Goal: Task Accomplishment & Management: Manage account settings

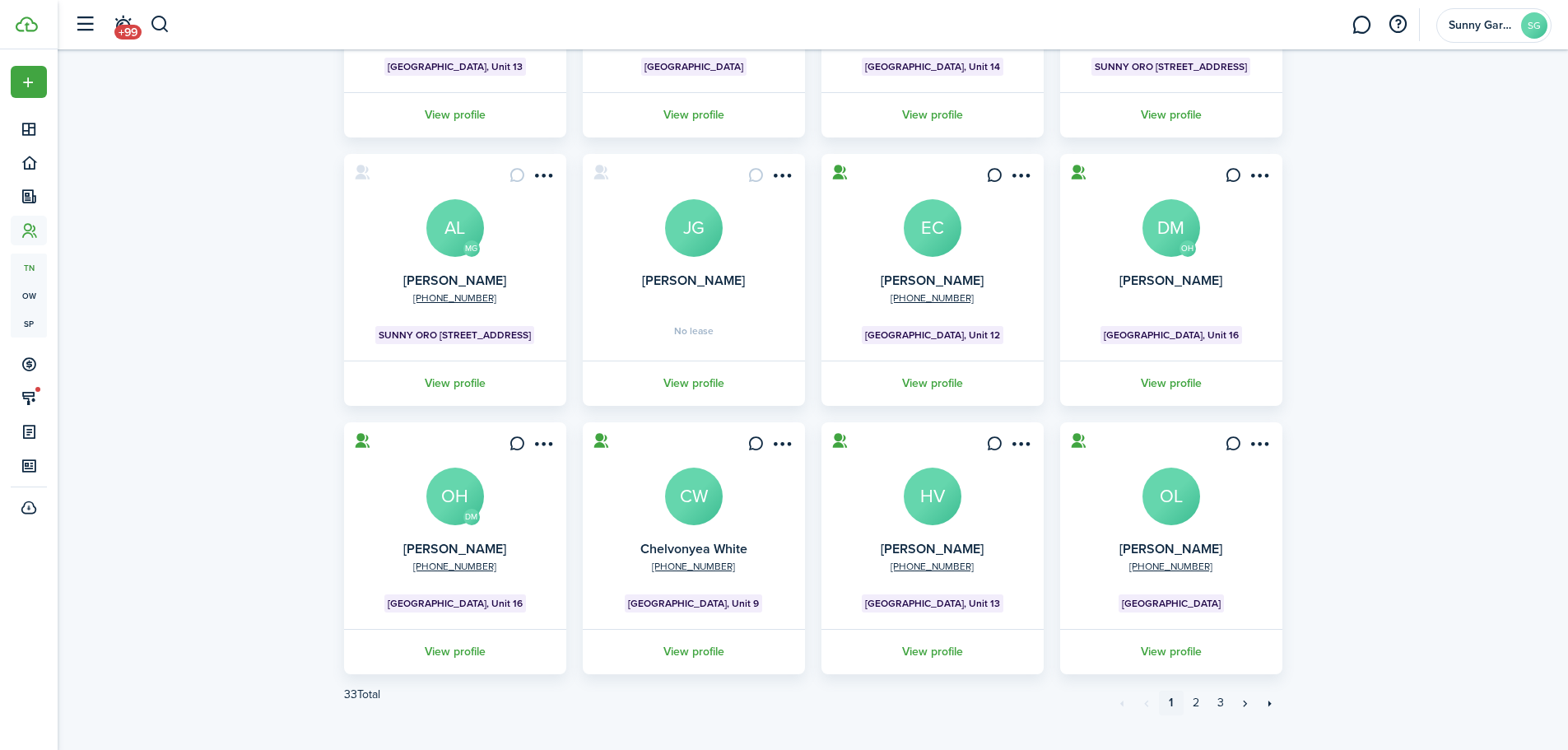
scroll to position [326, 0]
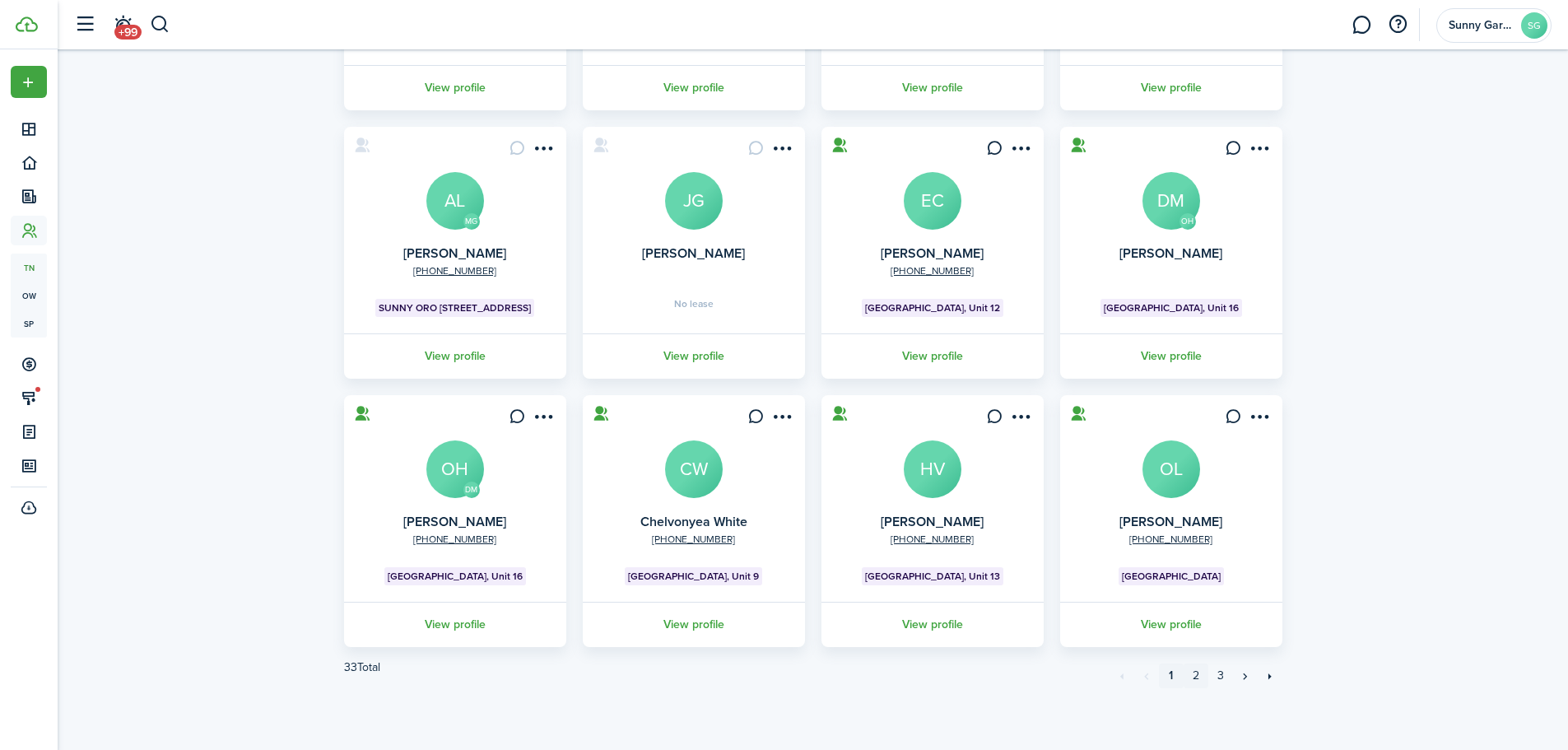
click at [1192, 673] on link "2" at bounding box center [1196, 675] width 24 height 24
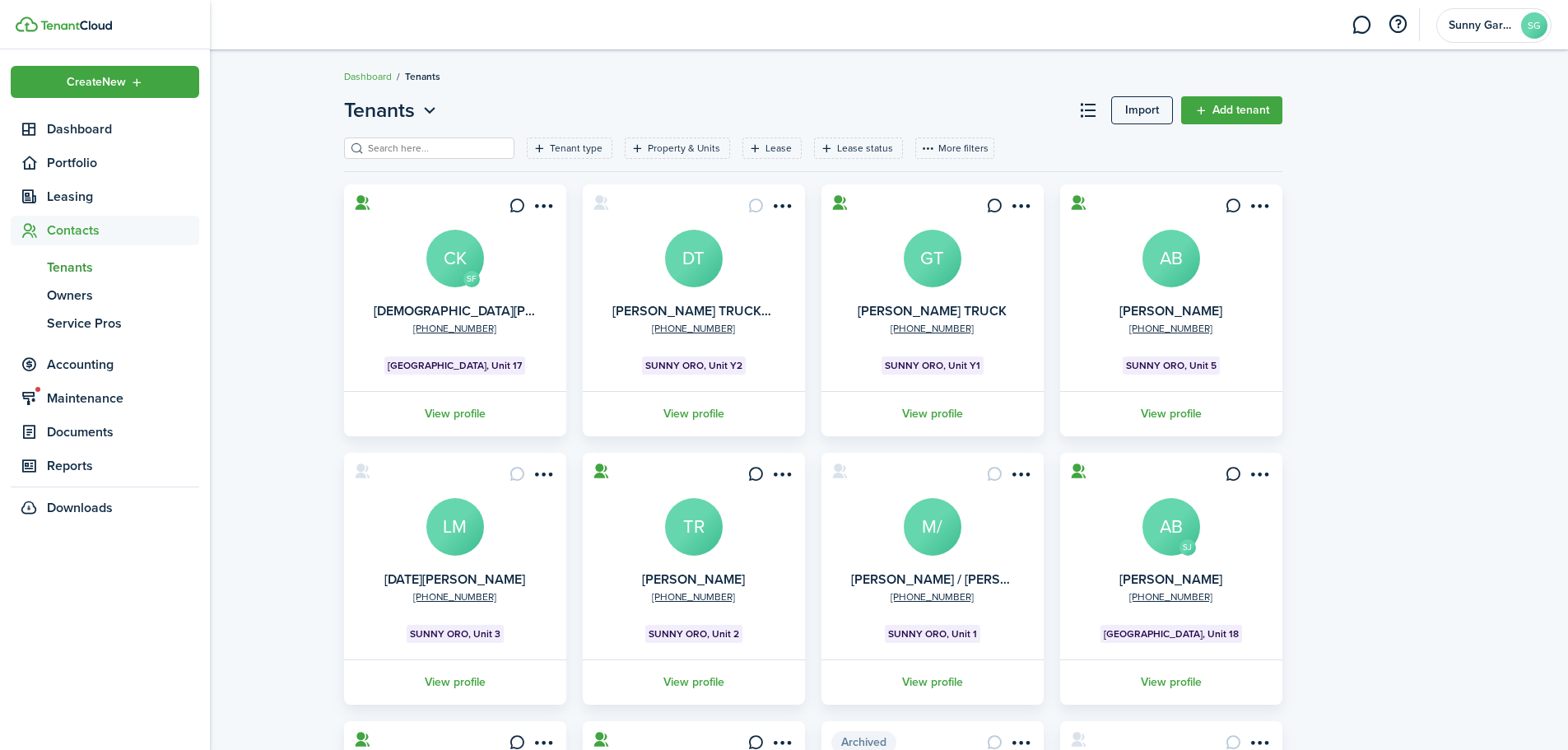
click at [66, 263] on span "Tenants" at bounding box center [122, 268] width 152 height 20
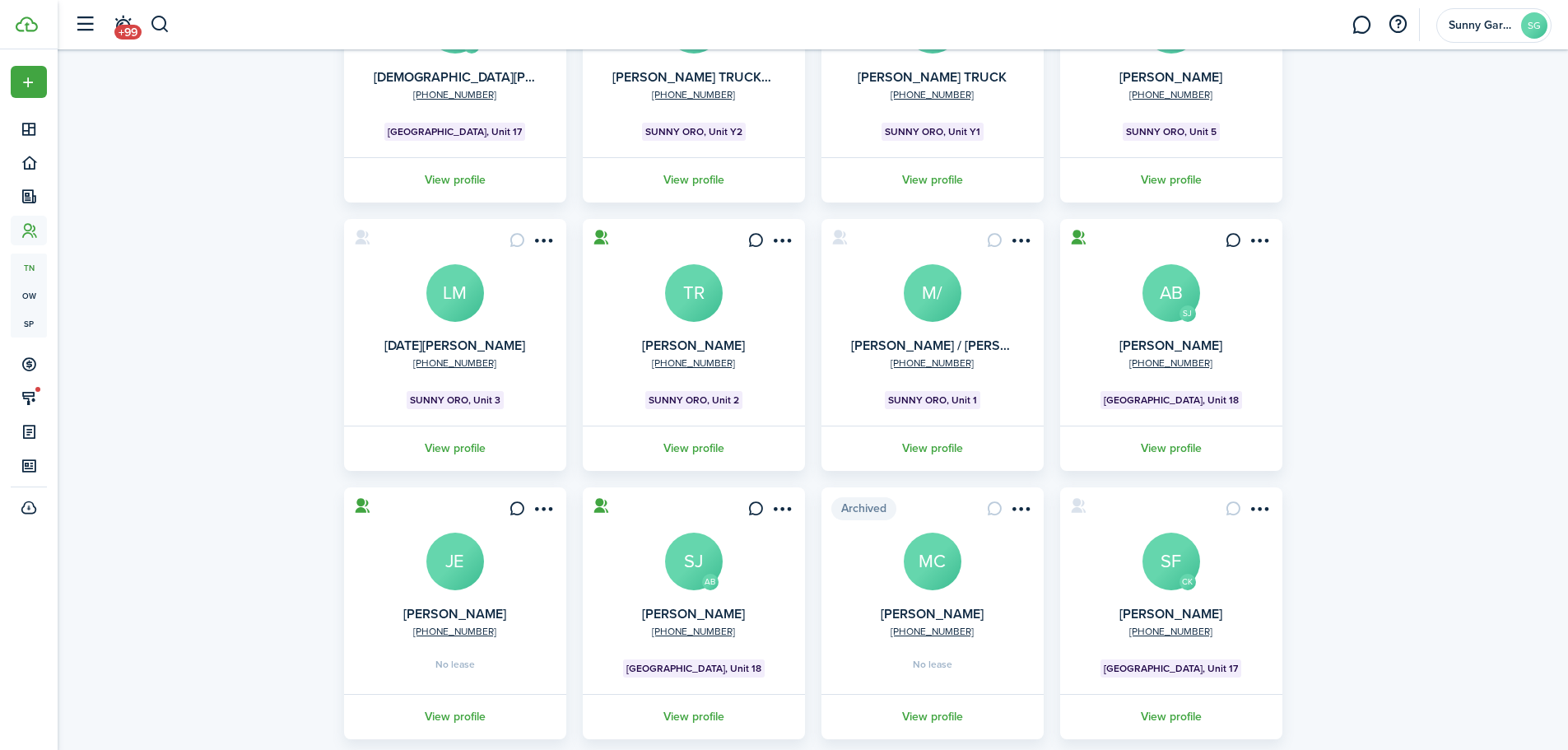
scroll to position [326, 0]
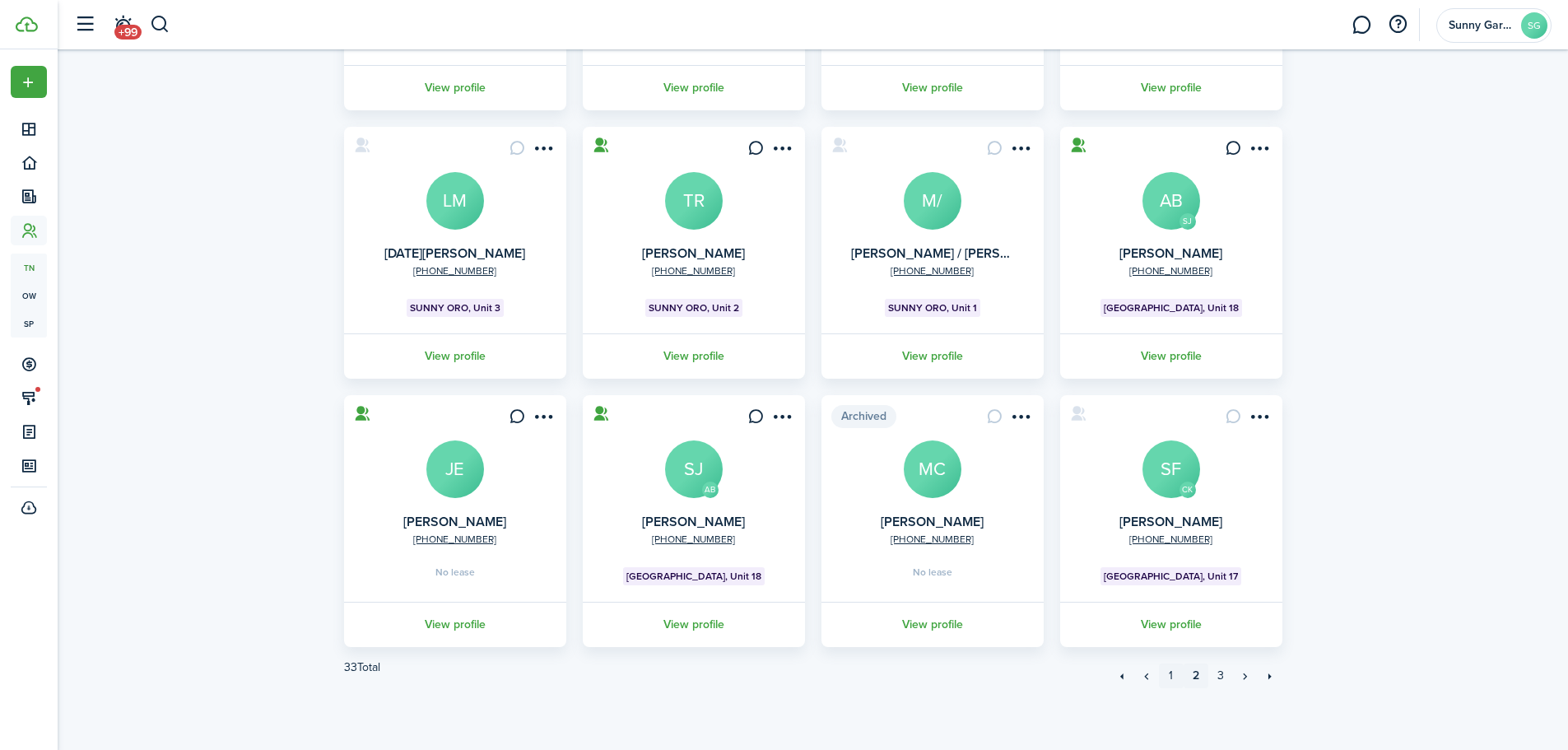
click at [1170, 681] on link "1" at bounding box center [1171, 675] width 24 height 24
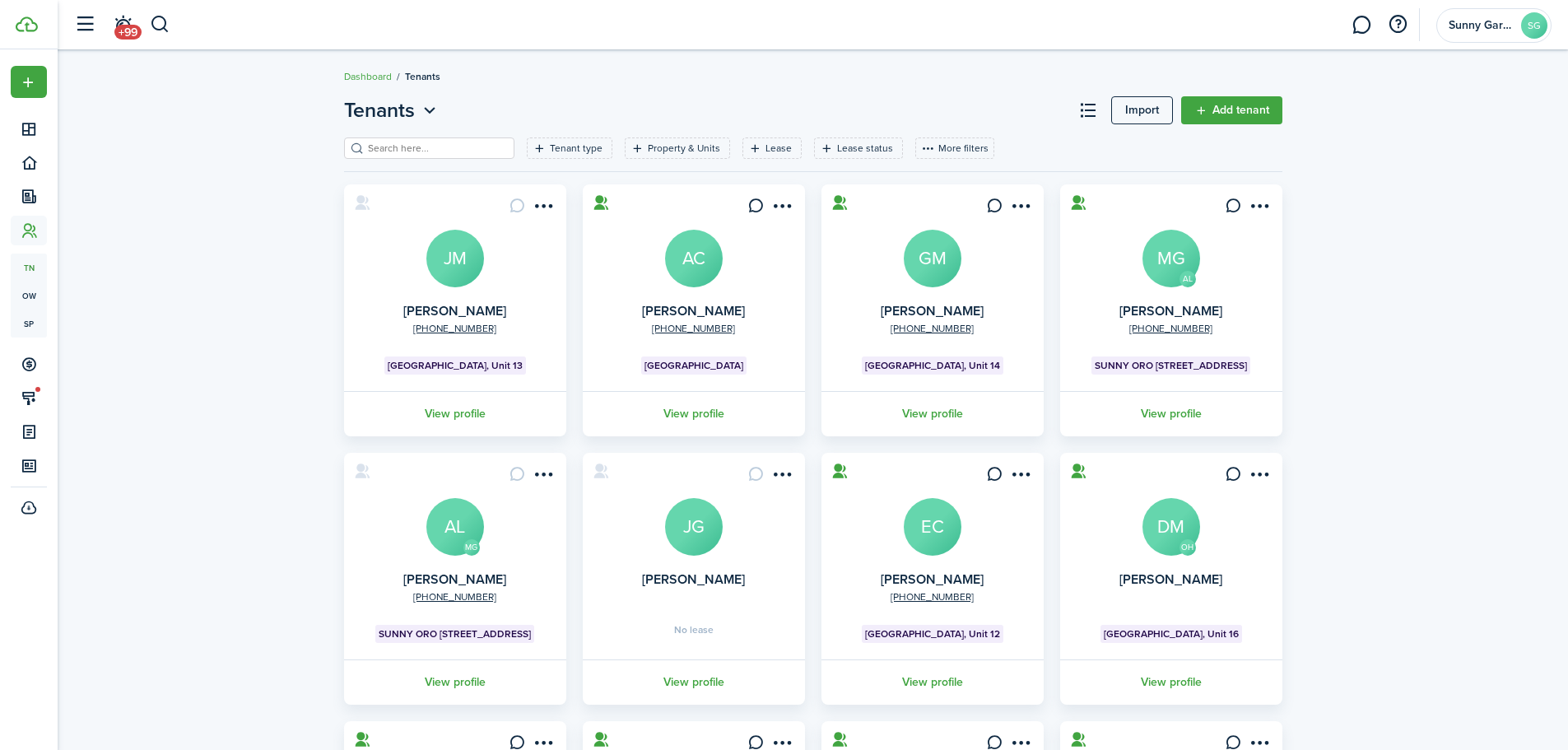
click at [556, 207] on menu-btn-icon "Open menu" at bounding box center [544, 205] width 28 height 28
click at [377, 274] on card "[PHONE_NUMBER] [PERSON_NAME] [GEOGRAPHIC_DATA], Unit 13 View profile" at bounding box center [455, 310] width 222 height 252
click at [454, 256] on avatar-text "JM" at bounding box center [455, 258] width 58 height 58
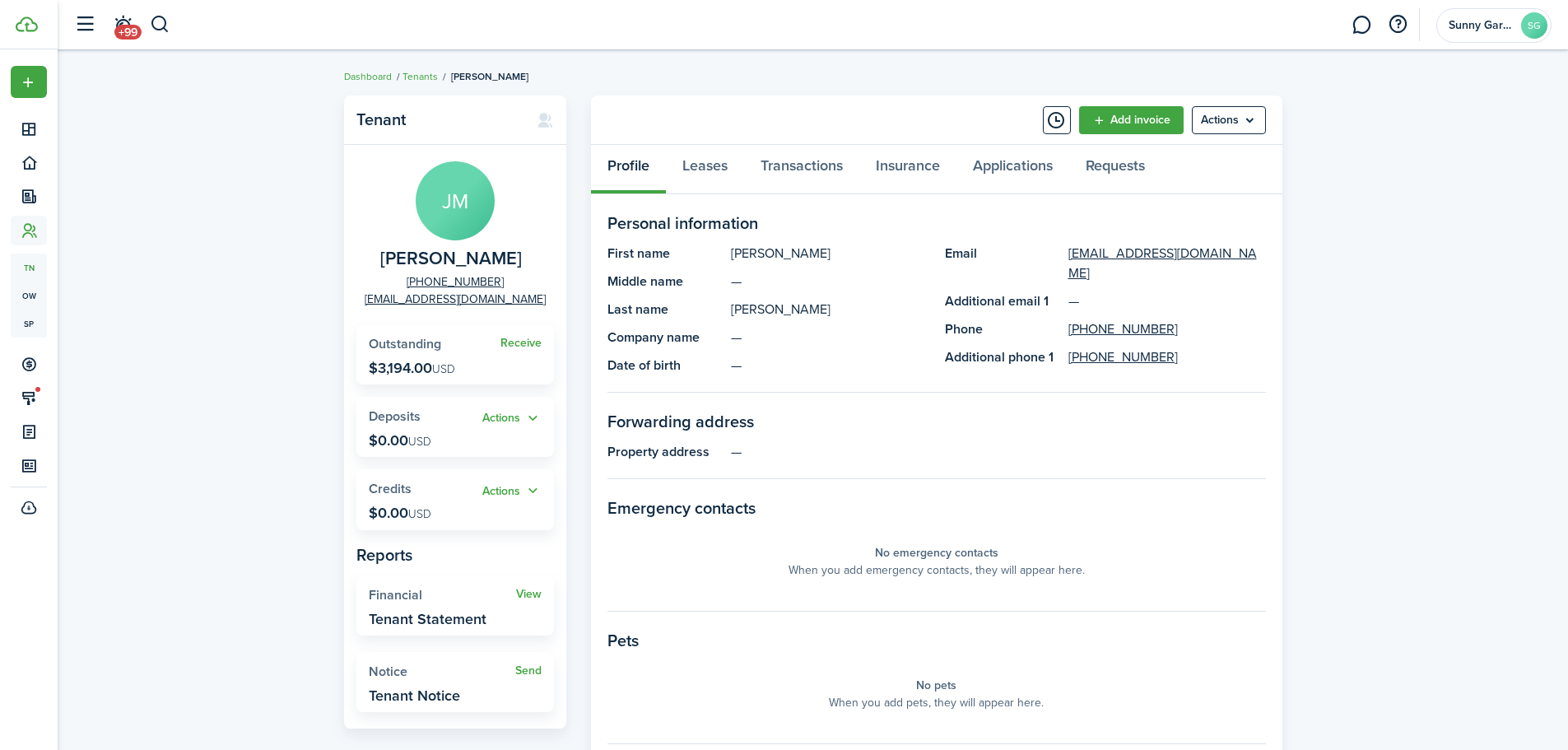
click at [1251, 126] on menu-btn "Actions" at bounding box center [1229, 120] width 74 height 28
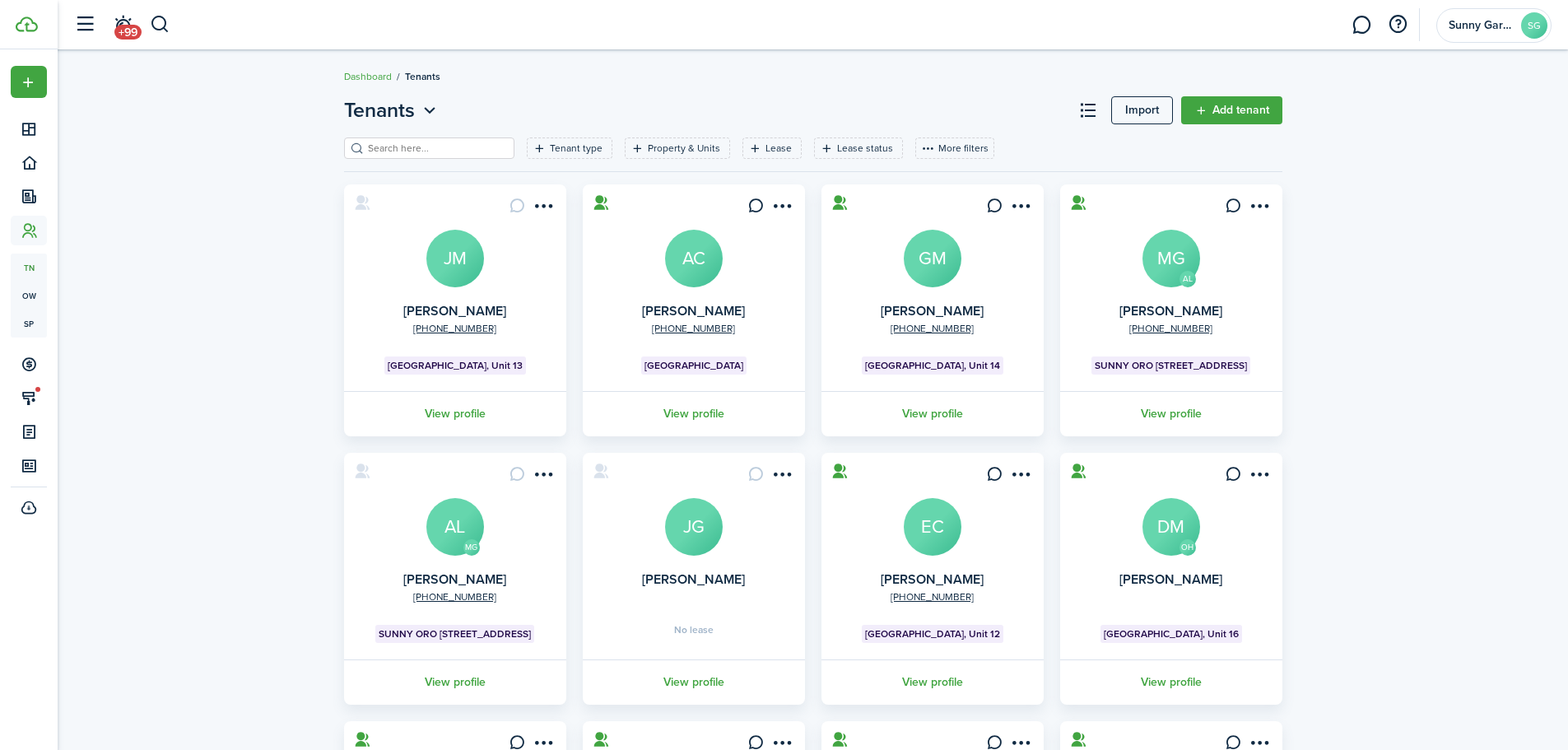
click at [537, 210] on menu-btn-icon "Open menu" at bounding box center [544, 205] width 28 height 28
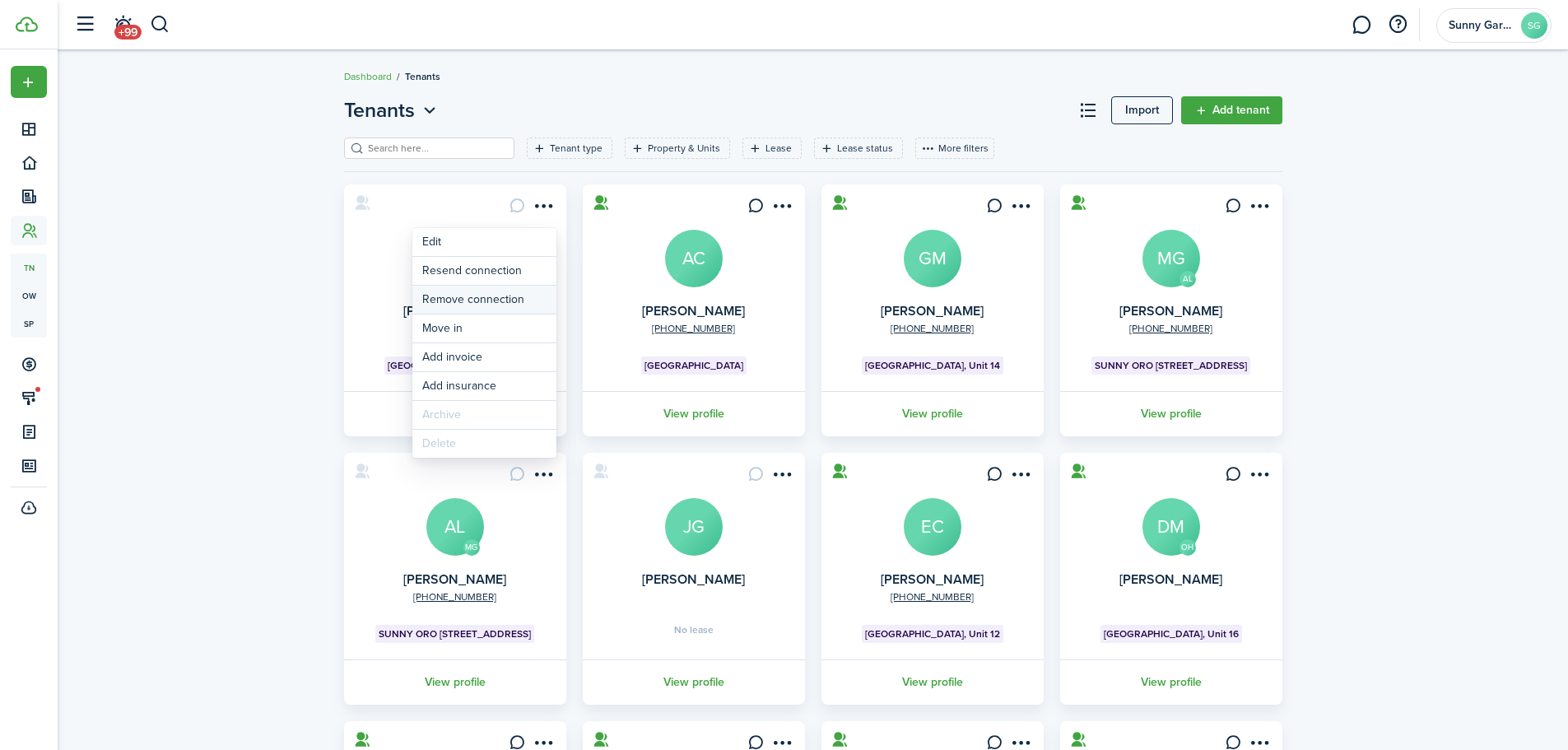
click at [494, 301] on button "Remove connection" at bounding box center [485, 299] width 144 height 28
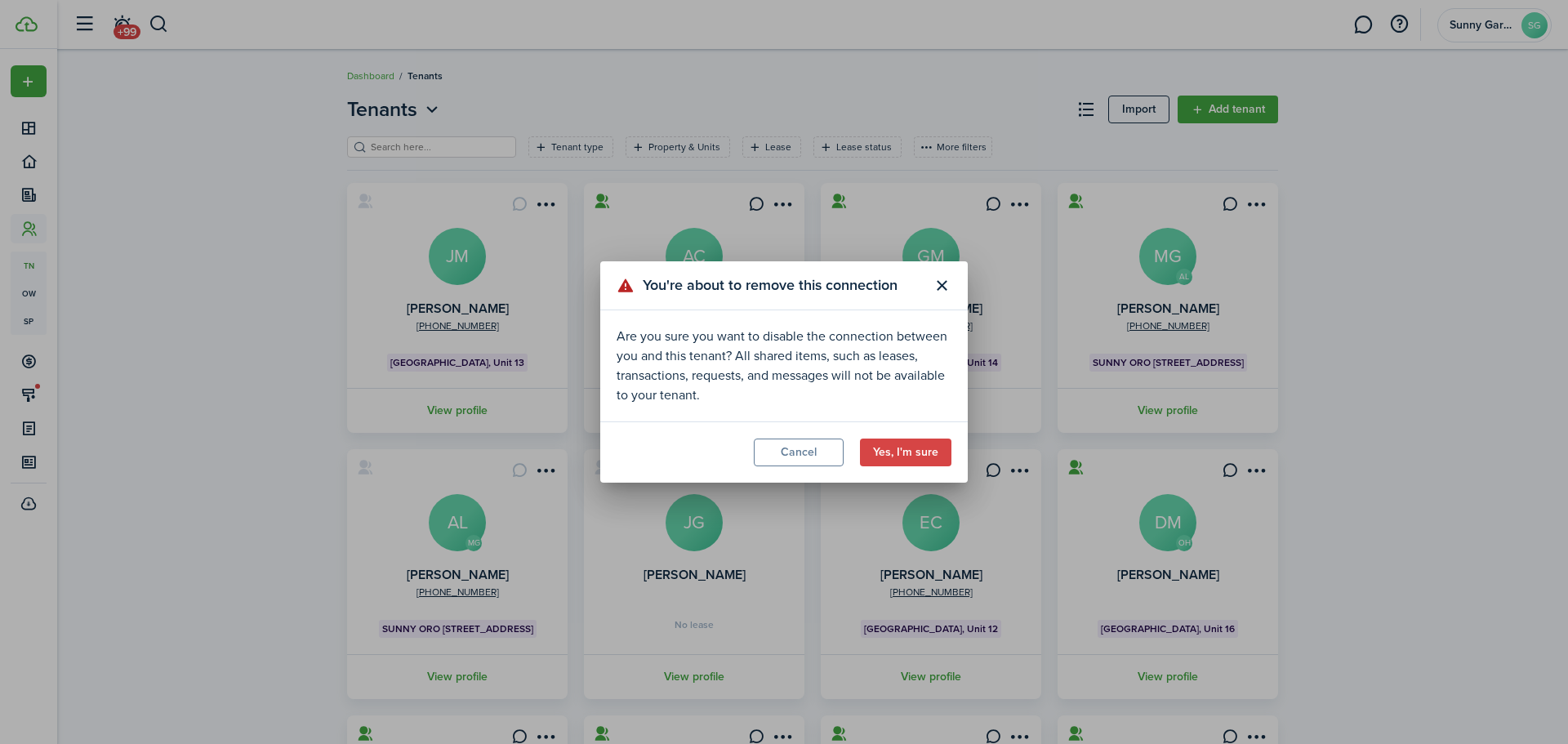
click at [924, 459] on button "Yes, I'm sure" at bounding box center [905, 452] width 92 height 28
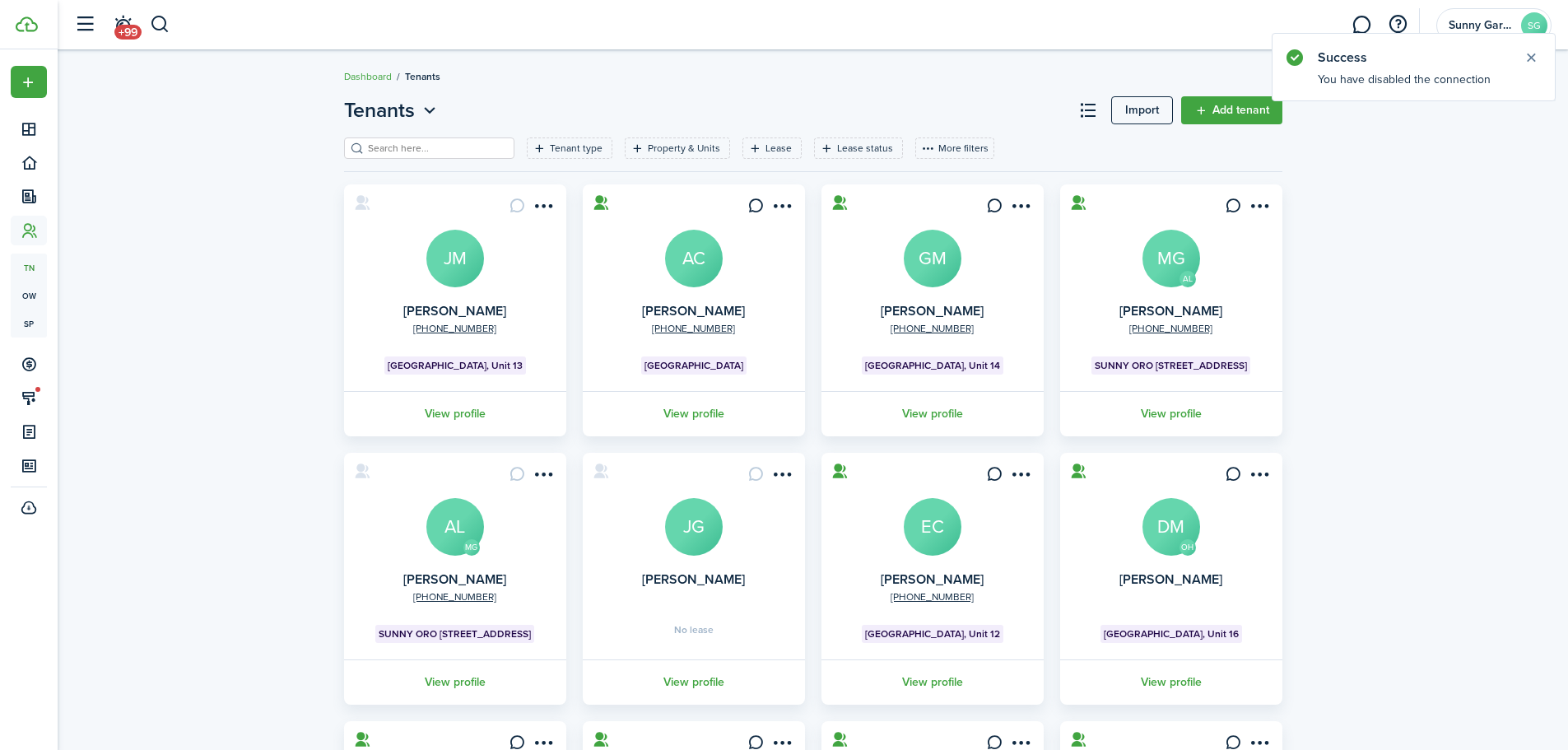
click at [546, 212] on menu-btn-icon "Open menu" at bounding box center [544, 205] width 28 height 28
click at [297, 246] on div "Tenants Import Add tenant Tenant type Property & Units Lease Lease status More …" at bounding box center [813, 563] width 1510 height 952
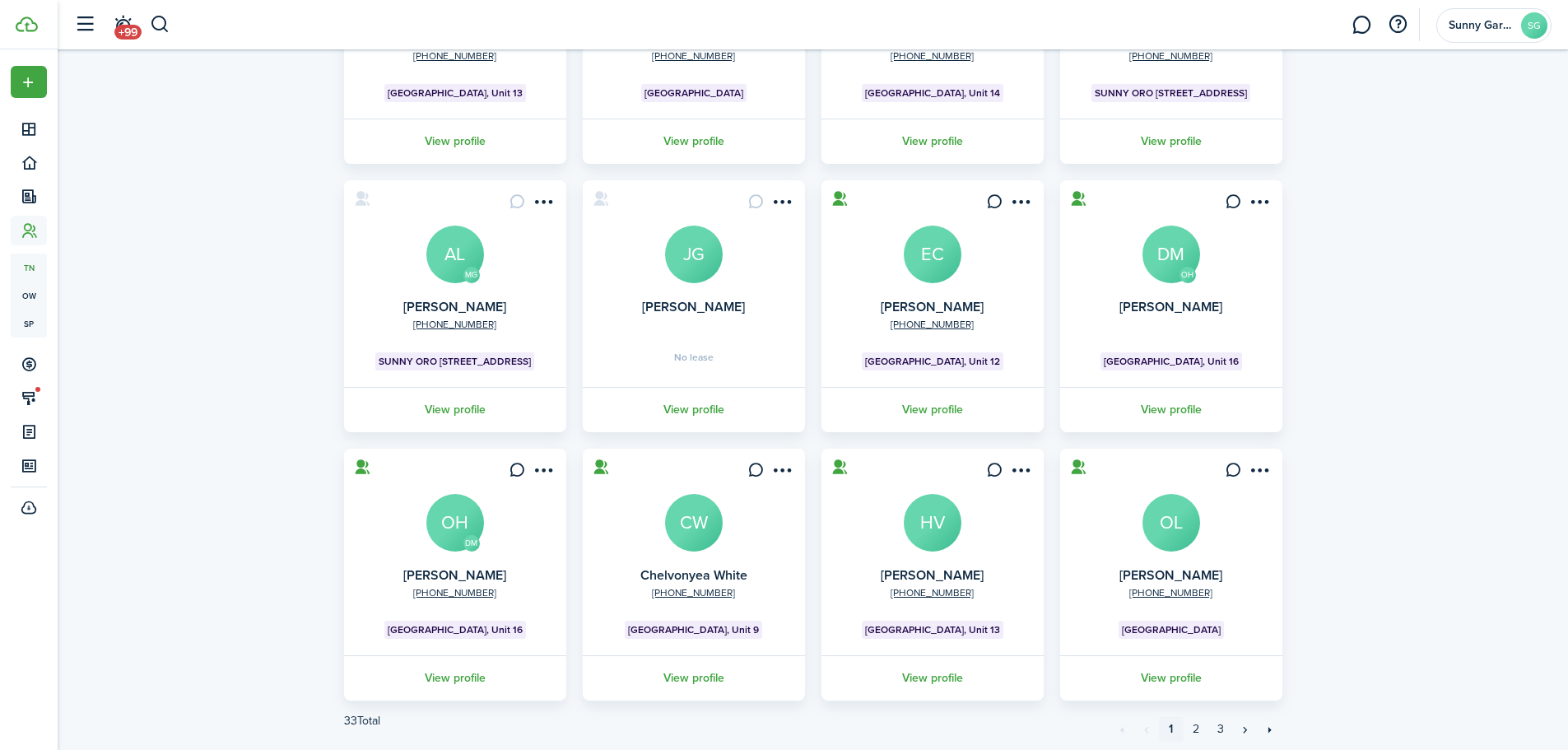
scroll to position [244, 0]
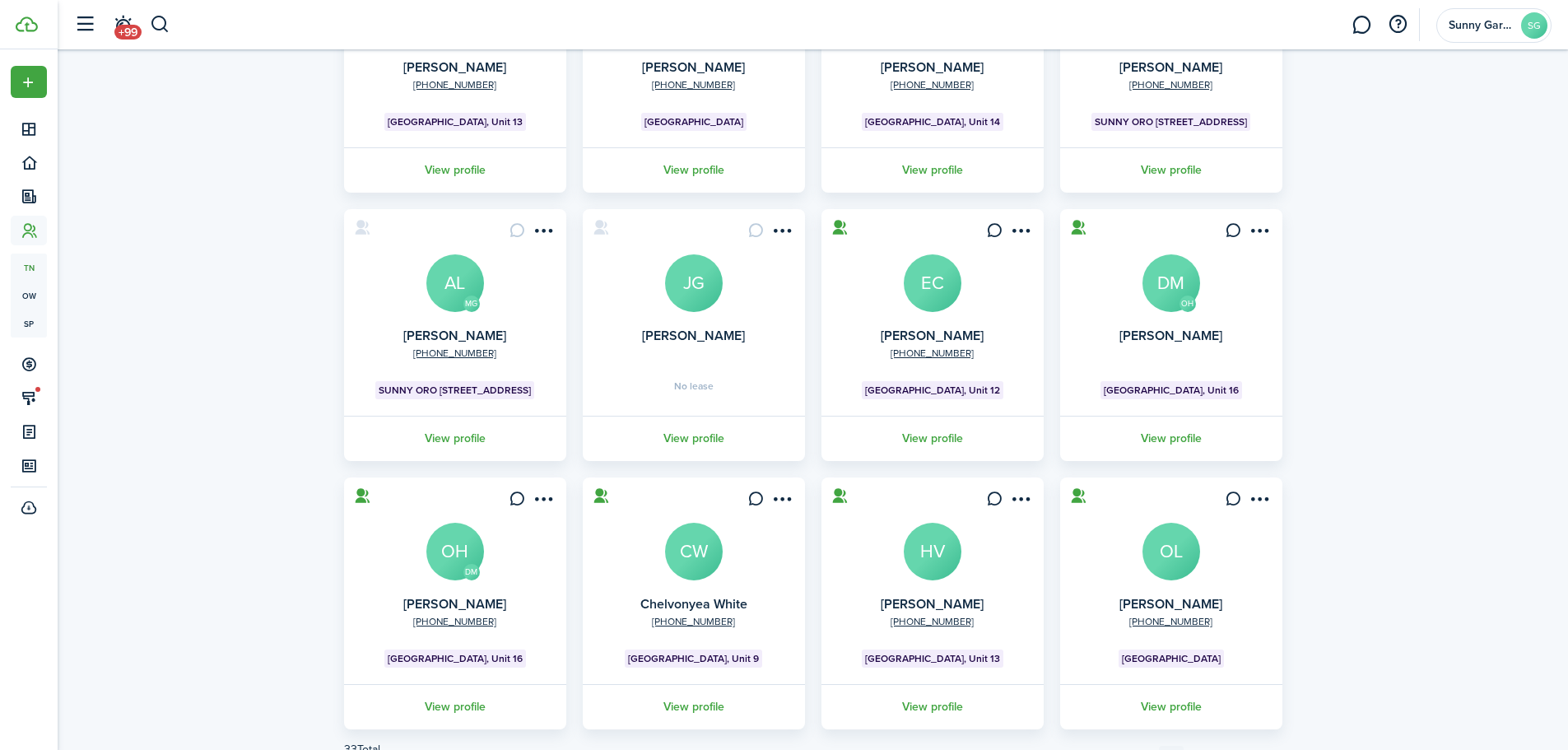
click at [943, 291] on avatar-text "EC" at bounding box center [932, 283] width 58 height 58
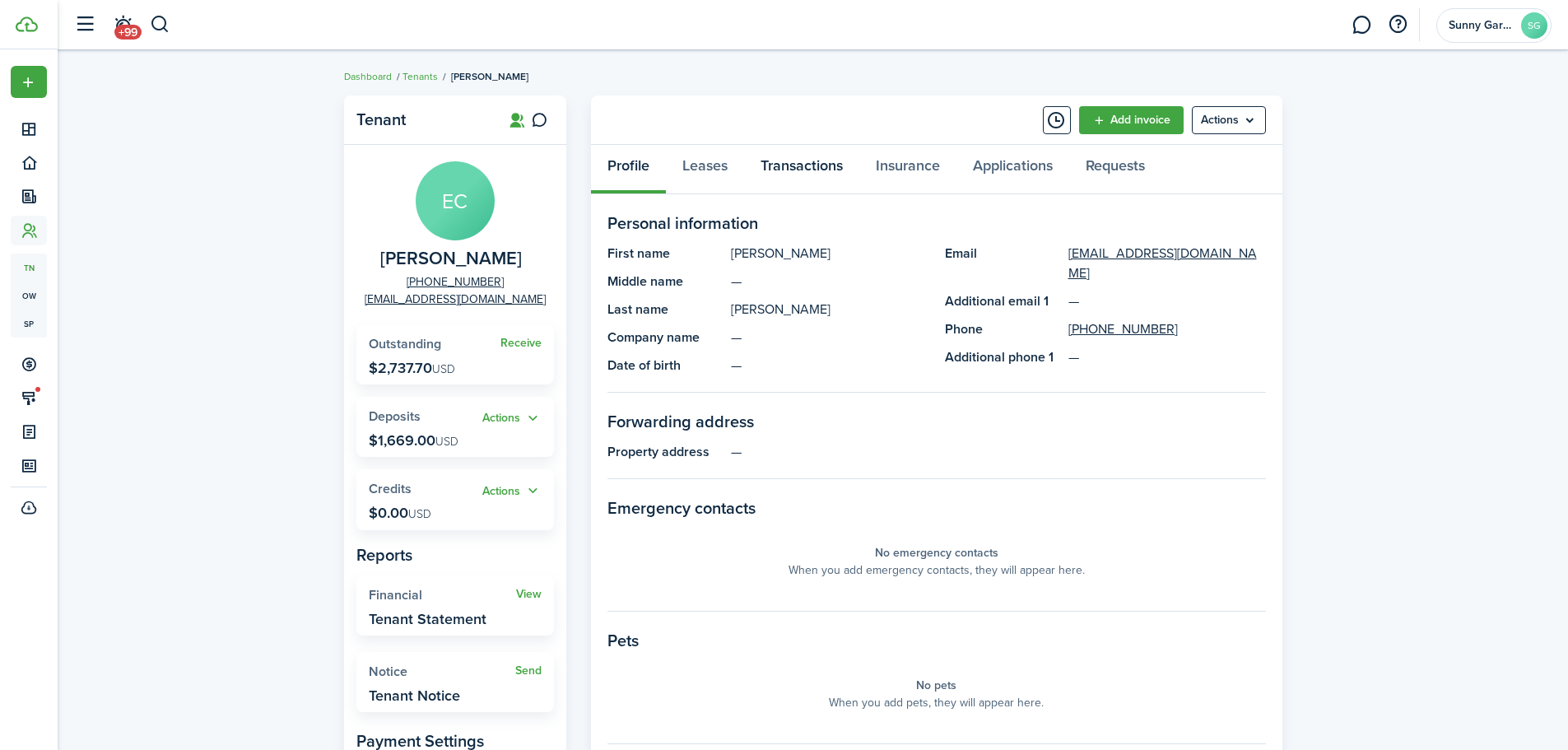
click at [788, 165] on link "Transactions" at bounding box center [802, 169] width 115 height 49
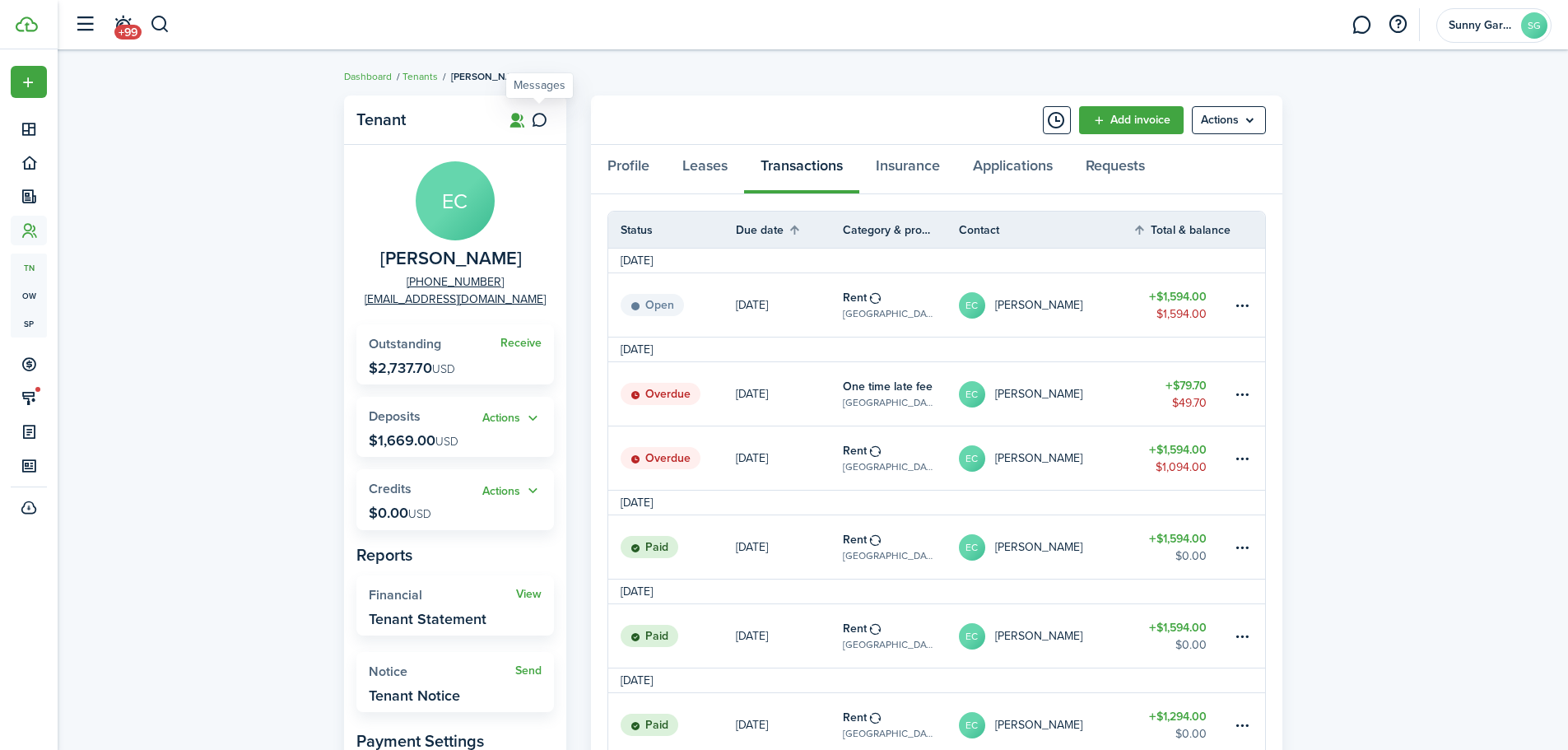
click at [541, 115] on icon at bounding box center [539, 121] width 17 height 16
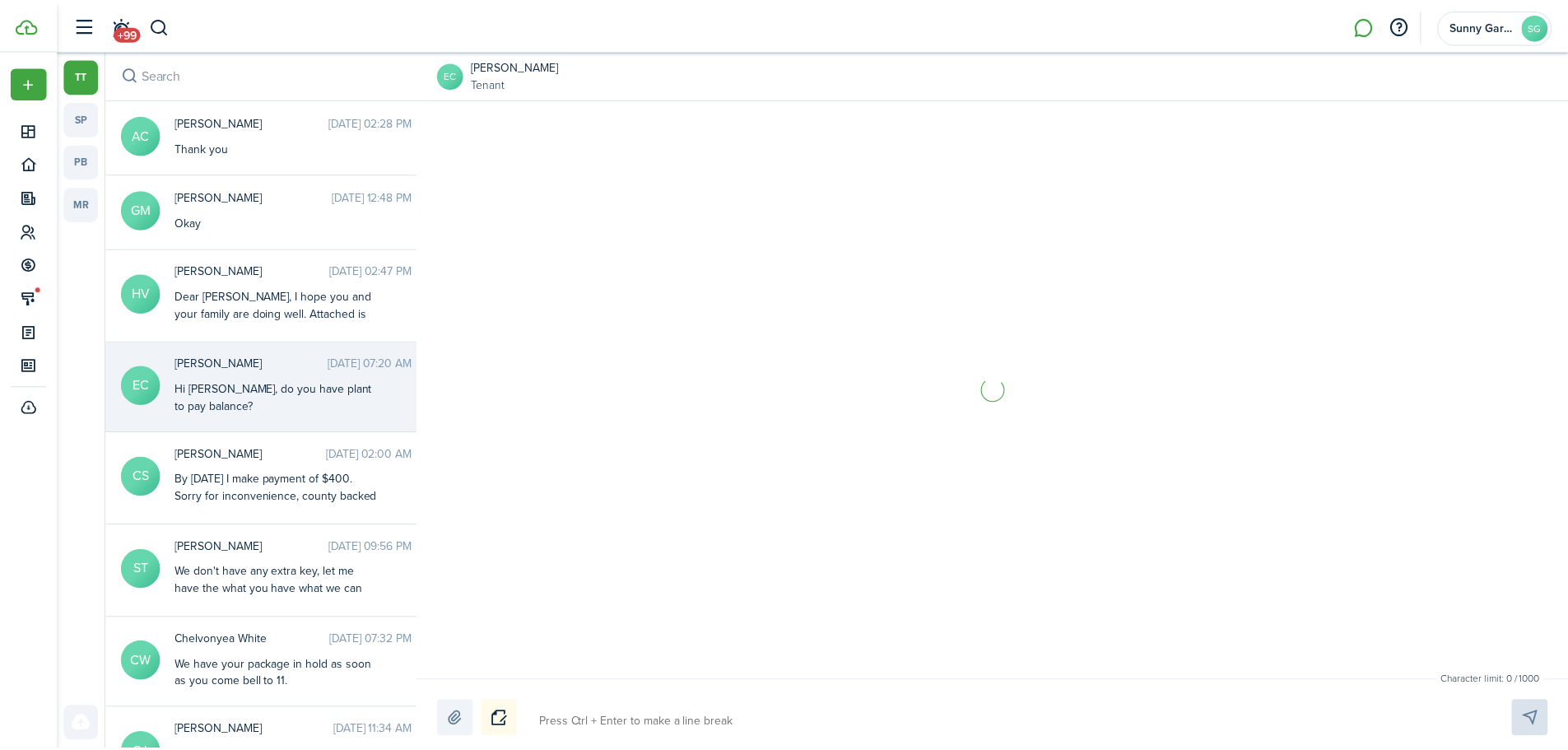
scroll to position [2608, 0]
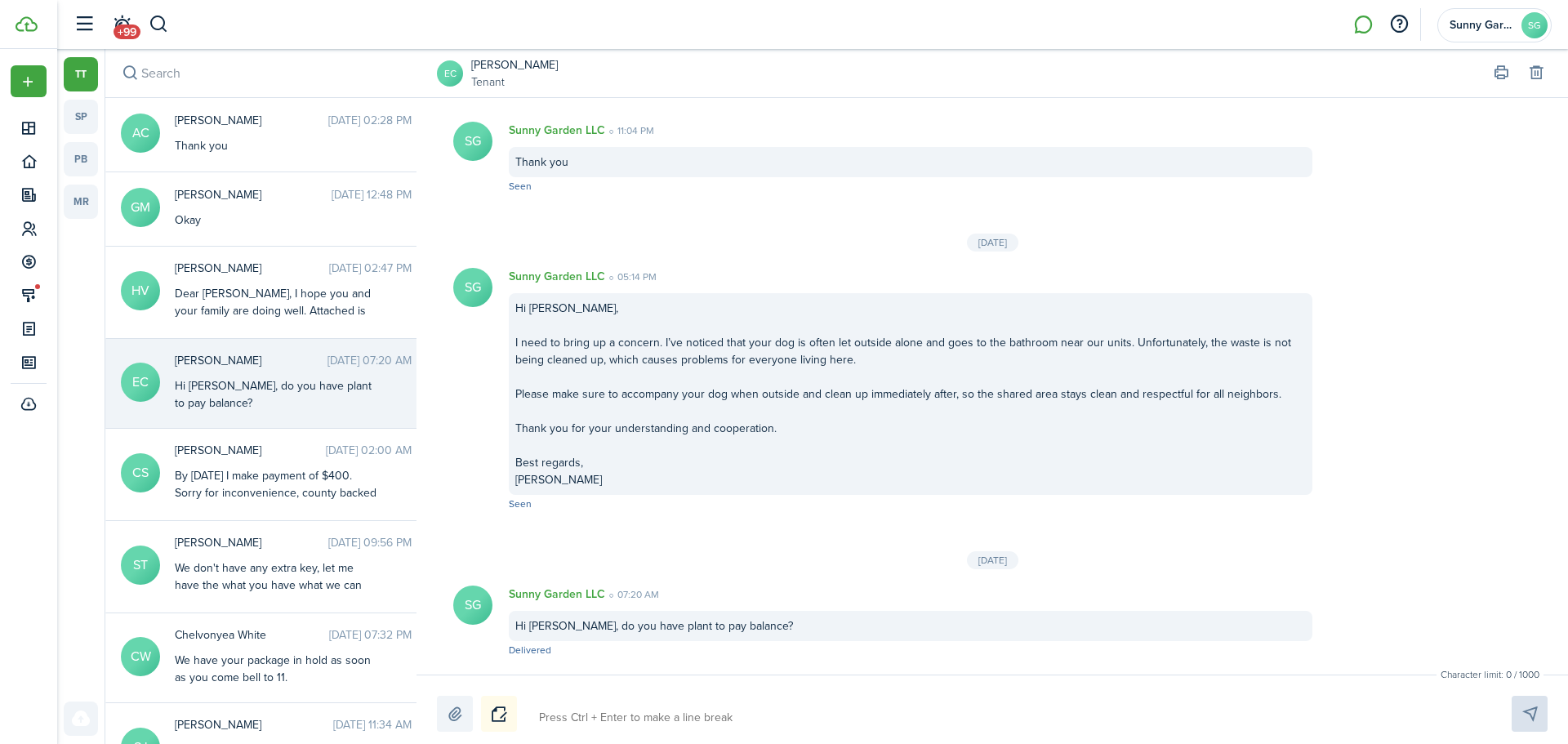
drag, startPoint x: 557, startPoint y: 719, endPoint x: 620, endPoint y: 707, distance: 64.1
click at [560, 716] on textarea at bounding box center [1006, 717] width 945 height 28
type textarea "H"
type textarea "Hi"
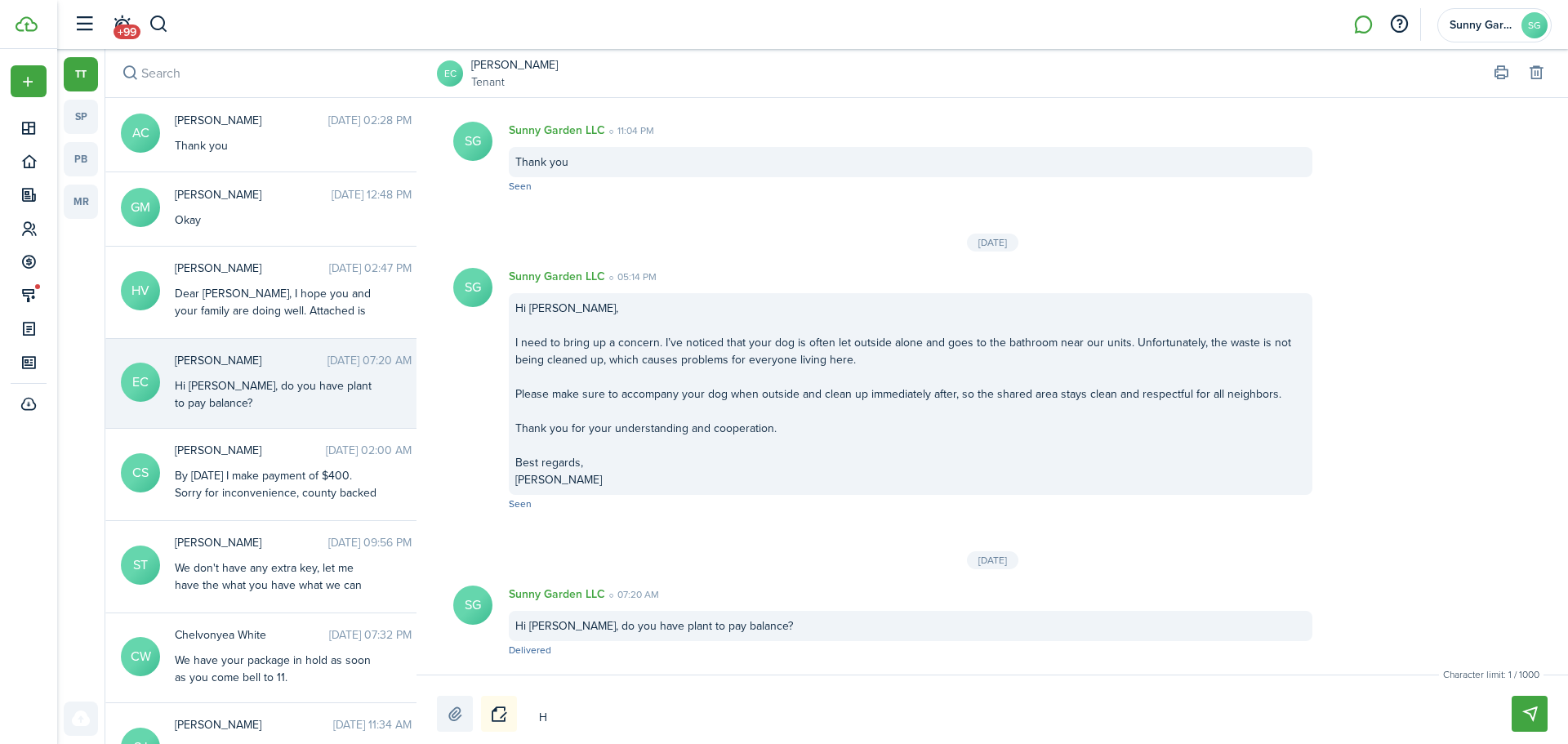
type textarea "Hi"
type textarea "Hi E"
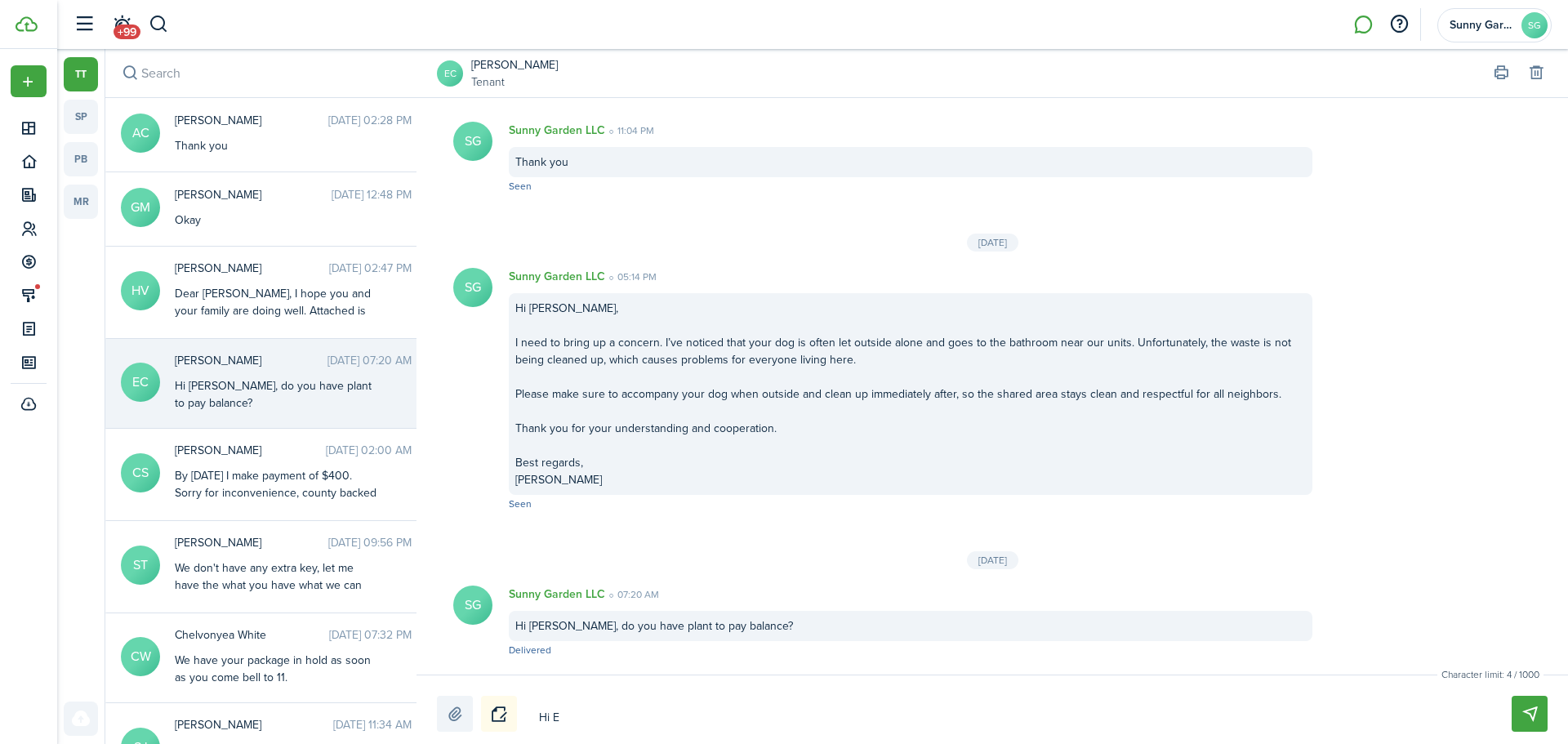
type textarea "Hi En"
type textarea "Hi Enr"
type textarea "Hi Enri"
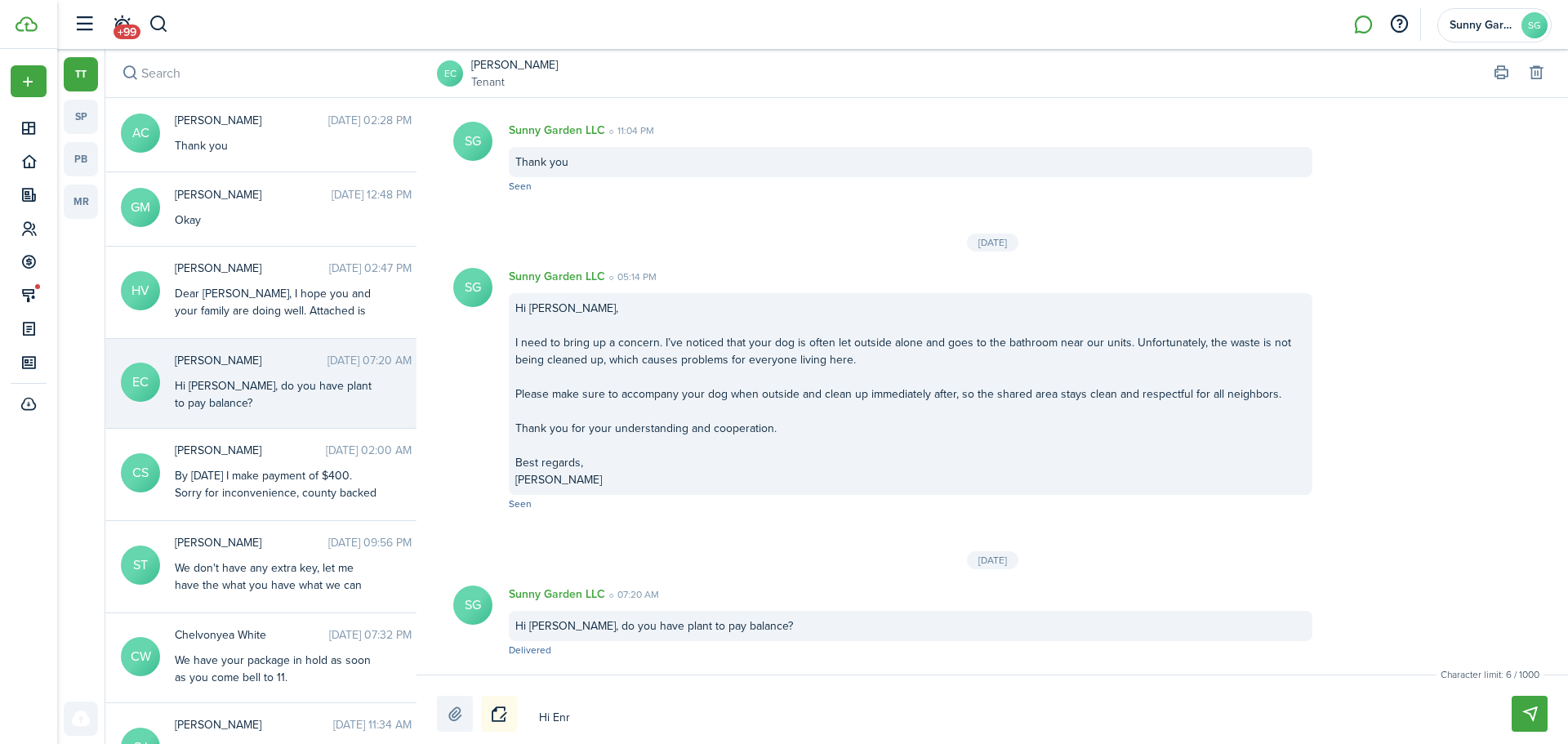
type textarea "Hi Enri"
type textarea "Hi Enriq"
type textarea "Hi Enriqu"
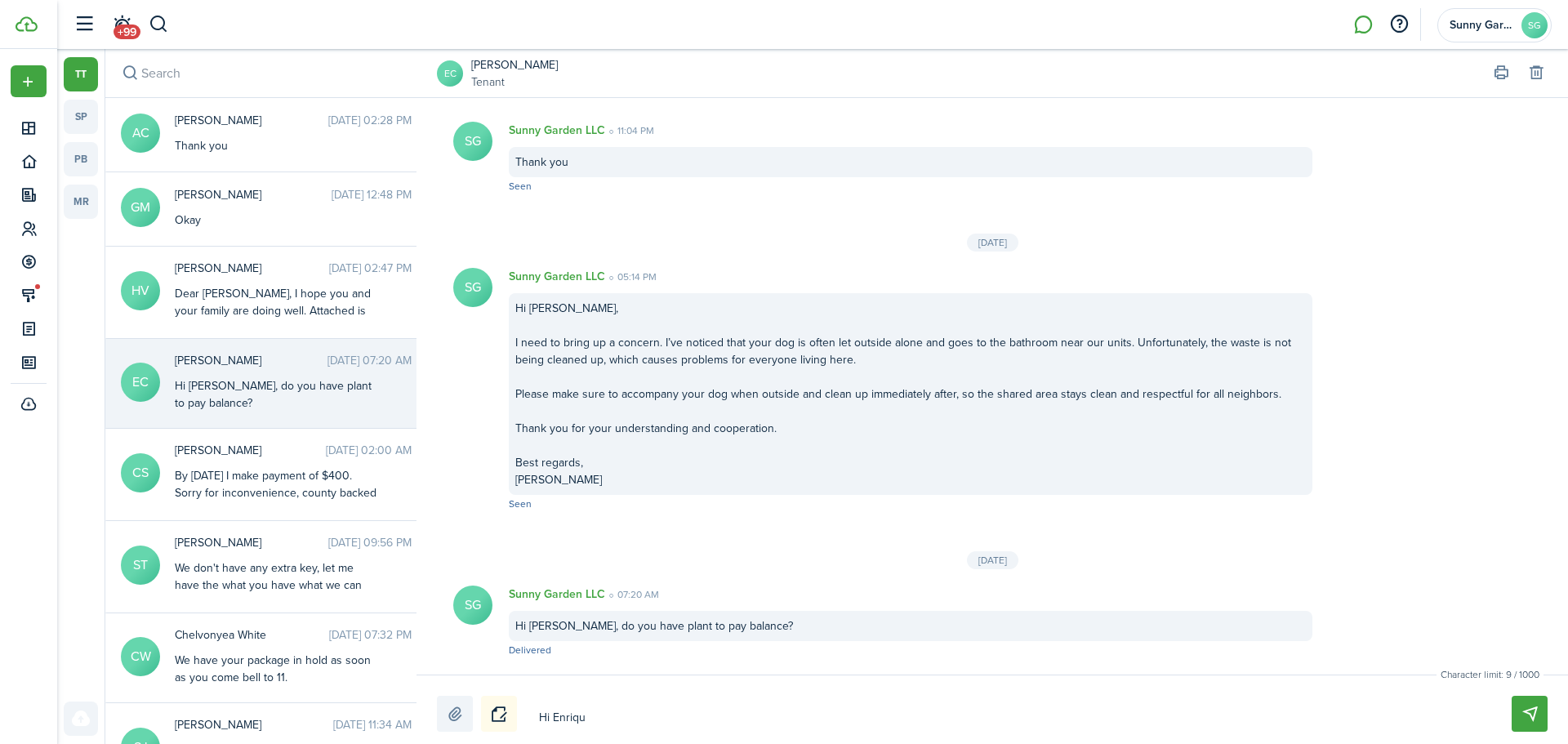
type textarea "Hi [PERSON_NAME]"
type textarea "Hi [PERSON_NAME],"
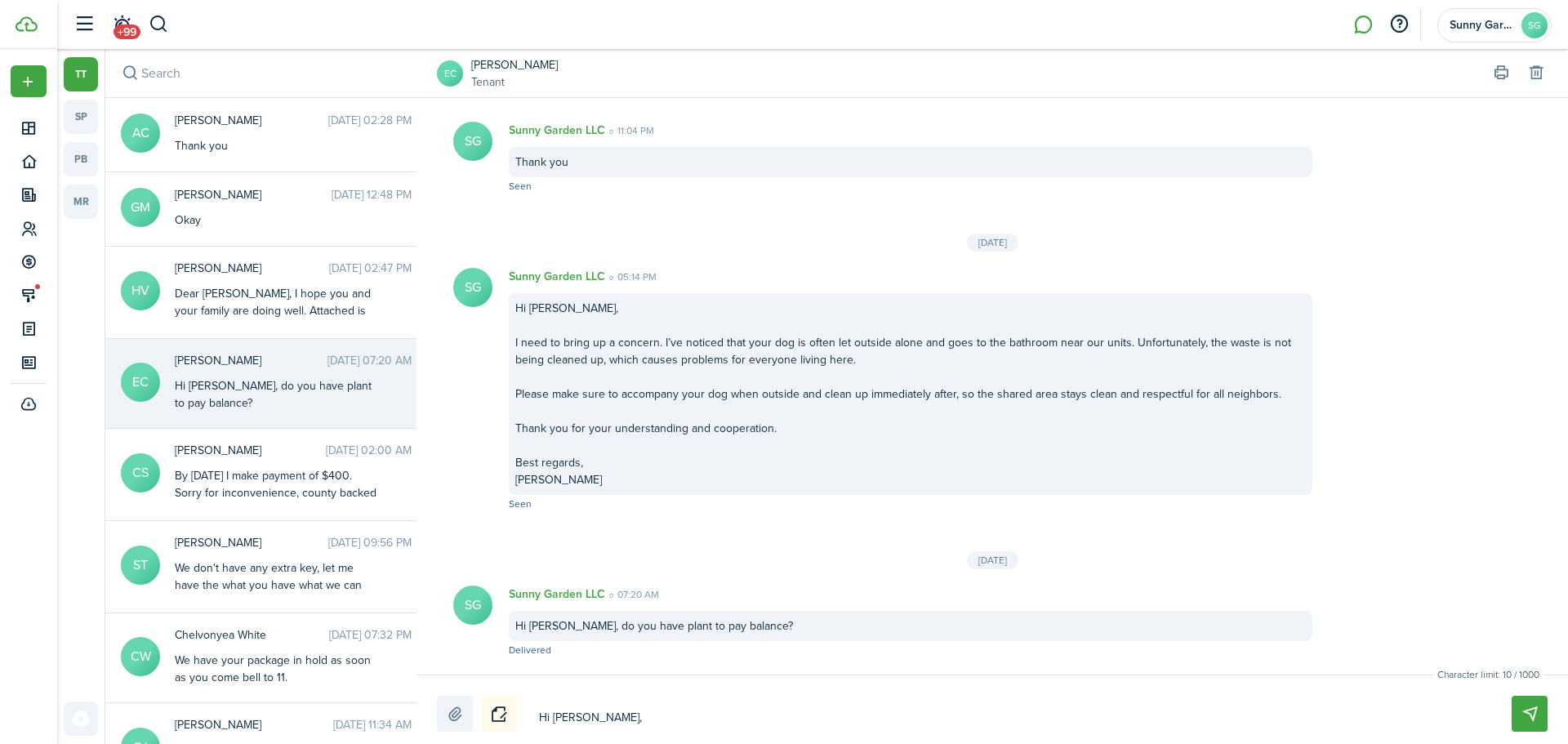
type textarea "Hi [PERSON_NAME],"
drag, startPoint x: 614, startPoint y: 715, endPoint x: 538, endPoint y: 735, distance: 78.6
click at [538, 735] on div "Character limit: 12 / 1000 Drop your file here Hi [PERSON_NAME], Hi [PERSON_NAM…" at bounding box center [992, 709] width 1151 height 70
type textarea "Hi [PERSON_NAME],"
click at [637, 704] on textarea "Hi [PERSON_NAME]," at bounding box center [1006, 717] width 945 height 28
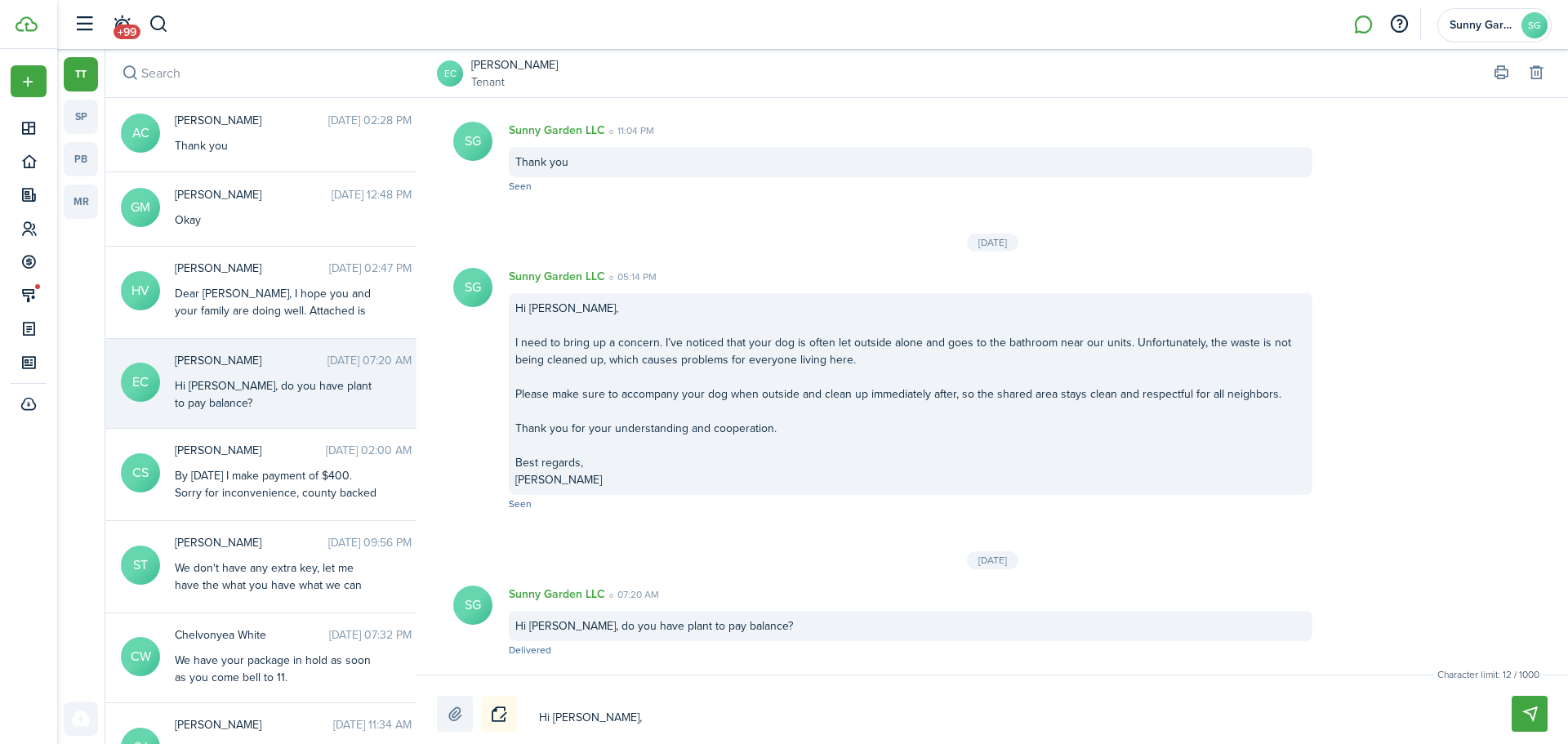
drag, startPoint x: 630, startPoint y: 711, endPoint x: 430, endPoint y: 690, distance: 201.1
click at [432, 690] on div "Character limit: 12 / 1000 Drop your file here Hi [PERSON_NAME], Hi [PERSON_NAM…" at bounding box center [992, 709] width 1151 height 70
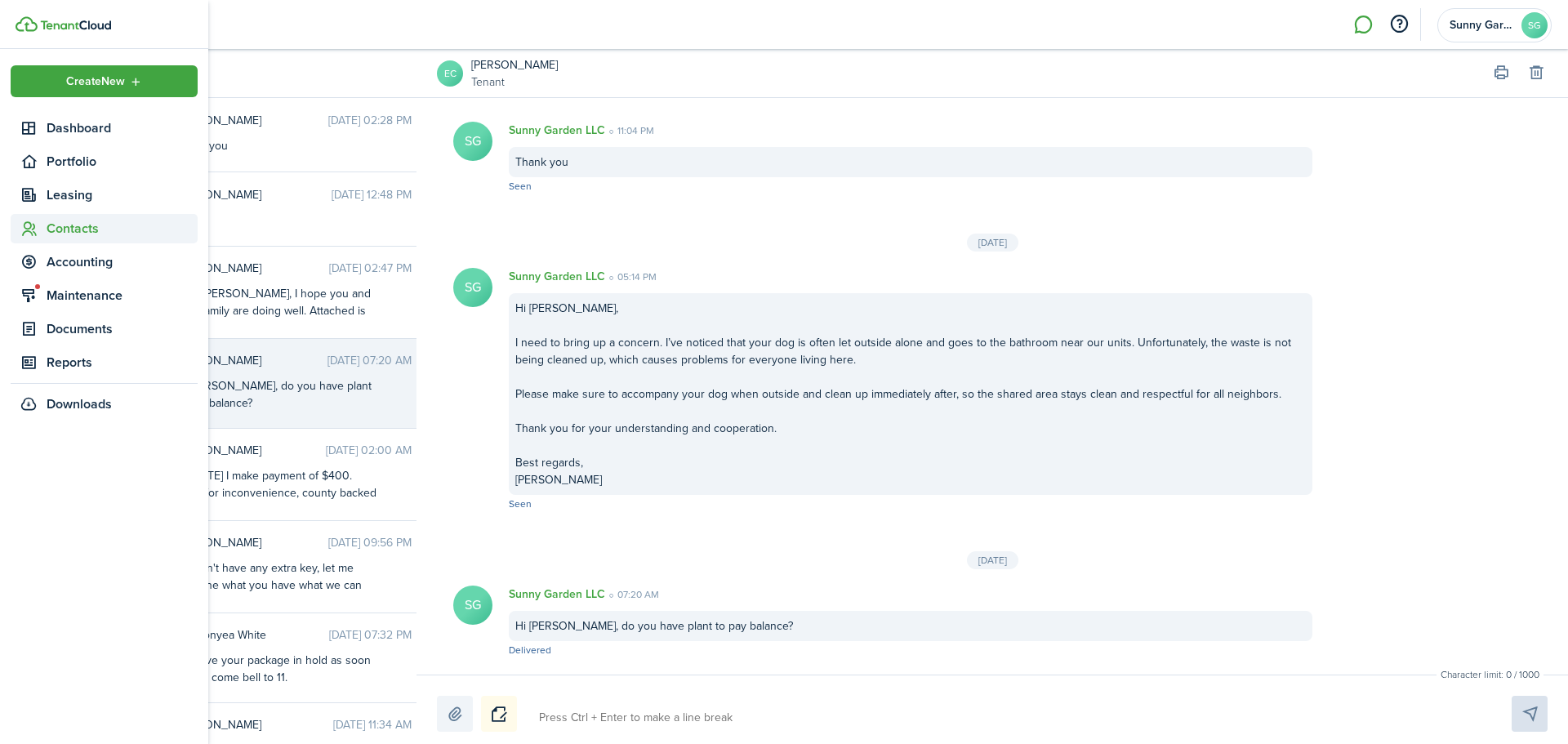
click at [63, 233] on span "Contacts" at bounding box center [121, 228] width 151 height 20
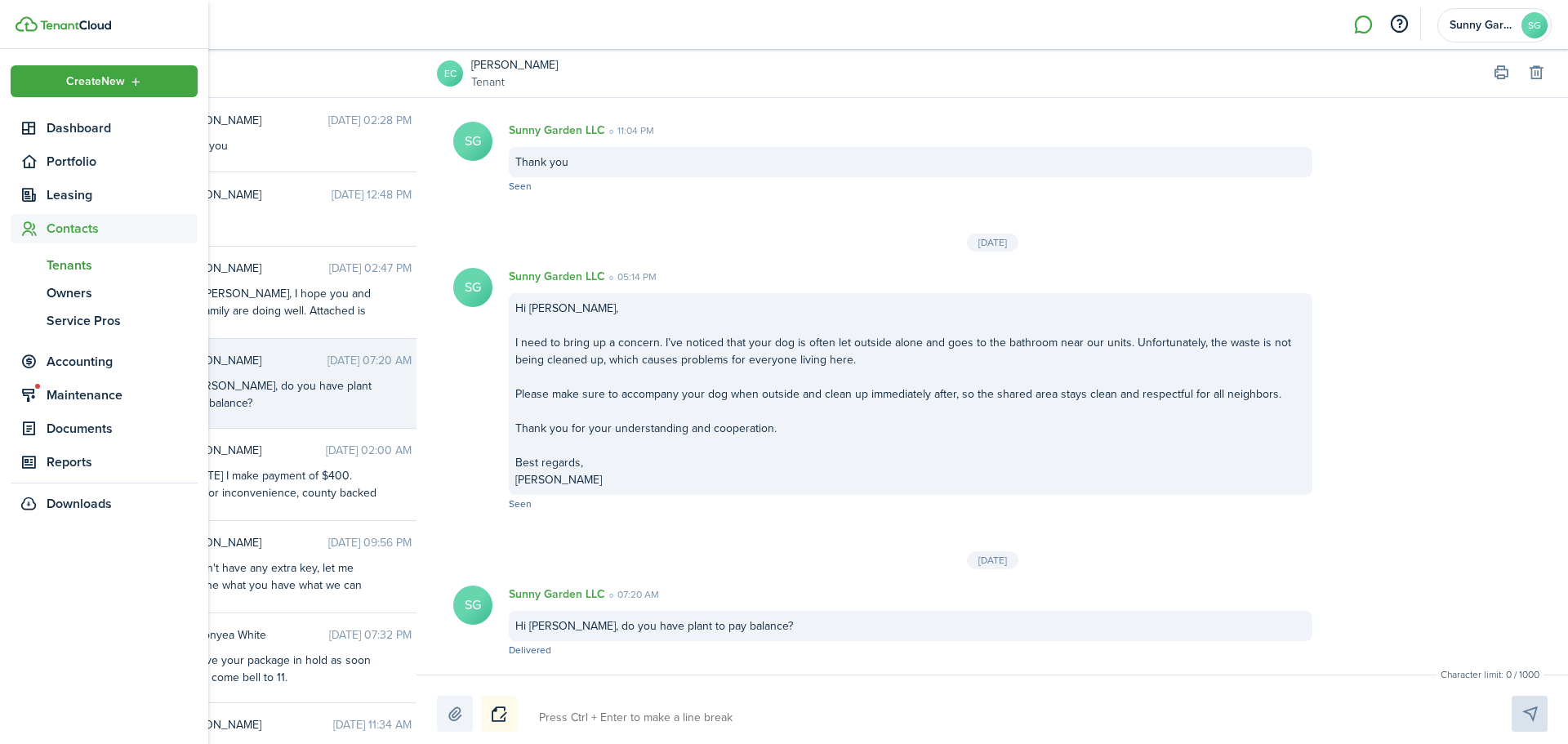
click at [83, 257] on span "Tenants" at bounding box center [121, 266] width 151 height 20
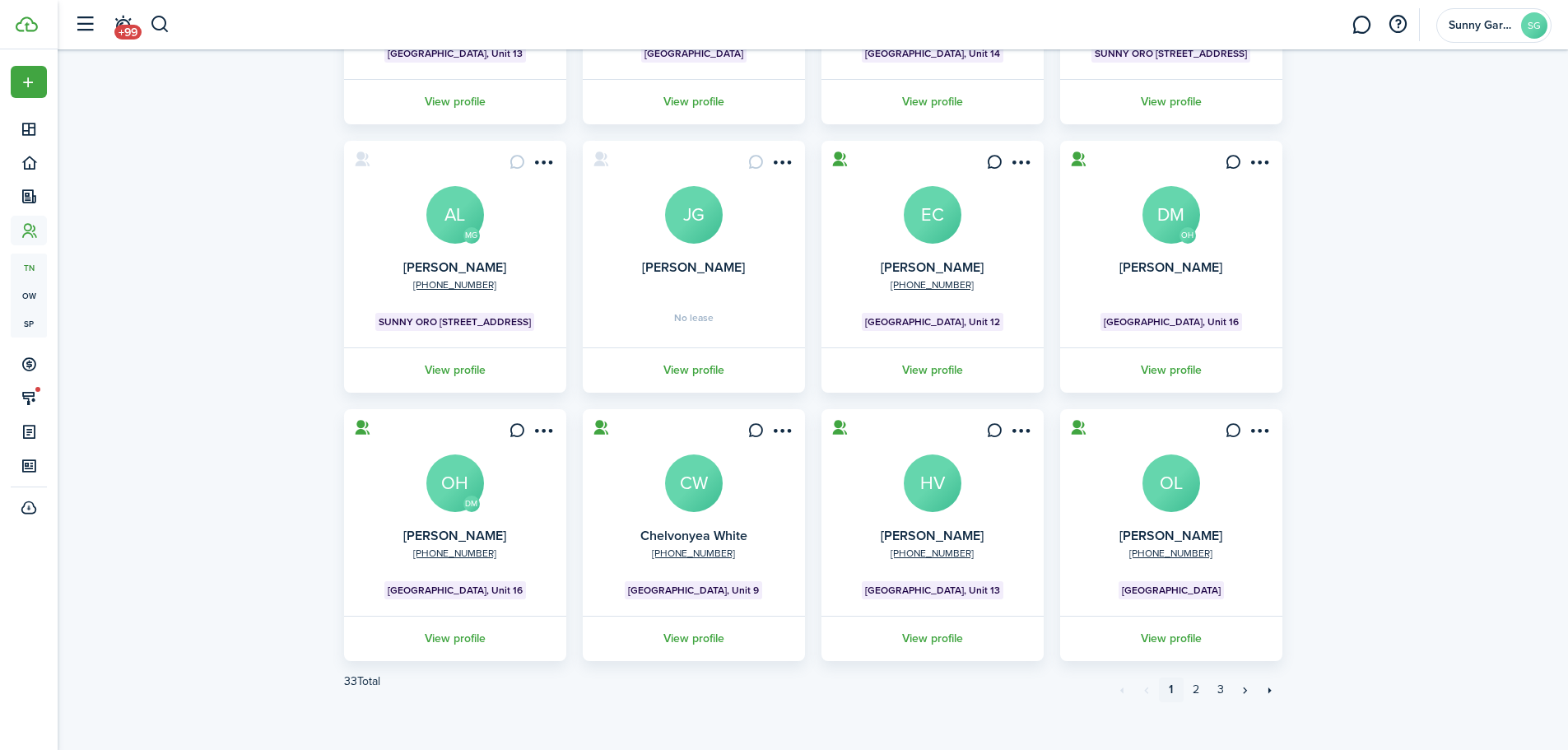
scroll to position [326, 0]
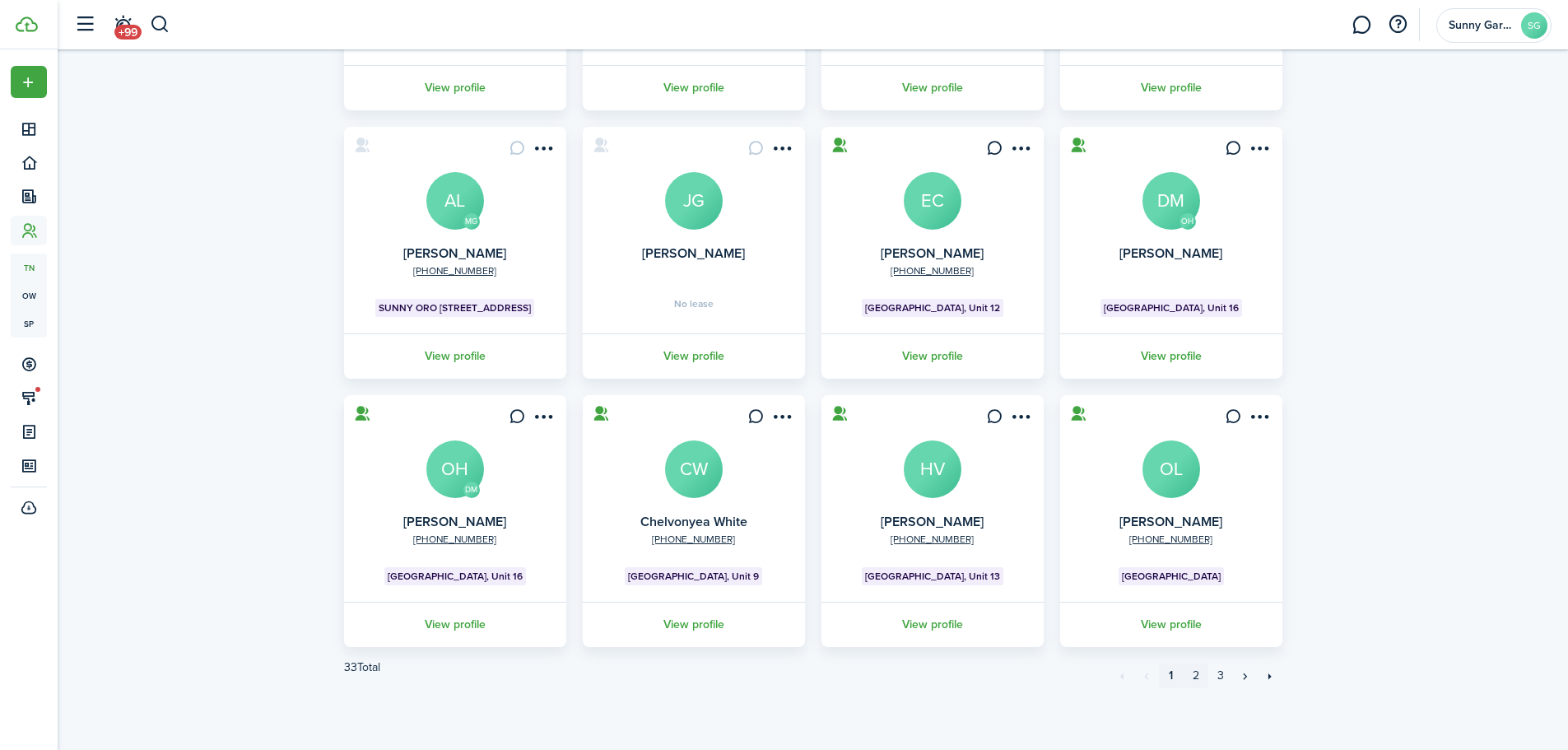
click at [1194, 671] on link "2" at bounding box center [1196, 675] width 24 height 24
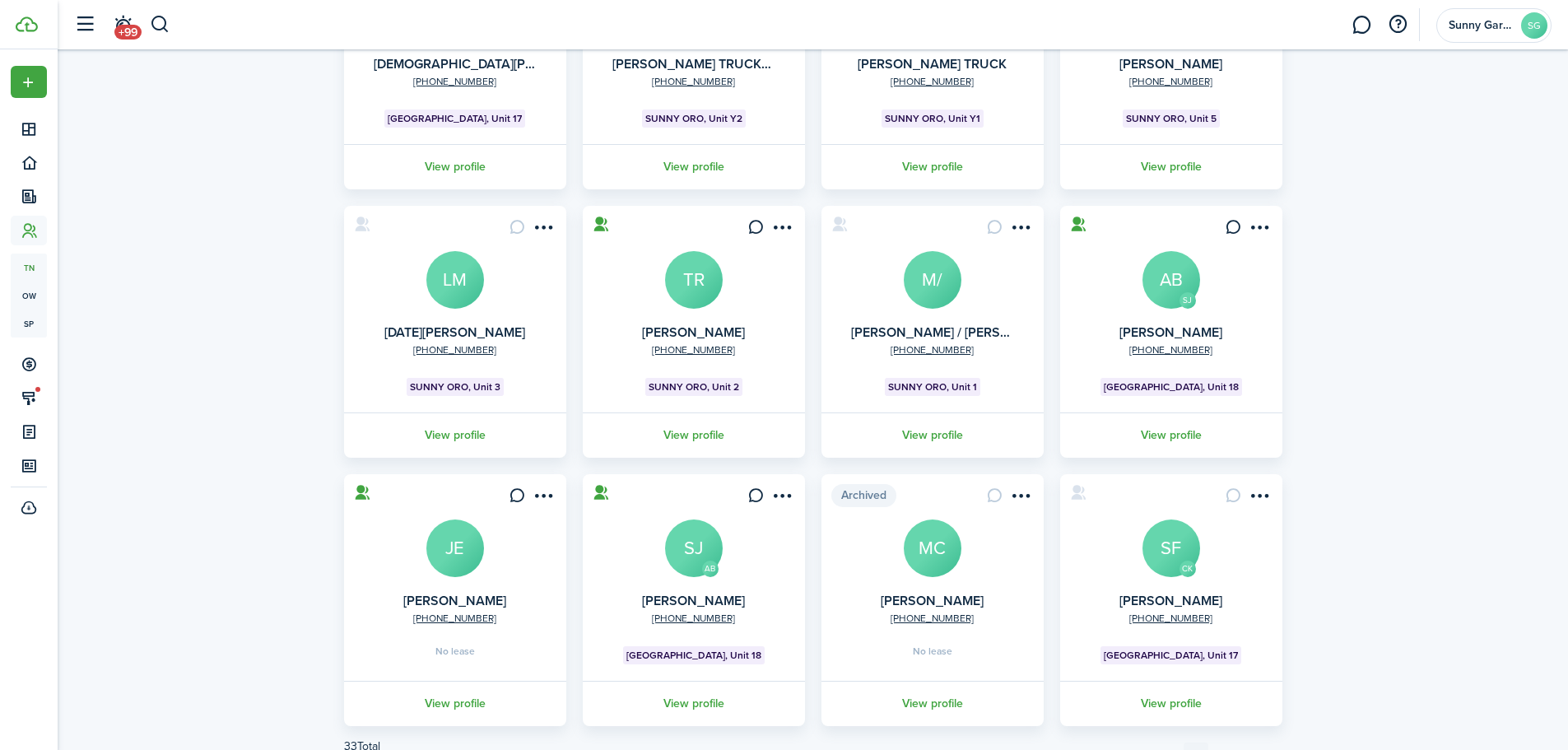
scroll to position [326, 0]
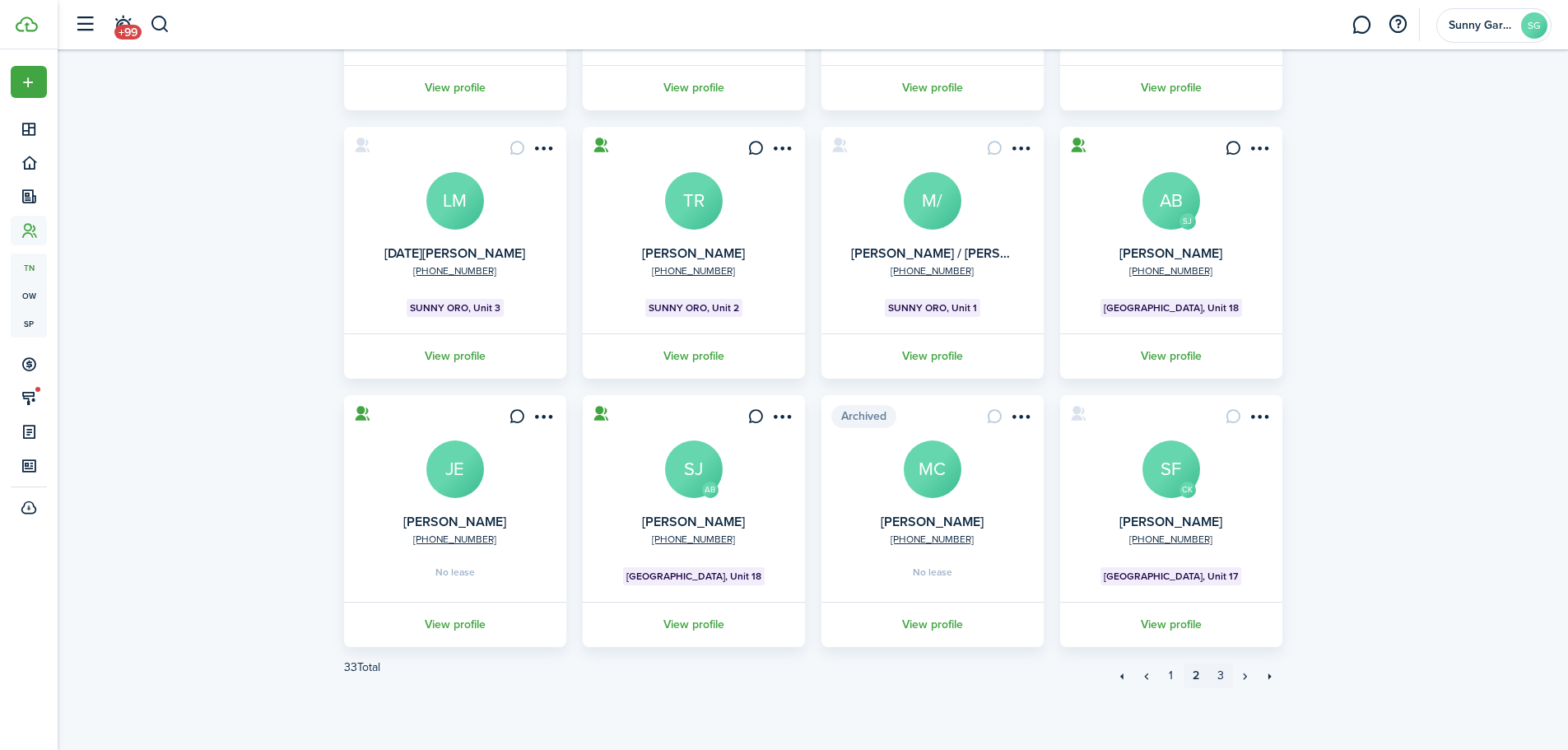
click at [1231, 676] on link "3" at bounding box center [1220, 675] width 24 height 24
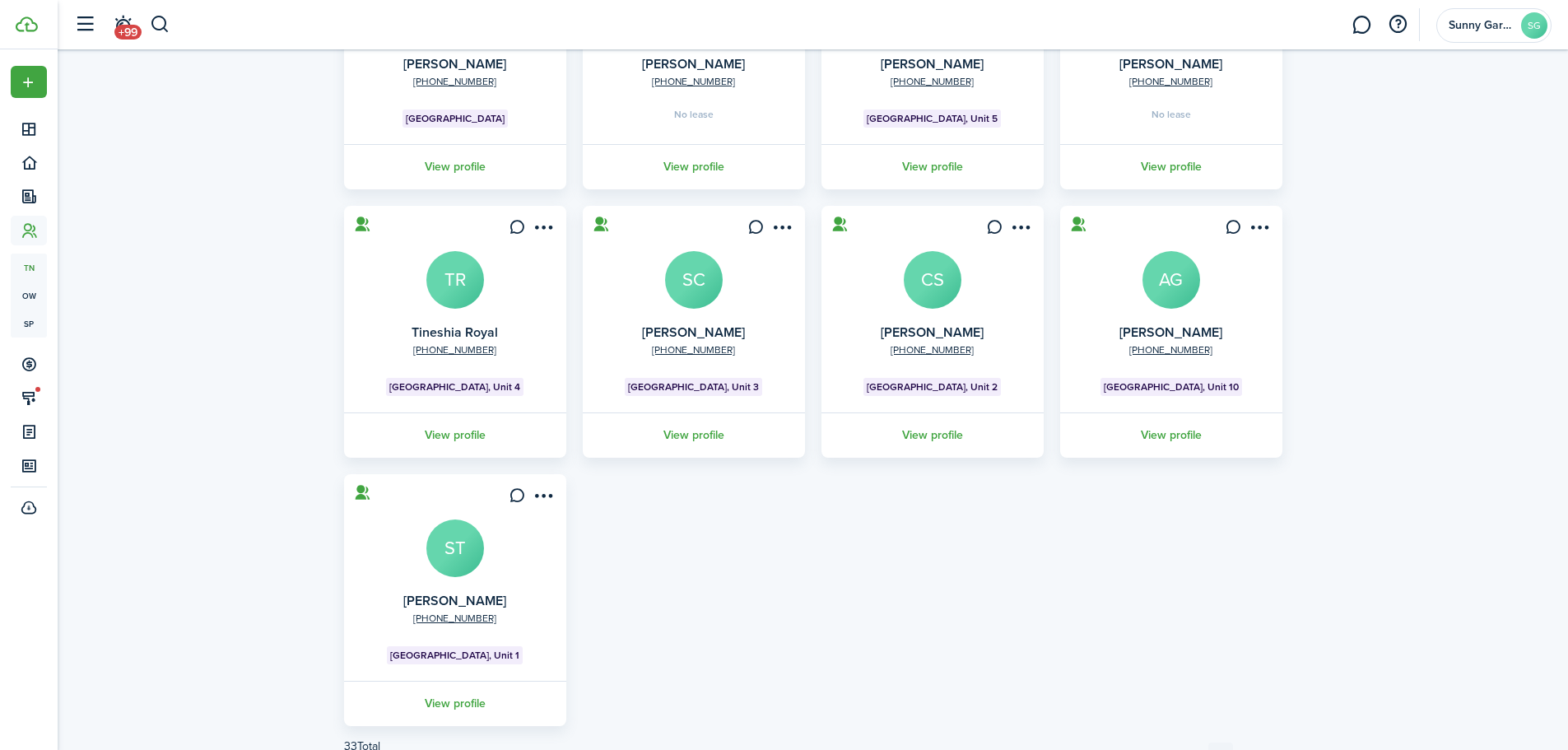
scroll to position [326, 0]
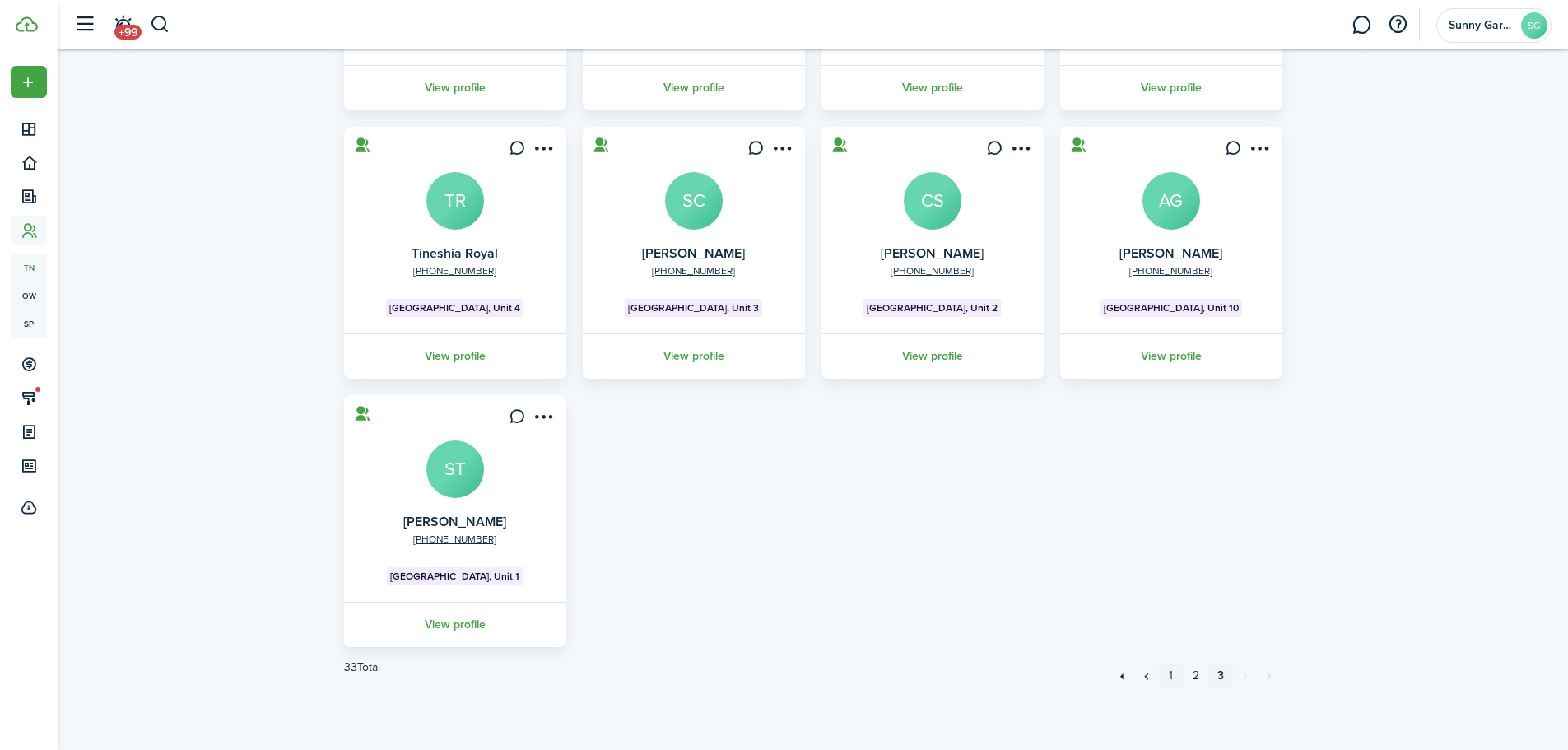
click at [1170, 680] on link "1" at bounding box center [1171, 675] width 24 height 24
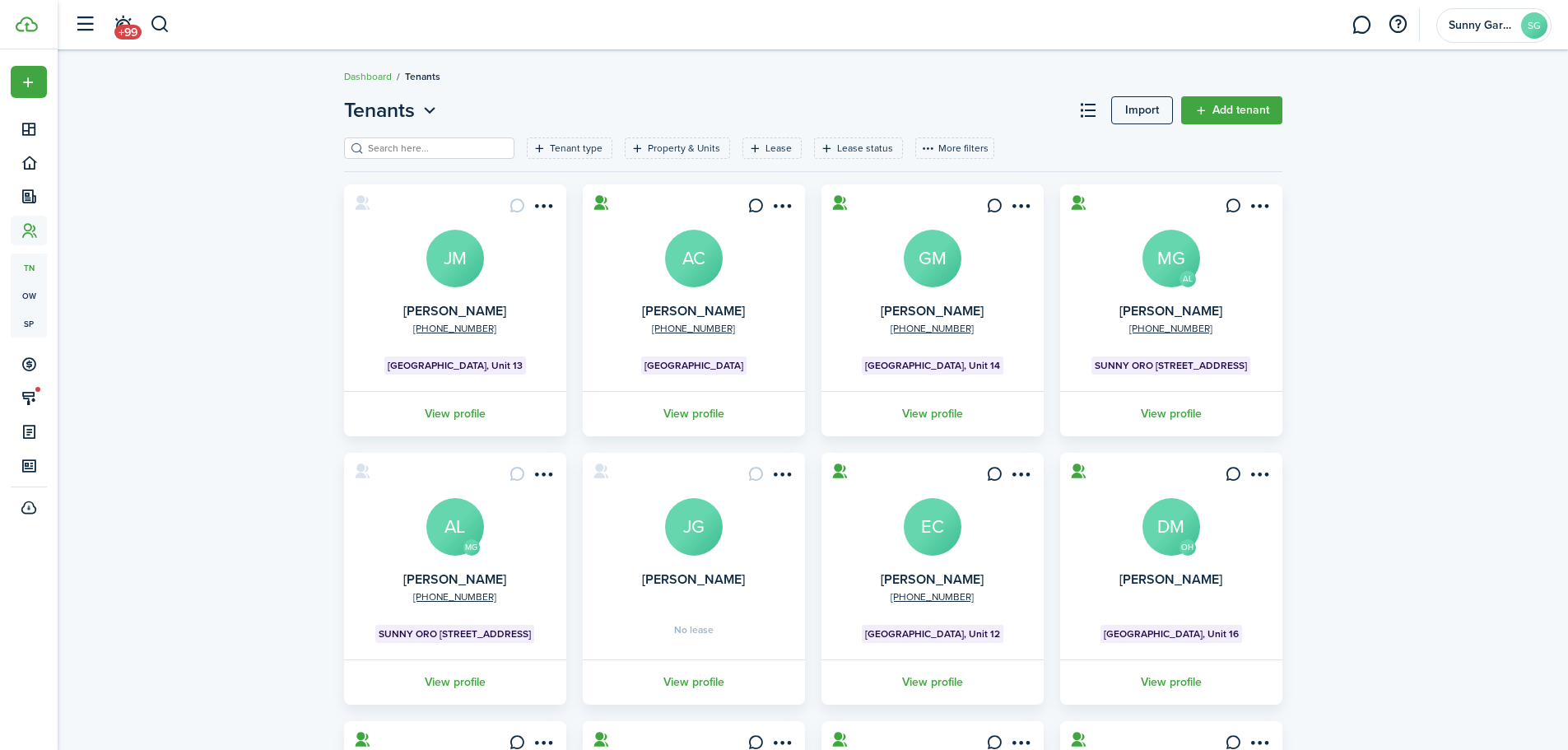
click at [429, 103] on icon "Open menu" at bounding box center [430, 111] width 22 height 21
click at [516, 104] on header-page "Tenants Import Add tenant" at bounding box center [814, 116] width 939 height 42
click at [551, 153] on filter-tag-label "Tenant type" at bounding box center [576, 148] width 53 height 14
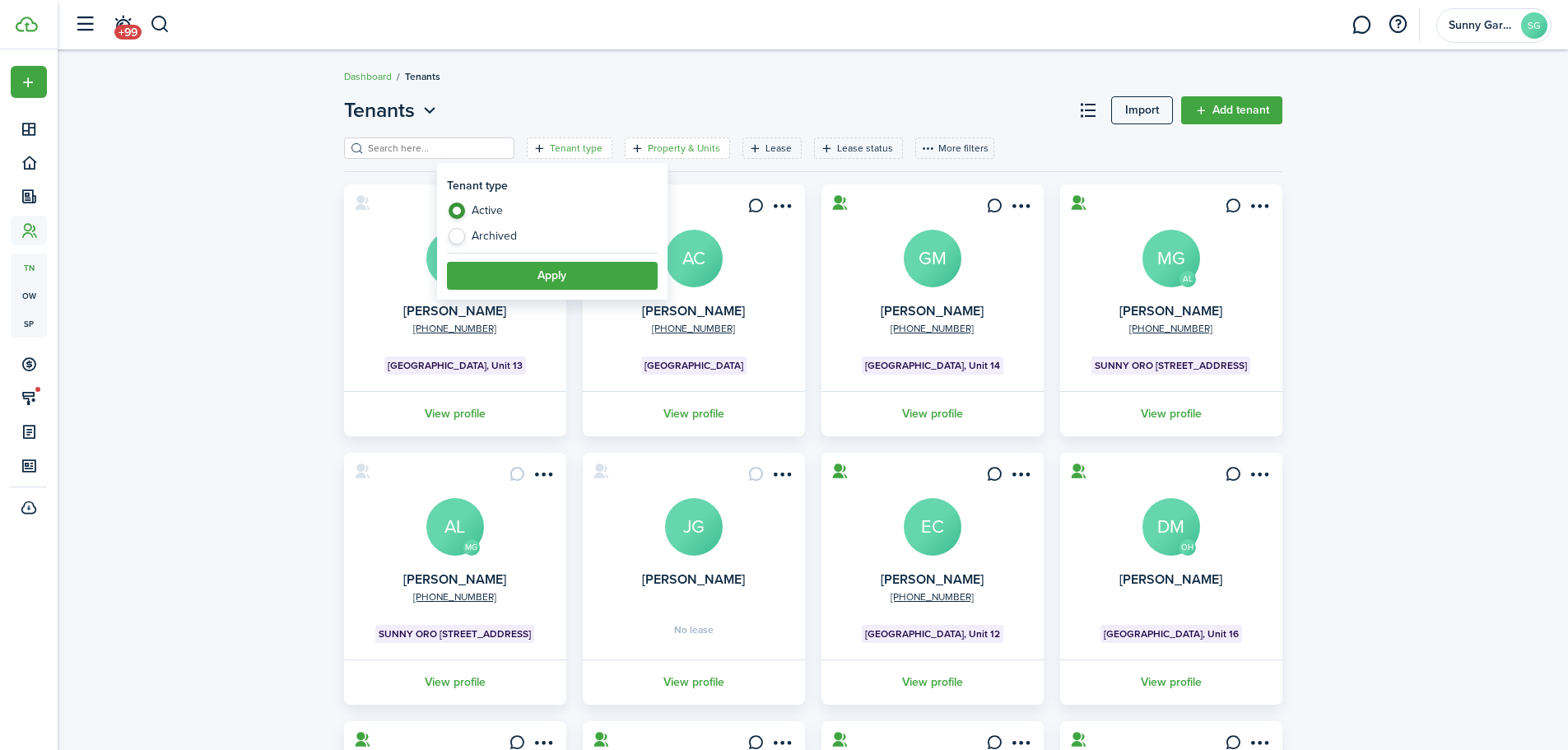
click at [648, 144] on filter-tag-label "Property & Units" at bounding box center [684, 148] width 73 height 14
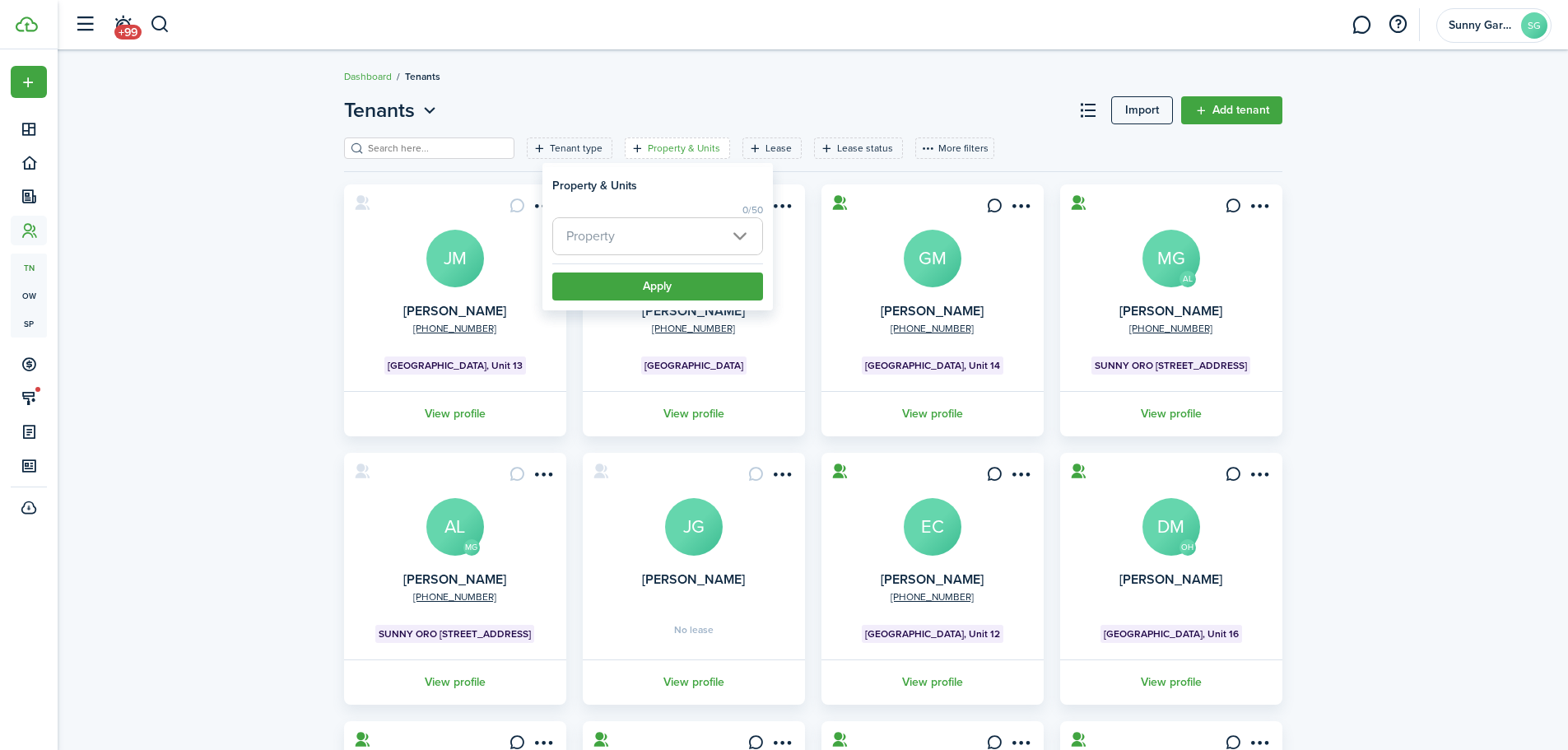
click at [262, 192] on div "Tenants Import Add tenant Tenant type Property & Units Lease Lease status More …" at bounding box center [813, 563] width 1510 height 952
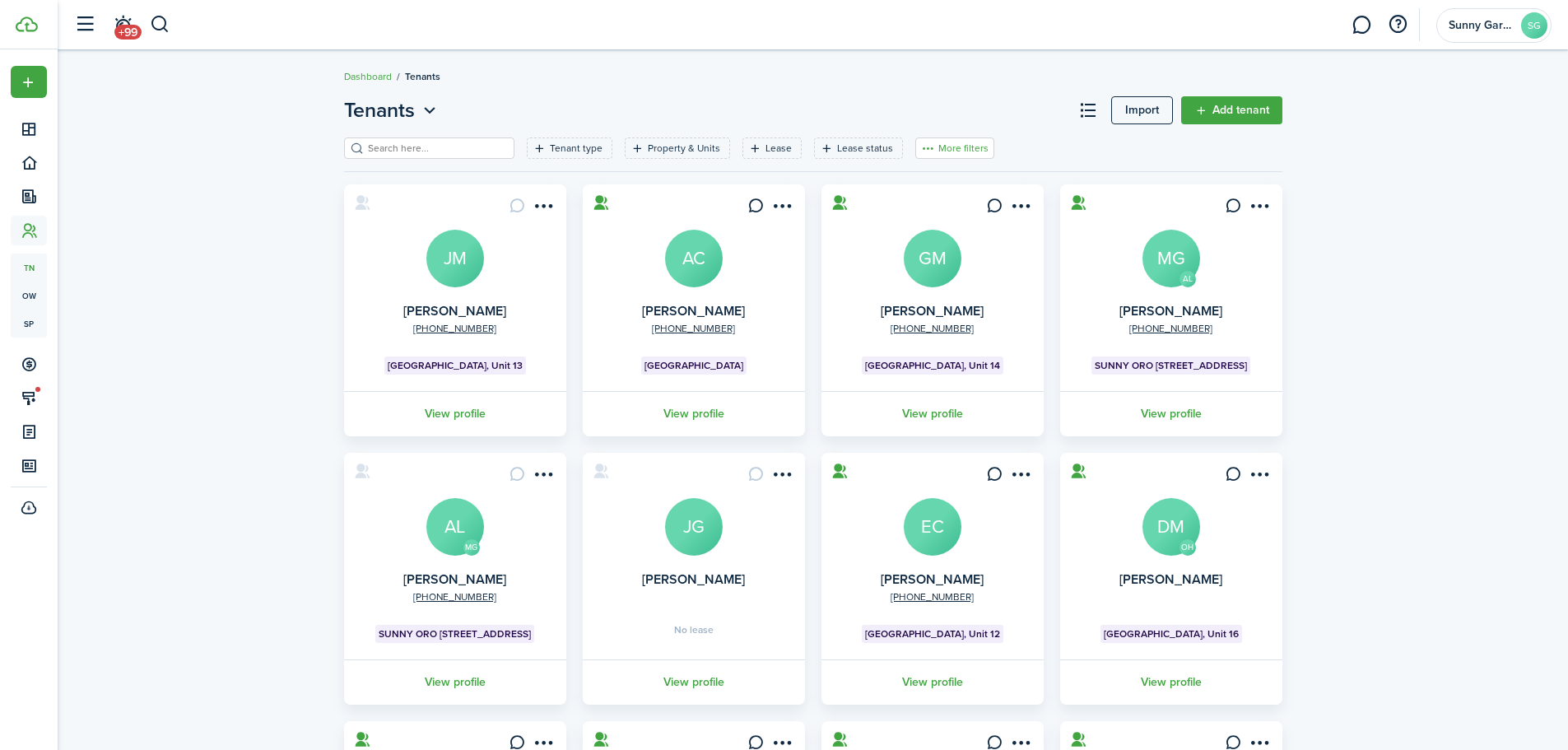
click at [927, 151] on button "More filters" at bounding box center [955, 148] width 79 height 22
click at [930, 269] on button "Sort by A-Z" at bounding box center [930, 269] width 144 height 30
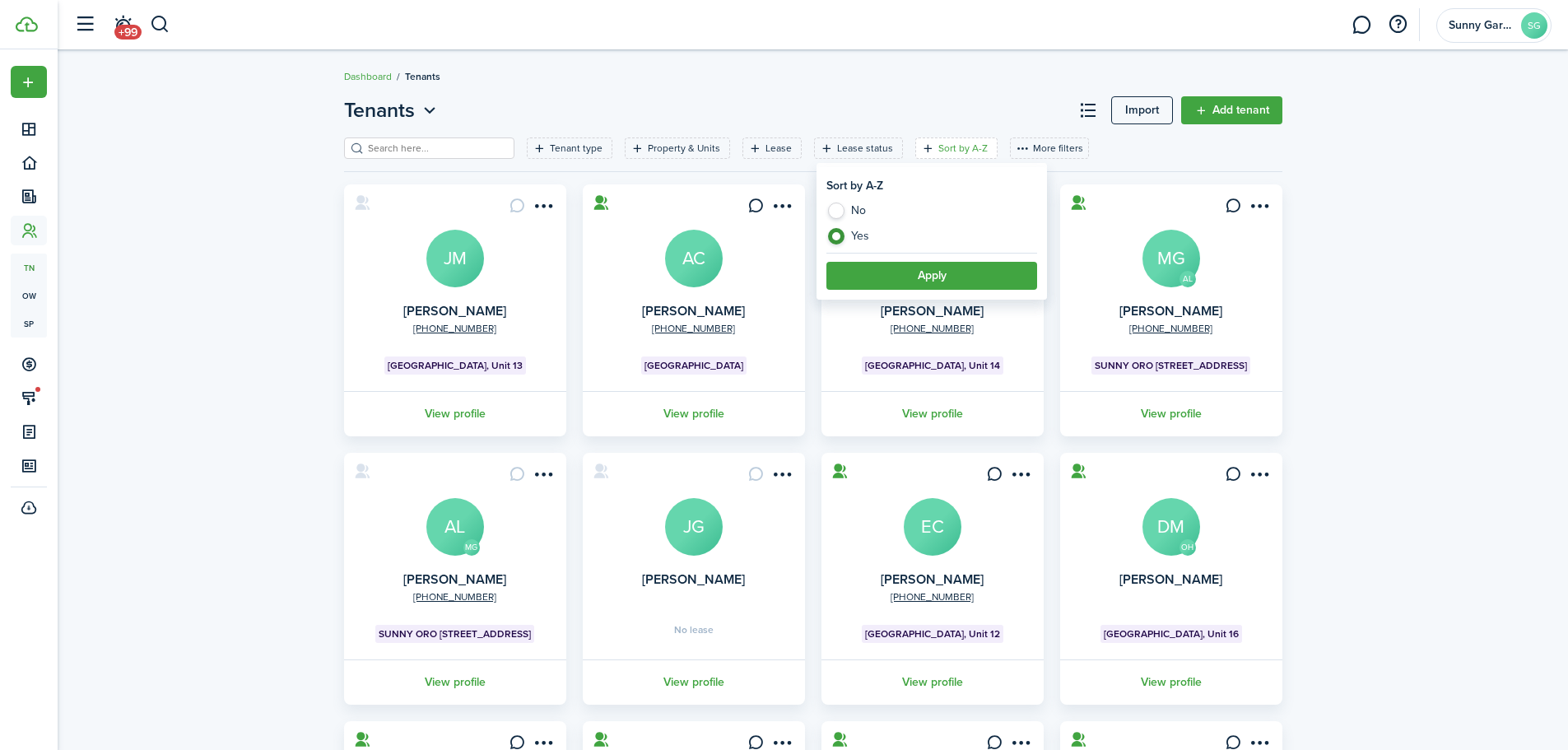
click at [928, 280] on button "Apply" at bounding box center [931, 275] width 210 height 28
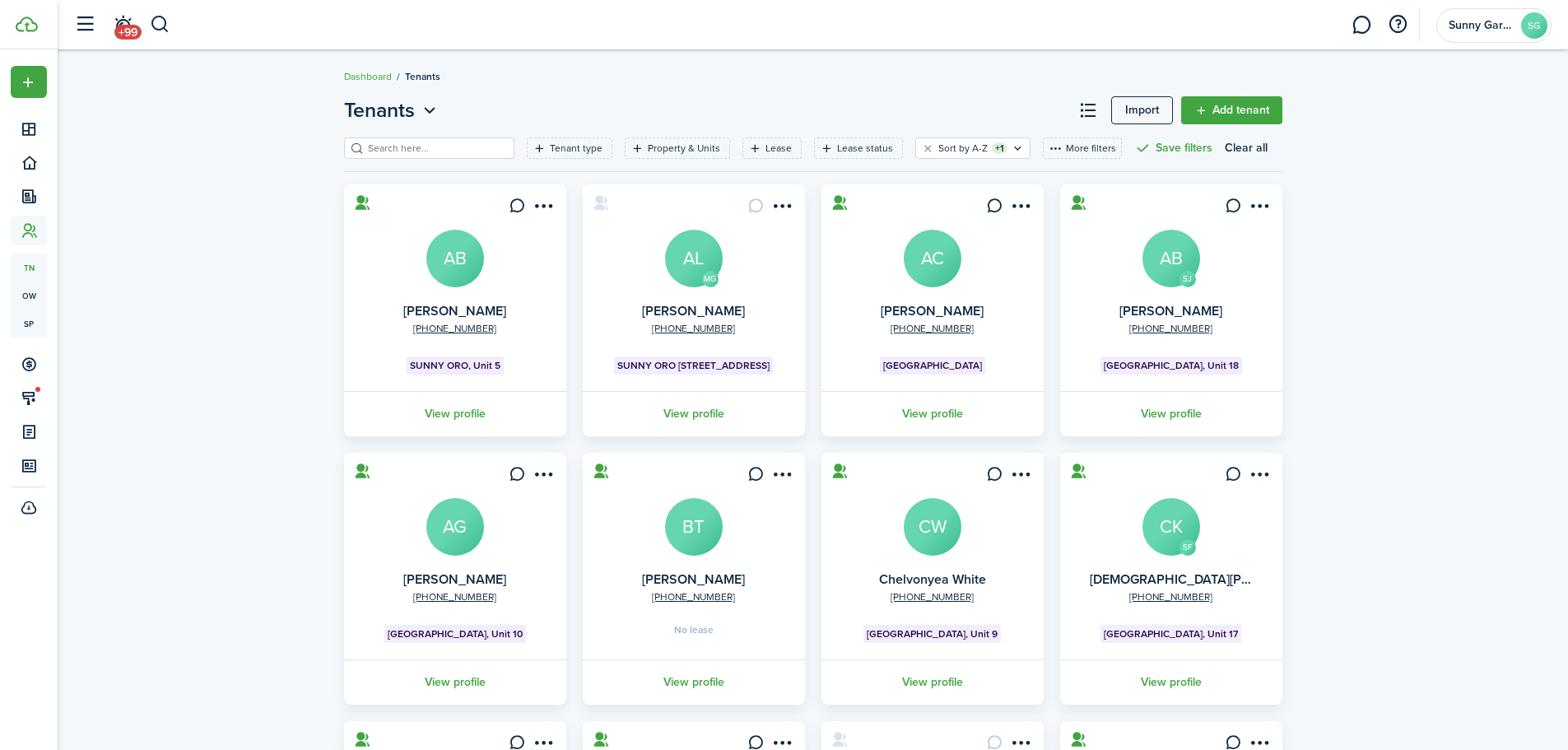
click at [441, 528] on avatar-text "AG" at bounding box center [455, 527] width 58 height 58
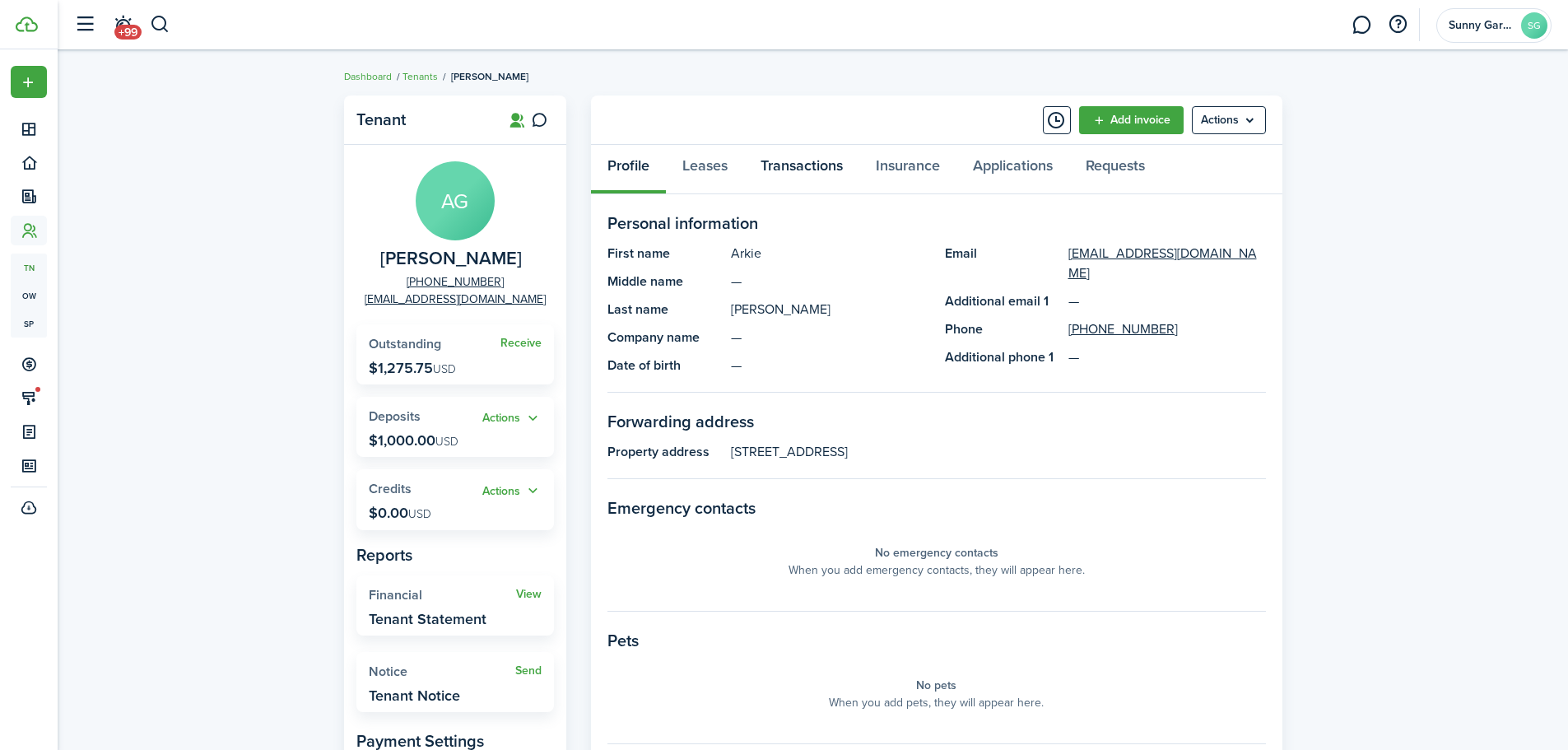
click at [803, 157] on link "Transactions" at bounding box center [802, 169] width 115 height 49
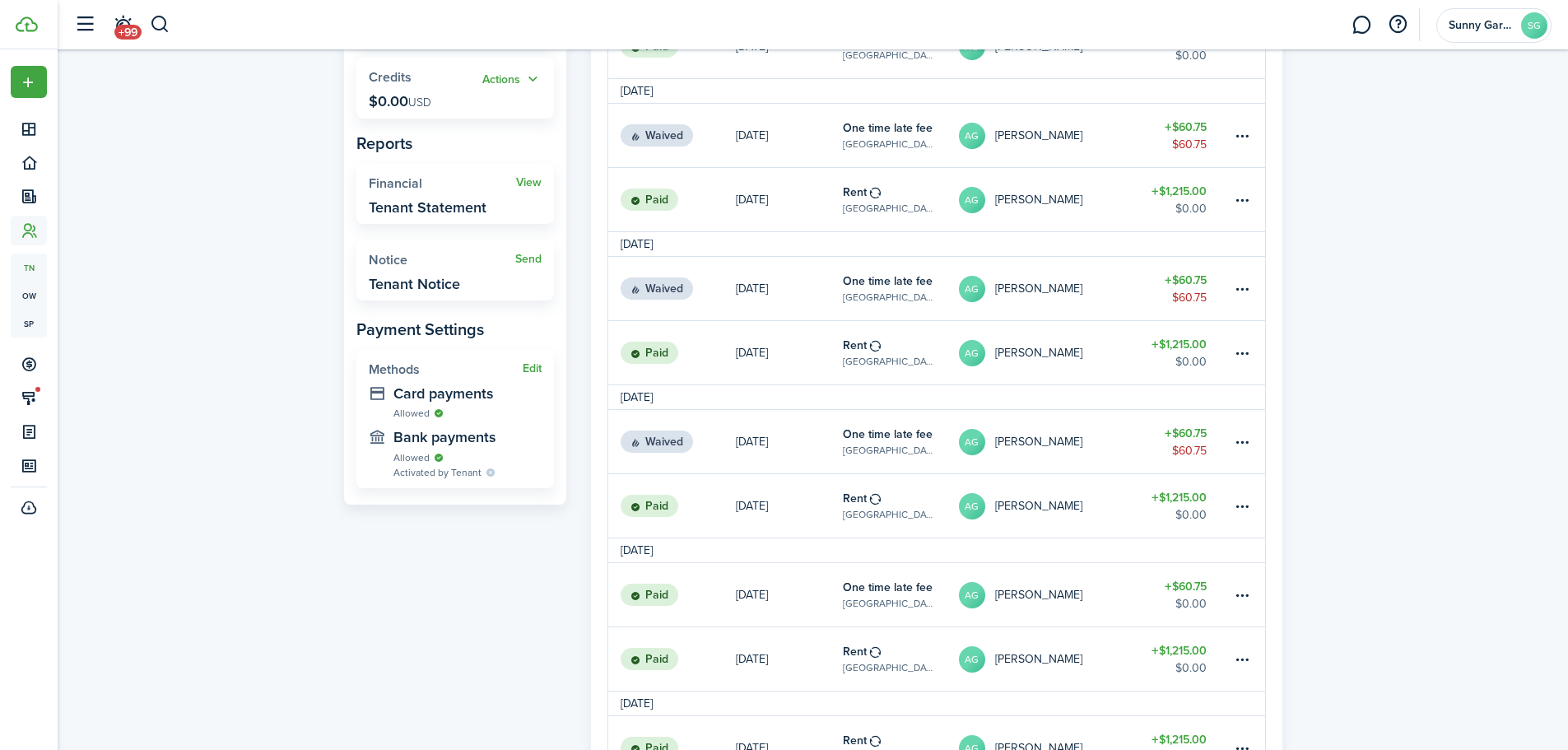
scroll to position [83, 0]
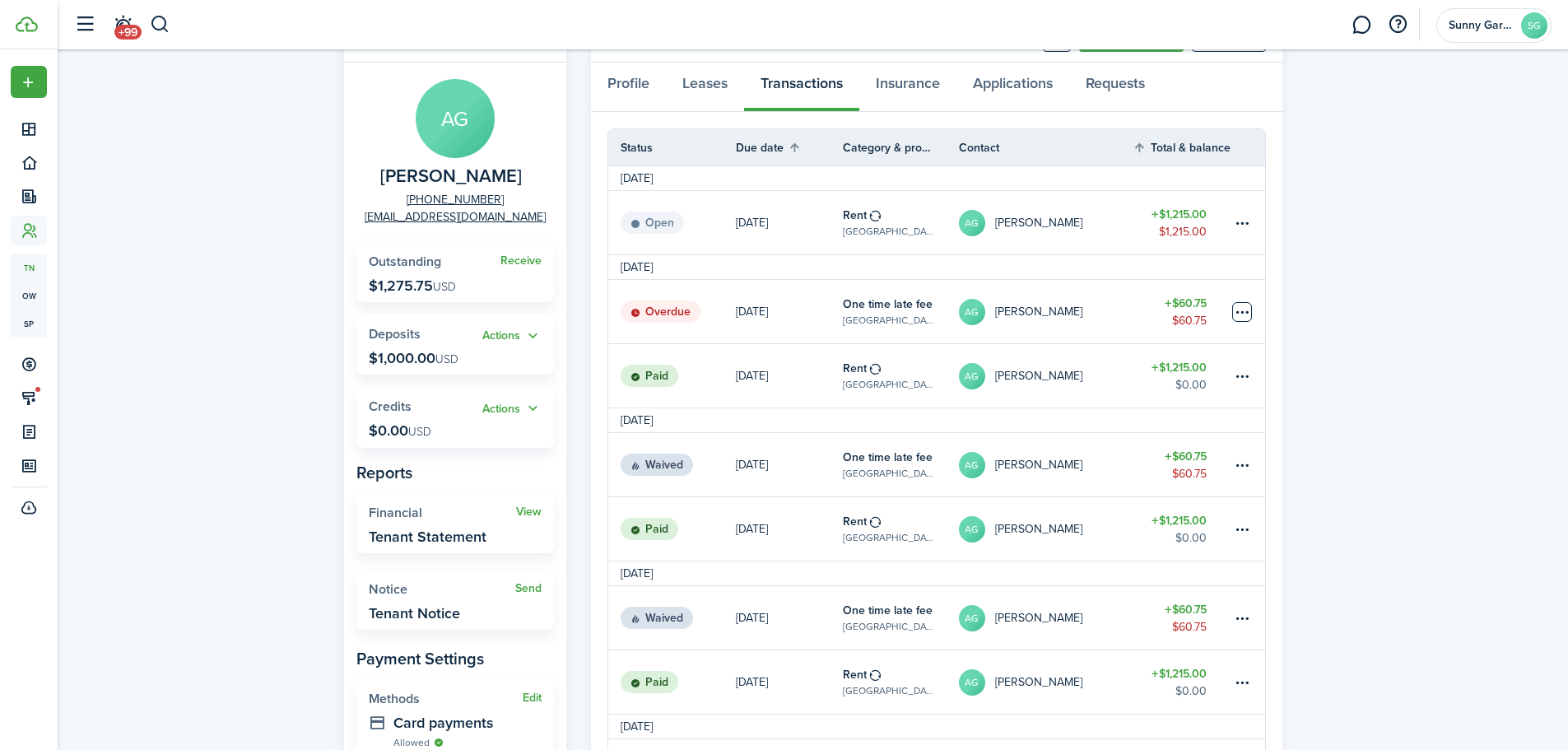
click at [1245, 314] on table-menu-btn-icon at bounding box center [1243, 312] width 20 height 20
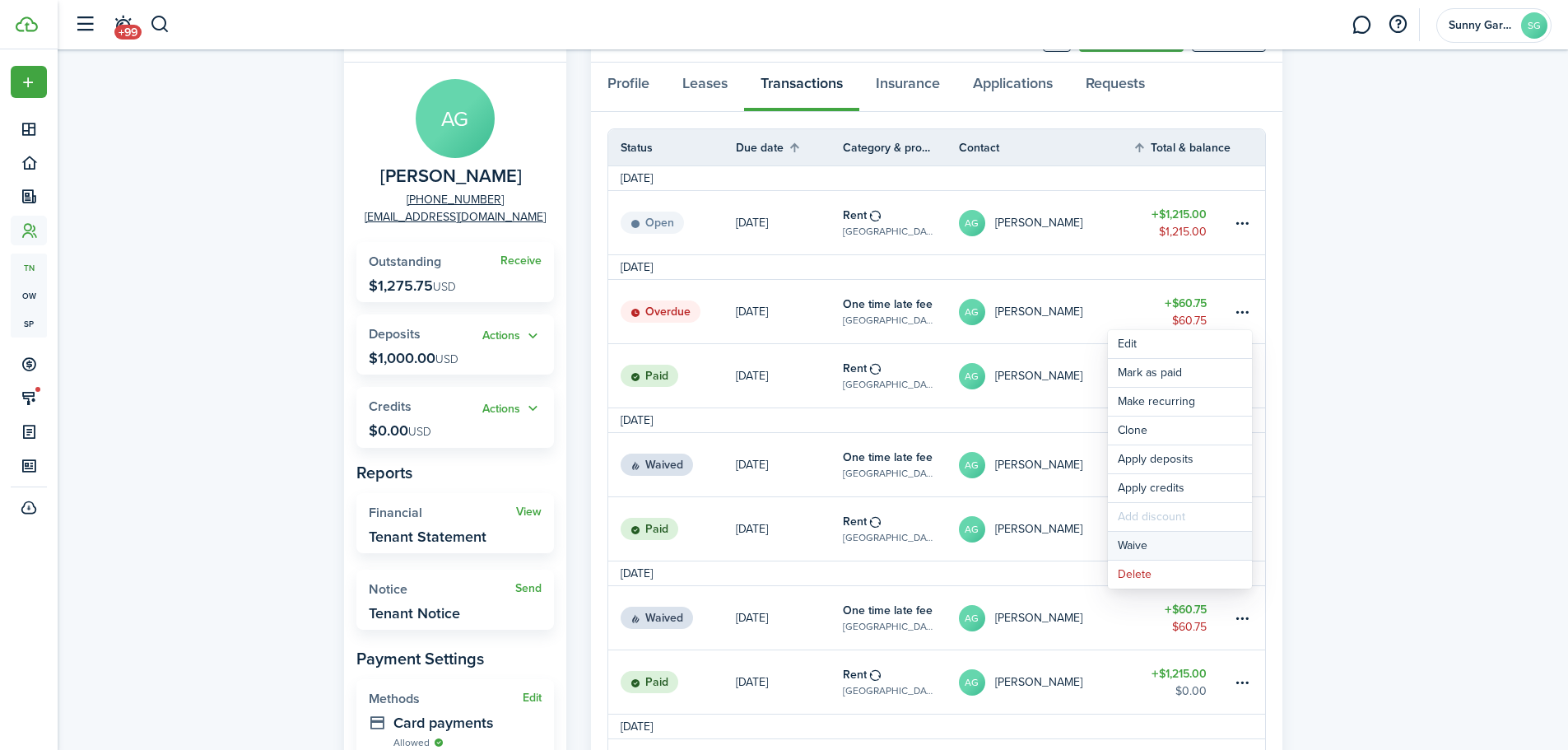
click at [1147, 546] on button "Waive" at bounding box center [1180, 546] width 144 height 28
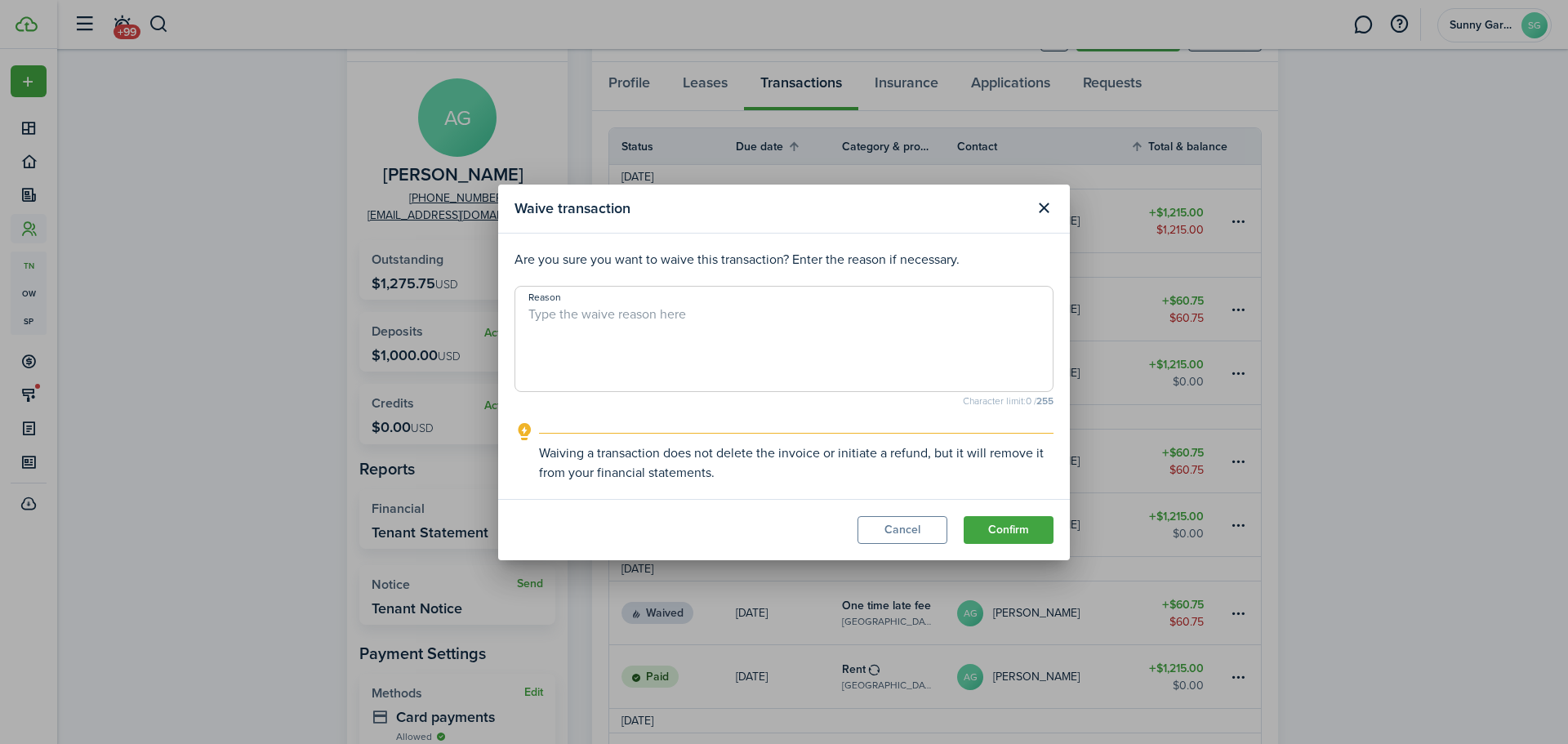
click at [613, 313] on textarea "Reason" at bounding box center [784, 344] width 538 height 79
type textarea "ㅗ"
type textarea "Having baby."
click at [999, 528] on button "Confirm" at bounding box center [1009, 530] width 90 height 28
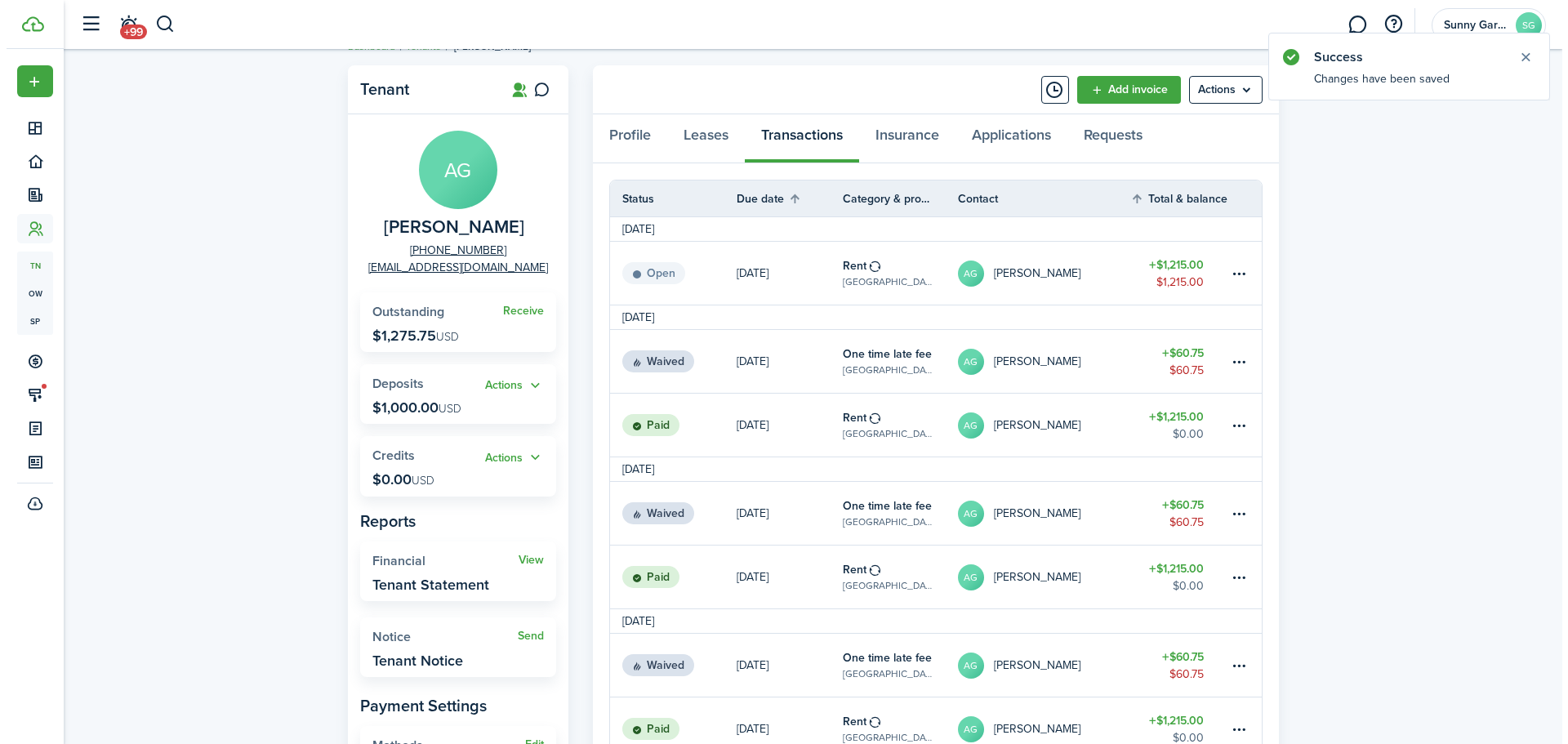
scroll to position [0, 0]
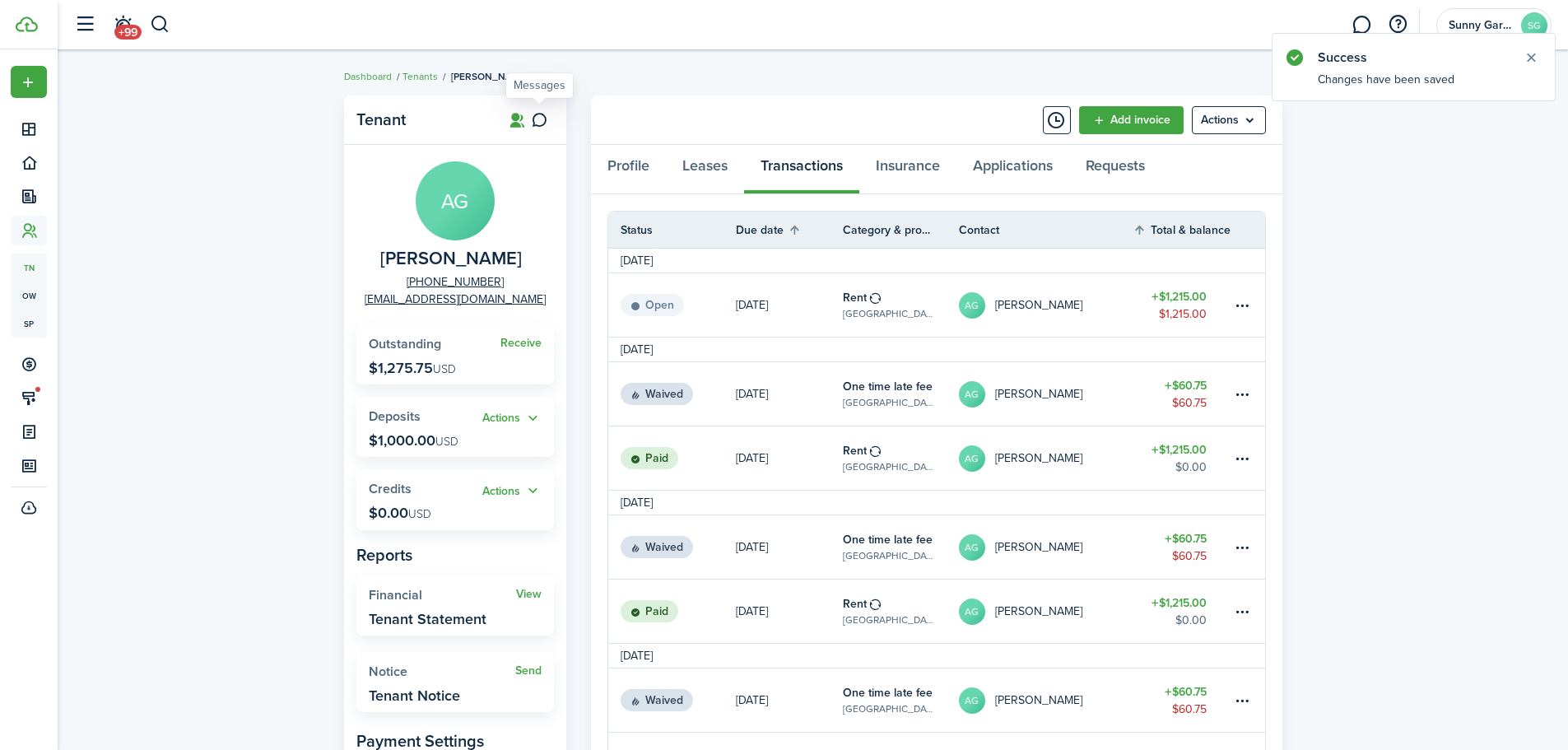
click at [547, 123] on icon at bounding box center [539, 121] width 17 height 16
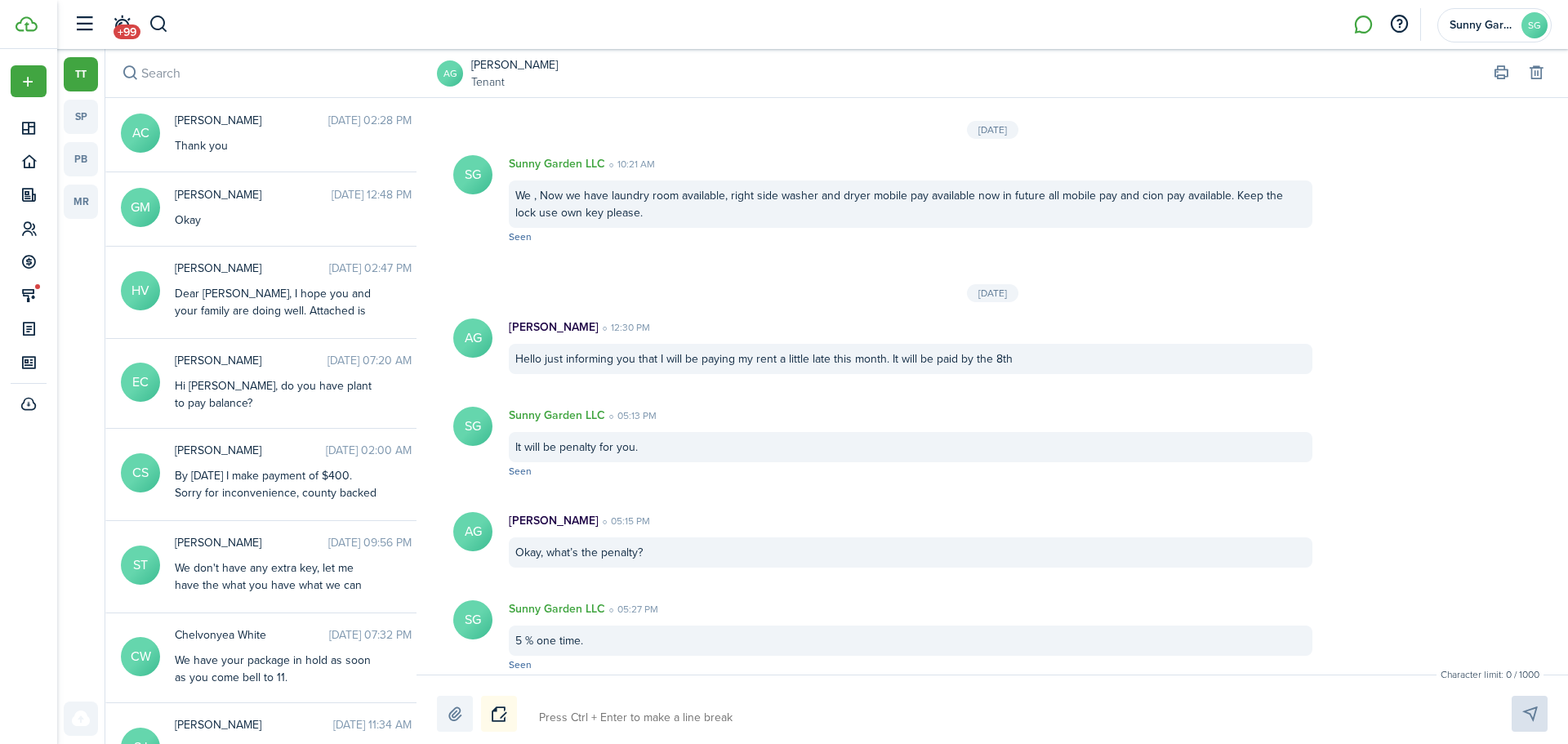
scroll to position [2361, 0]
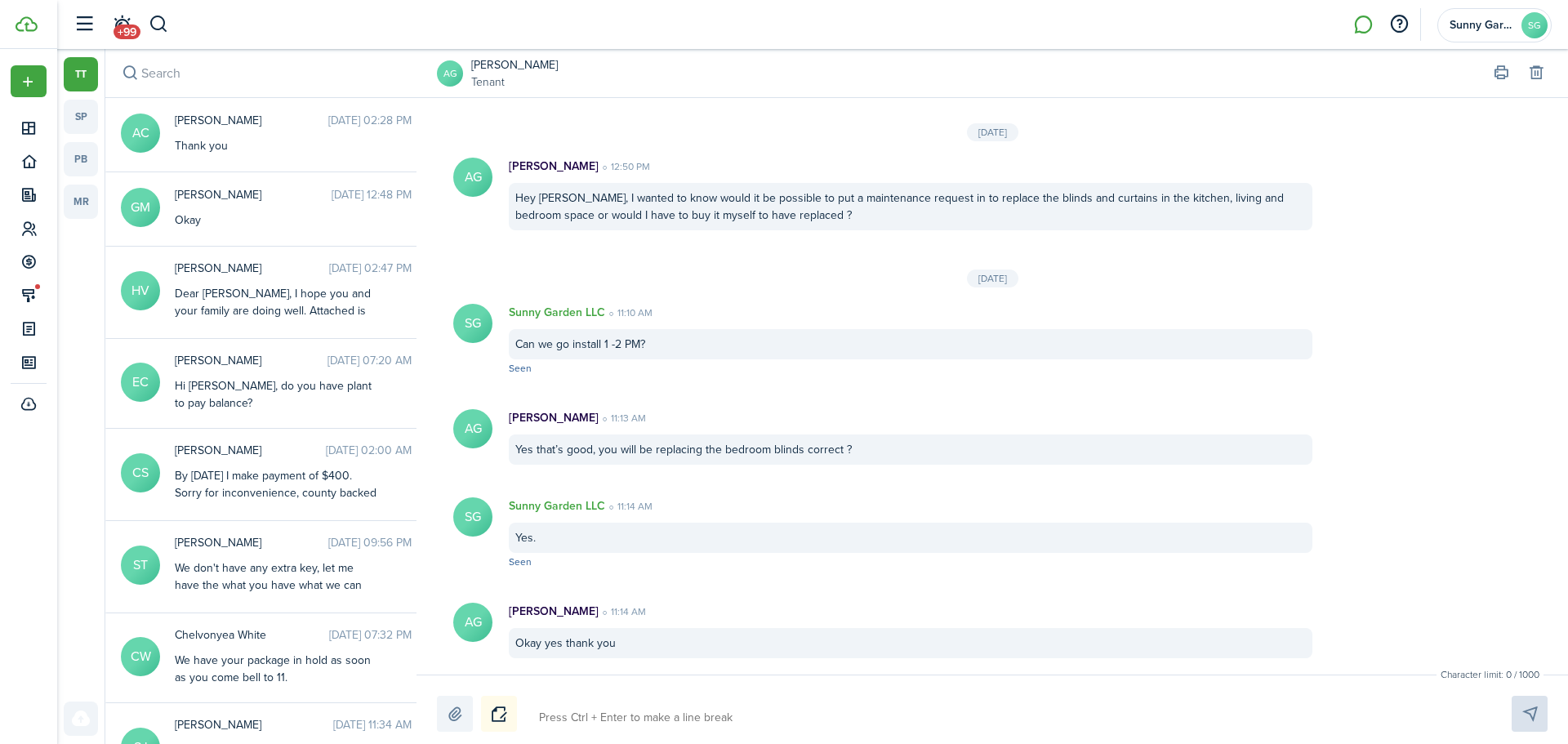
paste textarea "Hi [PERSON_NAME], Congratulations on the birth of your baby. In recognition of …"
type textarea "Hi [PERSON_NAME], Congratulations on the birth of your baby. In recognition of …"
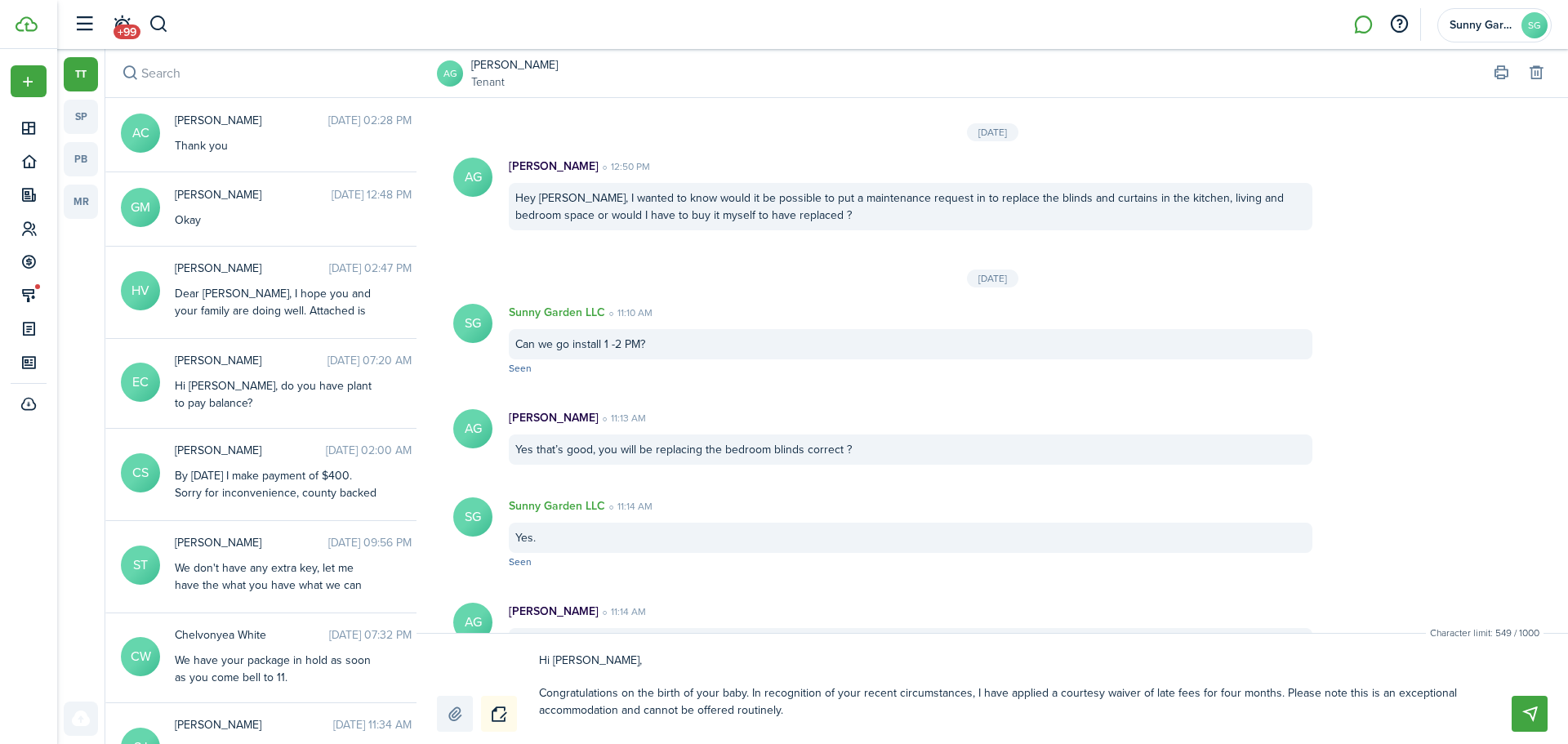
scroll to position [0, 0]
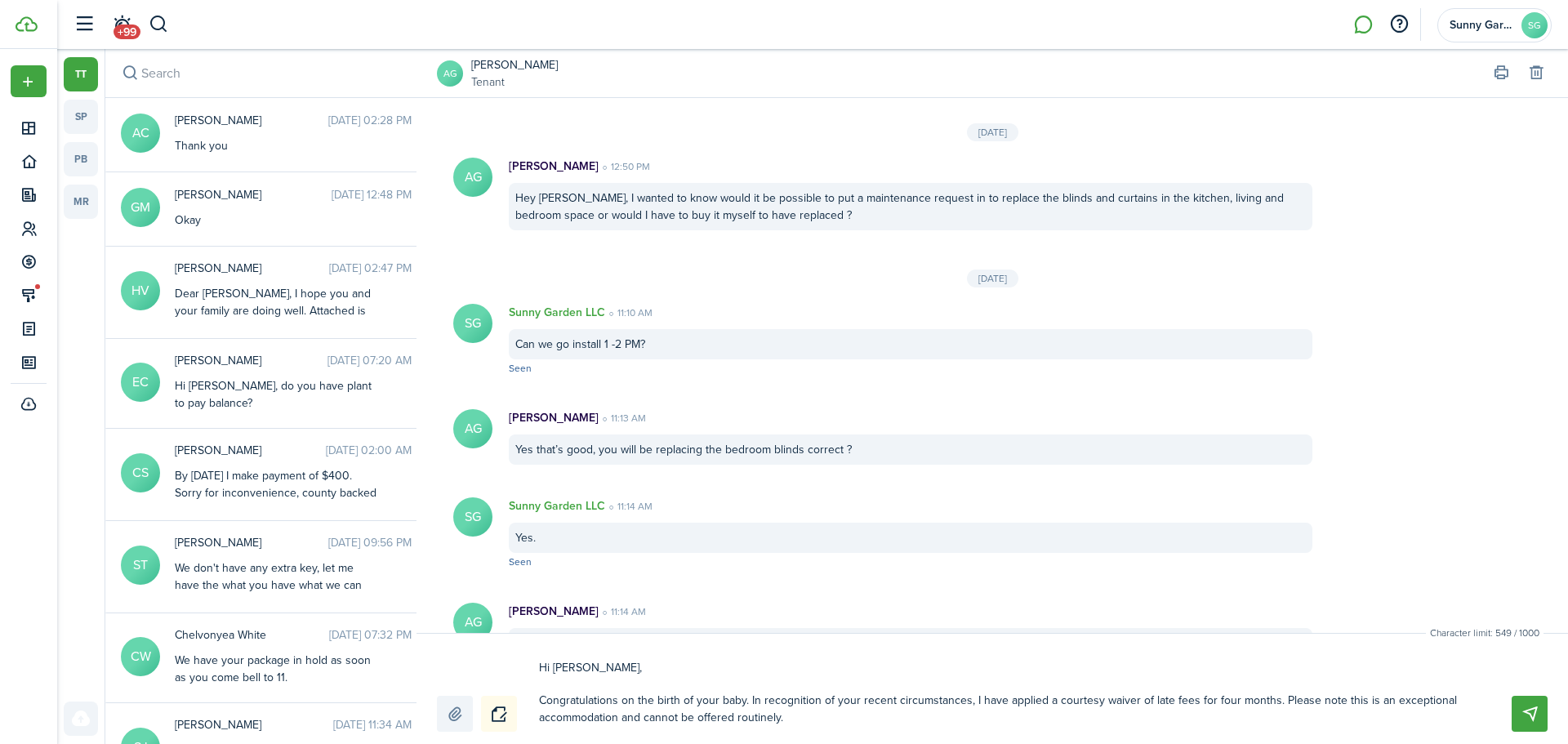
type textarea "Hi [PERSON_NAME], Congratulations on the birth of your baby. In recognition of …"
click at [1526, 719] on button "Send" at bounding box center [1530, 714] width 36 height 36
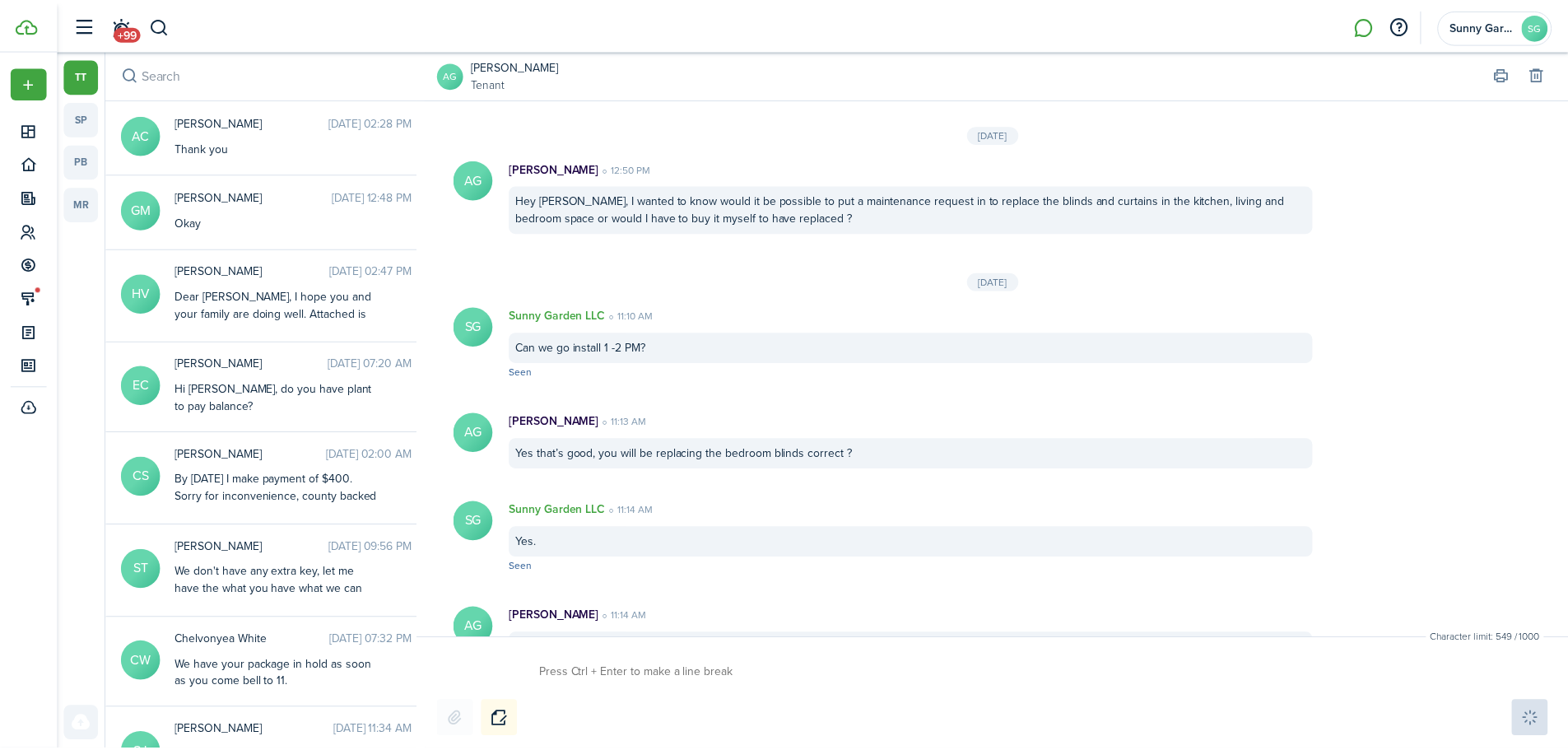
scroll to position [2701, 0]
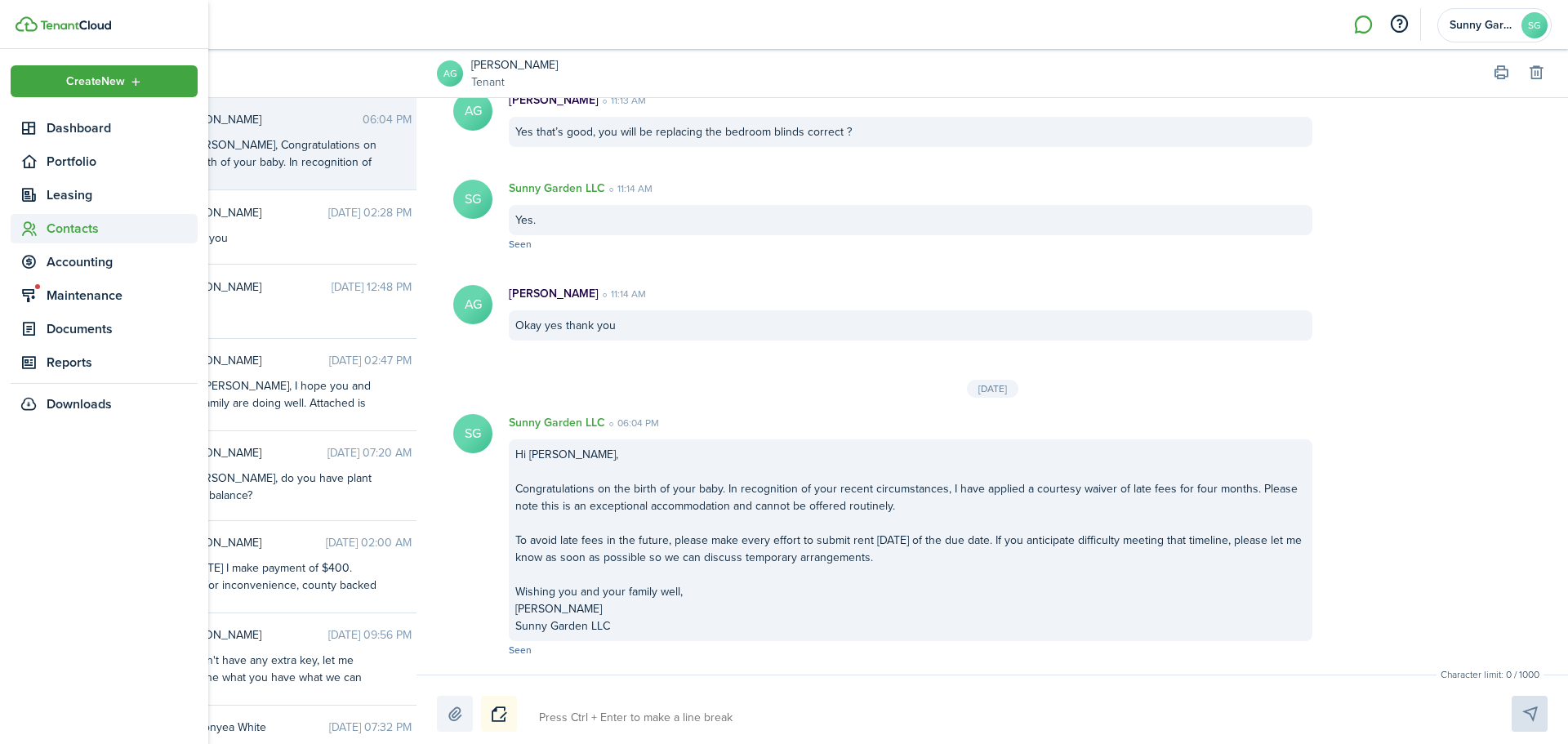
click at [82, 231] on span "Contacts" at bounding box center [121, 228] width 151 height 20
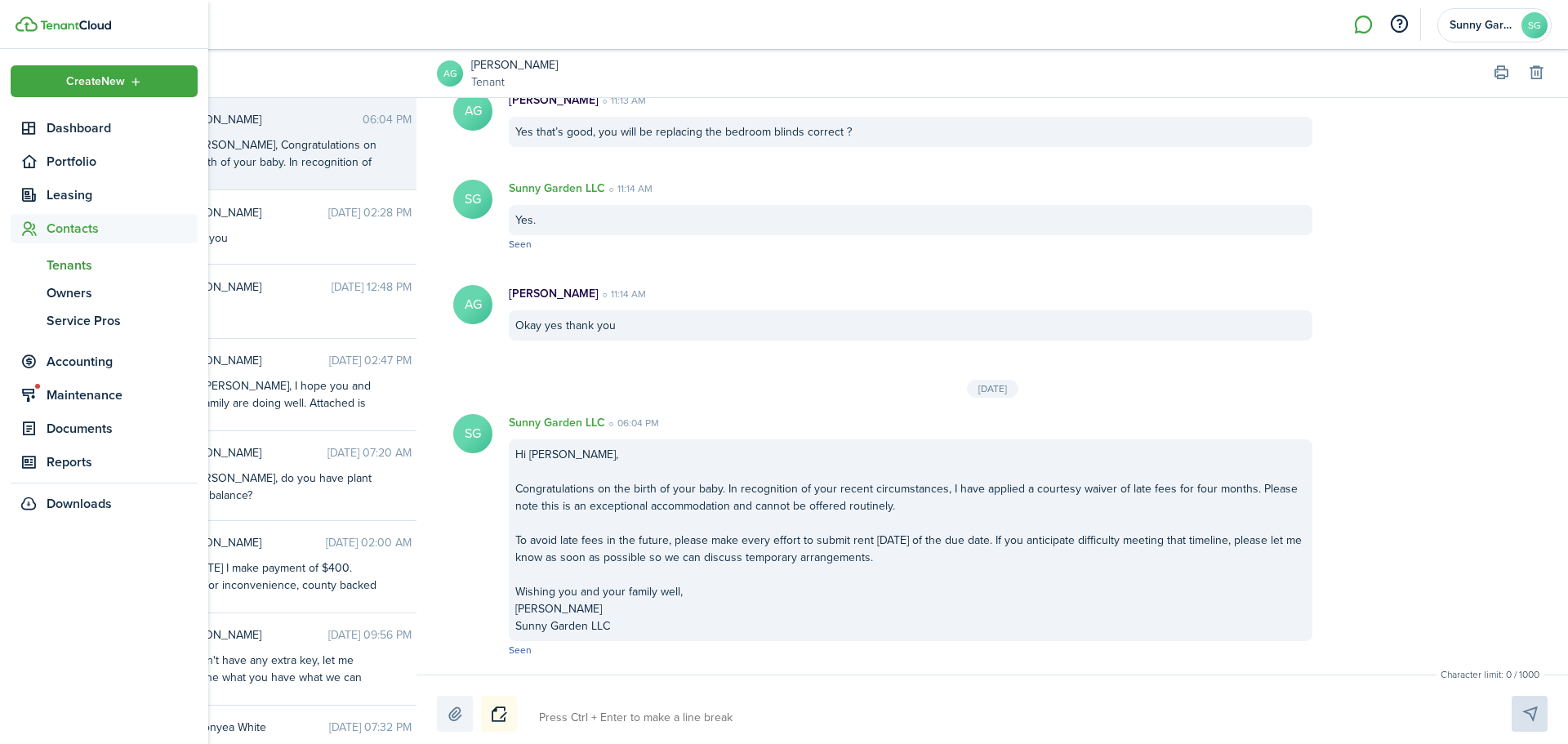
click at [80, 262] on span "Tenants" at bounding box center [121, 266] width 151 height 20
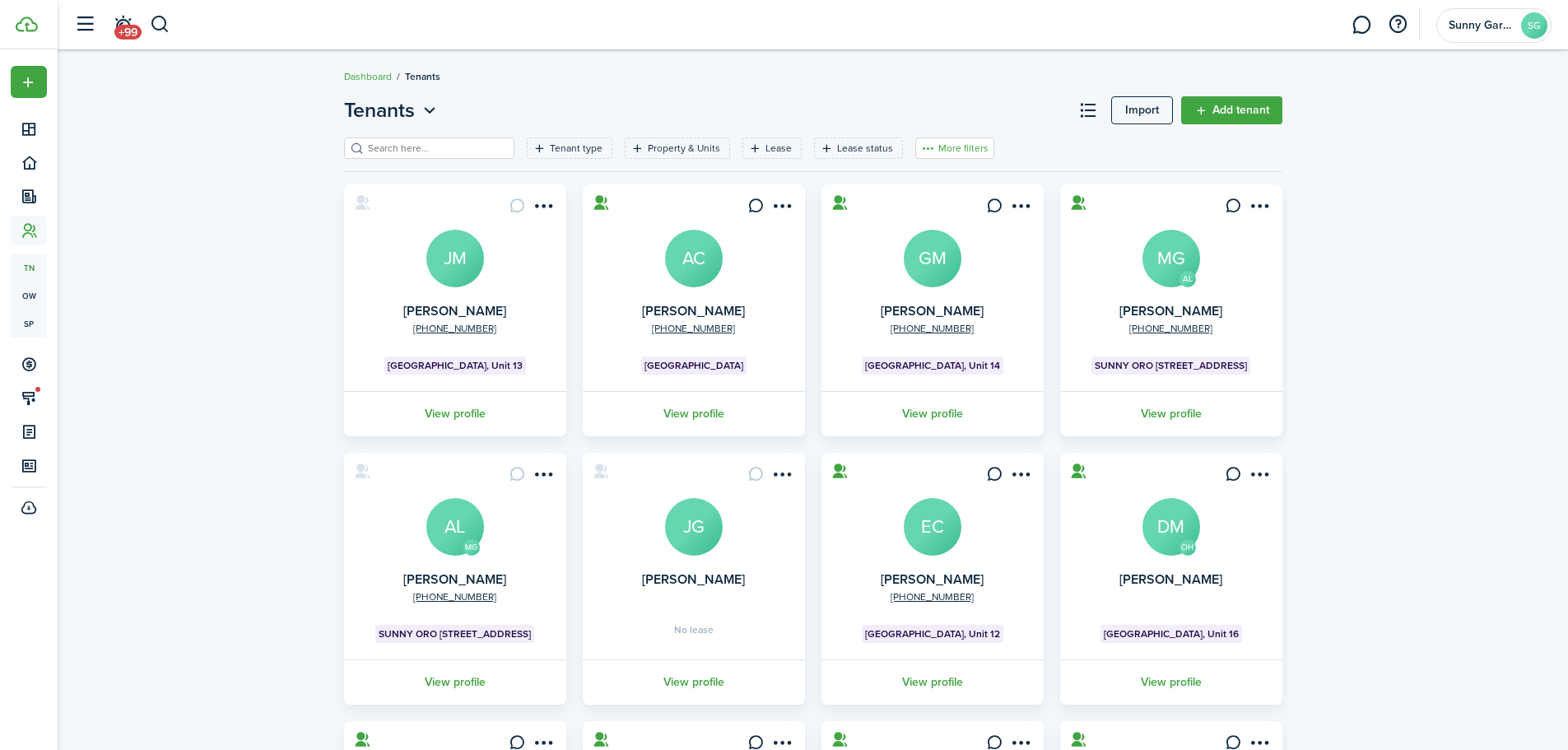
click at [915, 157] on button "More filters" at bounding box center [955, 148] width 79 height 22
click at [890, 267] on button "Sort by A-Z" at bounding box center [930, 269] width 144 height 30
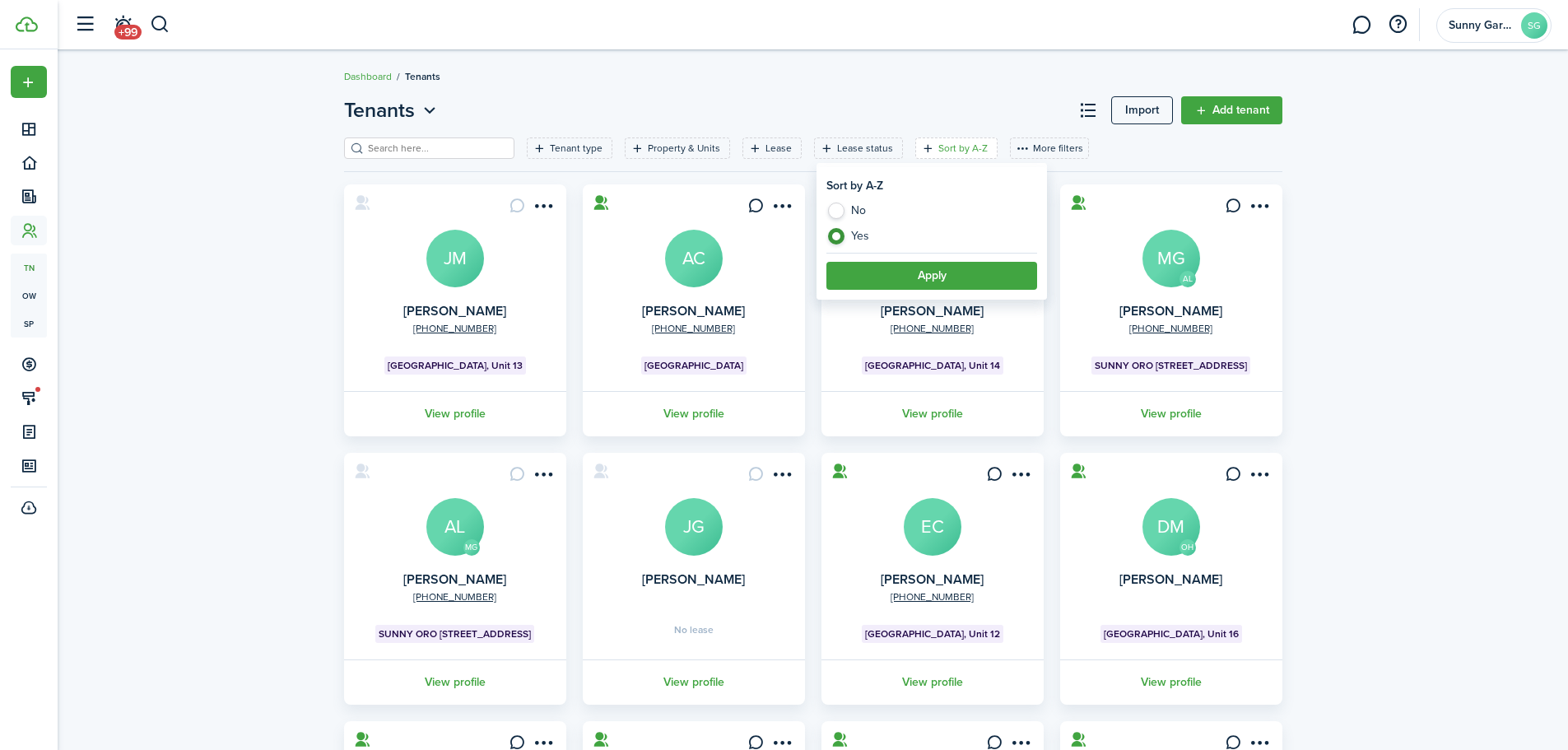
click at [890, 267] on button "Apply" at bounding box center [931, 275] width 210 height 28
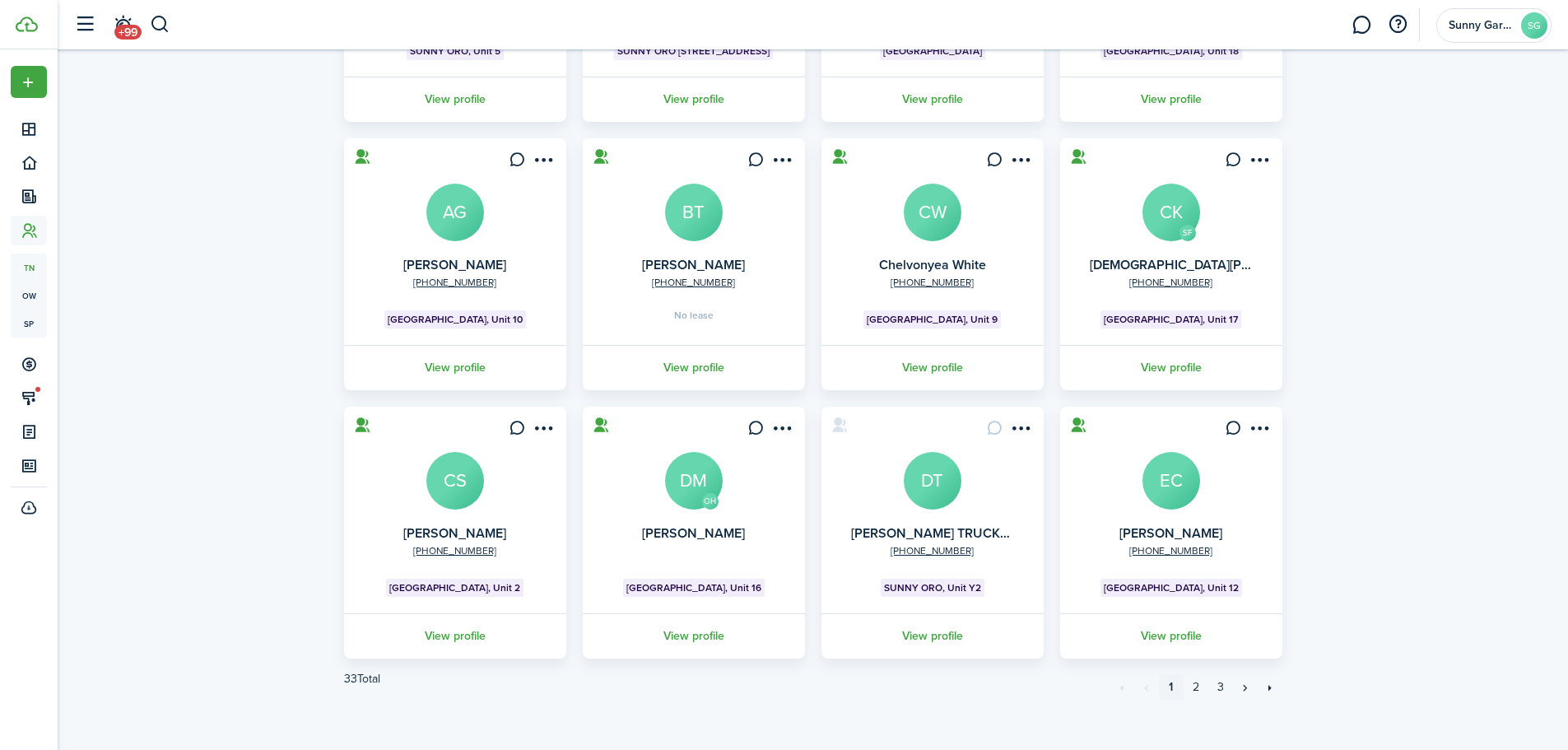
scroll to position [326, 0]
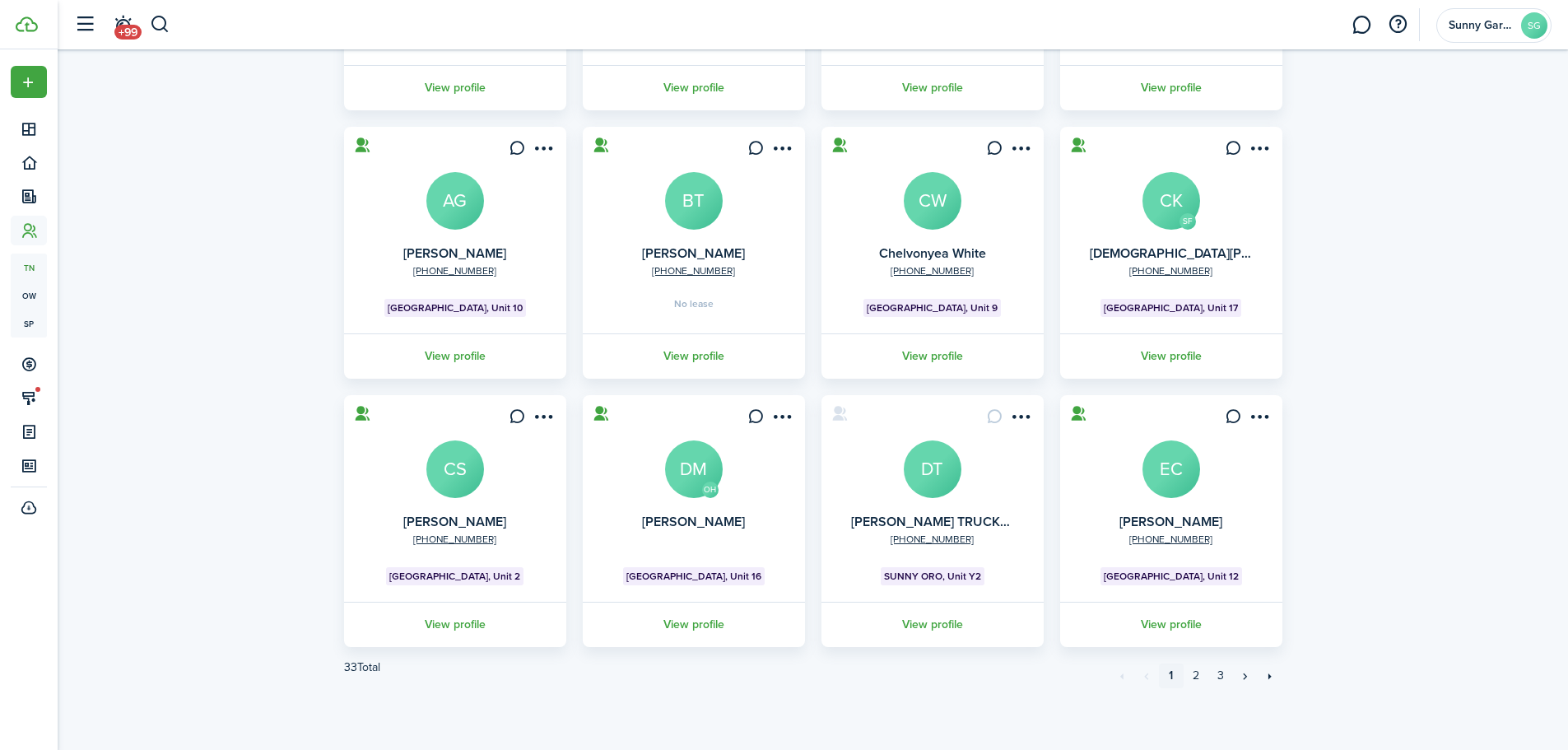
click at [1163, 486] on avatar-text "EC" at bounding box center [1172, 469] width 58 height 58
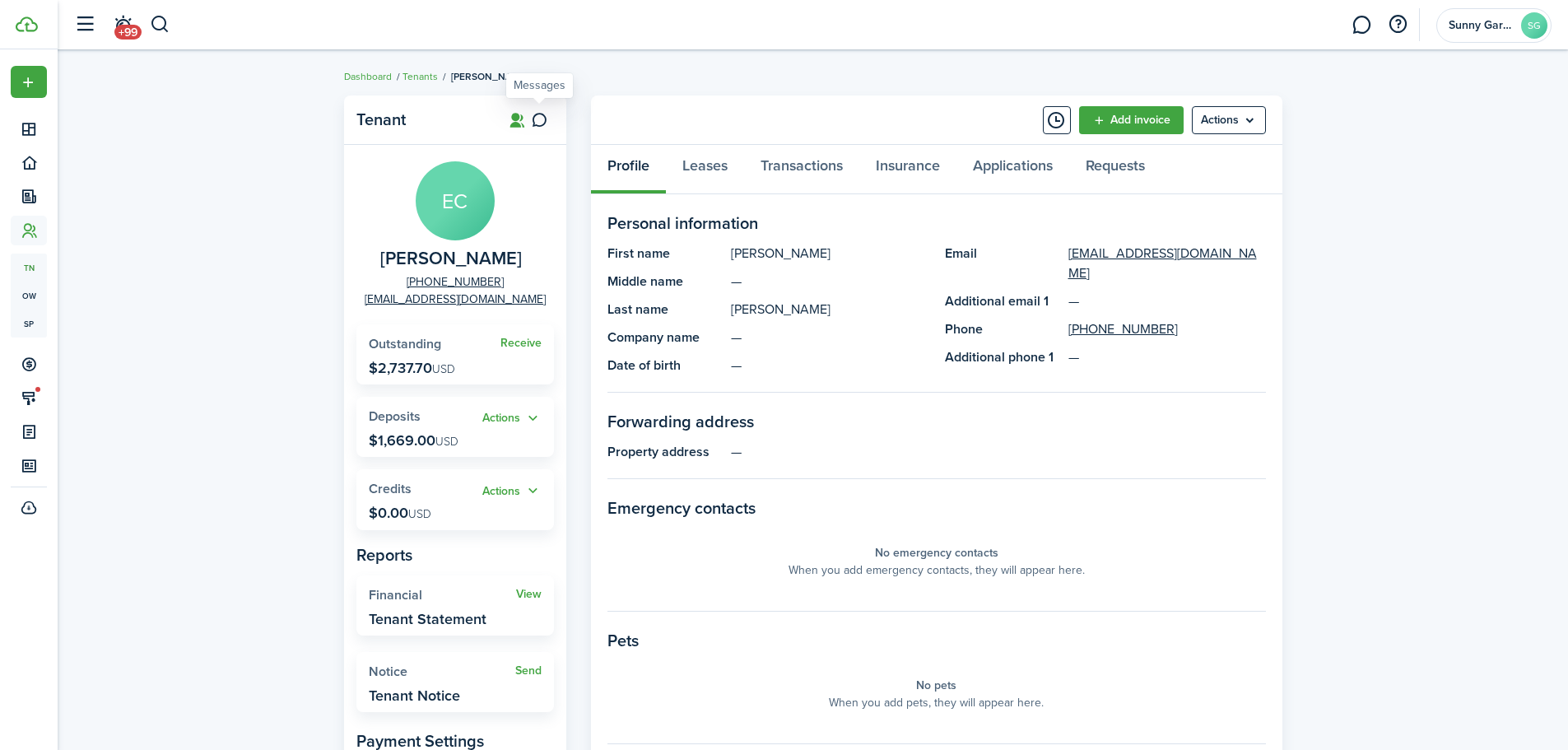
click at [542, 120] on icon at bounding box center [539, 121] width 17 height 16
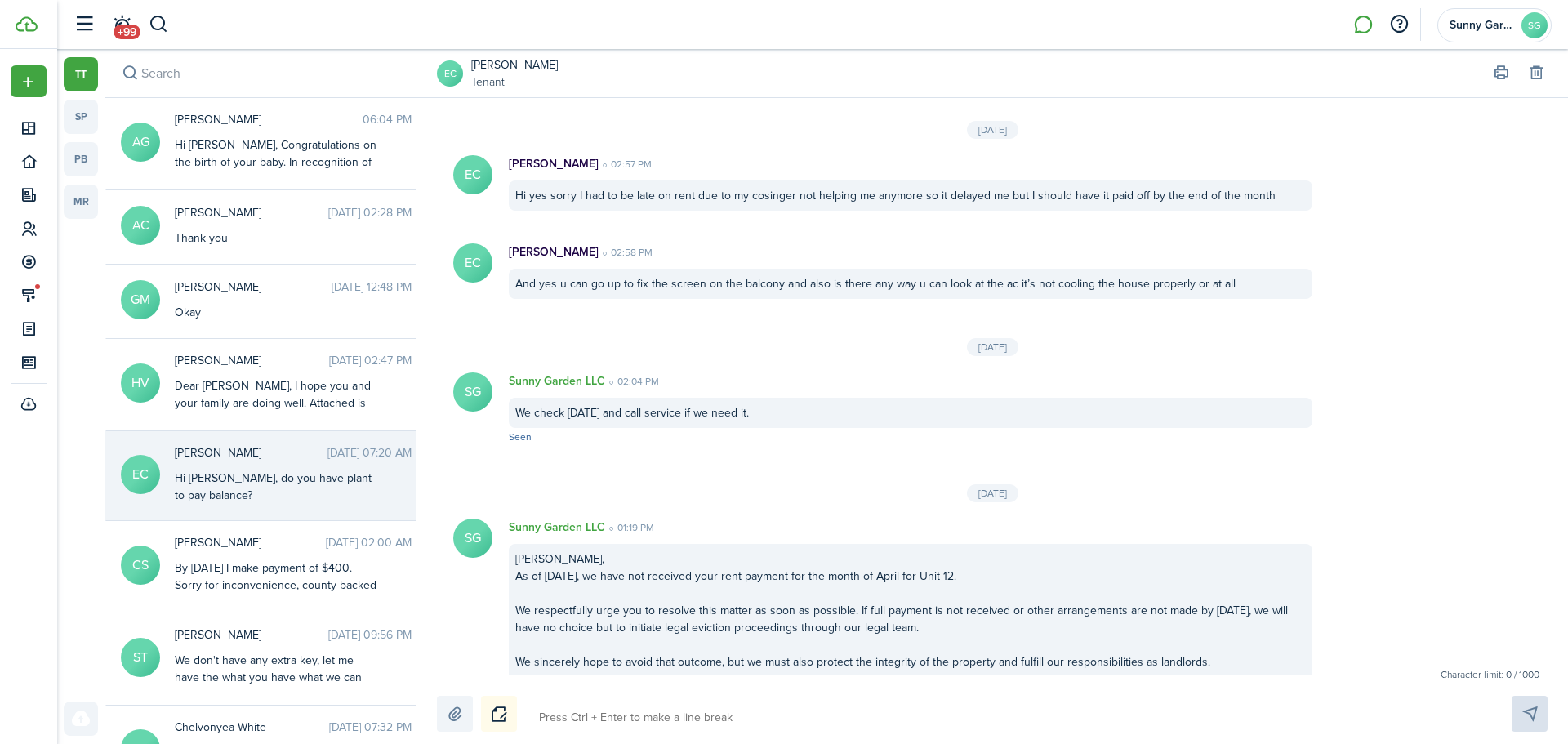
scroll to position [2587, 0]
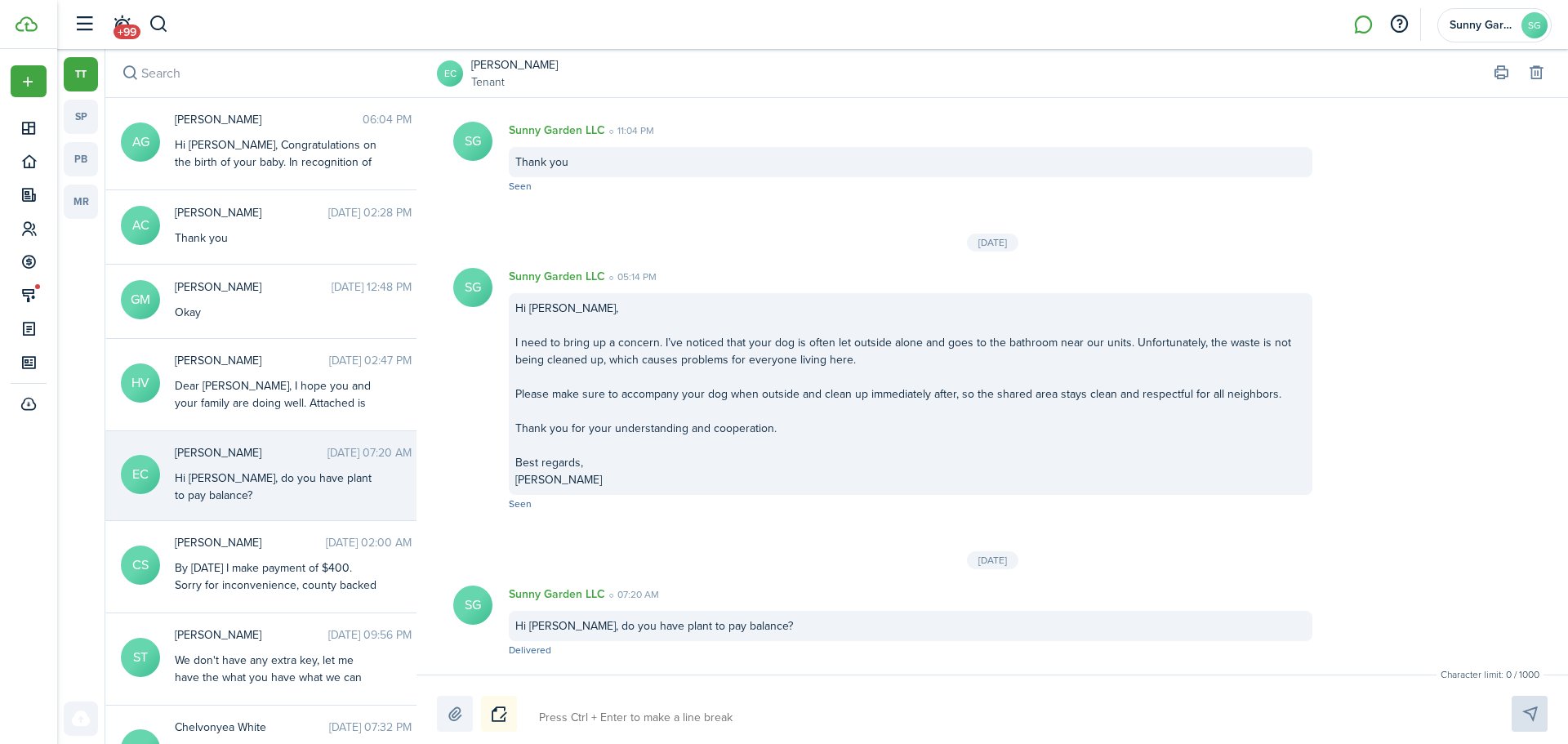
click at [557, 713] on textarea at bounding box center [1006, 717] width 945 height 28
paste textarea "Hi [PERSON_NAME], I hope you’re doing well. I’m following up regarding this mon…"
type textarea "Hi [PERSON_NAME], I hope you’re doing well. I’m following up regarding this mon…"
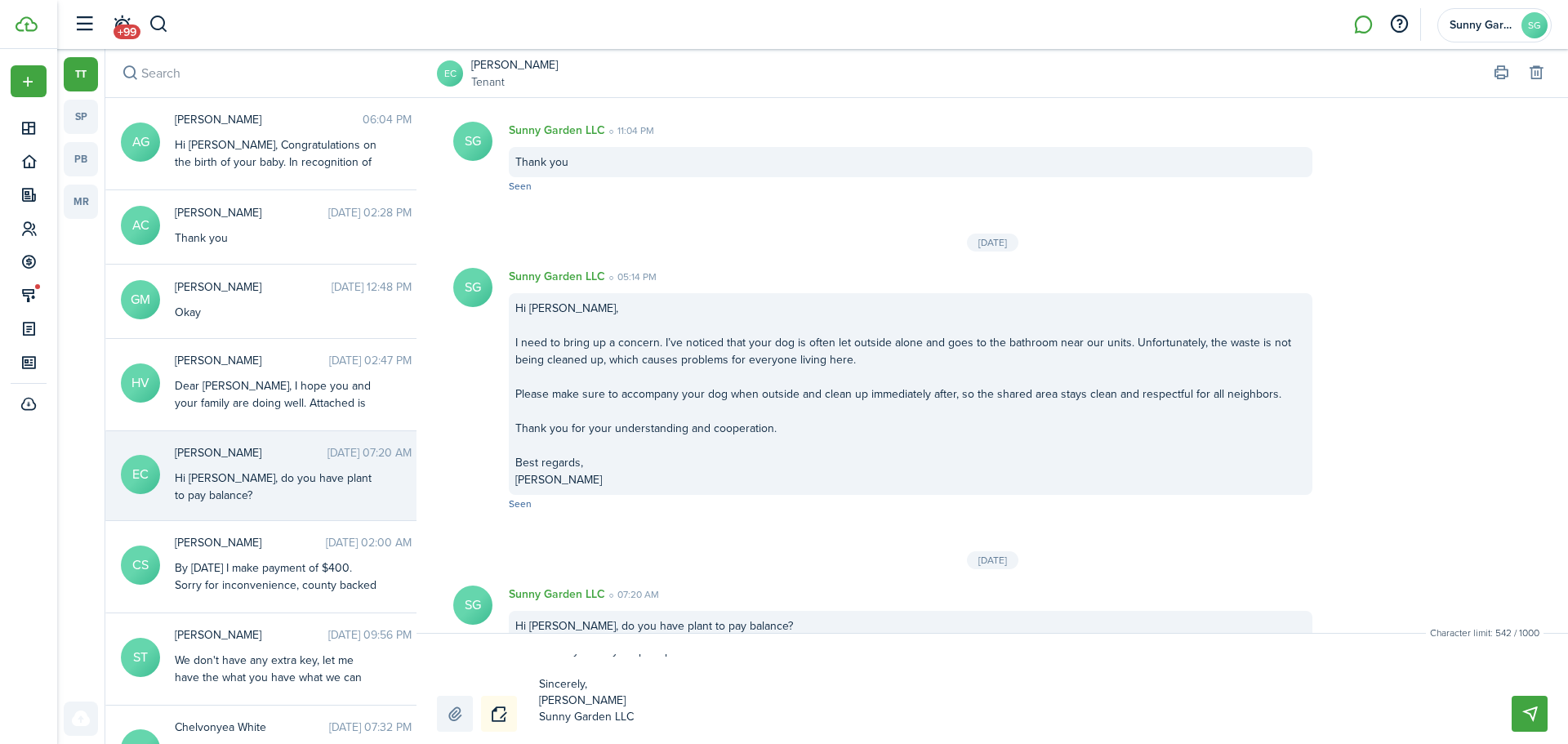
type textarea "Hi [PERSON_NAME], I hope you’re doing well. I’m following up regarding this mon…"
click at [1526, 707] on button "Send" at bounding box center [1530, 714] width 36 height 36
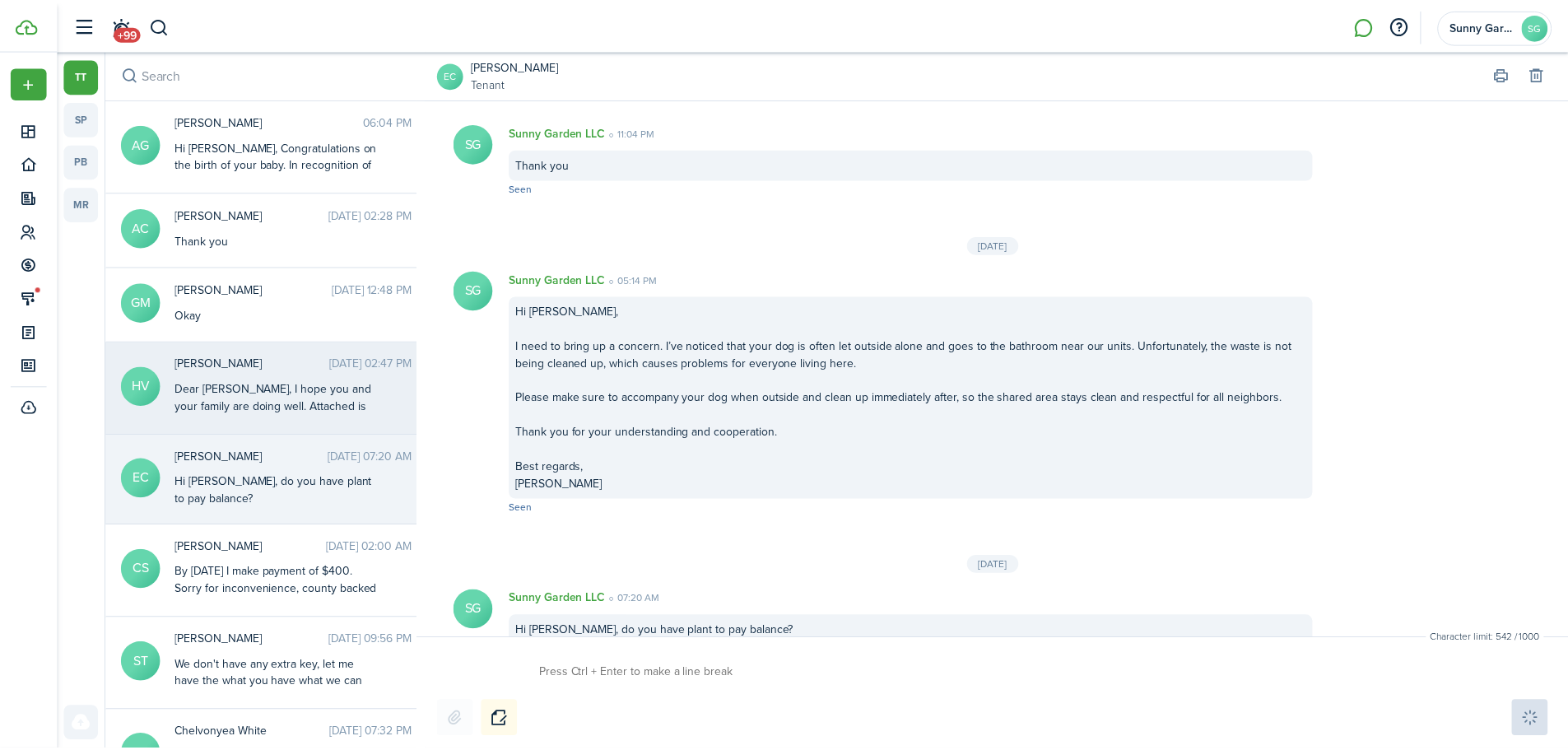
scroll to position [2963, 0]
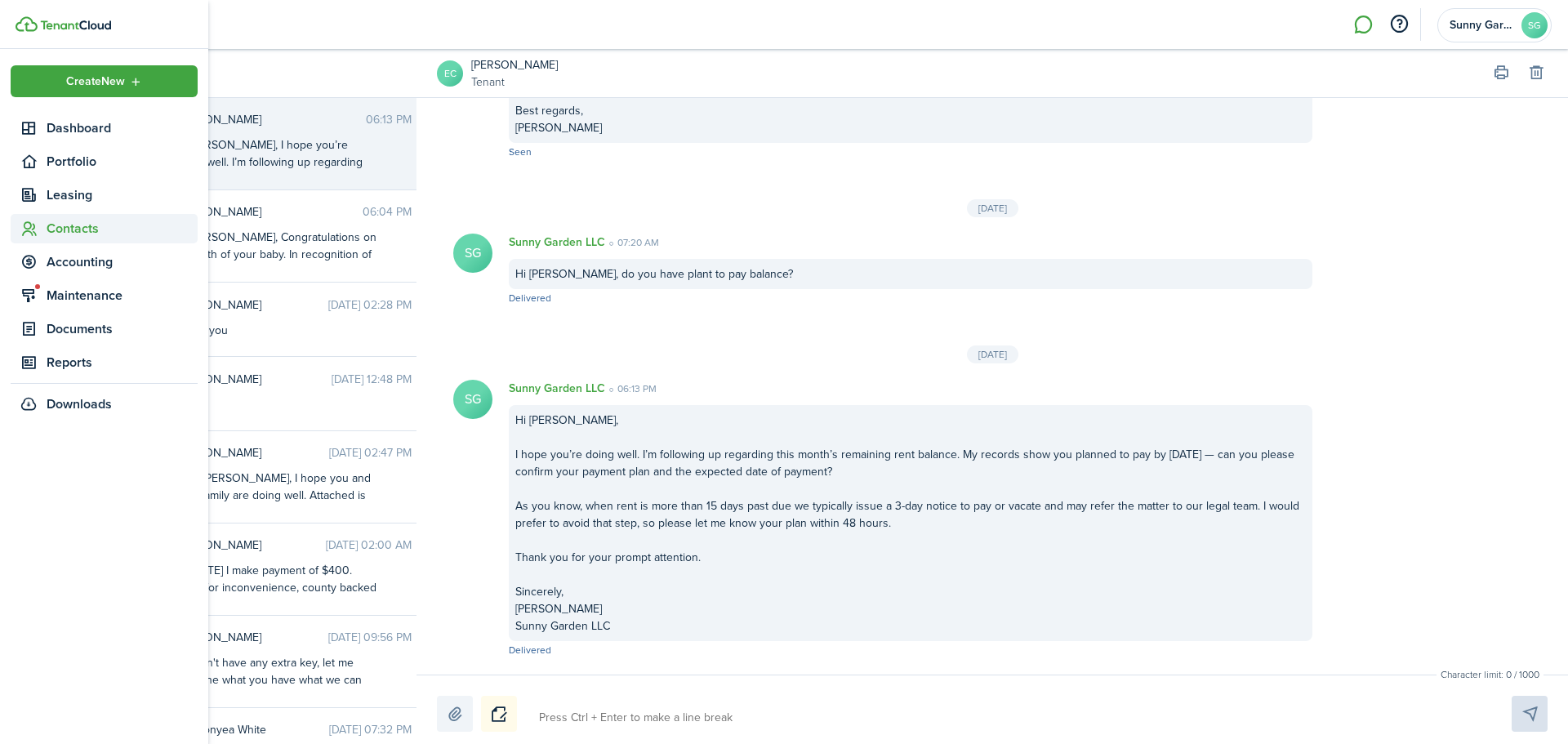
click at [63, 223] on span "Contacts" at bounding box center [121, 228] width 151 height 20
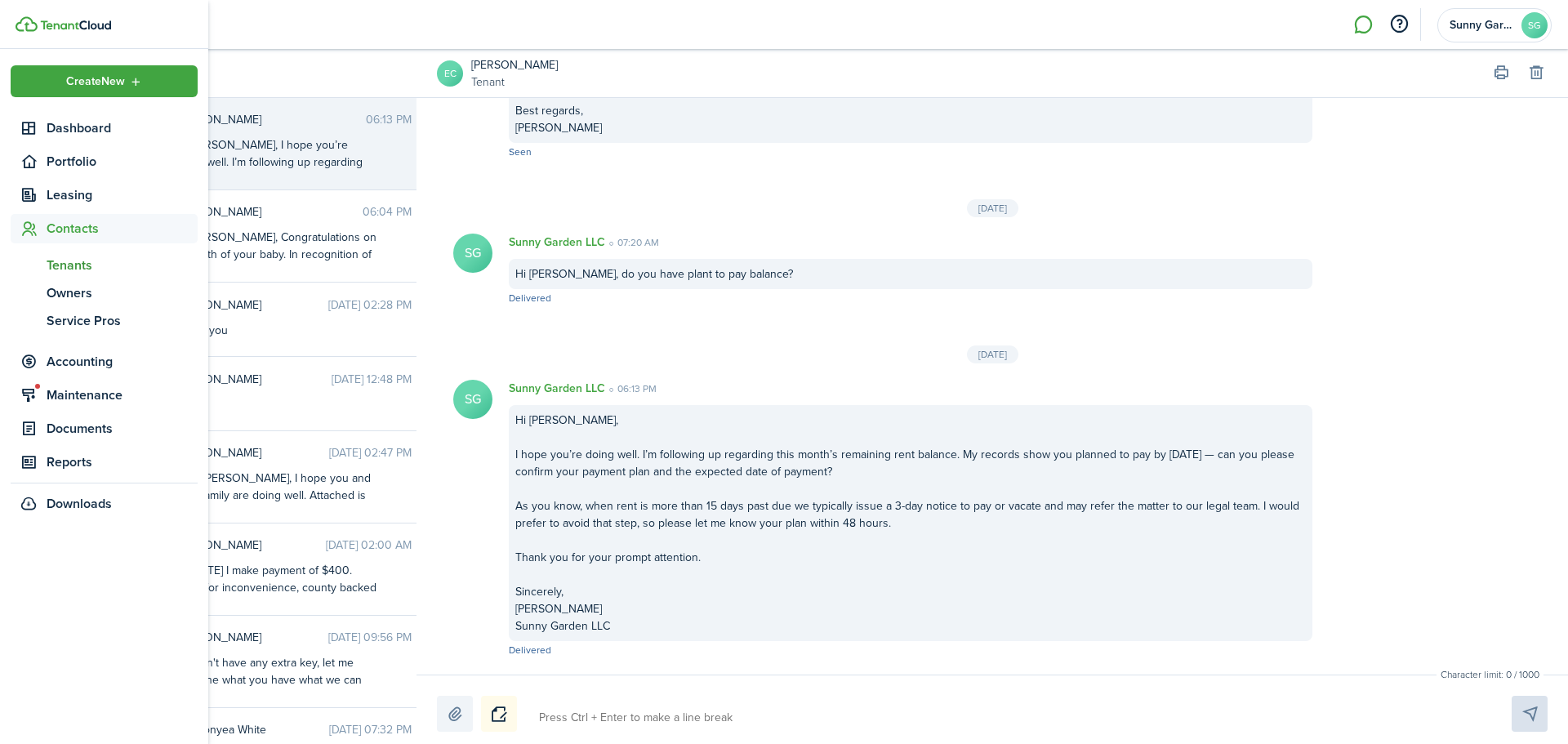
click at [72, 259] on span "Tenants" at bounding box center [121, 266] width 151 height 20
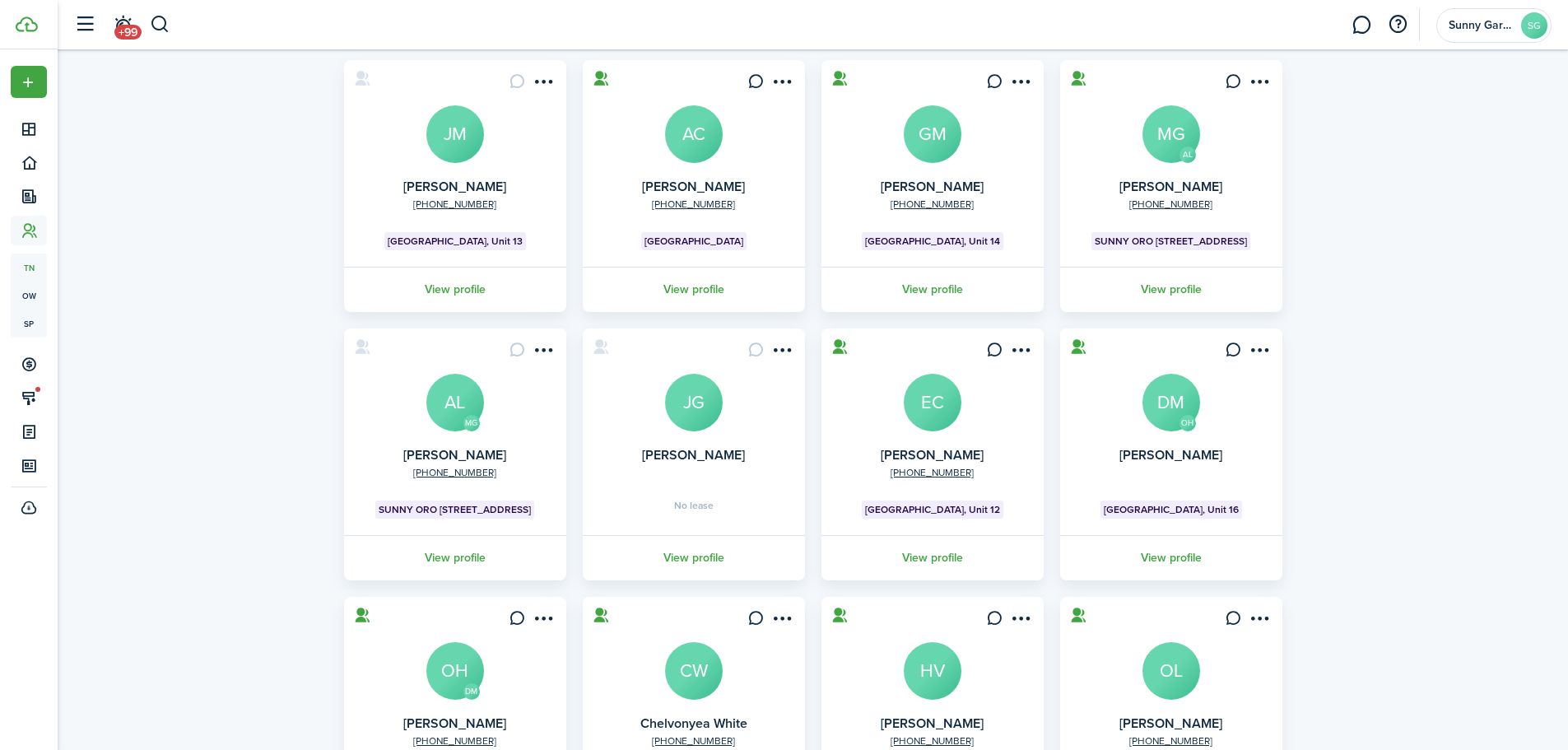
scroll to position [165, 0]
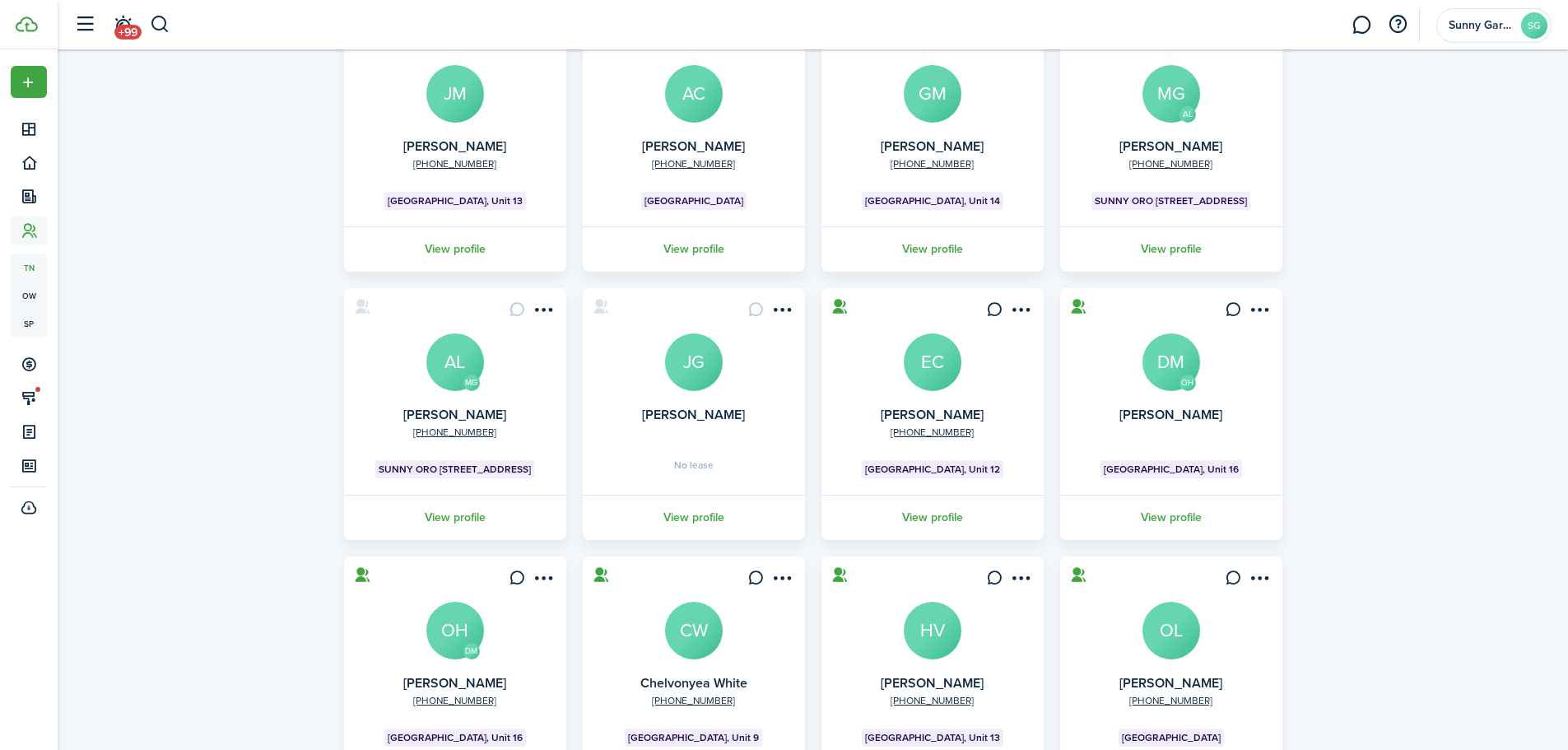
click at [1172, 362] on avatar-text "DM" at bounding box center [1172, 362] width 58 height 58
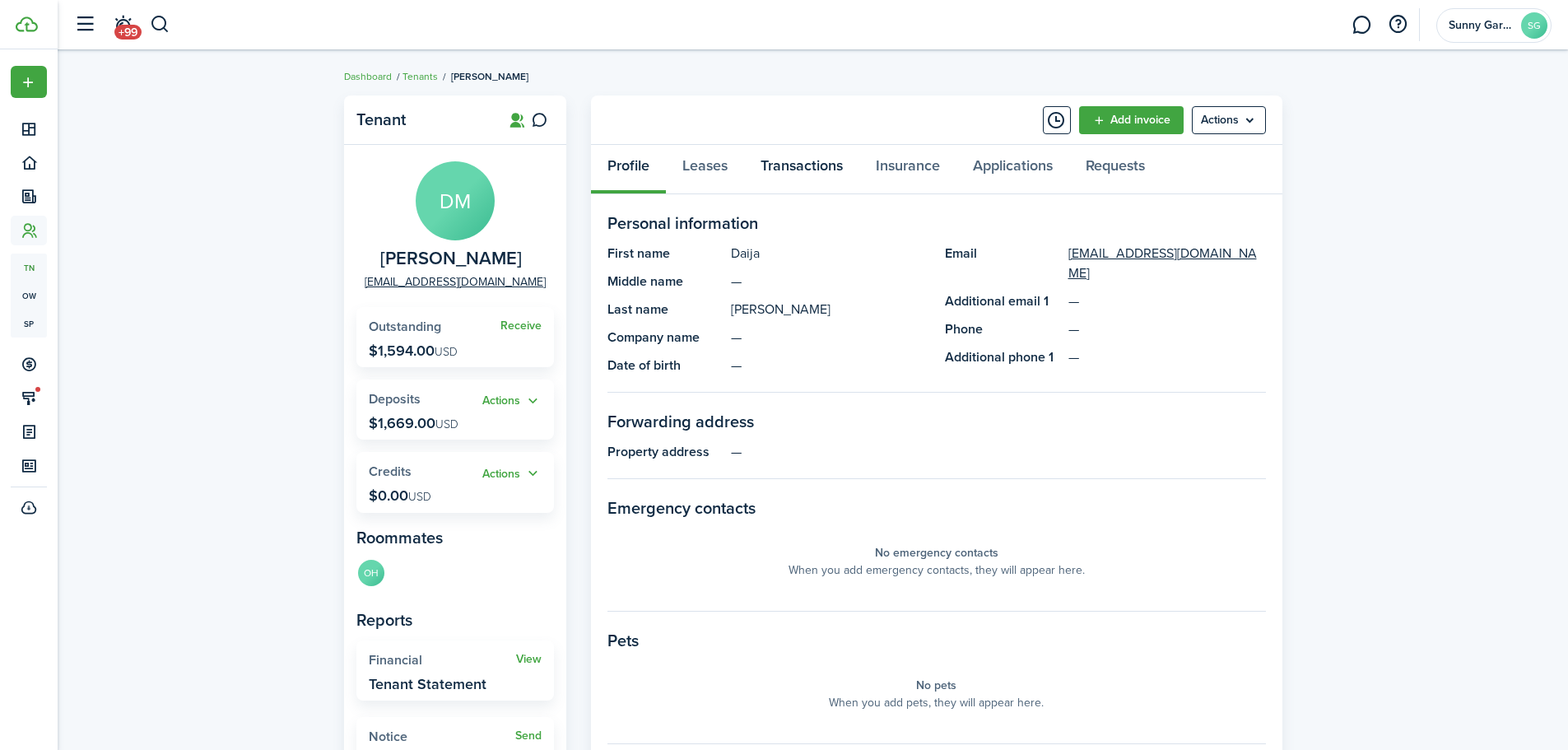
click at [815, 172] on link "Transactions" at bounding box center [802, 169] width 115 height 49
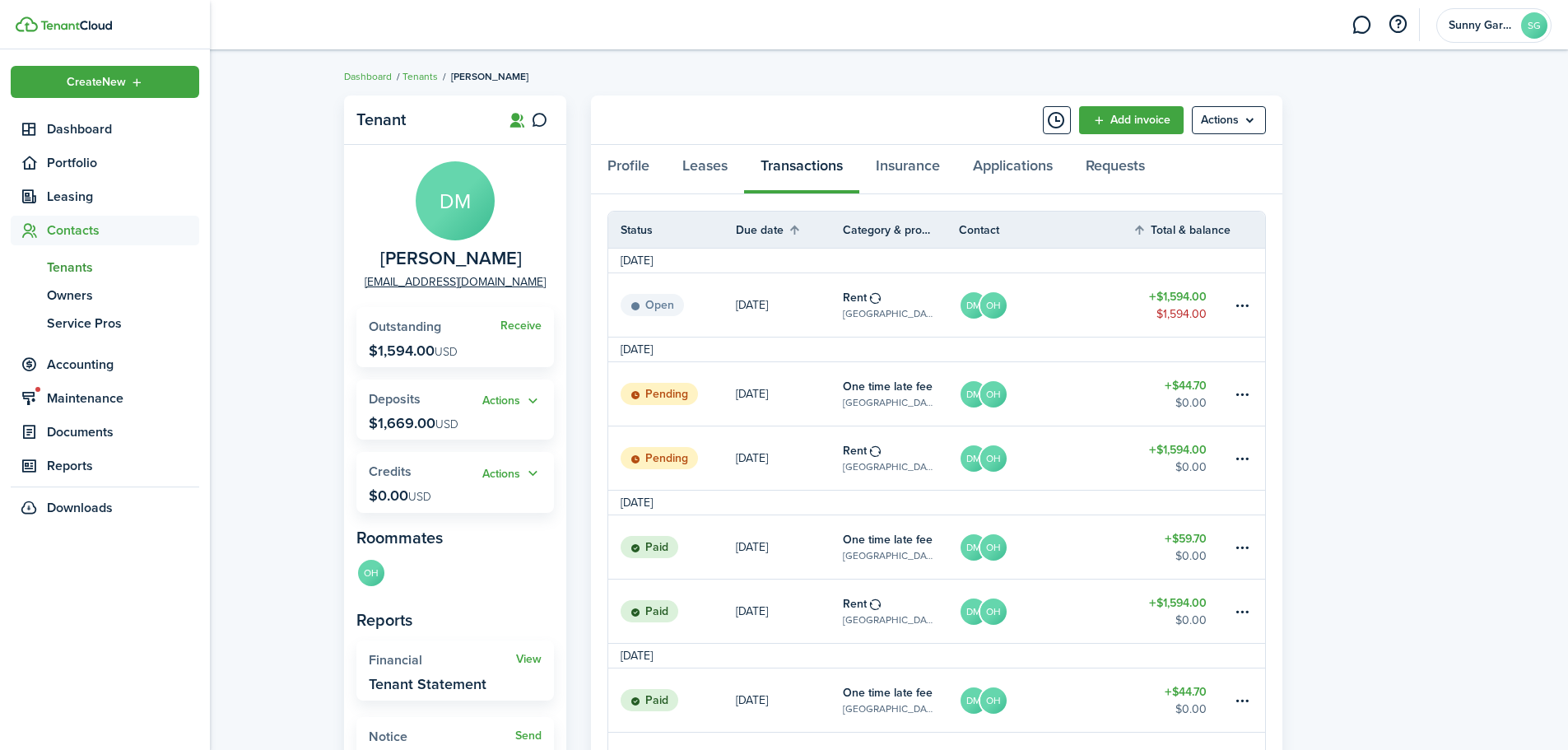
click at [67, 271] on span "Tenants" at bounding box center [122, 268] width 152 height 20
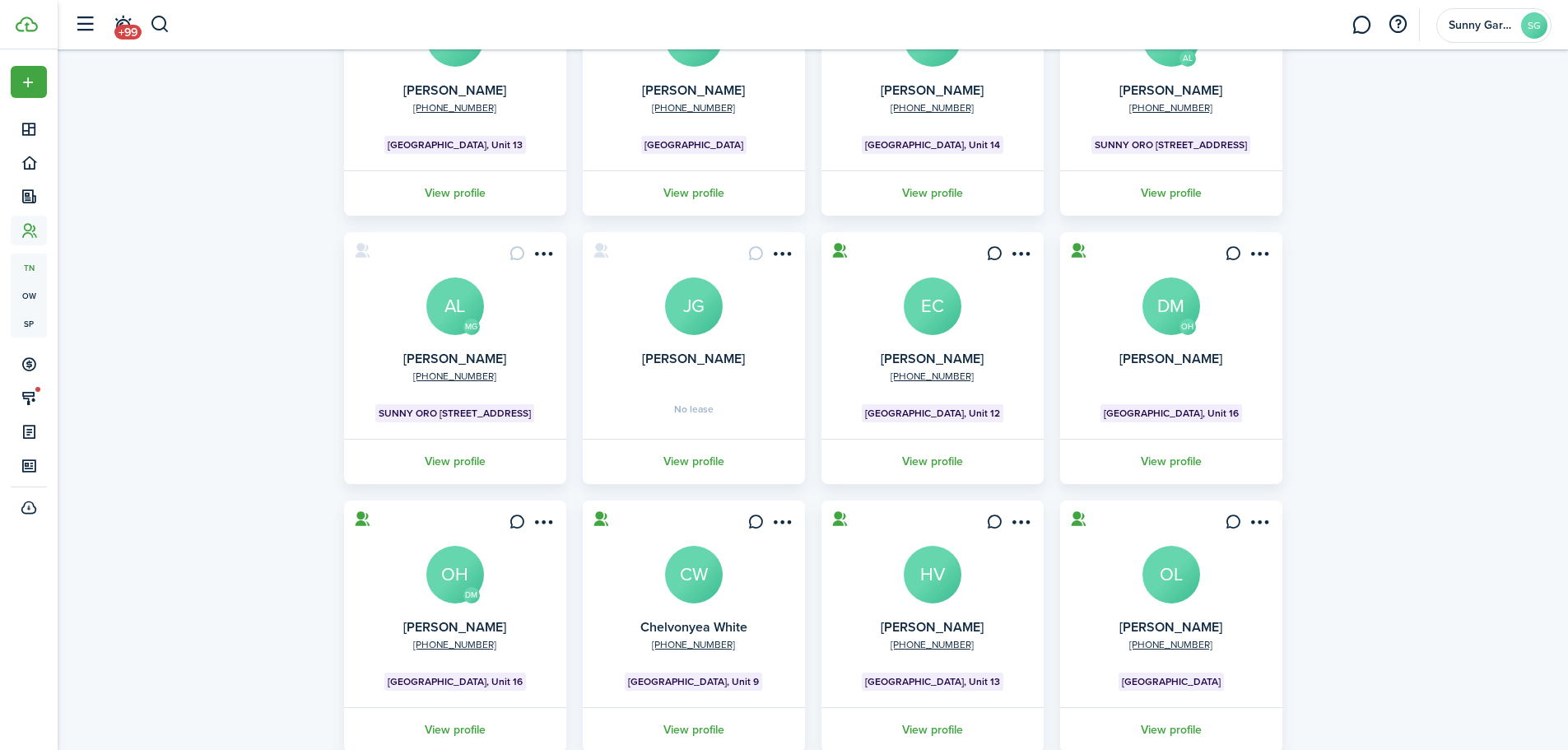
scroll to position [247, 0]
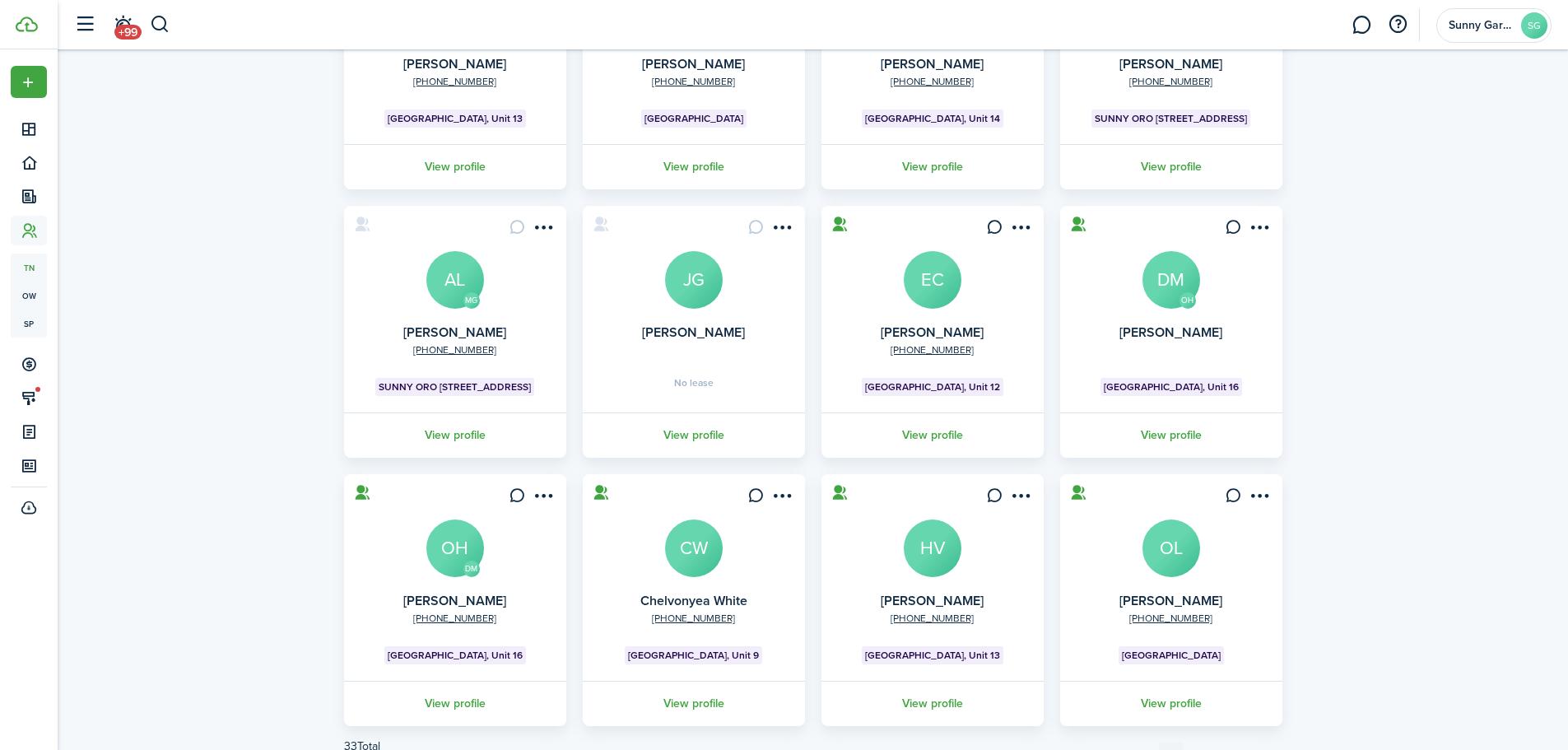
click at [1157, 579] on card "[PHONE_NUMBER] [PERSON_NAME][GEOGRAPHIC_DATA] 15 View profile" at bounding box center [1171, 600] width 222 height 252
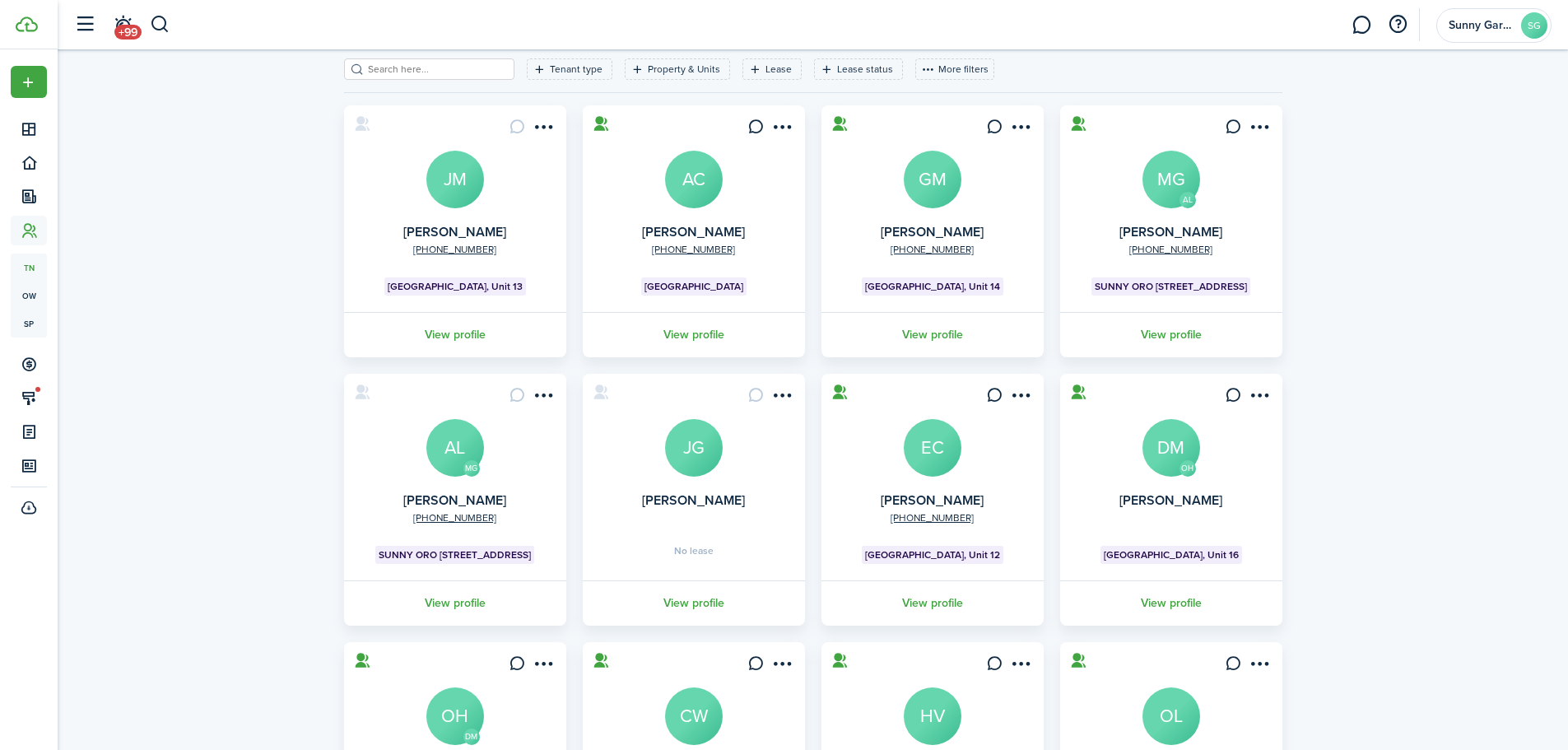
scroll to position [0, 0]
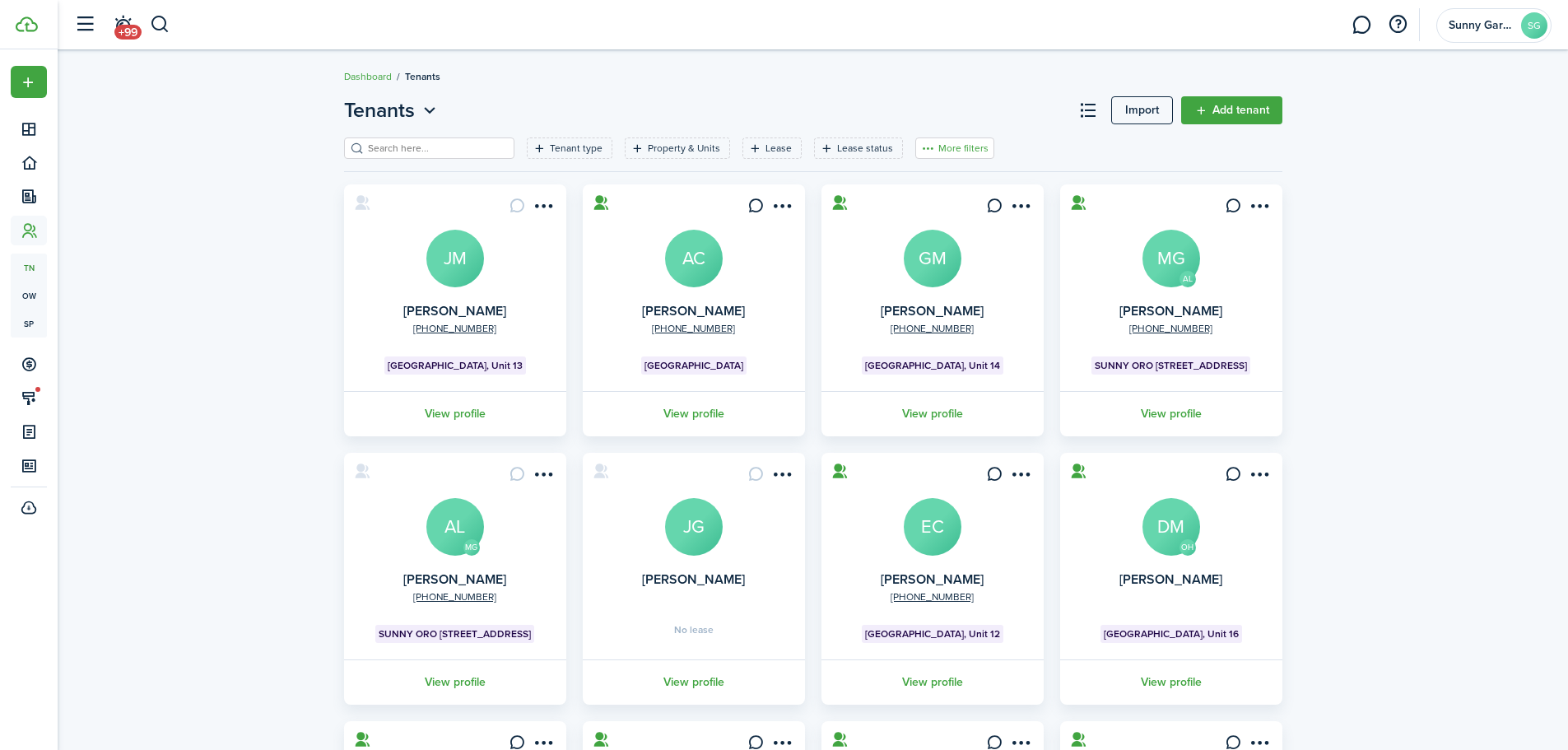
click at [954, 152] on button "More filters" at bounding box center [955, 148] width 79 height 22
click at [918, 278] on button "Sort by A-Z" at bounding box center [930, 269] width 144 height 30
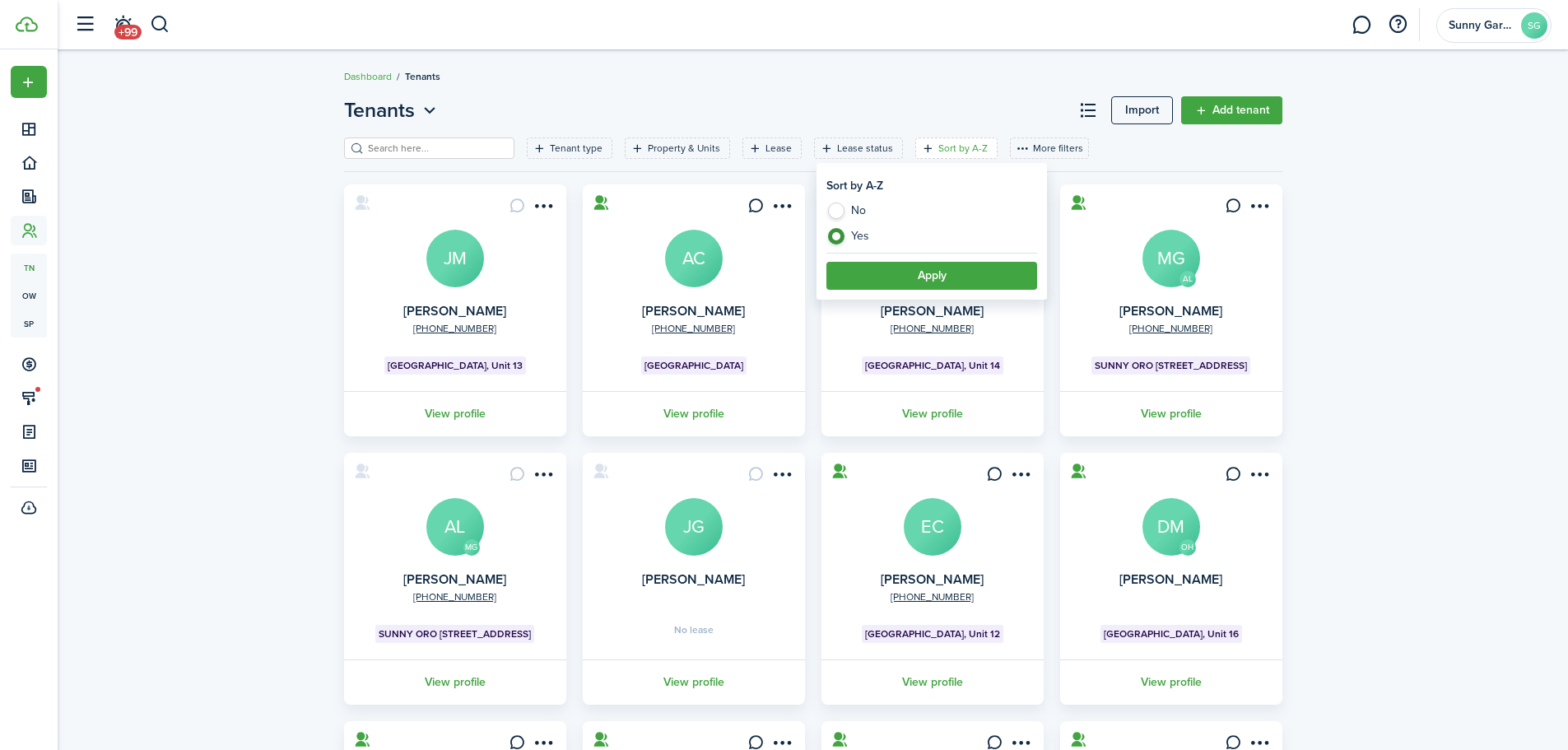
click at [902, 271] on button "Apply" at bounding box center [931, 275] width 210 height 28
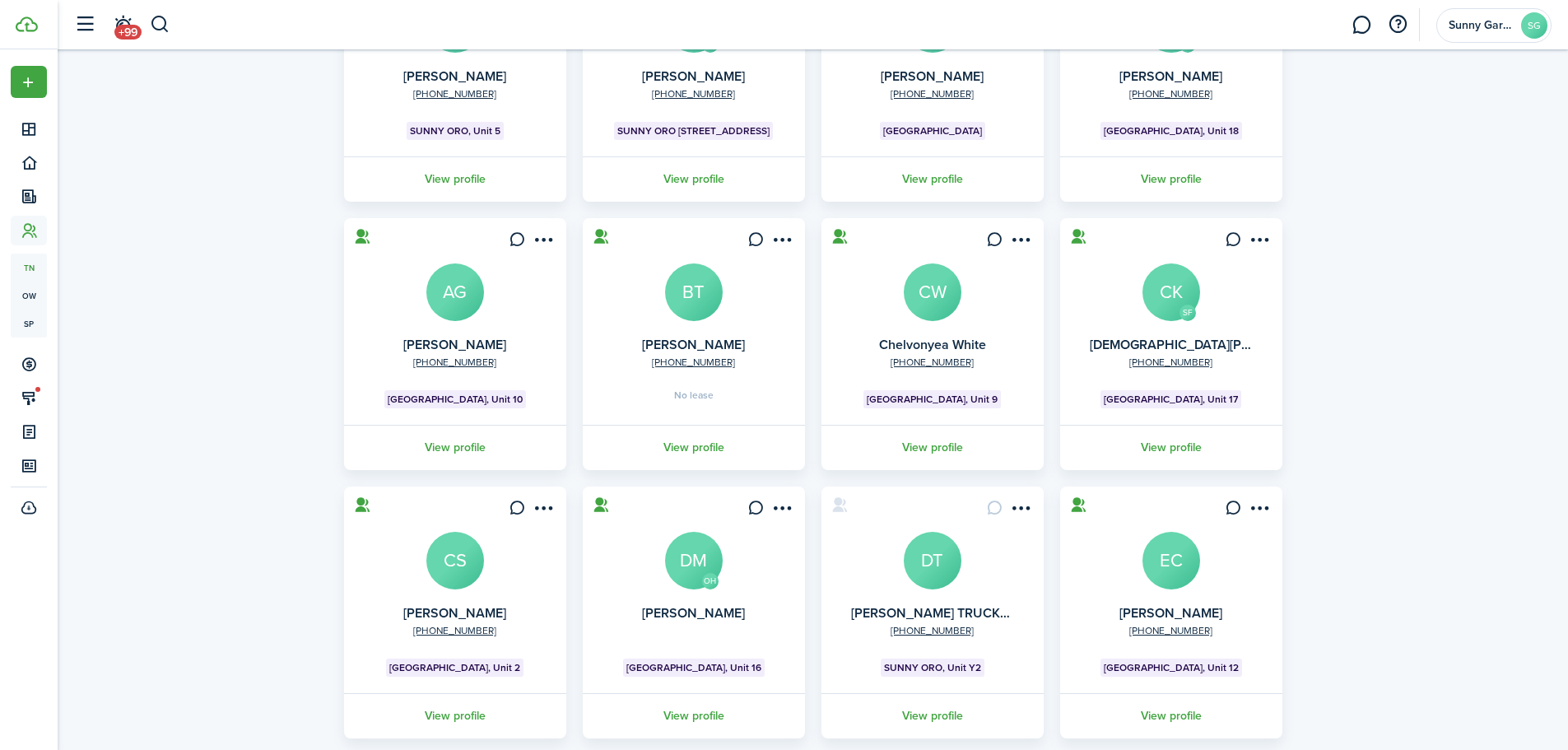
scroll to position [247, 0]
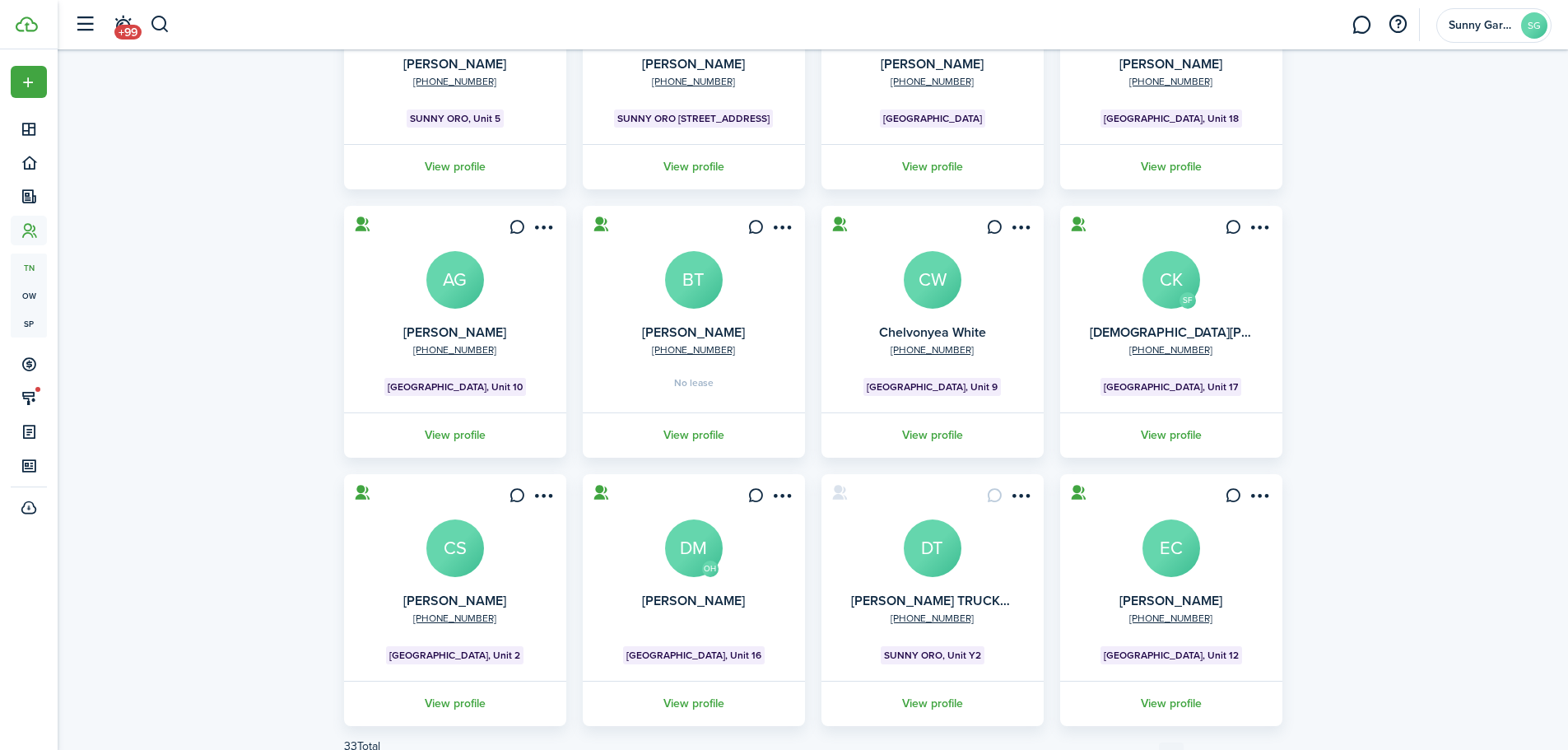
click at [464, 554] on avatar-text "CS" at bounding box center [455, 549] width 58 height 58
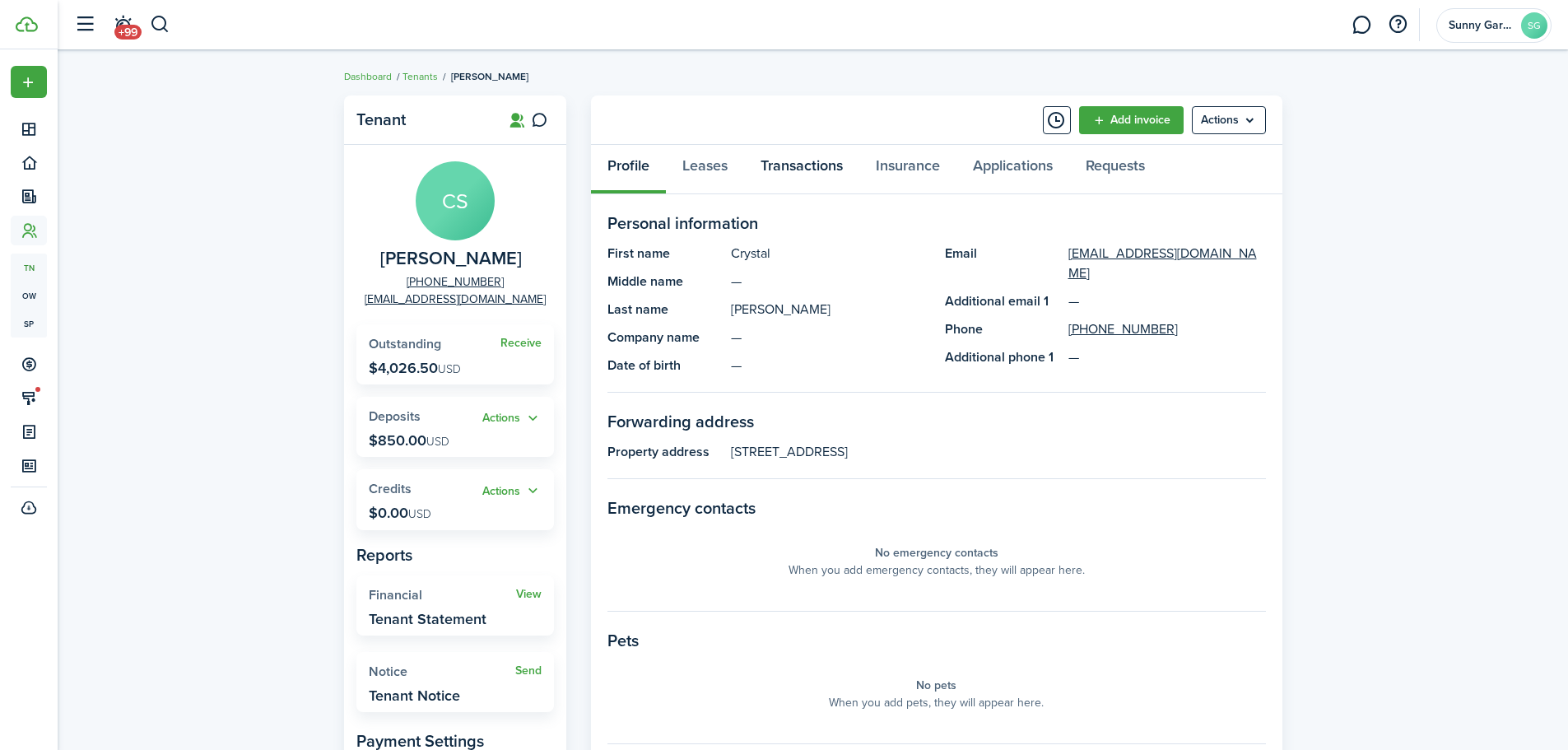
click at [825, 163] on link "Transactions" at bounding box center [802, 169] width 115 height 49
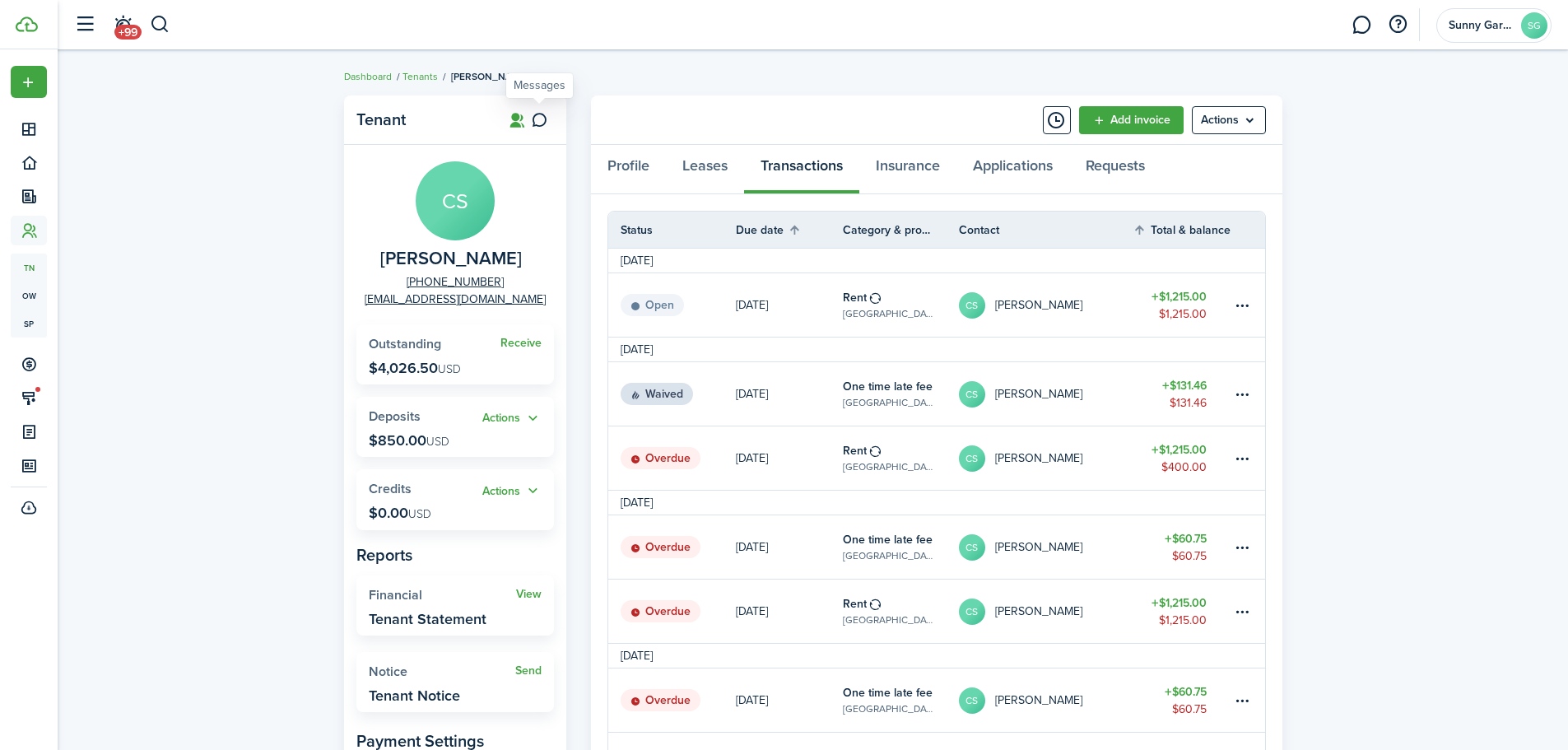
click at [547, 116] on icon at bounding box center [539, 121] width 17 height 16
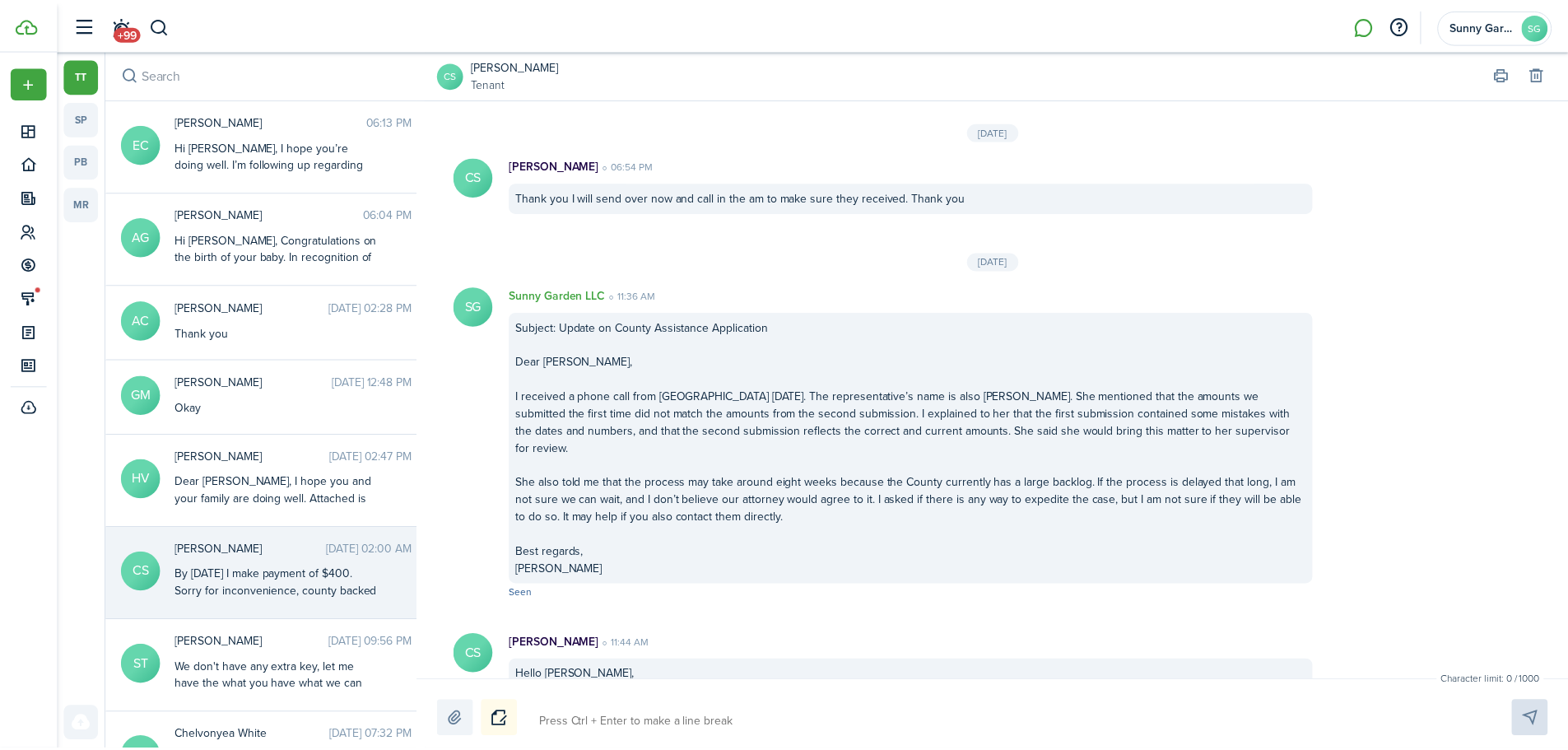
scroll to position [2052, 0]
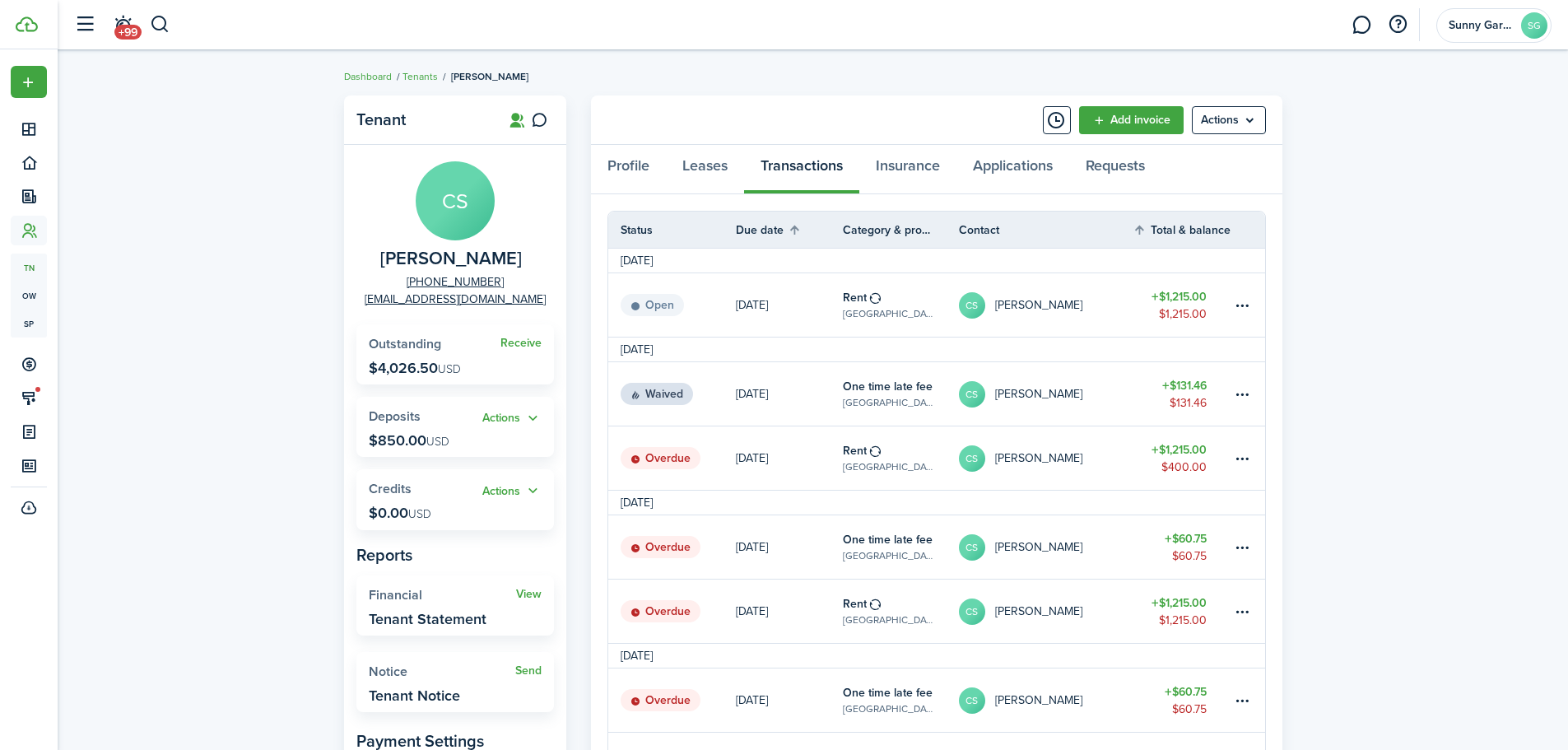
click at [885, 471] on table-subtitle "[GEOGRAPHIC_DATA], Unit 2" at bounding box center [889, 467] width 92 height 14
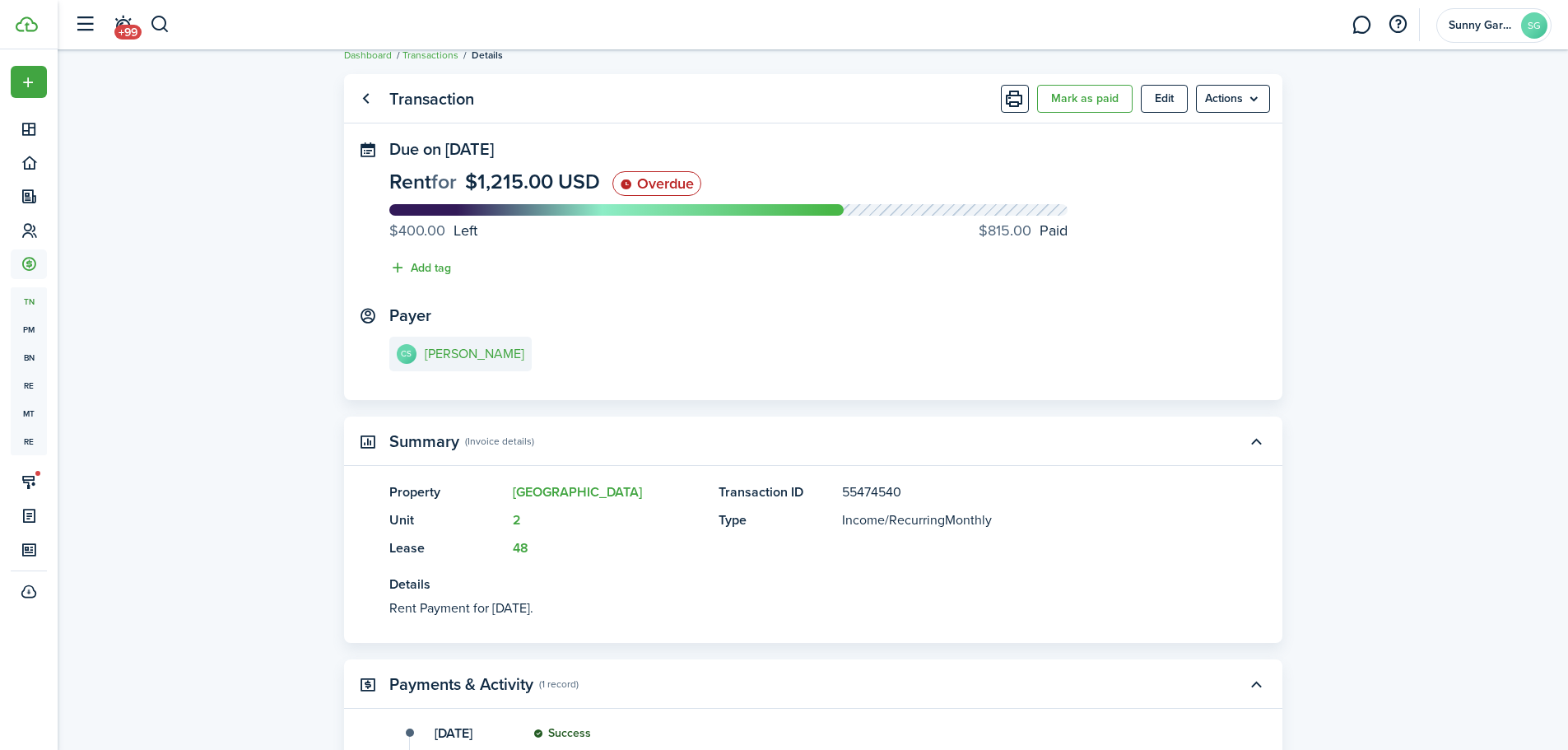
scroll to position [16, 0]
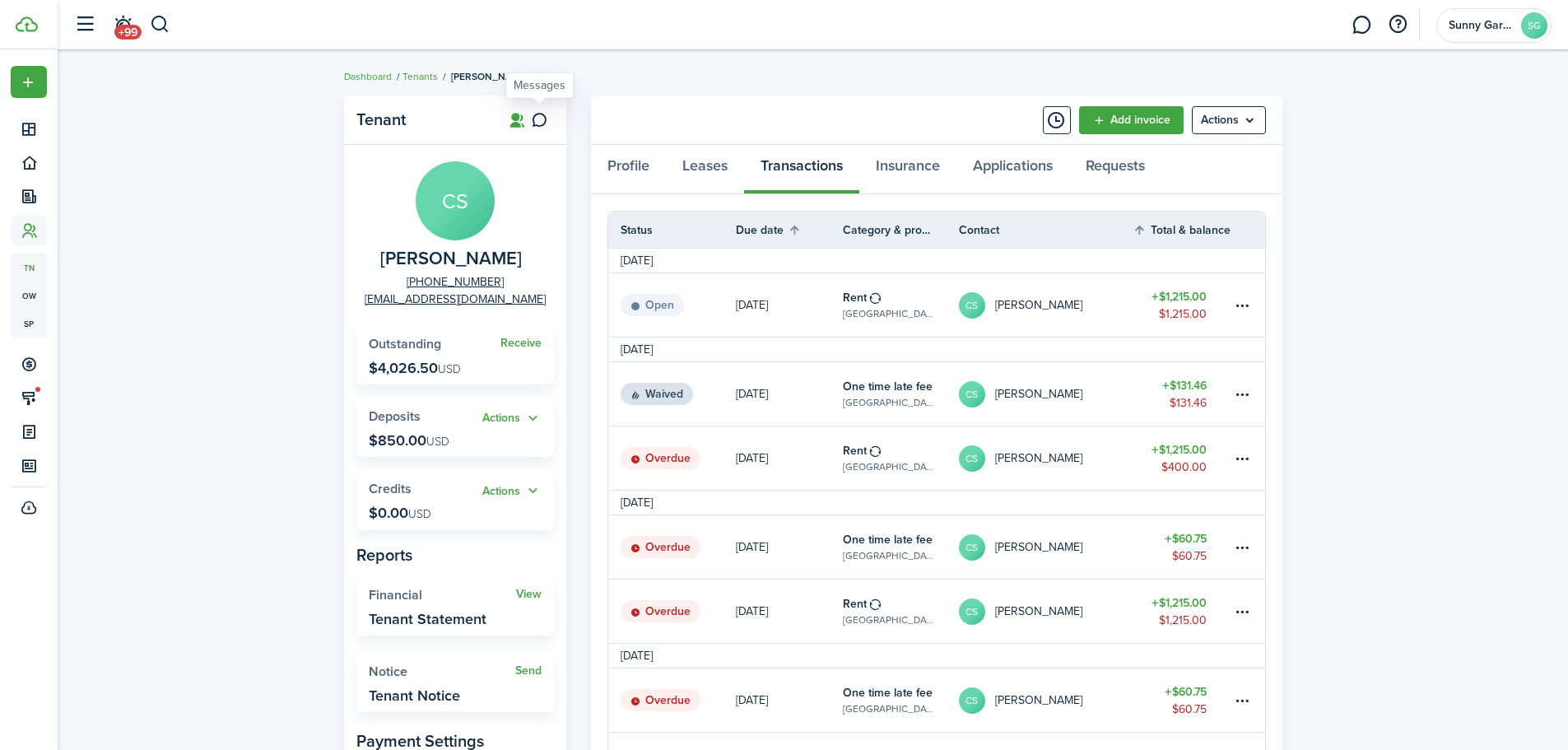
click at [540, 127] on icon at bounding box center [539, 121] width 17 height 16
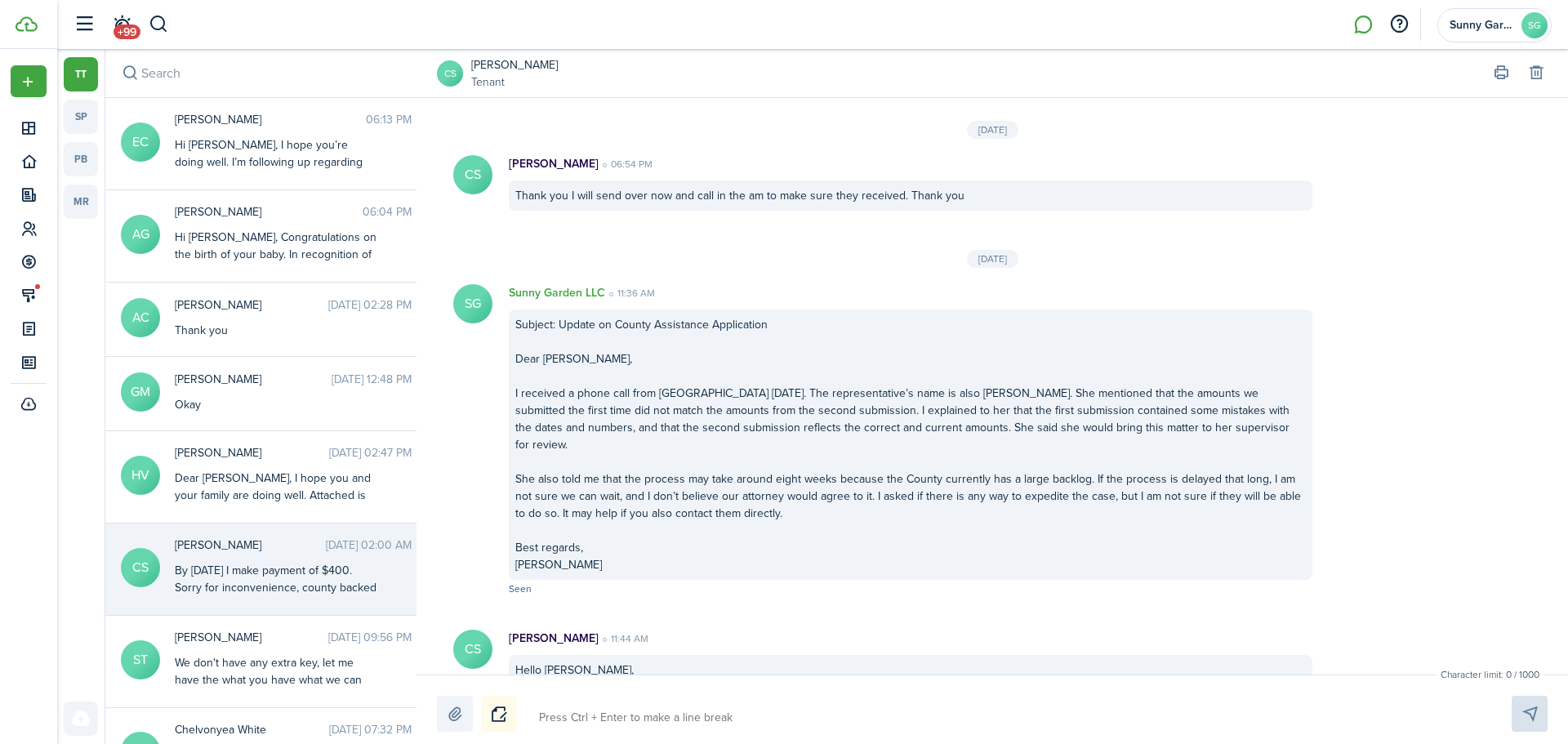
scroll to position [2036, 0]
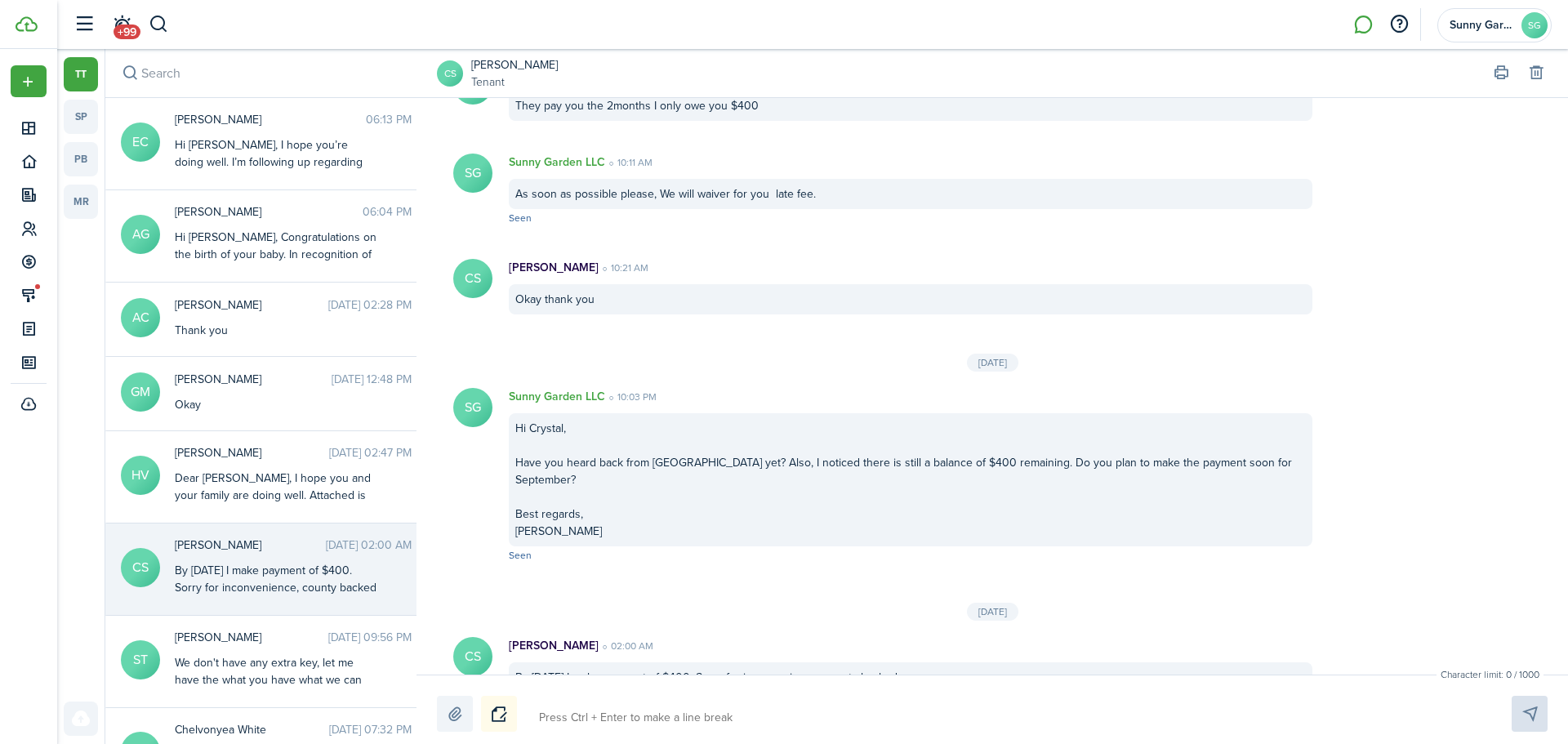
click at [607, 714] on textarea at bounding box center [1006, 717] width 945 height 28
type textarea "ㅉㄷ"
type textarea "ㅉ"
type textarea "W"
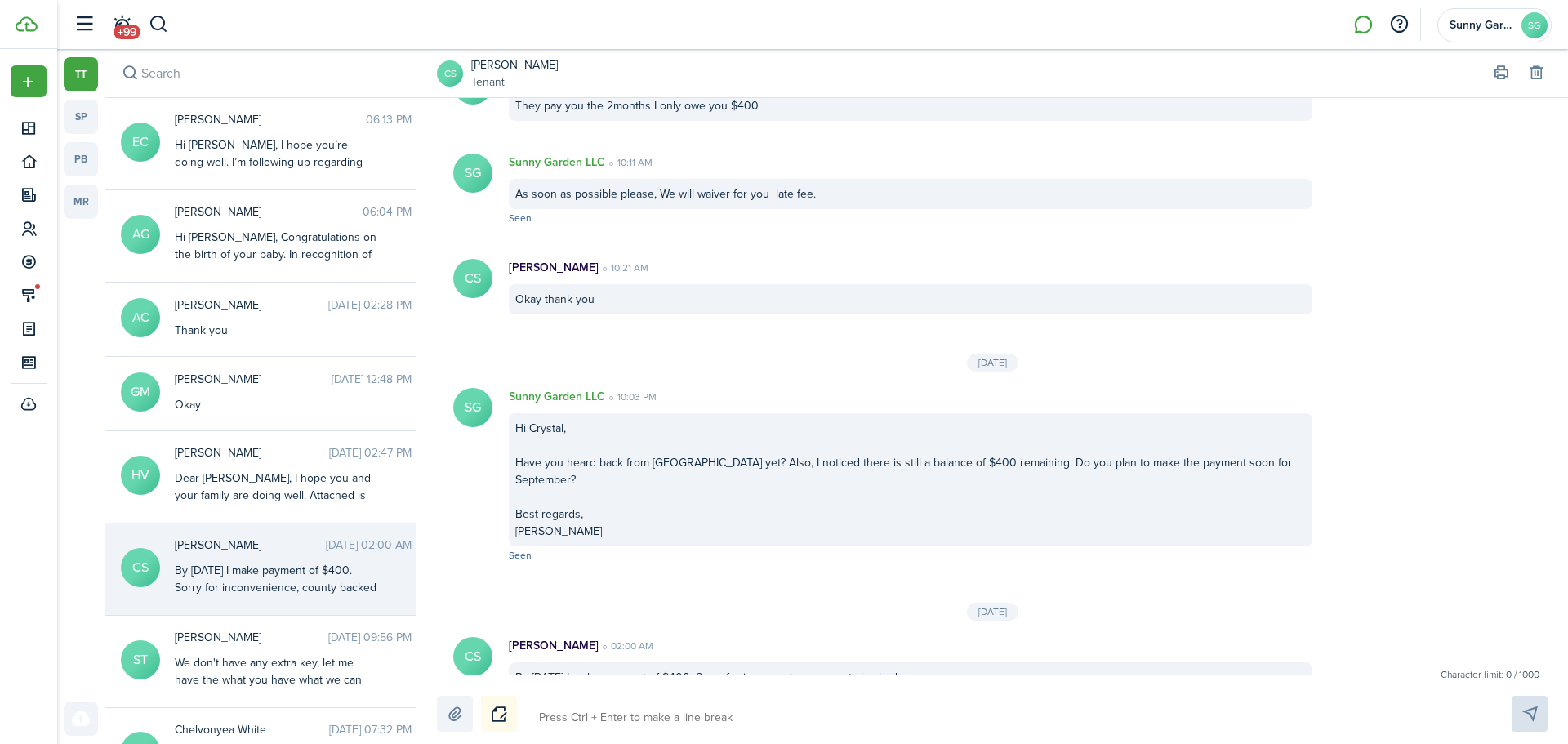
type textarea "W"
type textarea "We"
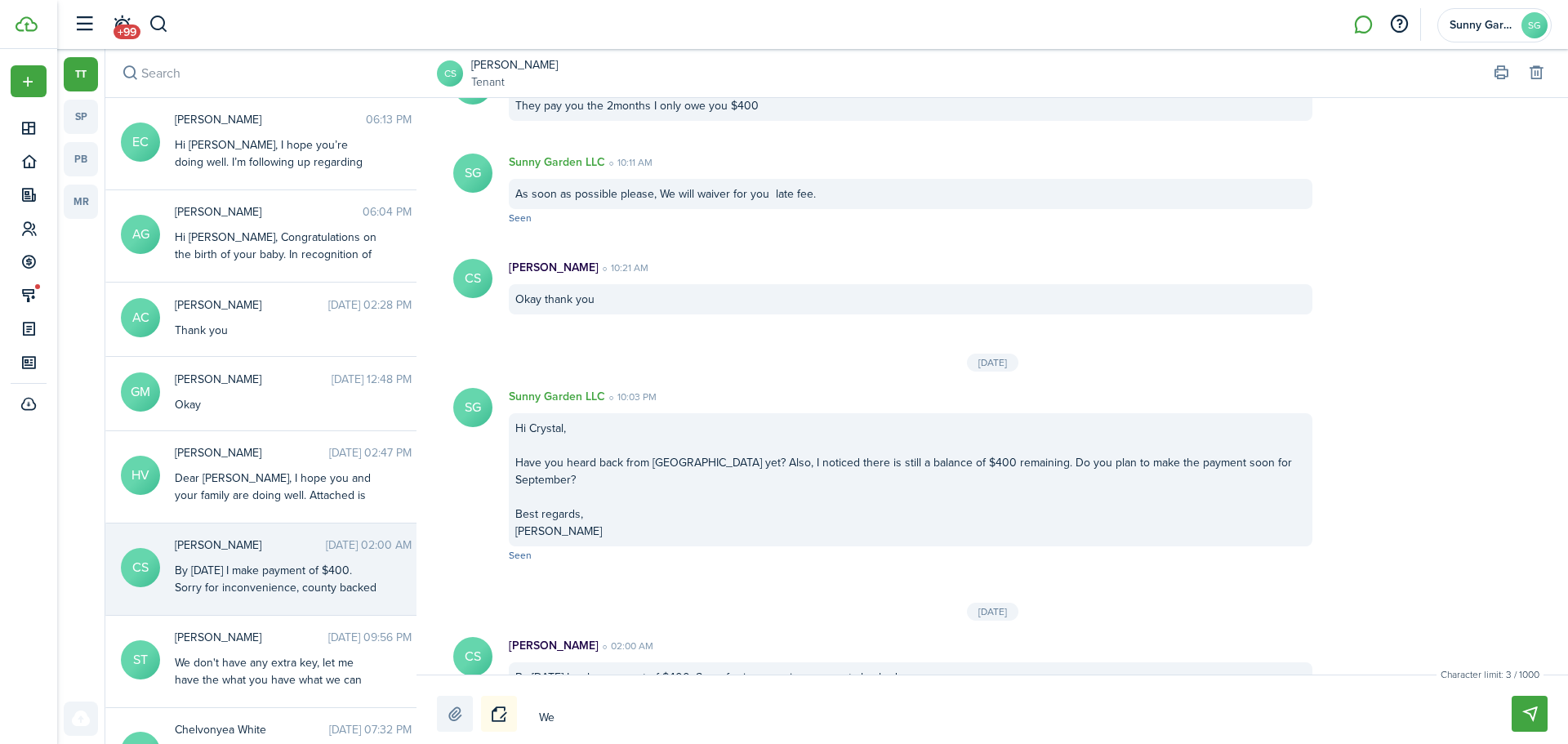
type textarea "We d"
type textarea "We di"
type textarea "We din"
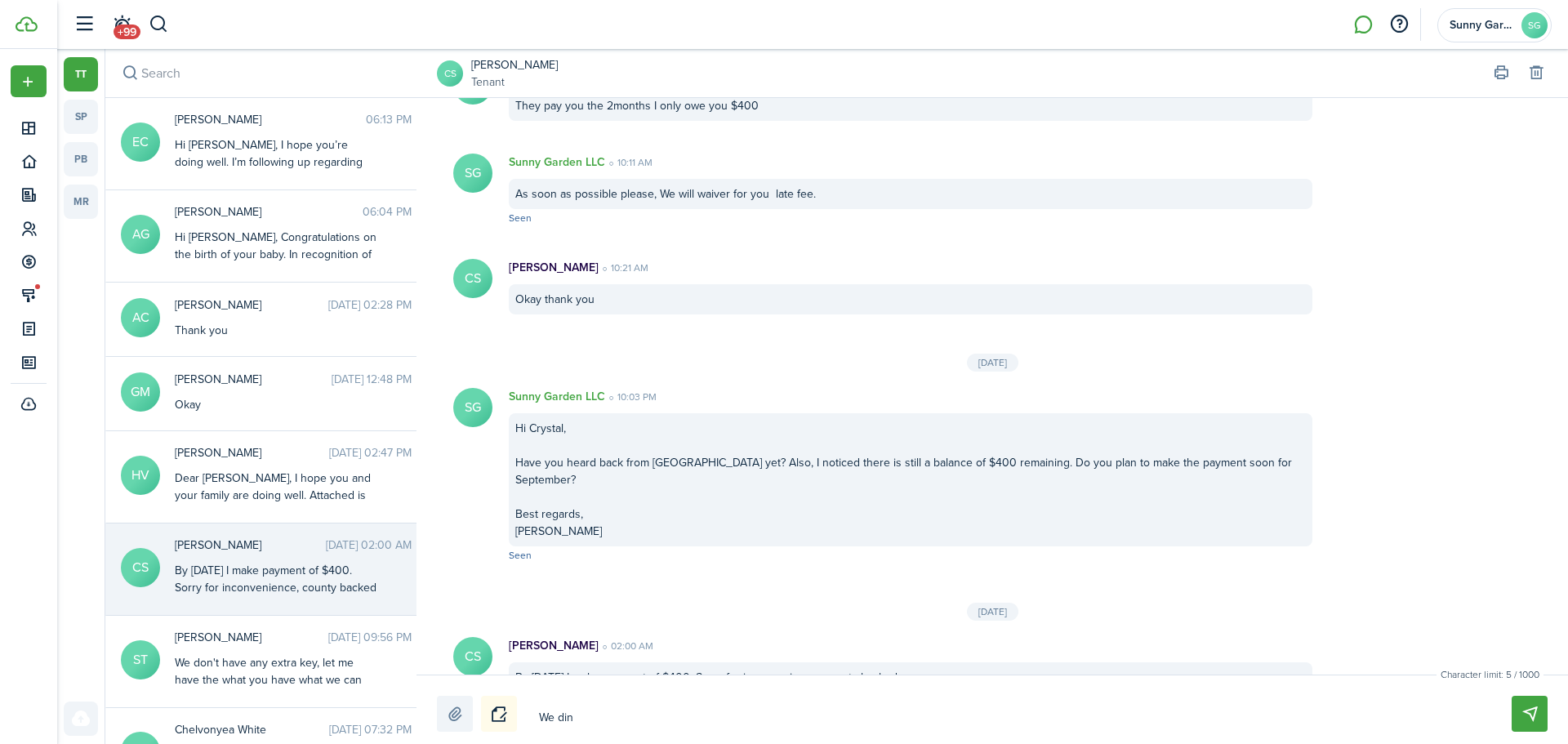
type textarea "We din"
type textarea "We di"
type textarea "We did"
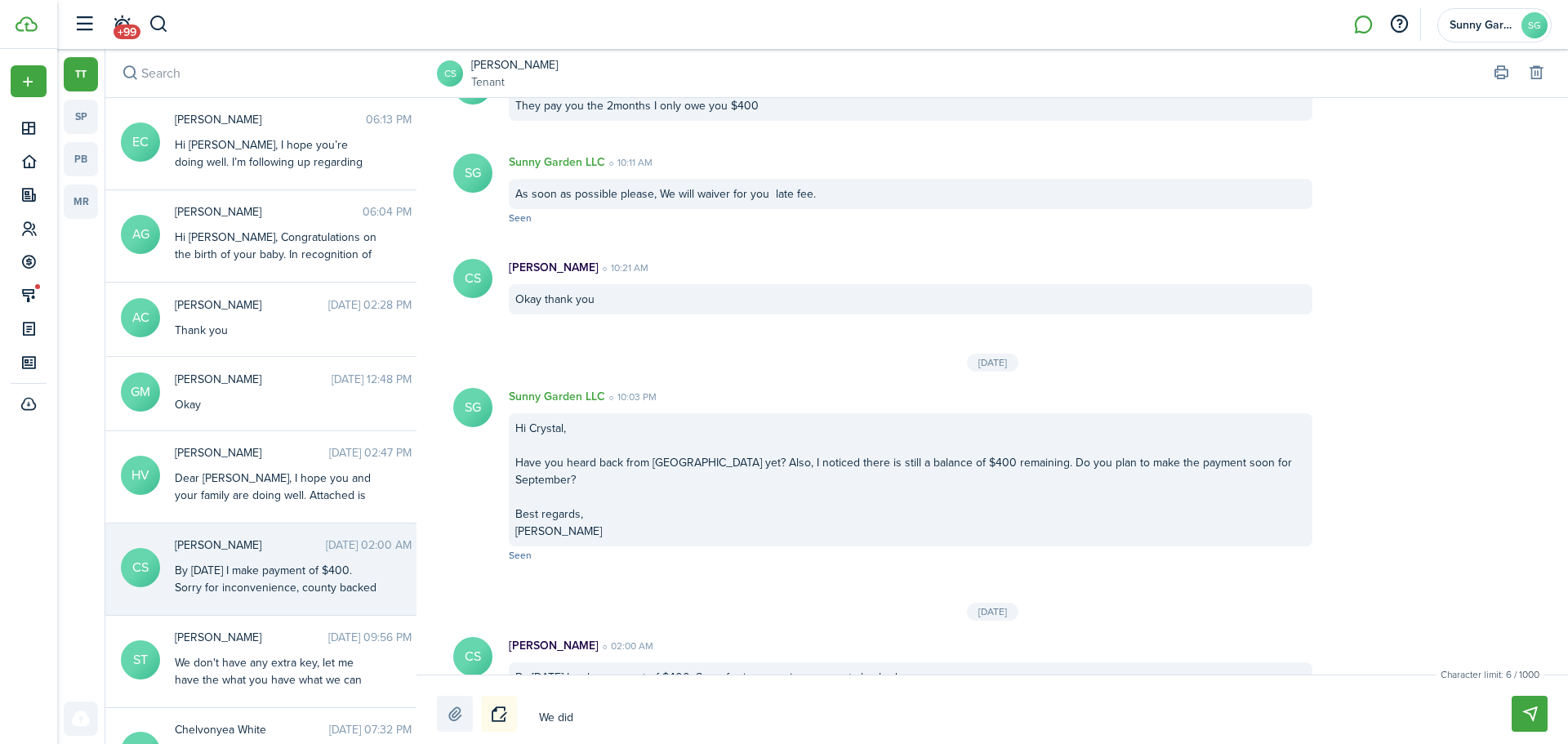
type textarea "We didn"
type textarea "We didn'"
type textarea "We didn't"
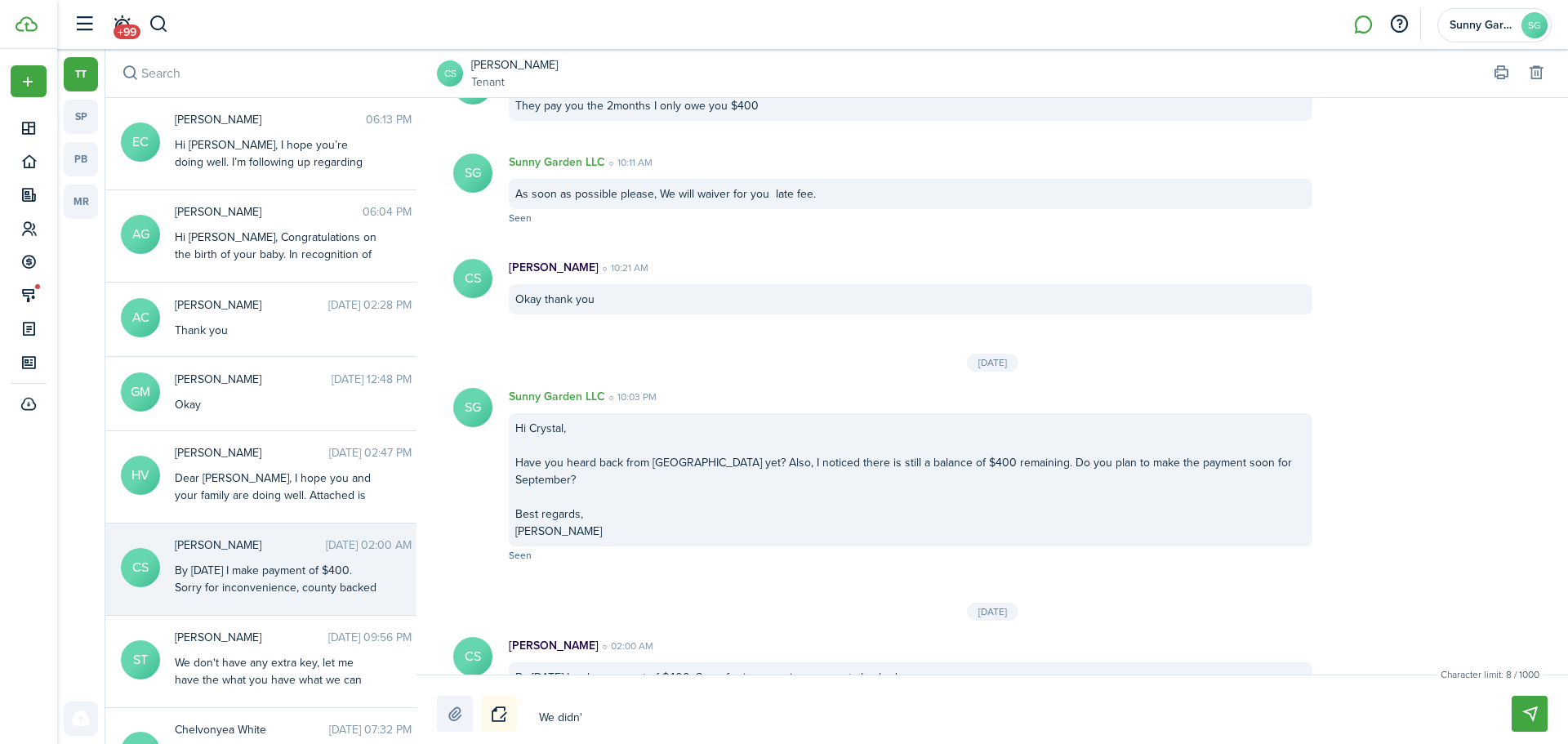
type textarea "We didn't"
type textarea "We didn't g"
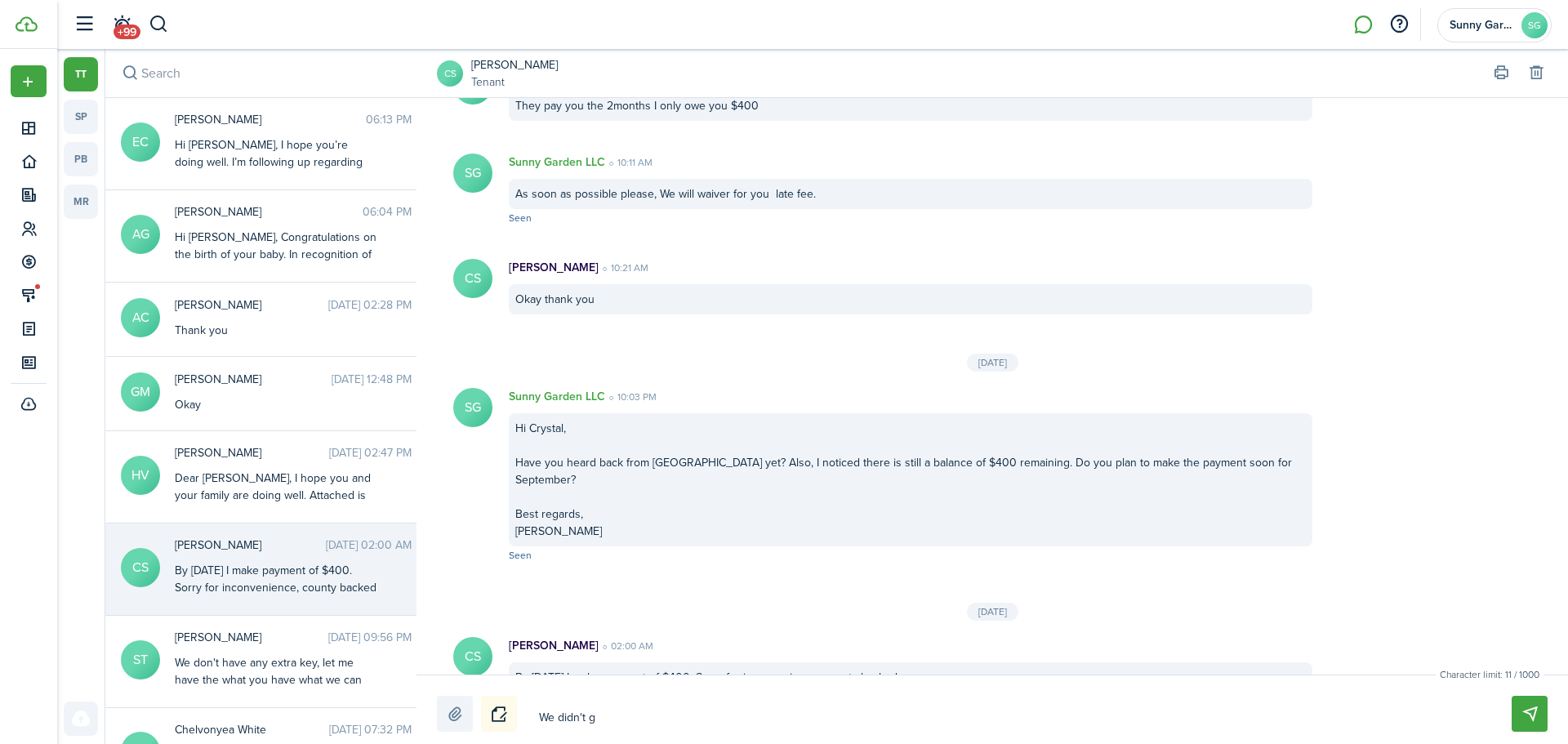
type textarea "We didn't ge"
type textarea "We didn't get"
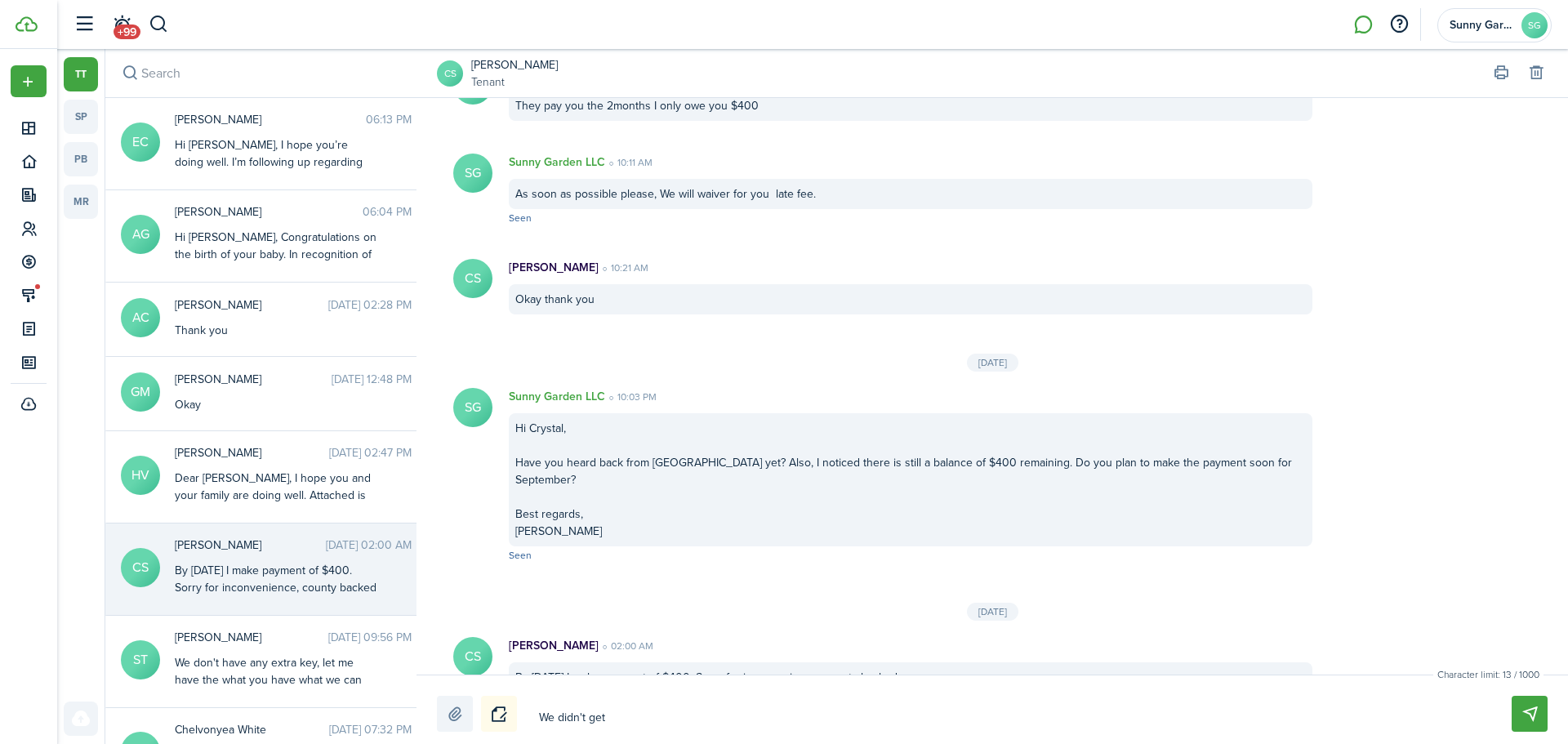
type textarea "We didn't get"
type textarea "We didn't get t"
type textarea "We didn't get th"
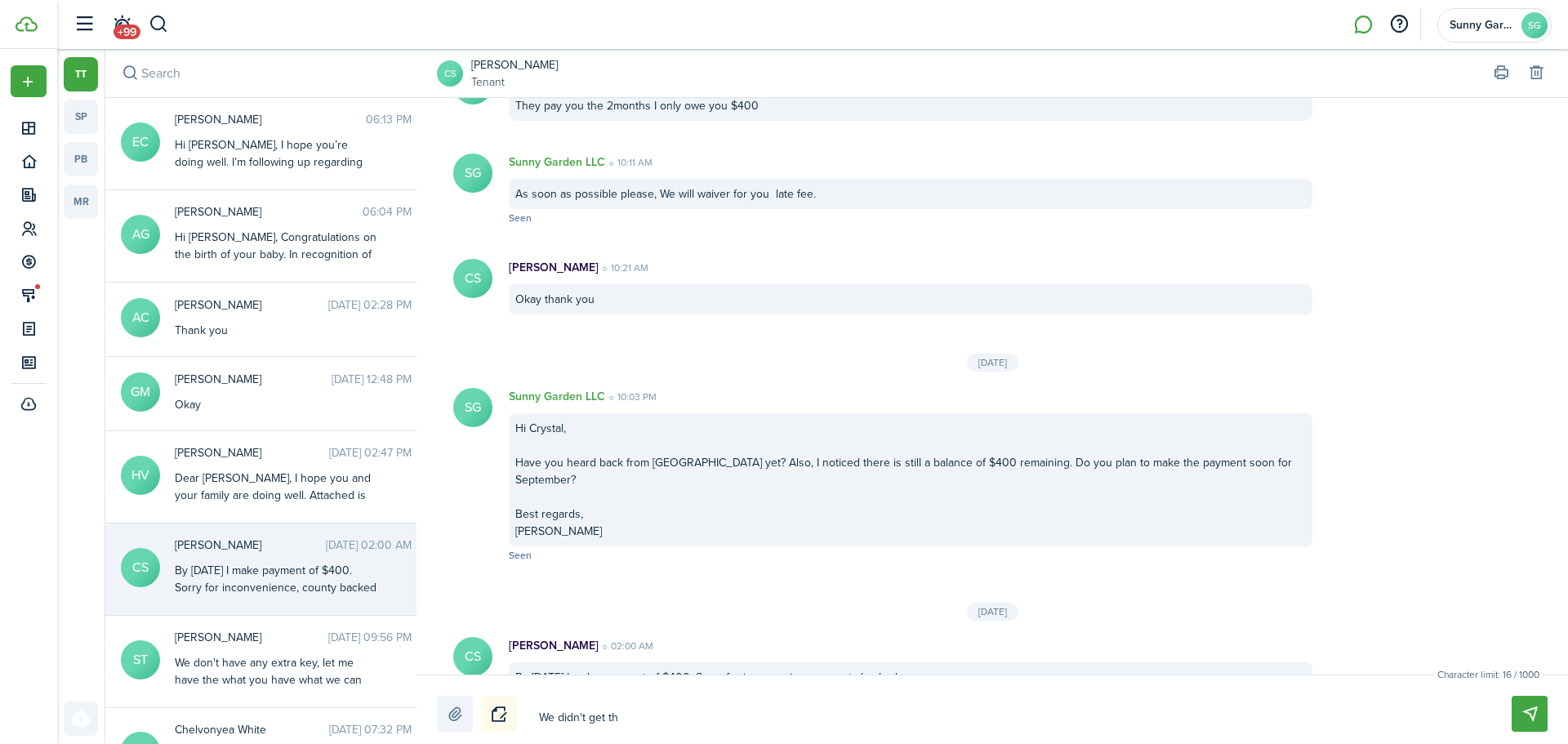
type textarea "We didn't get the"
type textarea "We didn't get the $"
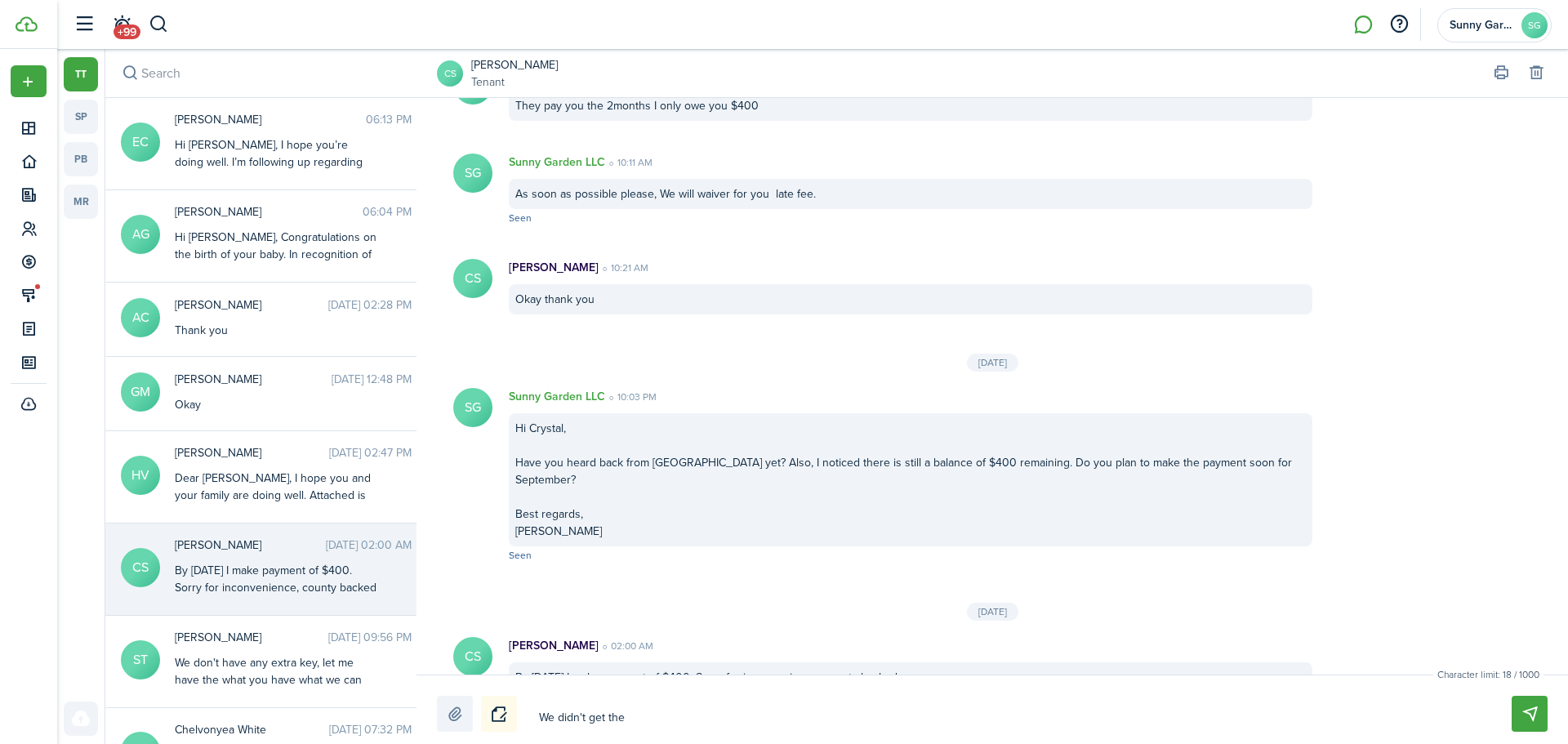
type textarea "We didn't get the $"
type textarea "We didn't get the $4"
type textarea "We didn't get the $40"
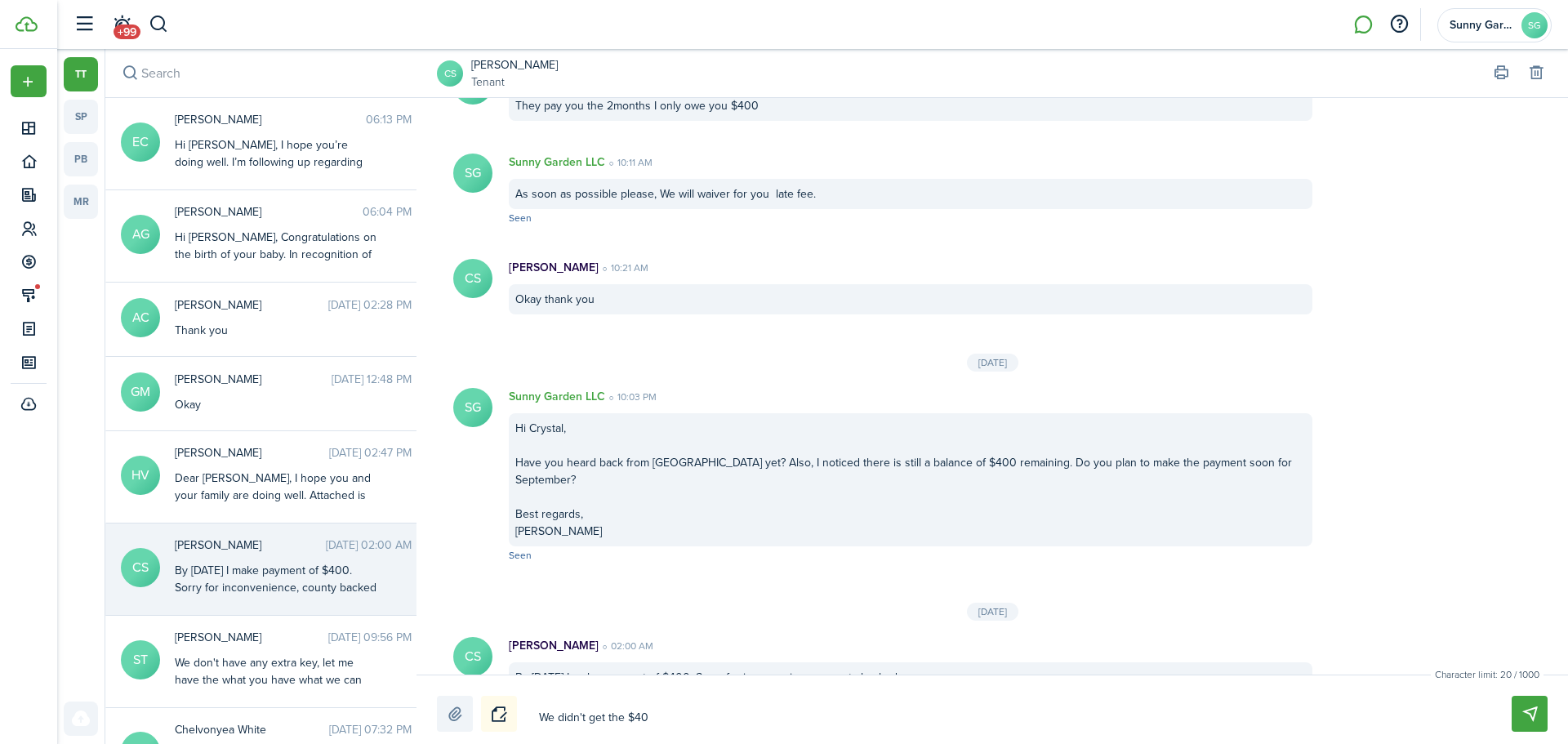
type textarea "We didn't get the $400"
type textarea "We didn't get the $400 y"
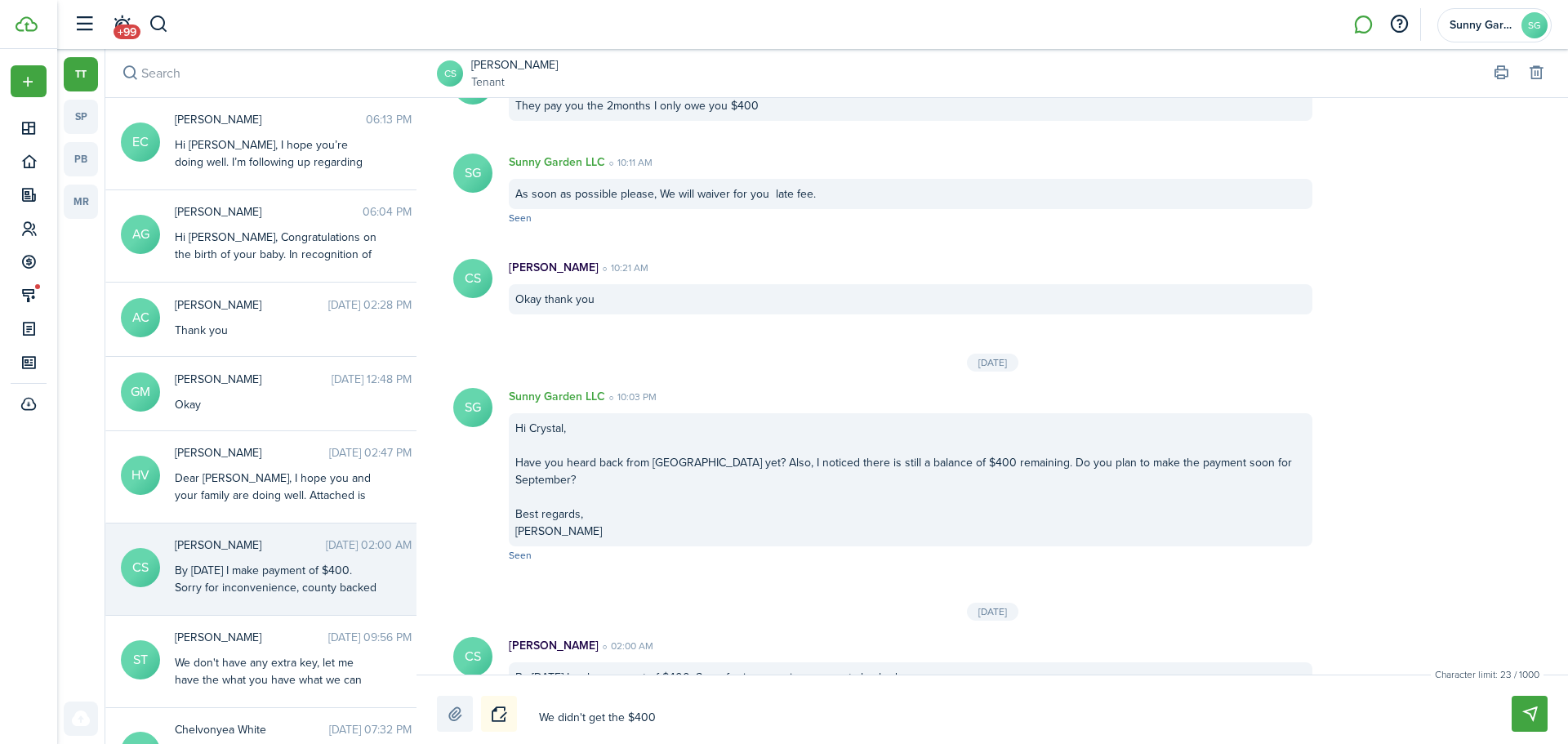
type textarea "We didn't get the $400 y"
type textarea "We didn't get the $400 ye"
type textarea "We didn't get the $400 yet"
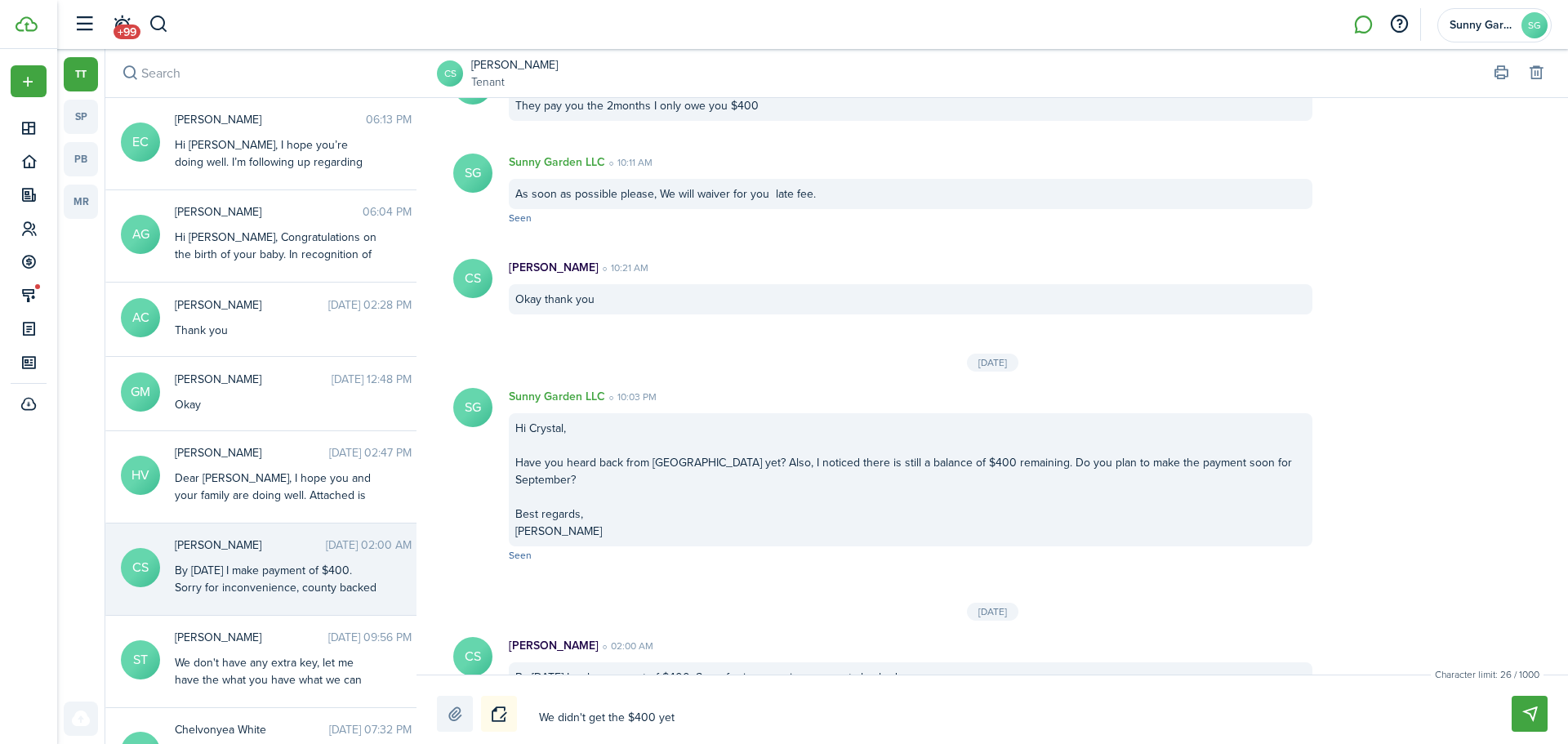
type textarea "We didn't get the $400 yet"
type textarea "We didn't get the $400 yet c"
type textarea "We didn't get the $400 yet ca"
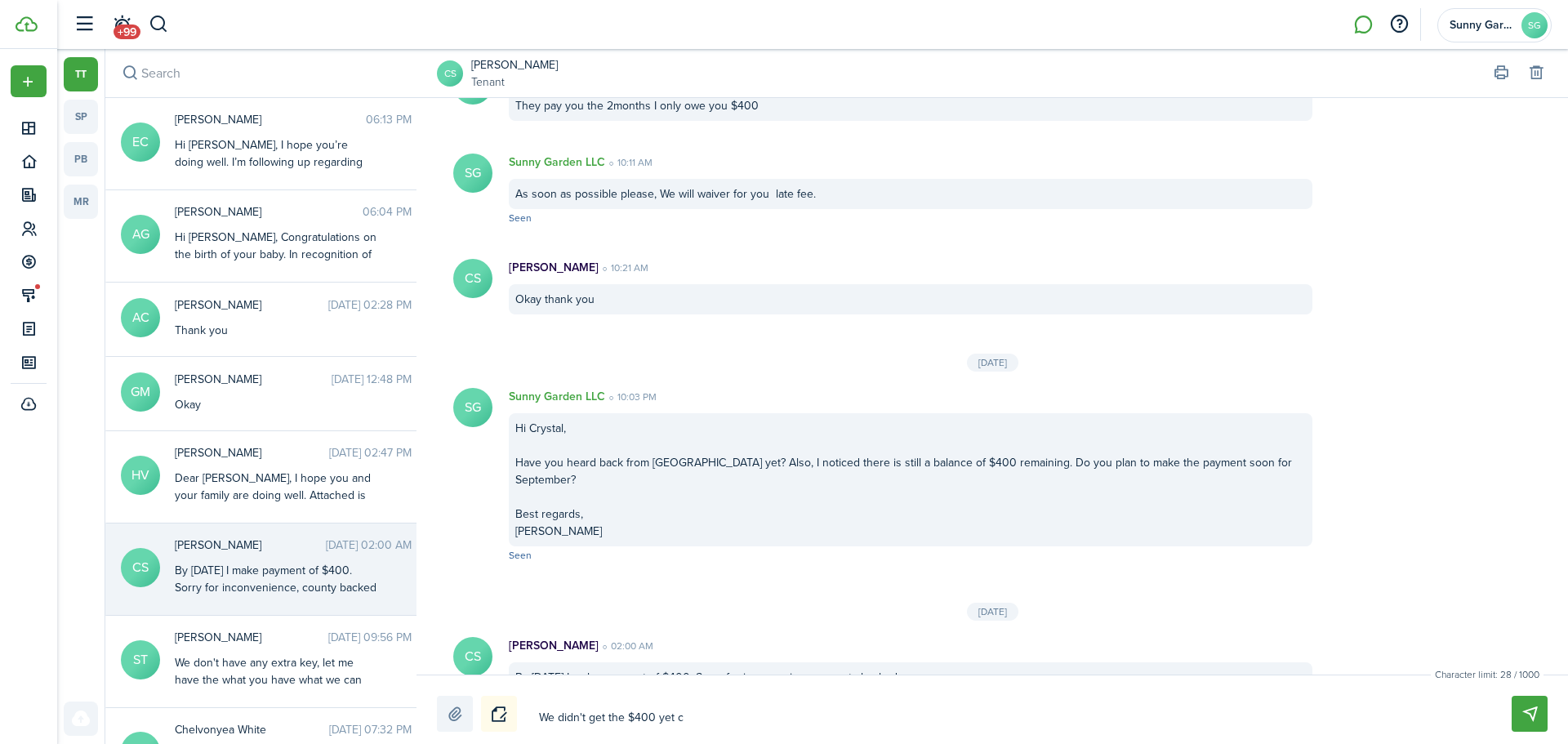
type textarea "We didn't get the $400 yet ca"
type textarea "We didn't get the $400 yet can"
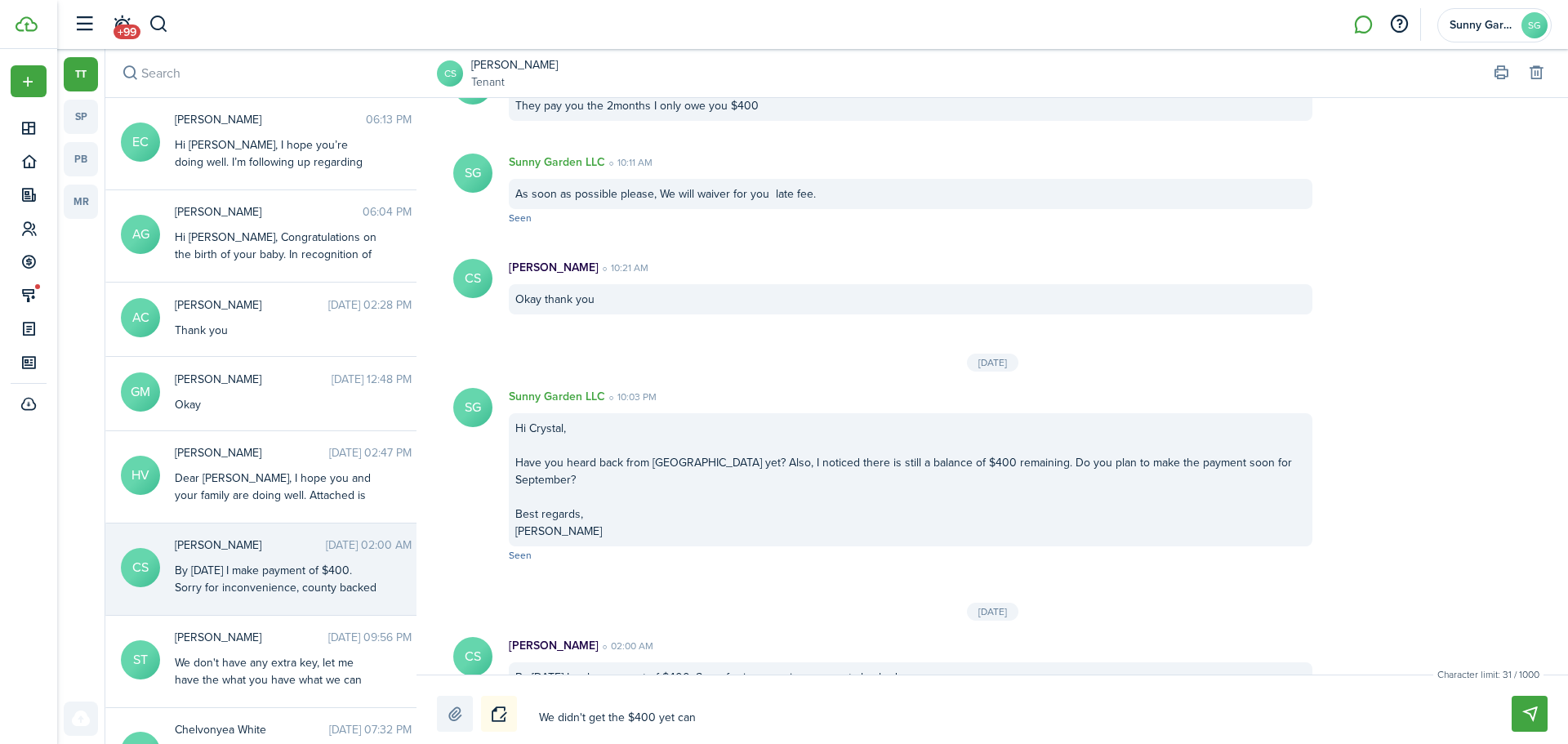
type textarea "We didn't get the $400 yet can y"
type textarea "We didn't get the $400 yet can yo"
type textarea "We didn't get the $400 yet can you"
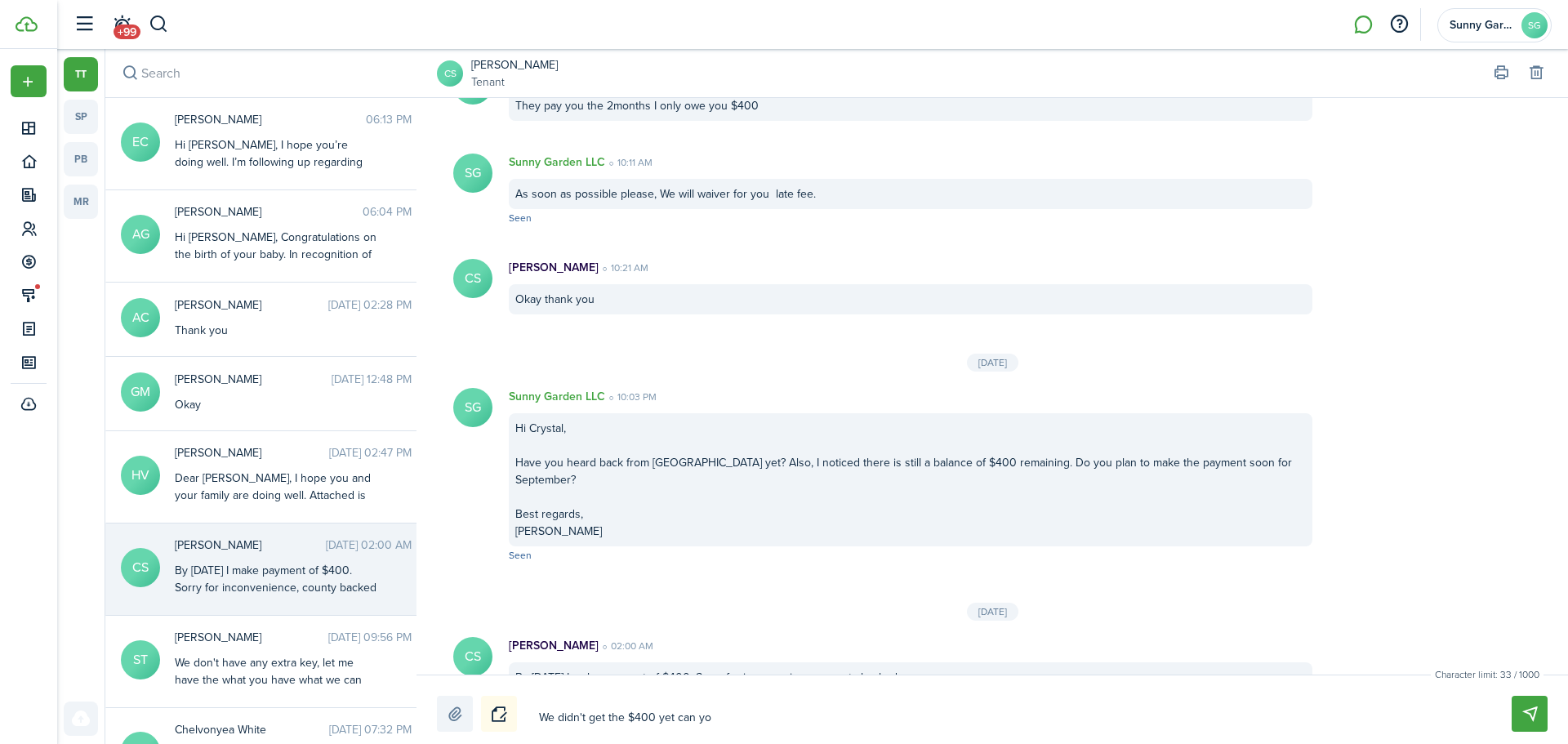
type textarea "We didn't get the $400 yet can you"
type textarea "We didn't get the $400 yet can you c"
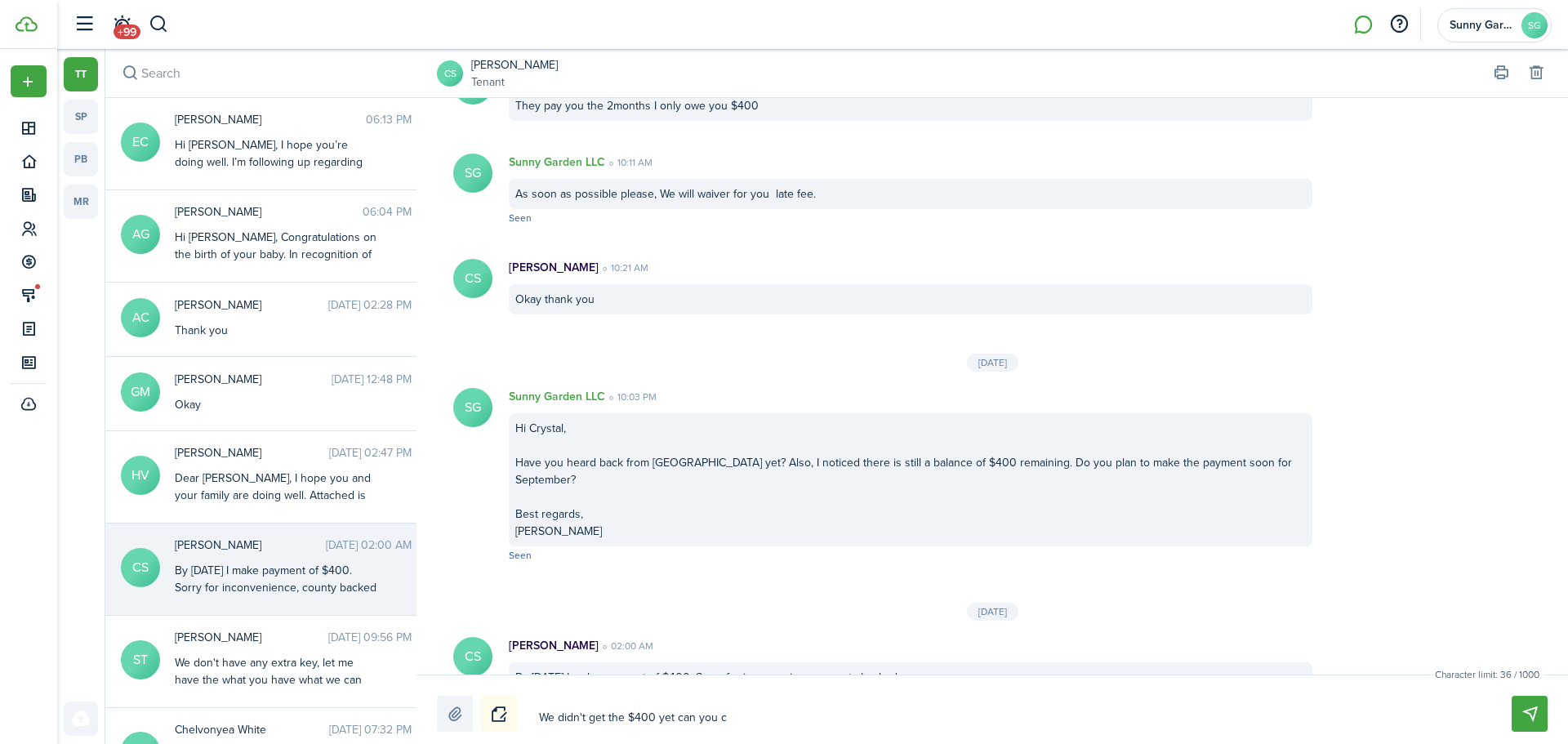
type textarea "We didn't get the $400 yet can you ch"
type textarea "We didn't get the $400 yet can you che"
type textarea "We didn't get the $400 yet can you chec"
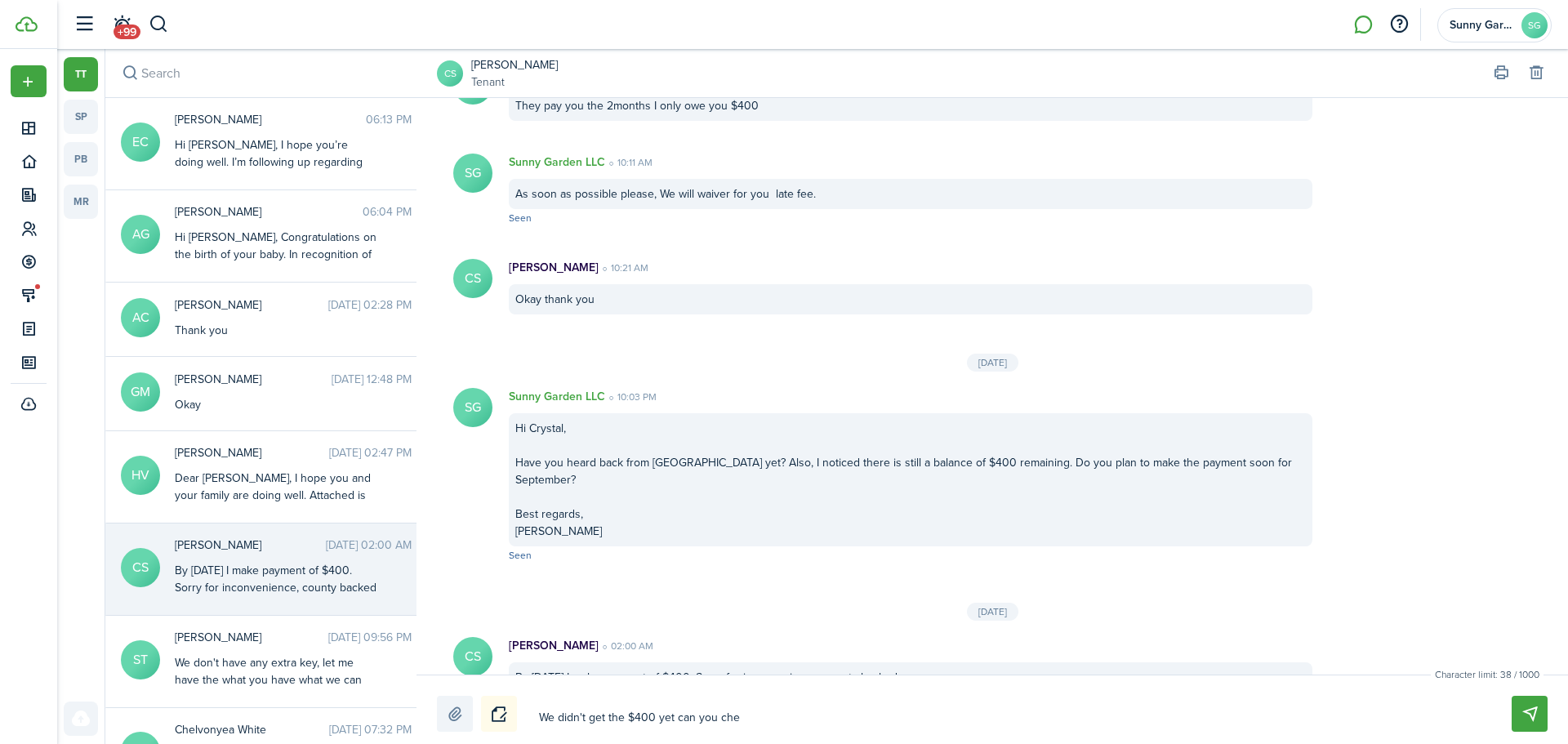
type textarea "We didn't get the $400 yet can you chec"
type textarea "We didn't get the $400 yet can you check"
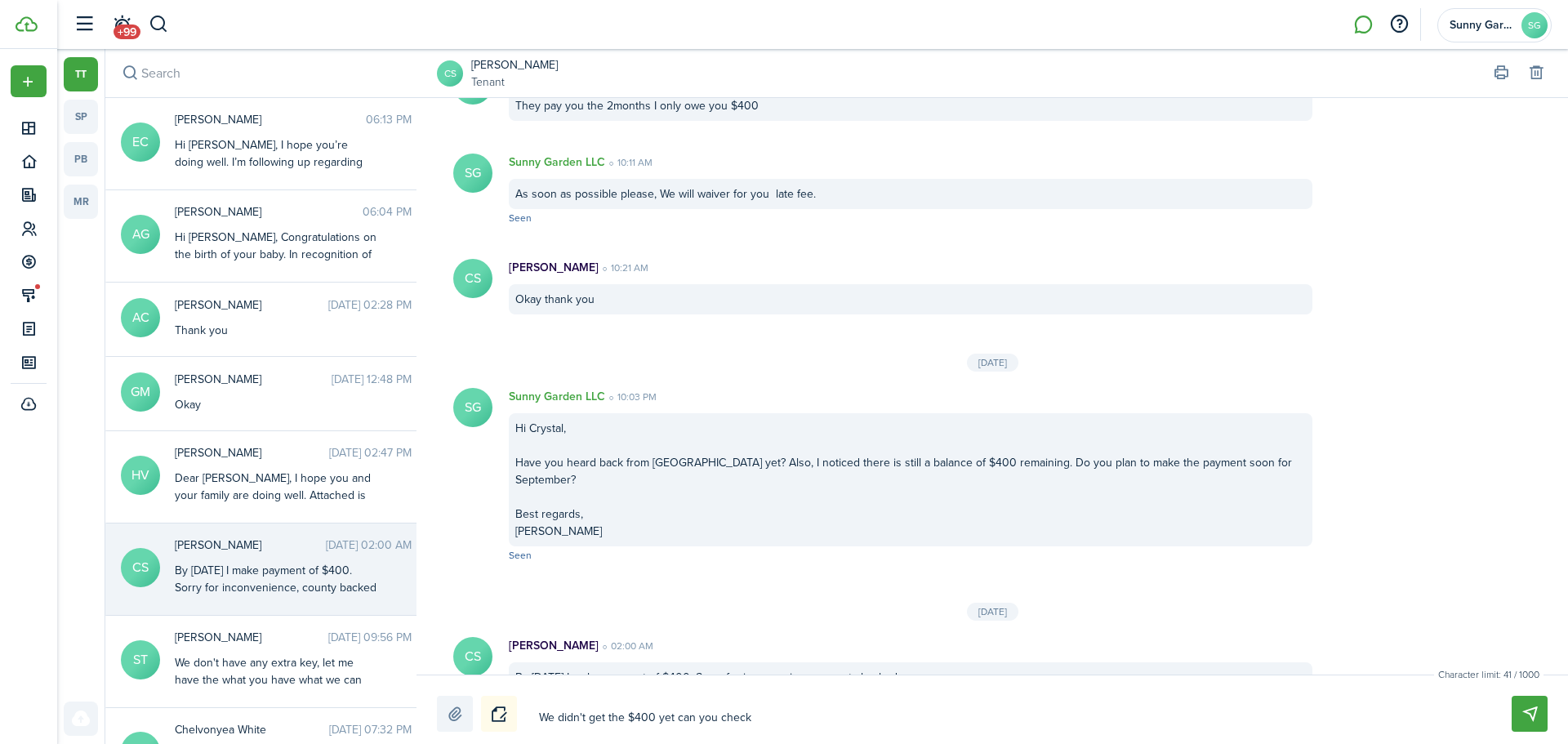
type textarea "We didn't get the $400 yet can you check y"
type textarea "We didn't get the $400 yet can you check yo"
type textarea "We didn't get the $400 yet can you check you"
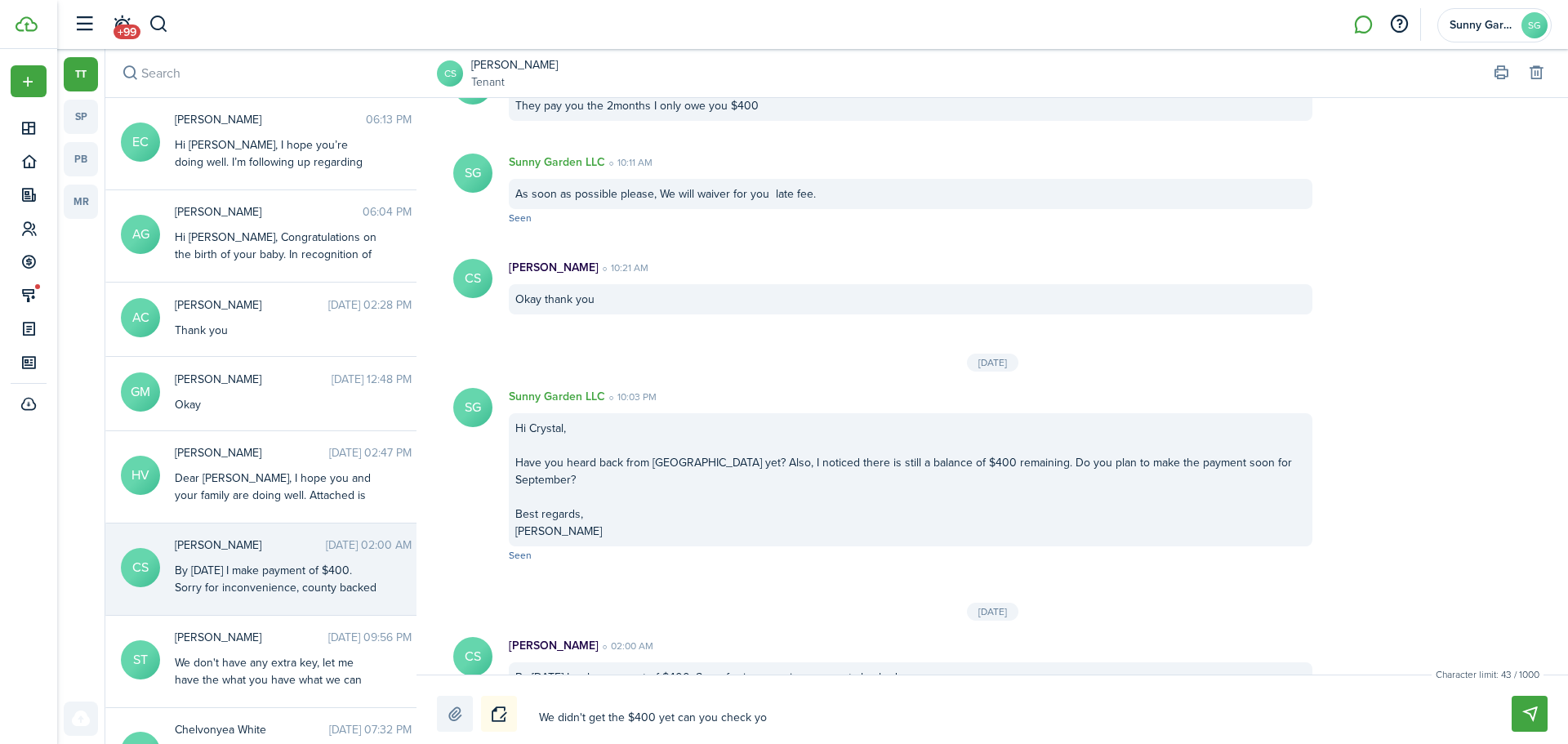
type textarea "We didn't get the $400 yet can you check you"
type textarea "We didn't get the $400 yet can you check your"
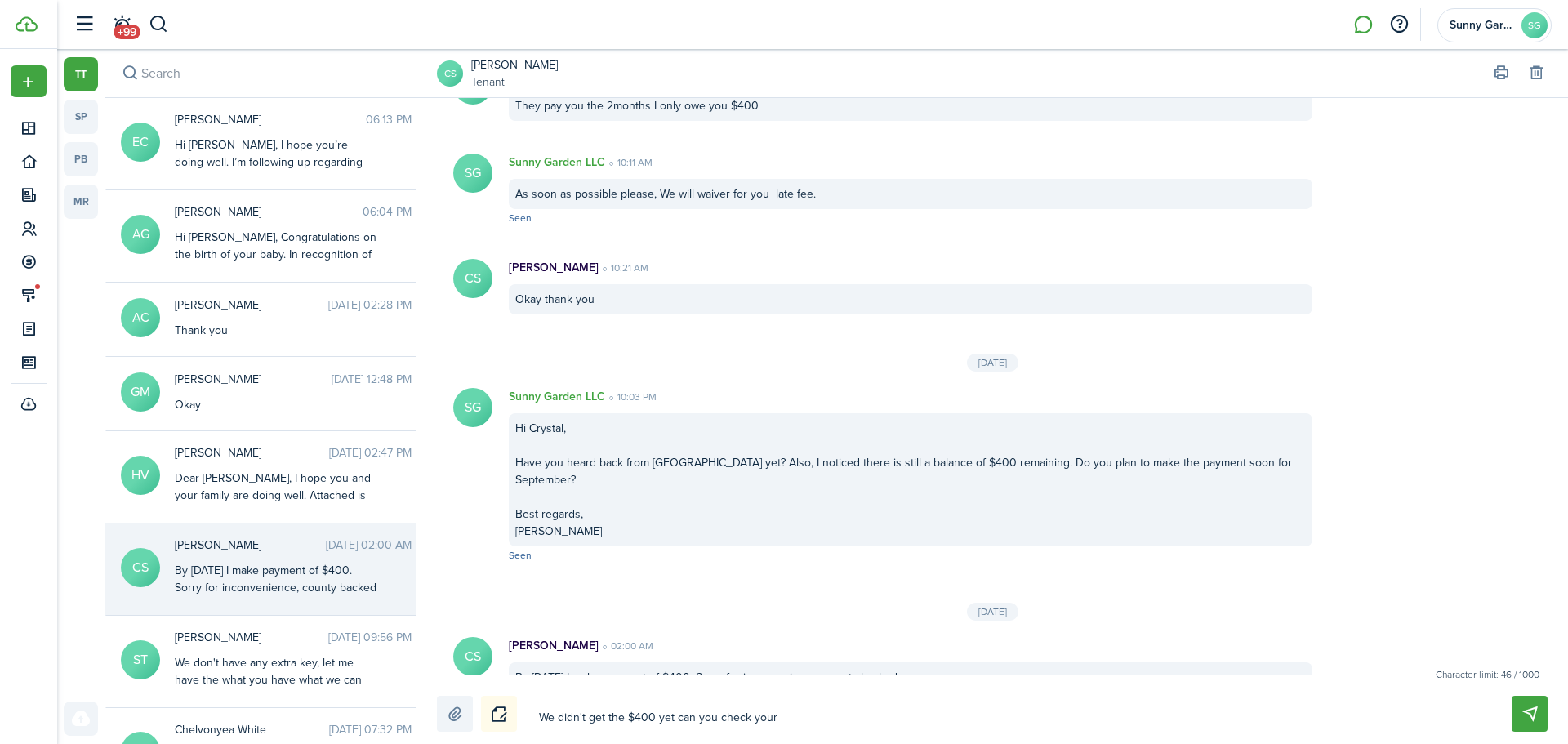
type textarea "We didn't get the $400 yet can you check your b"
type textarea "We didn't get the $400 yet can you check your ba"
type textarea "We didn't get the $400 yet can you check your ban"
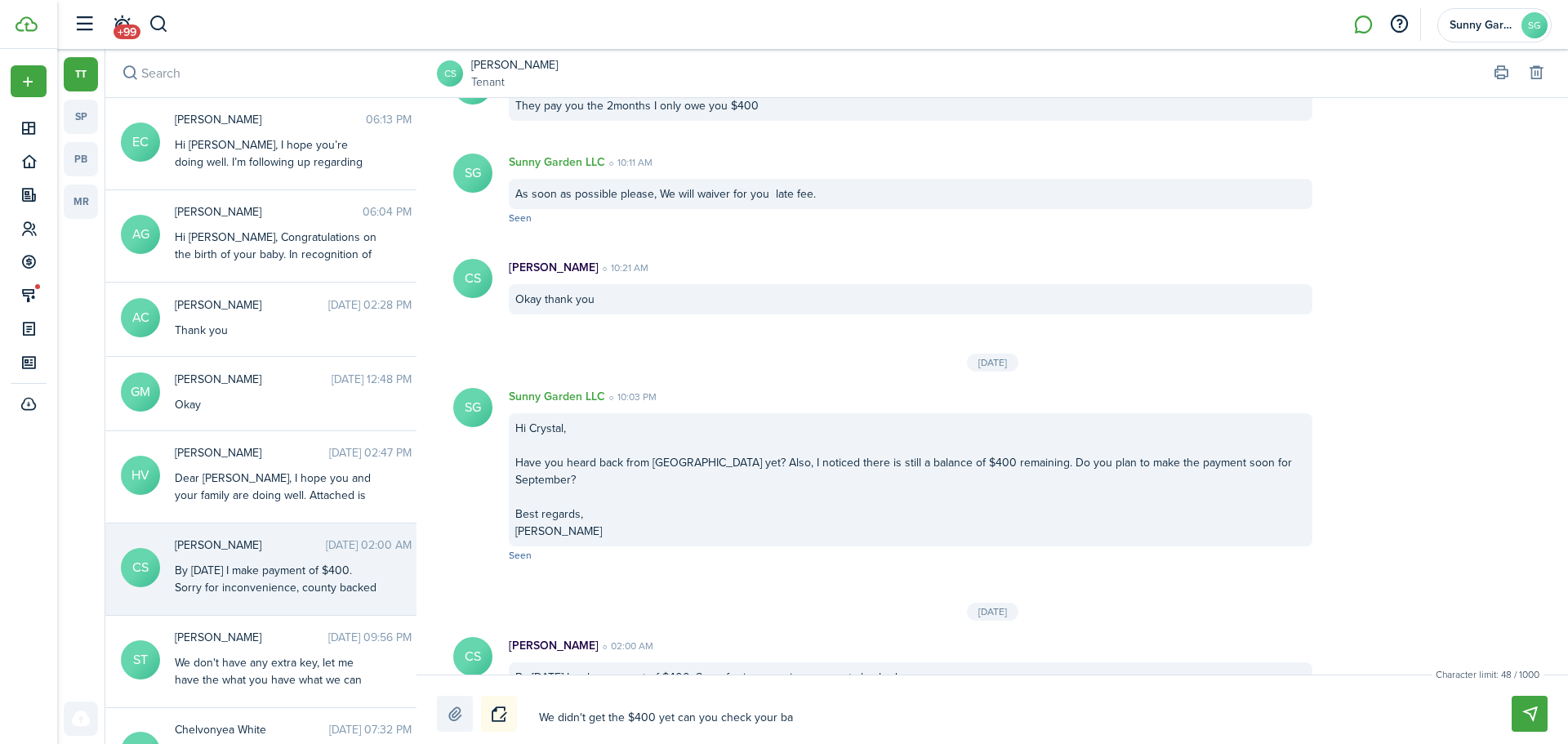
type textarea "We didn't get the $400 yet can you check your ban"
type textarea "We didn't get the $400 yet can you check your banl"
type textarea "We didn't get the $400 yet can you check your banlk"
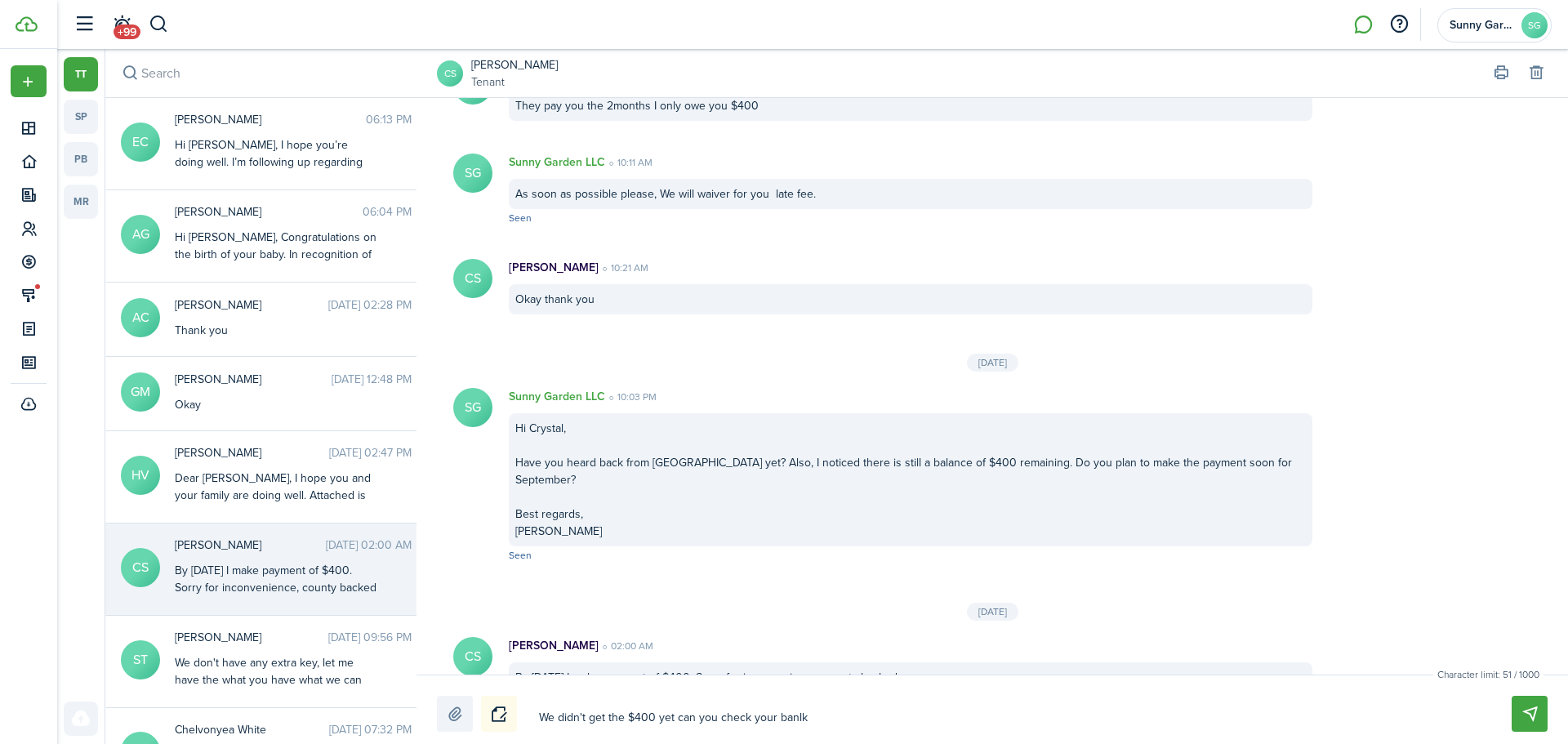
type textarea "We didn't get the $400 yet can you check your banl"
type textarea "We didn't get the $400 yet can you check your ban"
type textarea "We didn't get the $400 yet can you check your bank"
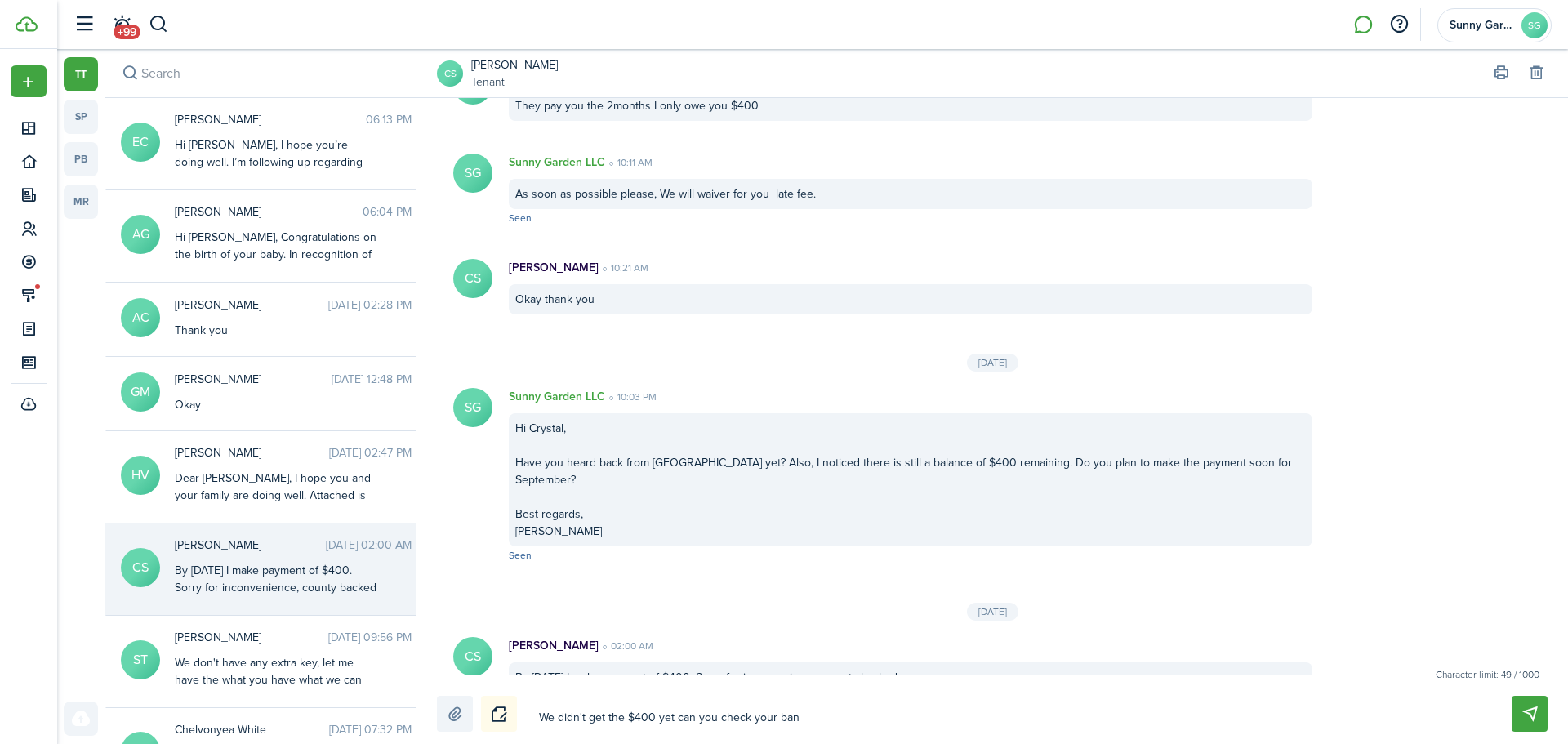
type textarea "We didn't get the $400 yet can you check your bank"
type textarea "We didn't get the $400 yet can you check your bank?"
click at [673, 716] on textarea "We didn't get the $400 yet can you check your bank?" at bounding box center [1006, 717] width 945 height 28
type textarea "We didn't get the $400 yet, can you check your bank?"
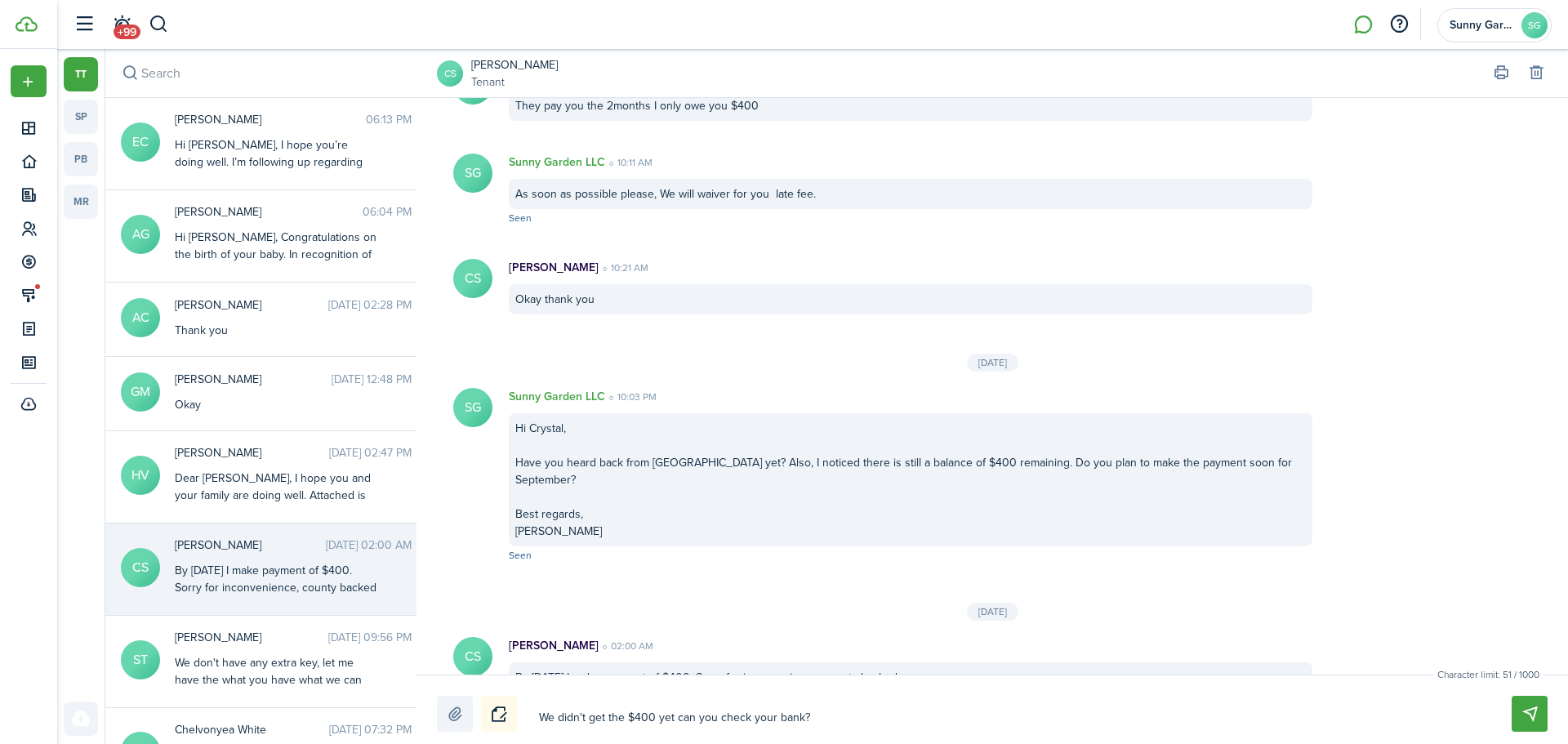
type textarea "We didn't get the $400 yet, can you check your bank?"
click at [1537, 708] on button "Send" at bounding box center [1530, 714] width 36 height 36
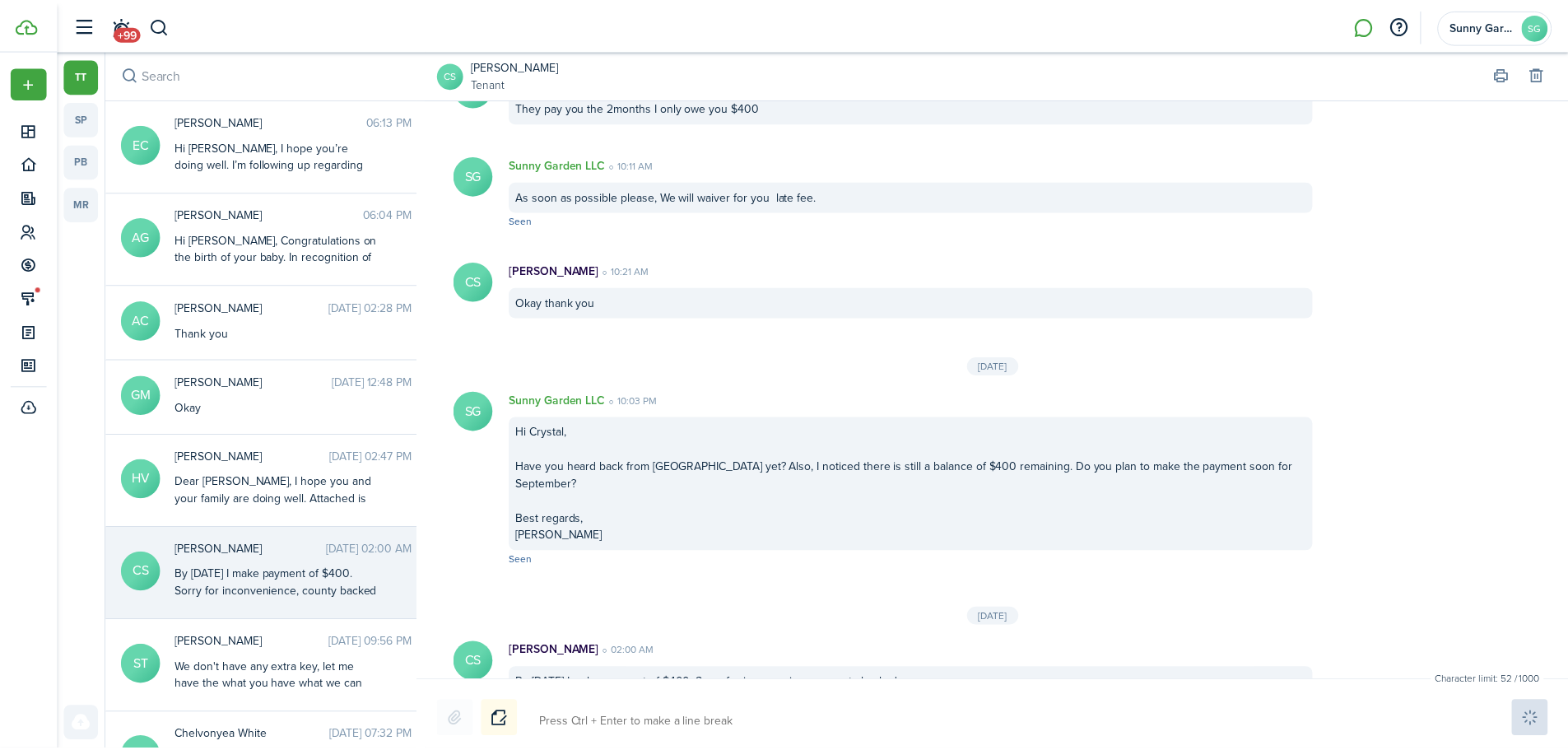
scroll to position [2200, 0]
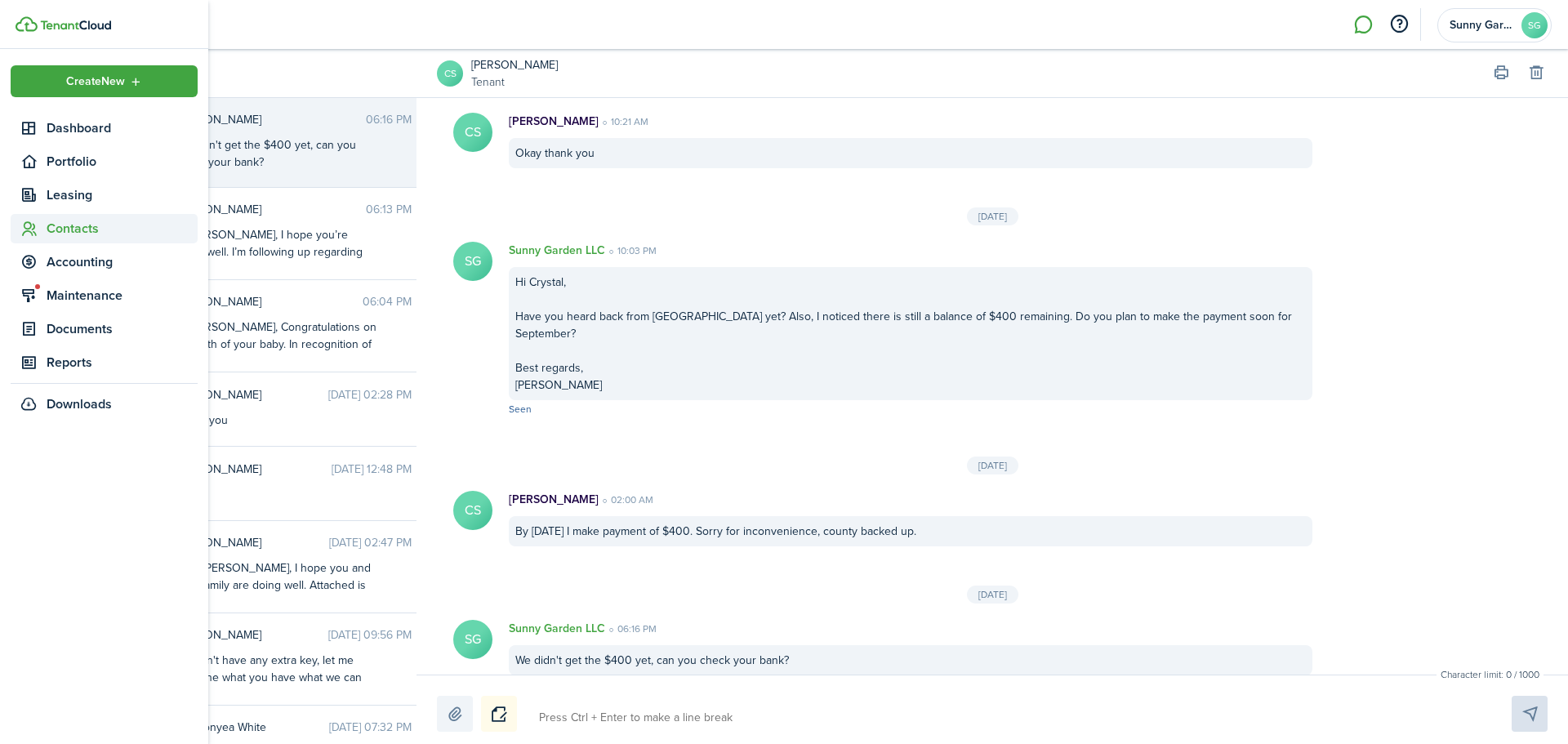
click at [90, 239] on span "Contacts" at bounding box center [104, 228] width 187 height 29
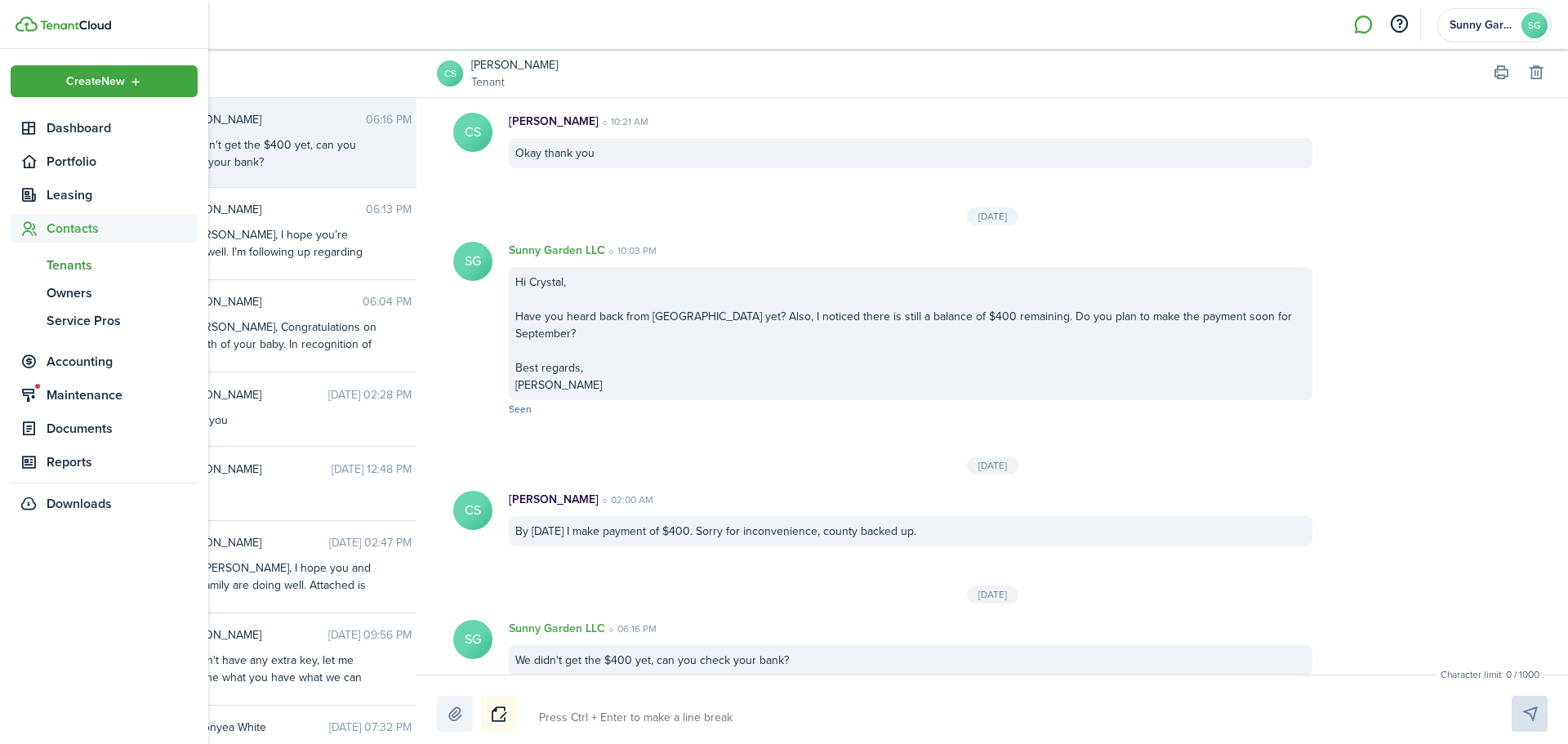
click at [91, 277] on link "tn Tenants" at bounding box center [104, 265] width 187 height 28
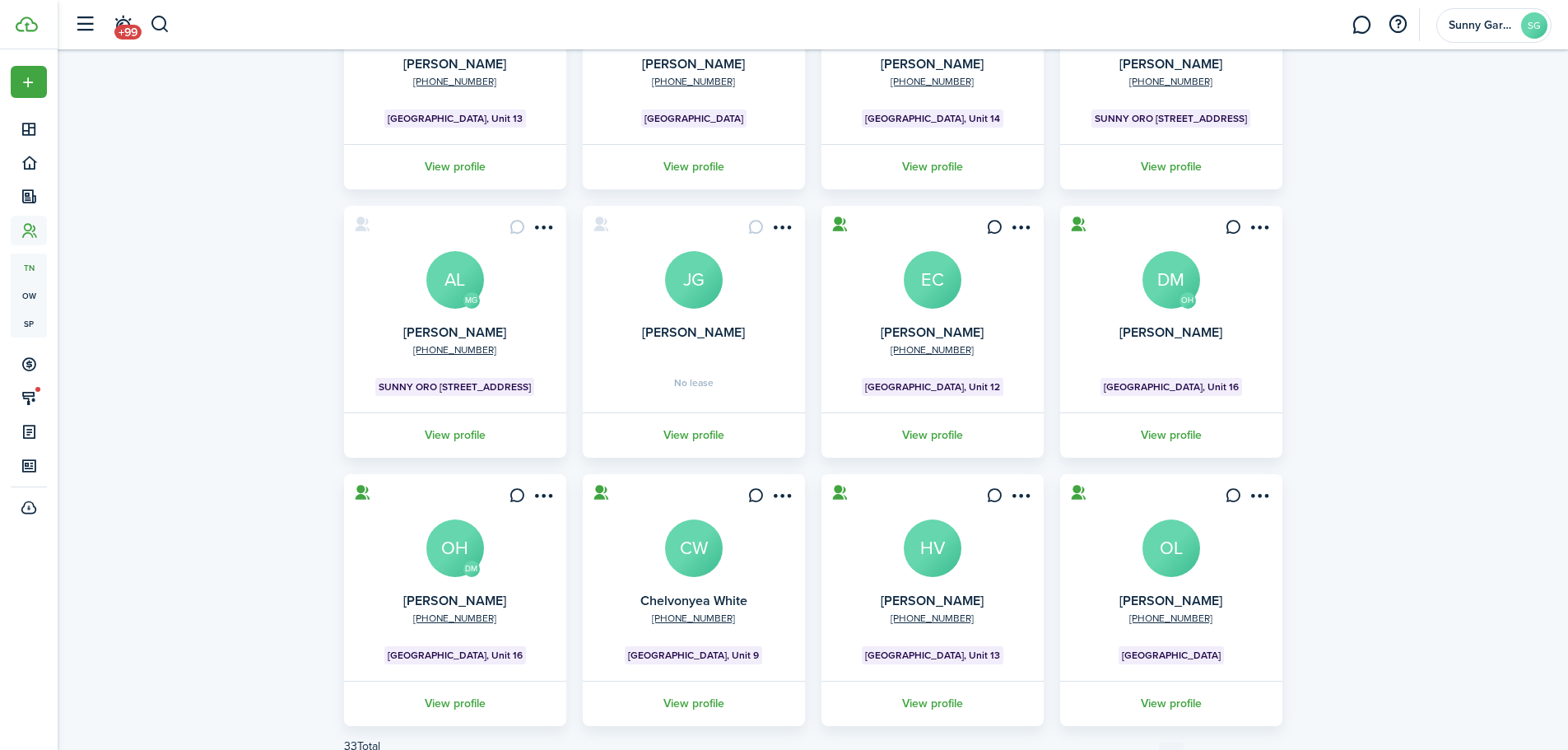
scroll to position [326, 0]
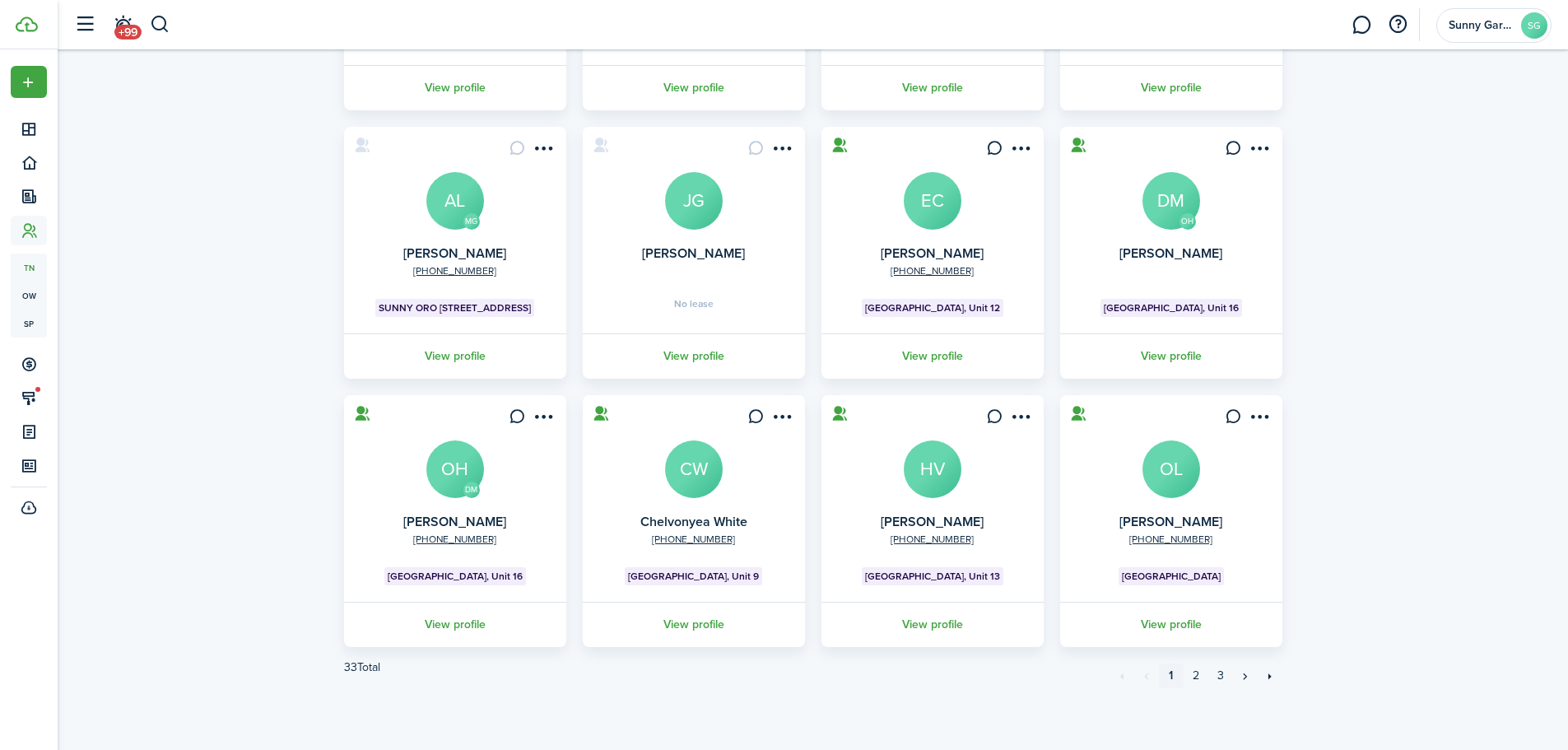
click at [1193, 464] on avatar-text "OL" at bounding box center [1172, 469] width 58 height 58
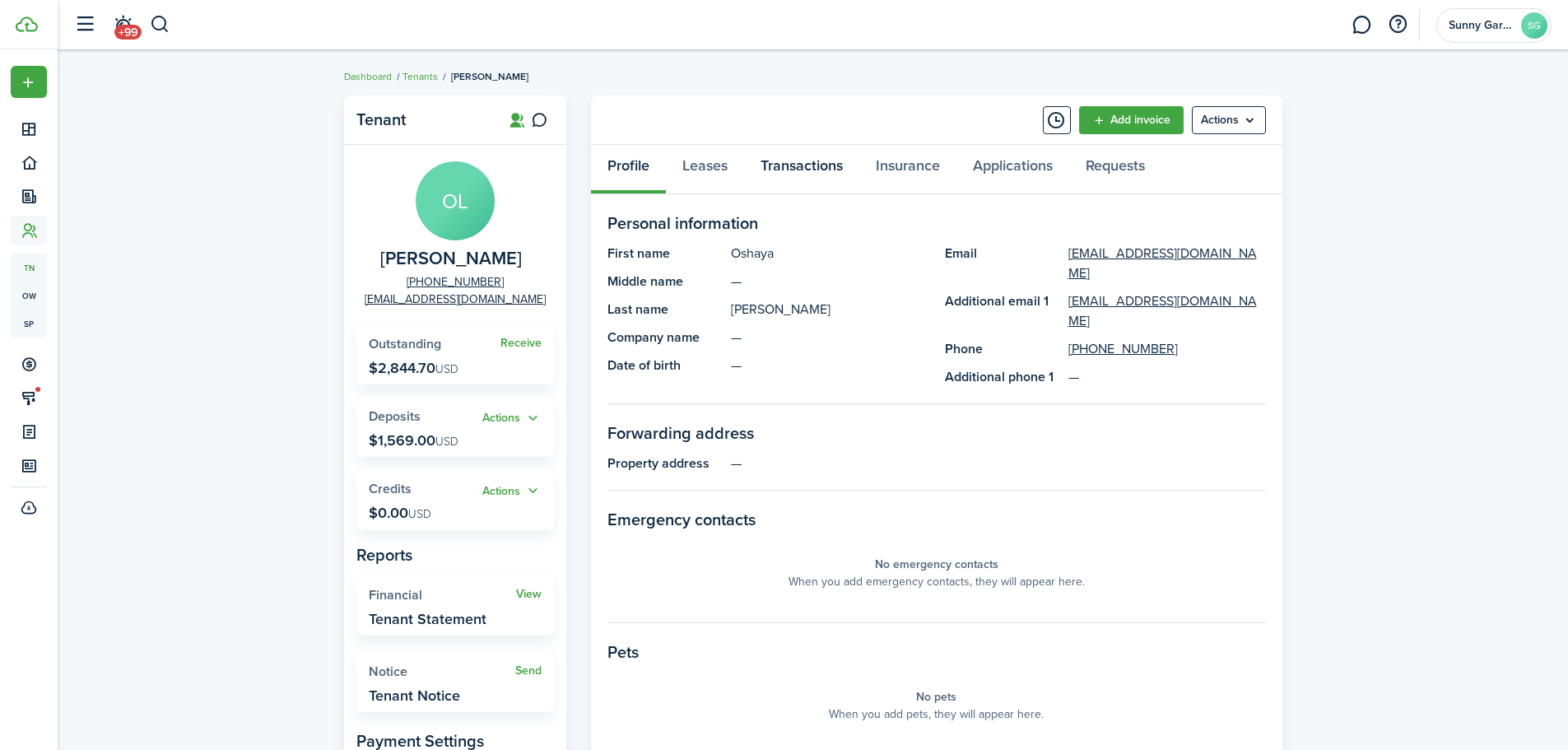
click at [781, 166] on link "Transactions" at bounding box center [802, 169] width 115 height 49
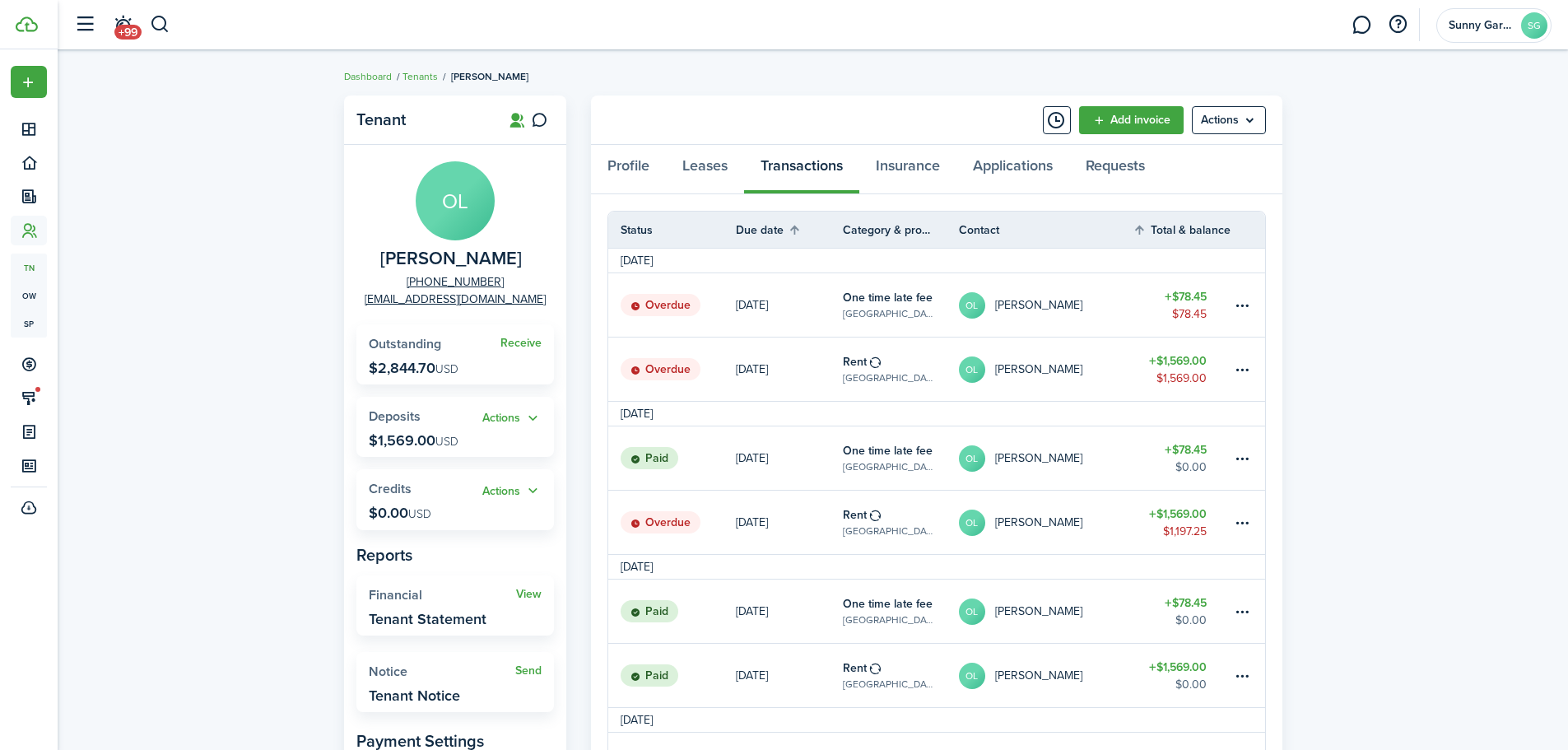
click at [426, 218] on avatar-text "OL" at bounding box center [455, 201] width 79 height 79
click at [470, 209] on avatar-text "OL" at bounding box center [455, 201] width 79 height 79
click at [628, 161] on link "Profile" at bounding box center [628, 169] width 75 height 49
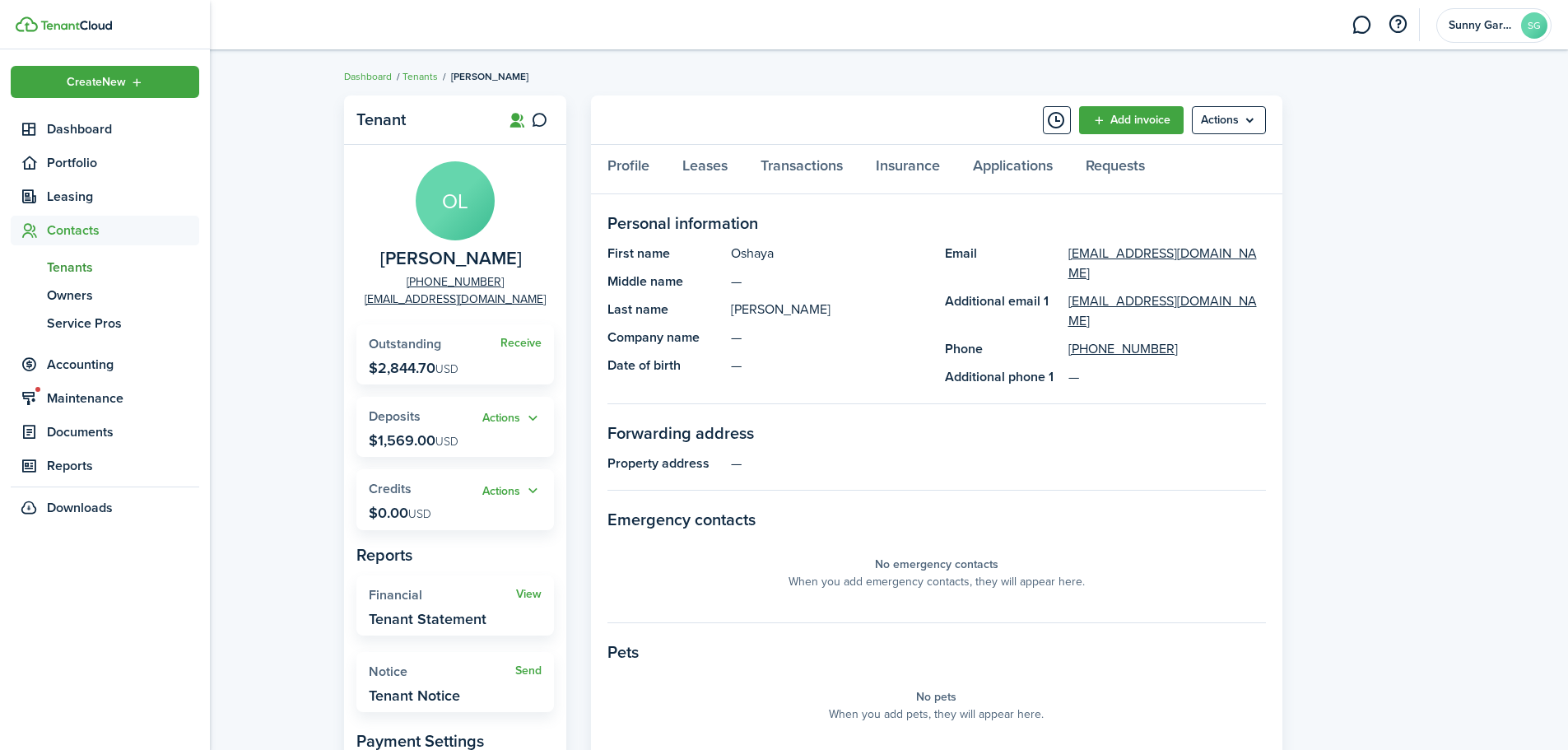
click at [58, 264] on span "Tenants" at bounding box center [122, 268] width 152 height 20
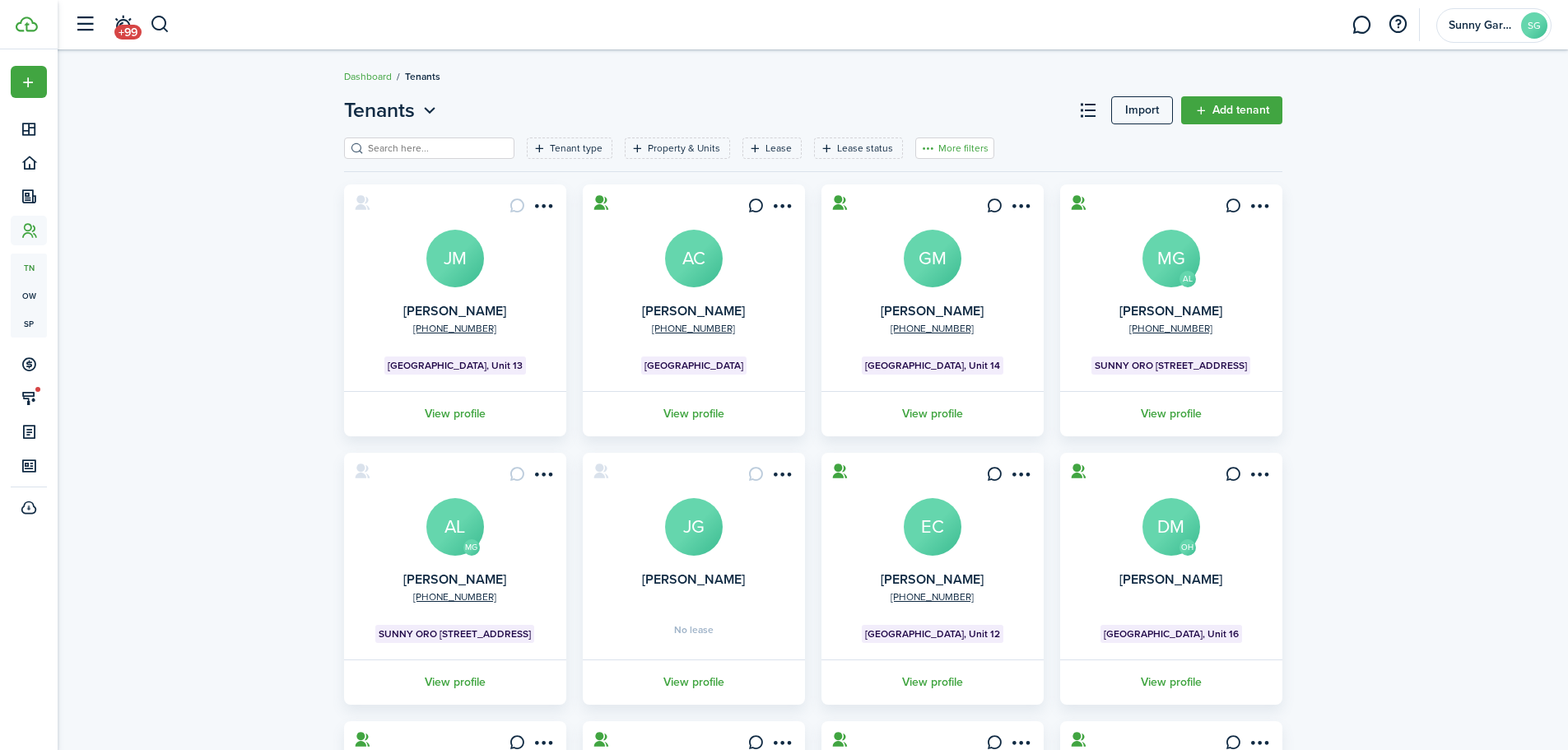
click at [924, 147] on button "More filters" at bounding box center [955, 148] width 79 height 22
click at [908, 267] on button "Sort by A-Z" at bounding box center [930, 269] width 144 height 30
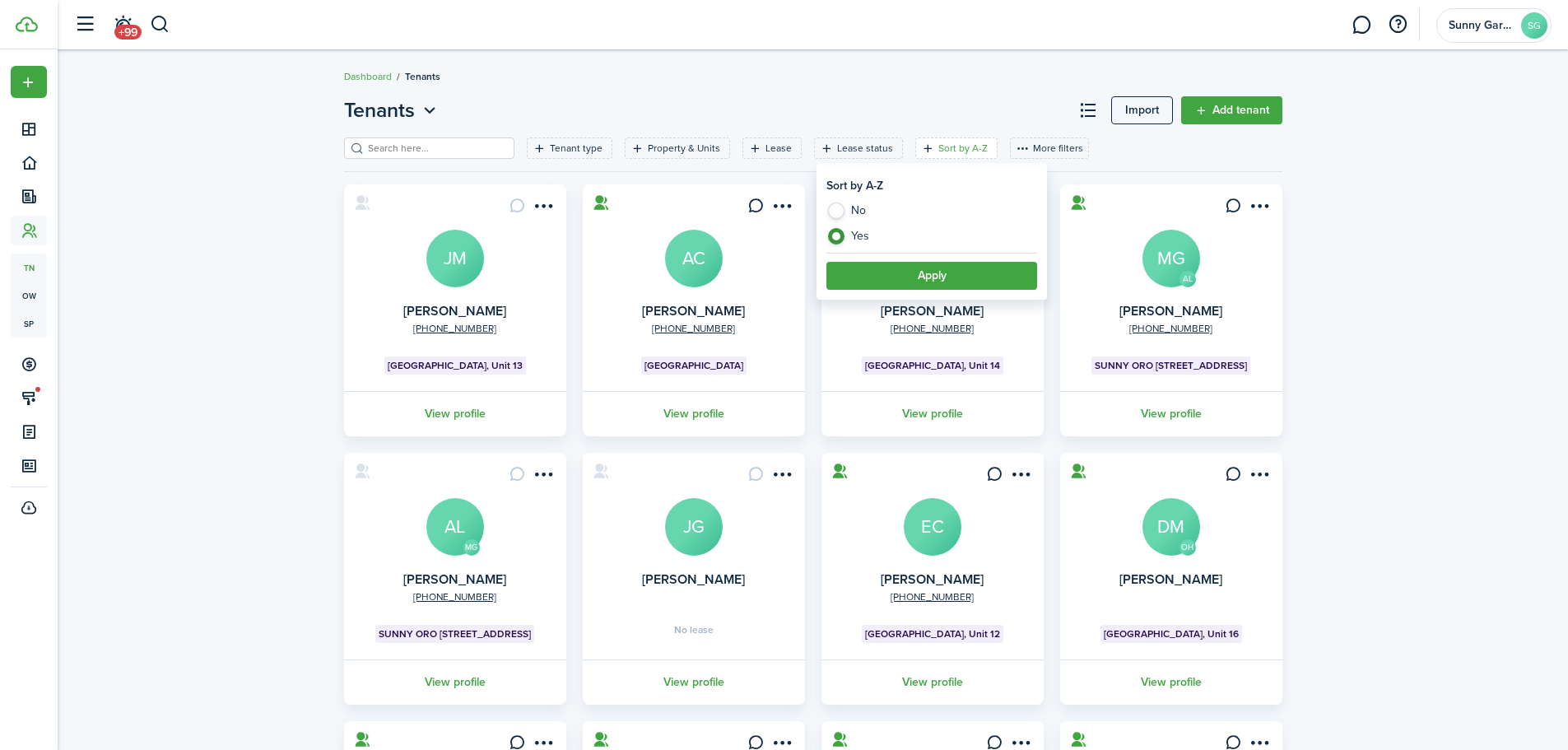
click at [958, 312] on link "[PERSON_NAME]" at bounding box center [932, 310] width 102 height 19
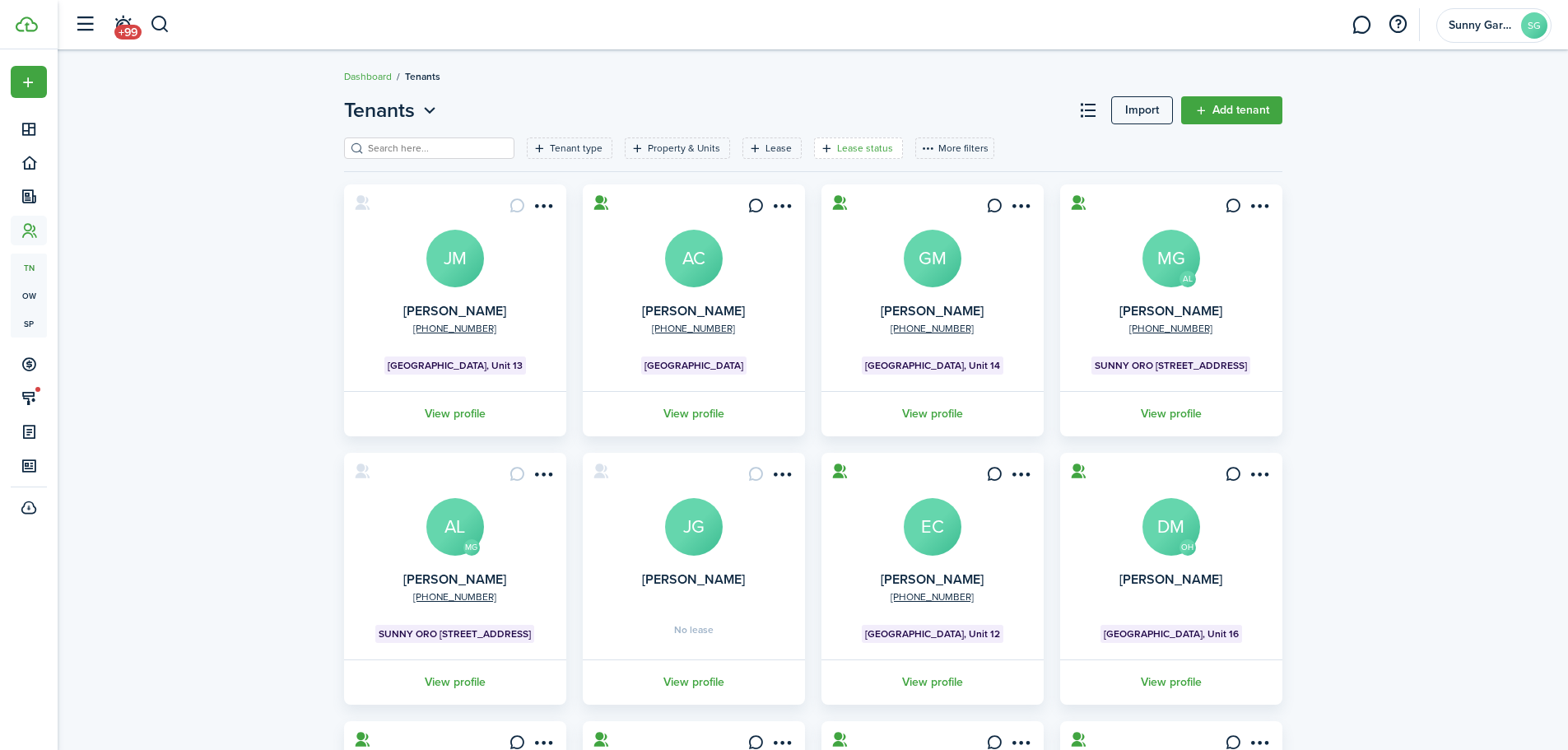
click at [844, 151] on filter-tag-label "Lease status" at bounding box center [865, 148] width 56 height 14
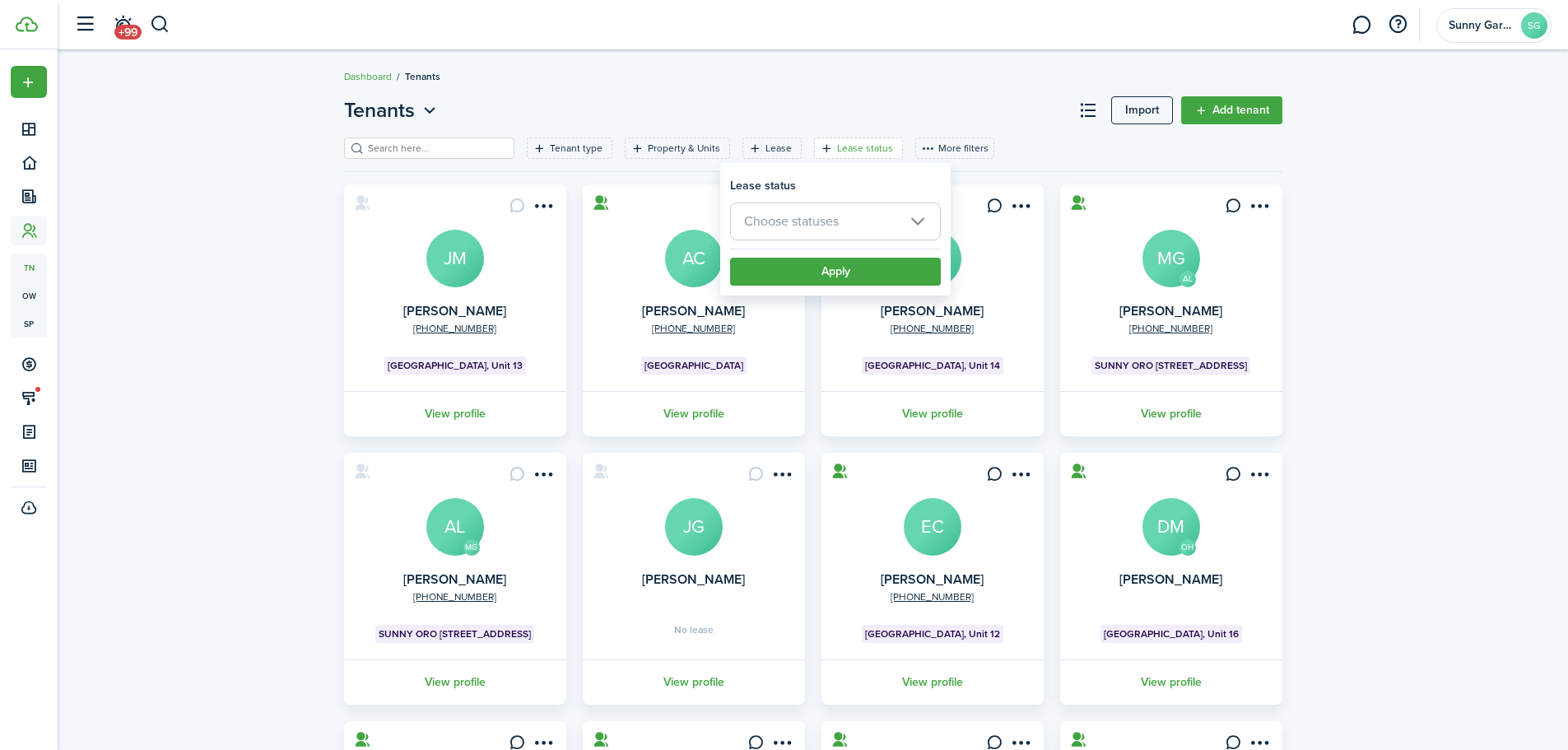
click at [958, 96] on header-page "Tenants Import Add tenant" at bounding box center [814, 116] width 939 height 42
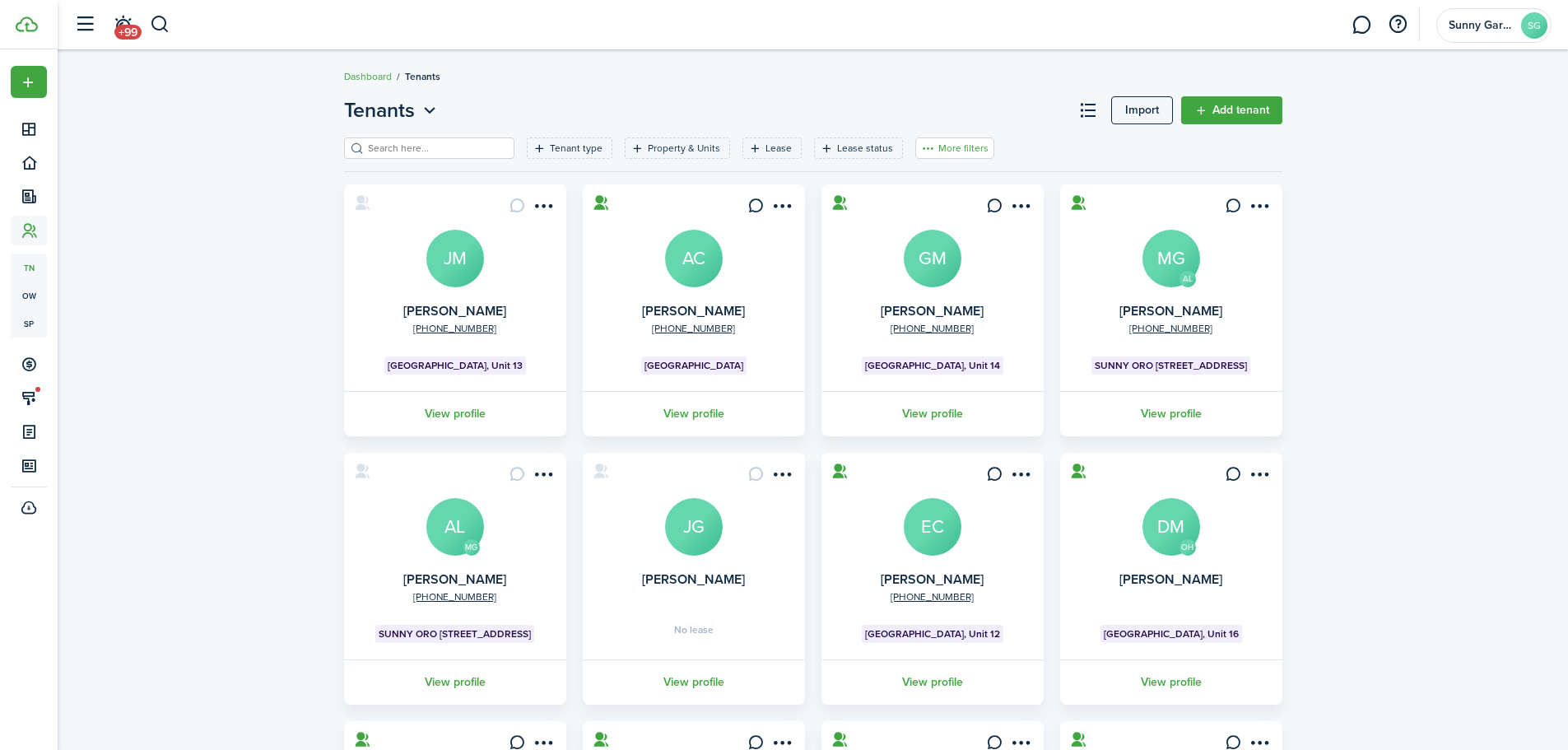
click at [951, 150] on button "More filters" at bounding box center [955, 148] width 79 height 22
click at [927, 269] on button "Sort by A-Z" at bounding box center [930, 269] width 144 height 30
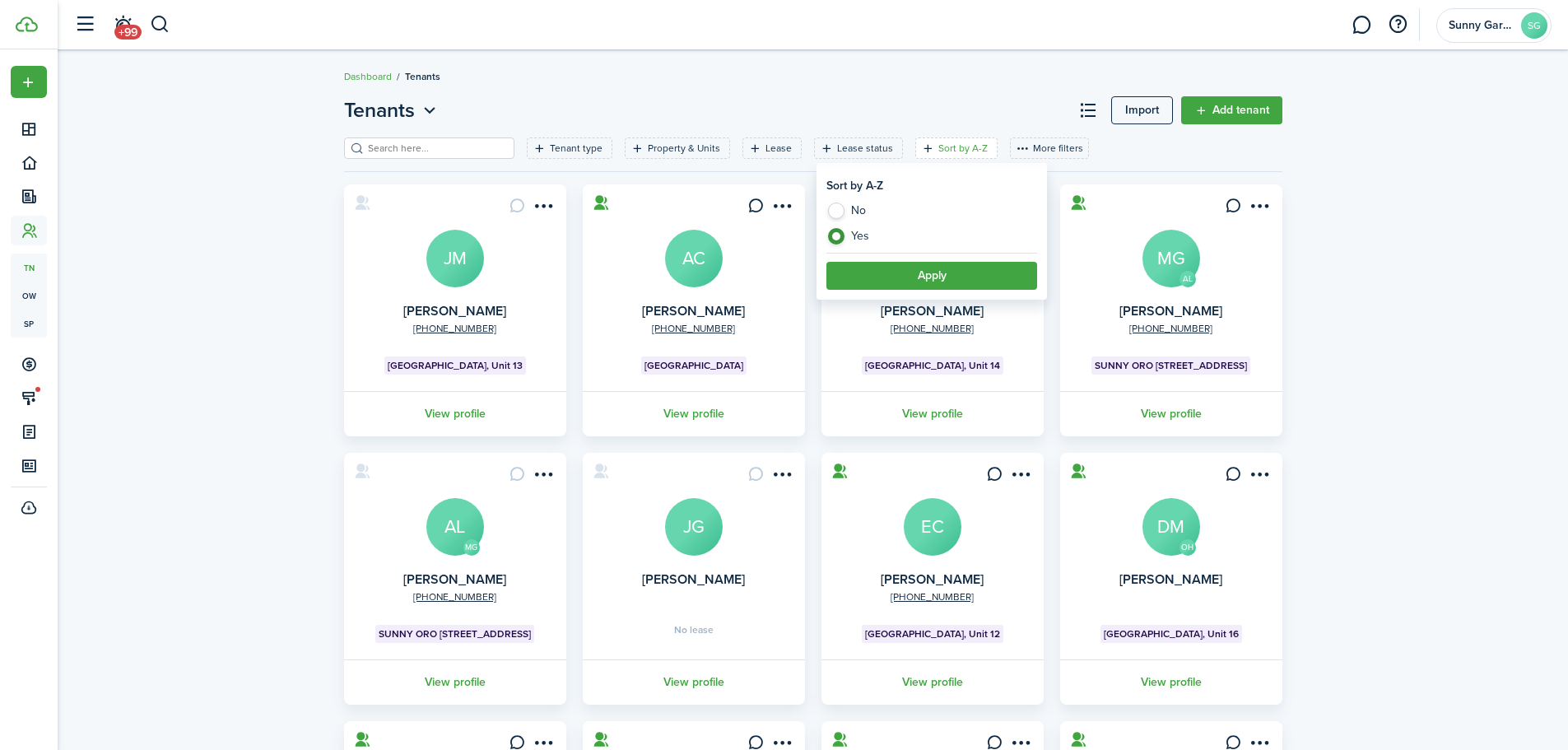
click at [926, 269] on button "Apply" at bounding box center [931, 275] width 210 height 28
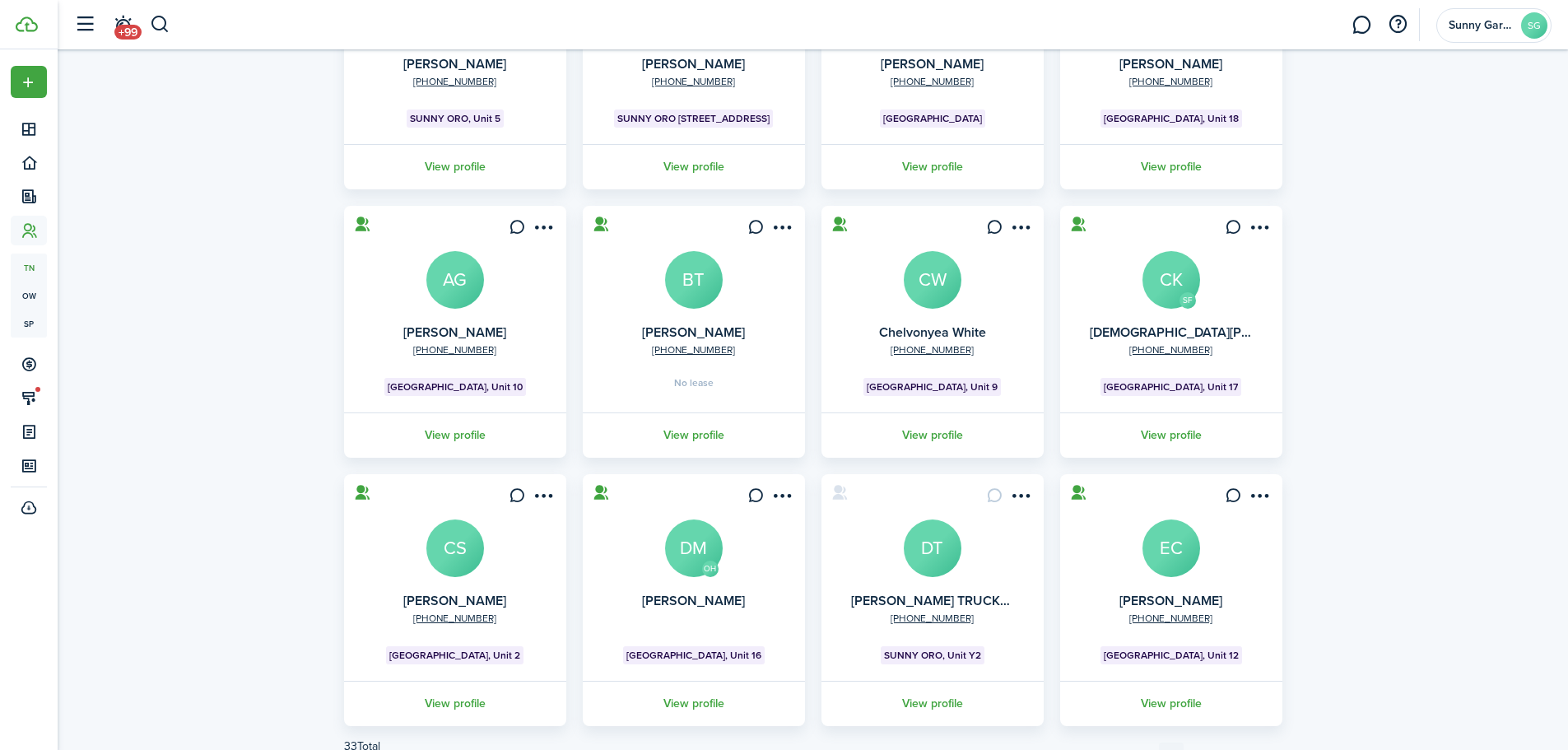
scroll to position [326, 0]
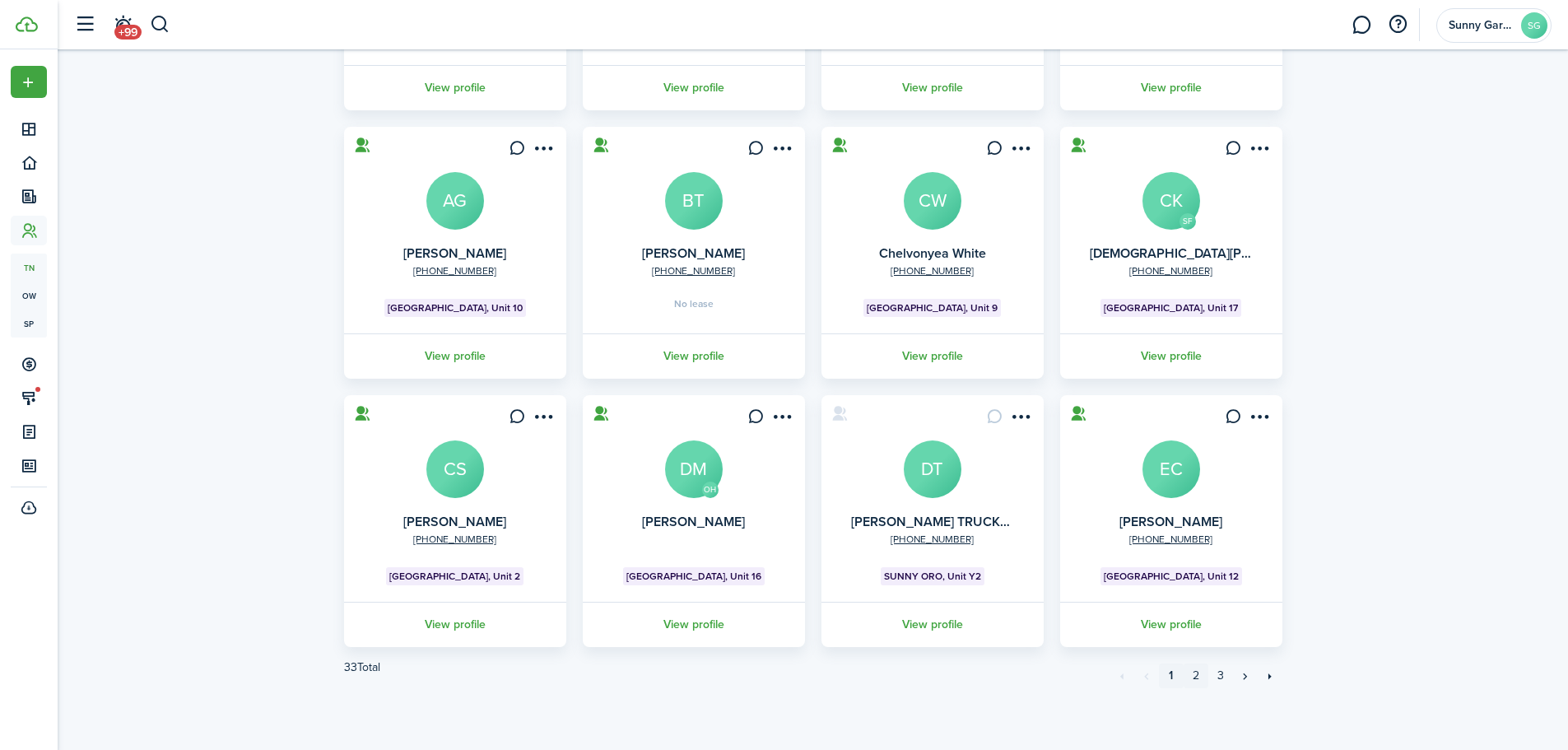
click at [1193, 677] on link "2" at bounding box center [1196, 675] width 24 height 24
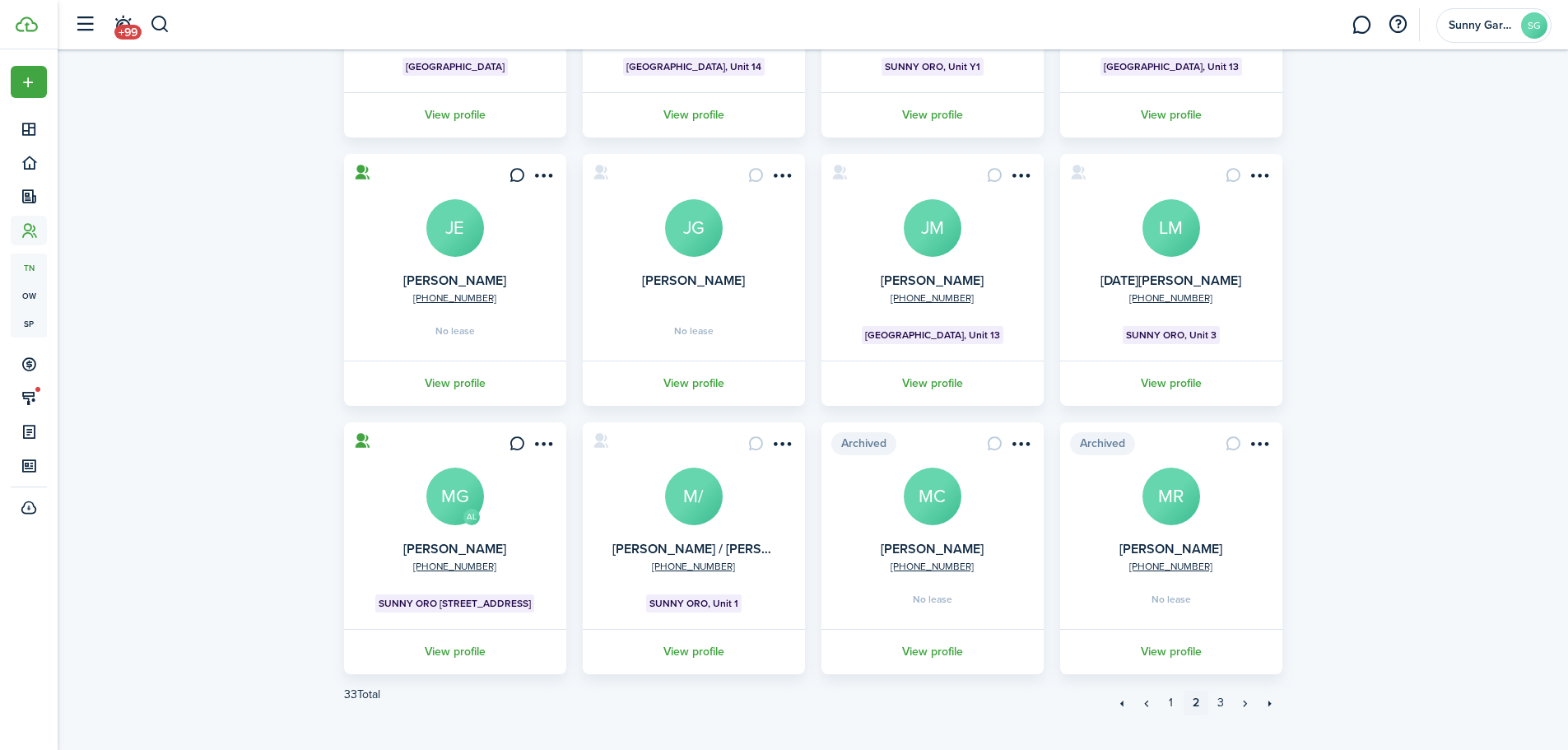
scroll to position [326, 0]
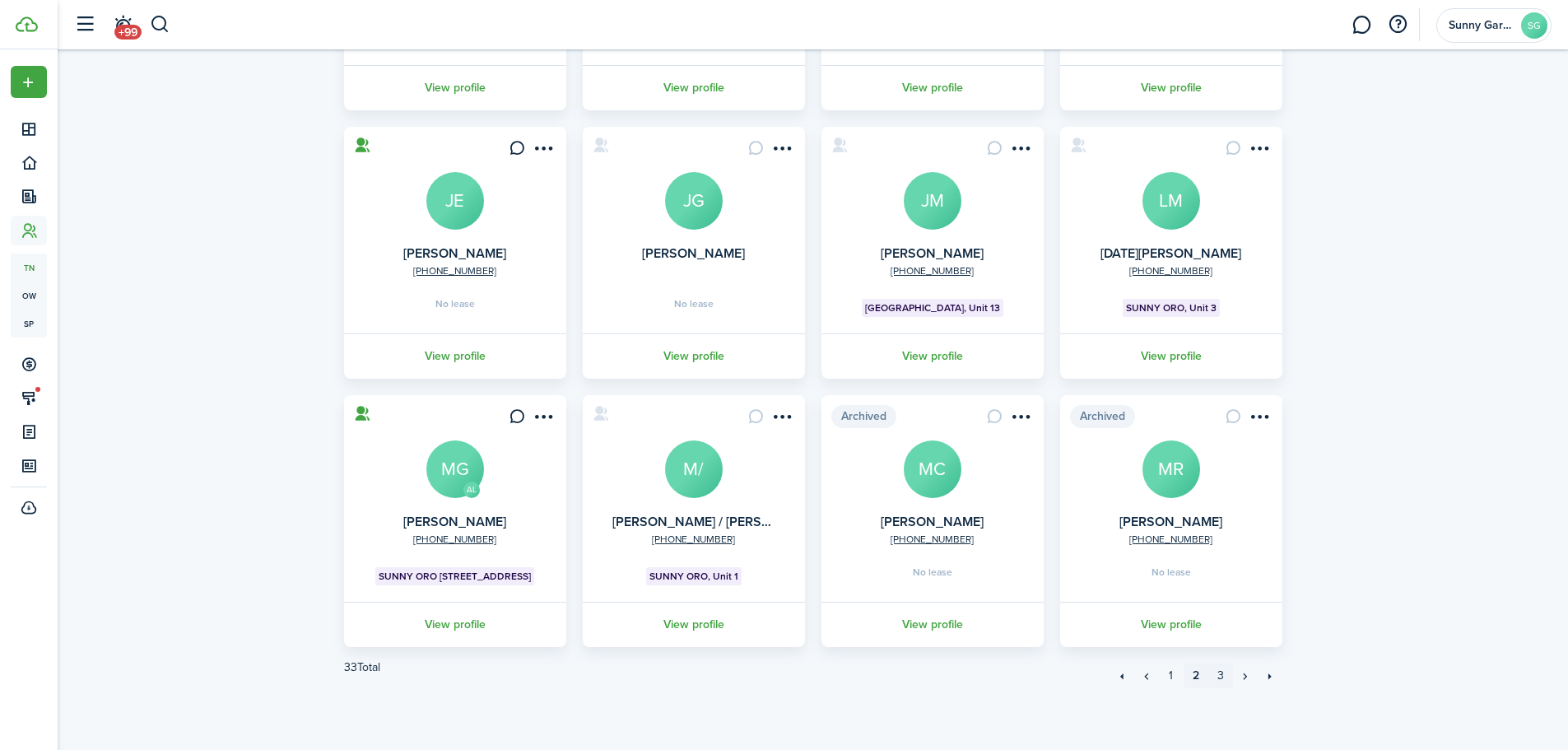
click at [1221, 679] on link "3" at bounding box center [1220, 675] width 24 height 24
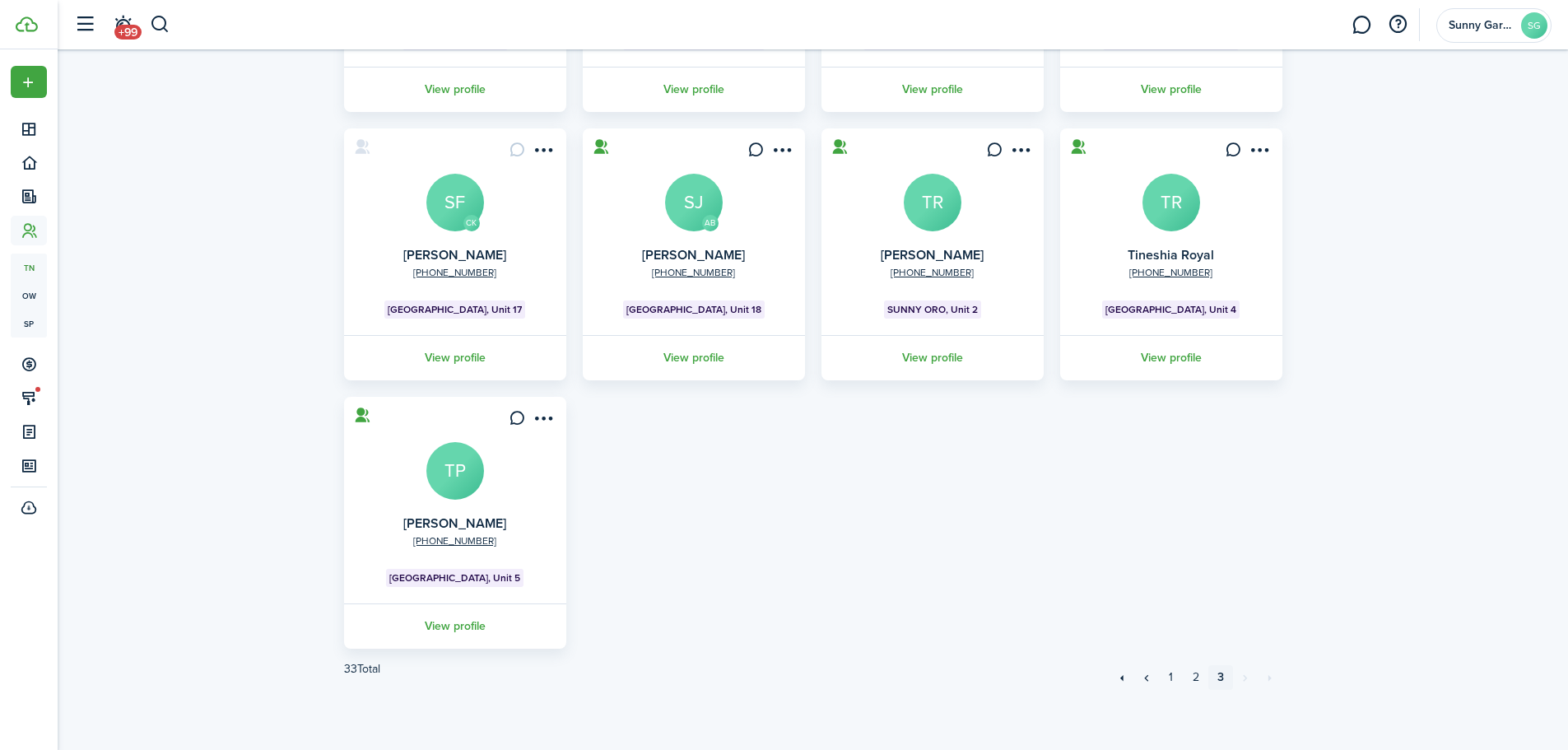
scroll to position [326, 0]
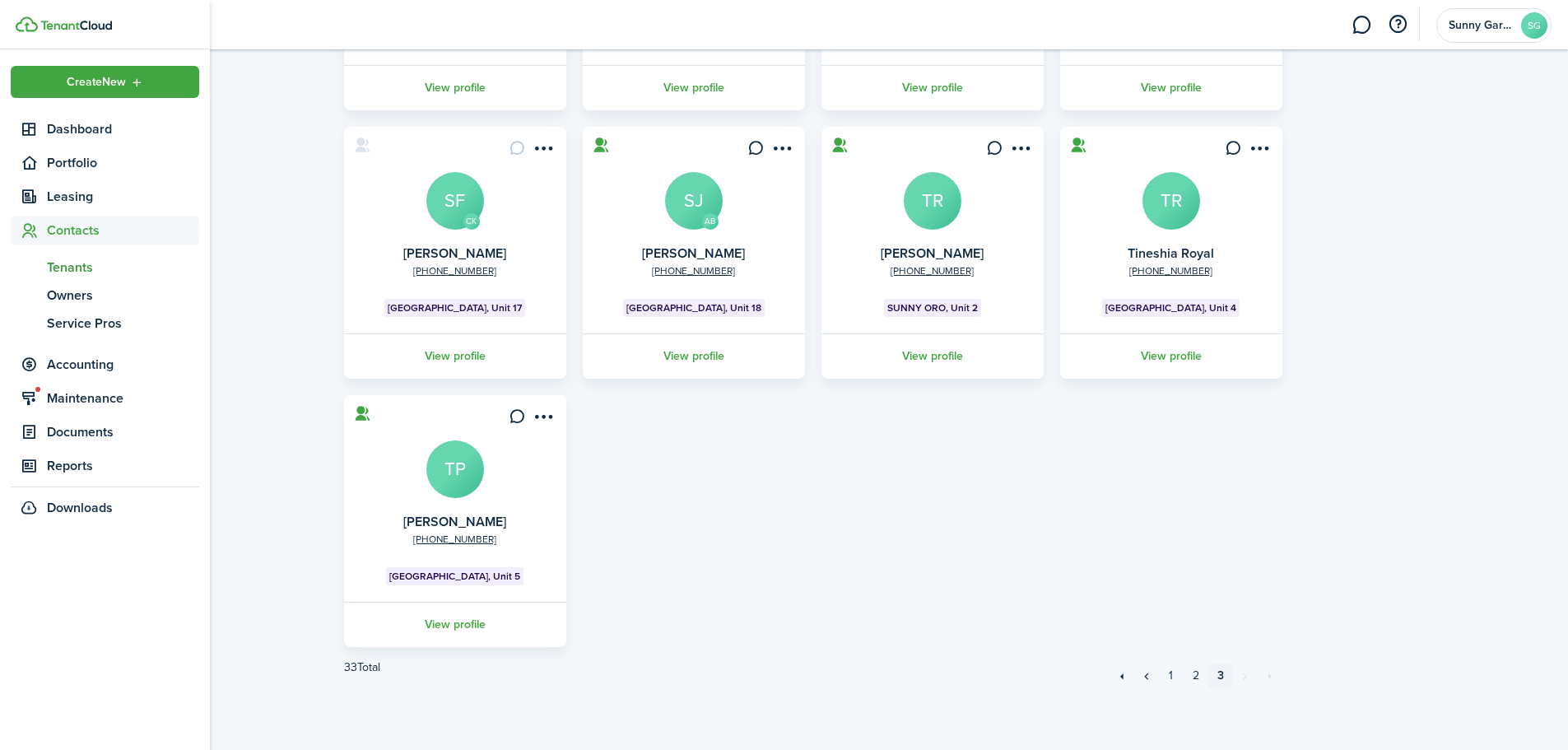
click at [76, 272] on span "Tenants" at bounding box center [122, 268] width 152 height 20
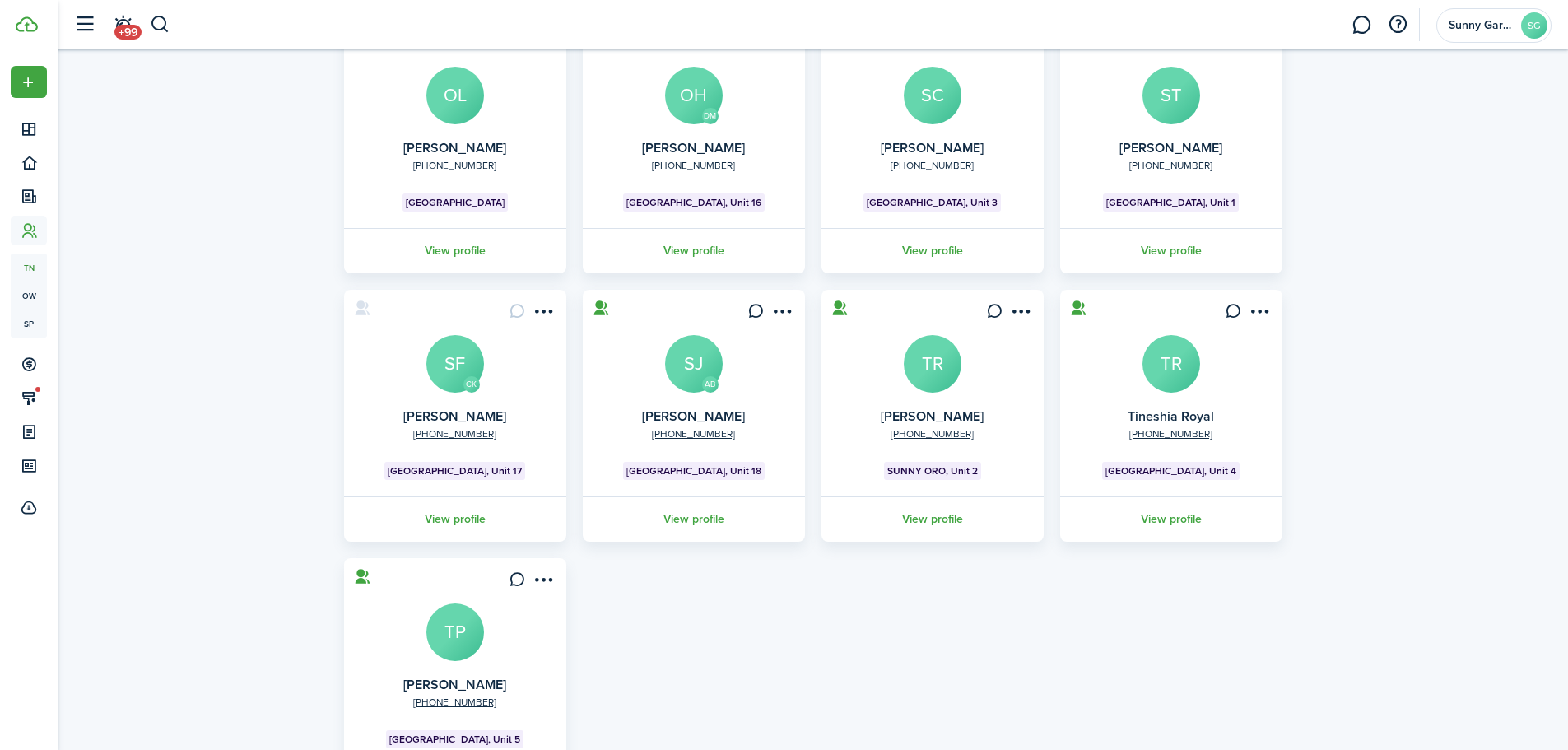
scroll to position [161, 0]
click at [1191, 104] on avatar-text "ST" at bounding box center [1172, 97] width 58 height 58
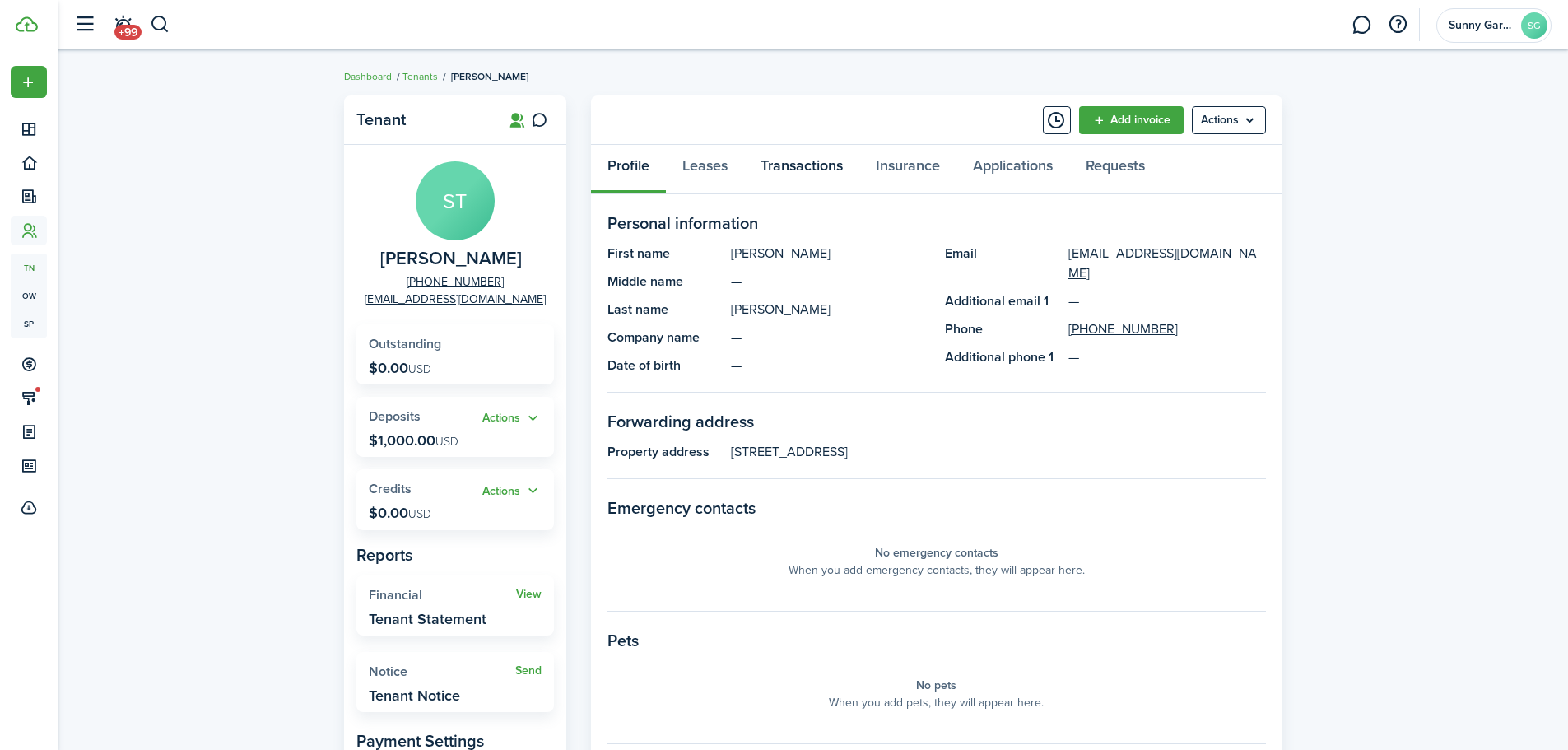
click at [795, 156] on link "Transactions" at bounding box center [802, 169] width 115 height 49
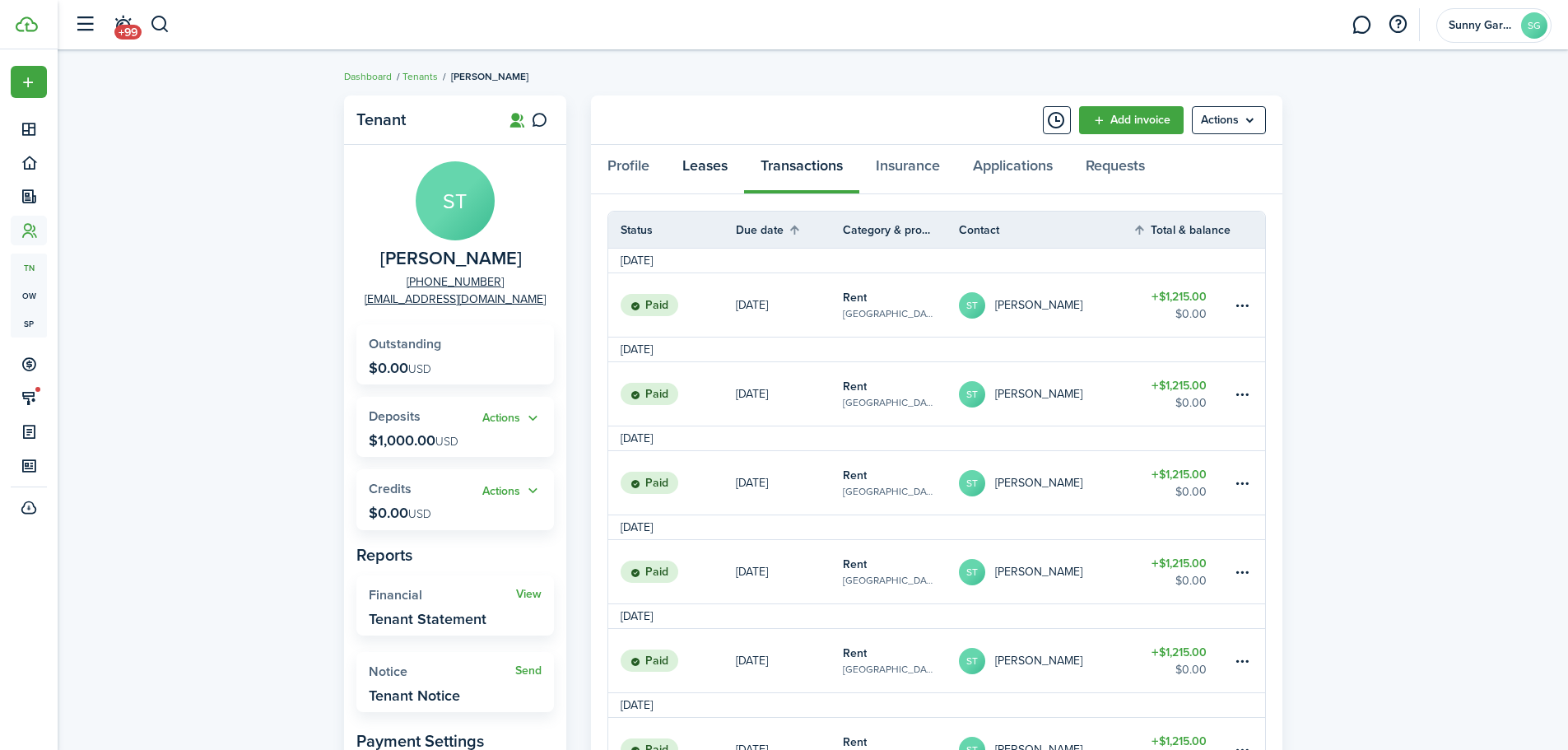
click at [712, 174] on link "Leases" at bounding box center [705, 169] width 78 height 49
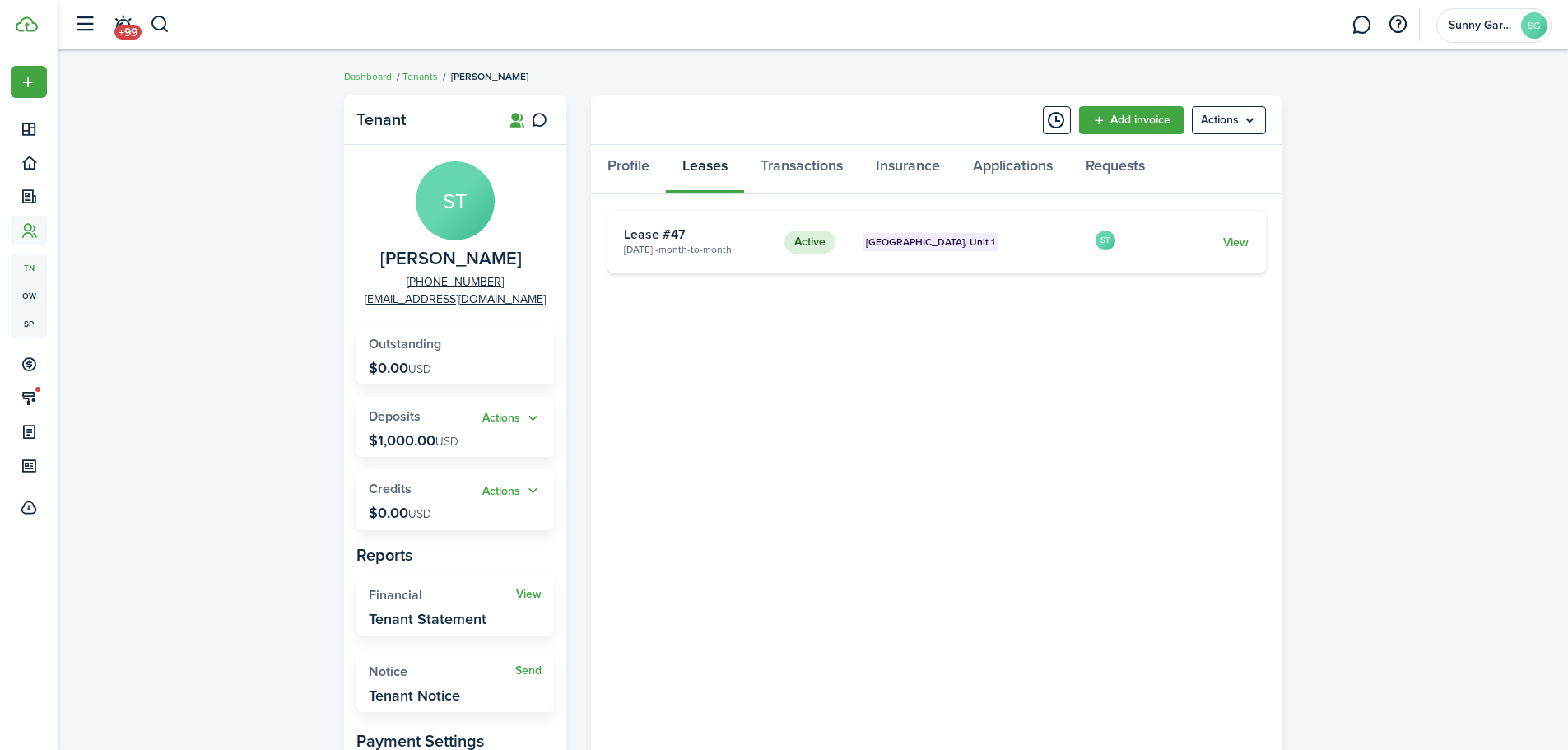
click at [1235, 246] on link "View" at bounding box center [1236, 242] width 25 height 17
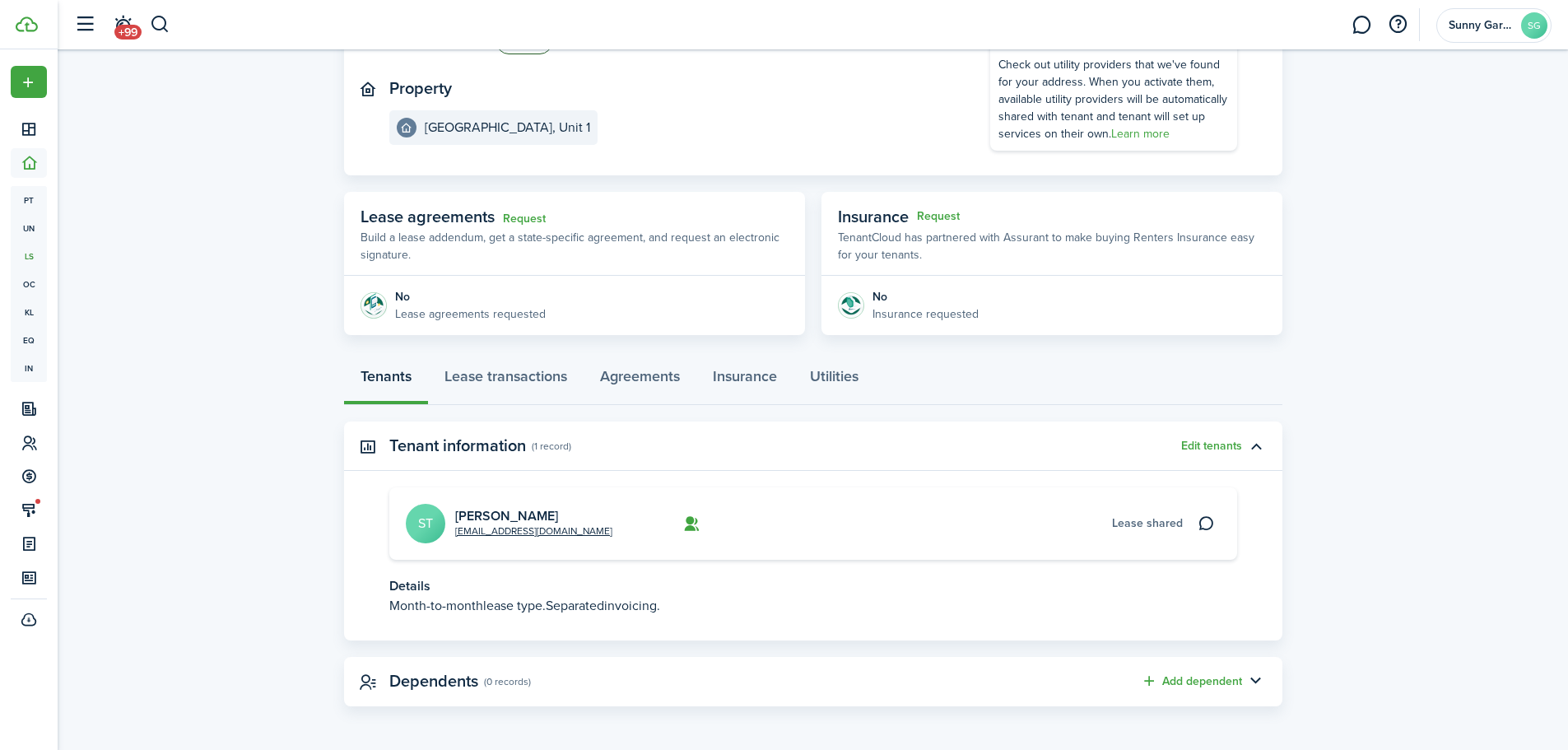
scroll to position [162, 0]
click at [536, 376] on link "Lease transactions" at bounding box center [505, 379] width 156 height 49
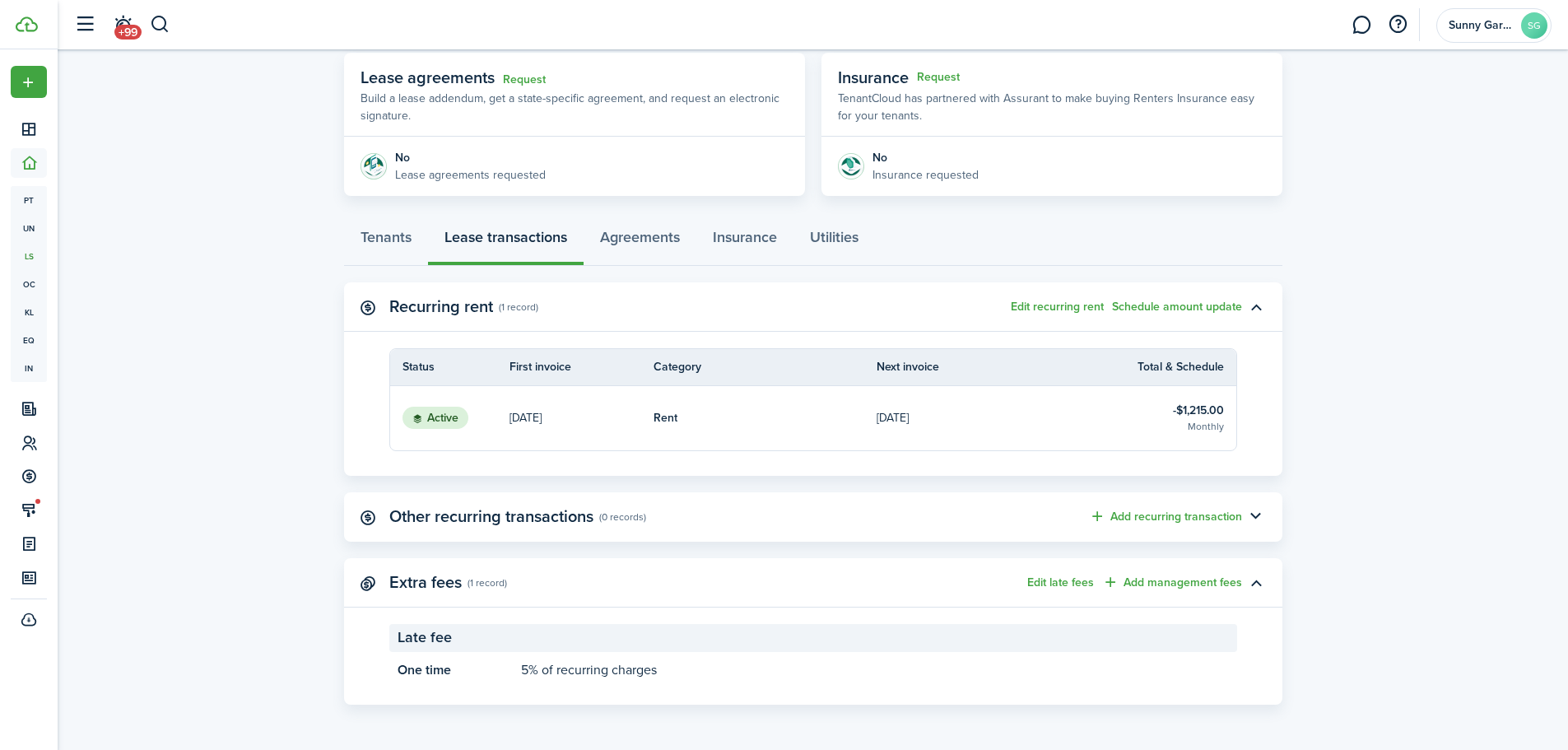
scroll to position [53, 0]
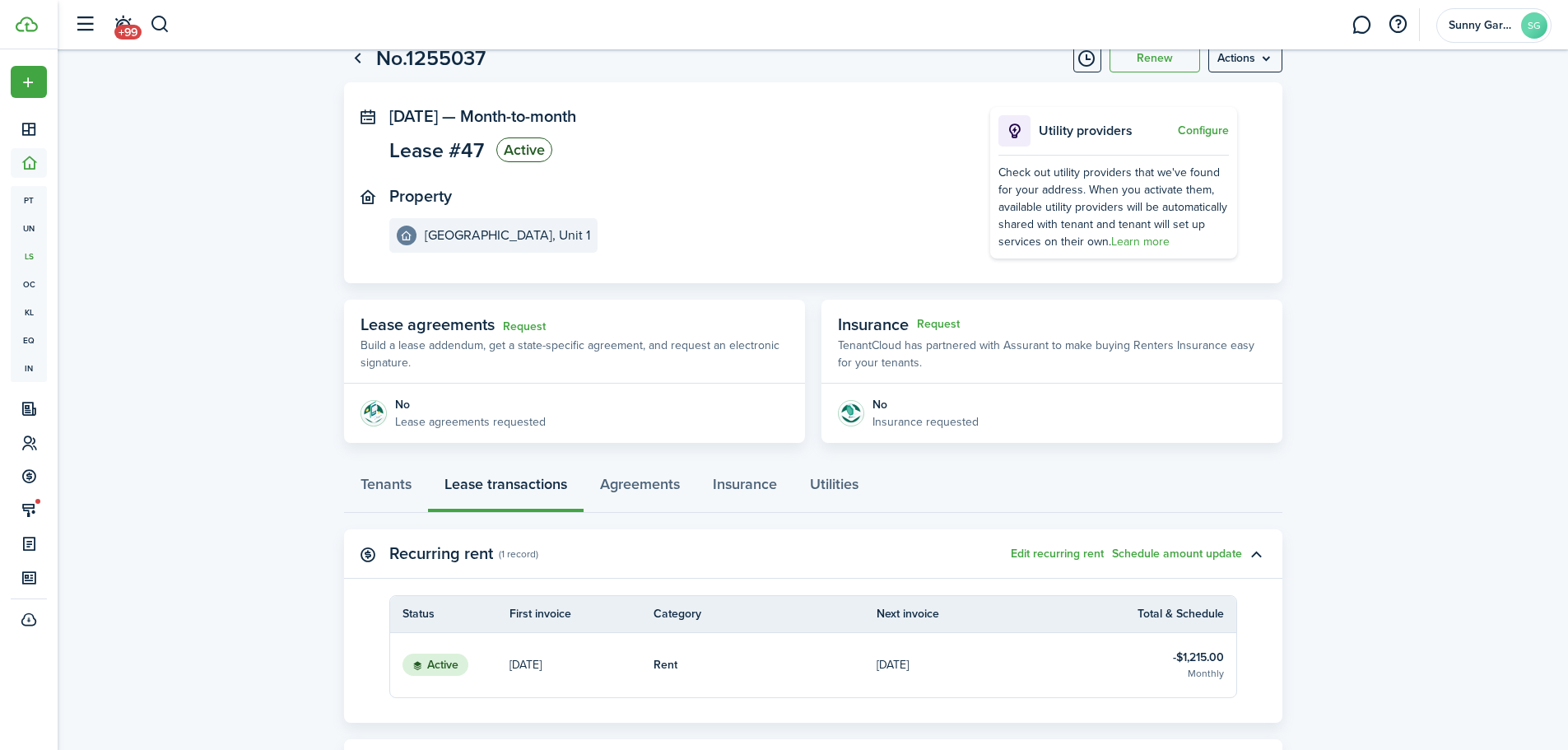
scroll to position [162, 0]
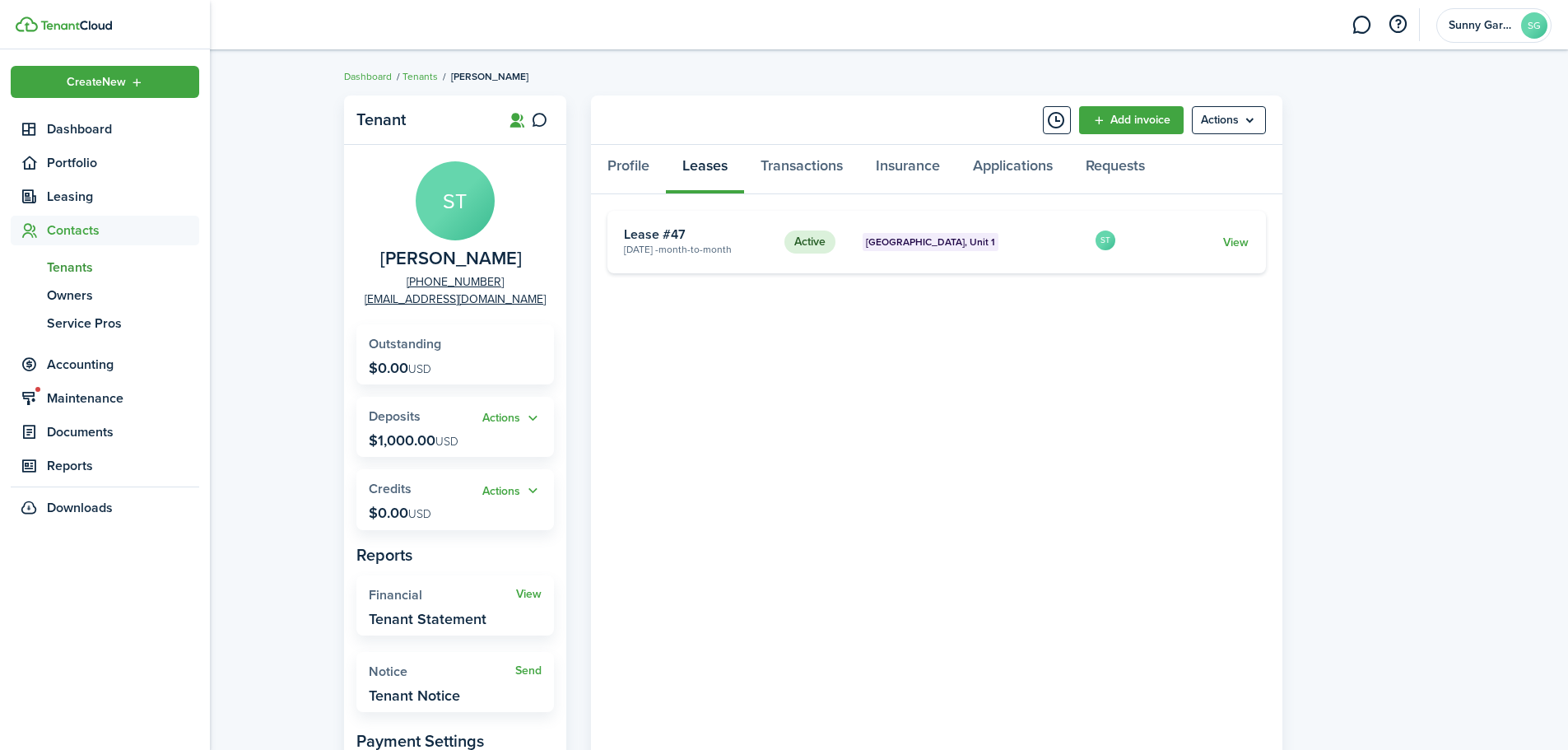
click at [67, 269] on span "Tenants" at bounding box center [122, 268] width 152 height 20
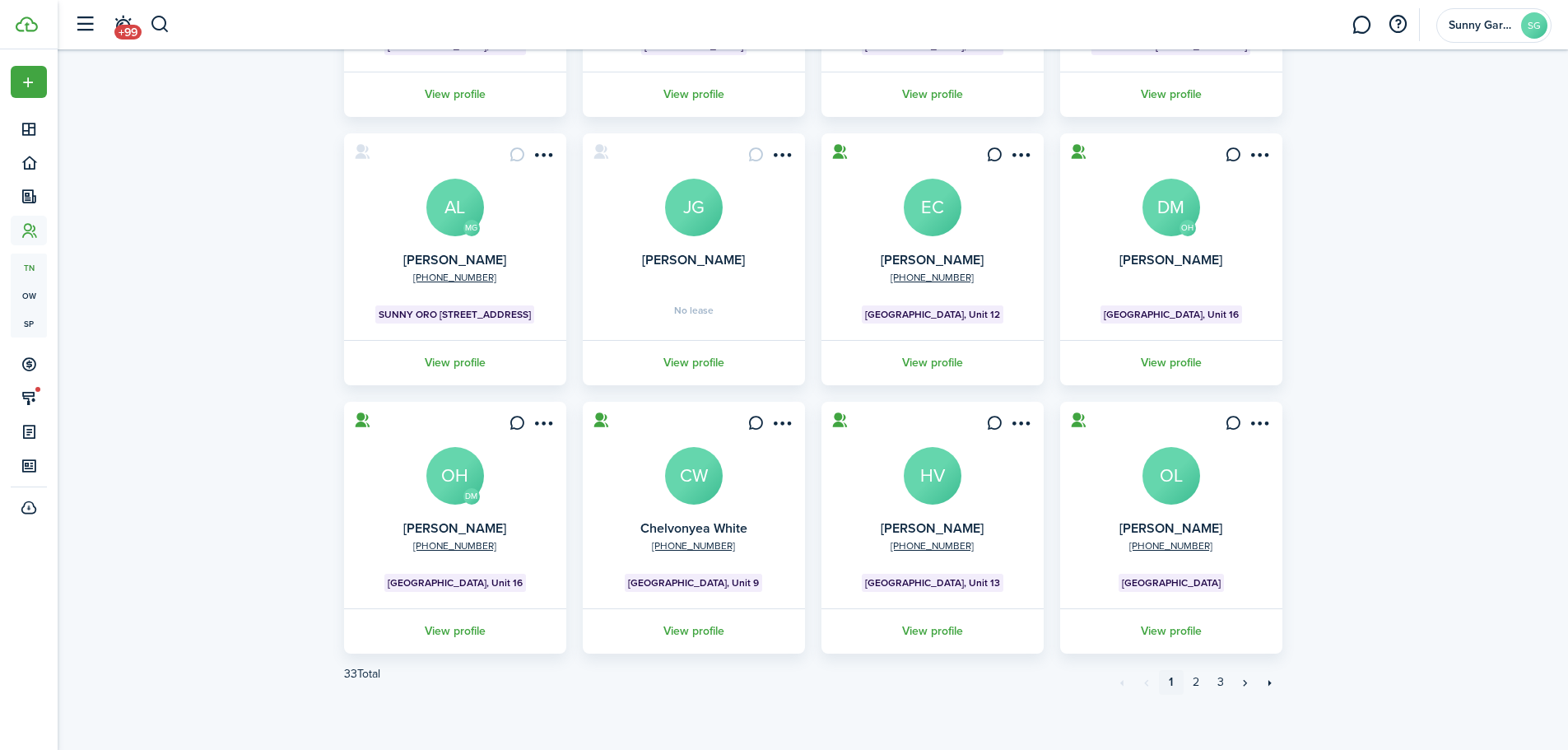
scroll to position [326, 0]
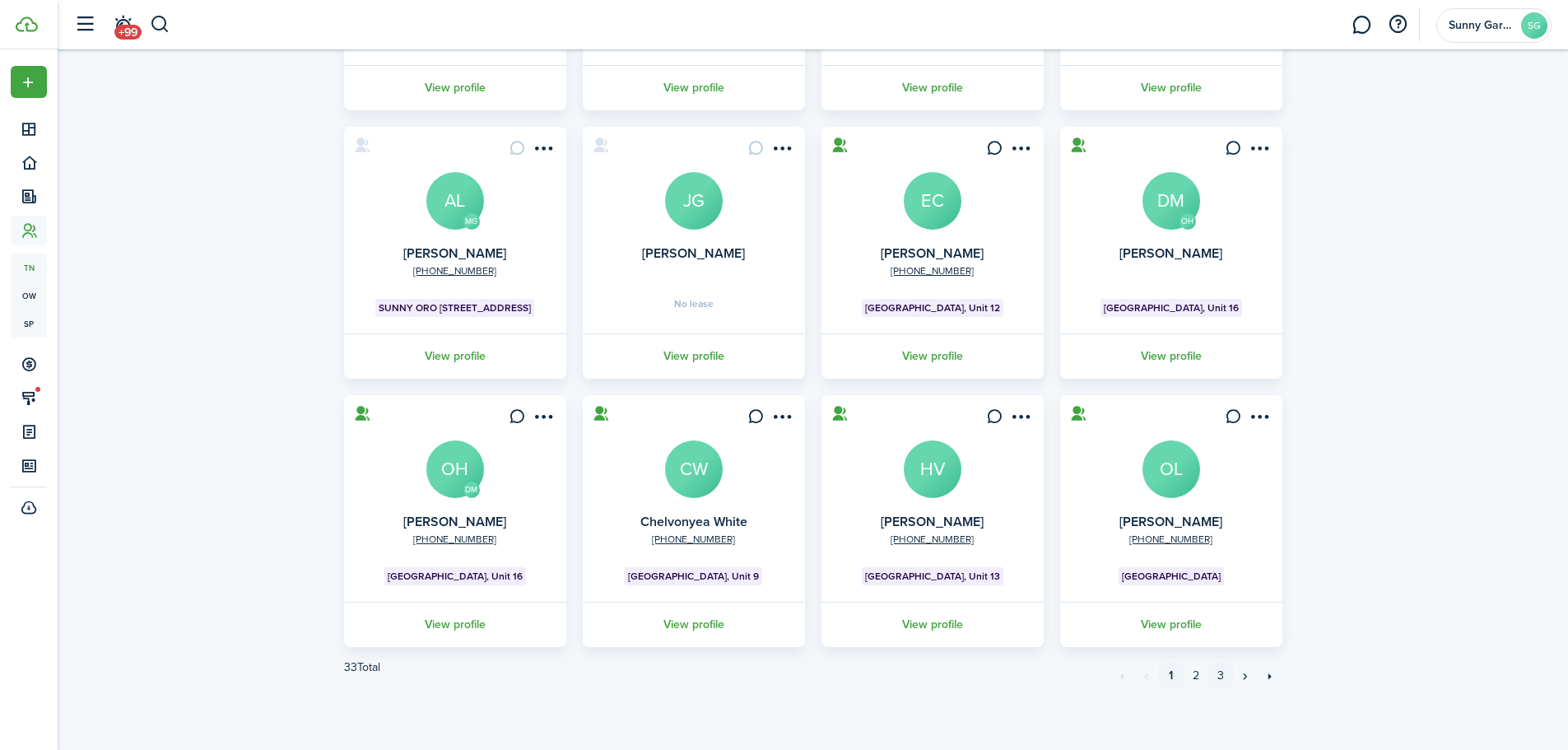
click at [1225, 679] on link "3" at bounding box center [1220, 675] width 24 height 24
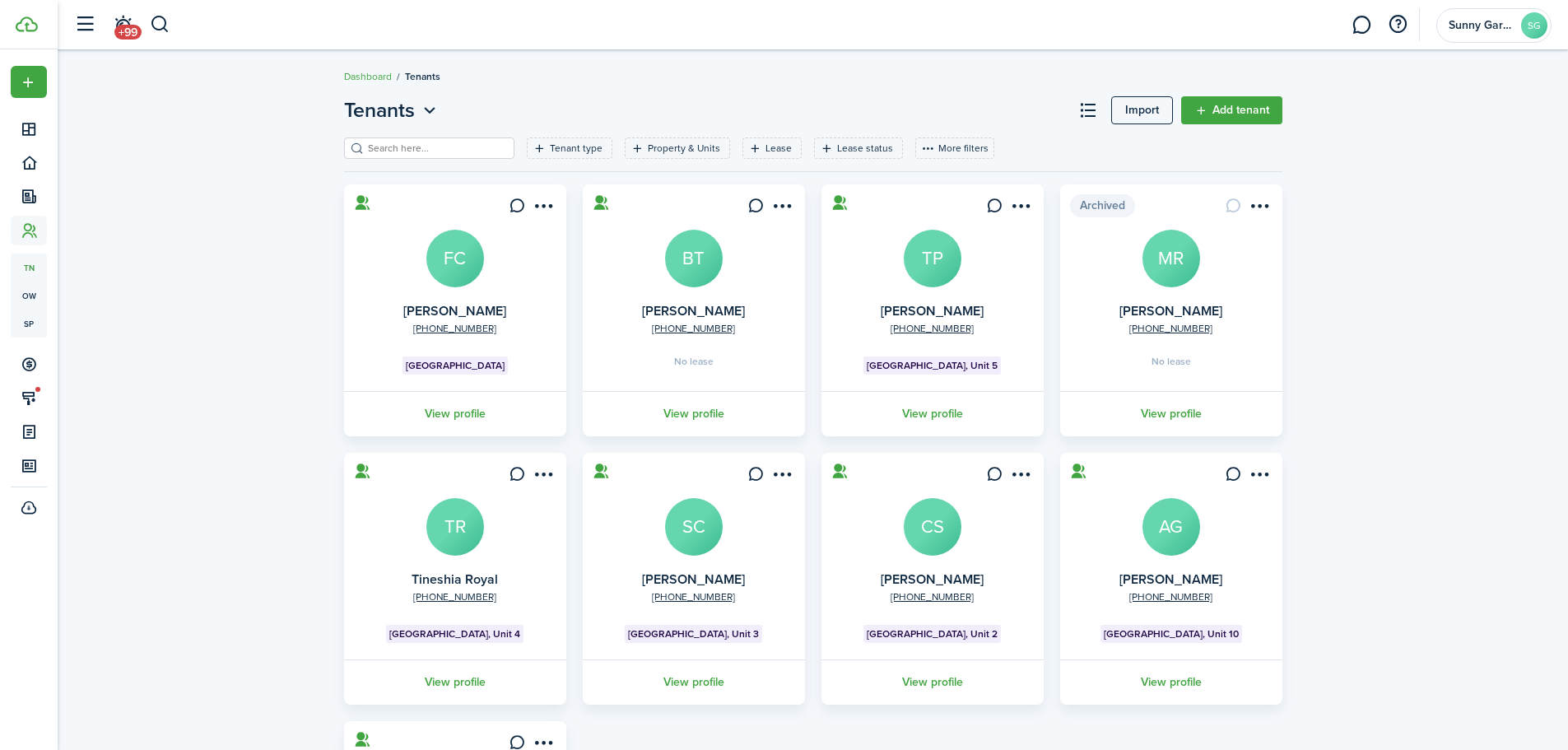
drag, startPoint x: 457, startPoint y: 523, endPoint x: 474, endPoint y: 509, distance: 22.0
click at [458, 523] on avatar-text "TR" at bounding box center [455, 527] width 58 height 58
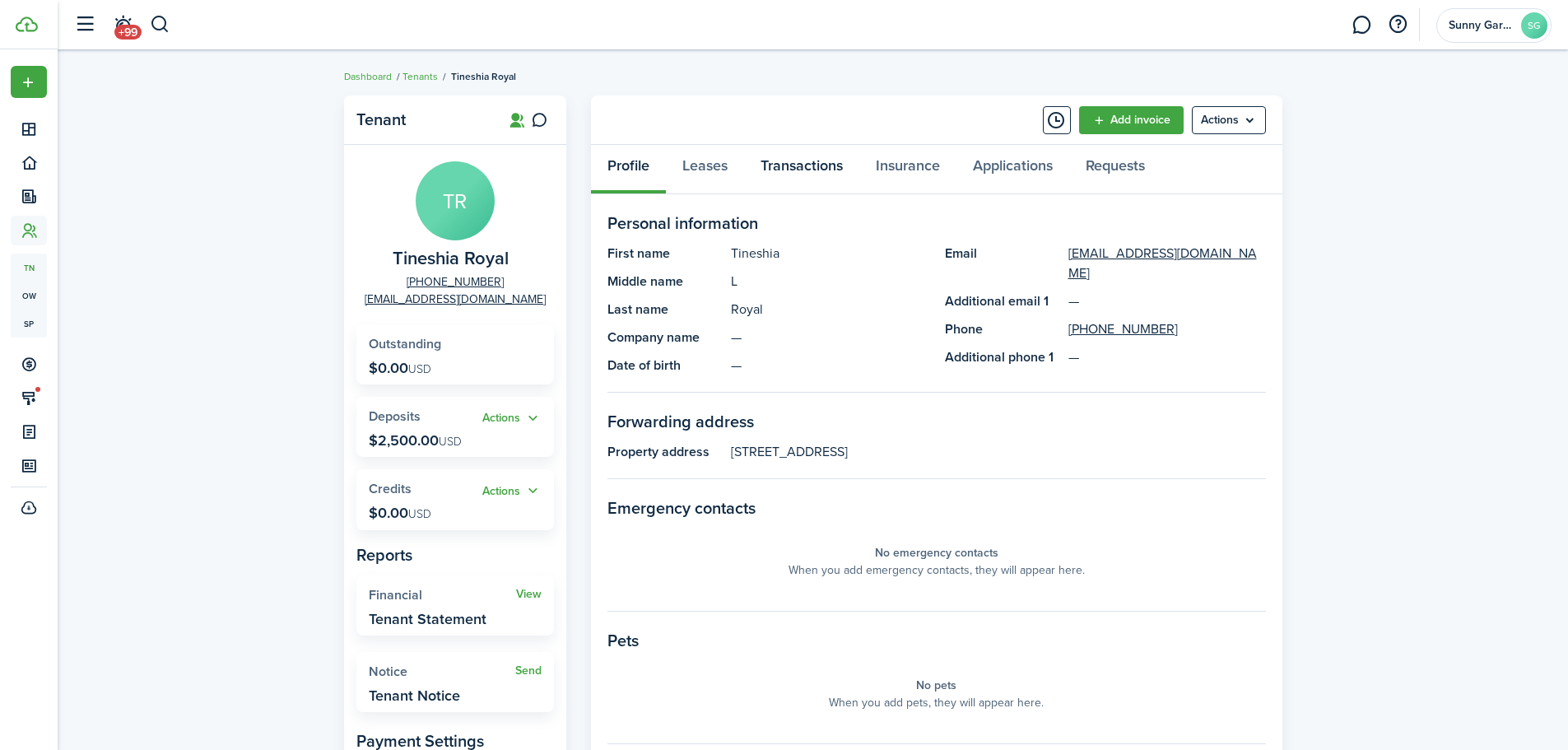
click at [774, 176] on link "Transactions" at bounding box center [802, 169] width 115 height 49
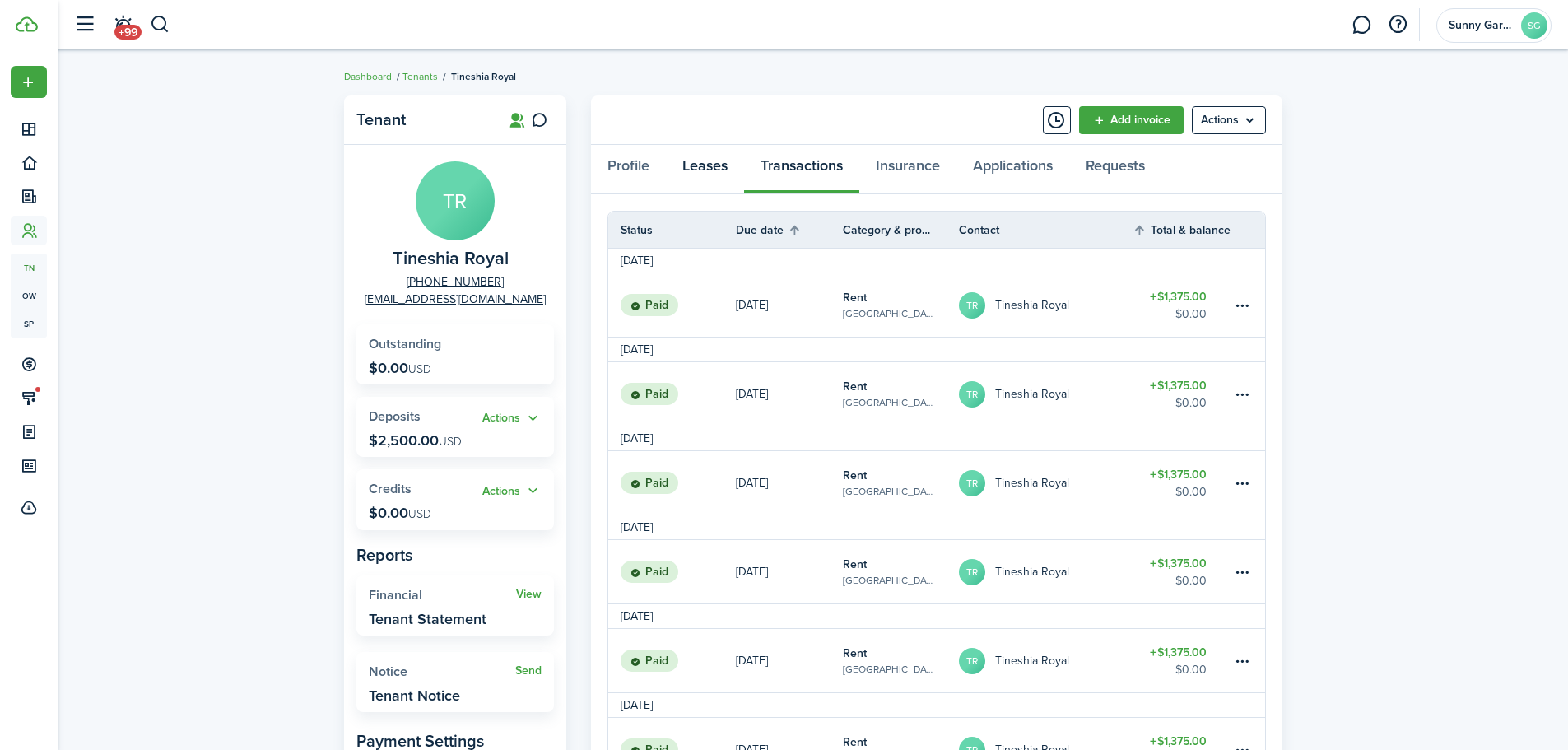
click at [701, 173] on link "Leases" at bounding box center [705, 169] width 78 height 49
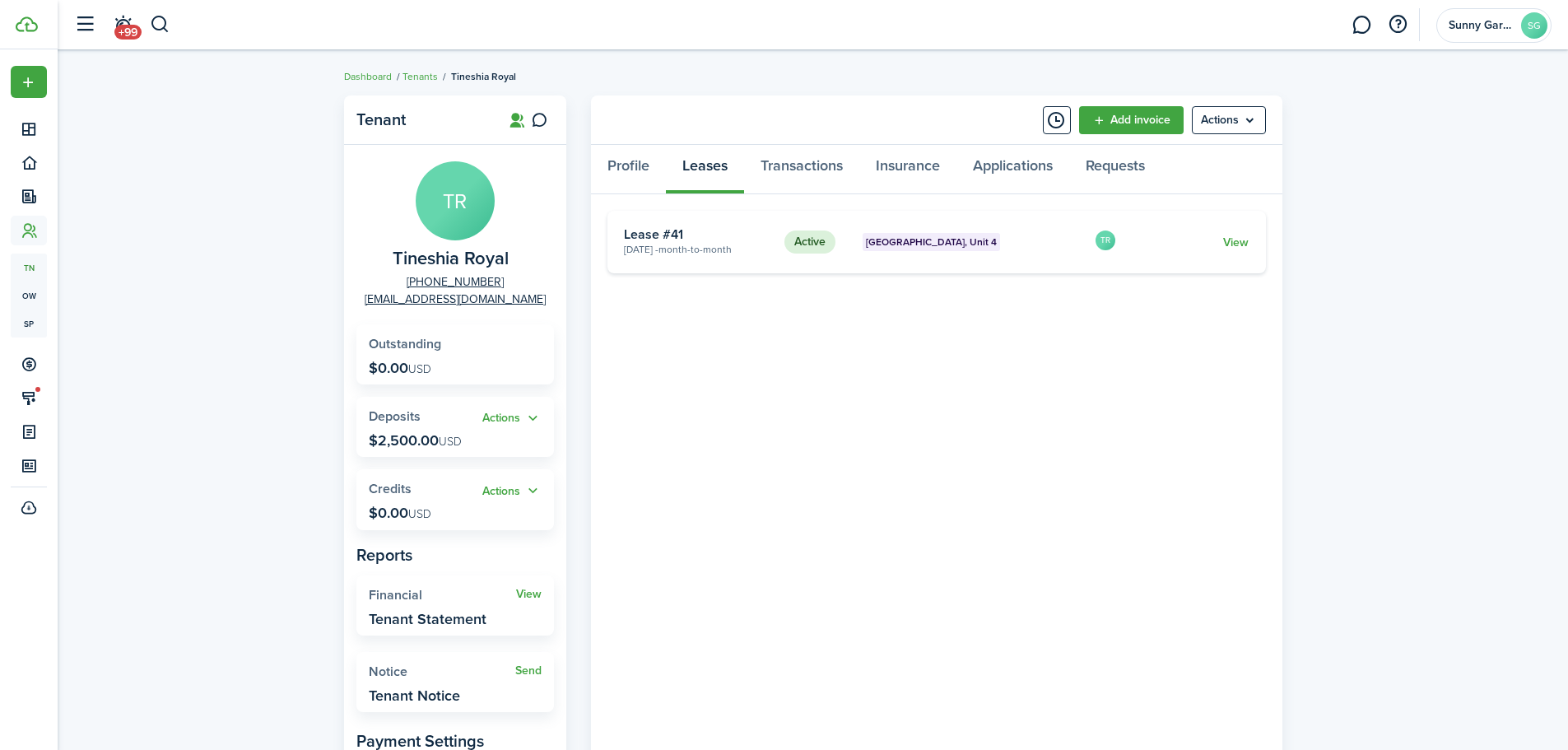
click at [1243, 241] on link "View" at bounding box center [1236, 242] width 25 height 17
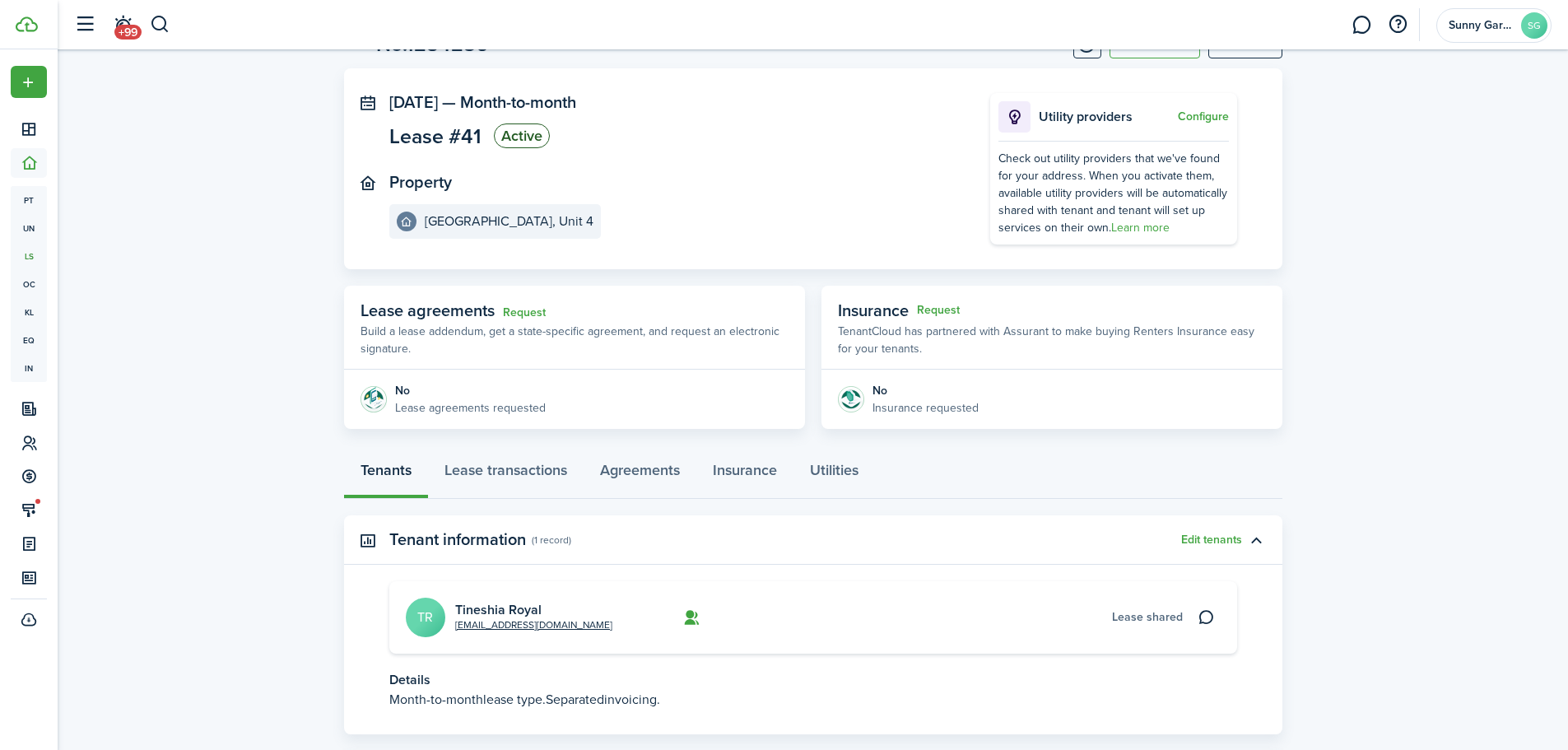
scroll to position [165, 0]
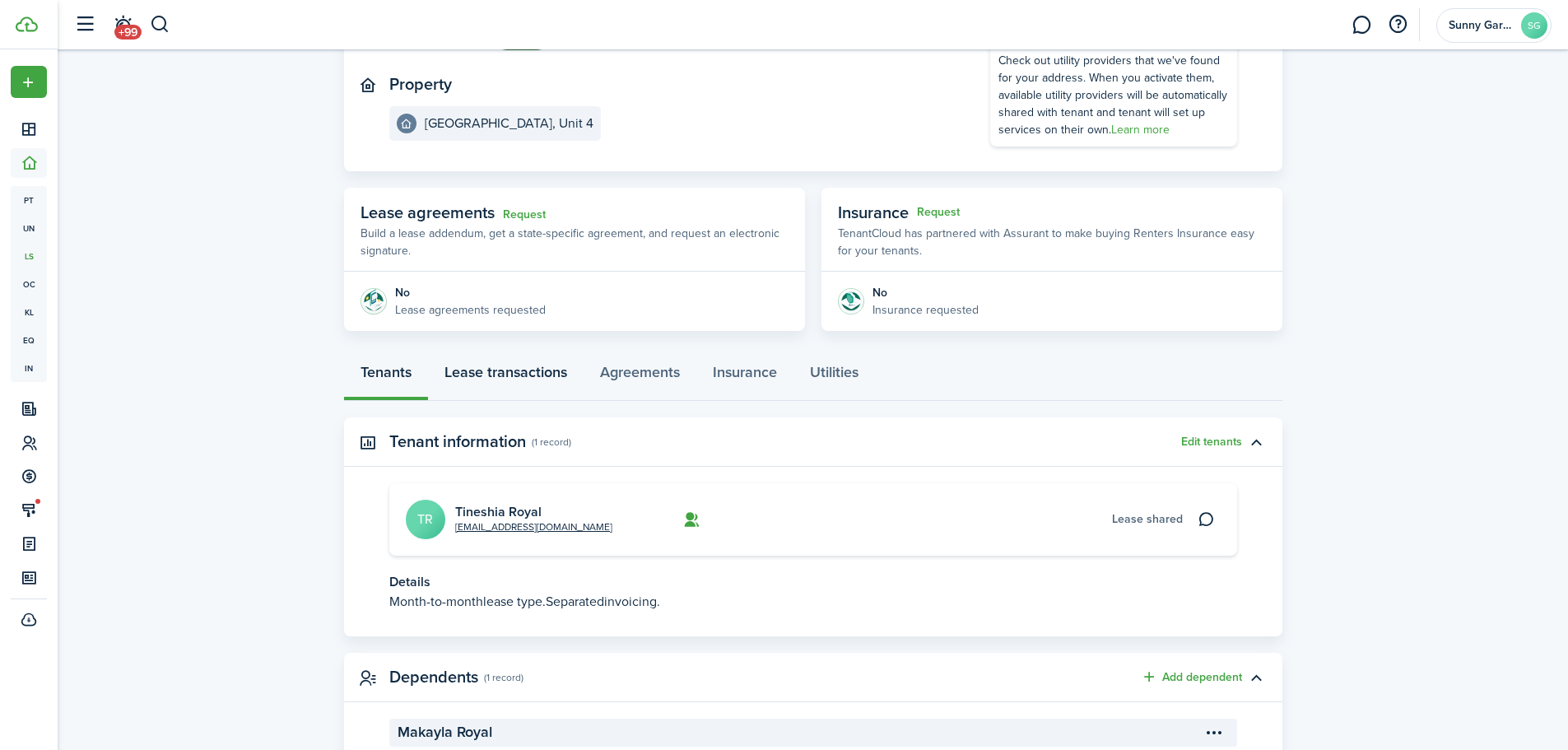
click at [489, 370] on link "Lease transactions" at bounding box center [505, 376] width 156 height 49
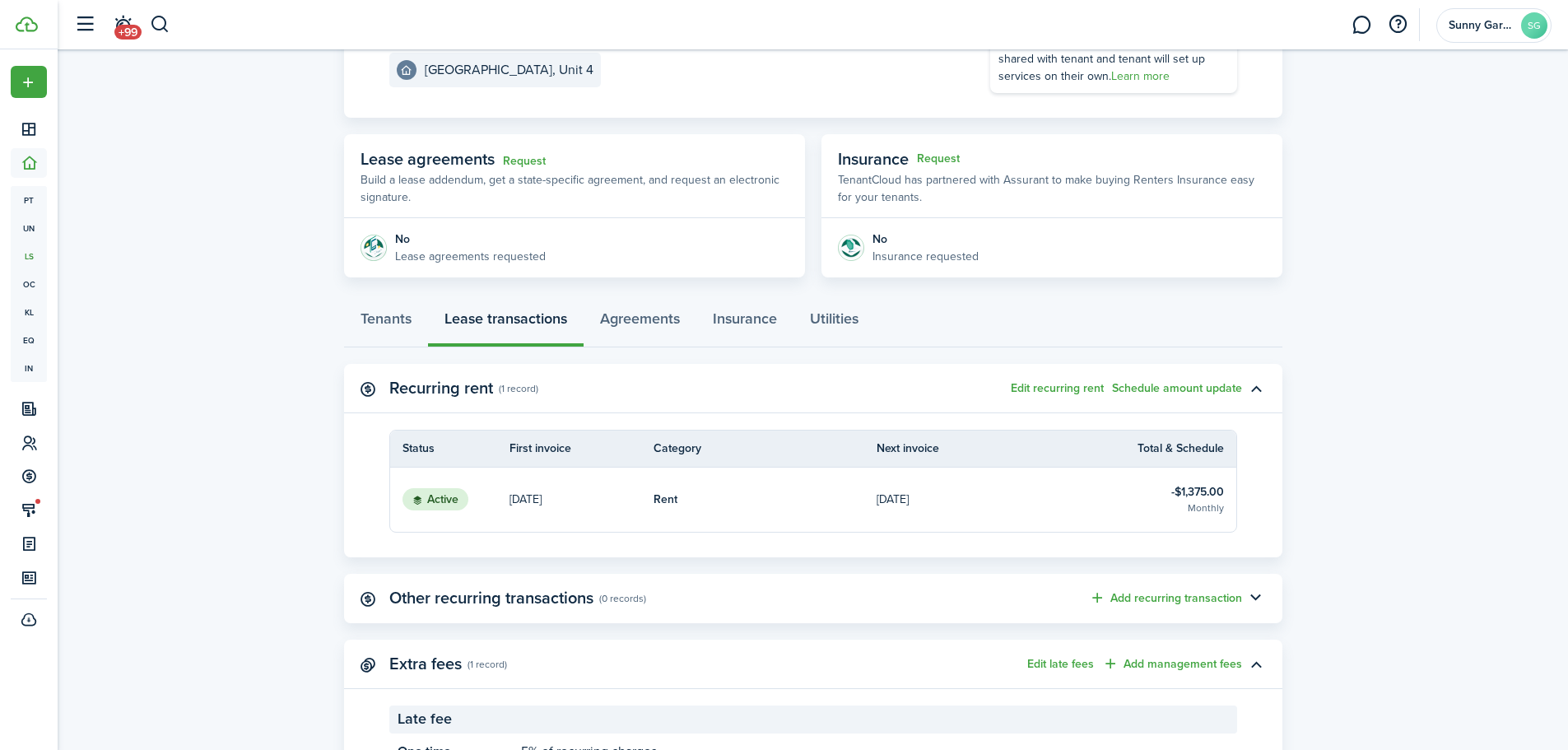
scroll to position [247, 0]
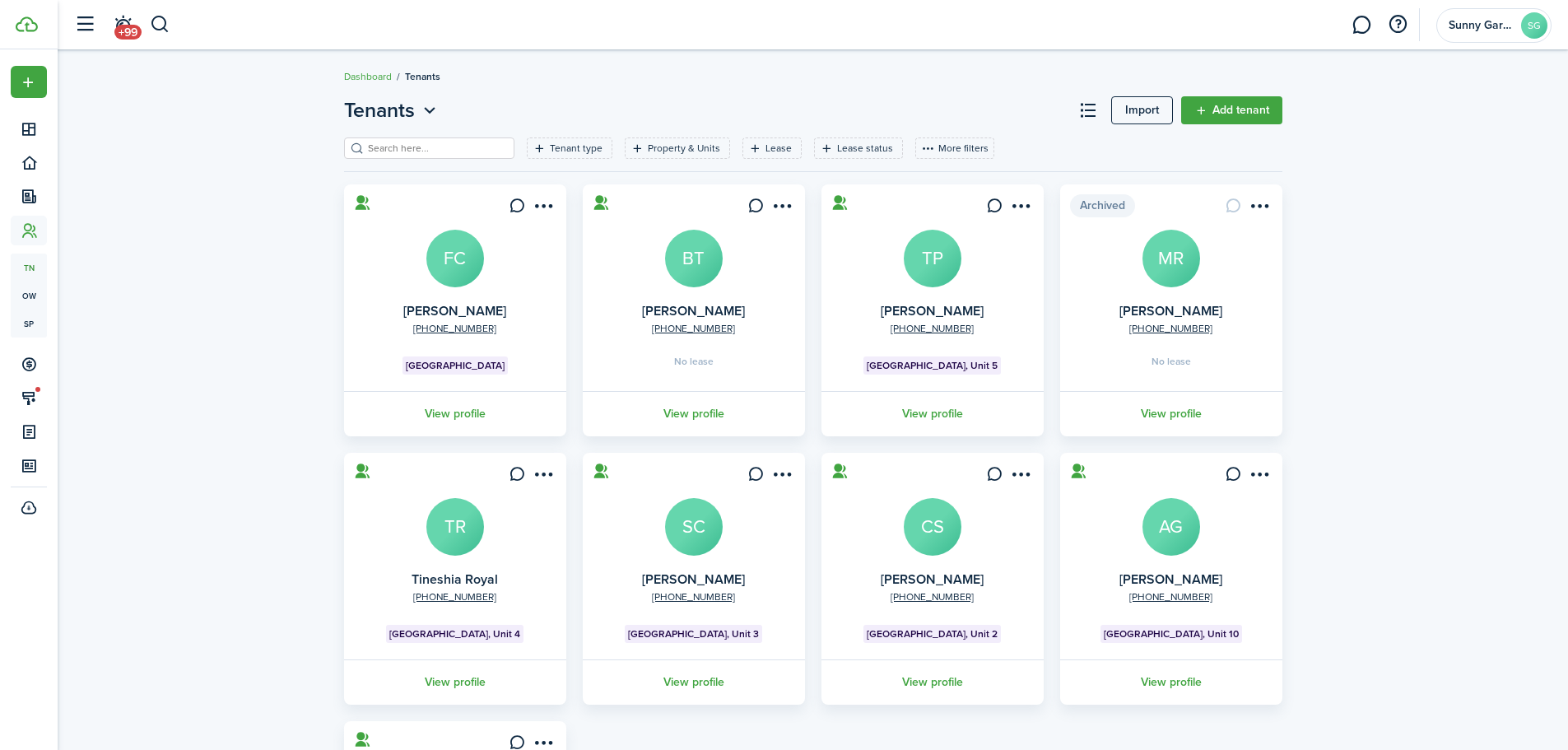
click at [927, 271] on avatar-text "TP" at bounding box center [932, 258] width 58 height 58
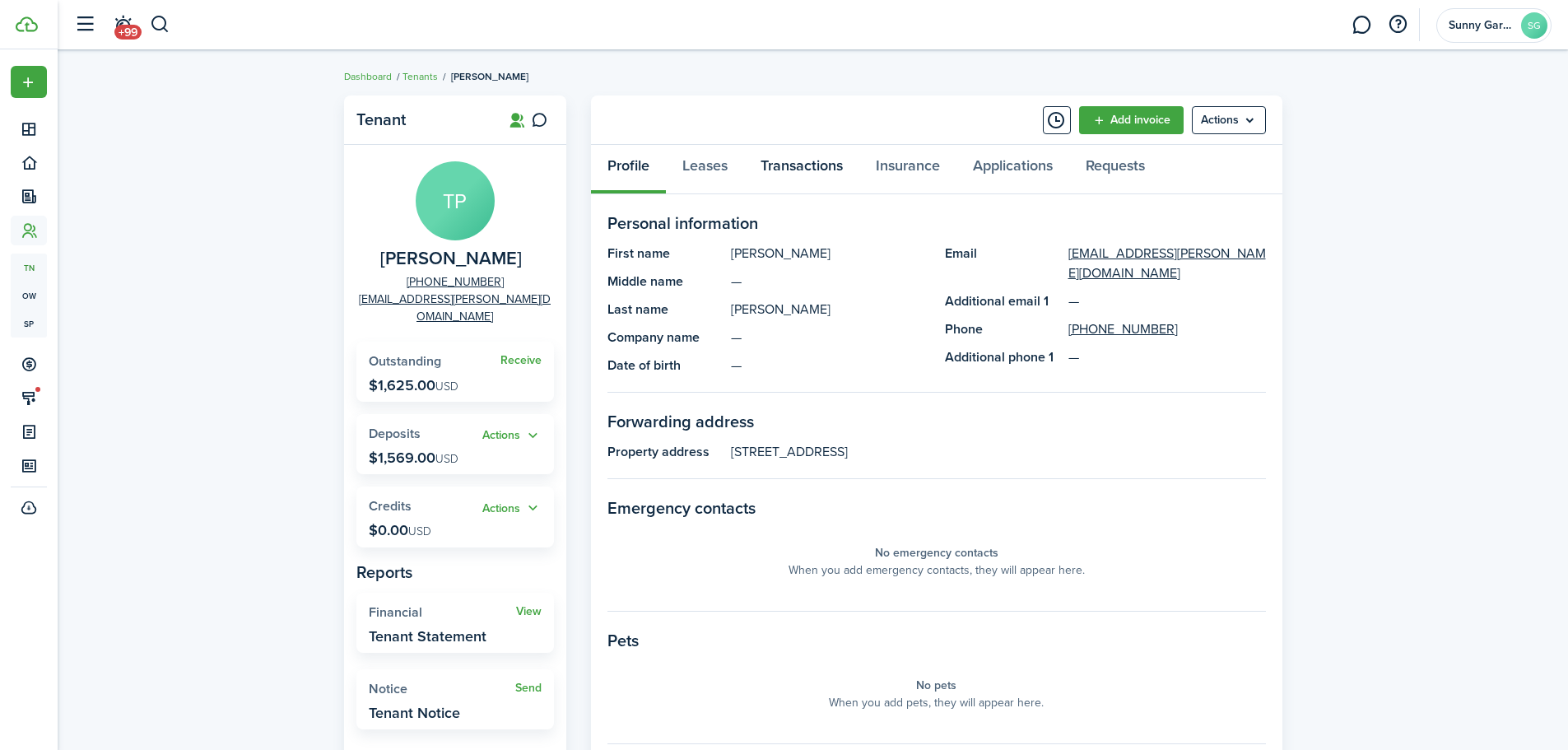
click at [831, 179] on link "Transactions" at bounding box center [802, 169] width 115 height 49
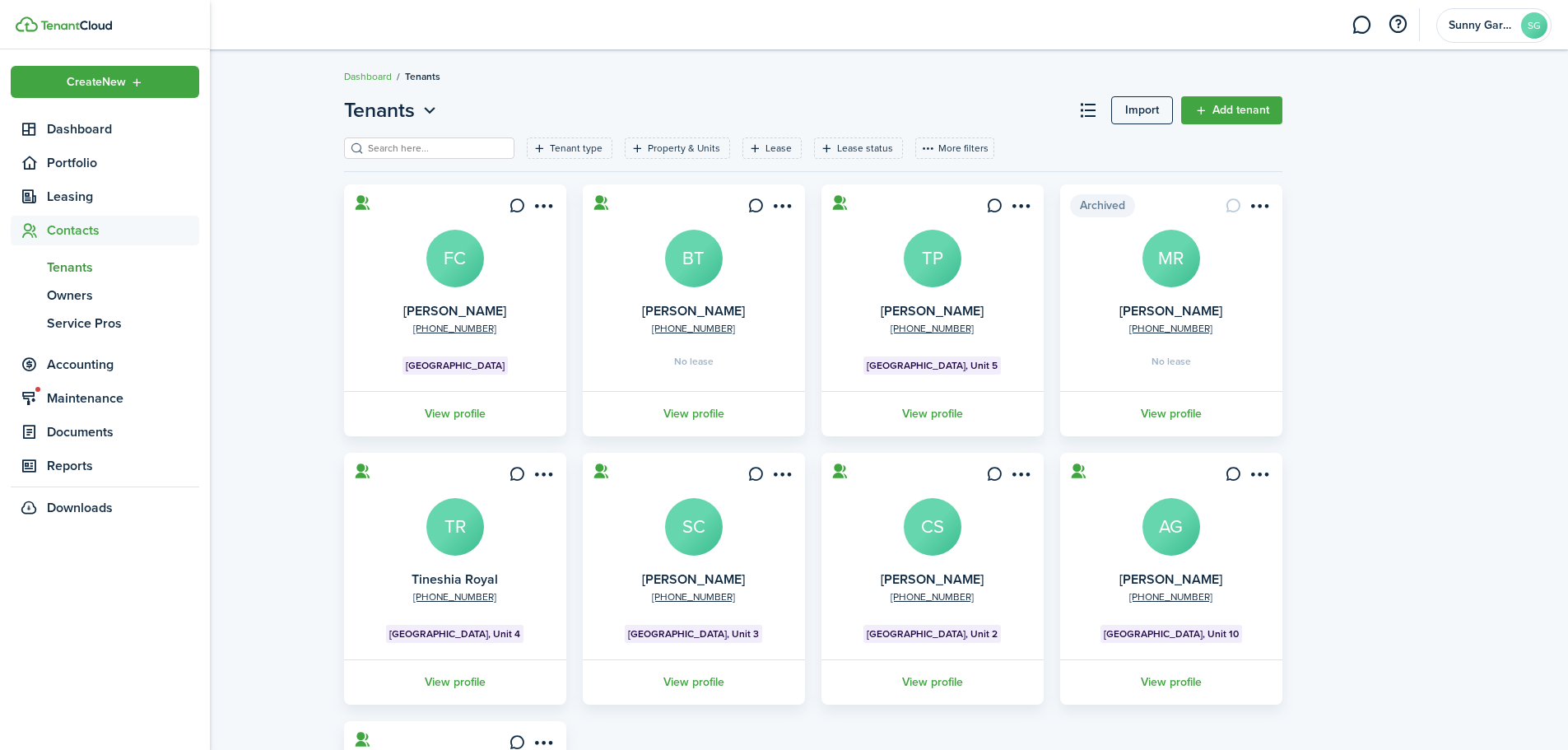
click at [60, 256] on link "tn Tenants" at bounding box center [105, 267] width 189 height 28
click at [73, 272] on span "Tenants" at bounding box center [122, 268] width 152 height 20
click at [87, 261] on span "Tenants" at bounding box center [122, 268] width 152 height 20
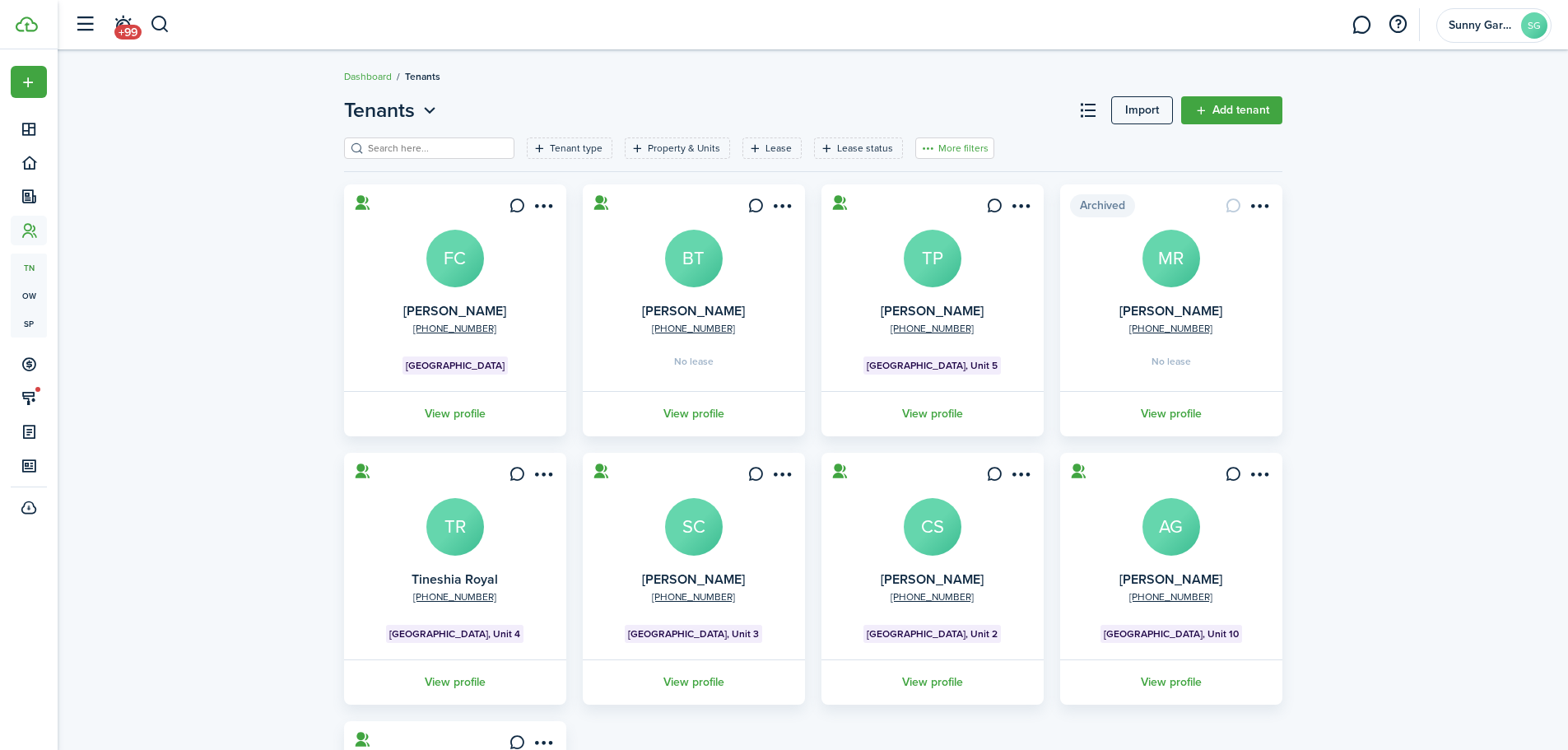
click at [958, 147] on button "More filters" at bounding box center [955, 148] width 79 height 22
click at [908, 272] on button "Sort by A-Z" at bounding box center [930, 269] width 144 height 30
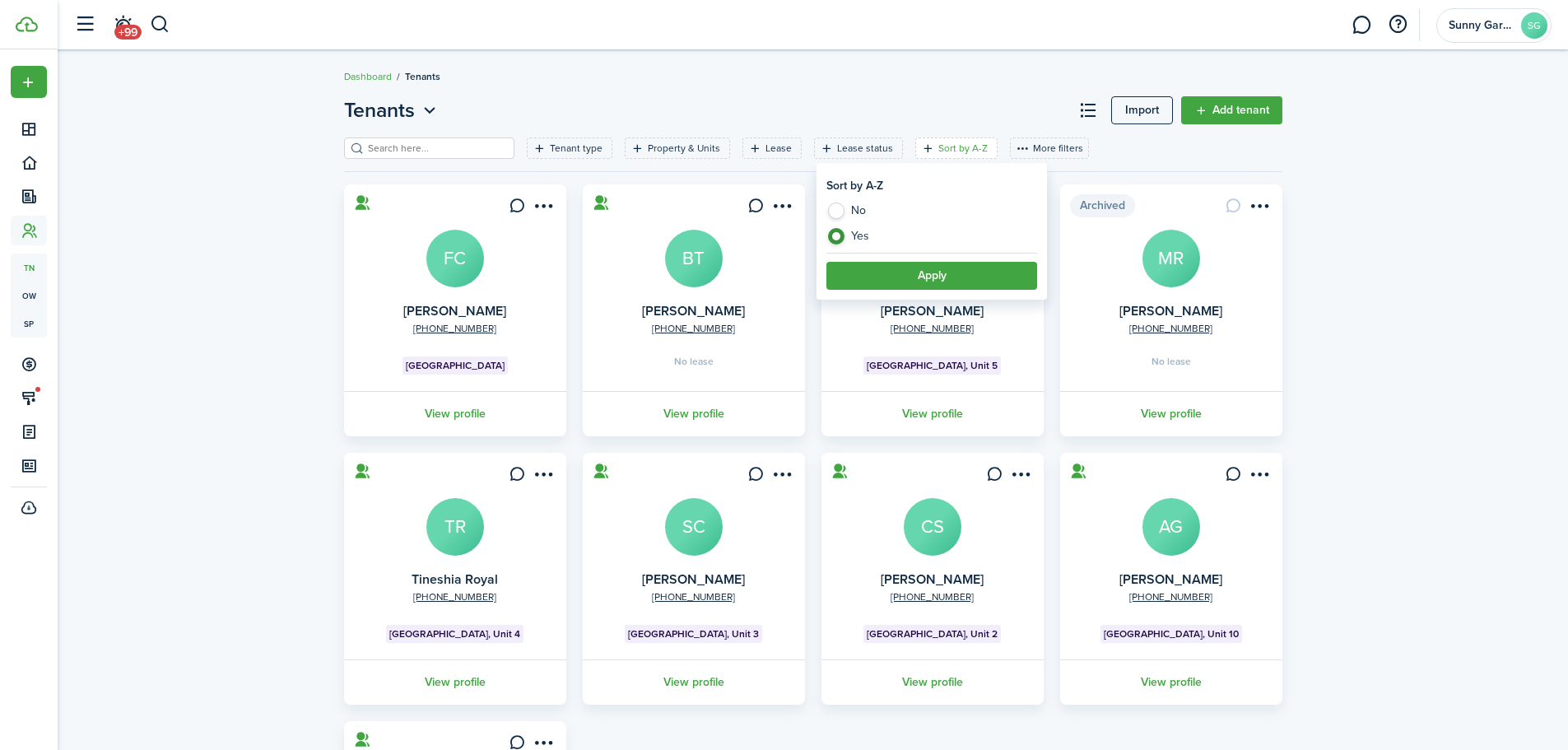
click at [907, 272] on button "Apply" at bounding box center [931, 275] width 210 height 28
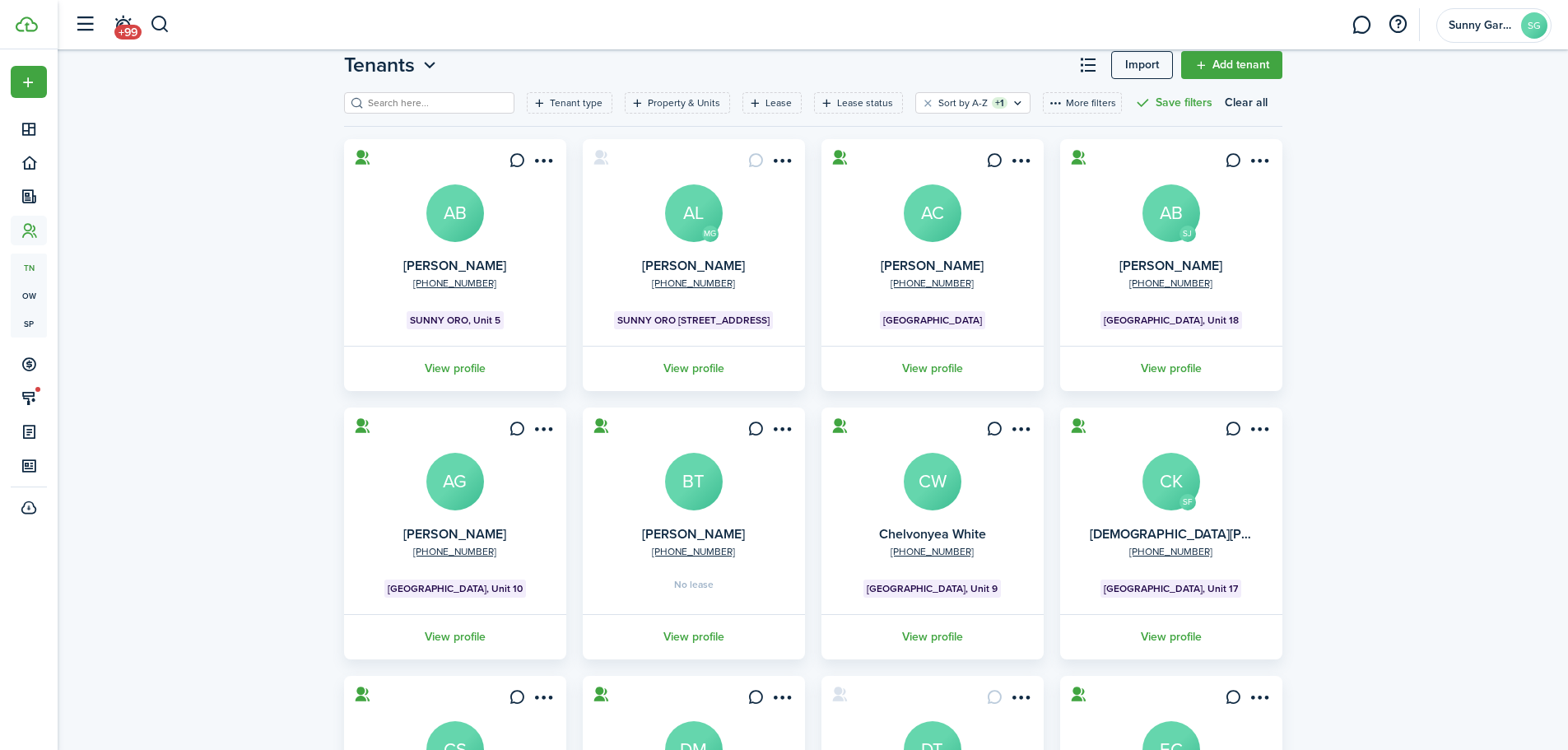
scroll to position [83, 0]
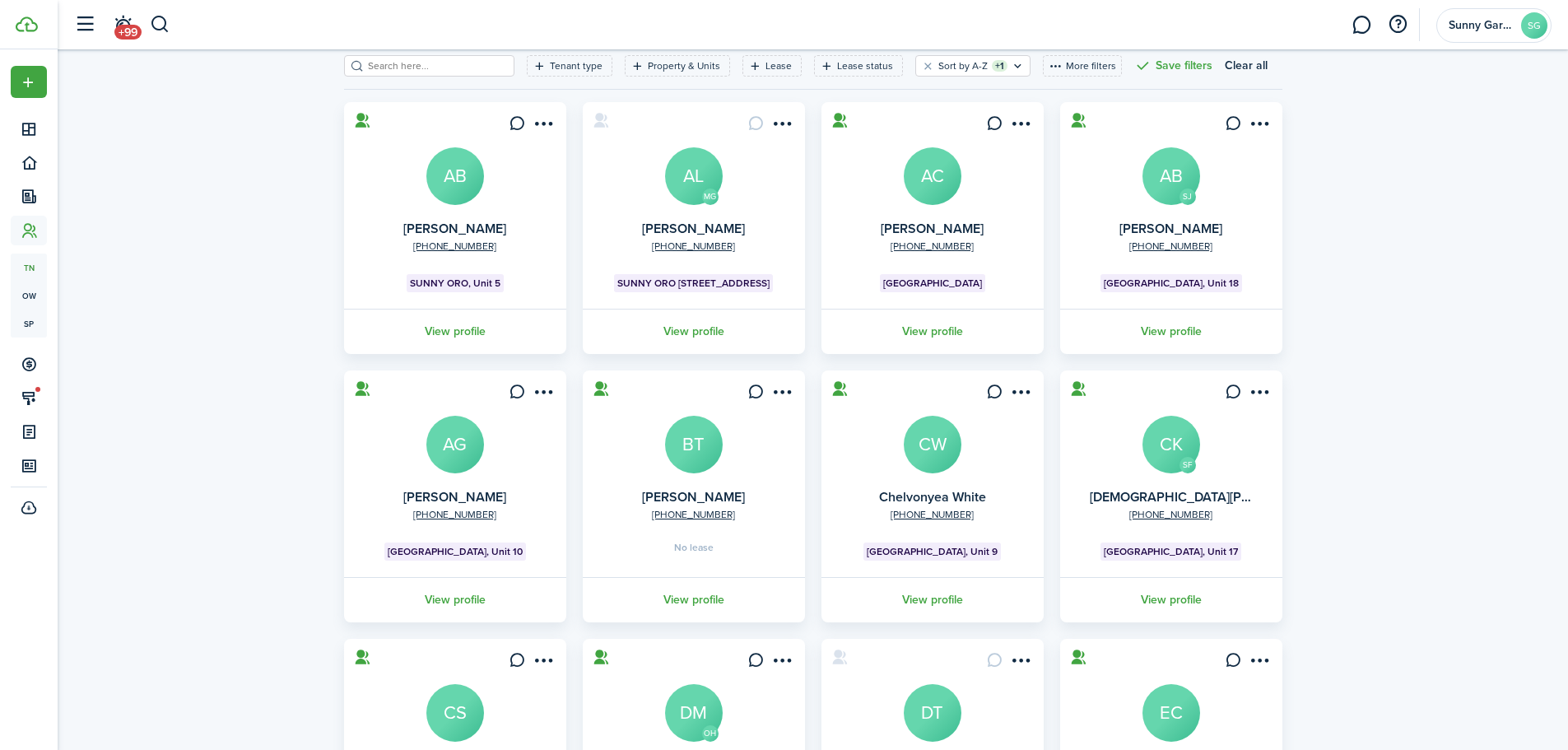
click at [717, 459] on avatar-text "BT" at bounding box center [694, 444] width 58 height 58
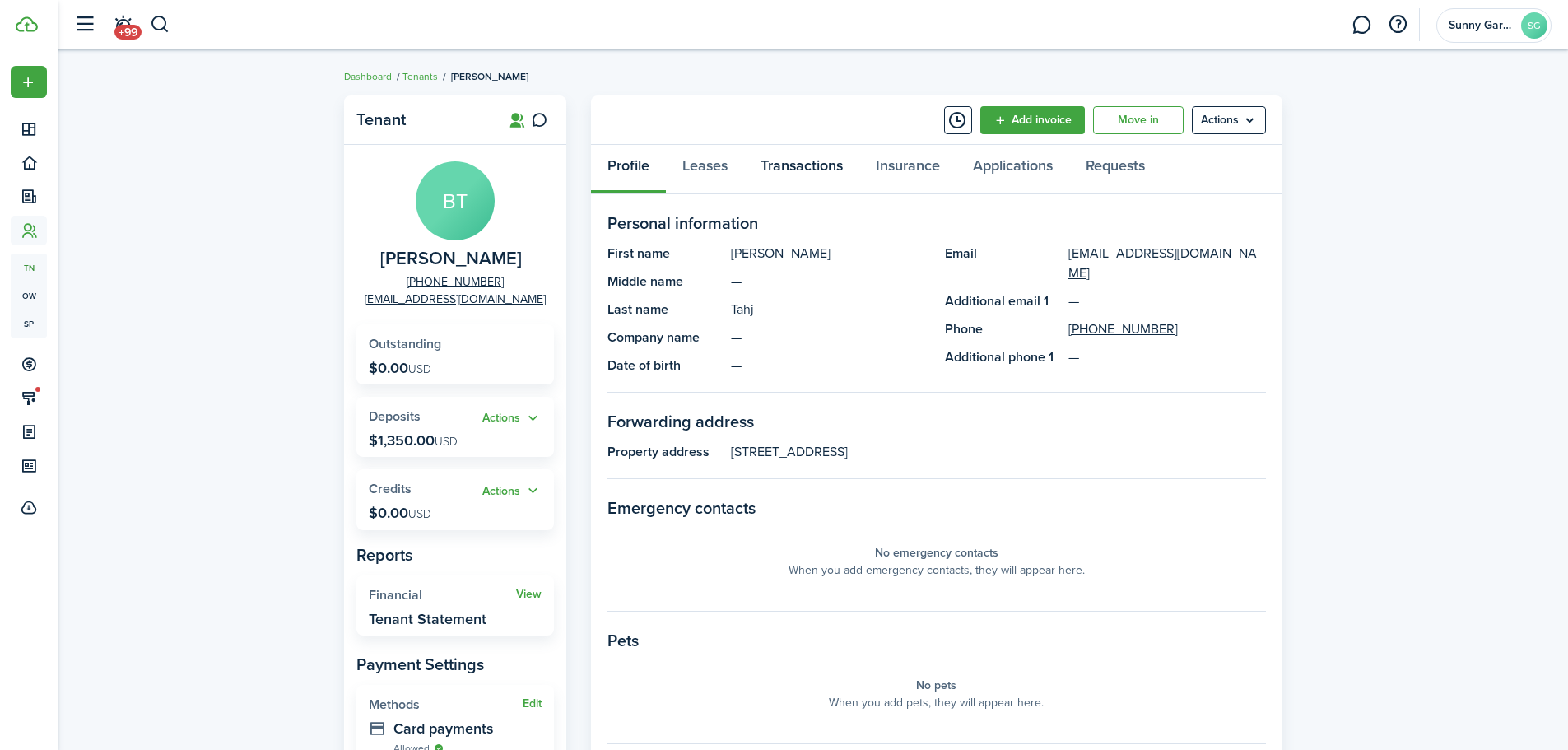
click at [833, 176] on link "Transactions" at bounding box center [802, 169] width 115 height 49
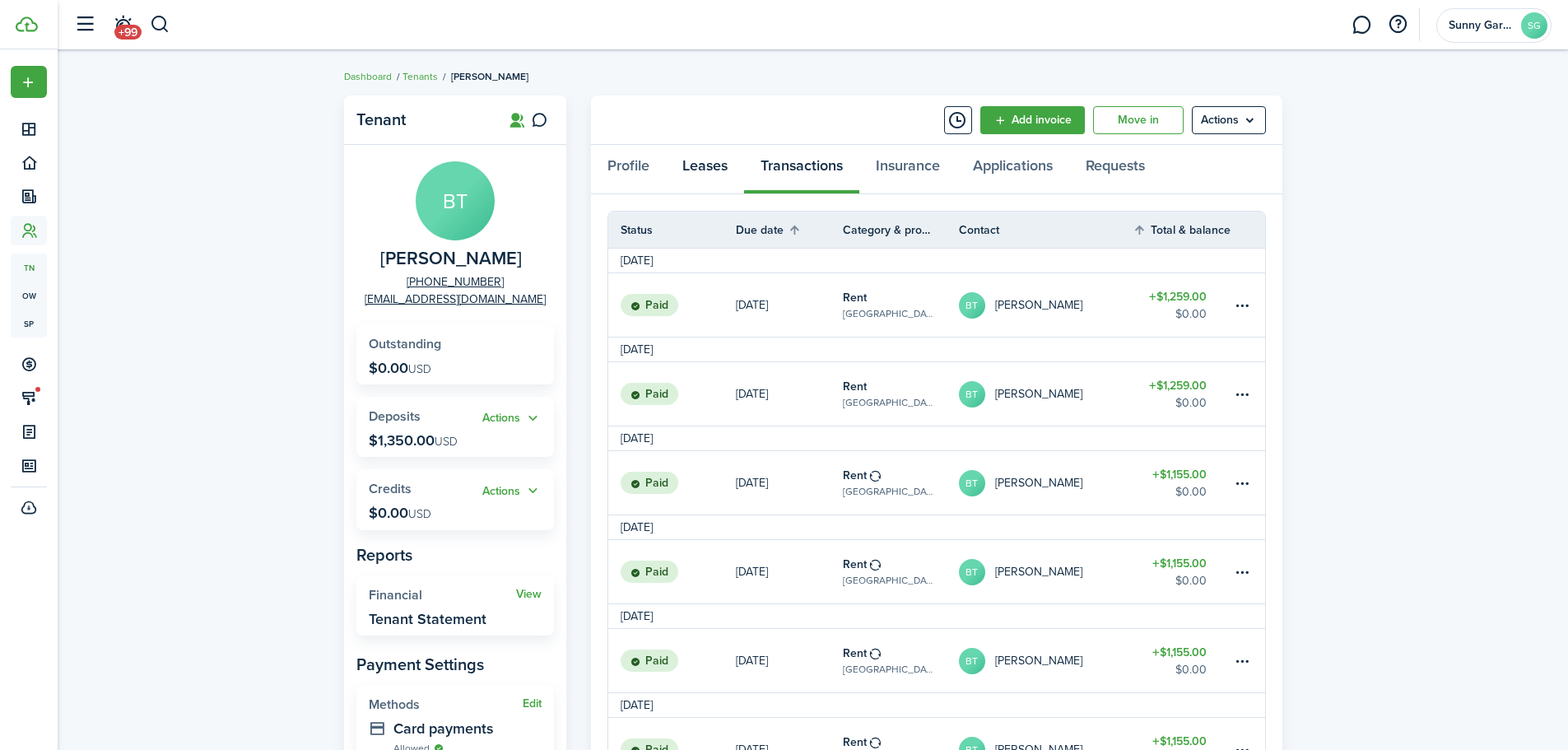
click at [713, 167] on link "Leases" at bounding box center [705, 169] width 78 height 49
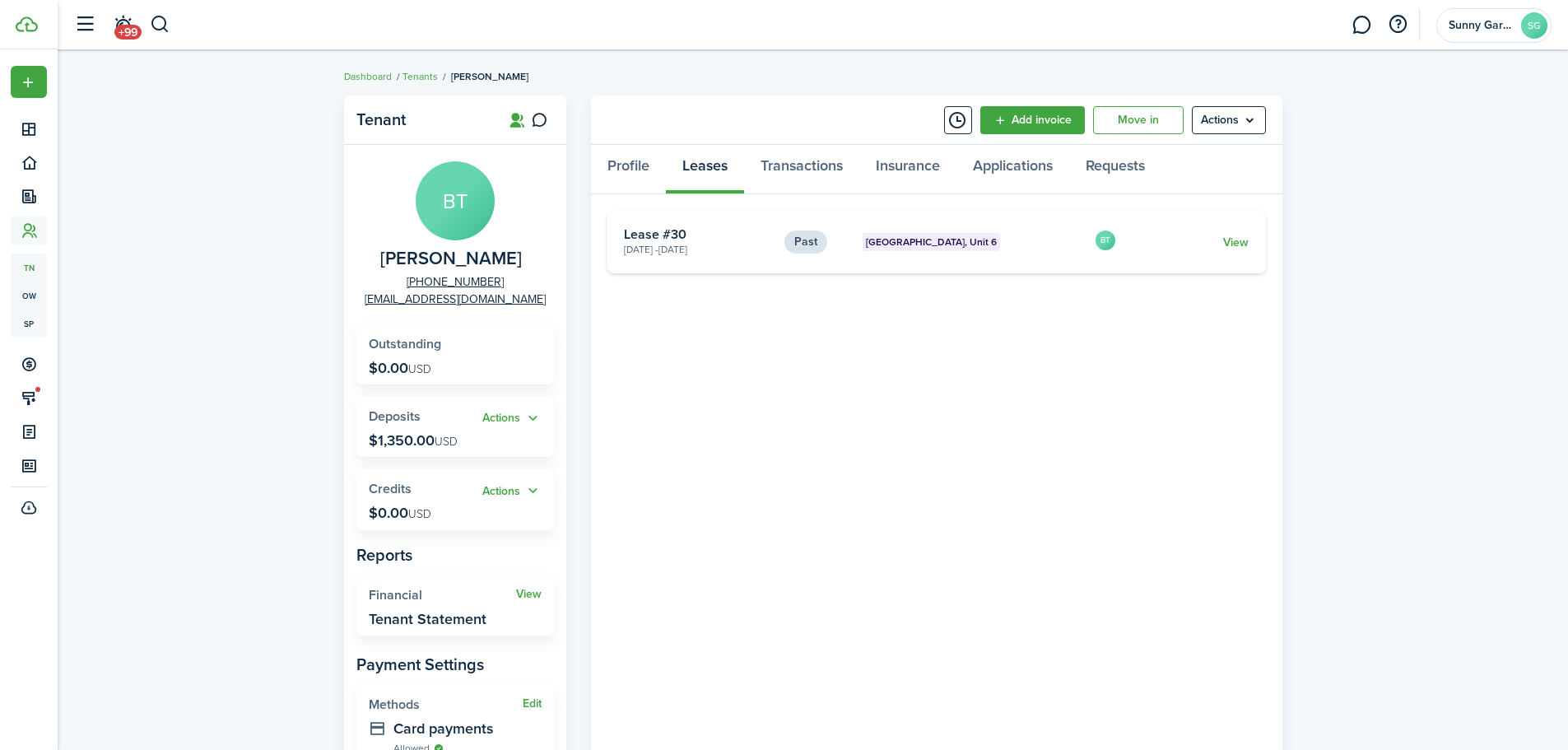
click at [1242, 242] on link "View" at bounding box center [1236, 242] width 25 height 17
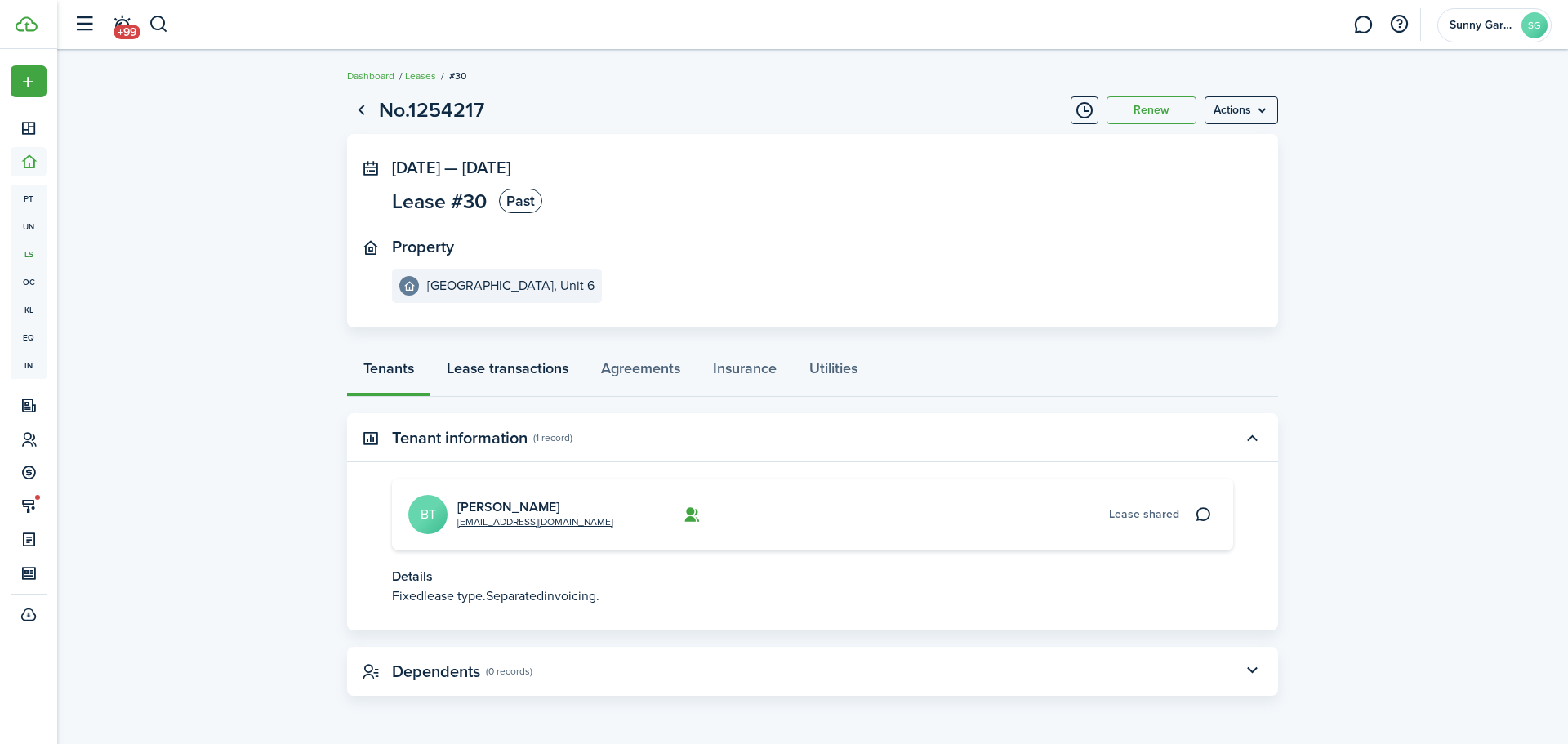
click at [559, 366] on link "Lease transactions" at bounding box center [508, 372] width 154 height 49
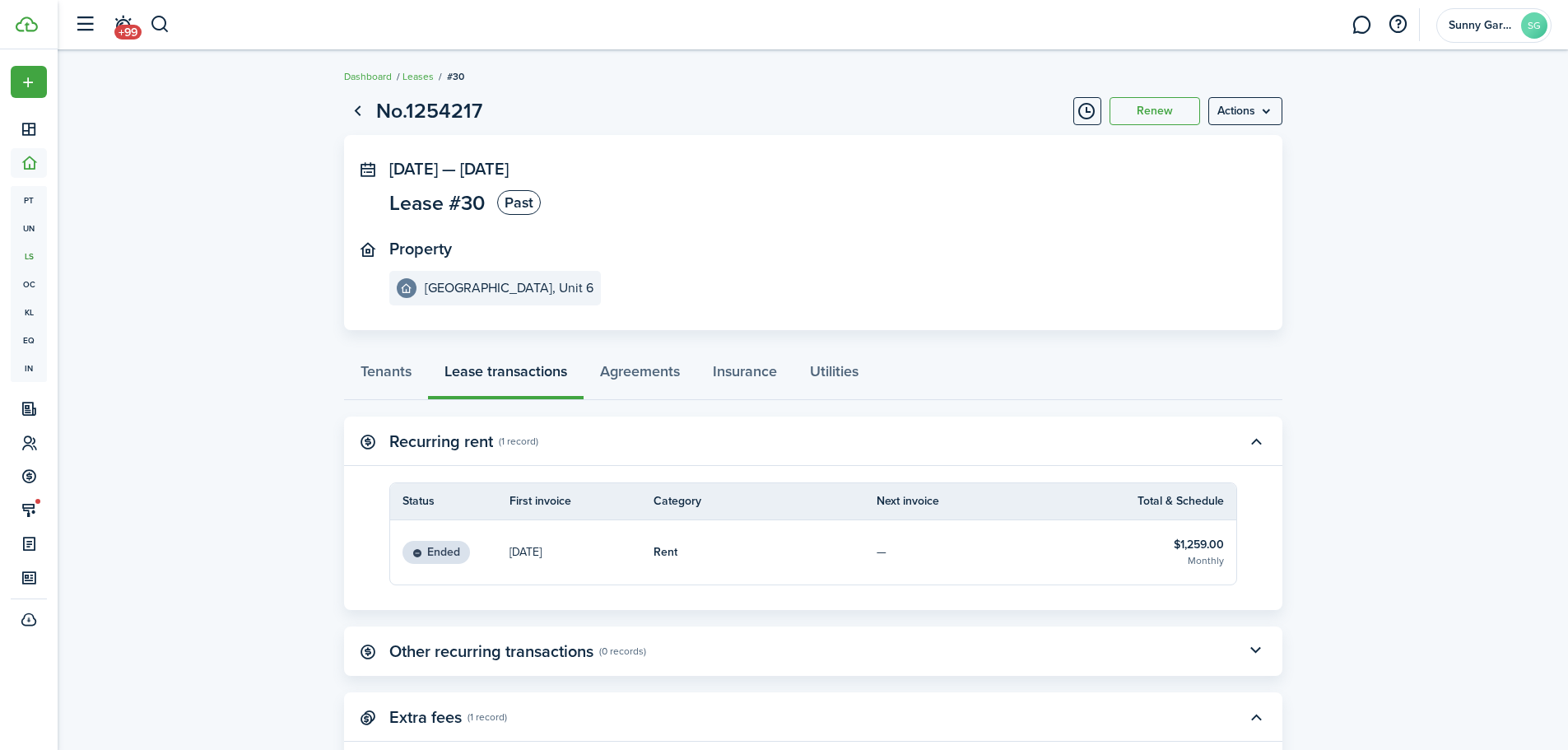
click at [1143, 104] on button "Renew" at bounding box center [1154, 111] width 91 height 28
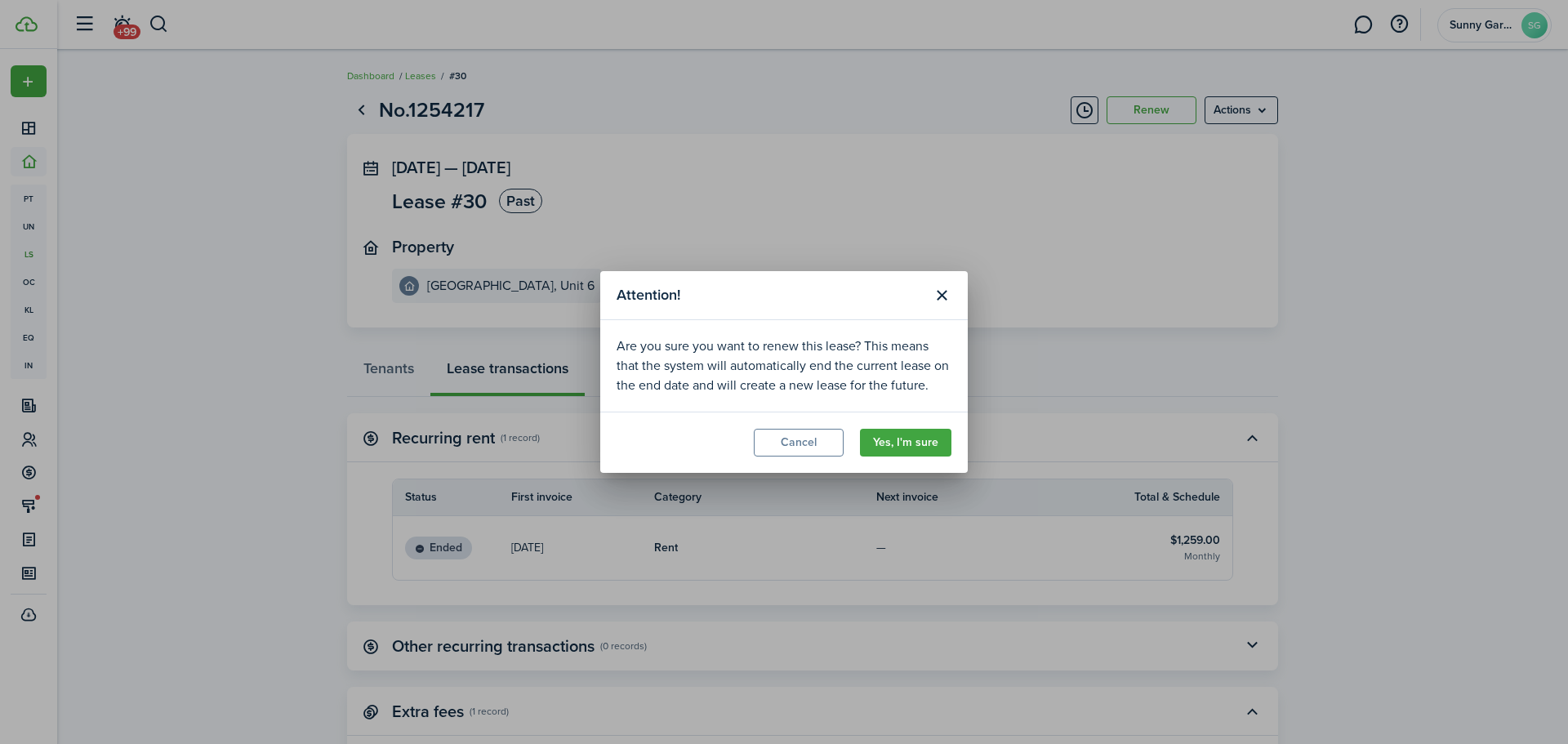
click at [944, 437] on button "Yes, I'm sure" at bounding box center [905, 442] width 92 height 28
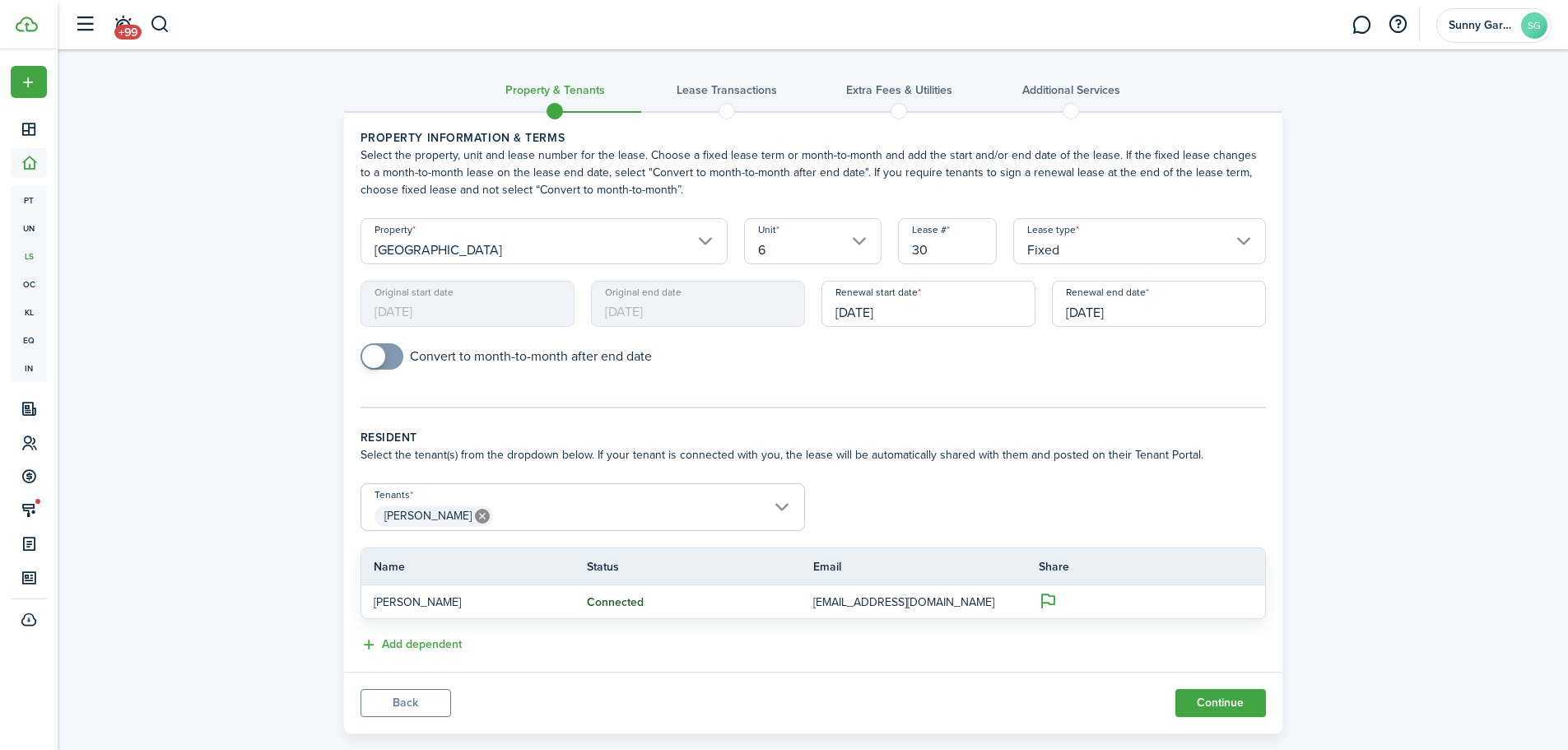
click at [1101, 317] on input "[DATE]" at bounding box center [1159, 303] width 214 height 46
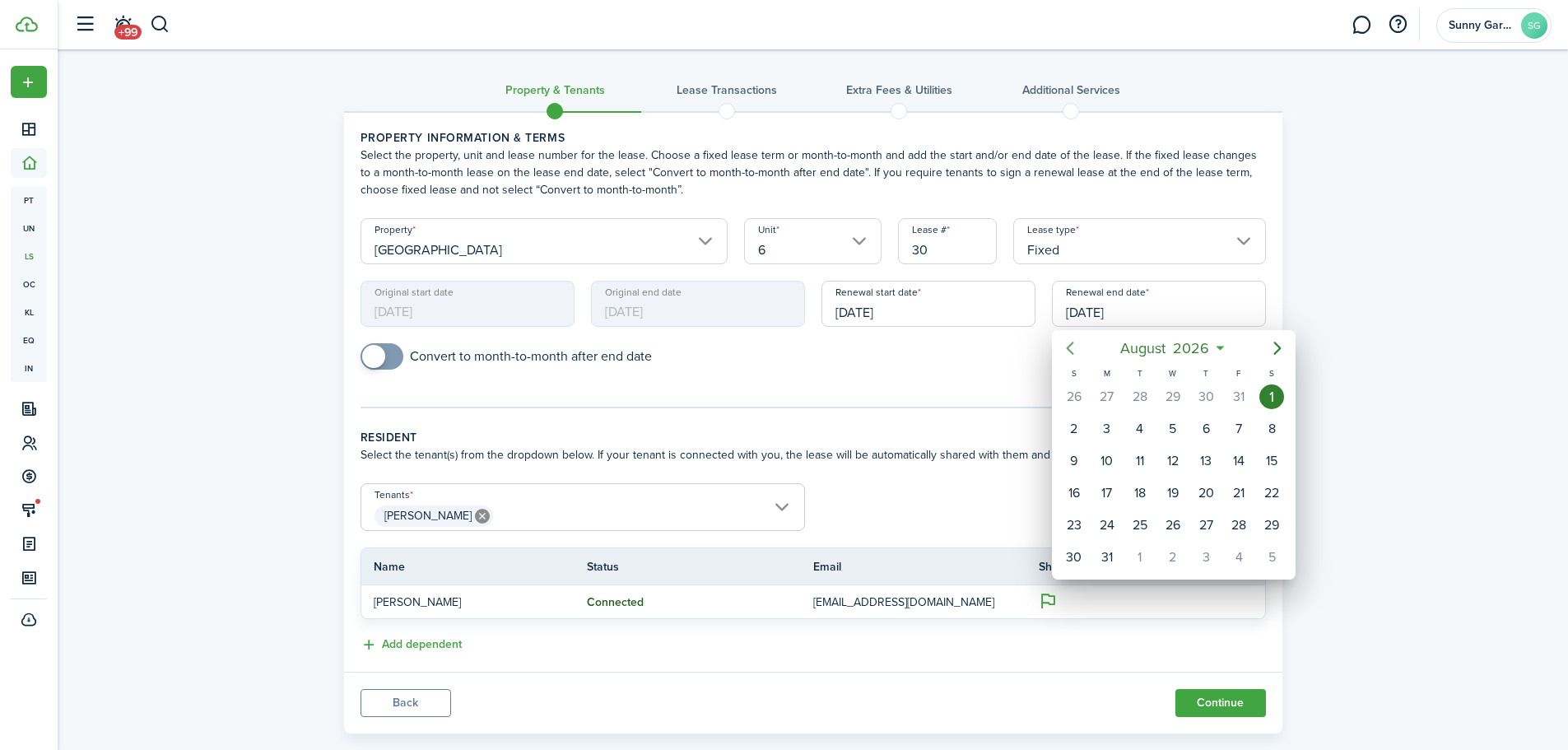
click at [1067, 349] on icon "Previous page" at bounding box center [1070, 348] width 7 height 13
click at [1244, 527] on div "31" at bounding box center [1238, 524] width 24 height 24
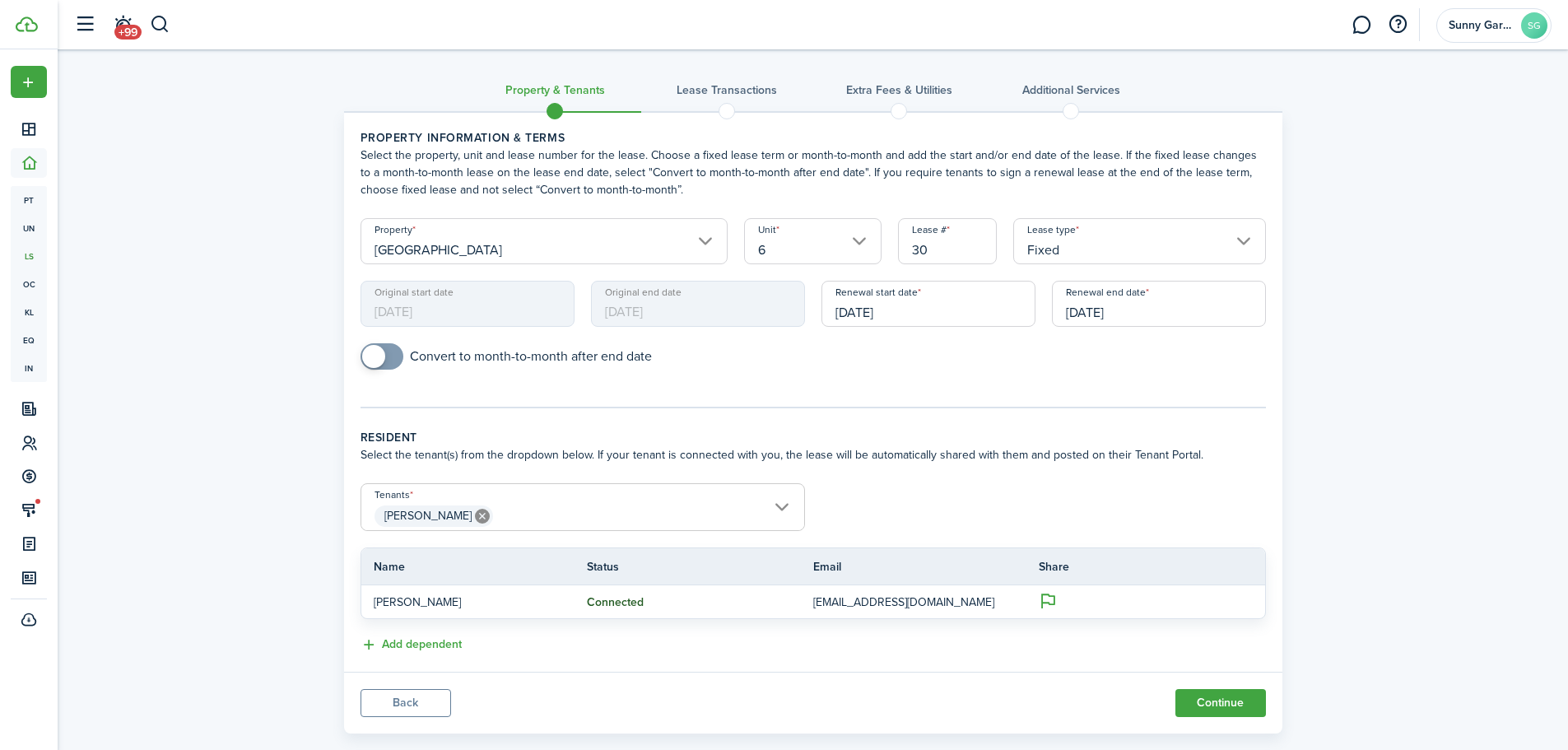
type input "[DATE]"
click at [259, 424] on div "Property & Tenants Lease Transactions Extra fees & Utilities Additional Service…" at bounding box center [813, 396] width 1510 height 692
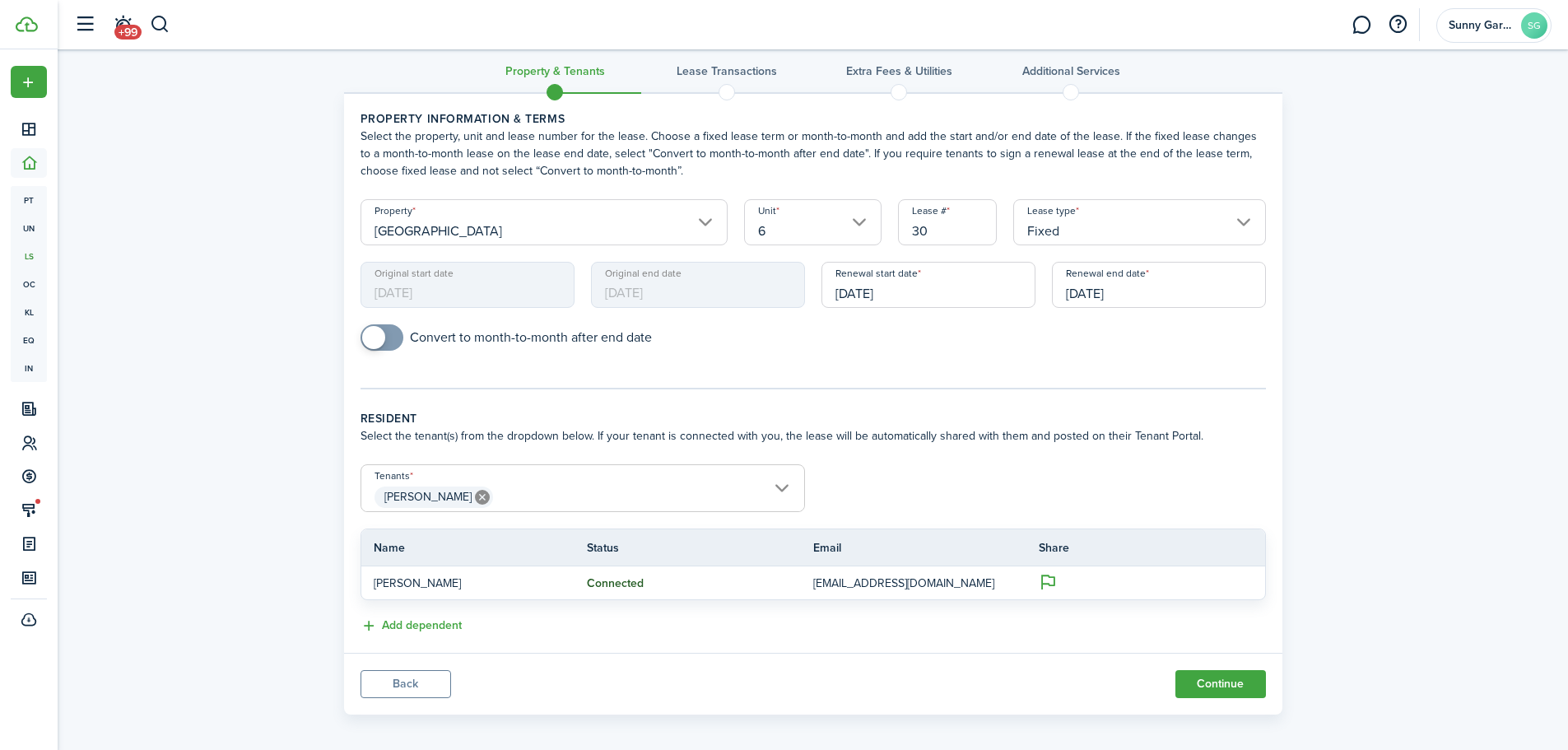
scroll to position [29, 0]
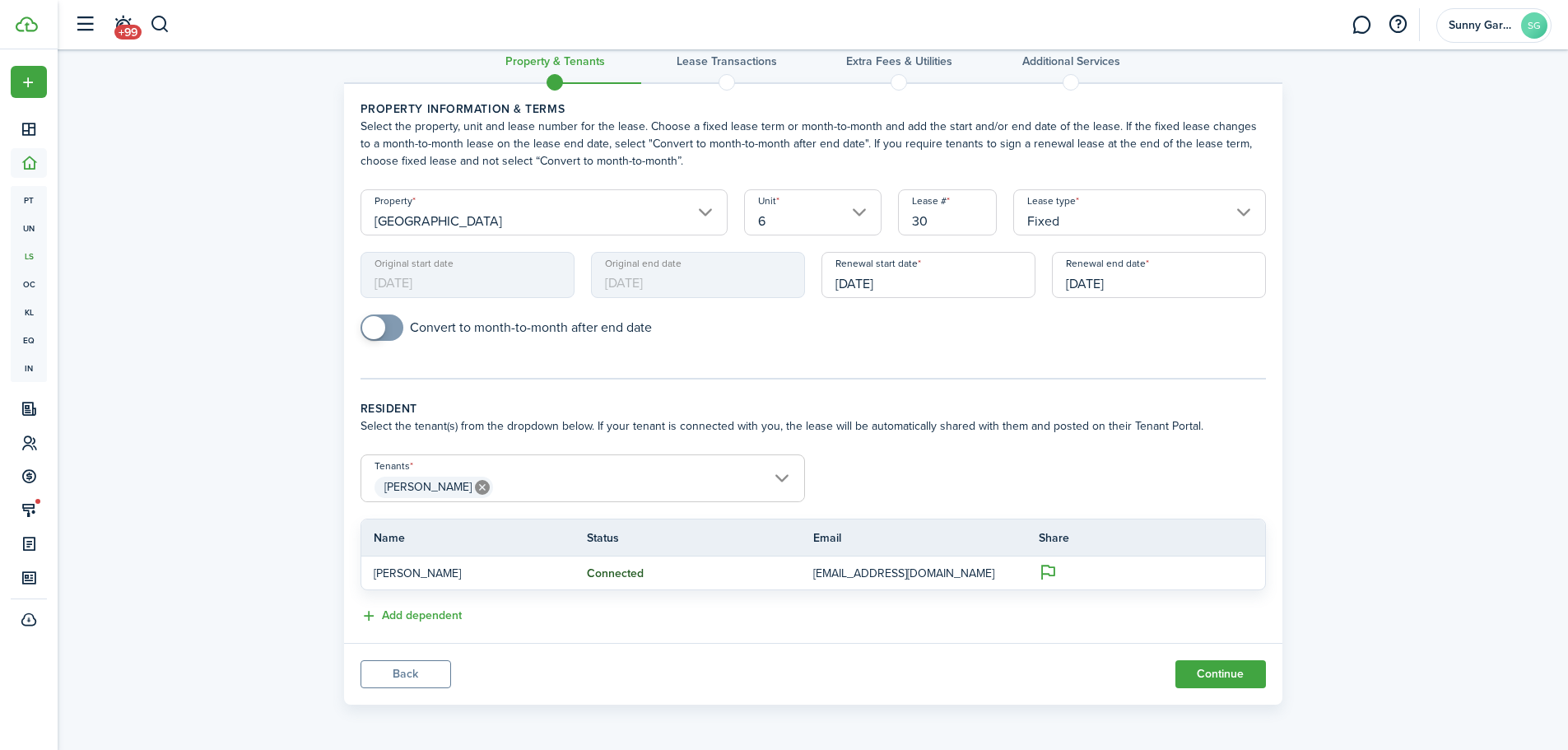
click at [1206, 673] on button "Continue" at bounding box center [1221, 674] width 91 height 28
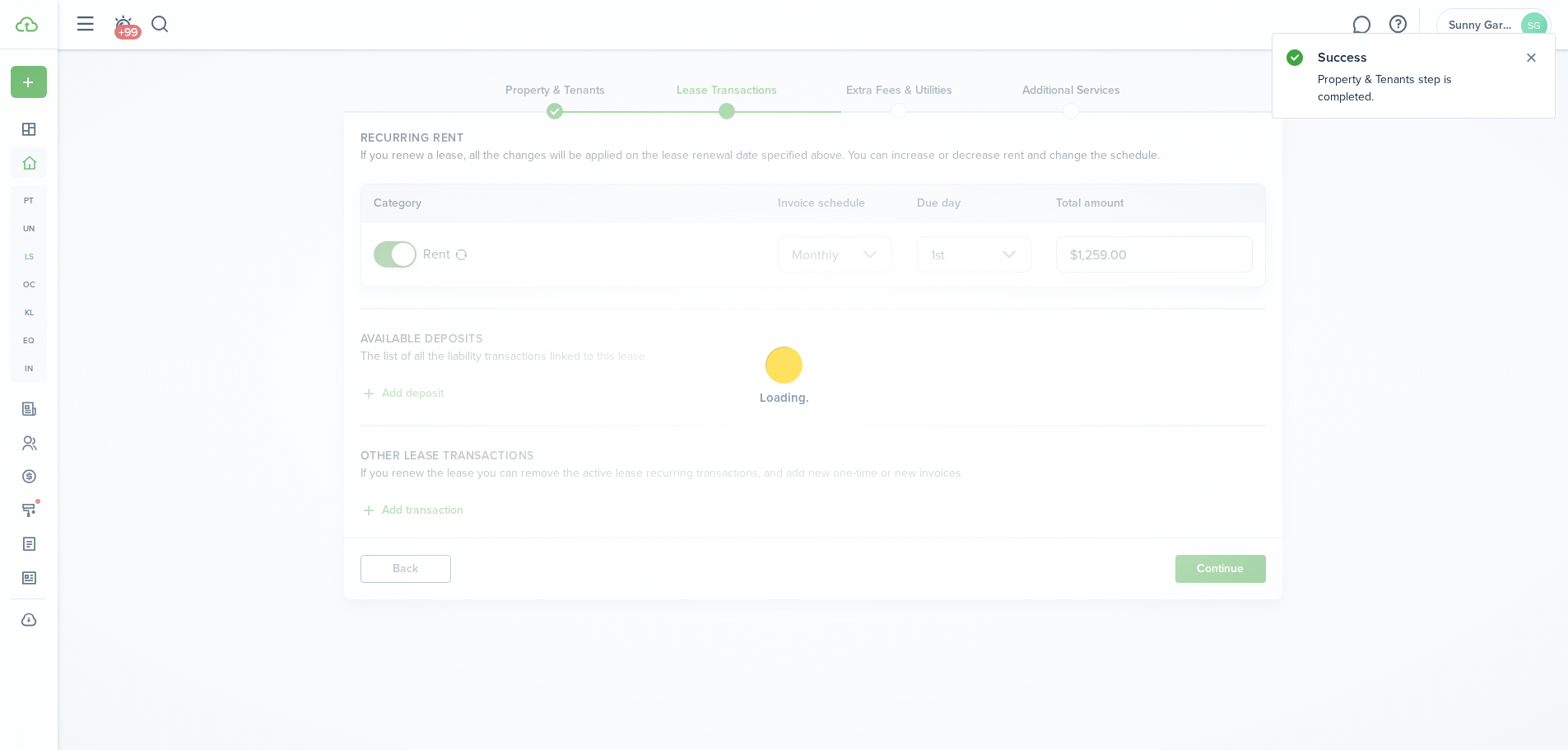
scroll to position [0, 0]
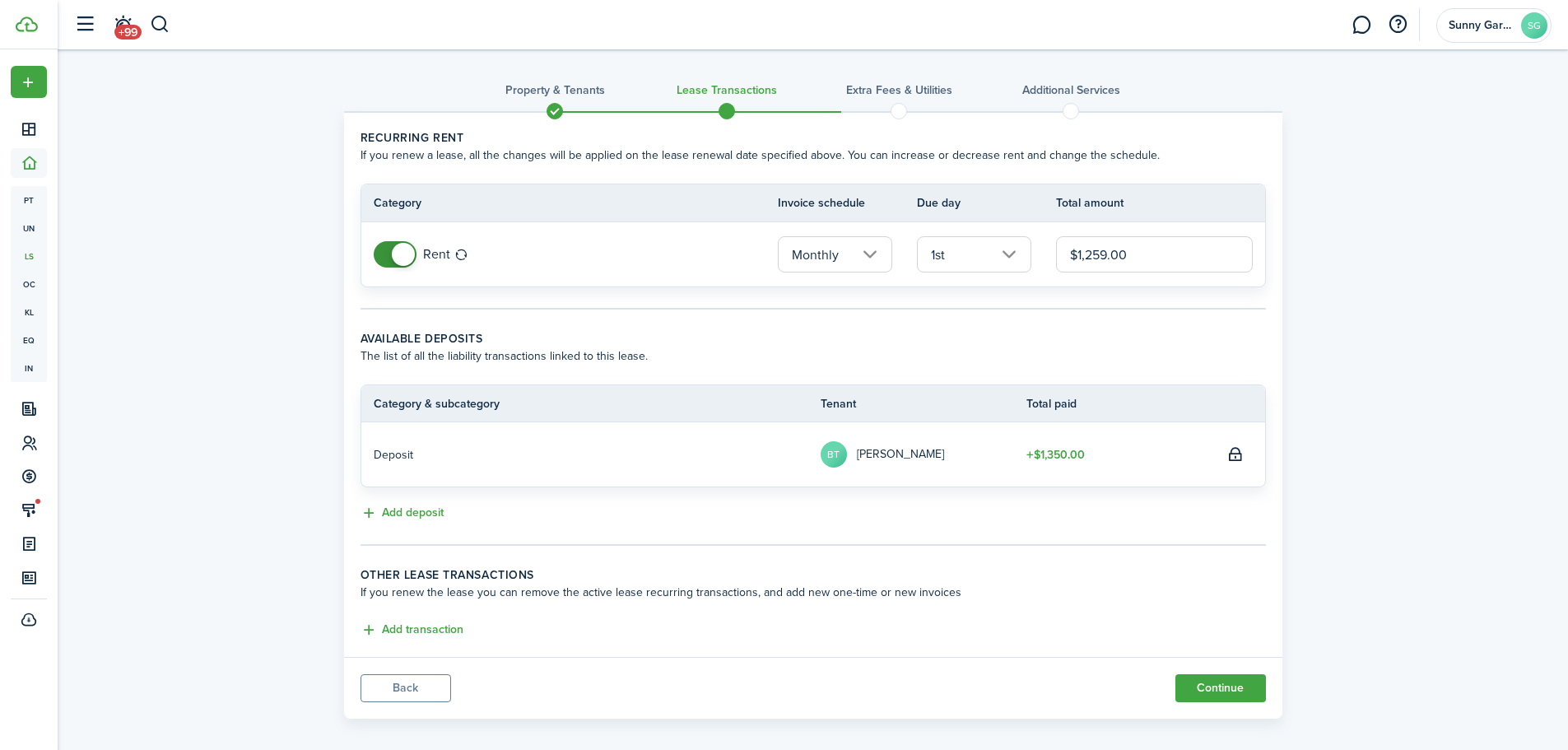
click at [1228, 690] on button "Continue" at bounding box center [1221, 688] width 91 height 28
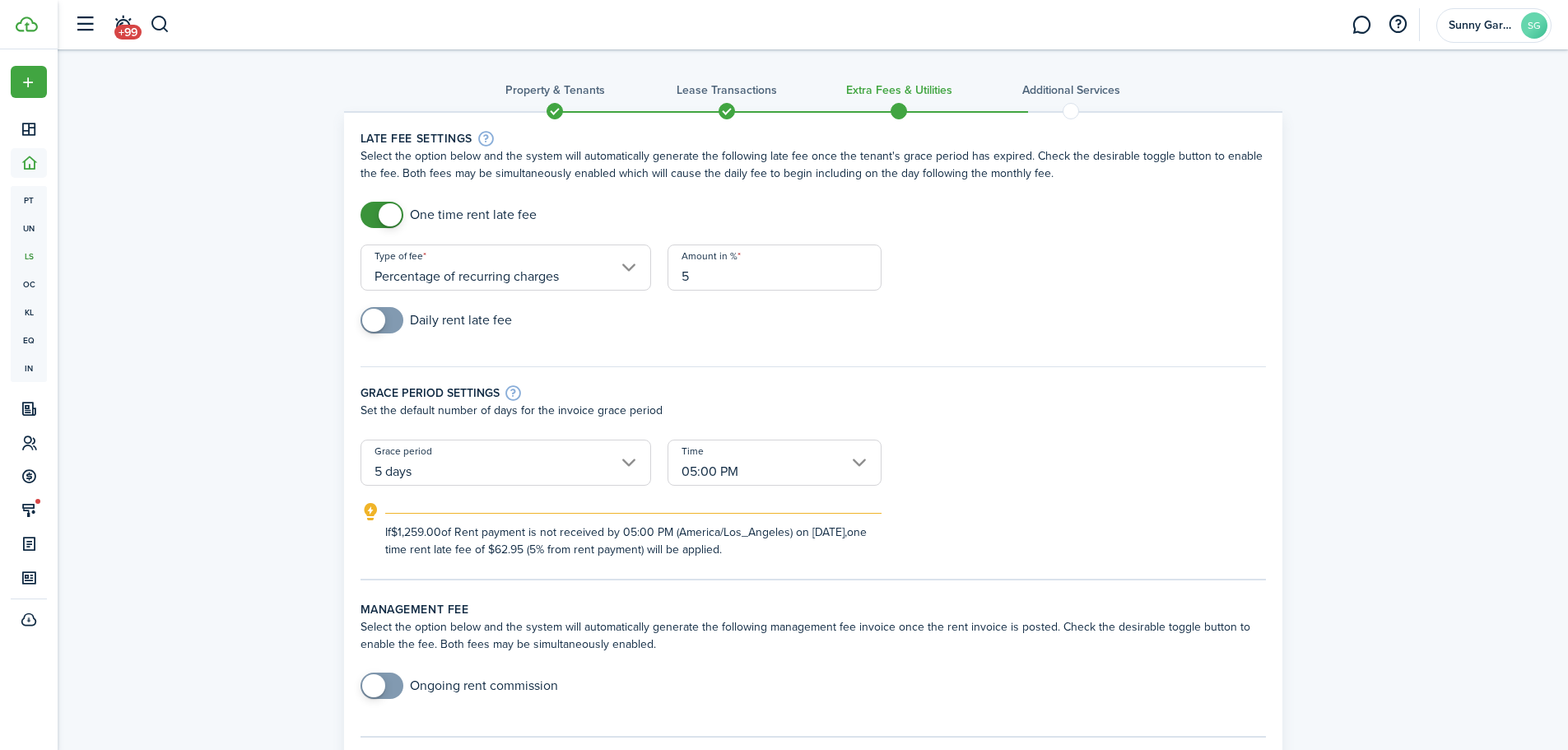
click at [802, 473] on input "05:00 PM" at bounding box center [775, 462] width 214 height 46
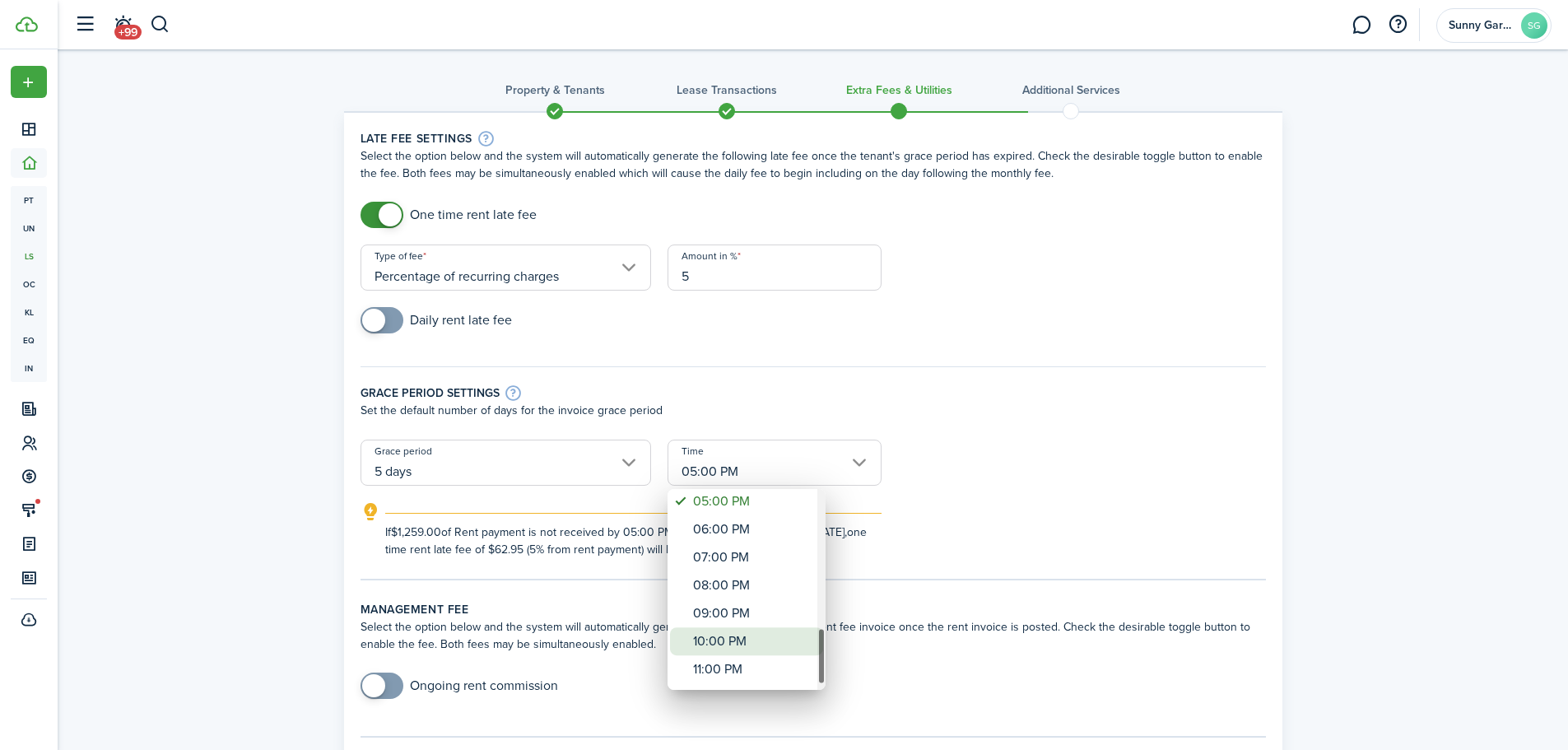
drag, startPoint x: 824, startPoint y: 511, endPoint x: 772, endPoint y: 650, distance: 148.4
click at [772, 650] on mbsc-scrollview-base "12:00 AM 01:00 AM 02:00 AM 03:00 AM 04:00 AM 05:00 AM 06:00 AM 07:00 AM 08:00 A…" at bounding box center [747, 590] width 158 height 198
click at [751, 665] on div "11:00 PM" at bounding box center [753, 673] width 120 height 28
type input "11:00 PM"
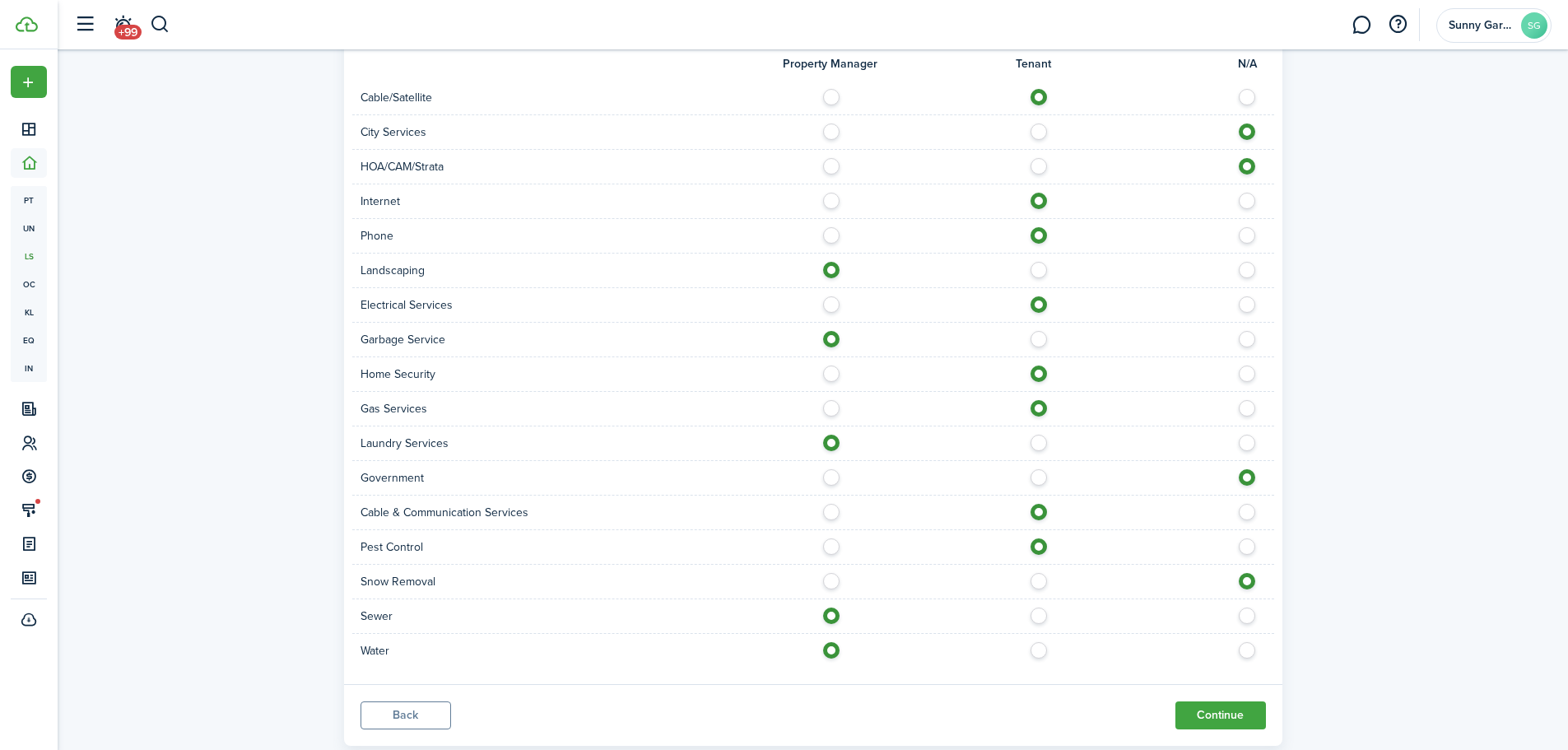
scroll to position [977, 0]
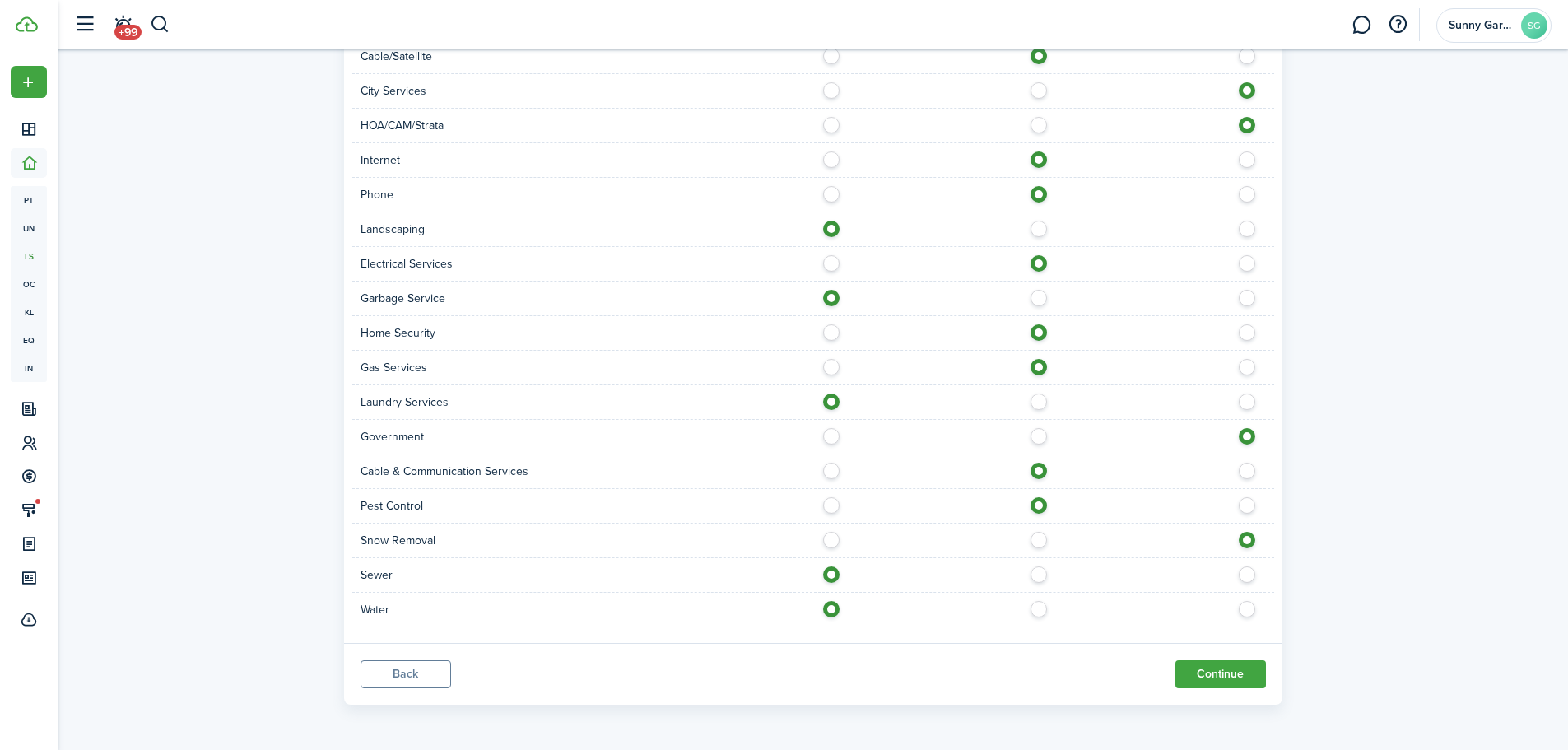
click at [1226, 677] on button "Continue" at bounding box center [1221, 674] width 91 height 28
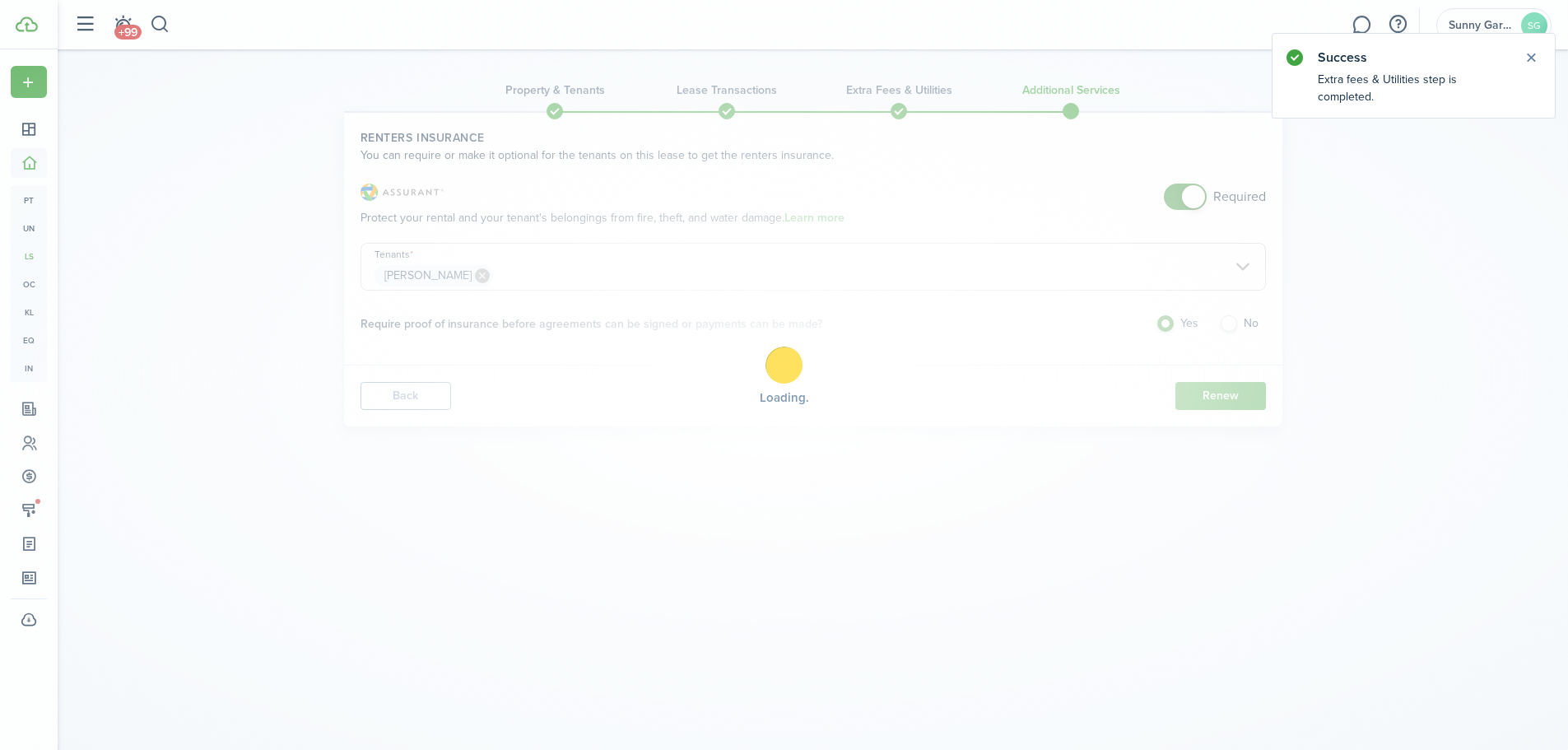
scroll to position [0, 0]
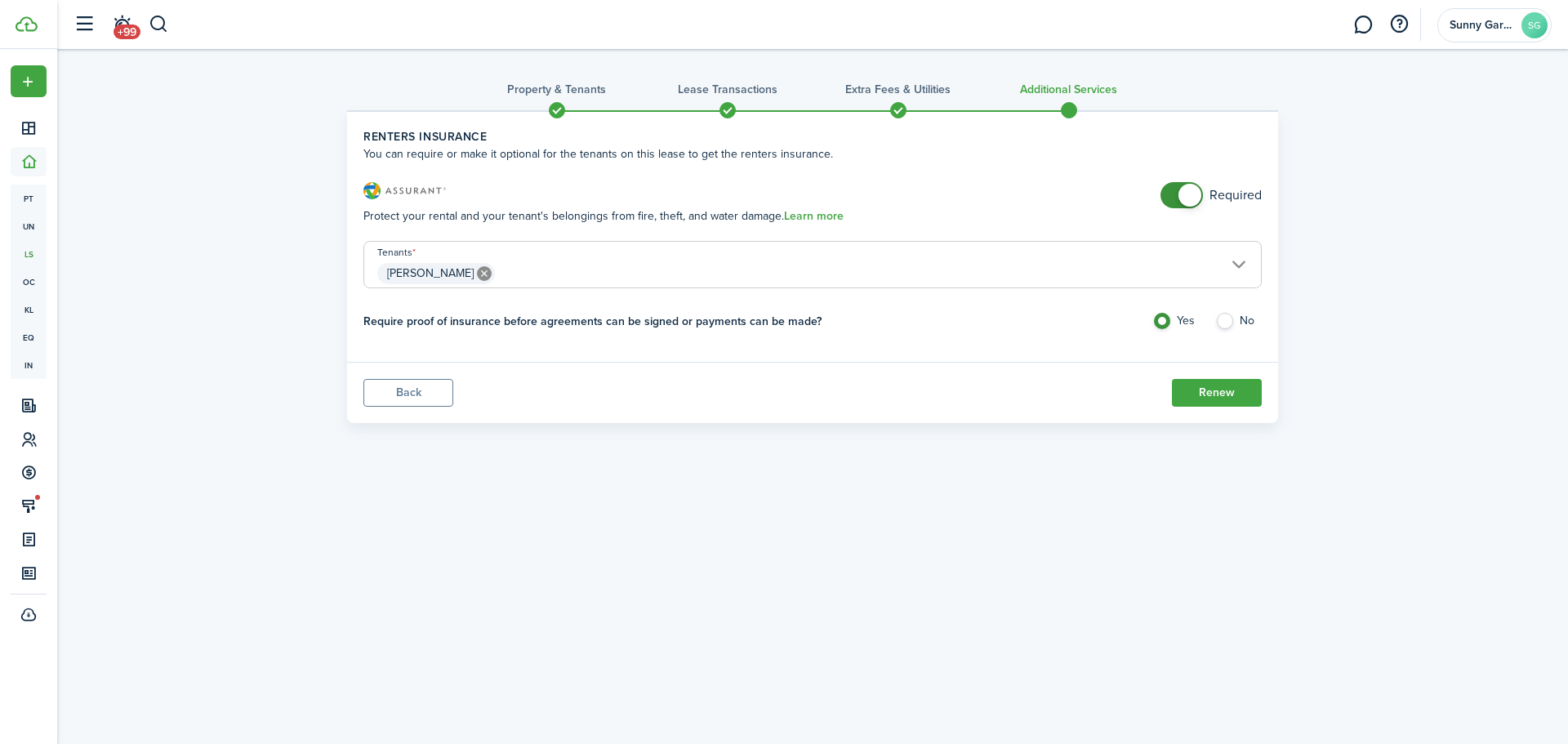
click at [1224, 393] on button "Renew" at bounding box center [1217, 393] width 90 height 28
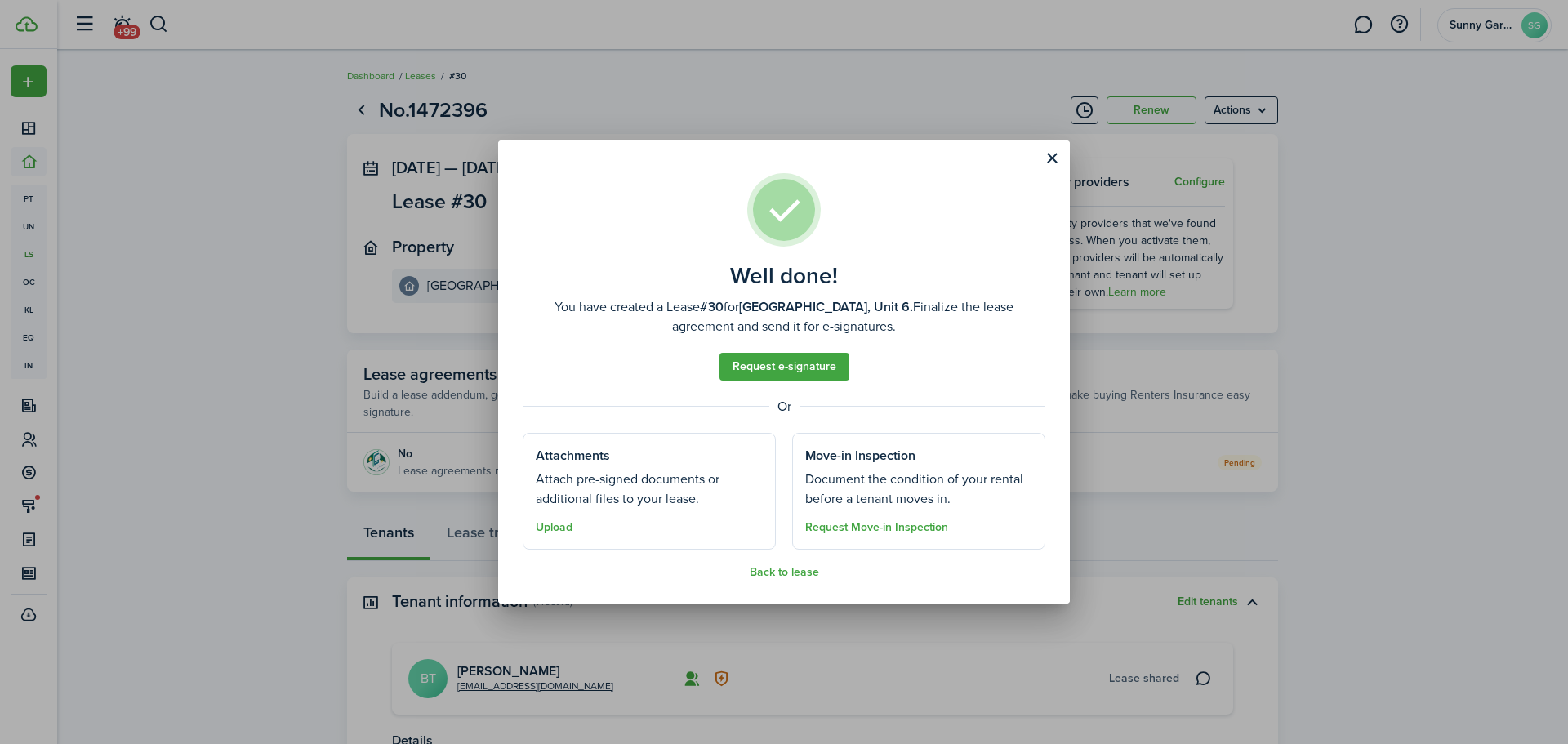
click at [1058, 162] on button "Close modal" at bounding box center [1052, 158] width 28 height 28
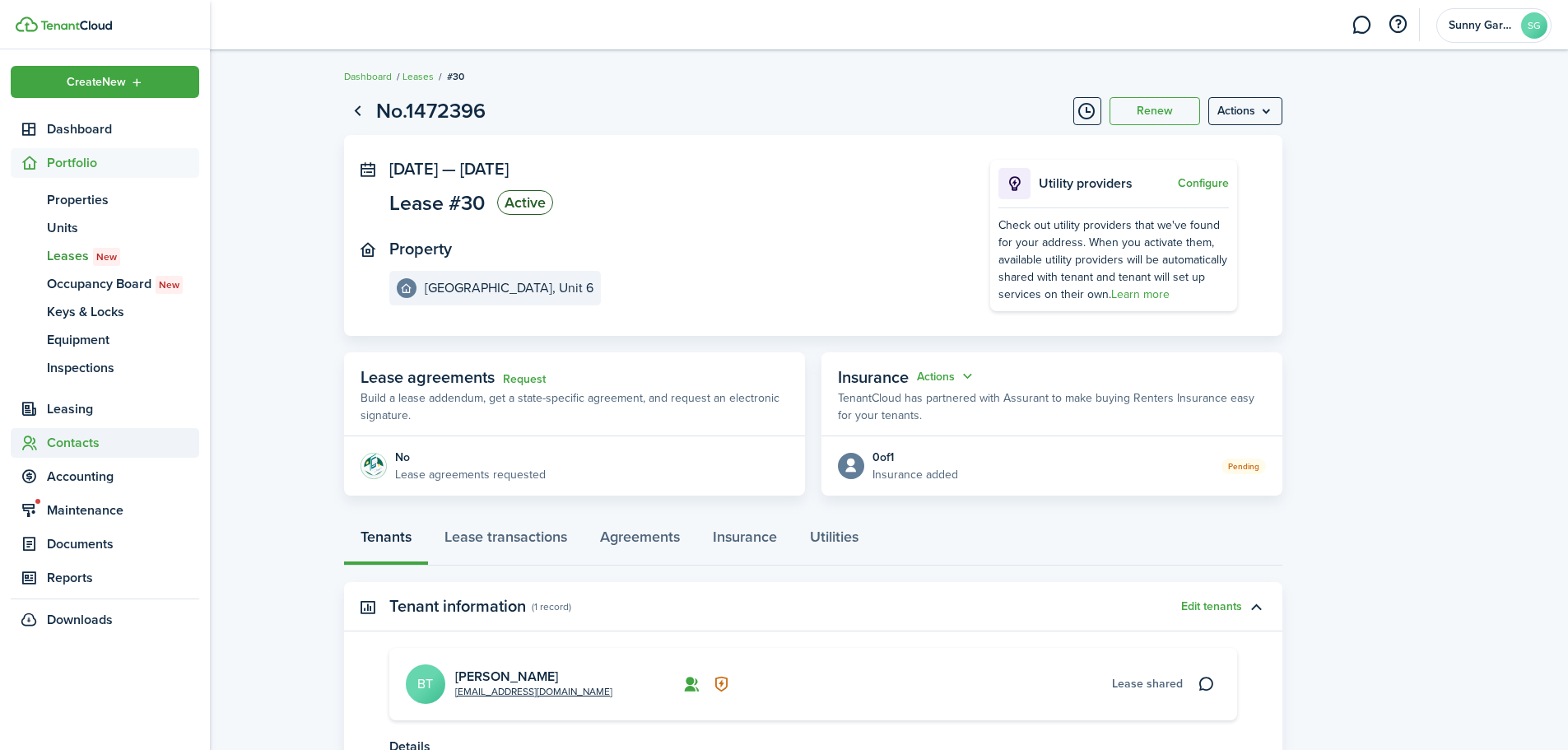
click at [76, 435] on span "Contacts" at bounding box center [122, 443] width 152 height 20
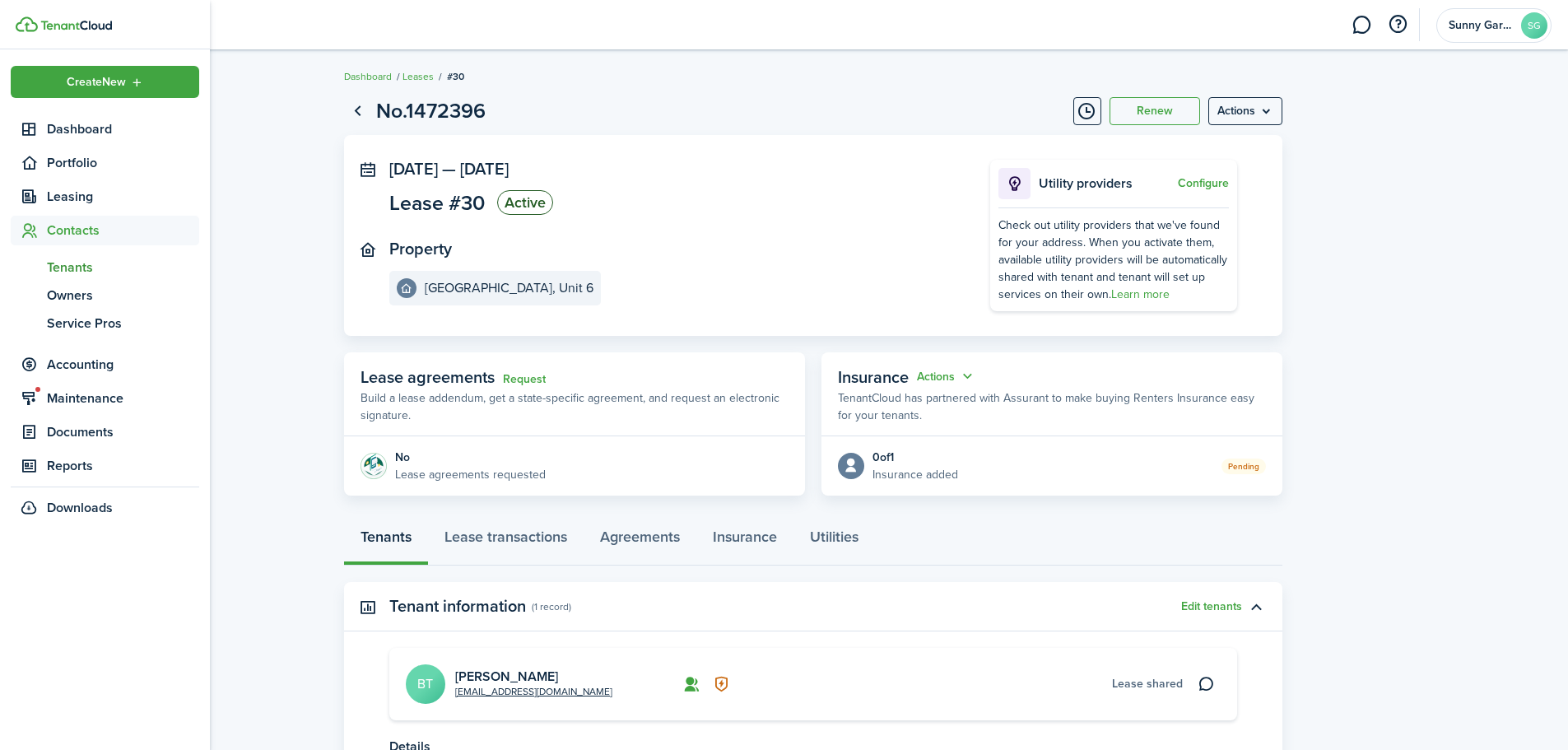
click at [86, 274] on span "Tenants" at bounding box center [122, 268] width 152 height 20
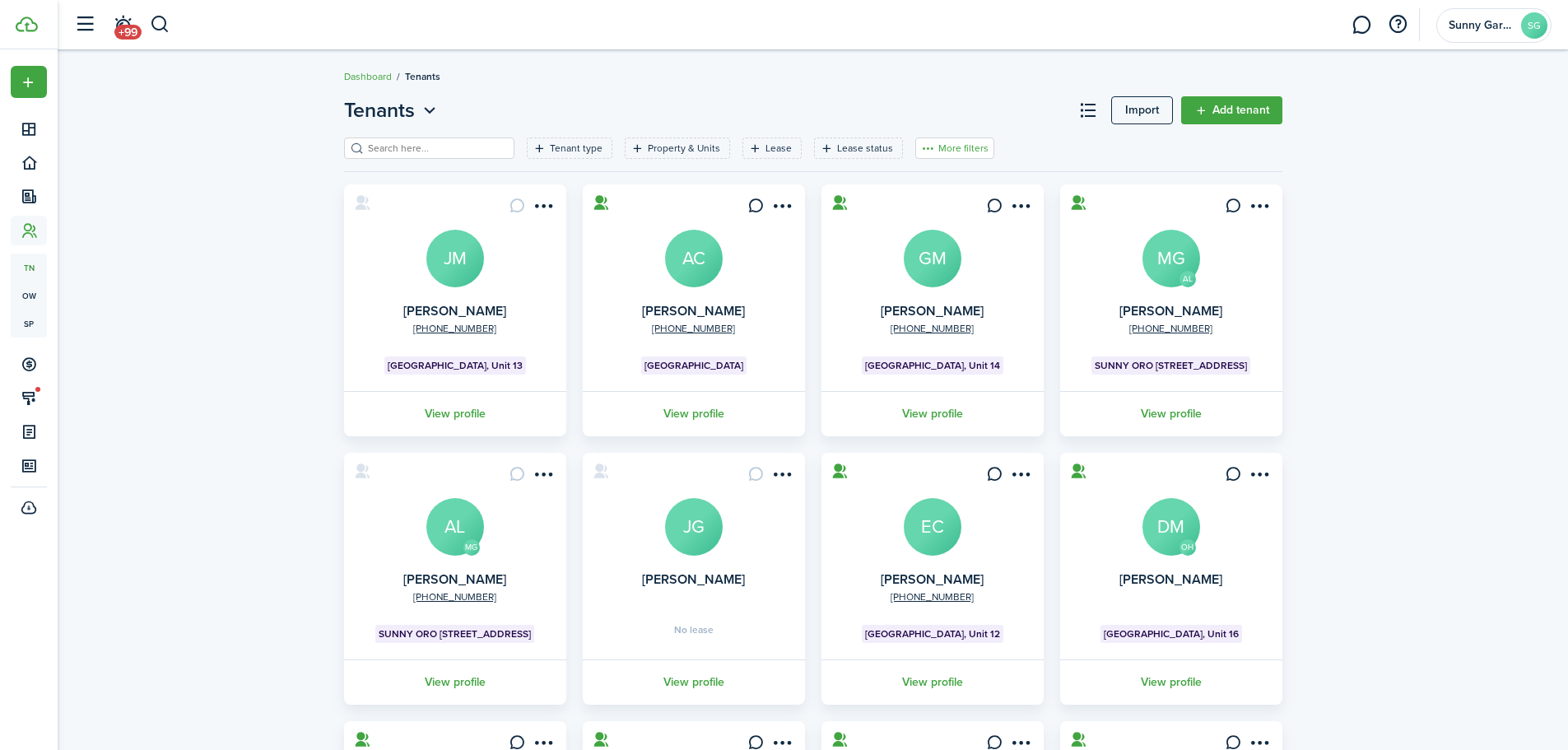
click at [961, 148] on button "More filters" at bounding box center [955, 148] width 79 height 22
click at [921, 269] on button "Sort by A-Z" at bounding box center [930, 269] width 144 height 30
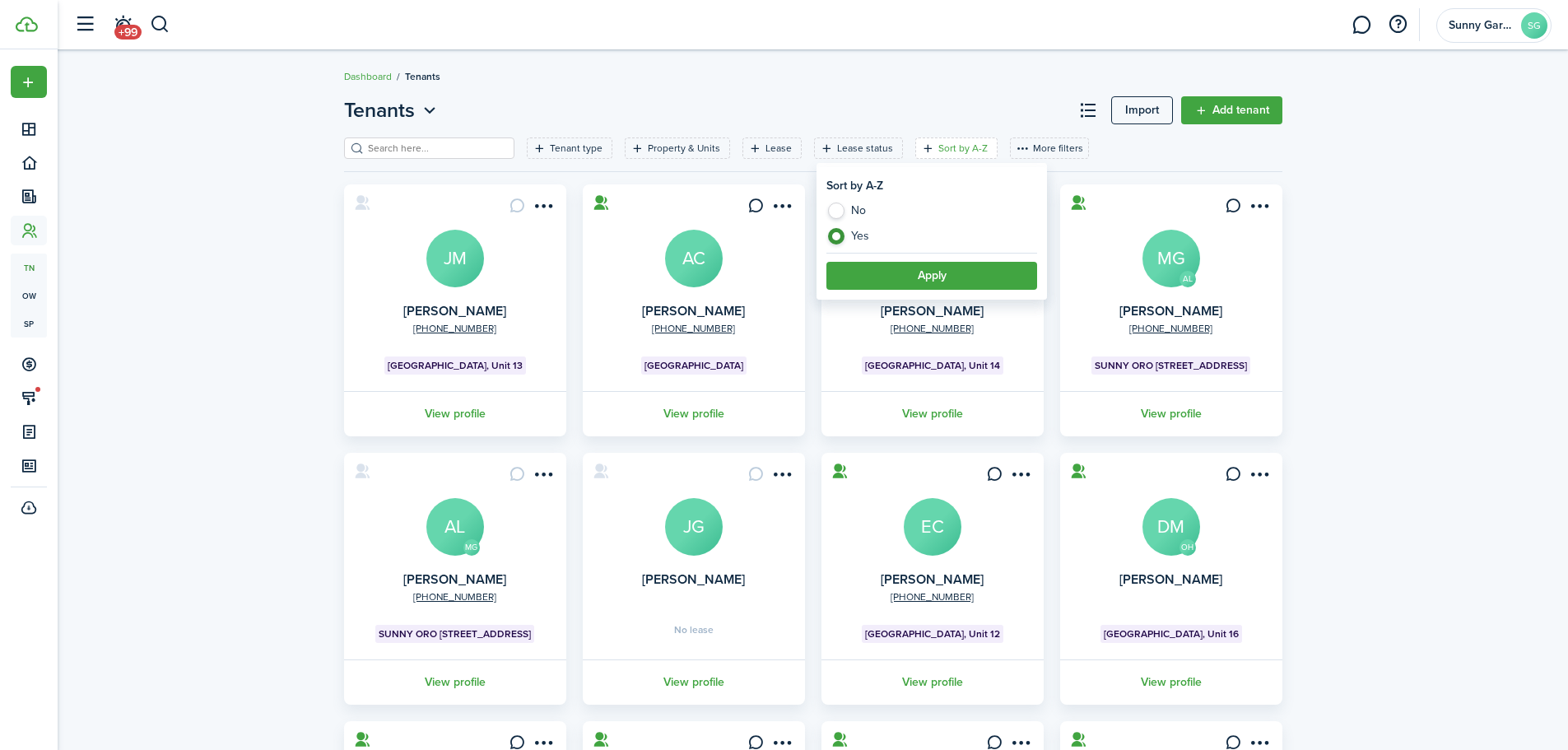
click at [918, 272] on button "Apply" at bounding box center [931, 275] width 210 height 28
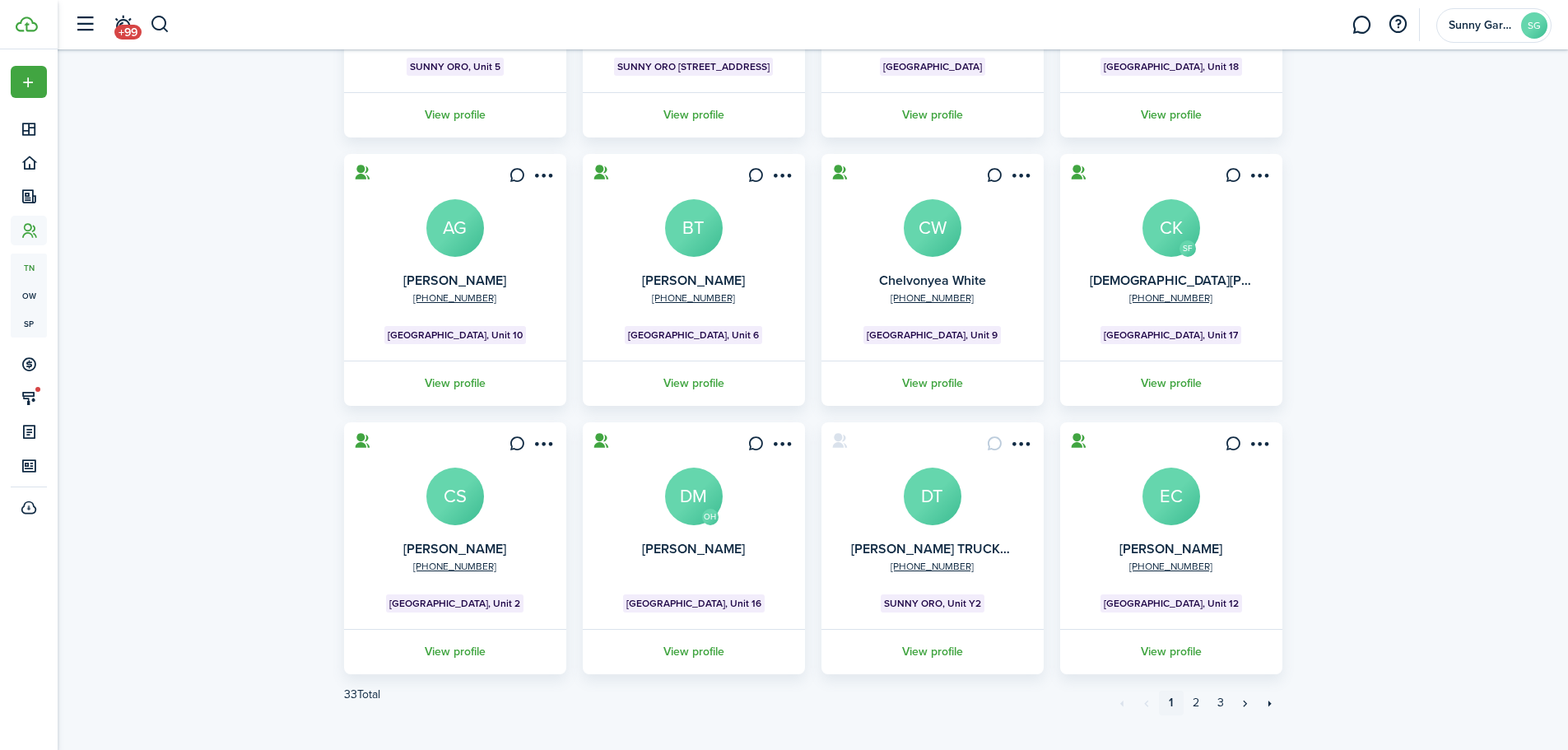
scroll to position [326, 0]
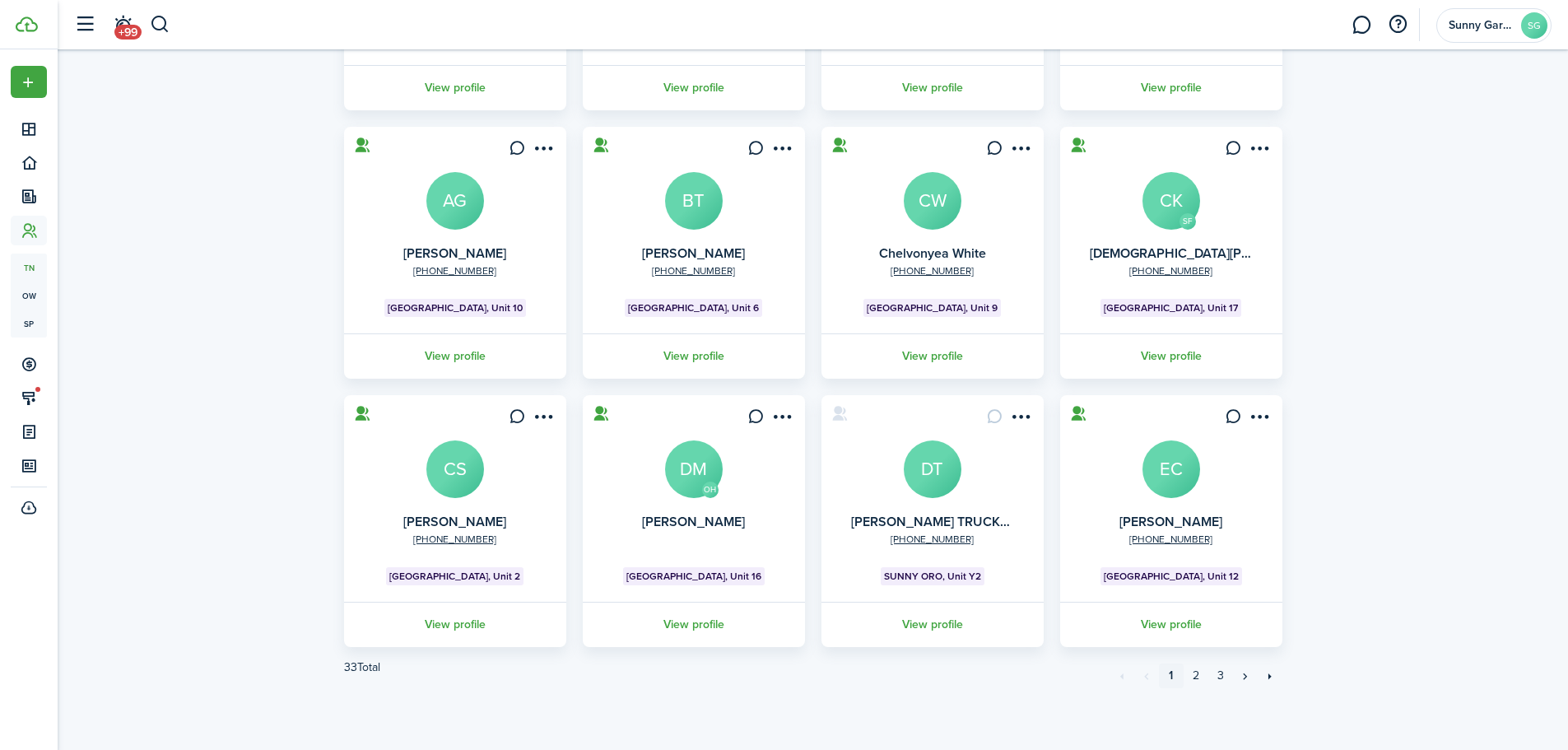
click at [714, 221] on avatar-text "BT" at bounding box center [694, 201] width 58 height 58
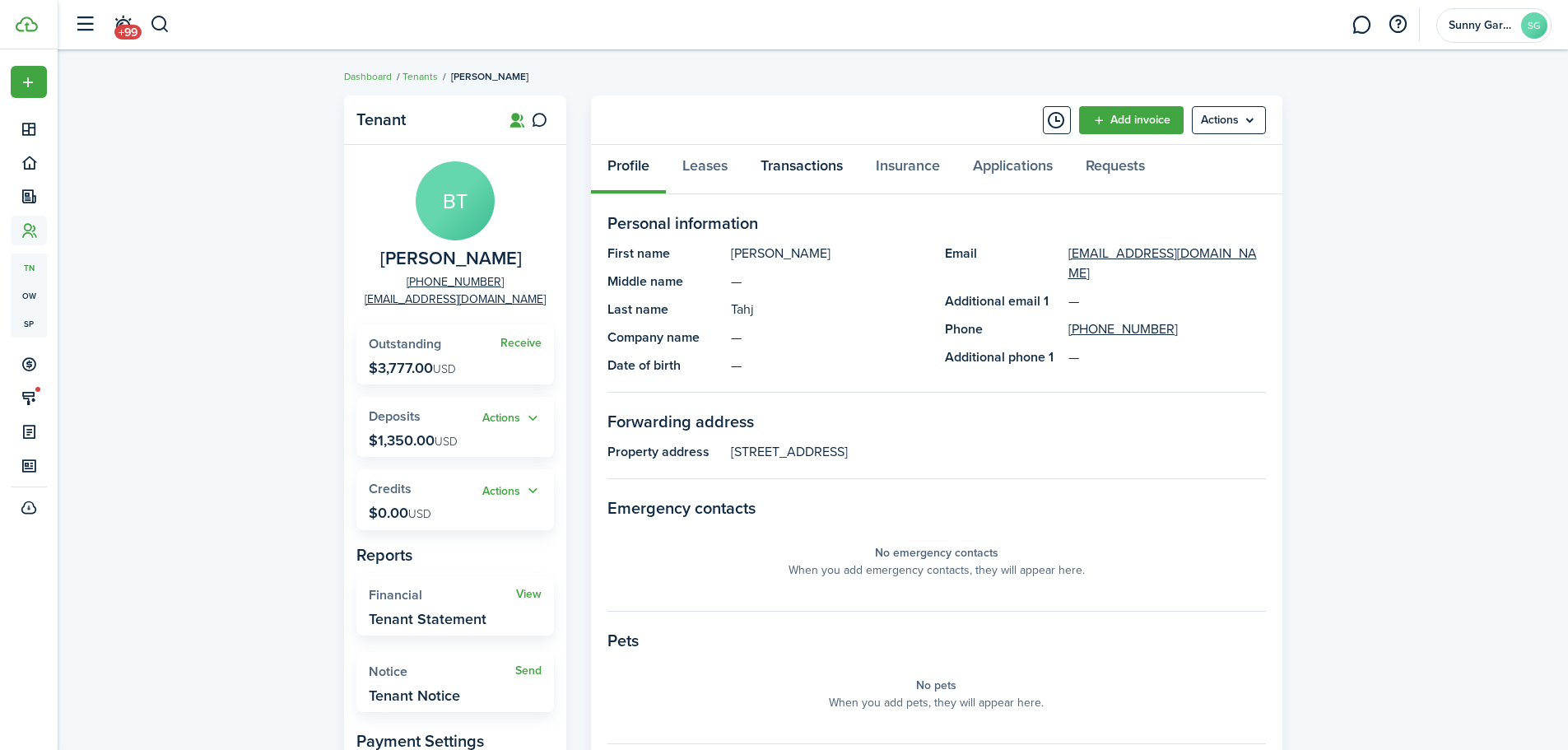
click at [831, 175] on link "Transactions" at bounding box center [802, 169] width 115 height 49
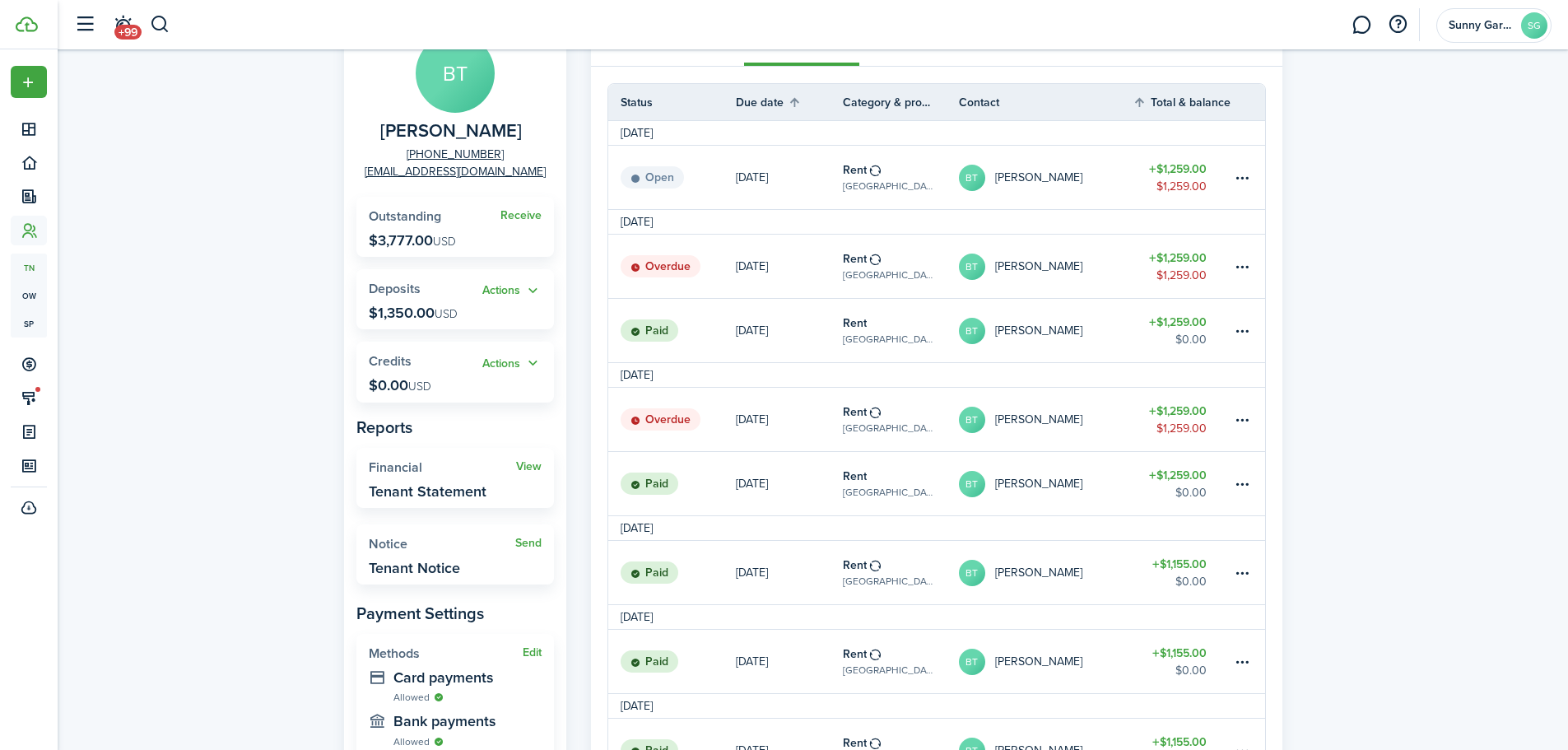
scroll to position [165, 0]
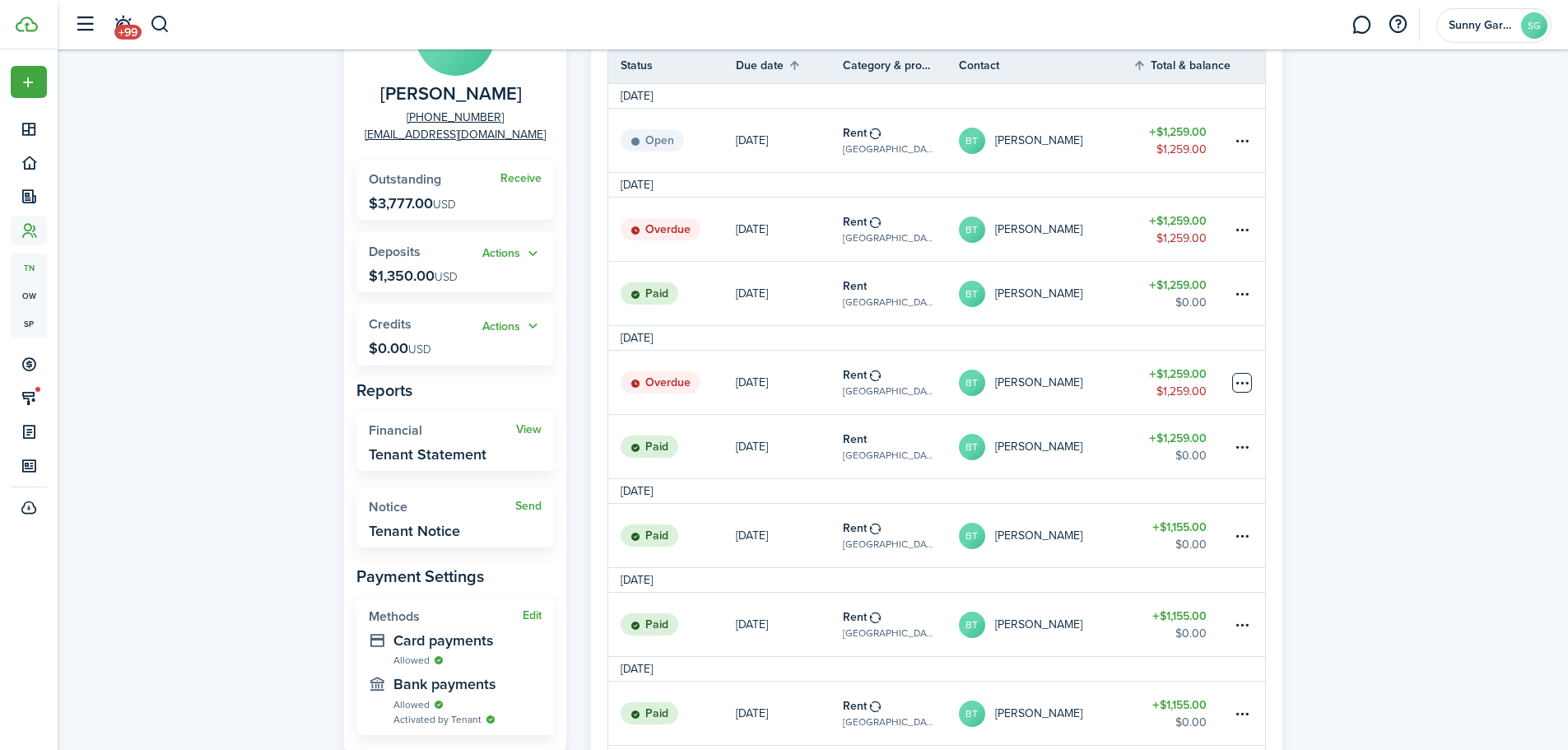
click at [1247, 388] on table-menu-btn-icon at bounding box center [1243, 383] width 20 height 20
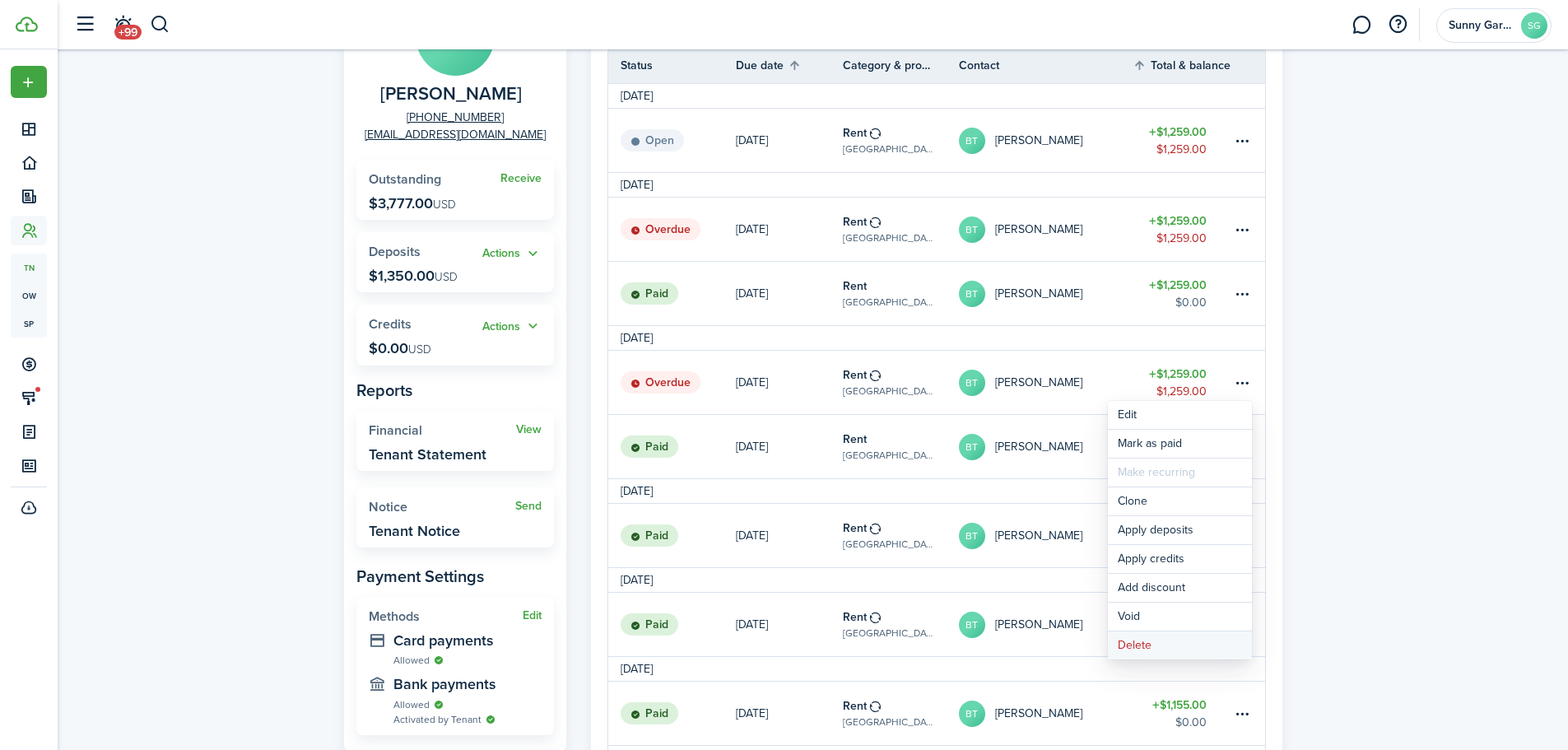
click at [1136, 642] on button "Delete" at bounding box center [1180, 645] width 144 height 28
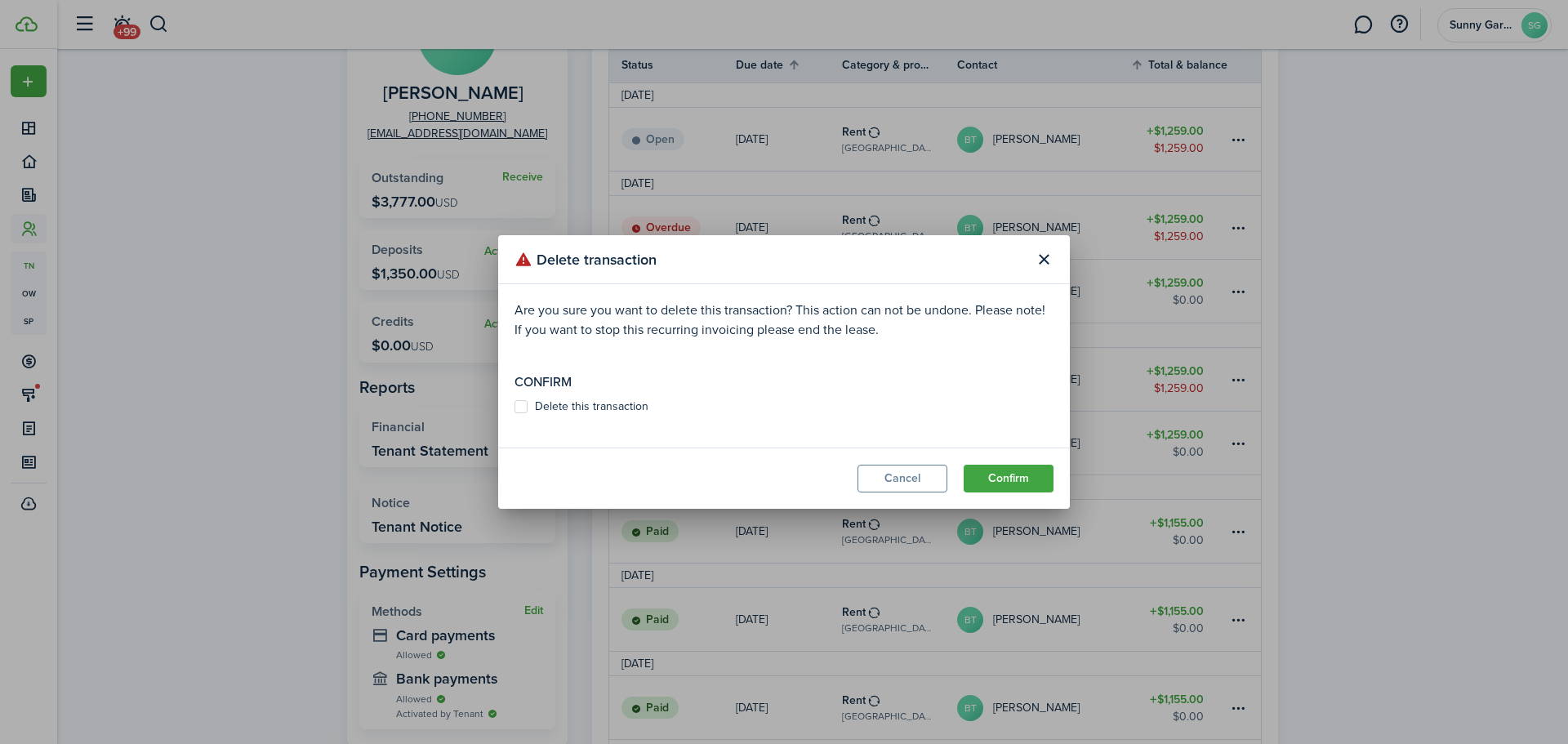
click at [518, 403] on label "Delete this transaction" at bounding box center [582, 407] width 134 height 13
click at [515, 407] on input "Delete this transaction" at bounding box center [514, 407] width 1 height 1
checkbox input "true"
click at [998, 472] on button "Confirm" at bounding box center [1009, 478] width 90 height 28
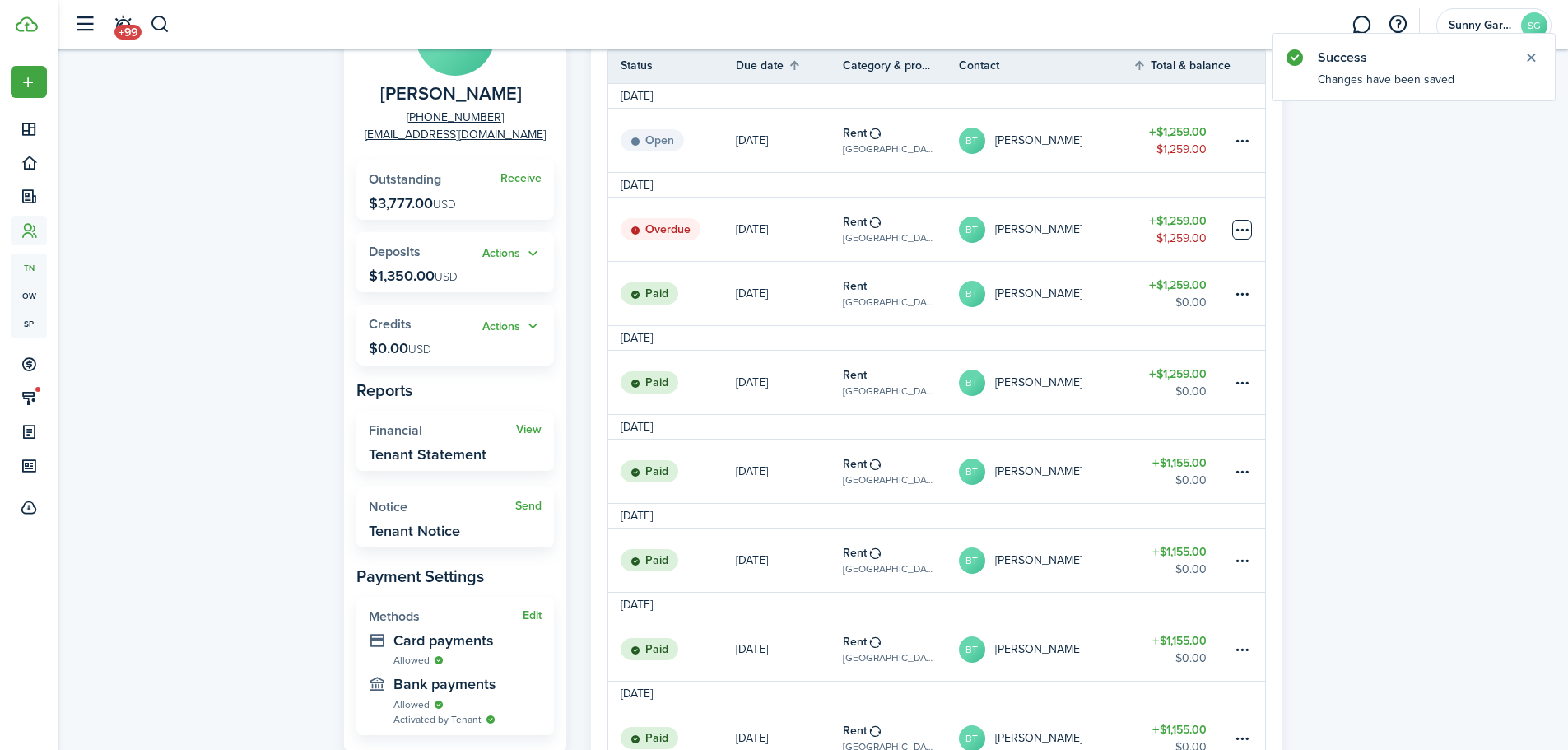
click at [1244, 229] on table-menu-btn-icon at bounding box center [1243, 229] width 20 height 20
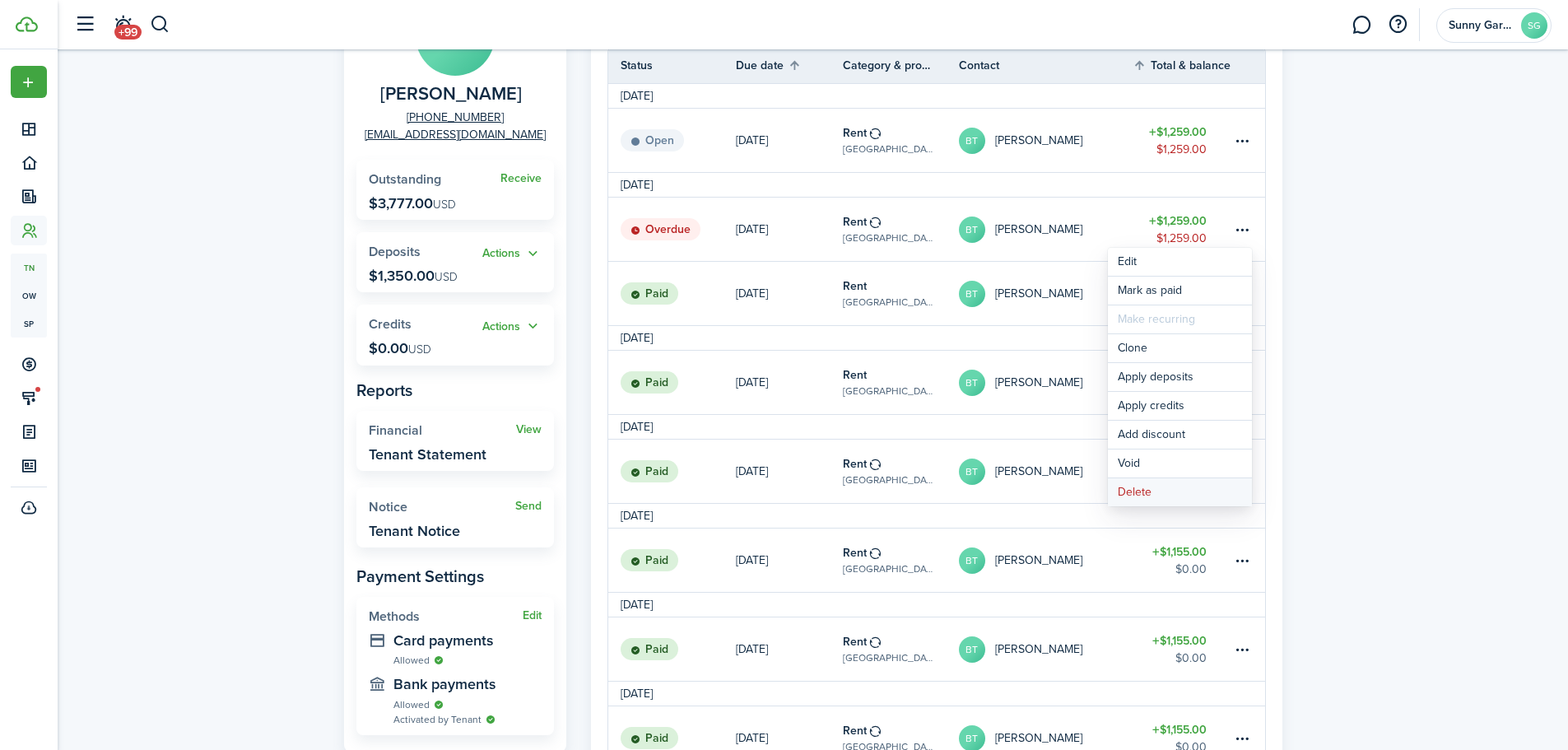
click at [1125, 493] on button "Delete" at bounding box center [1180, 492] width 144 height 28
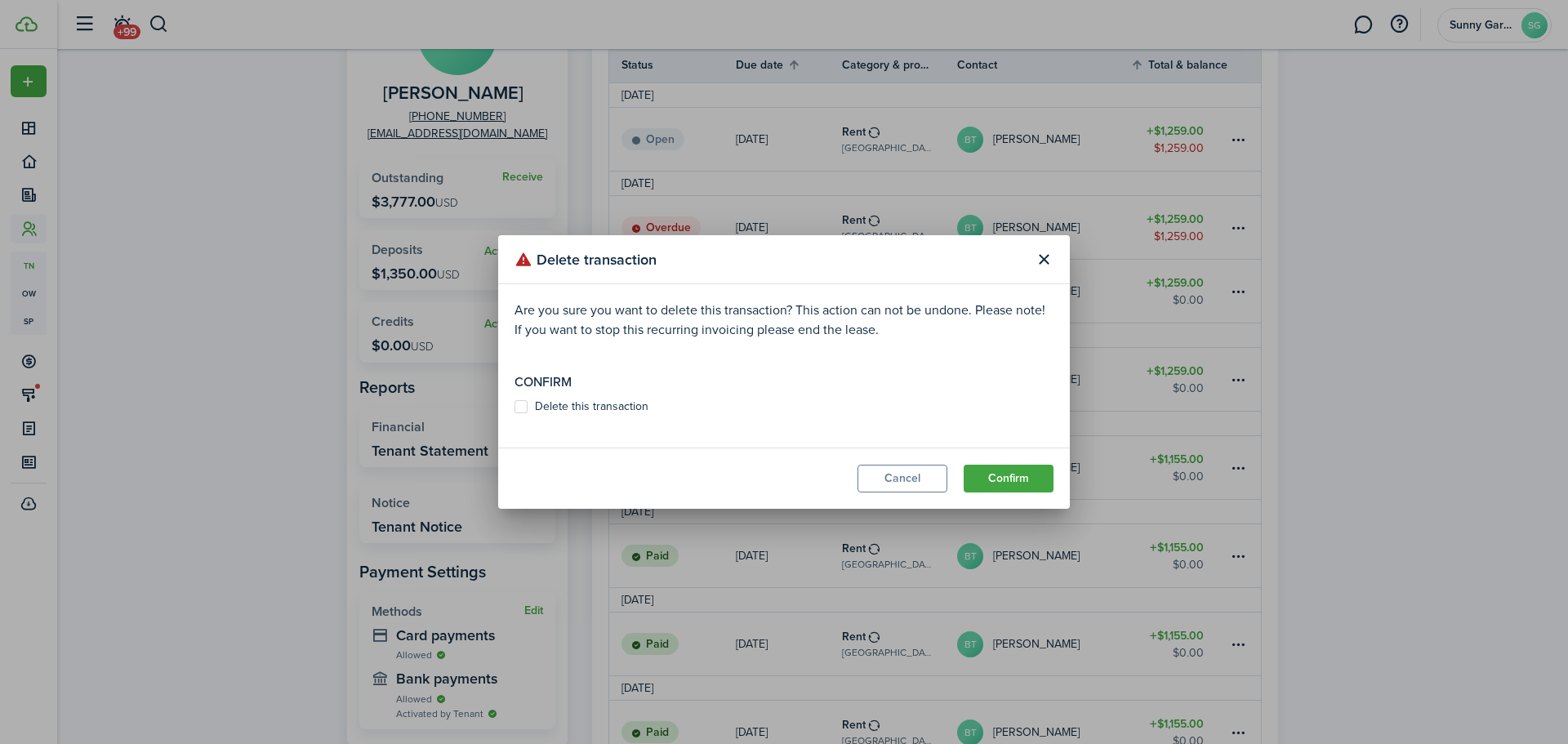
click at [518, 405] on label "Delete this transaction" at bounding box center [582, 407] width 134 height 13
click at [515, 407] on input "Delete this transaction" at bounding box center [514, 407] width 1 height 1
checkbox input "true"
click at [1010, 474] on button "Confirm" at bounding box center [1009, 478] width 90 height 28
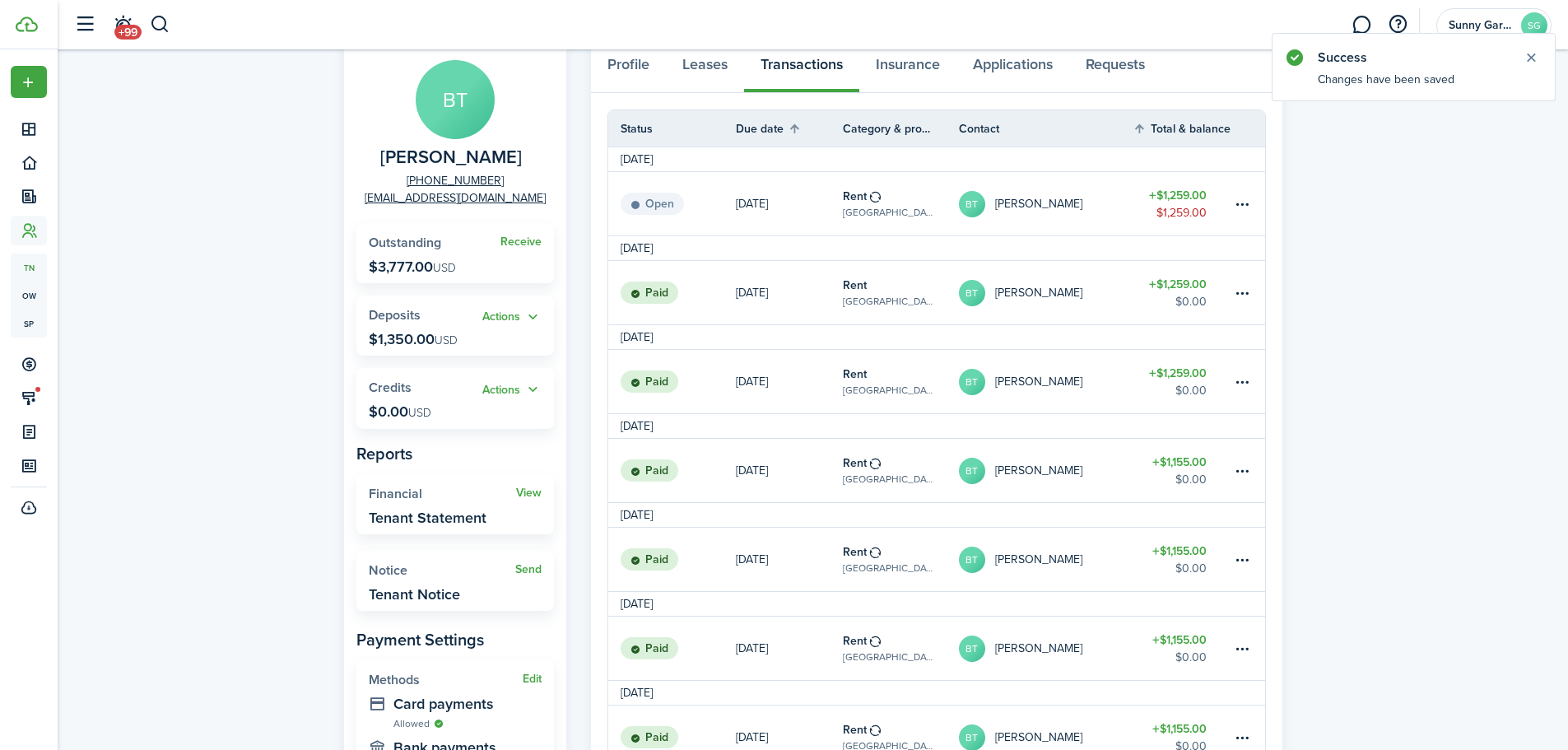
scroll to position [0, 0]
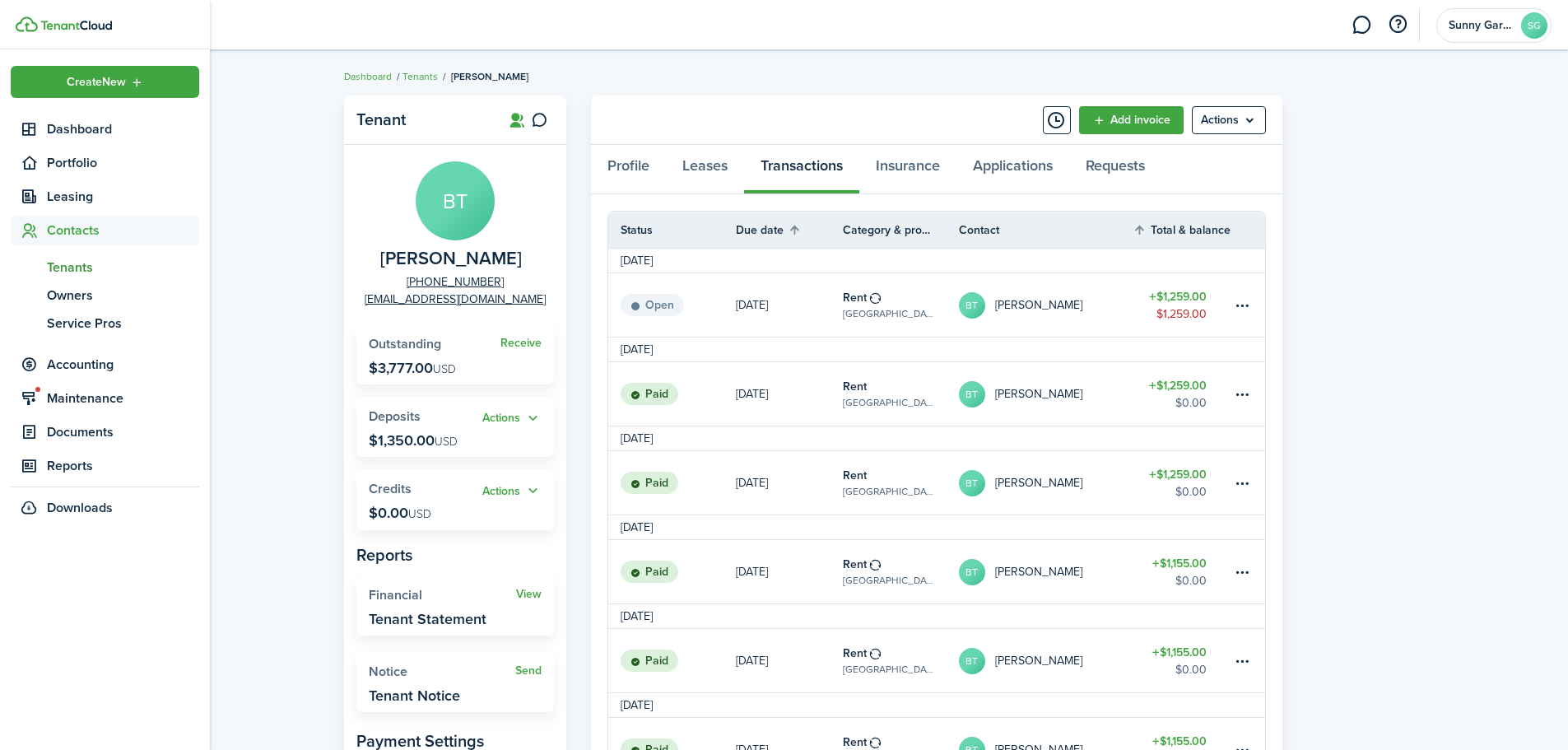
drag, startPoint x: 54, startPoint y: 263, endPoint x: 64, endPoint y: 263, distance: 10.0
click at [56, 264] on span "Tenants" at bounding box center [122, 268] width 152 height 20
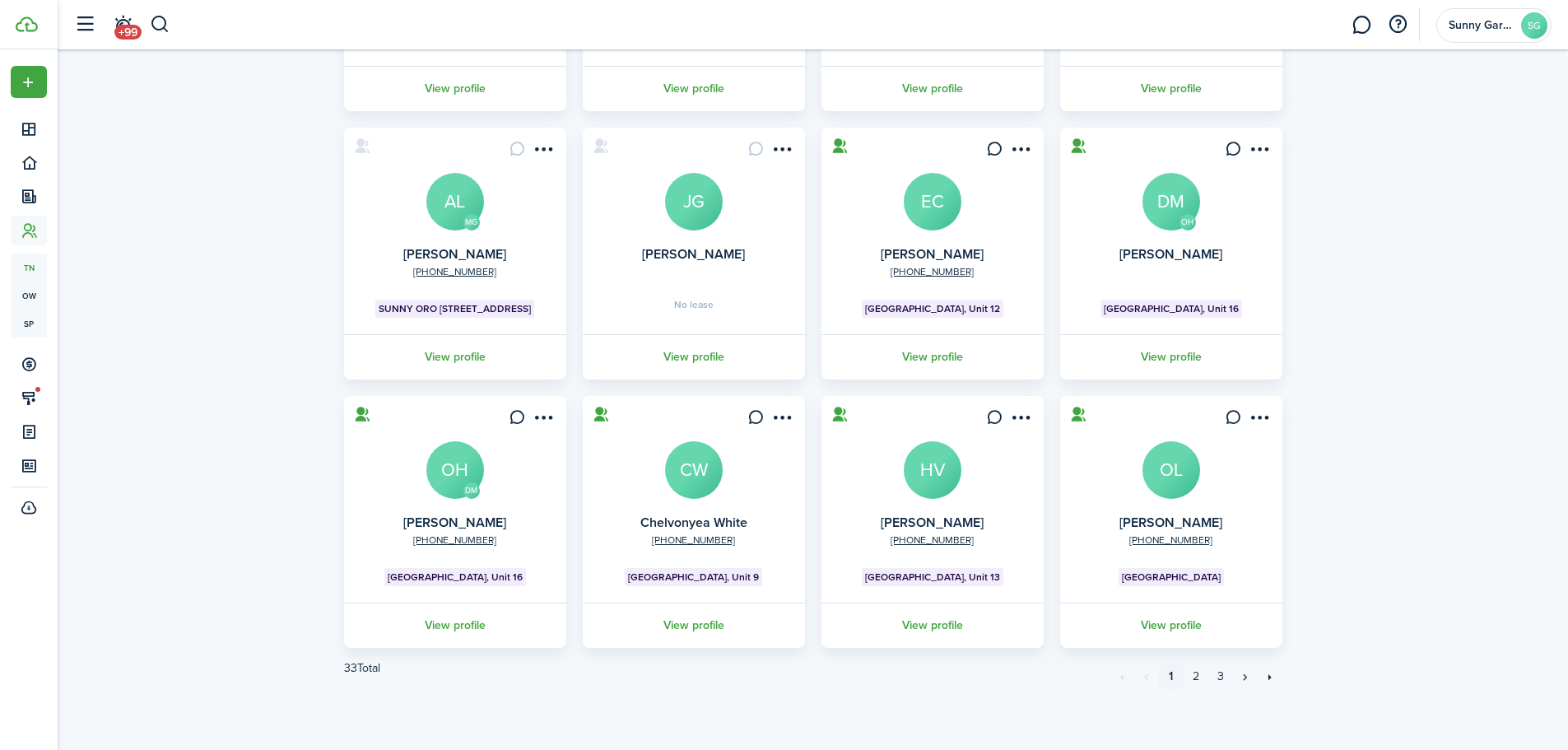
scroll to position [326, 0]
click at [1218, 678] on link "3" at bounding box center [1220, 675] width 24 height 24
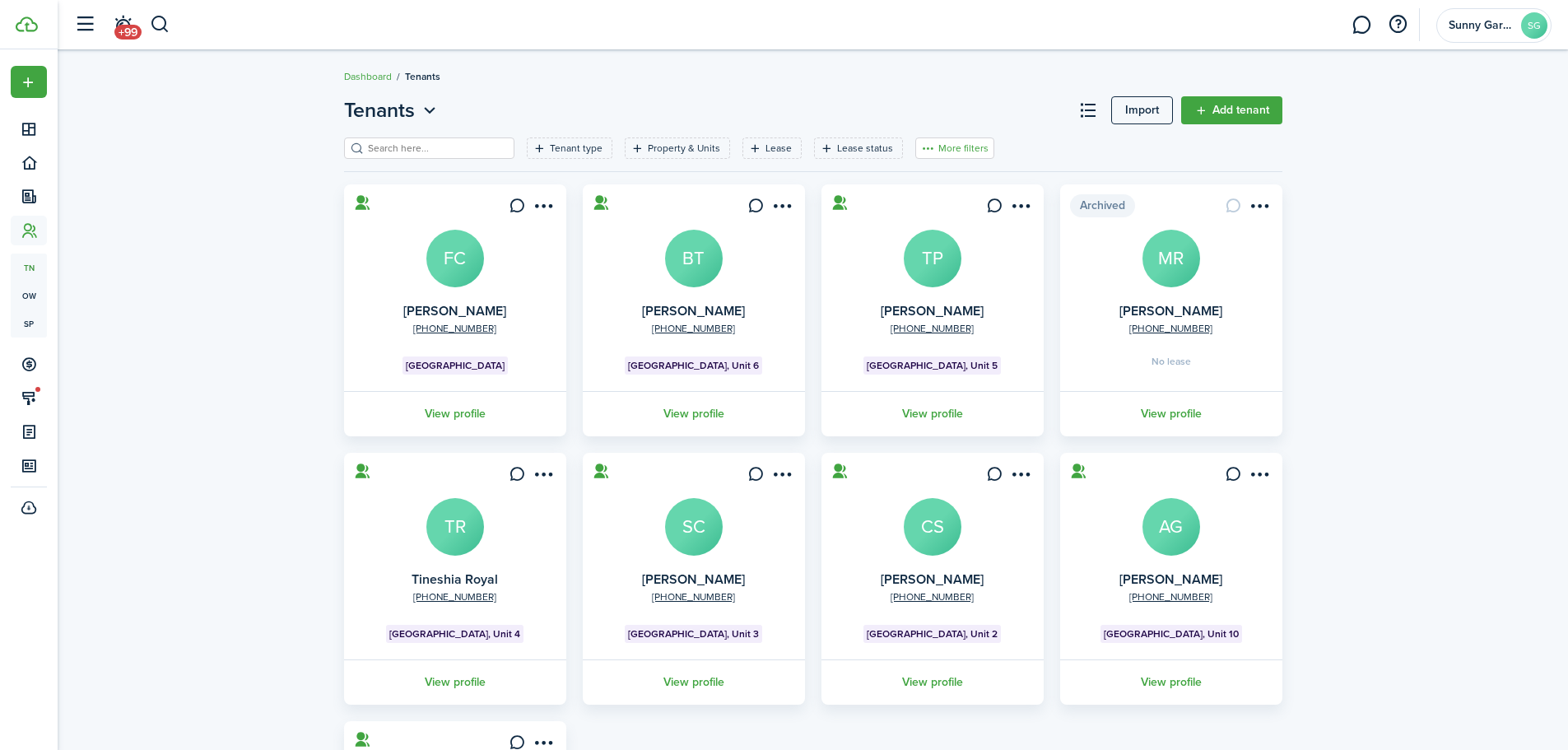
click at [955, 146] on button "More filters" at bounding box center [955, 148] width 79 height 22
click at [937, 268] on button "Sort by A-Z" at bounding box center [930, 269] width 144 height 30
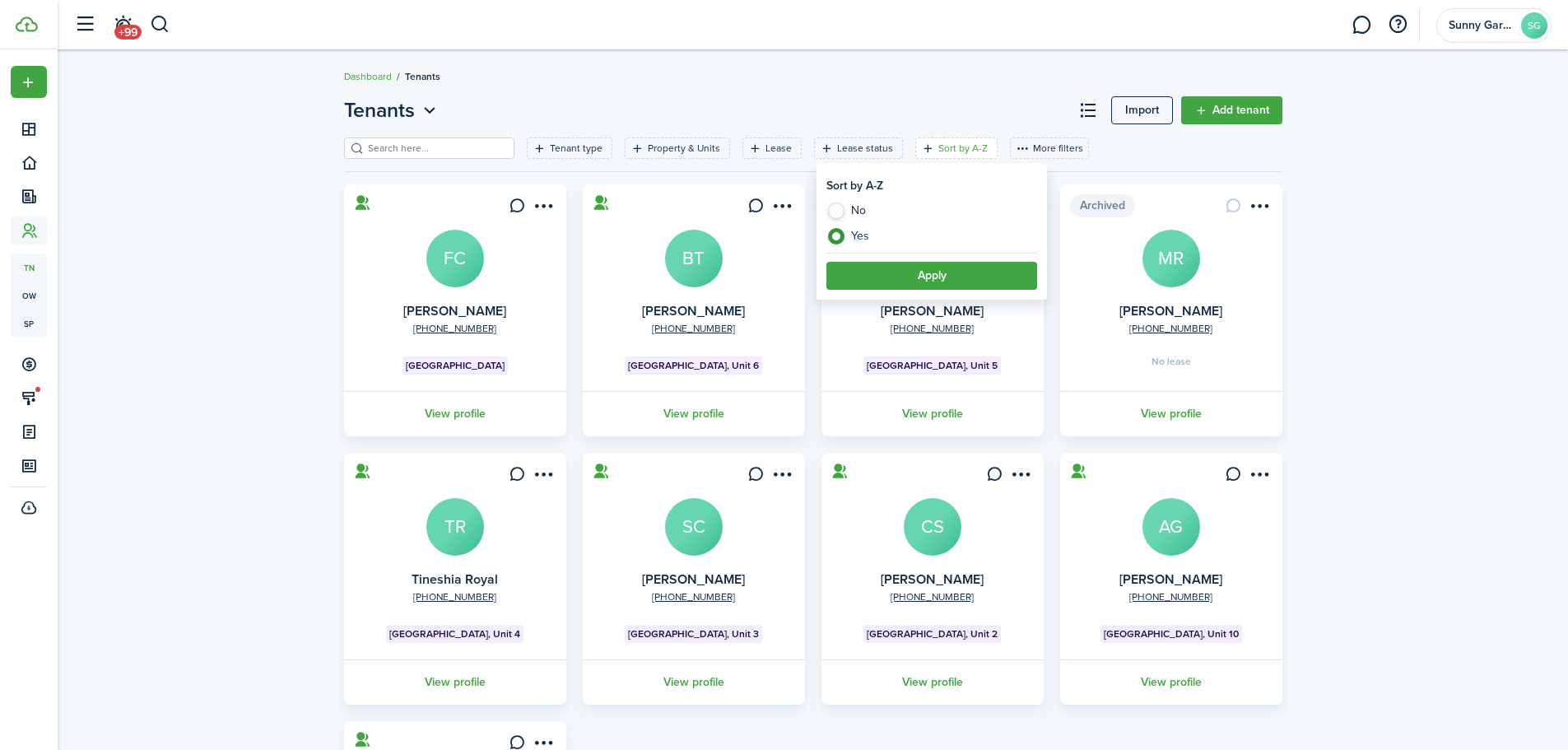
click at [931, 280] on button "Apply" at bounding box center [931, 275] width 210 height 28
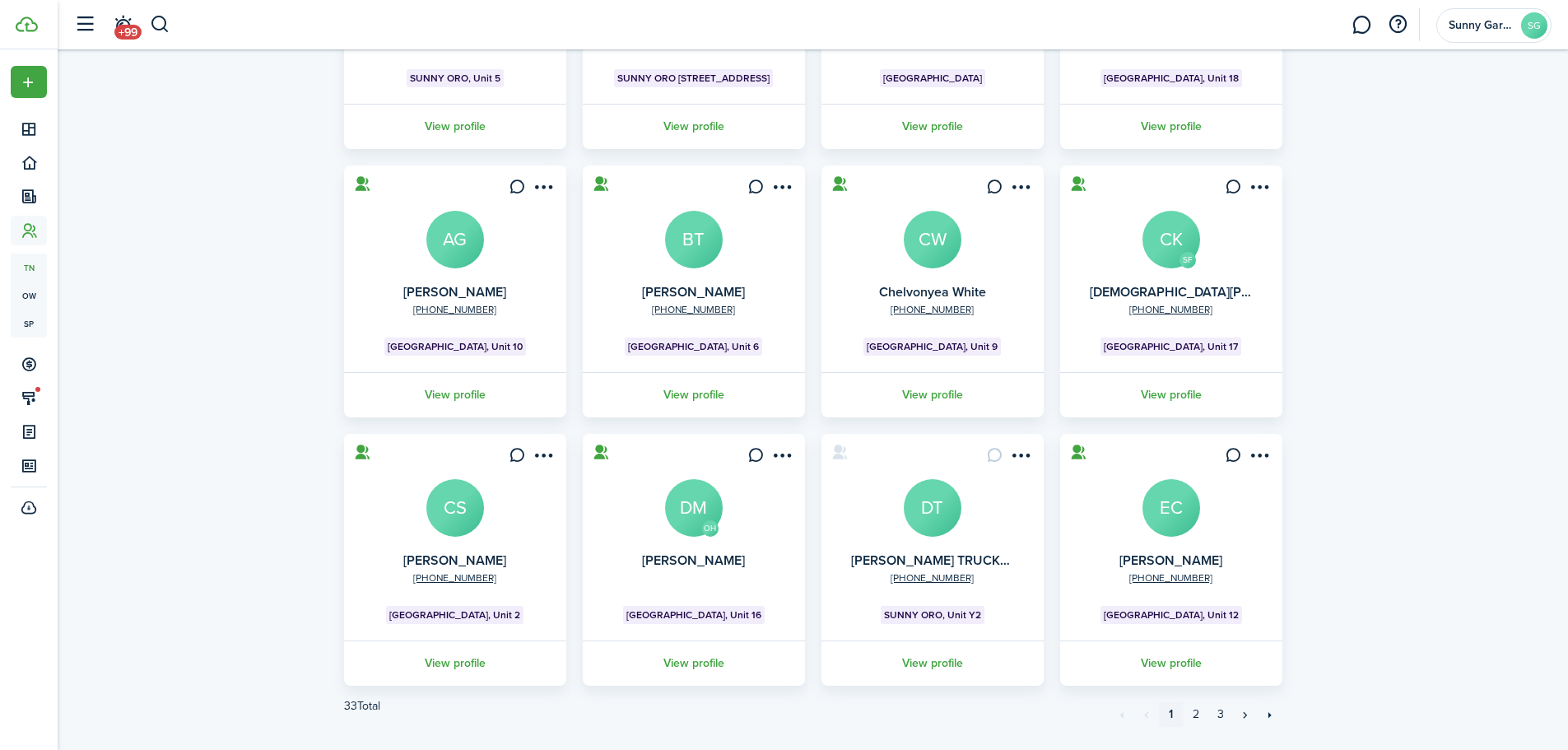
scroll to position [326, 0]
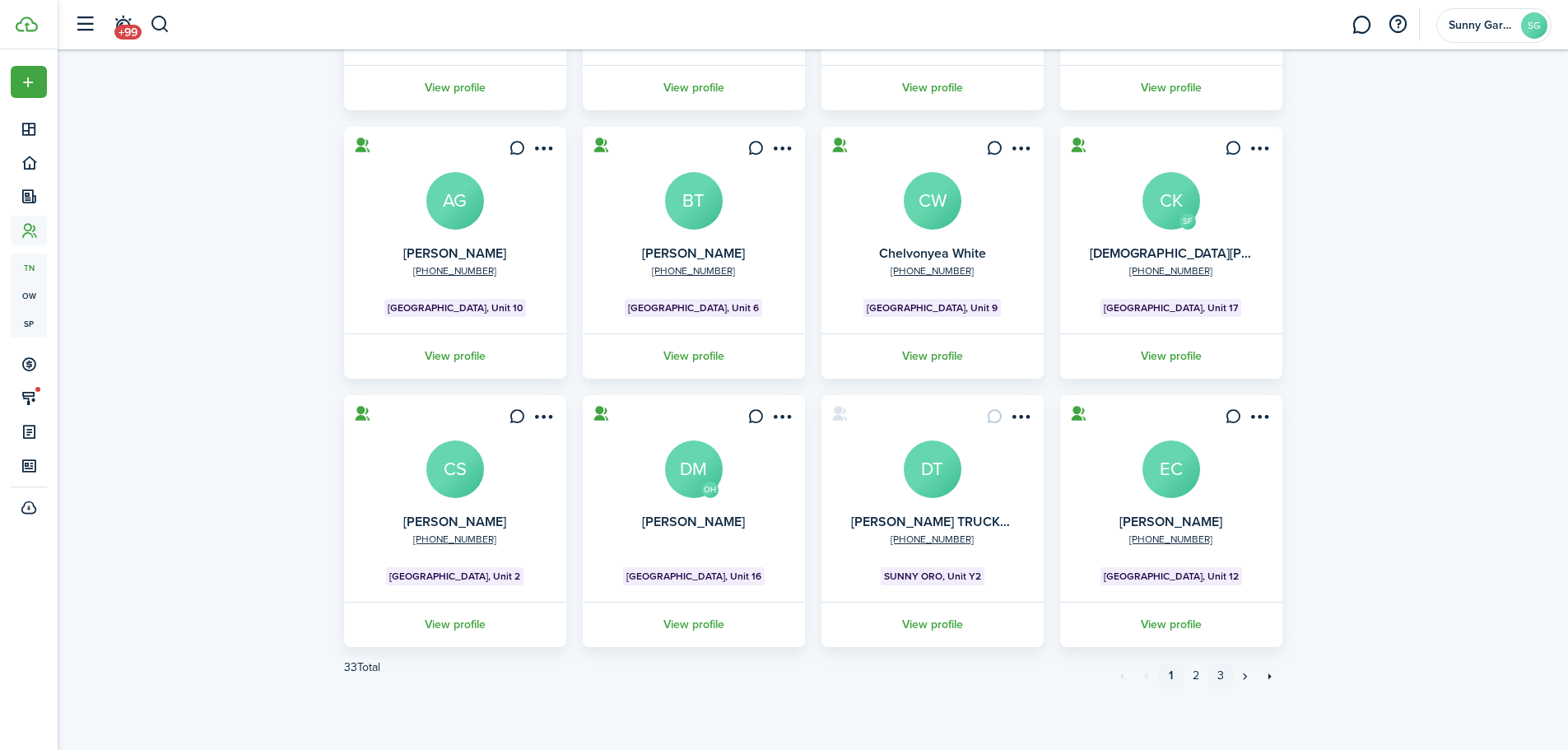
click at [1221, 678] on link "3" at bounding box center [1220, 675] width 24 height 24
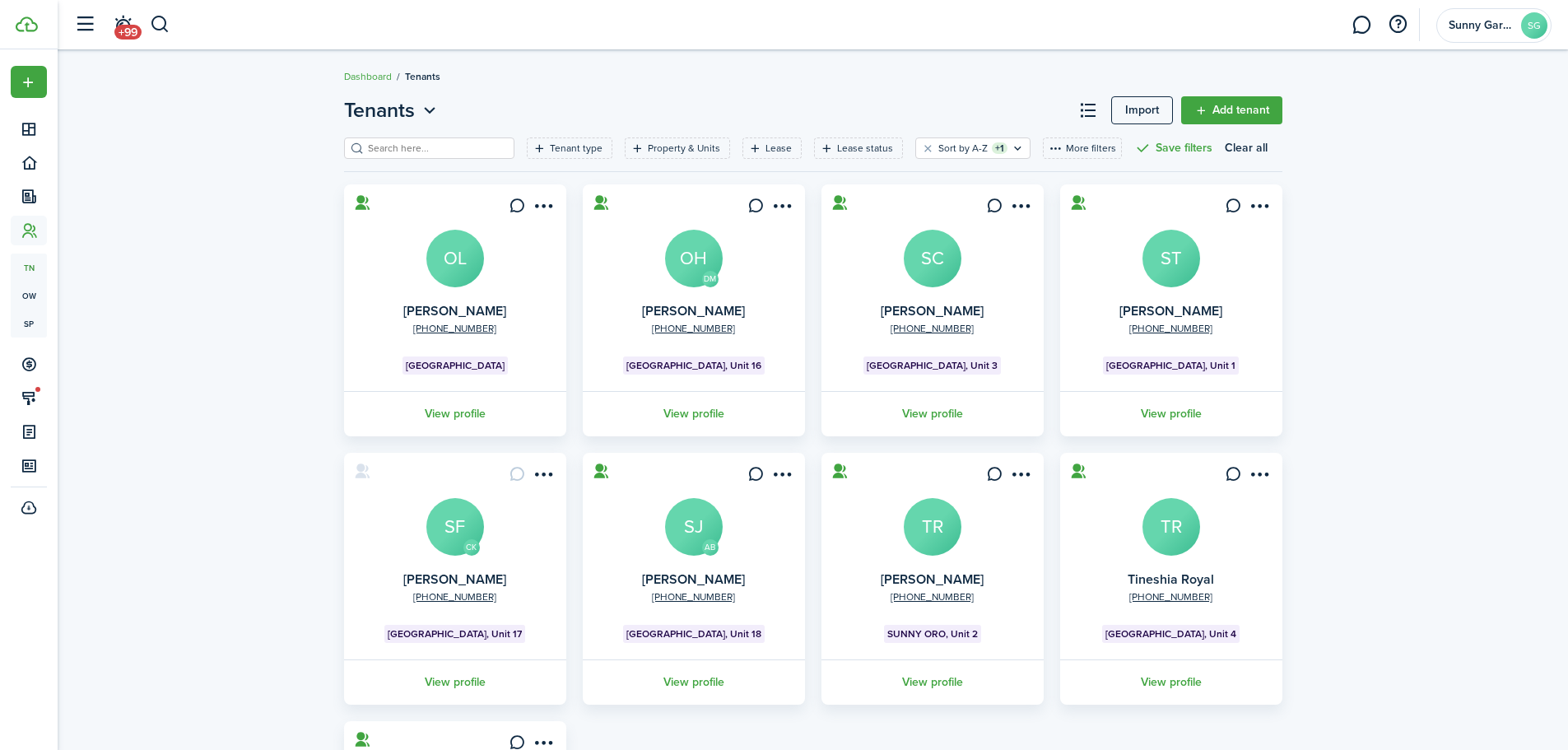
scroll to position [83, 0]
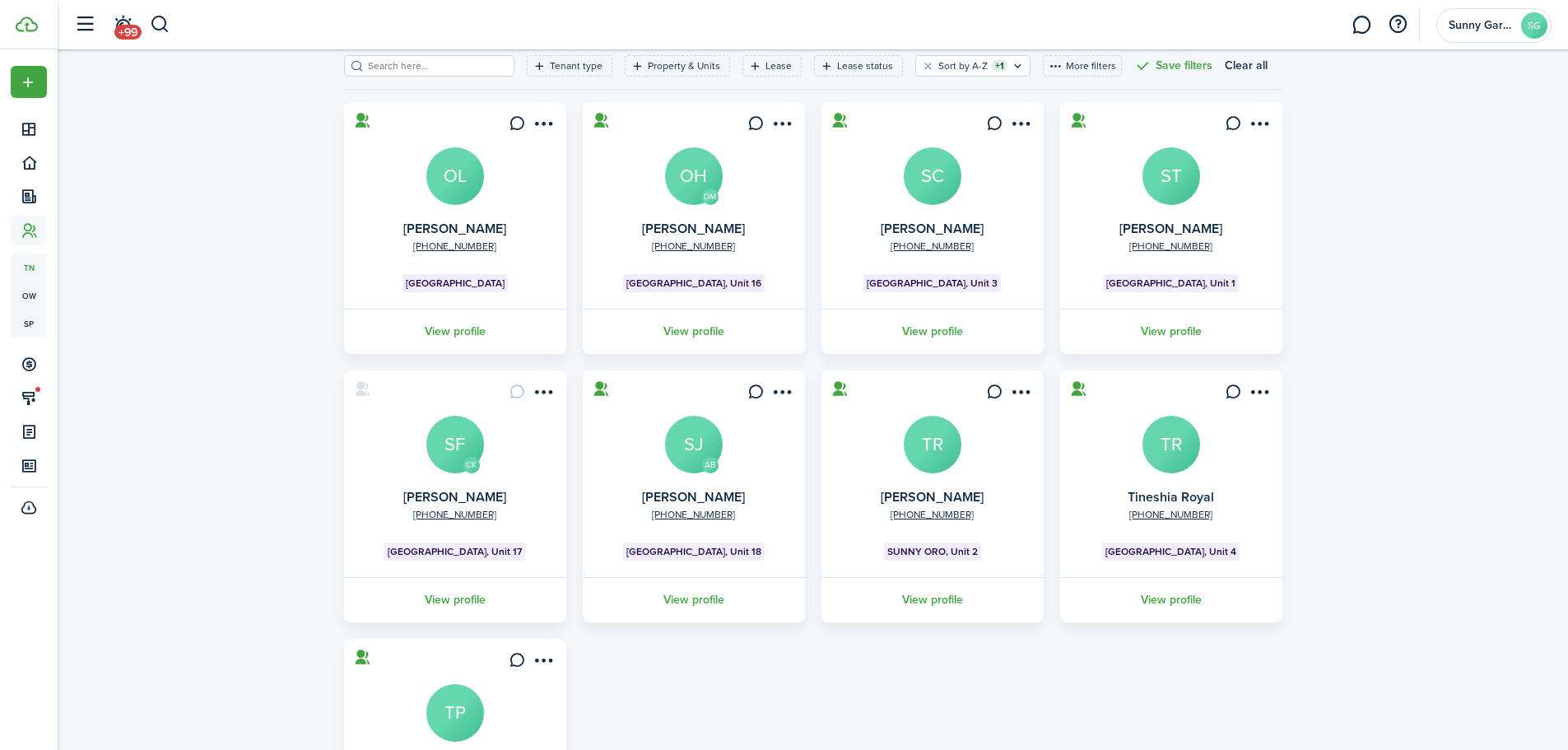
click at [1166, 469] on avatar-text "TR" at bounding box center [1172, 444] width 58 height 58
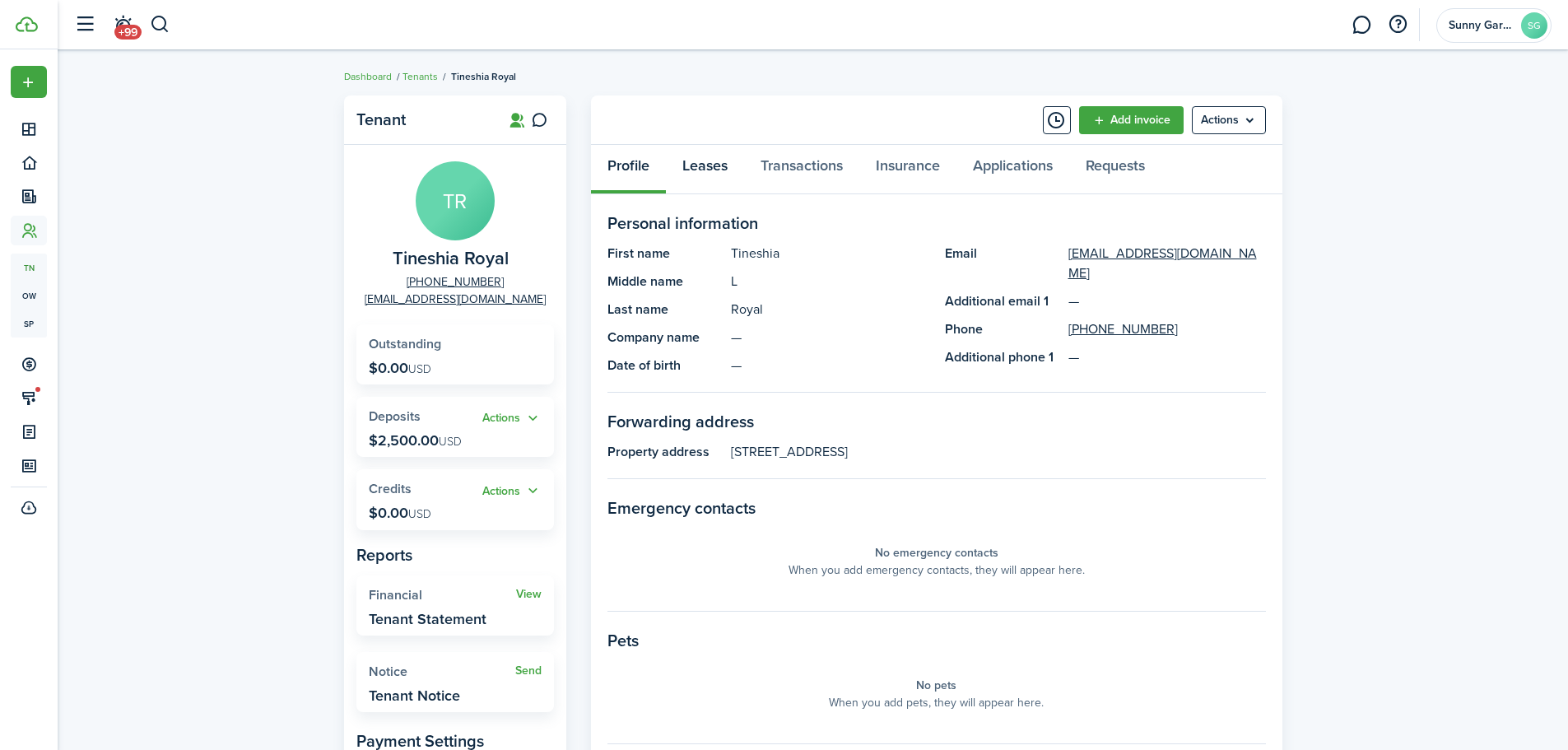
click at [692, 167] on link "Leases" at bounding box center [705, 169] width 78 height 49
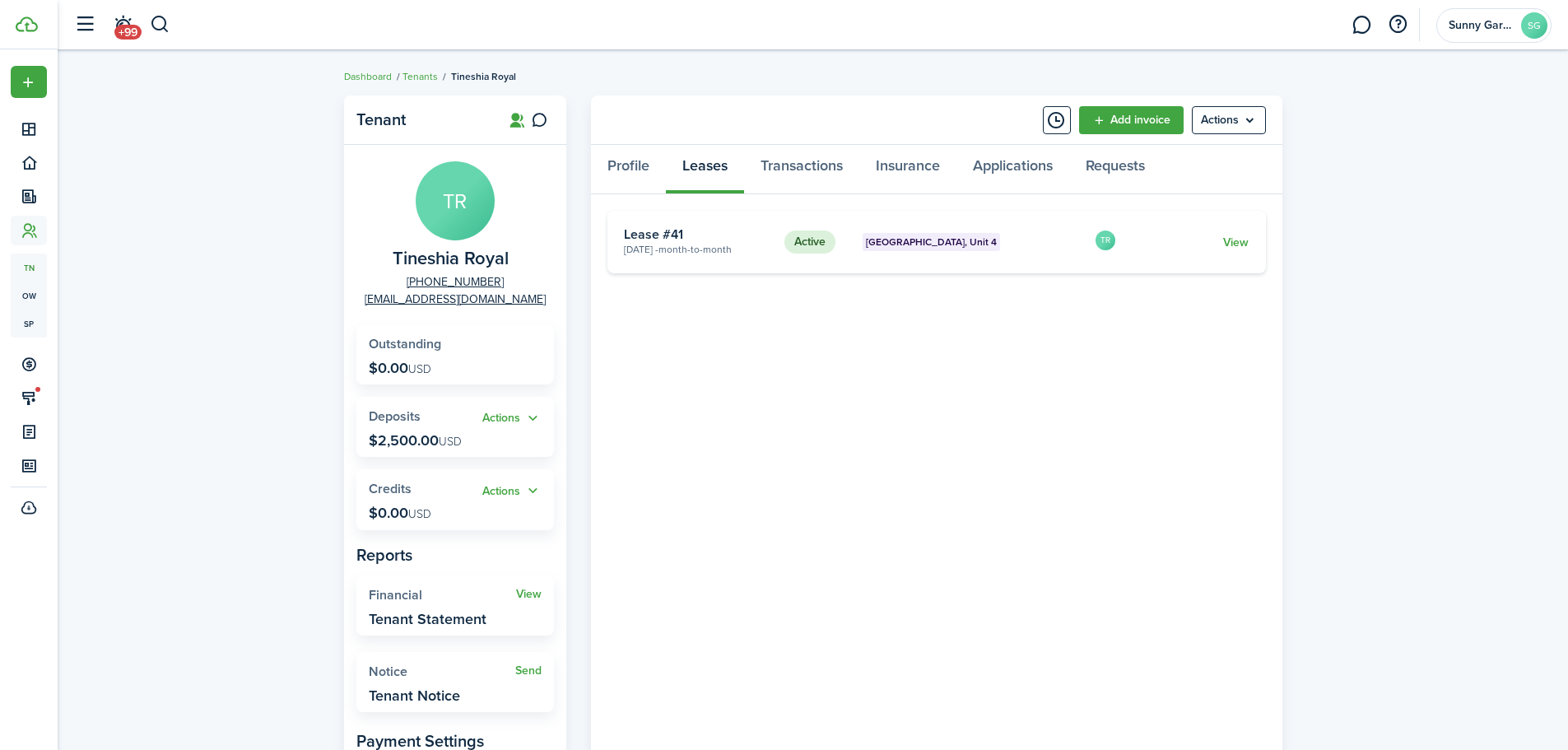
click at [1237, 240] on link "View" at bounding box center [1236, 242] width 25 height 17
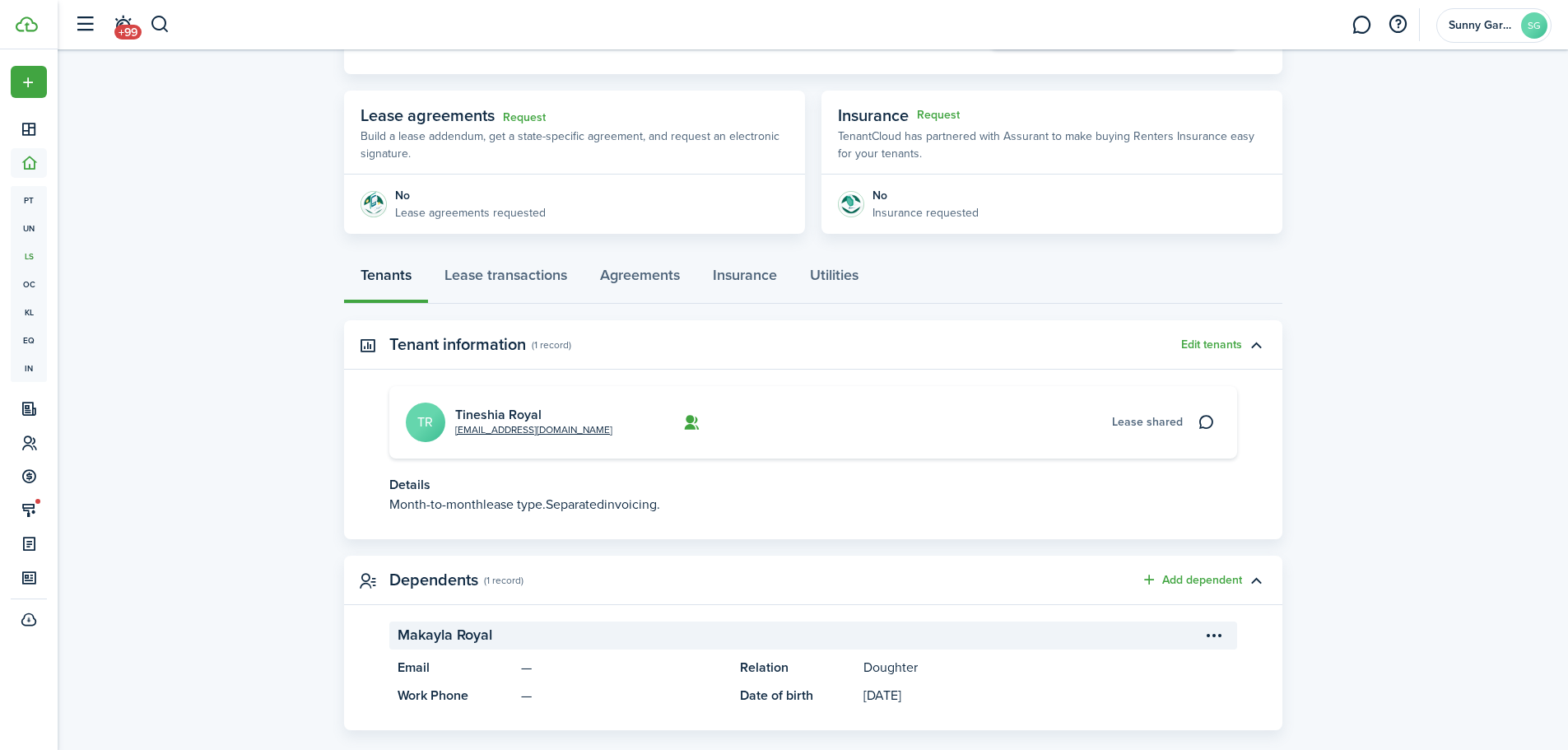
scroll to position [288, 0]
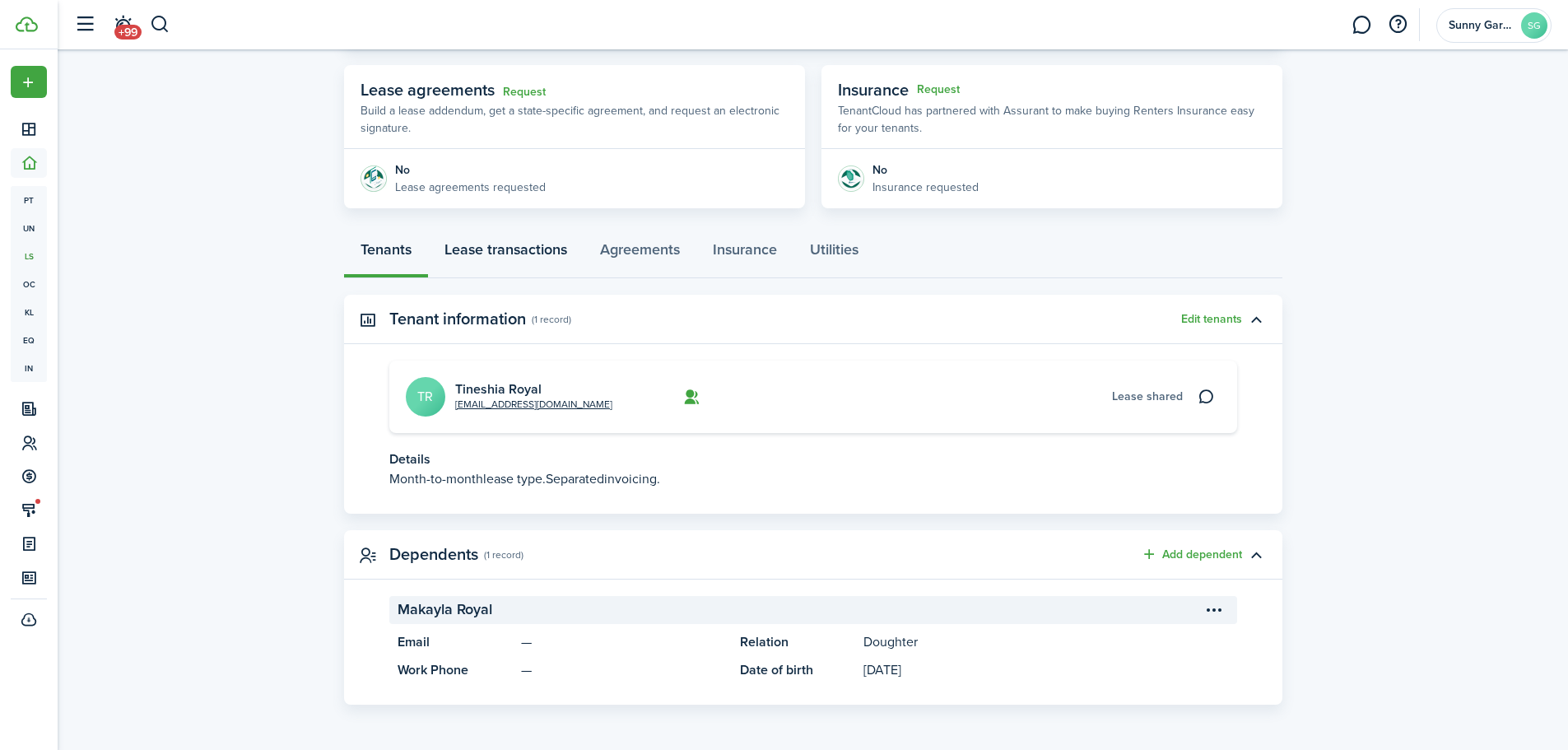
click at [512, 244] on link "Lease transactions" at bounding box center [505, 254] width 156 height 49
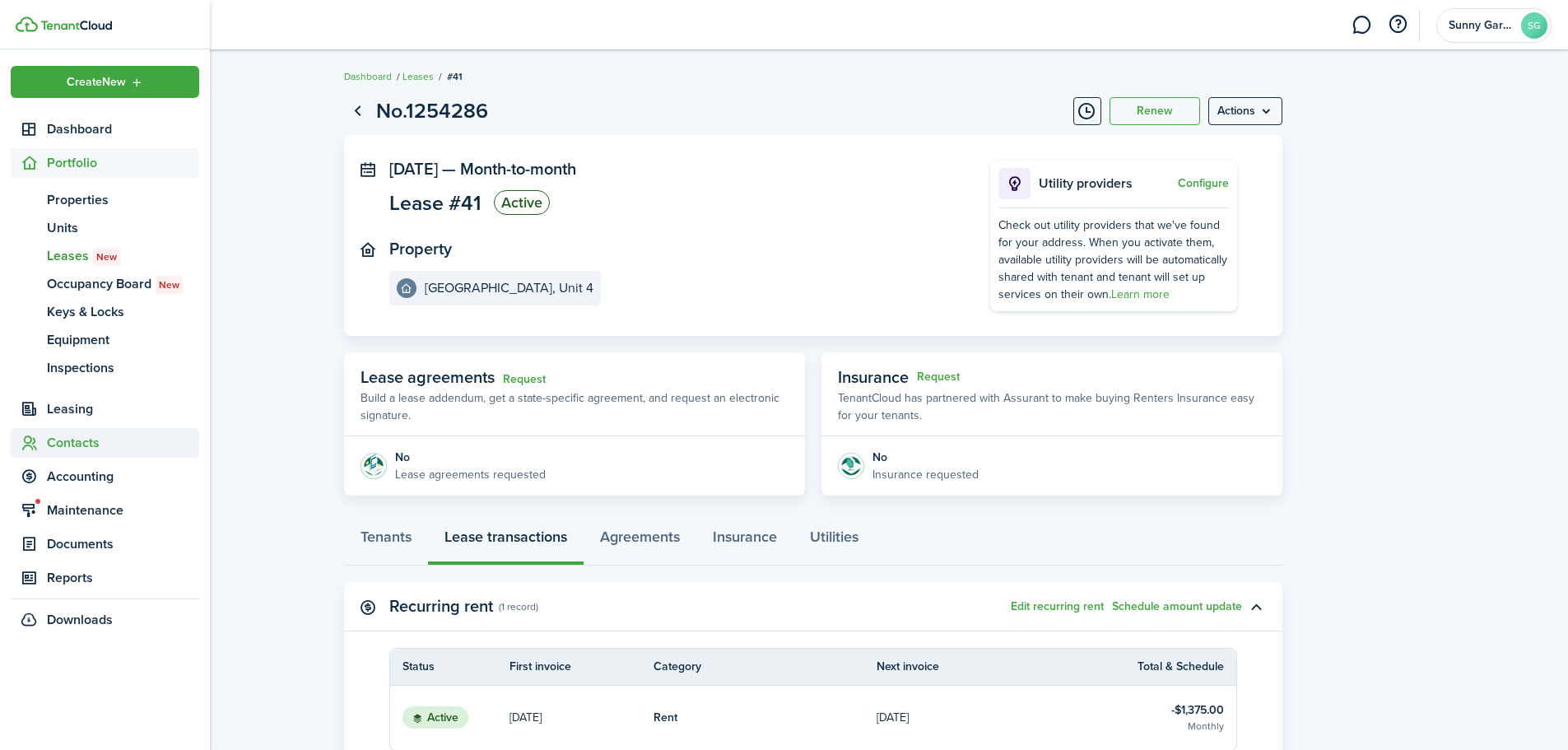
click at [58, 432] on span "Contacts" at bounding box center [105, 442] width 189 height 30
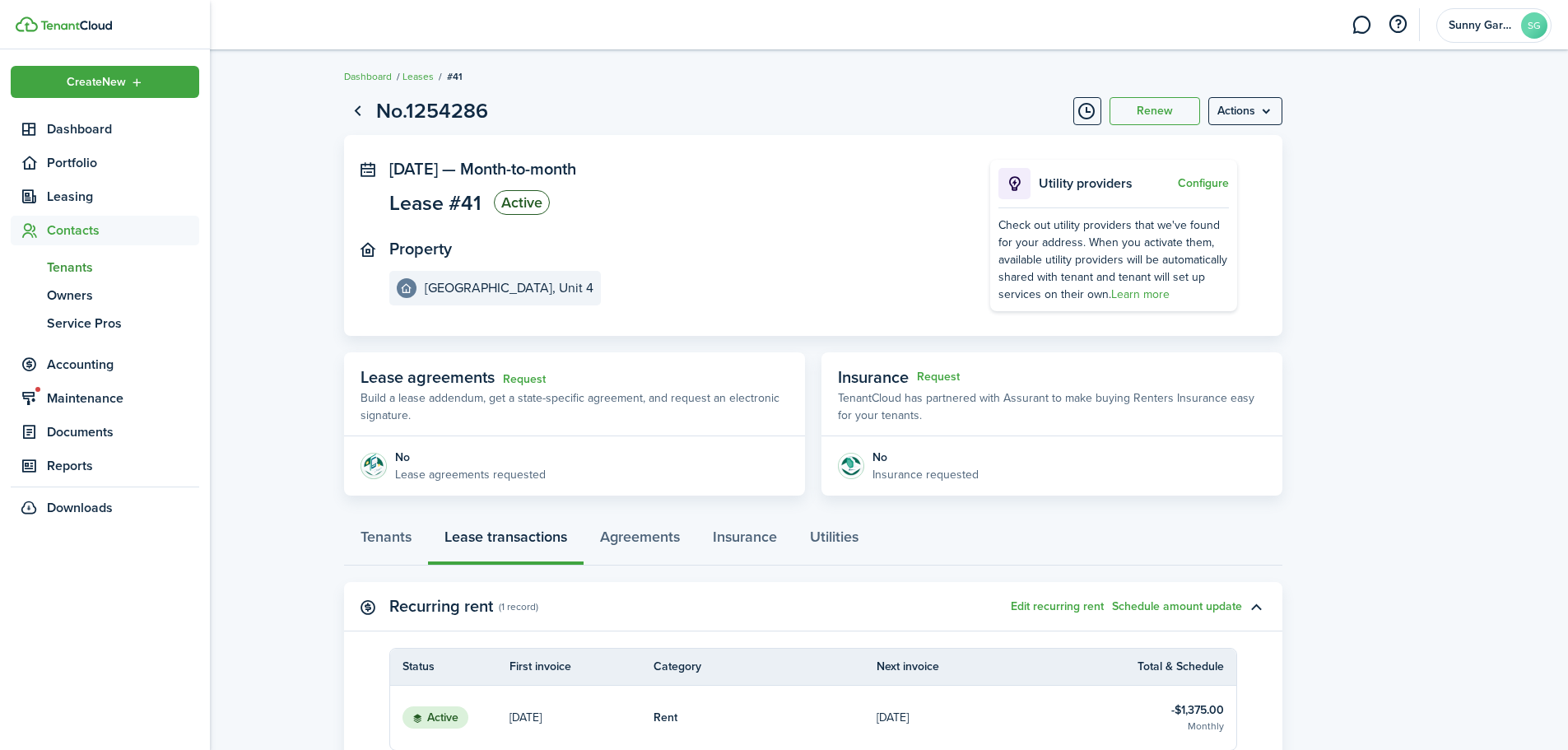
click at [75, 280] on link "tn Tenants" at bounding box center [105, 267] width 189 height 28
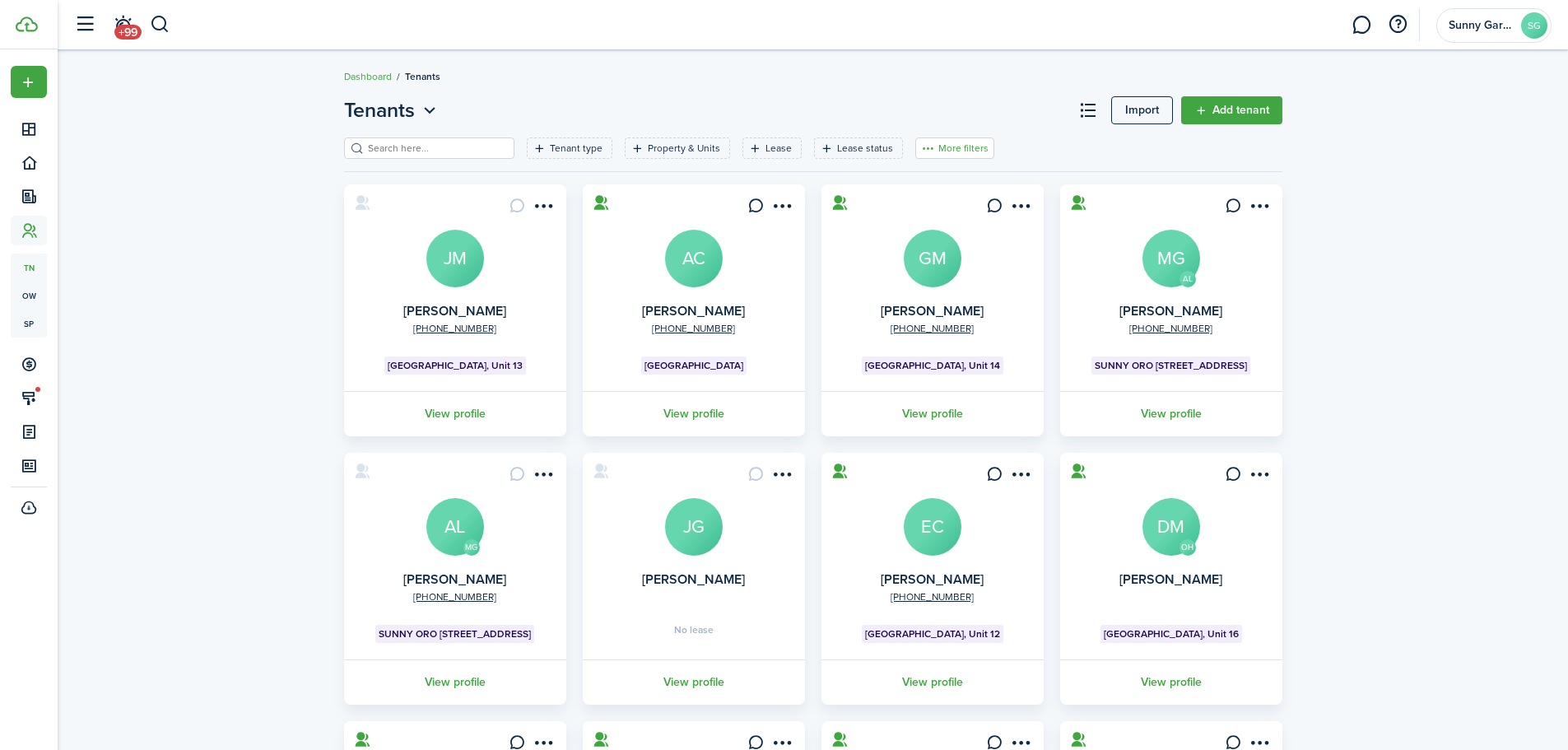
click at [951, 153] on button "More filters" at bounding box center [955, 148] width 79 height 22
click at [902, 273] on button "Sort by A-Z" at bounding box center [930, 269] width 144 height 30
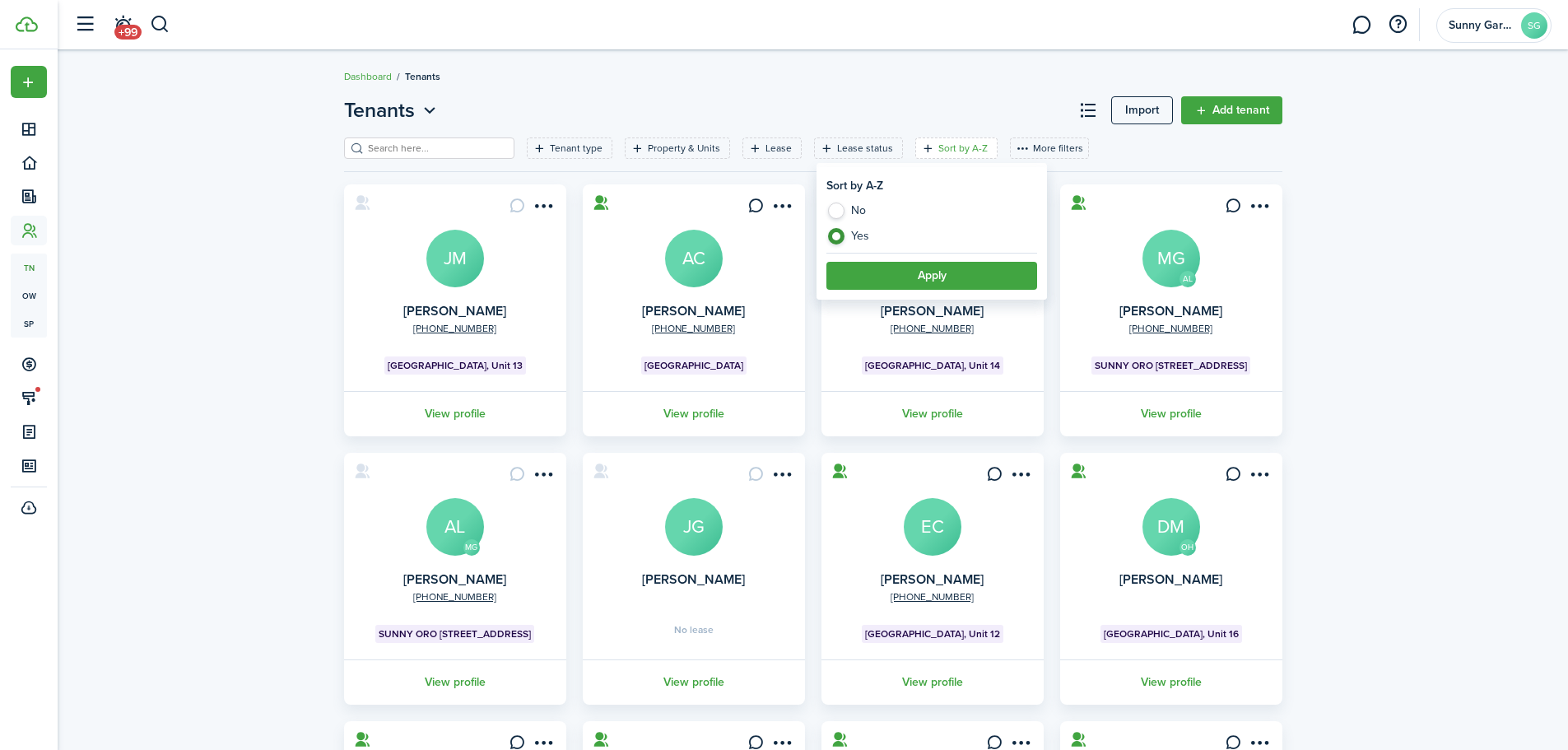
click at [969, 288] on button "Apply" at bounding box center [931, 275] width 210 height 28
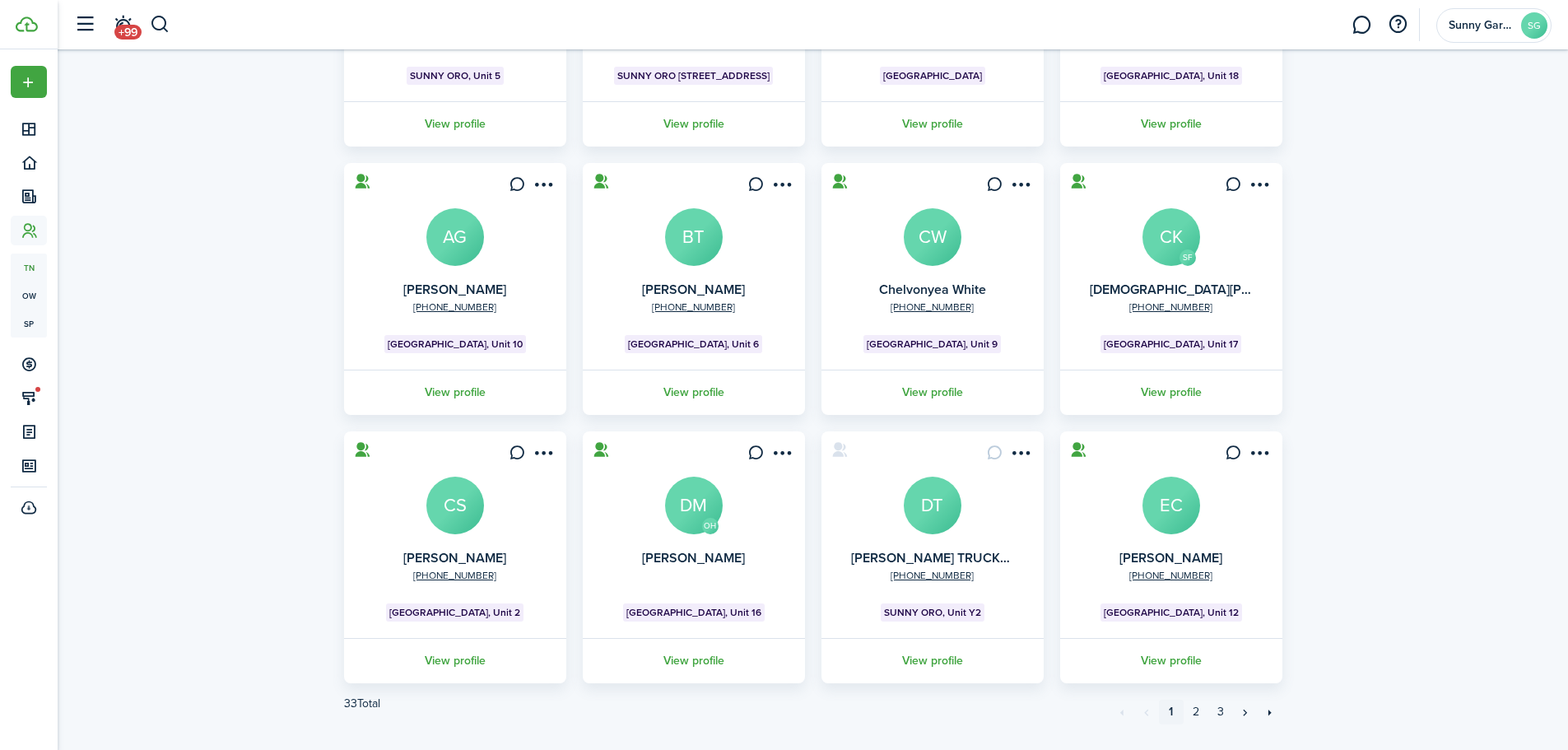
scroll to position [326, 0]
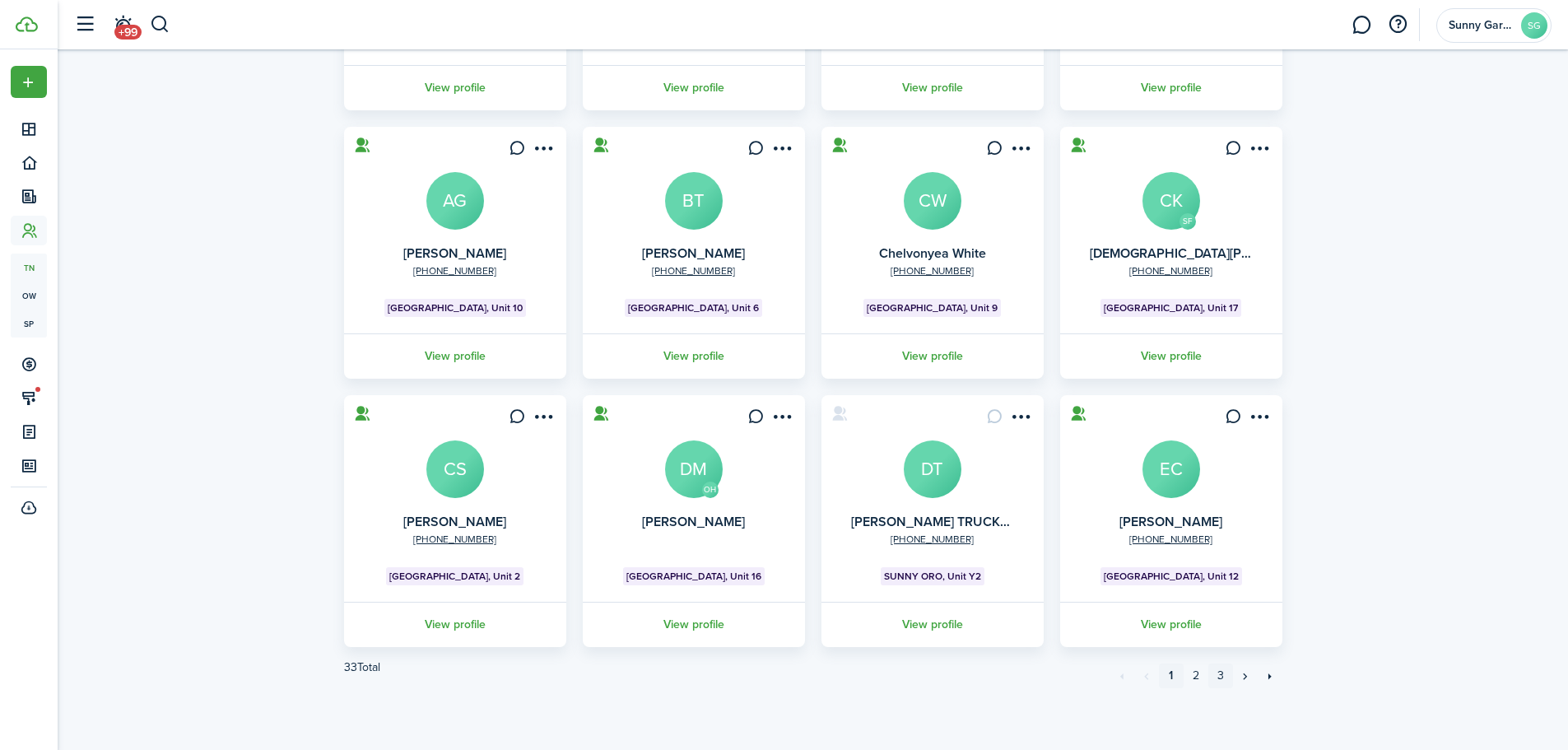
click at [1228, 680] on link "3" at bounding box center [1220, 675] width 24 height 24
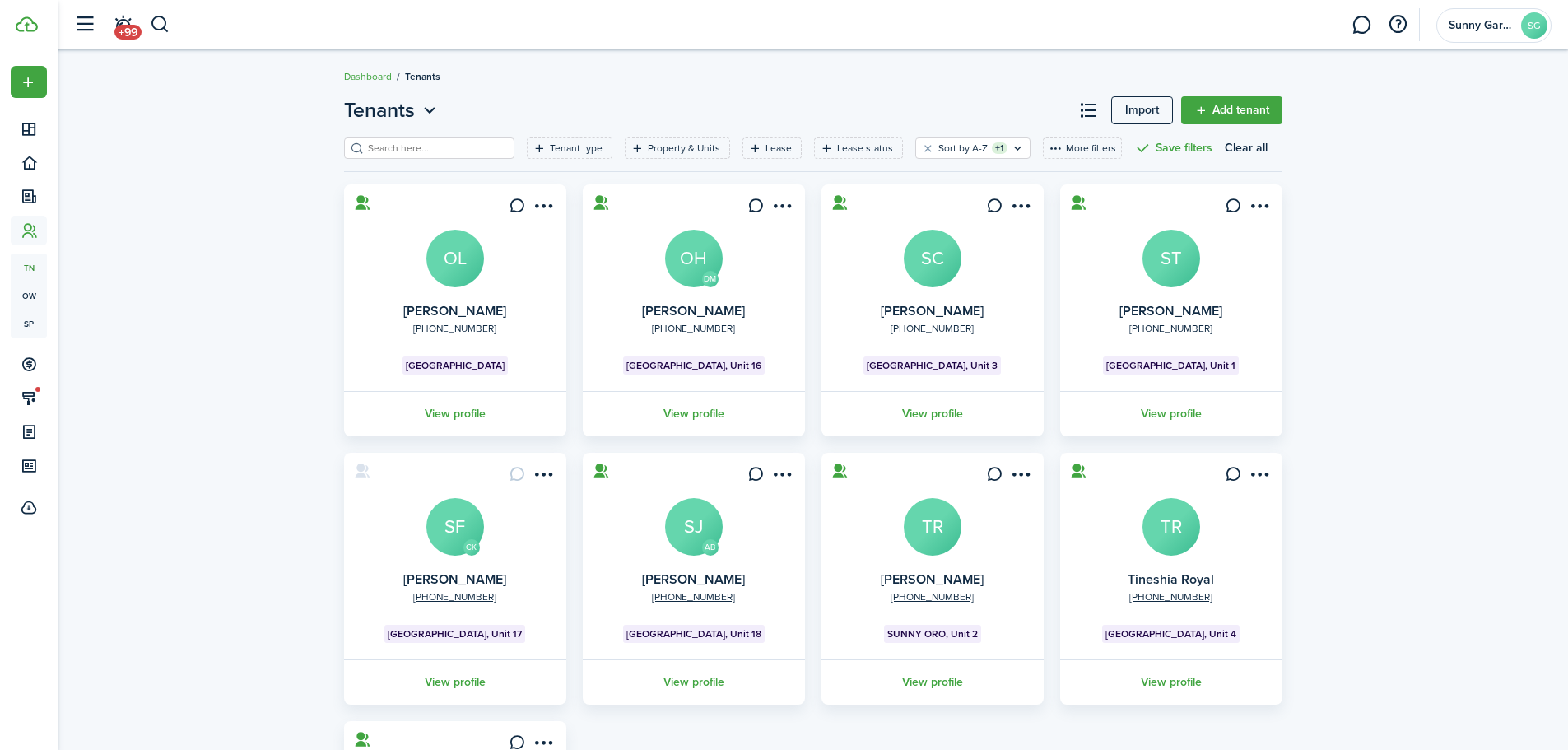
click at [1163, 249] on avatar-text "ST" at bounding box center [1172, 258] width 58 height 58
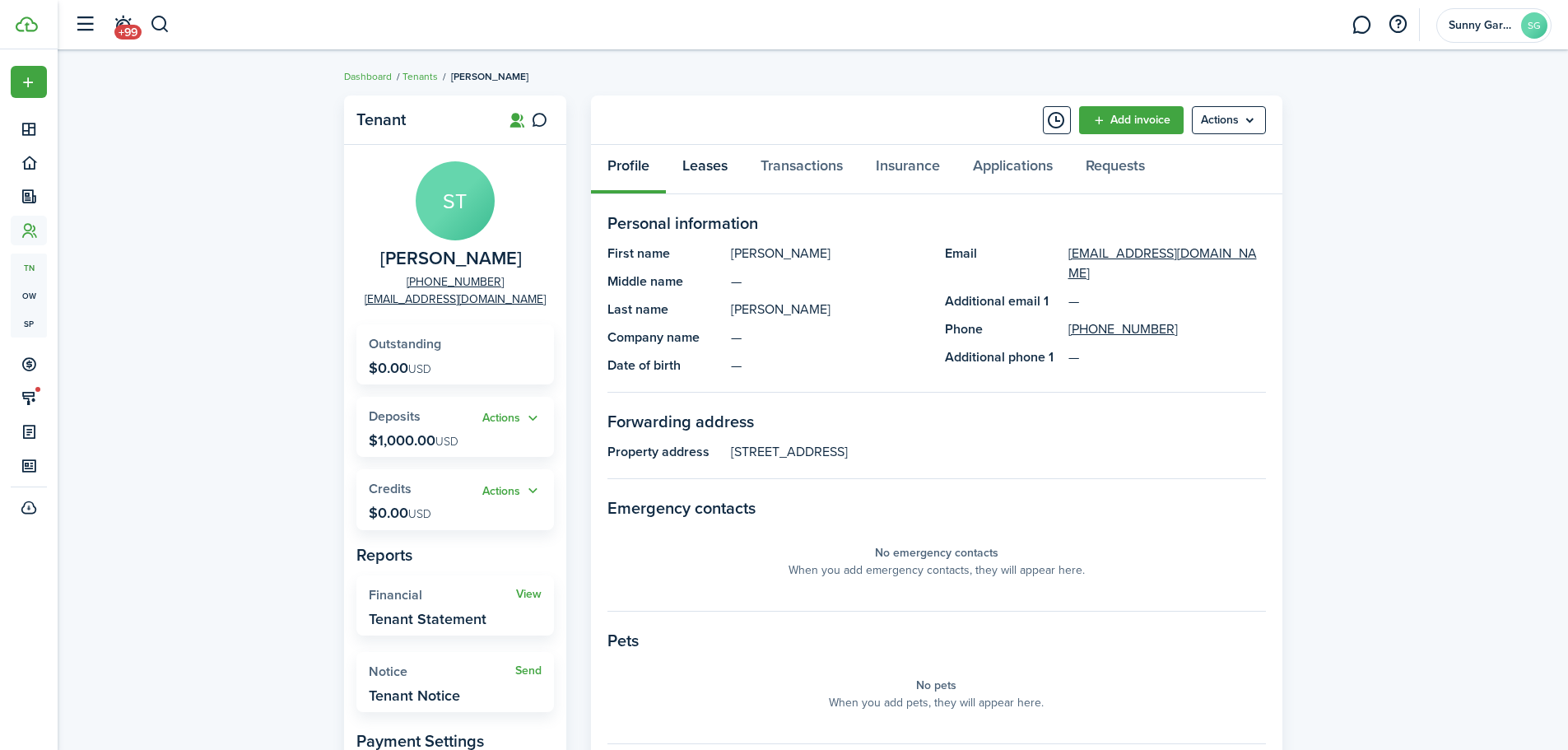
click at [710, 167] on link "Leases" at bounding box center [705, 169] width 78 height 49
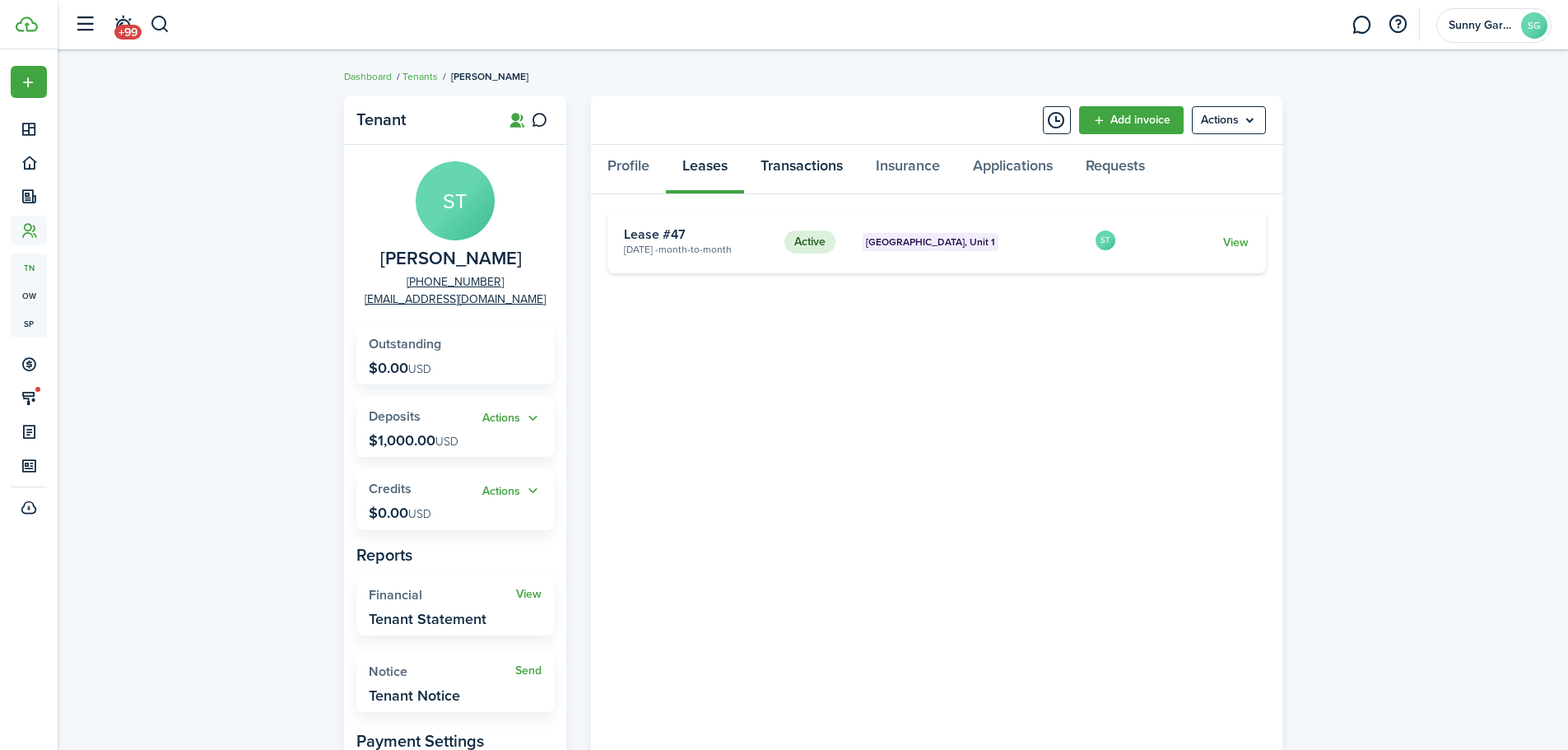
click at [785, 156] on link "Transactions" at bounding box center [802, 169] width 115 height 49
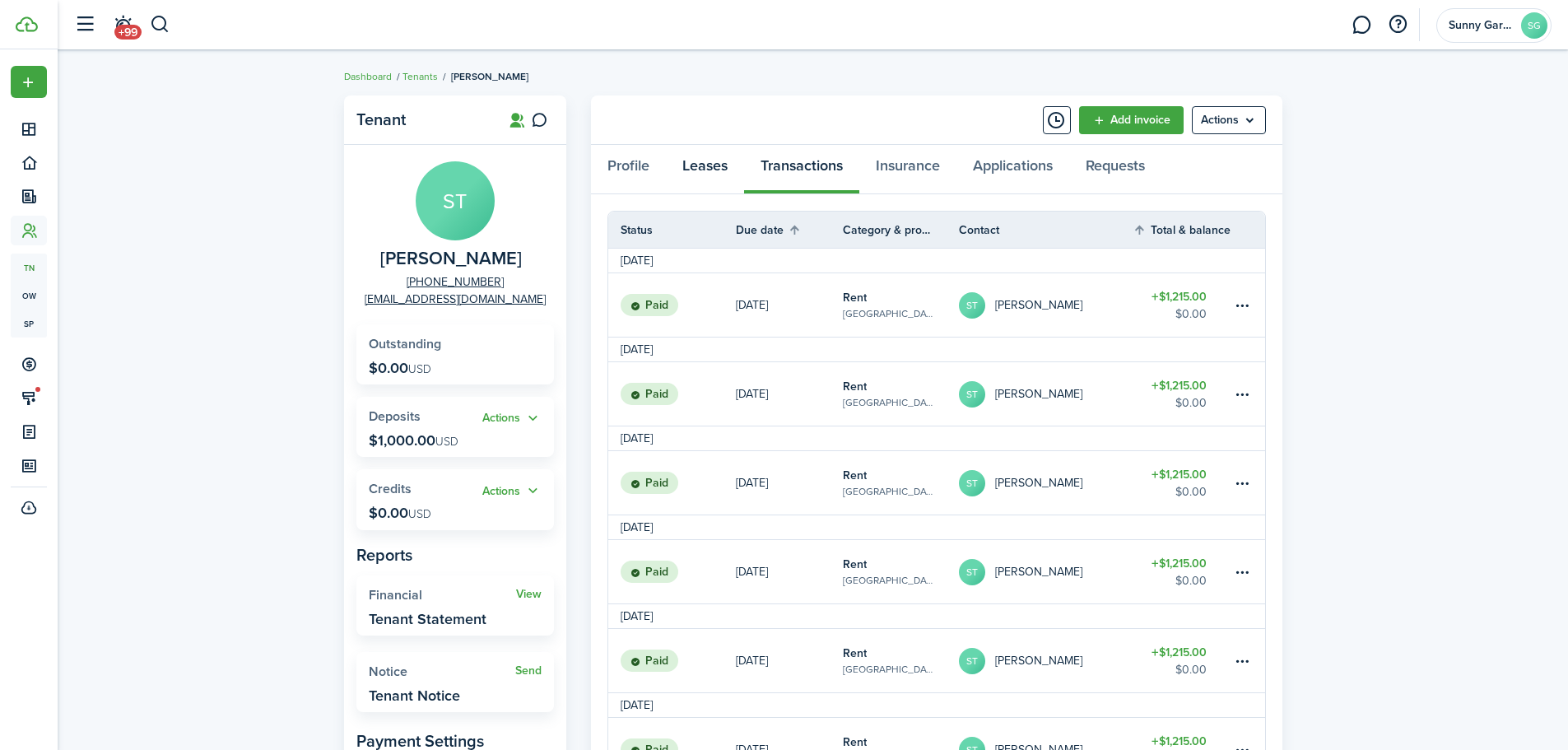
click at [710, 171] on link "Leases" at bounding box center [705, 169] width 78 height 49
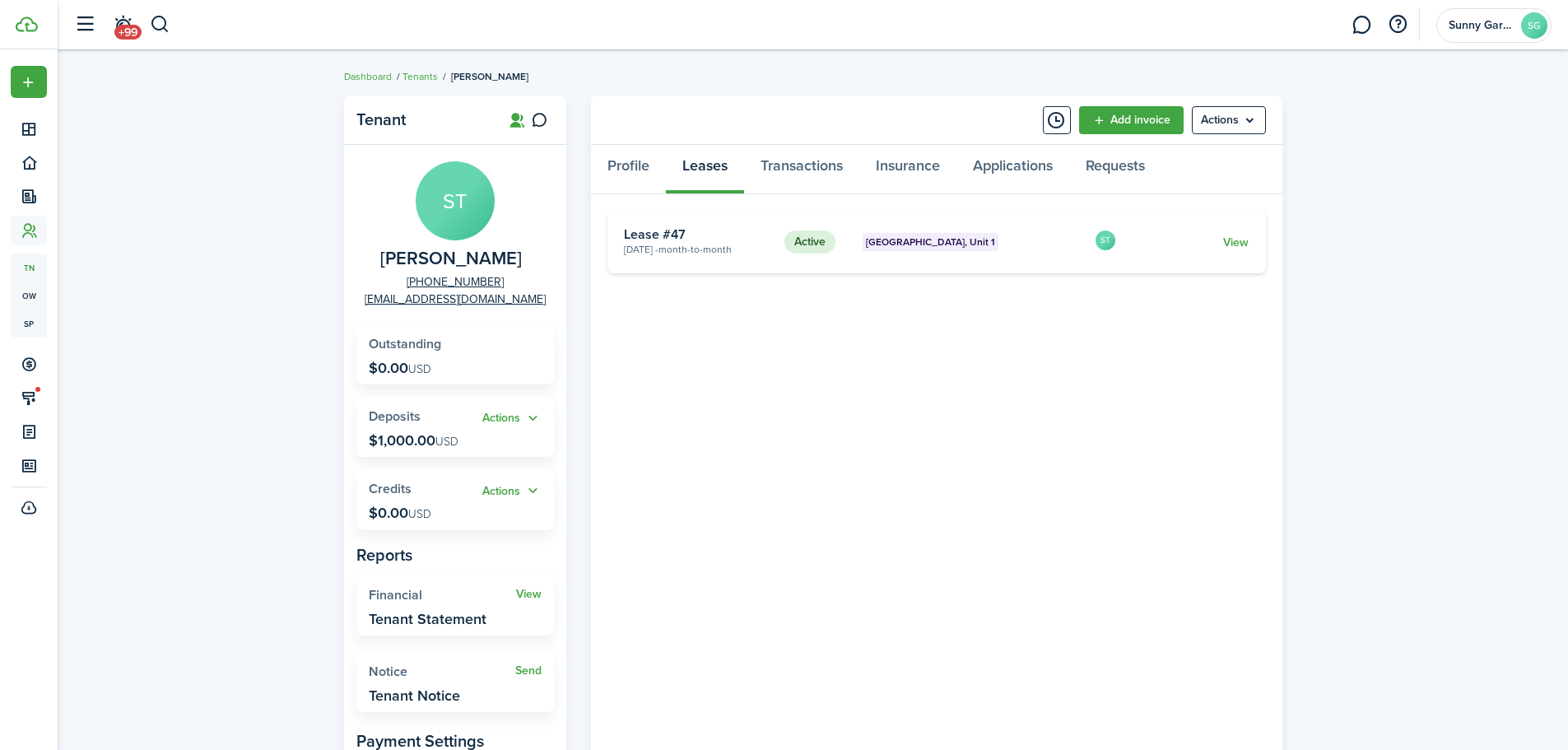
click at [1234, 242] on link "View" at bounding box center [1236, 242] width 25 height 17
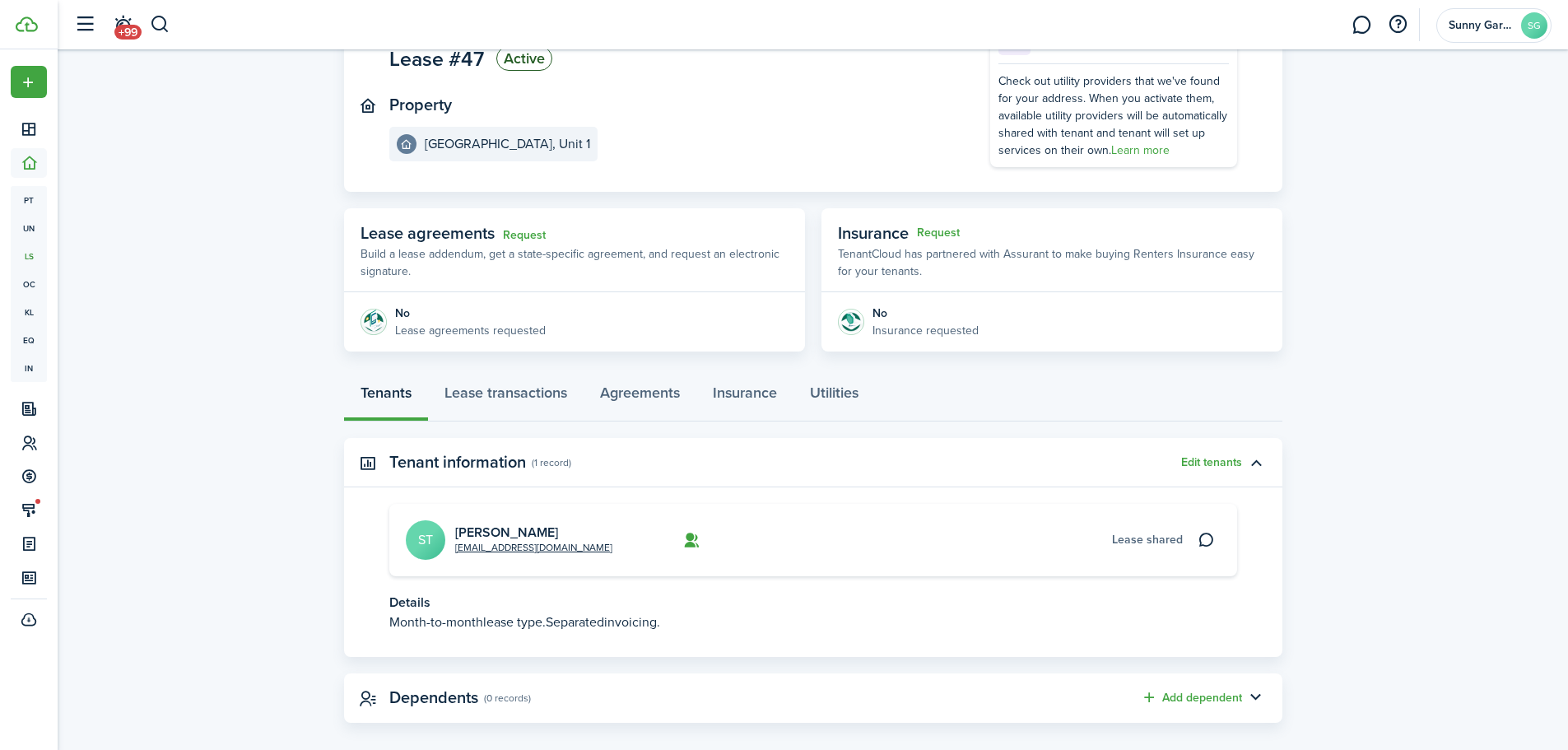
scroll to position [162, 0]
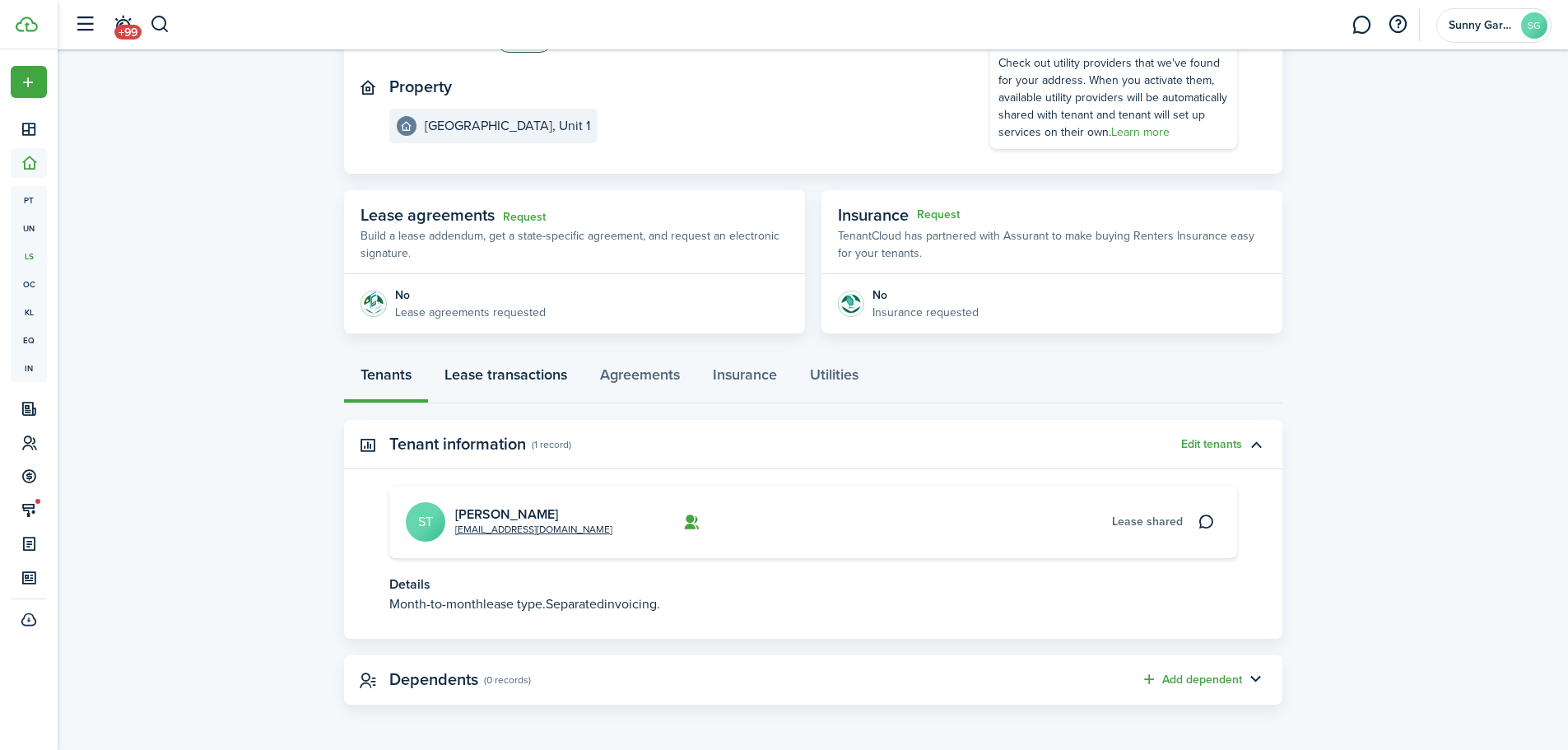
click at [536, 389] on link "Lease transactions" at bounding box center [505, 379] width 156 height 49
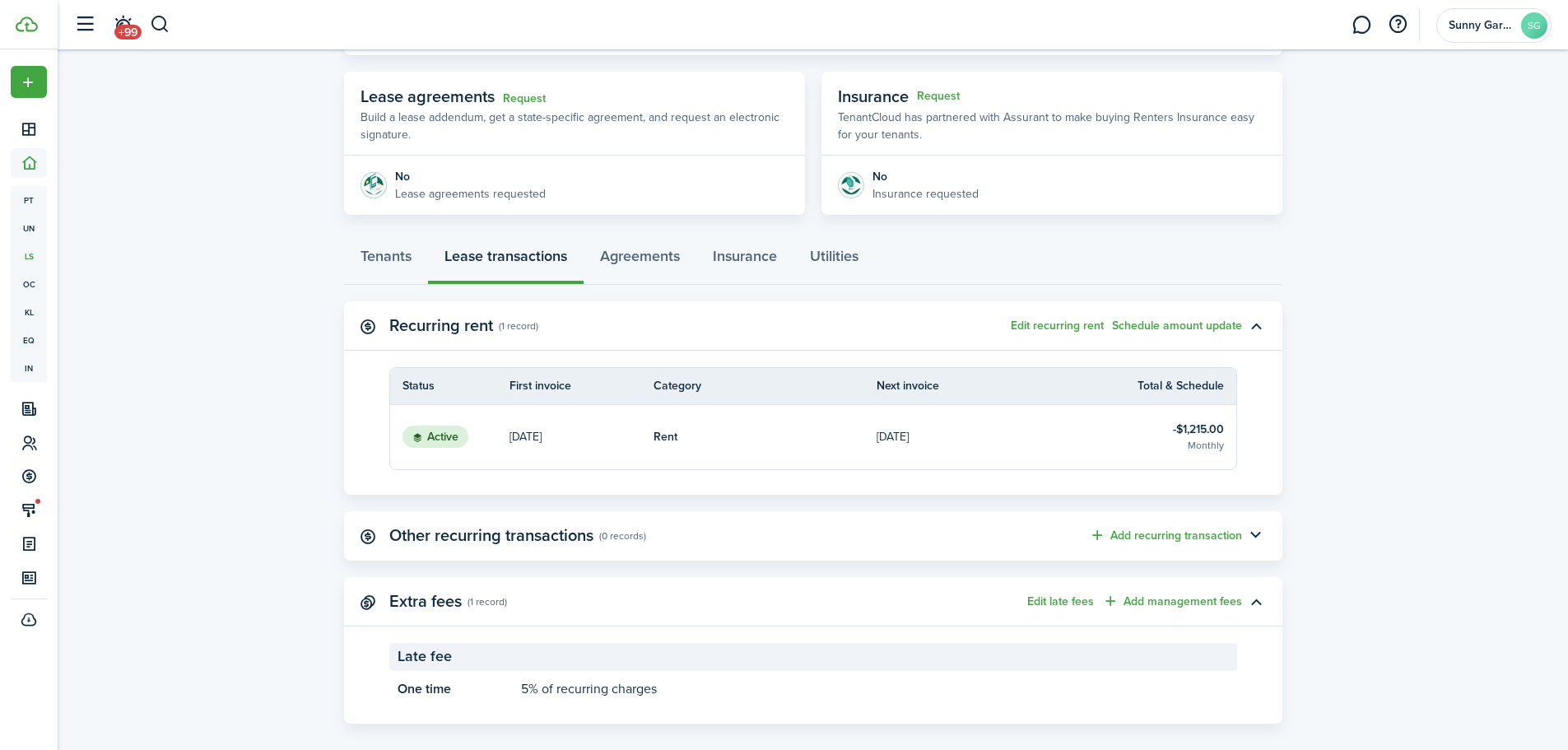
scroll to position [299, 0]
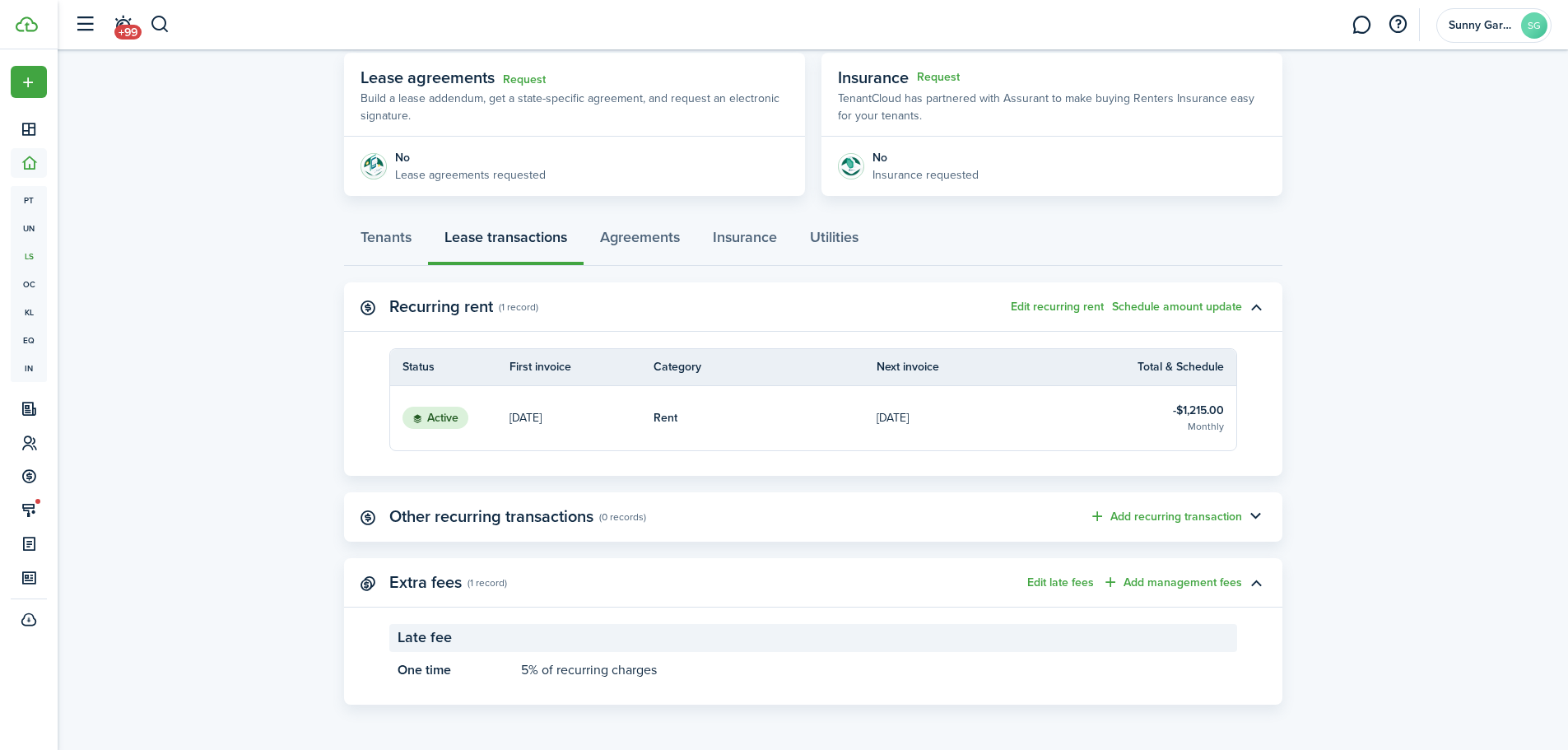
scroll to position [162, 0]
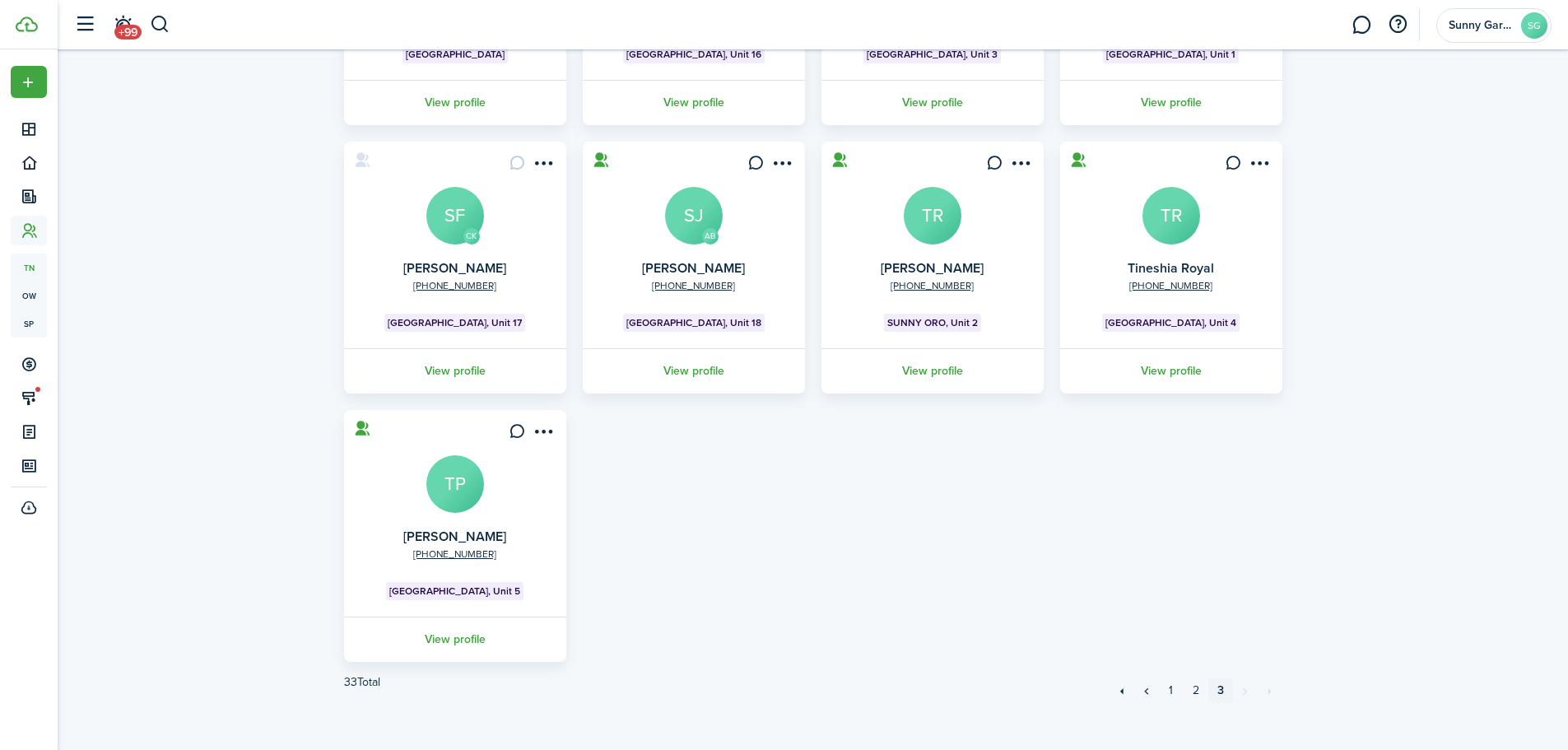
scroll to position [326, 0]
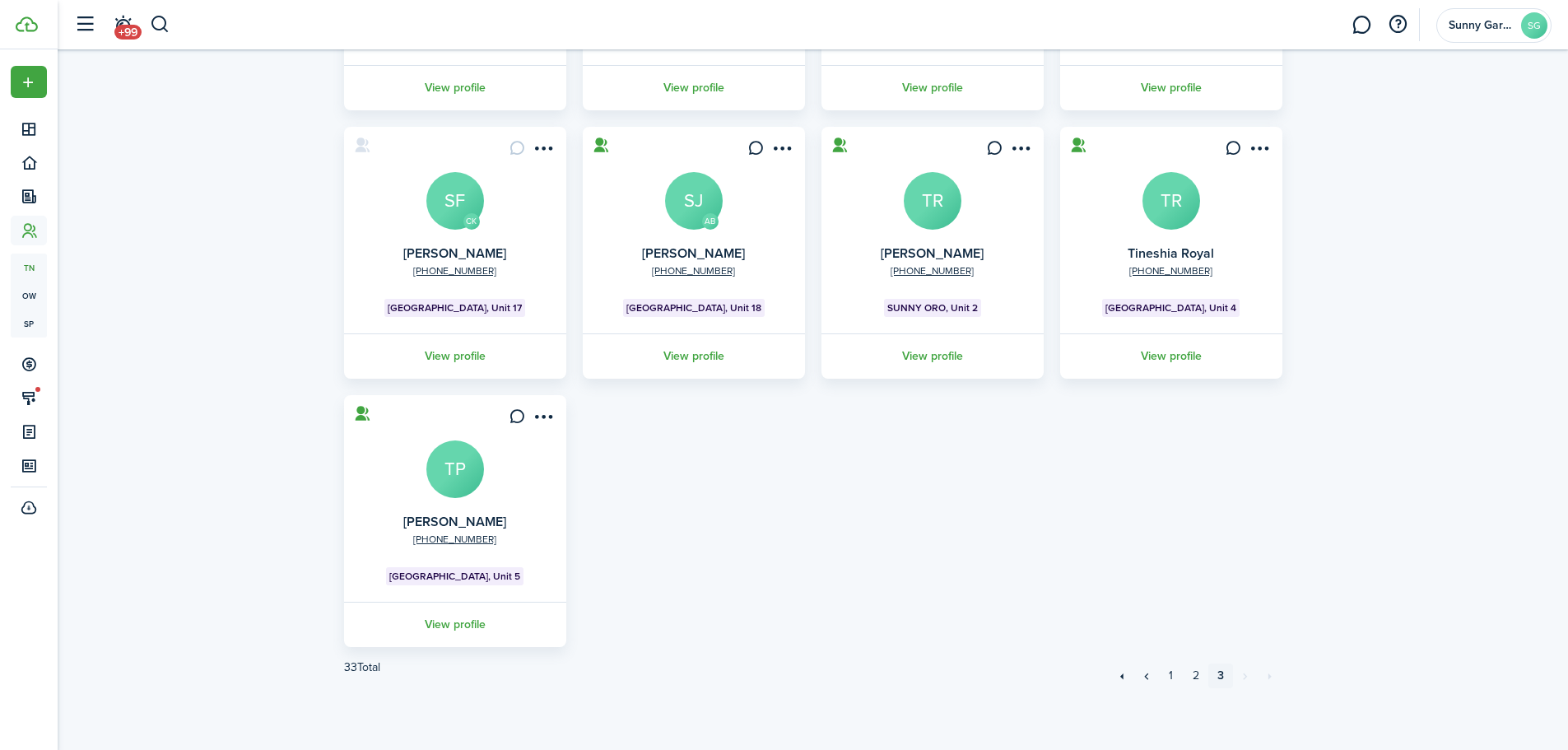
click at [452, 468] on avatar-text "TP" at bounding box center [455, 469] width 58 height 58
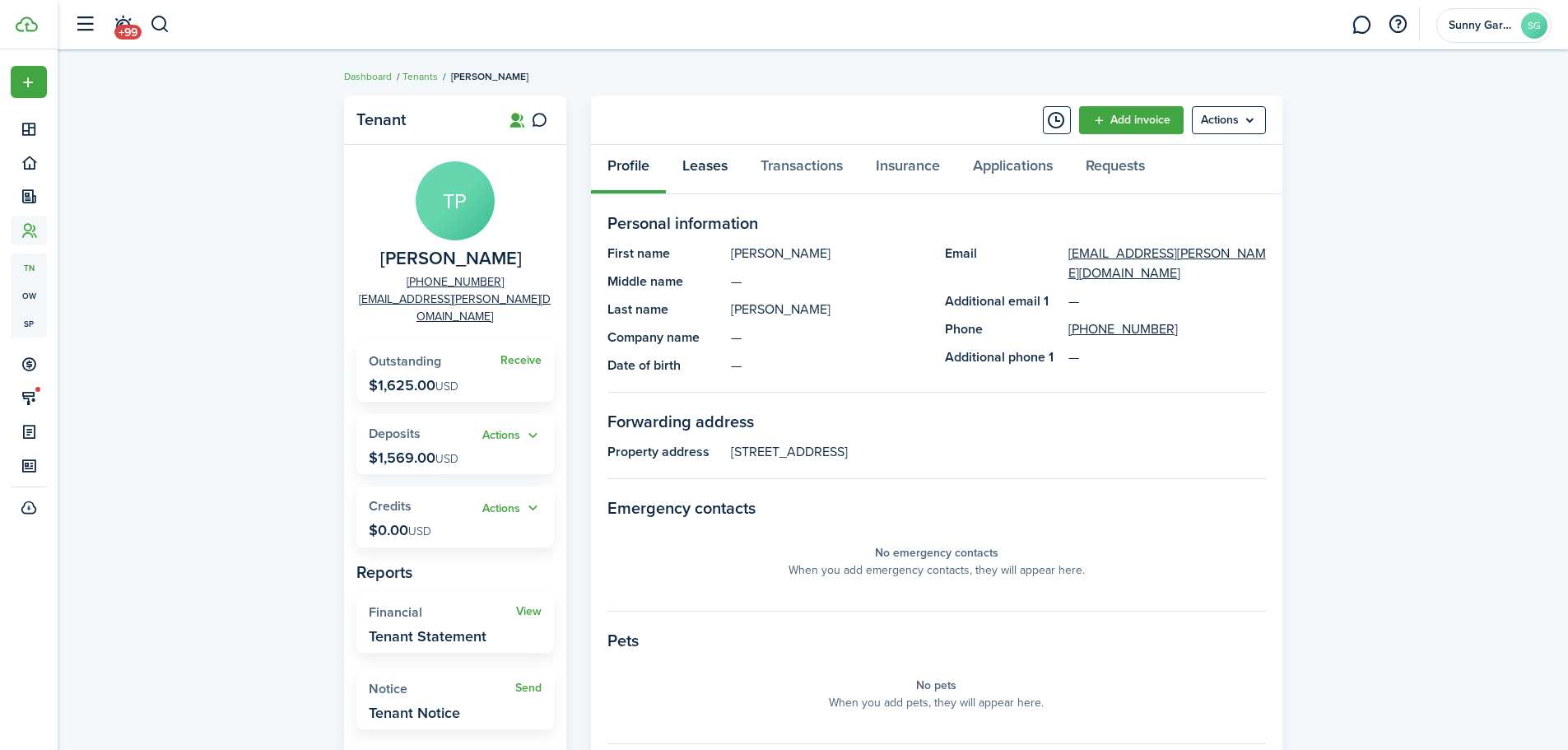
click at [706, 171] on link "Leases" at bounding box center [705, 169] width 78 height 49
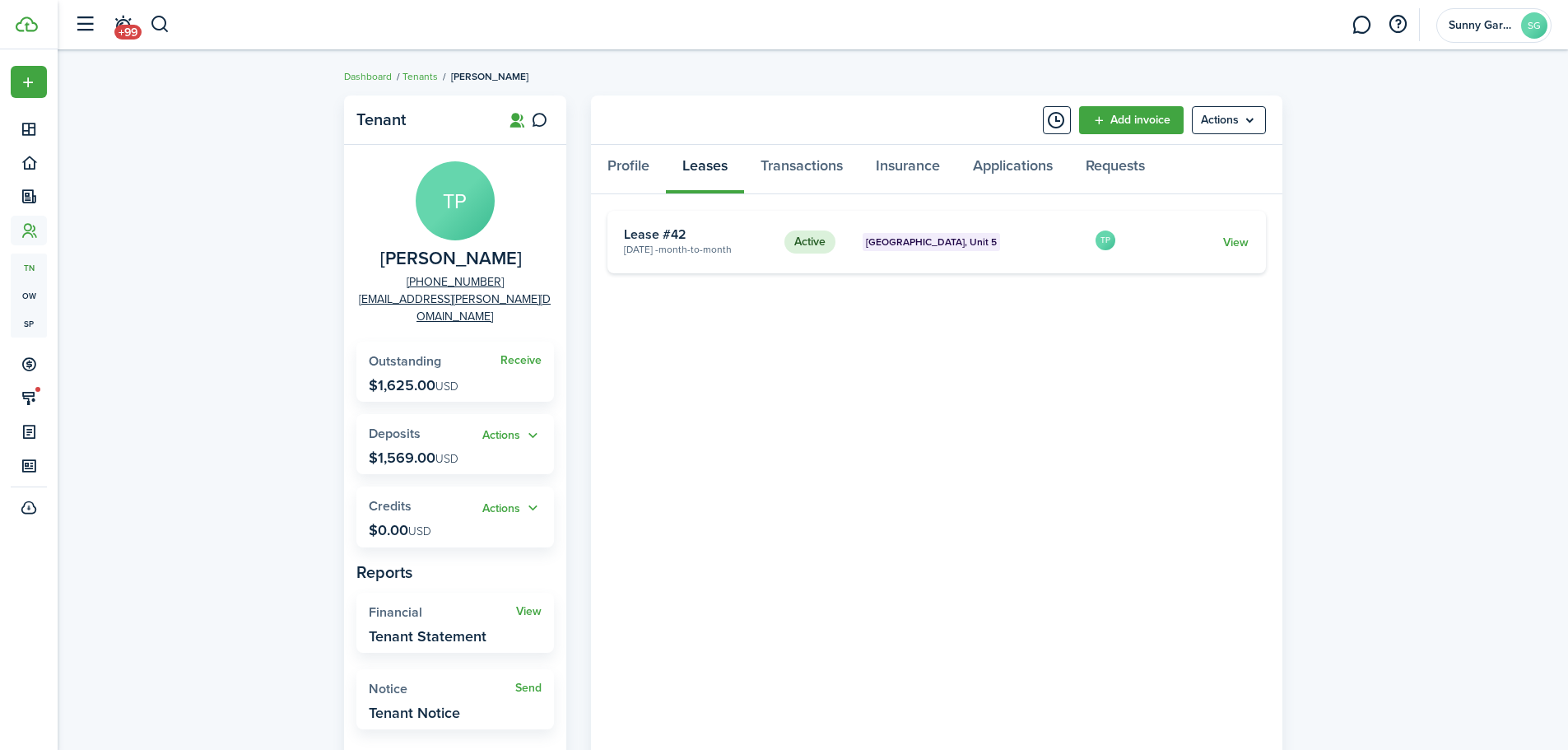
click at [1225, 252] on card "Active [GEOGRAPHIC_DATA] 5 [DATE] - Month-to-month Lease #42 TP View" at bounding box center [937, 242] width 659 height 63
click at [1239, 244] on link "View" at bounding box center [1236, 242] width 25 height 17
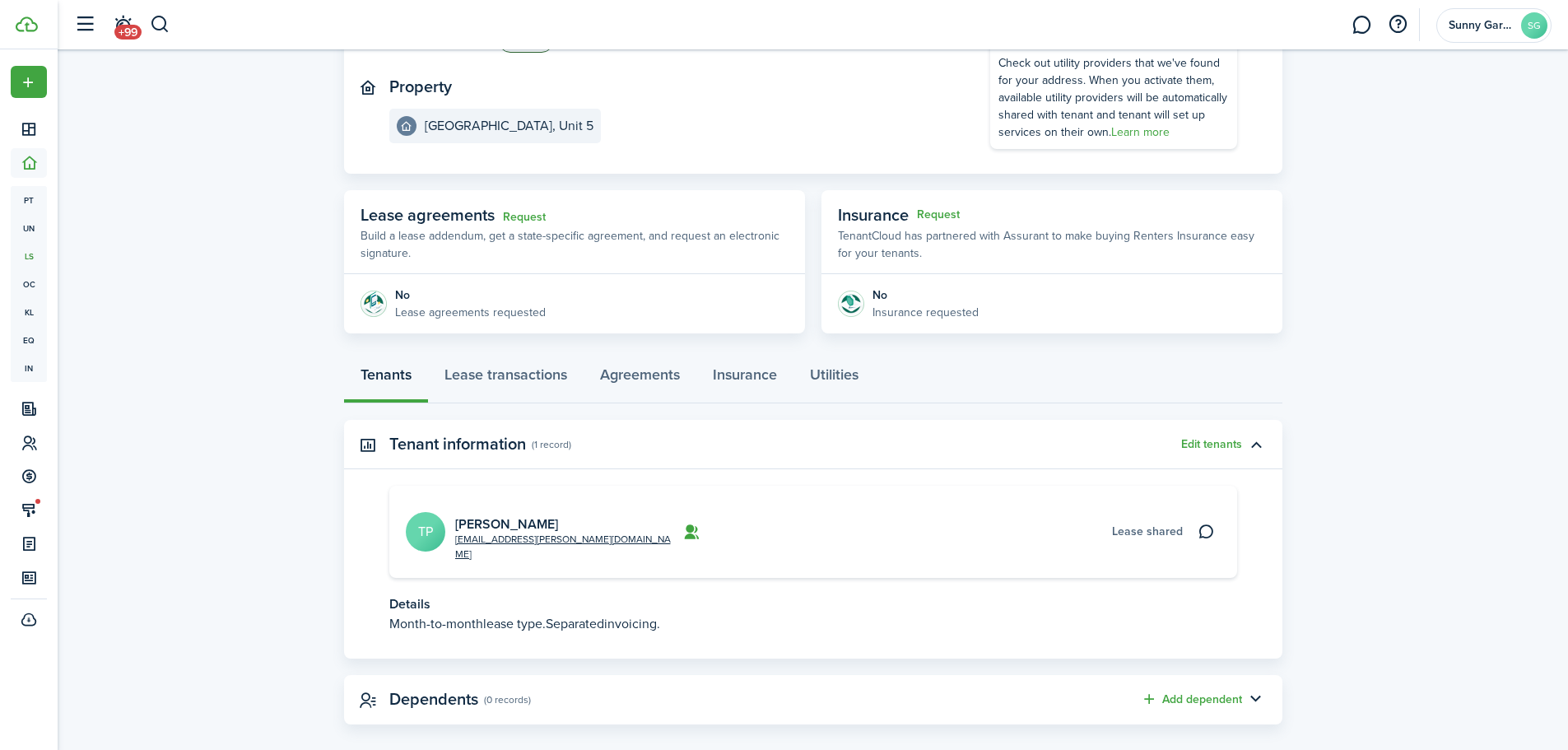
scroll to position [80, 0]
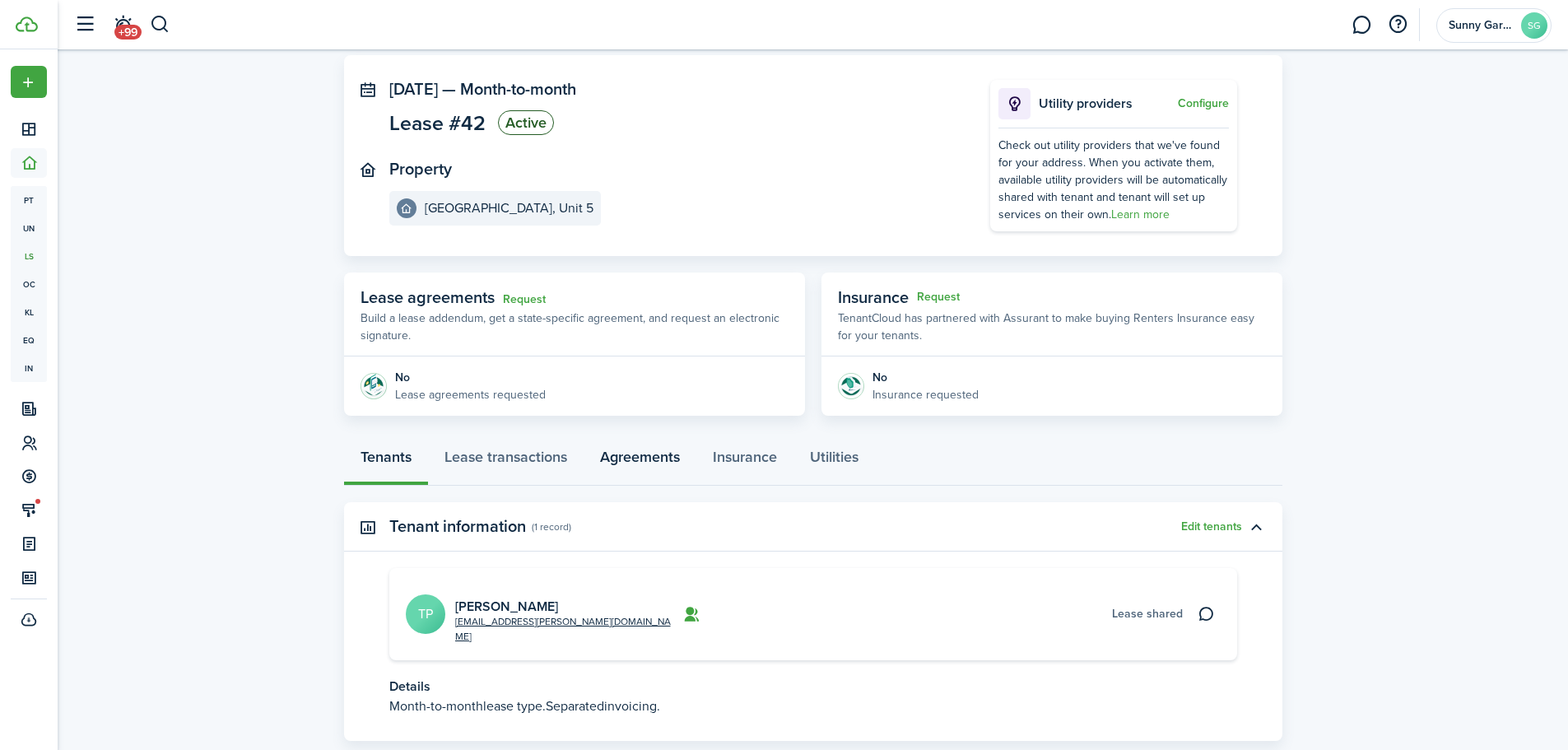
click at [607, 454] on link "Agreements" at bounding box center [639, 460] width 112 height 49
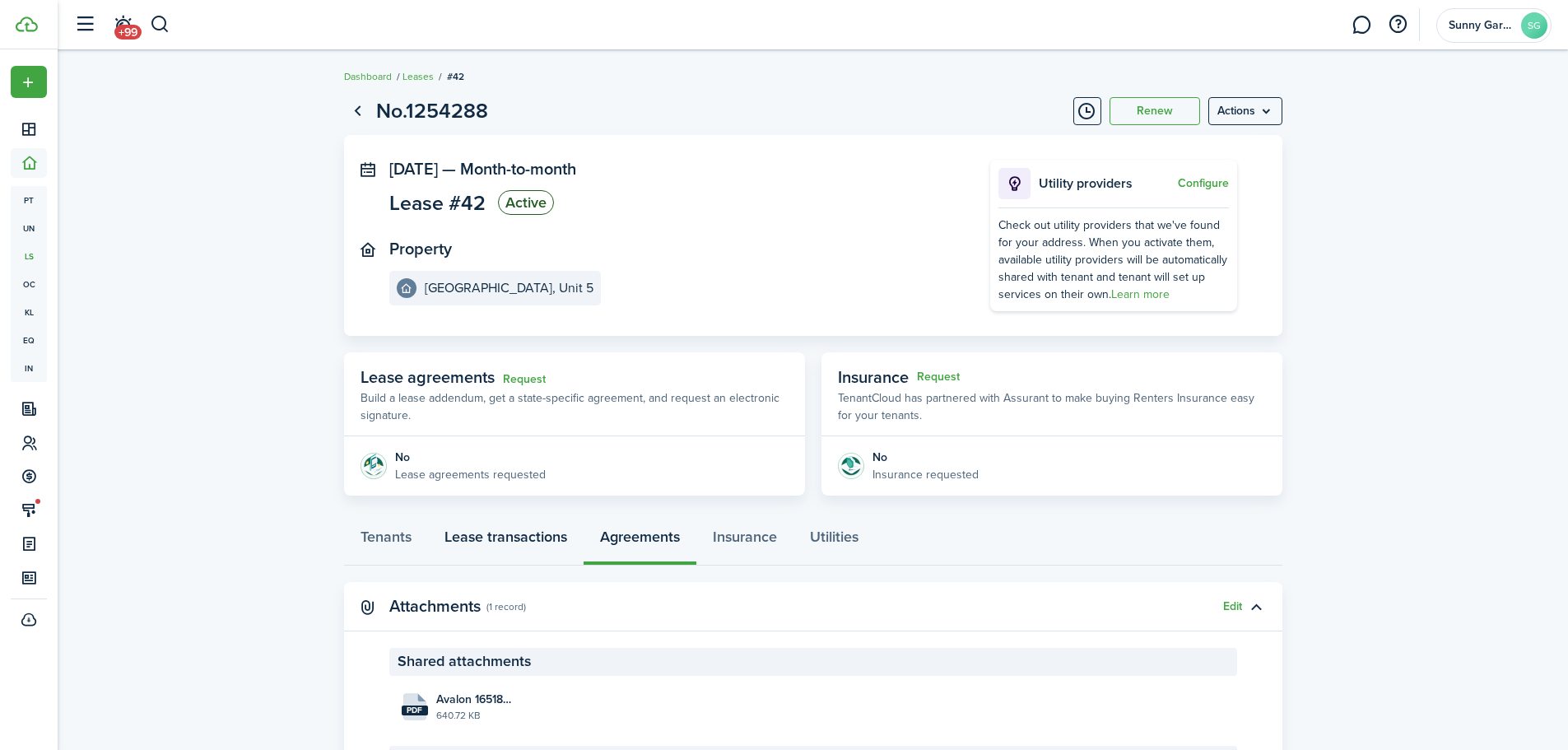
click at [494, 535] on link "Lease transactions" at bounding box center [505, 540] width 156 height 49
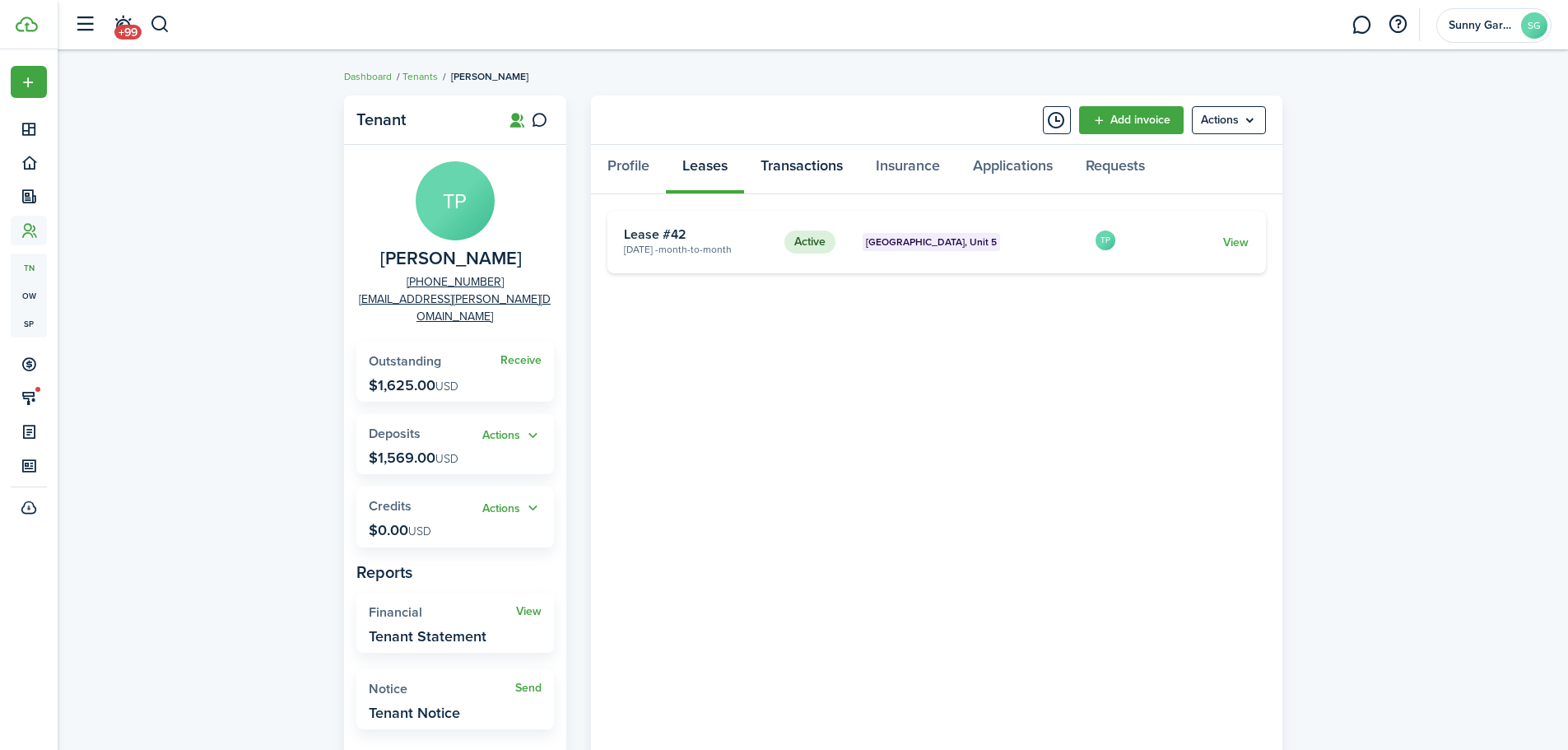
click at [820, 179] on link "Transactions" at bounding box center [802, 169] width 115 height 49
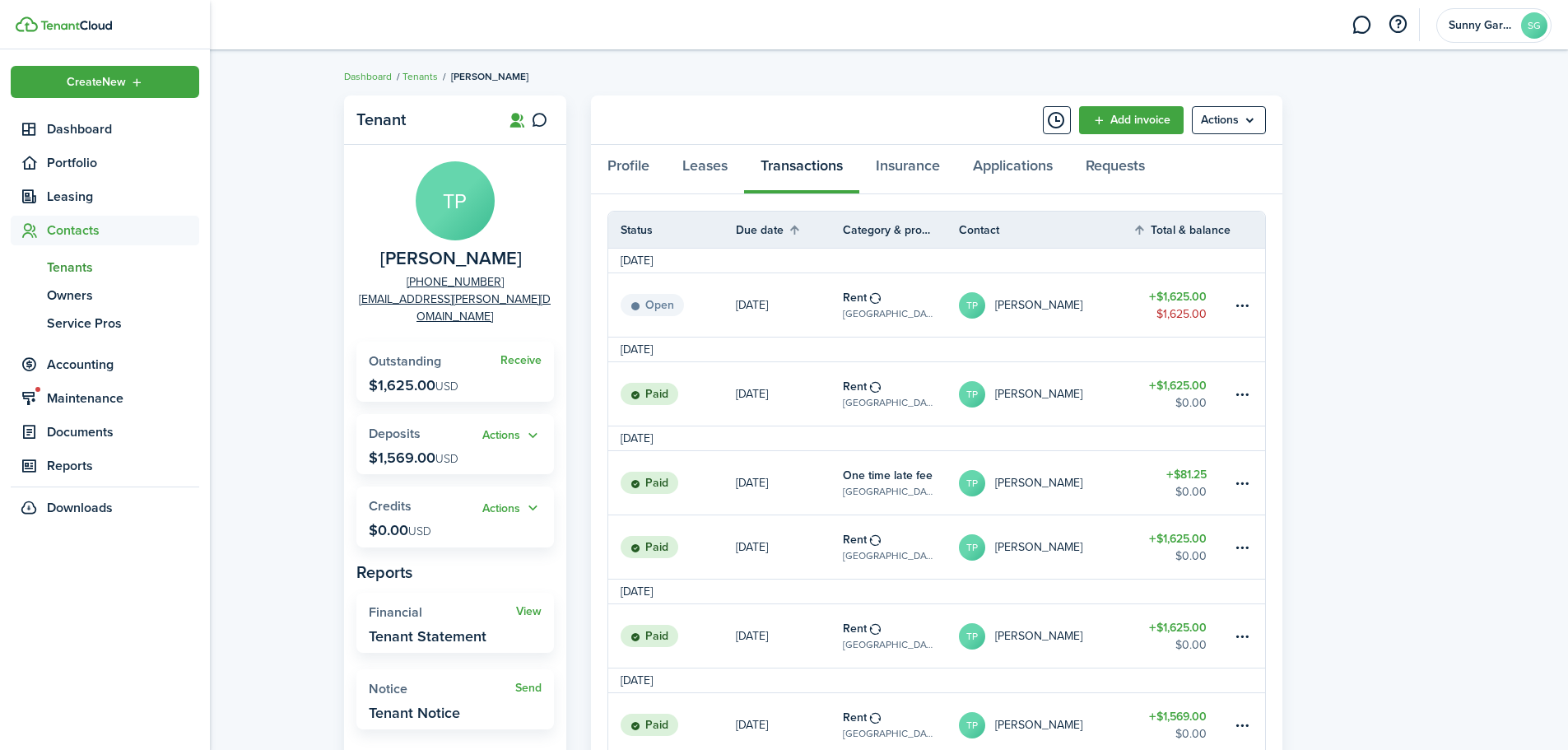
click at [66, 266] on span "Tenants" at bounding box center [122, 268] width 152 height 20
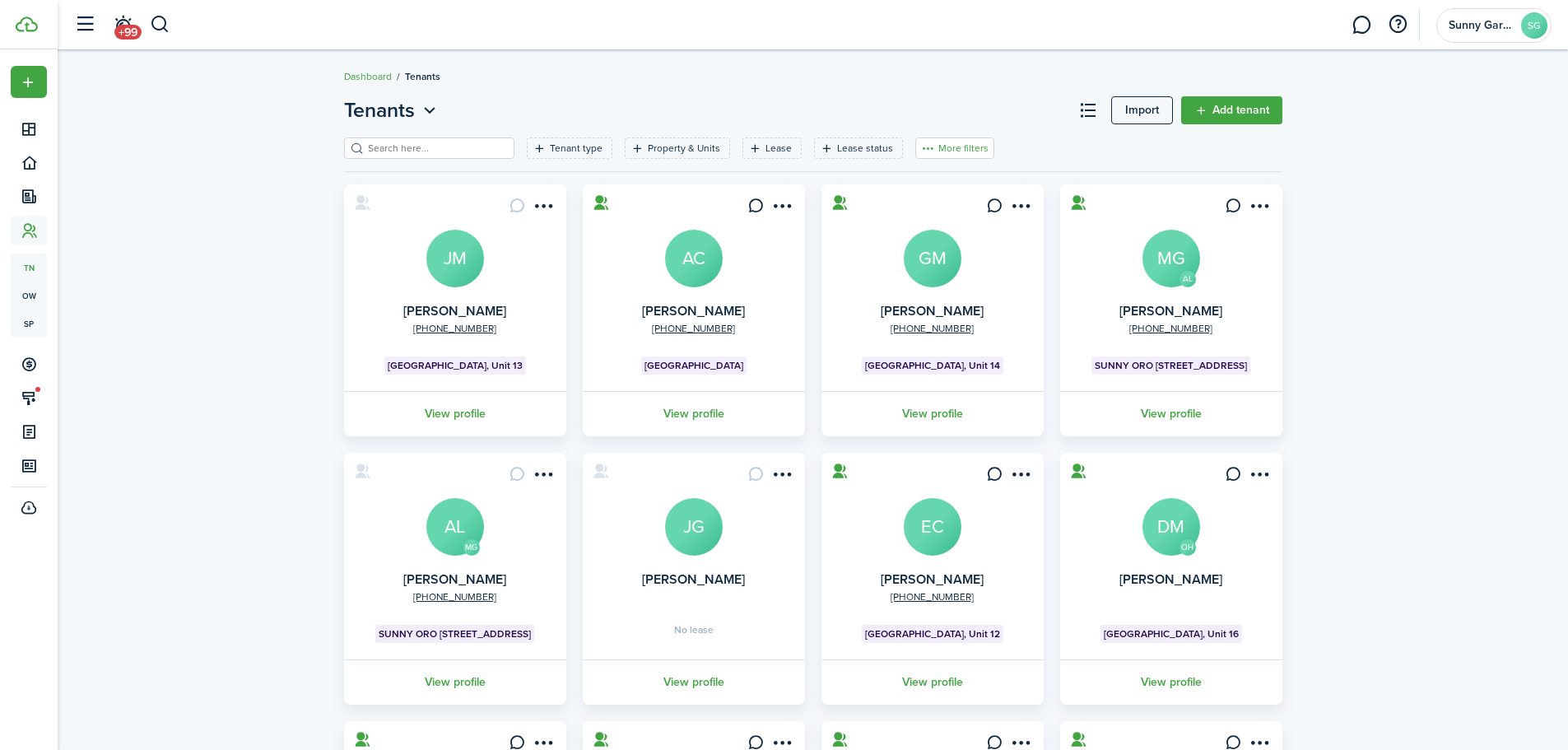
click at [931, 147] on button "More filters" at bounding box center [955, 148] width 79 height 22
click at [927, 271] on button "Sort by A-Z" at bounding box center [930, 269] width 144 height 30
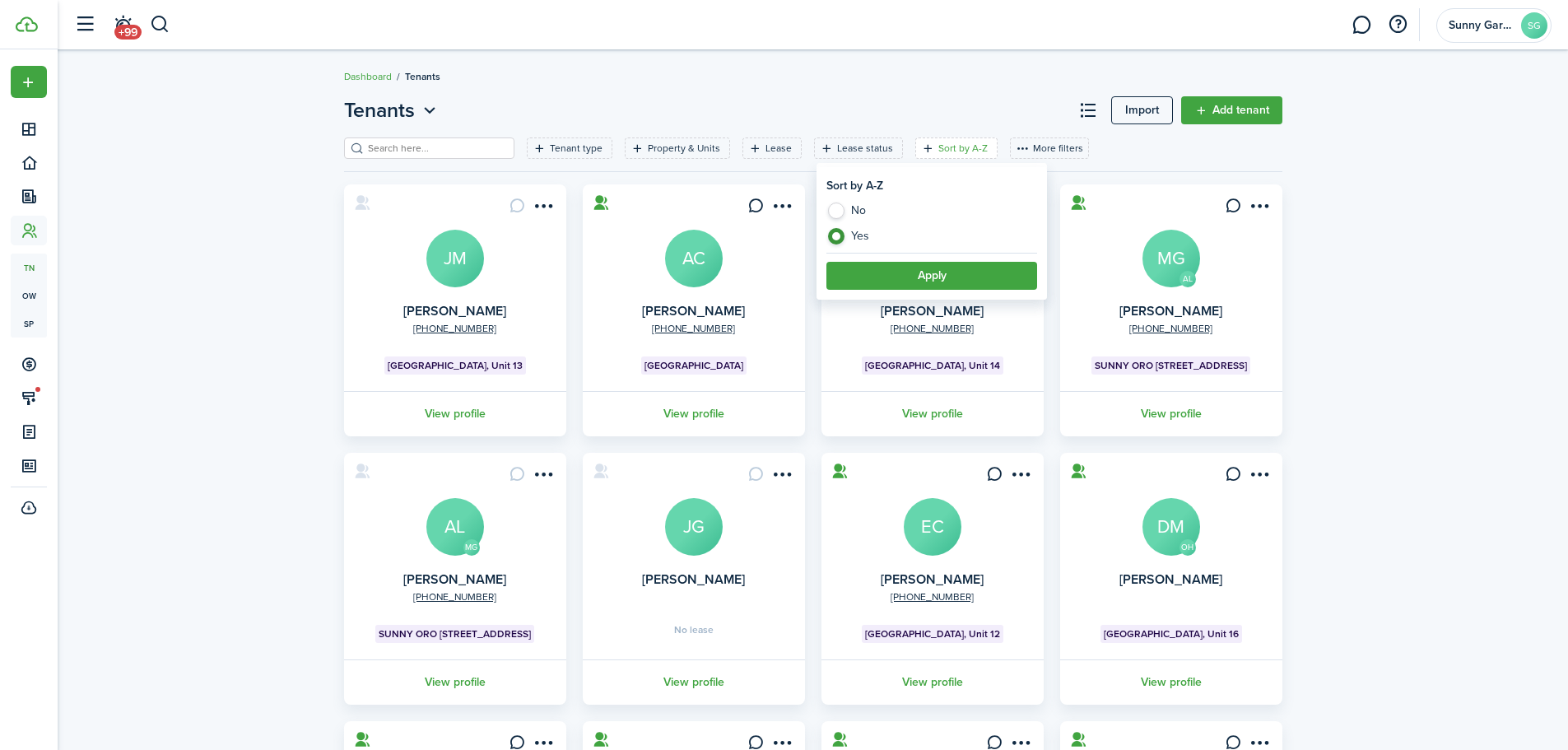
click at [933, 272] on button "Apply" at bounding box center [931, 275] width 210 height 28
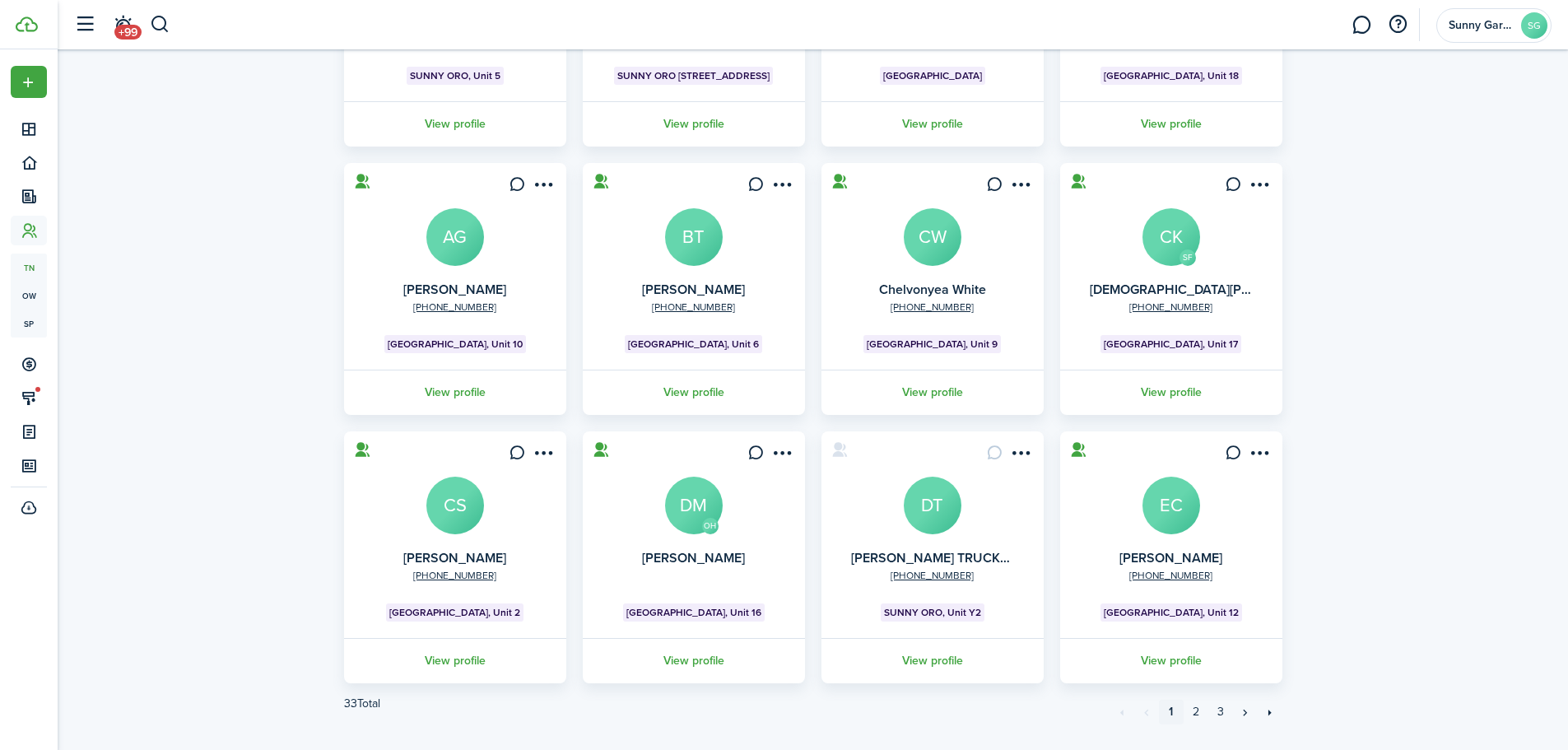
scroll to position [326, 0]
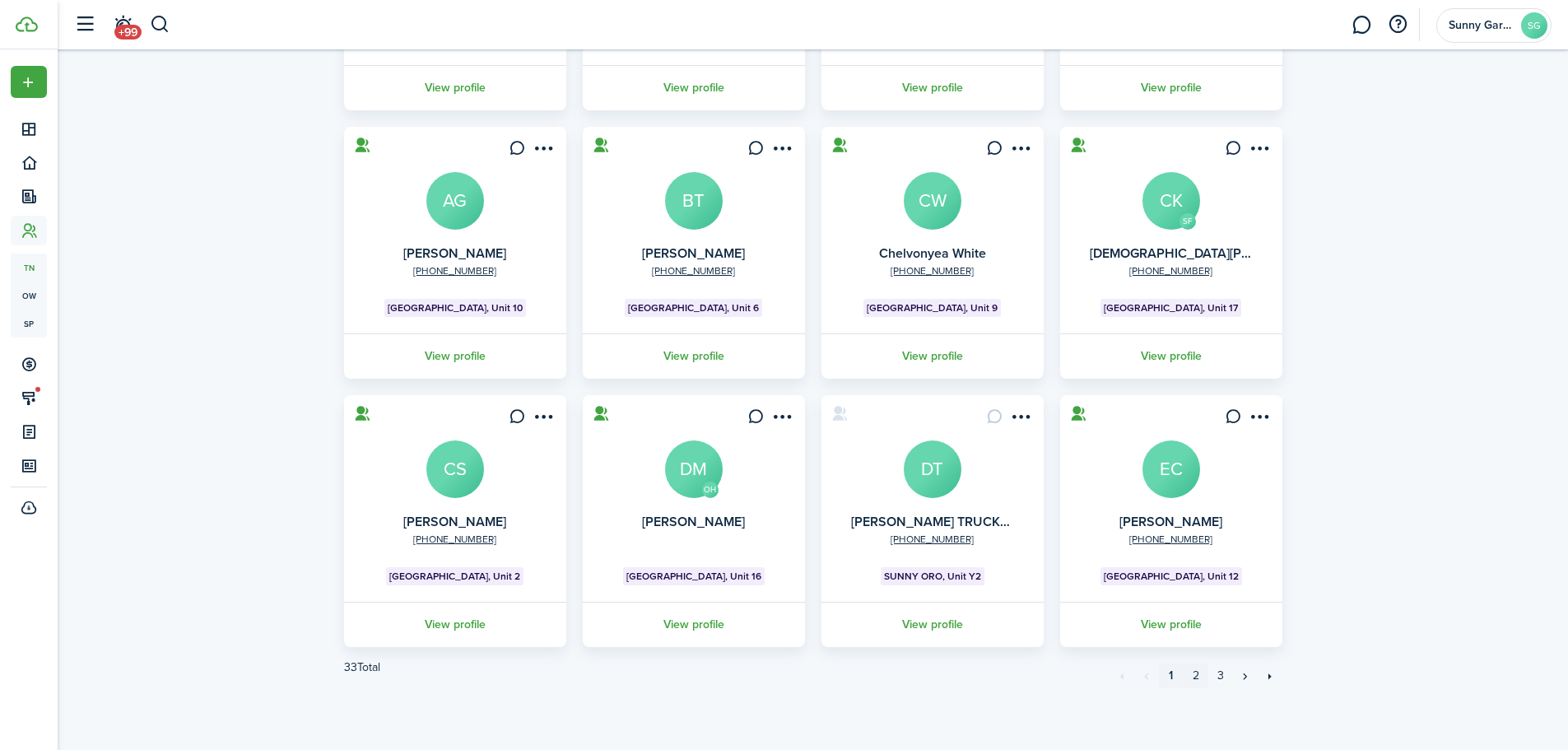
click at [1198, 680] on link "2" at bounding box center [1196, 675] width 24 height 24
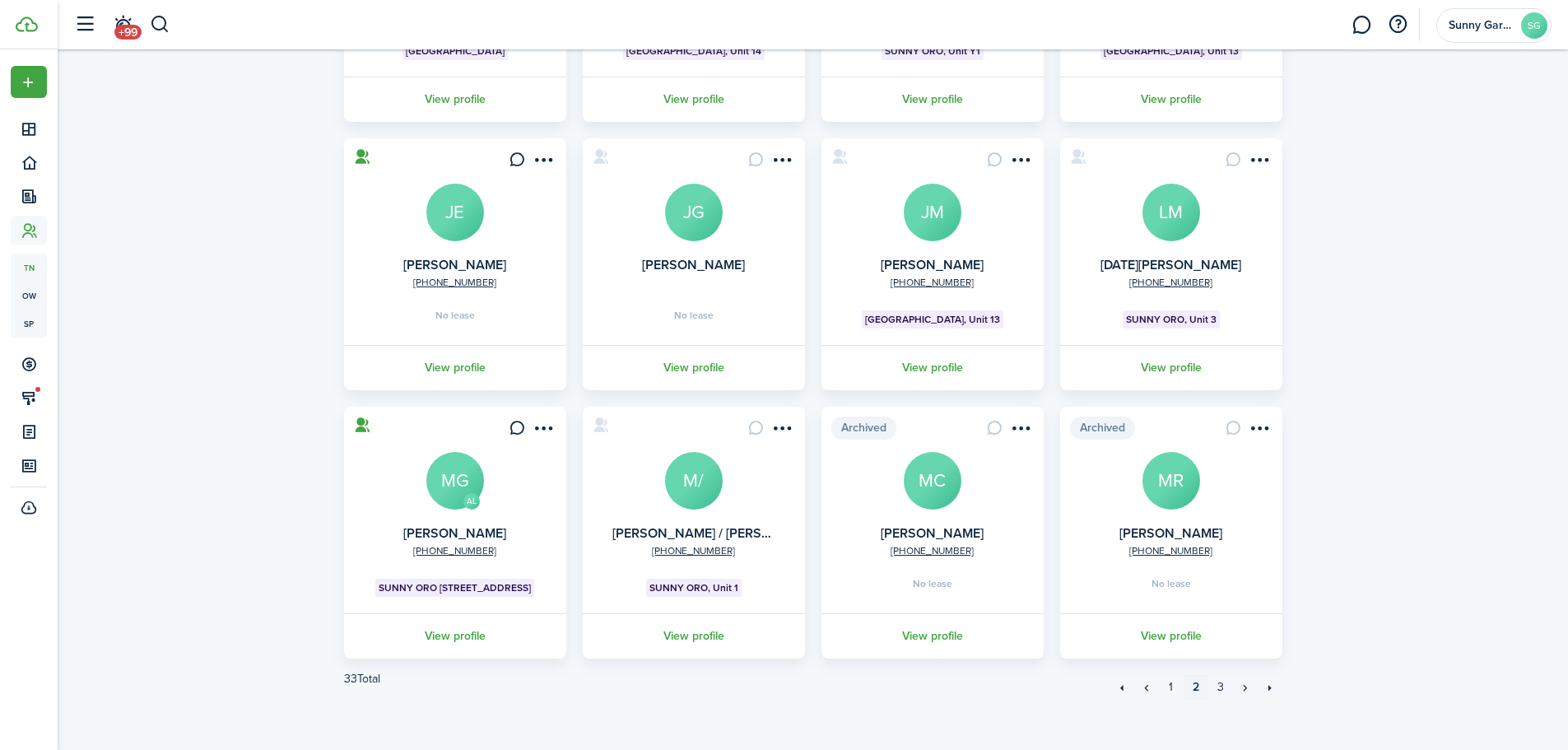
scroll to position [326, 0]
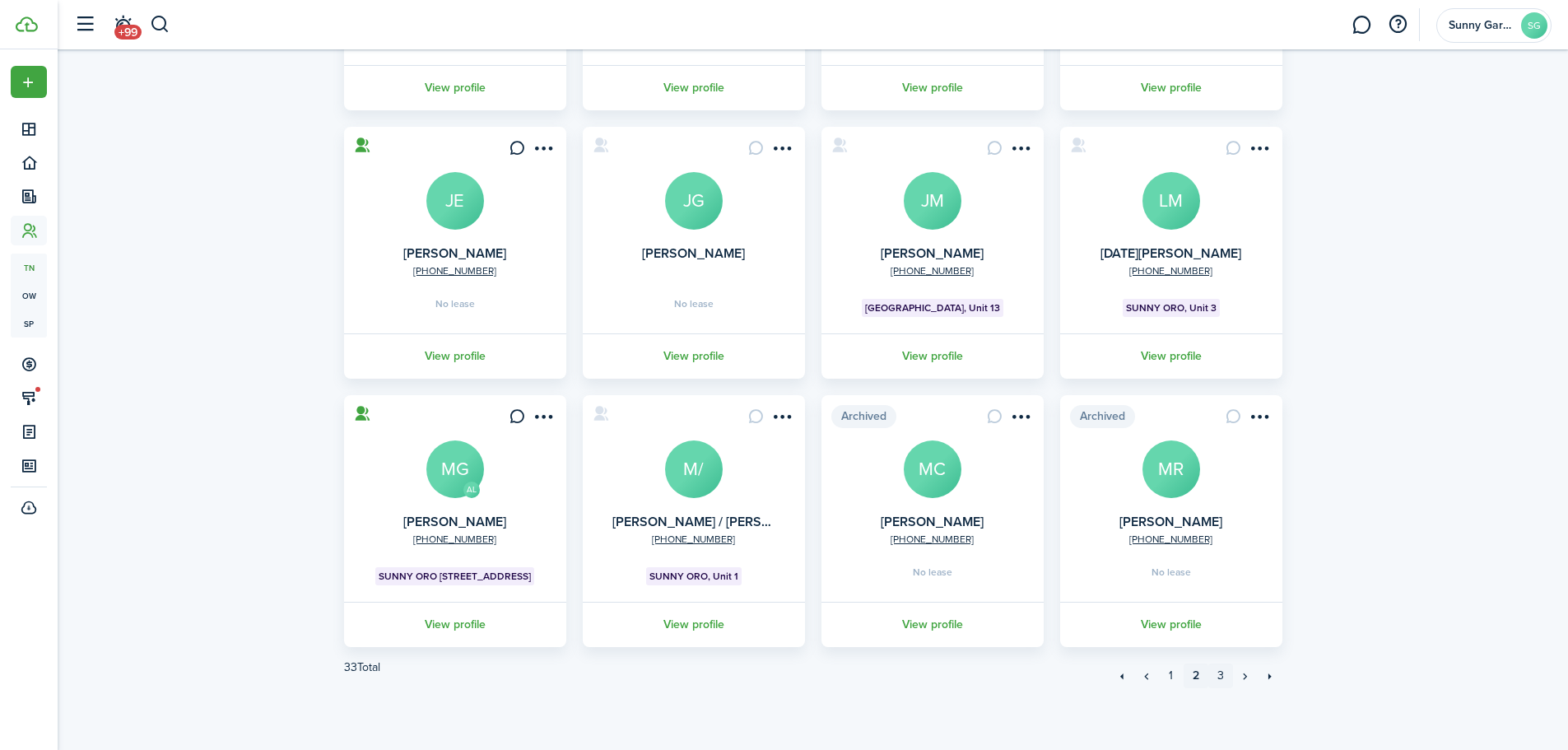
click at [1209, 679] on link "3" at bounding box center [1220, 675] width 24 height 24
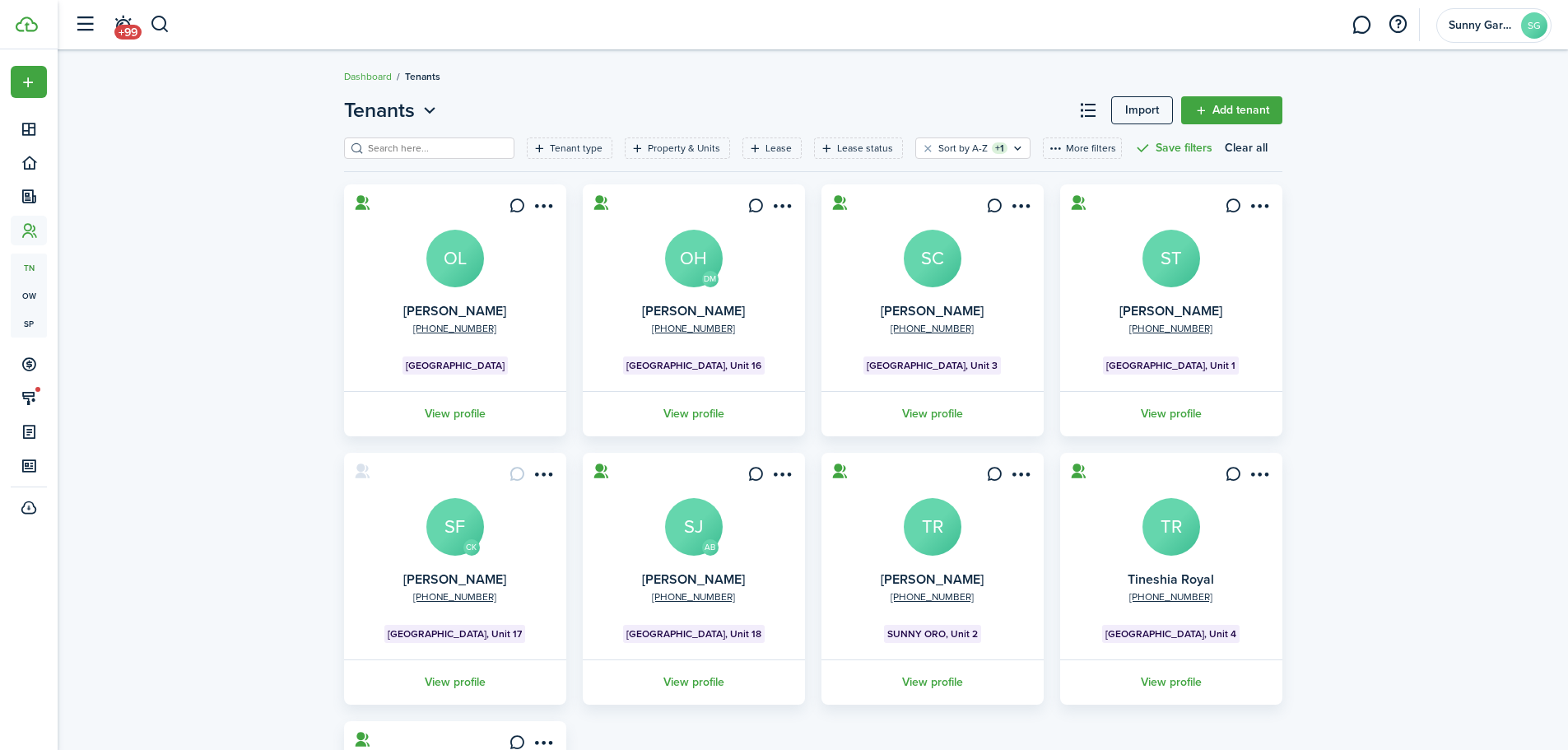
click at [464, 269] on avatar-text "OL" at bounding box center [455, 258] width 58 height 58
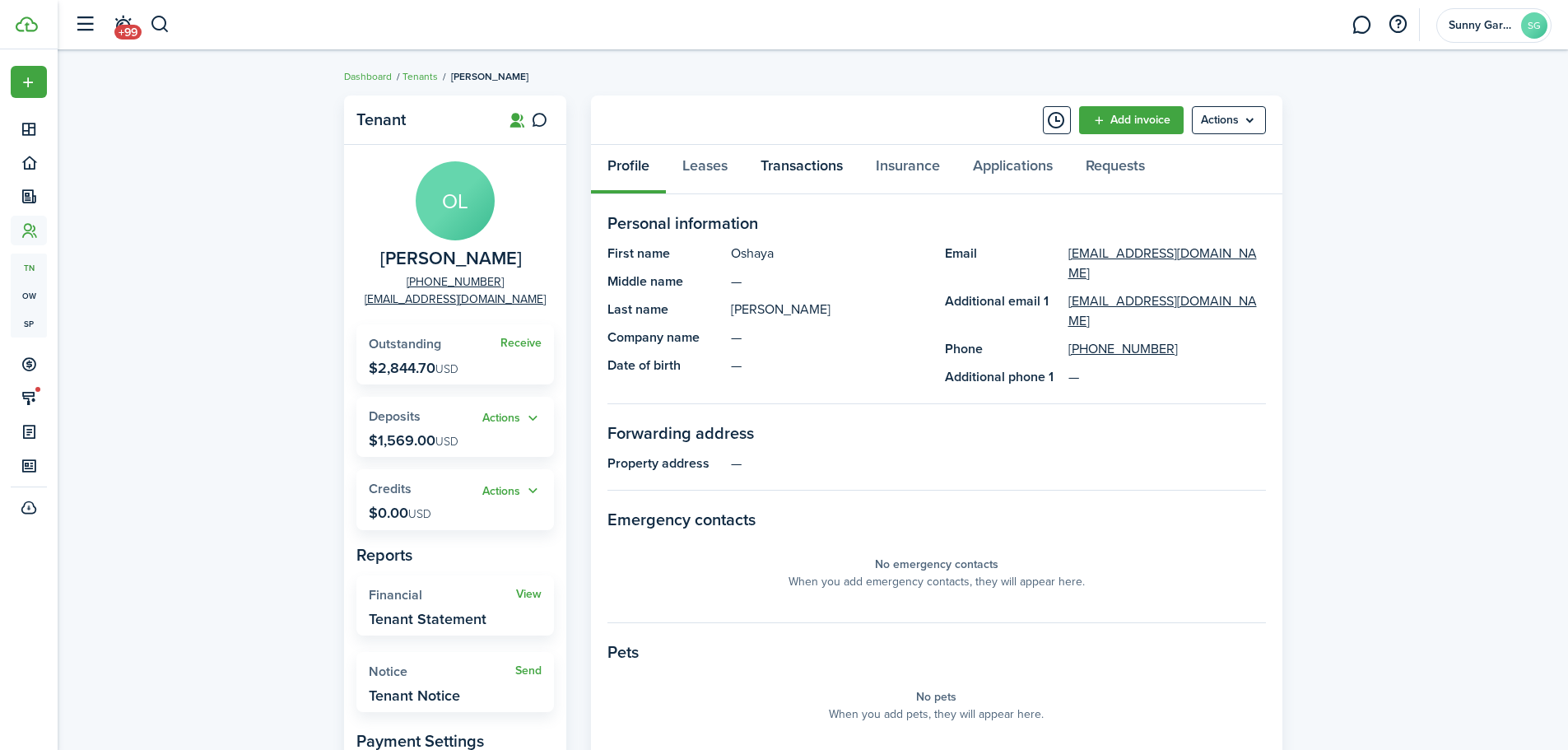
click at [807, 162] on link "Transactions" at bounding box center [802, 169] width 115 height 49
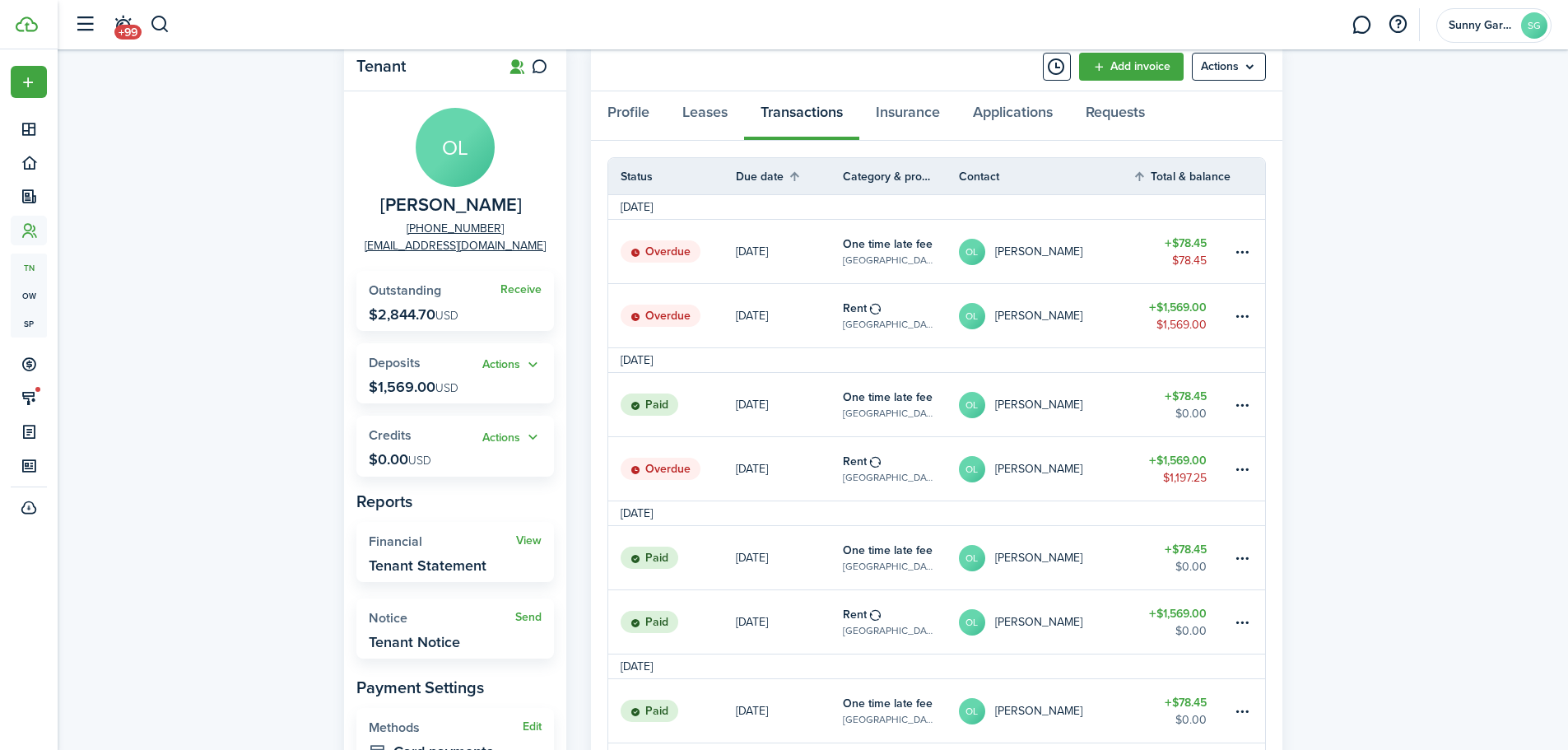
scroll to position [83, 0]
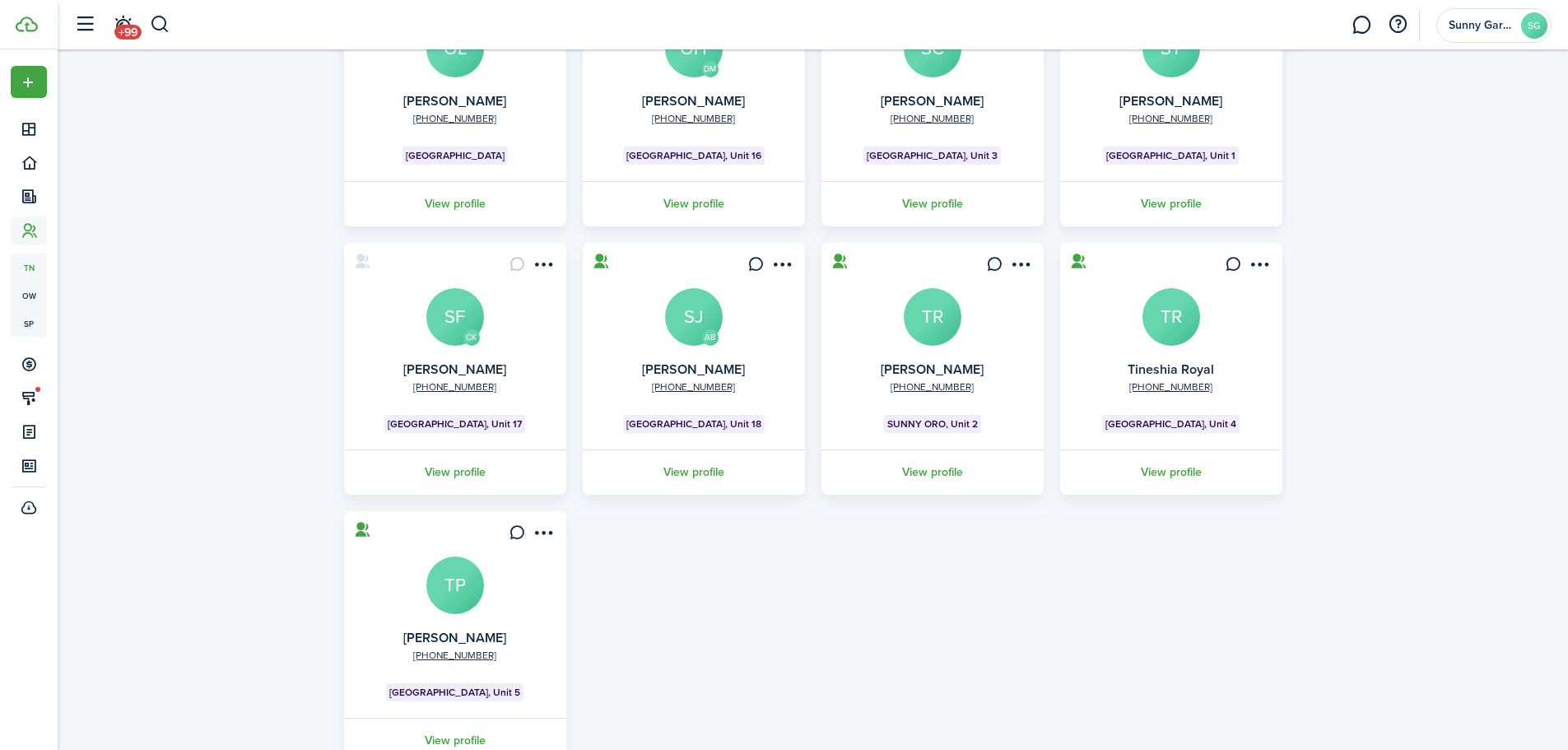
scroll to position [247, 0]
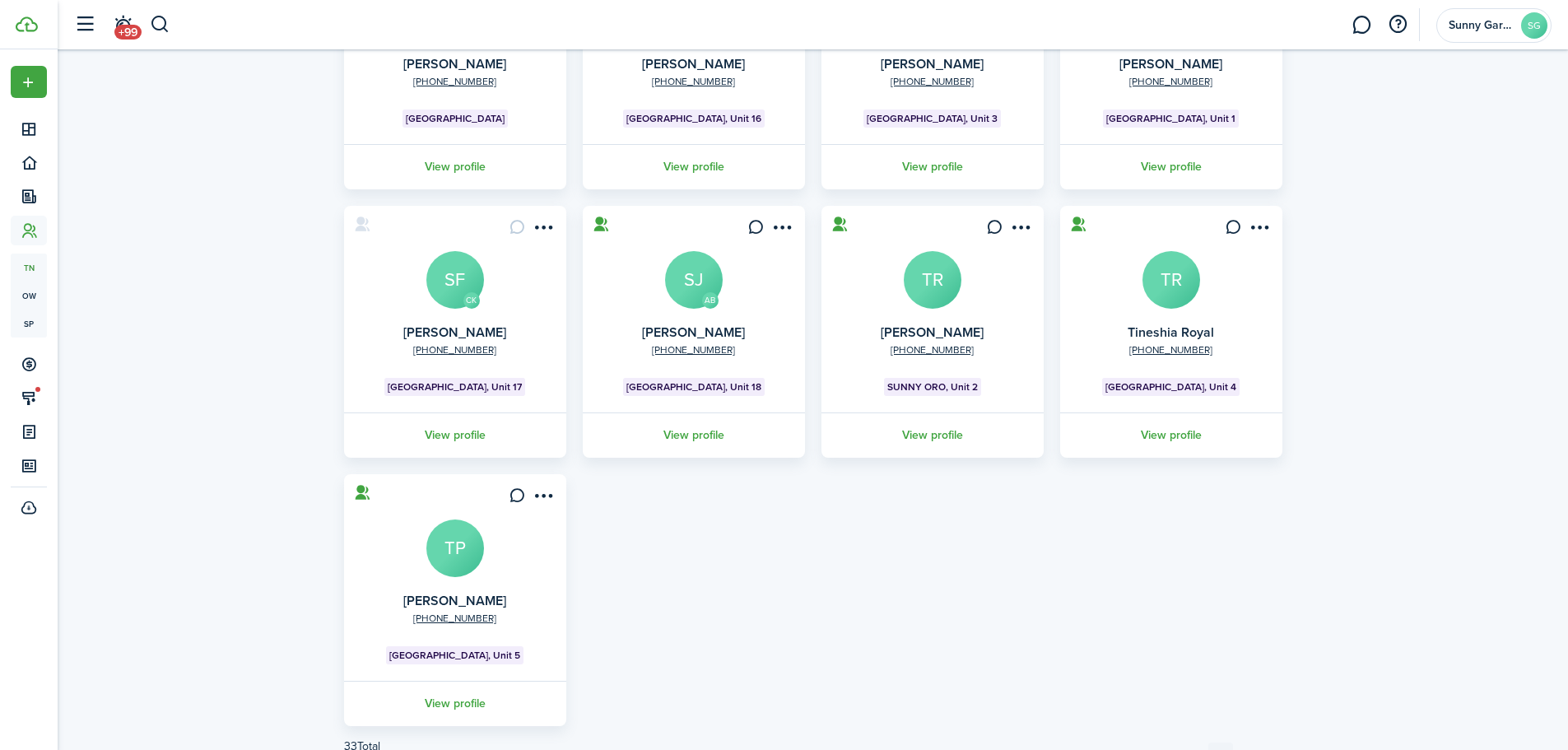
click at [475, 533] on avatar-text "TP" at bounding box center [455, 549] width 58 height 58
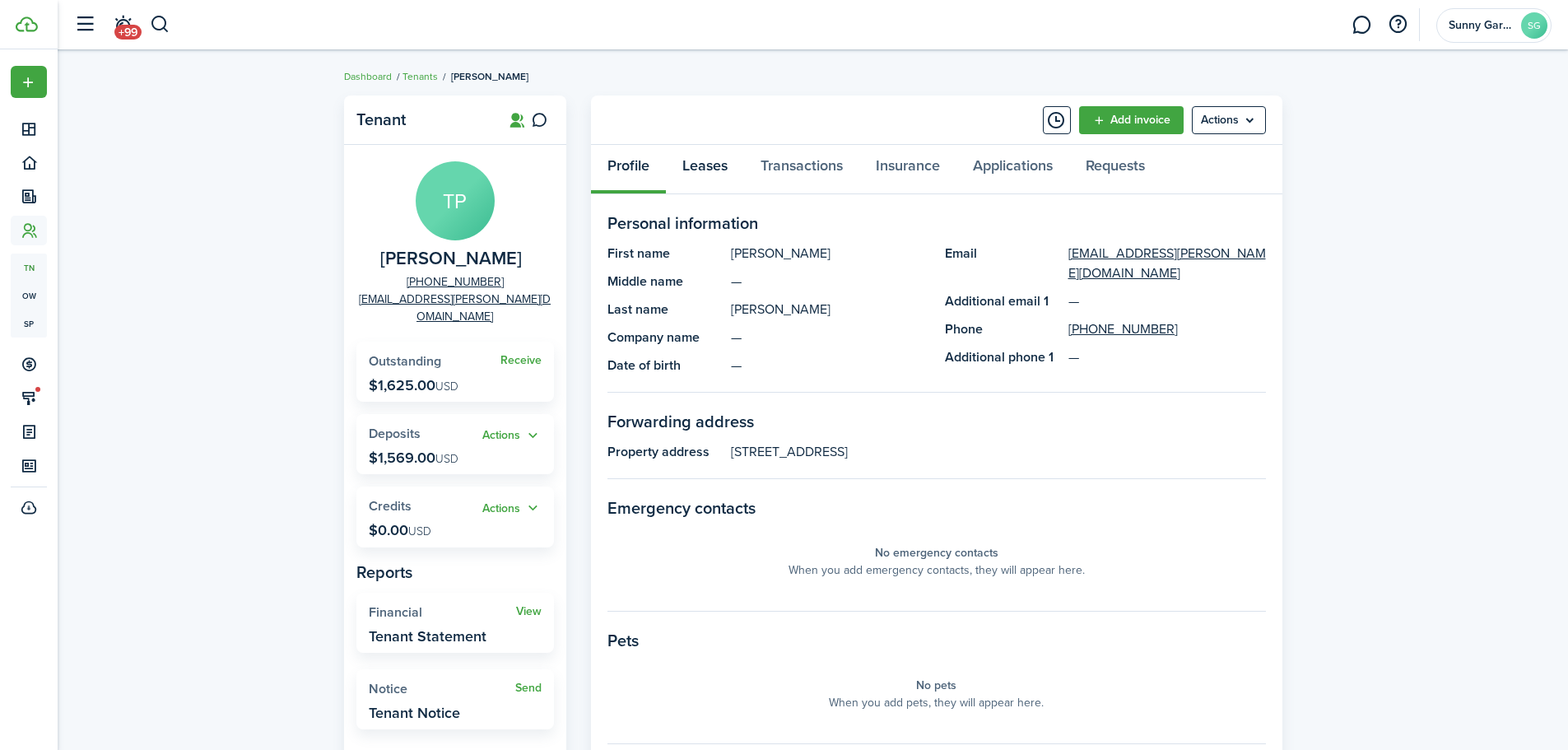
click at [685, 166] on link "Leases" at bounding box center [705, 169] width 78 height 49
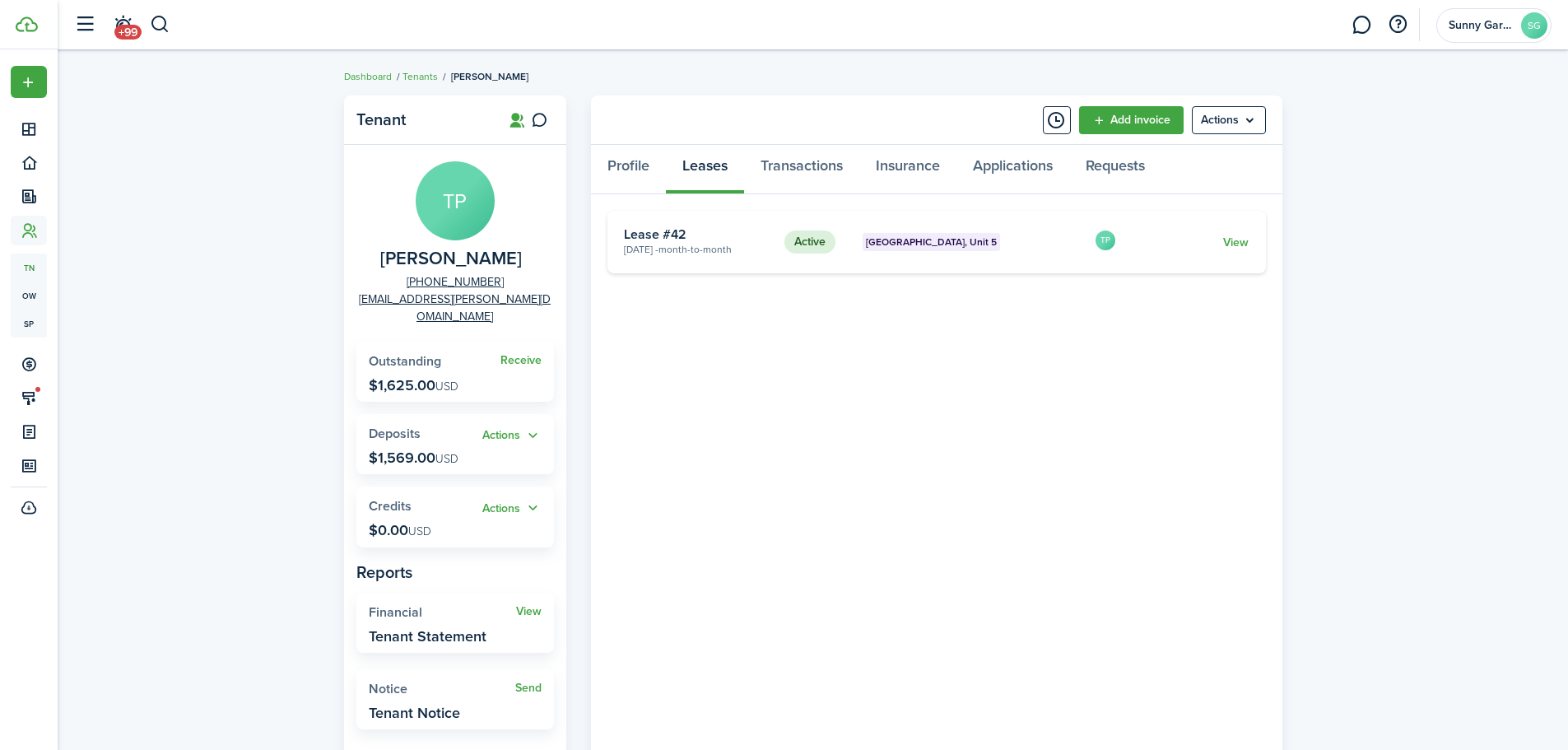
click at [1225, 237] on link "View" at bounding box center [1236, 242] width 25 height 17
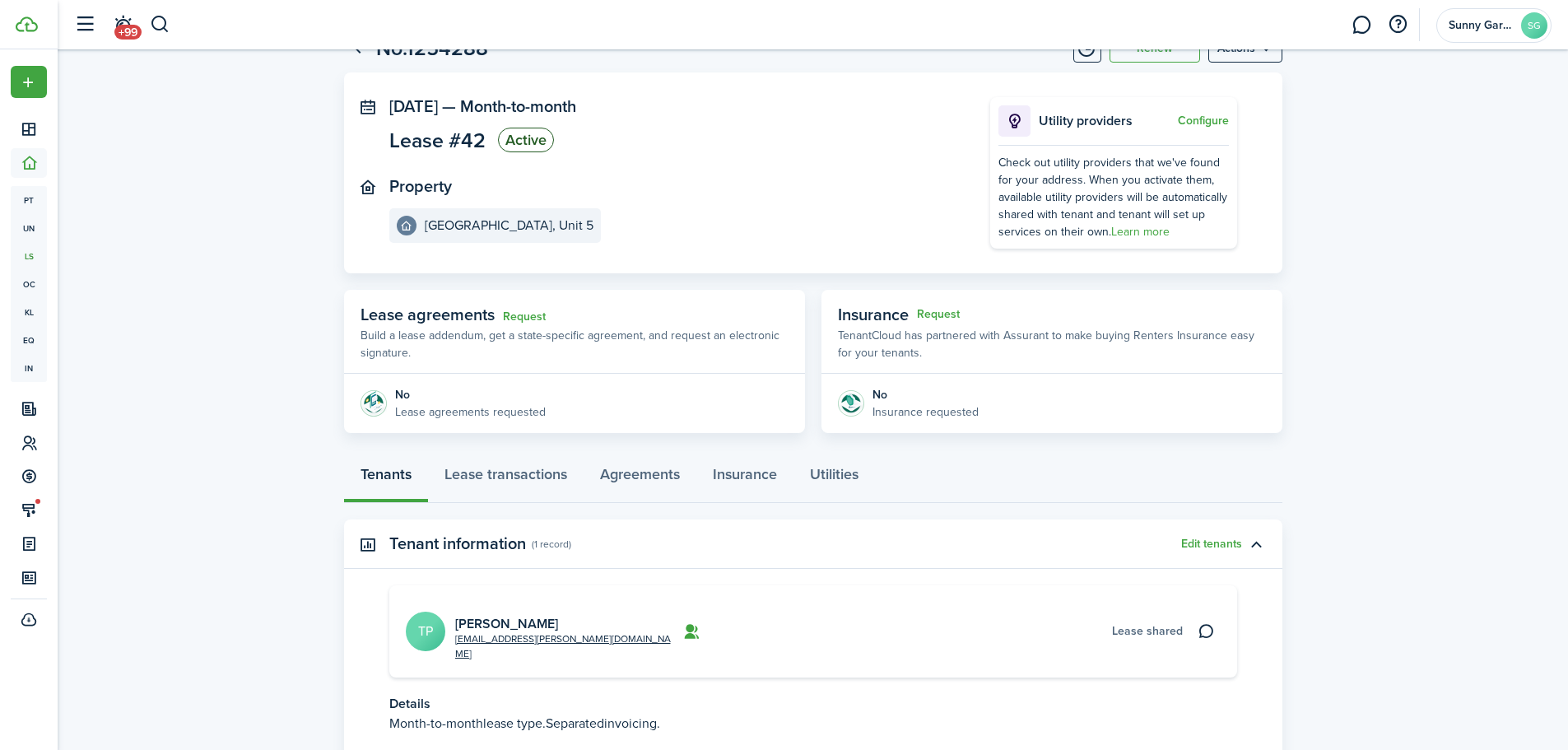
scroll to position [162, 0]
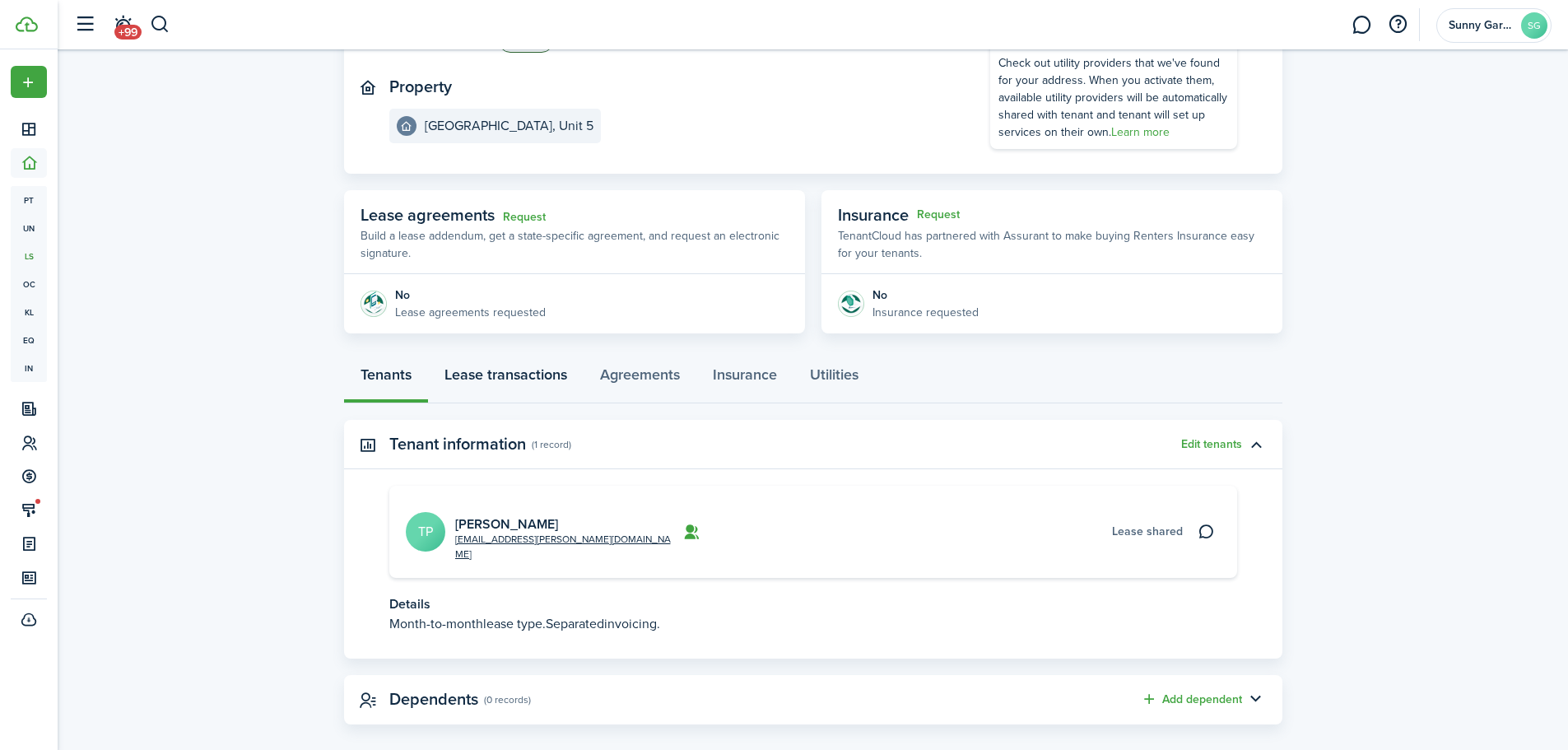
click at [537, 386] on link "Lease transactions" at bounding box center [505, 379] width 156 height 49
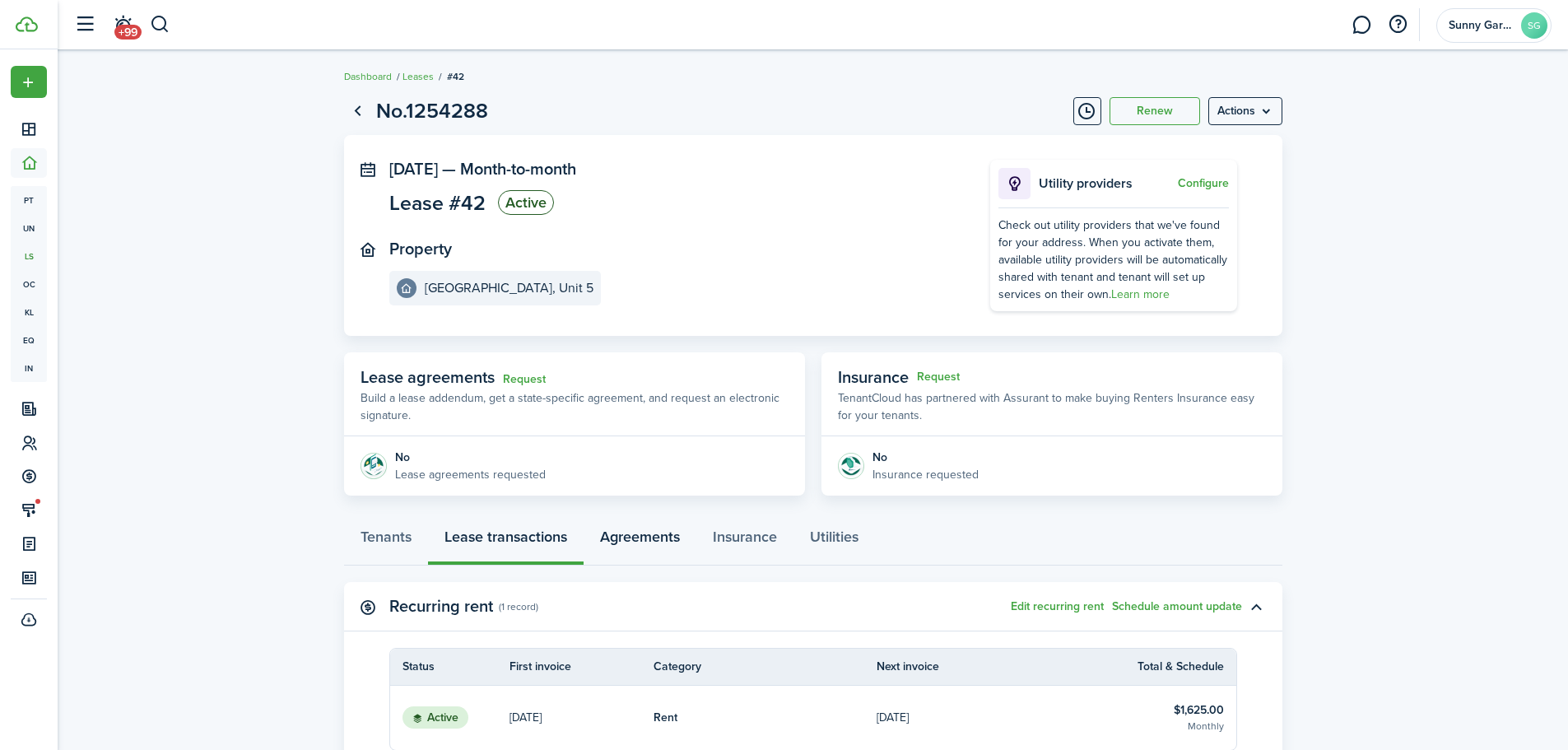
click at [646, 542] on link "Agreements" at bounding box center [639, 540] width 112 height 49
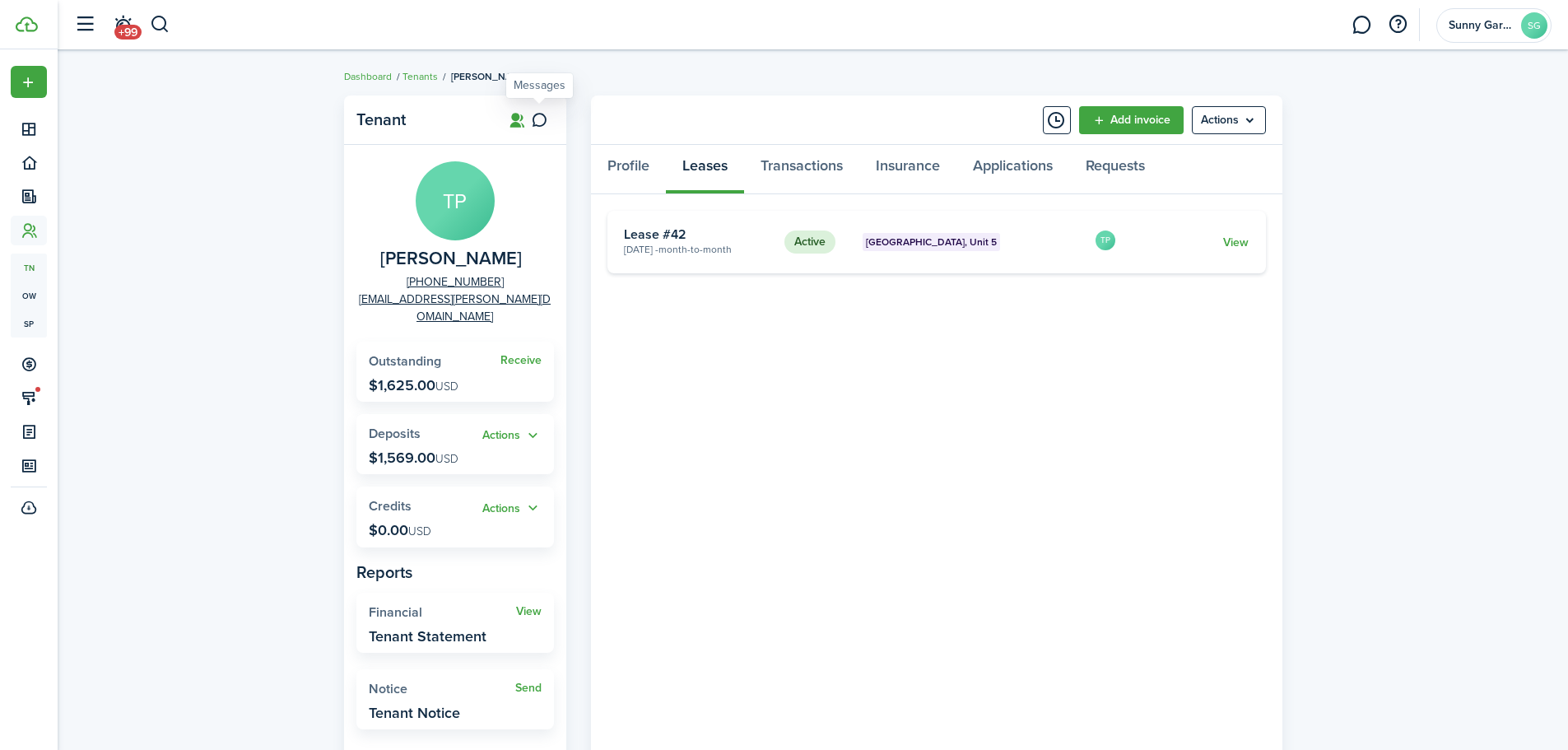
click at [549, 119] on link at bounding box center [539, 120] width 28 height 28
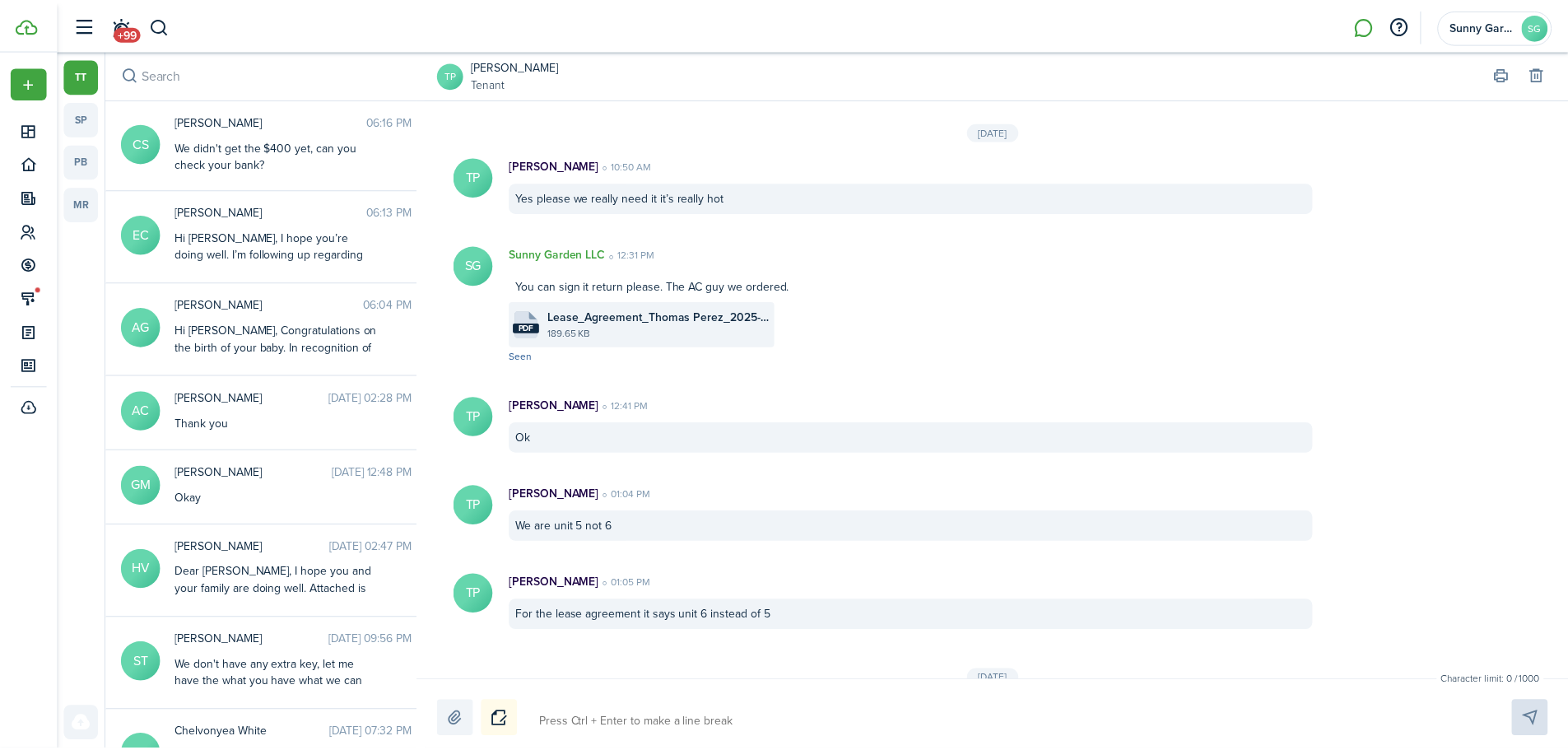
scroll to position [1852, 0]
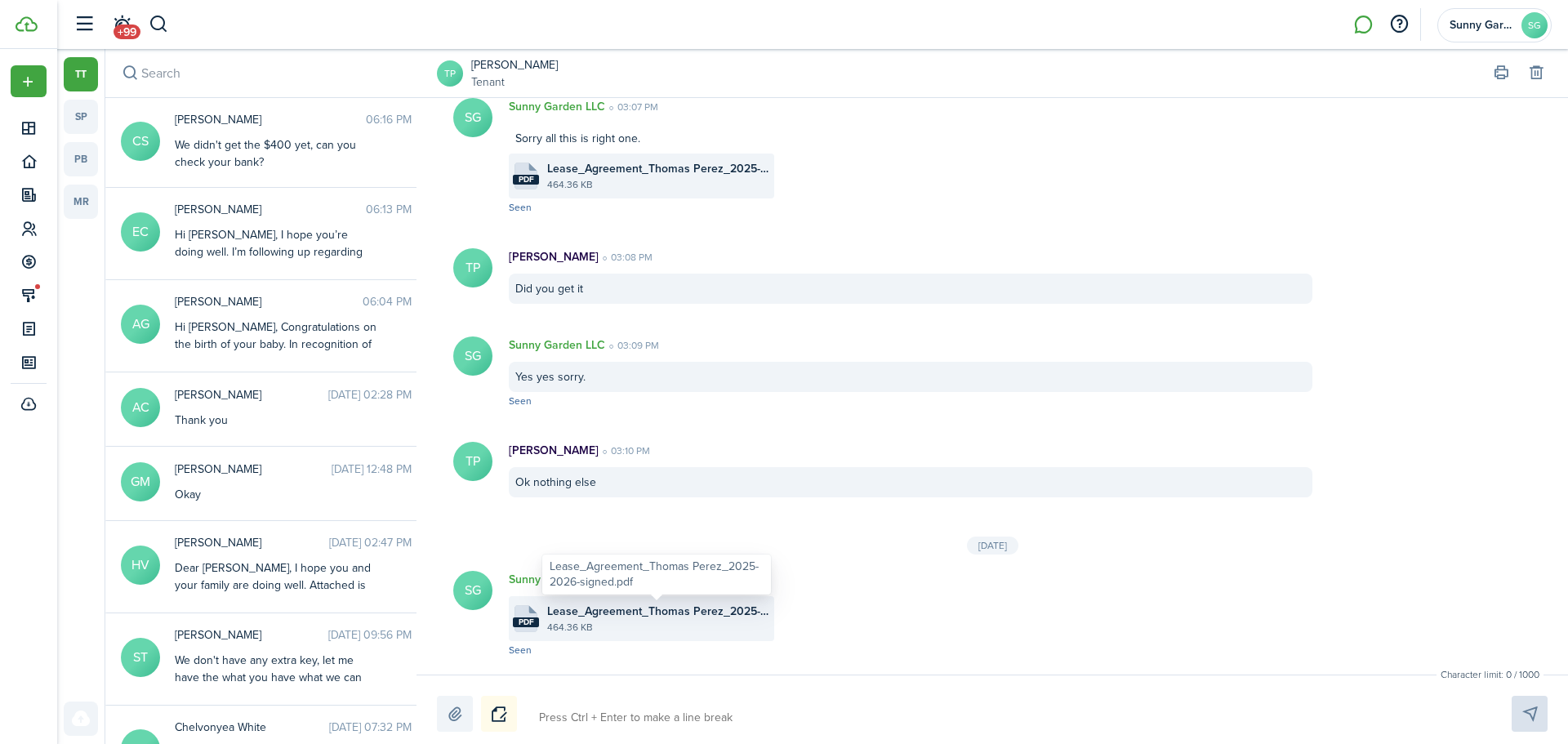
click at [691, 618] on span "Lease_Agreement_Thomas Perez_2025-2026-signed.pdf" at bounding box center [659, 611] width 223 height 17
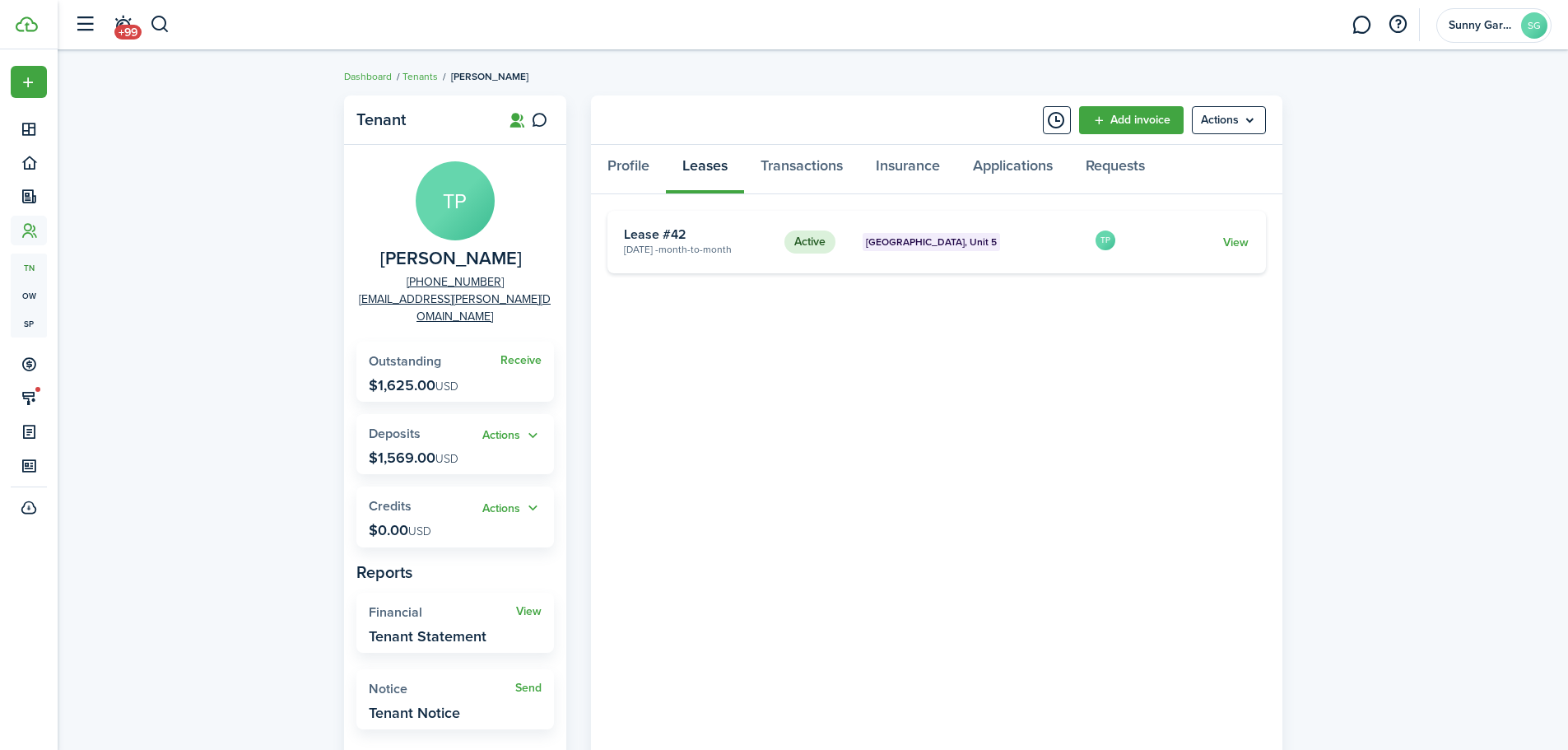
click at [1242, 244] on link "View" at bounding box center [1236, 242] width 25 height 17
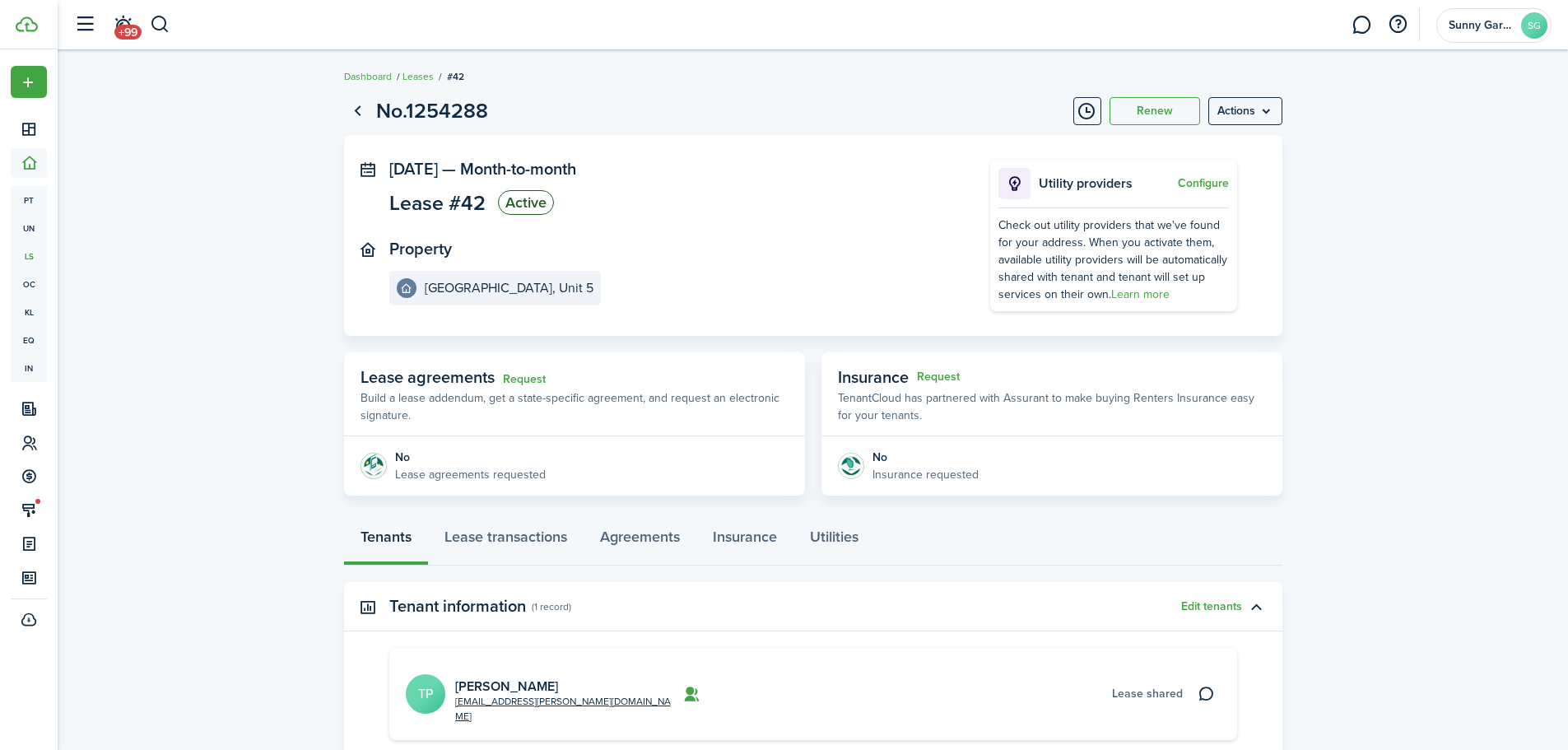
scroll to position [83, 0]
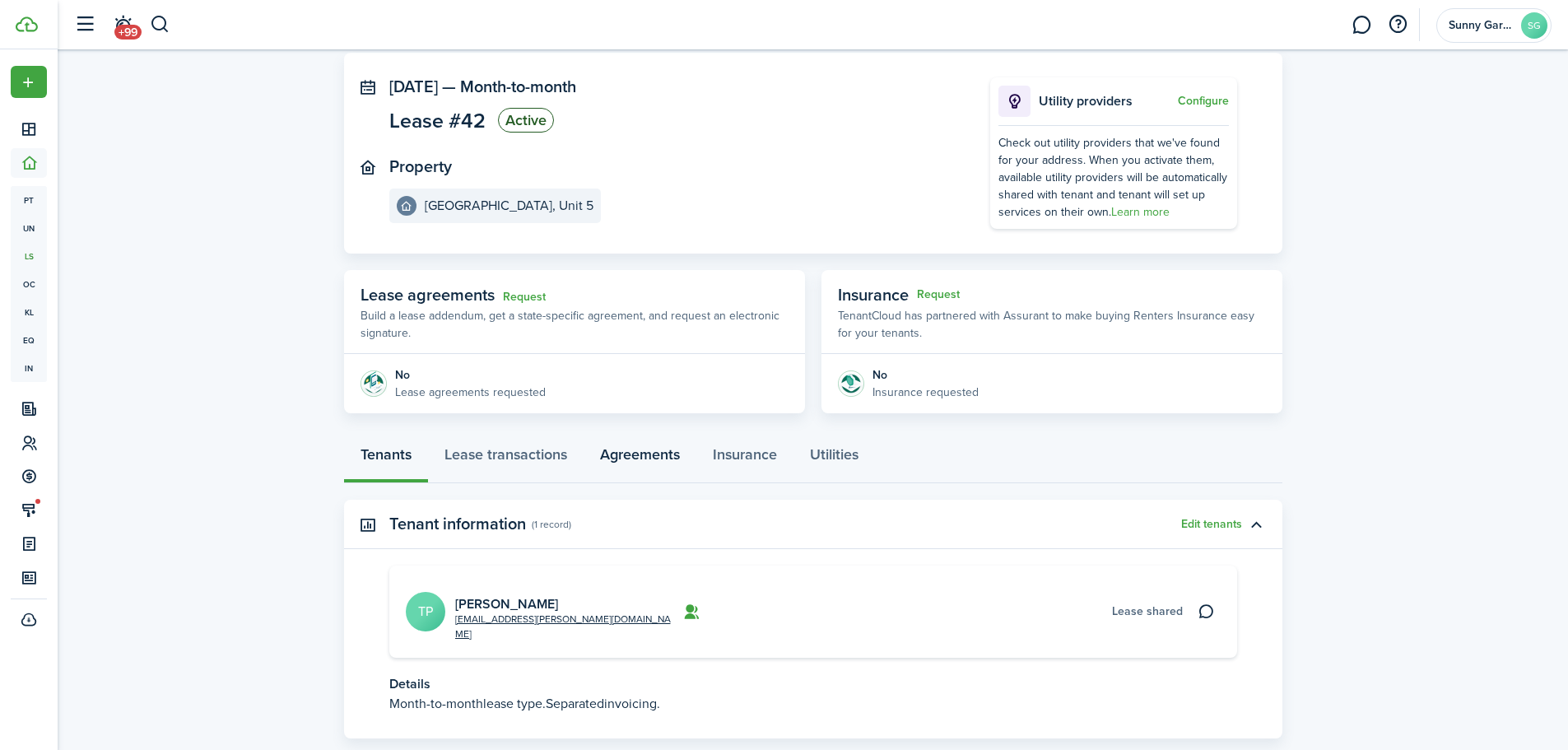
click at [668, 464] on link "Agreements" at bounding box center [639, 459] width 112 height 49
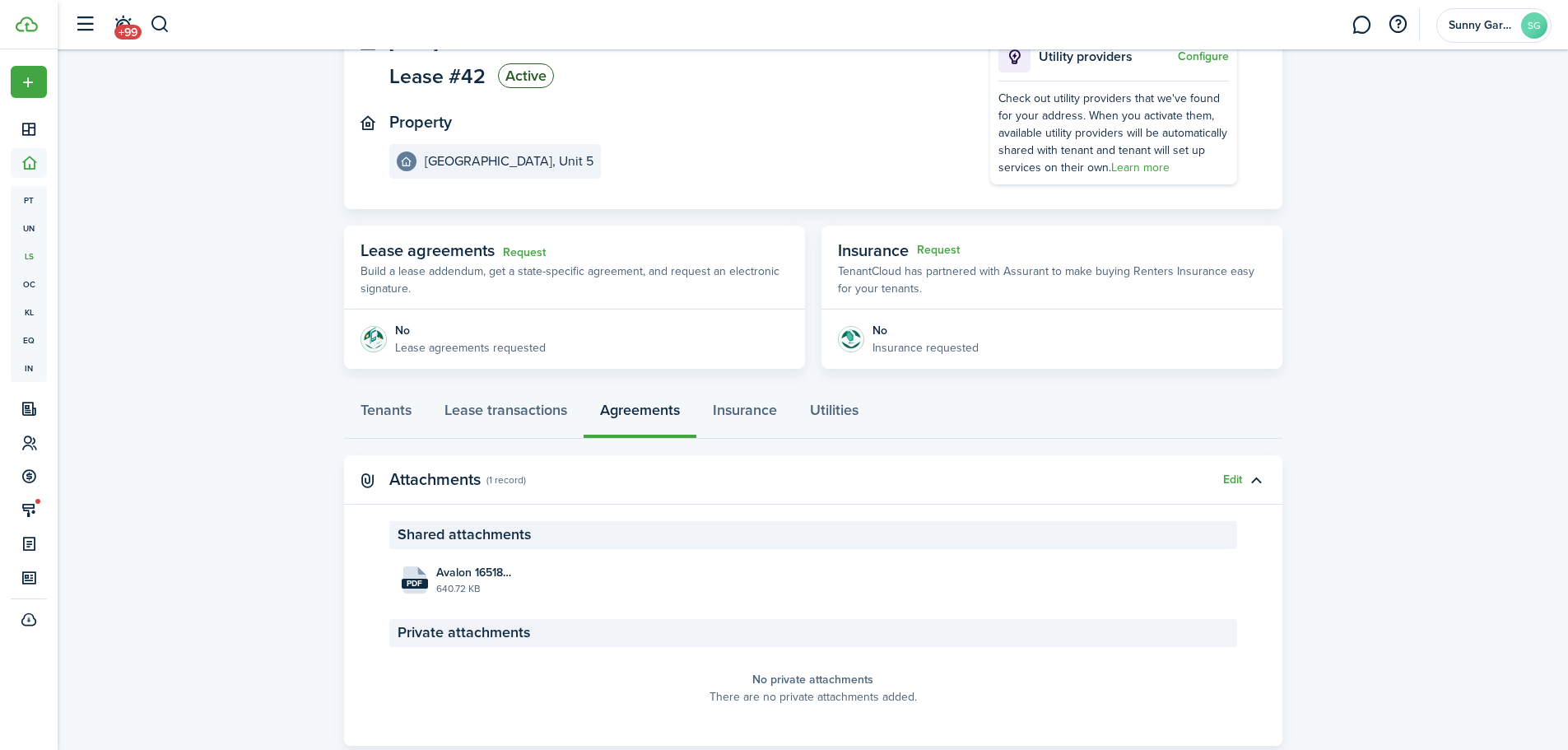
scroll to position [165, 0]
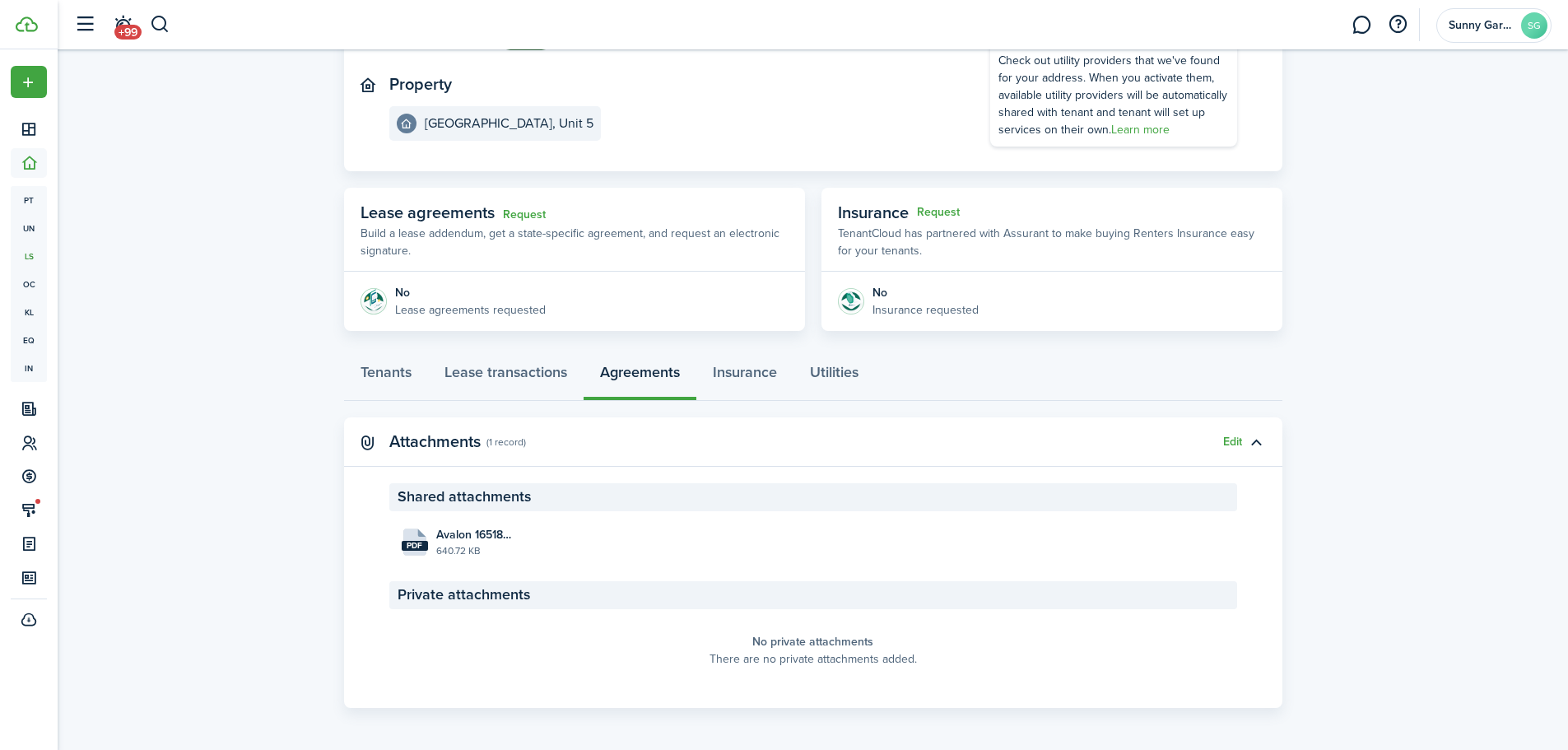
click at [1234, 444] on button "Edit" at bounding box center [1233, 442] width 19 height 13
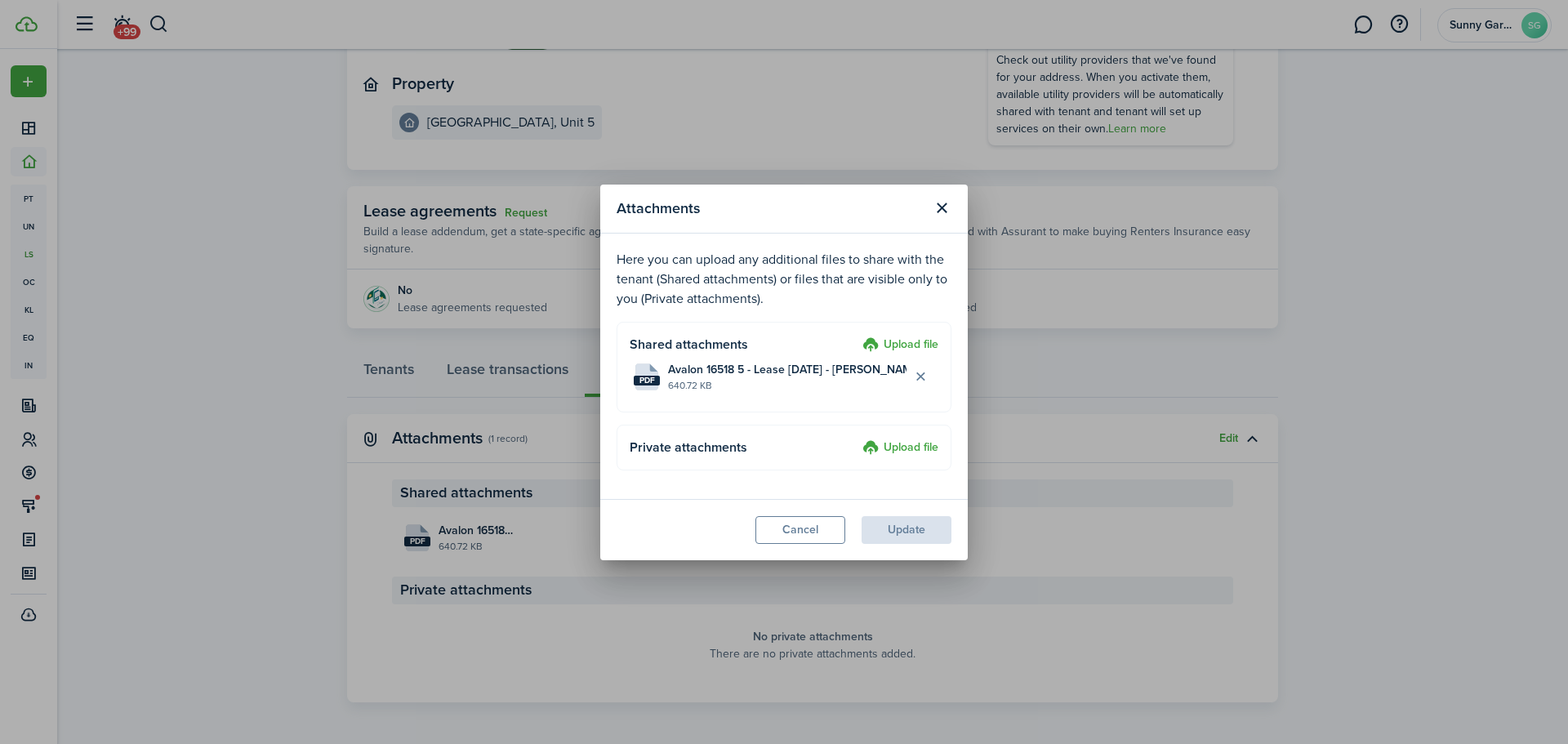
click at [912, 343] on label "Upload file" at bounding box center [900, 345] width 76 height 20
click at [857, 335] on input "Upload file" at bounding box center [857, 335] width 0 height 0
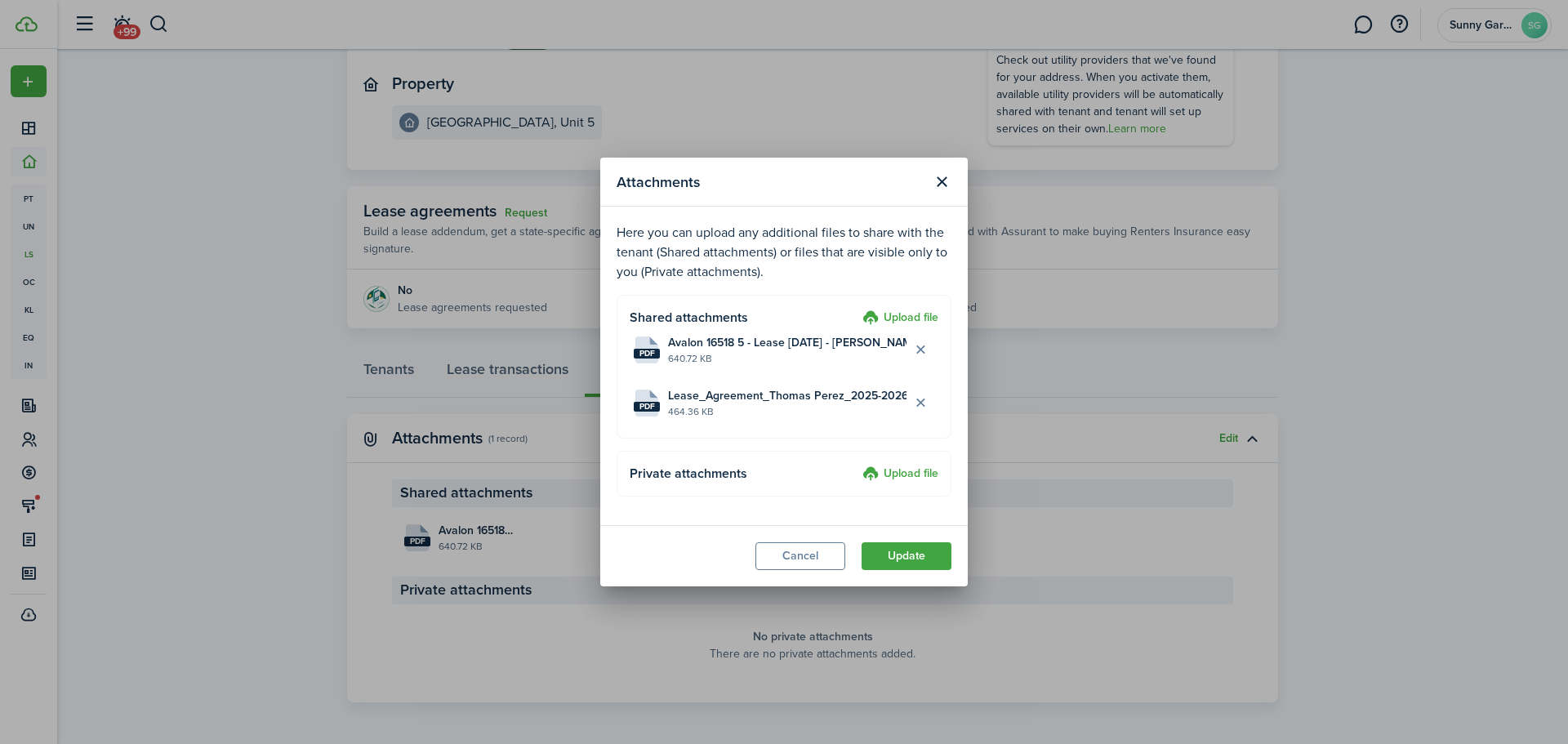
click at [916, 564] on button "Update" at bounding box center [906, 556] width 90 height 28
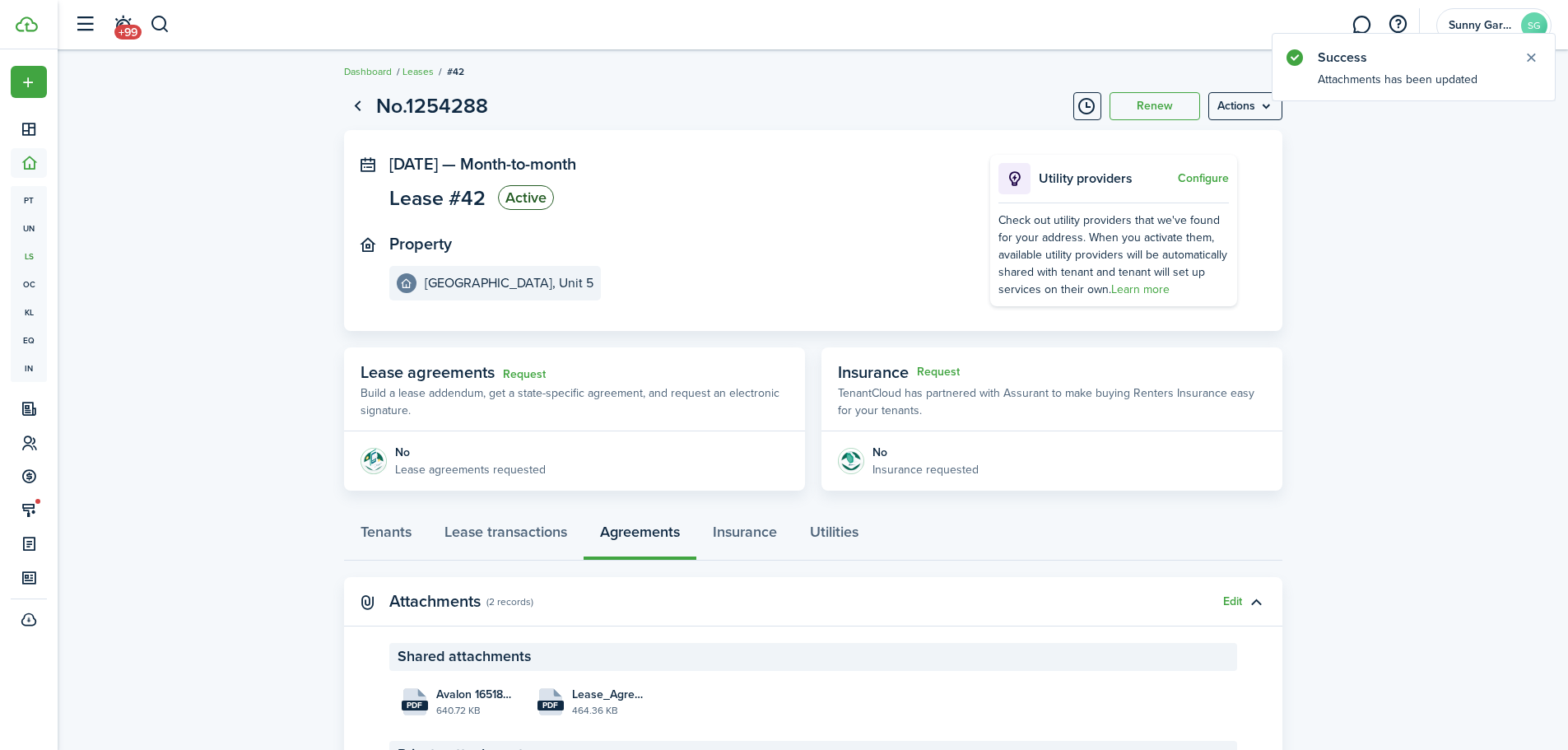
scroll to position [0, 0]
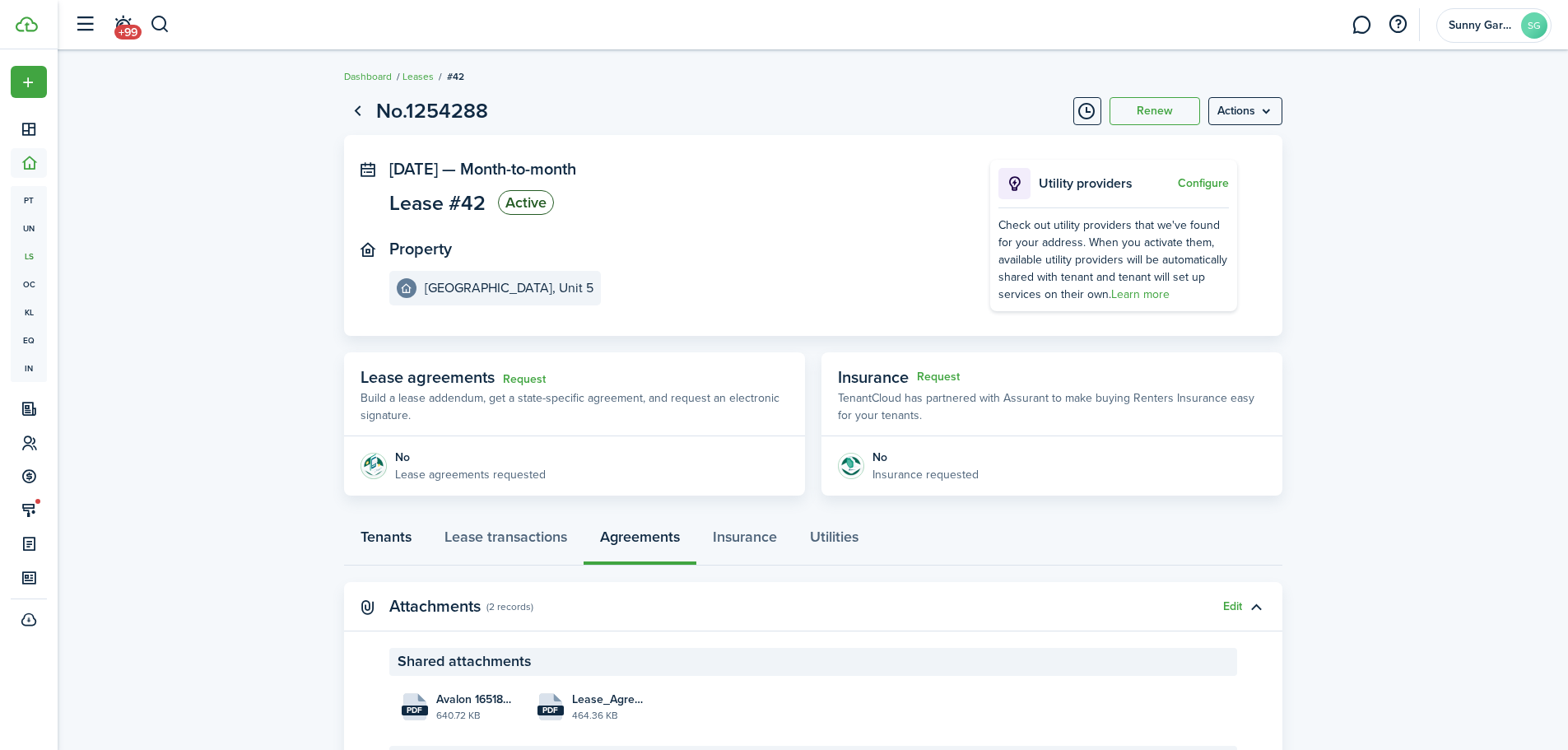
click at [400, 537] on link "Tenants" at bounding box center [386, 540] width 84 height 49
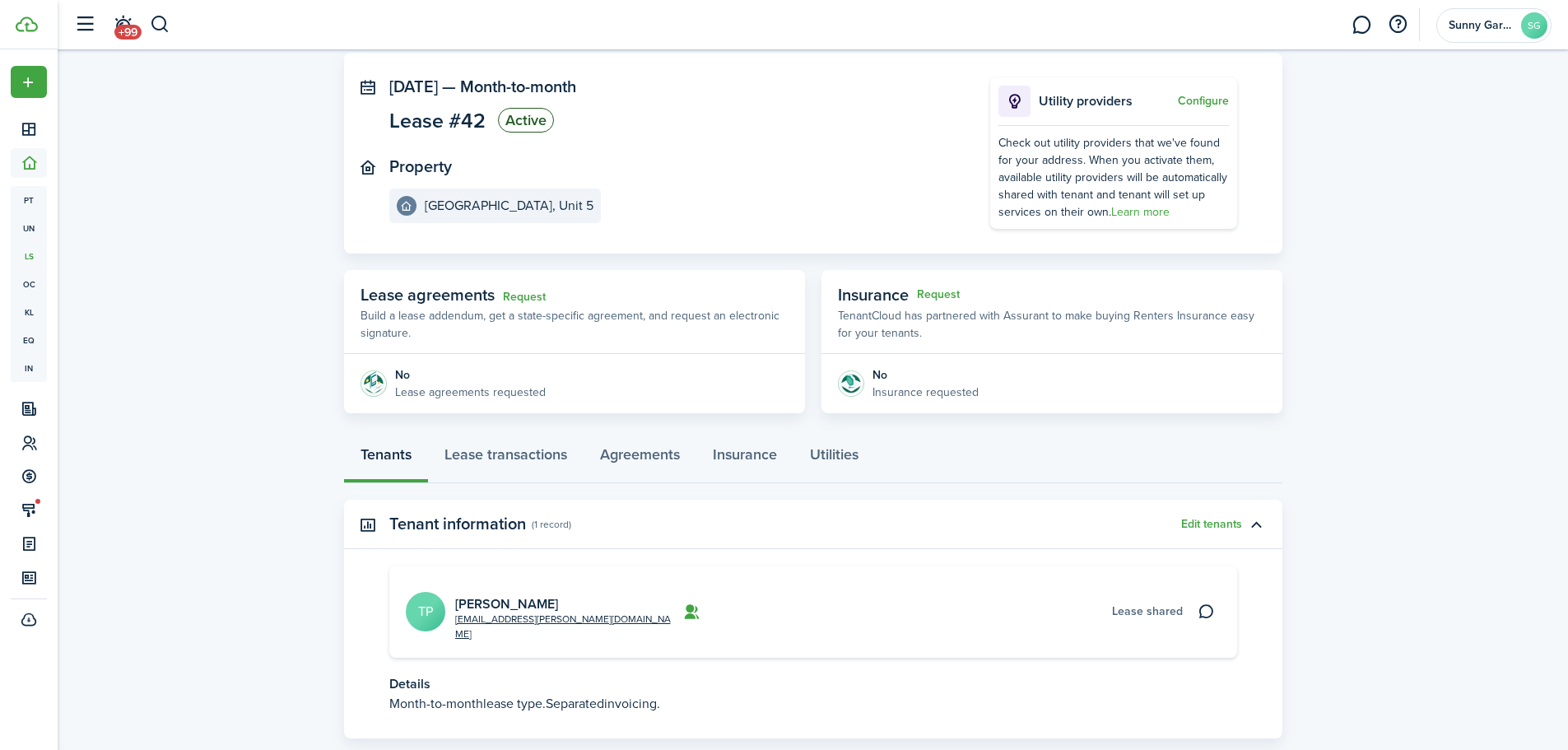
scroll to position [162, 0]
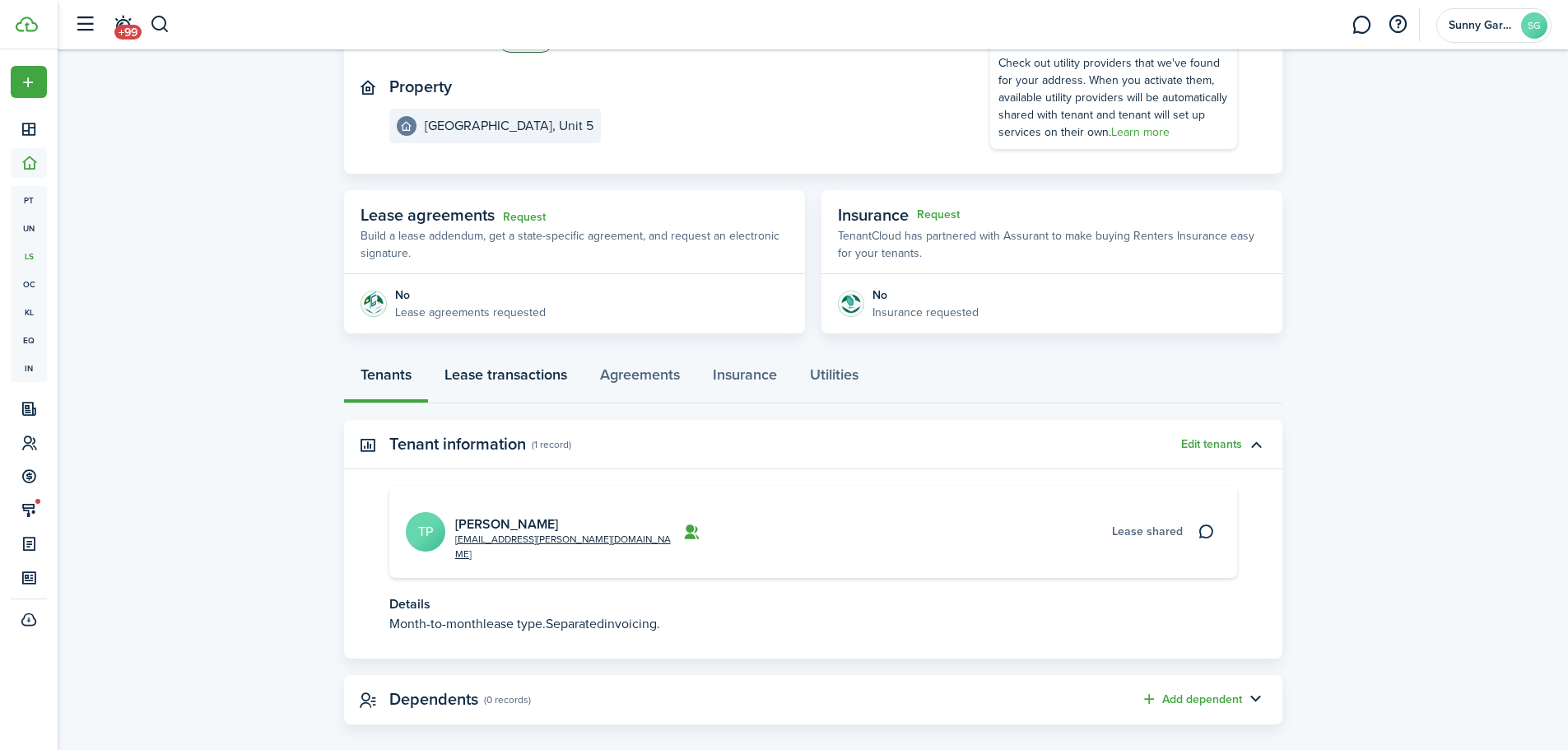
click at [522, 385] on link "Lease transactions" at bounding box center [505, 379] width 156 height 49
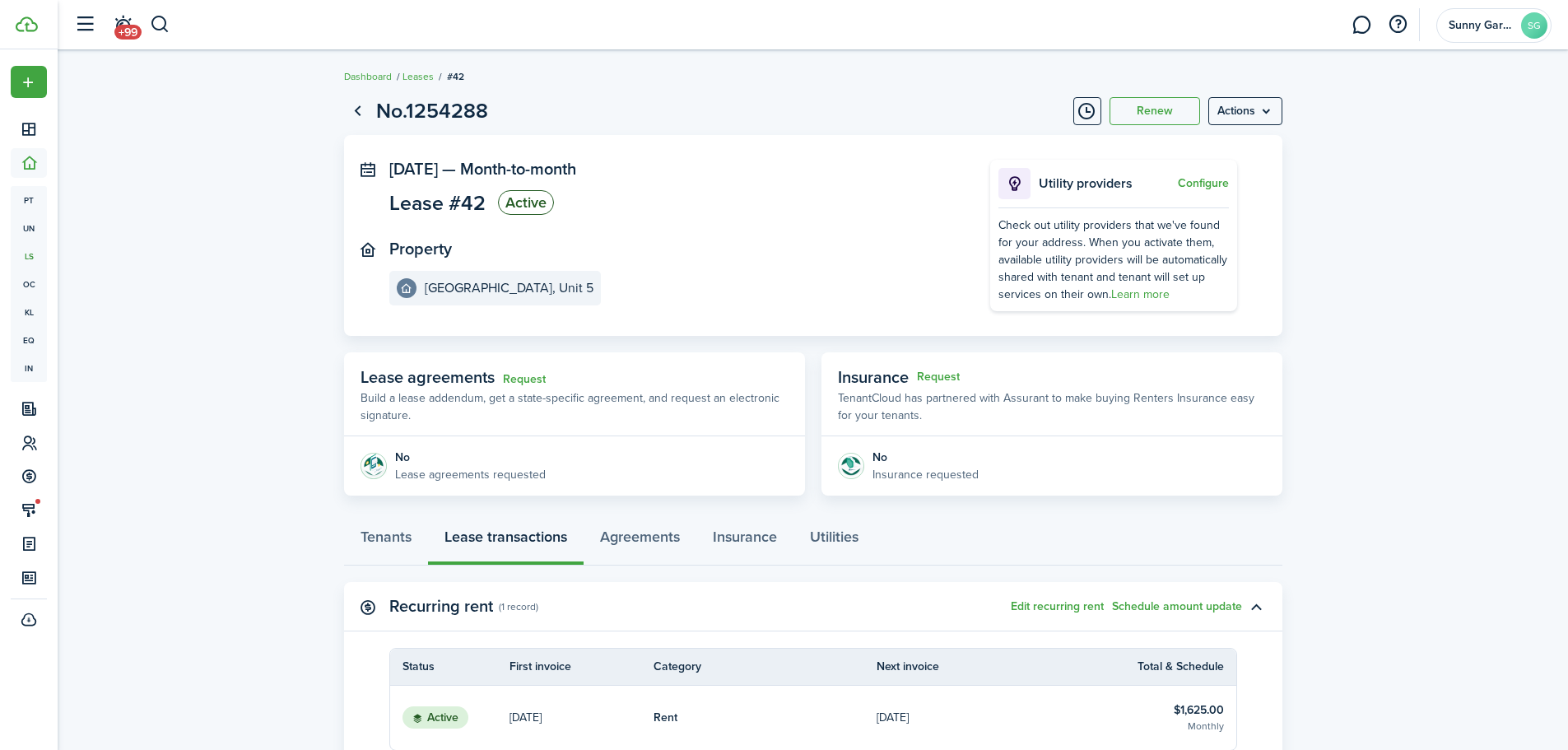
click at [1174, 112] on button "Renew" at bounding box center [1154, 111] width 91 height 28
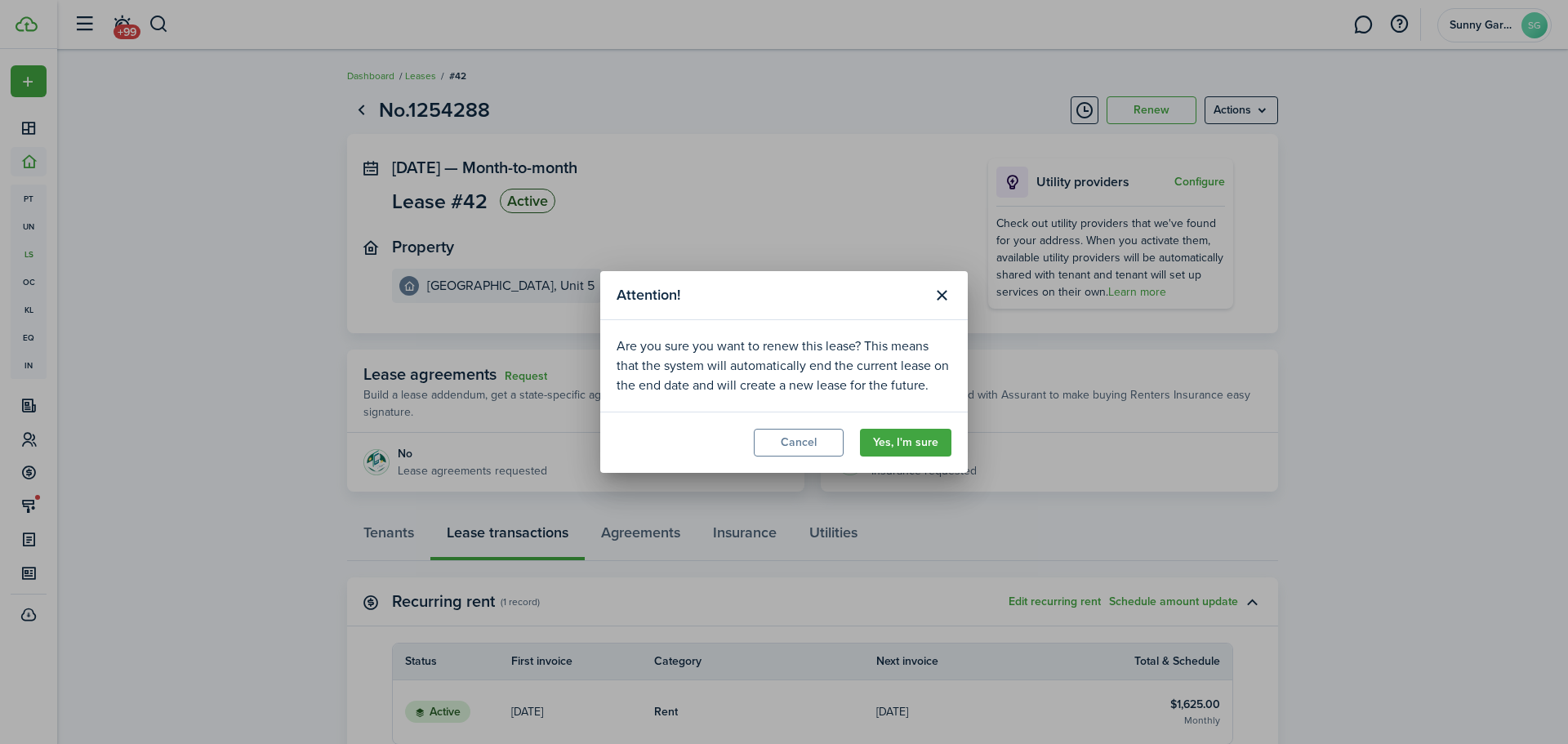
click at [896, 444] on button "Yes, I'm sure" at bounding box center [905, 442] width 92 height 28
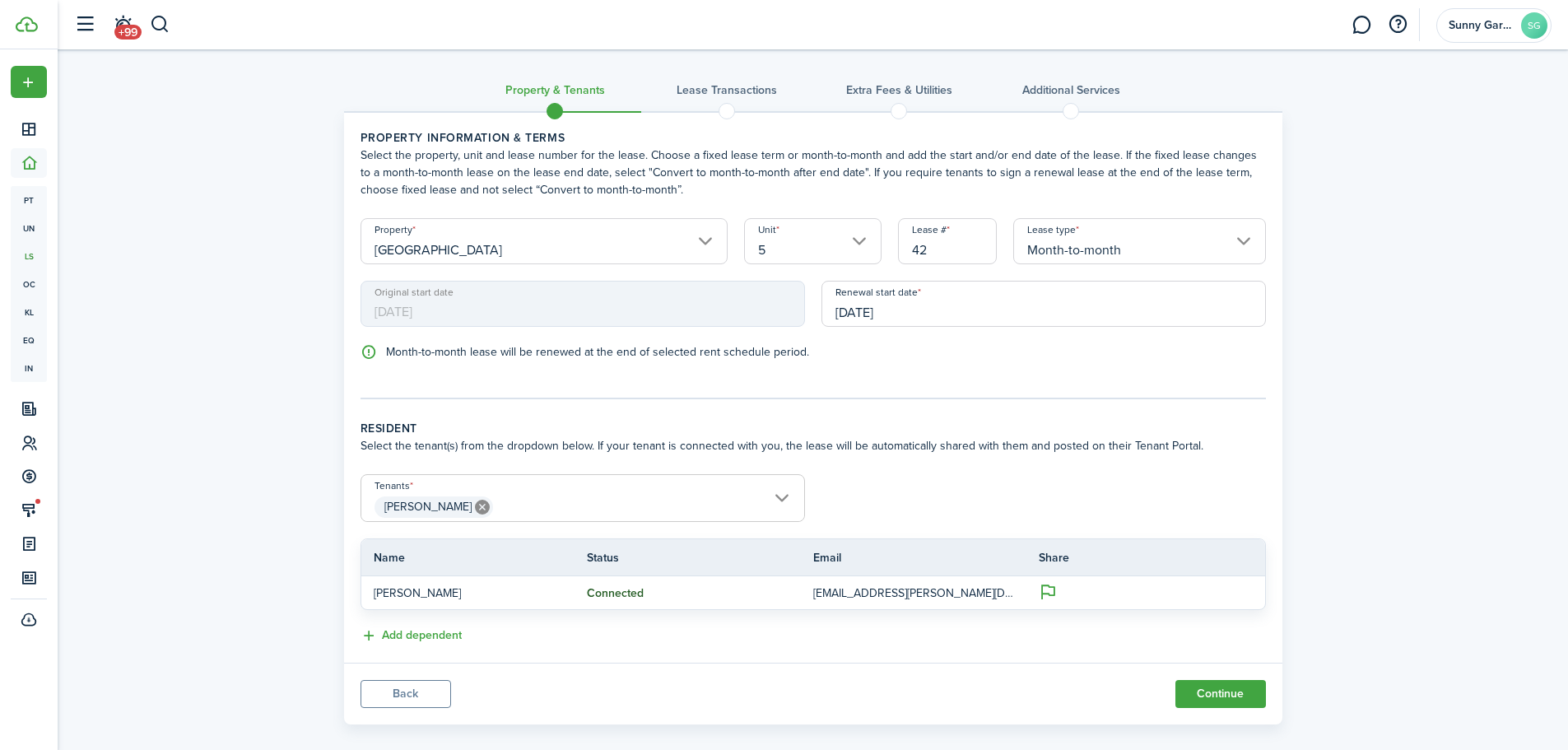
click at [924, 292] on input "[DATE]" at bounding box center [1044, 303] width 444 height 46
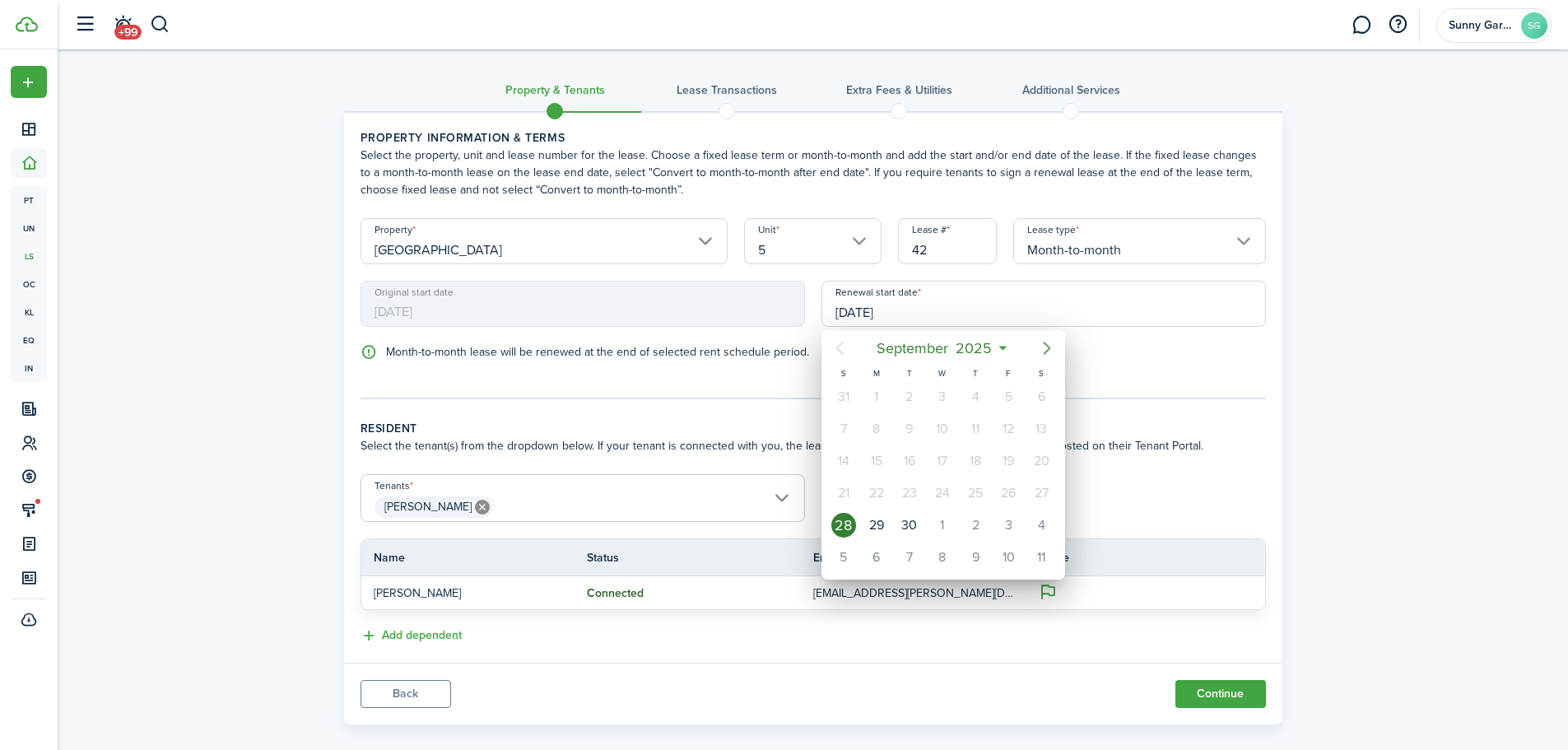
click at [1053, 347] on icon "Next page" at bounding box center [1047, 348] width 20 height 20
click at [835, 352] on icon "Previous page" at bounding box center [840, 348] width 20 height 20
click at [1493, 412] on div at bounding box center [783, 374] width 1831 height 1013
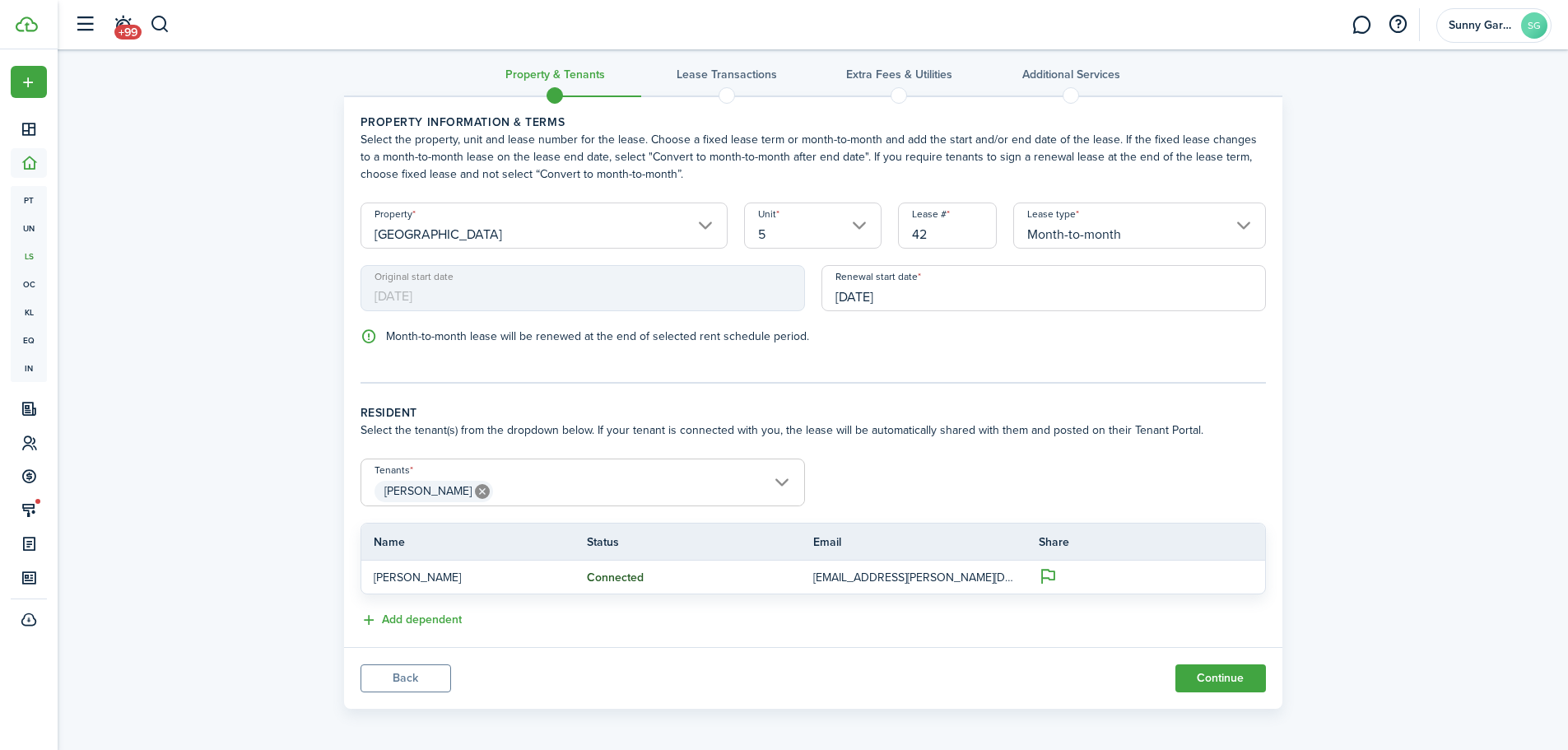
scroll to position [20, 0]
click at [1235, 681] on button "Continue" at bounding box center [1221, 674] width 91 height 28
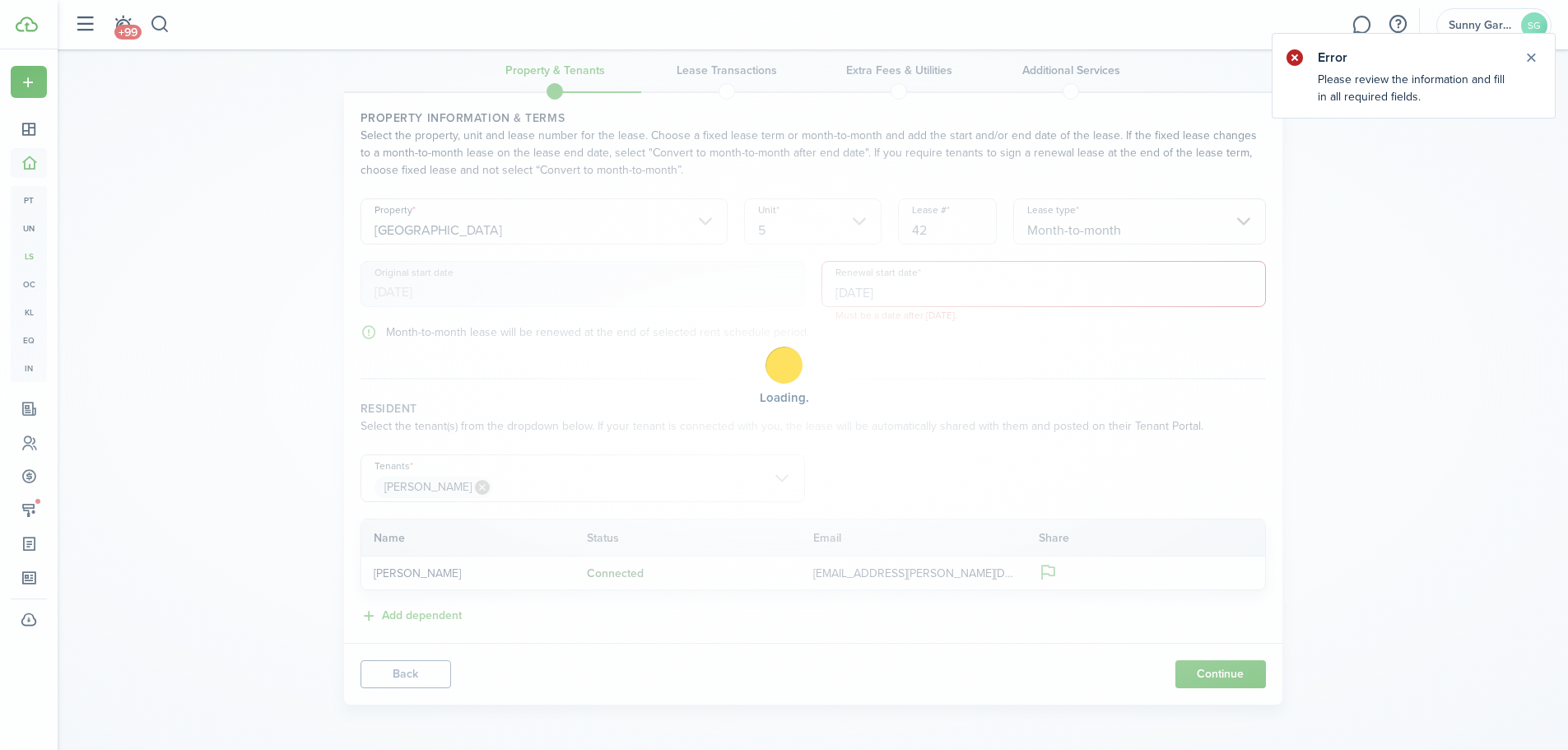
scroll to position [0, 0]
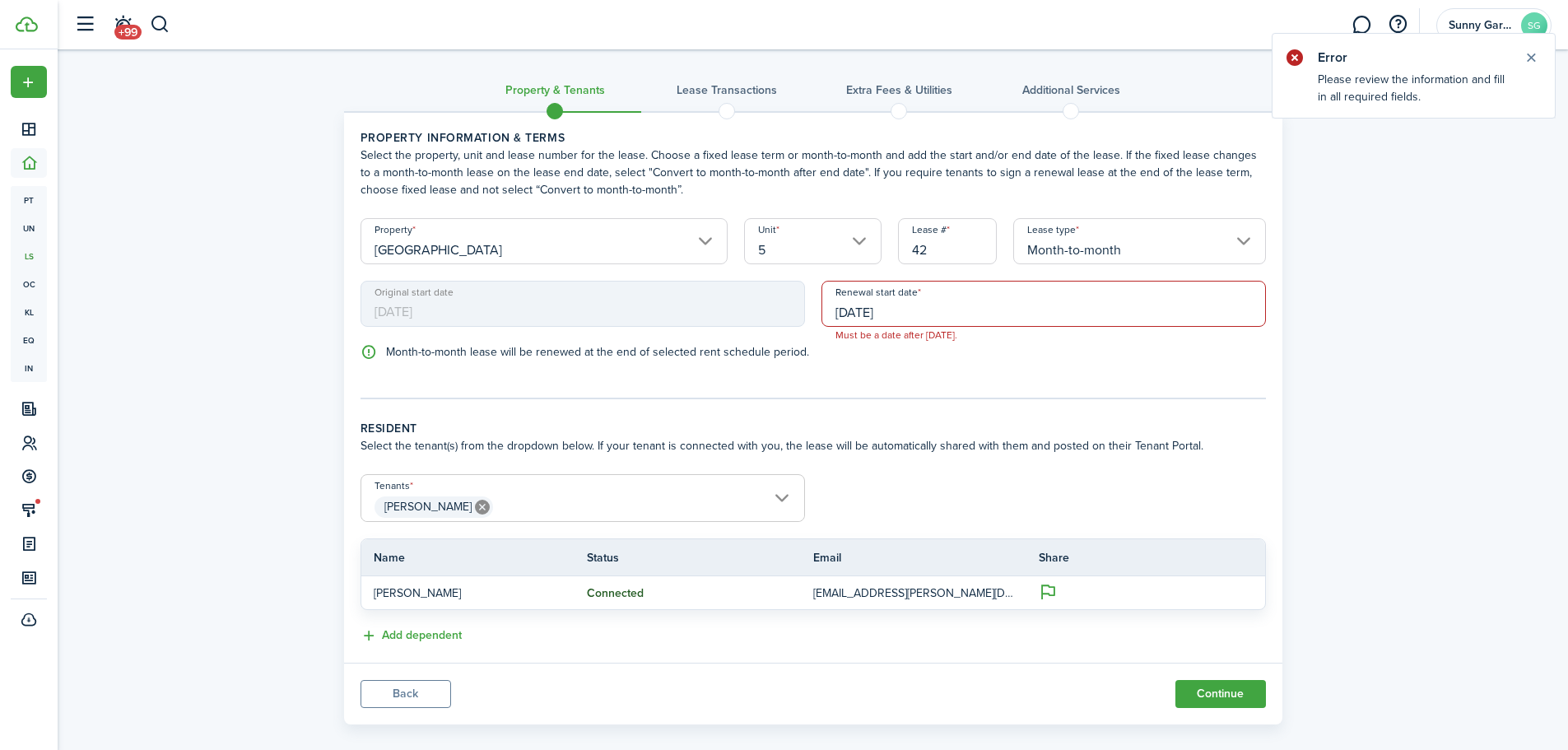
drag, startPoint x: 922, startPoint y: 308, endPoint x: 716, endPoint y: 308, distance: 206.0
click at [716, 308] on div "Original start date [DATE] Renewal start date [DATE] Must be a date after [DATE…" at bounding box center [814, 312] width 922 height 63
click at [897, 308] on input "[DATE]" at bounding box center [1044, 303] width 444 height 46
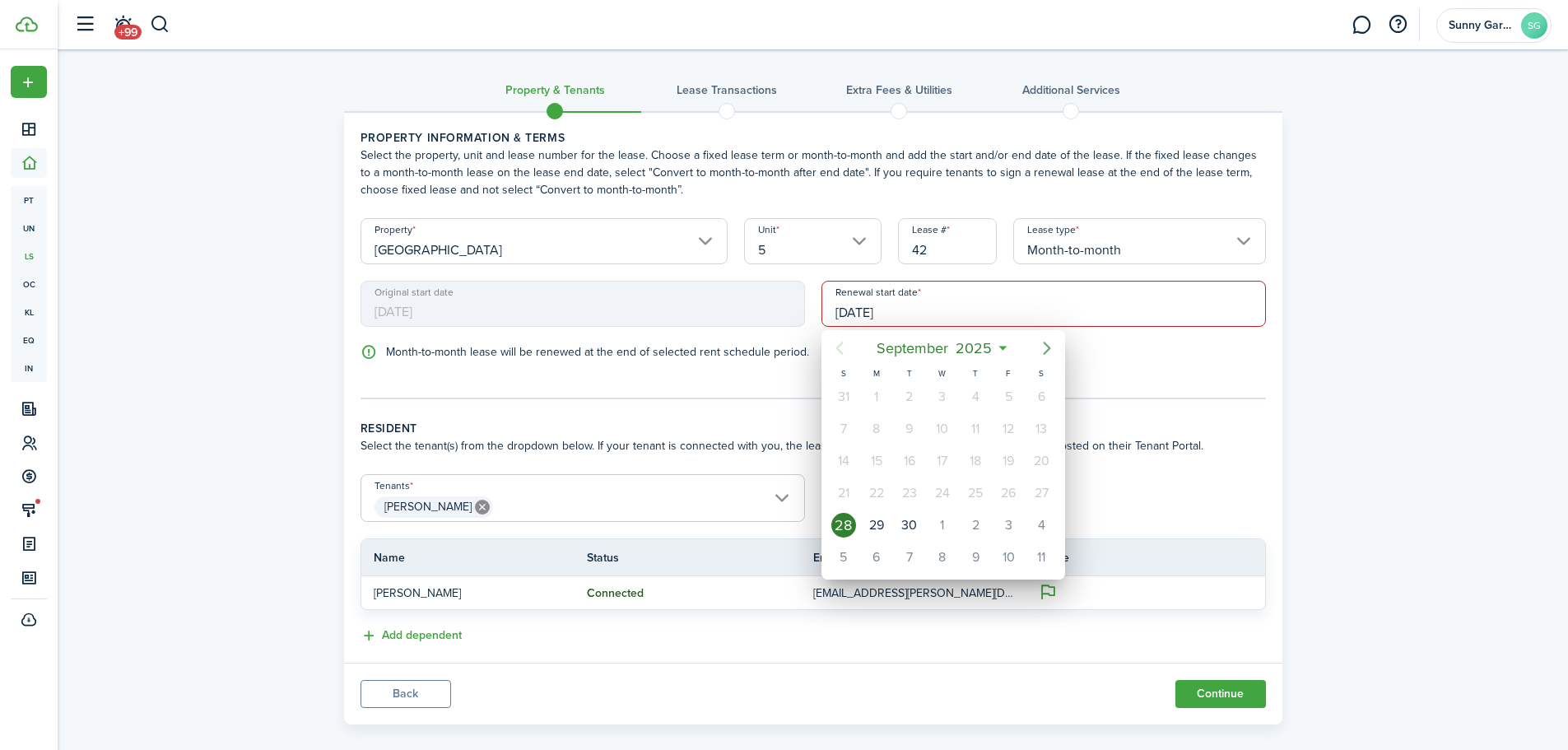
click at [1042, 354] on icon "Next page" at bounding box center [1047, 348] width 20 height 20
click at [624, 321] on div at bounding box center [783, 374] width 1831 height 1013
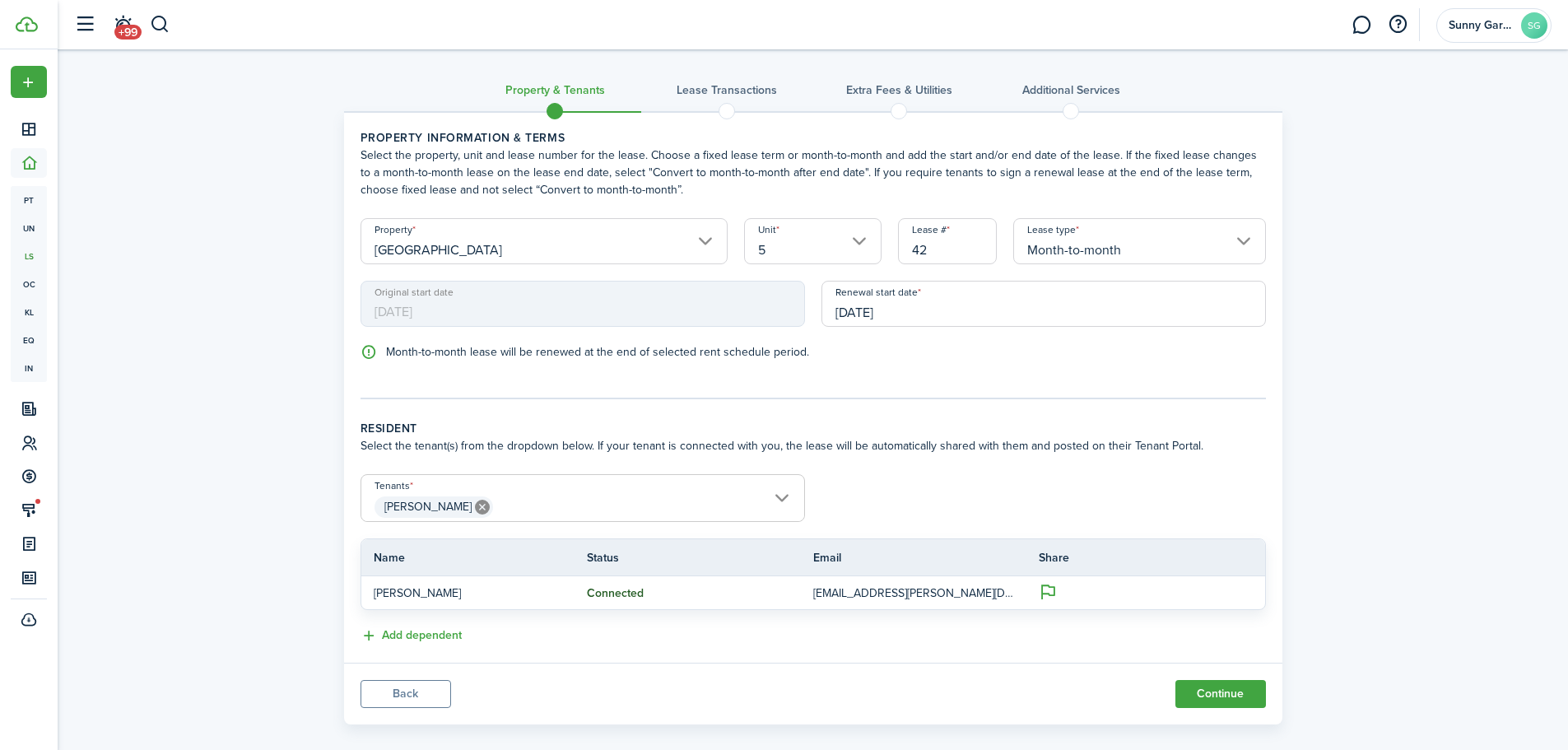
click at [1242, 246] on input "Month-to-month" at bounding box center [1139, 241] width 253 height 46
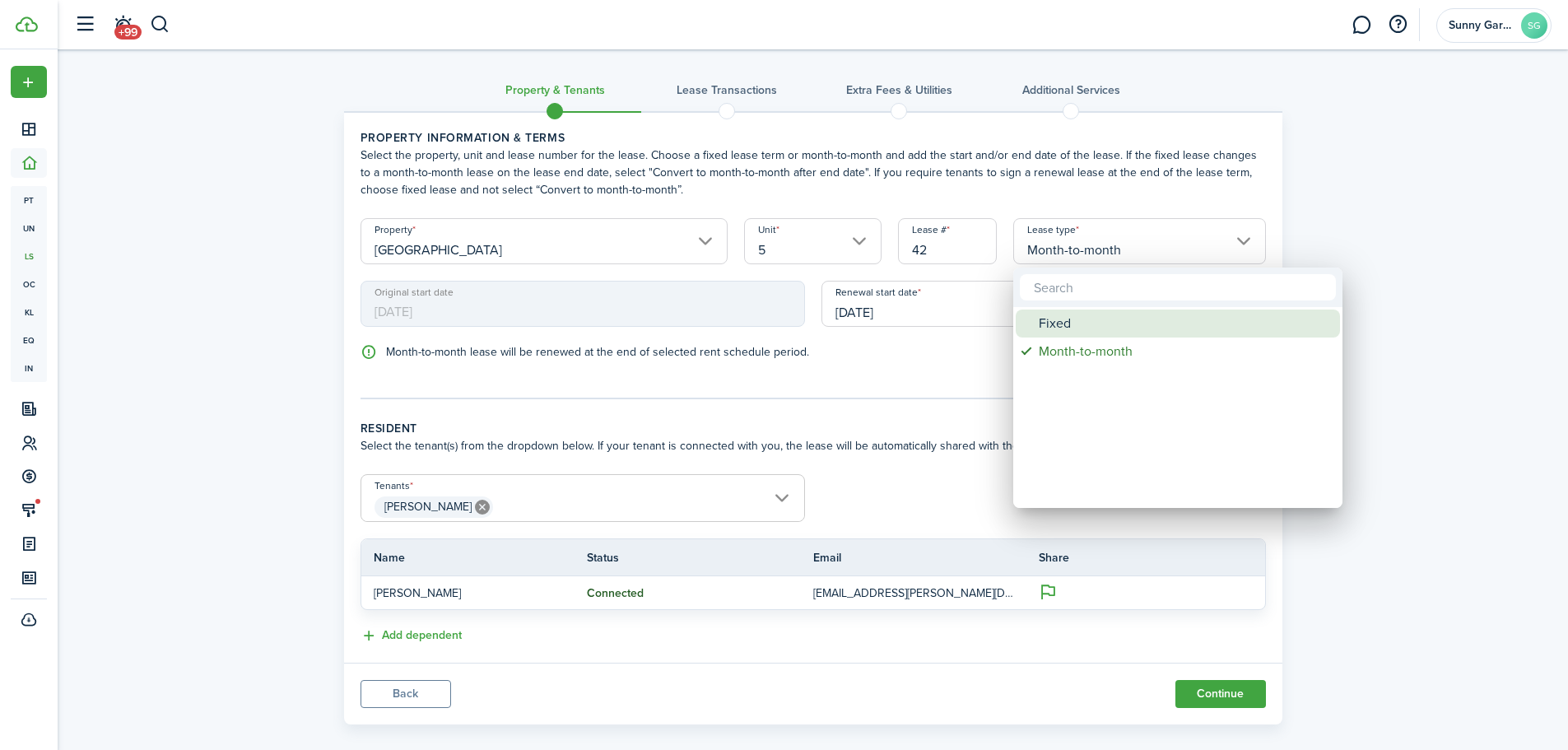
click at [1059, 322] on div "Fixed" at bounding box center [1185, 323] width 291 height 28
type input "Fixed"
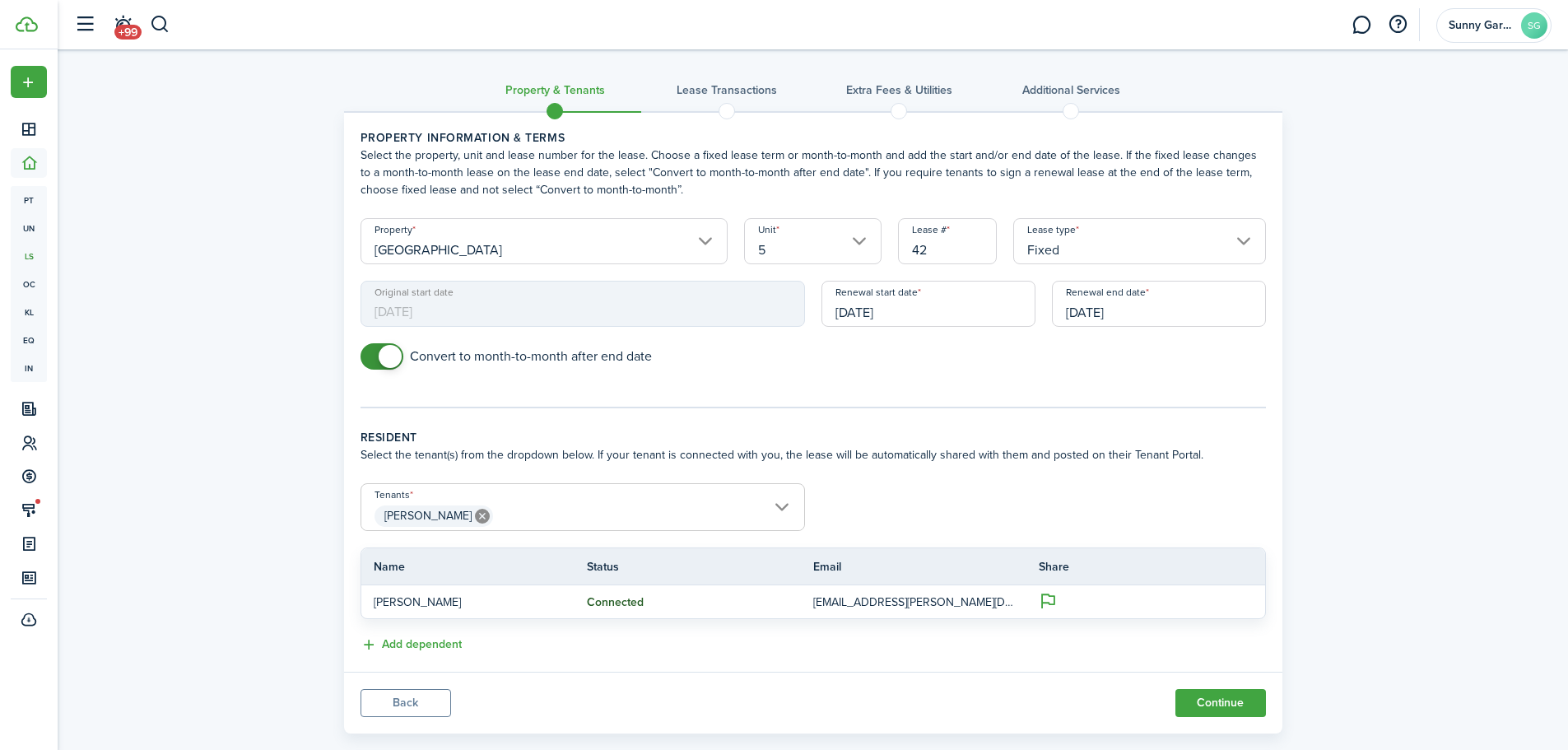
click at [921, 308] on input "[DATE]" at bounding box center [929, 303] width 214 height 46
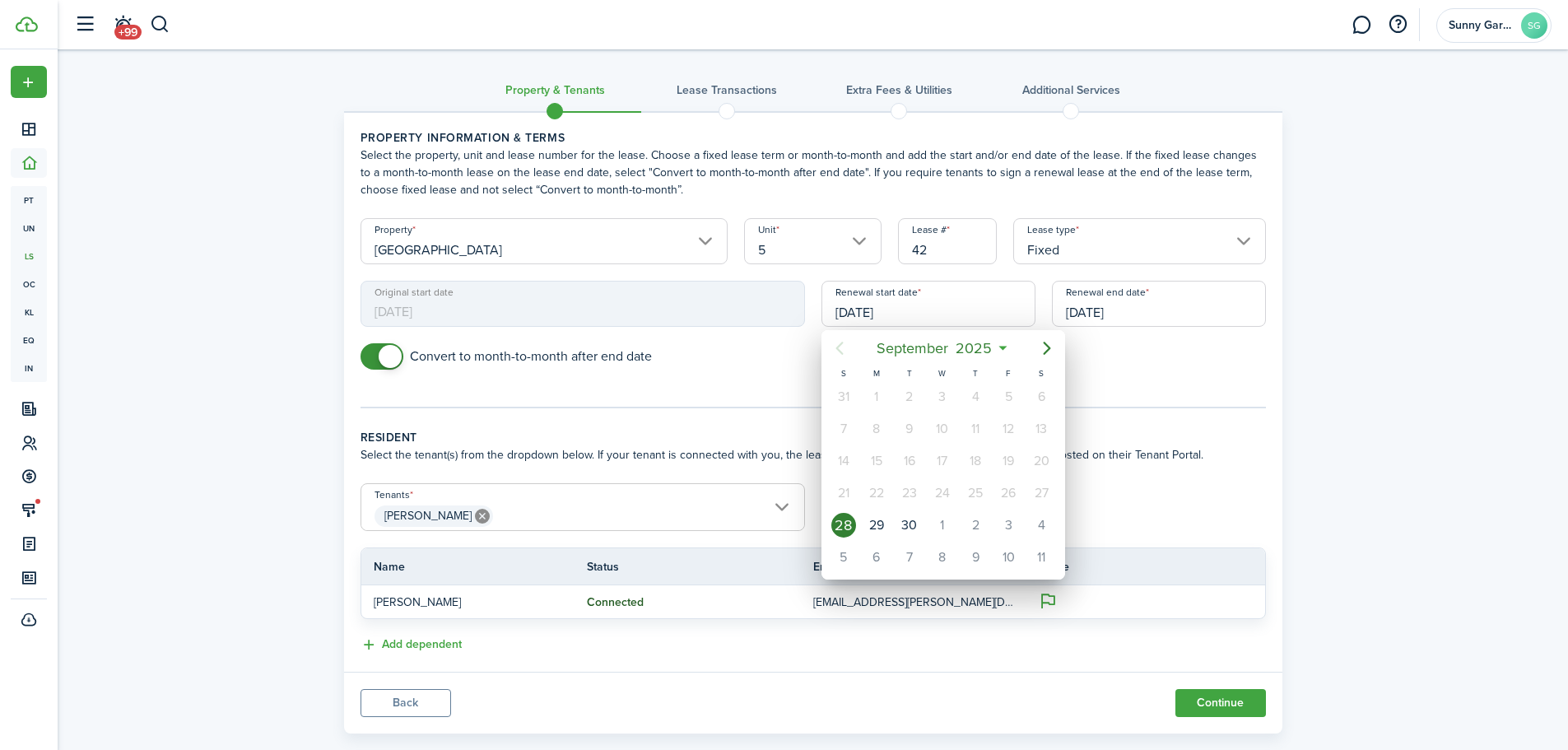
click at [1100, 313] on div at bounding box center [783, 374] width 1831 height 1013
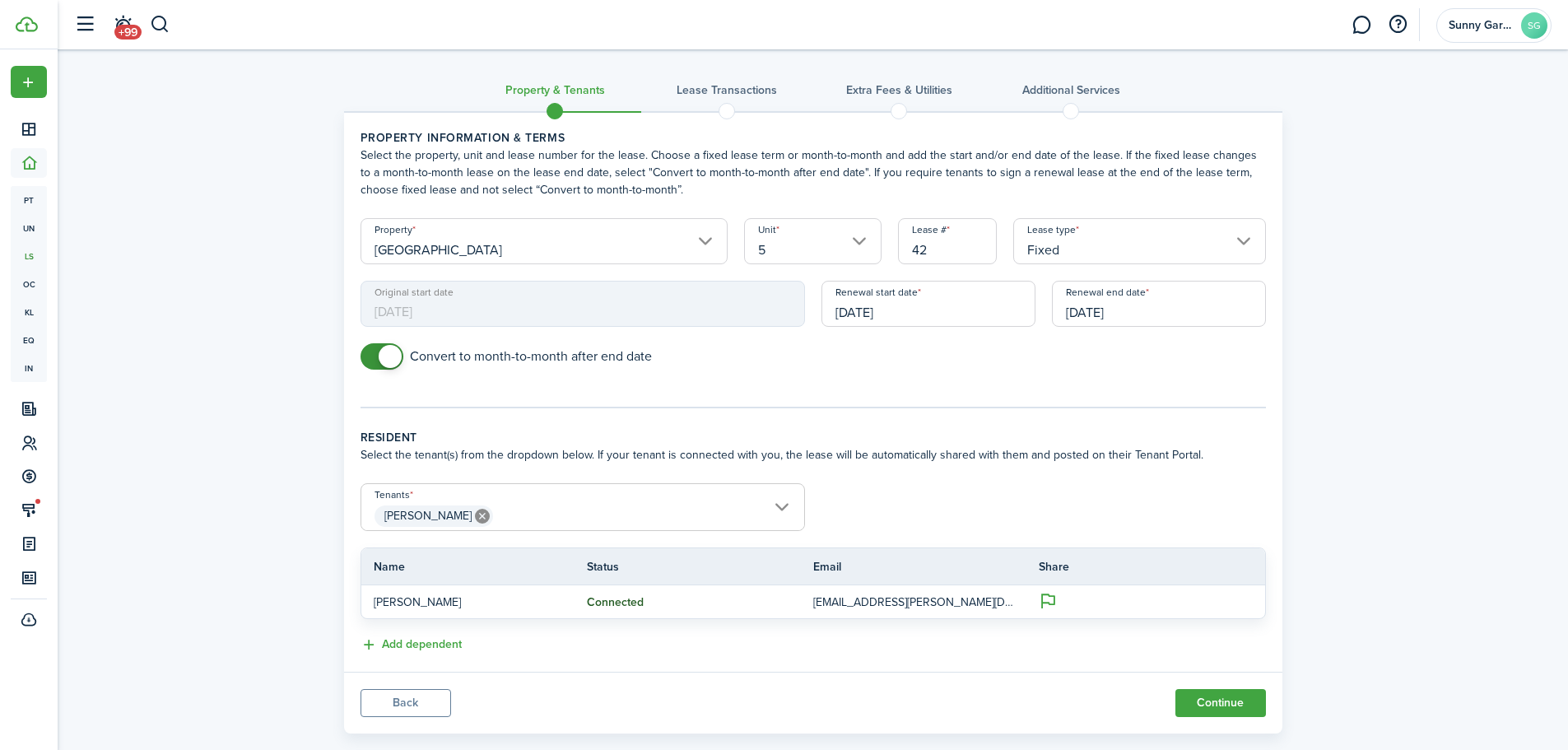
click at [1102, 308] on input "[DATE]" at bounding box center [1159, 303] width 214 height 46
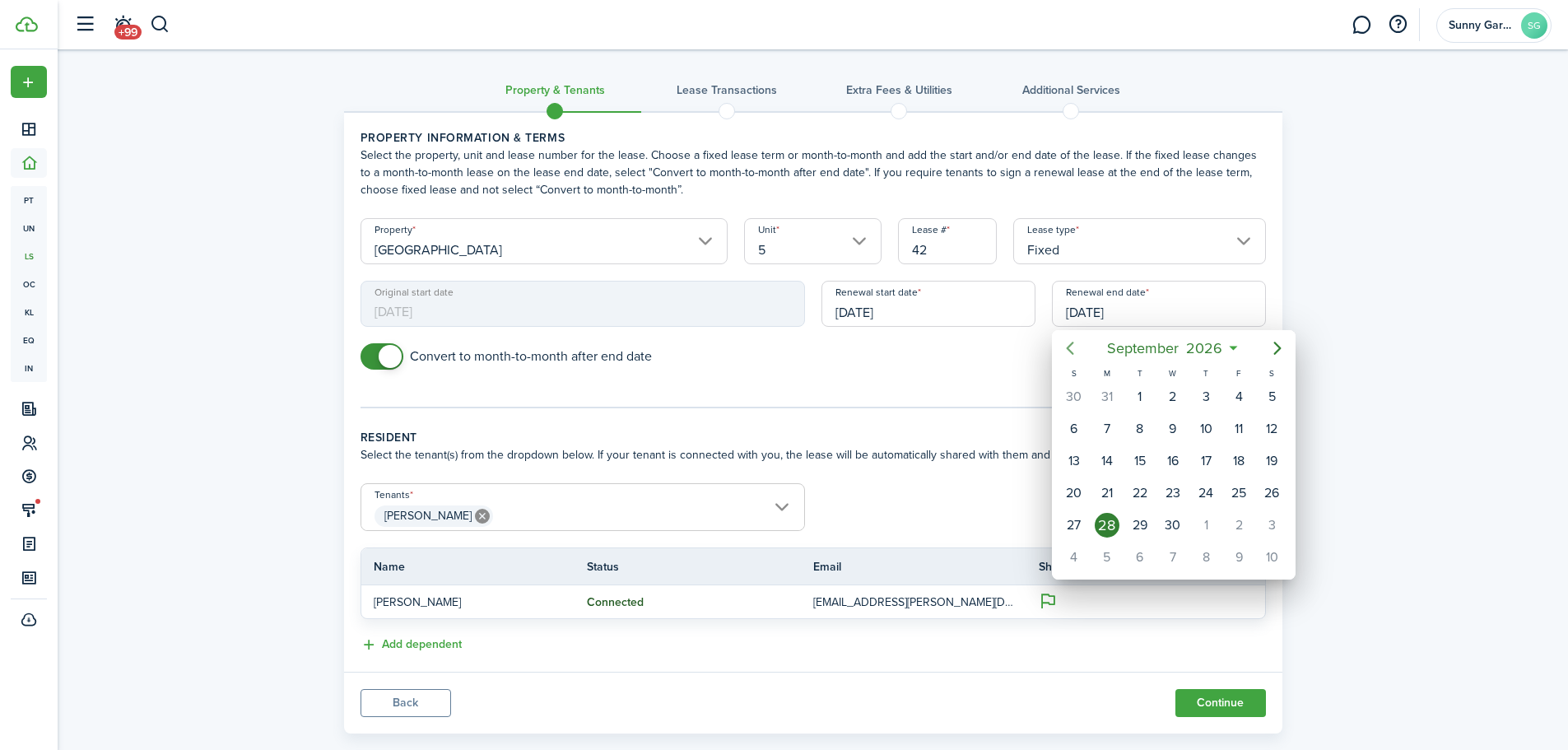
click at [1067, 344] on icon "Previous page" at bounding box center [1070, 348] width 20 height 20
click at [1101, 554] on div "31" at bounding box center [1107, 557] width 24 height 24
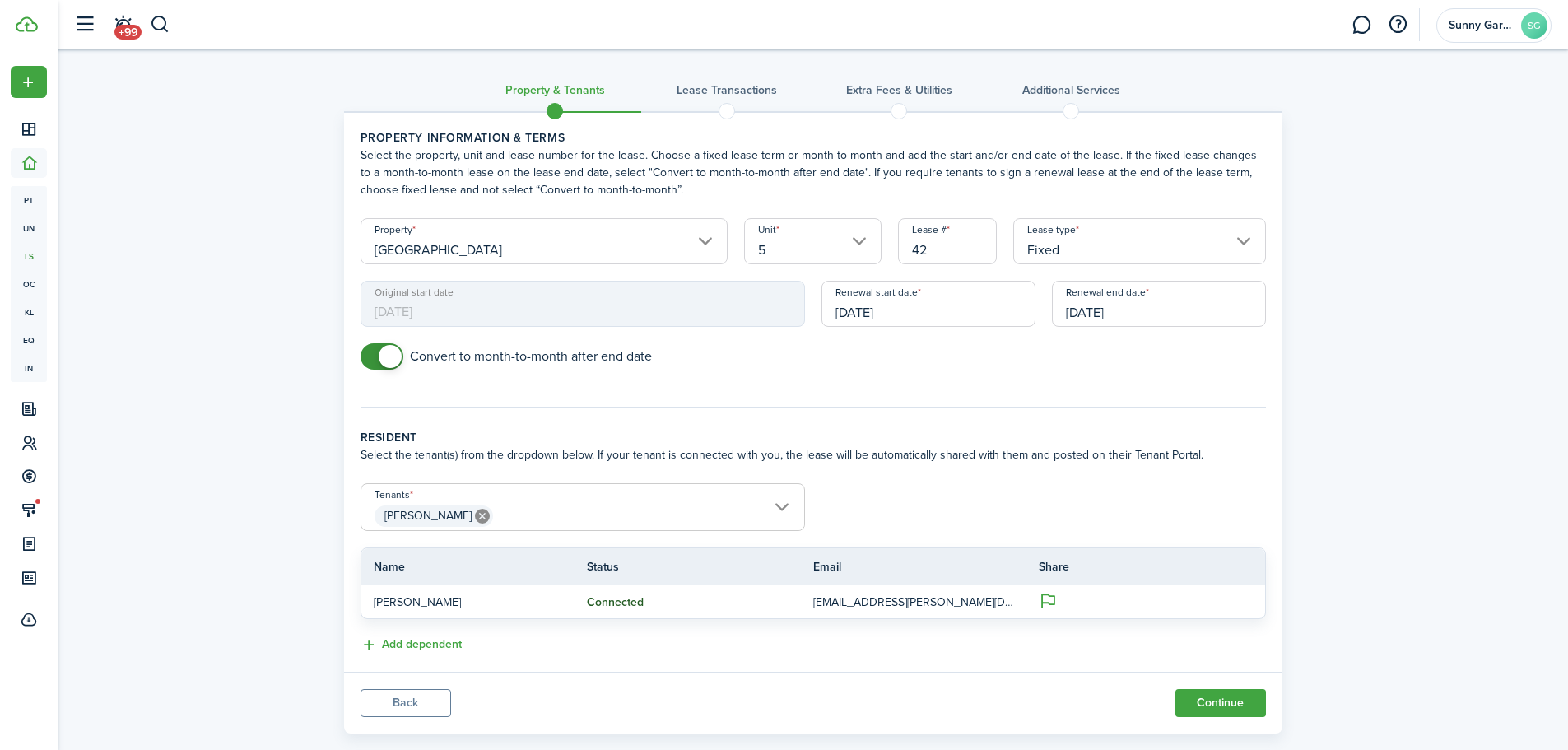
click at [1090, 317] on input "[DATE]" at bounding box center [1159, 303] width 214 height 46
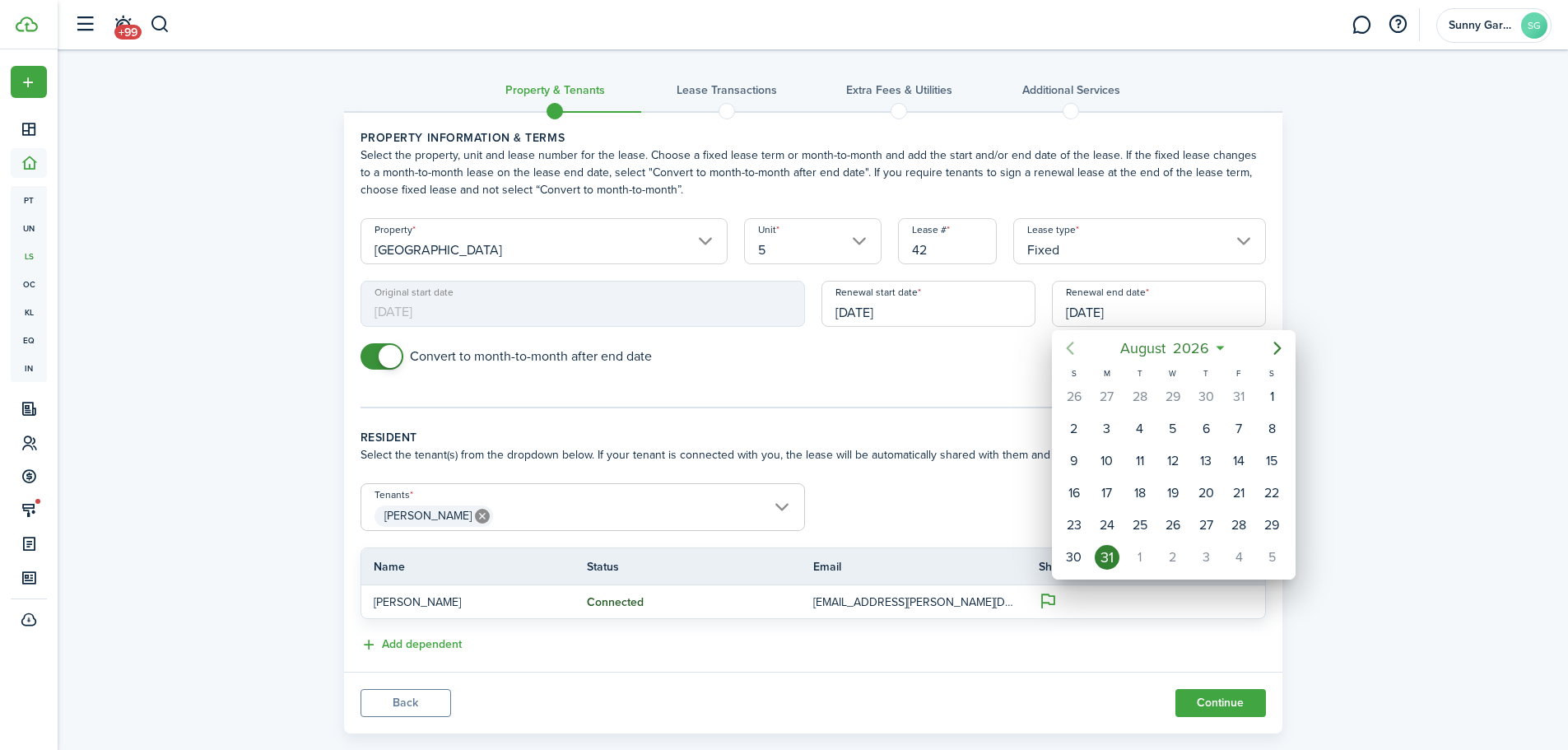
click at [1081, 349] on mbsc-button "Previous page" at bounding box center [1070, 348] width 33 height 33
click at [1138, 522] on div "30" at bounding box center [1140, 524] width 24 height 24
type input "[DATE]"
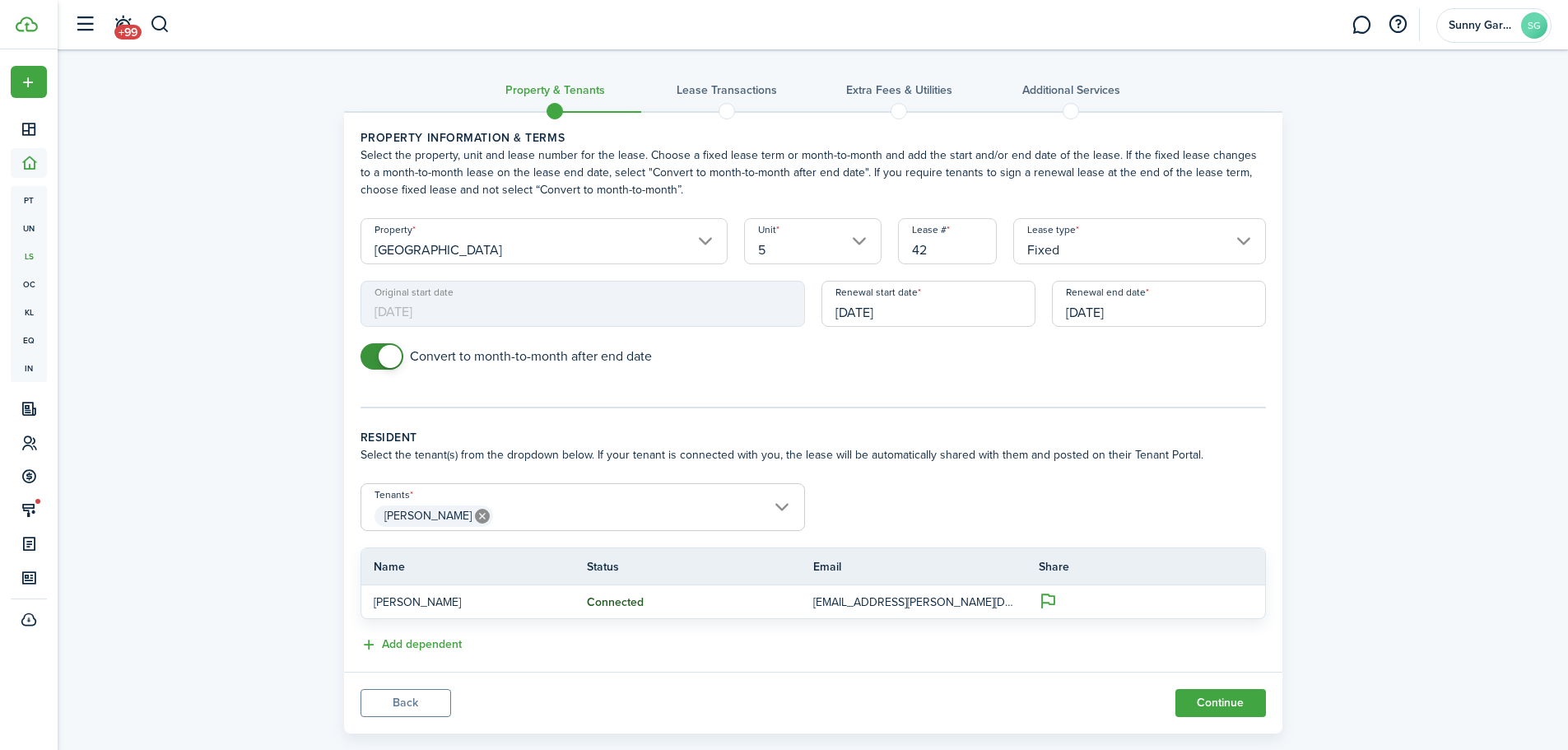
click at [900, 309] on input "[DATE]" at bounding box center [929, 303] width 214 height 46
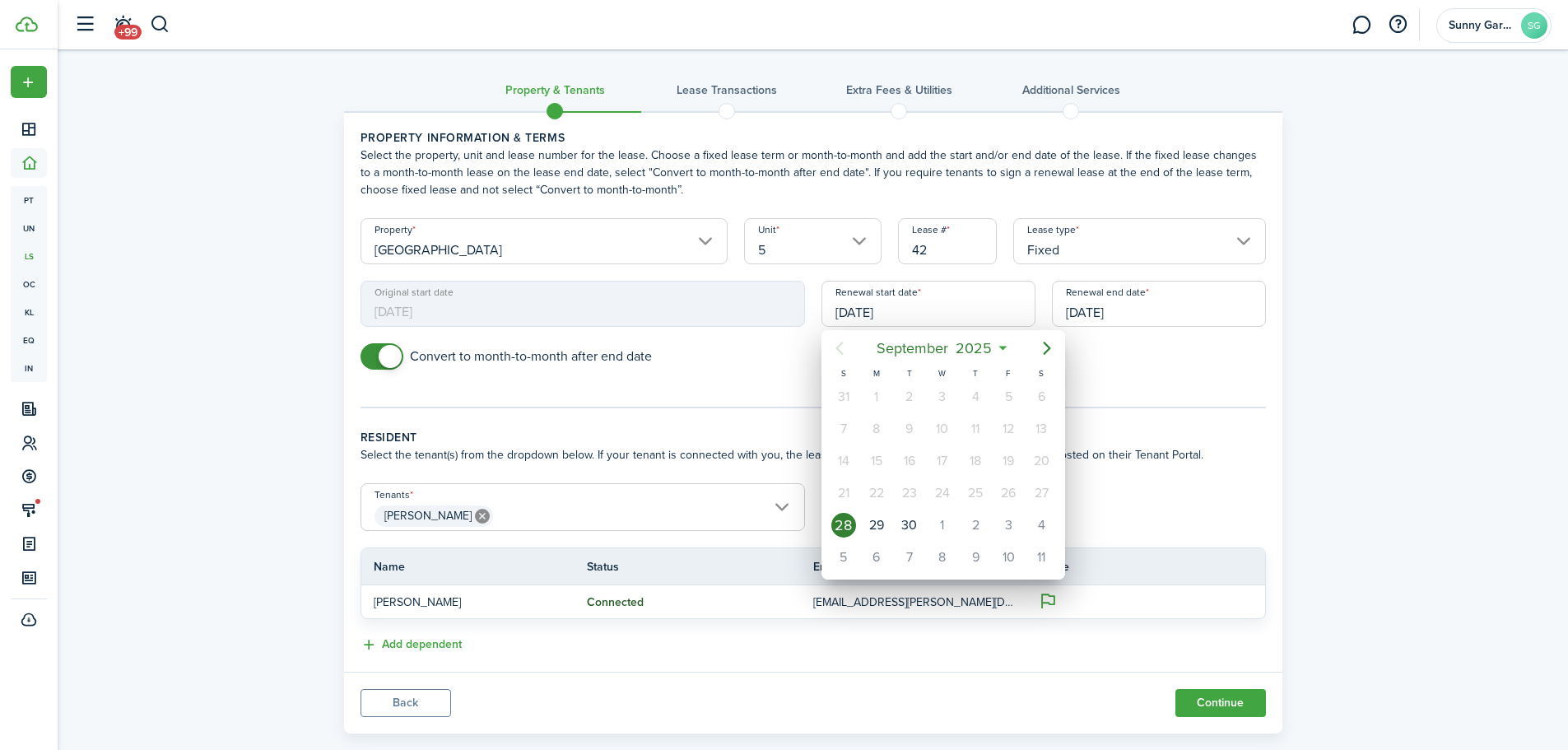
click at [1164, 366] on div at bounding box center [783, 374] width 1831 height 1013
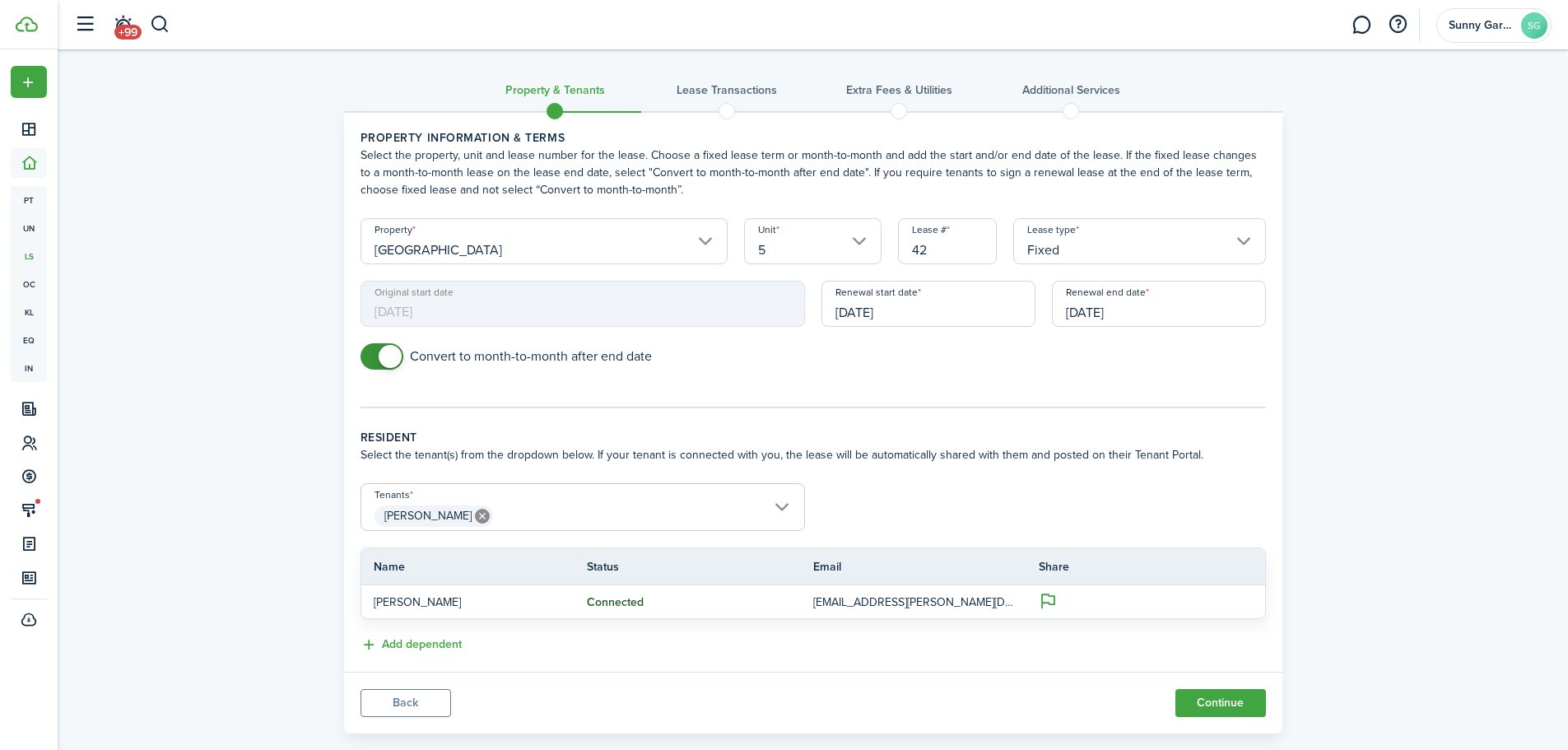
scroll to position [29, 0]
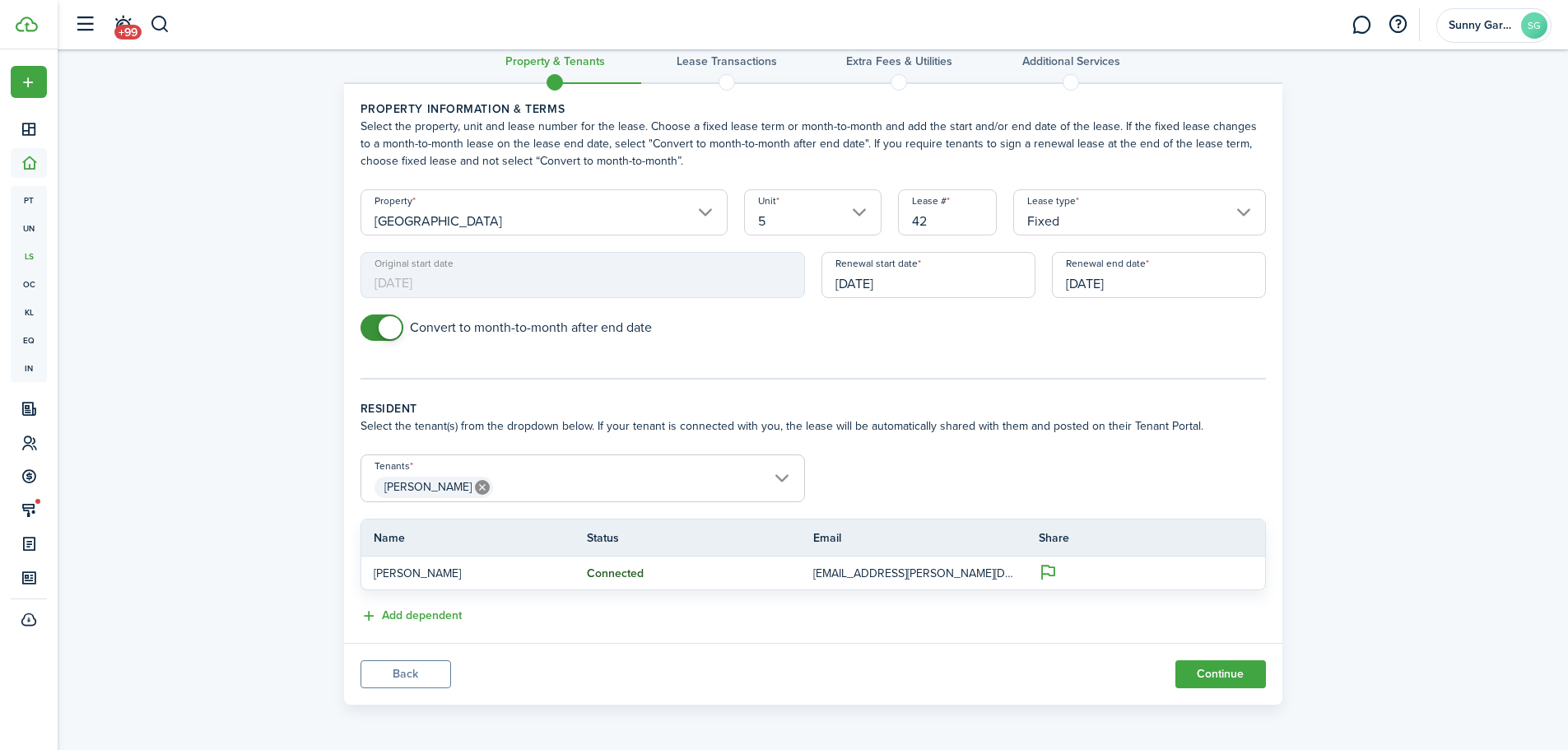
click at [1216, 672] on button "Continue" at bounding box center [1221, 674] width 91 height 28
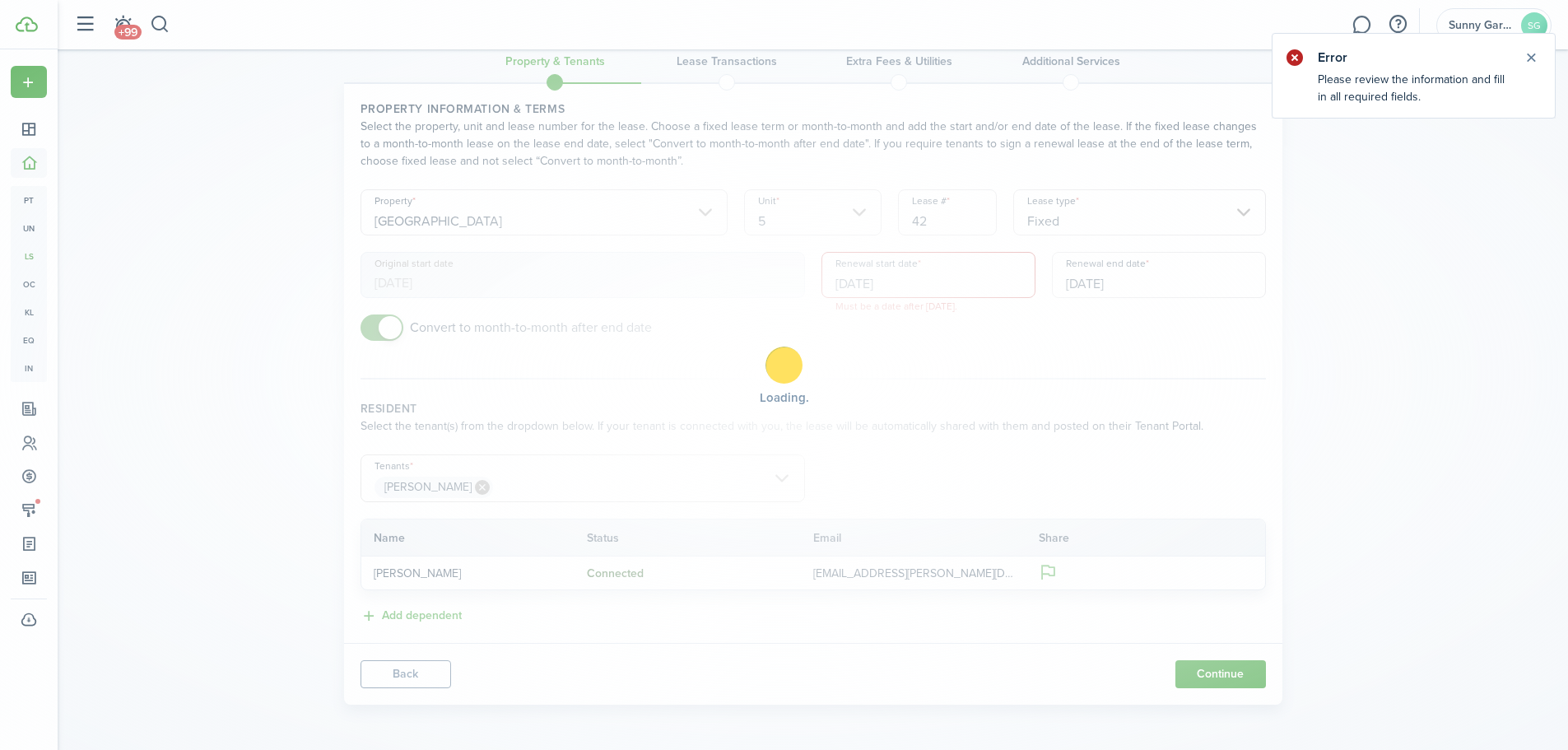
scroll to position [0, 0]
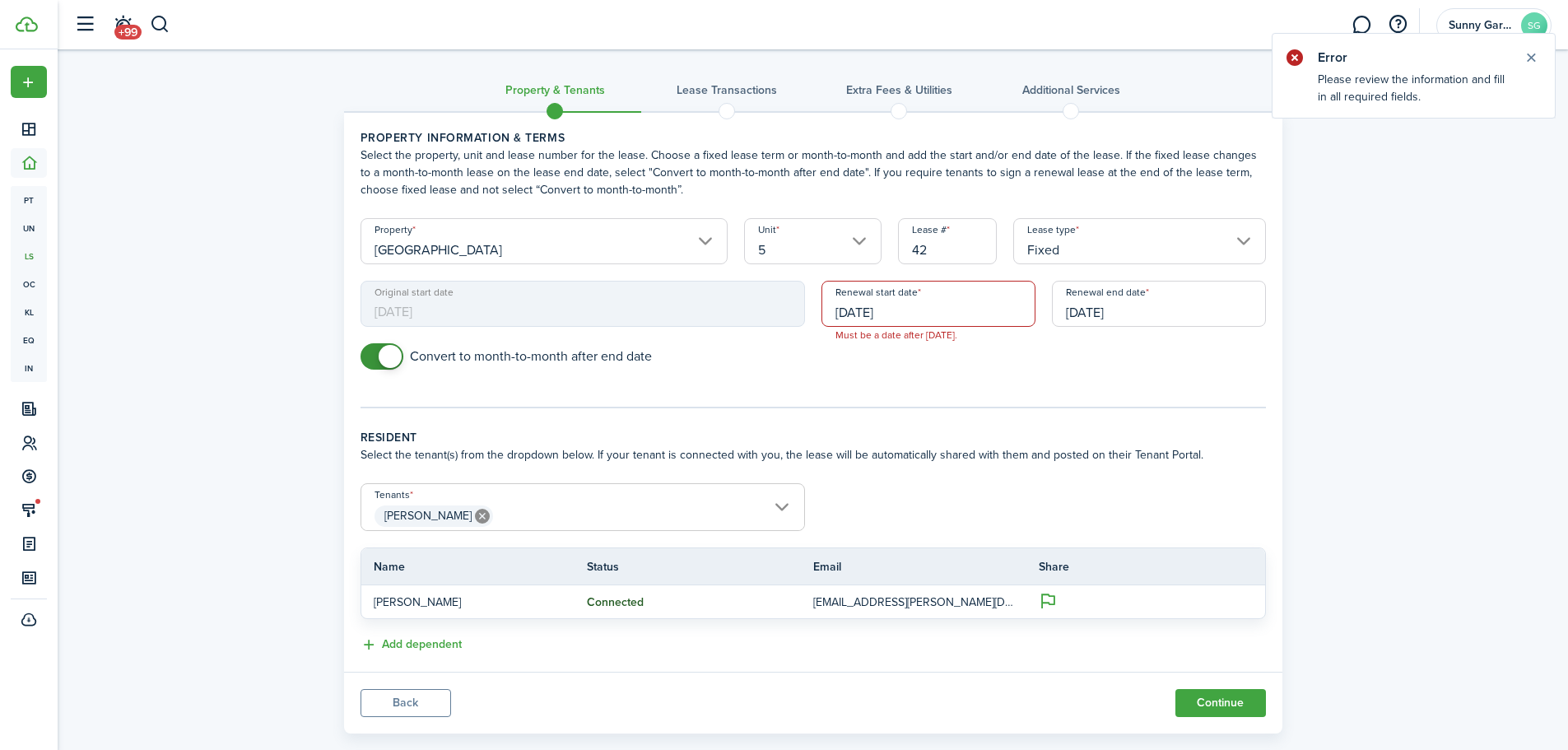
drag, startPoint x: 923, startPoint y: 308, endPoint x: 831, endPoint y: 312, distance: 92.1
click at [831, 312] on input "[DATE]" at bounding box center [929, 303] width 214 height 46
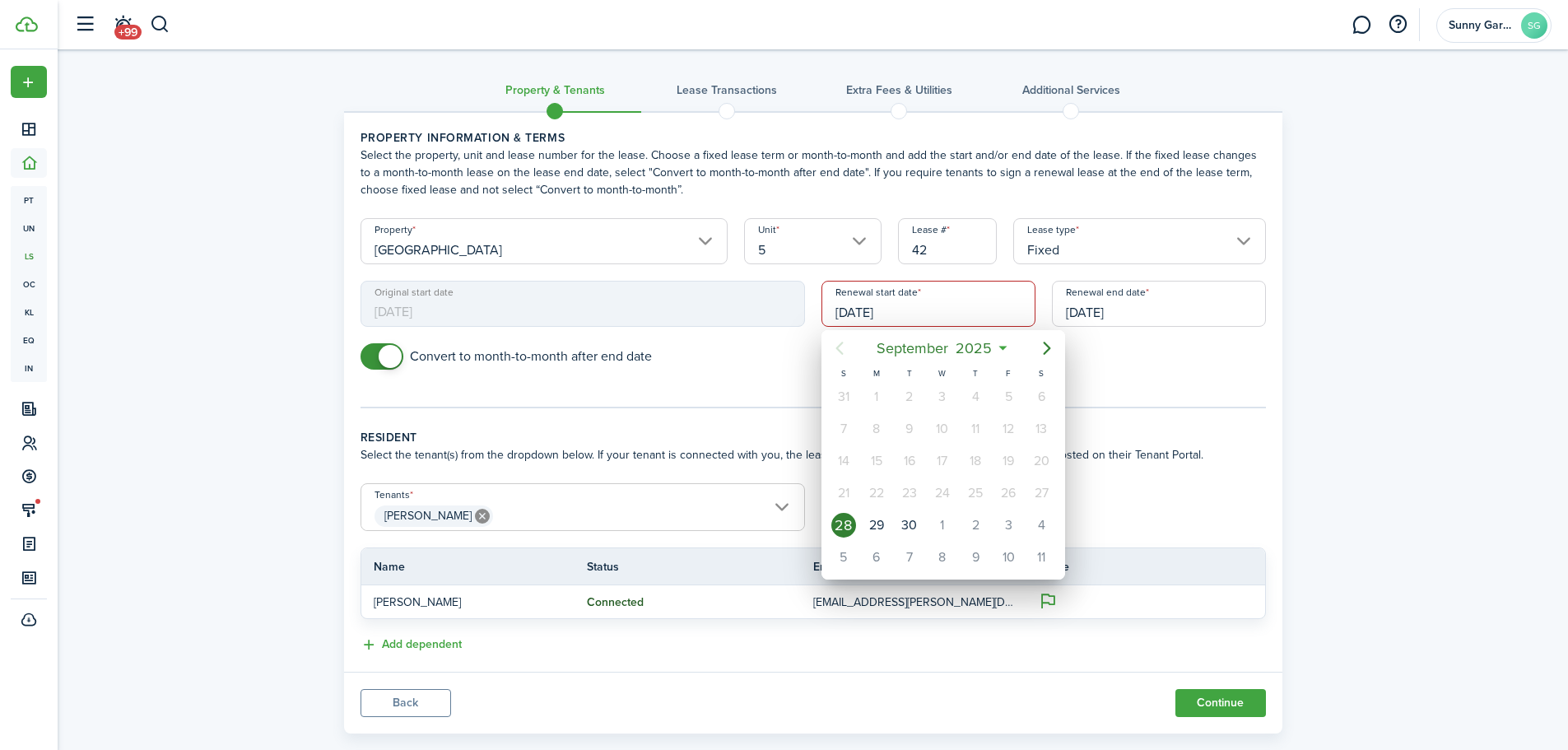
click at [923, 303] on div at bounding box center [783, 374] width 1831 height 1013
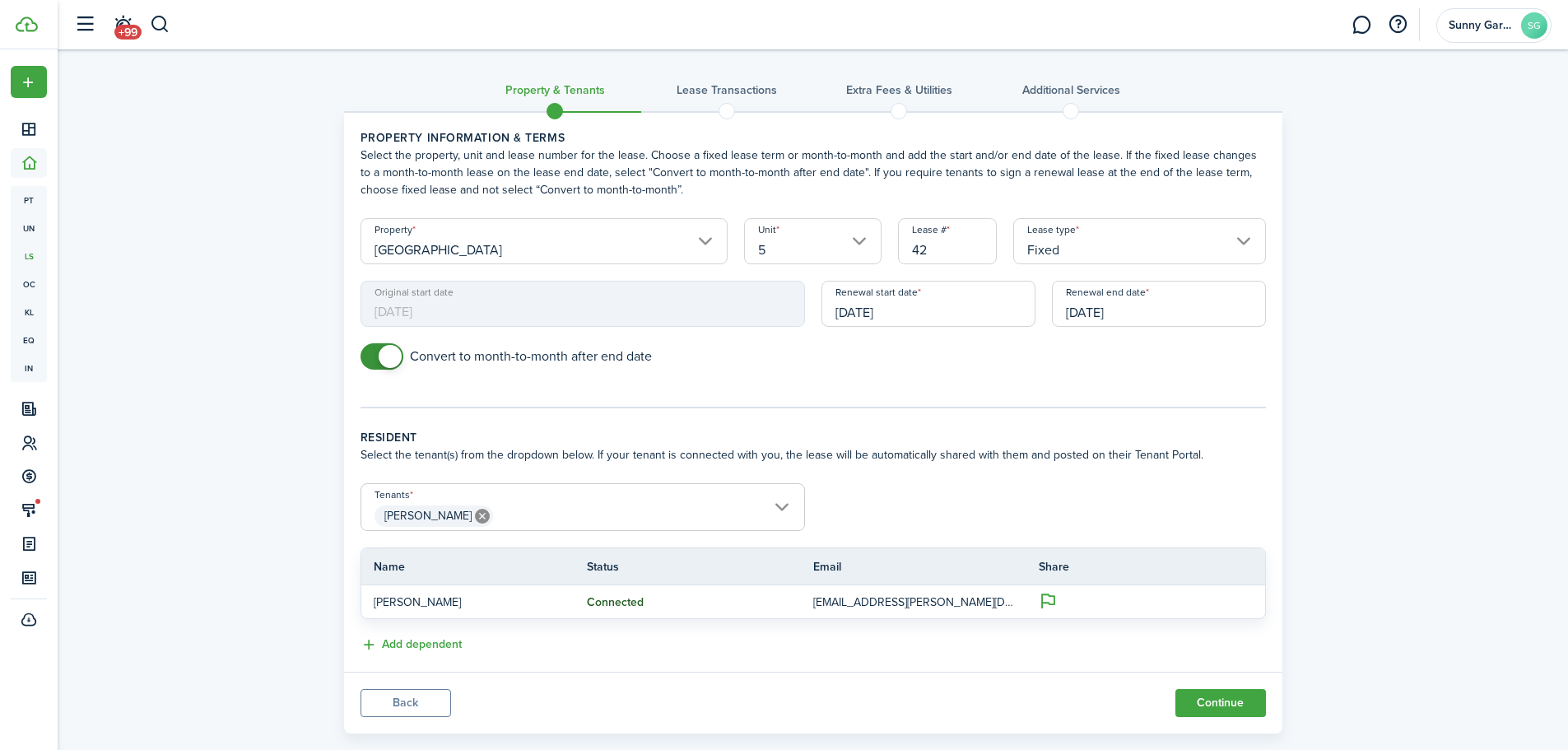
click at [1206, 698] on button "Continue" at bounding box center [1221, 702] width 91 height 28
click at [940, 336] on span "Must be a date after [DATE]." at bounding box center [896, 335] width 148 height 16
click at [946, 315] on input "[DATE]" at bounding box center [929, 303] width 214 height 46
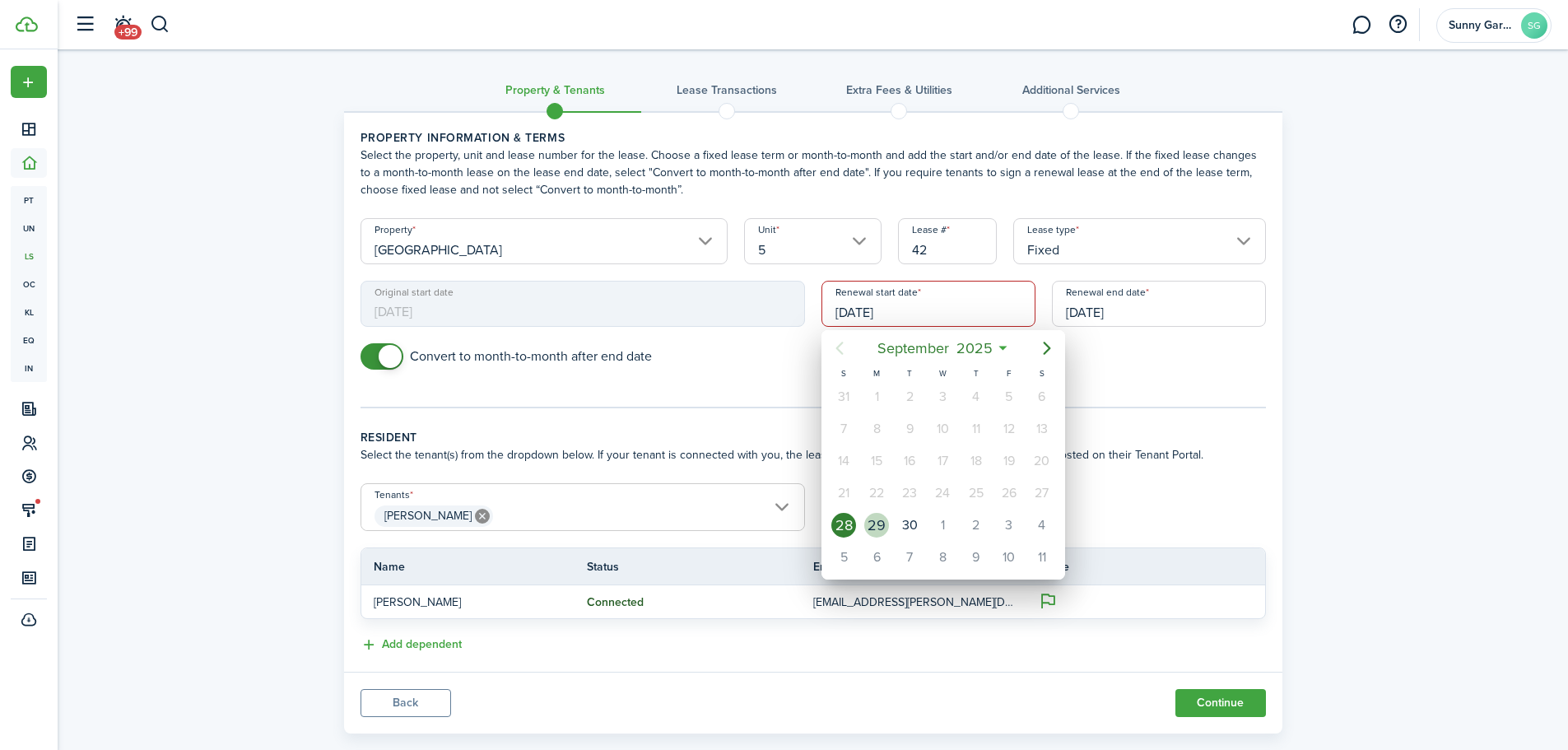
click at [874, 529] on div "29" at bounding box center [877, 524] width 24 height 24
type input "[DATE]"
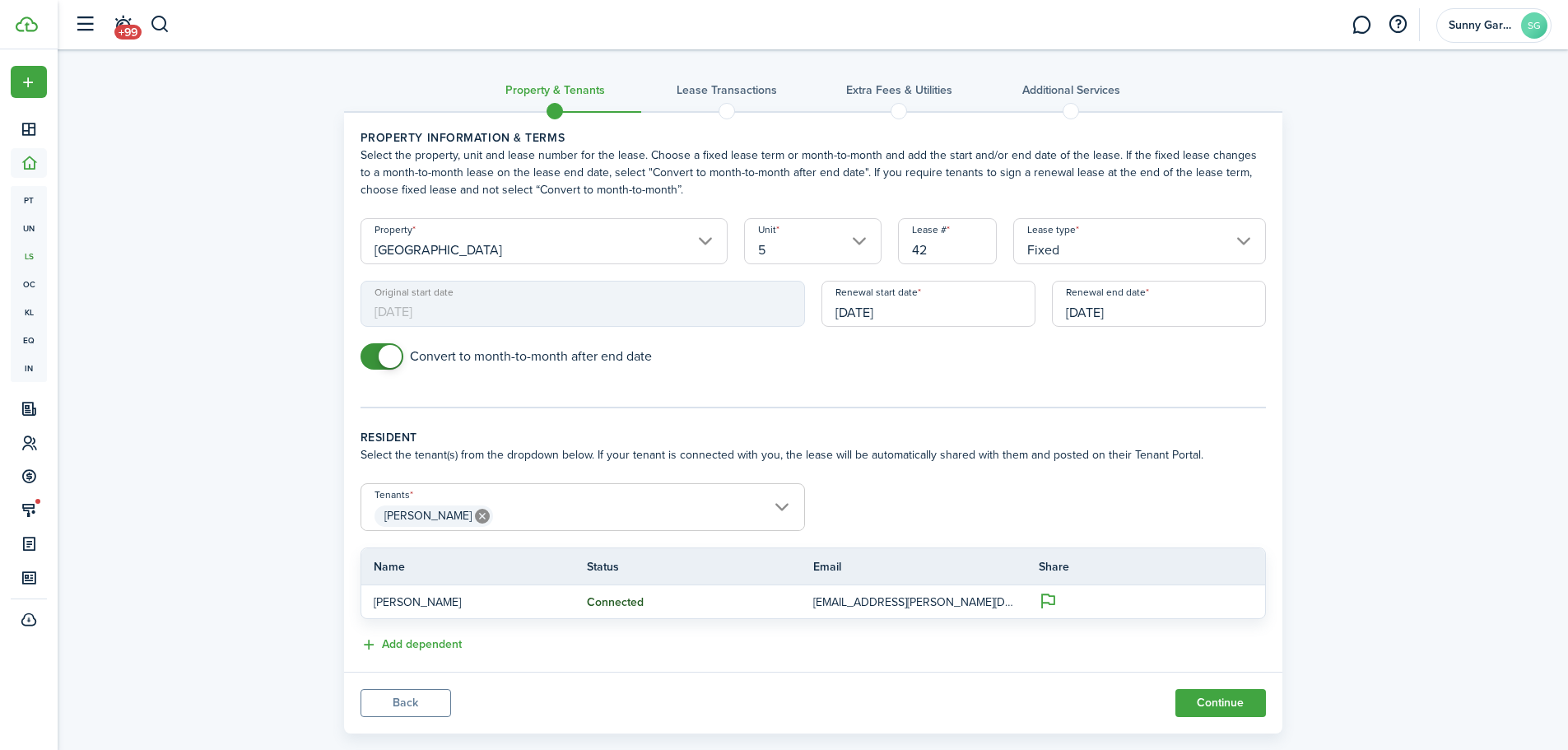
drag, startPoint x: 1245, startPoint y: 711, endPoint x: 1226, endPoint y: 693, distance: 26.2
click at [1245, 710] on button "Continue" at bounding box center [1221, 702] width 91 height 28
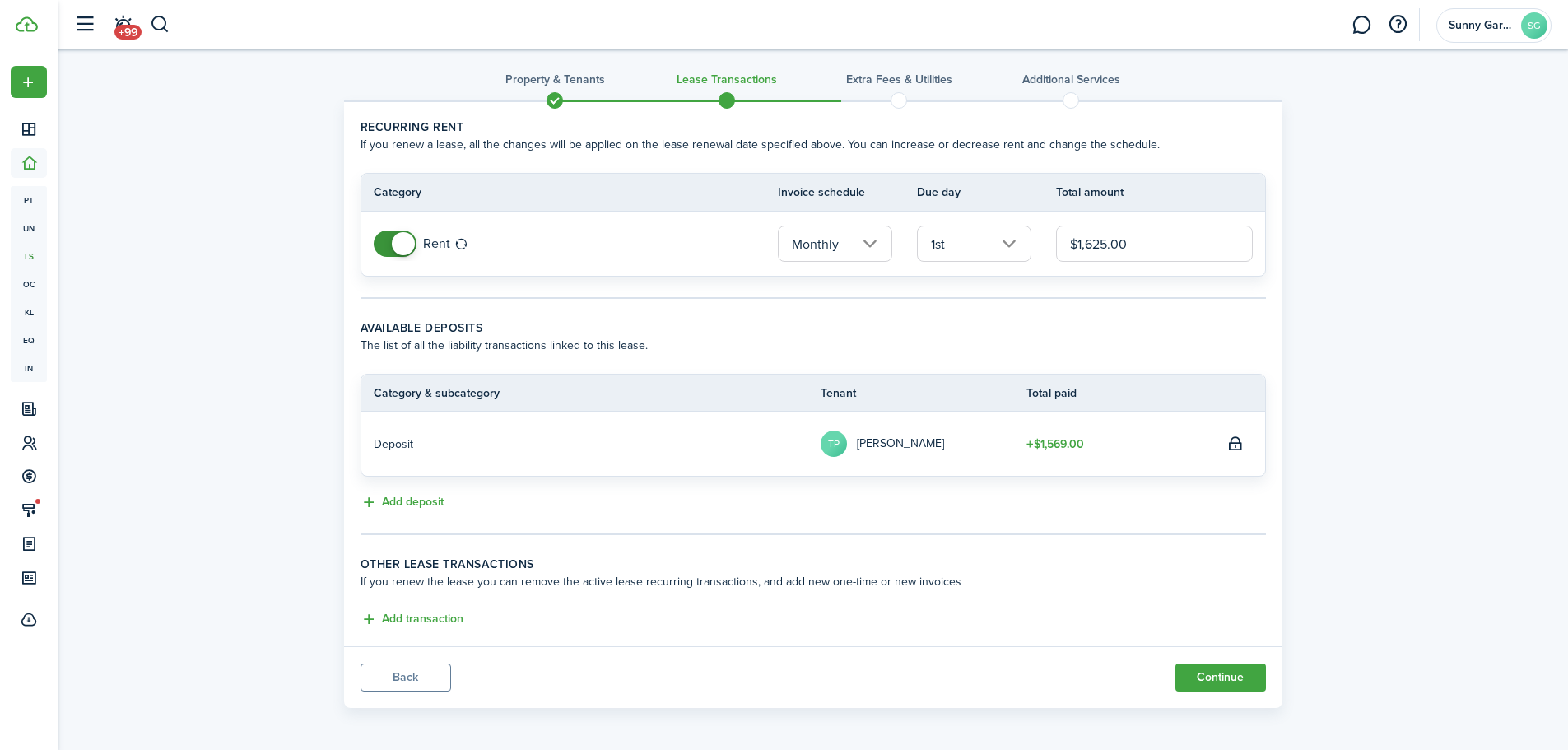
scroll to position [14, 0]
click at [1193, 688] on button "Continue" at bounding box center [1221, 674] width 91 height 28
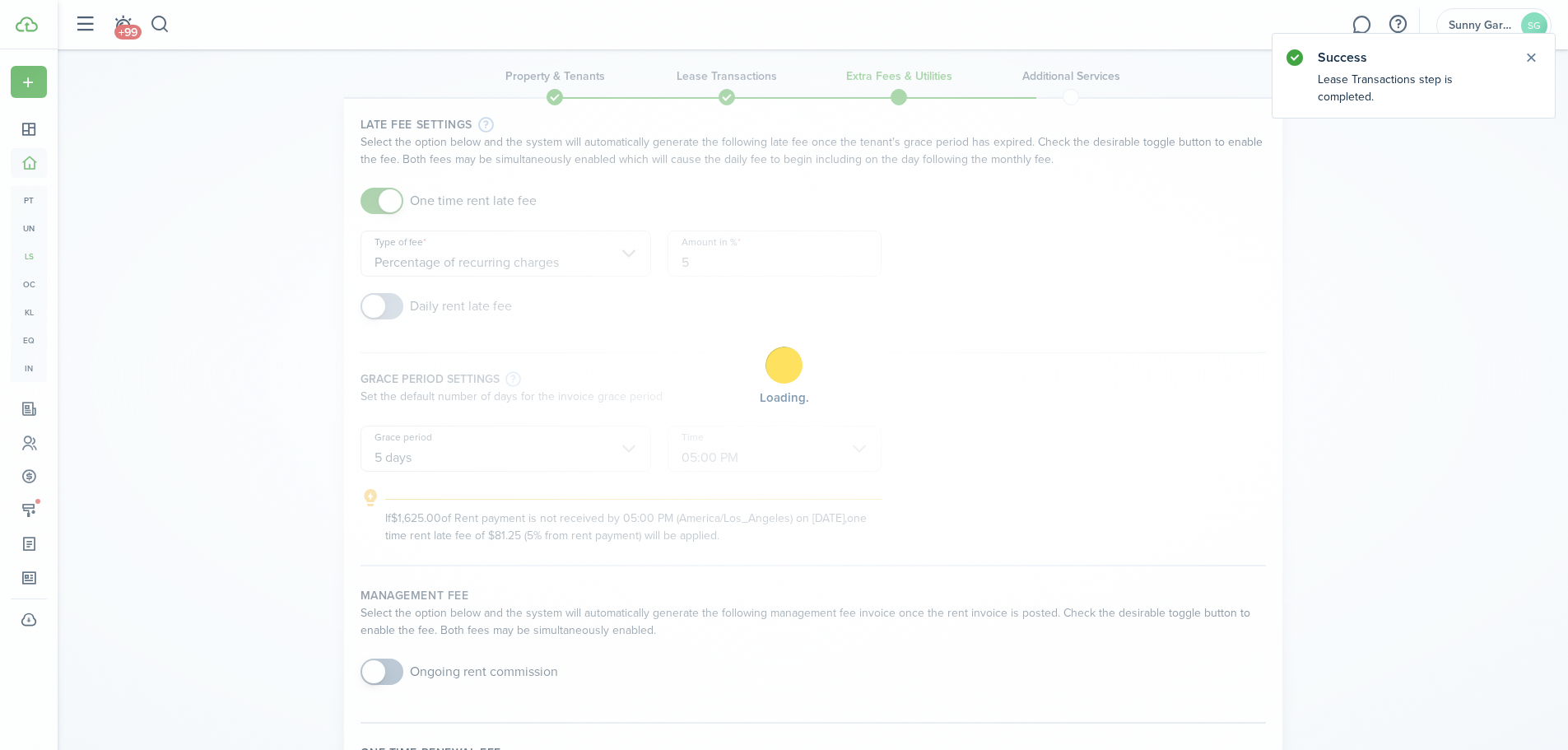
scroll to position [0, 0]
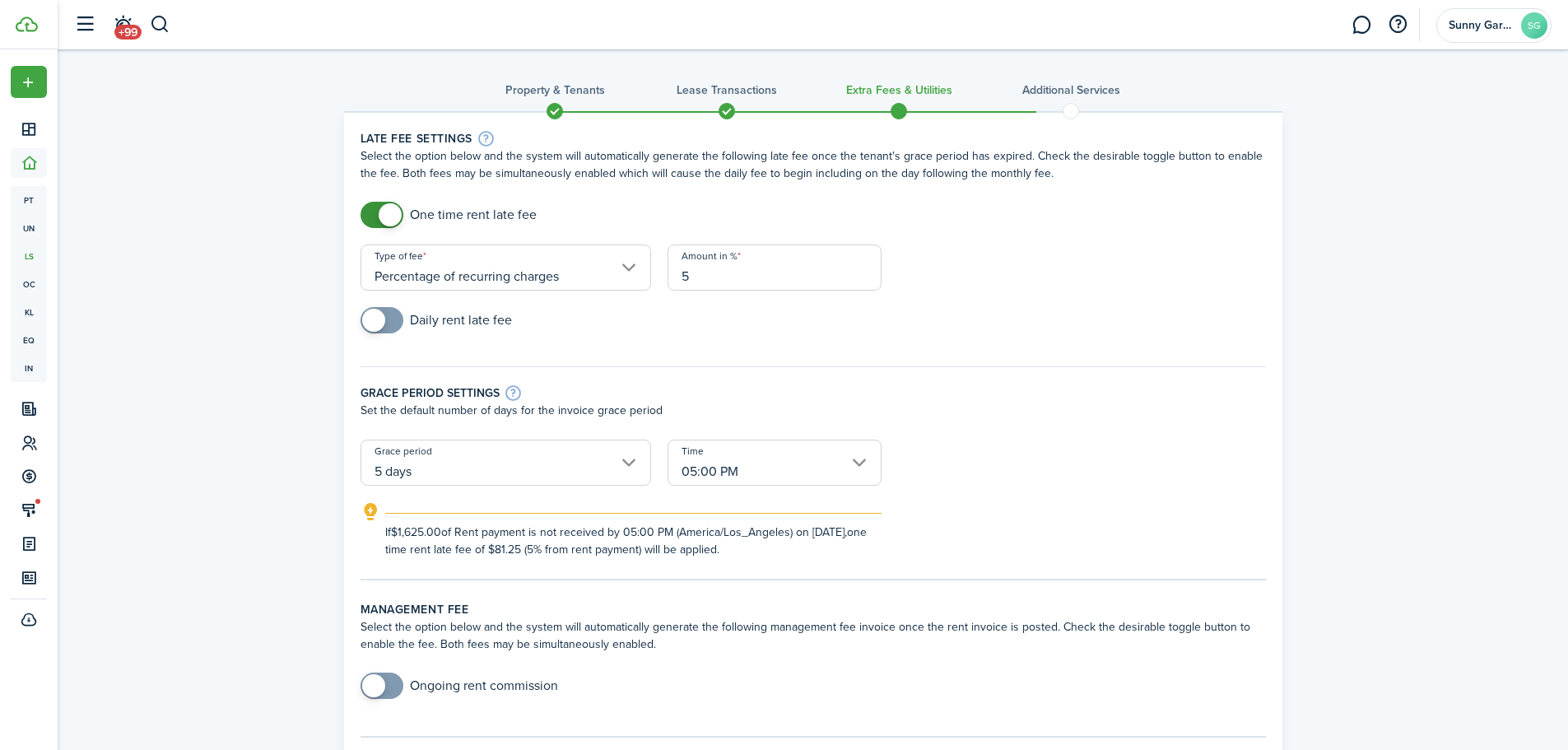
click at [849, 455] on input "05:00 PM" at bounding box center [775, 462] width 214 height 46
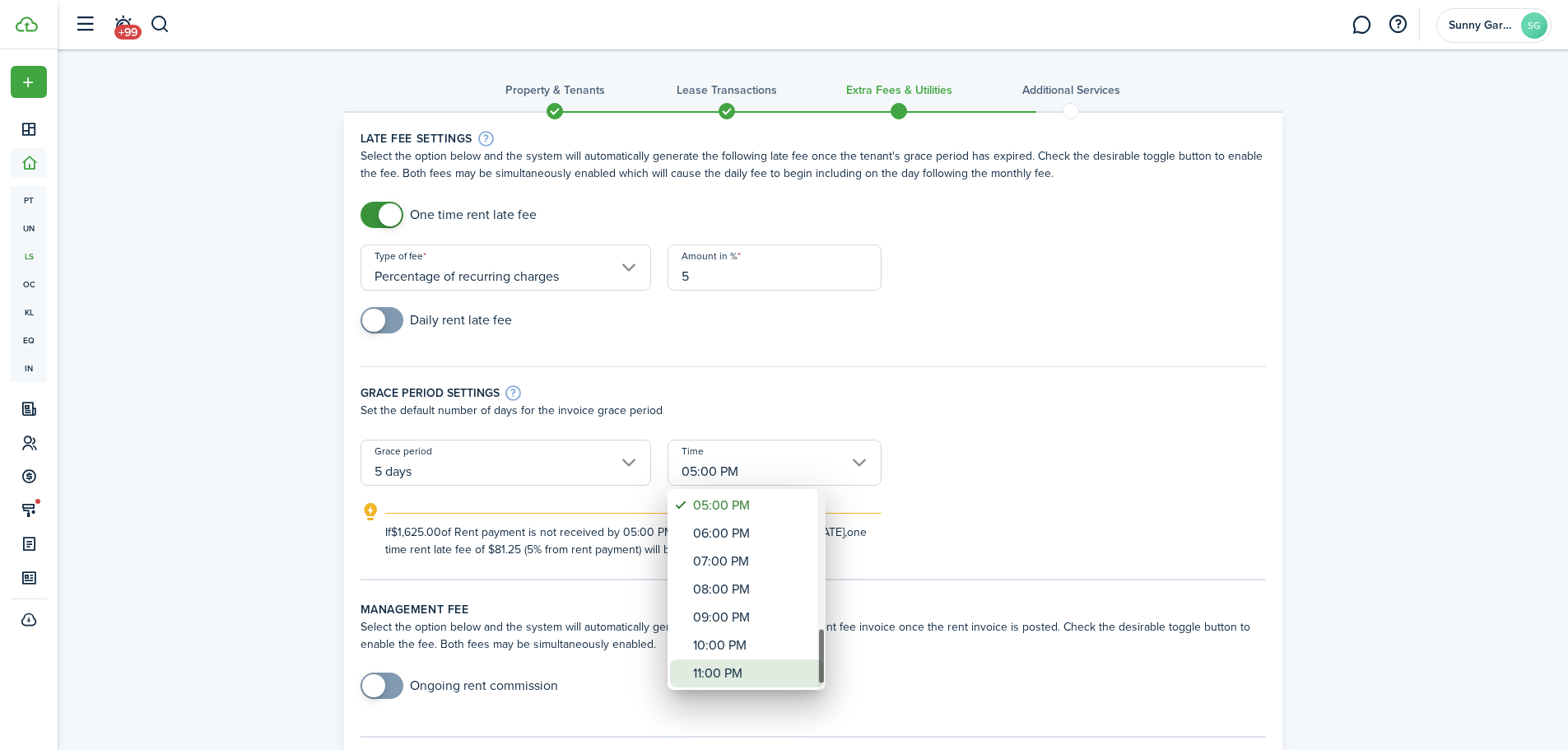
click at [740, 661] on div "11:00 PM" at bounding box center [753, 673] width 120 height 28
type input "11:00 PM"
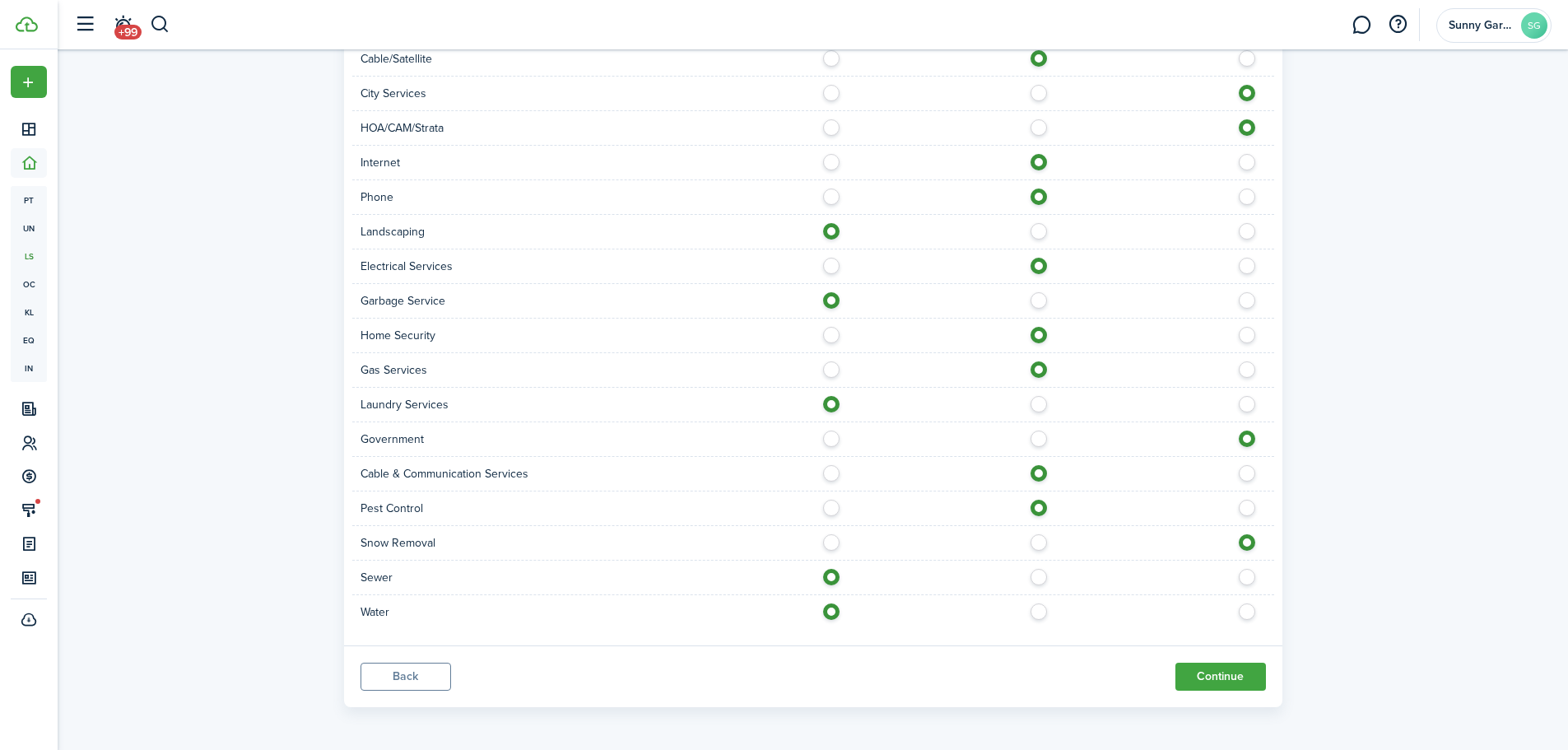
scroll to position [1380, 0]
click at [1261, 674] on button "Continue" at bounding box center [1221, 674] width 91 height 28
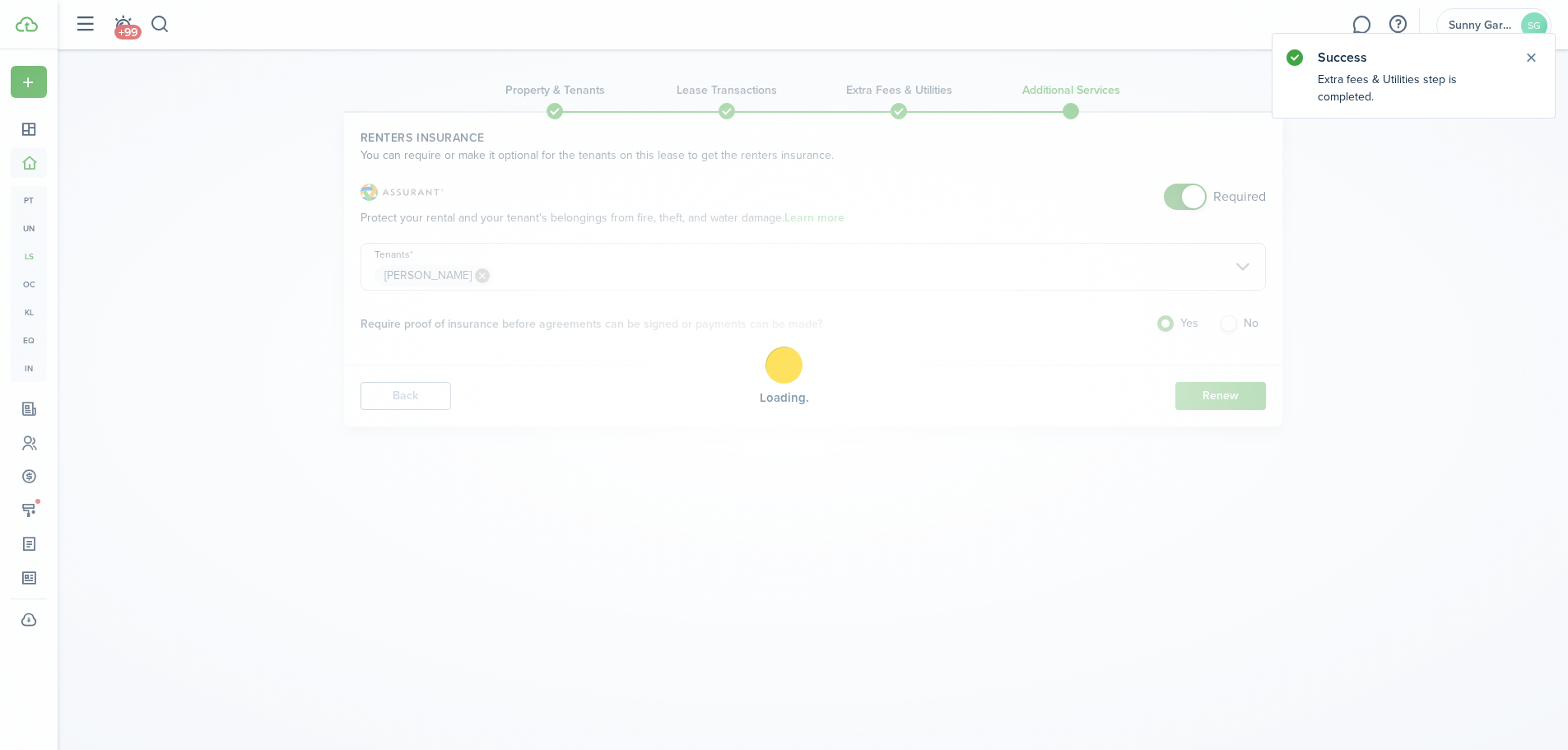
scroll to position [0, 0]
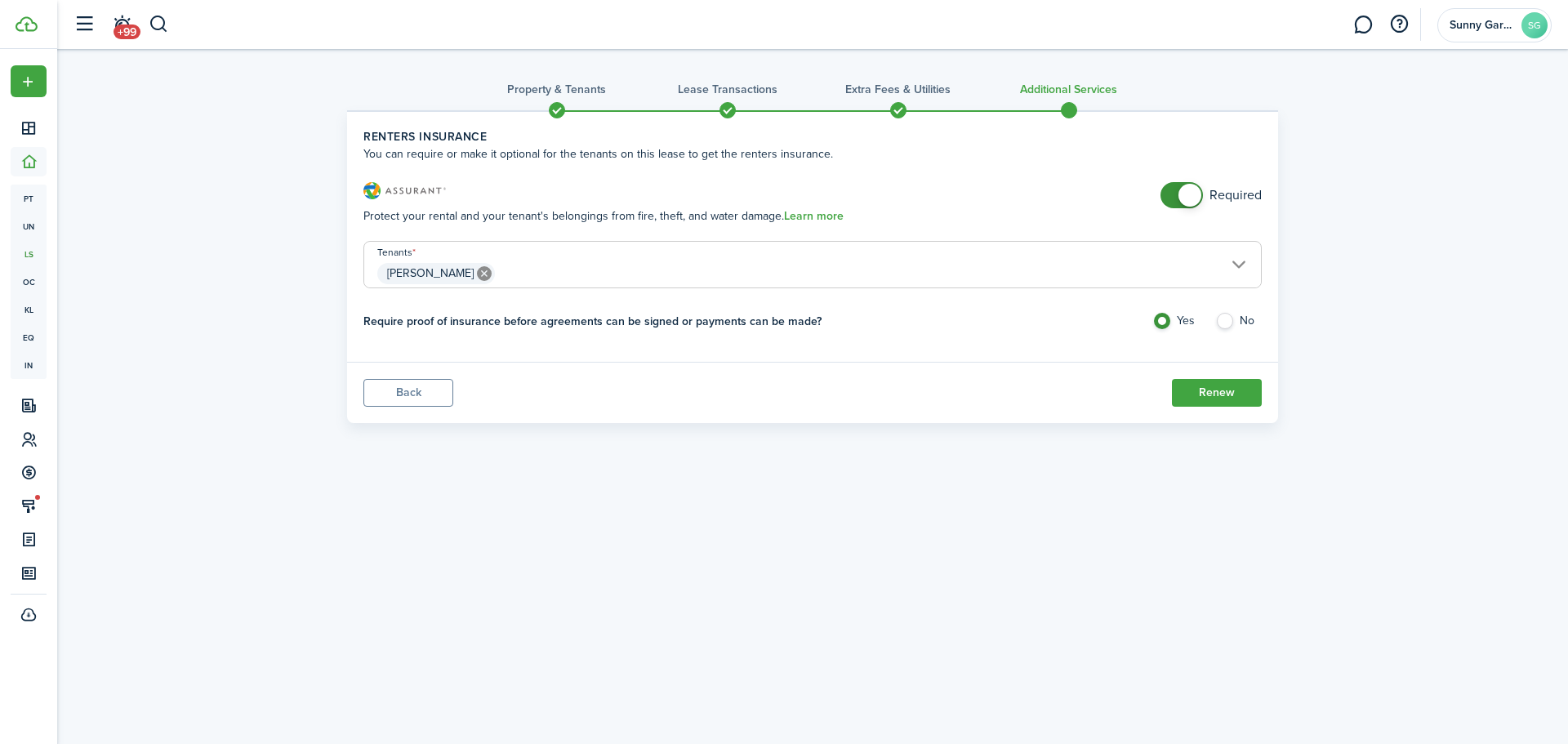
click at [1224, 403] on button "Renew" at bounding box center [1217, 393] width 90 height 28
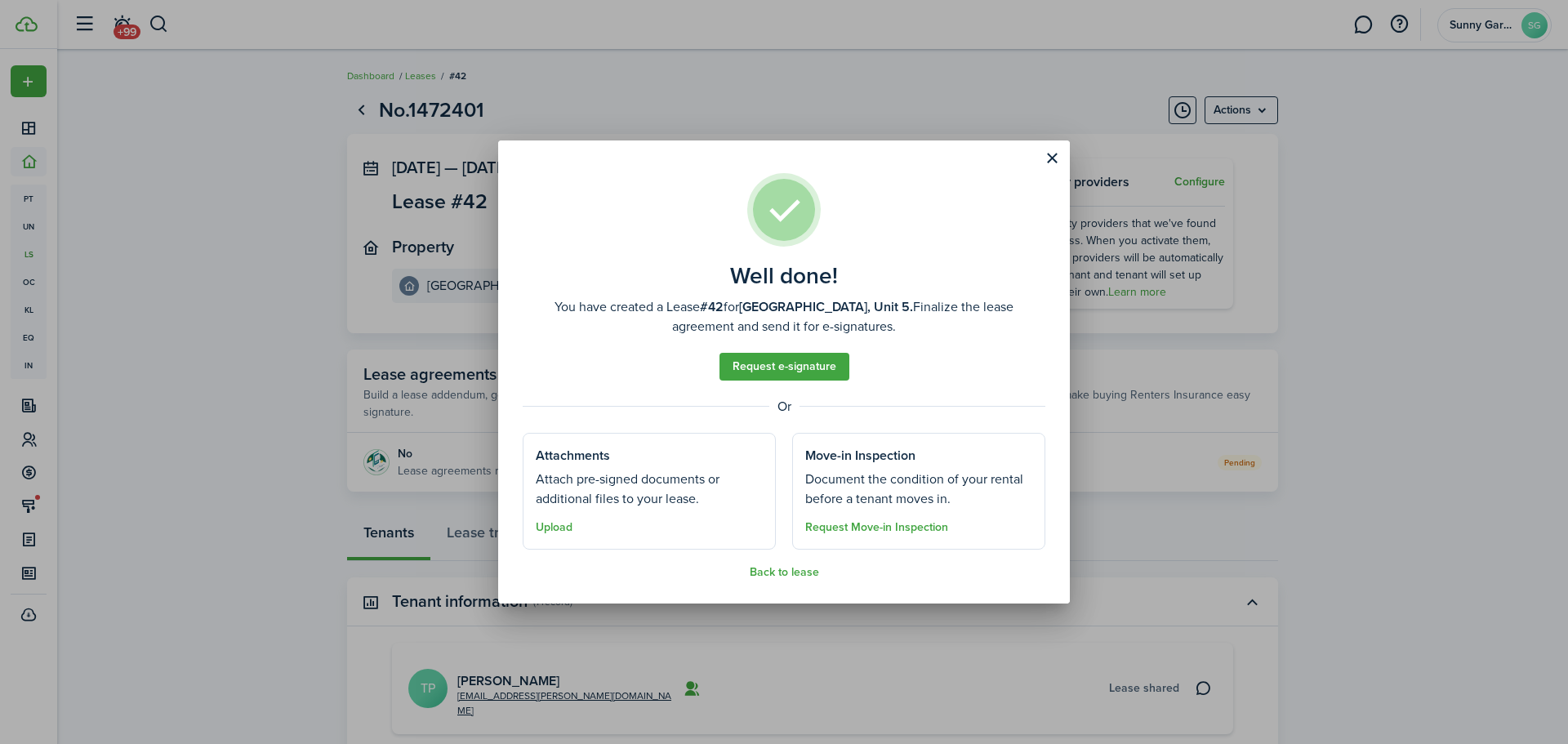
click at [1047, 162] on button "Close modal" at bounding box center [1052, 158] width 28 height 28
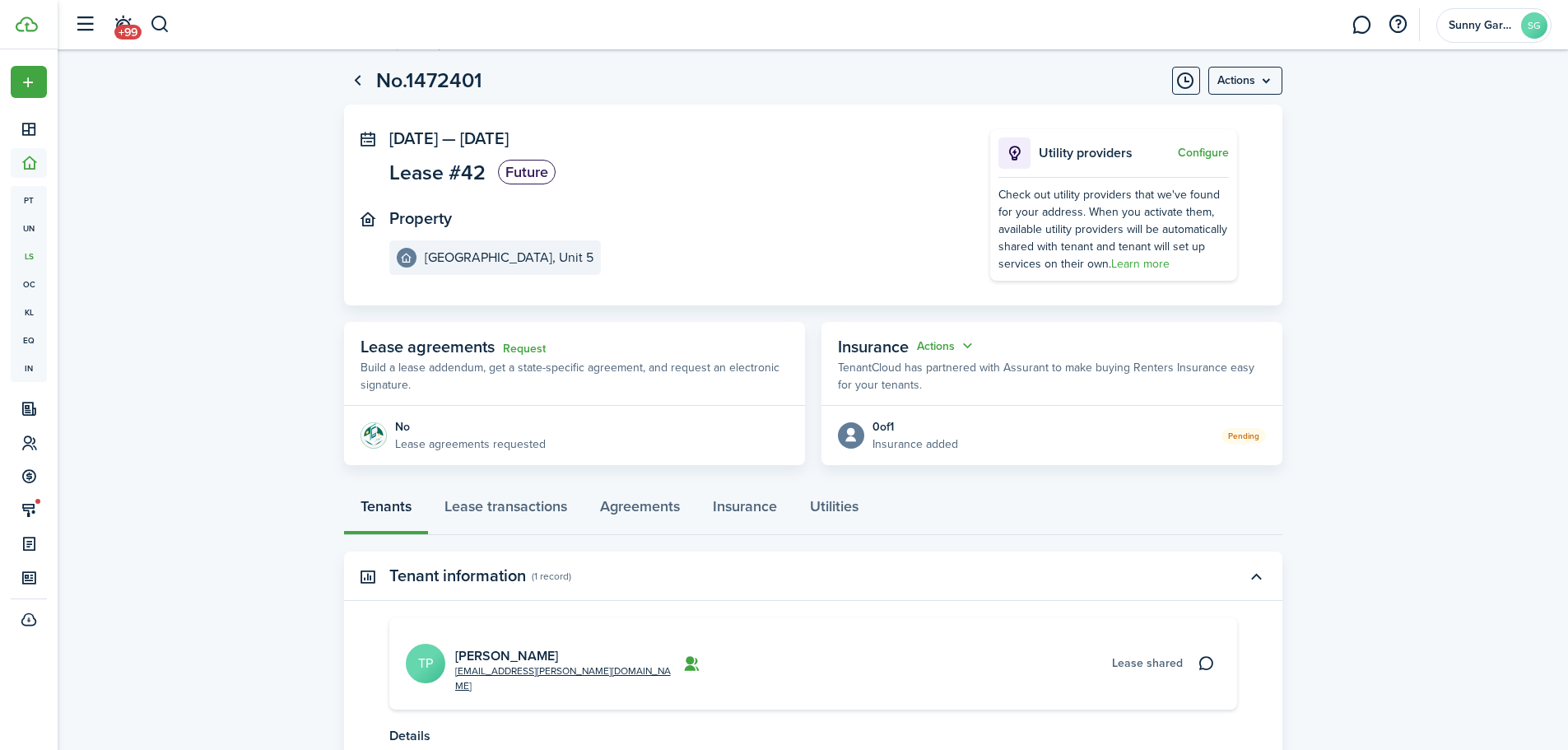
scroll to position [162, 0]
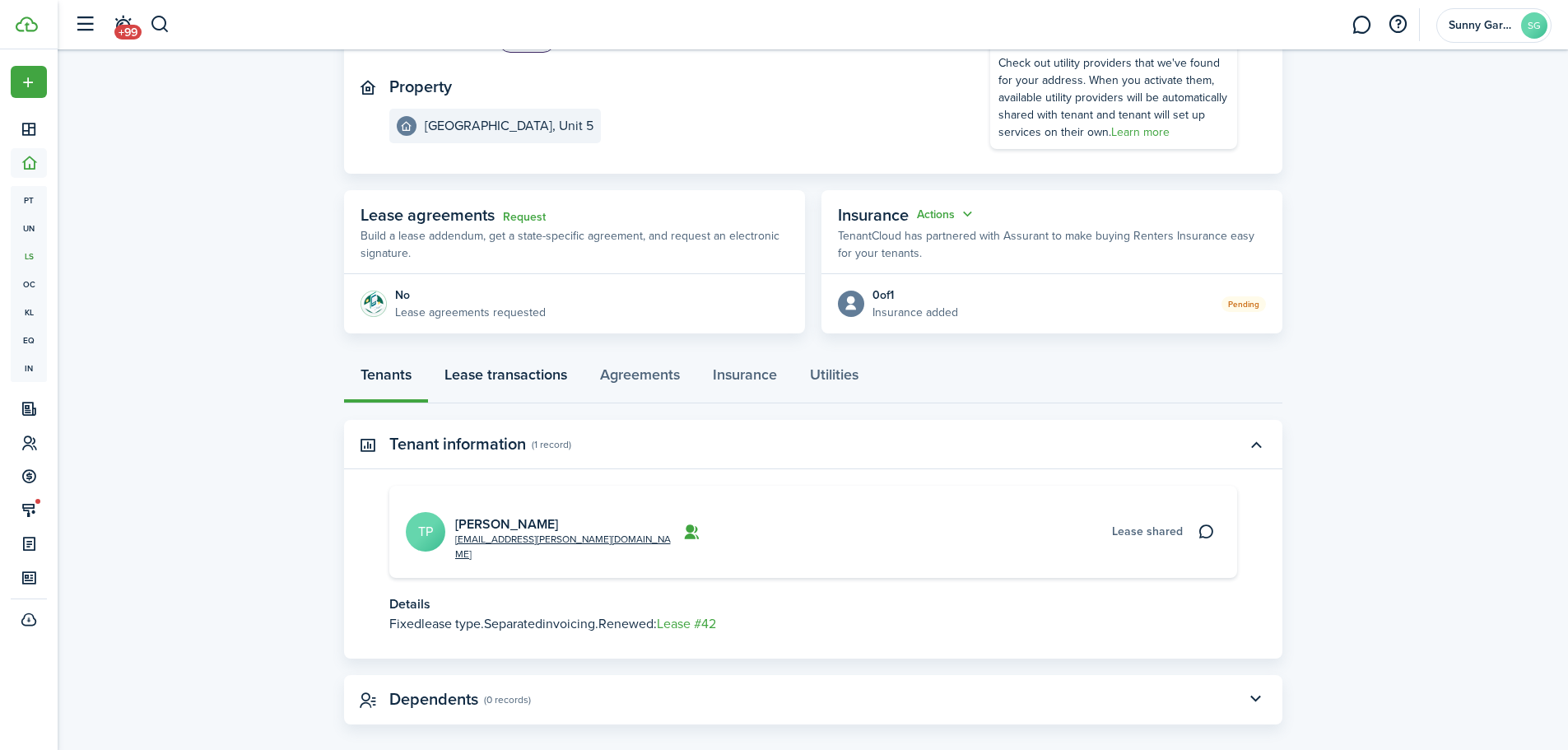
click at [495, 376] on link "Lease transactions" at bounding box center [505, 379] width 156 height 49
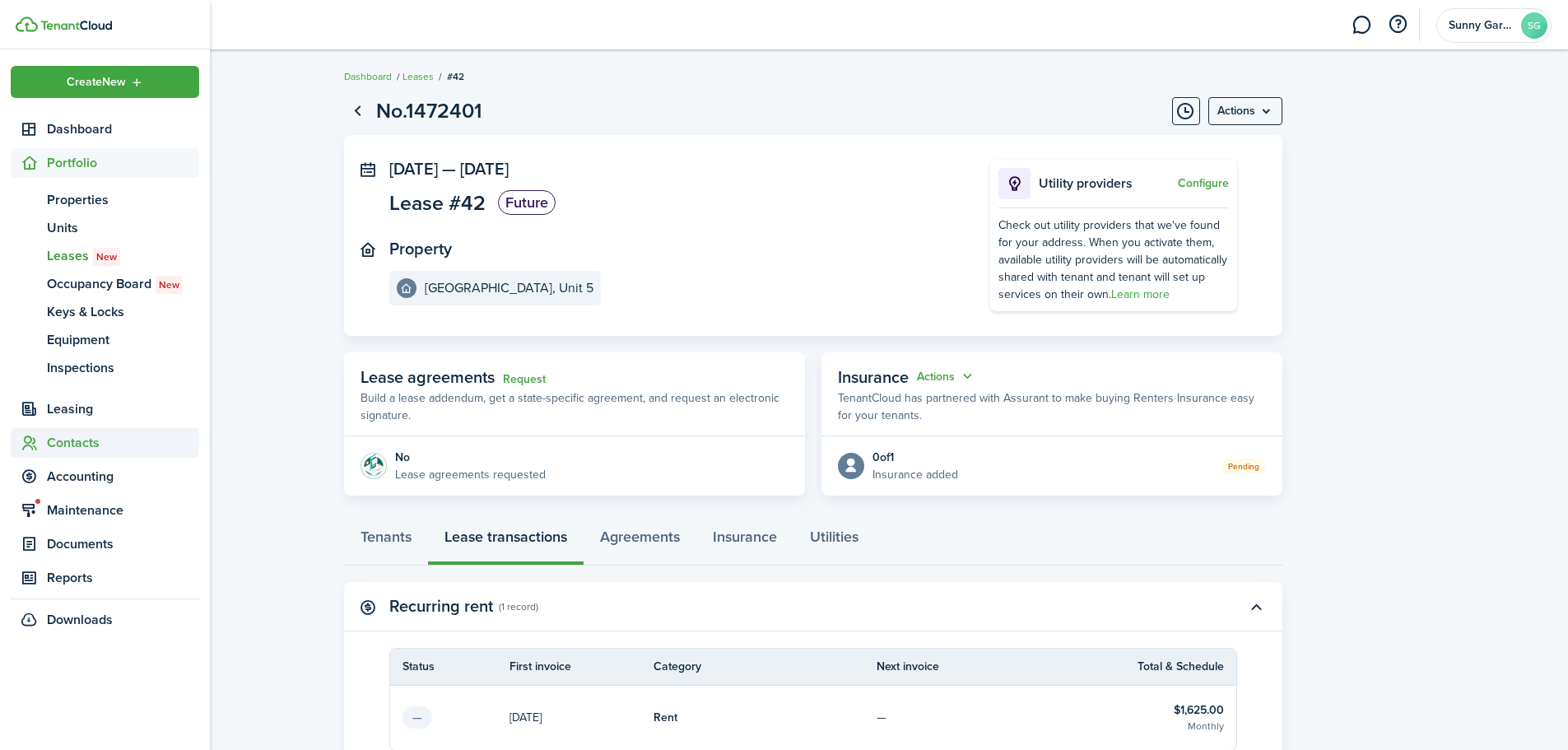
click at [57, 442] on span "Contacts" at bounding box center [122, 443] width 152 height 20
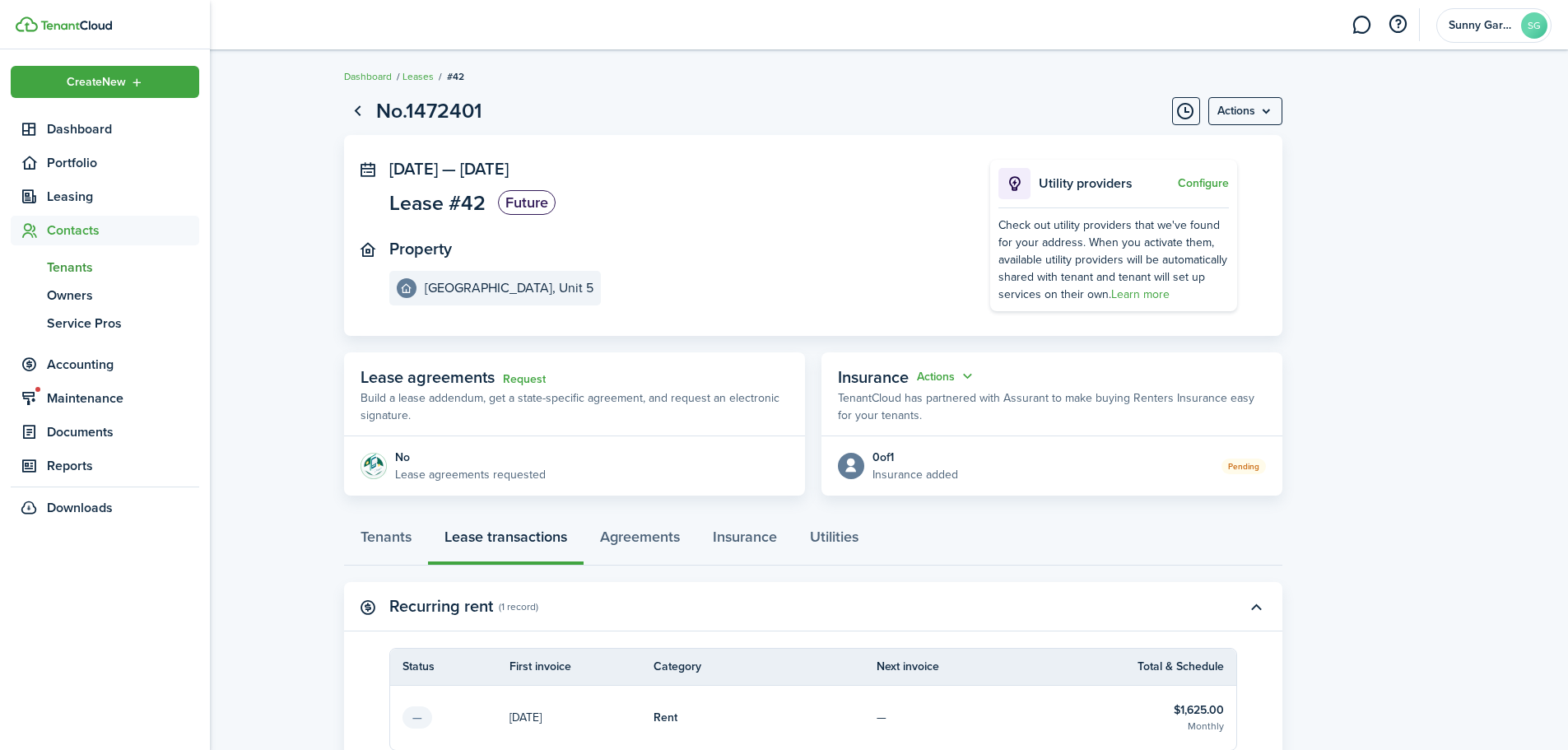
click at [56, 263] on span "Tenants" at bounding box center [122, 268] width 152 height 20
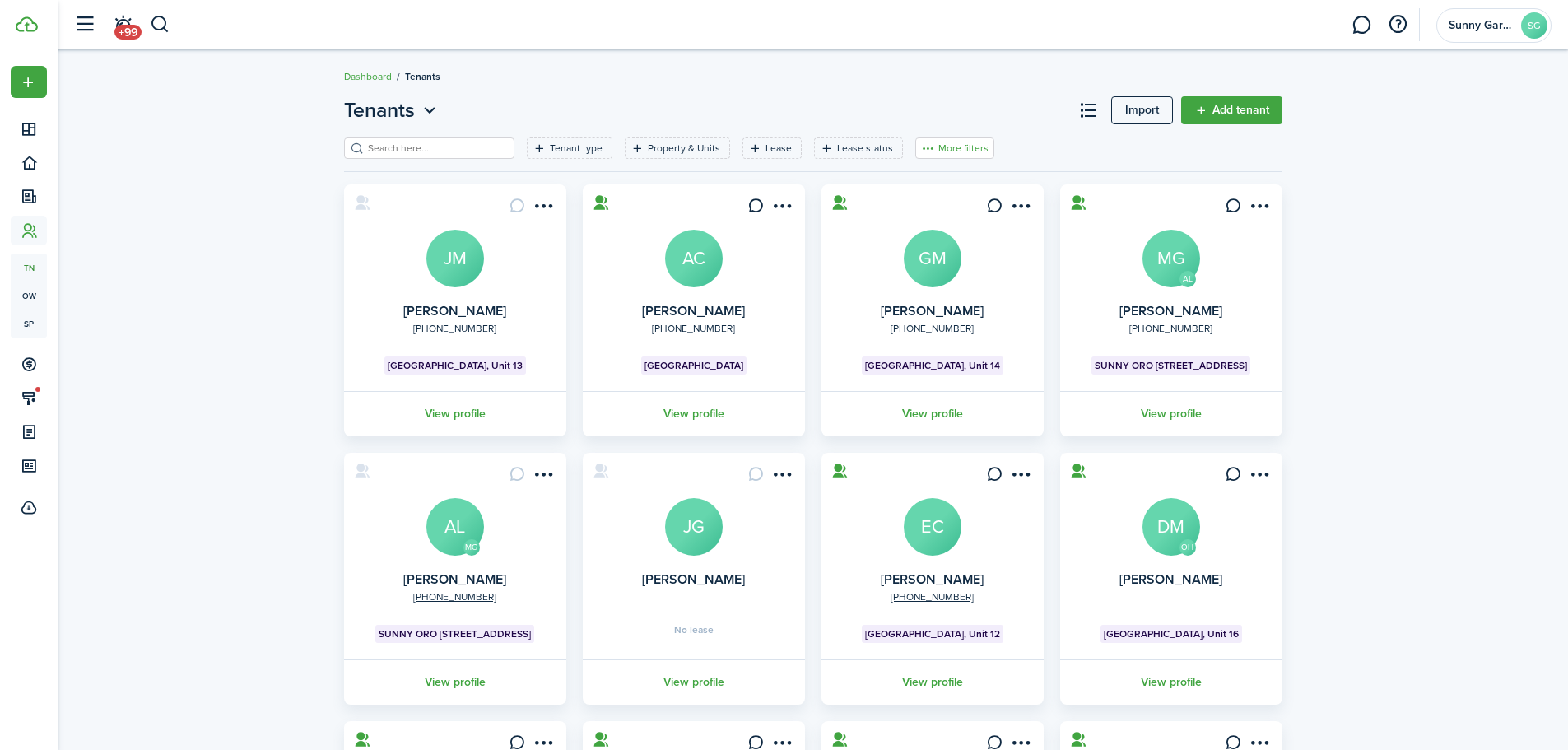
click at [946, 150] on button "More filters" at bounding box center [955, 148] width 79 height 22
click at [901, 269] on button "Sort by A-Z" at bounding box center [930, 269] width 144 height 30
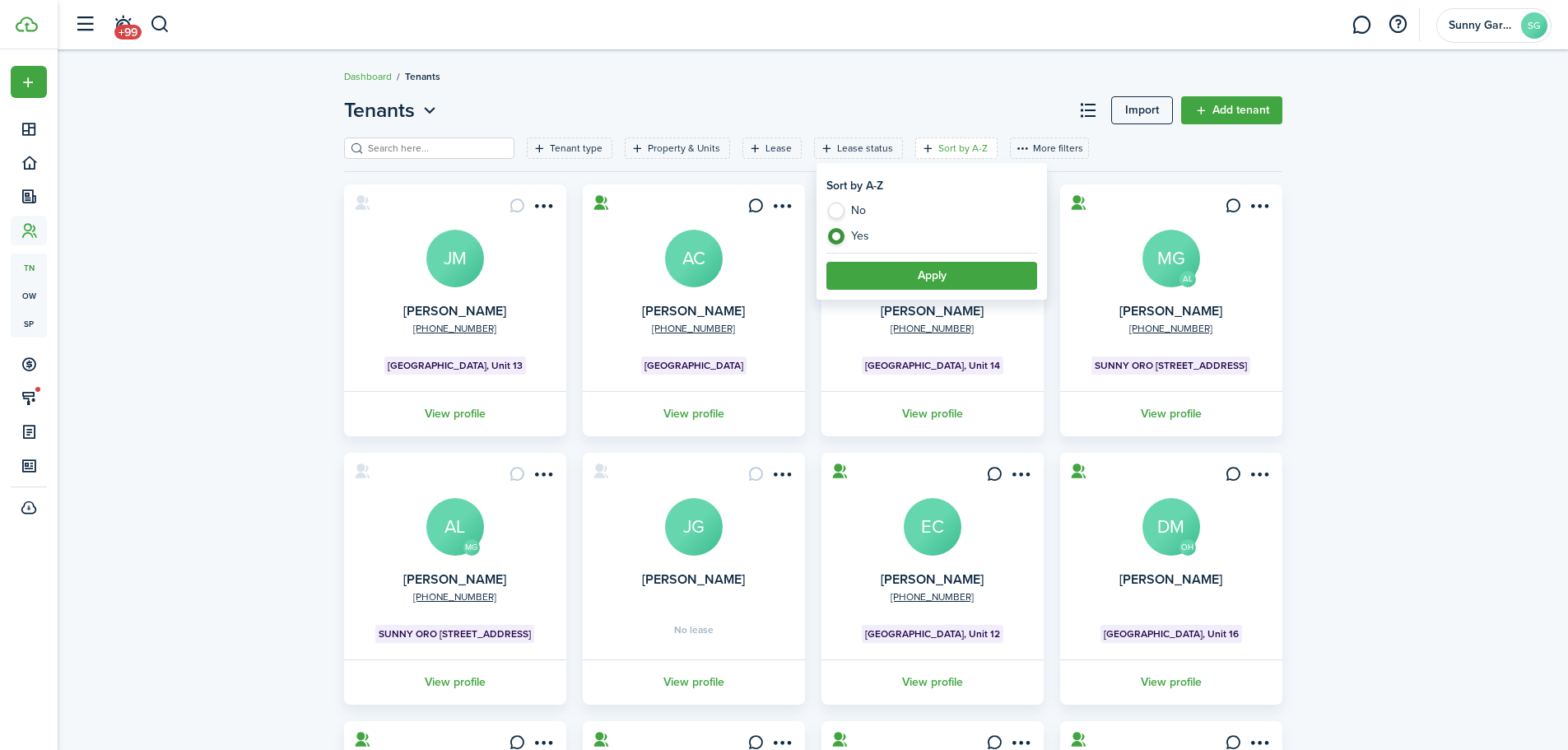
click at [909, 269] on button "Apply" at bounding box center [931, 275] width 210 height 28
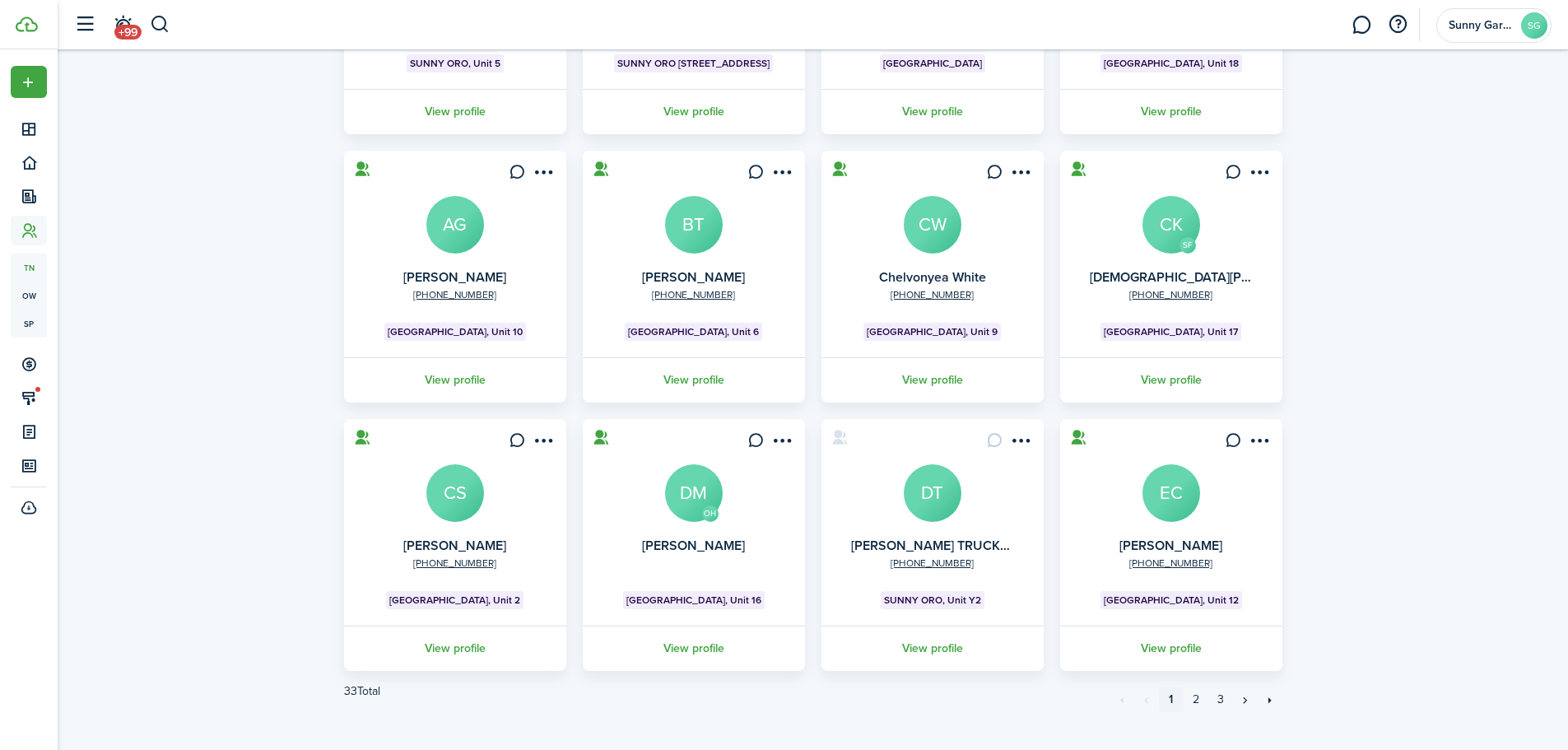
scroll to position [326, 0]
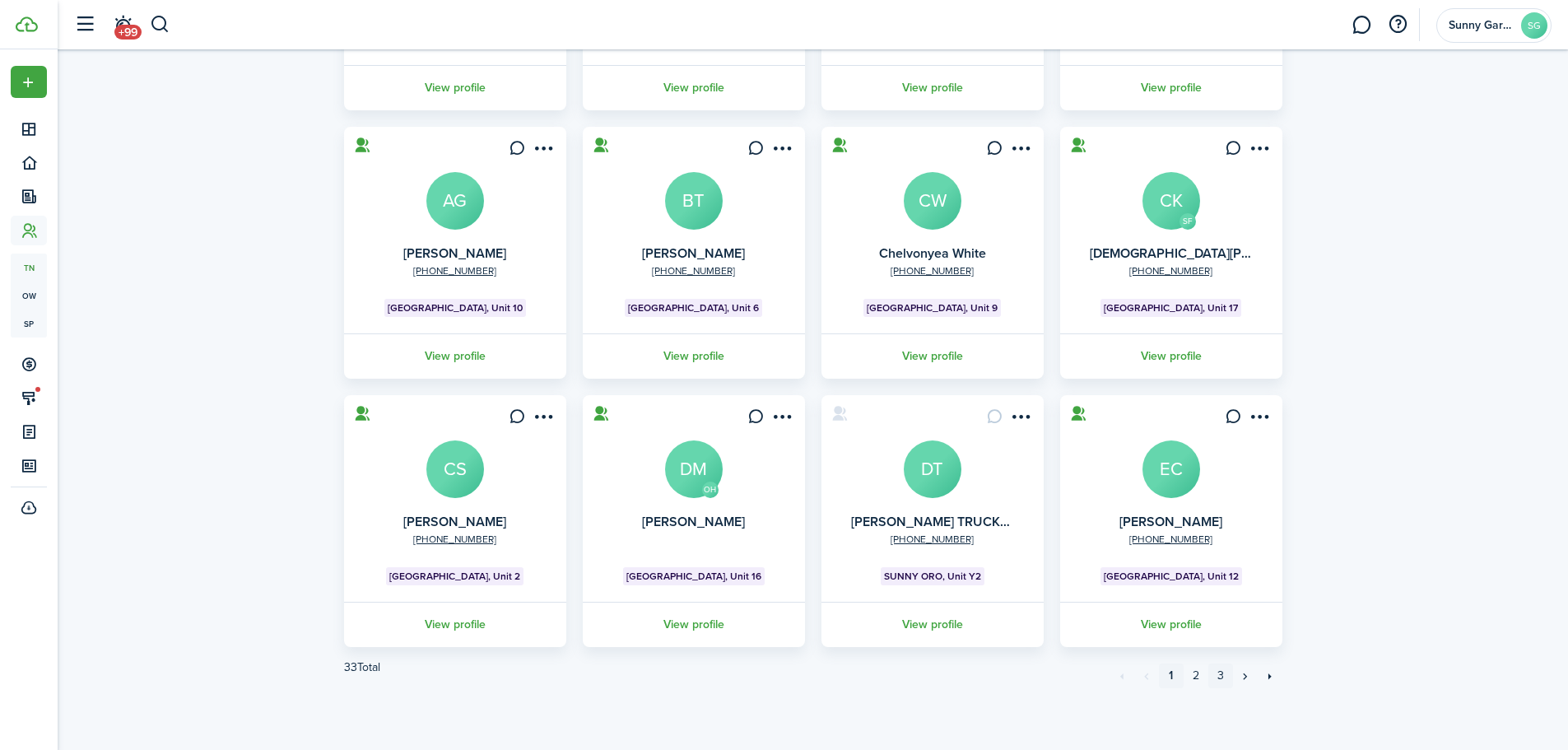
click at [1224, 679] on link "3" at bounding box center [1220, 675] width 24 height 24
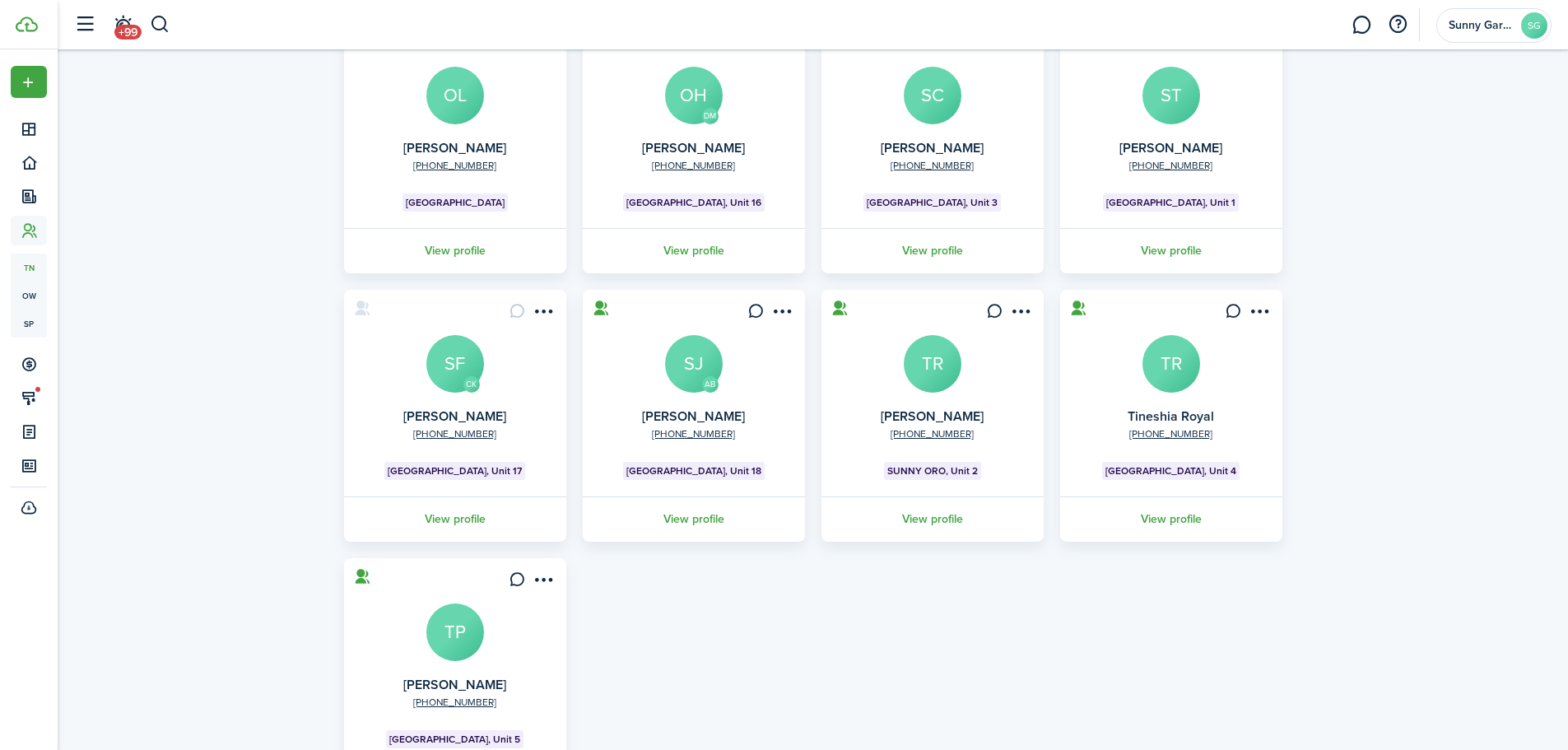
scroll to position [165, 0]
click at [466, 614] on avatar-text "TP" at bounding box center [455, 630] width 58 height 58
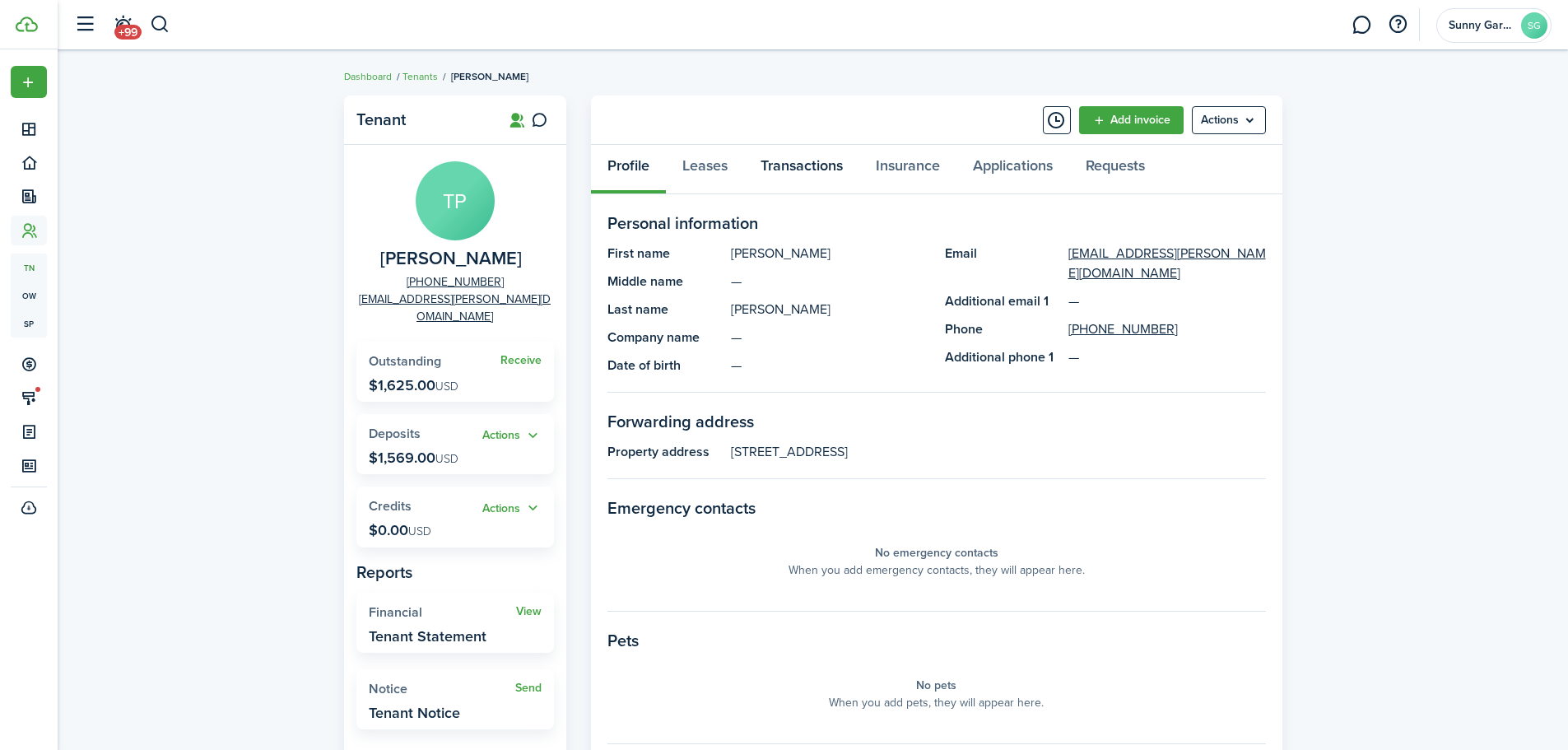
click at [814, 174] on link "Transactions" at bounding box center [802, 169] width 115 height 49
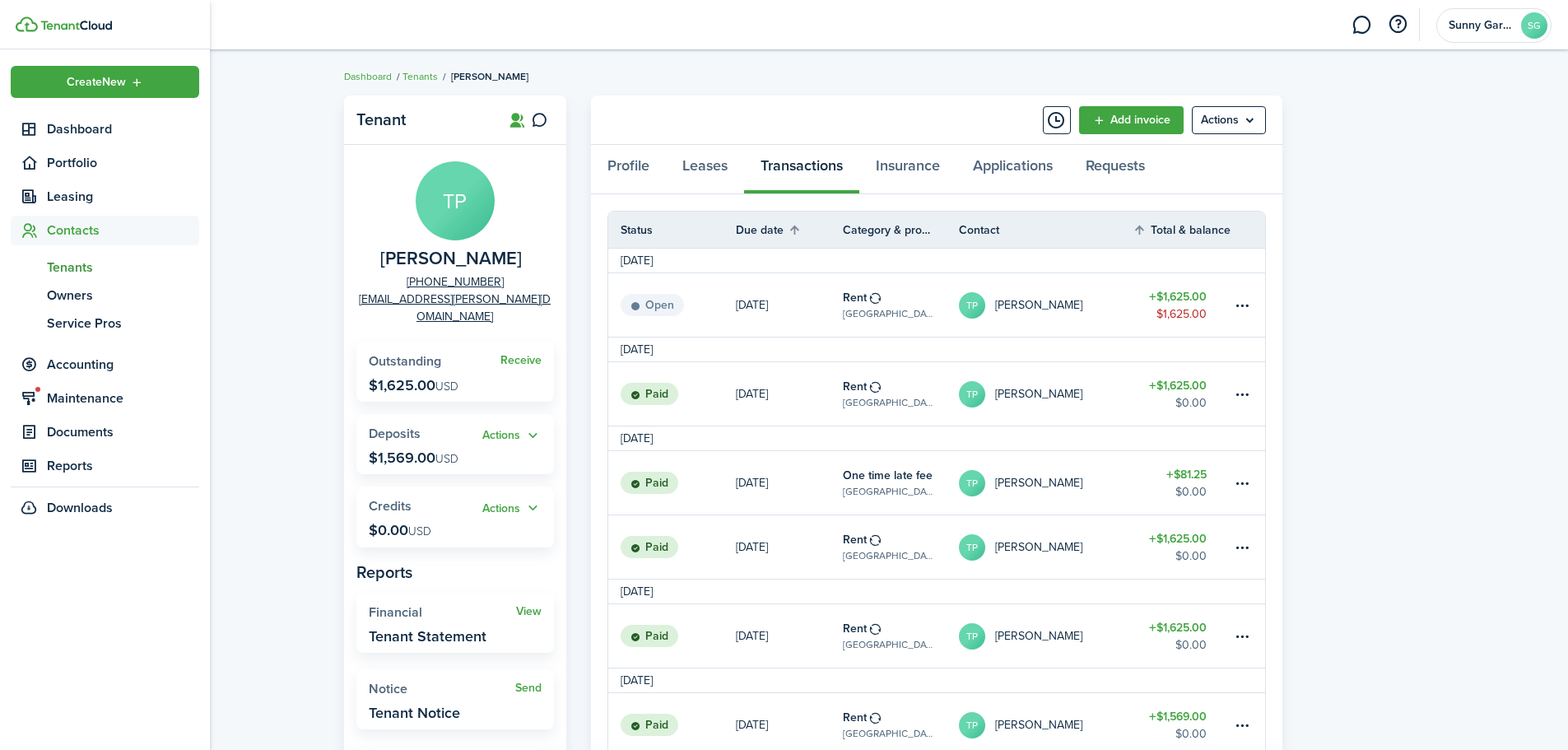
click at [52, 270] on span "Tenants" at bounding box center [122, 268] width 152 height 20
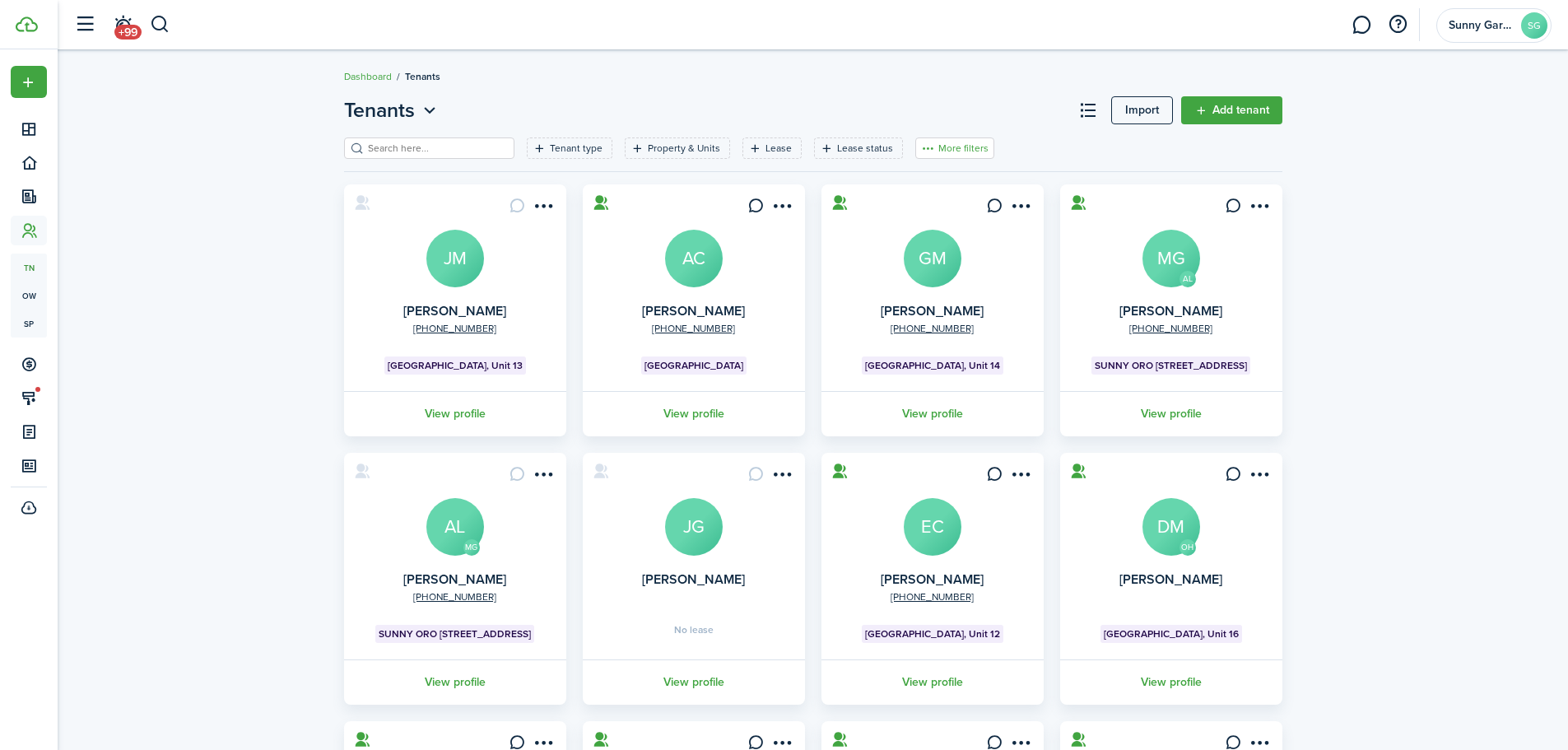
click at [934, 149] on button "More filters" at bounding box center [955, 148] width 79 height 22
click at [921, 263] on button "Sort by A-Z" at bounding box center [930, 269] width 144 height 30
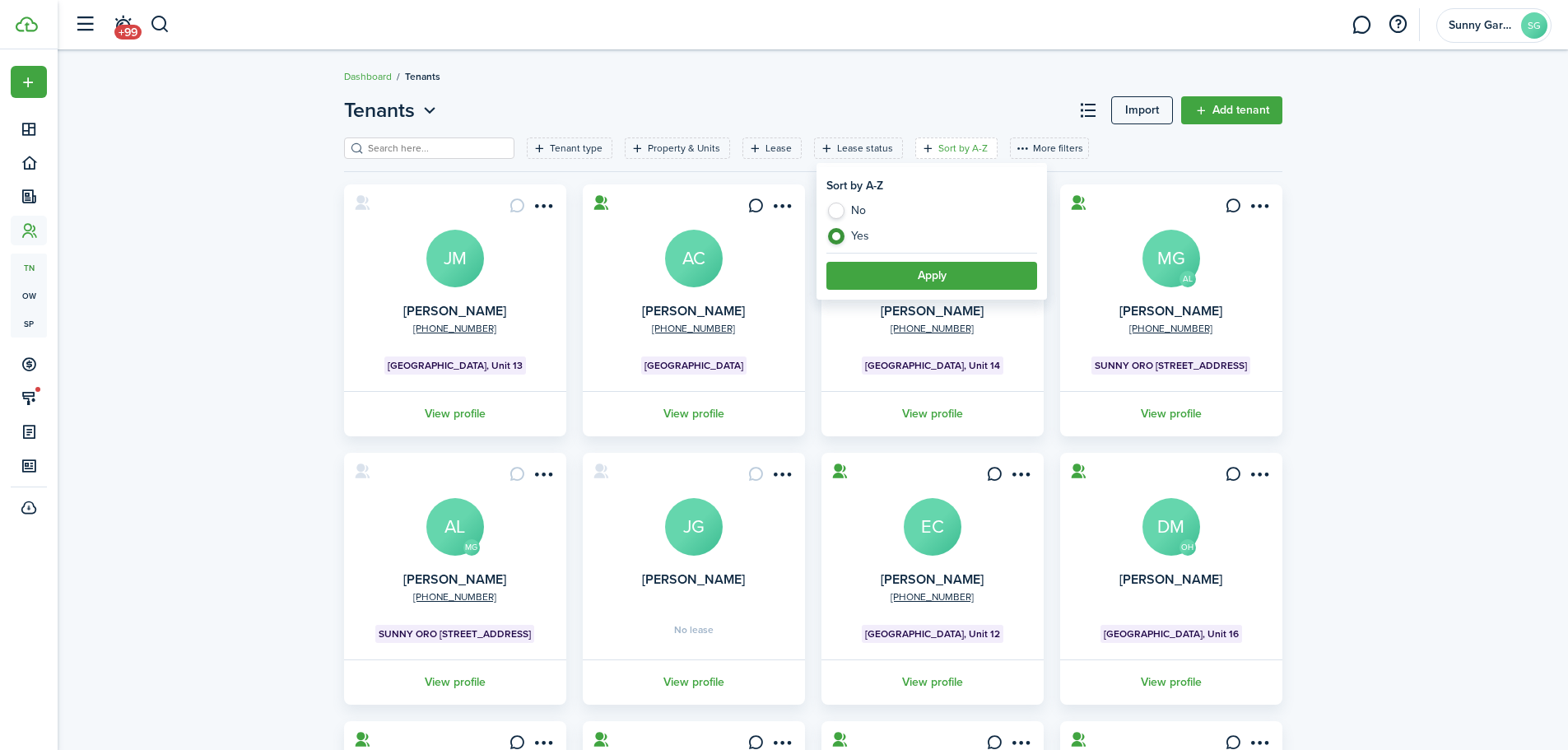
click at [919, 268] on button "Apply" at bounding box center [931, 275] width 210 height 28
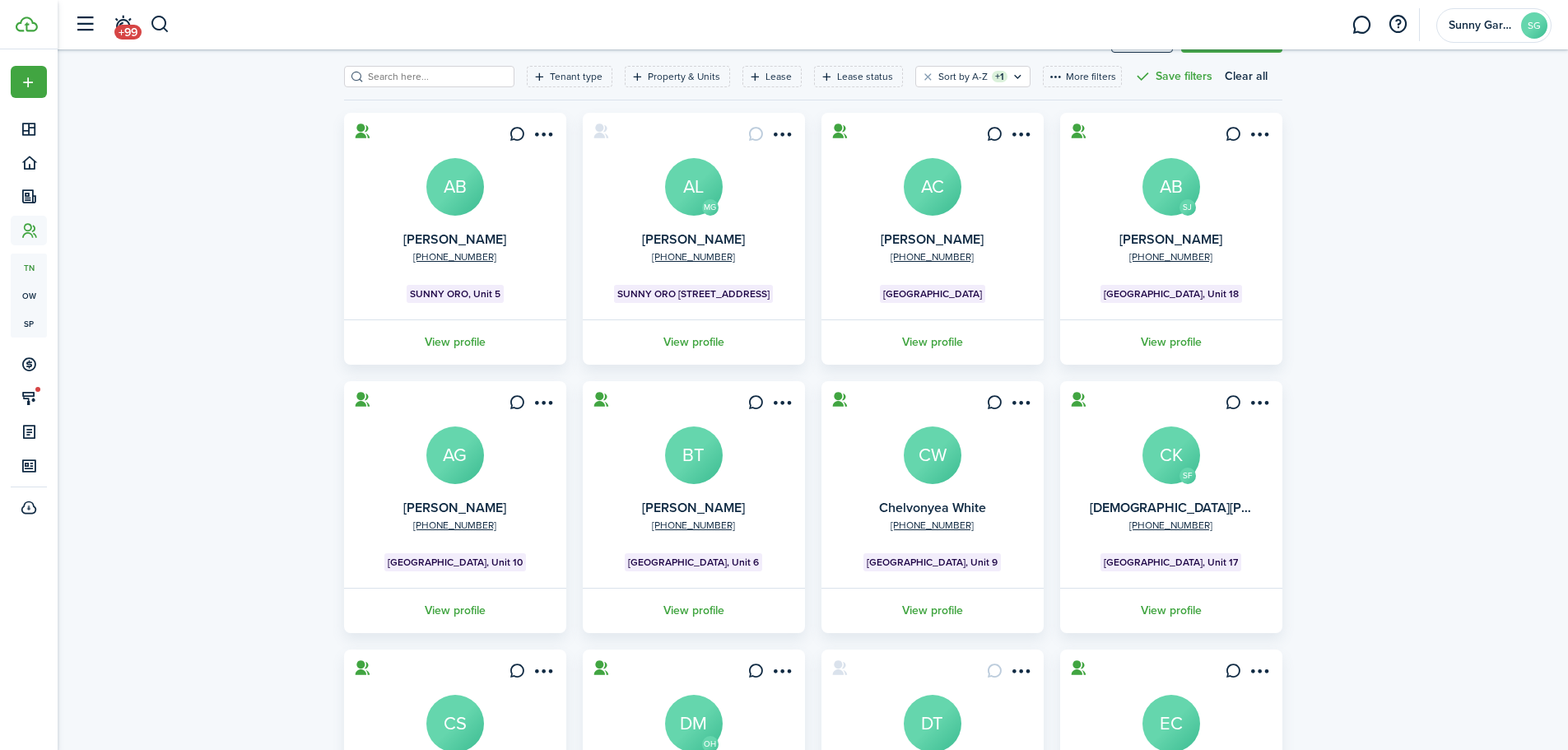
scroll to position [165, 0]
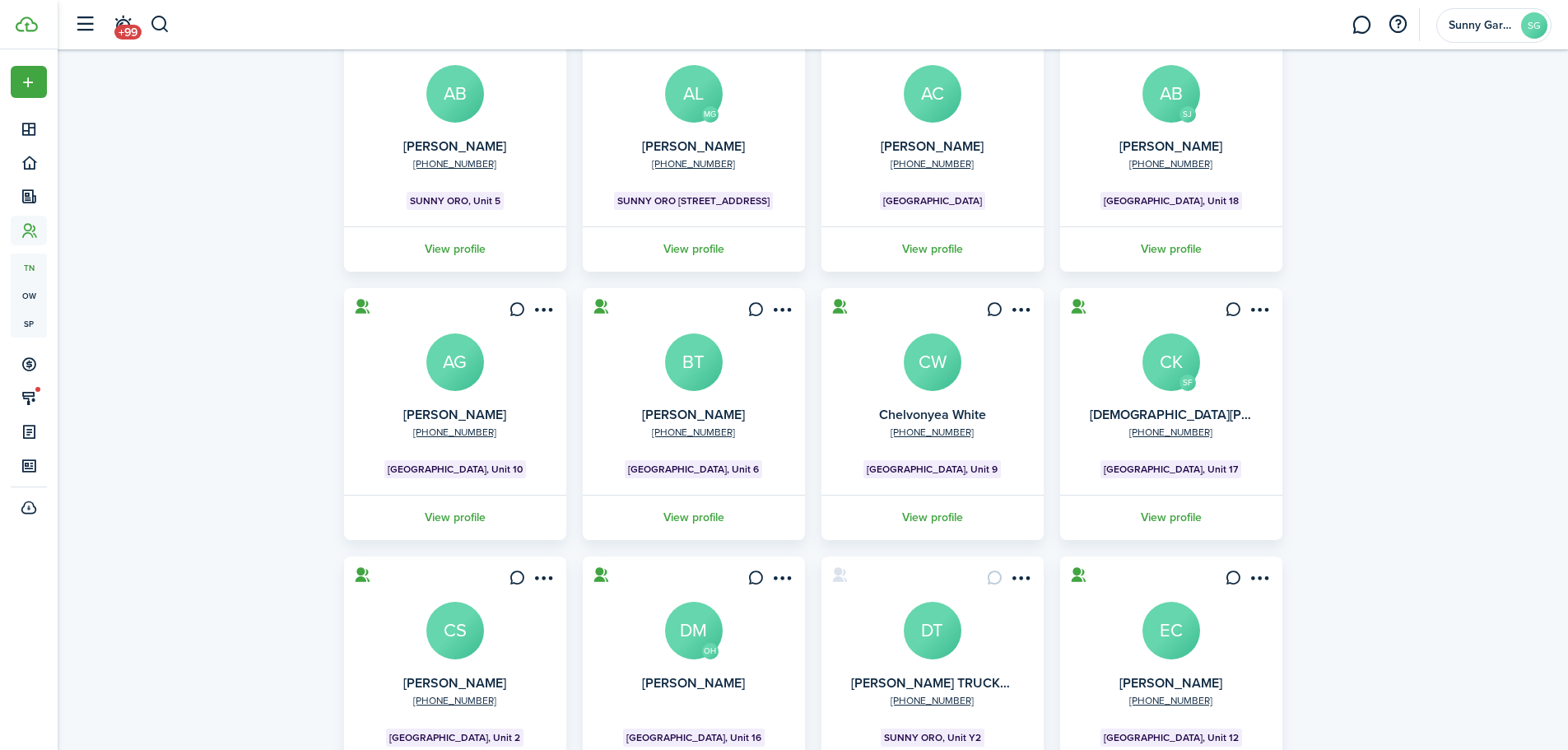
click at [694, 349] on avatar-text "BT" at bounding box center [694, 362] width 58 height 58
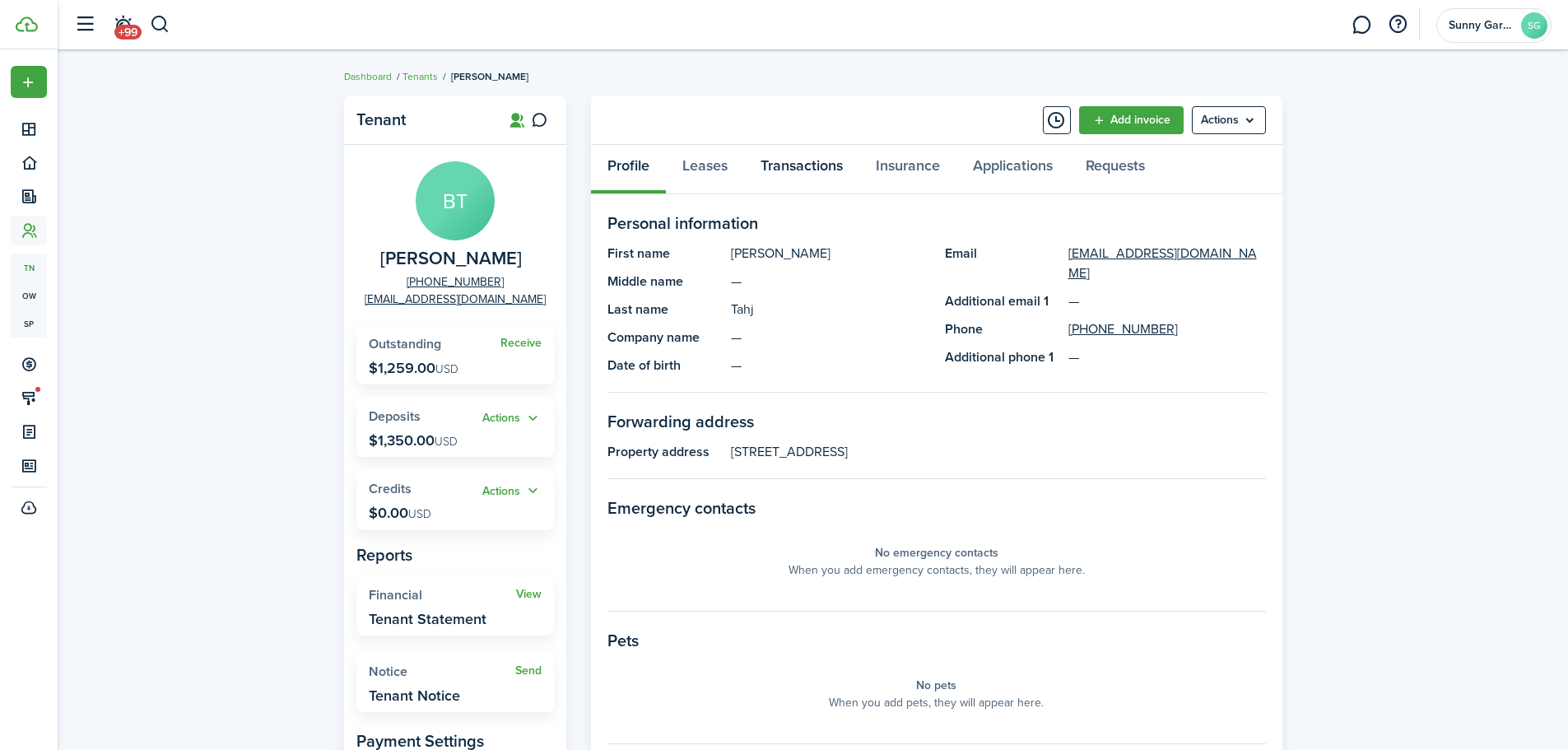
click at [813, 159] on link "Transactions" at bounding box center [802, 169] width 115 height 49
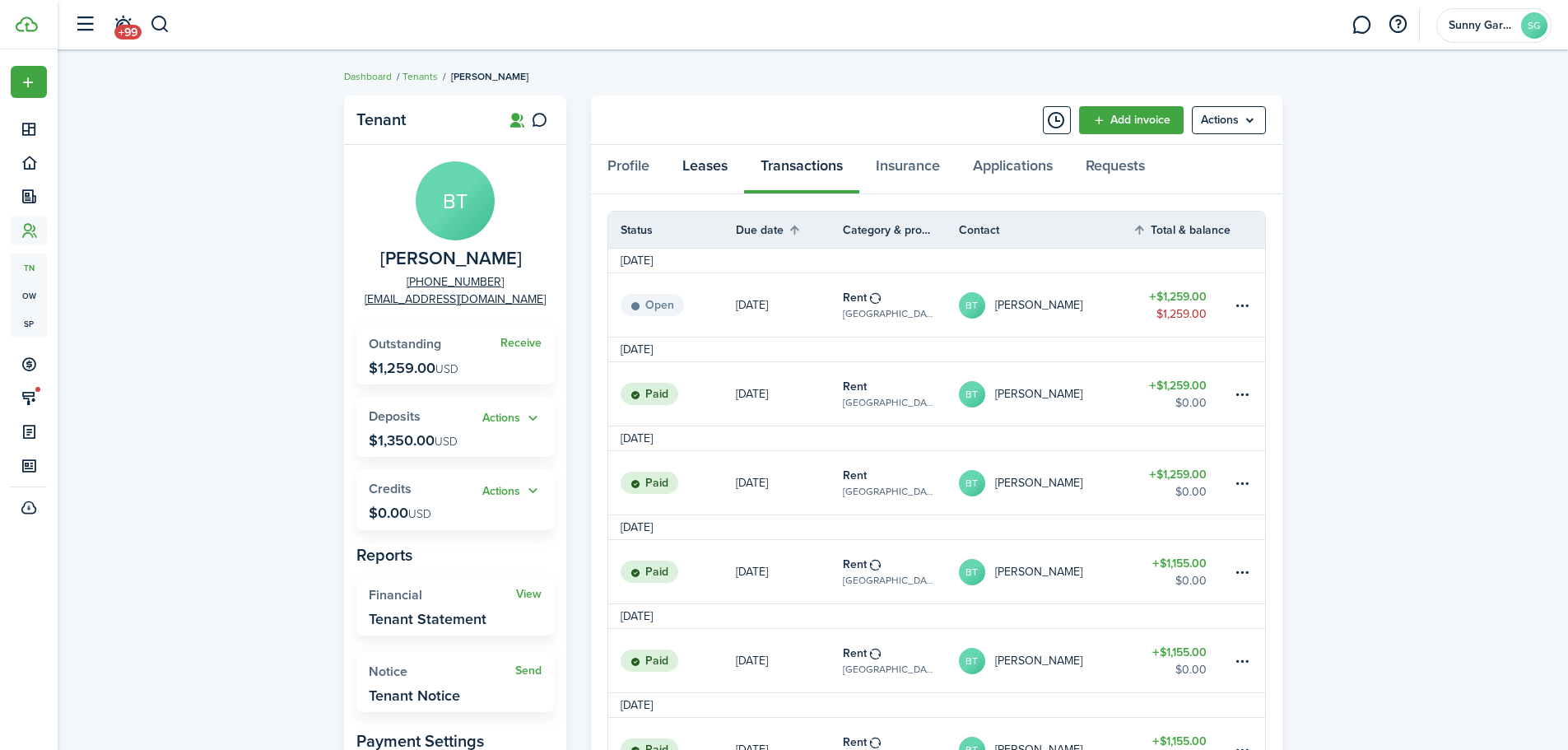
click at [708, 172] on link "Leases" at bounding box center [705, 169] width 78 height 49
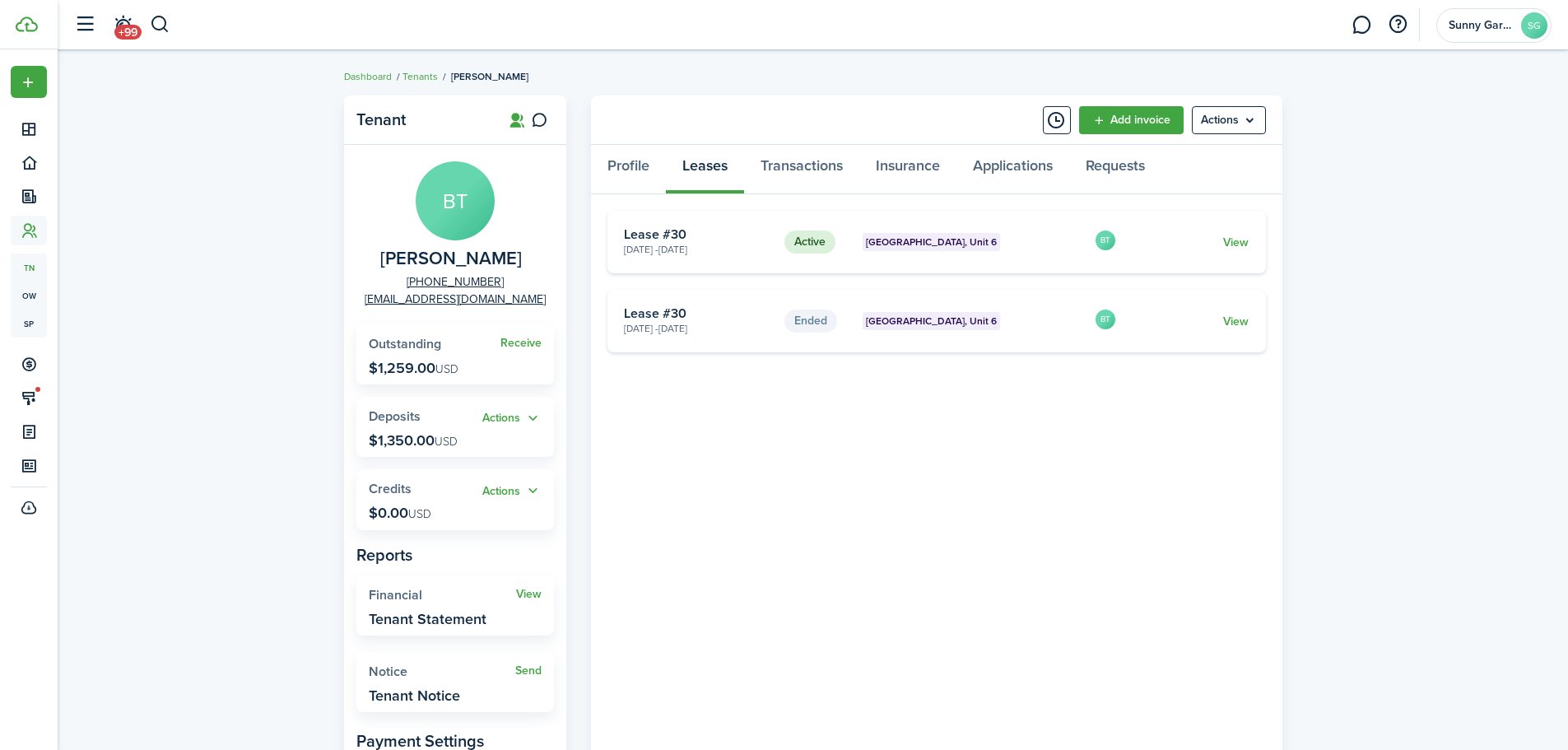
click at [1235, 250] on card-footer "View" at bounding box center [1194, 242] width 110 height 17
click at [1243, 245] on link "View" at bounding box center [1236, 242] width 25 height 17
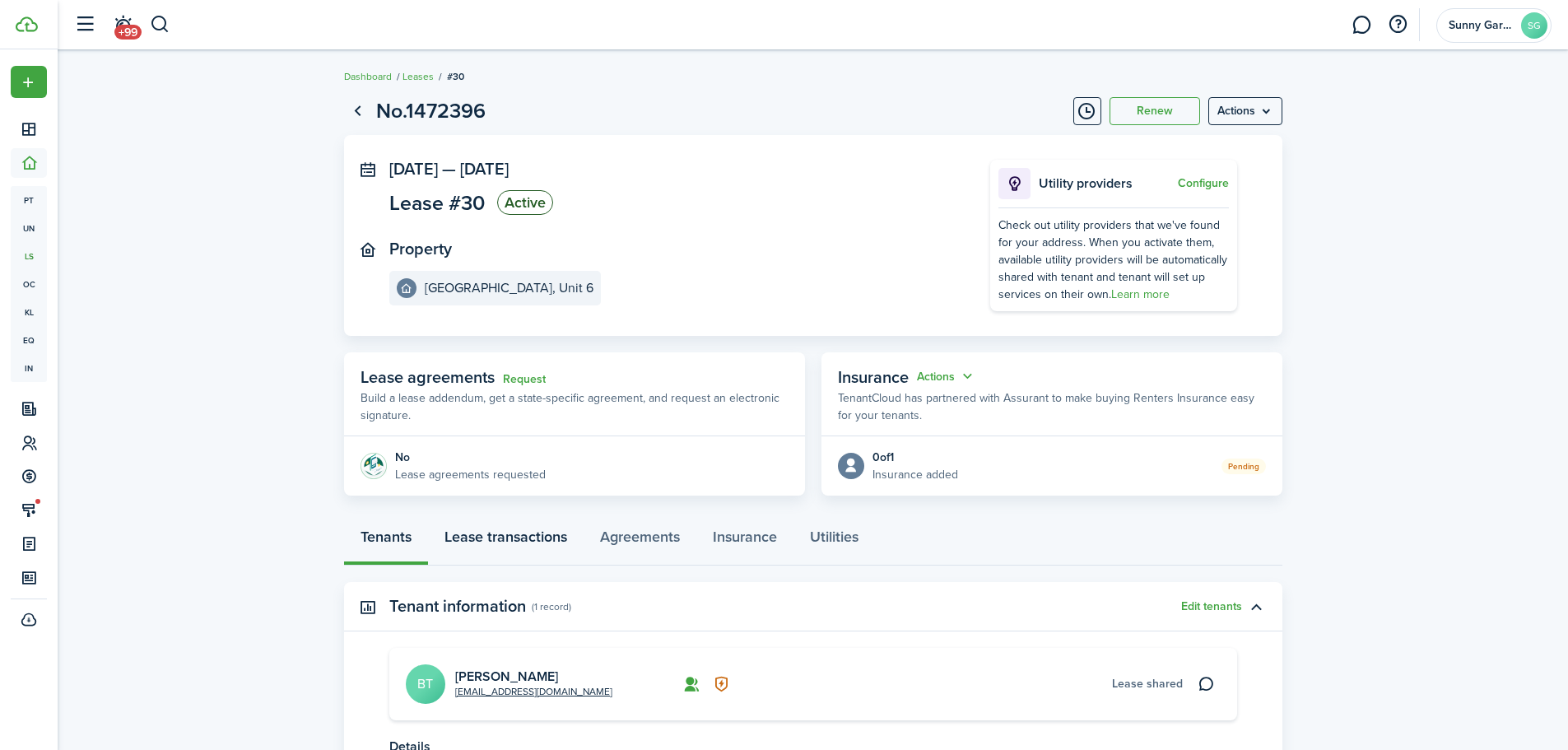
click at [503, 536] on link "Lease transactions" at bounding box center [505, 540] width 156 height 49
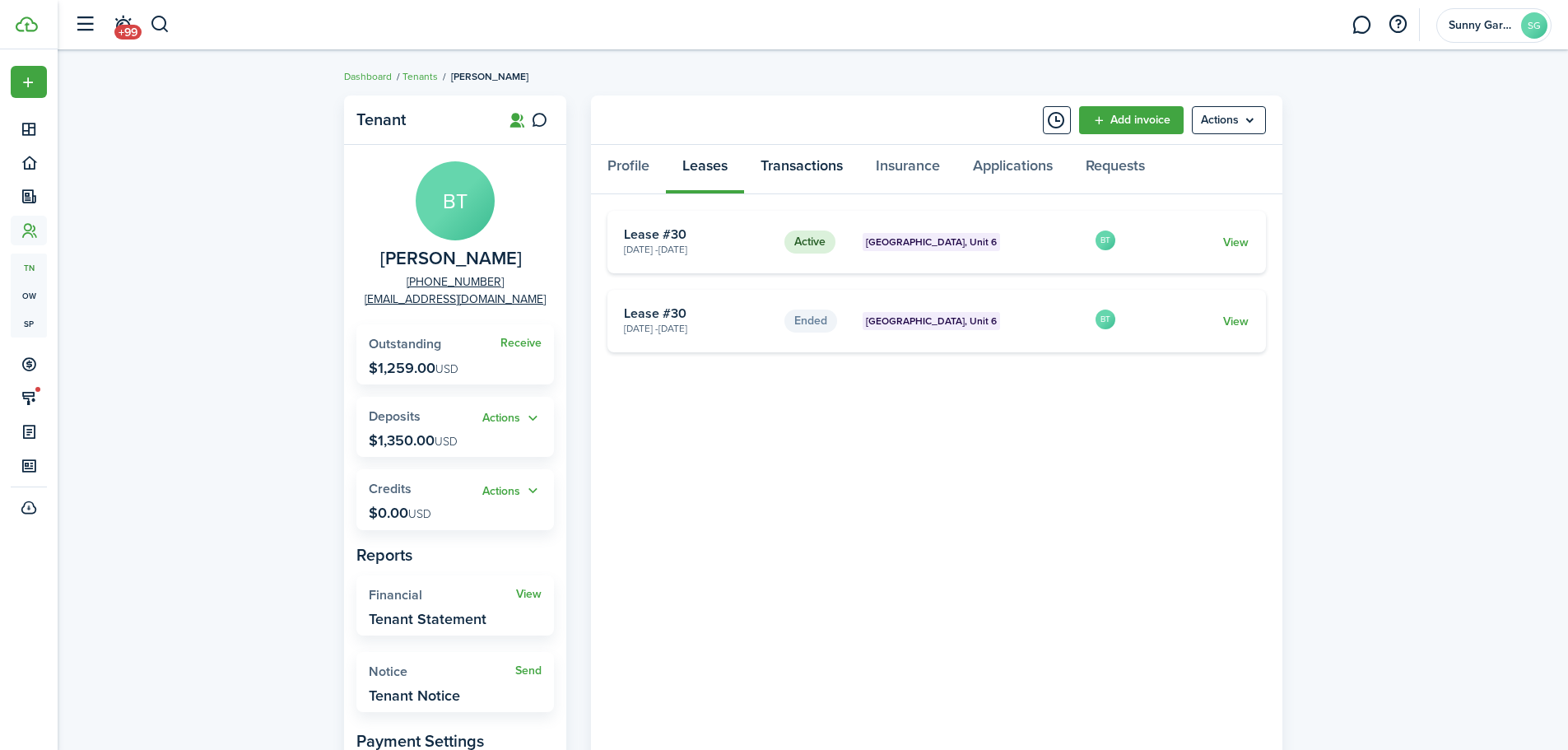
click at [823, 161] on link "Transactions" at bounding box center [802, 169] width 115 height 49
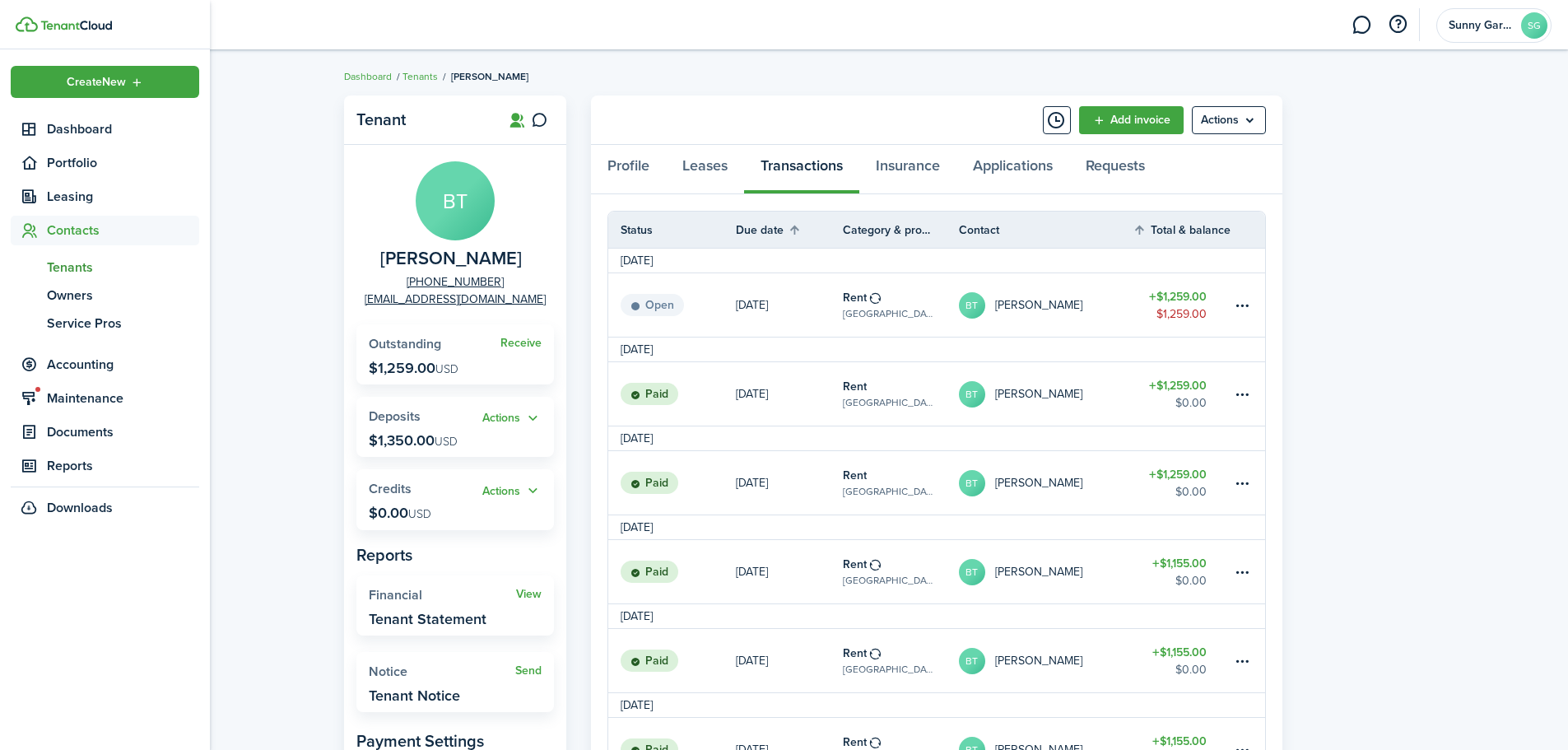
click at [58, 272] on span "Tenants" at bounding box center [122, 268] width 152 height 20
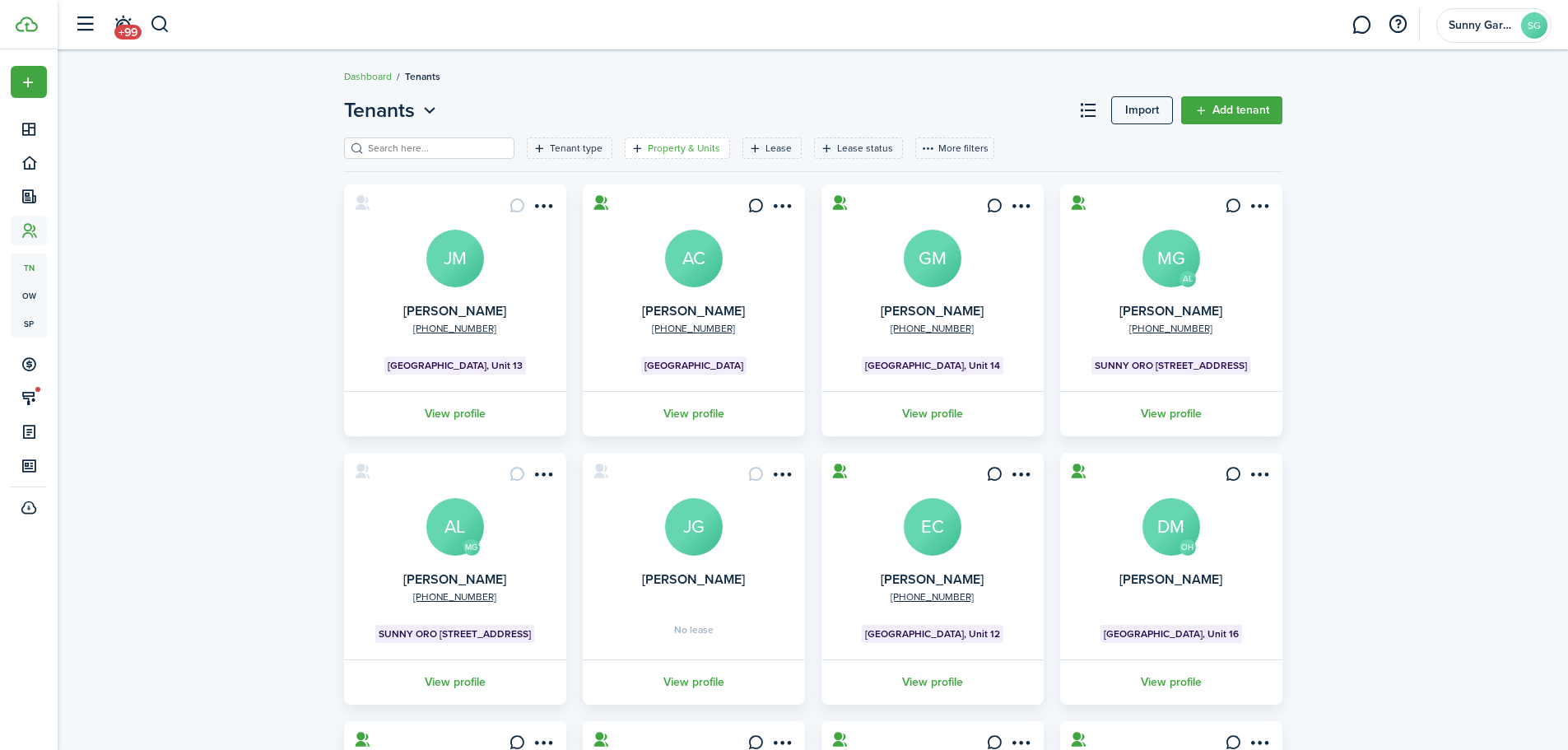
click at [650, 158] on filter-tag "Property & Units" at bounding box center [677, 148] width 105 height 22
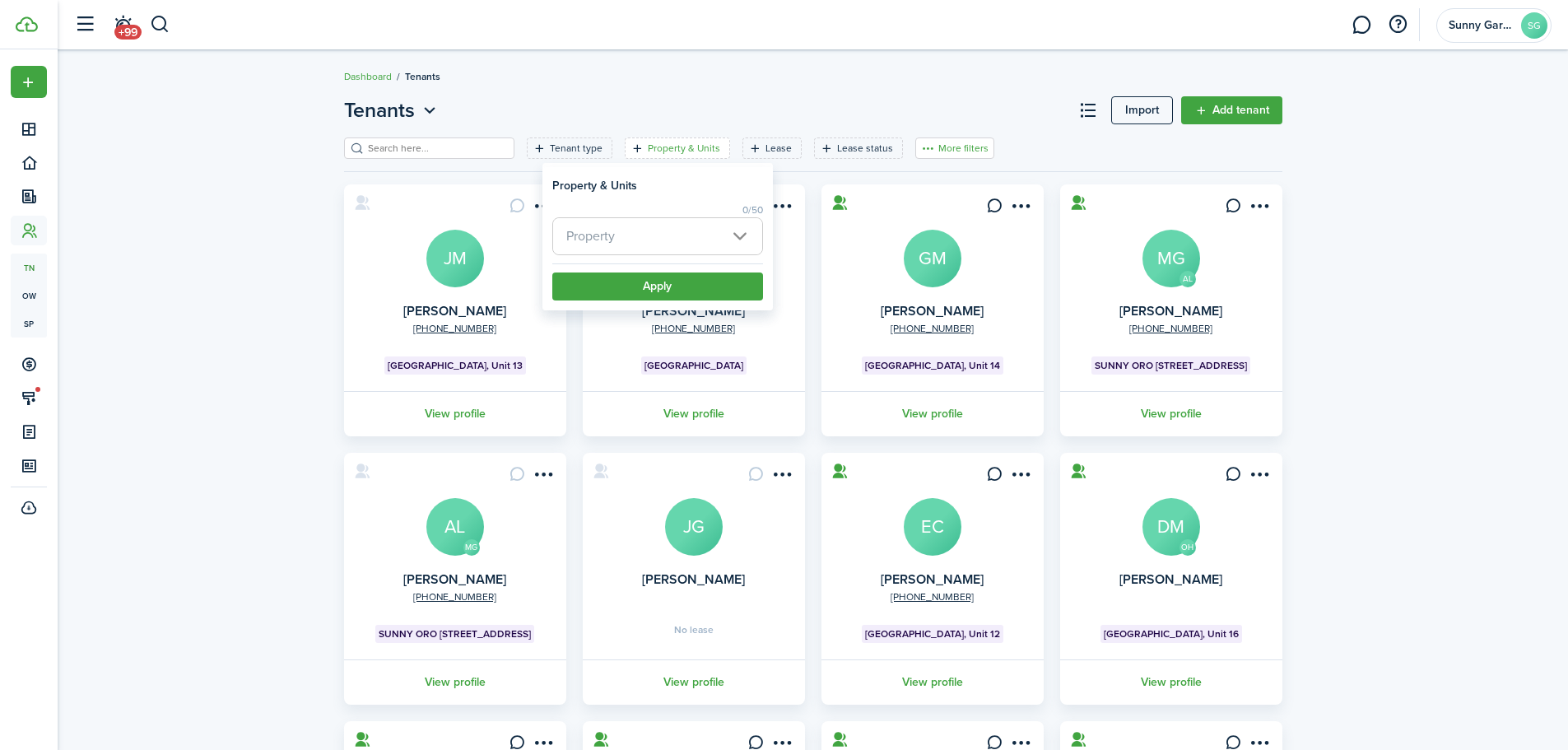
click at [948, 147] on button "More filters" at bounding box center [955, 148] width 79 height 22
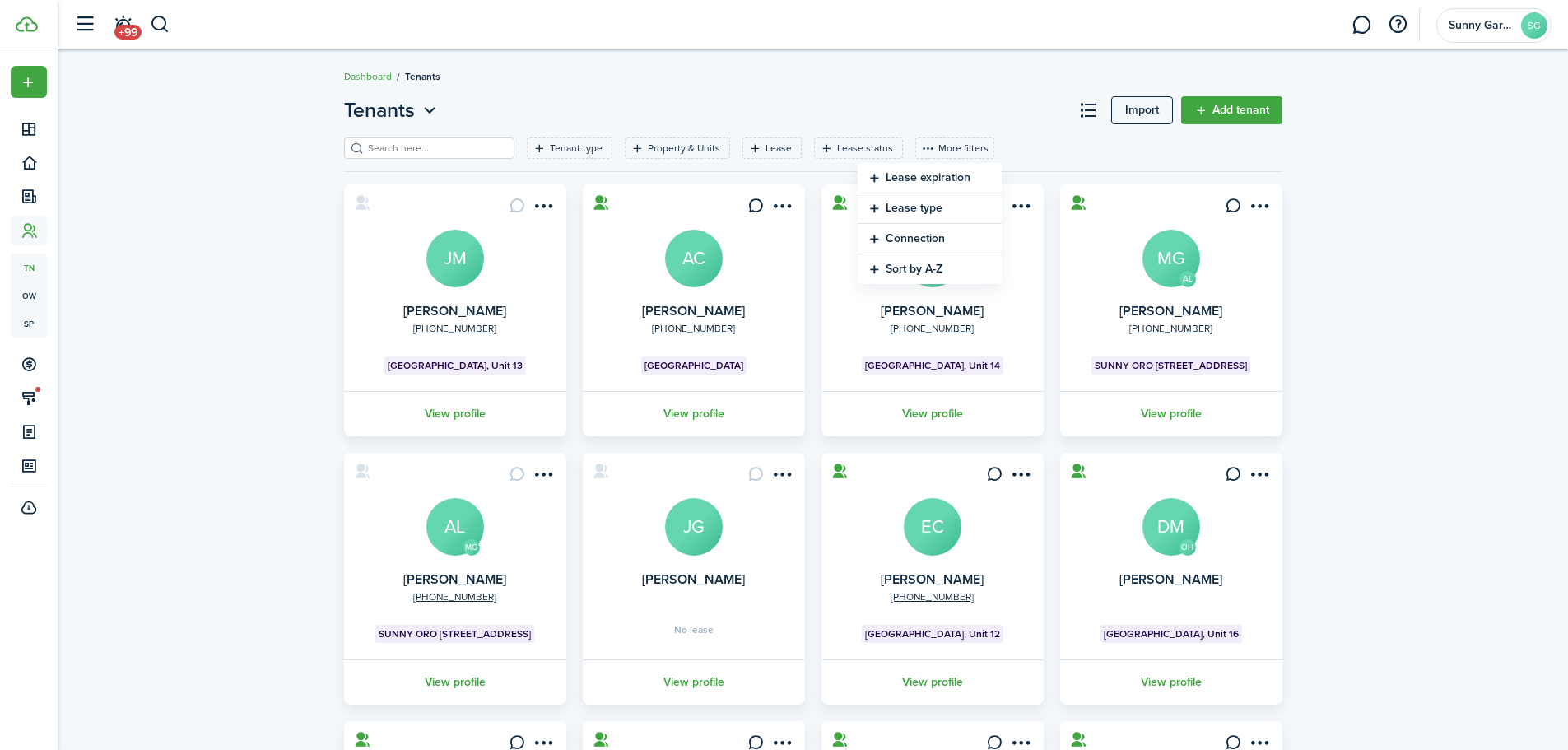
click at [923, 269] on button "Sort by A-Z" at bounding box center [930, 269] width 144 height 30
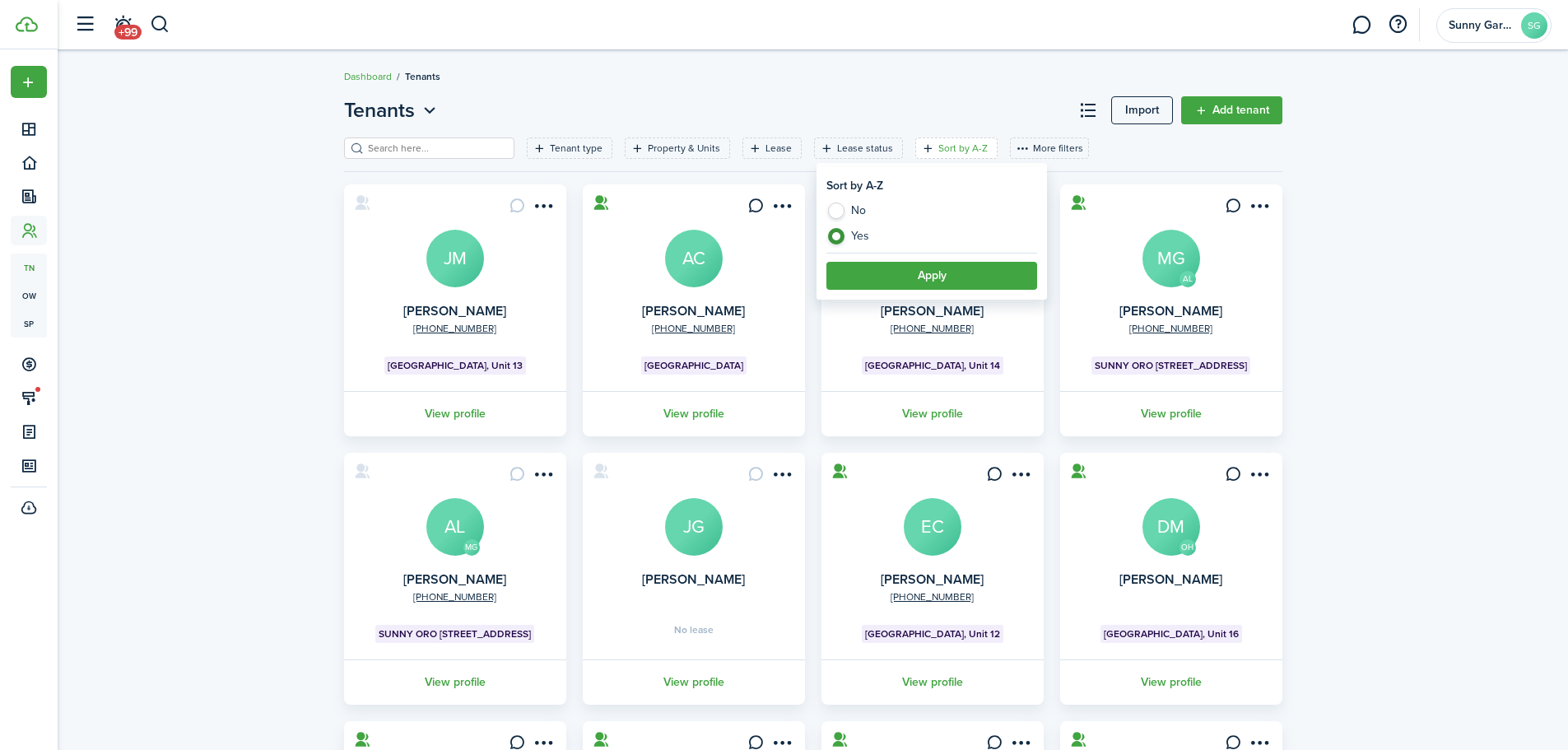
click at [878, 289] on button "Apply" at bounding box center [931, 275] width 210 height 28
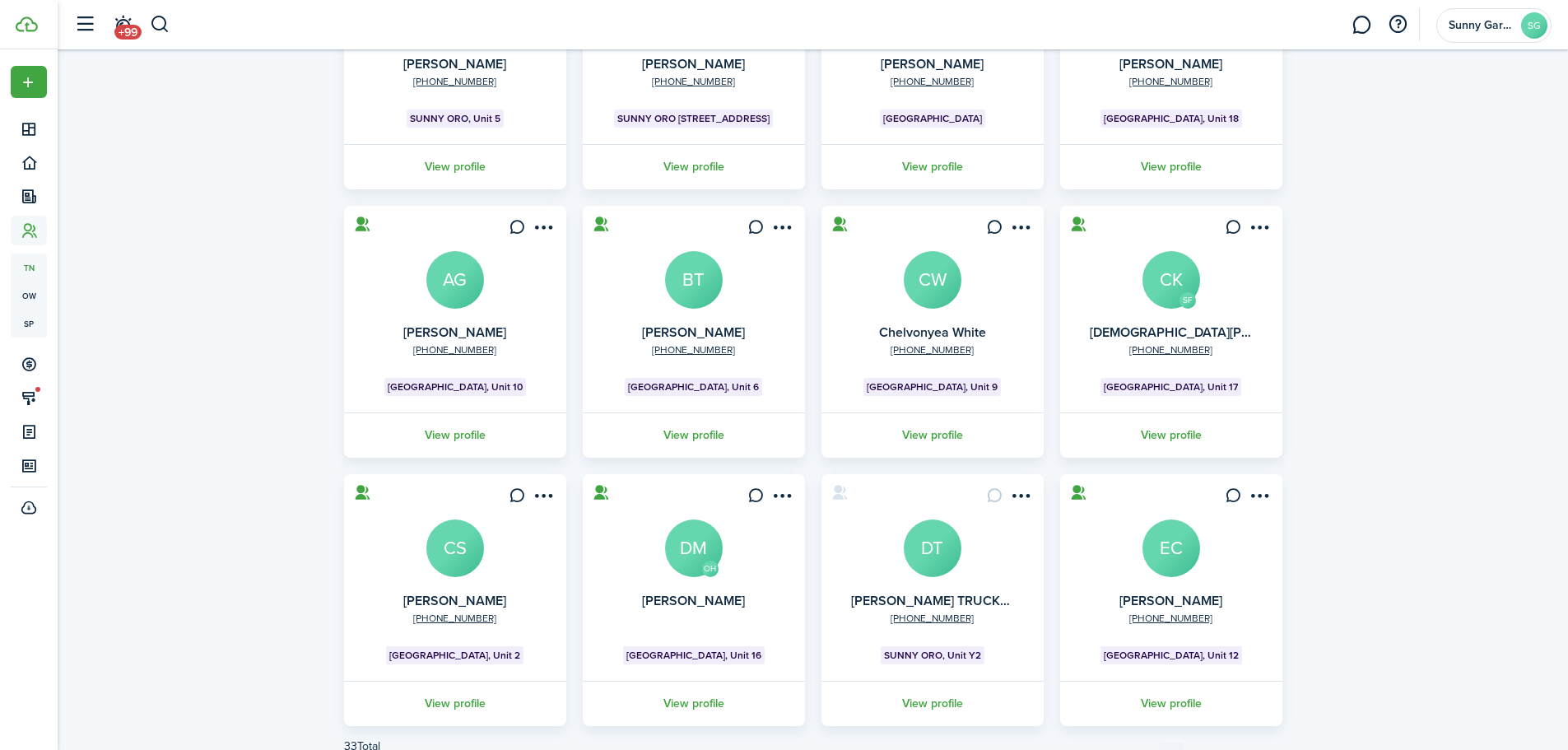
scroll to position [326, 0]
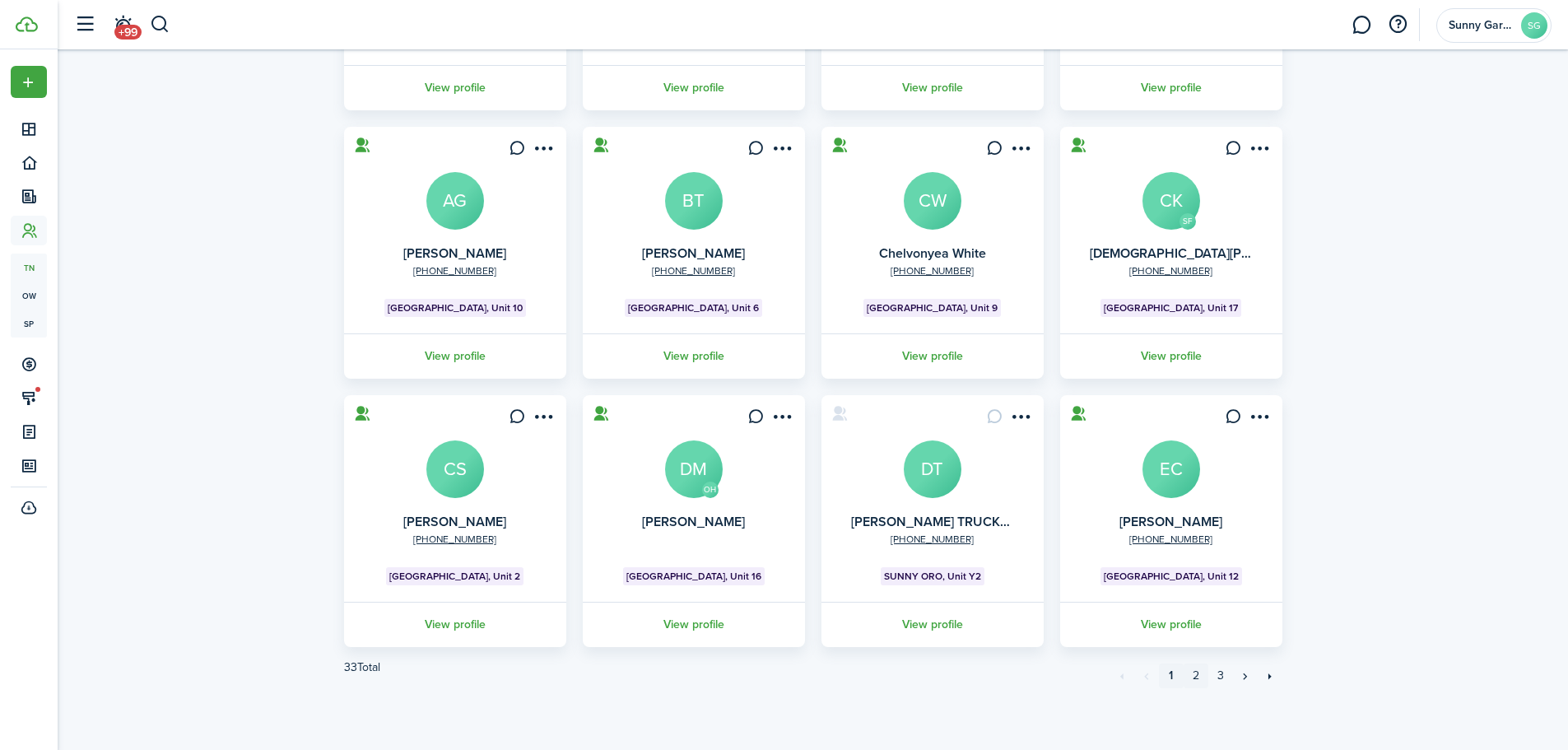
click at [1195, 676] on link "2" at bounding box center [1196, 675] width 24 height 24
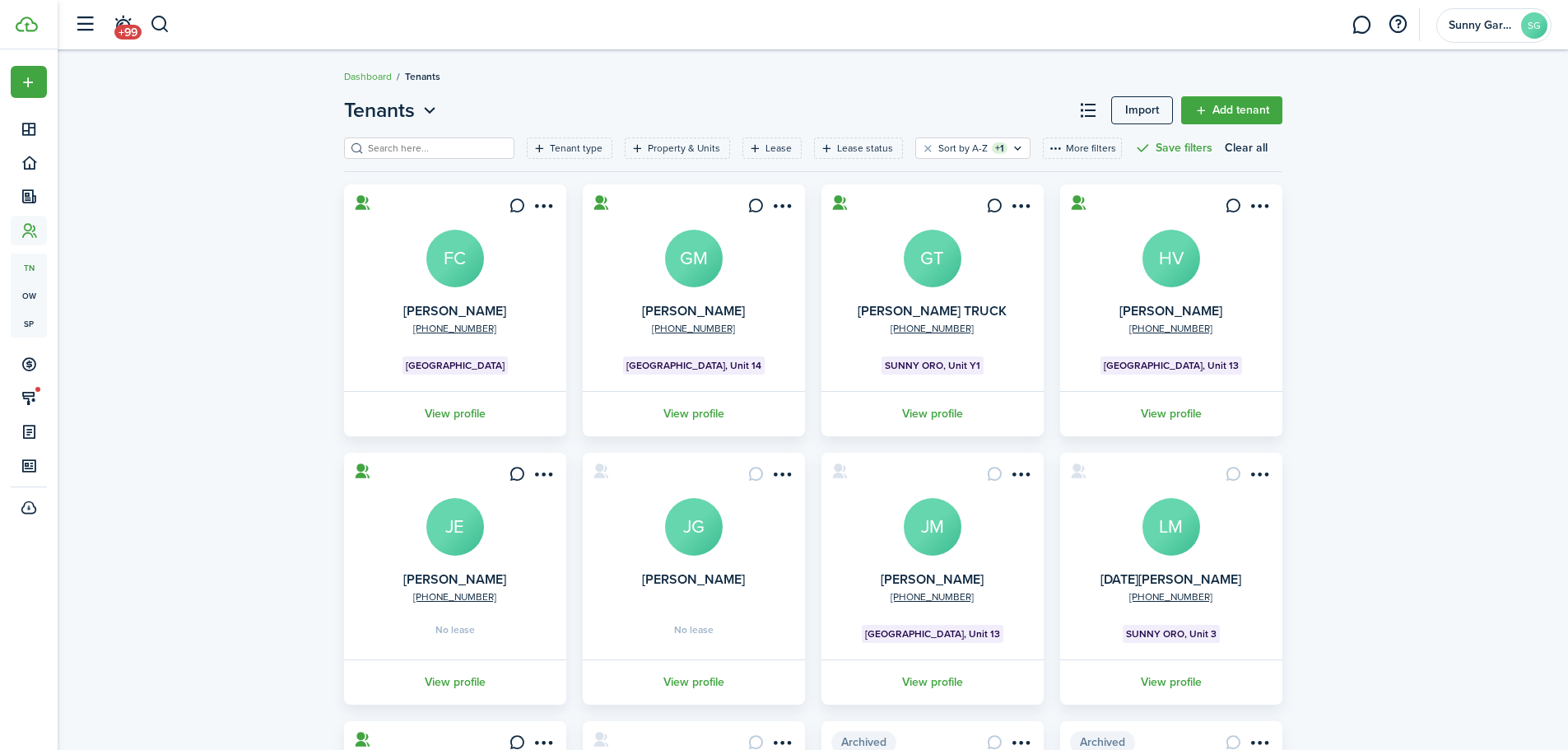
click at [459, 235] on avatar-text "FC" at bounding box center [455, 258] width 58 height 58
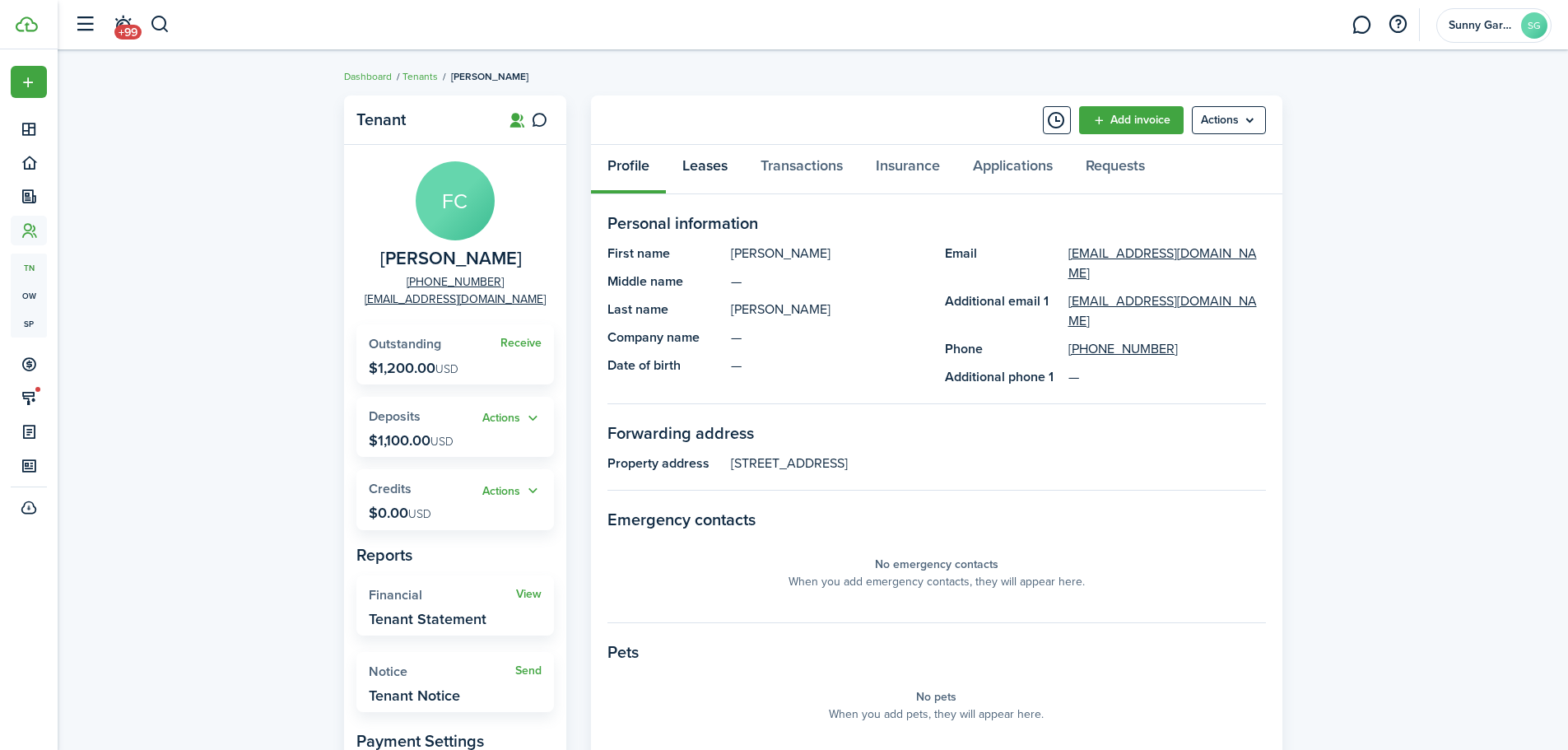
click at [728, 162] on link "Leases" at bounding box center [705, 169] width 78 height 49
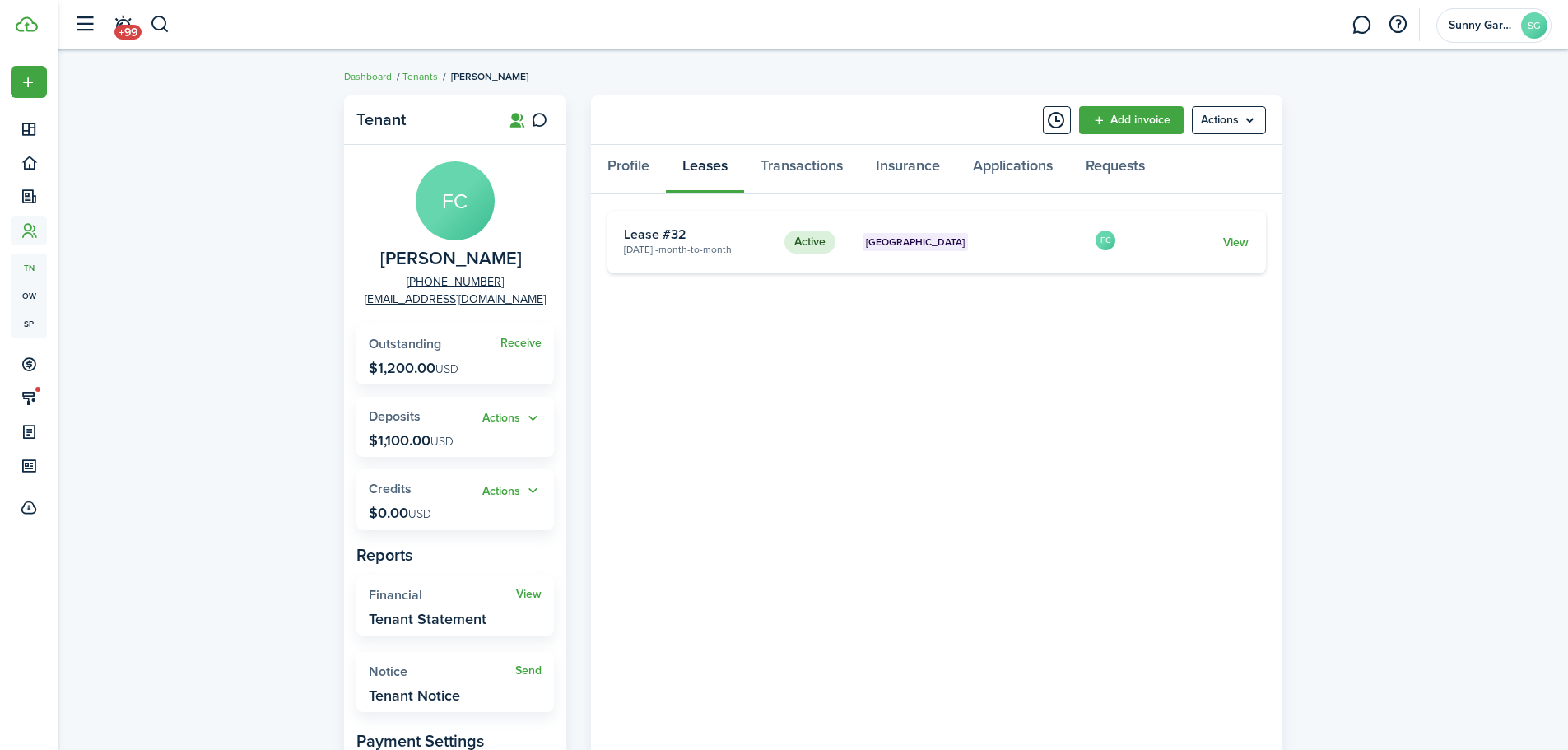
click at [1247, 240] on link "View" at bounding box center [1236, 242] width 25 height 17
click at [787, 159] on link "Transactions" at bounding box center [802, 169] width 115 height 49
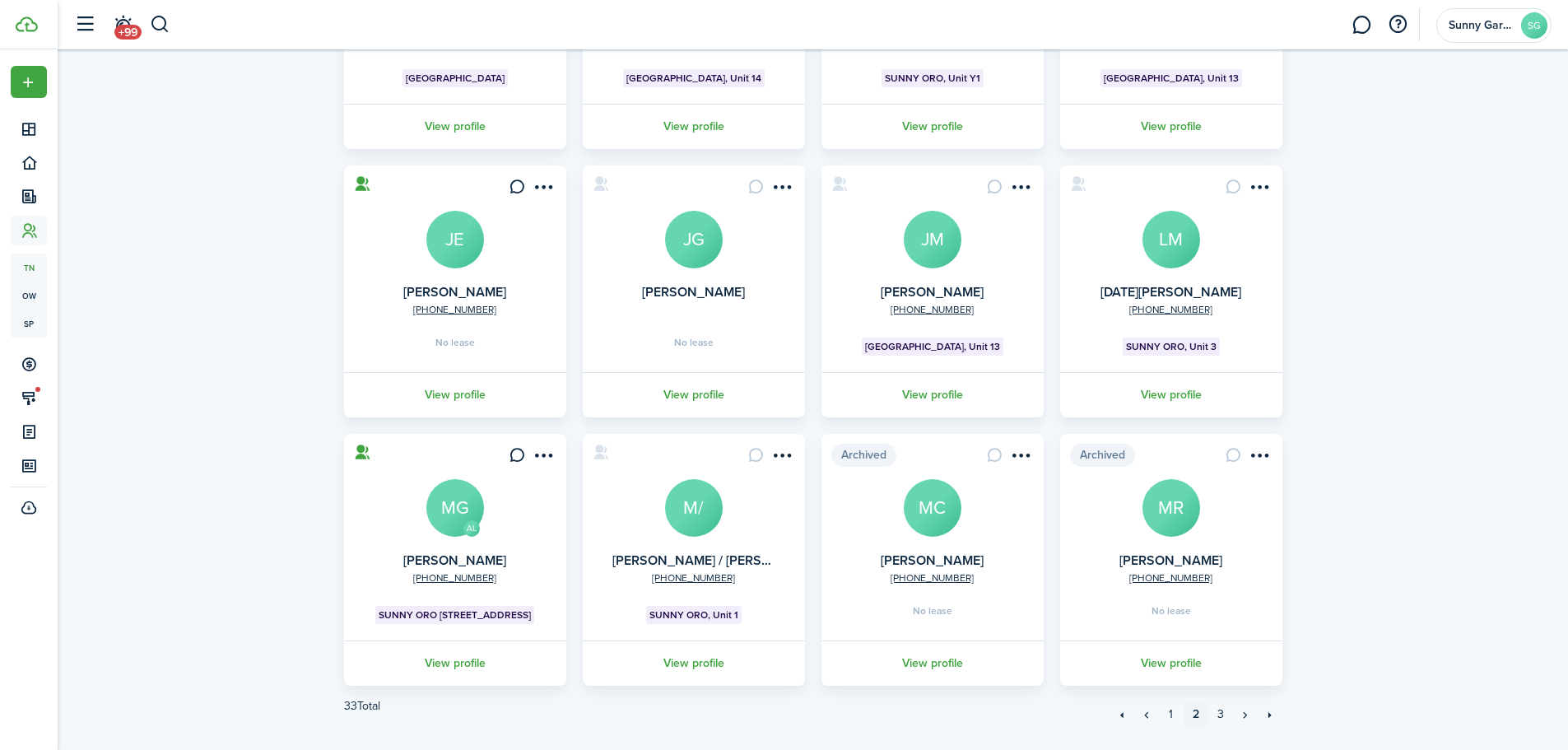
scroll to position [326, 0]
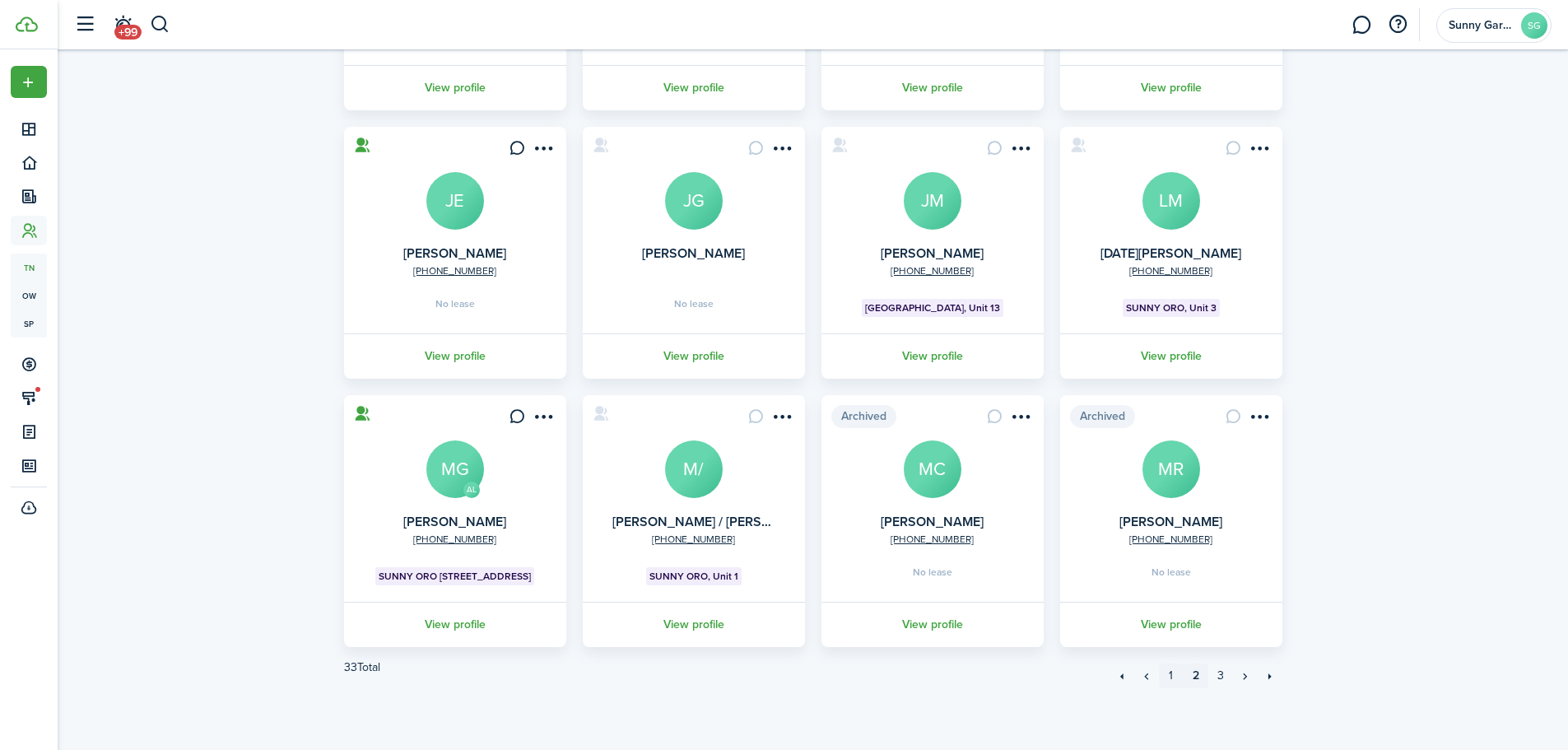
click at [1172, 679] on link "1" at bounding box center [1171, 675] width 24 height 24
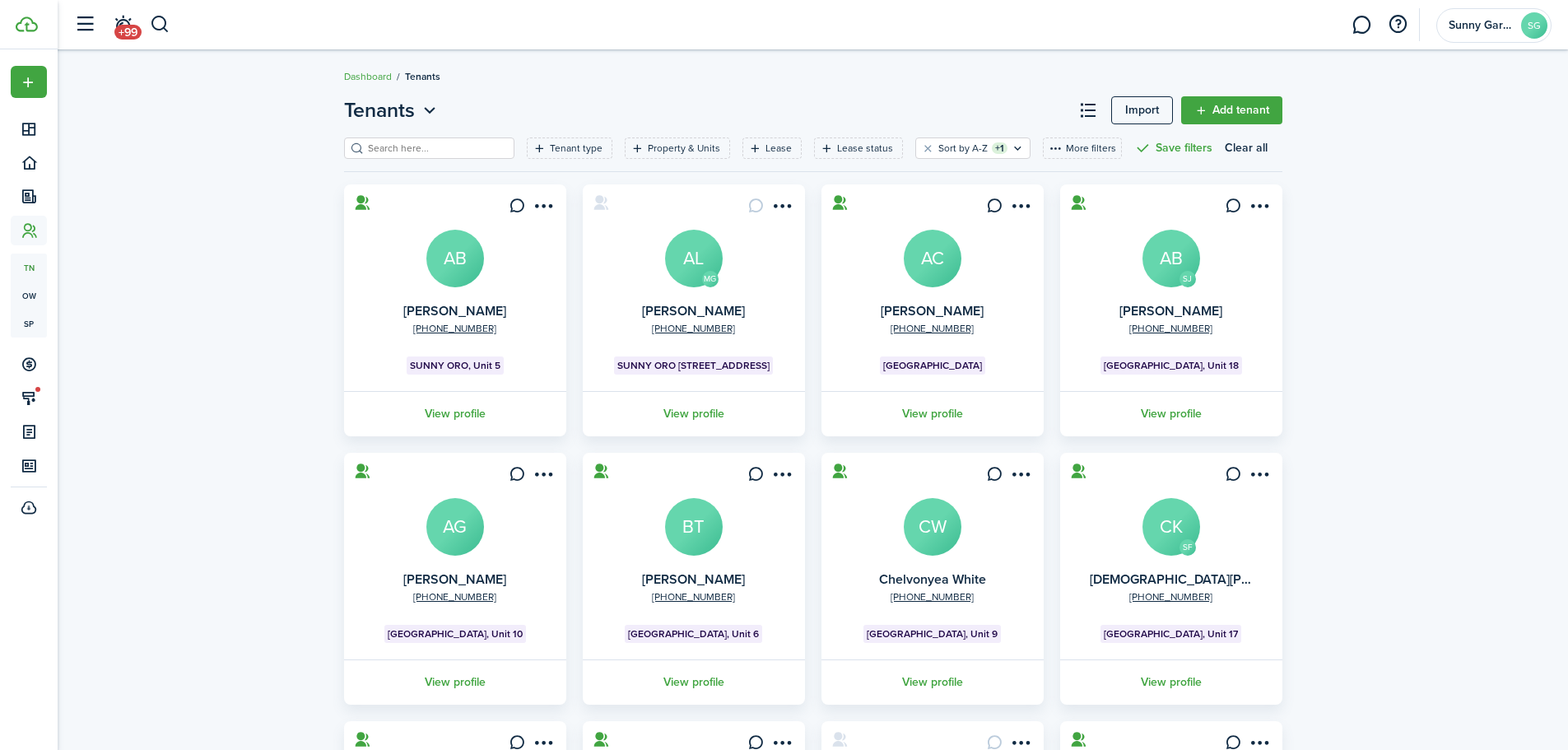
click at [941, 534] on avatar-text "CW" at bounding box center [932, 527] width 58 height 58
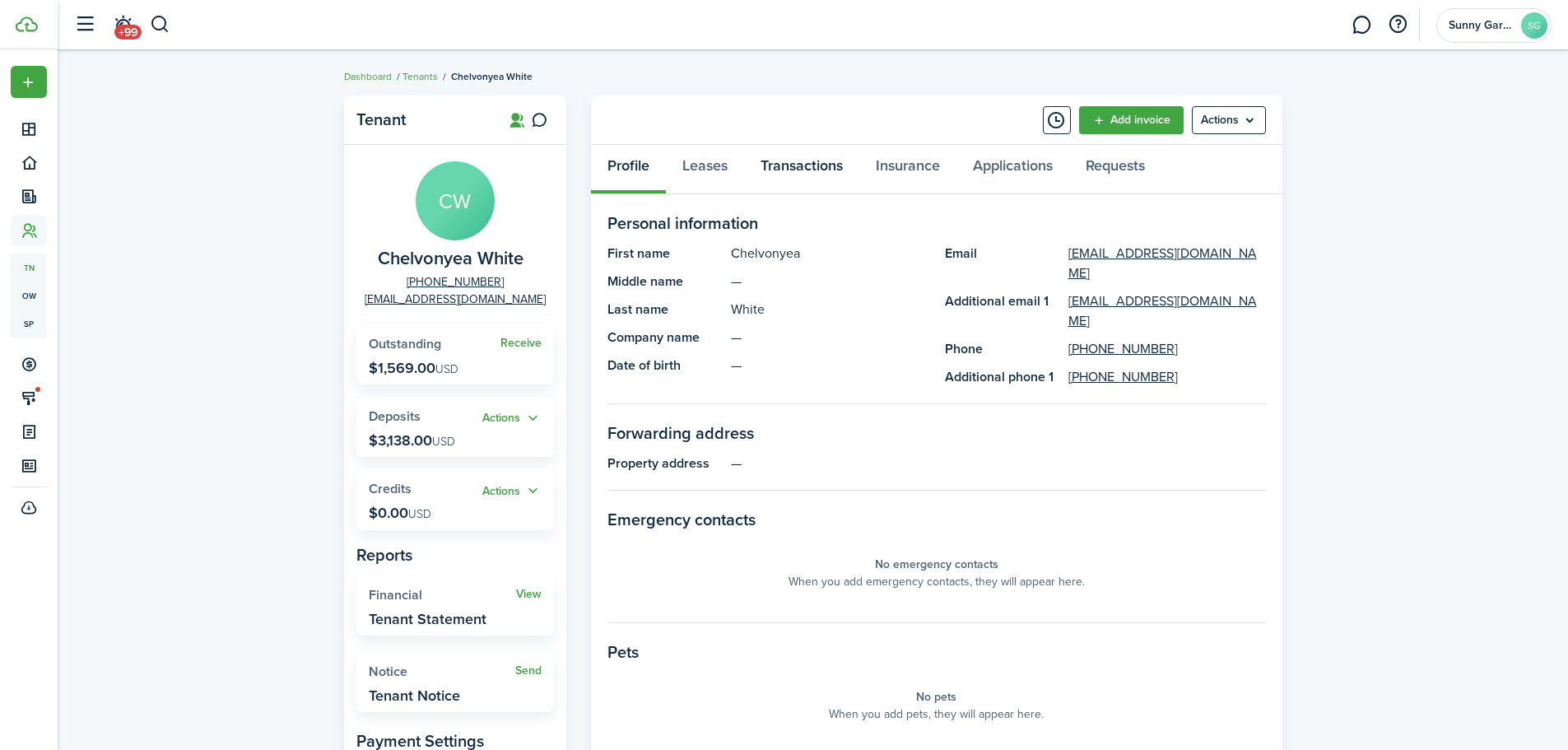
click at [821, 169] on link "Transactions" at bounding box center [802, 169] width 115 height 49
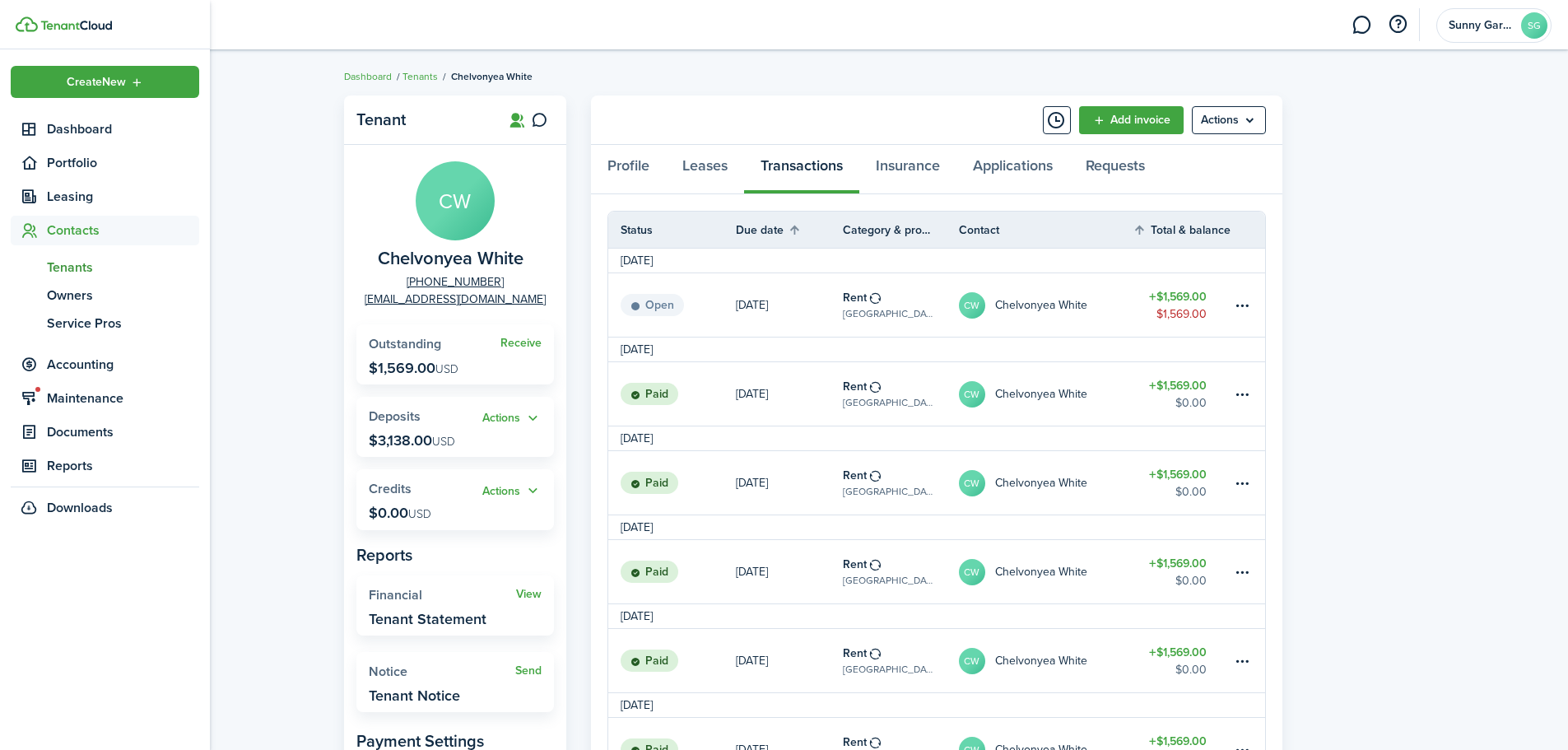
click at [85, 269] on span "Tenants" at bounding box center [122, 268] width 152 height 20
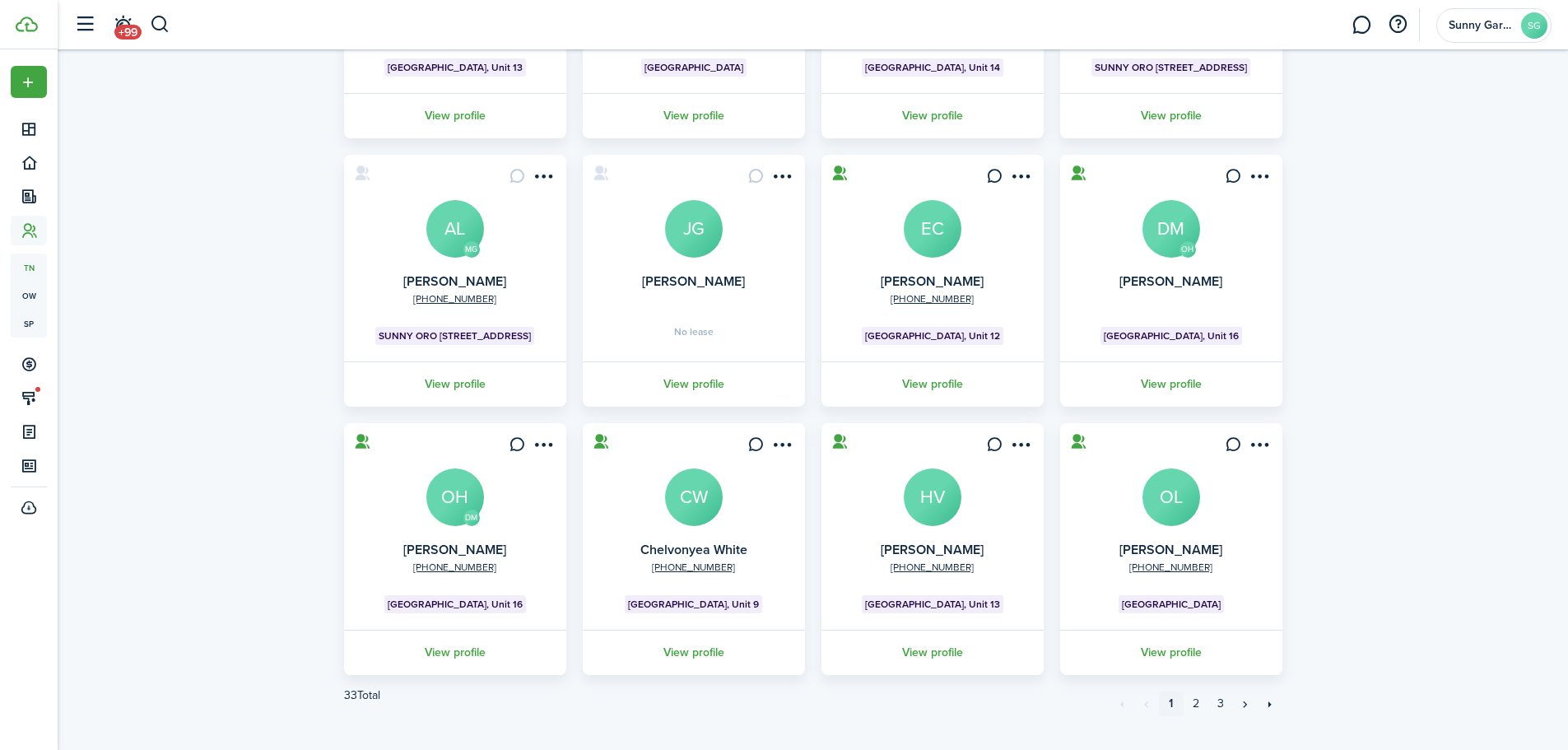
scroll to position [326, 0]
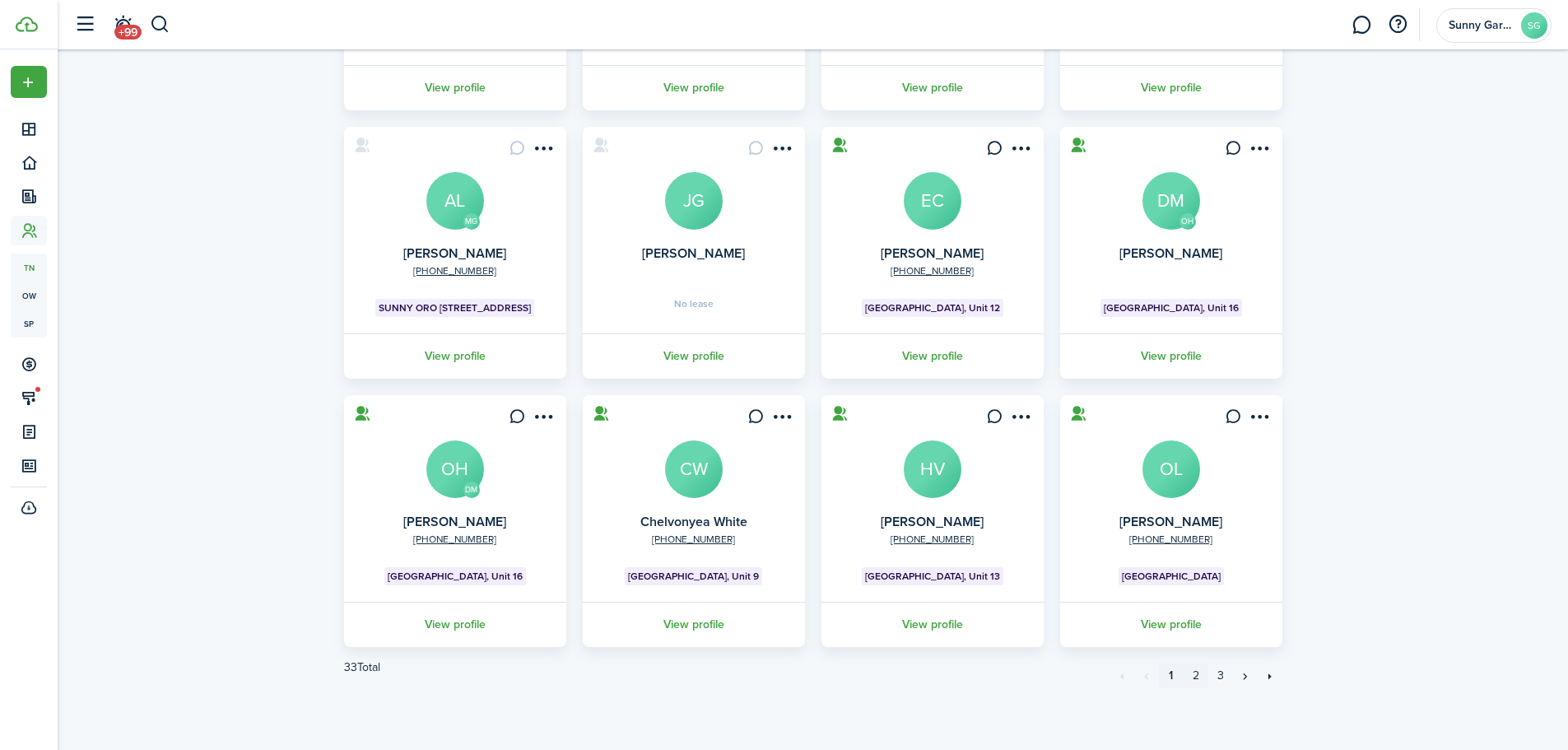
click at [1201, 676] on link "2" at bounding box center [1196, 675] width 24 height 24
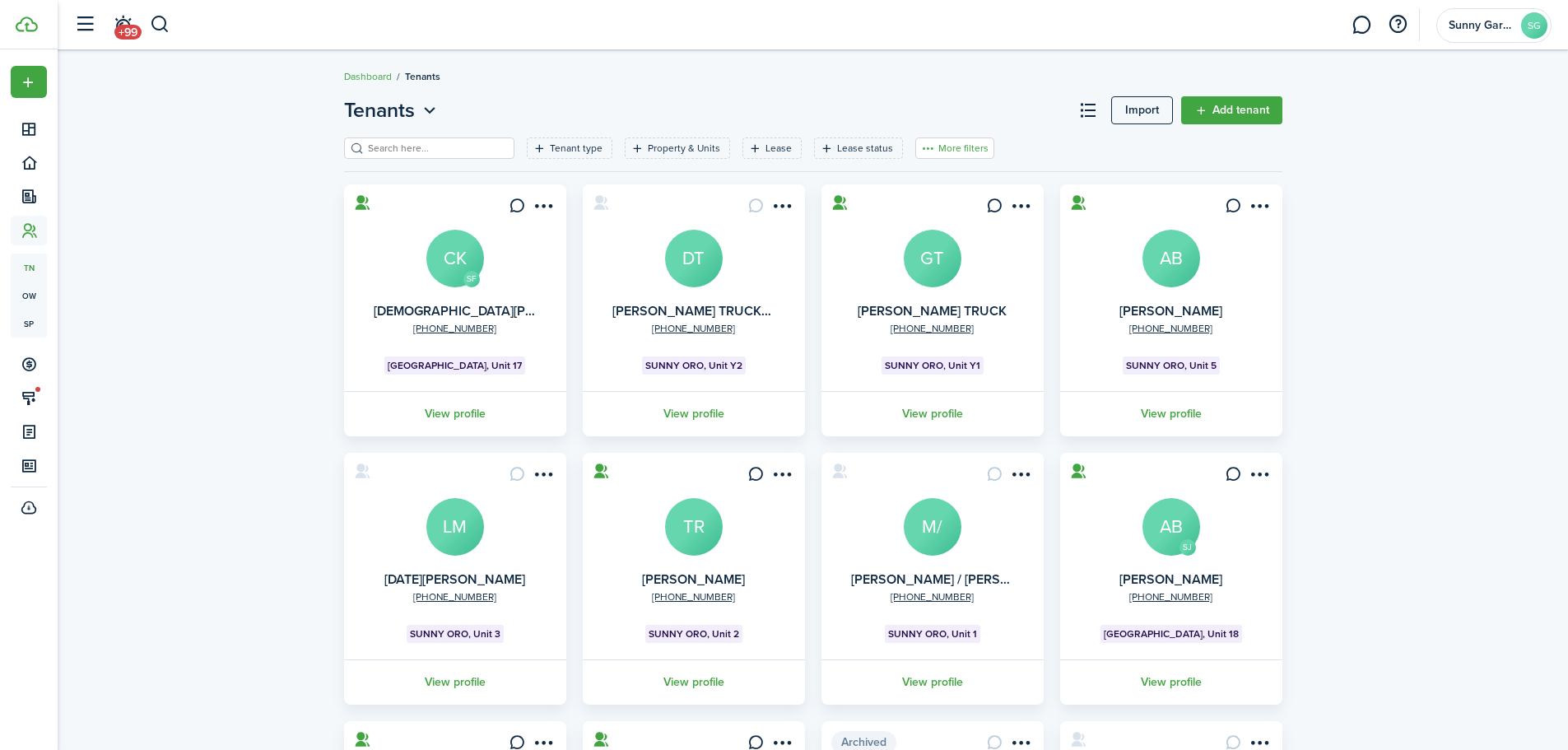
click at [957, 148] on button "More filters" at bounding box center [955, 148] width 79 height 22
click at [922, 268] on button "Sort by A-Z" at bounding box center [930, 269] width 144 height 30
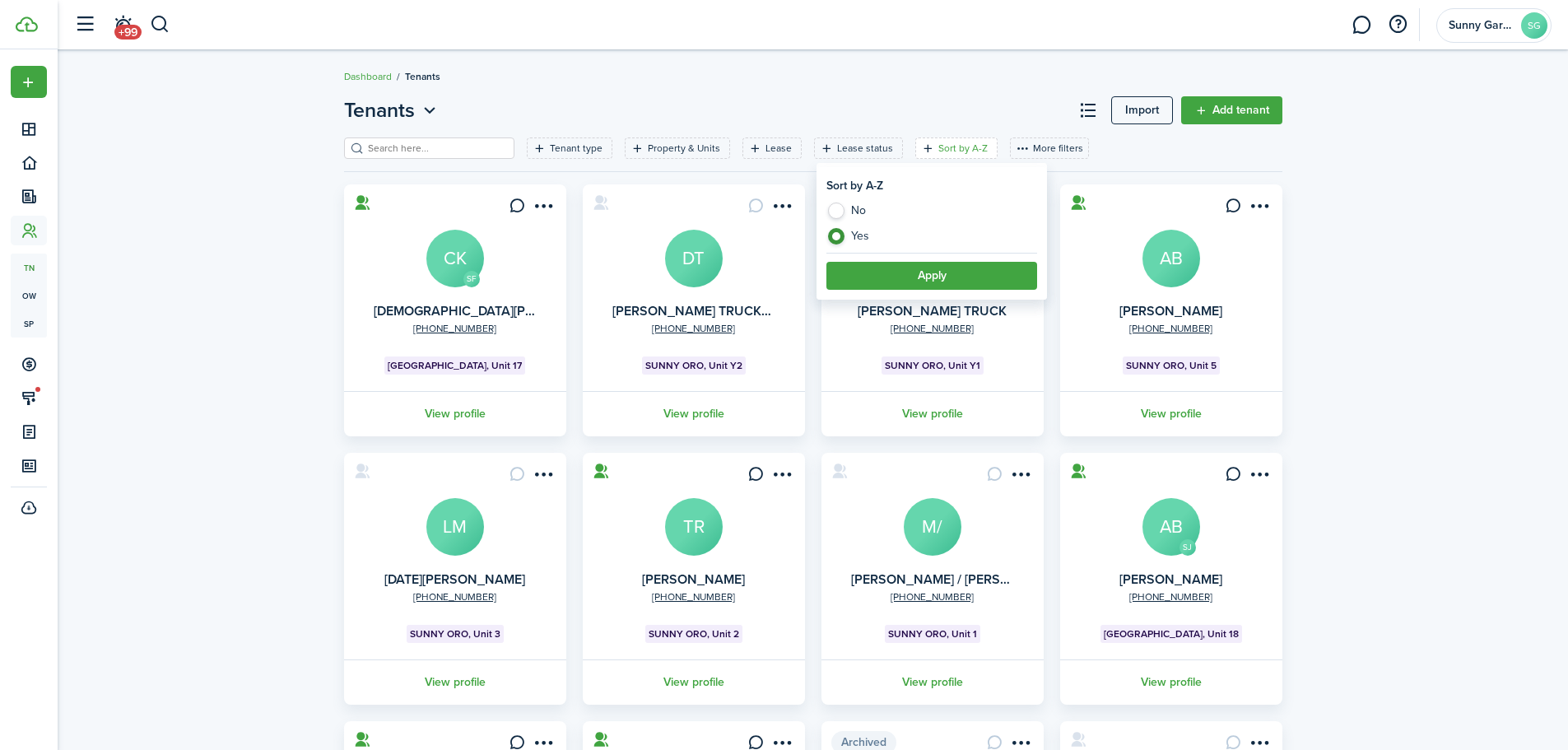
click at [950, 282] on button "Apply" at bounding box center [931, 275] width 210 height 28
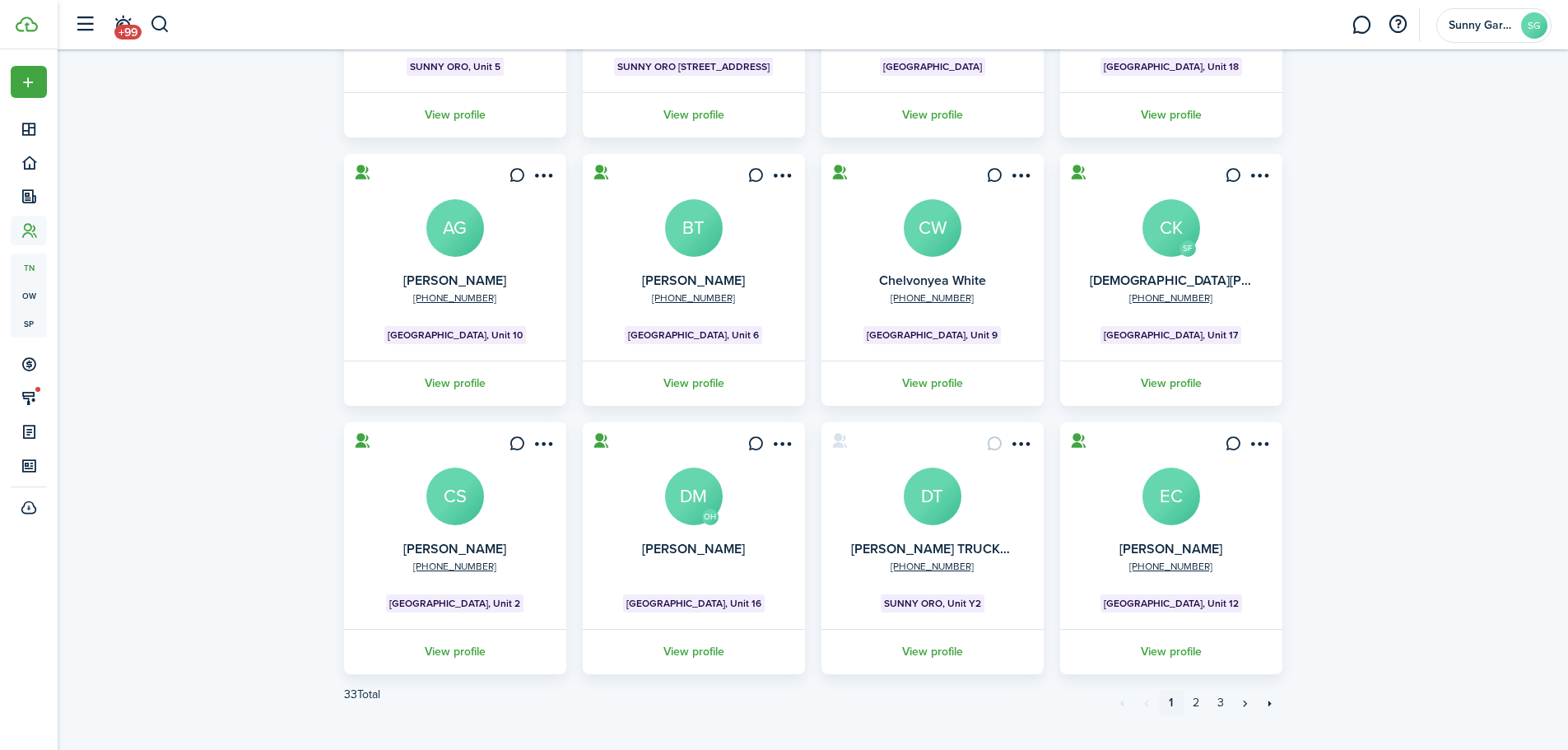
scroll to position [326, 0]
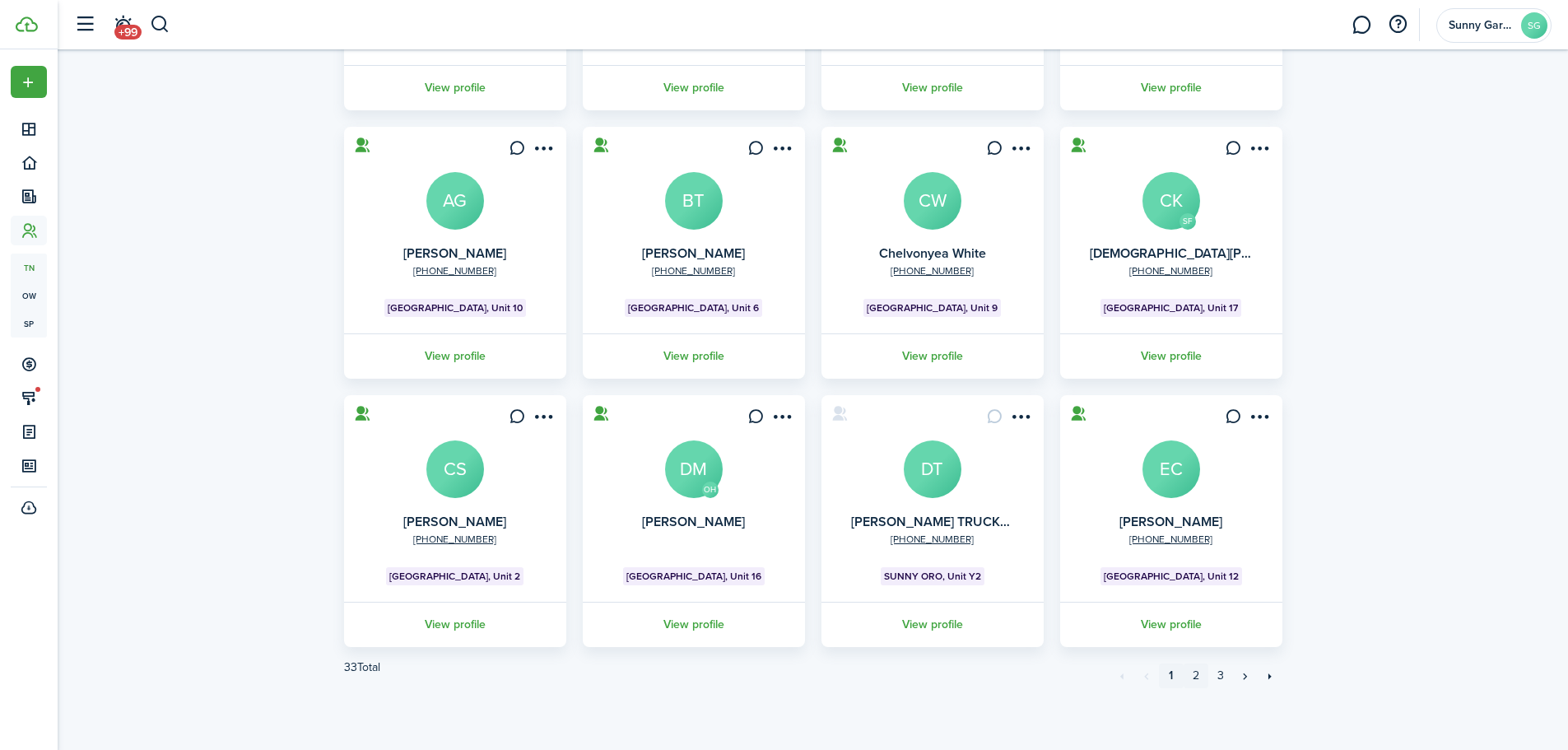
click at [1192, 672] on link "2" at bounding box center [1196, 675] width 24 height 24
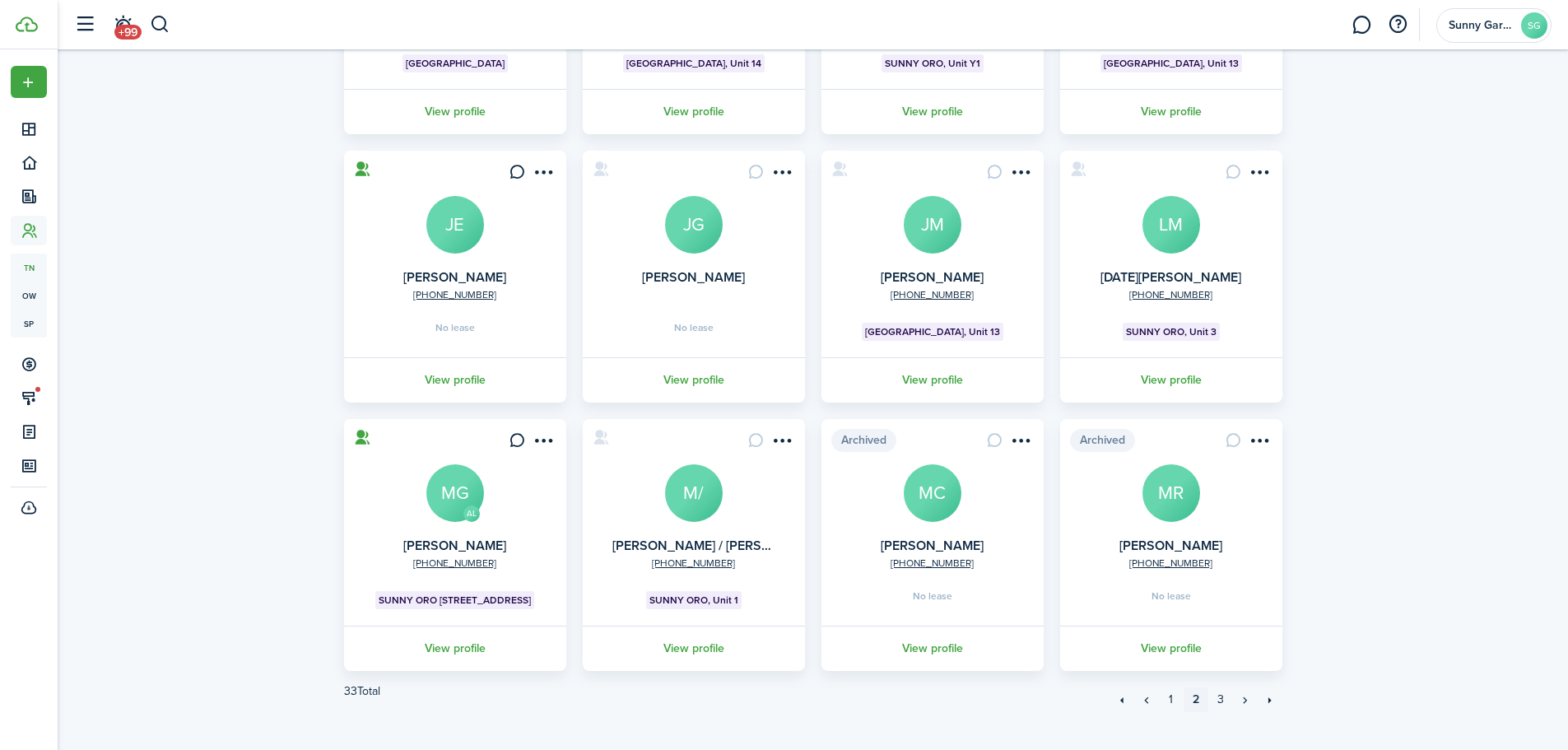
scroll to position [326, 0]
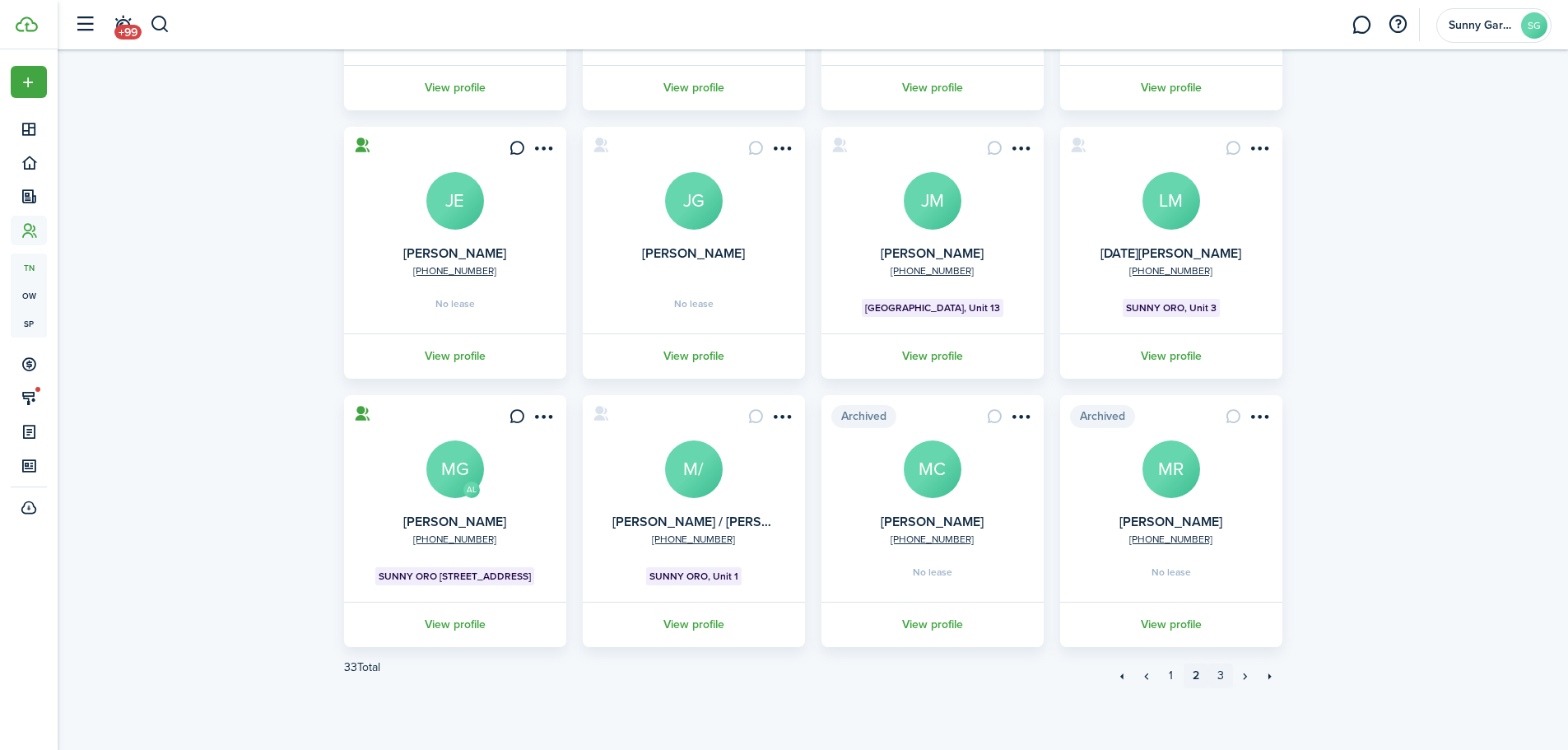
click at [1214, 682] on link "3" at bounding box center [1220, 675] width 24 height 24
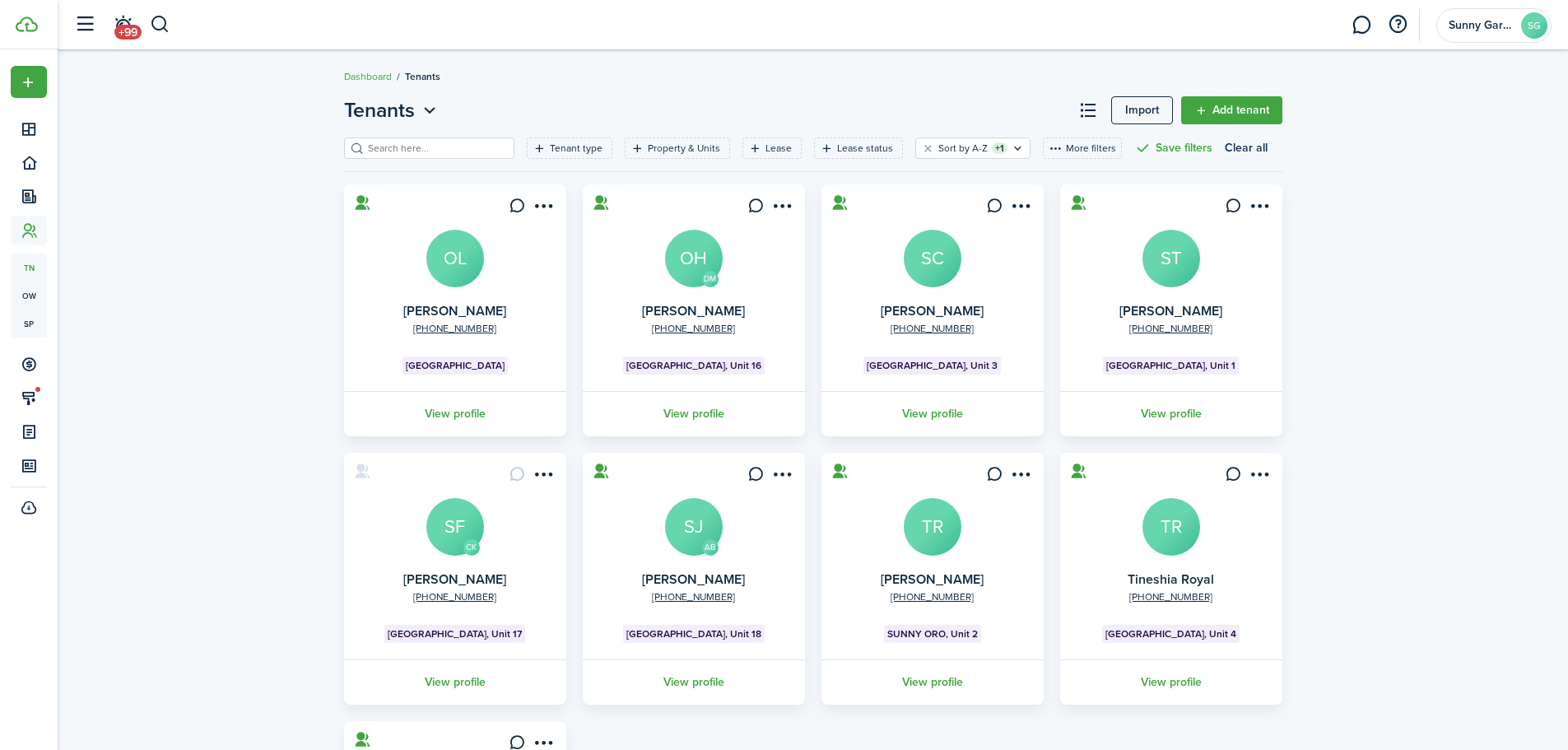
click at [482, 249] on avatar-text "OL" at bounding box center [455, 258] width 58 height 58
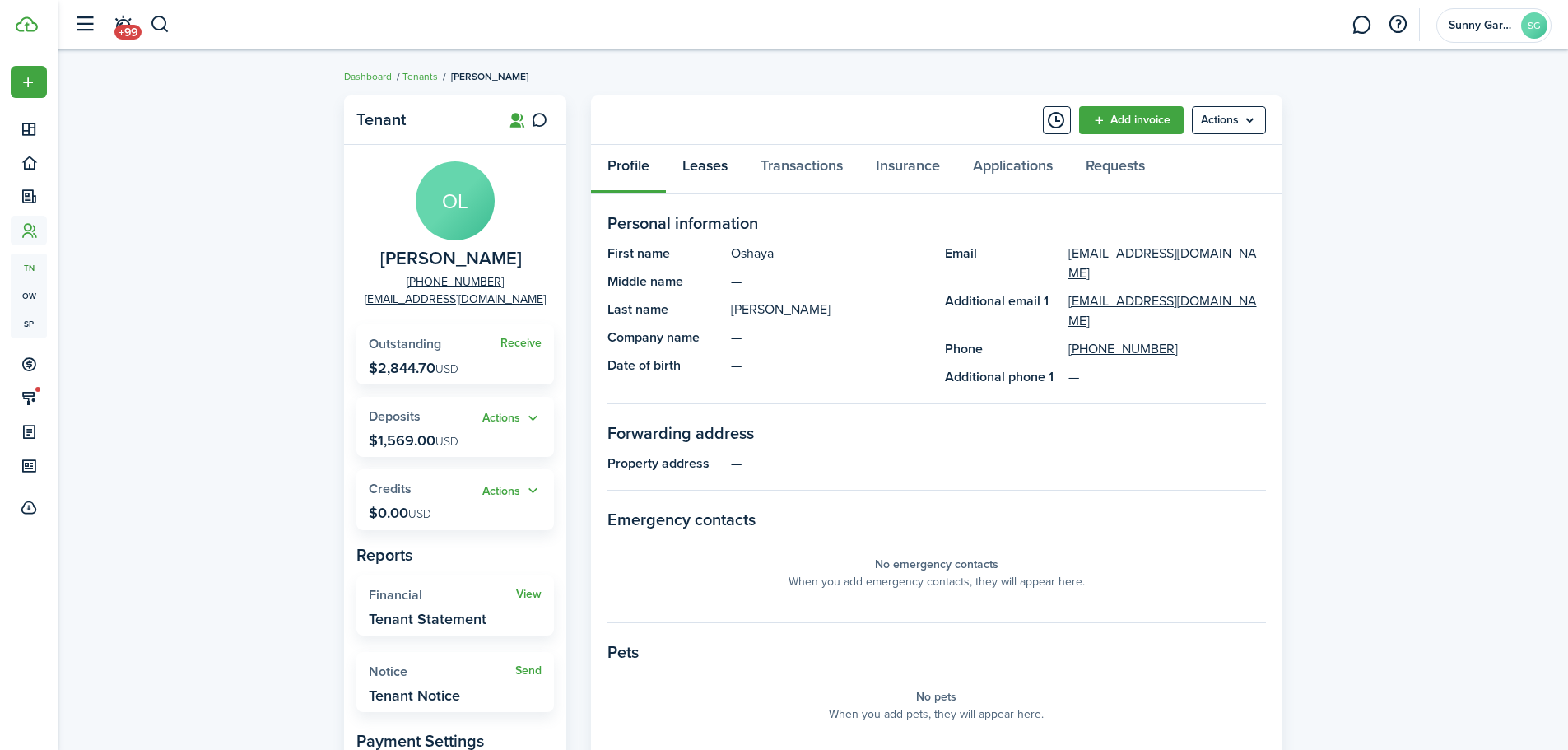
click at [708, 171] on link "Leases" at bounding box center [705, 169] width 78 height 49
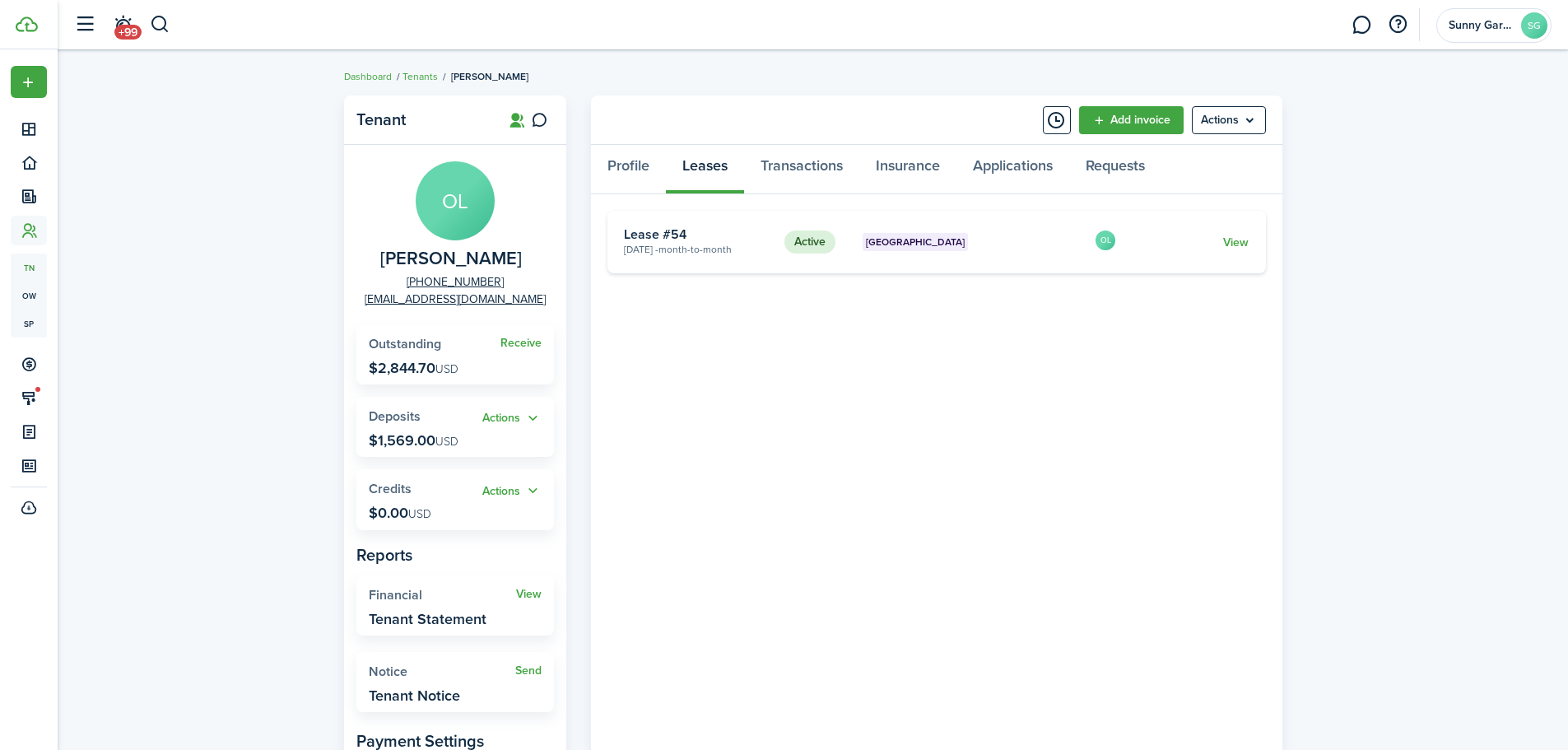
click at [1229, 236] on link "View" at bounding box center [1236, 242] width 25 height 17
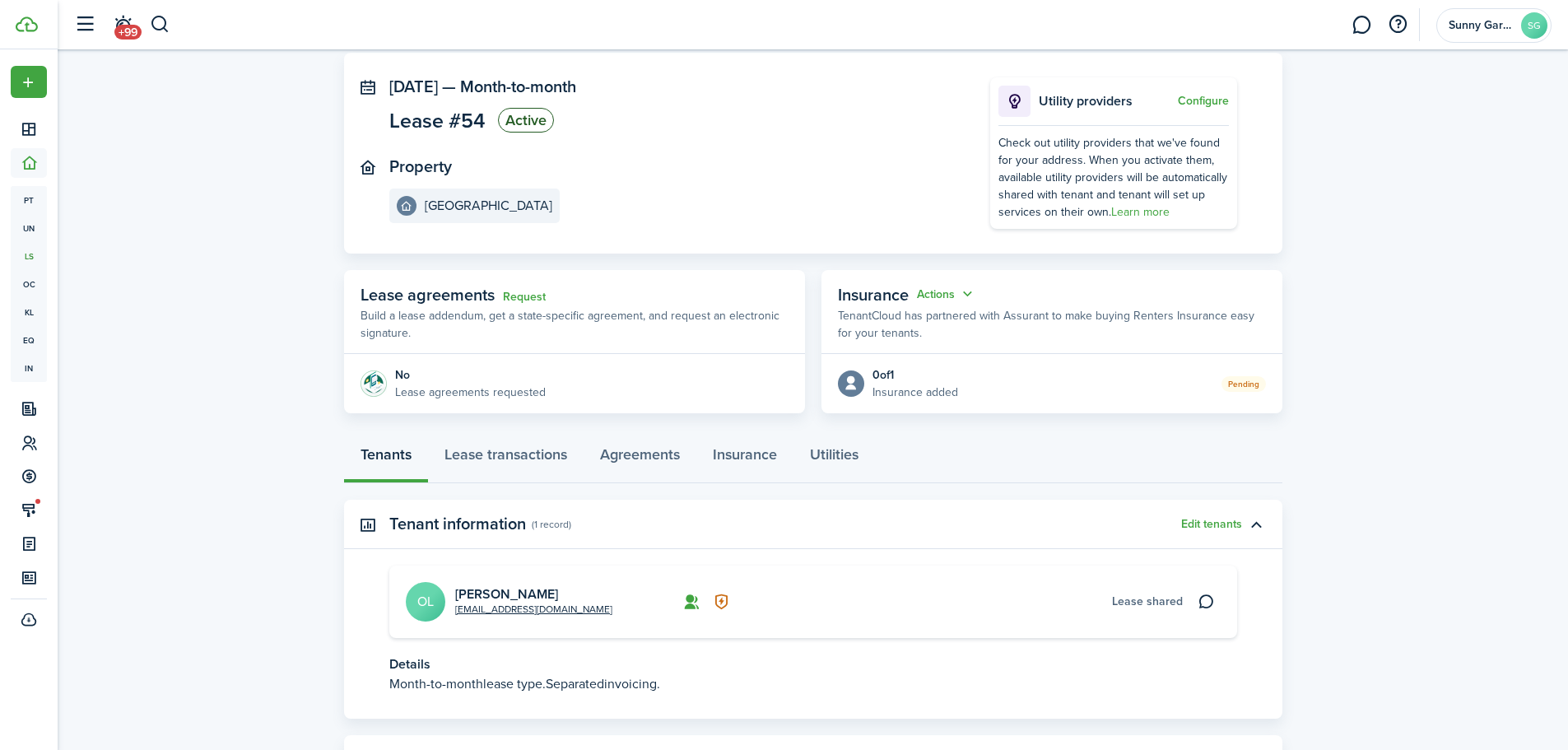
scroll to position [162, 0]
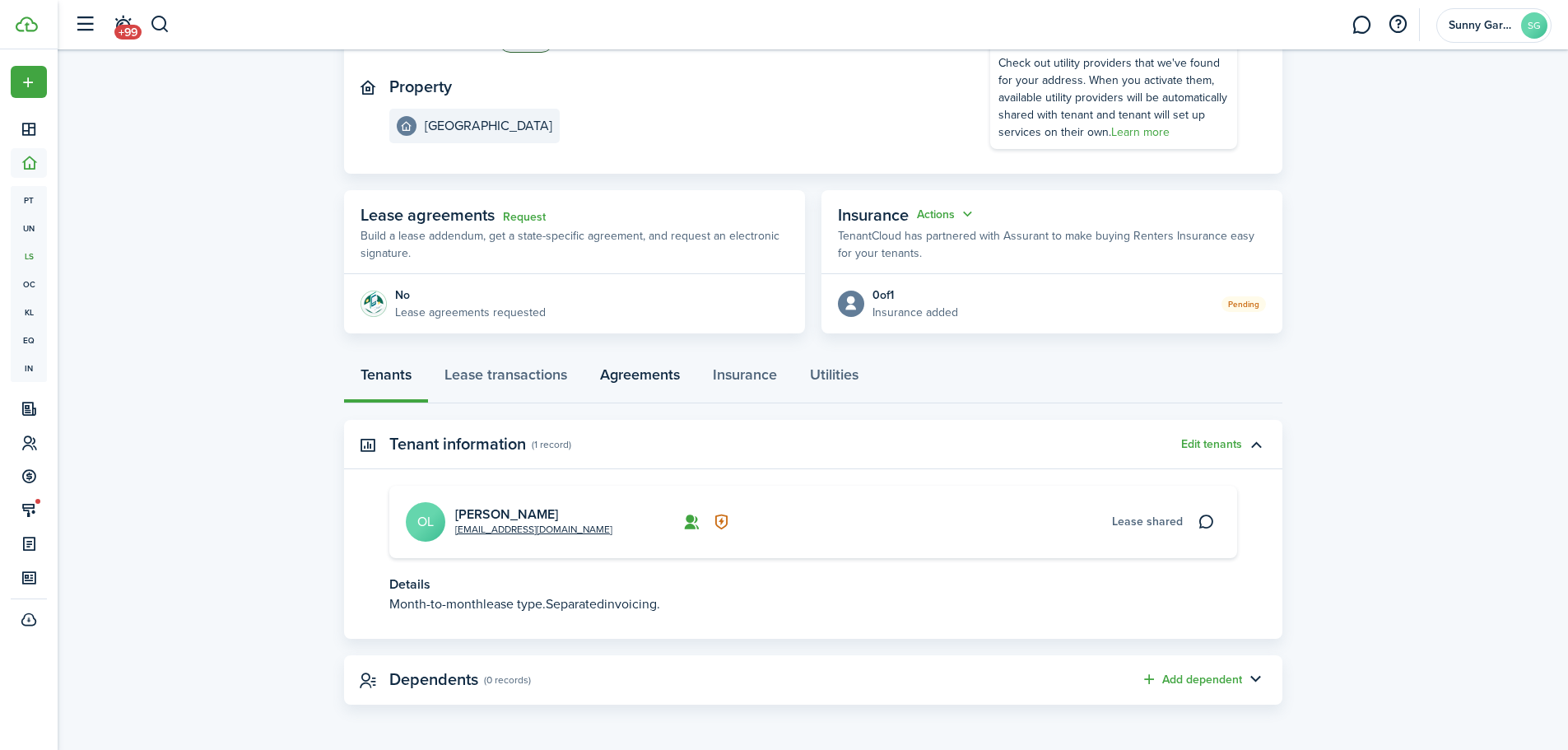
click at [656, 378] on link "Agreements" at bounding box center [639, 379] width 112 height 49
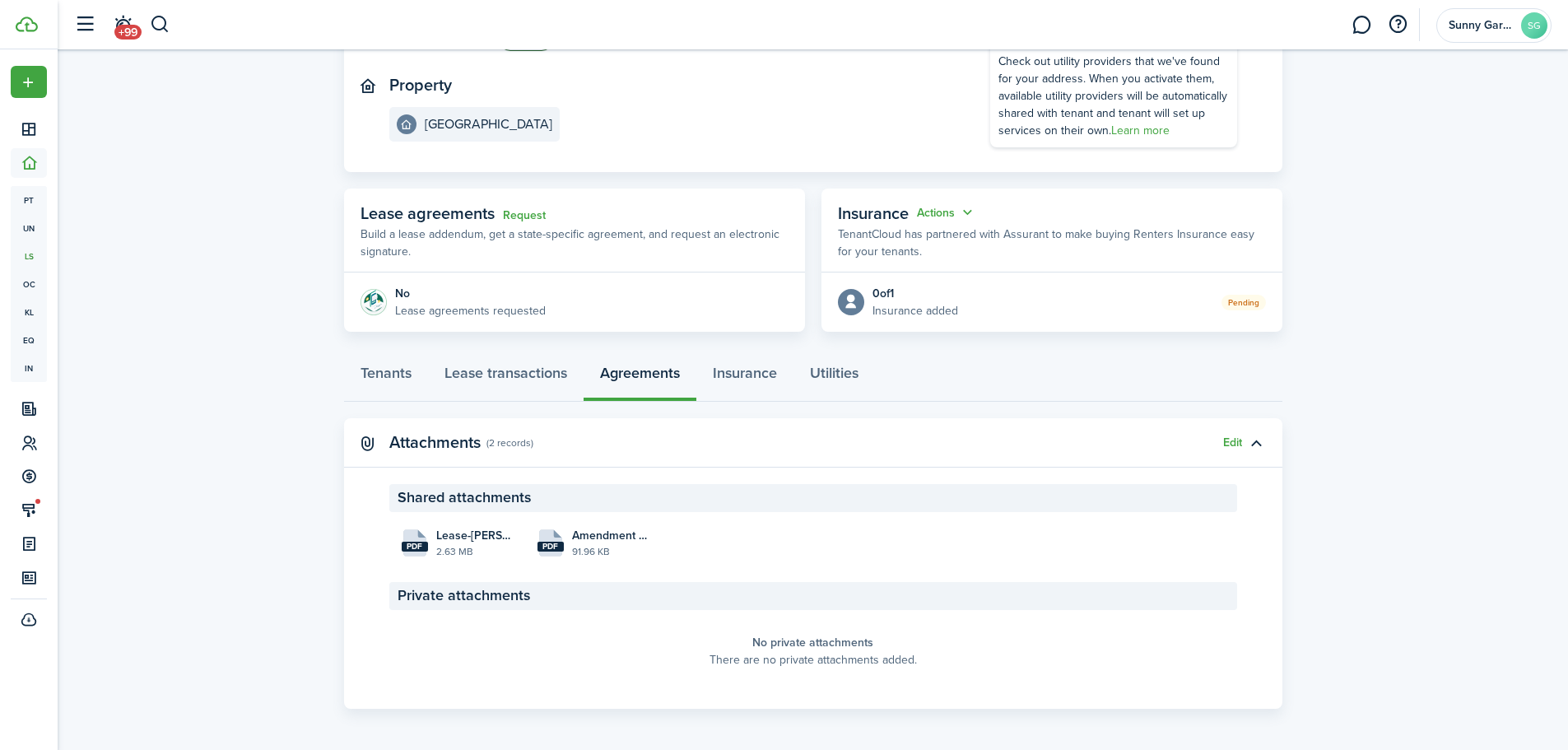
scroll to position [165, 0]
click at [474, 551] on file-size "2.63 MB" at bounding box center [474, 550] width 76 height 14
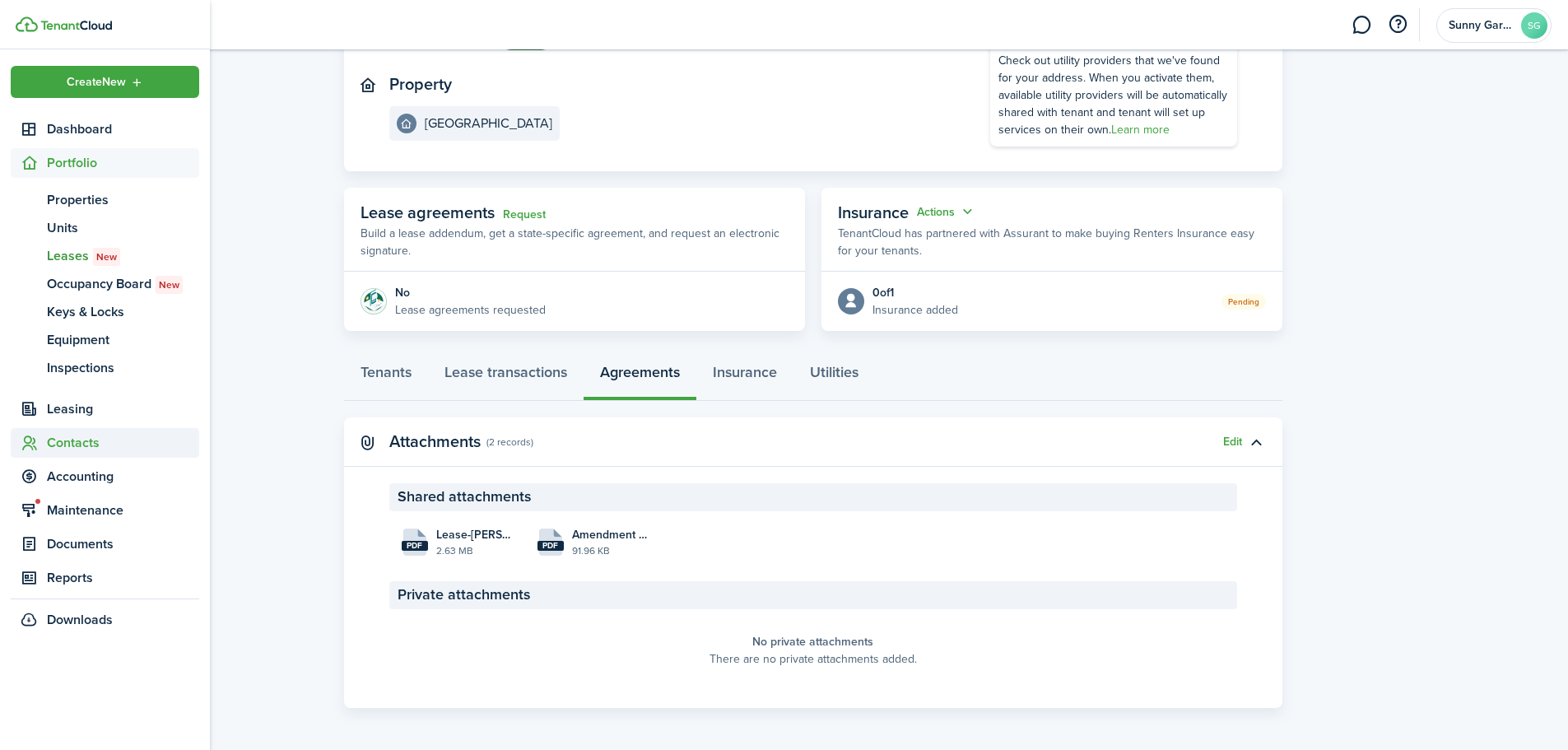
click at [64, 444] on span "Contacts" at bounding box center [122, 443] width 152 height 20
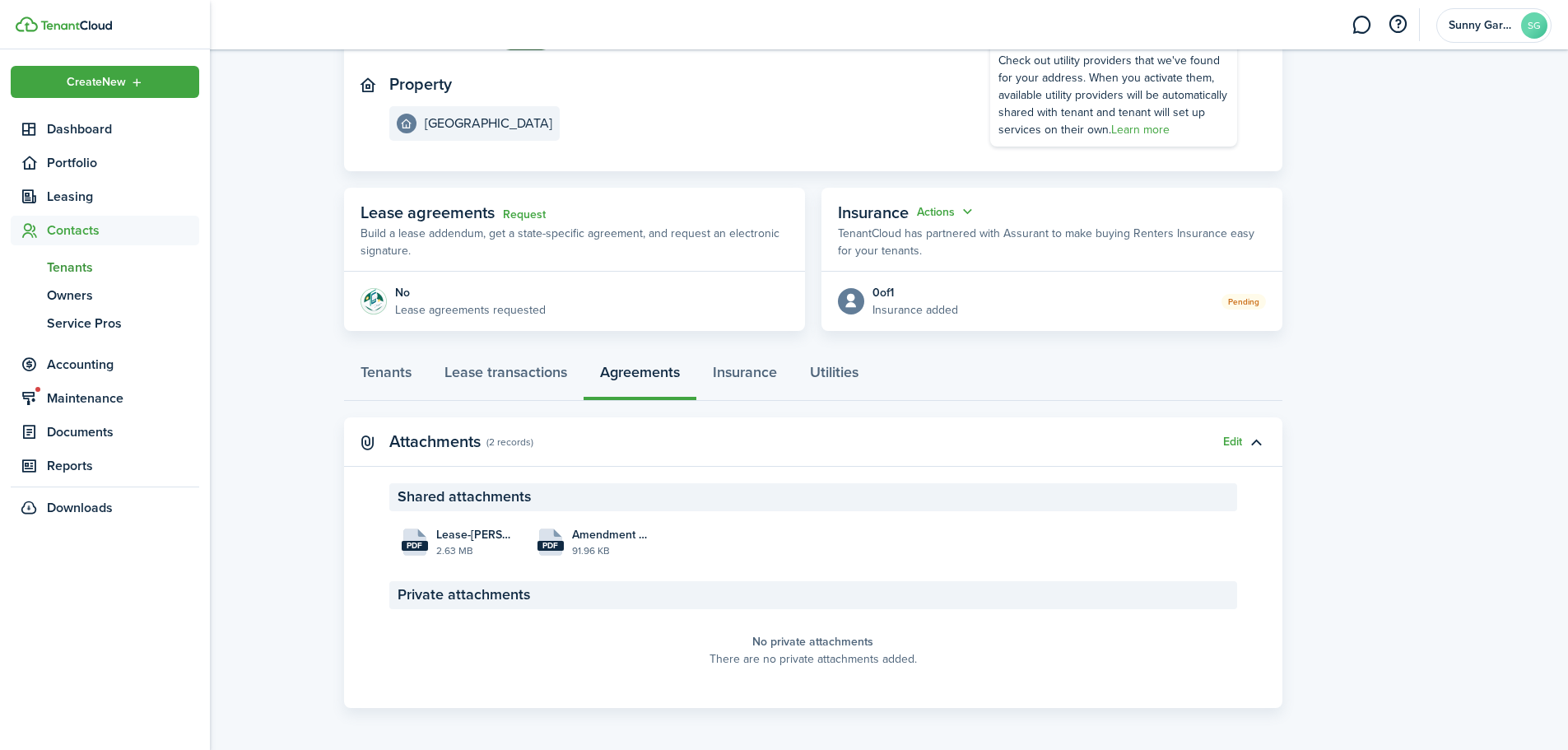
click at [84, 264] on span "Tenants" at bounding box center [122, 268] width 152 height 20
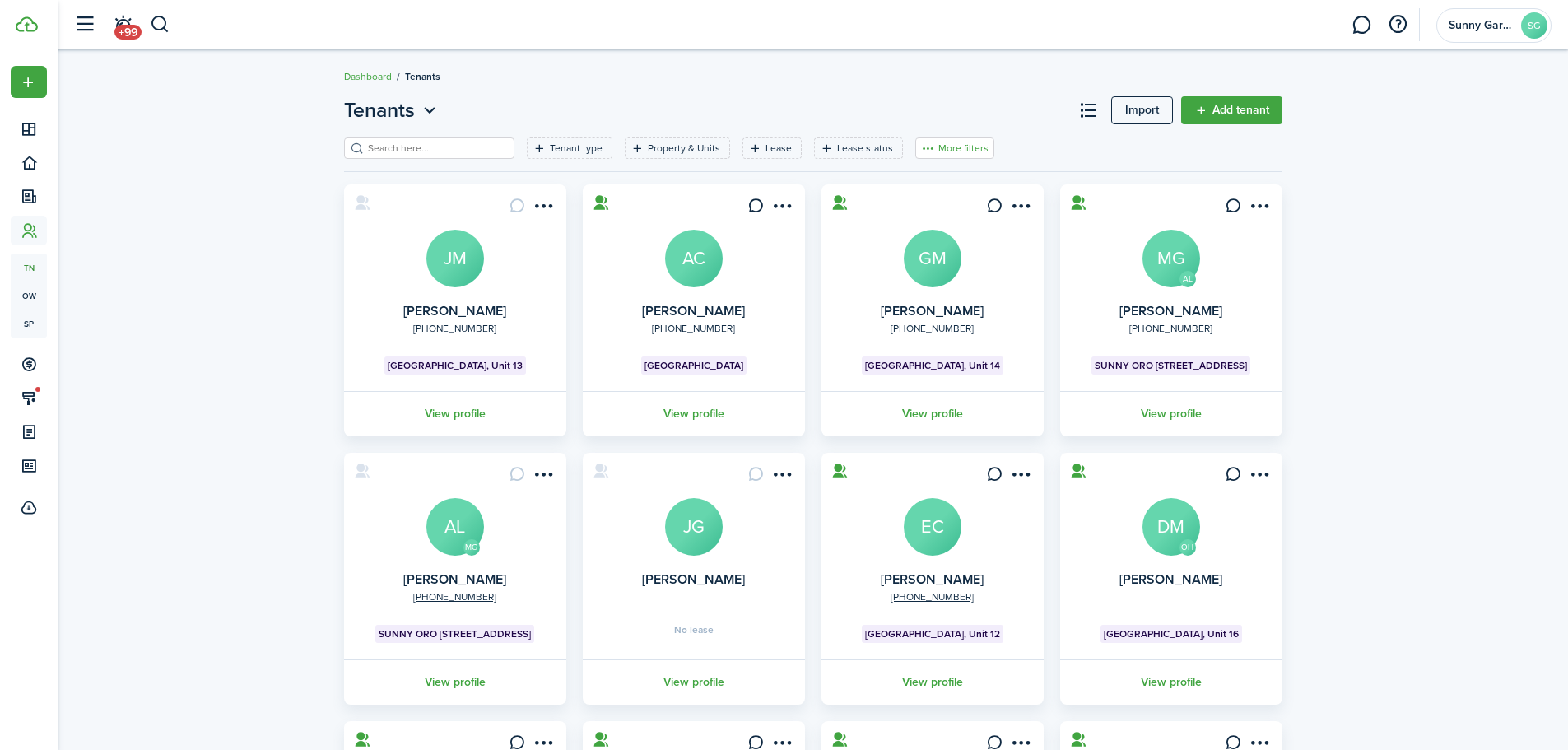
click at [948, 139] on button "More filters" at bounding box center [955, 148] width 79 height 22
click at [930, 268] on button "Sort by A-Z" at bounding box center [930, 269] width 144 height 30
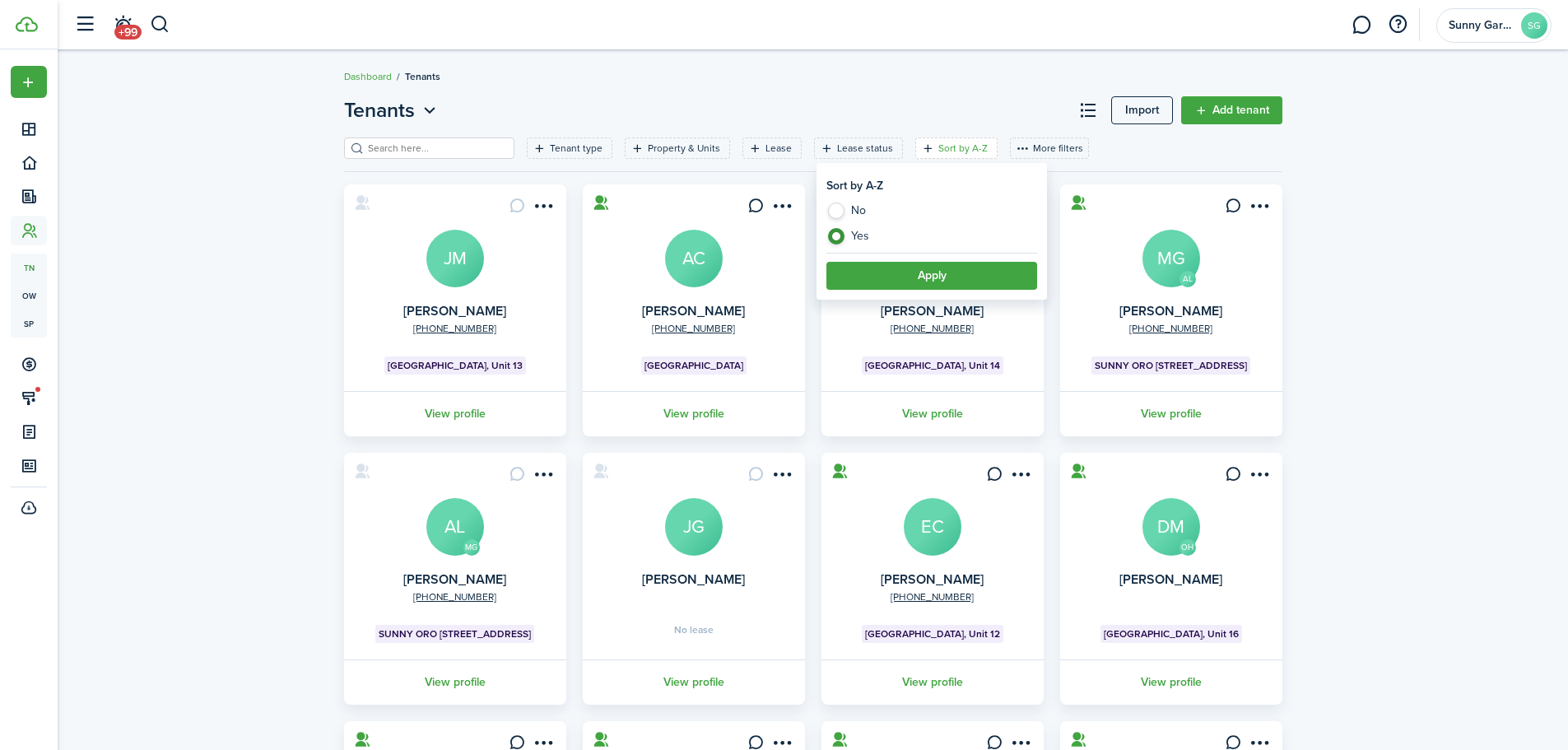
click at [972, 286] on button "Apply" at bounding box center [931, 275] width 210 height 28
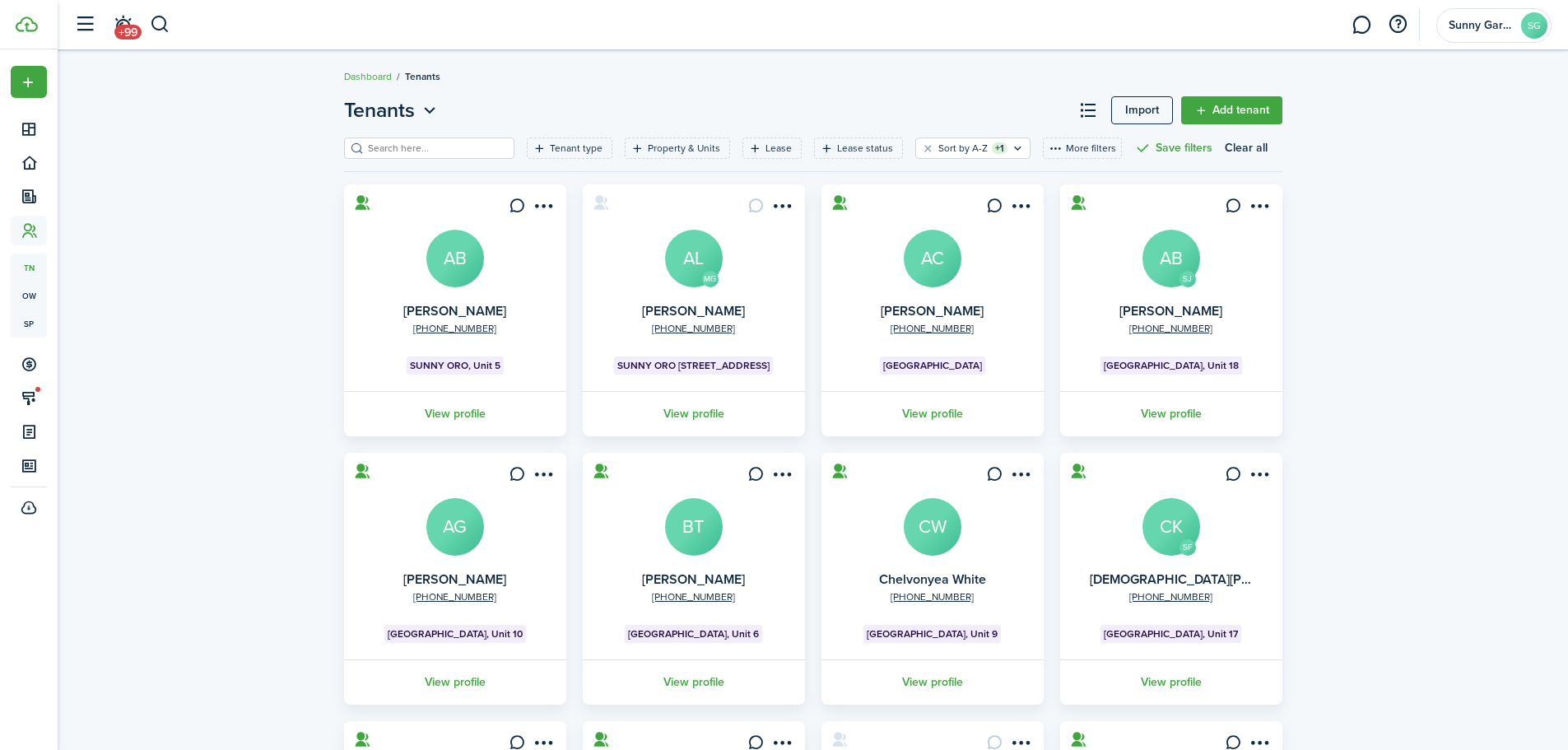
click at [1182, 534] on avatar-text "CK" at bounding box center [1172, 527] width 58 height 58
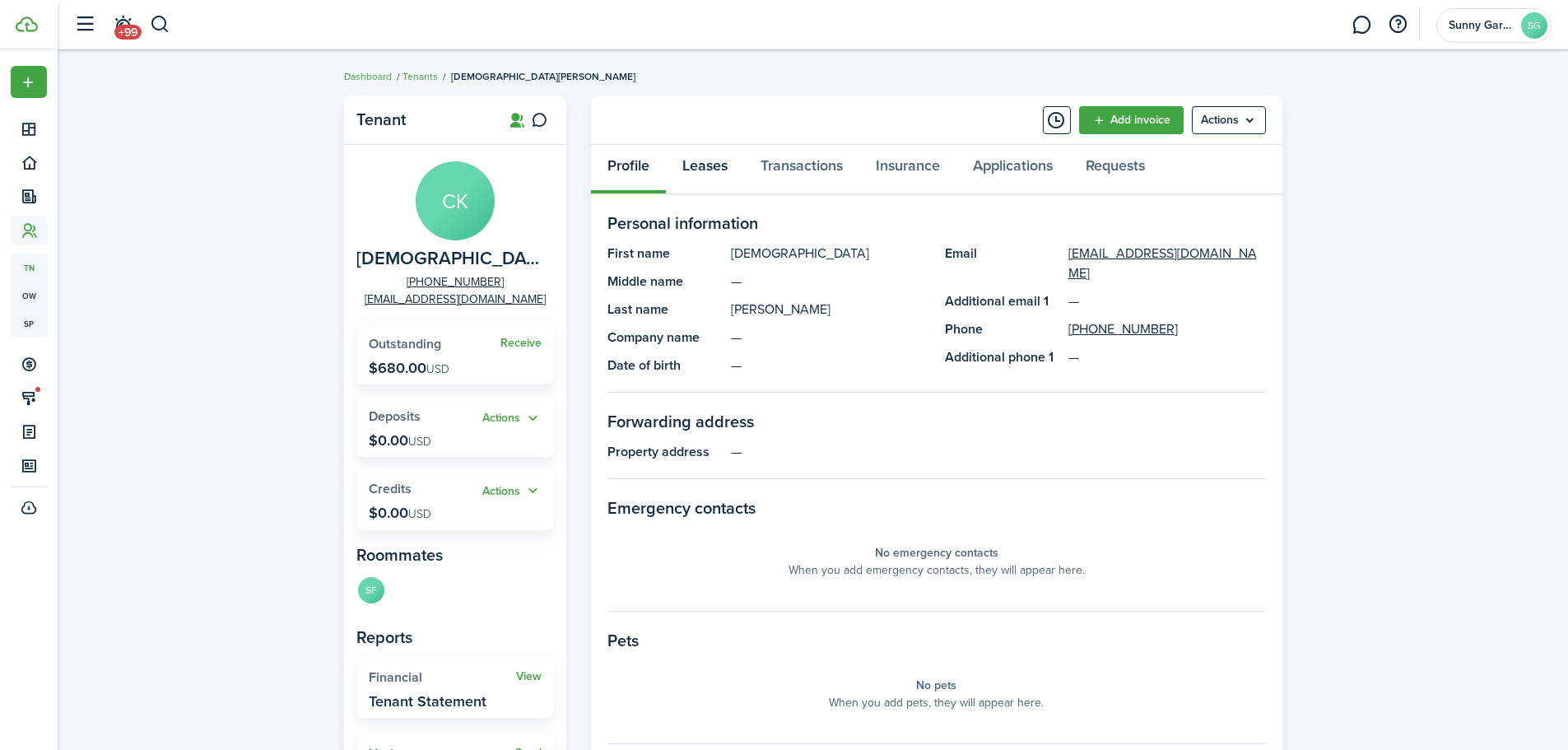
click at [701, 161] on link "Leases" at bounding box center [705, 169] width 78 height 49
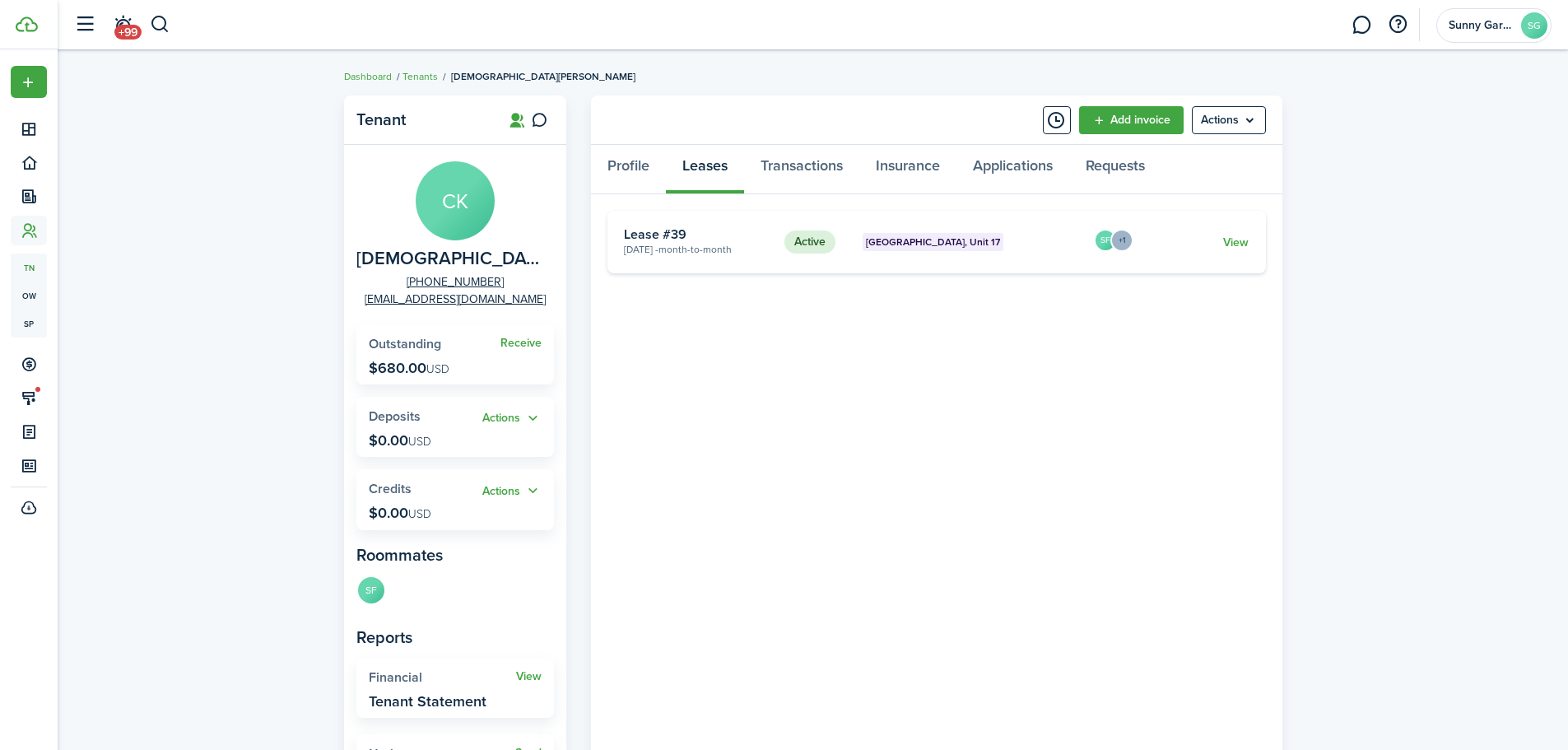
click at [1236, 239] on link "View" at bounding box center [1236, 242] width 25 height 17
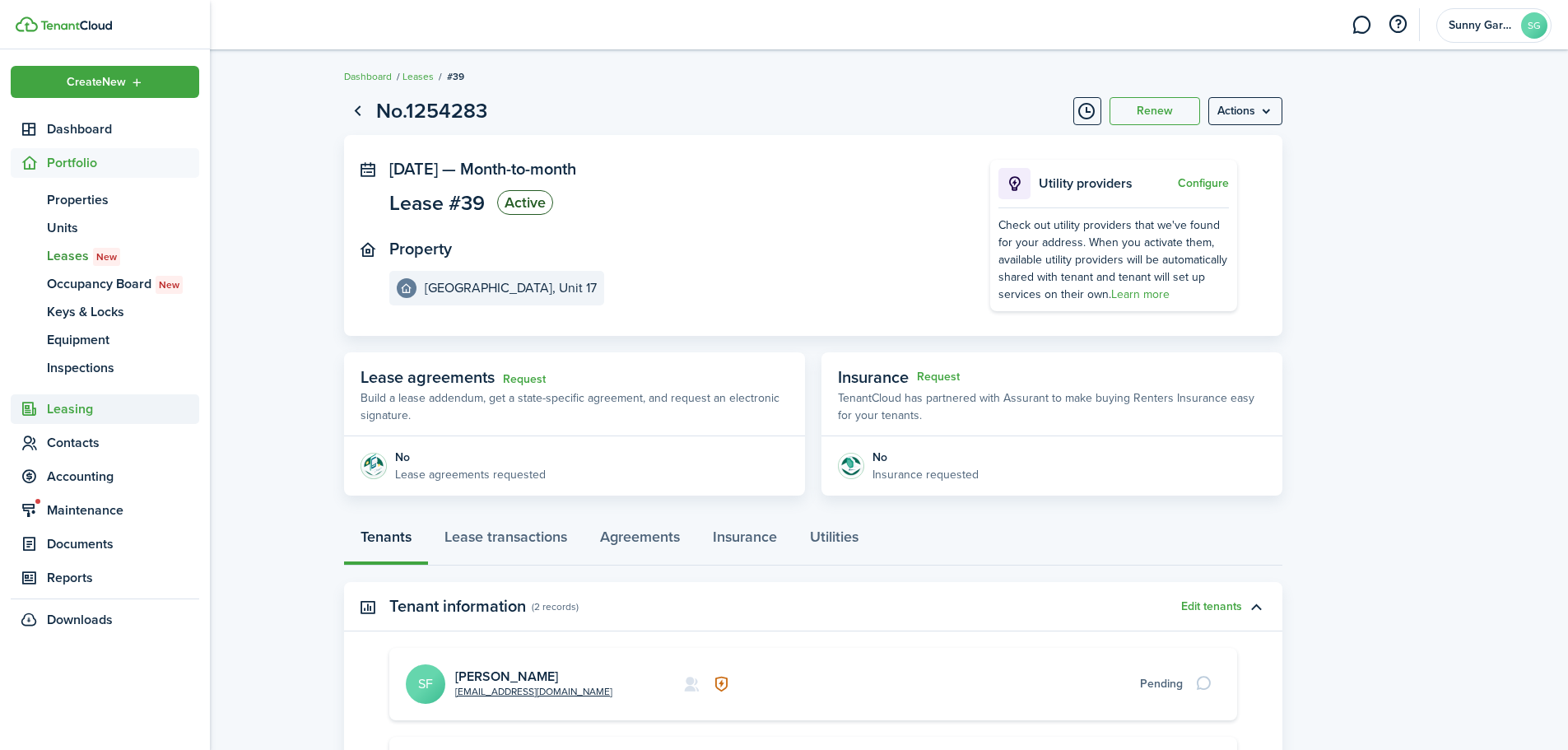
click at [85, 420] on span "Leasing" at bounding box center [105, 409] width 189 height 30
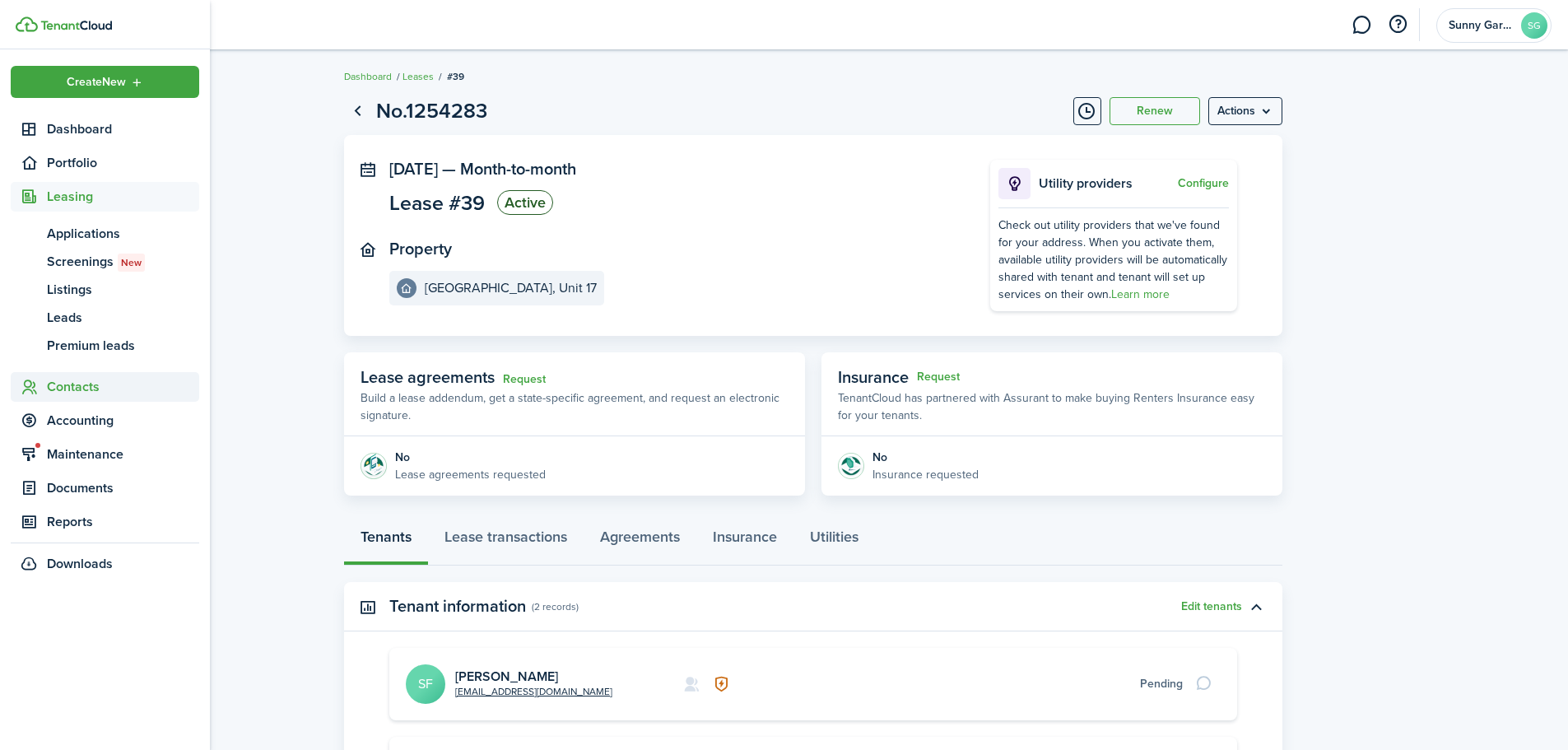
click at [92, 386] on span "Contacts" at bounding box center [122, 387] width 152 height 20
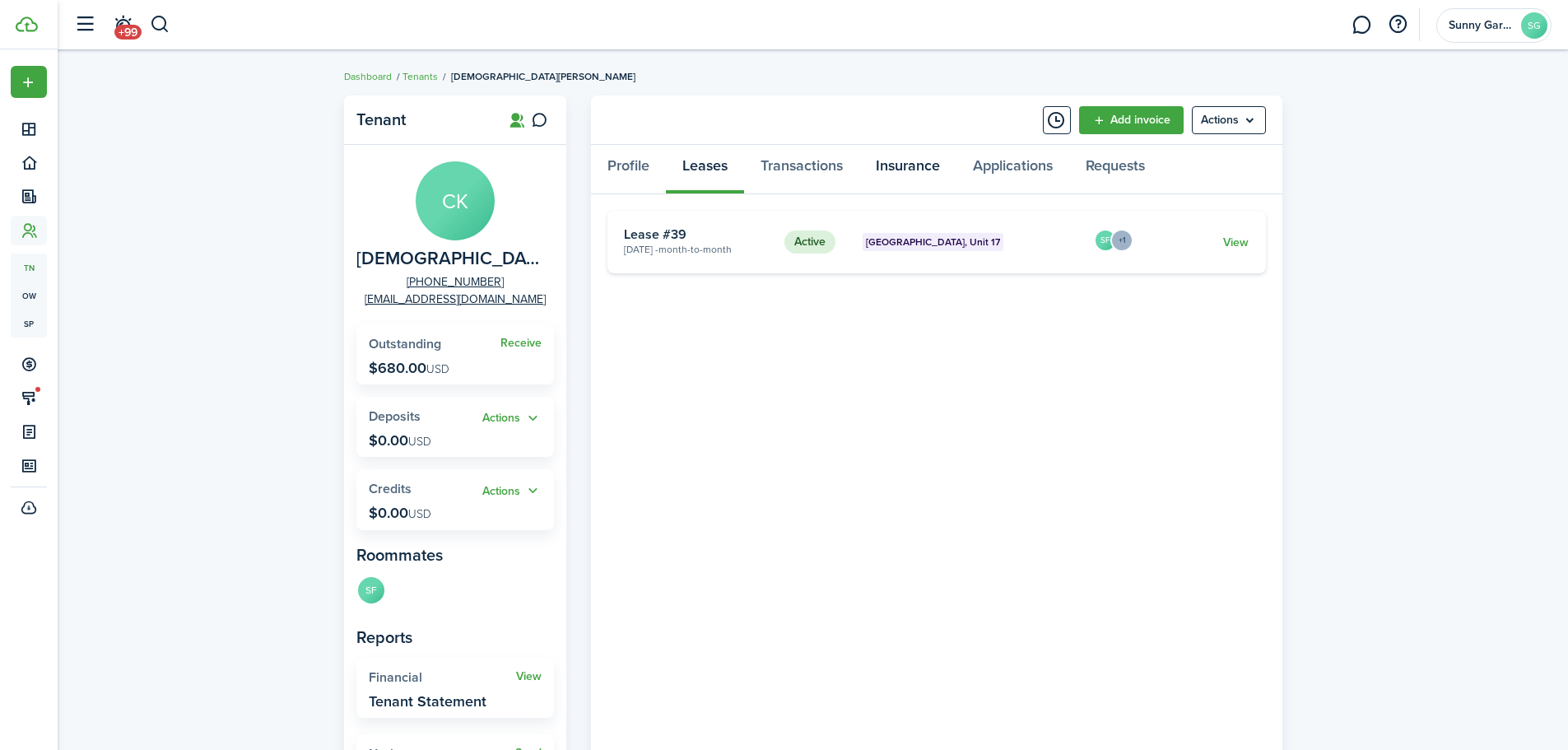
click at [904, 171] on link "Insurance" at bounding box center [908, 169] width 97 height 49
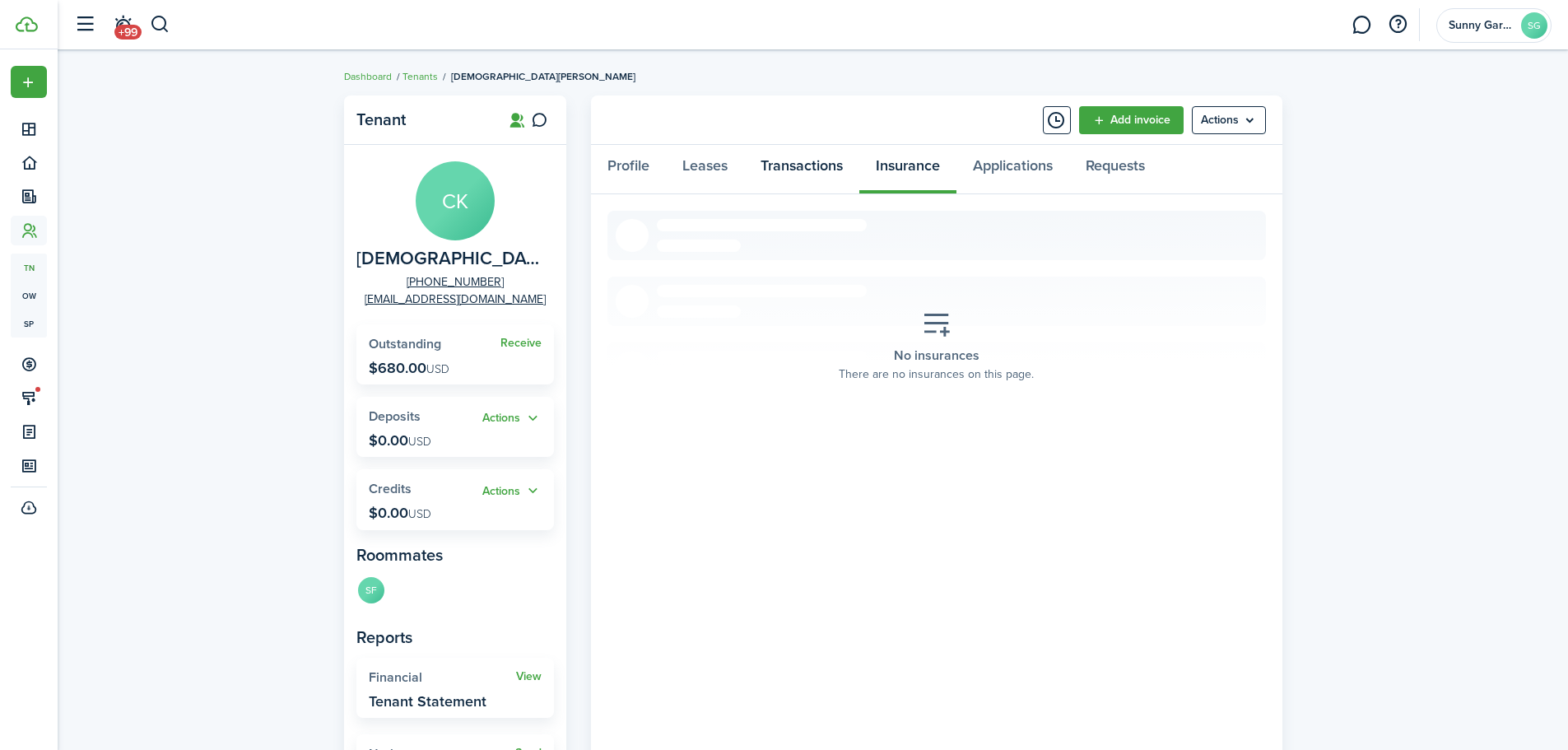
click at [805, 171] on link "Transactions" at bounding box center [802, 169] width 115 height 49
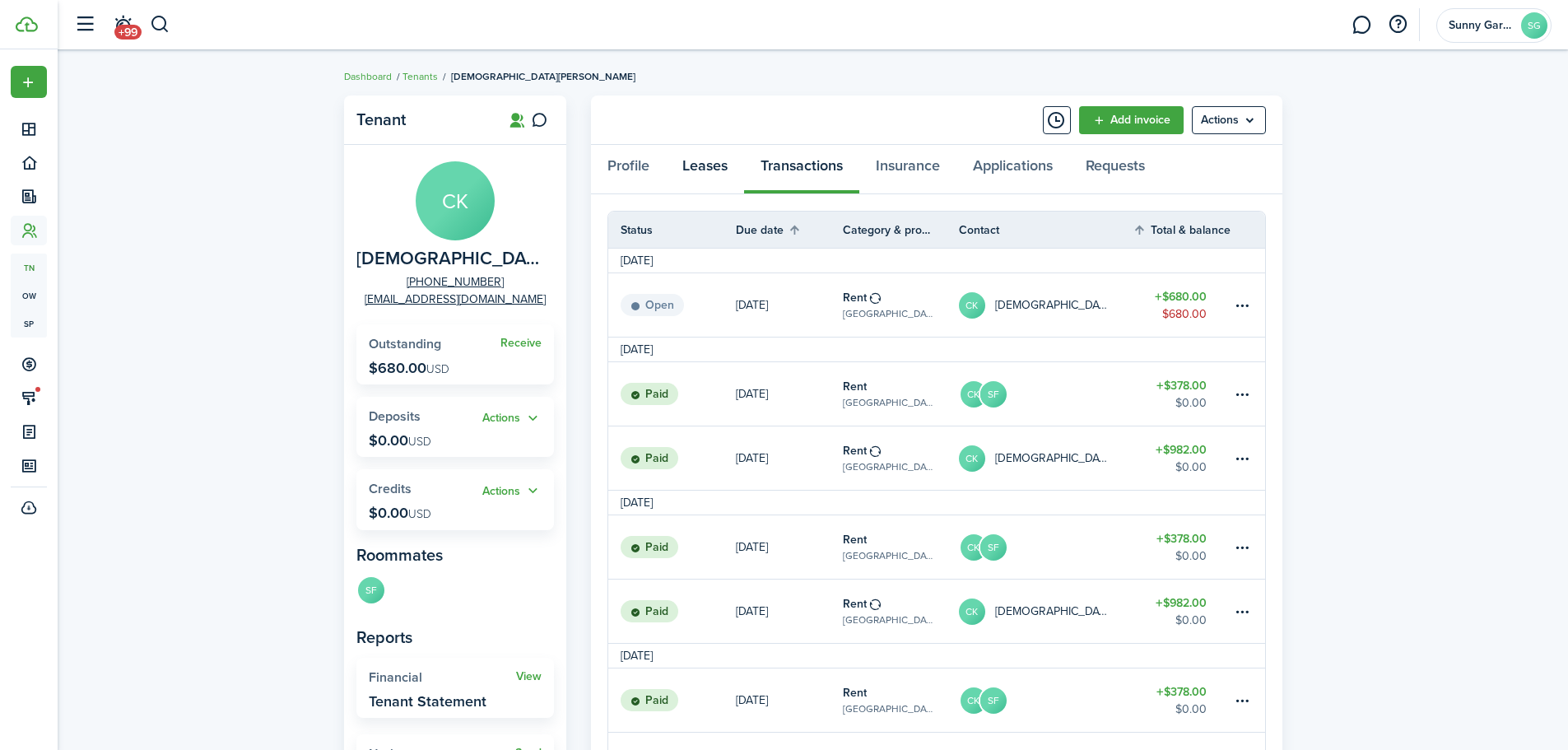
click at [707, 166] on link "Leases" at bounding box center [705, 169] width 78 height 49
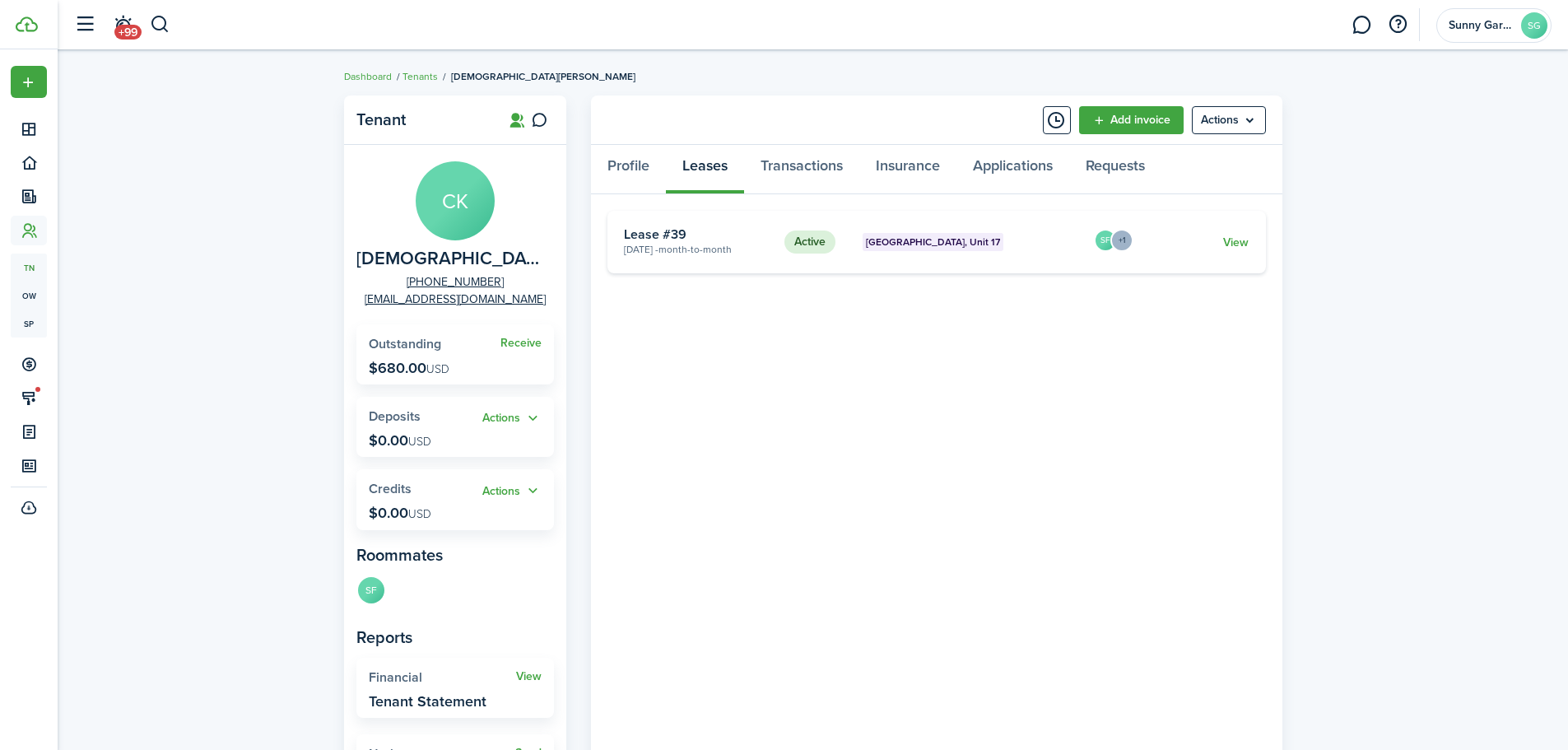
click at [1251, 239] on card "Active Sunny Garden Village, Unit 17 Jul 07, 2022 - Month-to-month Lease #39 SF…" at bounding box center [937, 242] width 659 height 63
click at [1232, 245] on link "View" at bounding box center [1236, 242] width 25 height 17
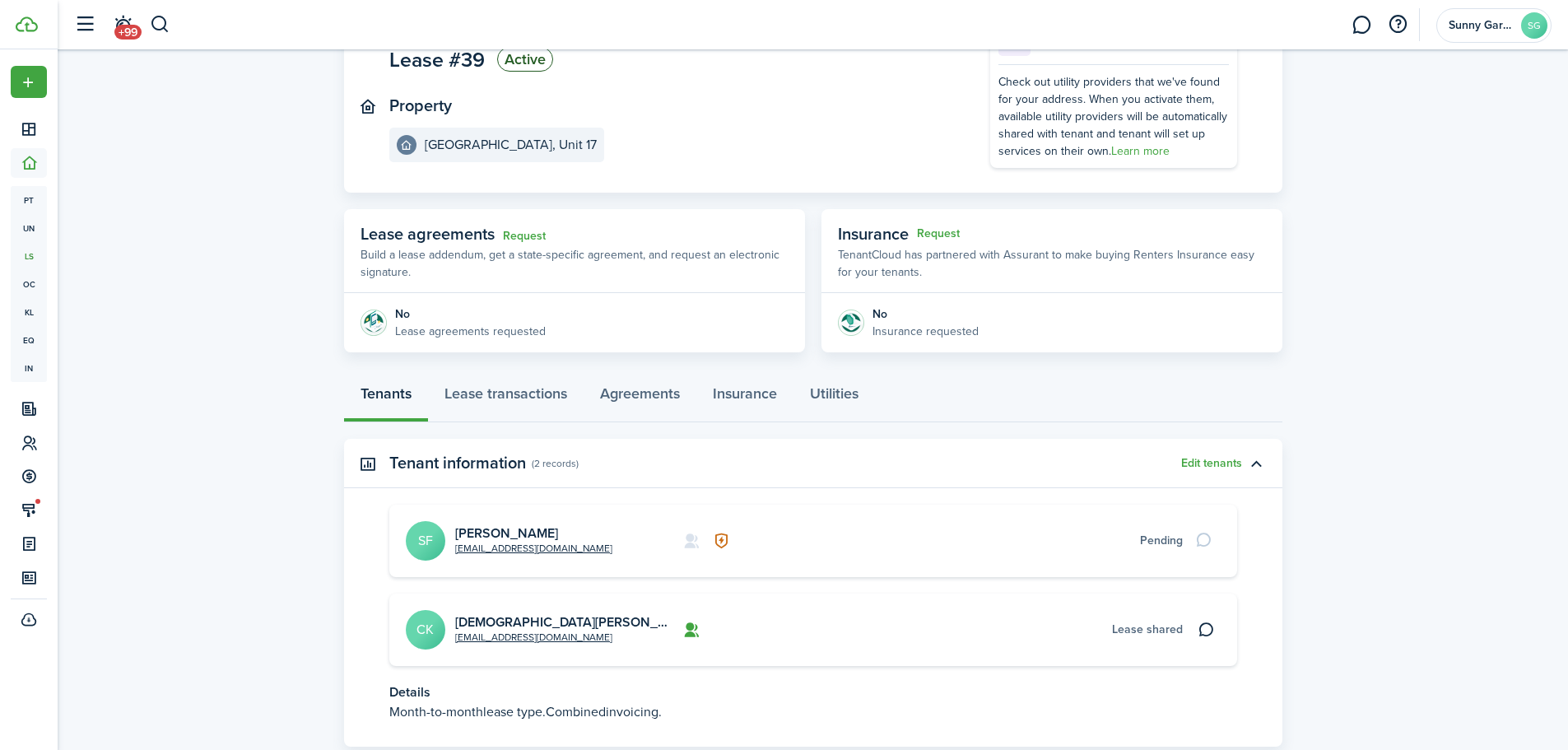
scroll to position [165, 0]
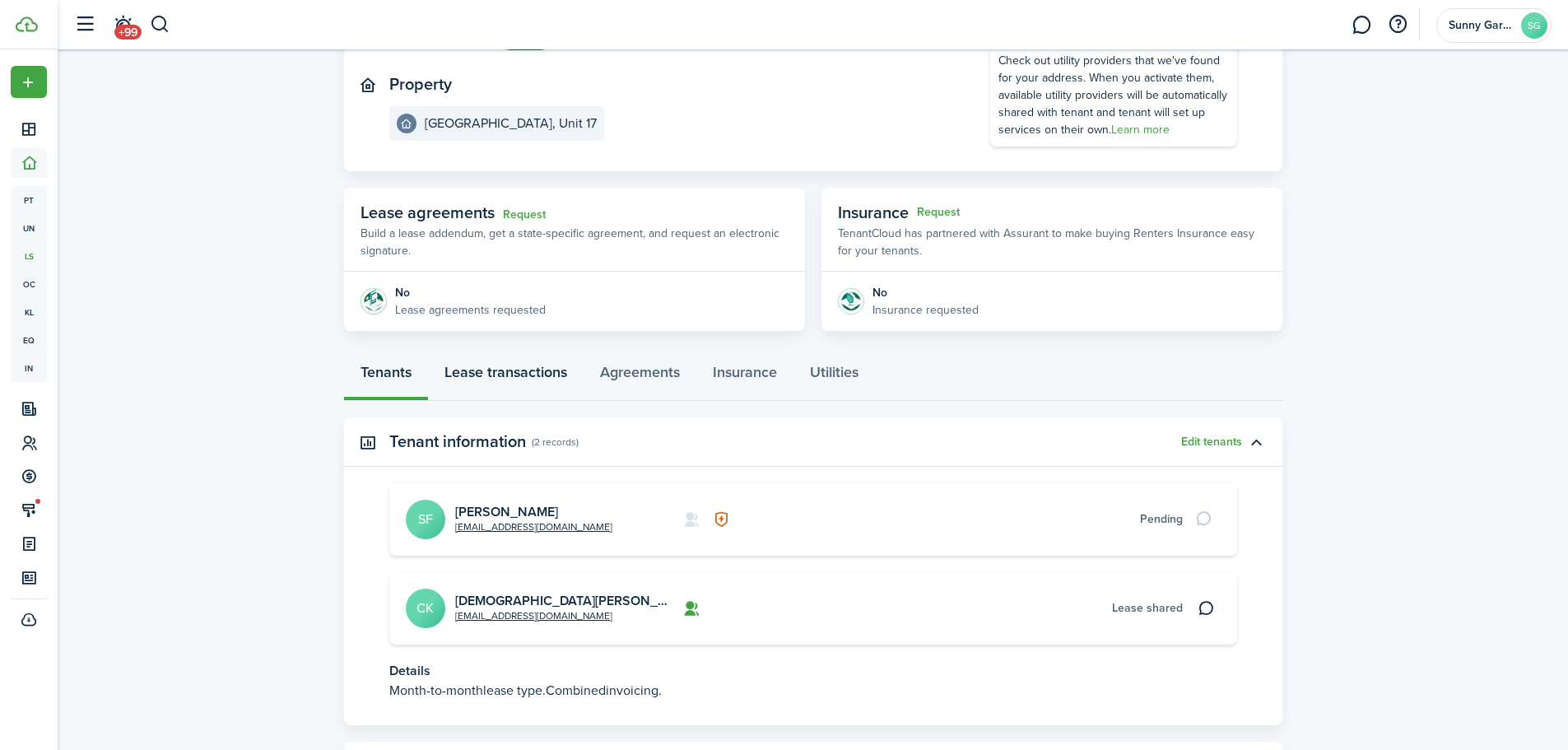
click at [520, 371] on link "Lease transactions" at bounding box center [505, 376] width 156 height 49
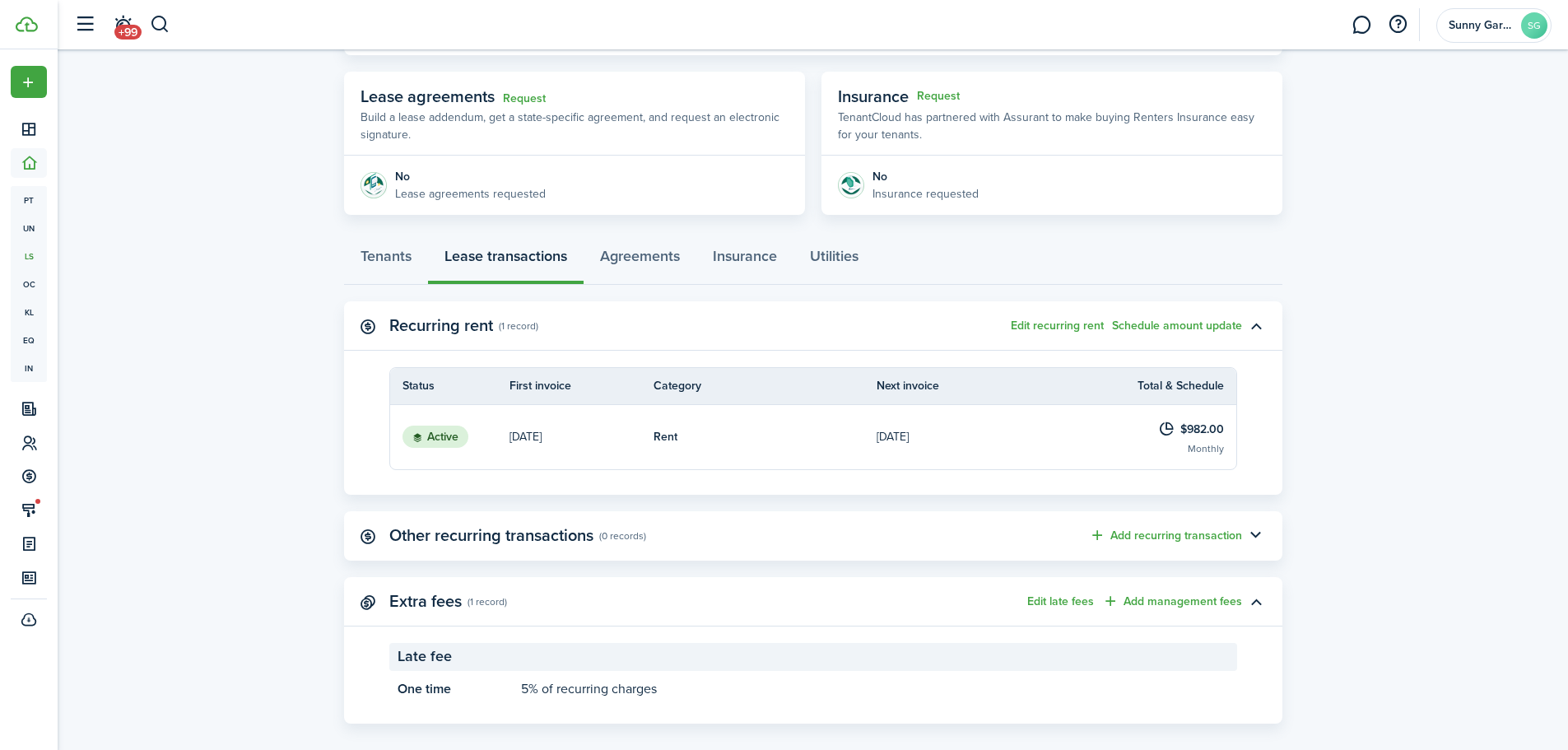
scroll to position [299, 0]
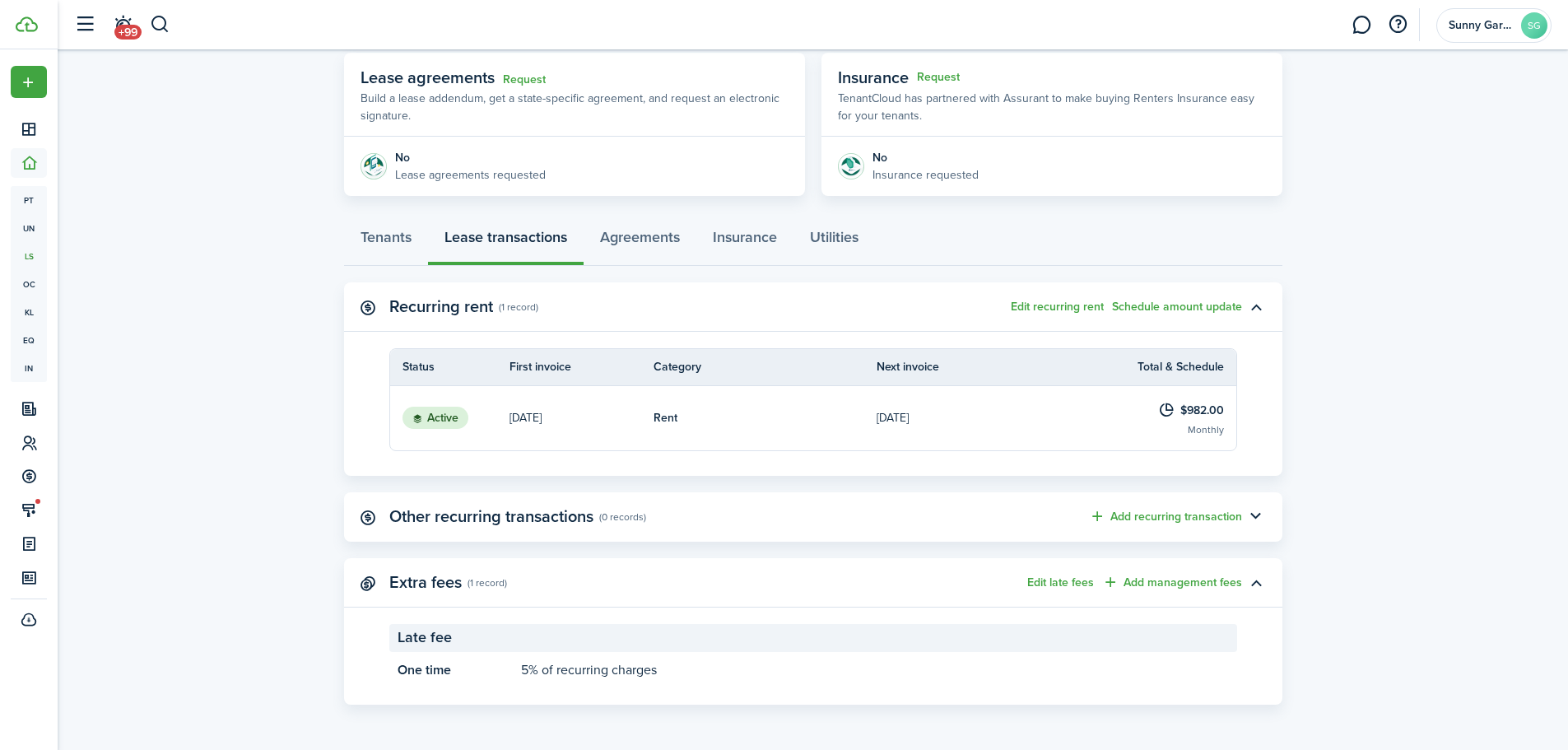
click at [1131, 519] on button "Add recurring transaction" at bounding box center [1165, 516] width 153 height 19
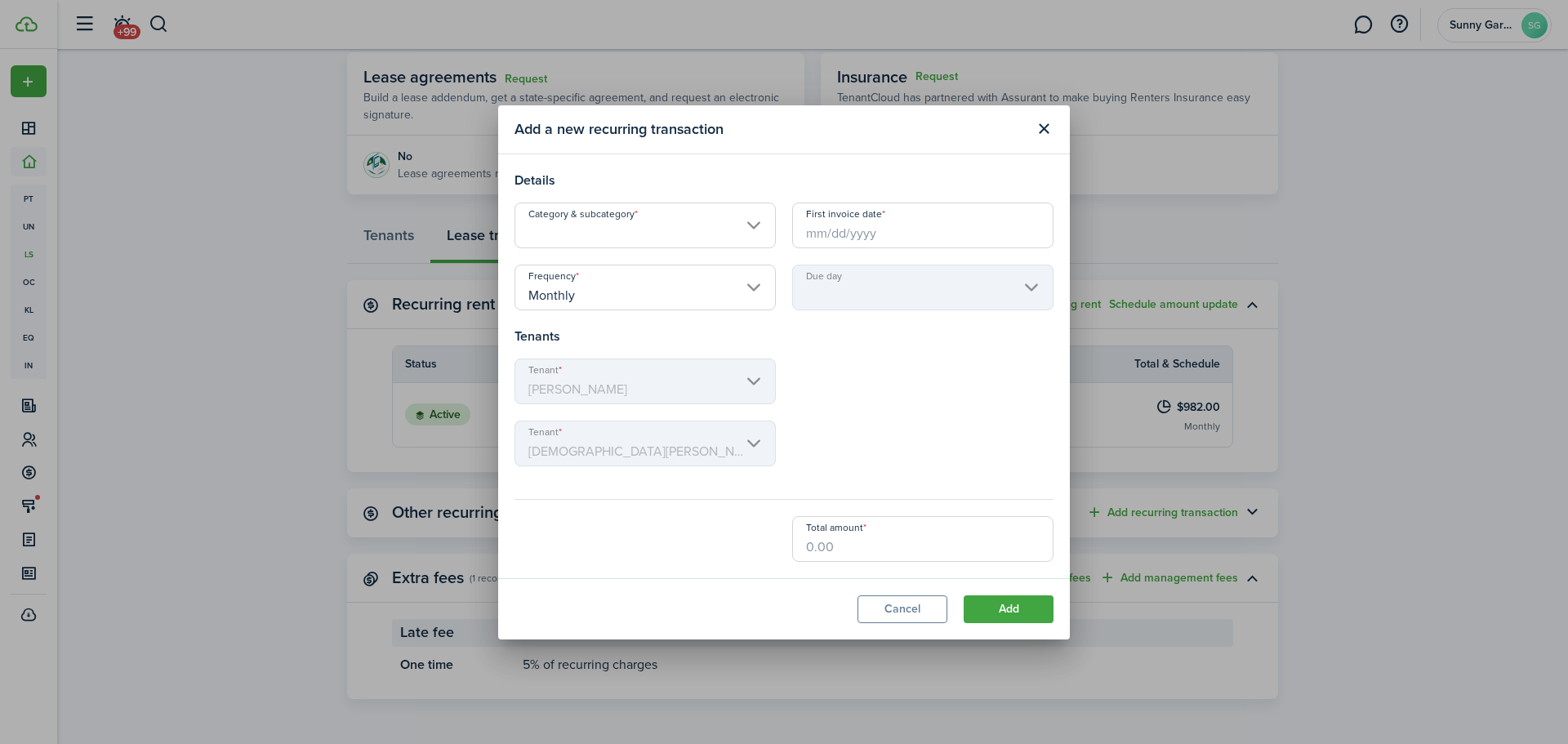
click at [754, 226] on input "Category & subcategory" at bounding box center [645, 225] width 261 height 45
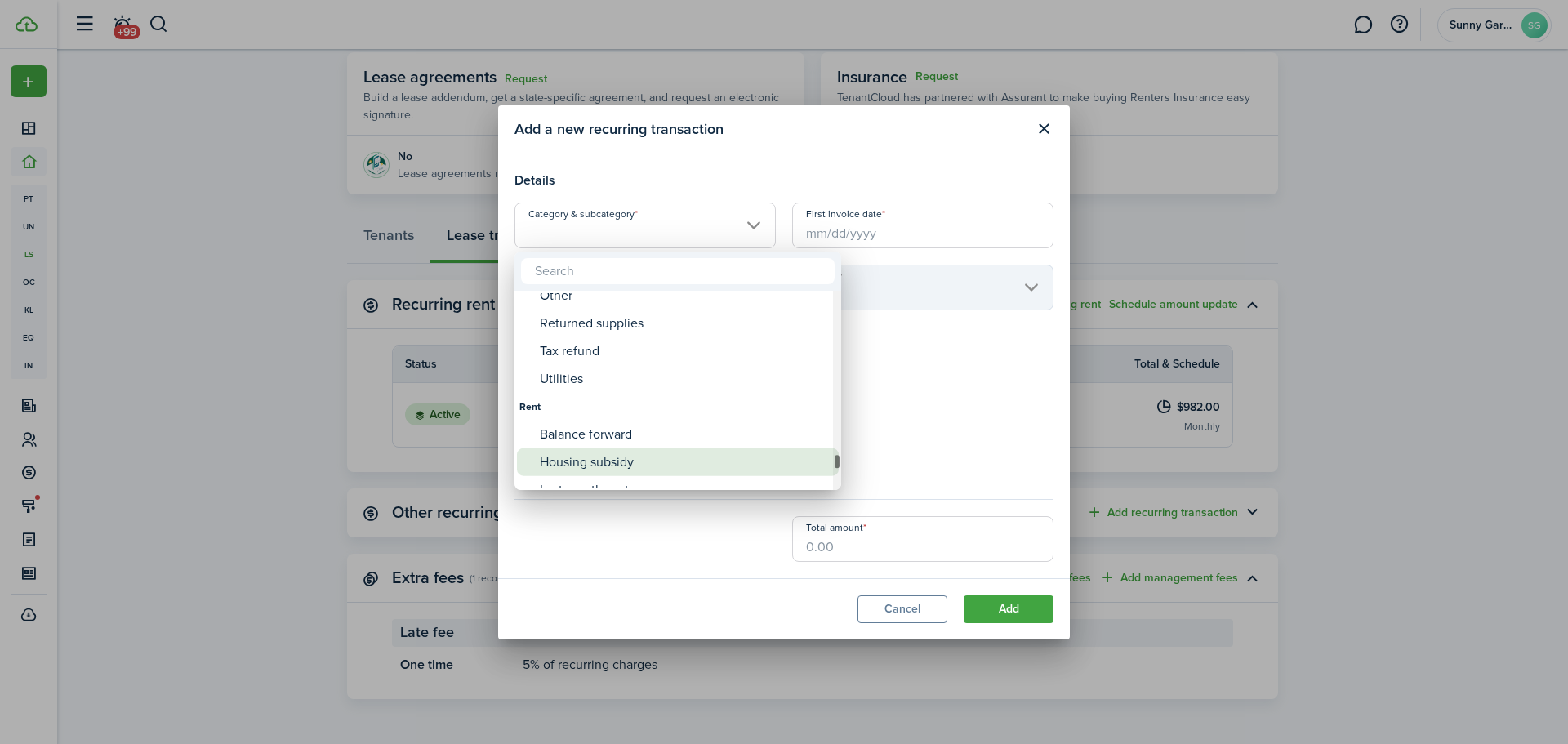
drag, startPoint x: 838, startPoint y: 311, endPoint x: 825, endPoint y: 467, distance: 156.5
click at [825, 467] on mbsc-scrollview-base "Storm water fee Sublet fee Tax & insurance Trash service Utility charge Violati…" at bounding box center [678, 391] width 326 height 196
click at [693, 472] on div "Housing subsidy" at bounding box center [684, 474] width 289 height 28
type input "Rent / Housing subsidy"
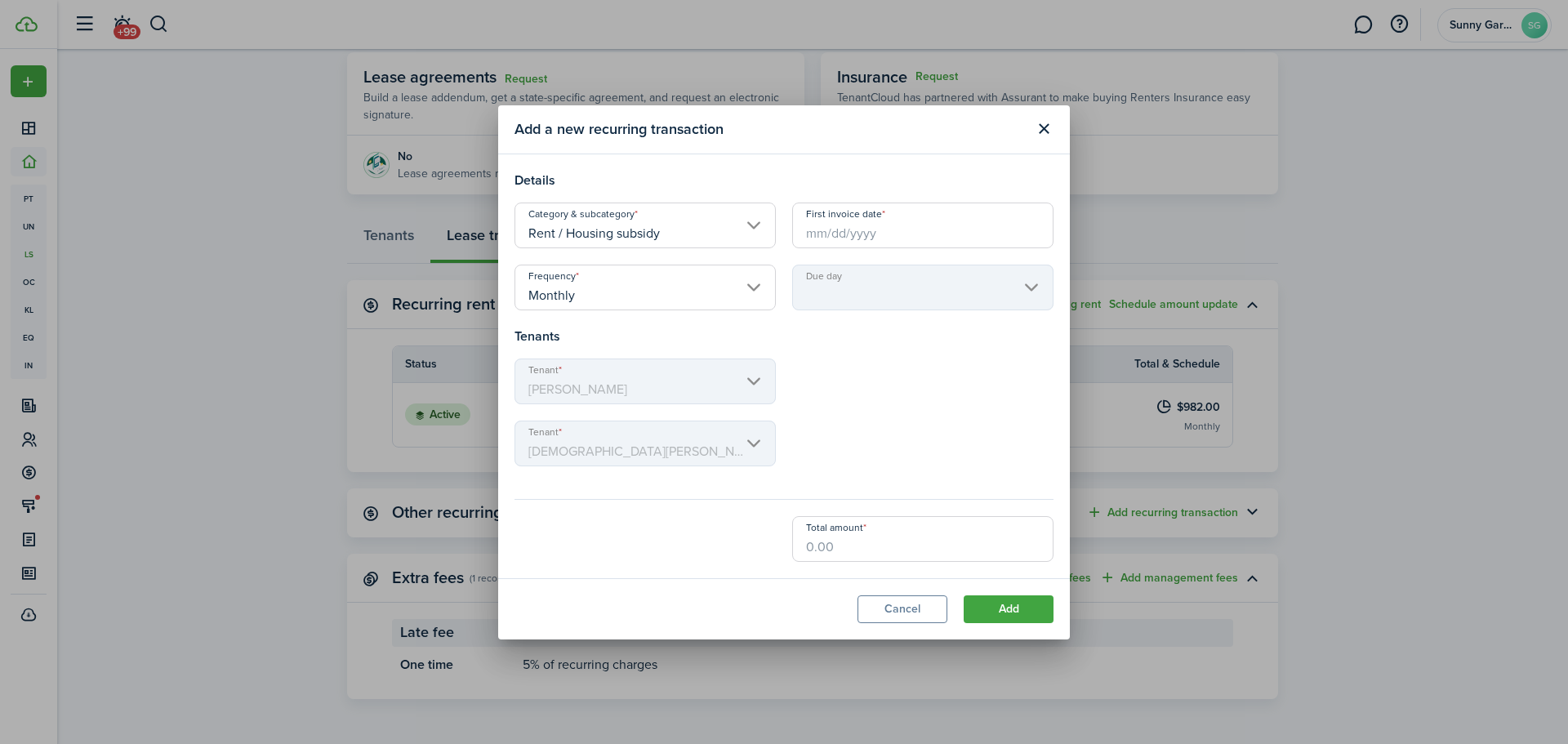
click at [927, 238] on input "First invoice date" at bounding box center [922, 225] width 261 height 45
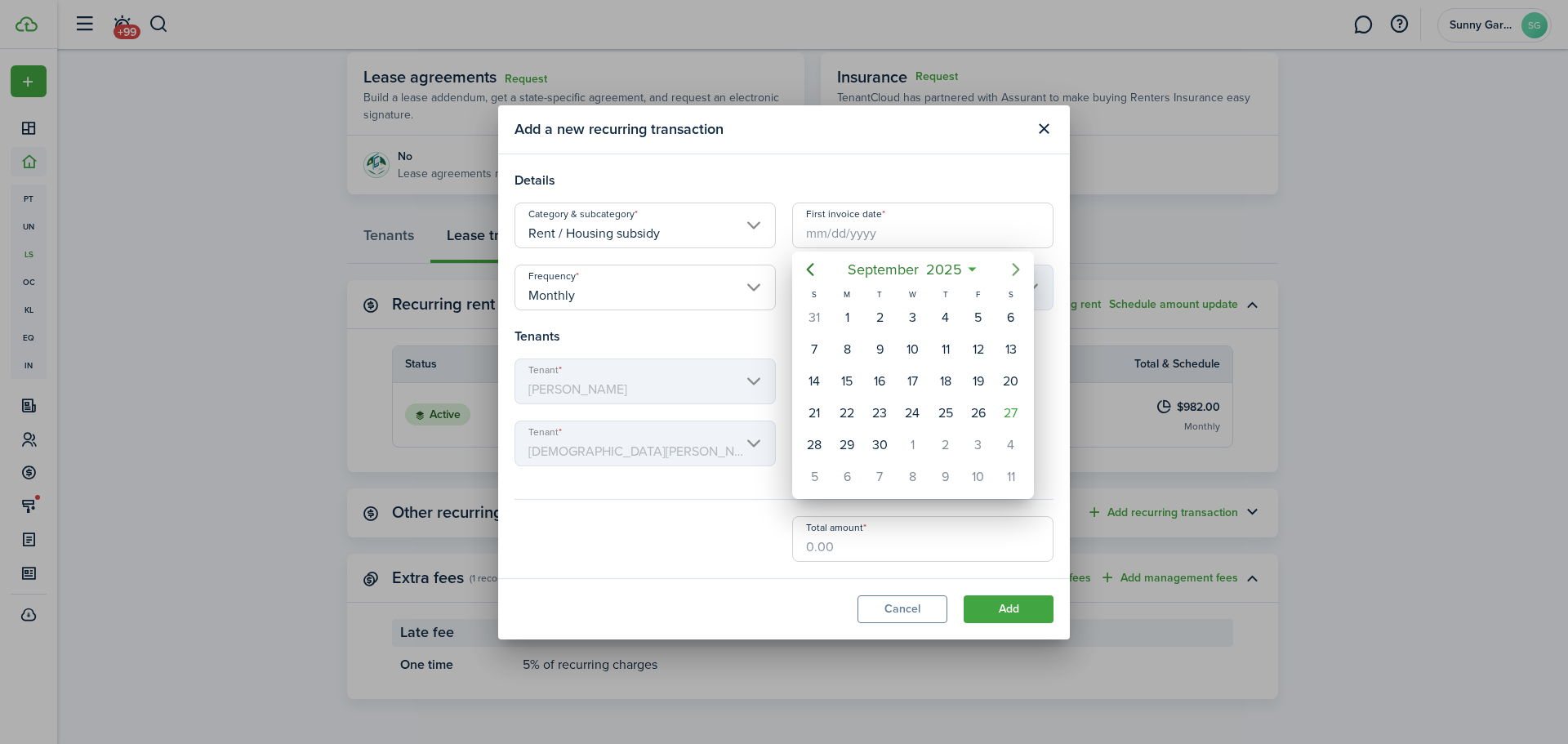
click at [1013, 271] on icon "Next page" at bounding box center [1016, 269] width 20 height 20
click at [913, 313] on div "1" at bounding box center [912, 317] width 24 height 24
type input "10/01/2025"
type input "1st"
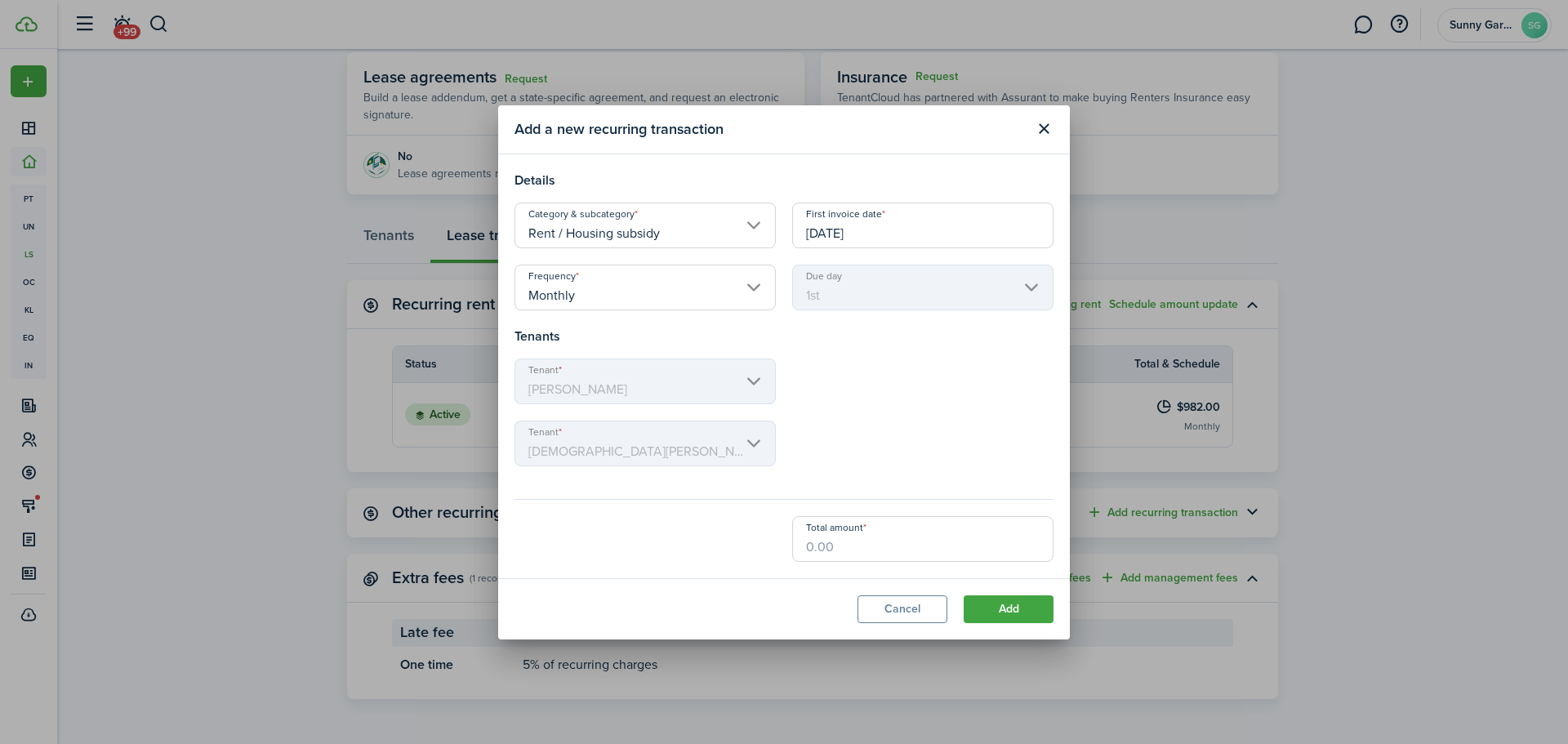
click at [753, 382] on mbsc-scroller "Tenant Stormie Flury" at bounding box center [645, 381] width 261 height 45
drag, startPoint x: 868, startPoint y: 552, endPoint x: 604, endPoint y: 517, distance: 266.3
click at [607, 518] on div "Total amount" at bounding box center [784, 539] width 556 height 45
type input "$378.00"
click at [1005, 616] on button "Add" at bounding box center [1009, 609] width 90 height 28
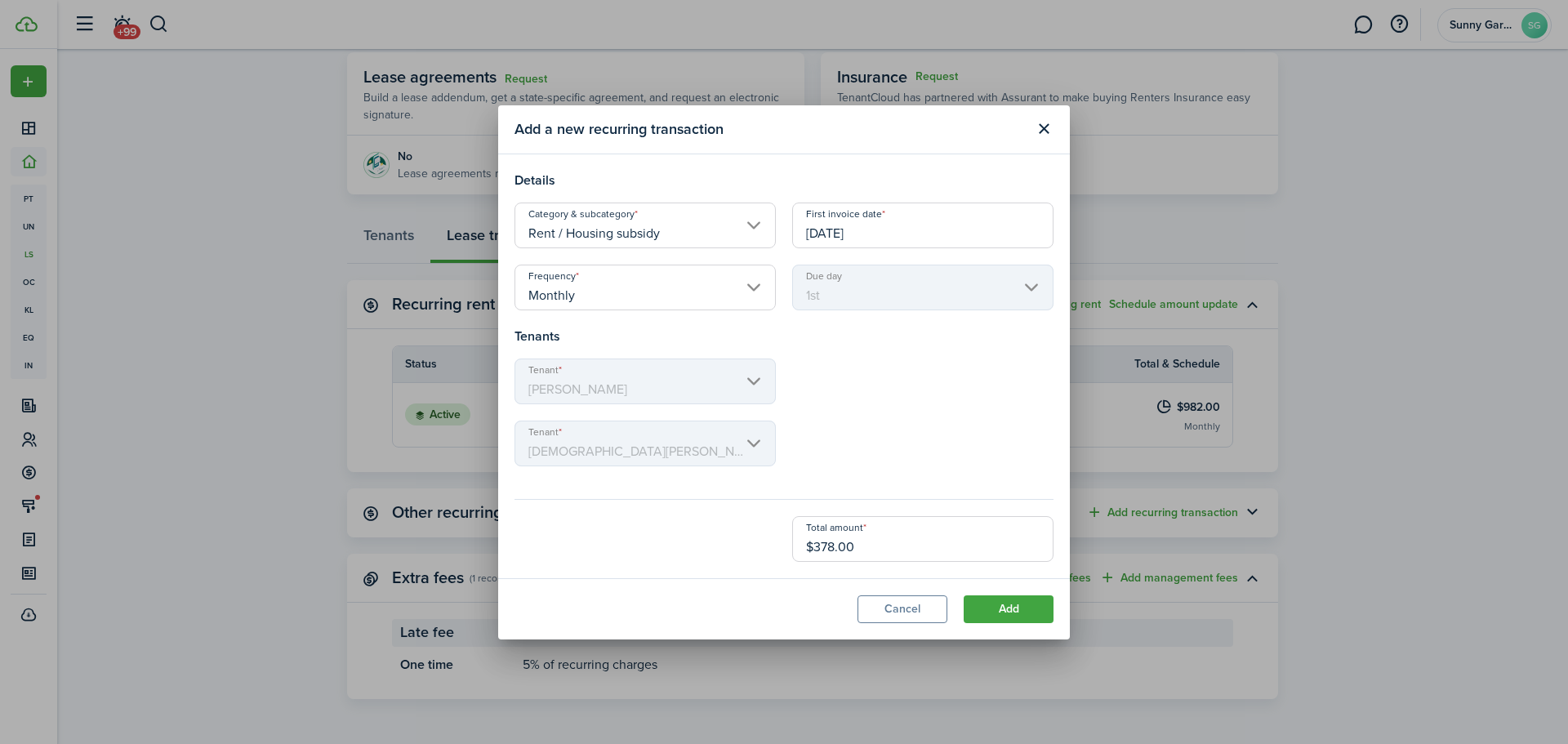
click at [753, 299] on input "Monthly" at bounding box center [645, 287] width 261 height 45
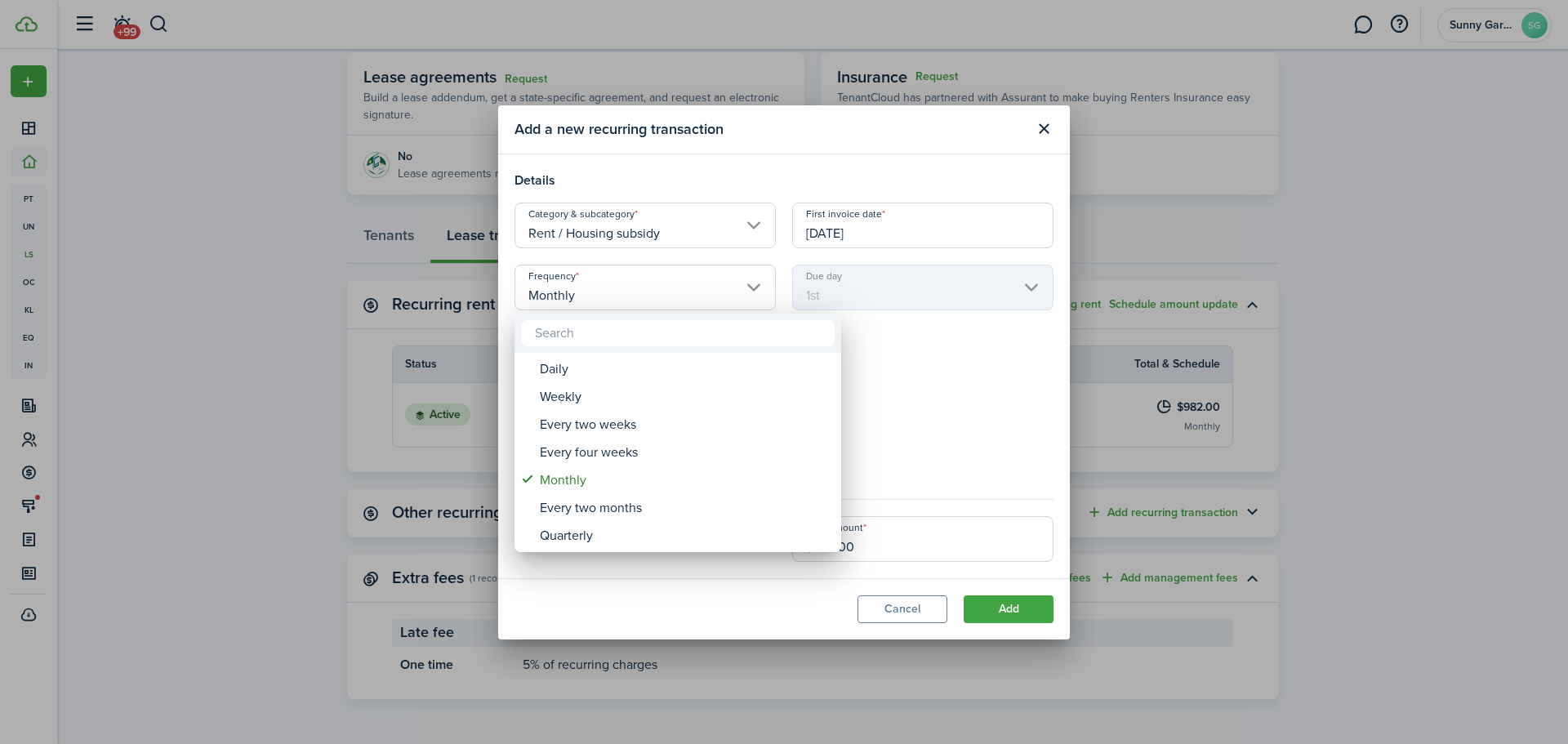
click at [895, 286] on div at bounding box center [783, 371] width 1829 height 1005
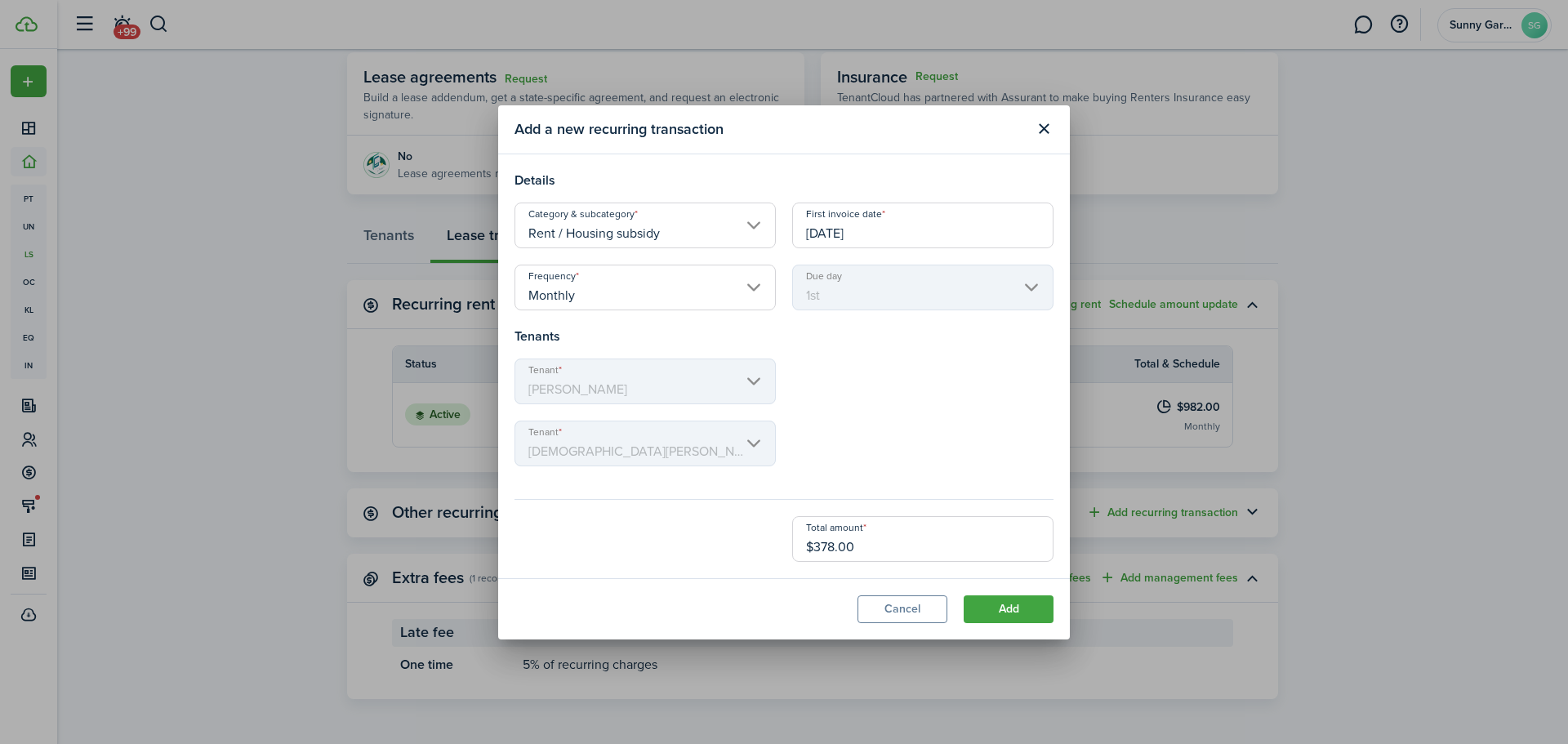
click at [697, 384] on mbsc-scroller "Tenant Stormie Flury" at bounding box center [645, 381] width 261 height 45
click at [750, 384] on mbsc-scroller "Tenant Stormie Flury" at bounding box center [645, 381] width 261 height 45
click at [754, 378] on mbsc-scroller "Tenant Stormie Flury" at bounding box center [645, 381] width 261 height 45
click at [1042, 129] on button "Close modal" at bounding box center [1044, 128] width 28 height 28
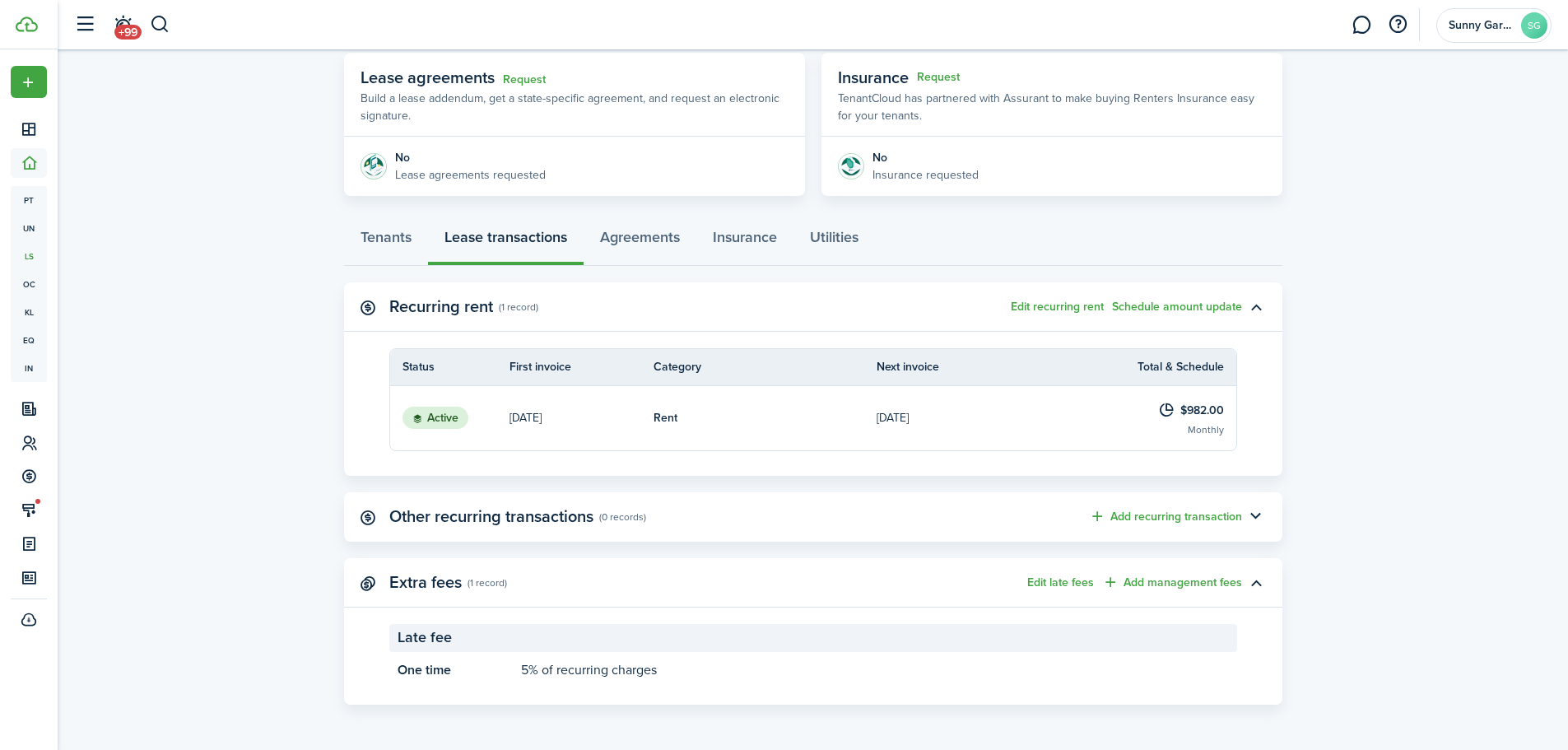
click at [1199, 580] on button "Add management fees" at bounding box center [1172, 582] width 140 height 19
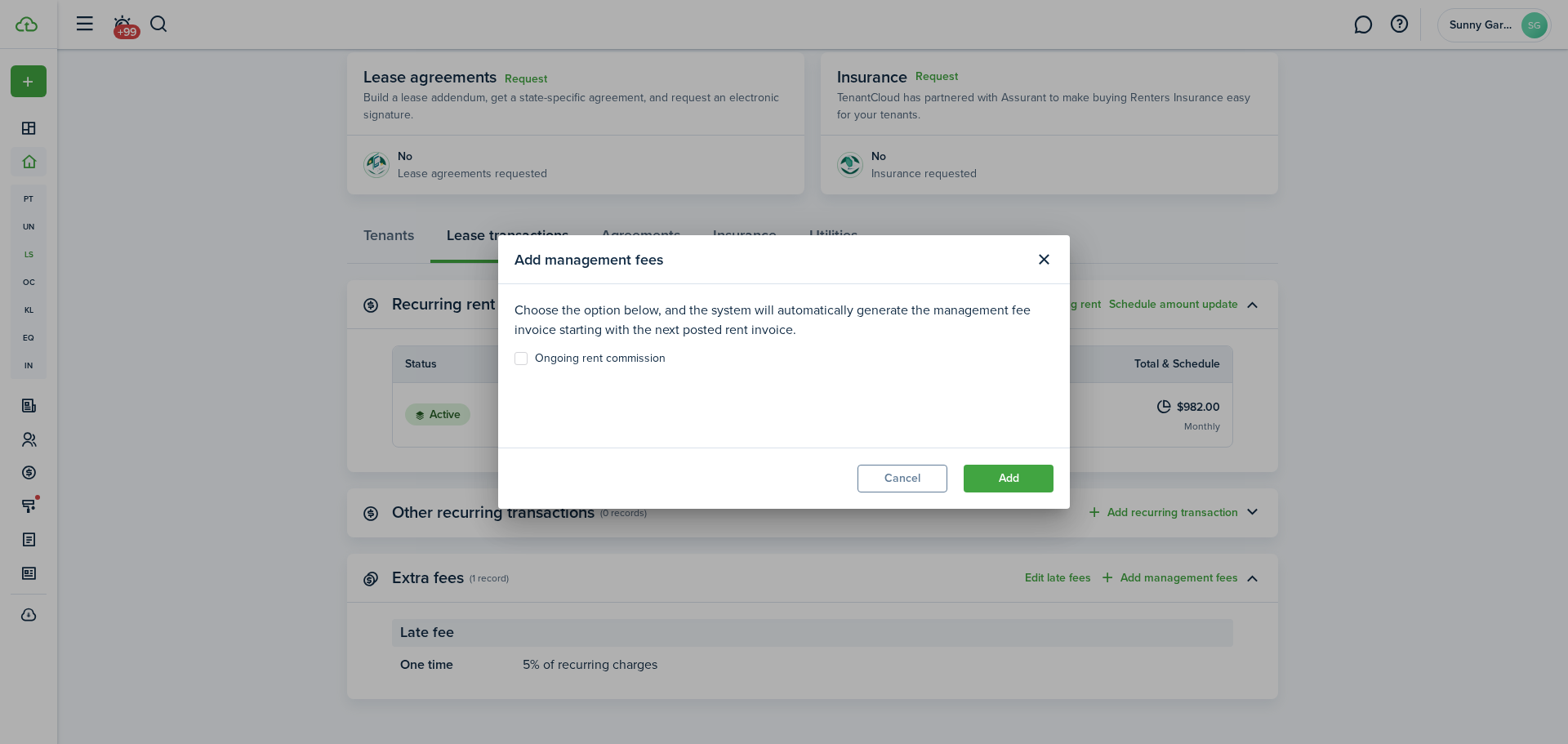
click at [1046, 259] on button "Close modal" at bounding box center [1044, 260] width 28 height 28
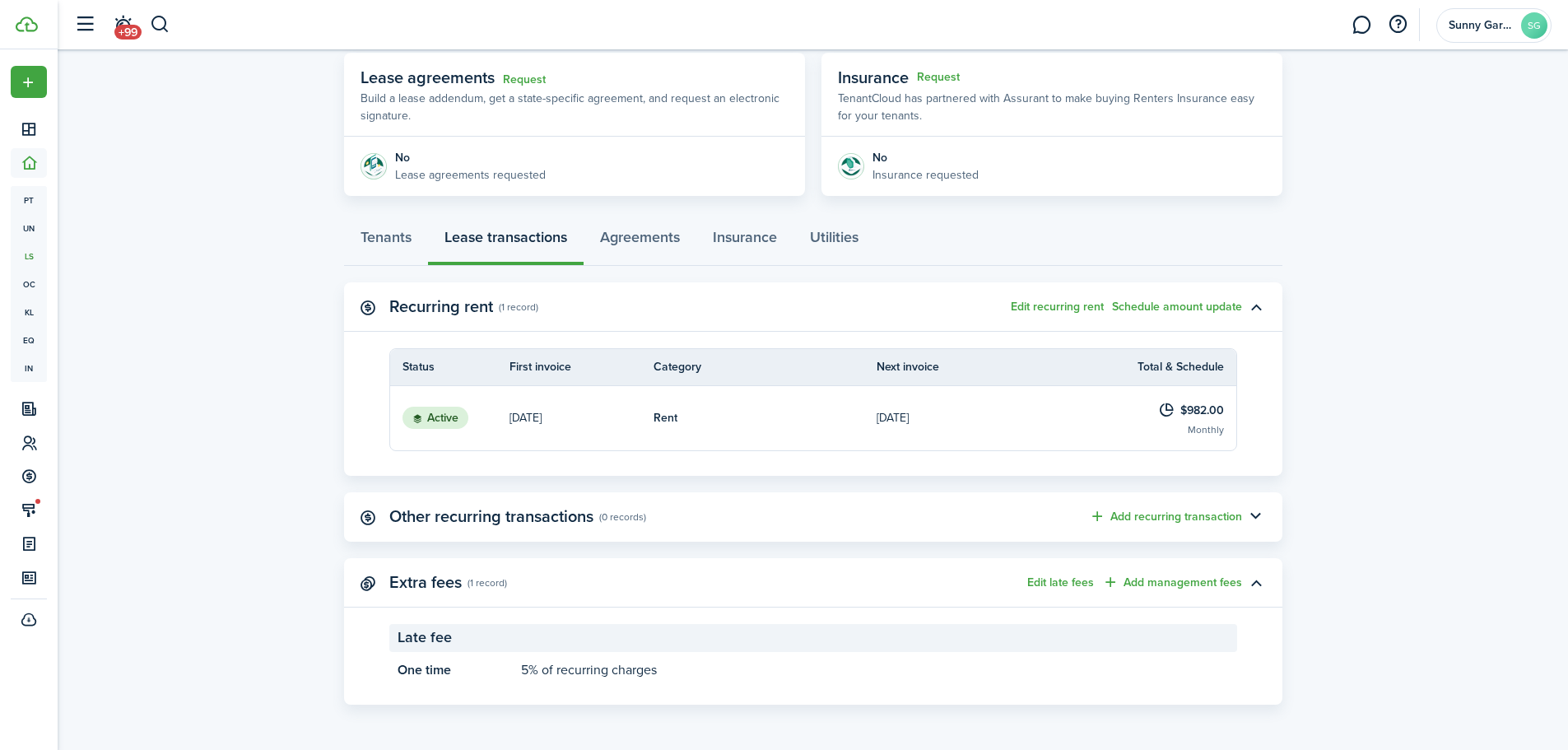
click at [1055, 311] on button "Edit recurring rent" at bounding box center [1057, 307] width 93 height 13
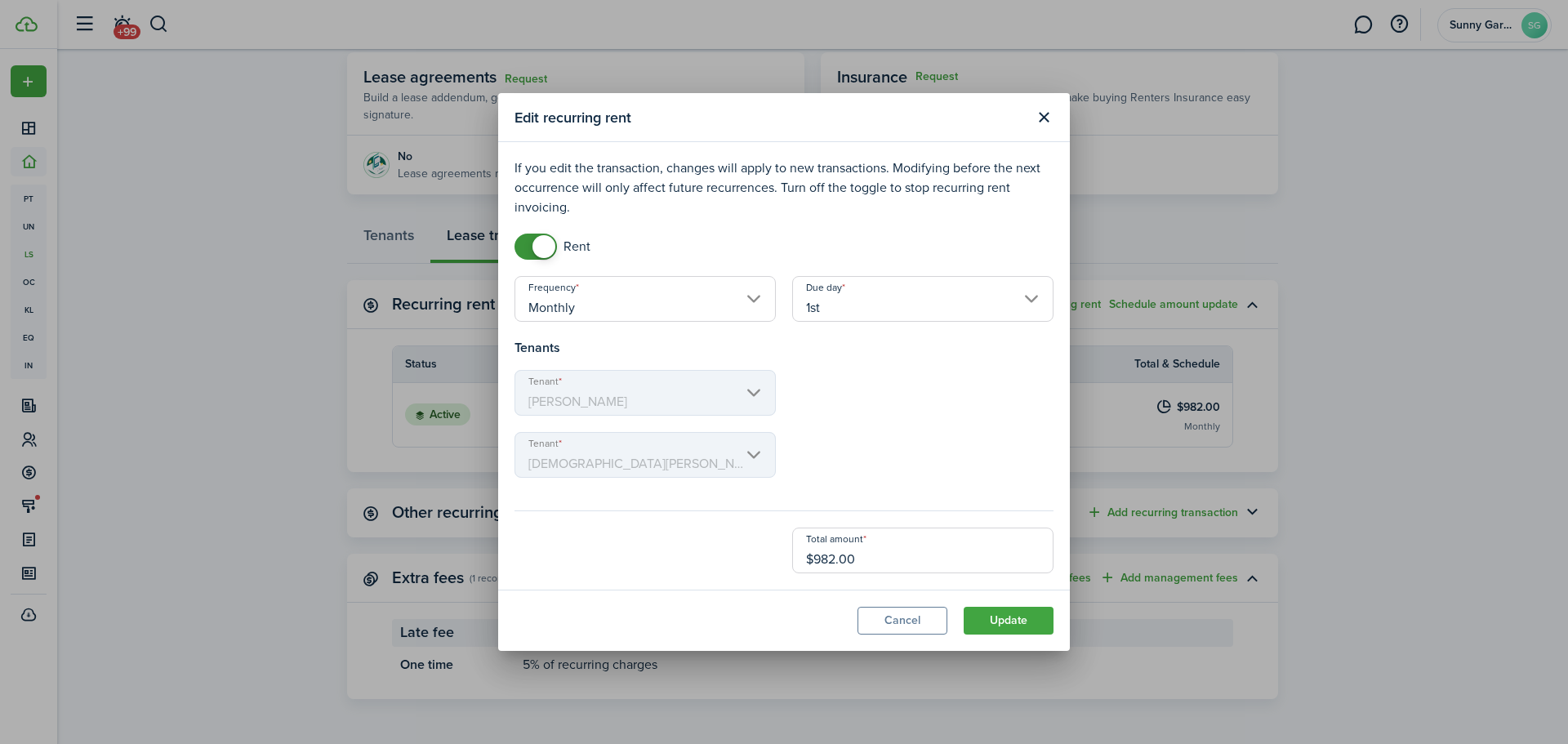
click at [1041, 127] on button "Close modal" at bounding box center [1044, 117] width 28 height 28
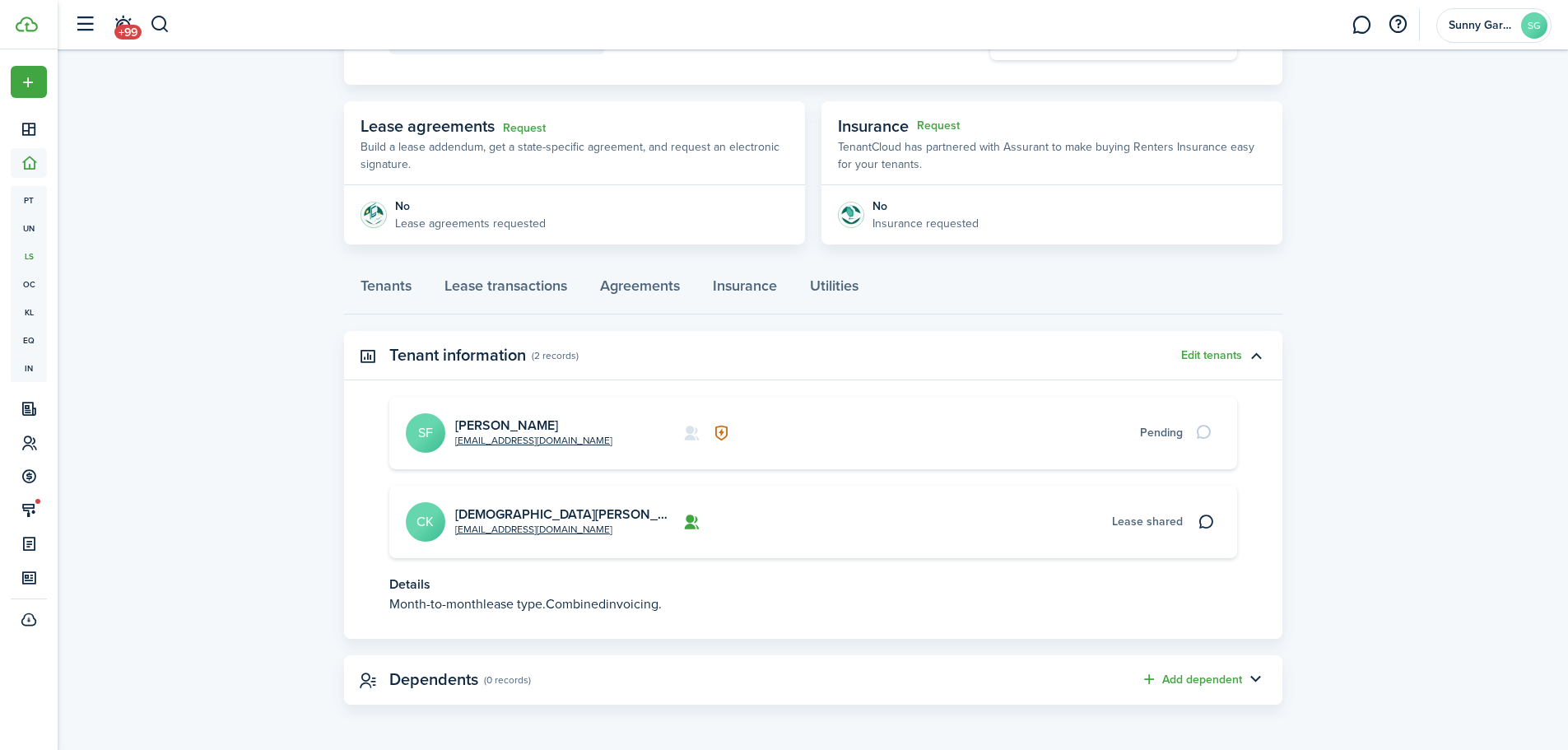
scroll to position [165, 0]
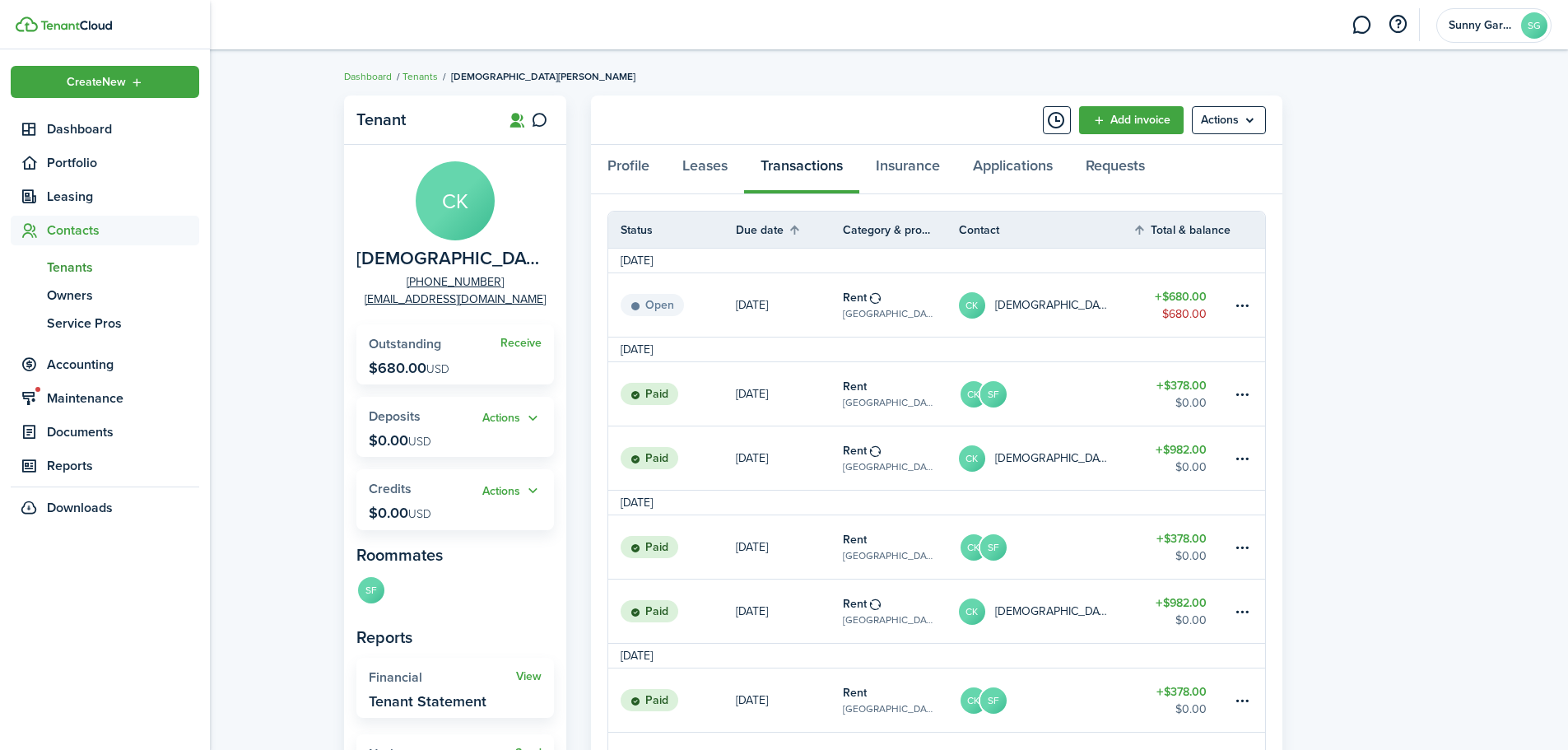
click at [73, 268] on span "Tenants" at bounding box center [122, 268] width 152 height 20
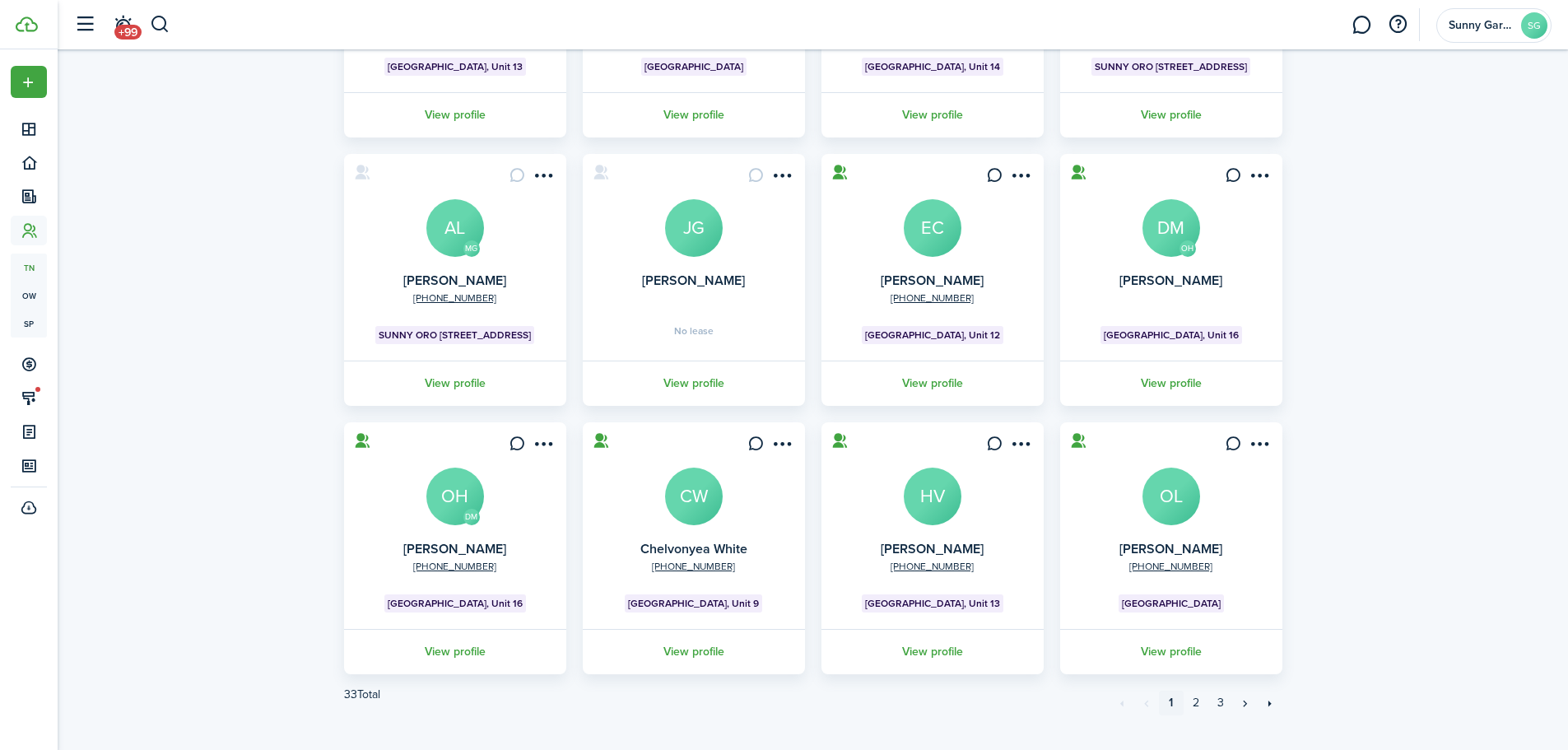
scroll to position [326, 0]
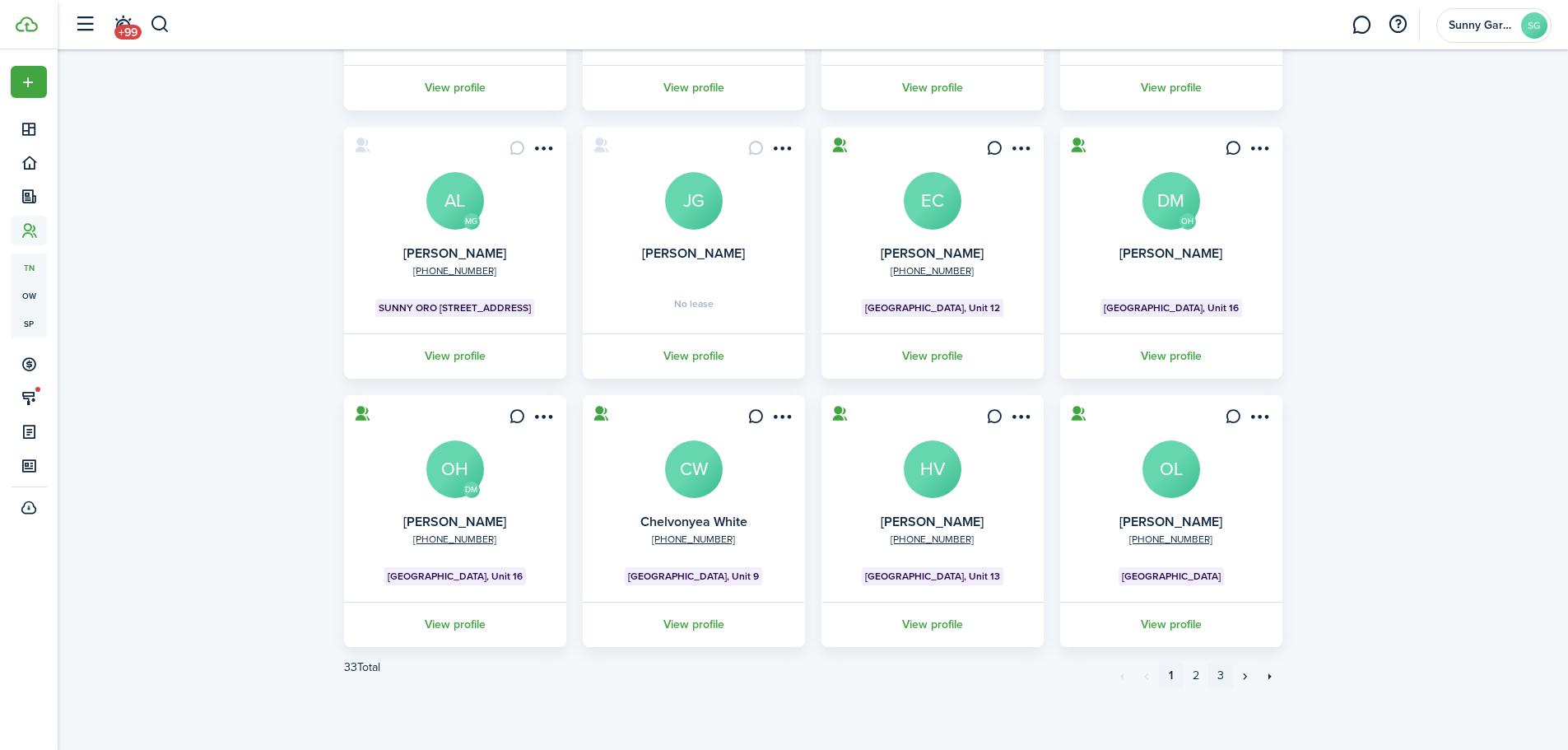
click at [1223, 678] on link "3" at bounding box center [1220, 675] width 24 height 24
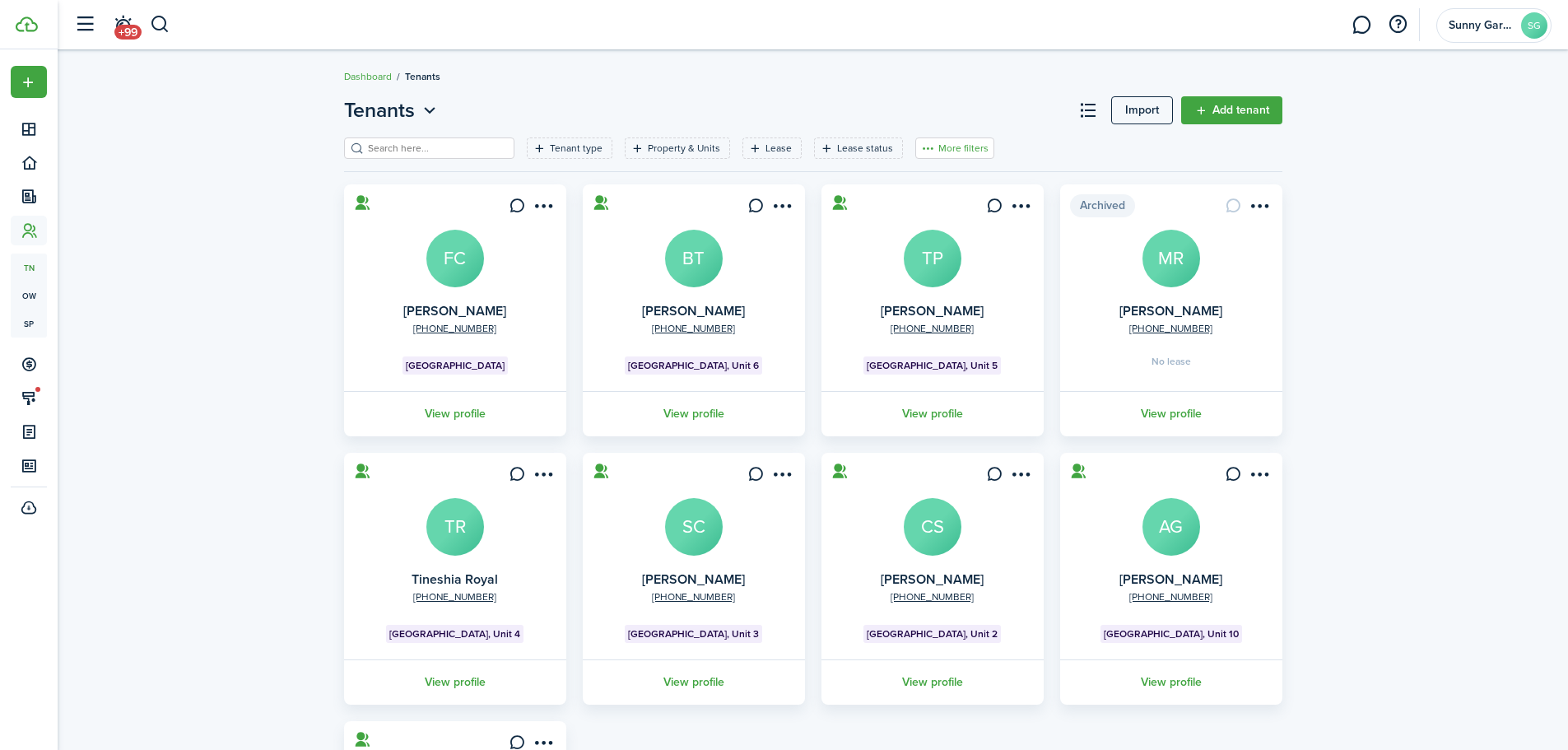
click at [933, 153] on button "More filters" at bounding box center [955, 148] width 79 height 22
click at [922, 265] on button "Sort by A-Z" at bounding box center [930, 269] width 144 height 30
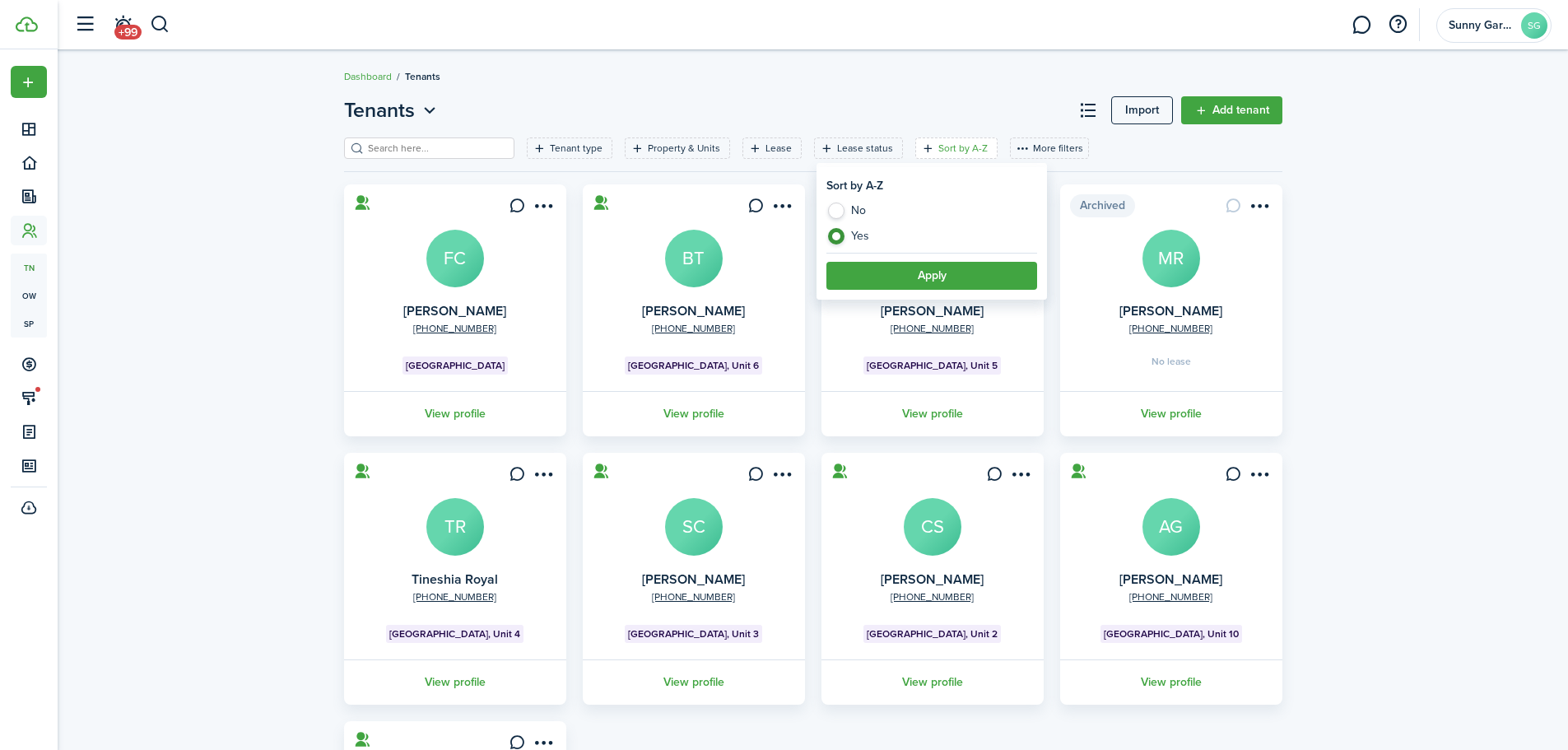
click at [918, 284] on button "Apply" at bounding box center [931, 275] width 210 height 28
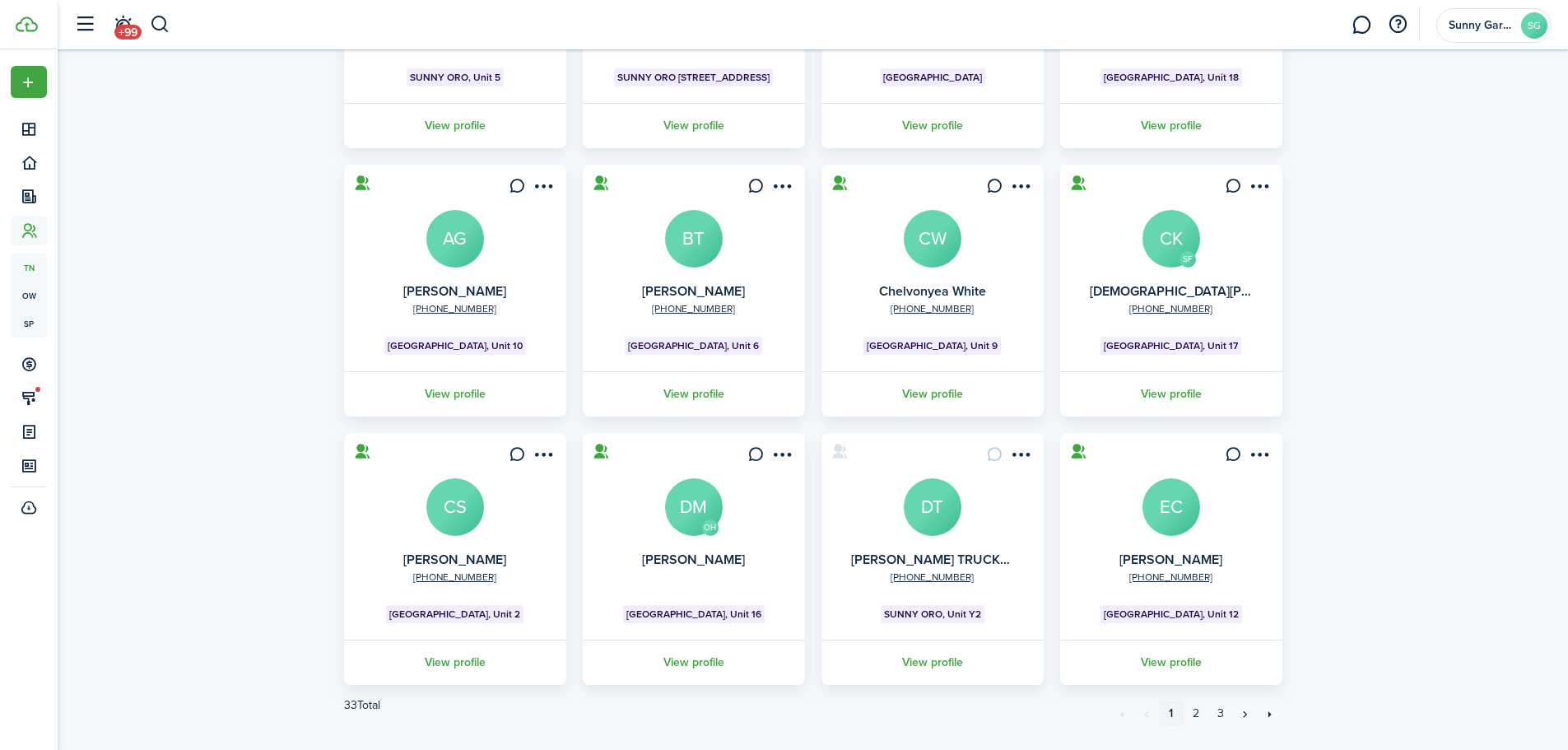
scroll to position [326, 0]
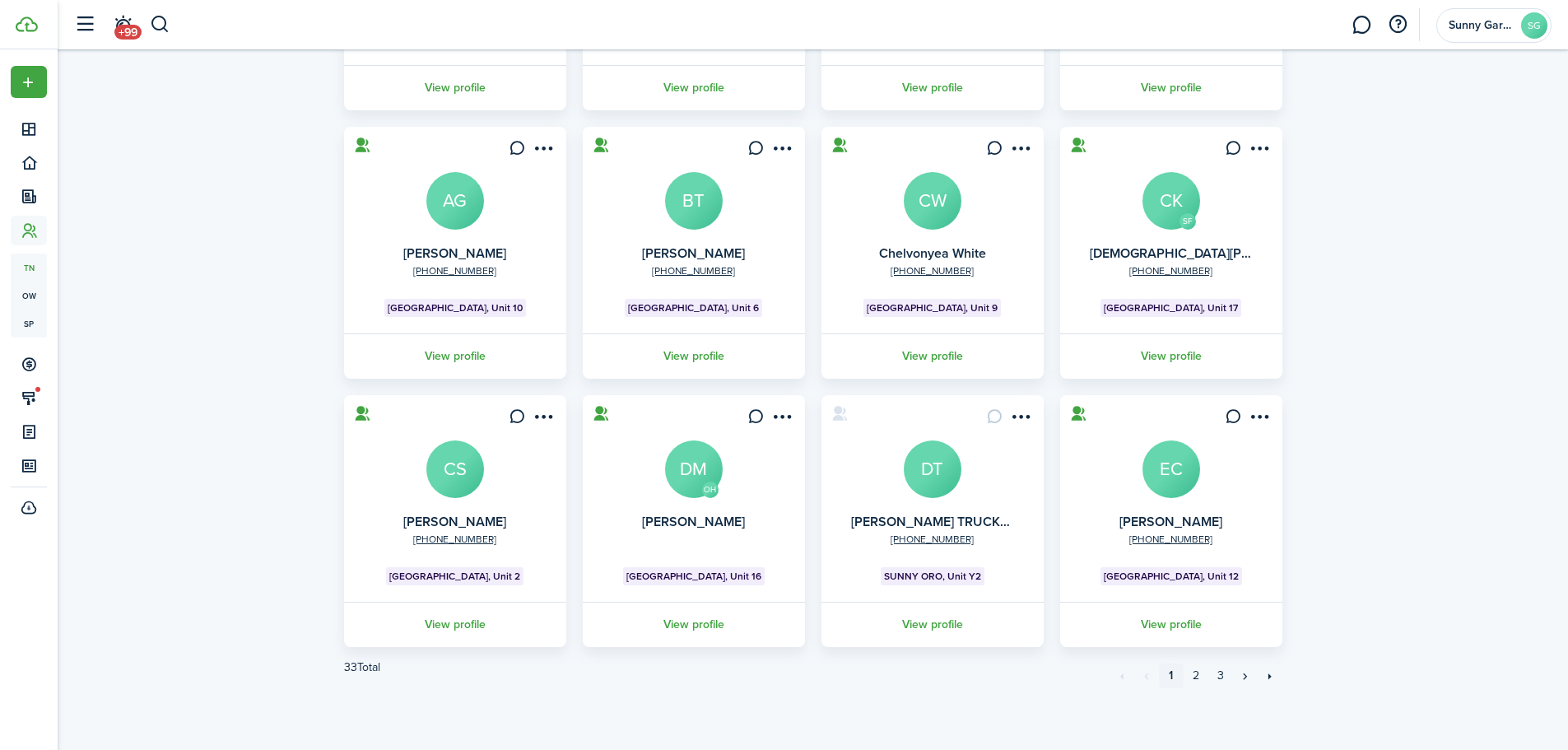
click at [1161, 235] on card "SF +1 760-609-6370 Christian Kelly CK Sunny Garden Village, Unit 17 View profile" at bounding box center [1171, 253] width 222 height 252
click at [1187, 214] on avatar-text "SF" at bounding box center [1188, 221] width 16 height 16
click at [1167, 200] on avatar-text "CK" at bounding box center [1172, 201] width 58 height 58
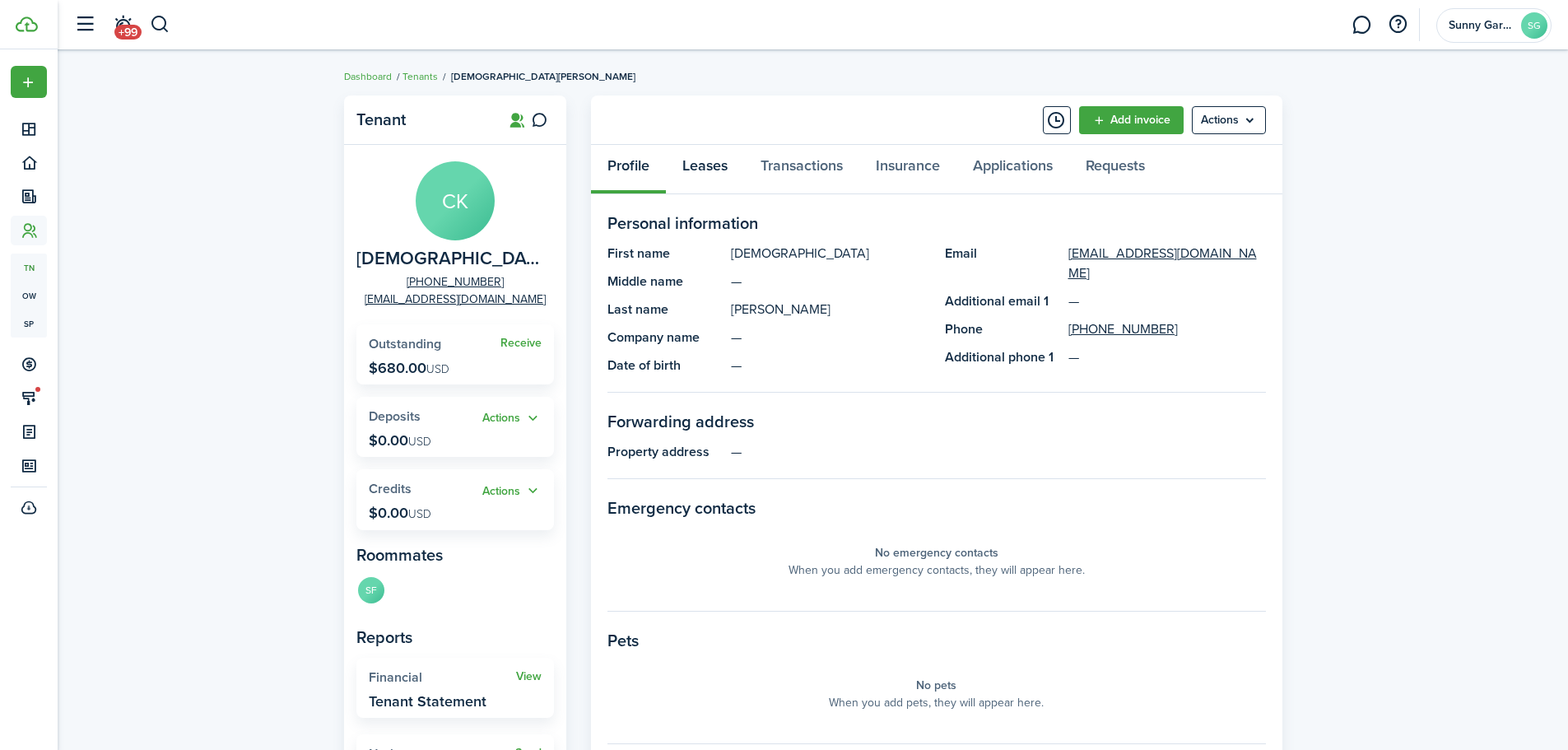
click at [715, 171] on link "Leases" at bounding box center [705, 169] width 78 height 49
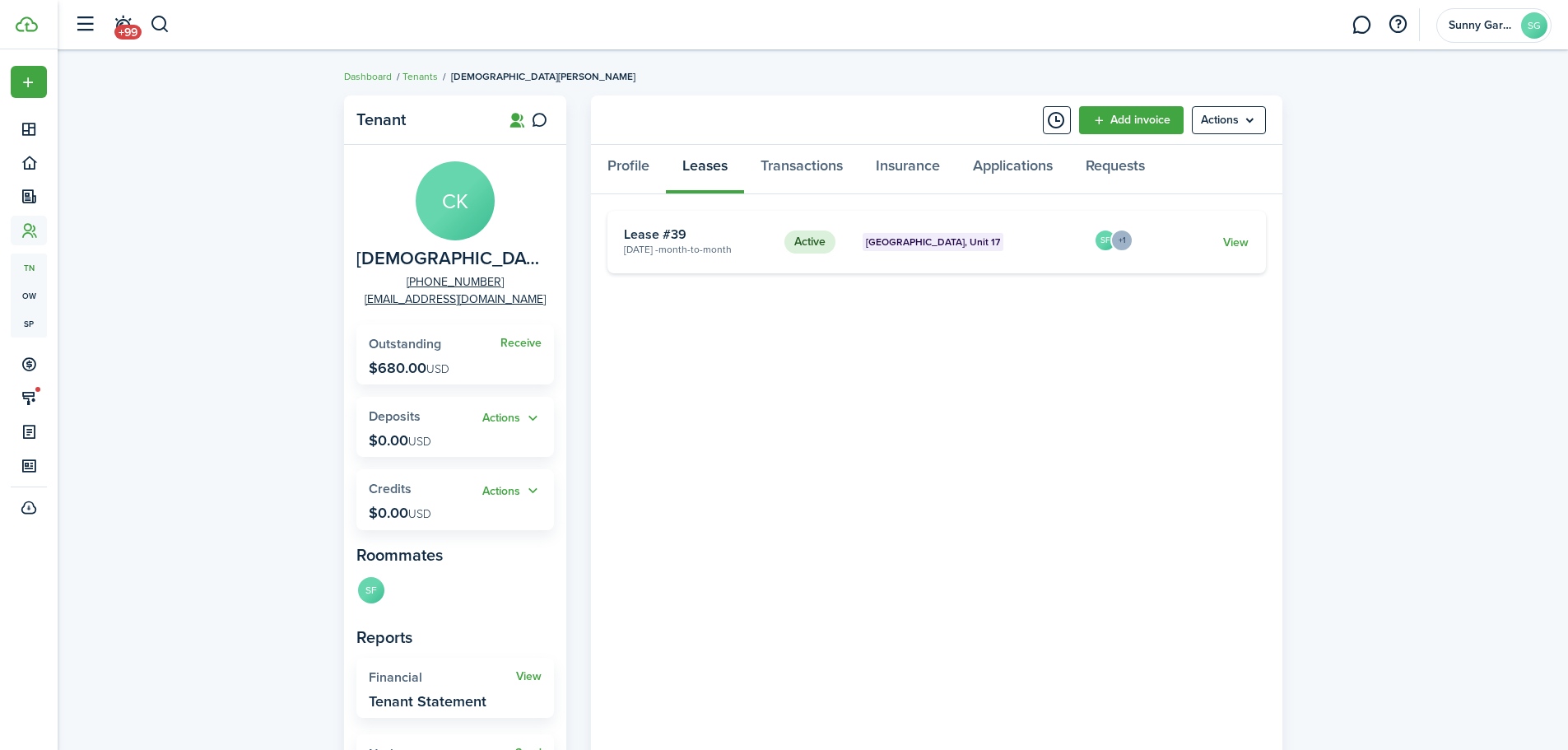
click at [1245, 248] on link "View" at bounding box center [1236, 242] width 25 height 17
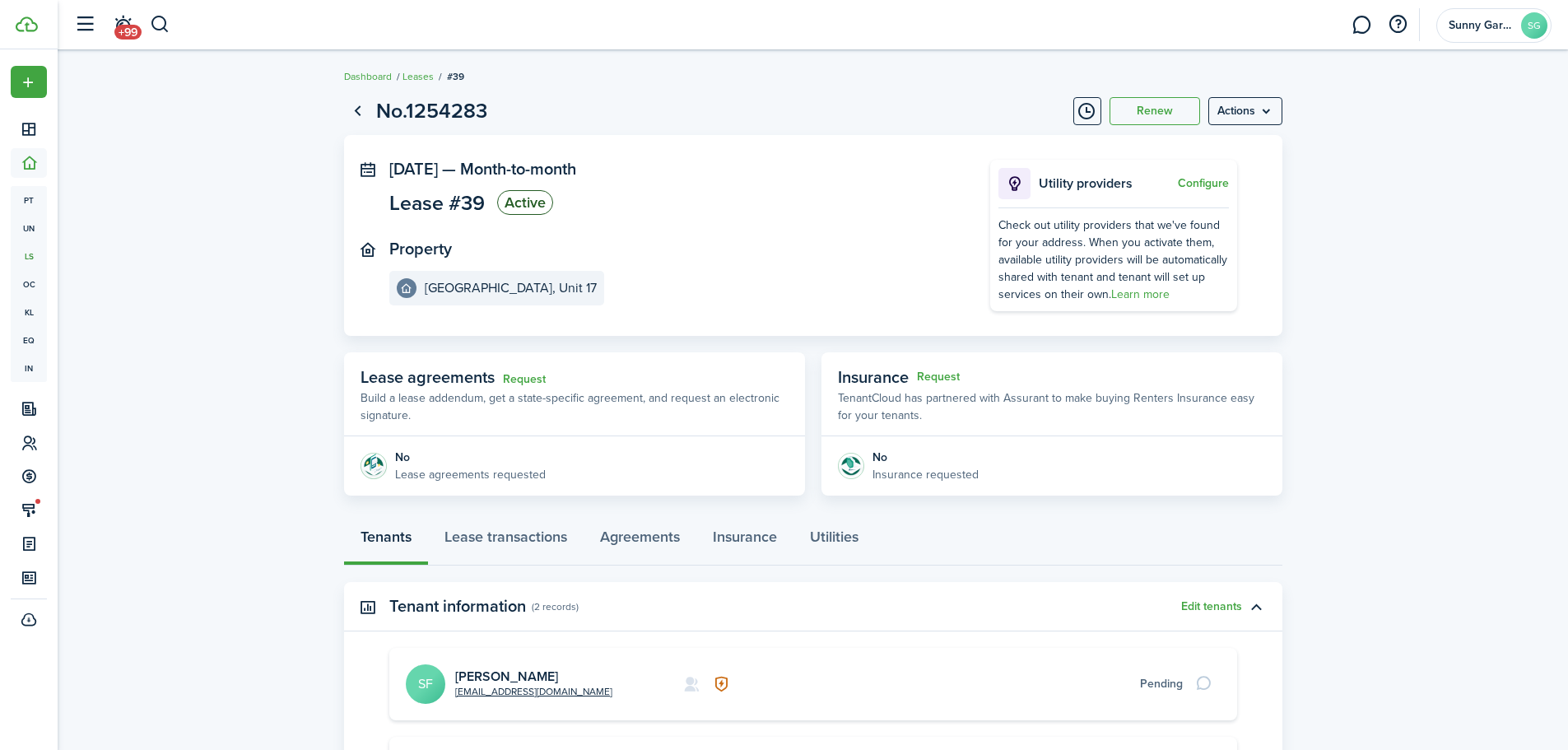
click at [1275, 120] on menu-btn "Actions" at bounding box center [1245, 111] width 74 height 28
click at [1180, 152] on button "Edit" at bounding box center [1210, 147] width 144 height 28
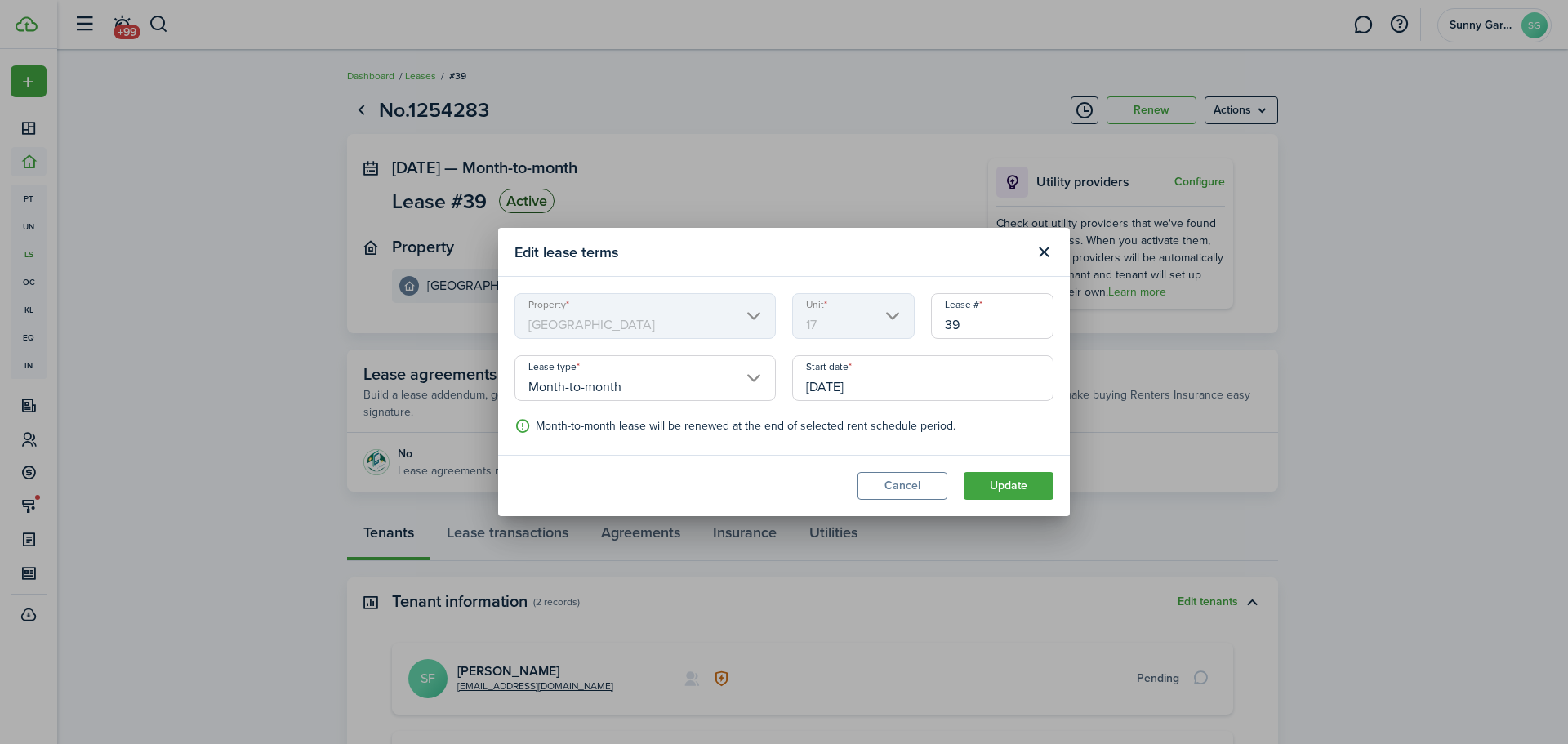
click at [975, 492] on button "Update" at bounding box center [1009, 485] width 90 height 28
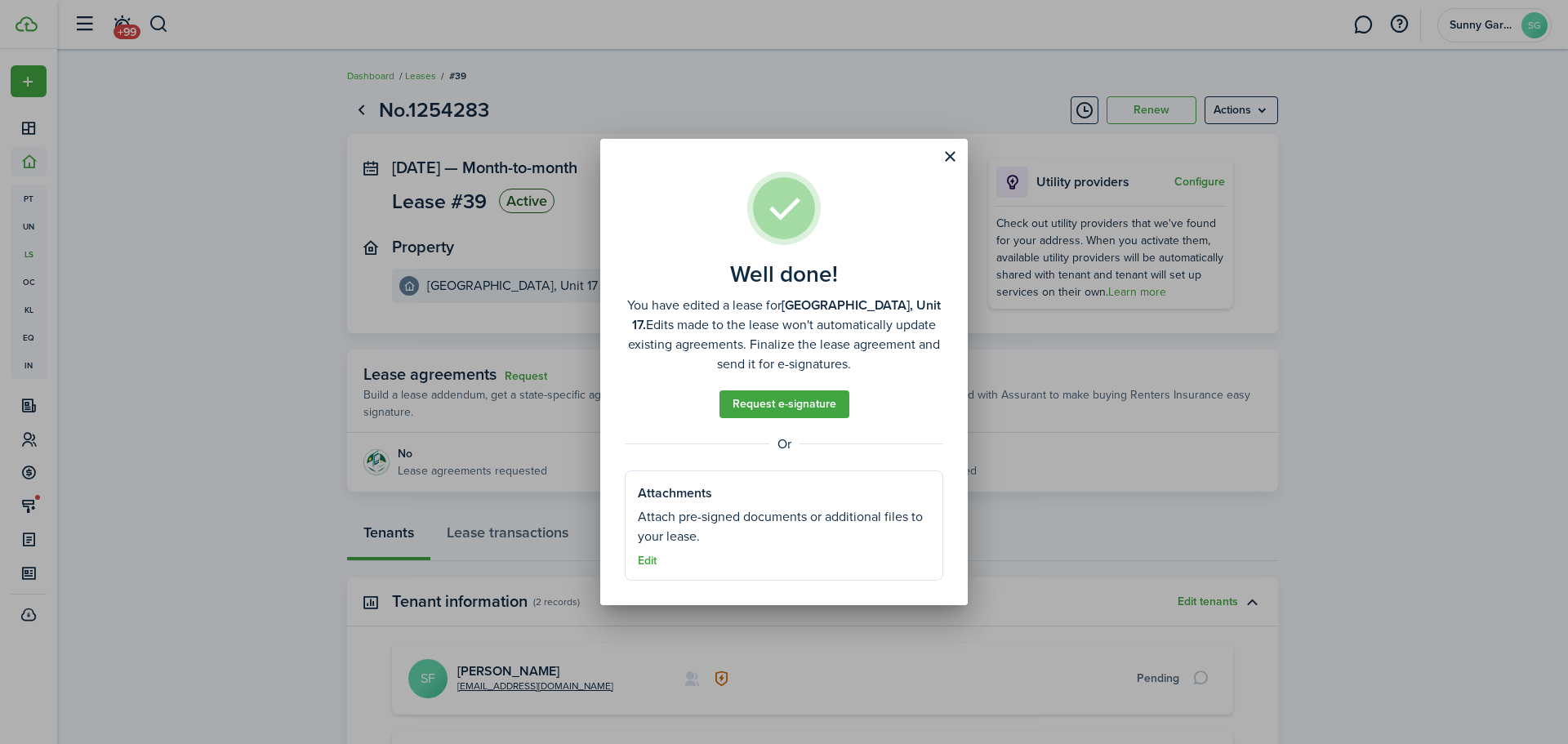
click at [953, 165] on button "Close modal" at bounding box center [949, 156] width 28 height 28
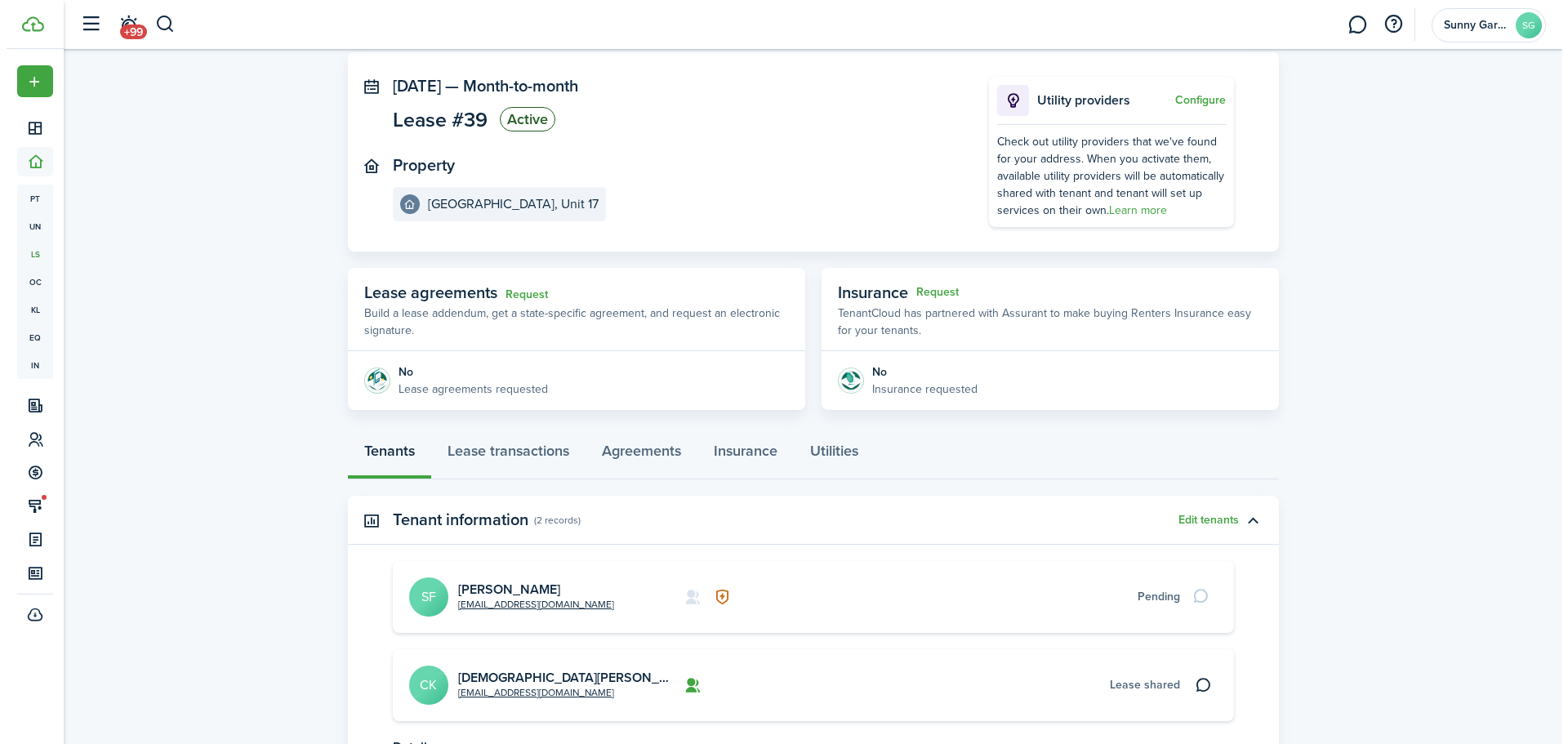
scroll to position [163, 0]
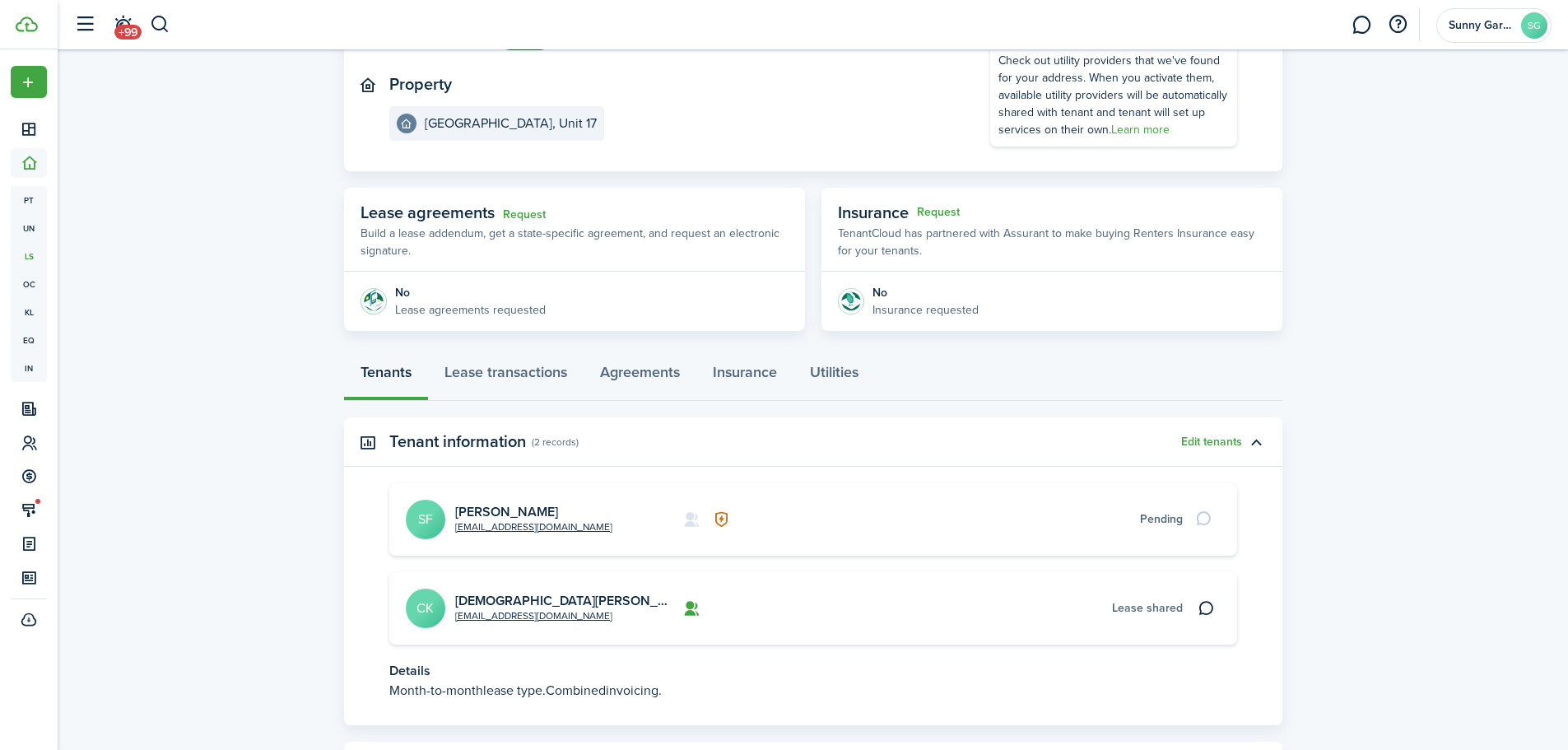
drag, startPoint x: 420, startPoint y: 519, endPoint x: 311, endPoint y: 460, distance: 123.9
click at [311, 460] on lease-view "No.1254283 Renew Actions Jul 07, 2022 — Month-to-month Lease #39 Active Propert…" at bounding box center [813, 361] width 1510 height 877
click at [1209, 438] on button "Edit tenants" at bounding box center [1212, 442] width 61 height 13
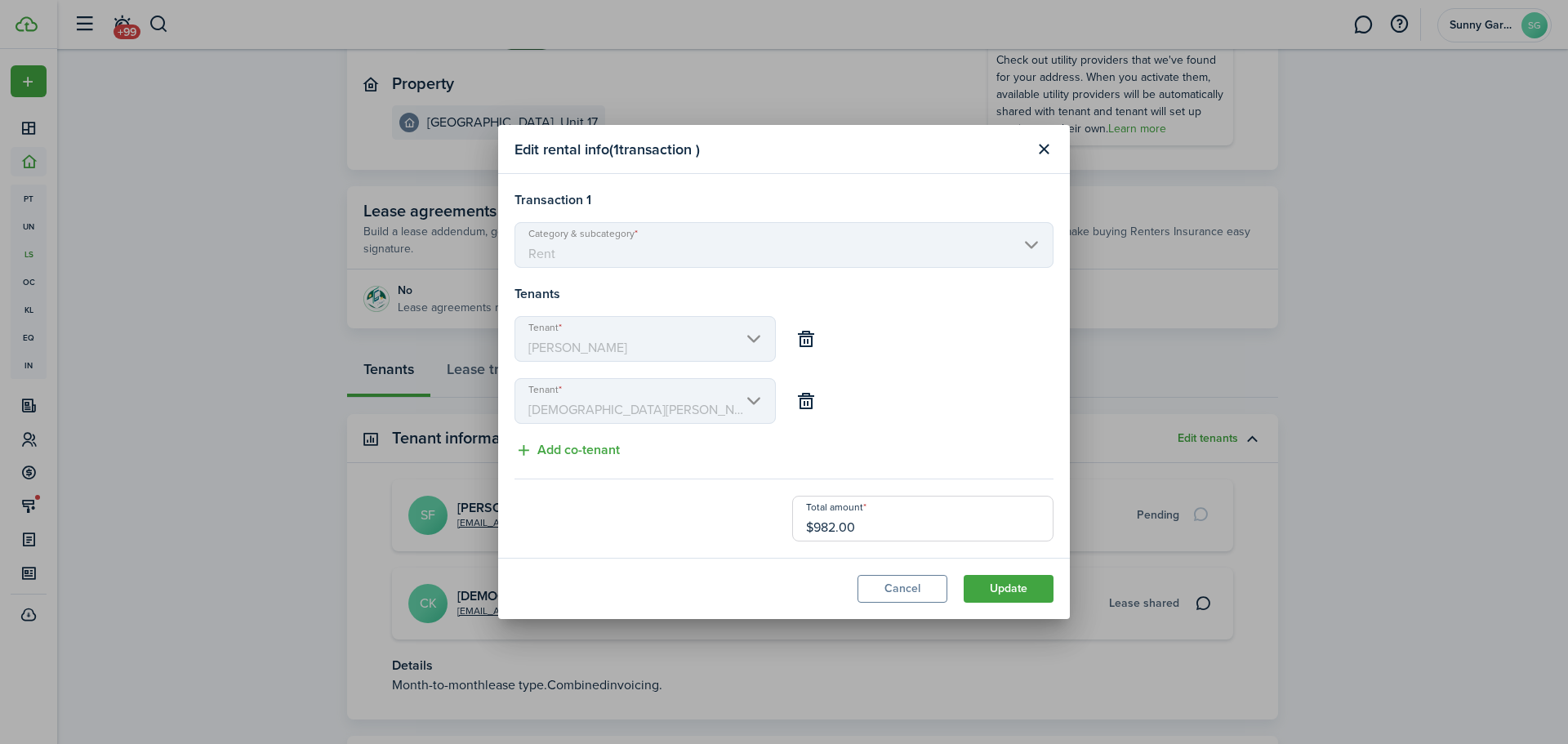
click at [808, 346] on button "button" at bounding box center [805, 338] width 28 height 28
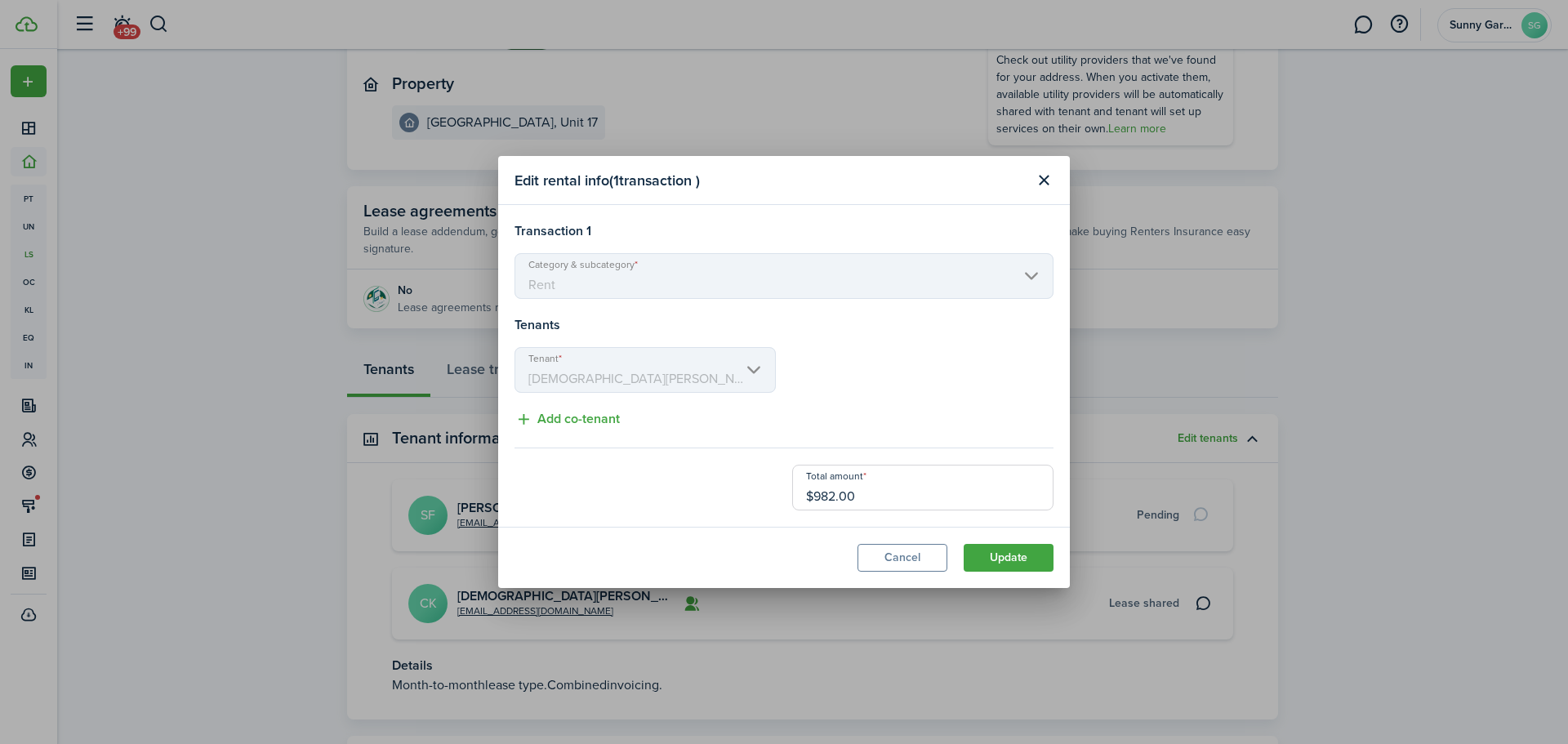
click at [1008, 558] on button "Update" at bounding box center [1009, 558] width 90 height 28
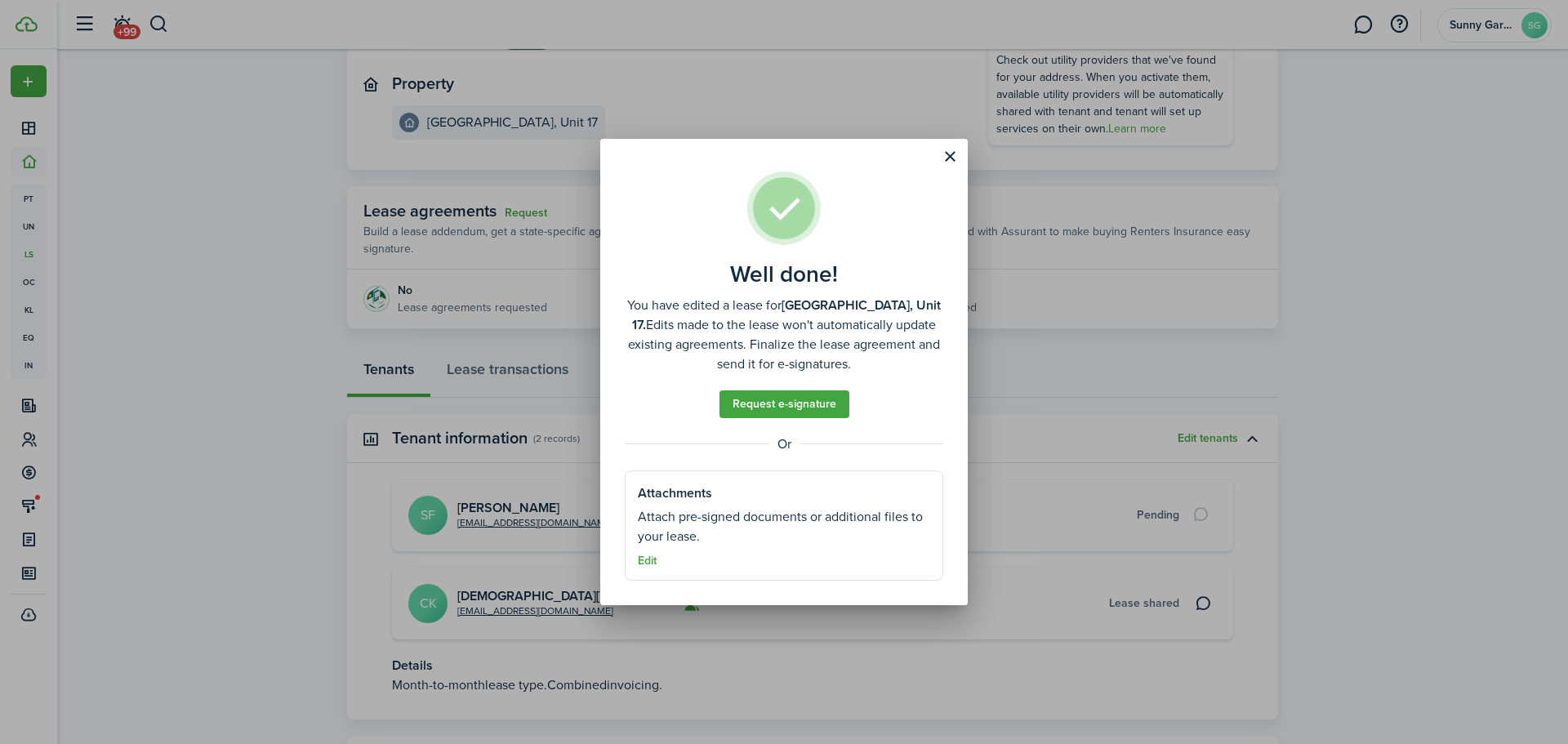
click at [953, 156] on button "Close modal" at bounding box center [949, 156] width 28 height 28
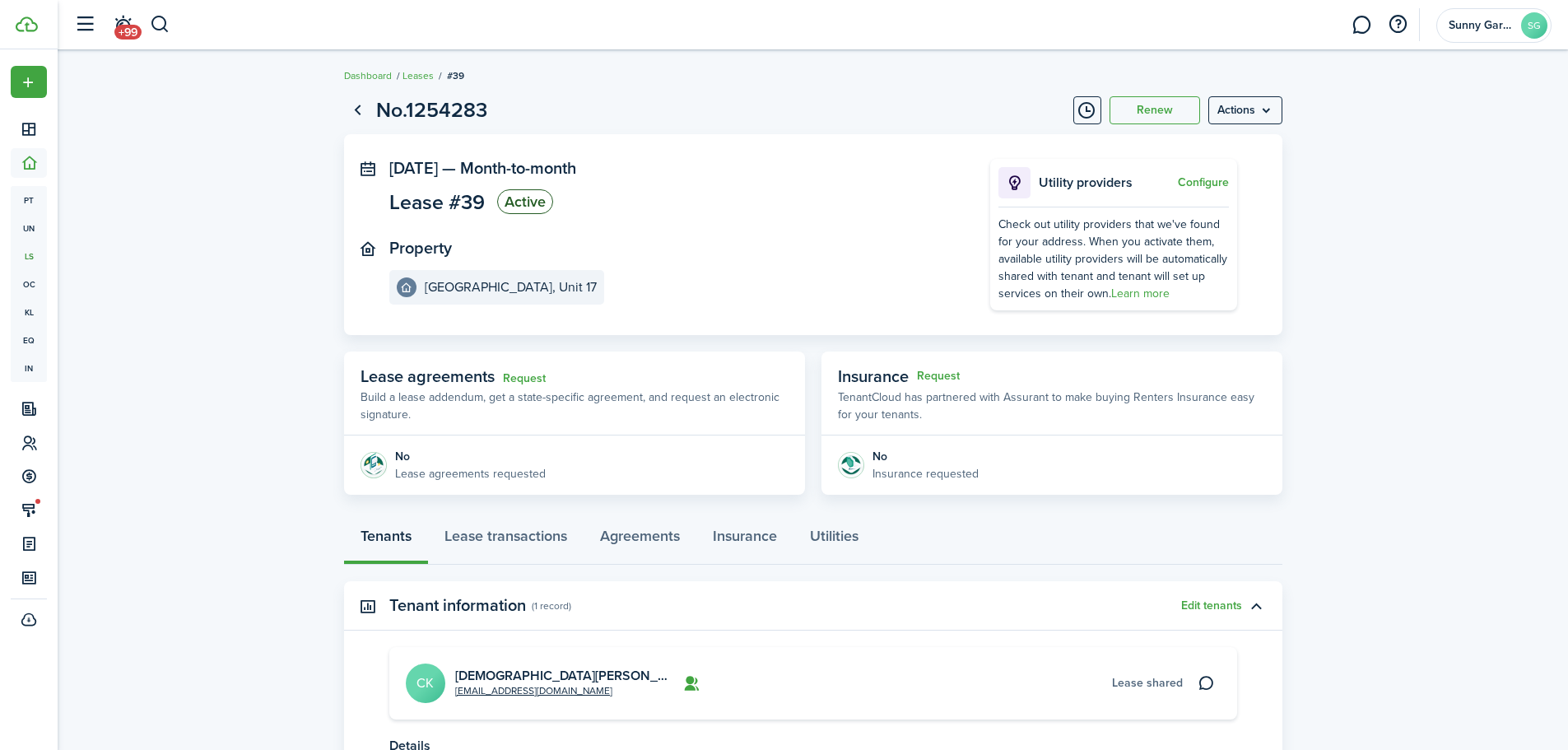
scroll to position [0, 0]
click at [657, 540] on link "Agreements" at bounding box center [639, 540] width 112 height 49
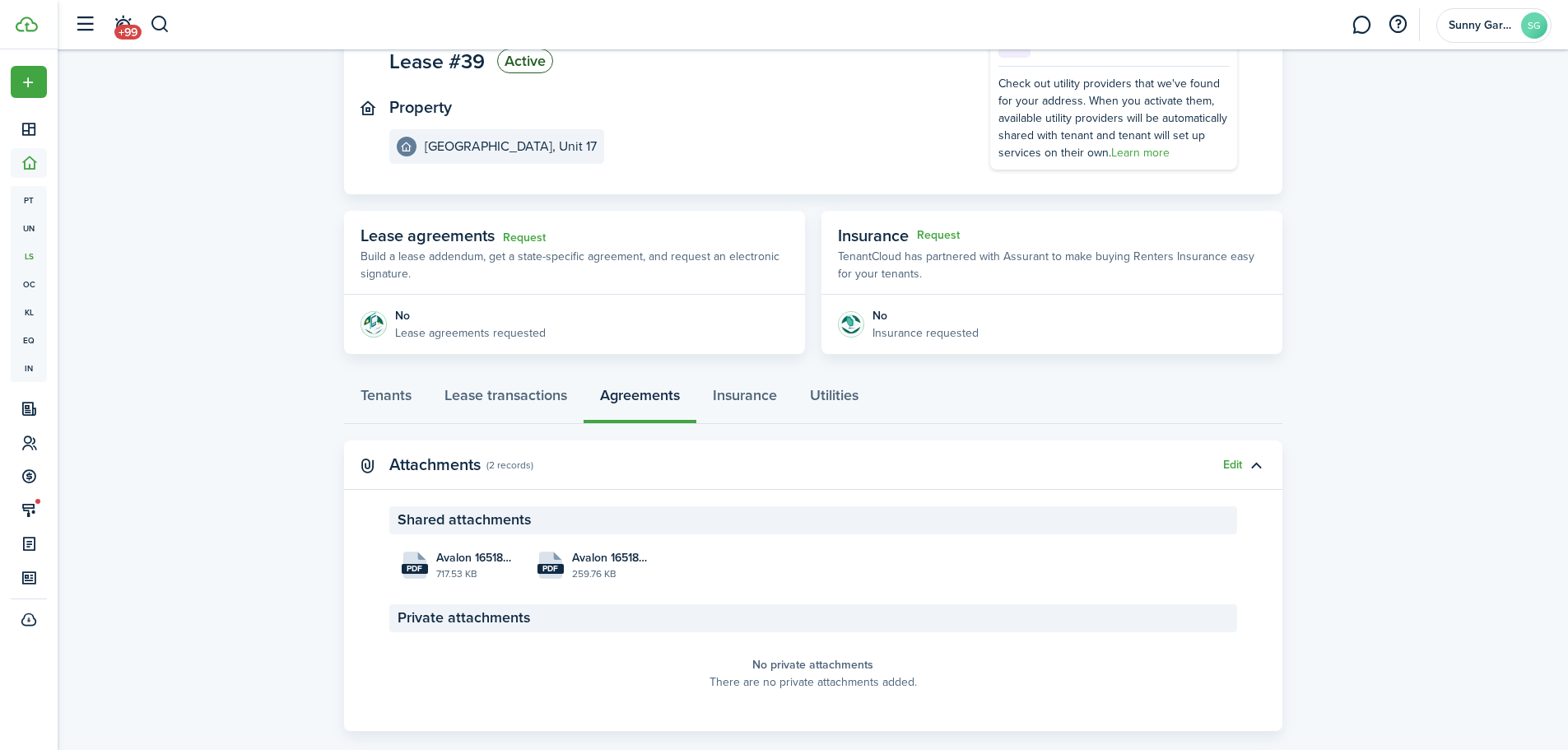
scroll to position [165, 0]
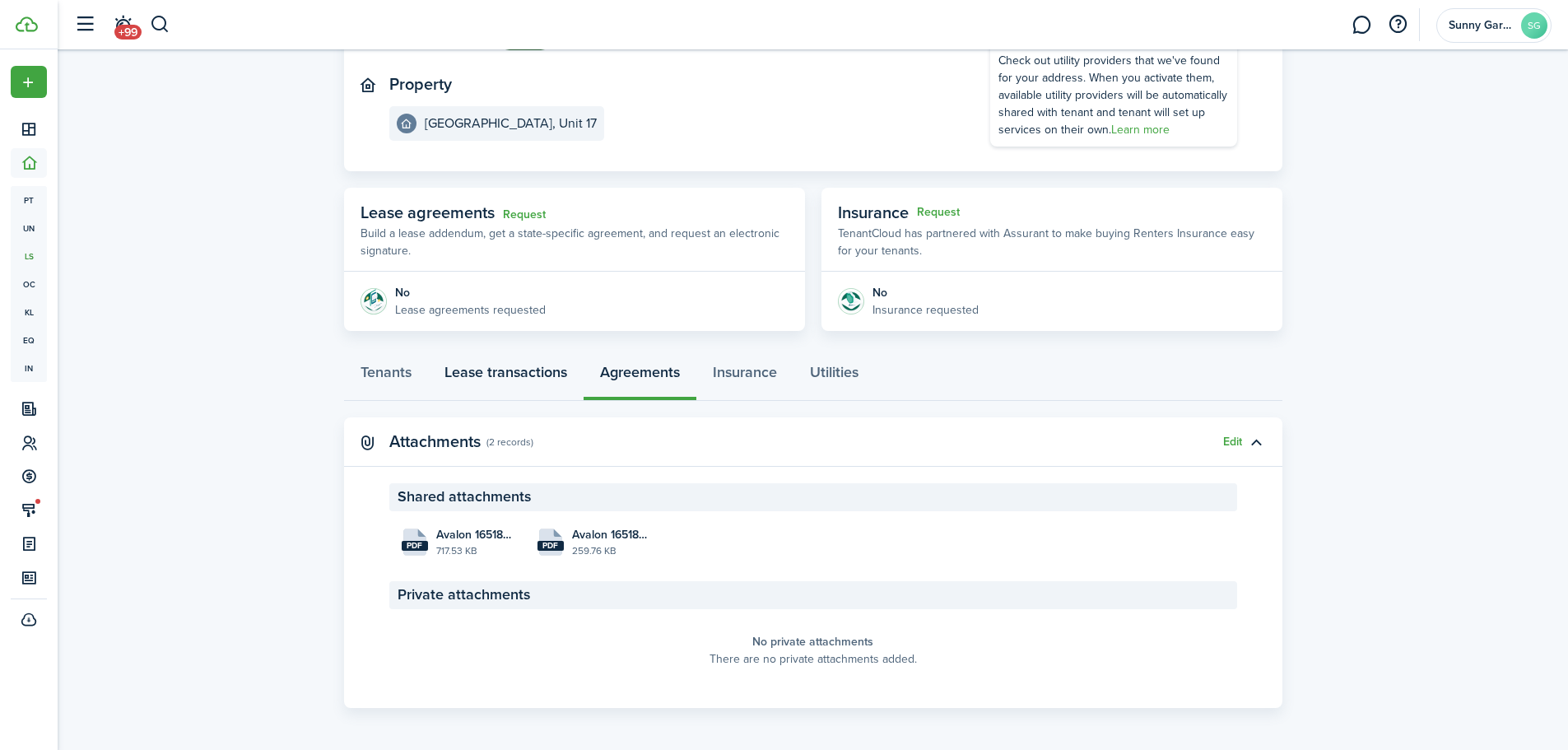
click at [483, 365] on link "Lease transactions" at bounding box center [505, 376] width 156 height 49
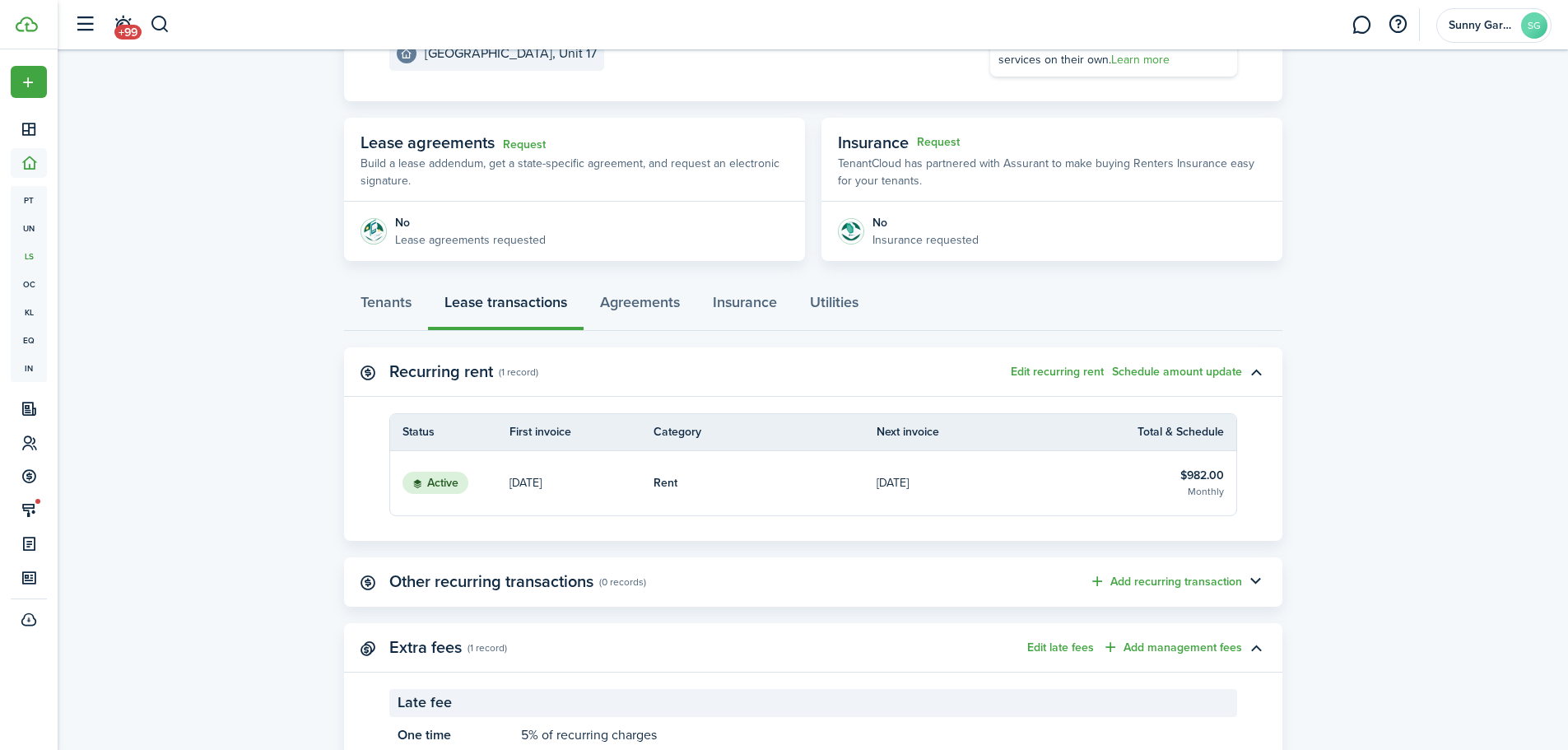
scroll to position [247, 0]
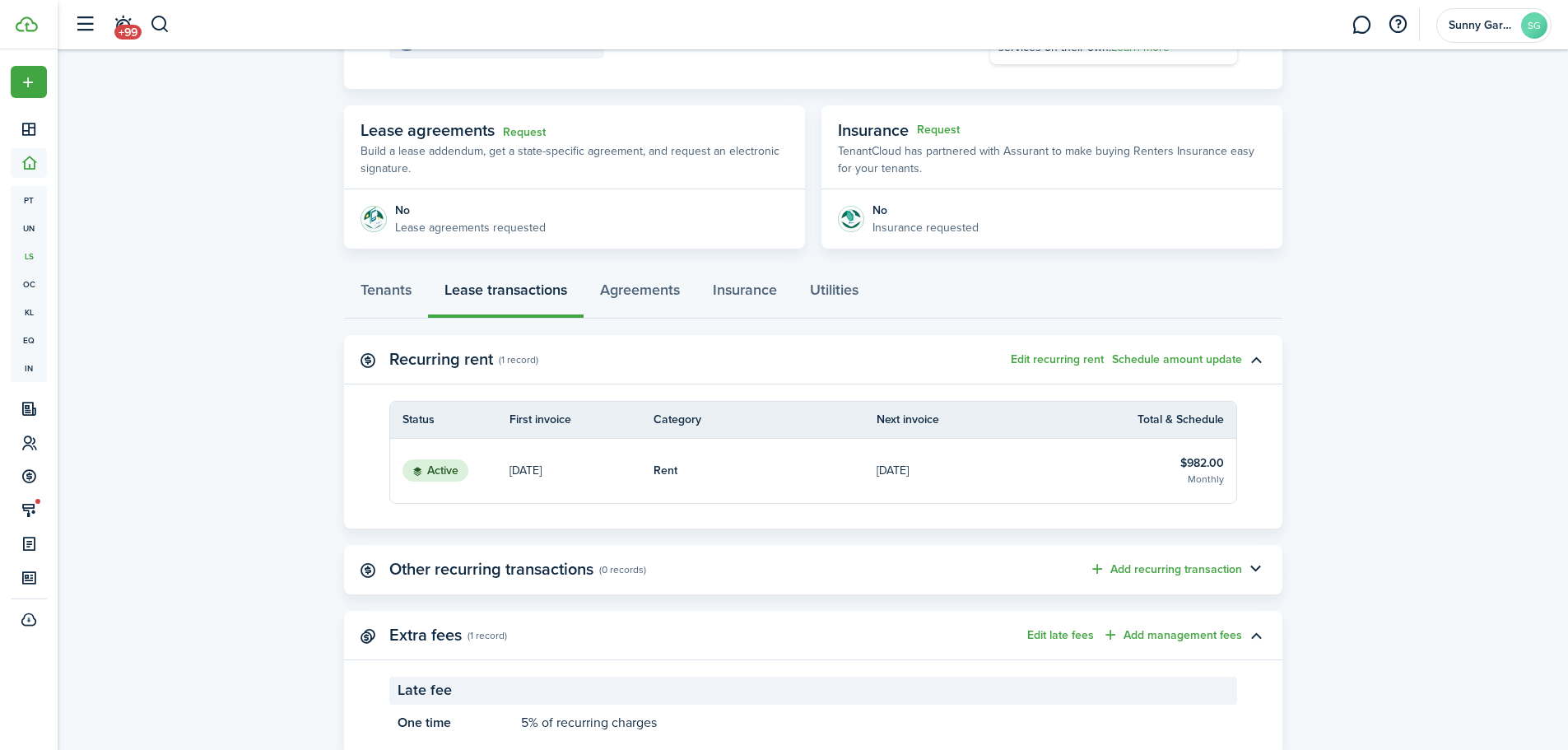
click at [1152, 357] on button "Schedule amount update" at bounding box center [1177, 360] width 130 height 13
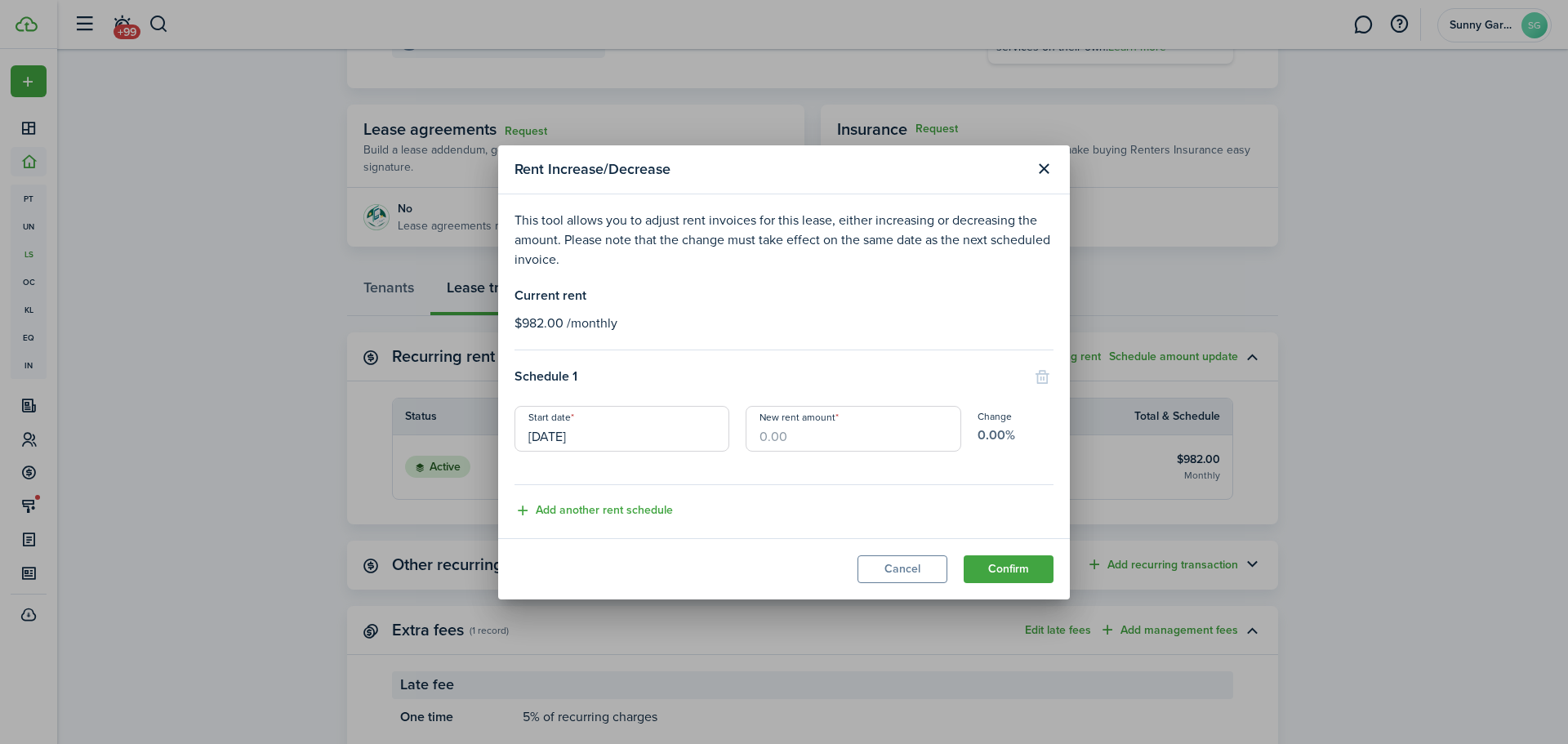
click at [981, 565] on button "Confirm" at bounding box center [1009, 569] width 90 height 28
click at [928, 426] on input "New rent amount" at bounding box center [853, 428] width 215 height 45
click at [898, 572] on button "Cancel" at bounding box center [903, 569] width 90 height 28
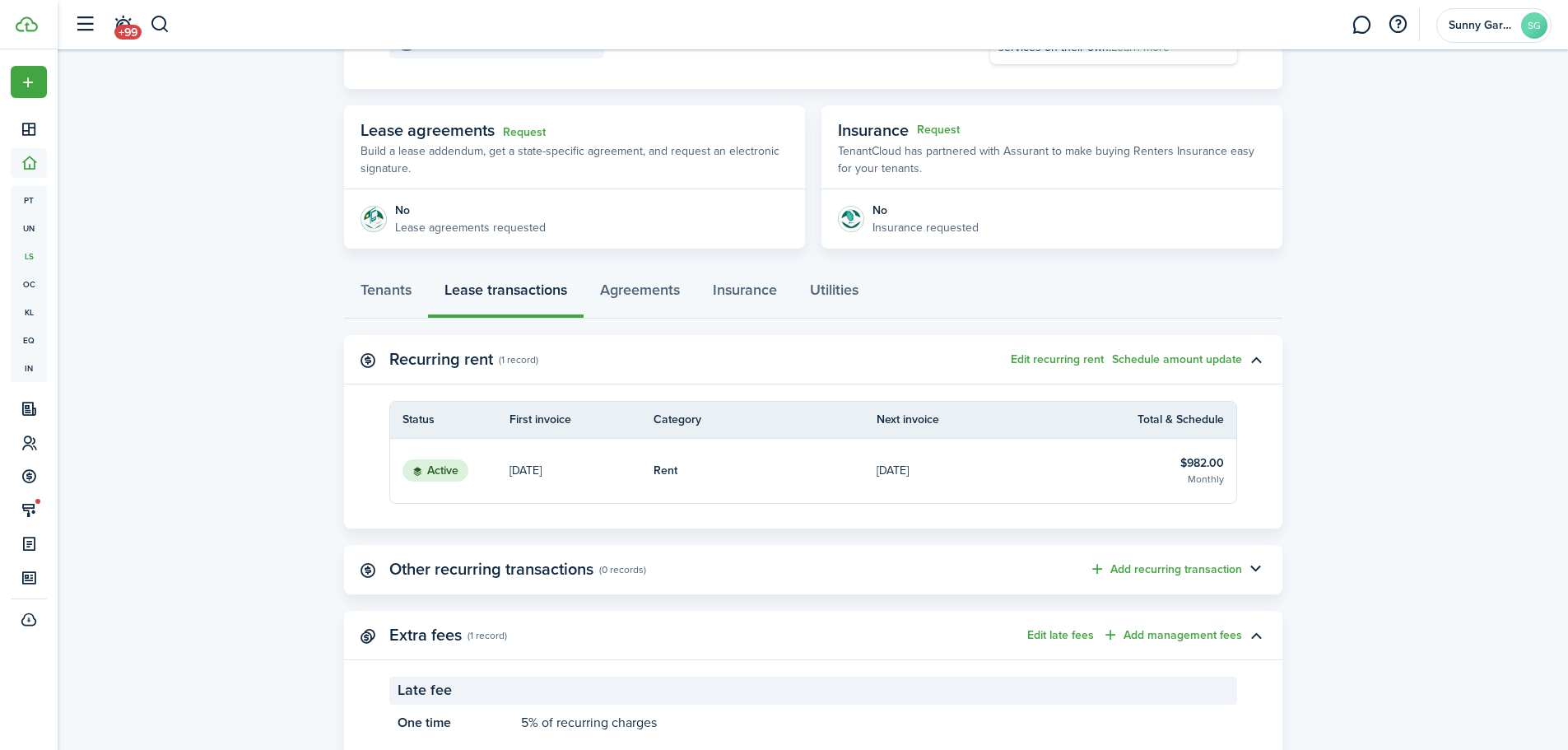
click at [1048, 357] on button "Edit recurring rent" at bounding box center [1057, 360] width 93 height 13
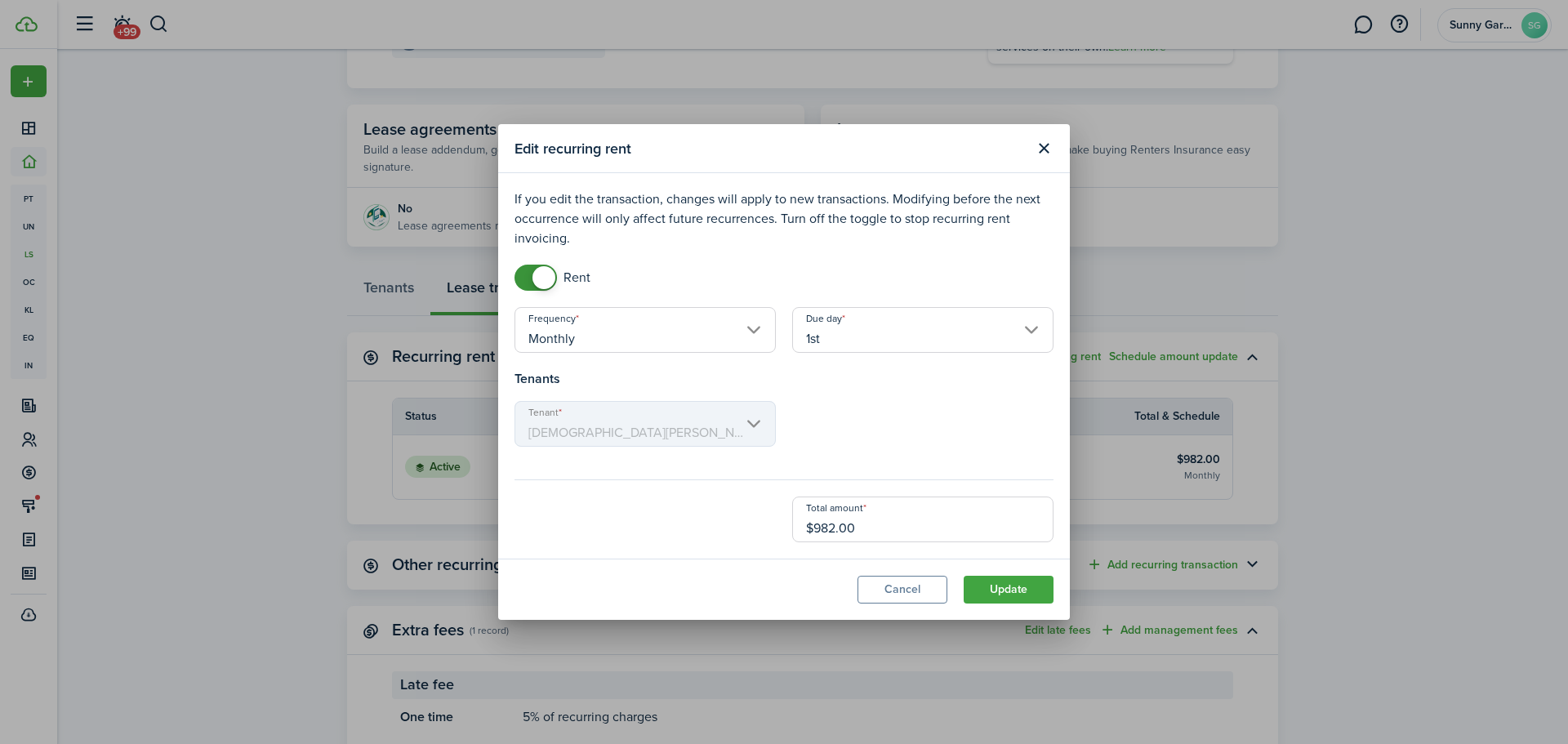
click at [1044, 152] on button "Close modal" at bounding box center [1044, 148] width 28 height 28
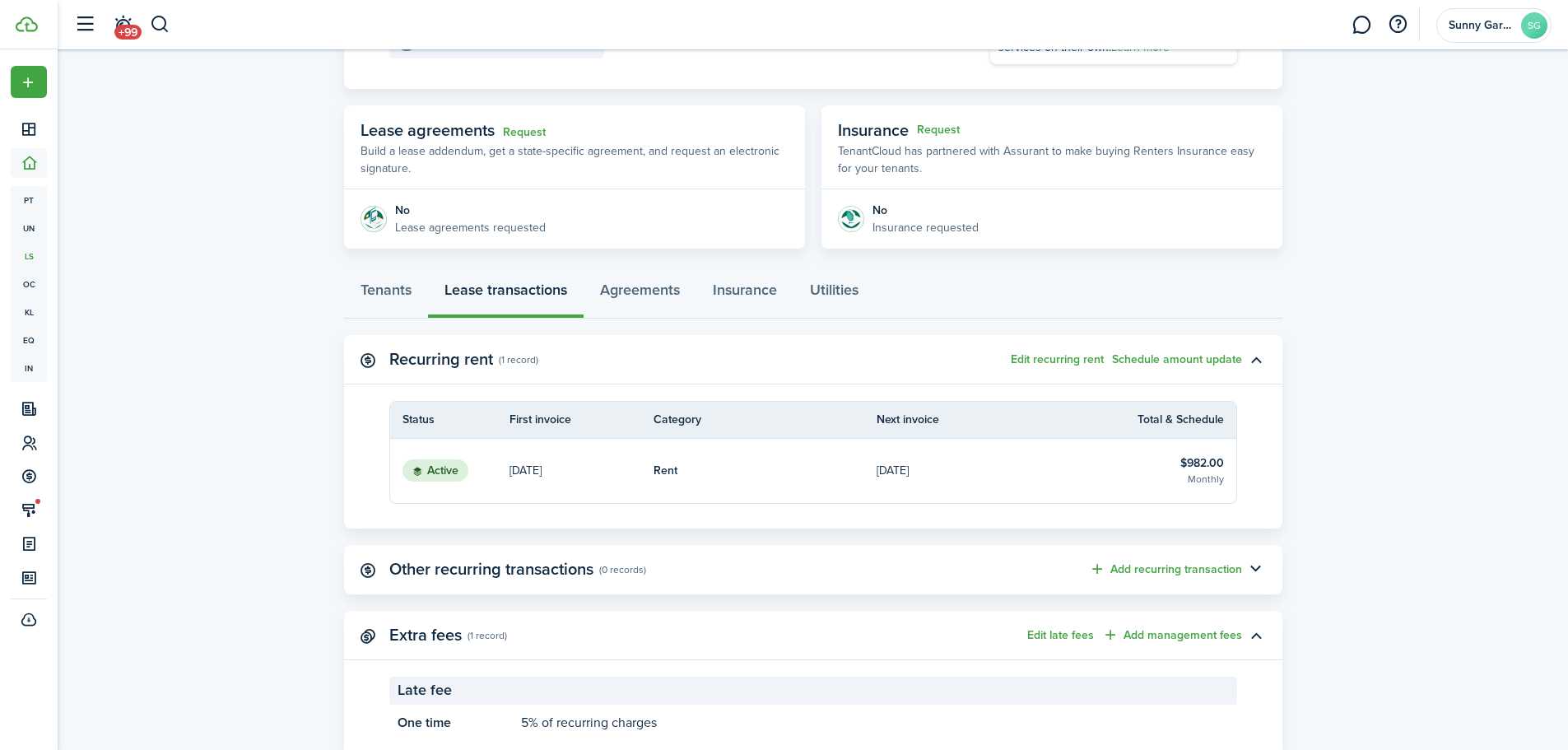
click at [1176, 360] on button "Schedule amount update" at bounding box center [1177, 360] width 130 height 13
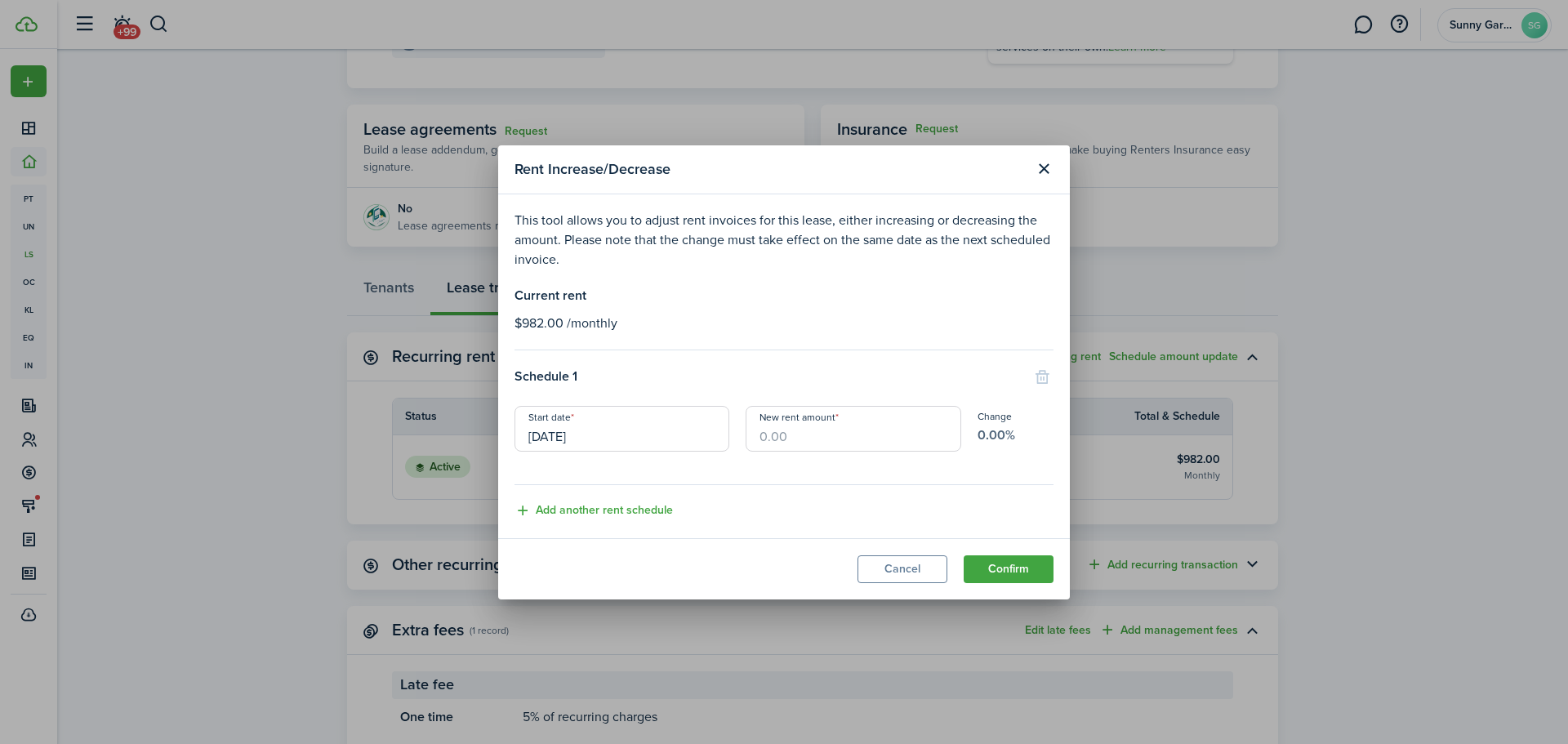
click at [526, 511] on button "Add another rent schedule" at bounding box center [594, 510] width 159 height 19
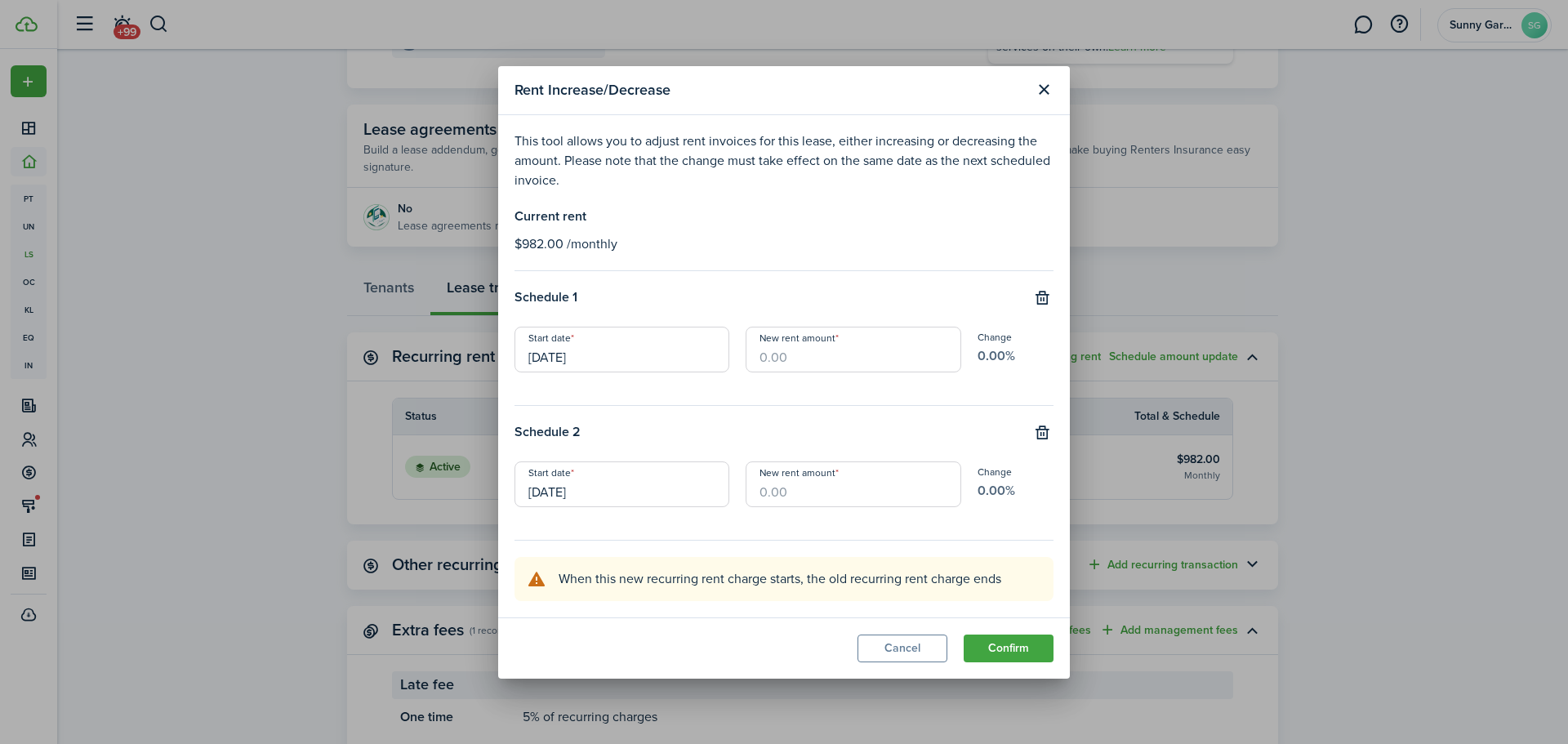
click at [1047, 89] on button "Close modal" at bounding box center [1044, 89] width 28 height 28
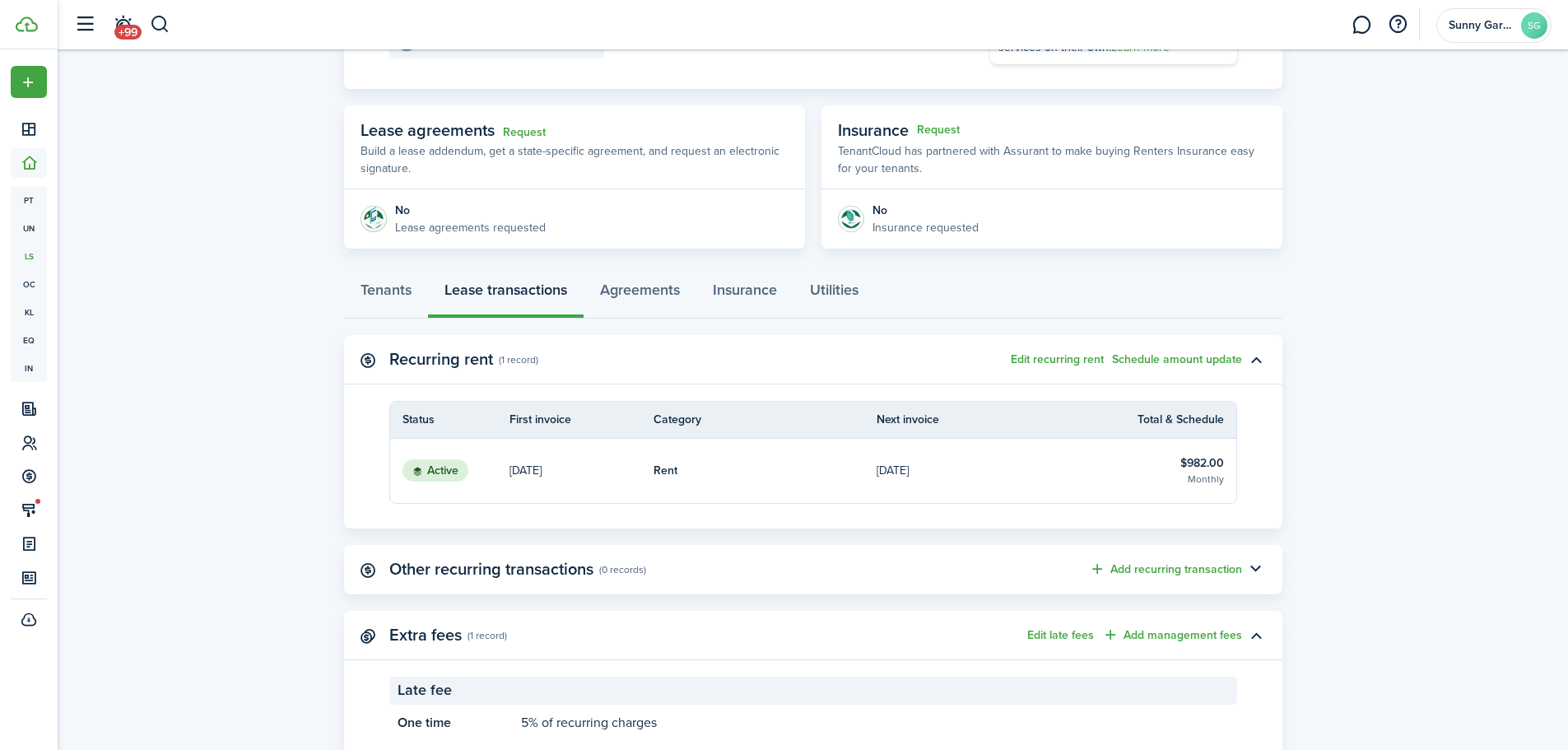
click at [1129, 568] on button "Add recurring transaction" at bounding box center [1165, 569] width 153 height 19
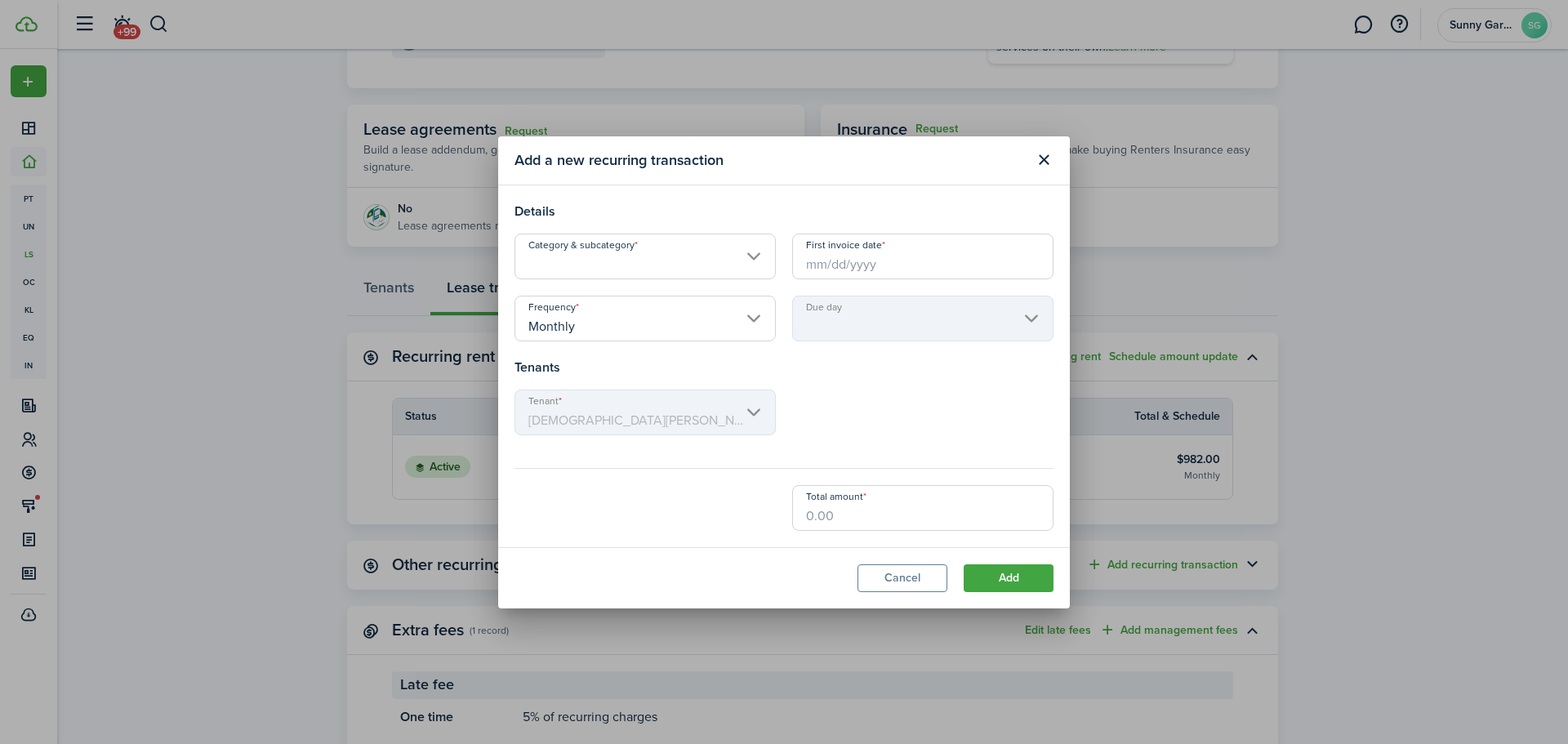
click at [690, 253] on input "Category & subcategory" at bounding box center [645, 256] width 261 height 45
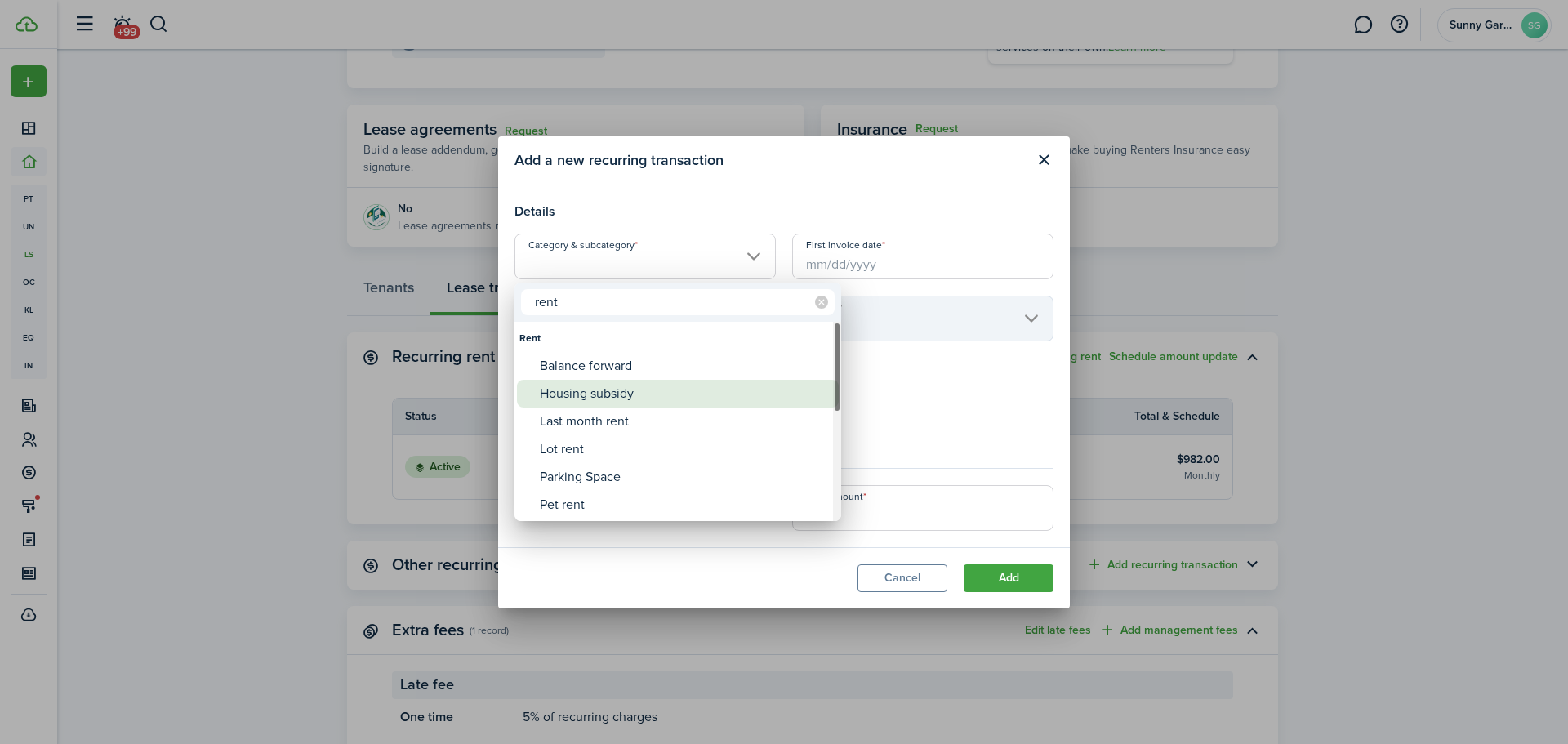
type input "rent"
click at [615, 400] on div "Housing subsidy" at bounding box center [684, 393] width 289 height 28
type input "Rent / Housing subsidy"
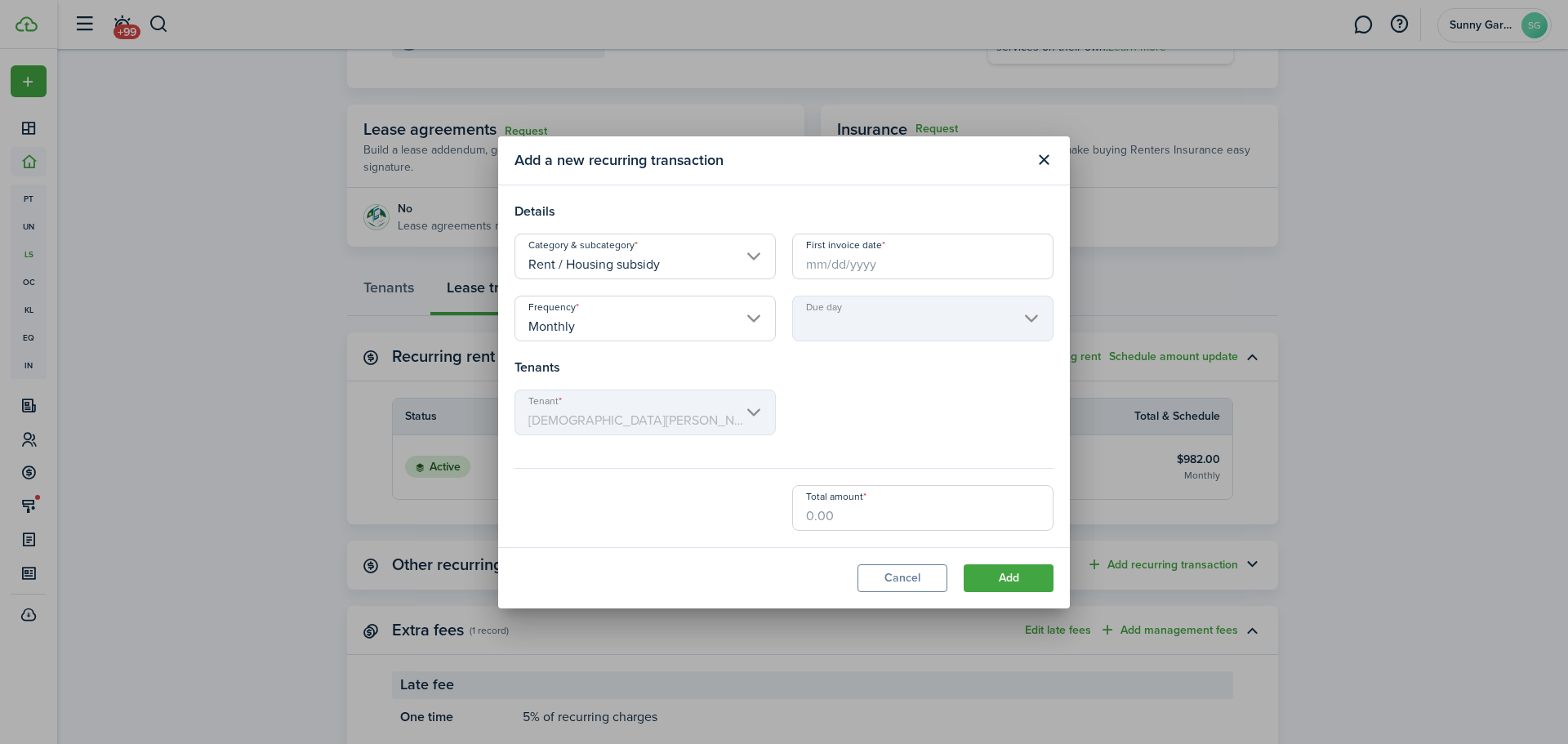
click at [876, 268] on input "First invoice date" at bounding box center [922, 256] width 261 height 45
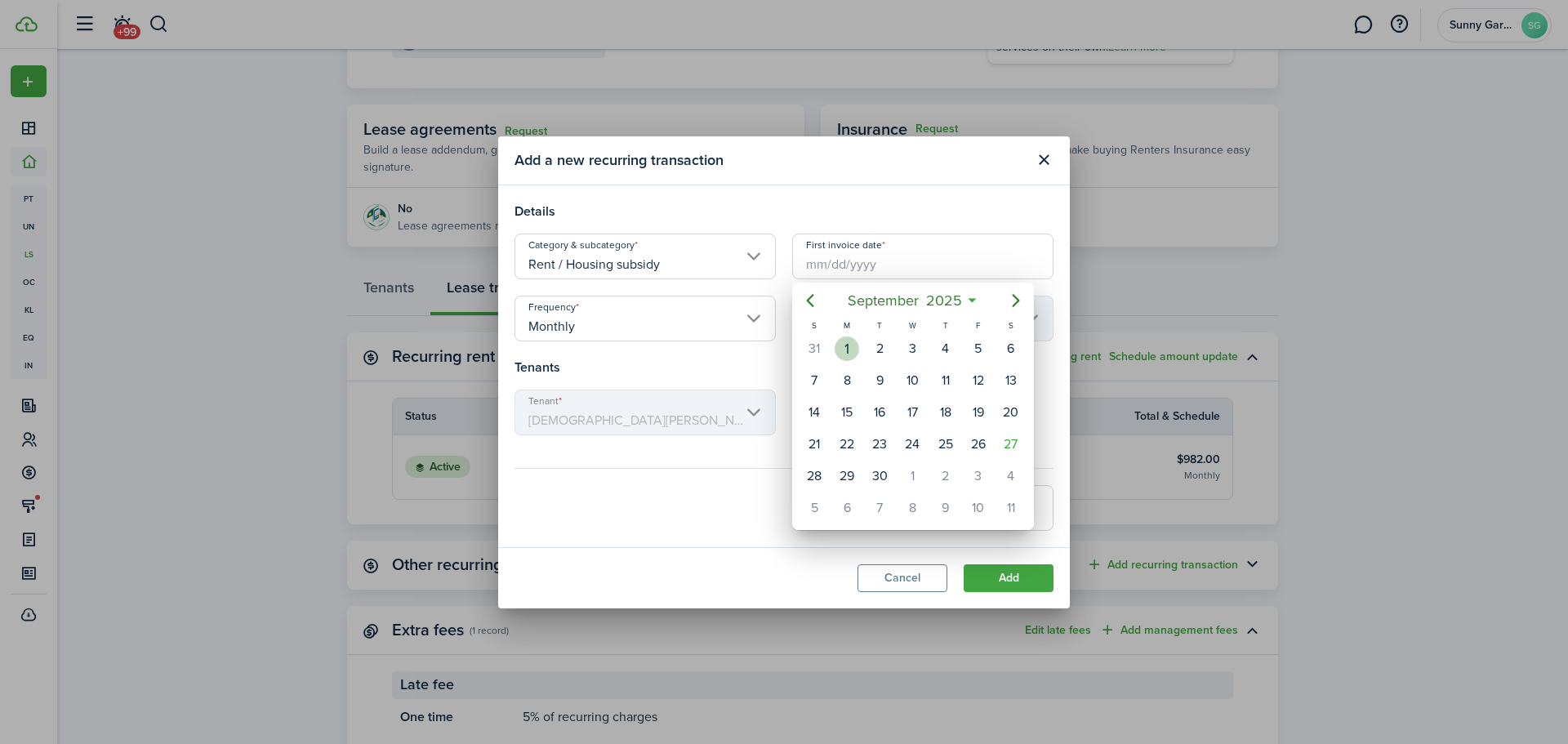
click at [850, 347] on div "1" at bounding box center [846, 348] width 24 height 24
type input "09/01/2025"
type input "1st"
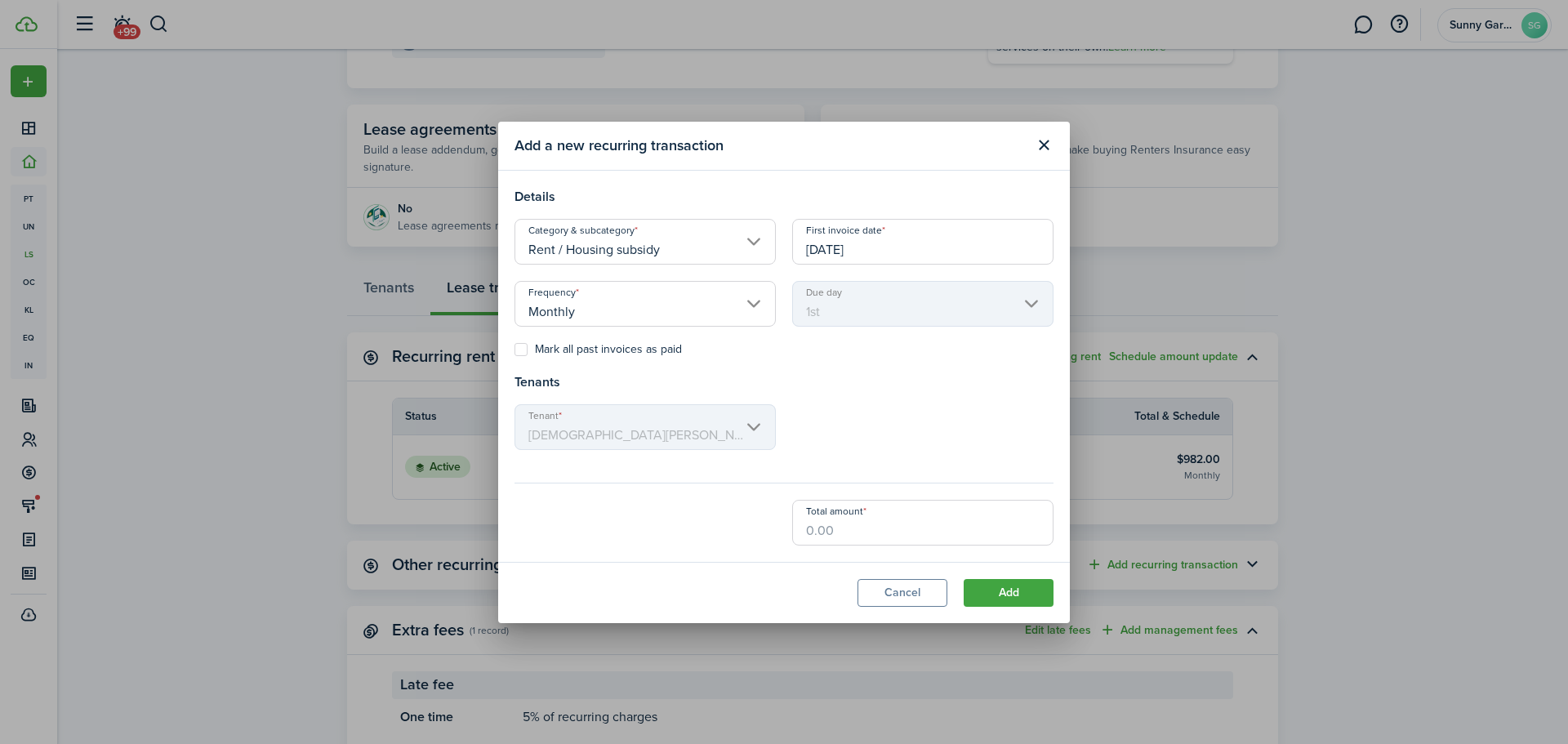
drag, startPoint x: 842, startPoint y: 539, endPoint x: 740, endPoint y: 539, distance: 102.0
click at [740, 539] on div "Total amount" at bounding box center [784, 522] width 556 height 45
type input "$378.00"
click at [1011, 595] on button "Add" at bounding box center [1009, 592] width 90 height 28
click at [986, 592] on button "Add" at bounding box center [1009, 592] width 90 height 28
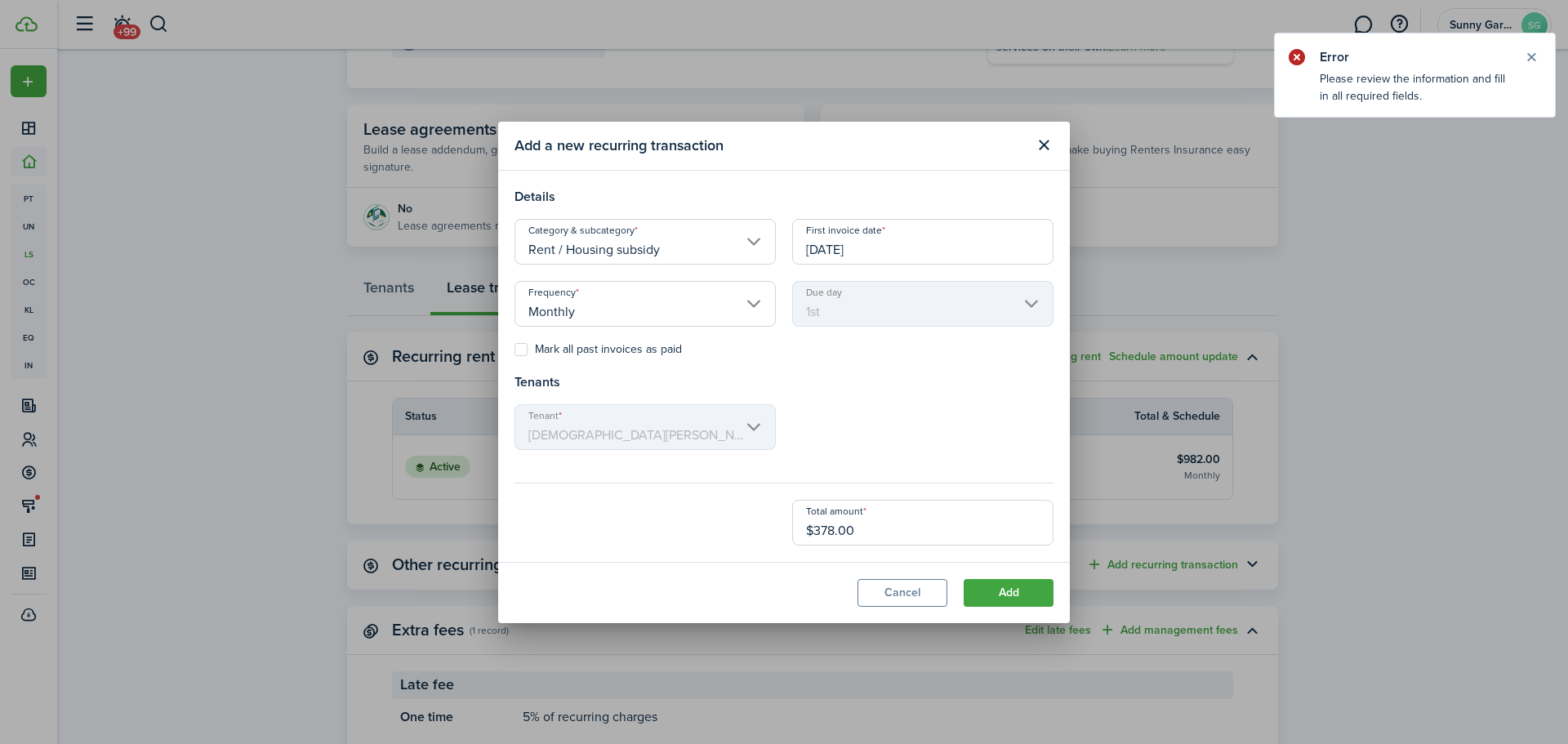
click at [896, 594] on button "Cancel" at bounding box center [903, 592] width 90 height 28
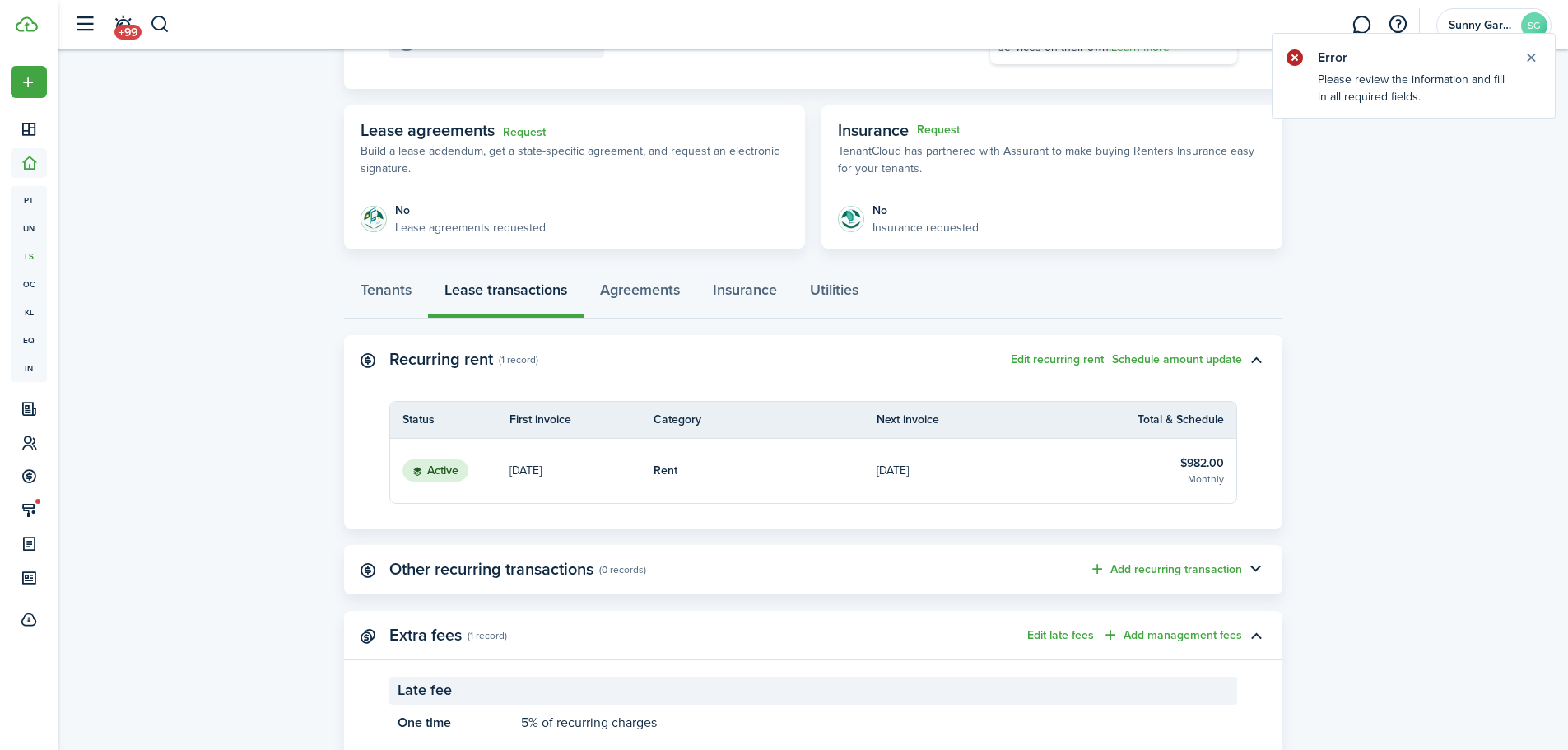
click at [1534, 56] on button "Close notify" at bounding box center [1531, 58] width 23 height 23
click at [1182, 361] on button "Schedule amount update" at bounding box center [1177, 360] width 130 height 13
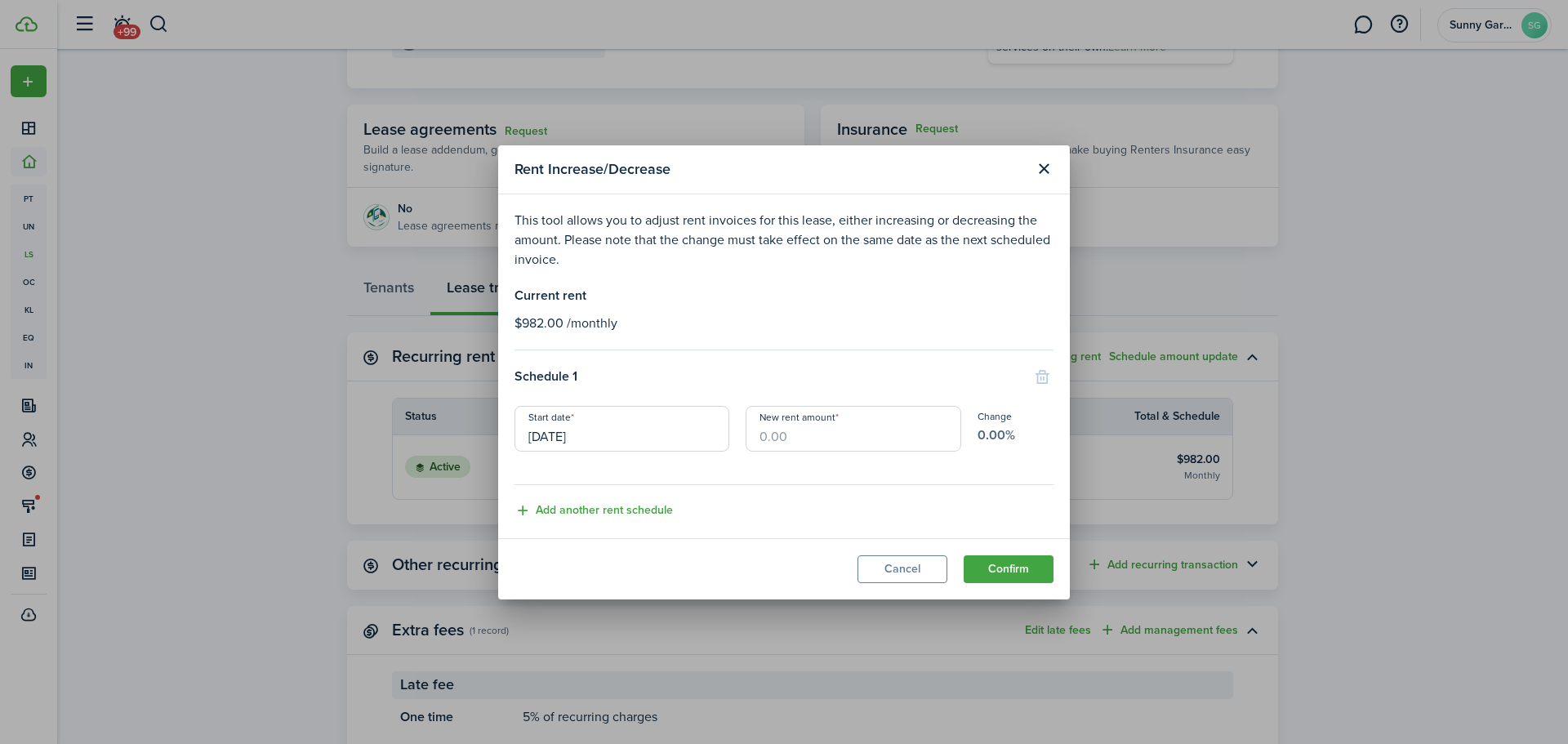
click at [625, 431] on input "11/01/2025" at bounding box center [622, 428] width 215 height 45
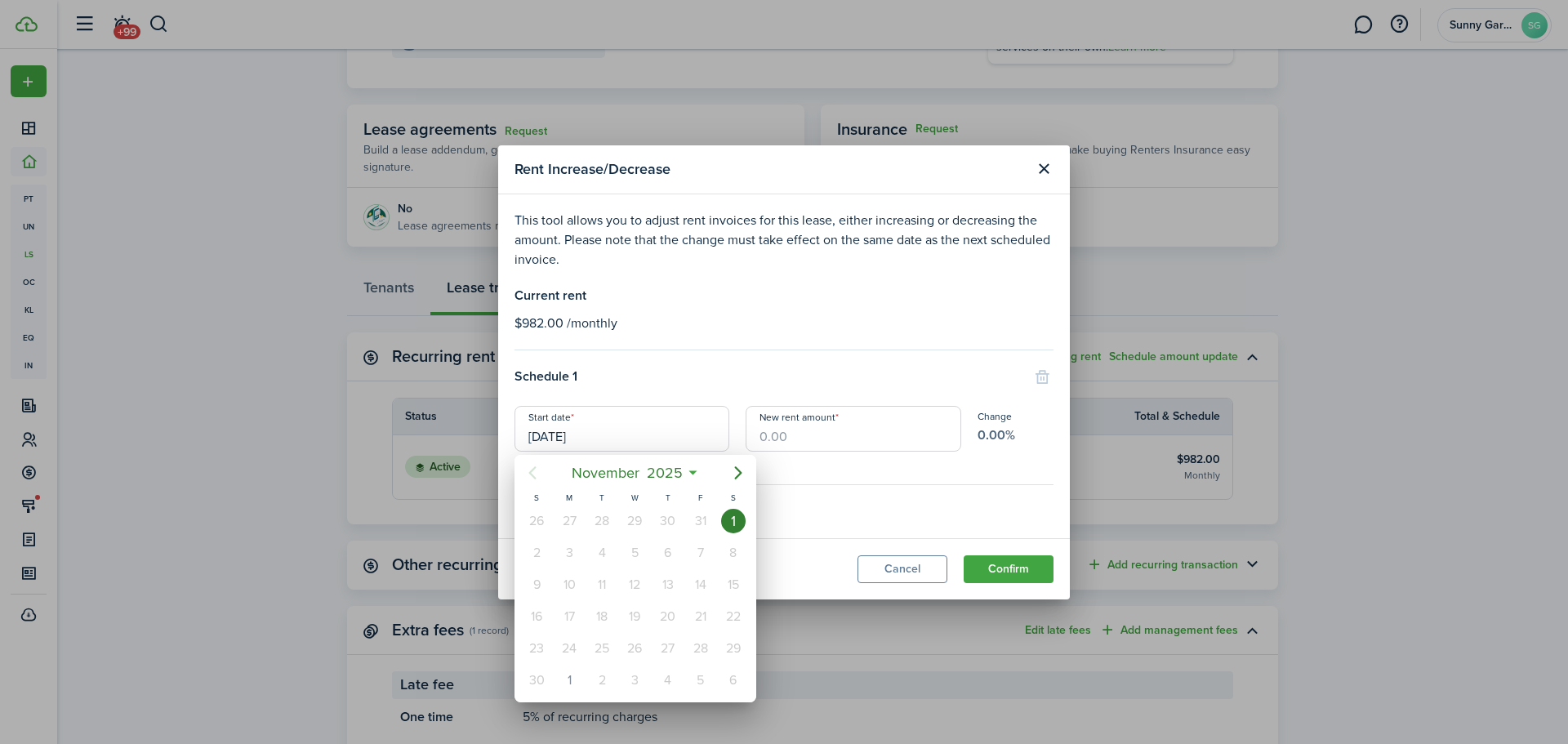
click at [793, 476] on div at bounding box center [783, 371] width 1829 height 1005
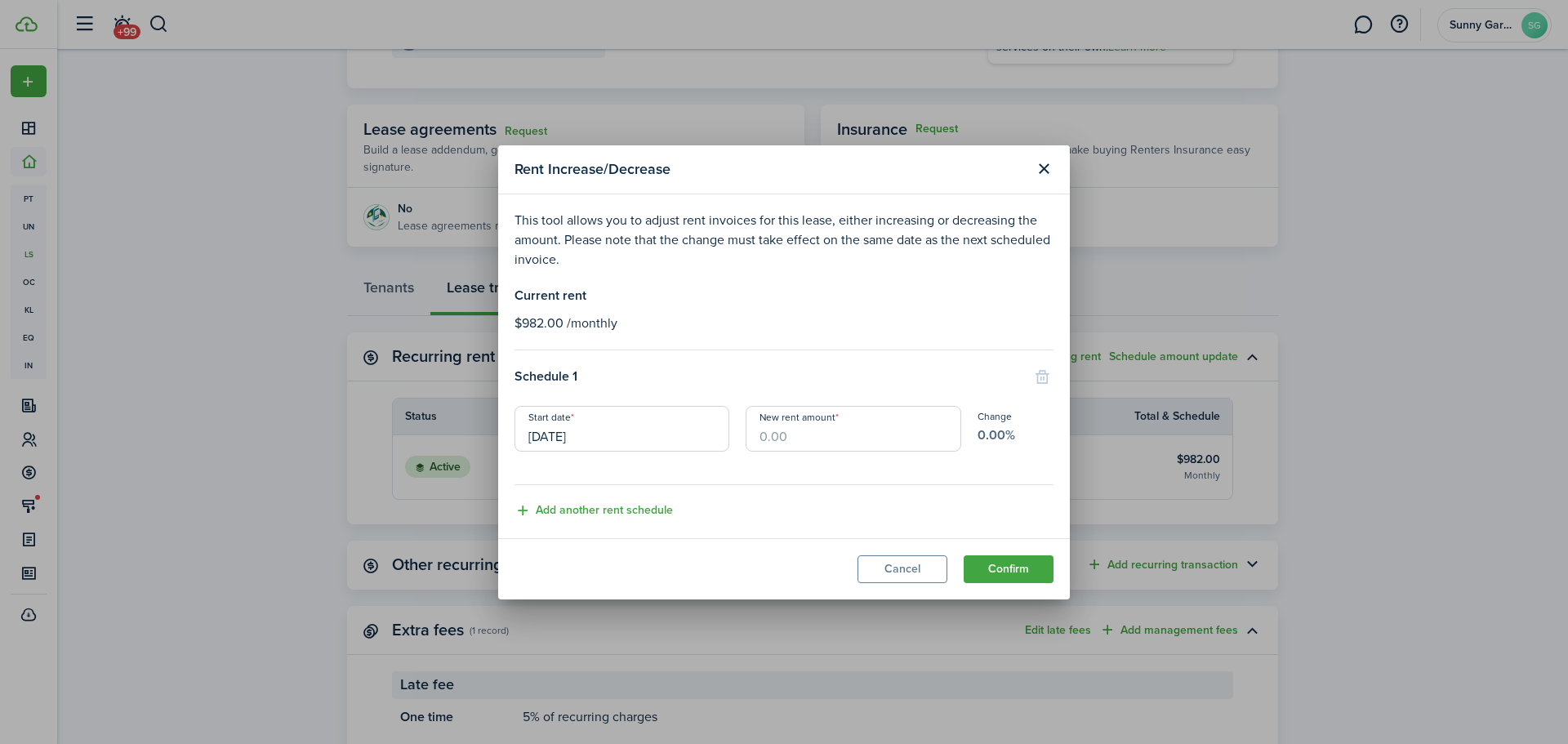
click at [567, 512] on button "Add another rent schedule" at bounding box center [594, 510] width 159 height 19
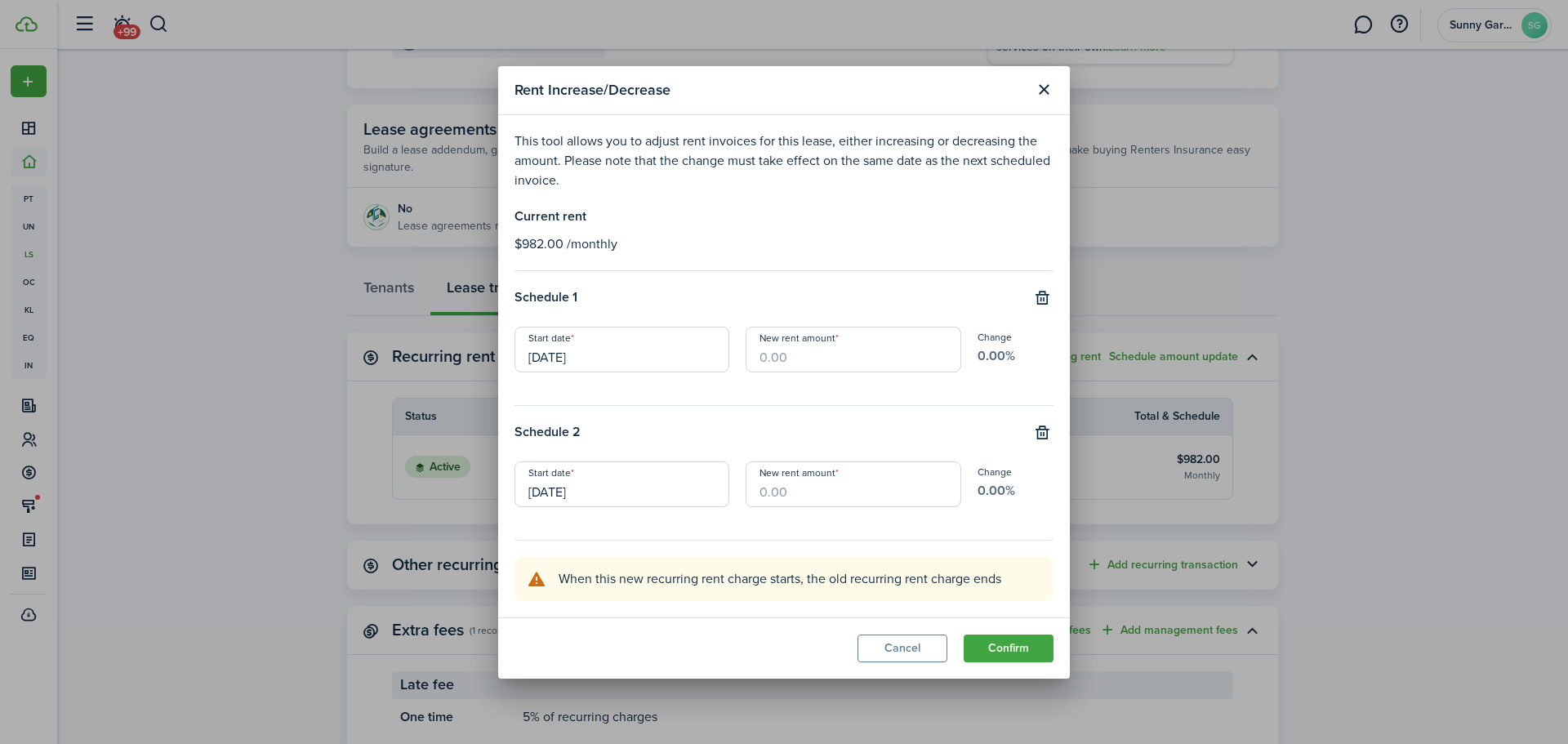
click at [874, 644] on button "Cancel" at bounding box center [903, 649] width 90 height 28
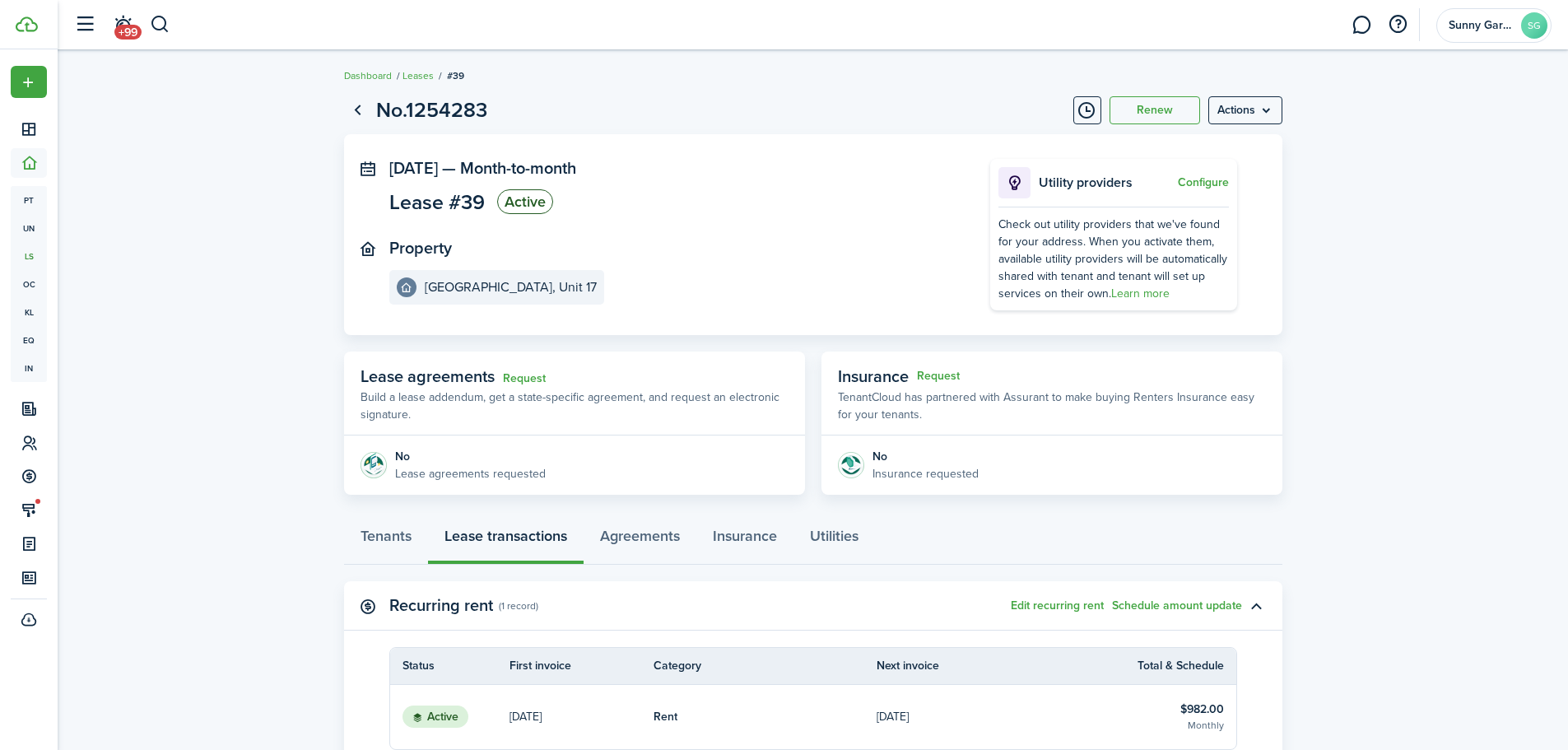
scroll to position [0, 0]
click at [1164, 112] on button "Renew" at bounding box center [1154, 111] width 91 height 28
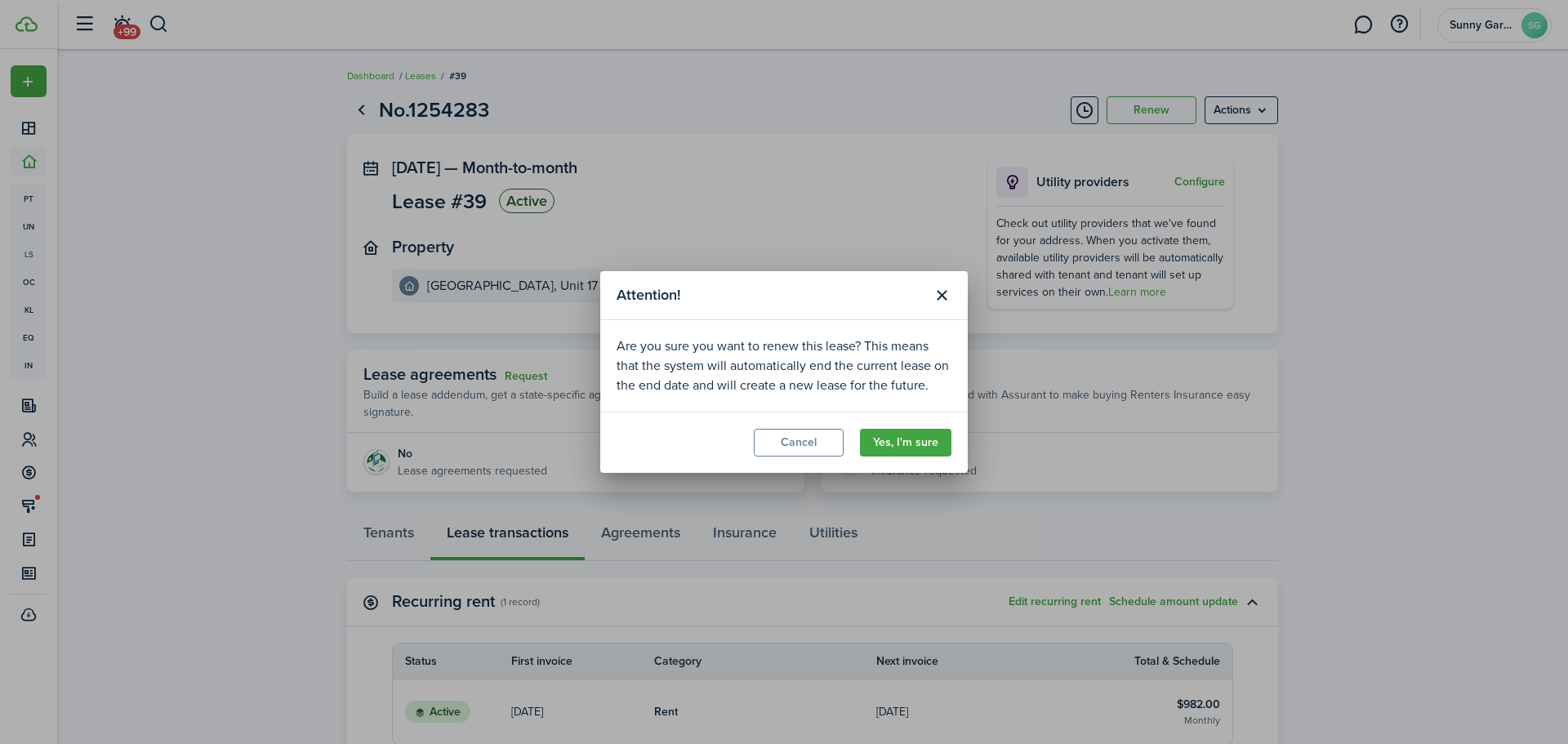
click at [904, 442] on button "Yes, I'm sure" at bounding box center [905, 442] width 92 height 28
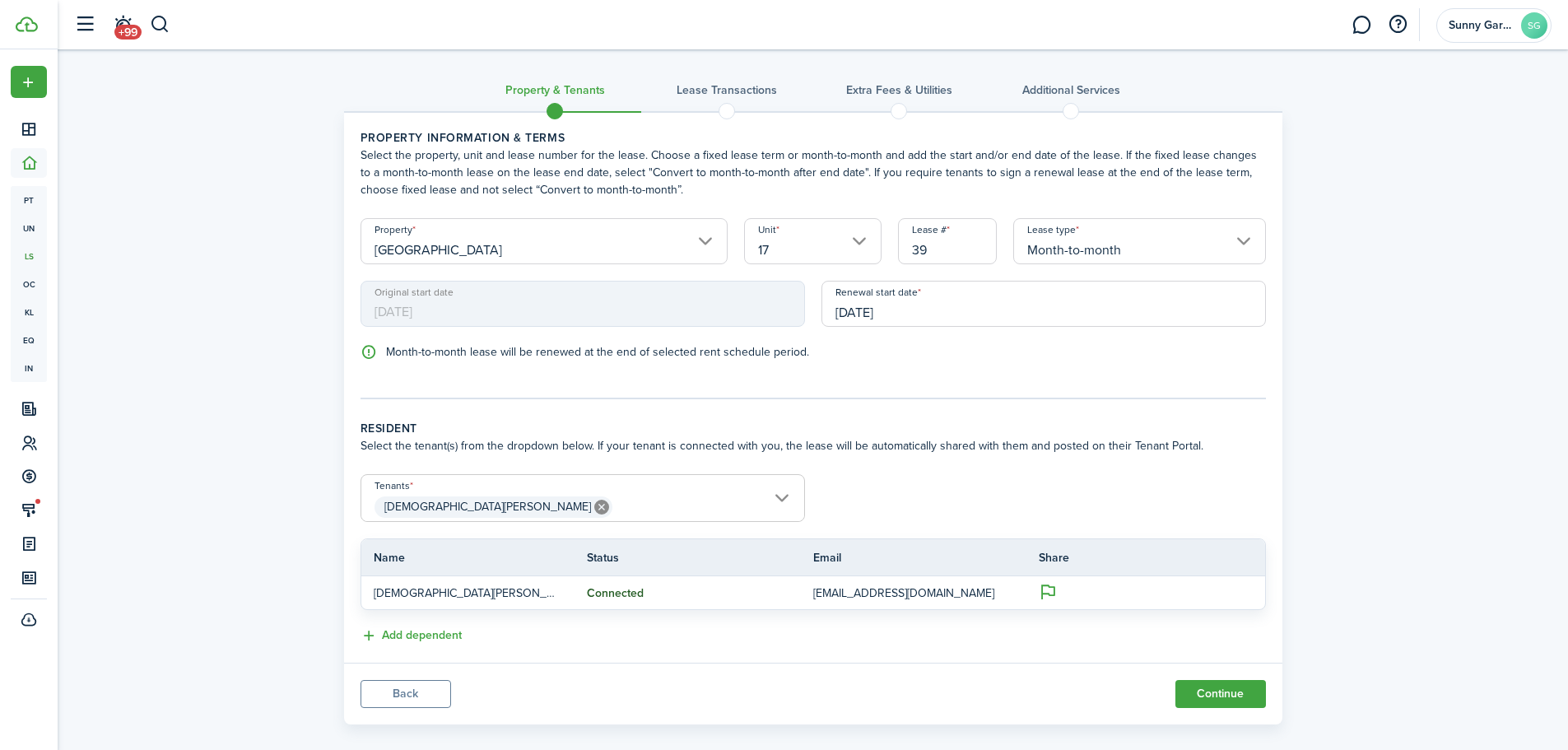
scroll to position [20, 0]
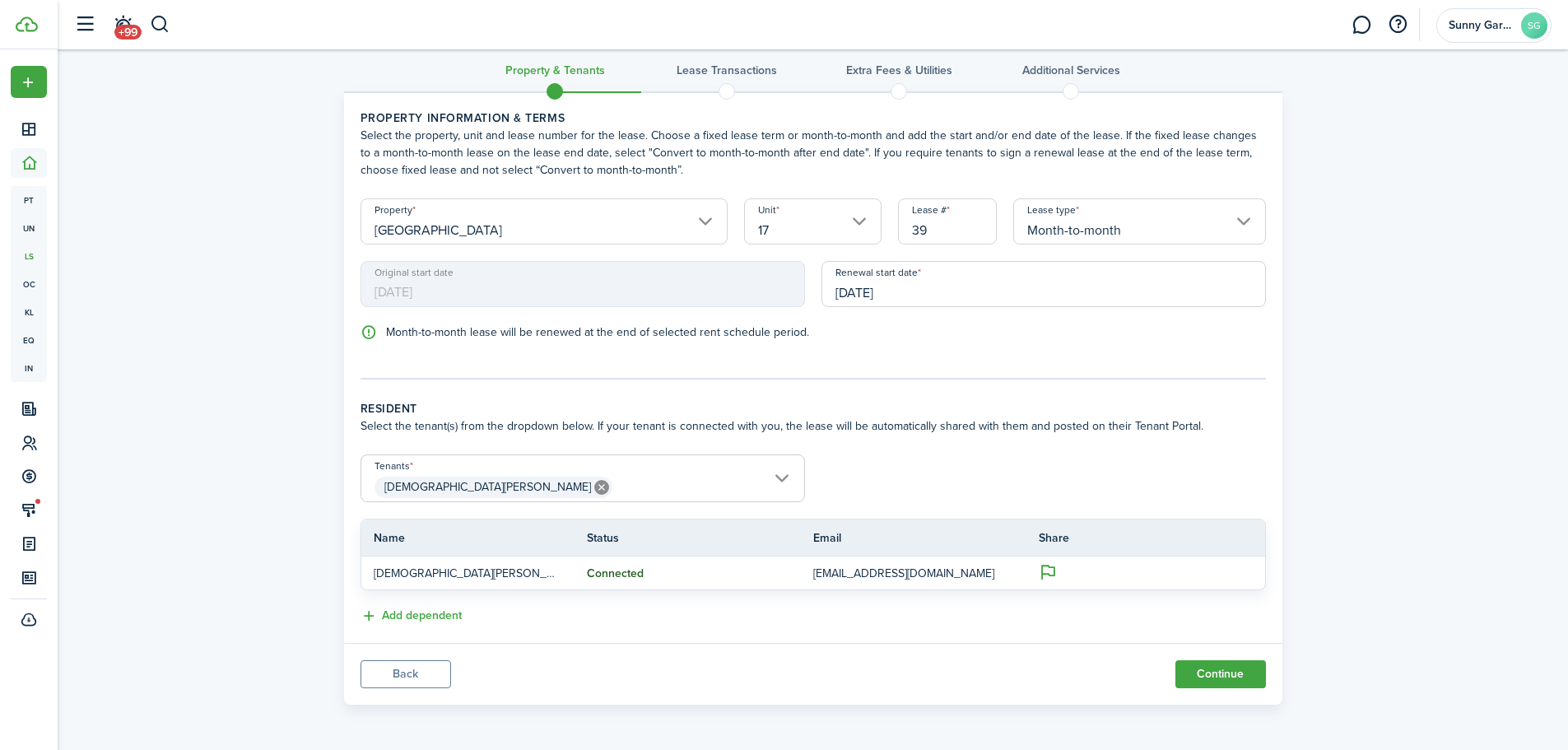
click at [1207, 673] on button "Continue" at bounding box center [1221, 674] width 91 height 28
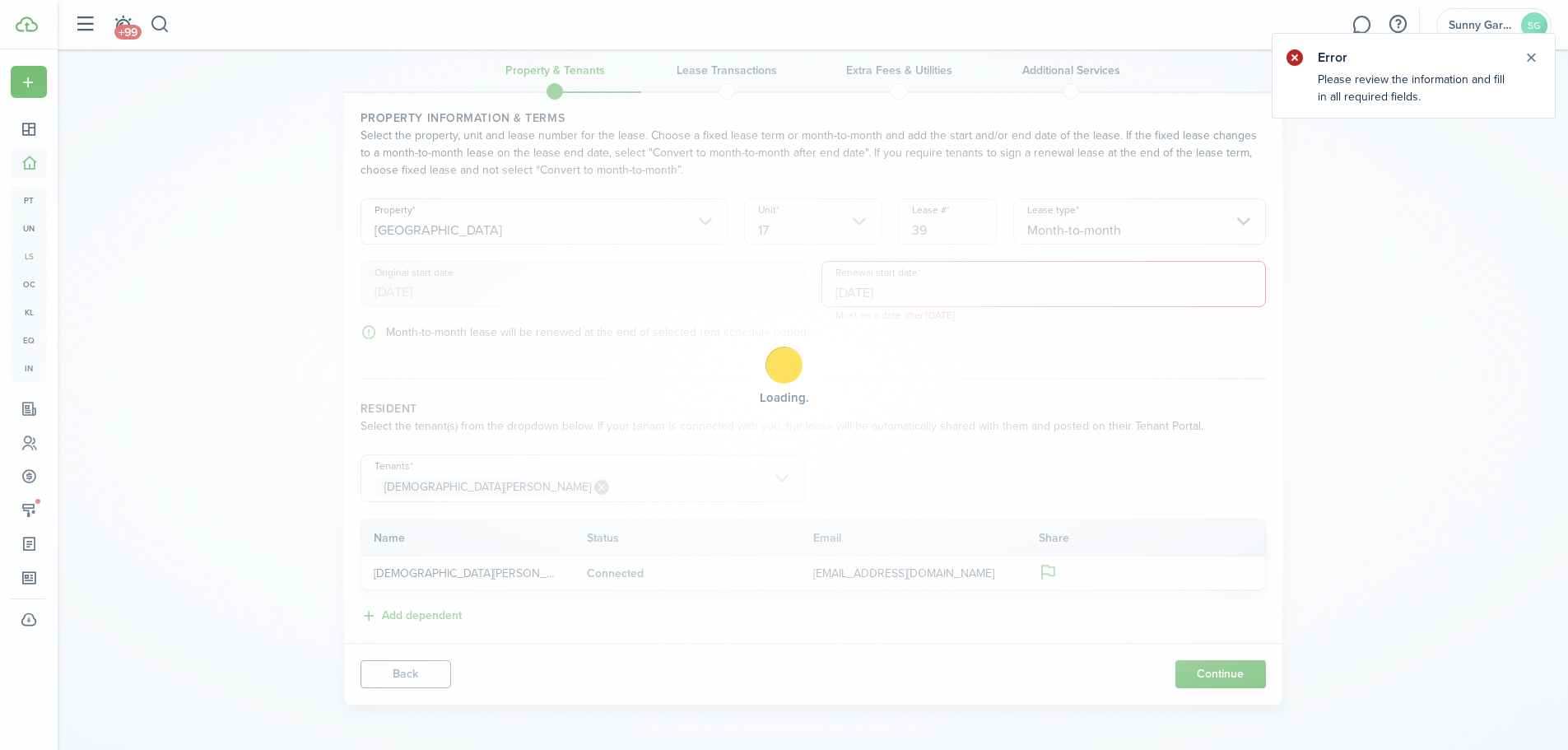
scroll to position [0, 0]
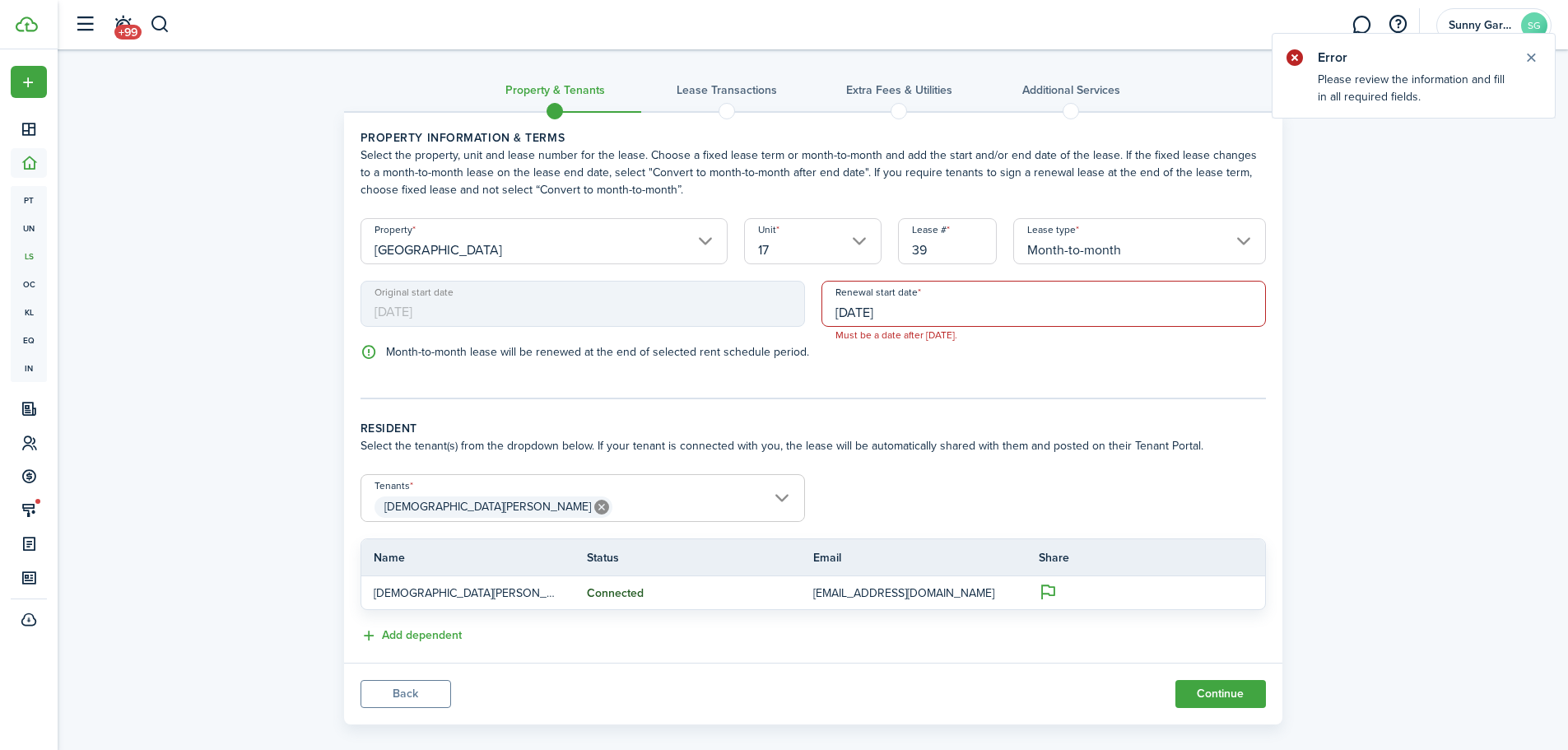
click at [934, 308] on input "[DATE]" at bounding box center [1044, 303] width 444 height 46
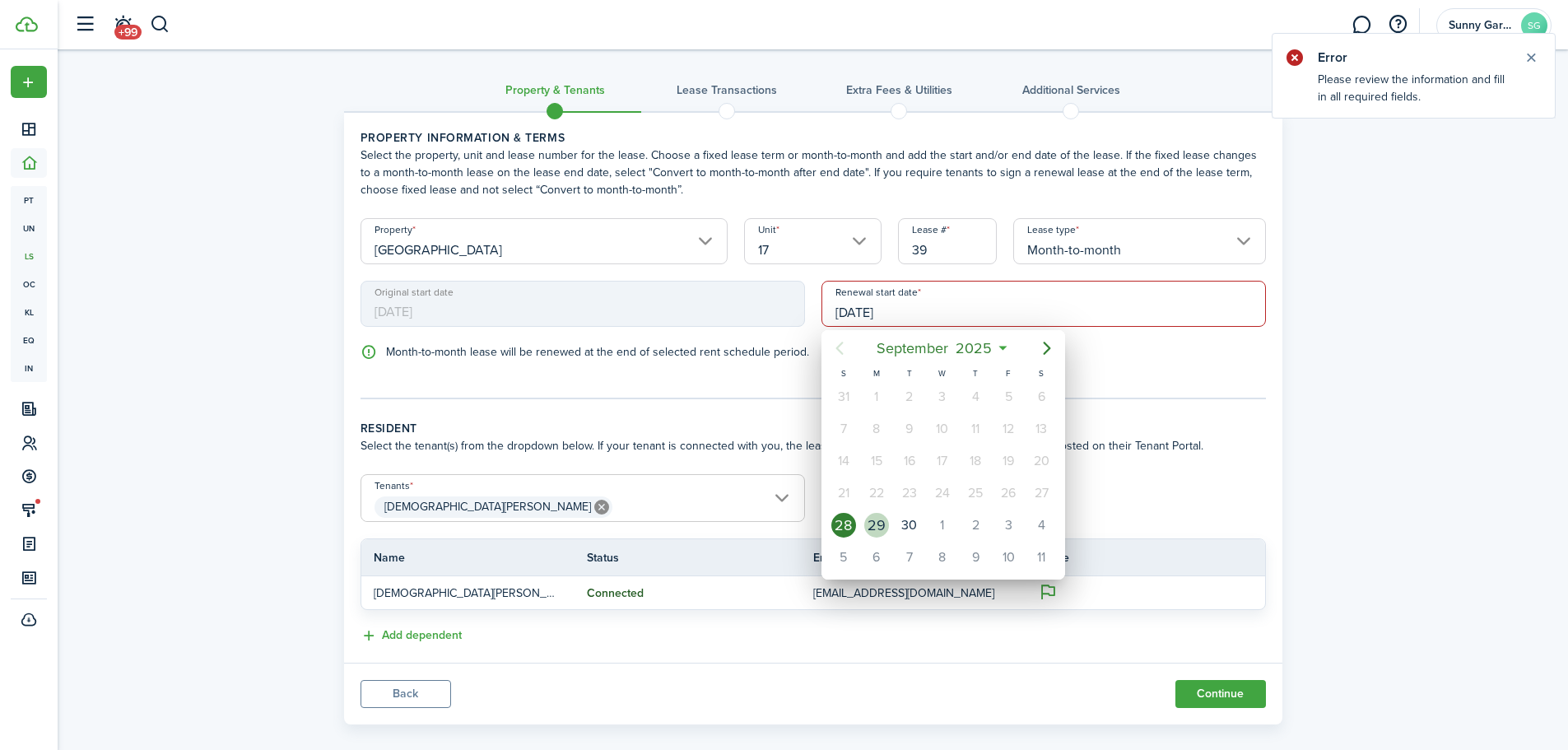
click at [890, 526] on div "29" at bounding box center [877, 525] width 33 height 31
type input "[DATE]"
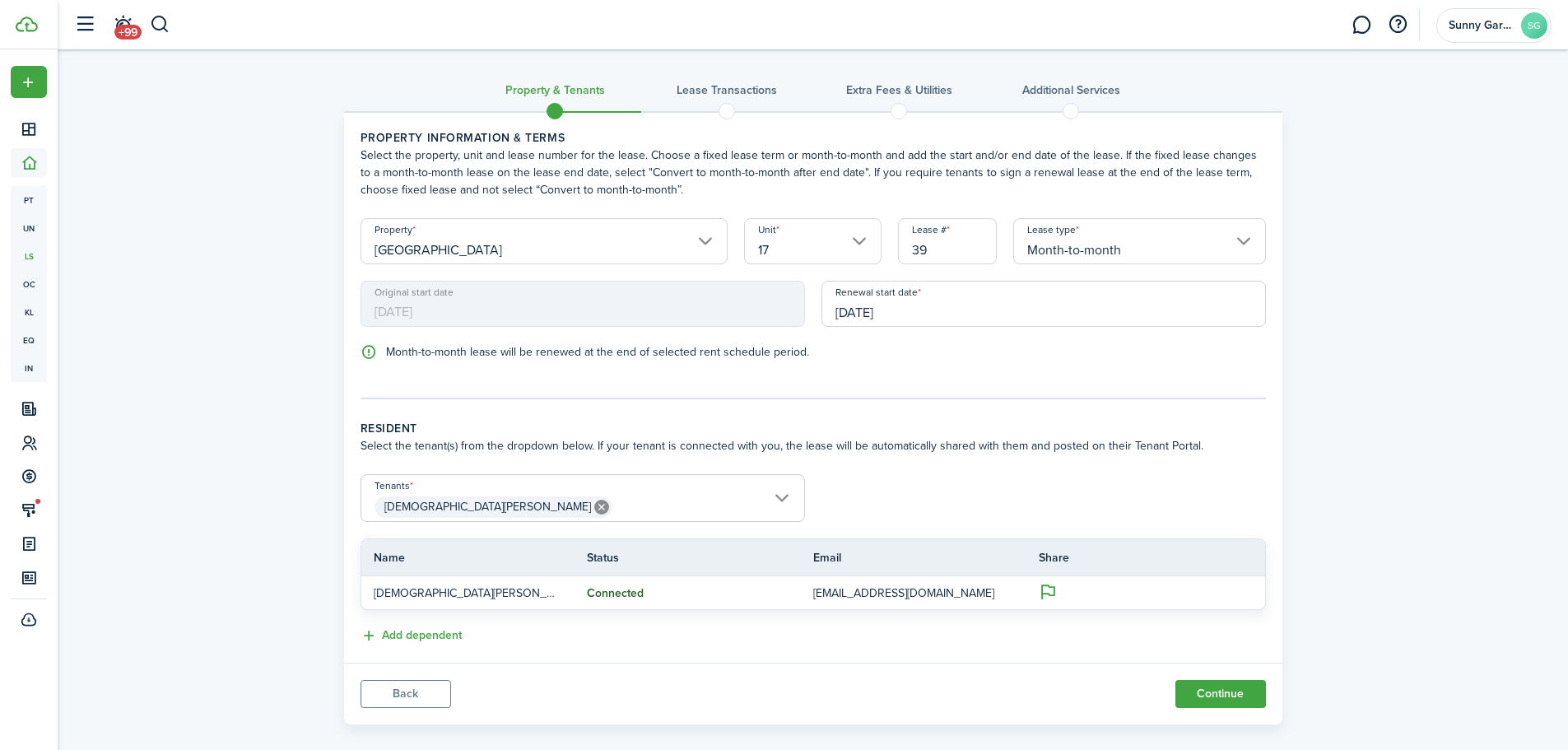
click at [1209, 699] on button "Continue" at bounding box center [1221, 693] width 91 height 28
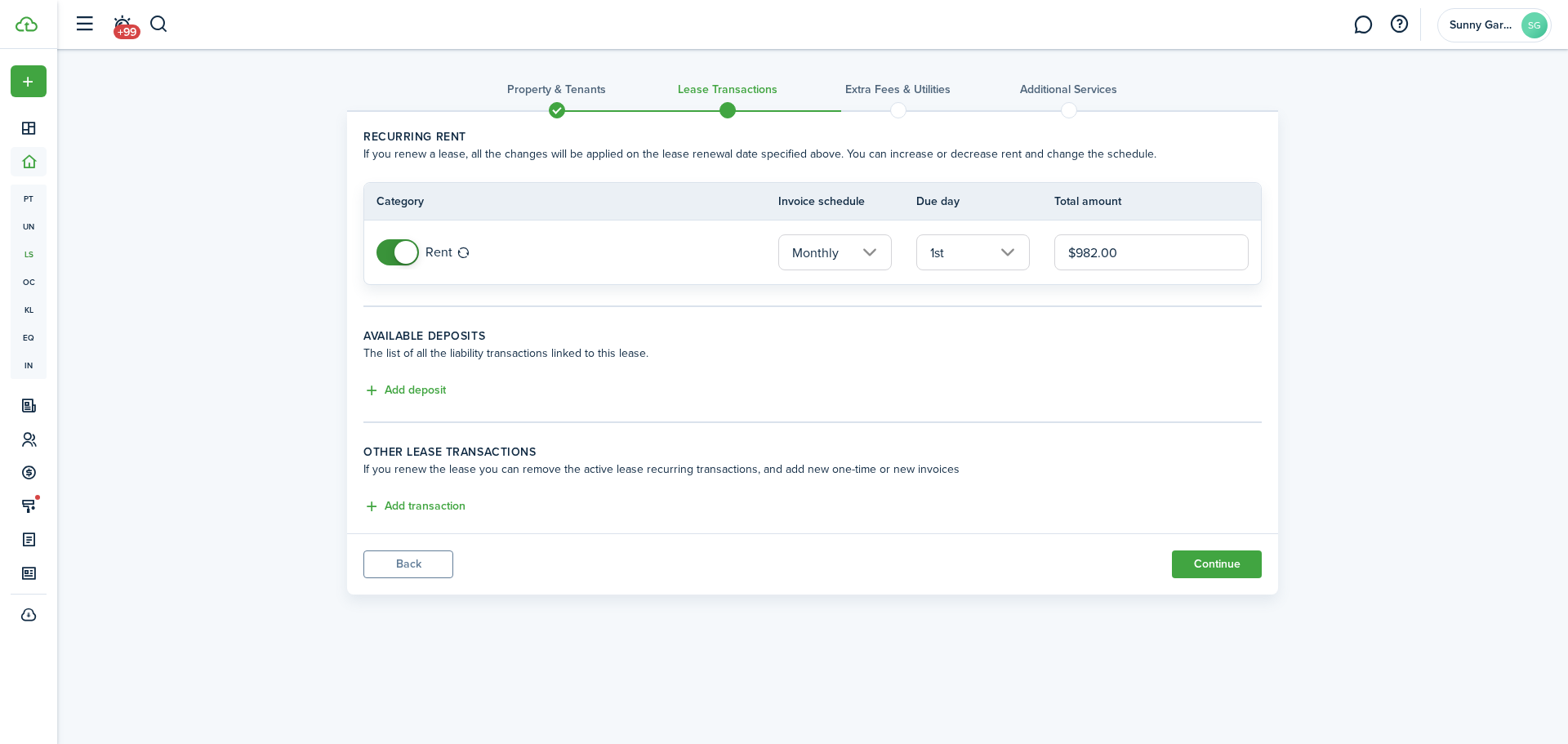
click at [430, 507] on button "Add transaction" at bounding box center [414, 507] width 102 height 19
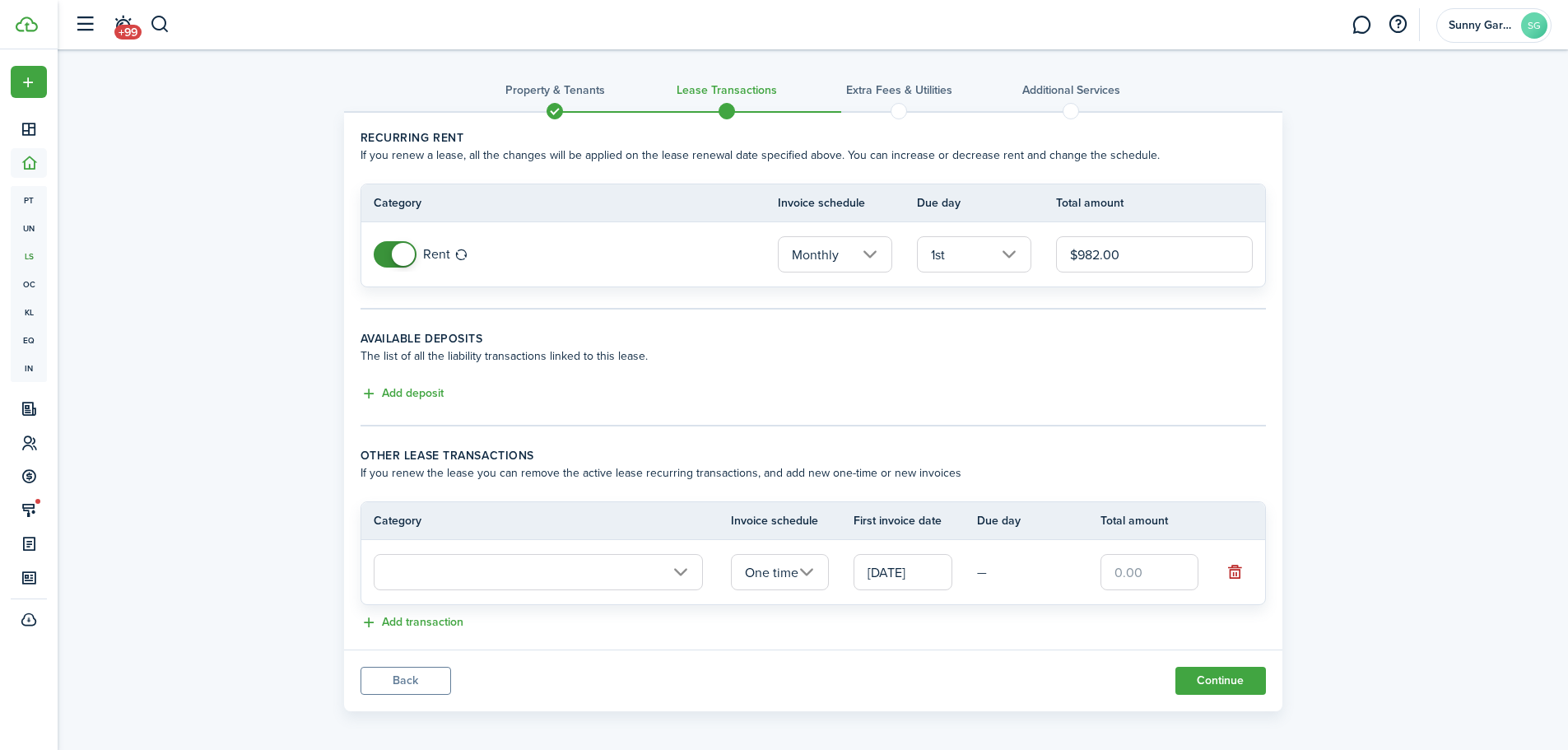
click at [474, 580] on input "text" at bounding box center [539, 572] width 329 height 36
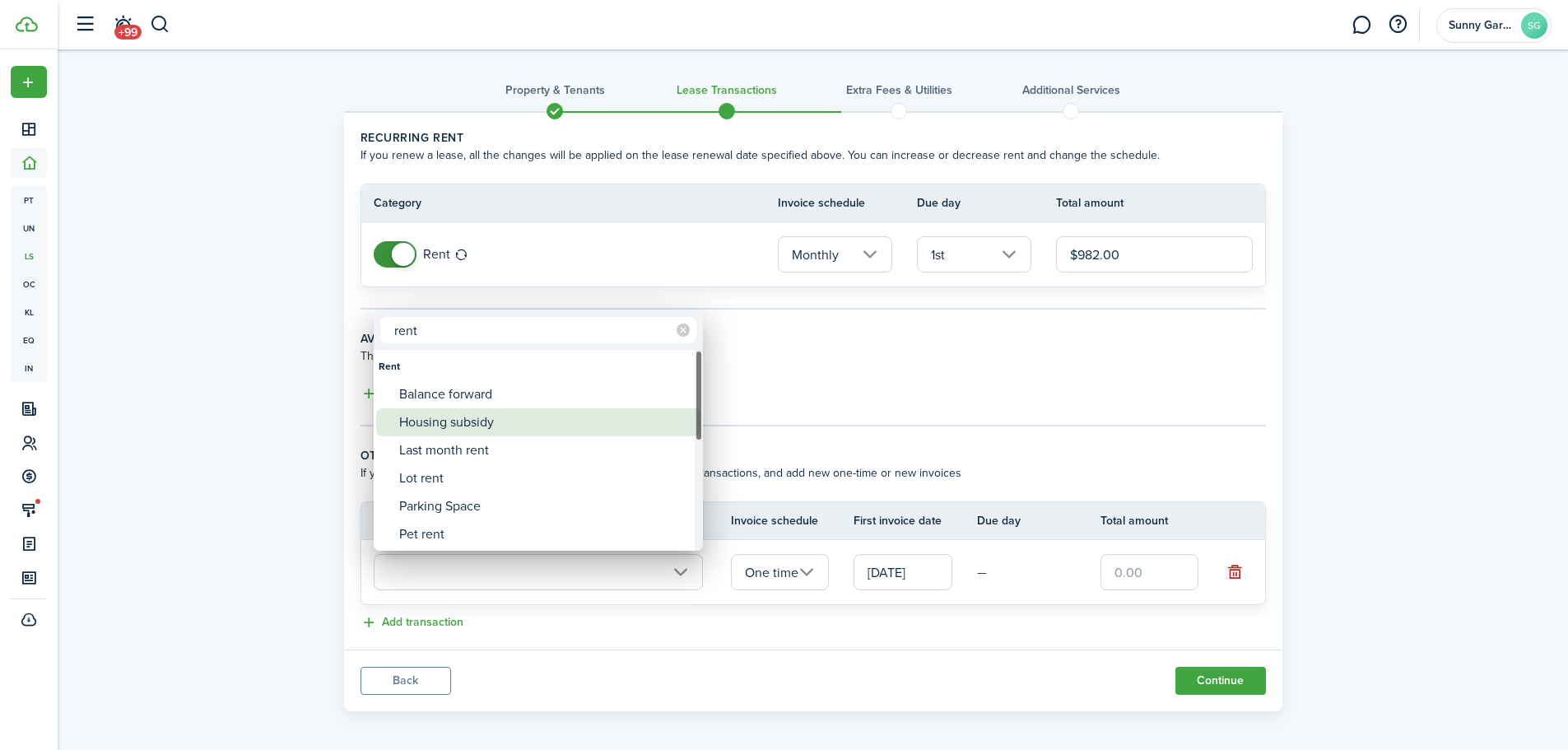
type input "rent"
click at [495, 422] on div "Housing subsidy" at bounding box center [545, 422] width 291 height 28
type input "Rent / Housing subsidy"
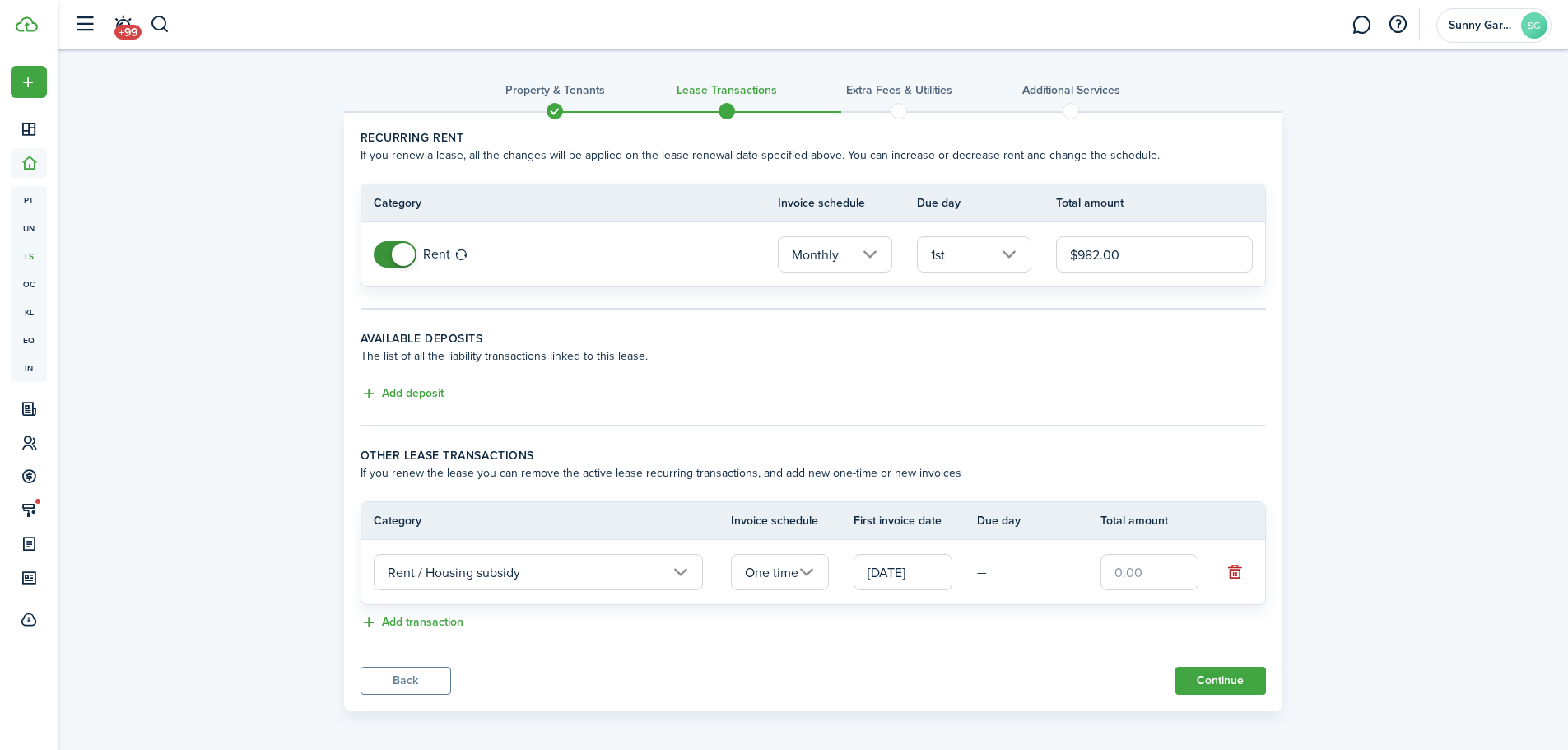
click at [802, 576] on input "One time" at bounding box center [780, 572] width 99 height 36
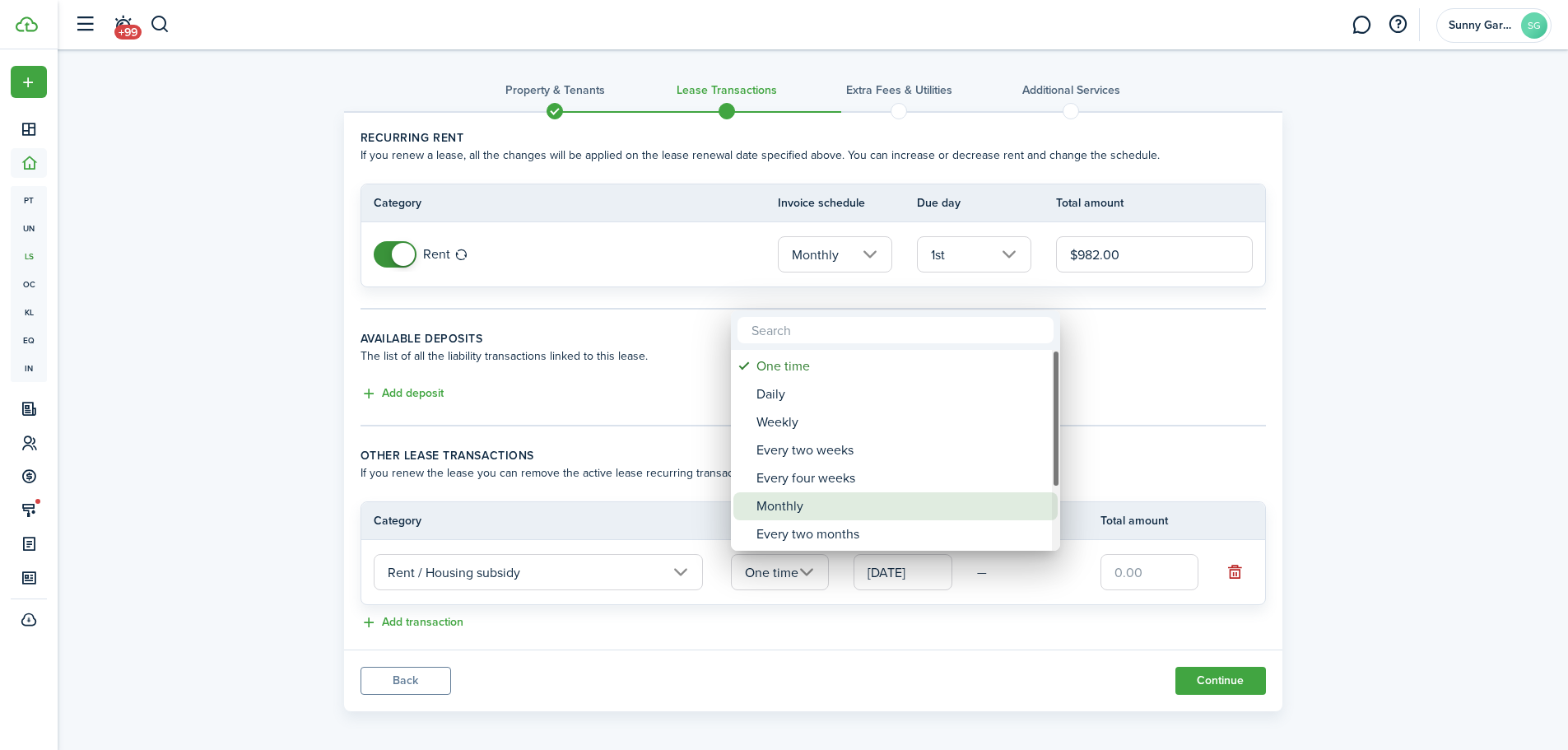
click at [801, 505] on div "Monthly" at bounding box center [903, 506] width 291 height 28
type input "Monthly"
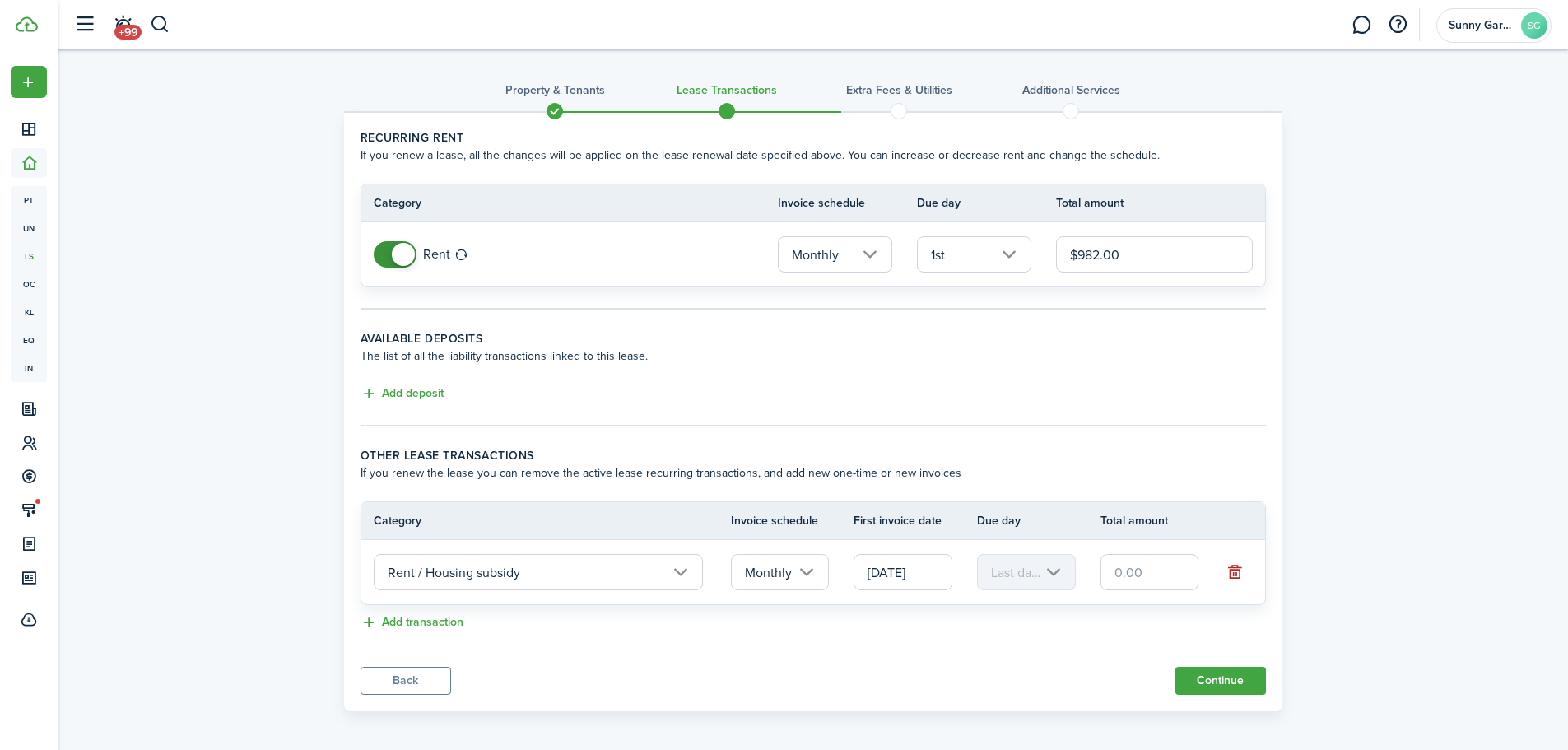
click at [1111, 579] on input "text" at bounding box center [1150, 572] width 99 height 36
type input "$378.00"
click at [704, 76] on tc-wizard-header "Property & Tenants Lease Transactions Extra fees & Utilities Additional Services" at bounding box center [814, 94] width 939 height 74
click at [1213, 679] on button "Continue" at bounding box center [1221, 681] width 91 height 28
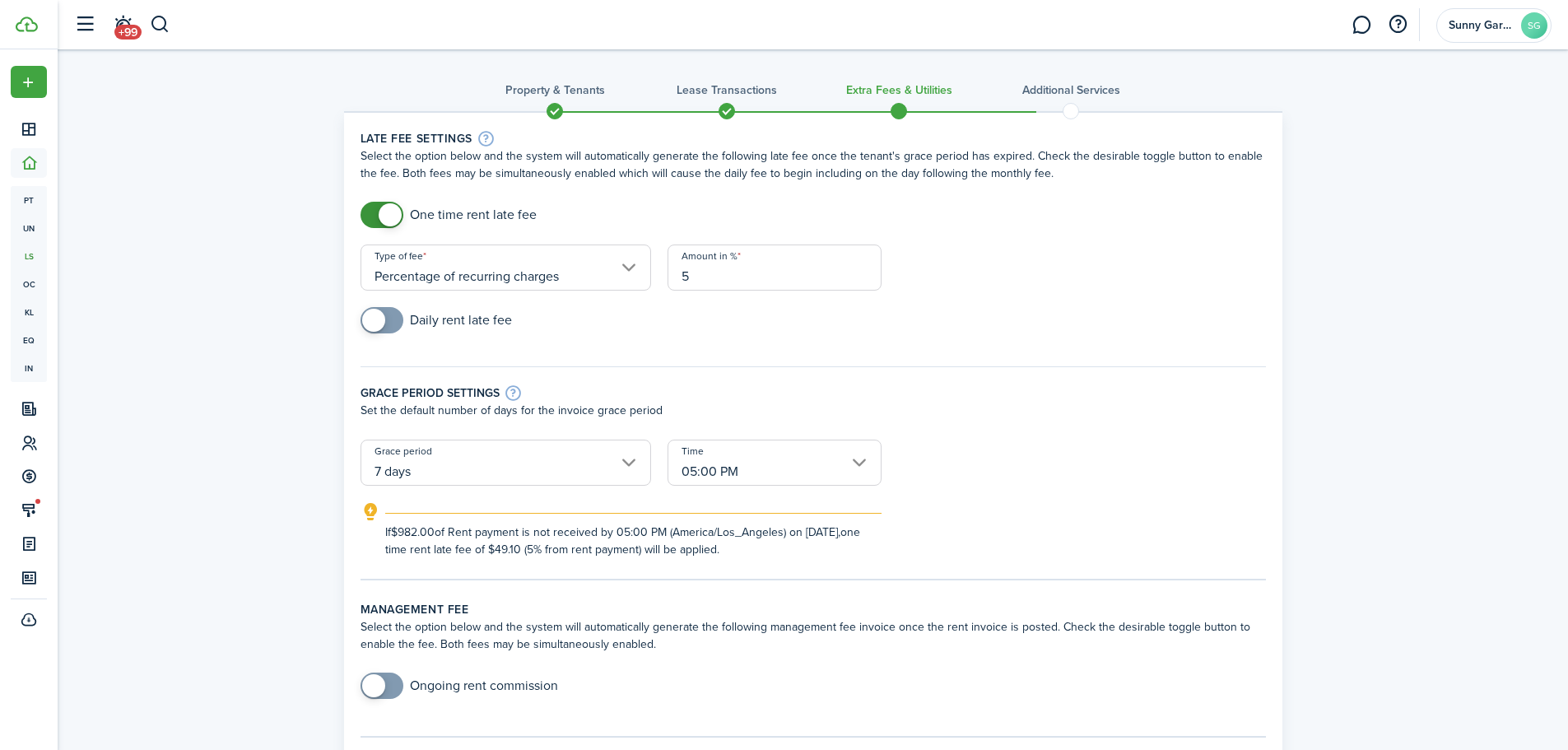
click at [865, 463] on input "05:00 PM" at bounding box center [775, 462] width 214 height 46
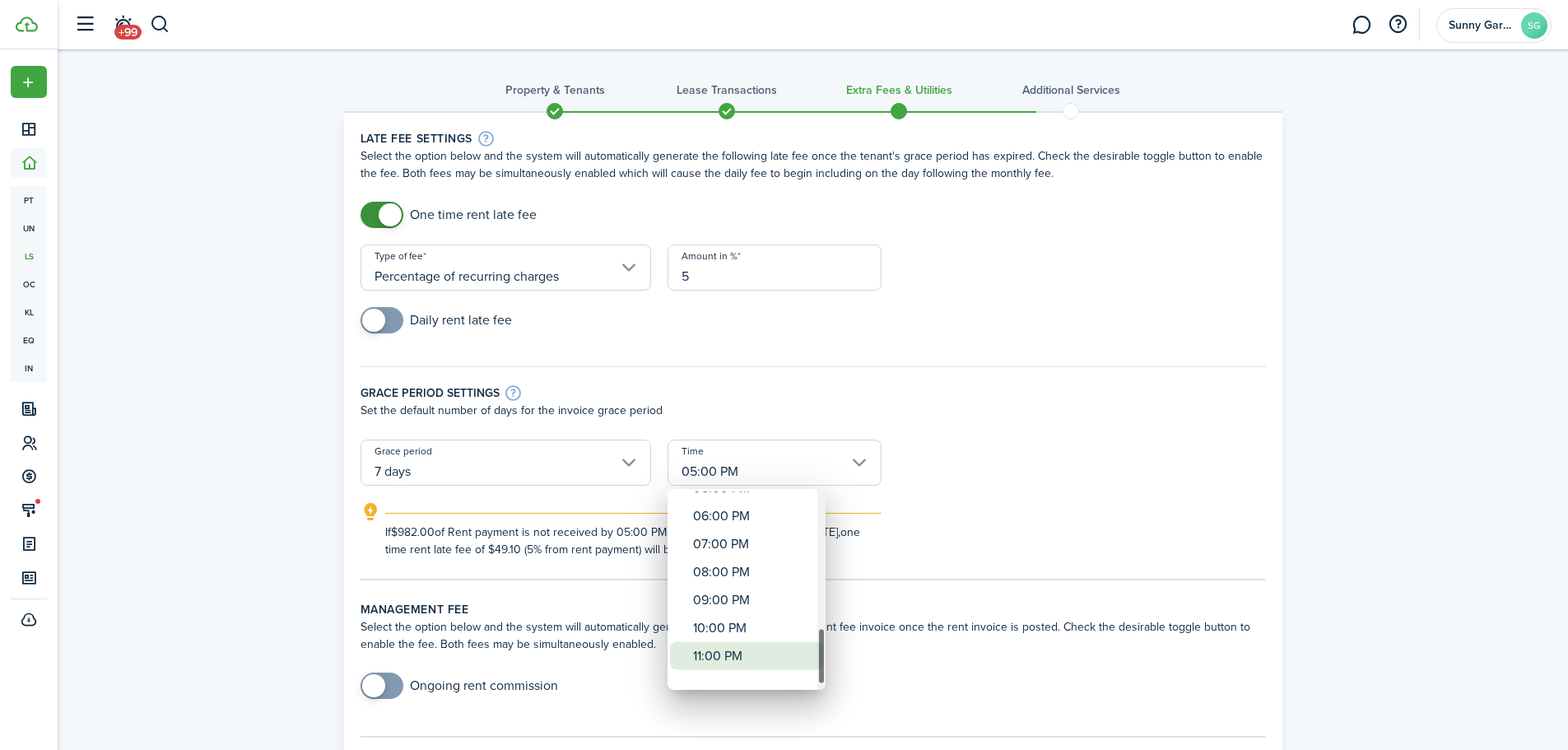
drag, startPoint x: 824, startPoint y: 535, endPoint x: 799, endPoint y: 663, distance: 130.4
click at [799, 663] on mbsc-scrollview-base "12:00 AM 01:00 AM 02:00 AM 03:00 AM 04:00 AM 05:00 AM 06:00 AM 07:00 AM 08:00 A…" at bounding box center [747, 590] width 158 height 198
click at [775, 664] on div "11:00 PM" at bounding box center [753, 673] width 120 height 28
type input "11:00 PM"
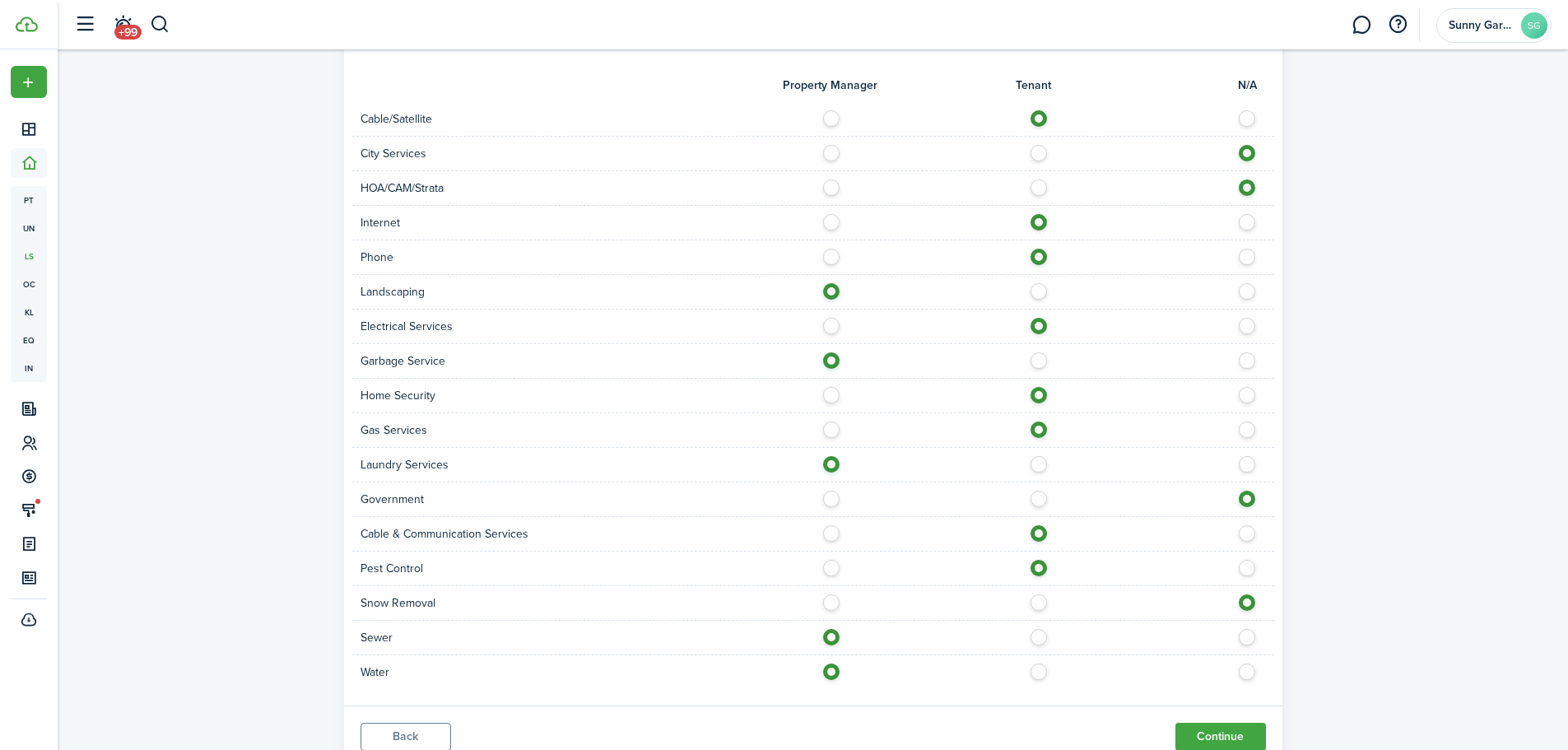
scroll to position [1380, 0]
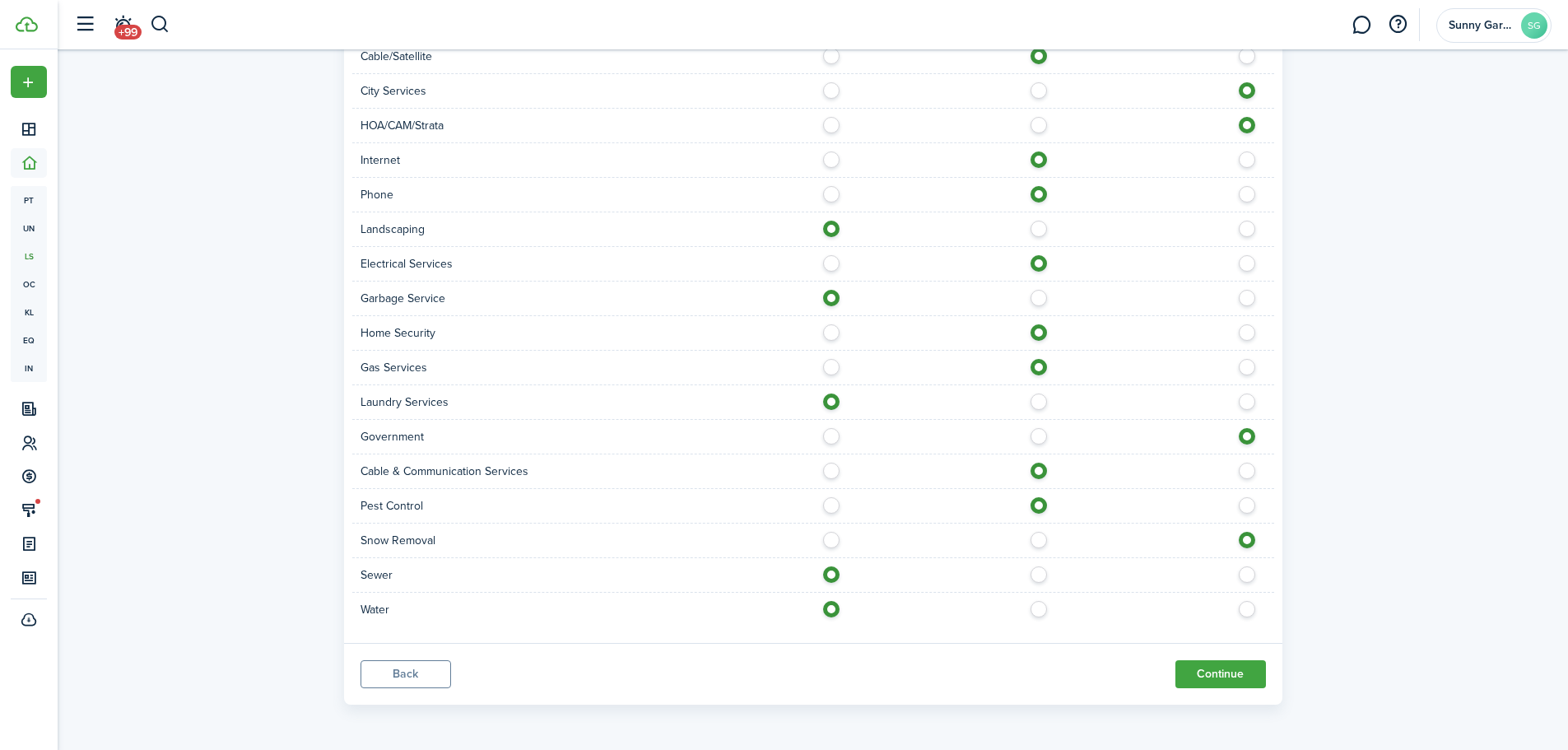
click at [1234, 677] on button "Continue" at bounding box center [1221, 674] width 91 height 28
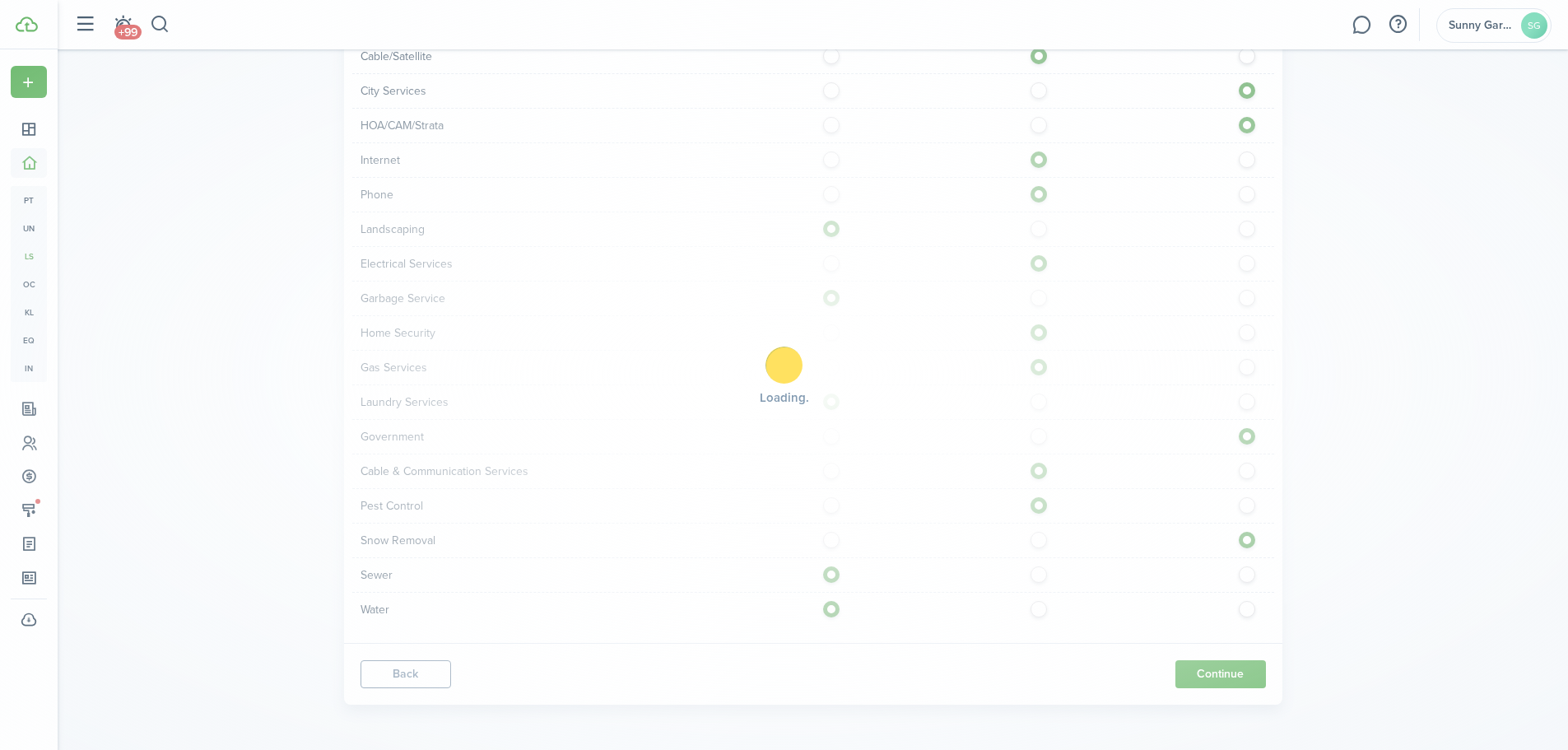
scroll to position [0, 0]
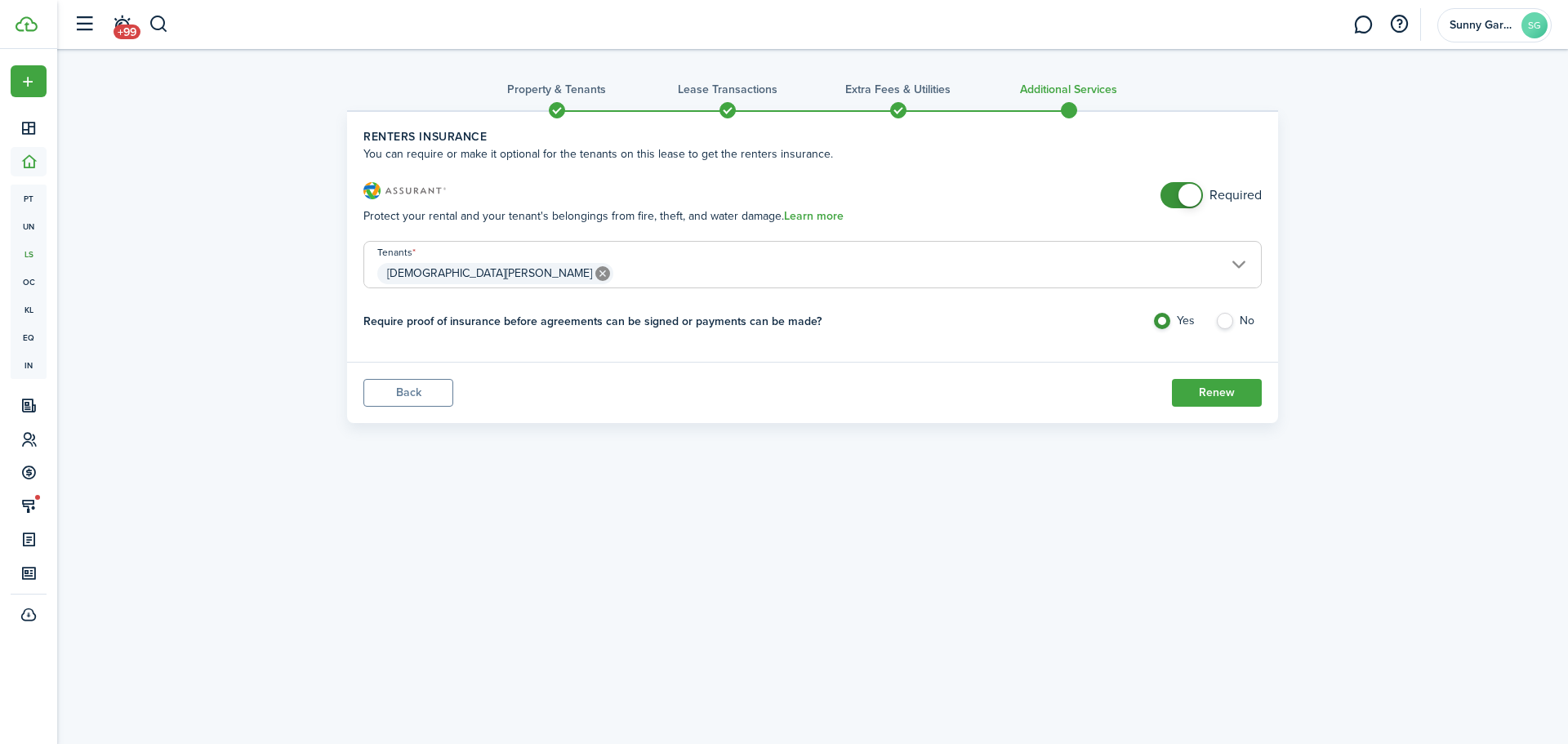
click at [1229, 318] on label "No" at bounding box center [1239, 325] width 46 height 24
radio input "false"
radio input "true"
click at [1217, 394] on button "Renew" at bounding box center [1217, 393] width 90 height 28
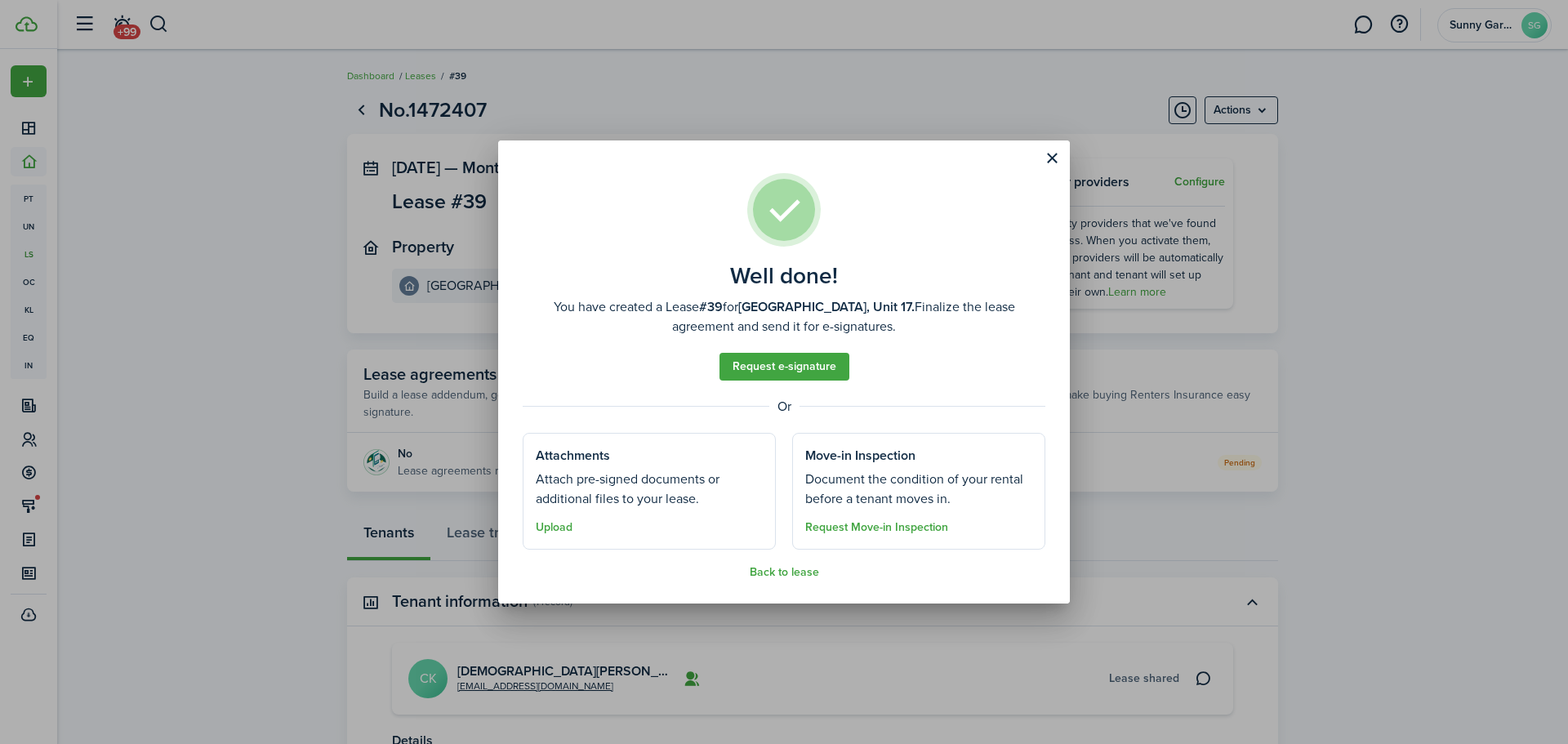
click at [1054, 145] on button "Close modal" at bounding box center [1052, 158] width 28 height 28
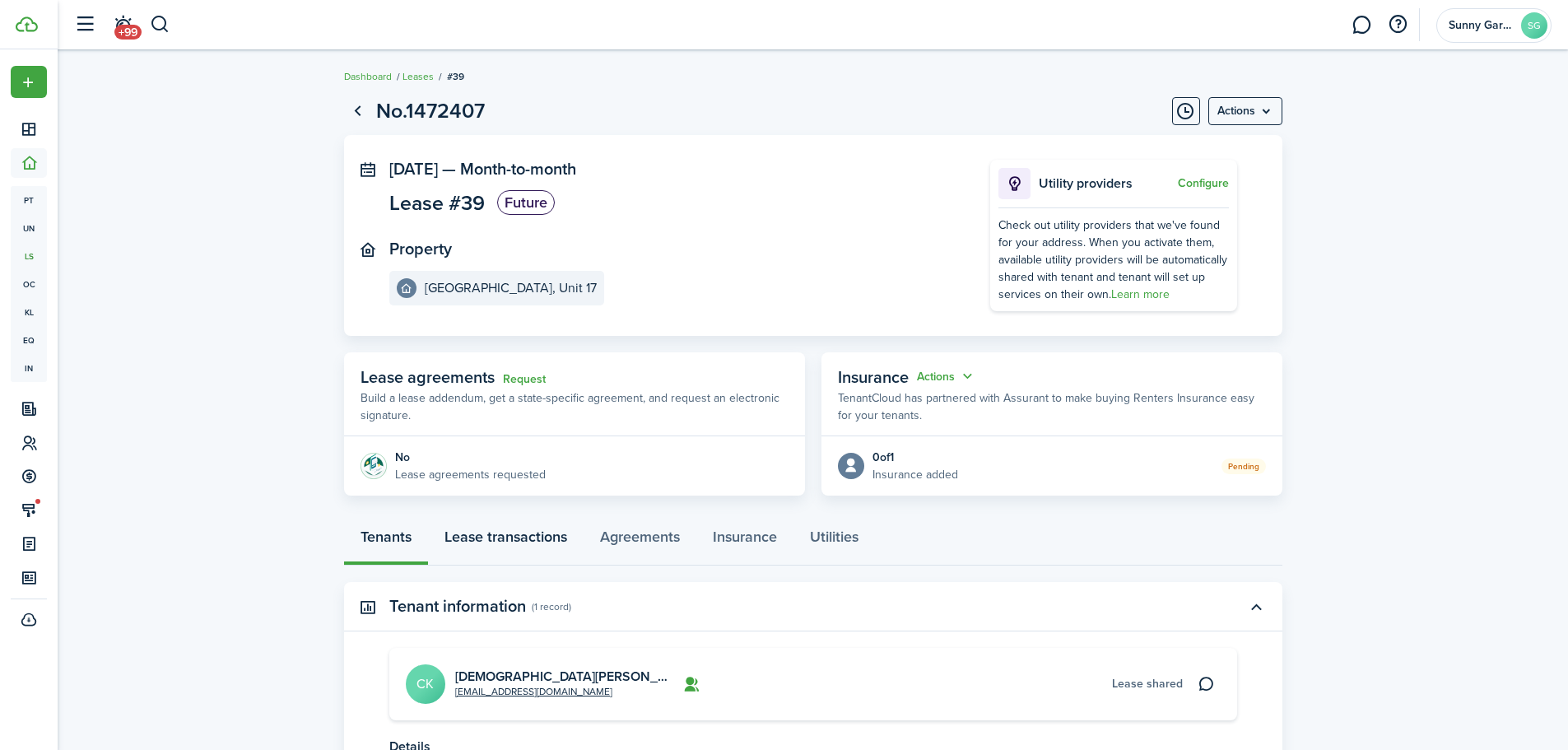
click at [522, 532] on link "Lease transactions" at bounding box center [505, 540] width 156 height 49
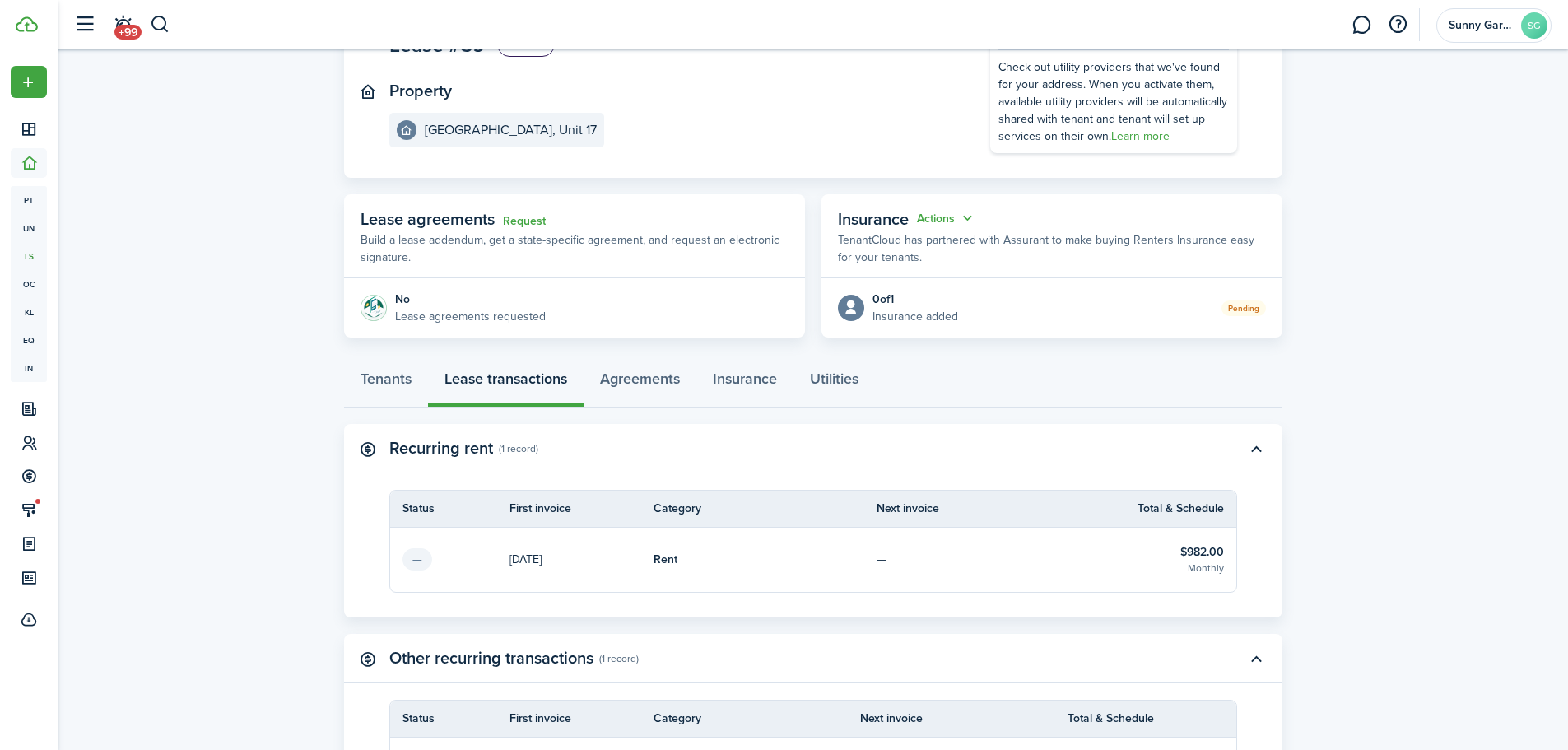
scroll to position [165, 0]
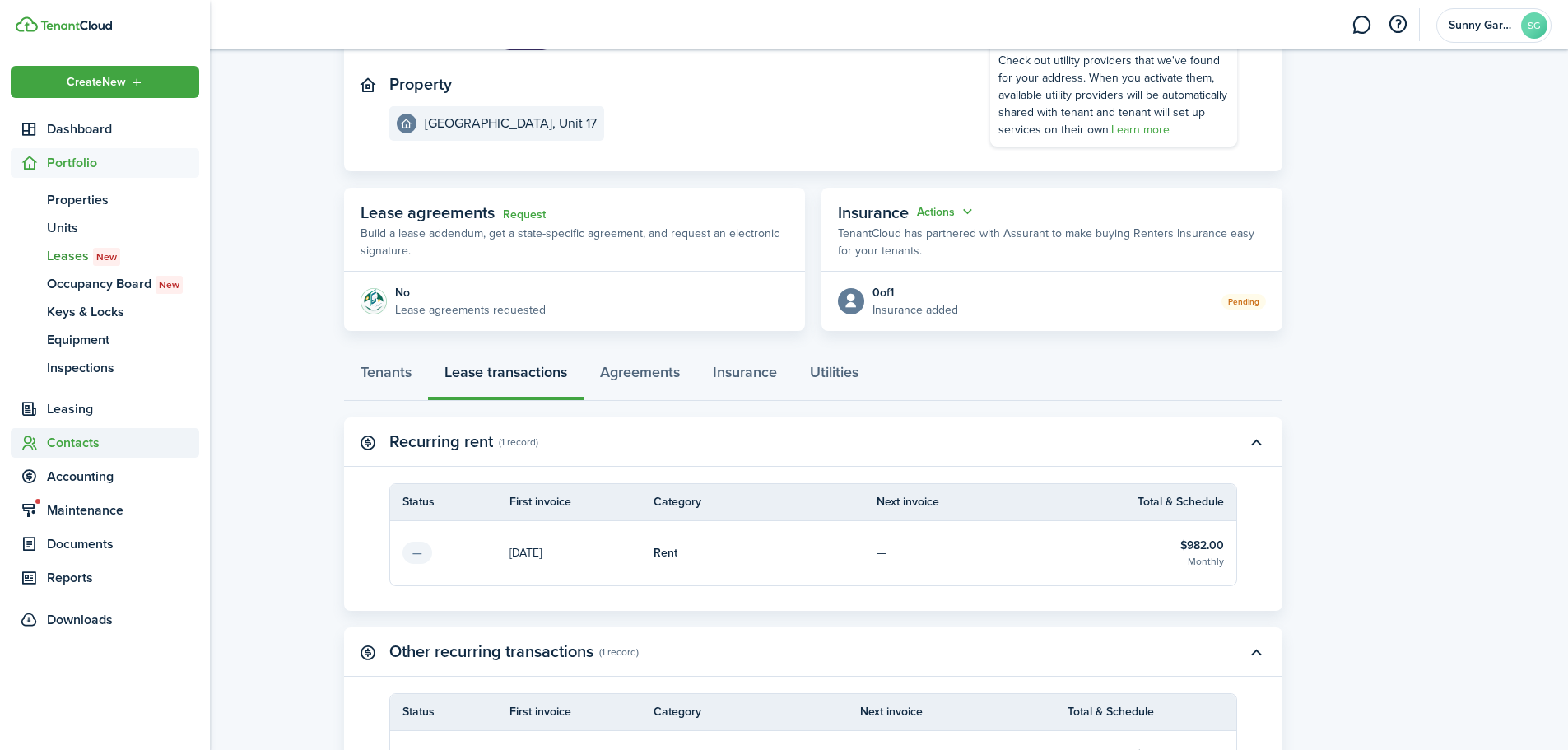
click at [58, 442] on span "Contacts" at bounding box center [122, 443] width 152 height 20
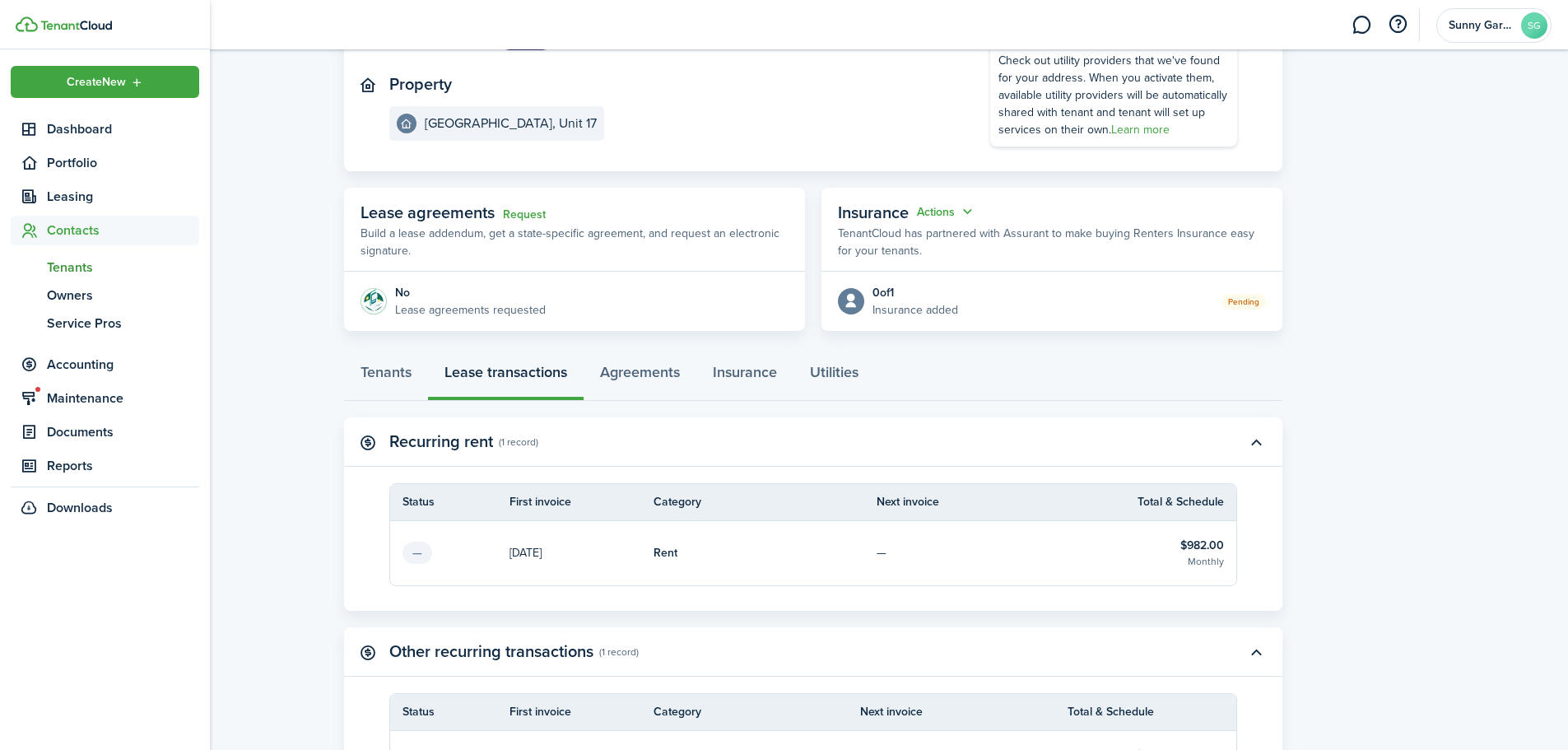
click at [85, 271] on span "Tenants" at bounding box center [122, 268] width 152 height 20
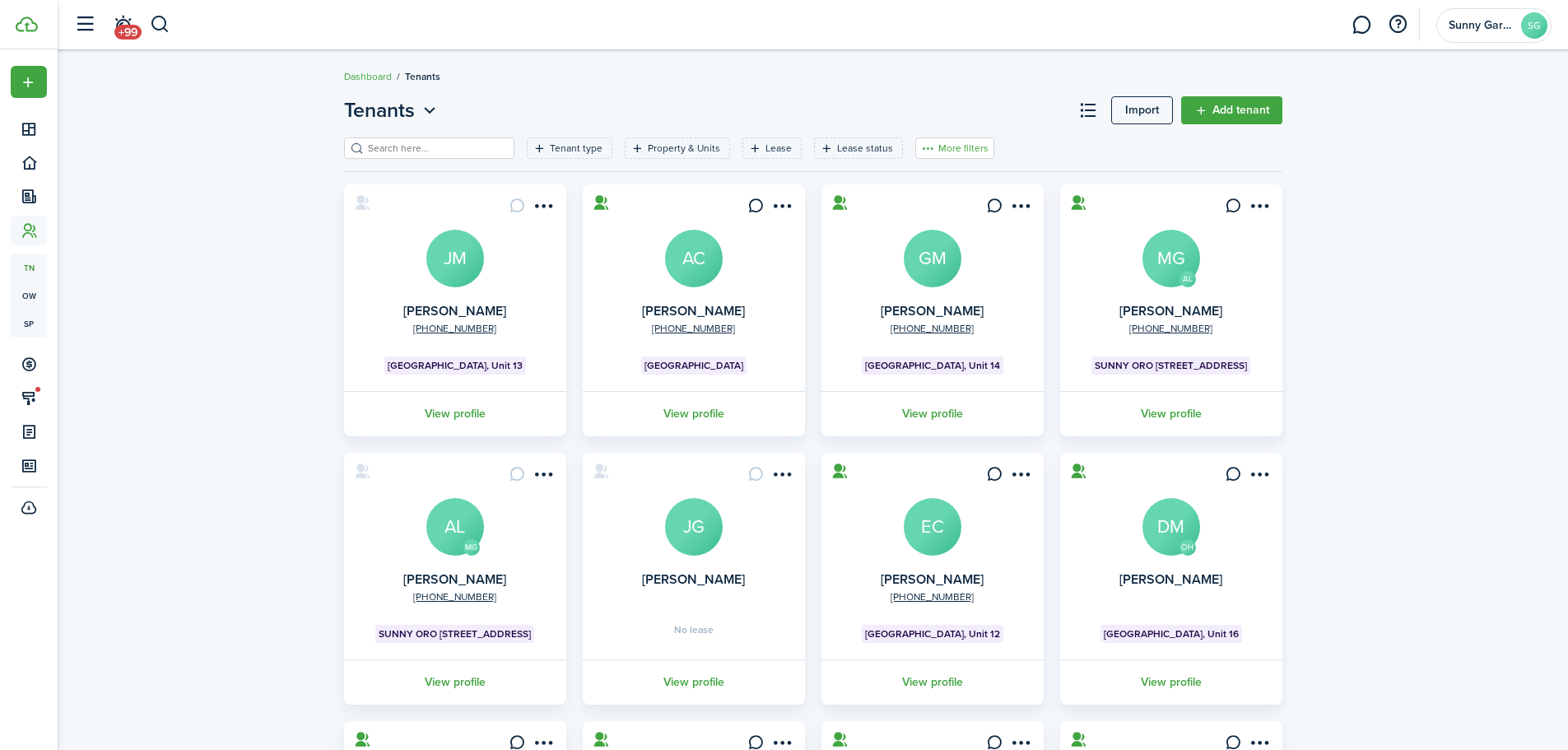
click at [953, 150] on button "More filters" at bounding box center [955, 148] width 79 height 22
click at [909, 269] on button "Sort by A-Z" at bounding box center [930, 269] width 144 height 30
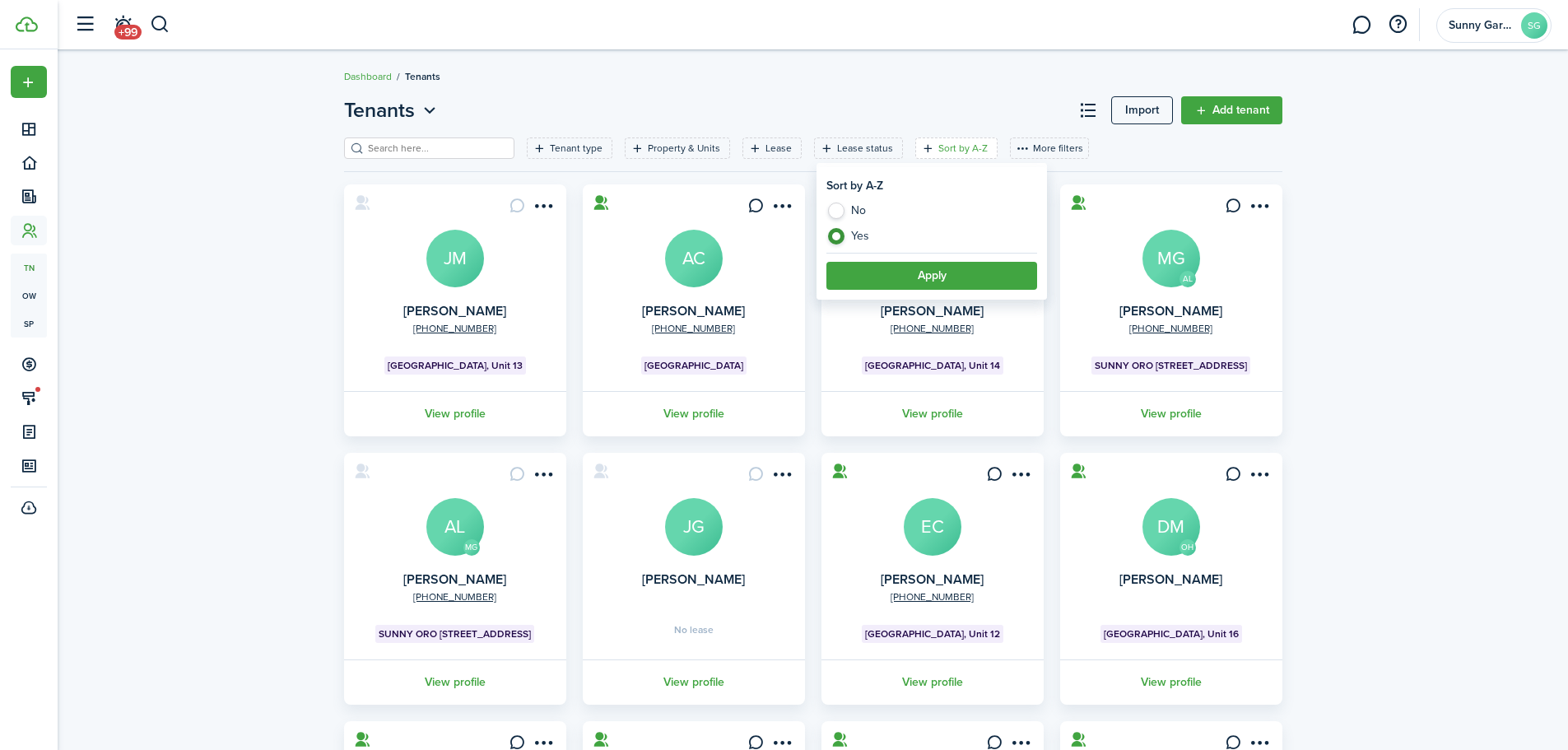
click at [954, 278] on button "Apply" at bounding box center [931, 275] width 210 height 28
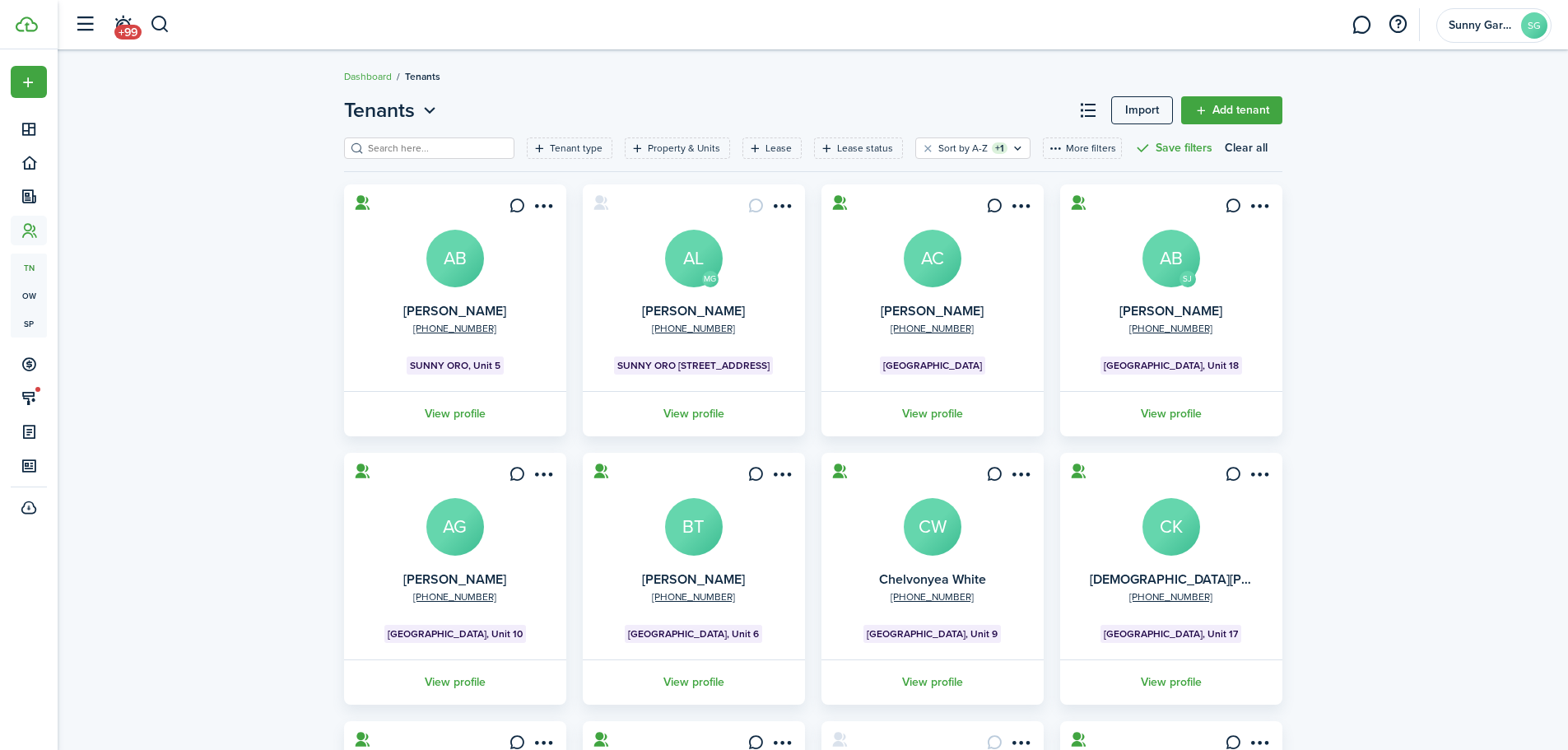
click at [1179, 522] on avatar-text "CK" at bounding box center [1172, 527] width 58 height 58
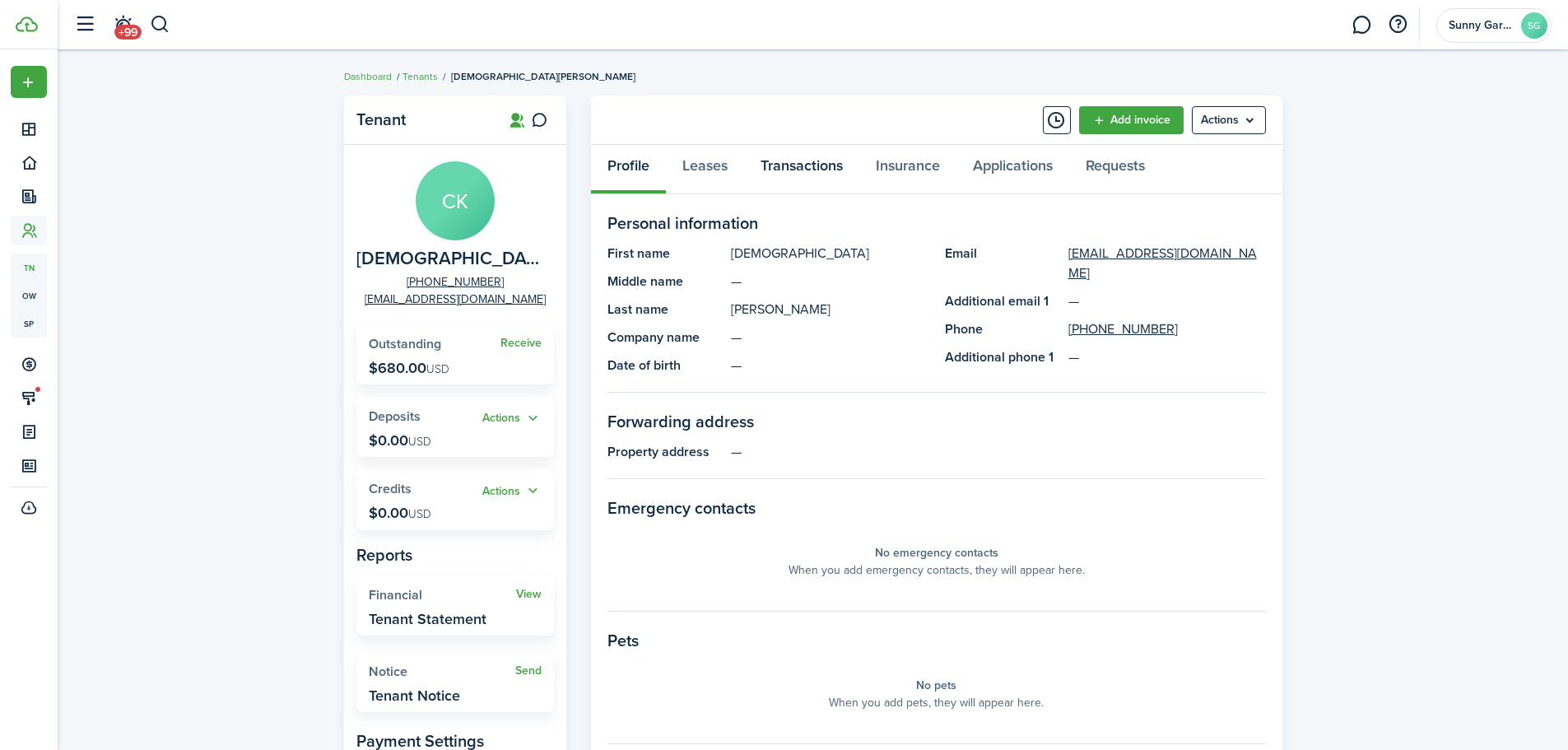
click at [778, 182] on link "Transactions" at bounding box center [802, 169] width 115 height 49
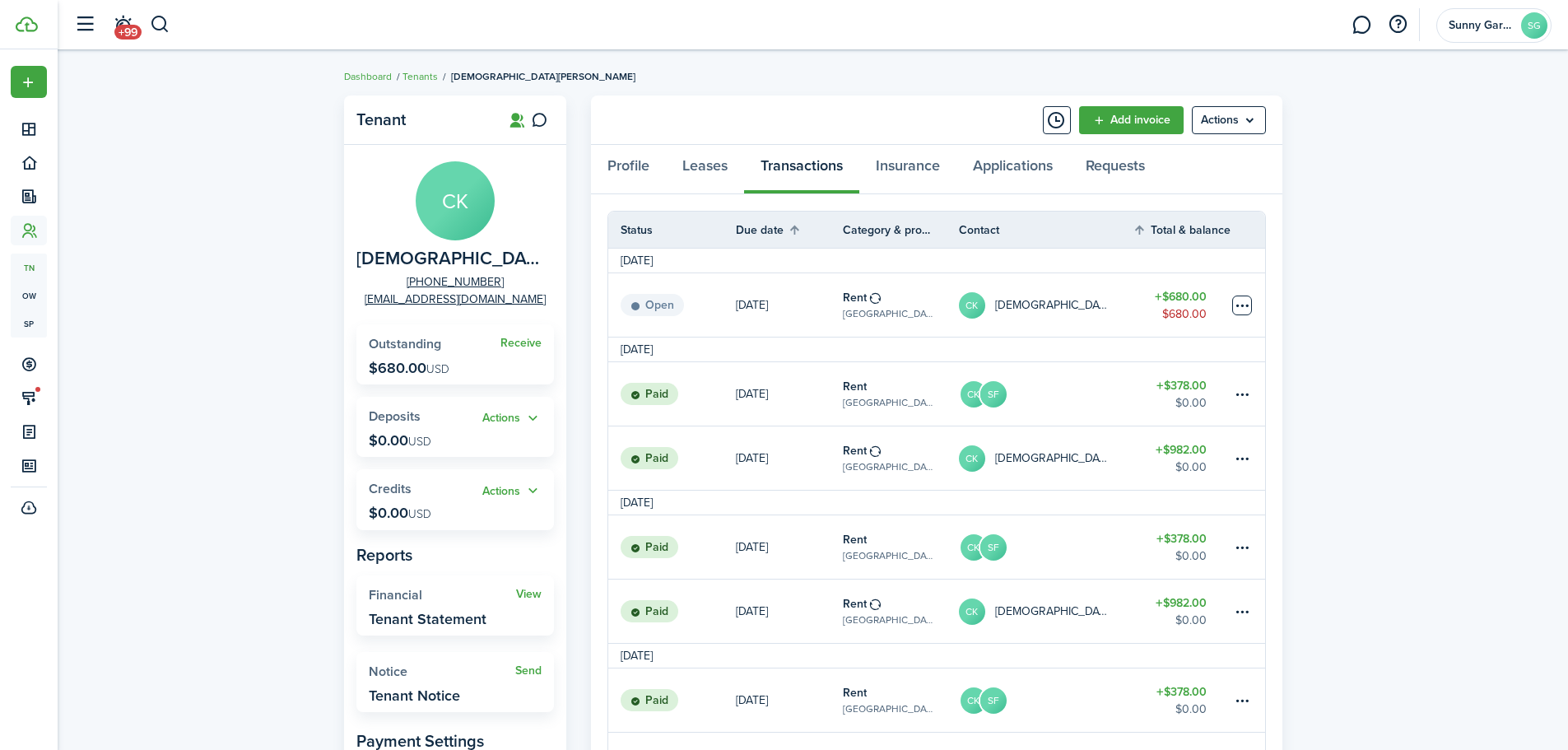
click at [1243, 306] on table-menu-btn-icon at bounding box center [1243, 306] width 20 height 20
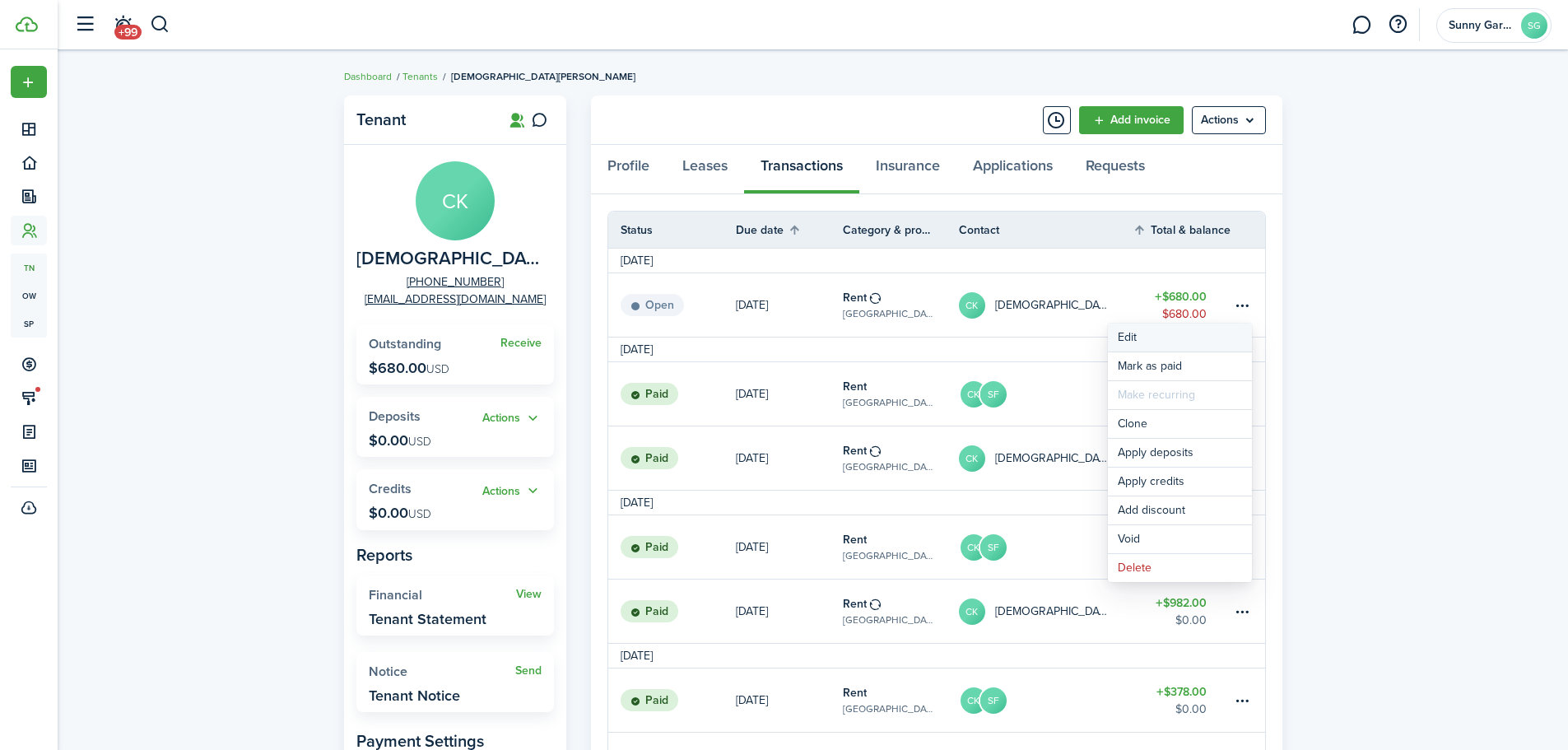
click at [1145, 332] on button "Edit" at bounding box center [1180, 337] width 144 height 28
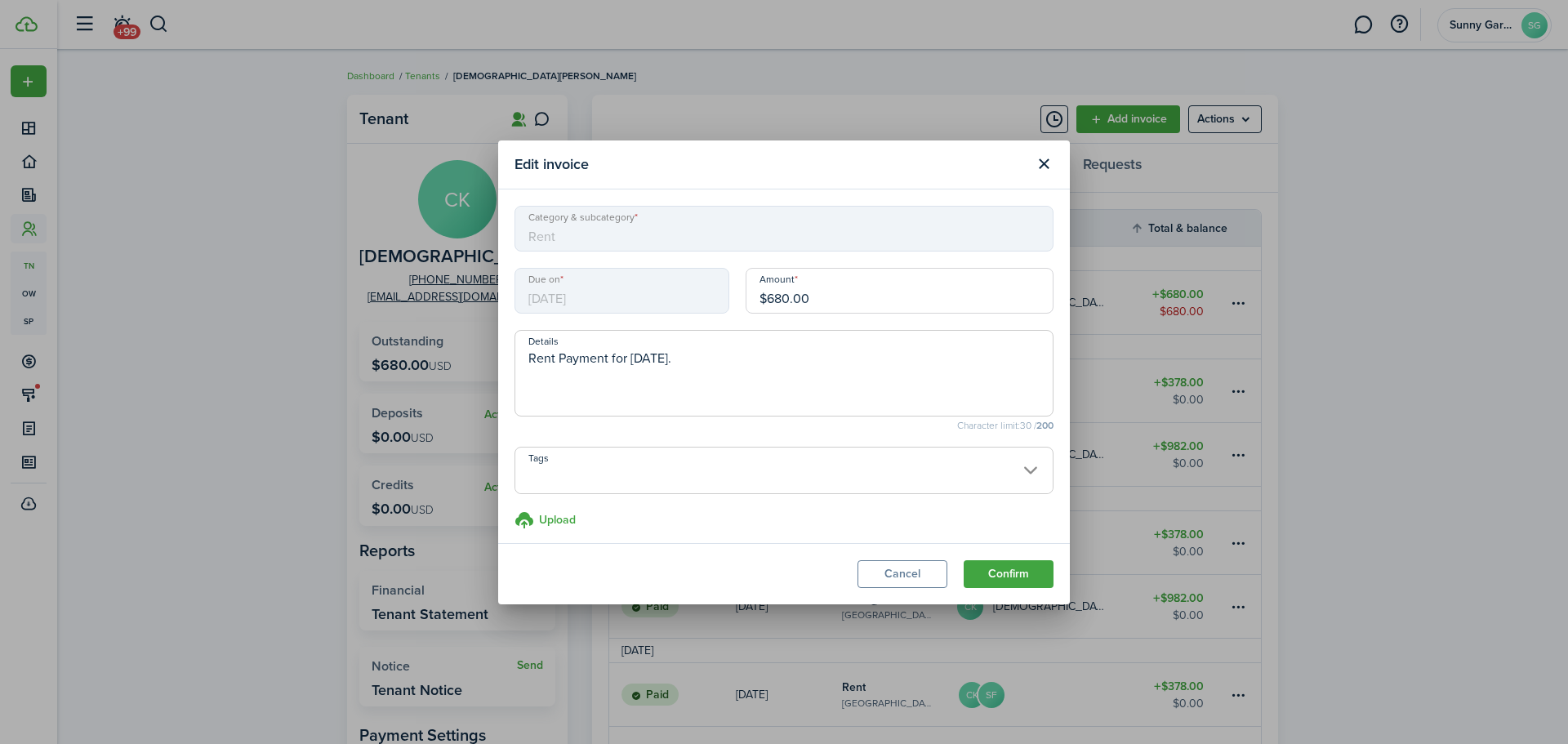
click at [855, 307] on input "$680.00" at bounding box center [899, 290] width 308 height 45
type input "$982.00"
click at [1022, 590] on modal-footer "Cancel Confirm" at bounding box center [784, 574] width 572 height 62
click at [1011, 570] on button "Confirm" at bounding box center [1009, 574] width 90 height 28
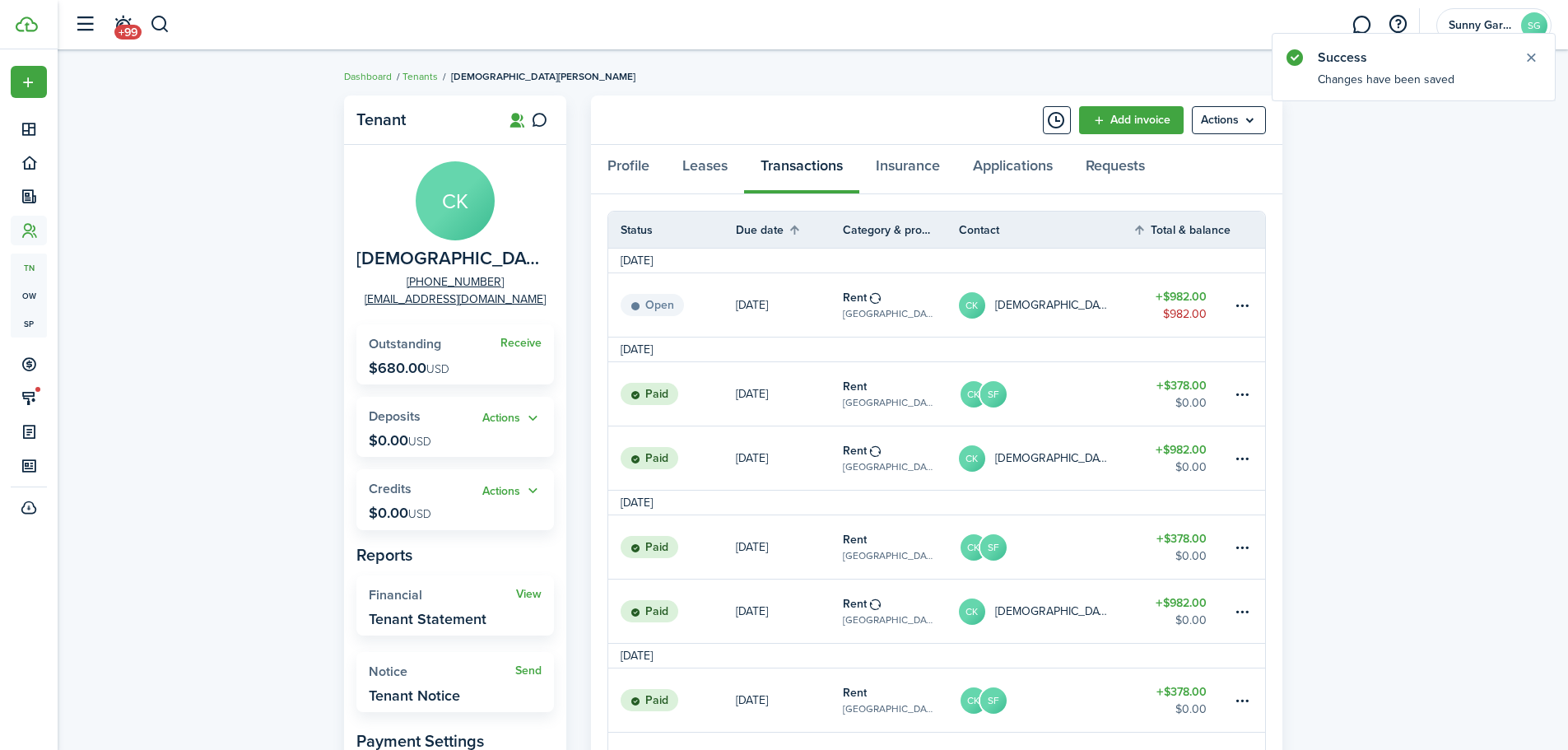
click at [872, 312] on table-subtitle "[GEOGRAPHIC_DATA], Unit 17" at bounding box center [889, 314] width 92 height 14
click at [1254, 304] on link at bounding box center [1248, 305] width 33 height 64
click at [1248, 312] on table-menu-btn-icon at bounding box center [1243, 306] width 20 height 20
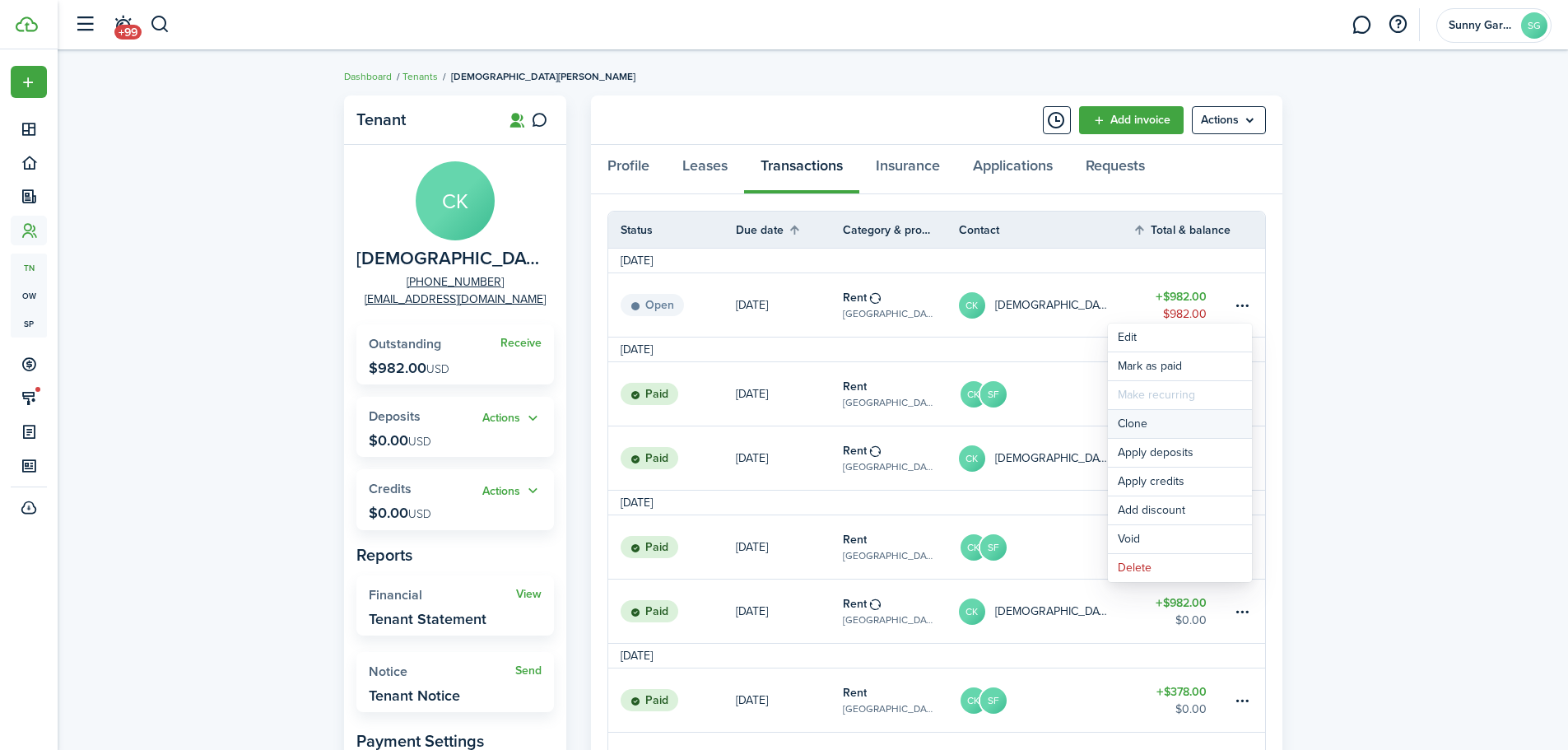
click at [1138, 422] on link "Clone" at bounding box center [1180, 424] width 144 height 28
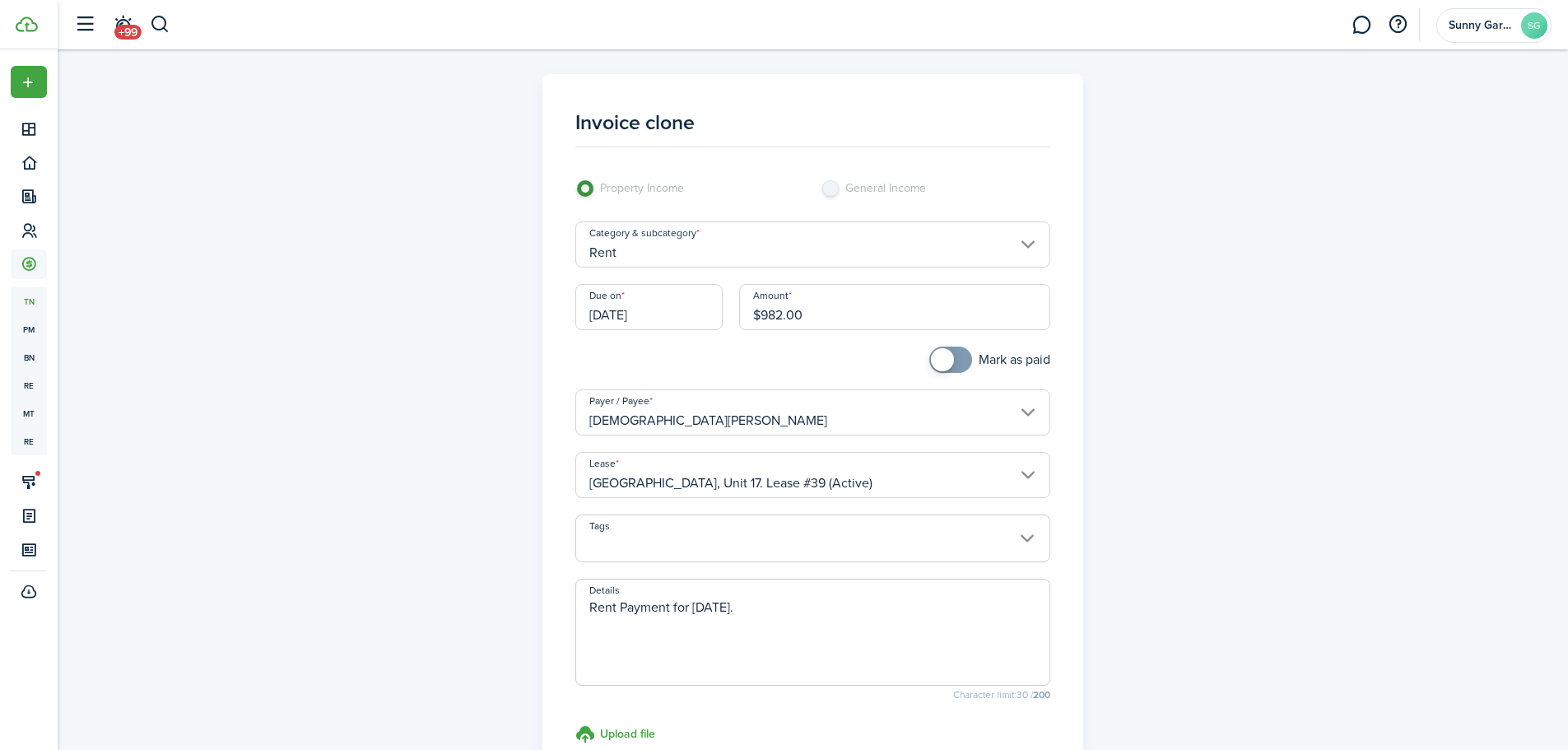
click at [783, 319] on input "$982.00" at bounding box center [895, 307] width 311 height 46
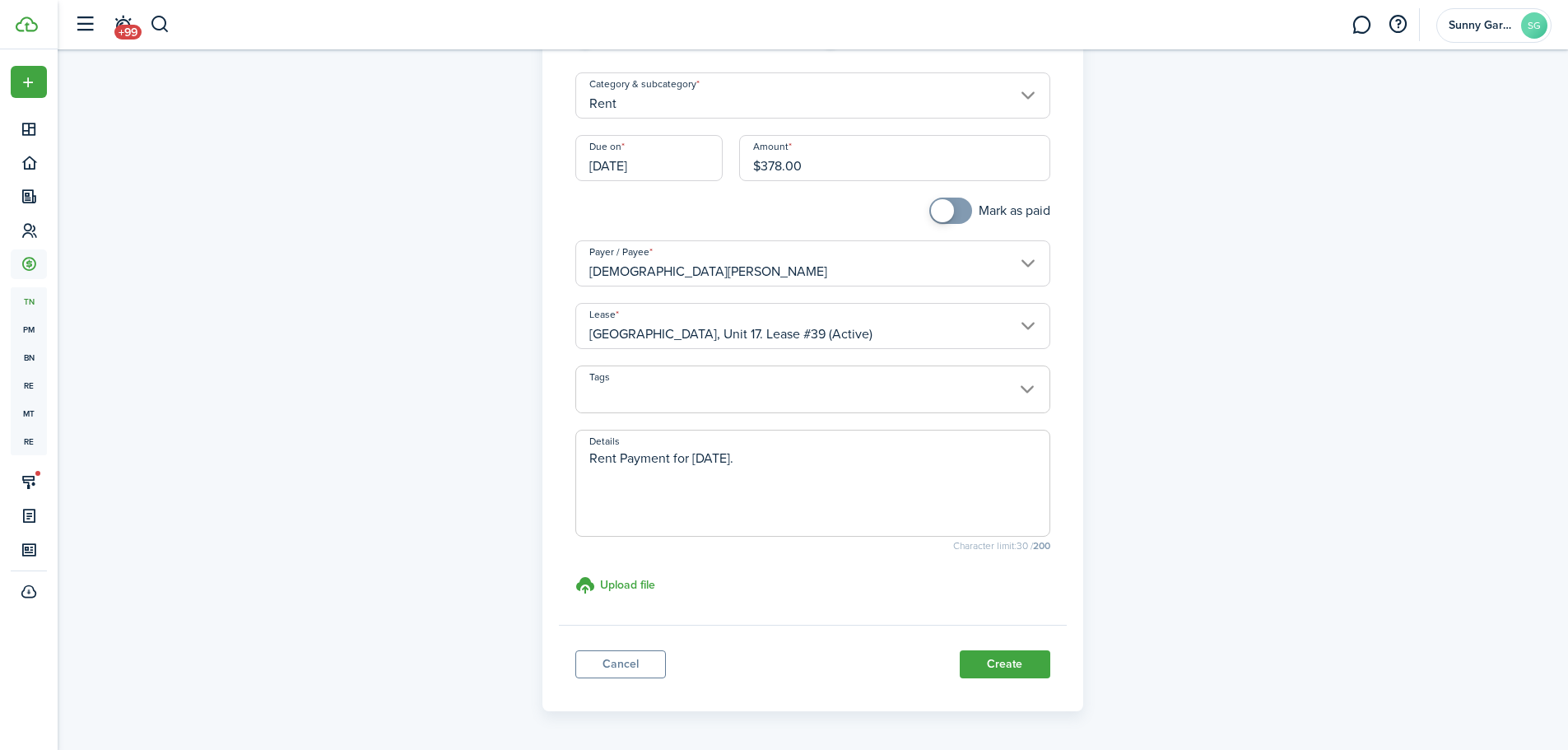
scroll to position [165, 0]
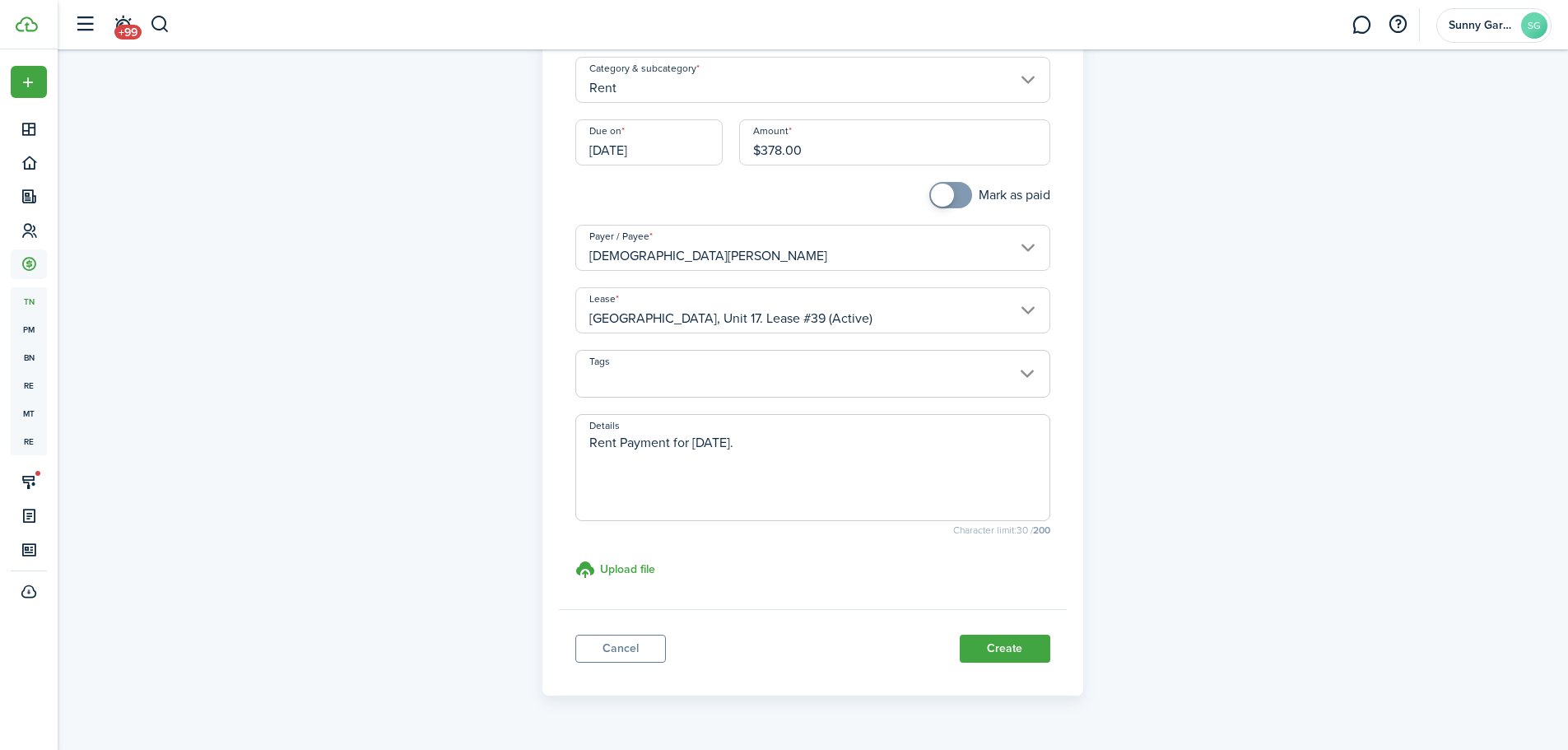
type input "$378.00"
click at [1002, 643] on button "Create" at bounding box center [1005, 648] width 91 height 28
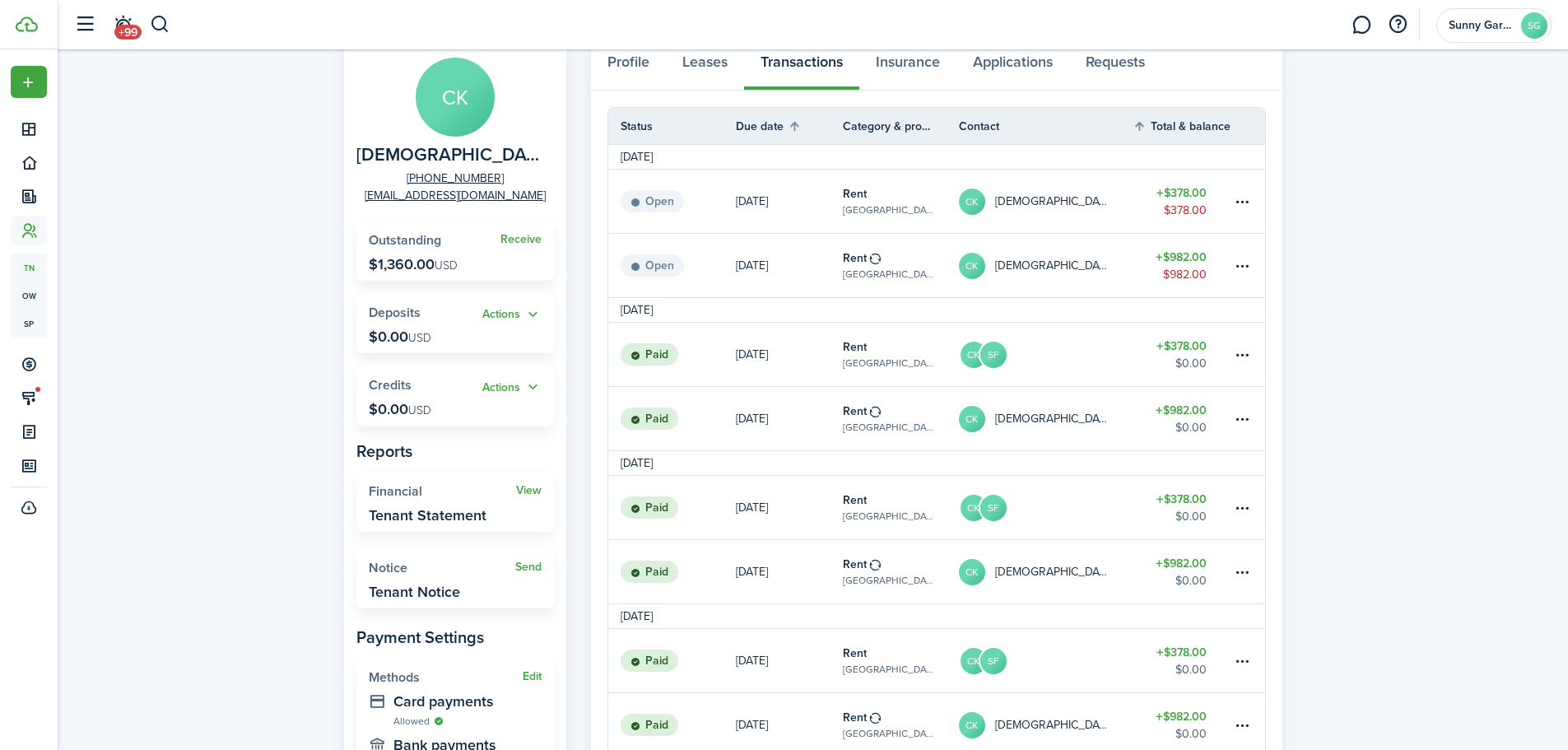
scroll to position [83, 0]
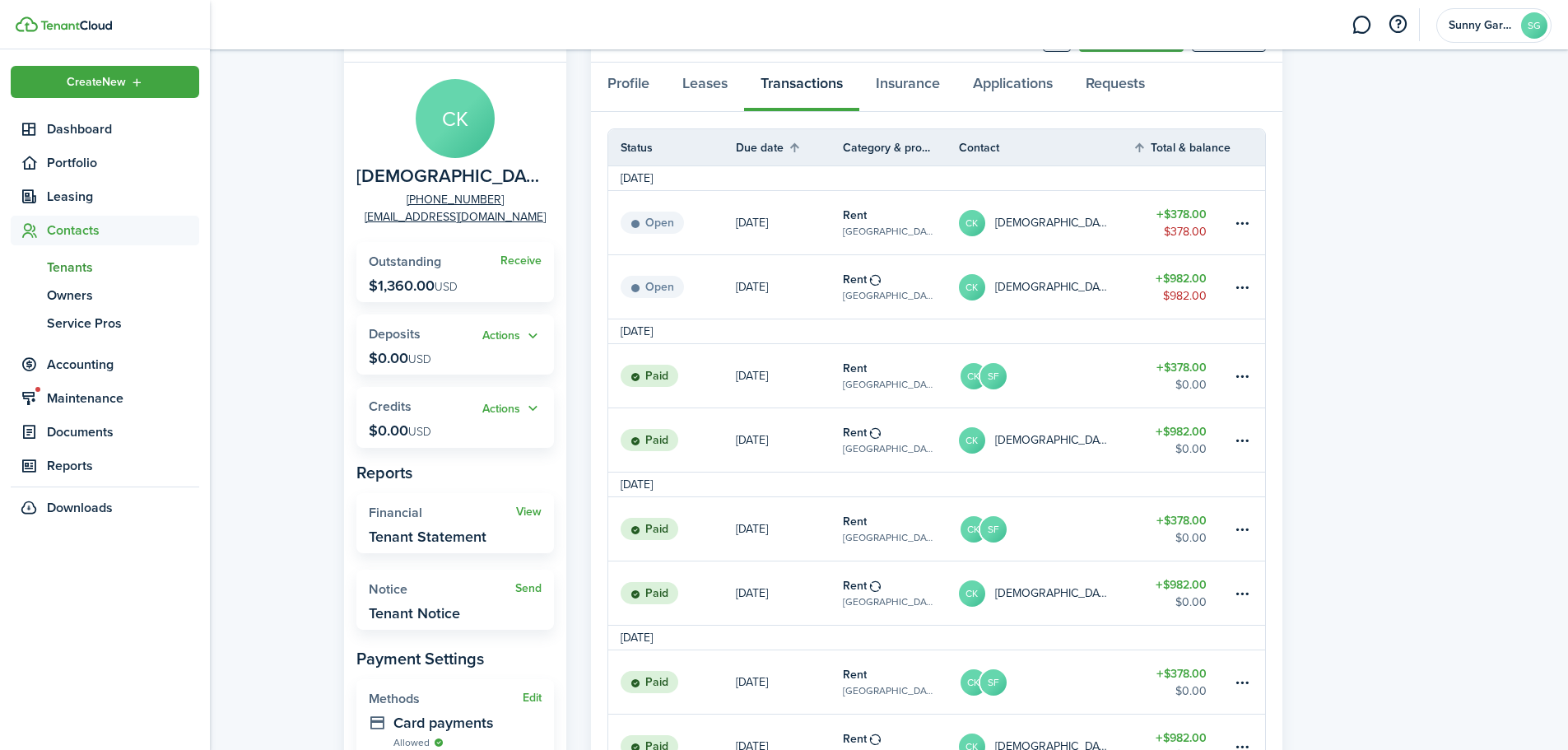
click at [53, 259] on span "Tenants" at bounding box center [122, 268] width 152 height 20
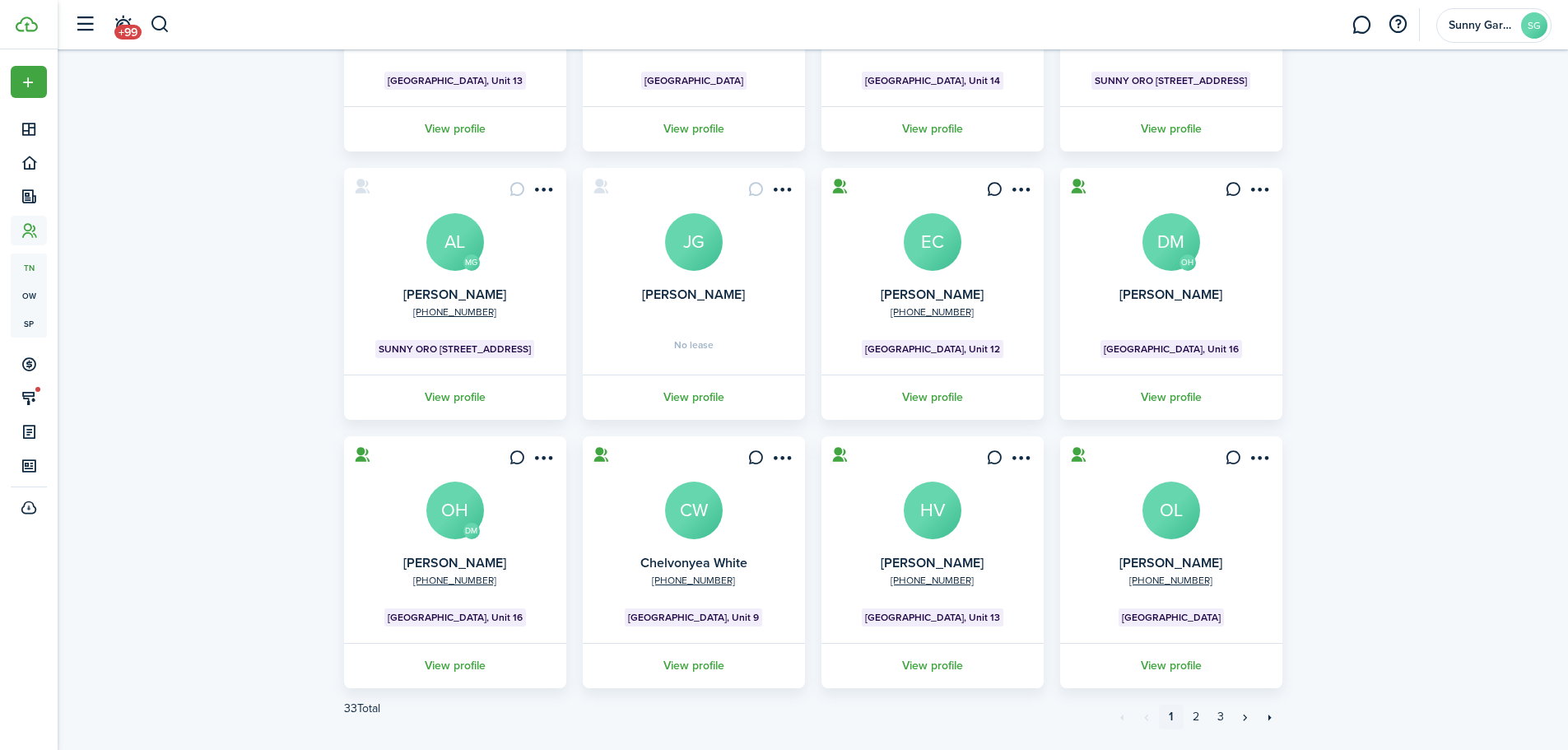
scroll to position [326, 0]
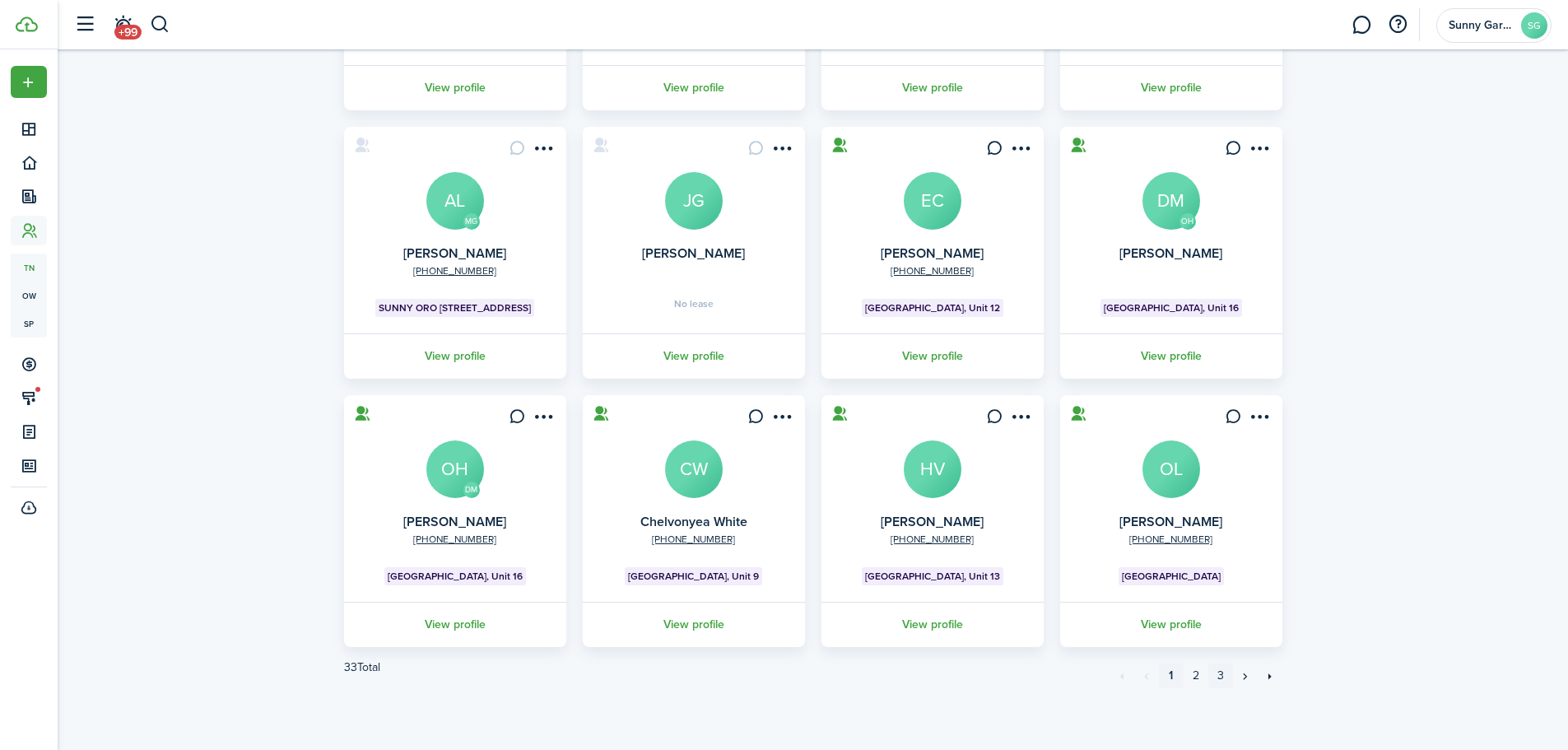
click at [1225, 684] on link "3" at bounding box center [1220, 675] width 24 height 24
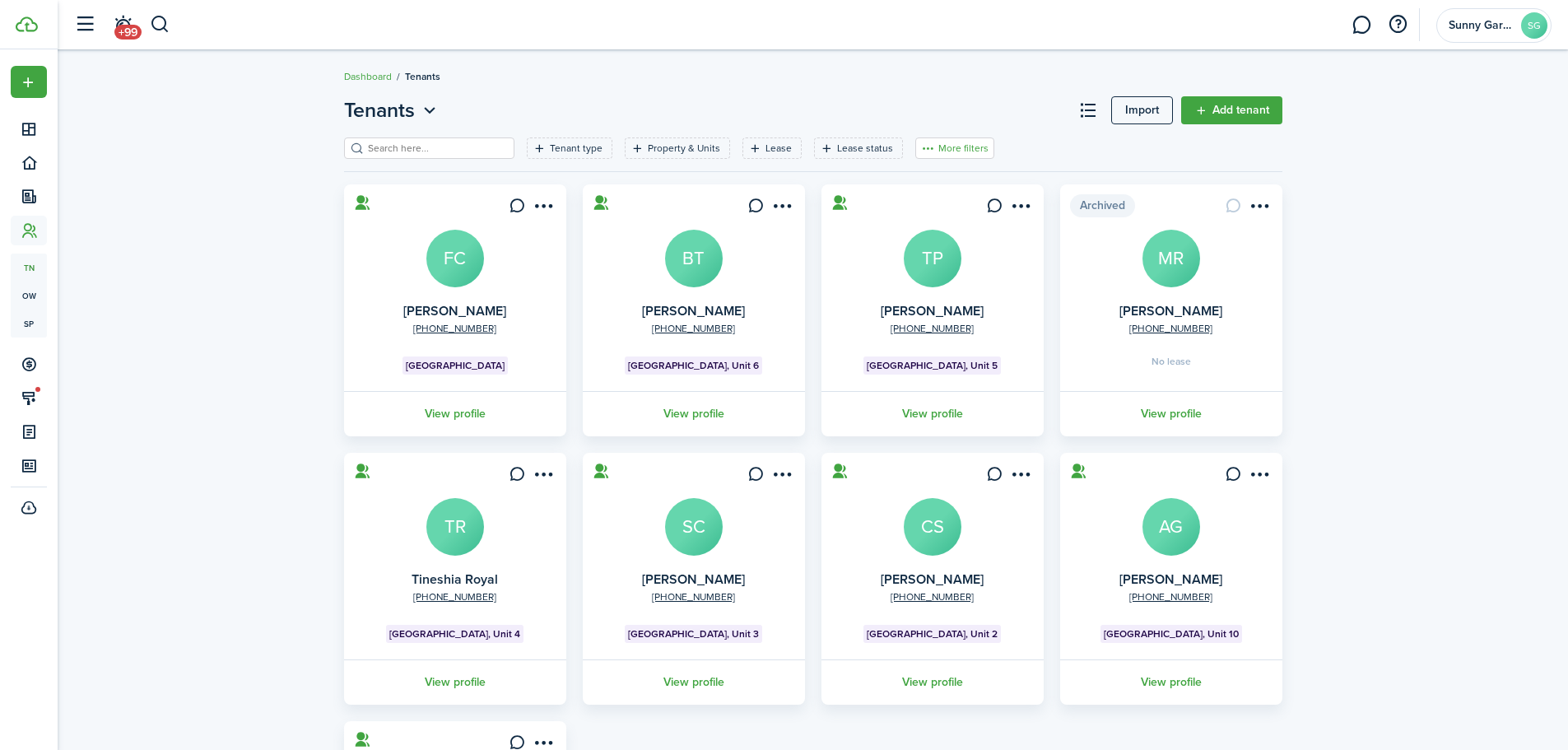
click at [939, 149] on button "More filters" at bounding box center [955, 148] width 79 height 22
click at [928, 270] on button "Sort by A-Z" at bounding box center [930, 269] width 144 height 30
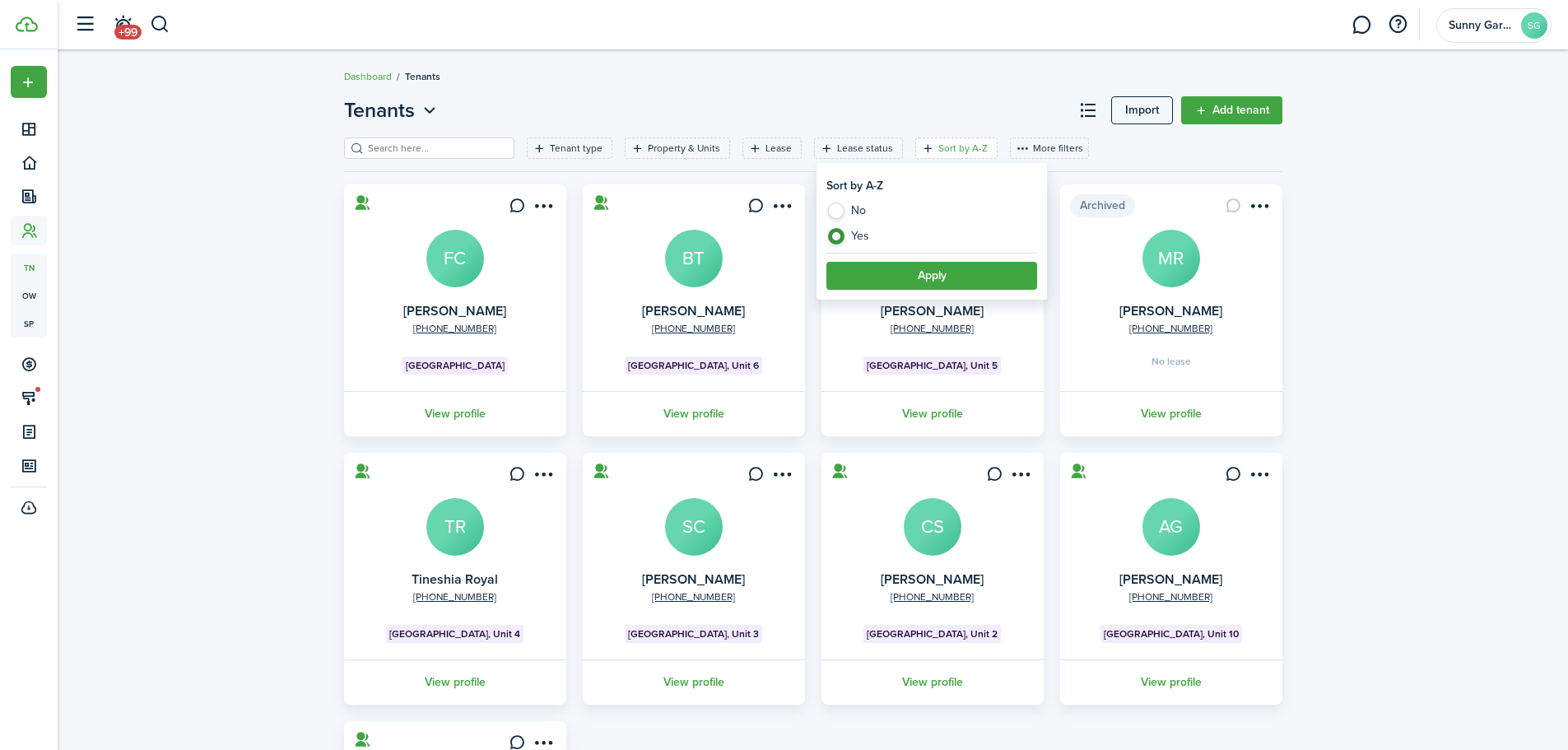
click at [968, 273] on button "Apply" at bounding box center [931, 275] width 210 height 28
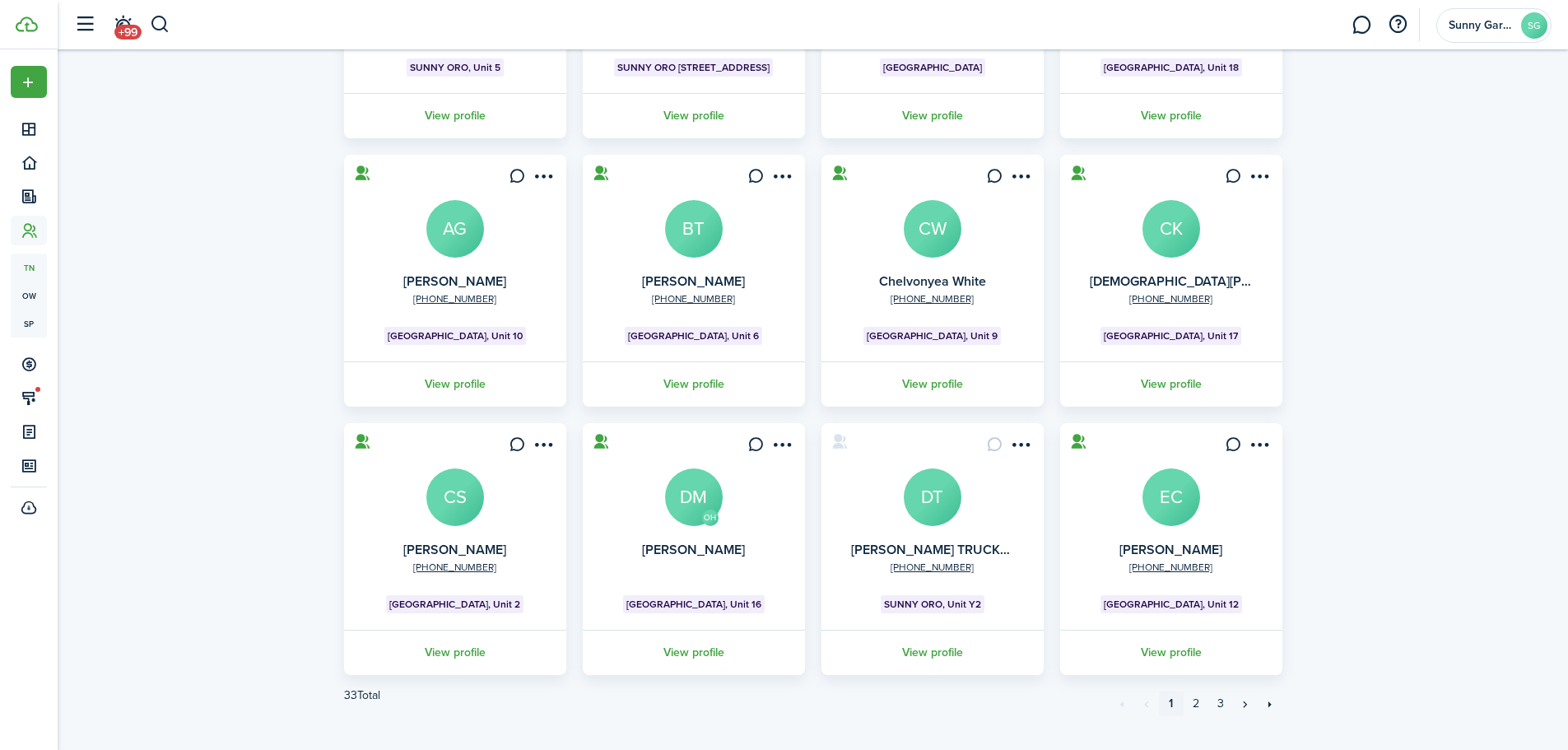
scroll to position [326, 0]
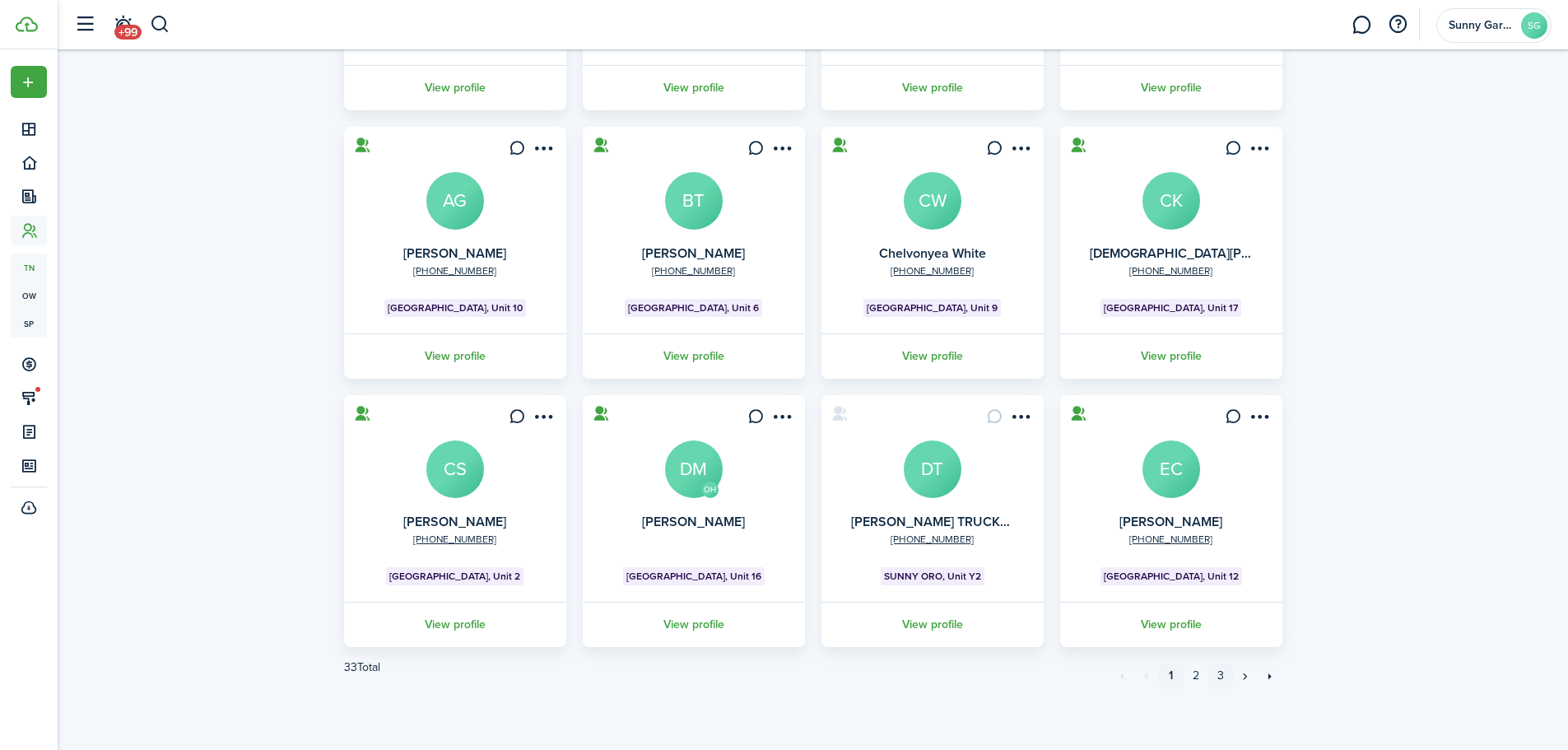
click at [1226, 677] on link "3" at bounding box center [1220, 675] width 24 height 24
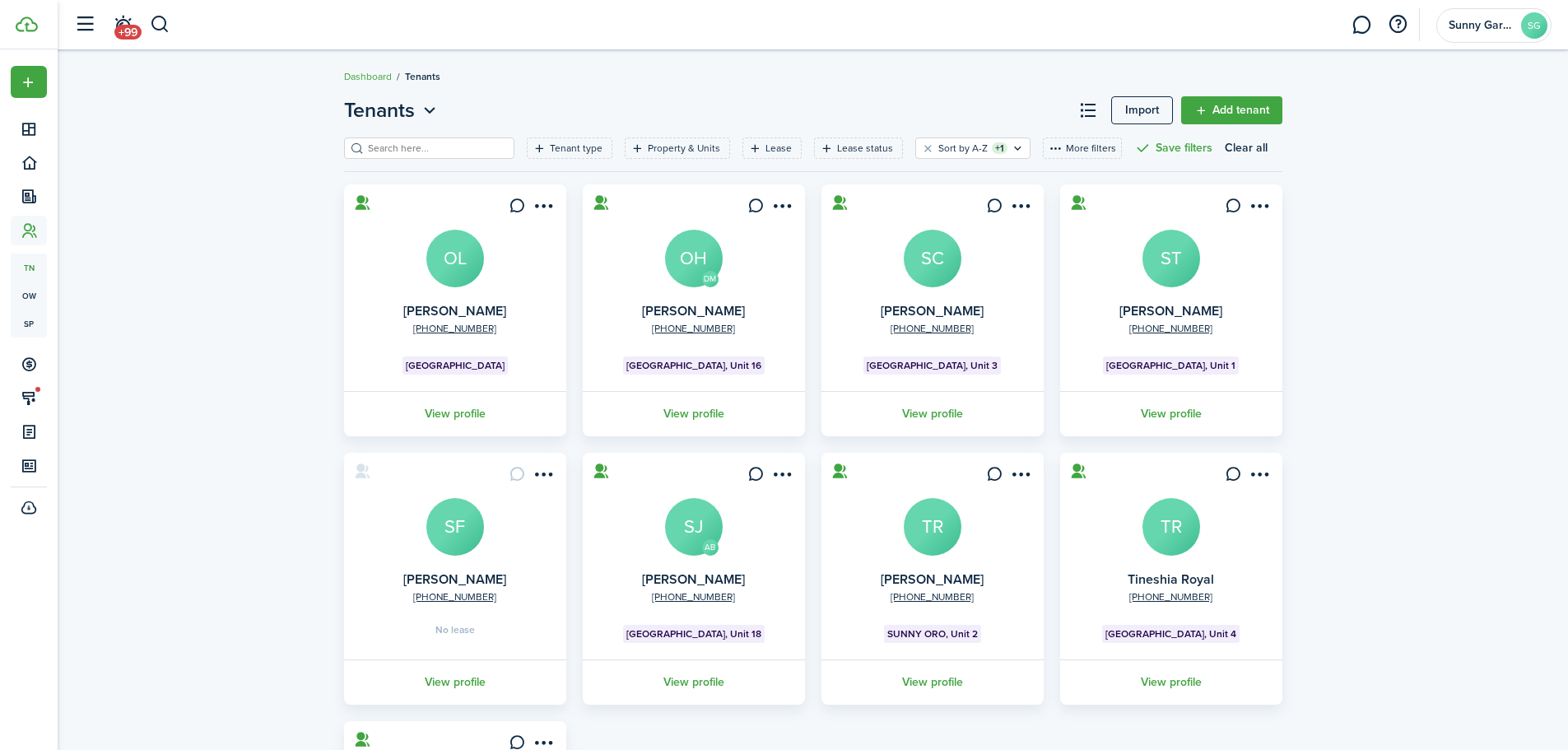
click at [699, 539] on avatar-text "SJ" at bounding box center [694, 527] width 58 height 58
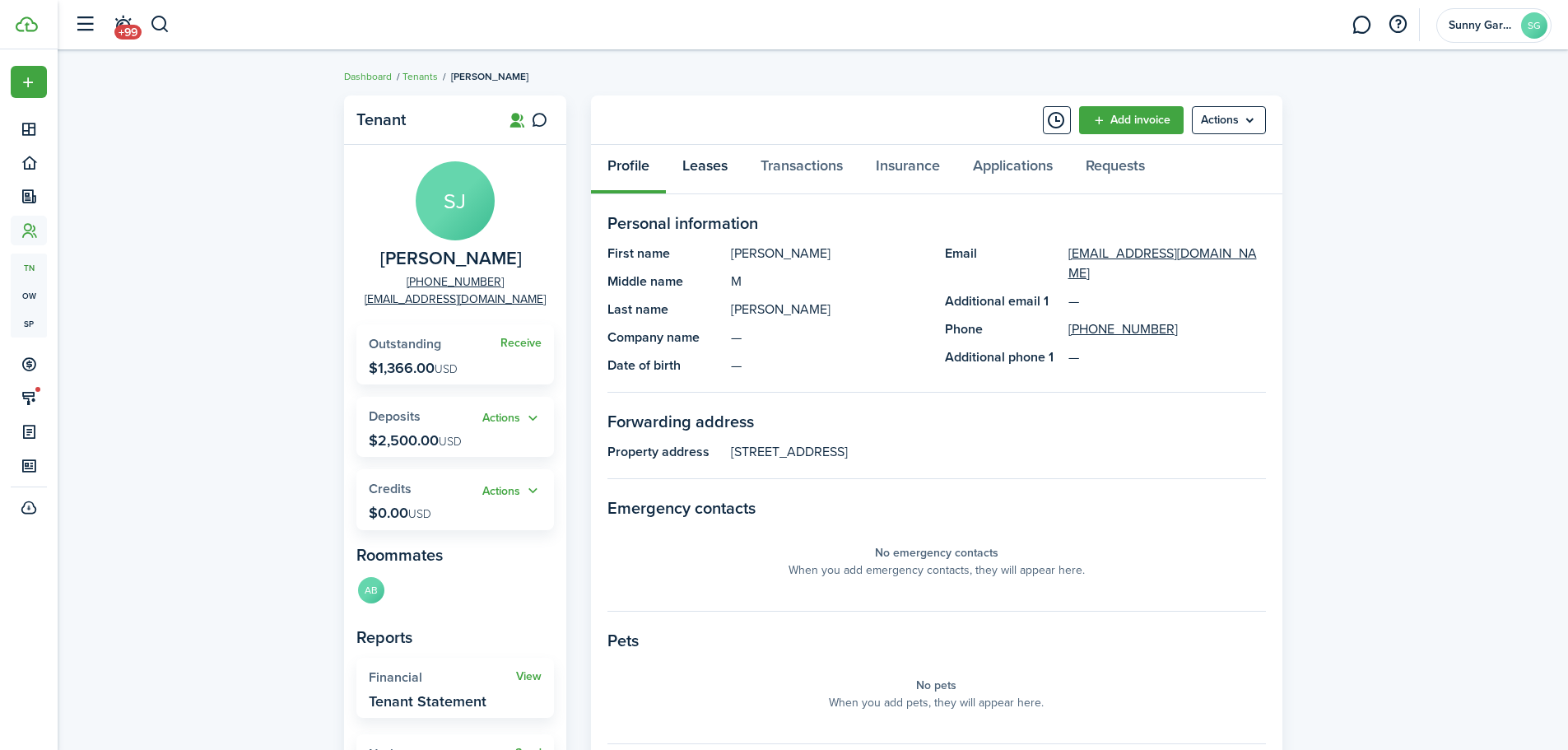
click at [718, 174] on link "Leases" at bounding box center [705, 169] width 78 height 49
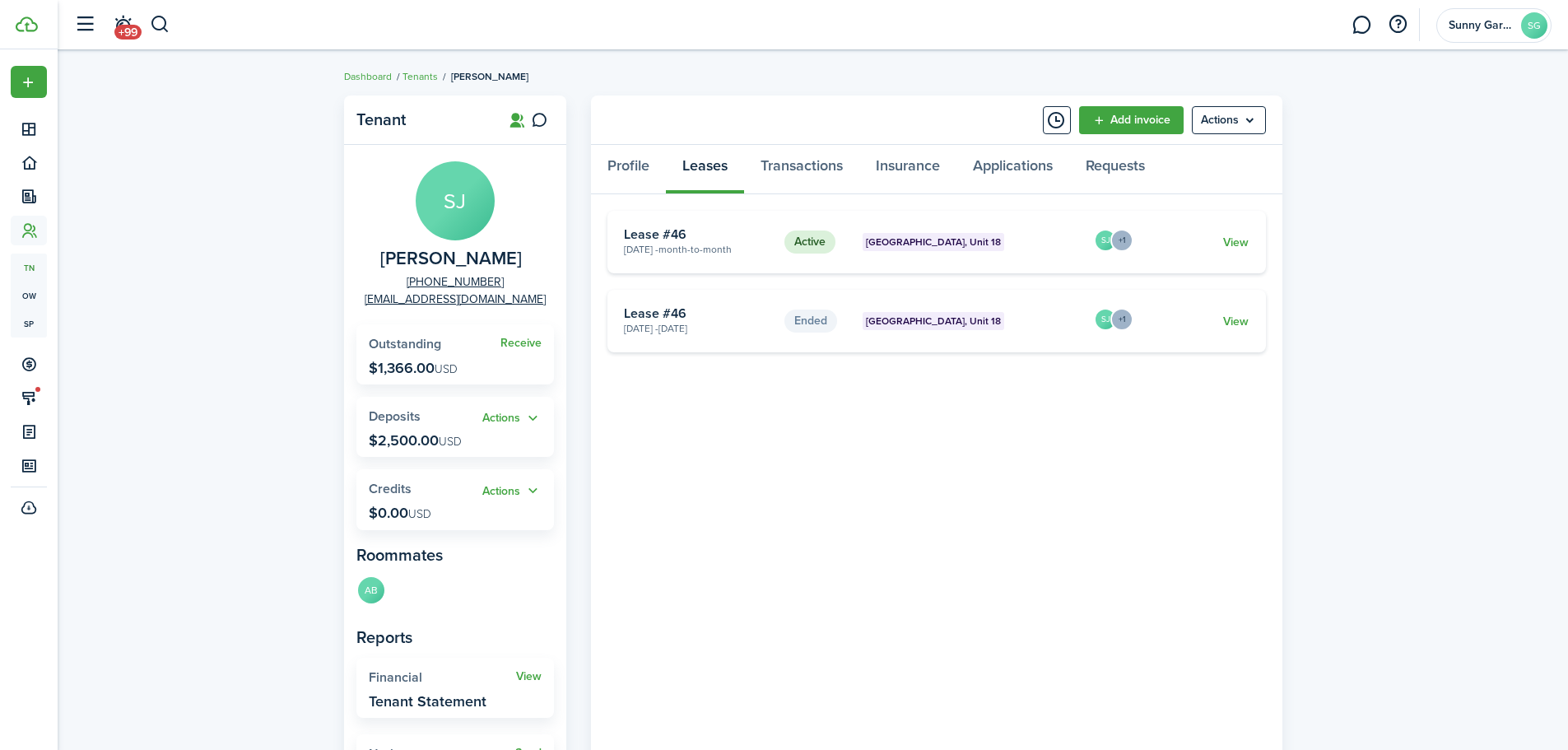
click at [1248, 243] on link "View" at bounding box center [1236, 242] width 25 height 17
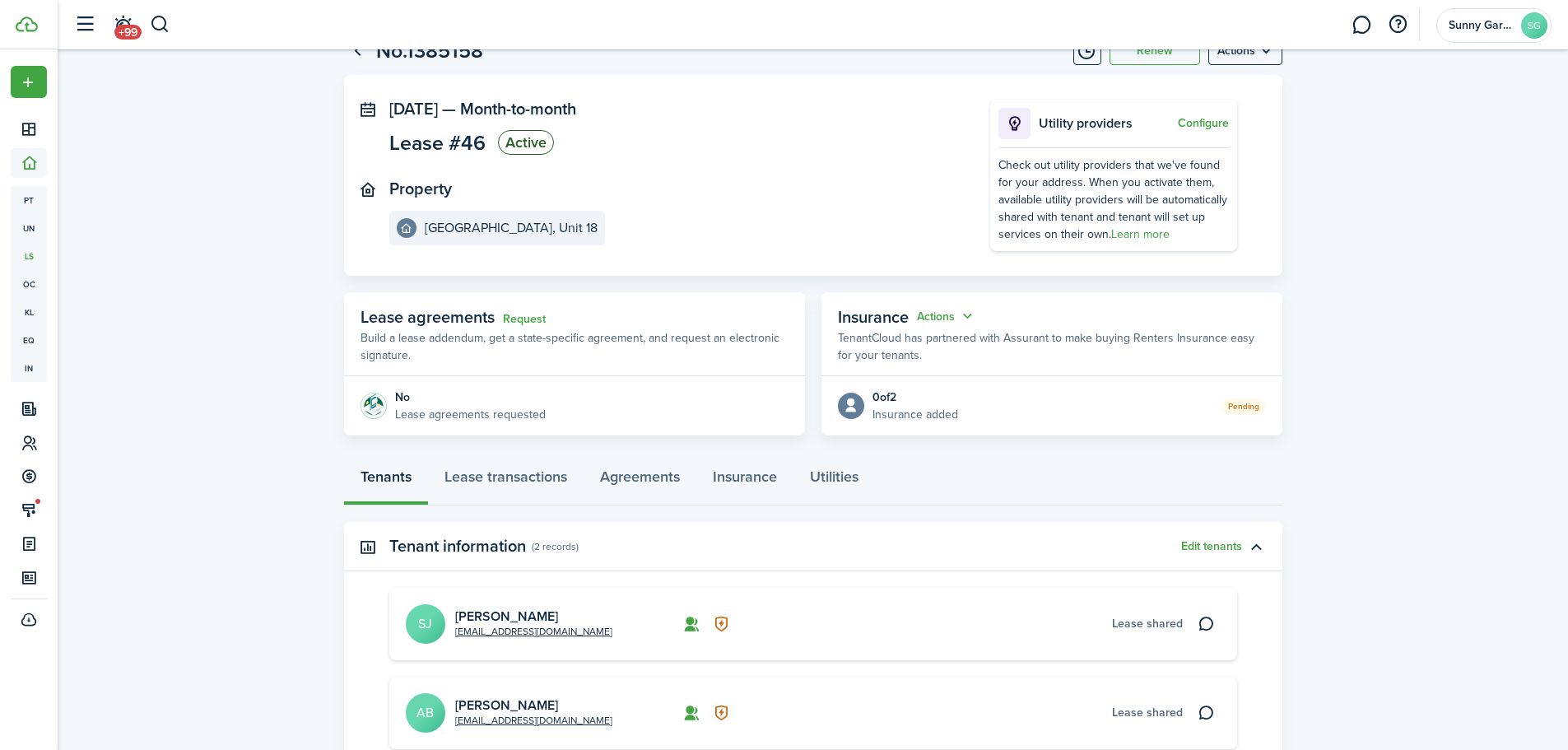
scroll to position [165, 0]
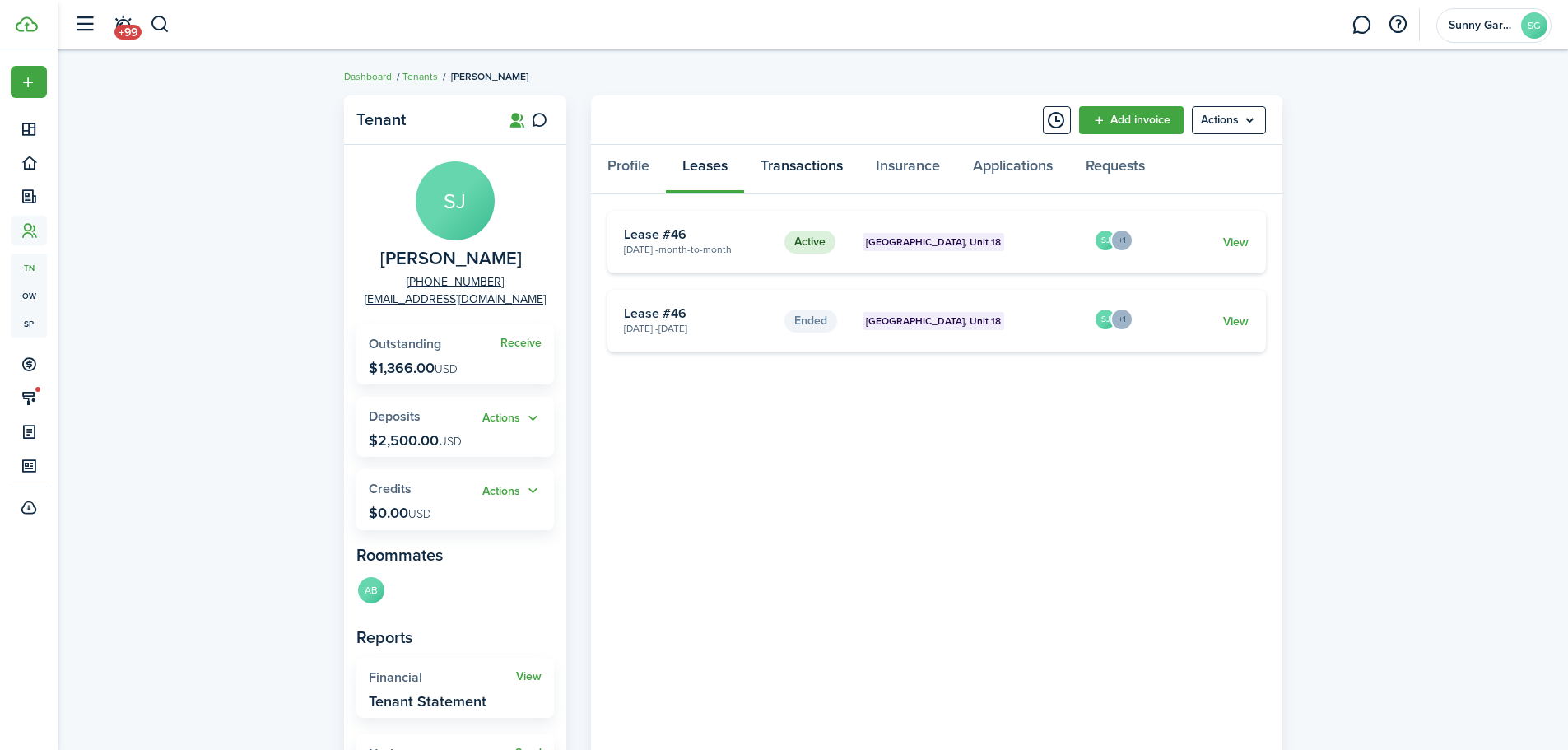
click at [788, 174] on link "Transactions" at bounding box center [802, 169] width 115 height 49
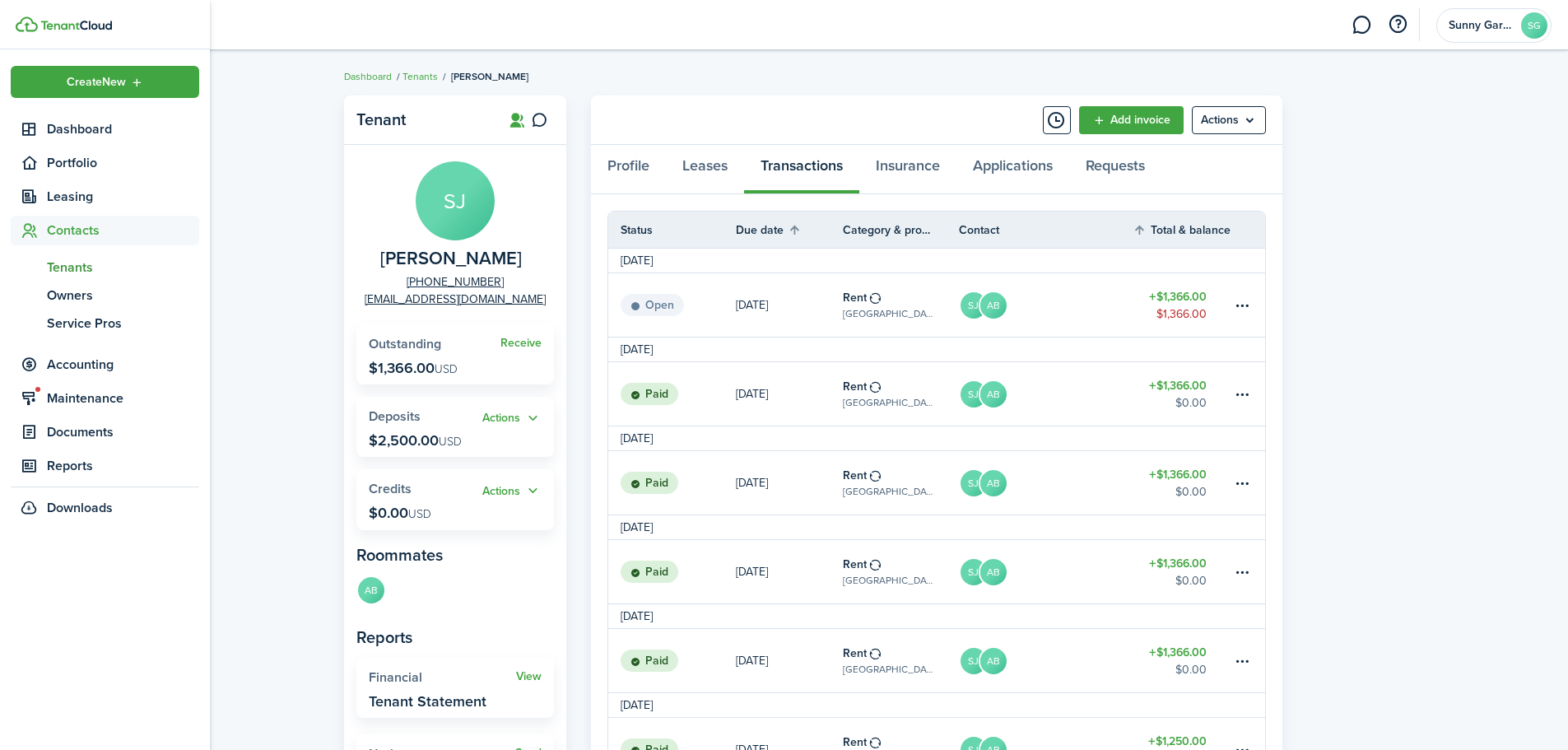
click at [49, 260] on span "Tenants" at bounding box center [122, 268] width 152 height 20
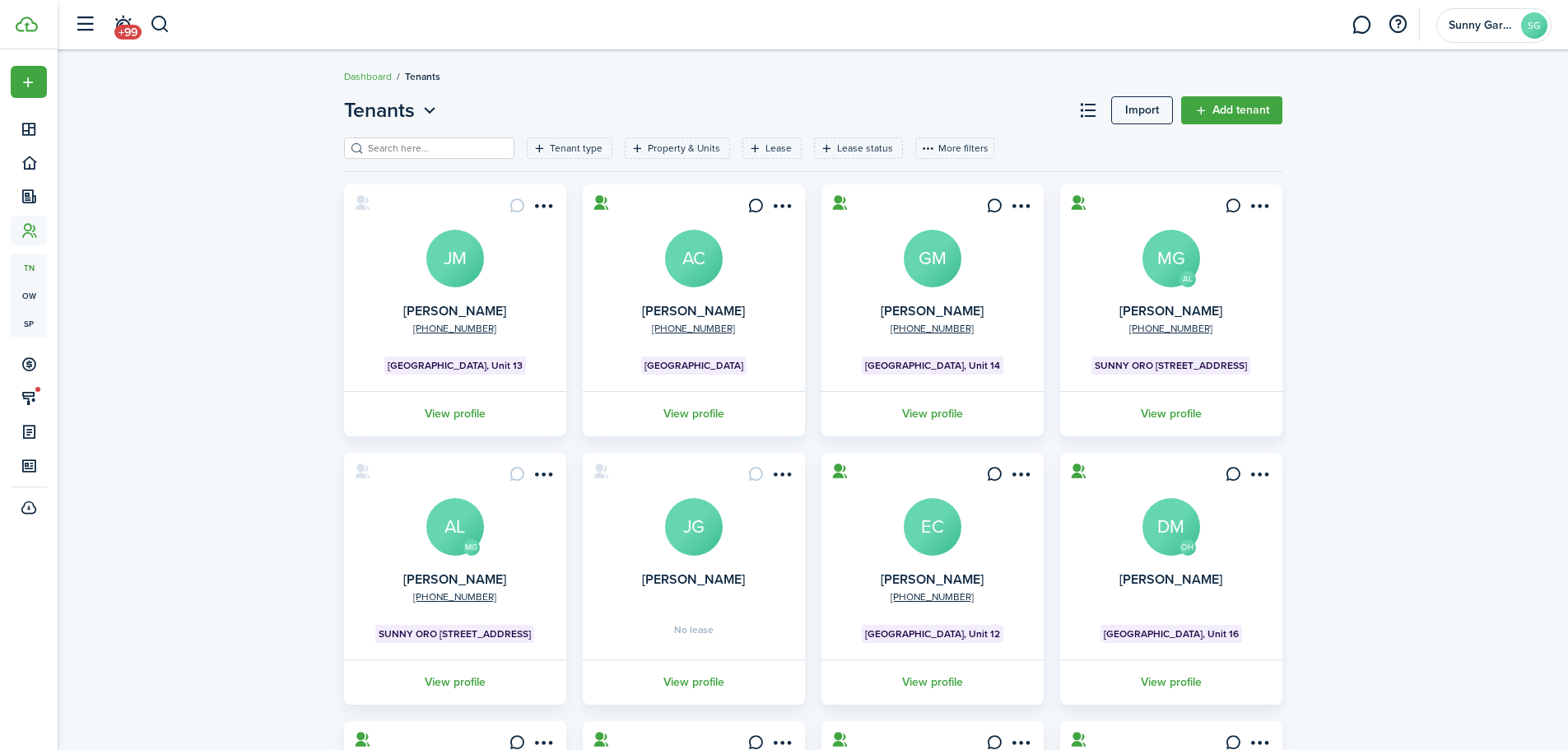
click at [536, 207] on menu-btn-icon "Open menu" at bounding box center [544, 205] width 28 height 28
click at [337, 224] on tenant-list-card "[PHONE_NUMBER] [PERSON_NAME] [GEOGRAPHIC_DATA], Unit 13 View profile" at bounding box center [456, 310] width 239 height 252
click at [451, 270] on avatar-text "JM" at bounding box center [455, 258] width 58 height 58
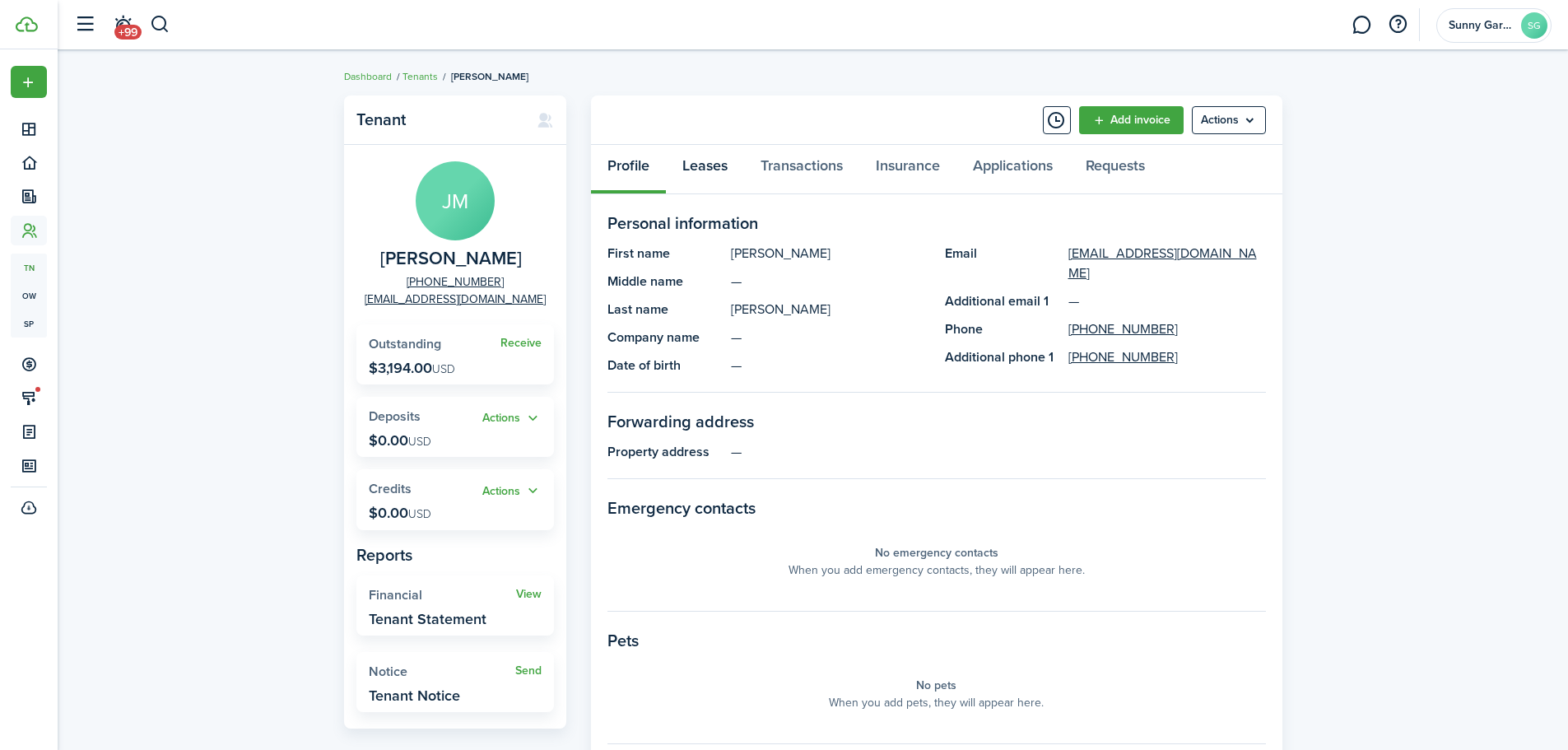
click at [712, 171] on link "Leases" at bounding box center [705, 169] width 78 height 49
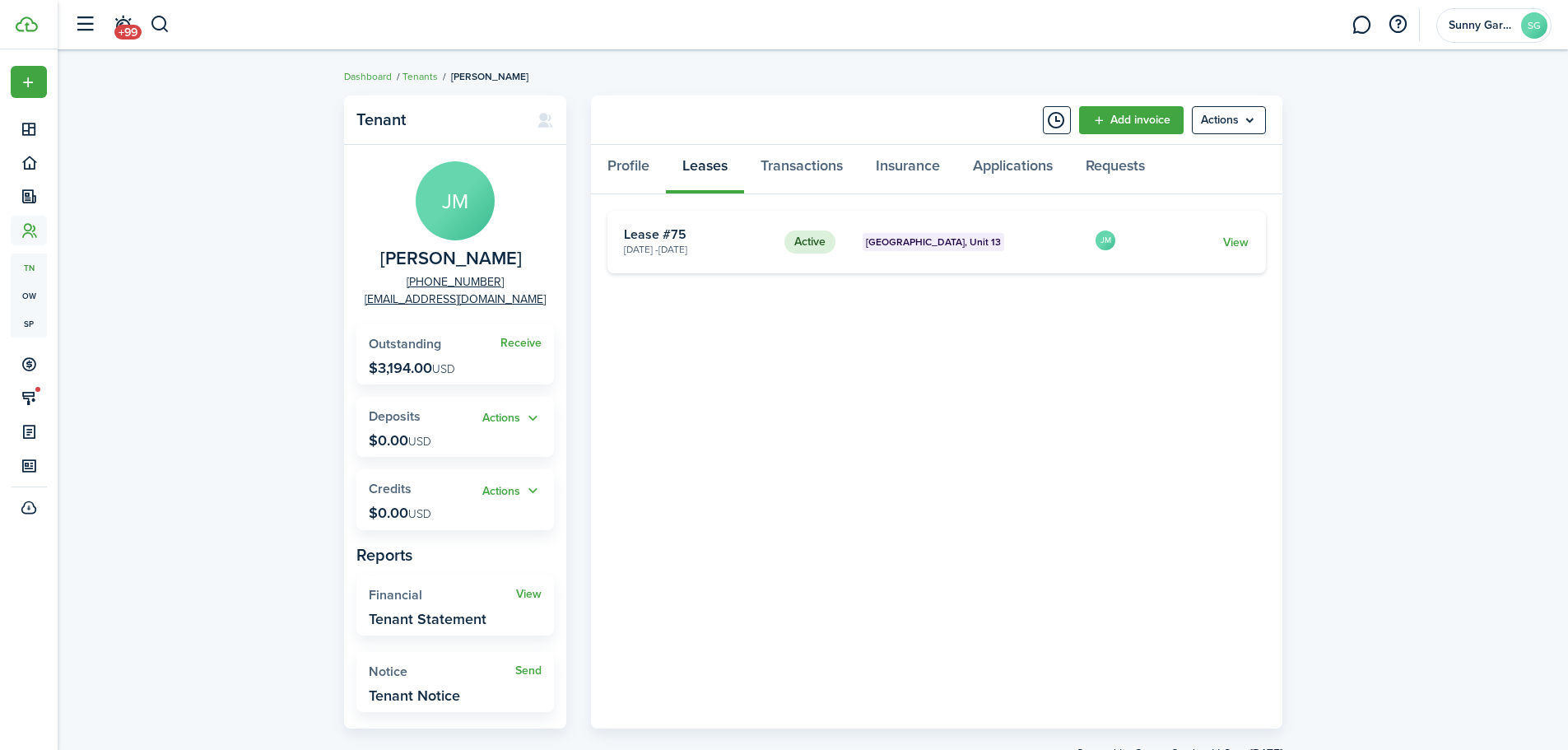
click at [1265, 121] on menu-btn "Actions" at bounding box center [1229, 120] width 74 height 28
click at [1355, 234] on div "Tenant JM Jessica Morgan +1 760-486-8687 jessicamorgan0731@gmail.com Receive Ou…" at bounding box center [813, 429] width 1510 height 683
click at [1234, 246] on link "View" at bounding box center [1236, 242] width 25 height 17
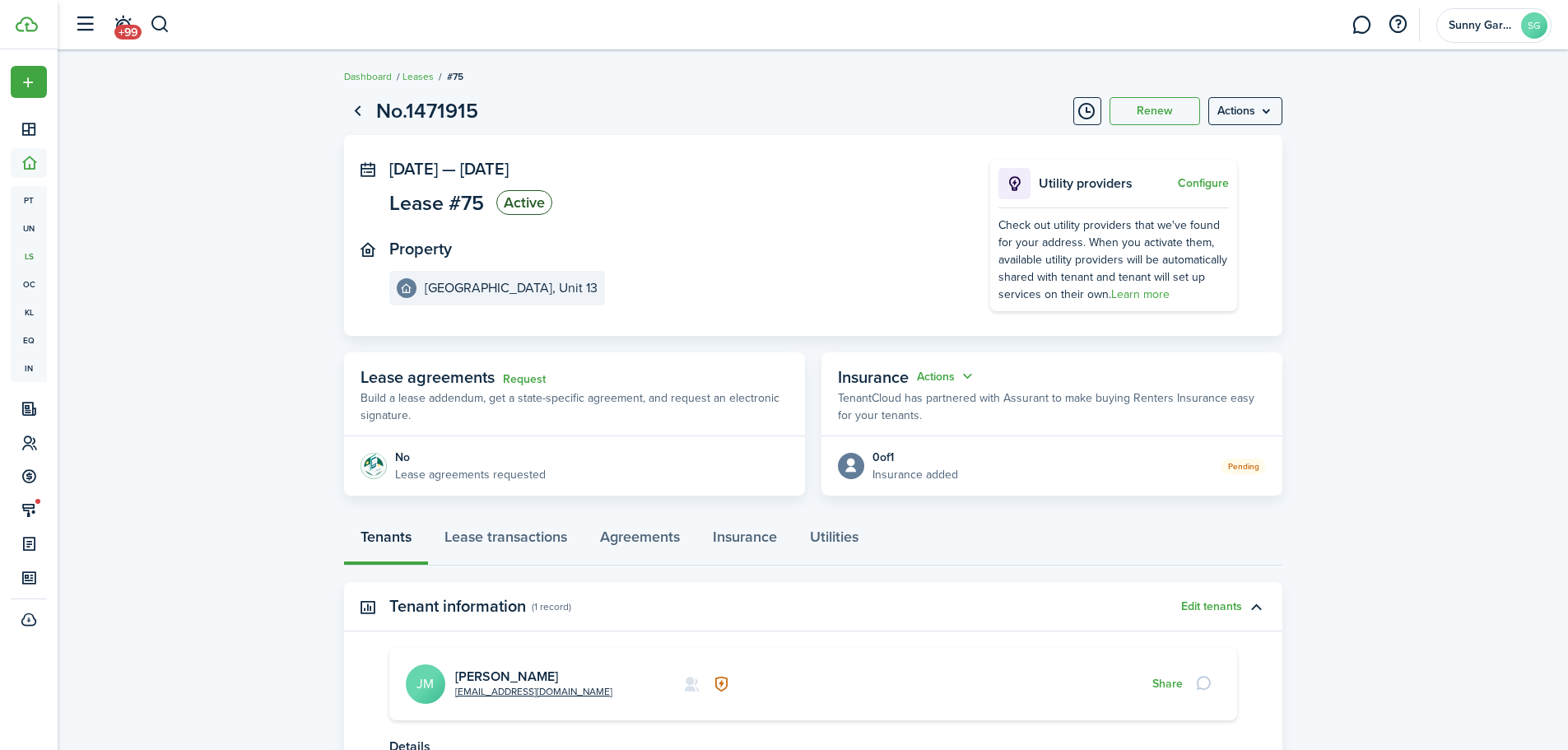
click at [1277, 115] on menu-btn "Actions" at bounding box center [1245, 111] width 74 height 28
click at [1193, 233] on button "Delete" at bounding box center [1210, 233] width 144 height 28
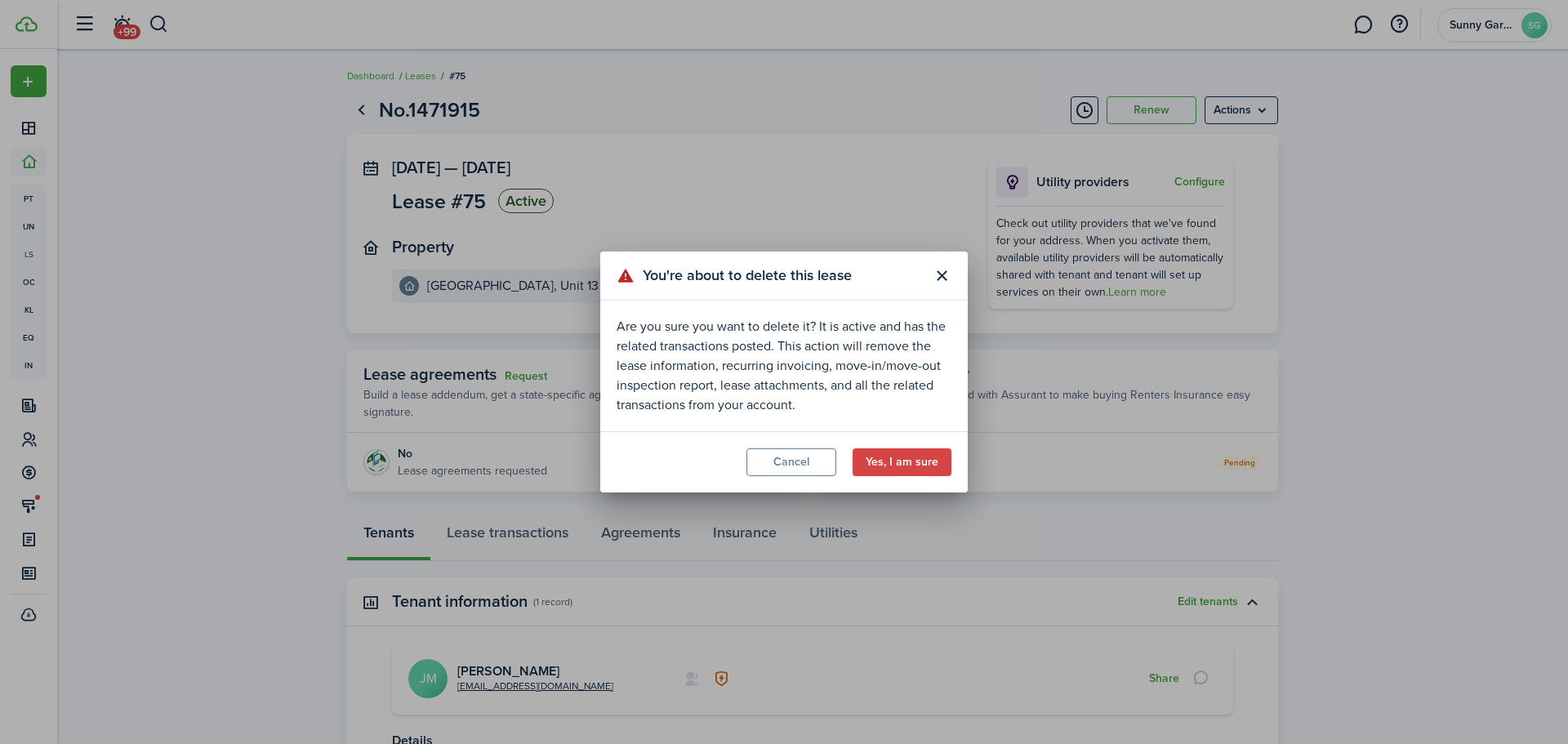
click at [929, 467] on button "Yes, I am sure" at bounding box center [902, 462] width 99 height 28
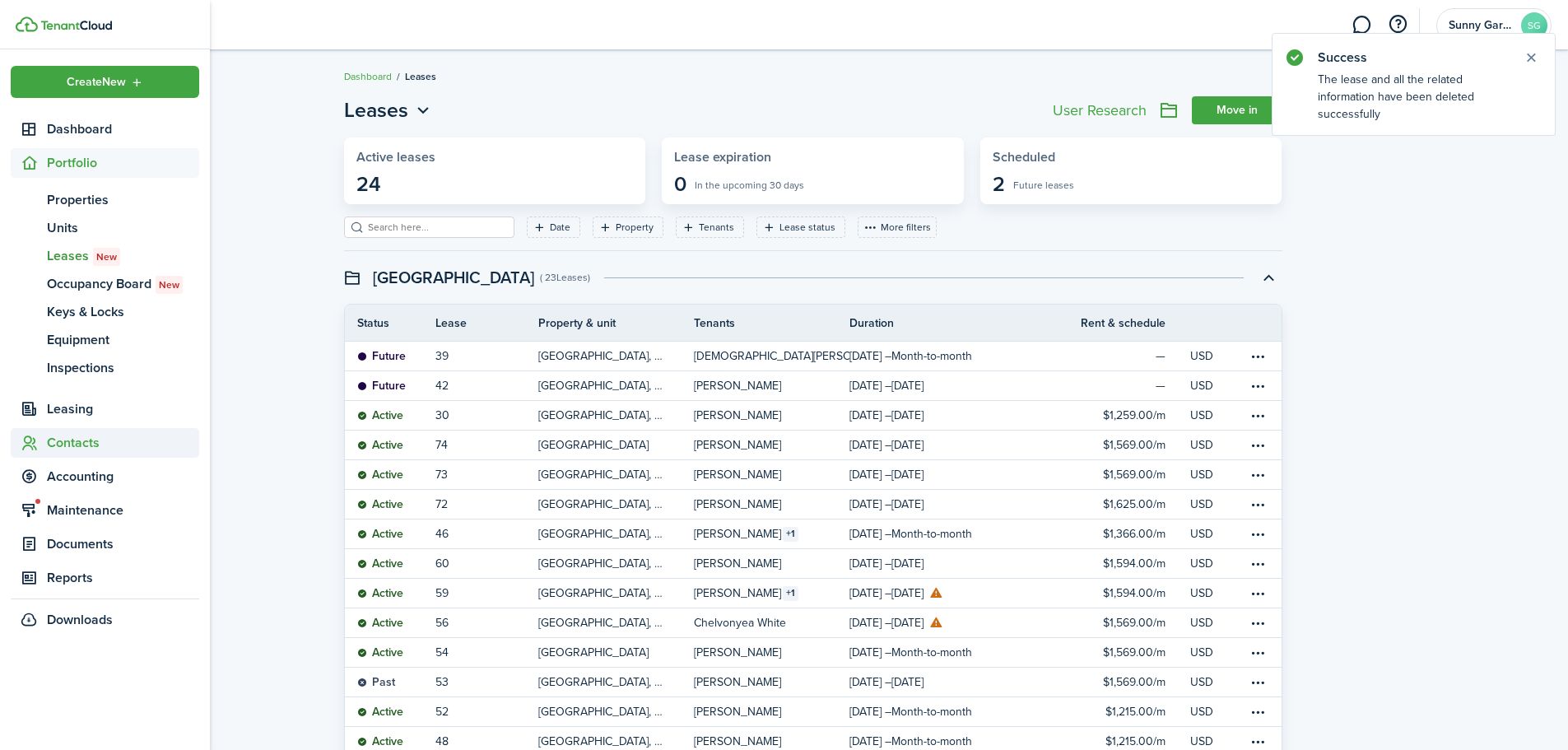
click at [62, 445] on span "Contacts" at bounding box center [122, 443] width 152 height 20
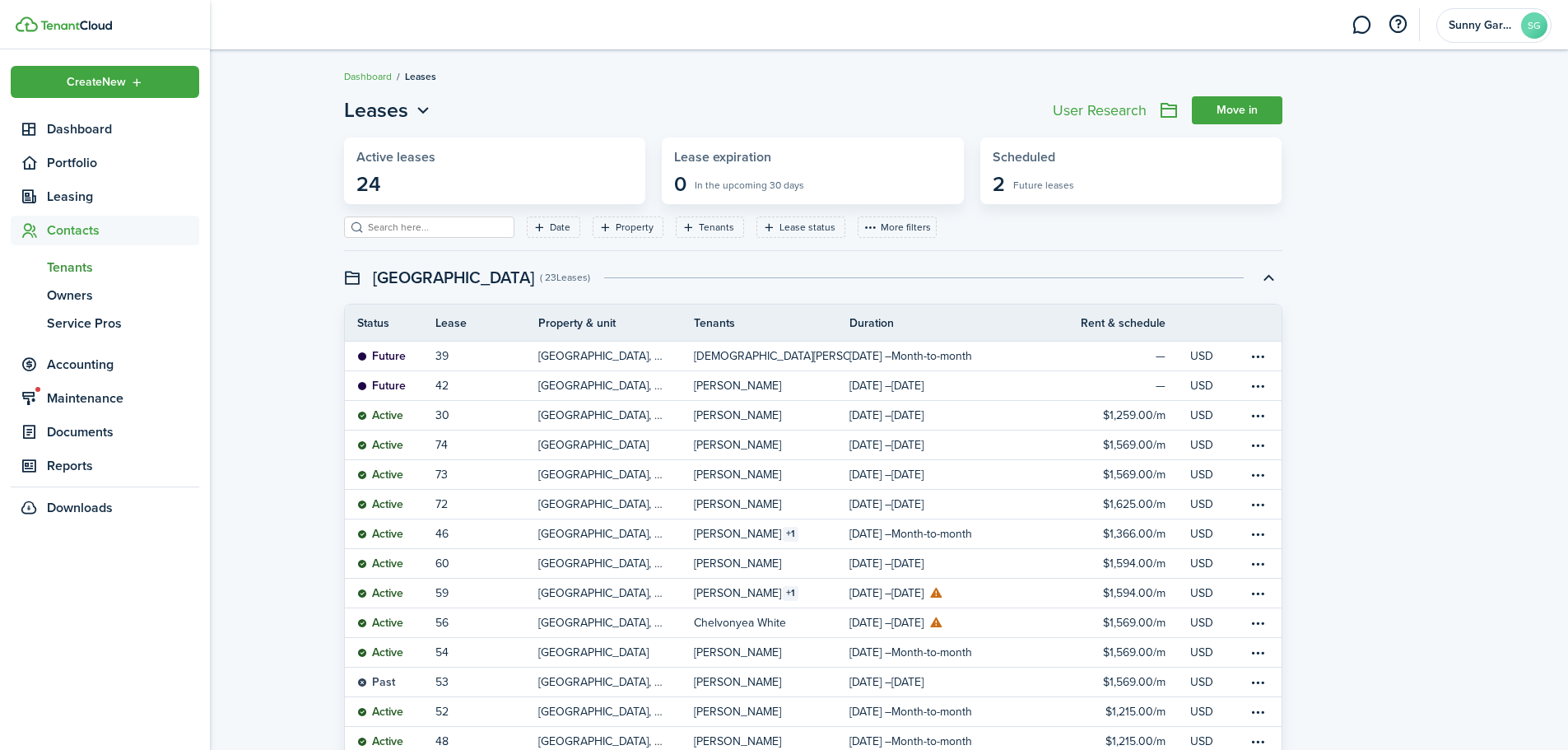
click at [66, 266] on span "Tenants" at bounding box center [122, 268] width 152 height 20
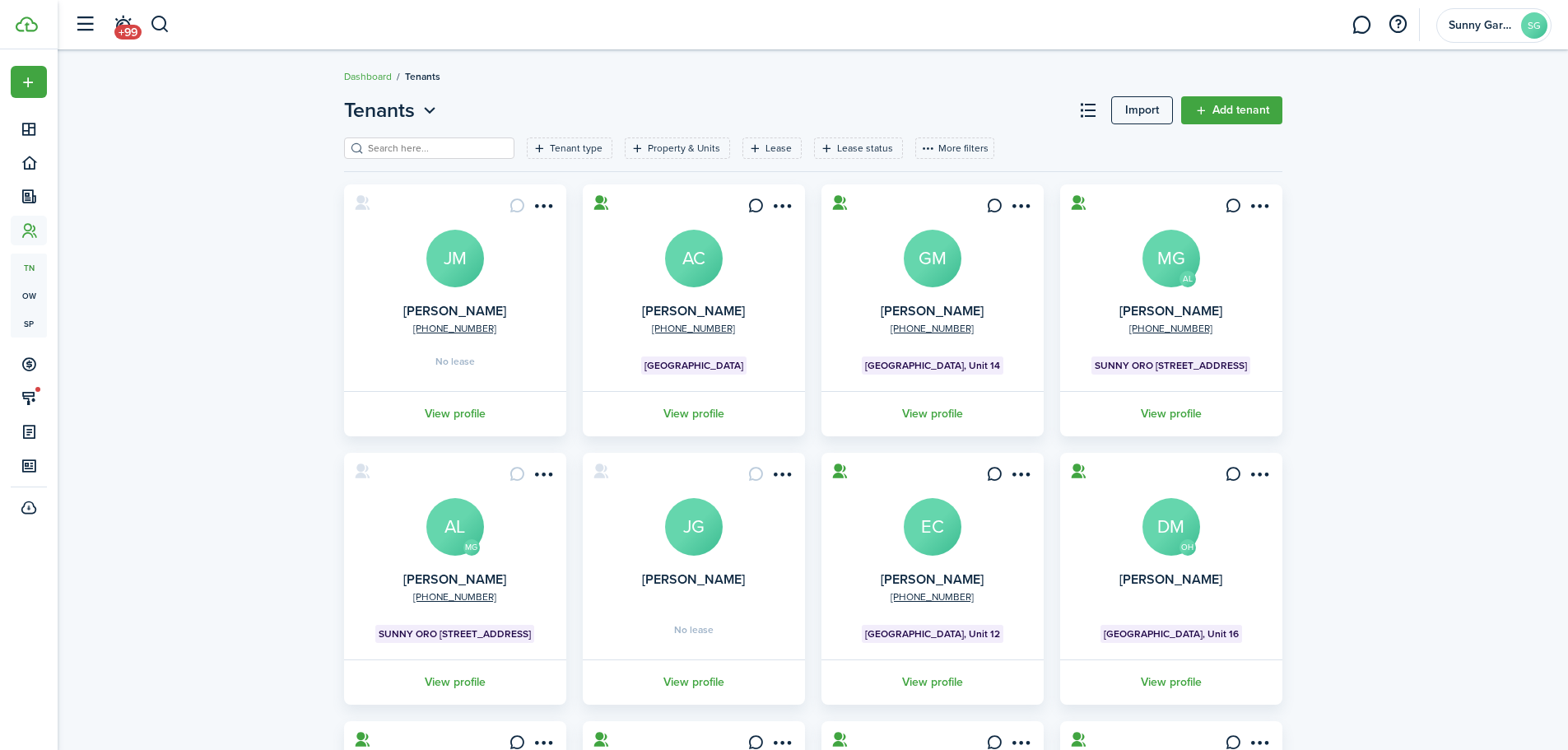
click at [544, 199] on menu-btn-icon "Open menu" at bounding box center [544, 205] width 28 height 28
click at [431, 414] on button "Delete" at bounding box center [485, 415] width 144 height 28
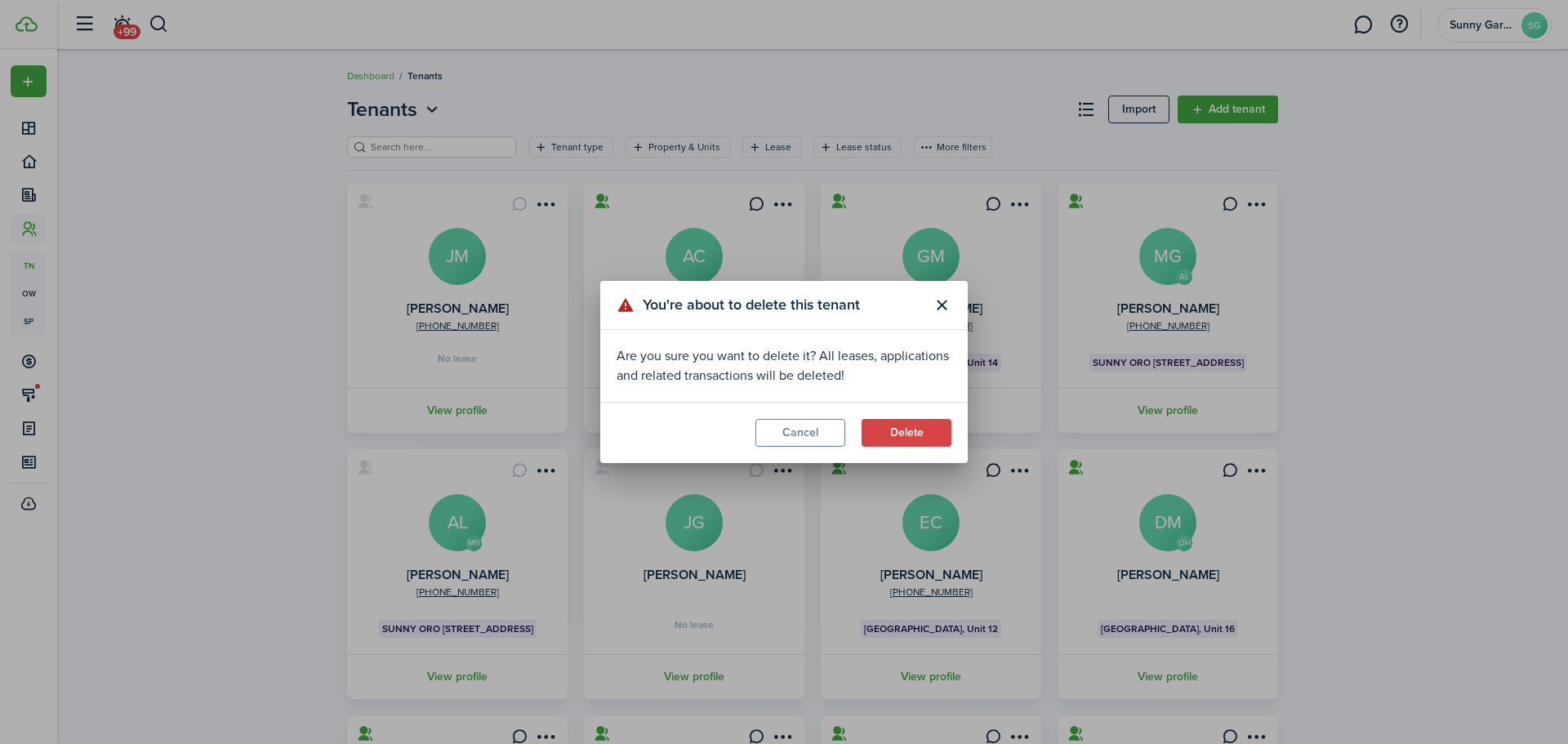
click at [898, 441] on button "Delete" at bounding box center [906, 433] width 90 height 28
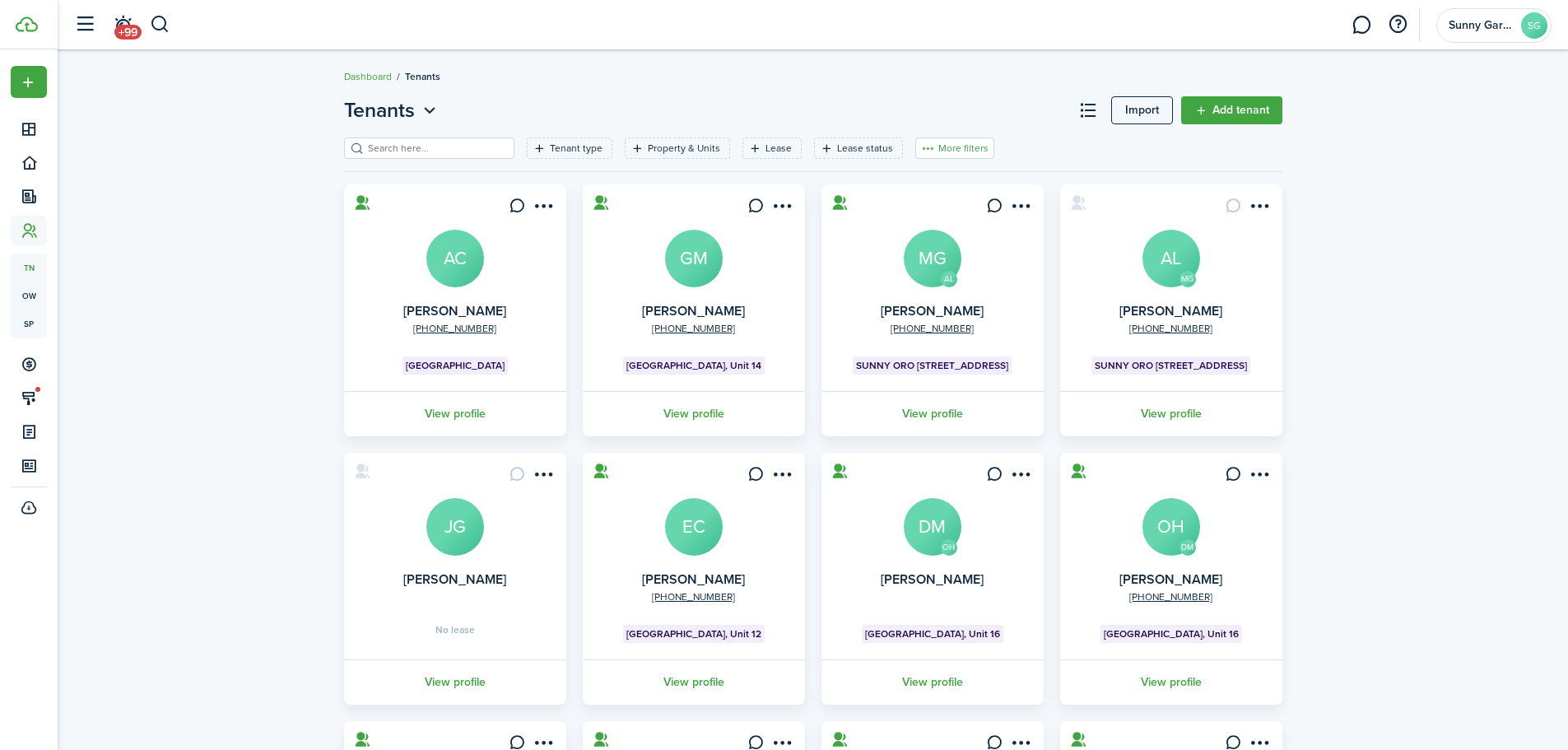
click at [956, 151] on button "More filters" at bounding box center [955, 148] width 79 height 22
click at [918, 268] on button "Sort by A-Z" at bounding box center [930, 269] width 144 height 30
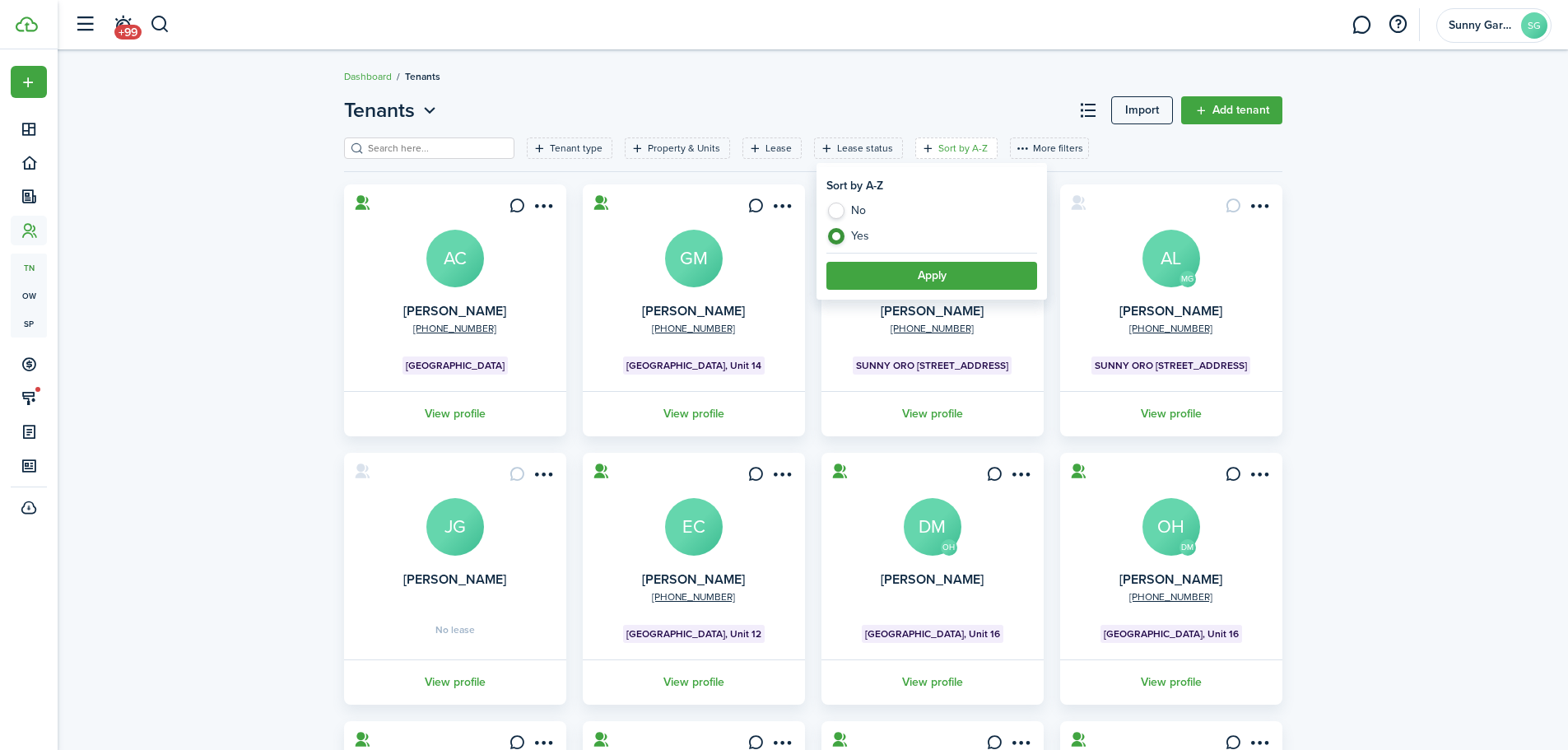
click at [939, 273] on button "Apply" at bounding box center [931, 275] width 210 height 28
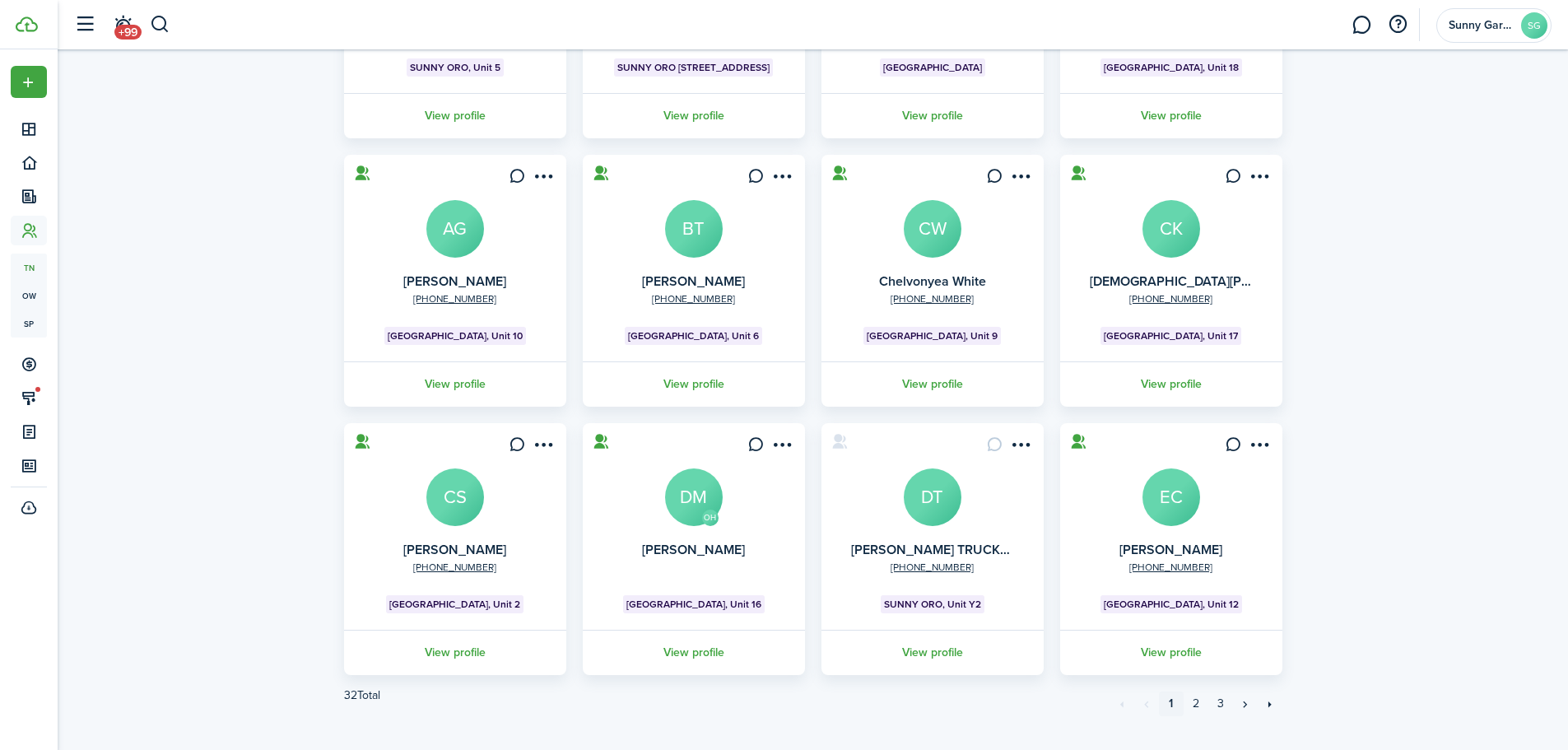
scroll to position [326, 0]
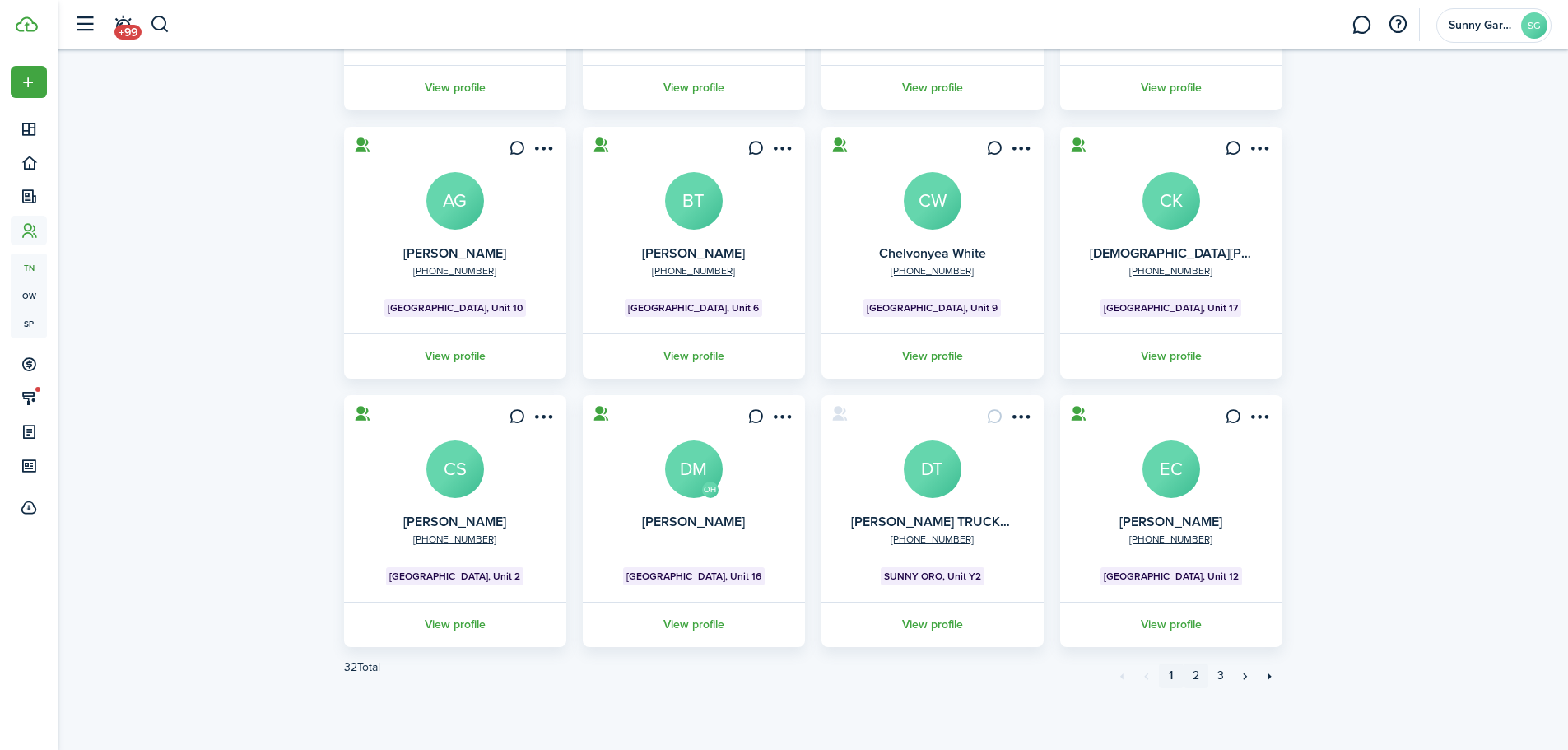
click at [1202, 679] on link "2" at bounding box center [1196, 675] width 24 height 24
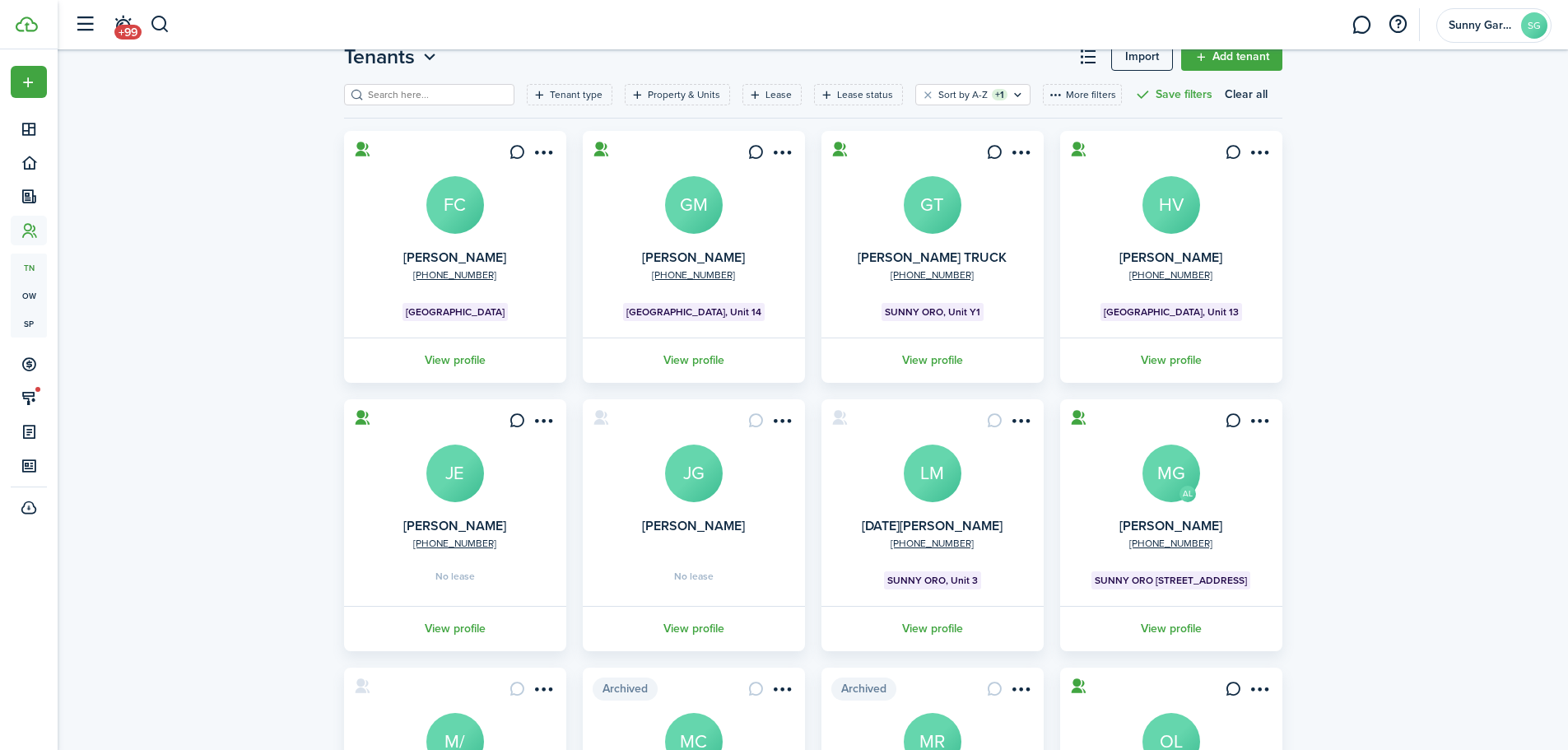
scroll to position [83, 0]
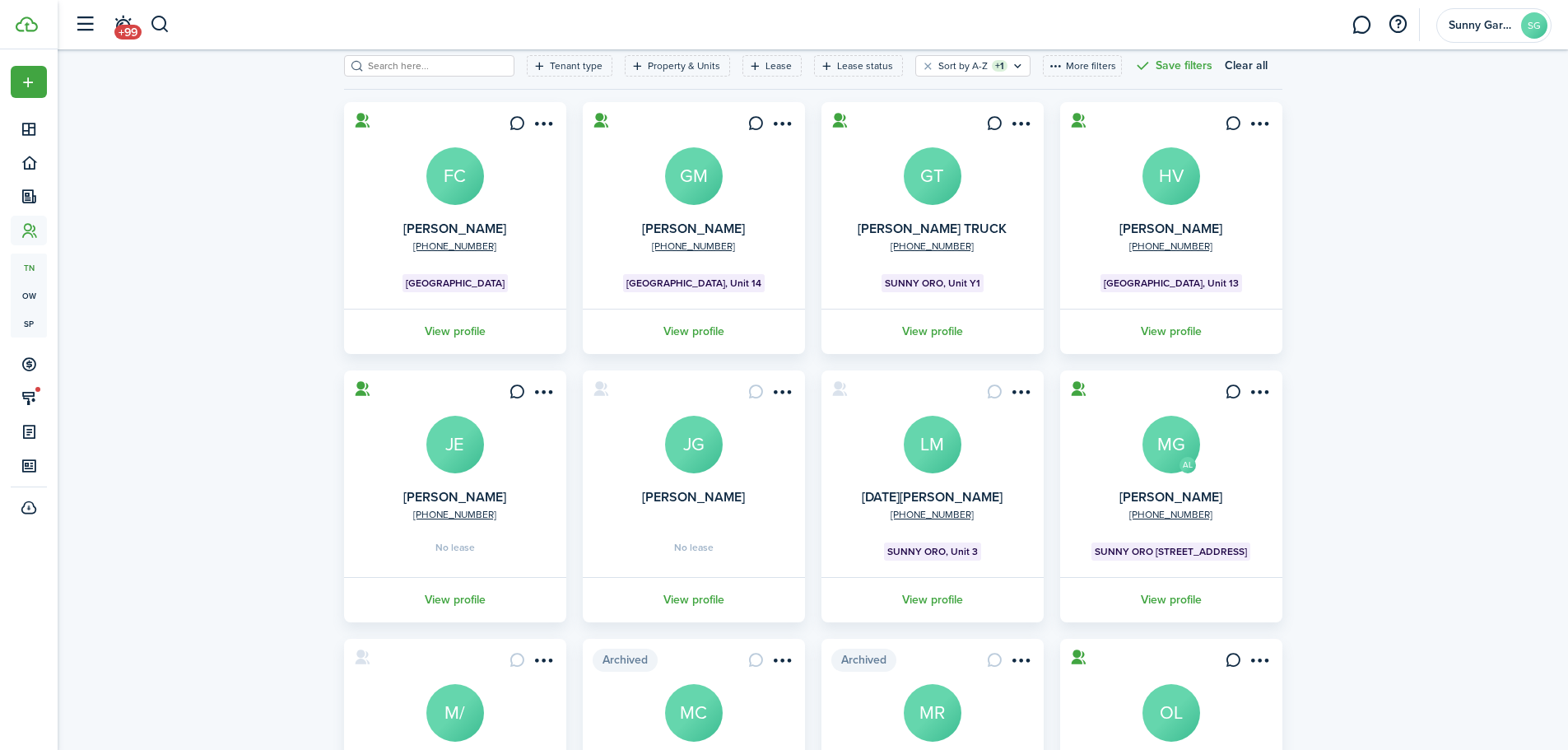
click at [698, 448] on avatar-text "JG" at bounding box center [694, 444] width 58 height 58
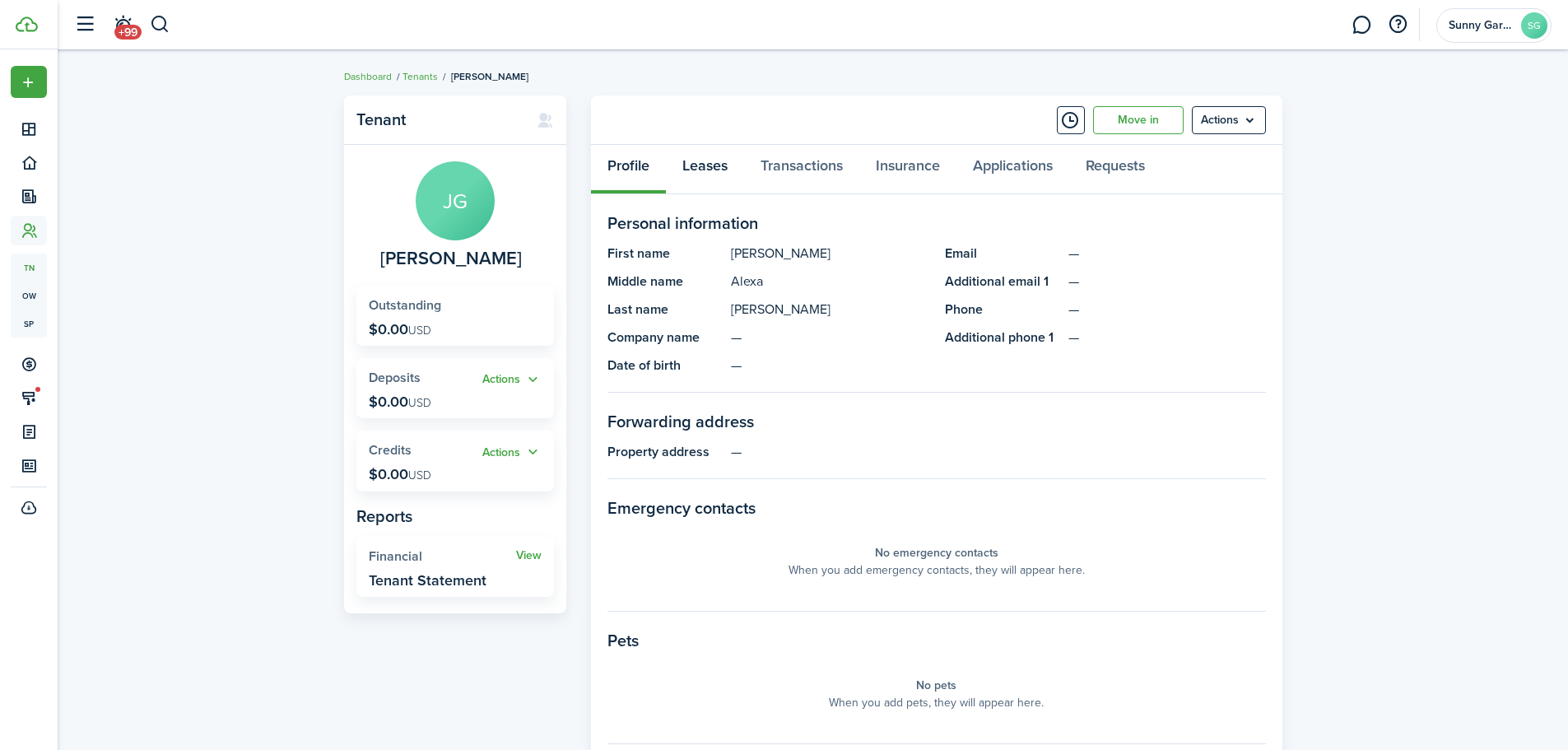
click at [708, 171] on link "Leases" at bounding box center [705, 169] width 78 height 49
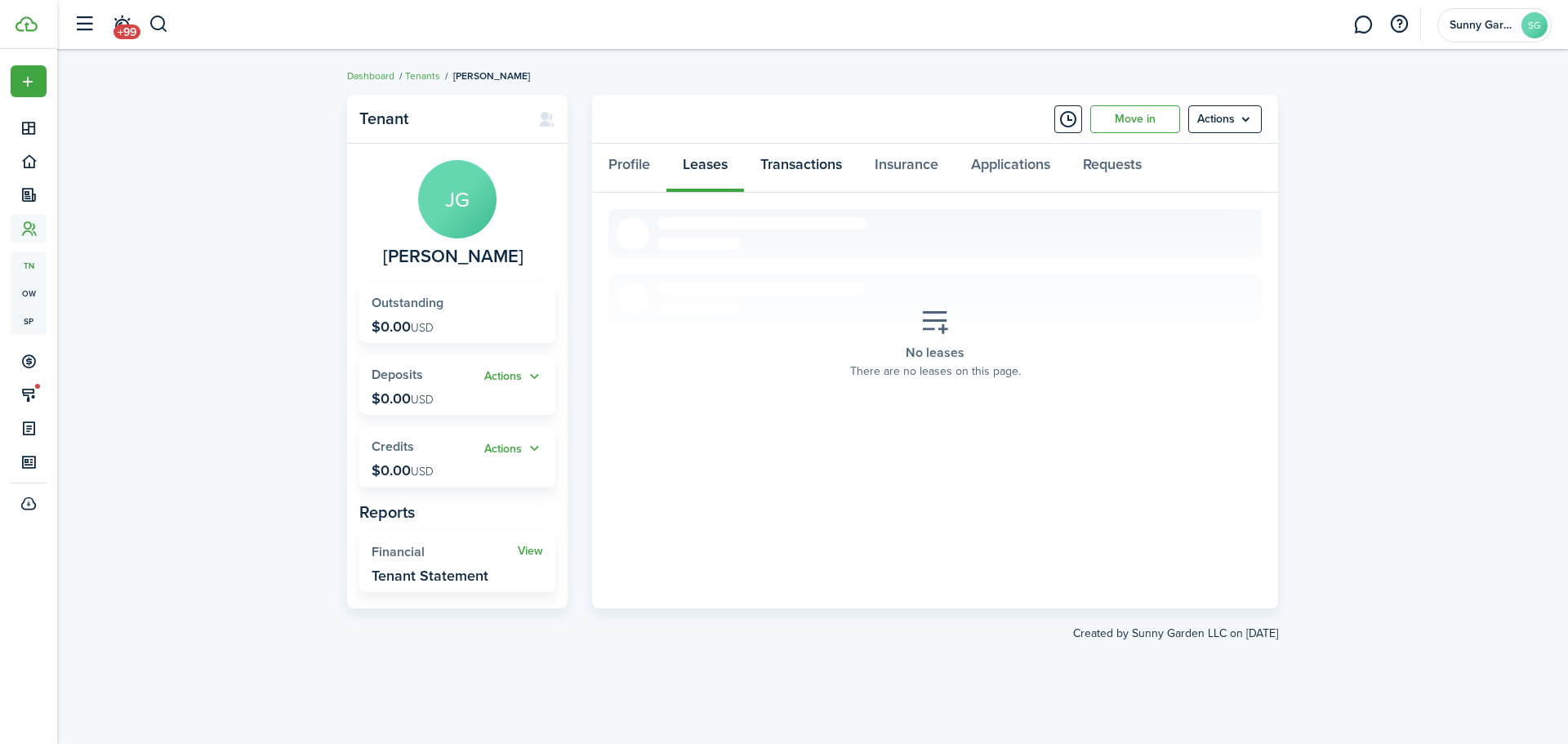
click at [782, 164] on link "Transactions" at bounding box center [801, 168] width 114 height 49
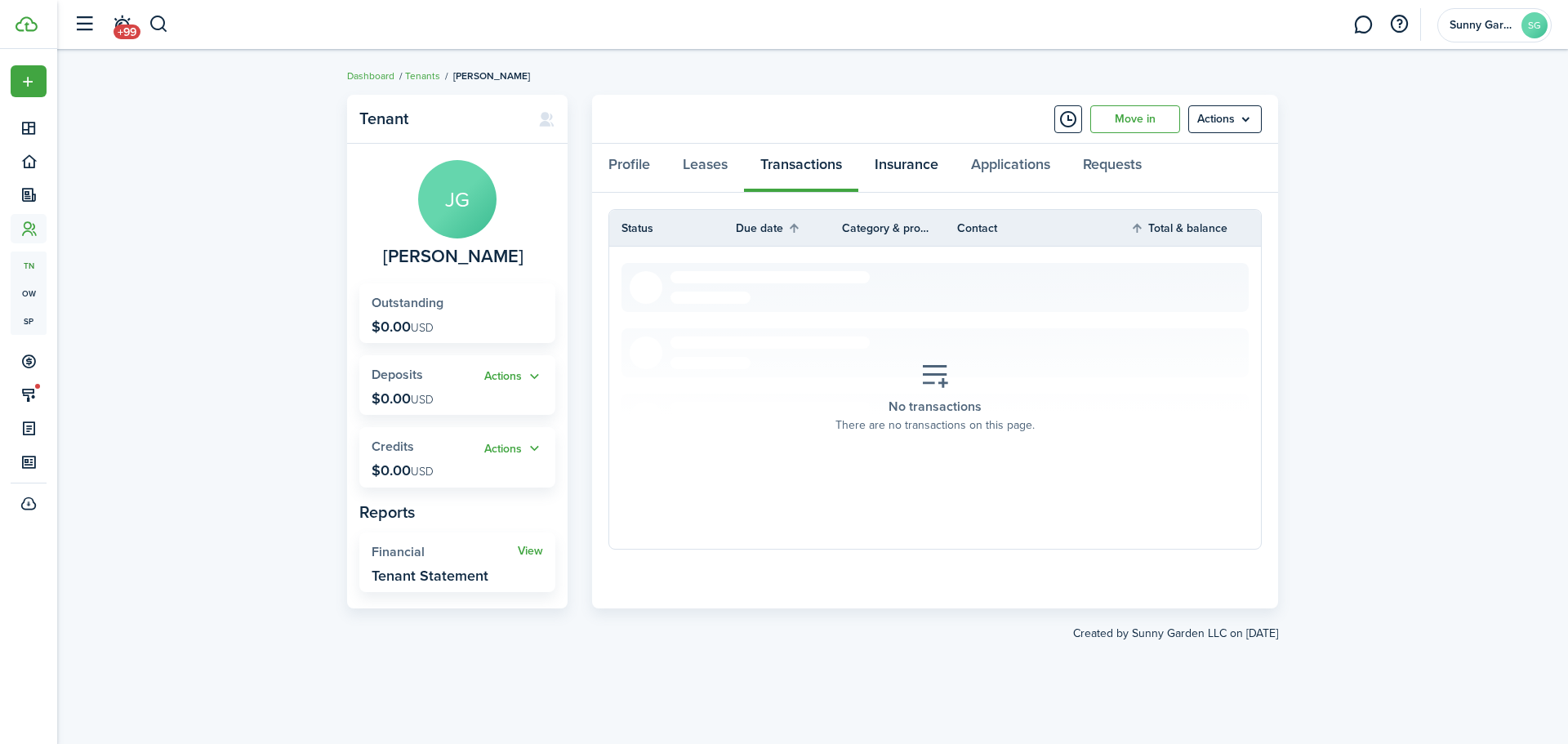
click at [920, 166] on link "Insurance" at bounding box center [906, 168] width 96 height 49
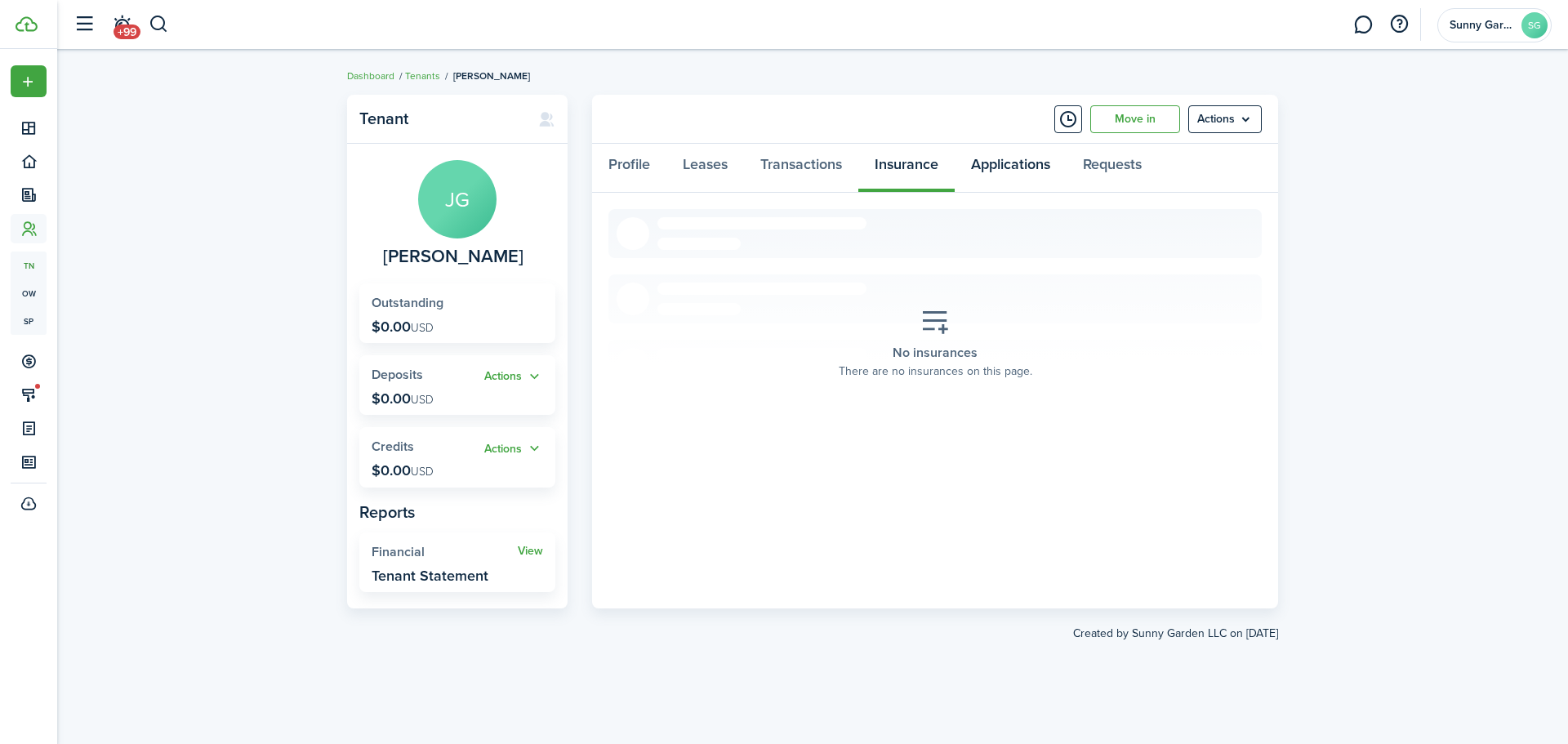
click at [1009, 169] on link "Applications" at bounding box center [1010, 168] width 111 height 49
click at [621, 164] on link "Profile" at bounding box center [629, 168] width 74 height 49
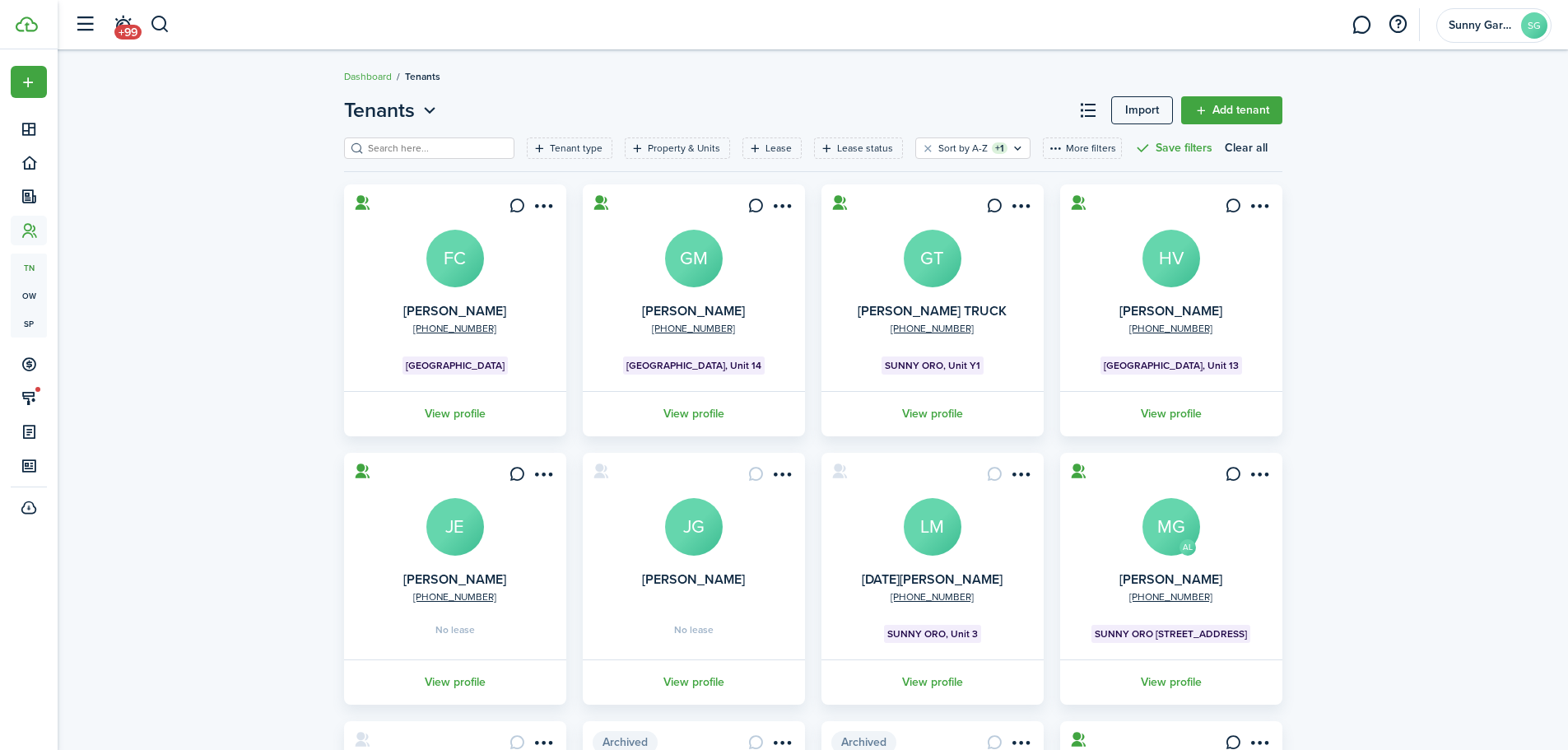
click at [797, 469] on card "Jenna Gil JG No lease View profile" at bounding box center [693, 579] width 222 height 252
click at [788, 478] on menu-btn-icon "Open menu" at bounding box center [782, 474] width 28 height 28
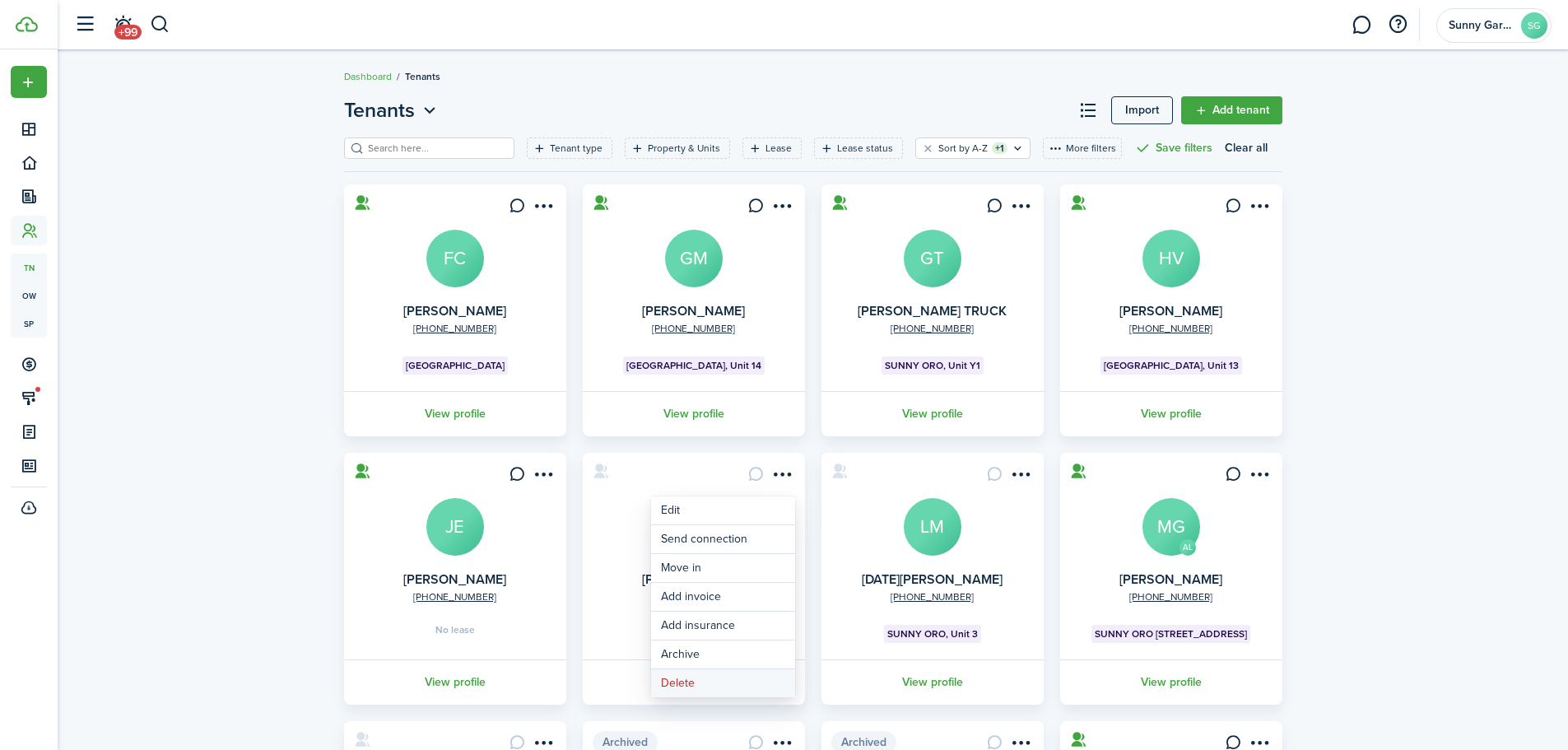
click at [686, 679] on button "Delete" at bounding box center [723, 683] width 144 height 28
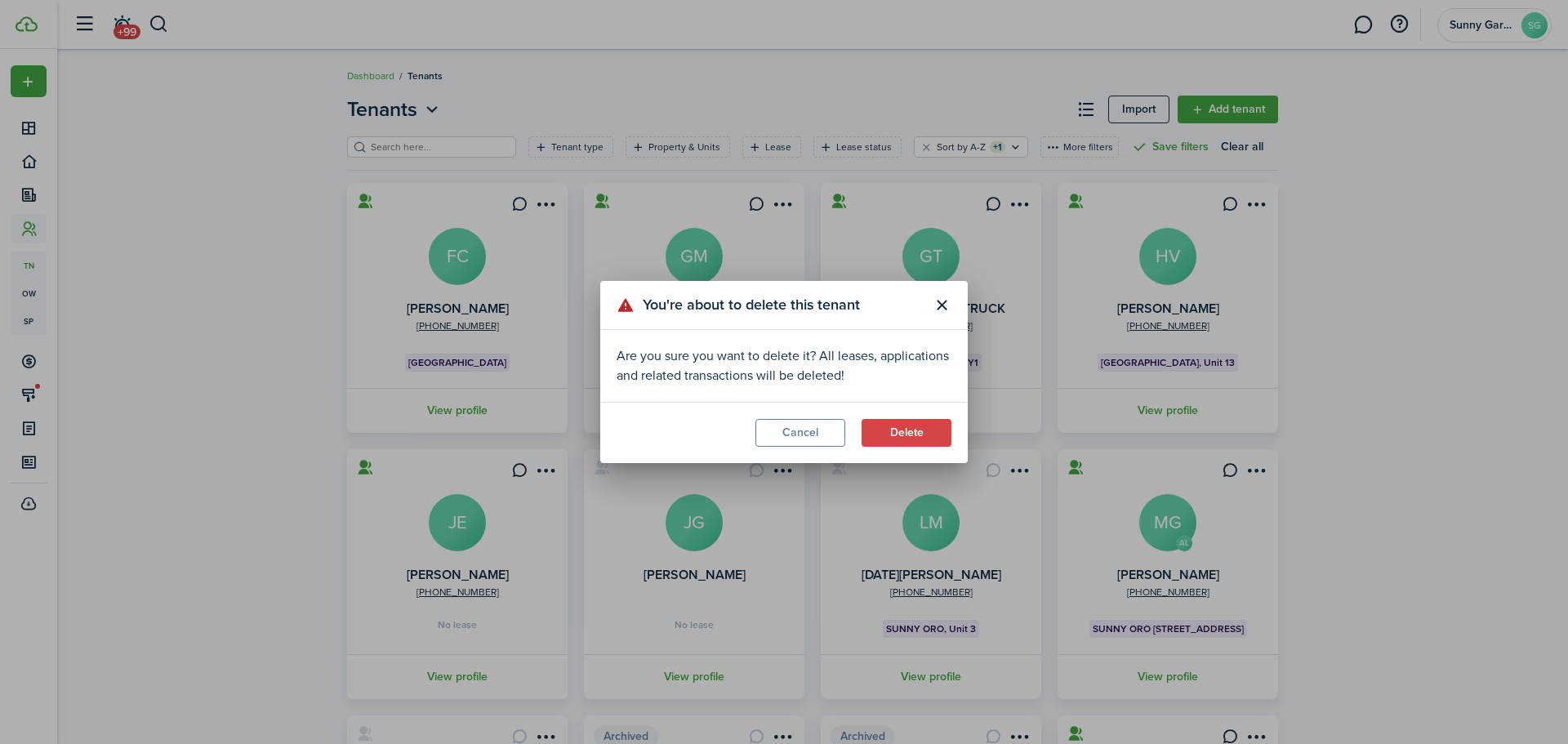
click at [920, 441] on button "Delete" at bounding box center [906, 433] width 90 height 28
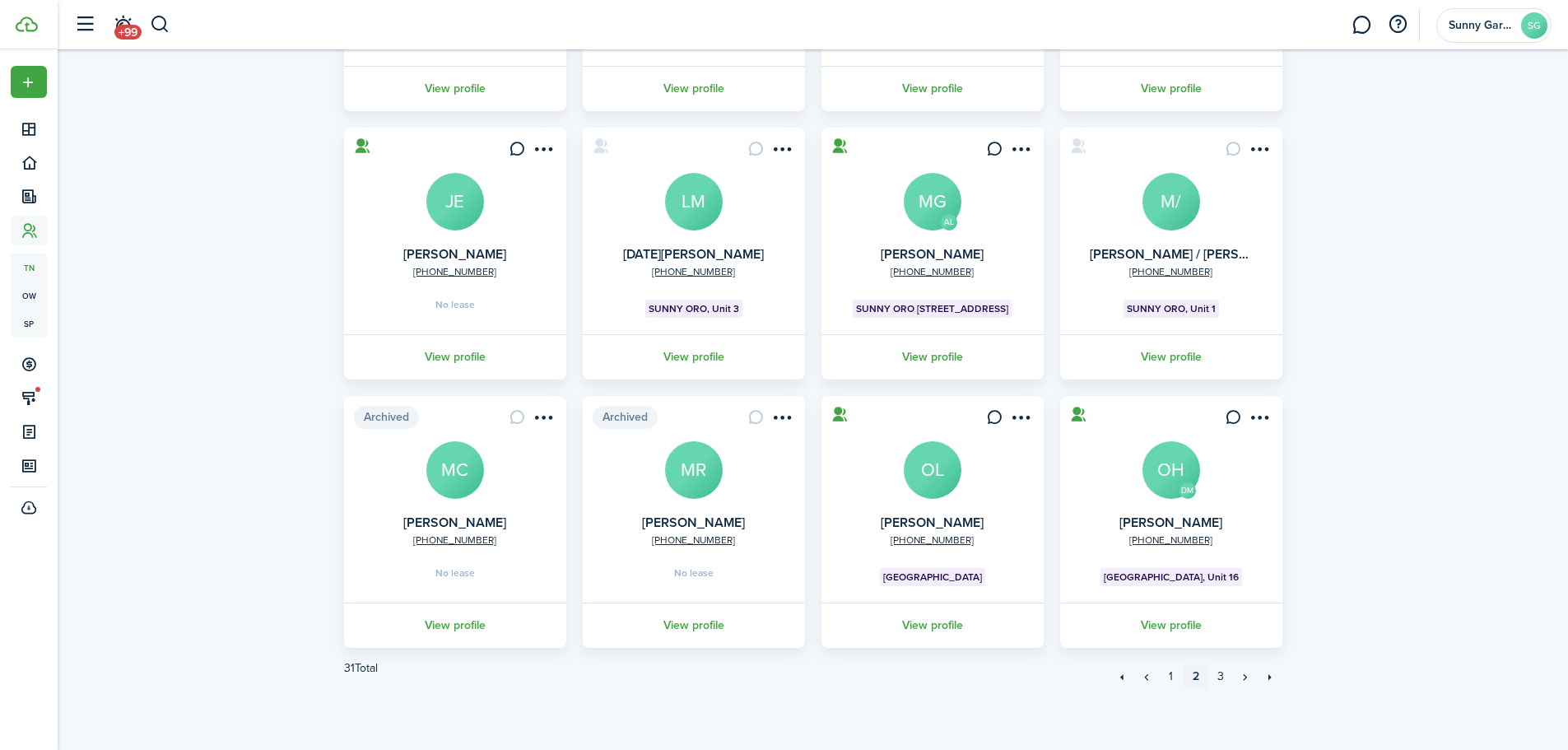
scroll to position [326, 0]
click at [794, 425] on menu-btn-icon "Open menu" at bounding box center [782, 416] width 28 height 28
click at [226, 518] on div "Tenants Import Add tenant Tenant type Property & Units Lease Lease status Sort …" at bounding box center [813, 237] width 1510 height 952
click at [225, 510] on div "Tenants Import Add tenant Tenant type Property & Units Lease Lease status Sort …" at bounding box center [813, 237] width 1510 height 952
click at [1223, 674] on link "3" at bounding box center [1220, 675] width 24 height 24
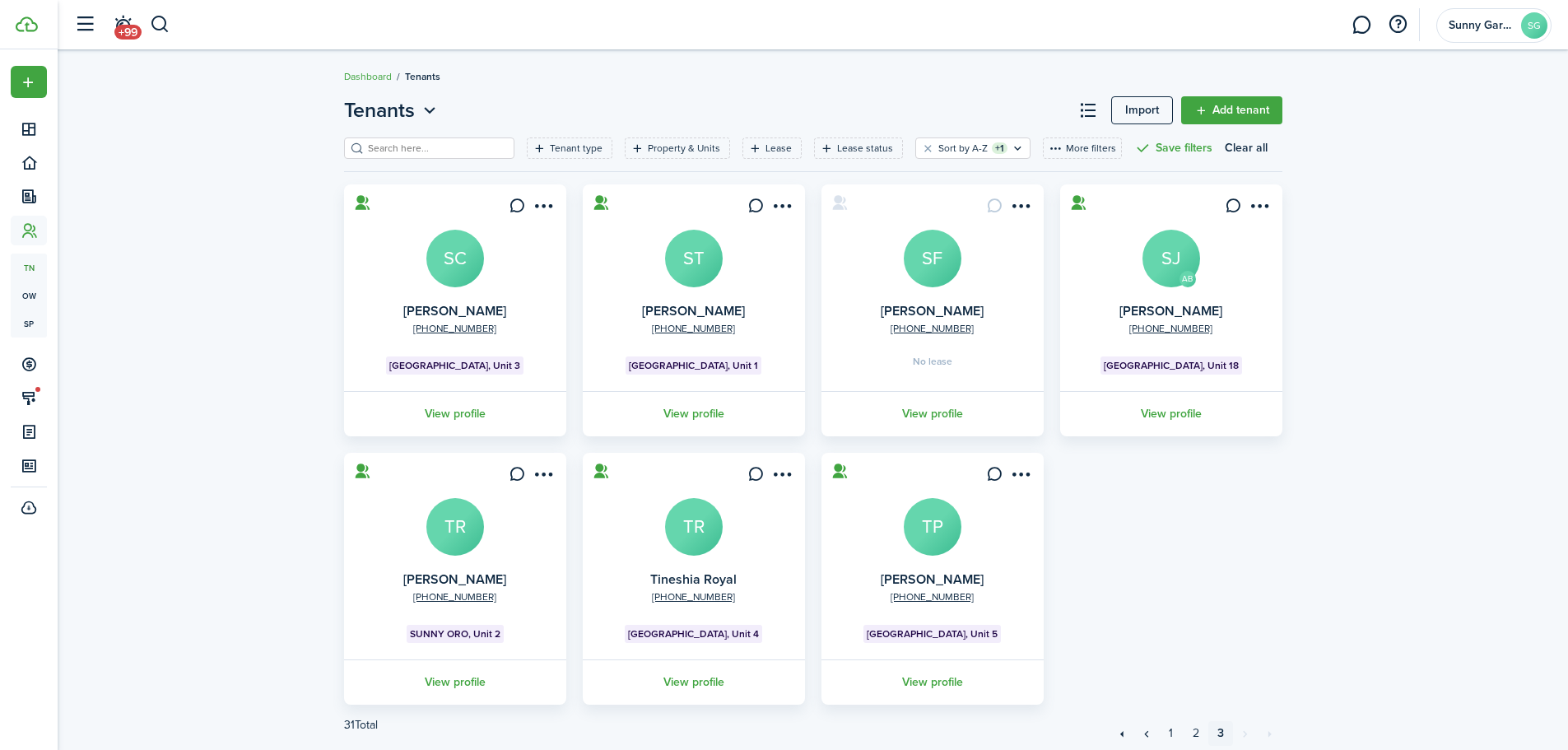
click at [453, 513] on avatar-text "TR" at bounding box center [455, 527] width 58 height 58
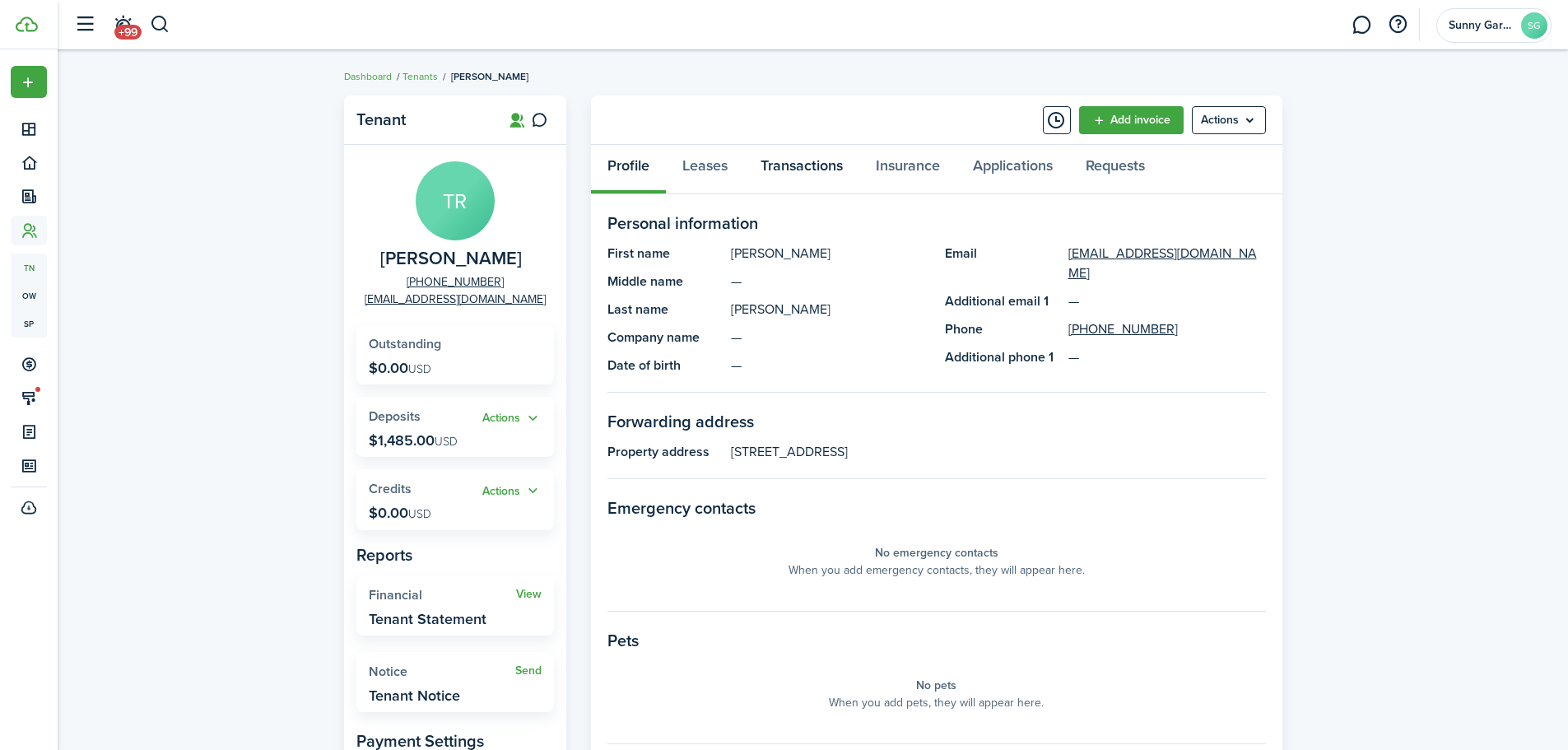
click at [800, 156] on link "Transactions" at bounding box center [802, 169] width 115 height 49
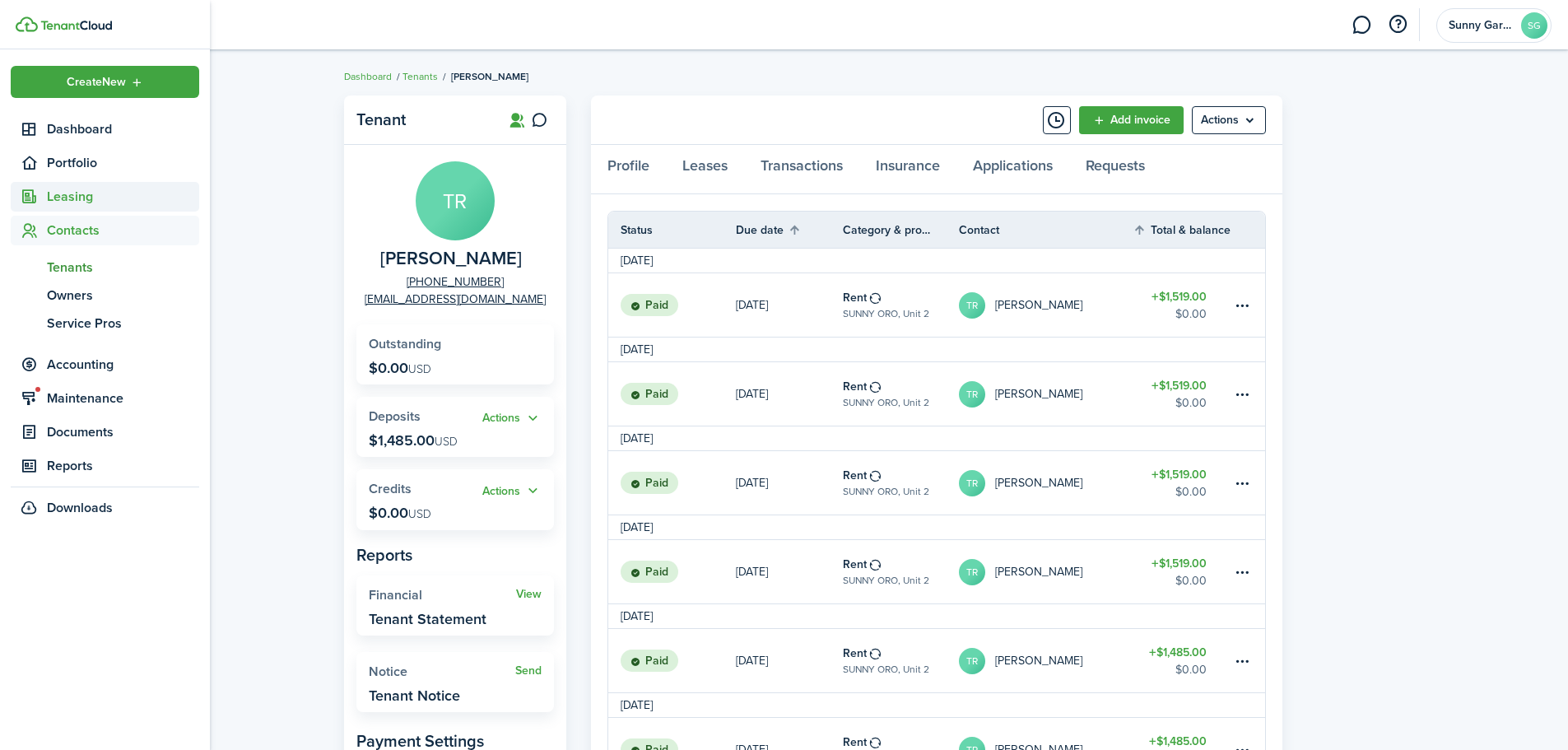
click at [58, 196] on span "Leasing" at bounding box center [122, 197] width 152 height 20
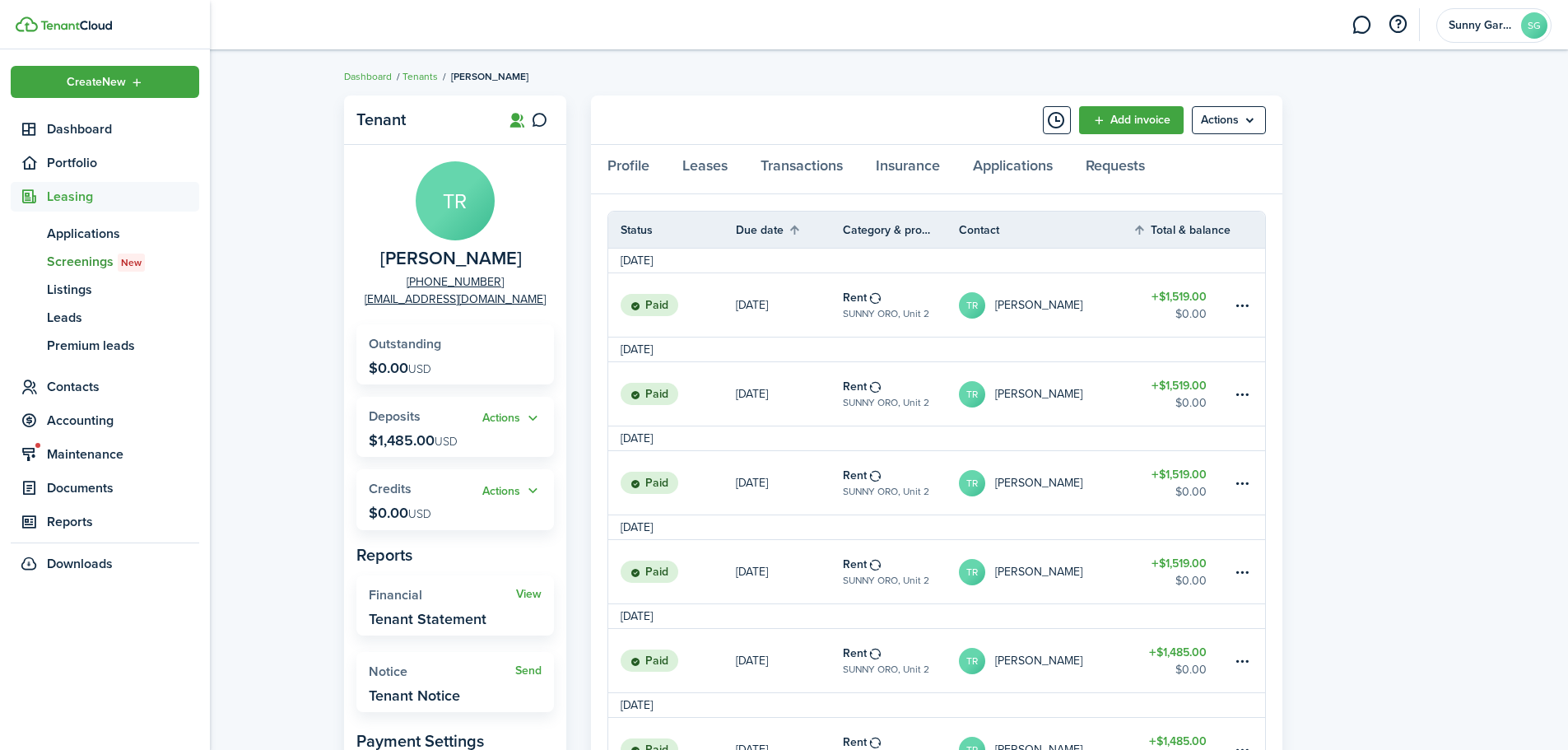
click at [85, 255] on span "Screenings New" at bounding box center [122, 262] width 152 height 20
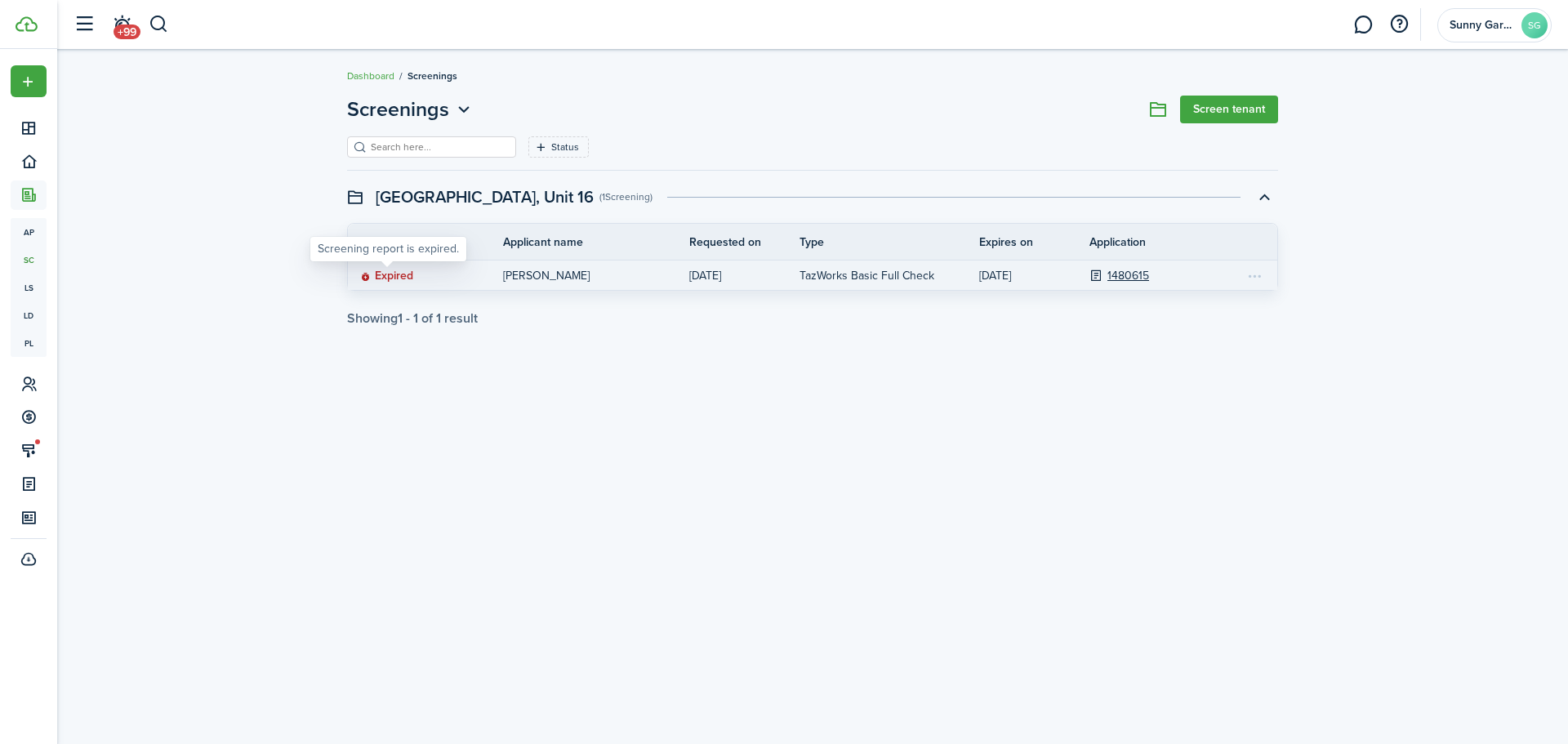
drag, startPoint x: 1245, startPoint y: 277, endPoint x: 392, endPoint y: 275, distance: 853.0
click at [392, 275] on status "Expired" at bounding box center [387, 276] width 54 height 13
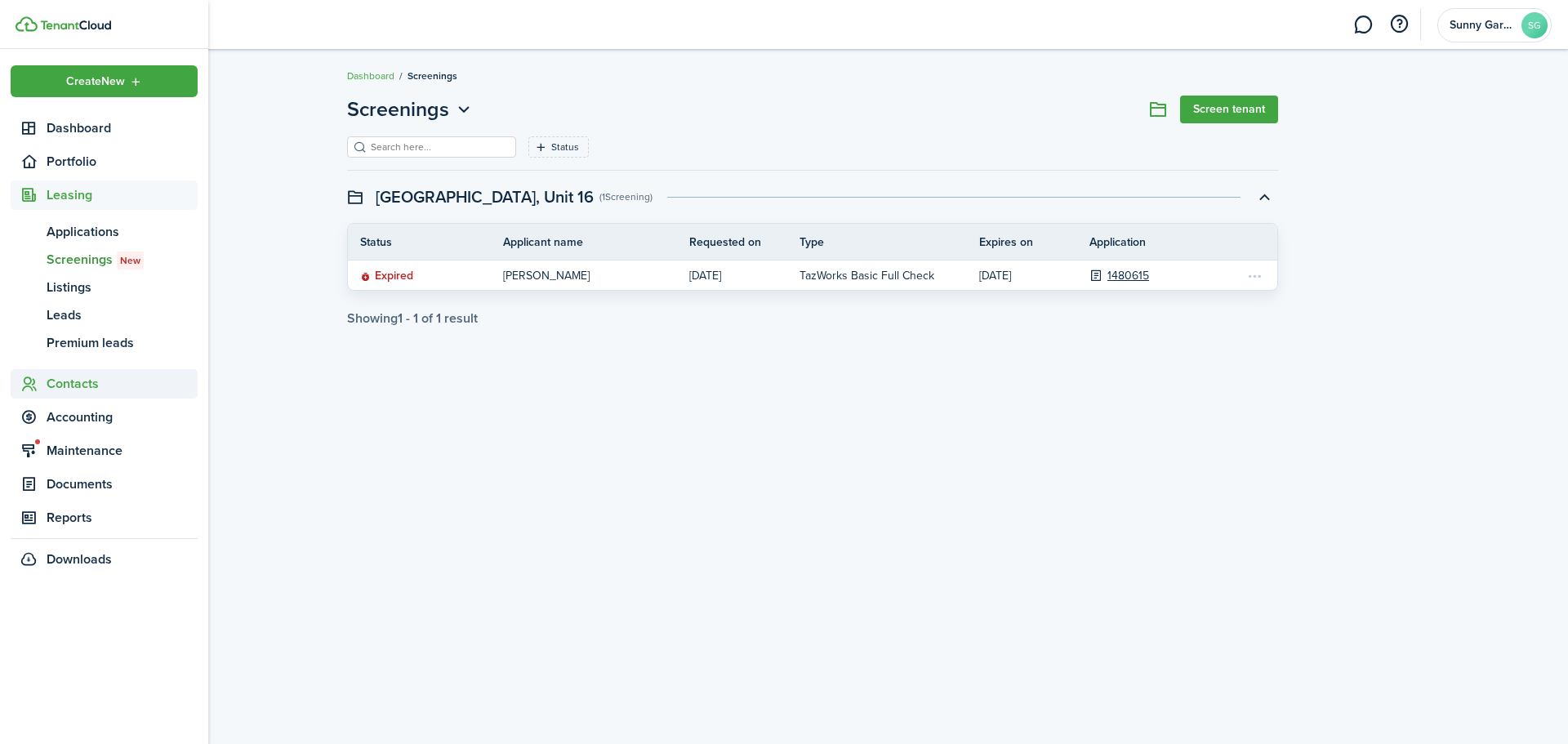
click at [85, 379] on span "Contacts" at bounding box center [121, 384] width 151 height 20
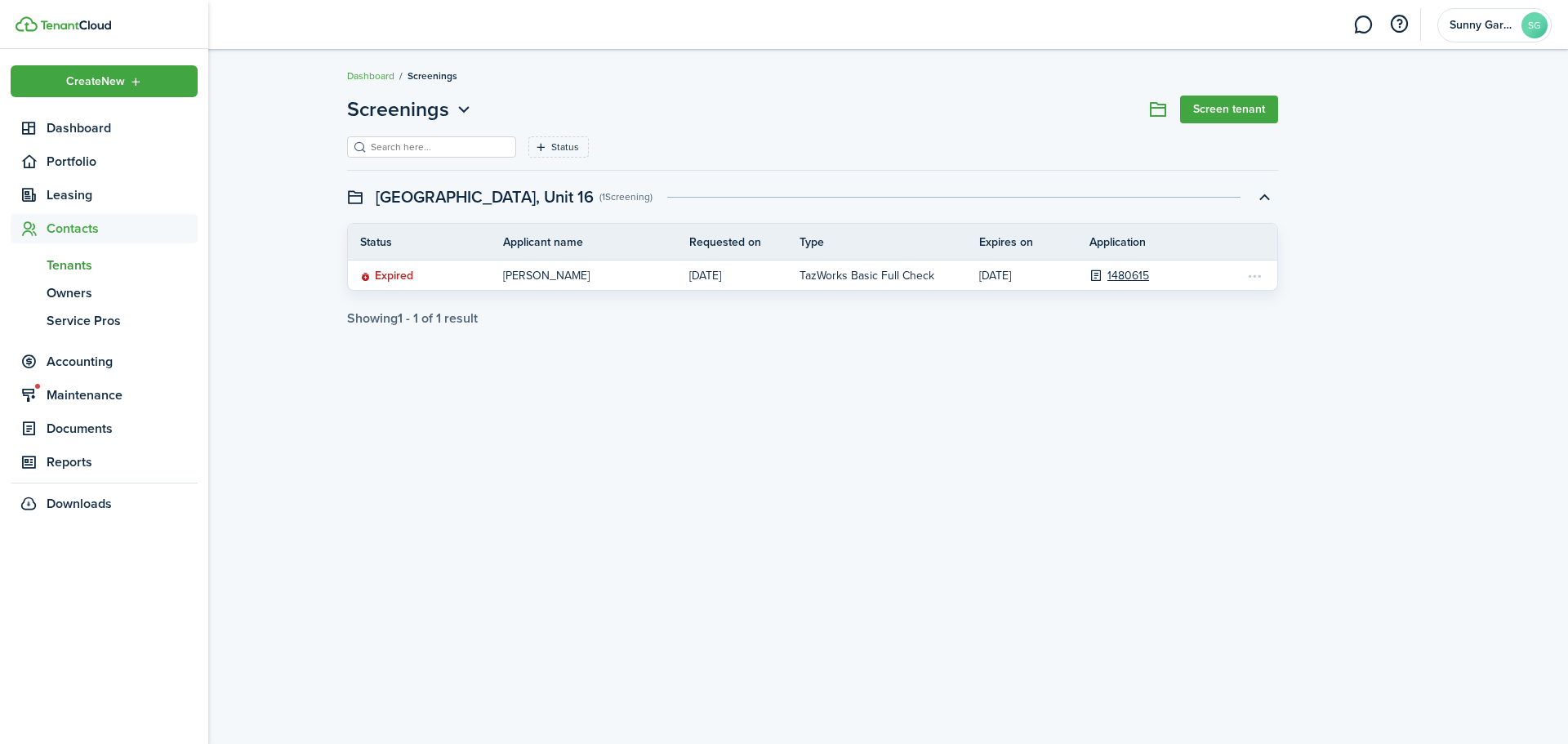
click at [78, 272] on span "Tenants" at bounding box center [121, 266] width 151 height 20
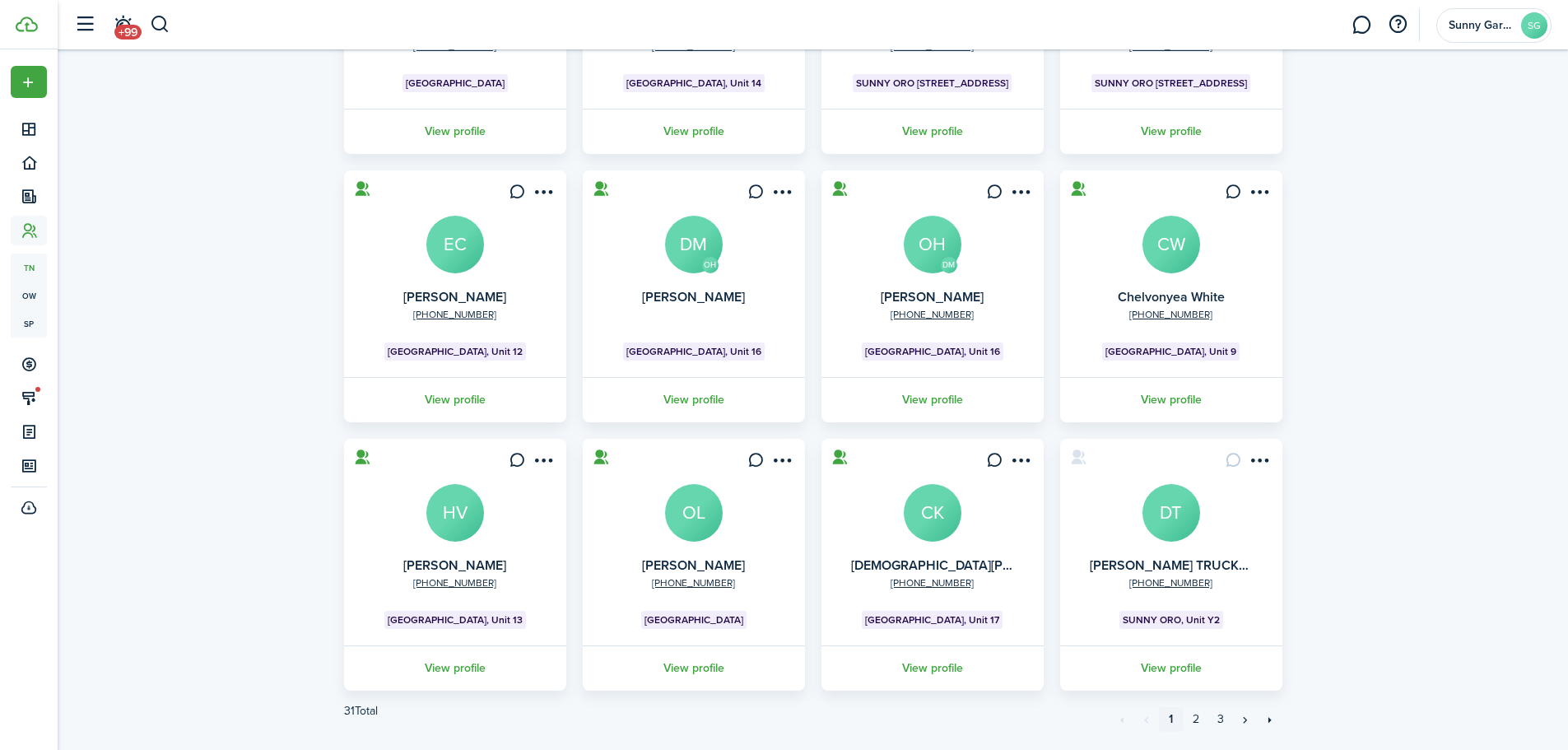
scroll to position [326, 0]
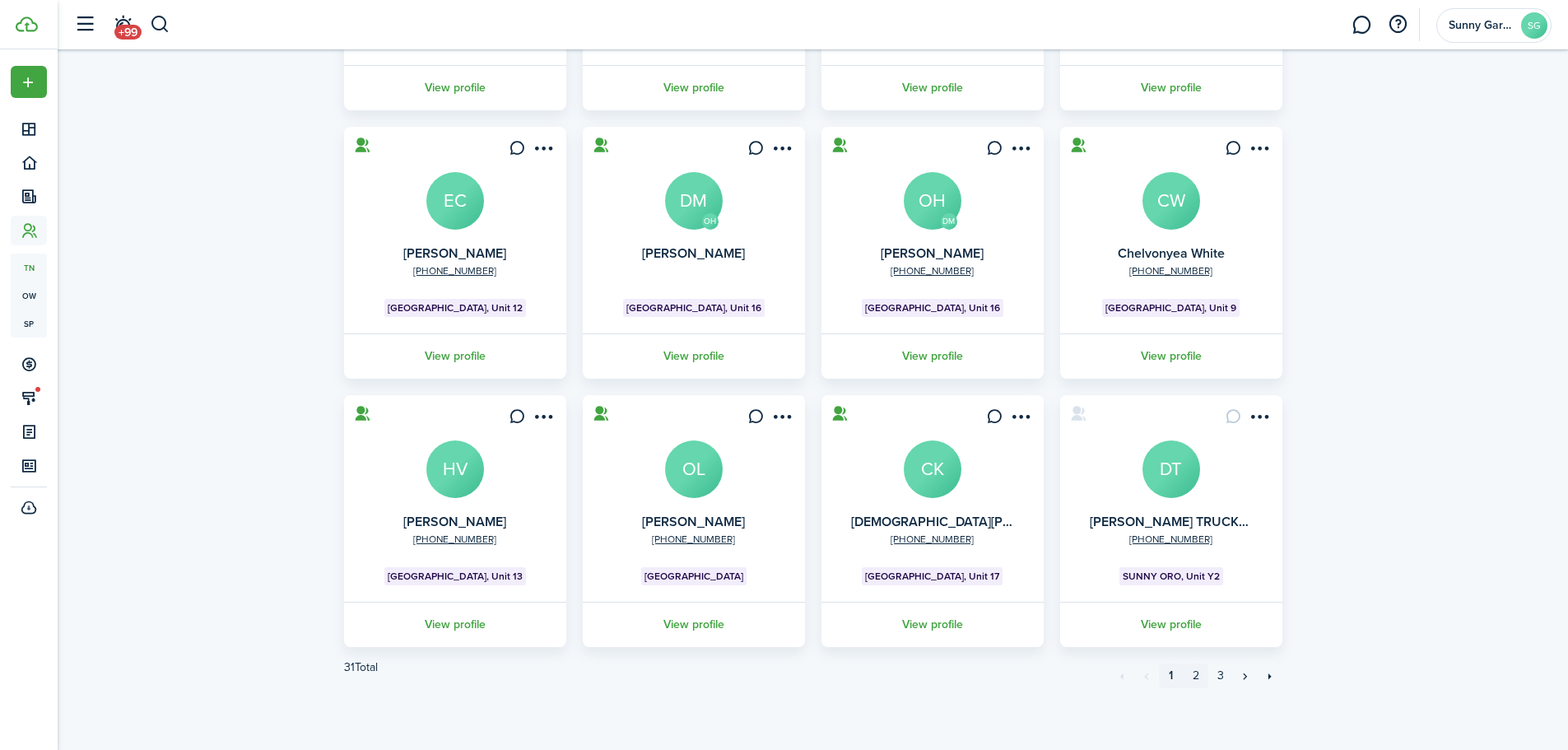
click at [1198, 673] on link "2" at bounding box center [1196, 675] width 24 height 24
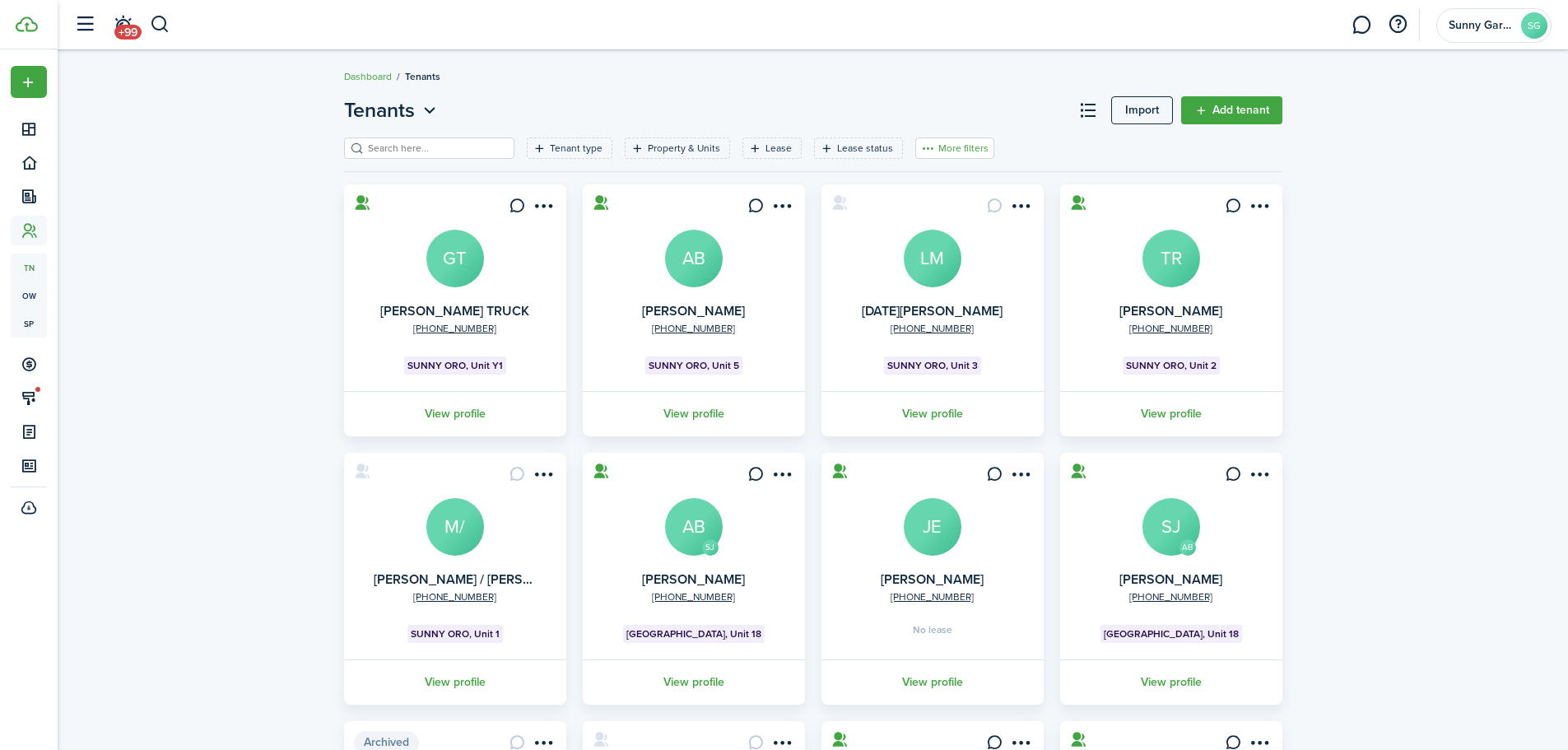
click at [944, 145] on button "More filters" at bounding box center [955, 148] width 79 height 22
click at [922, 271] on button "Sort by A-Z" at bounding box center [930, 269] width 144 height 30
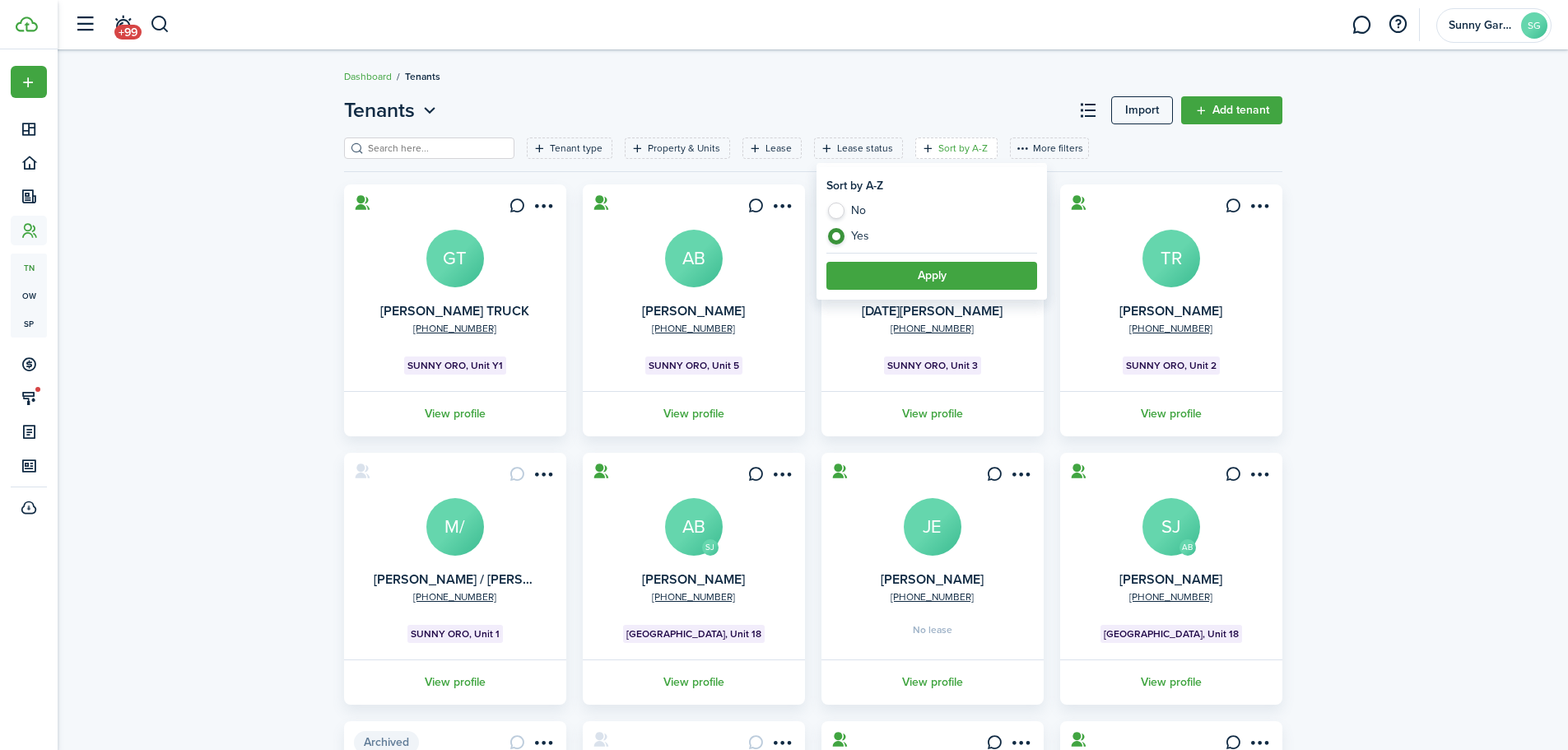
click at [969, 276] on button "Apply" at bounding box center [931, 275] width 210 height 28
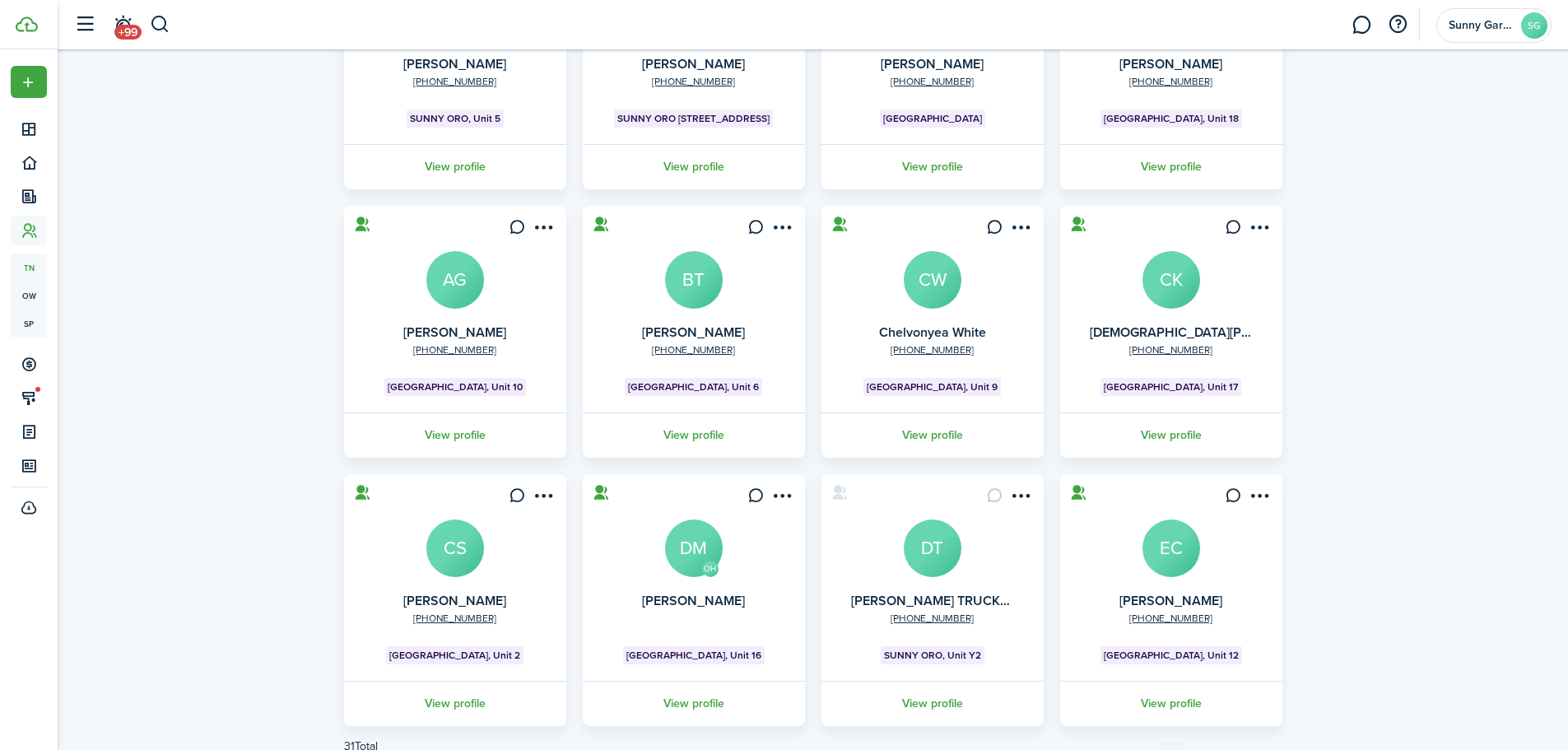
scroll to position [326, 0]
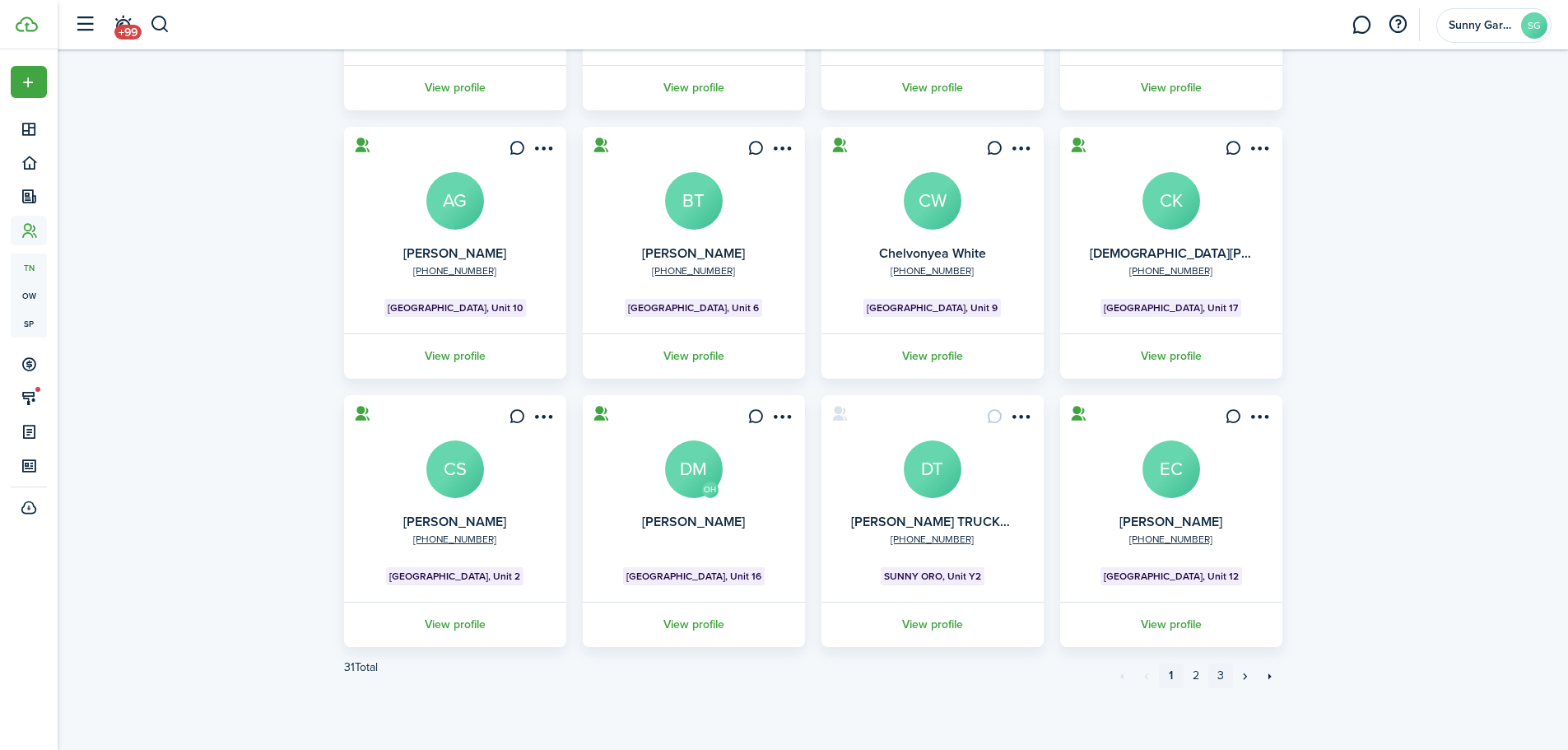
click at [1218, 679] on link "3" at bounding box center [1220, 675] width 24 height 24
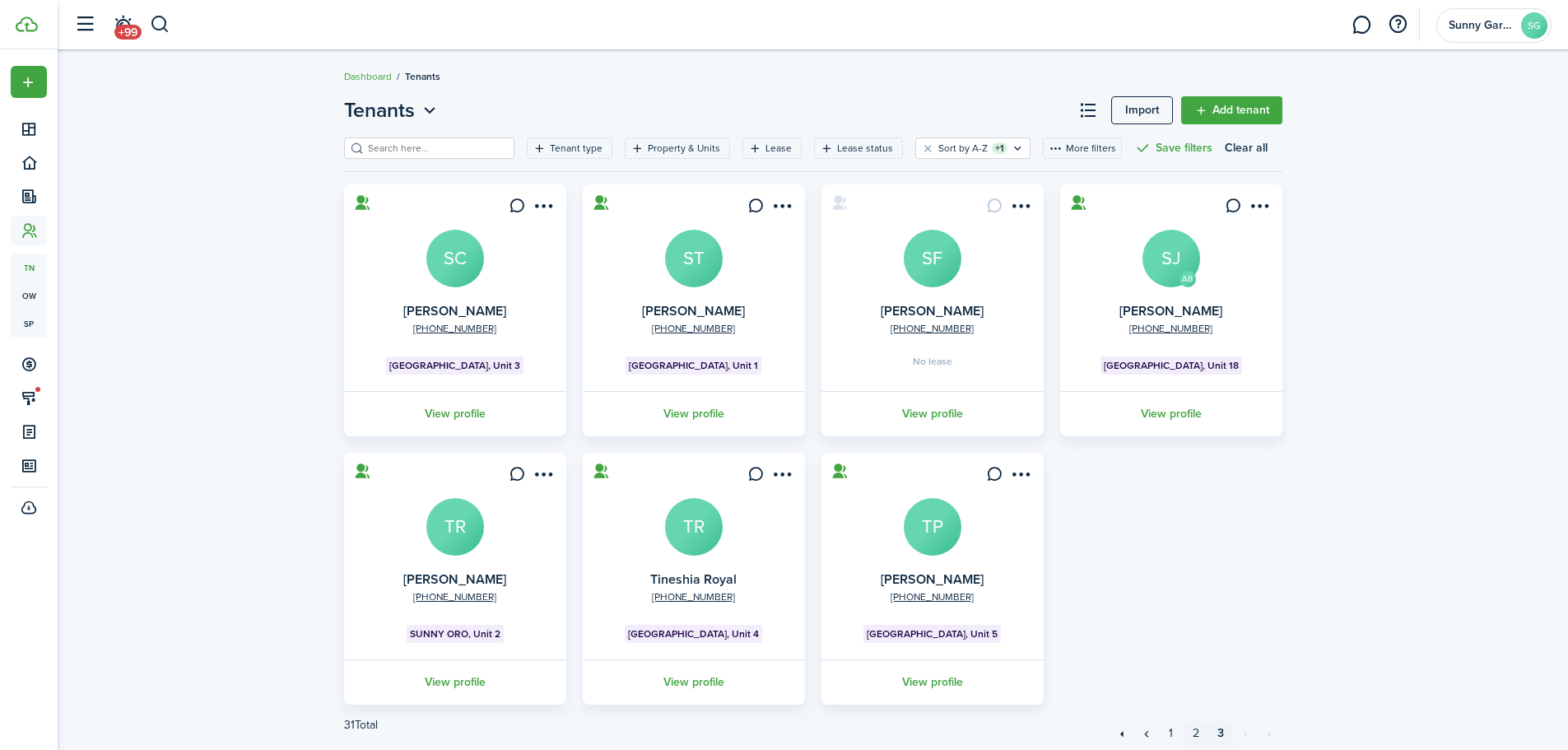
click at [1202, 738] on link "2" at bounding box center [1196, 733] width 24 height 24
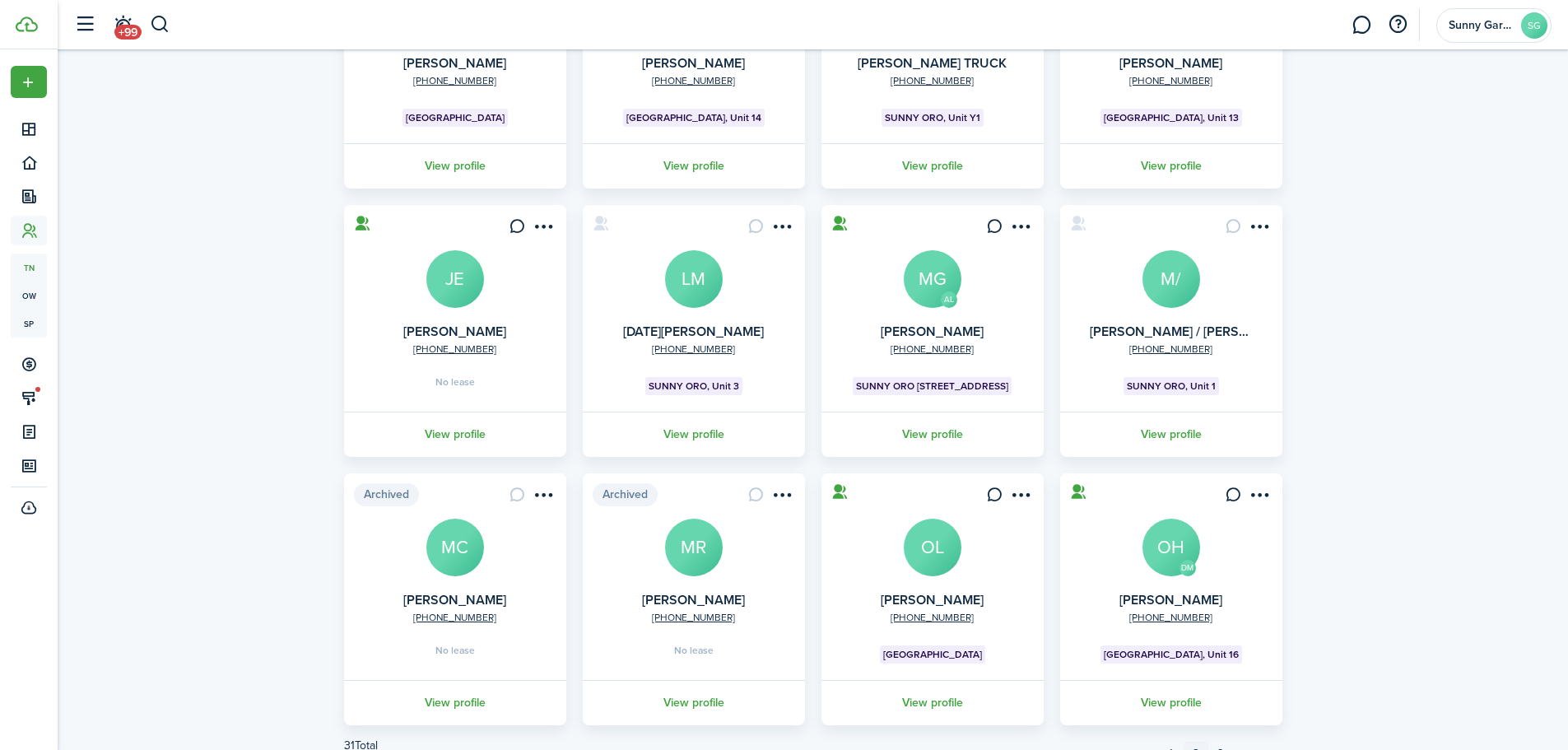
scroll to position [326, 0]
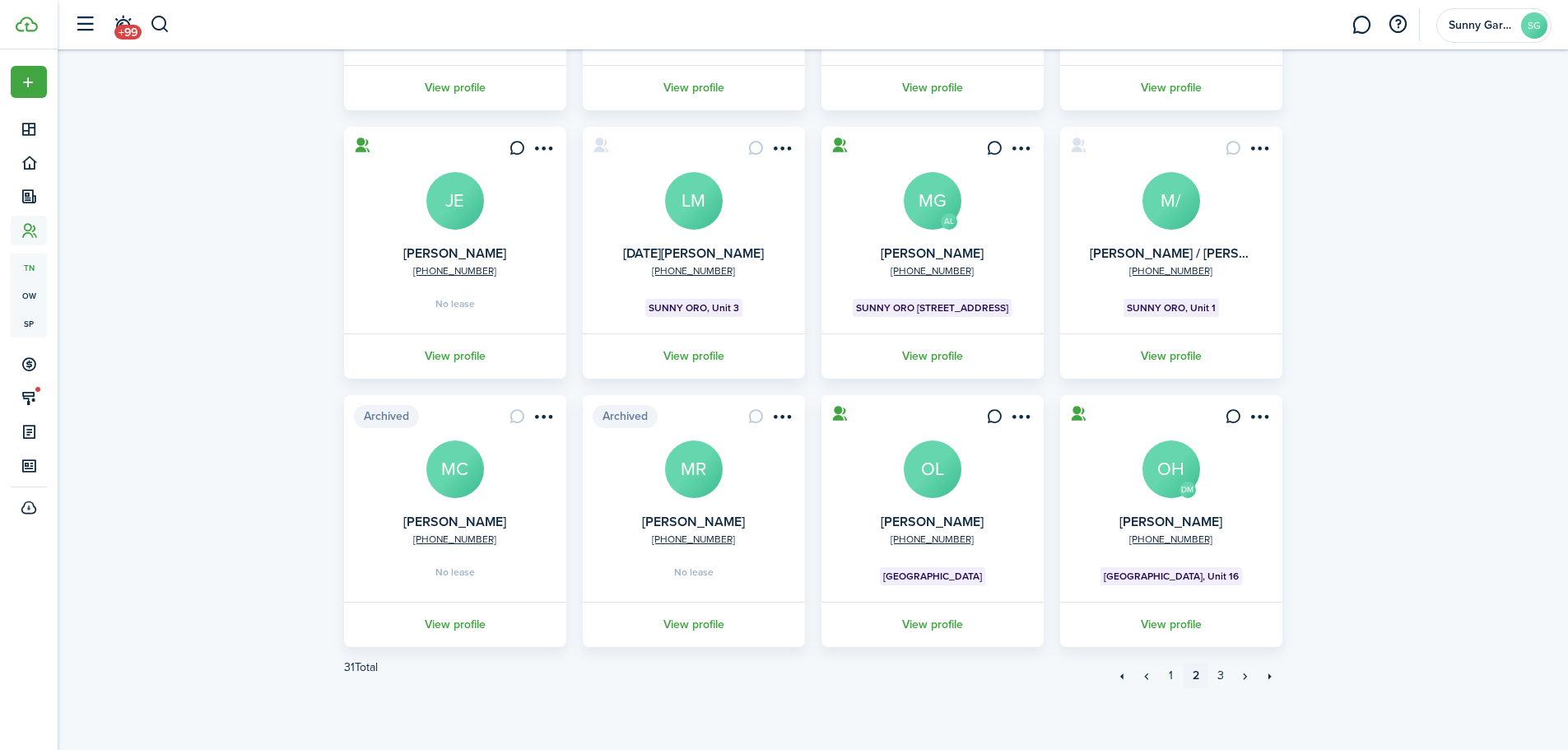
click at [922, 474] on avatar-text "OL" at bounding box center [932, 469] width 58 height 58
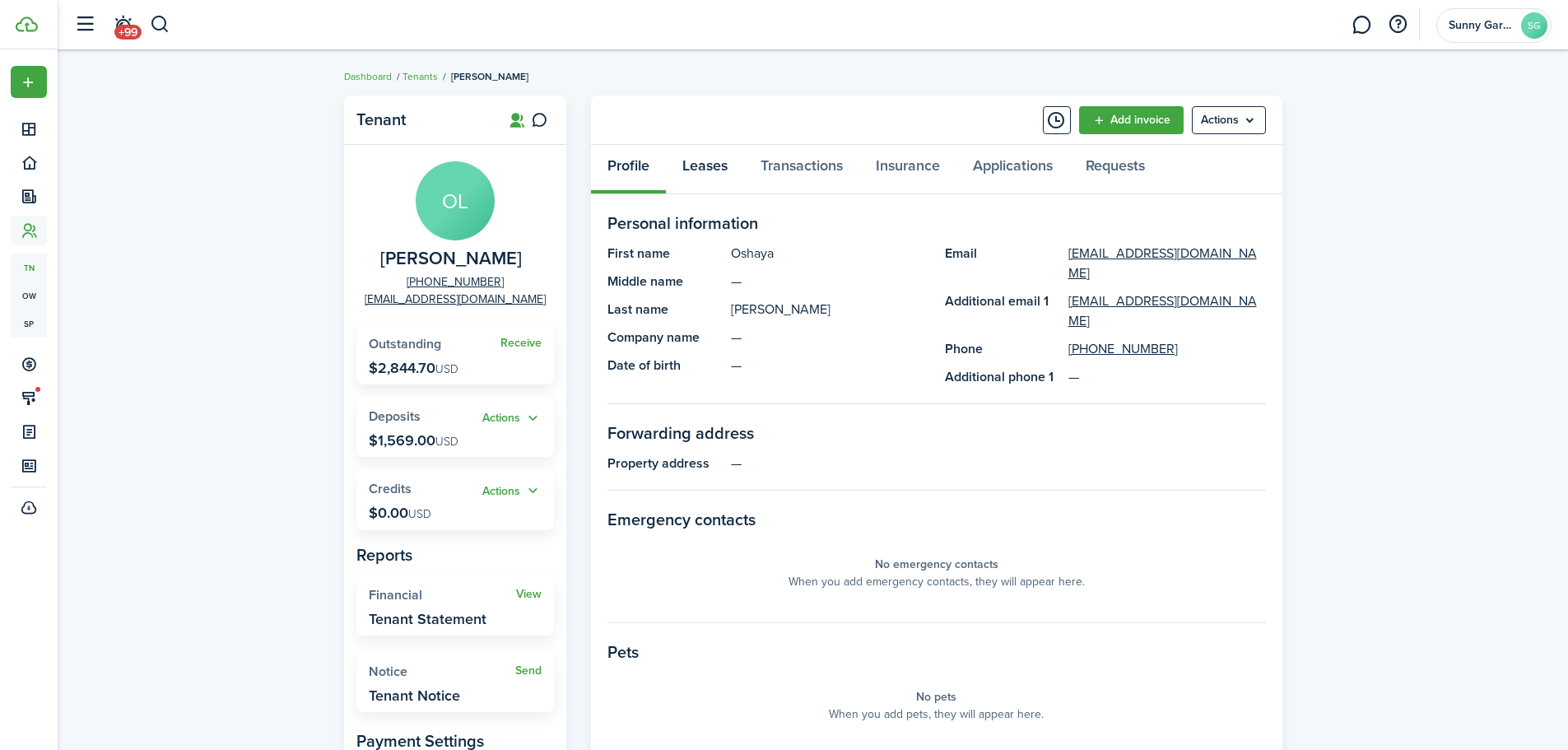
click at [699, 171] on link "Leases" at bounding box center [705, 169] width 78 height 49
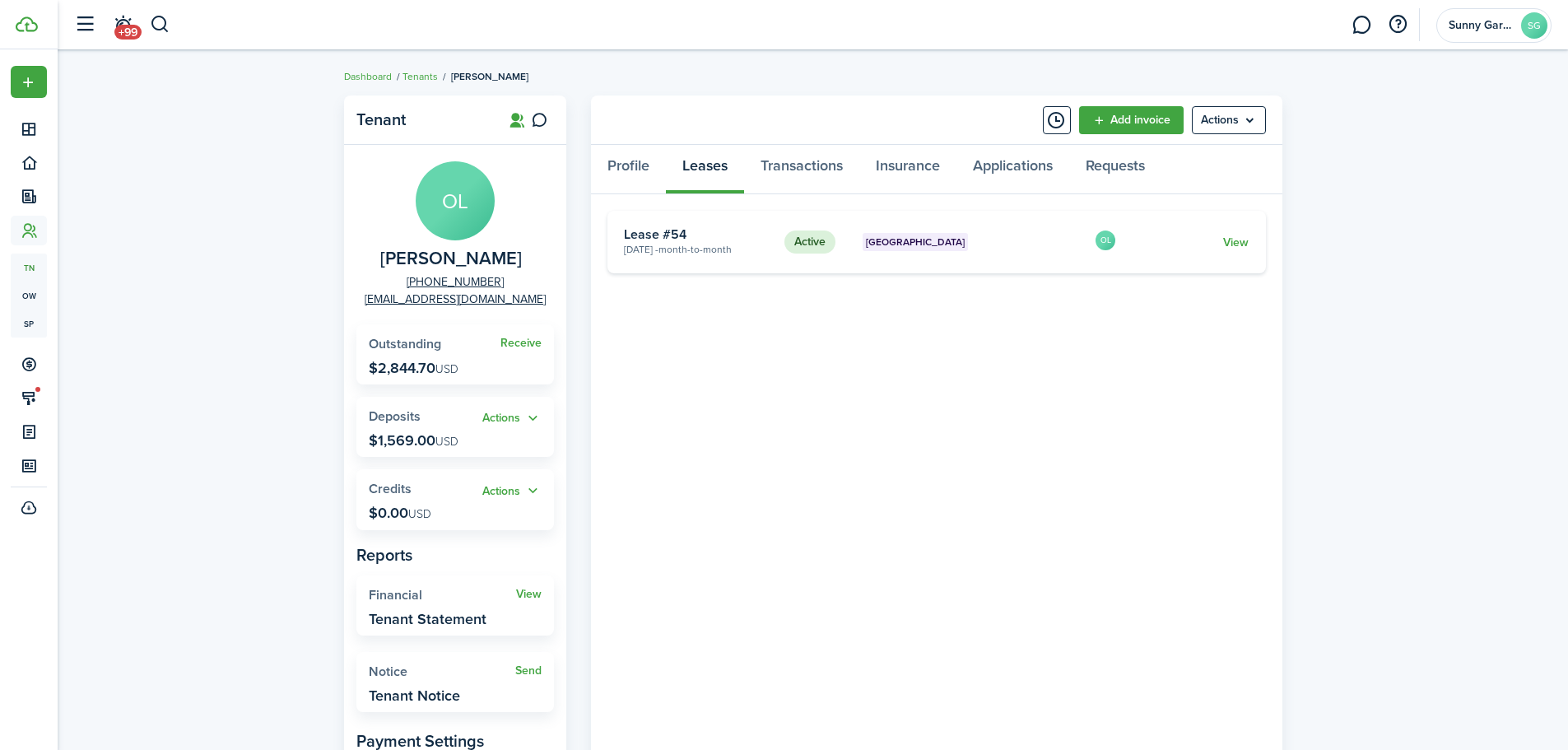
click at [1243, 239] on link "View" at bounding box center [1236, 242] width 25 height 17
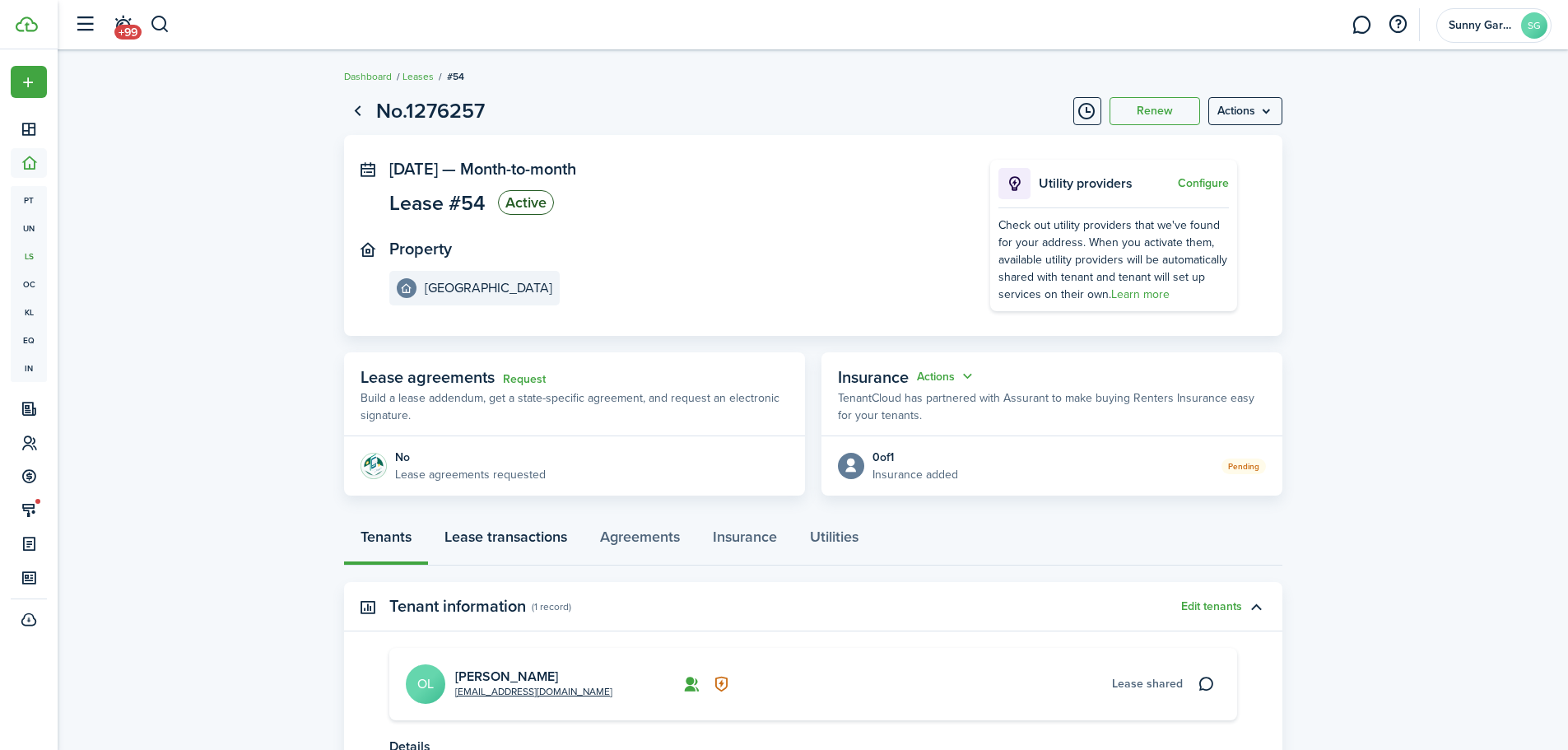
click at [522, 543] on link "Lease transactions" at bounding box center [505, 540] width 156 height 49
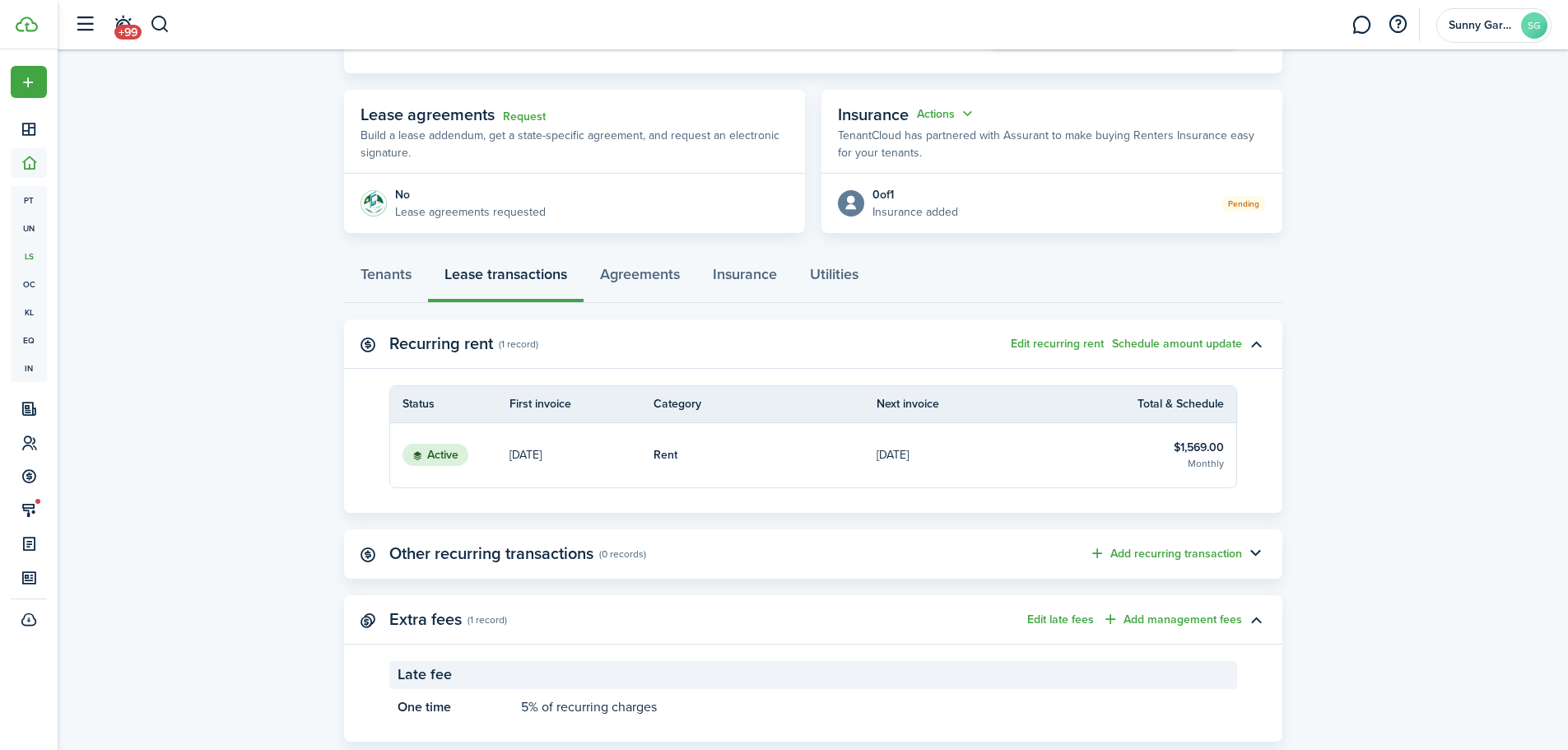
scroll to position [299, 0]
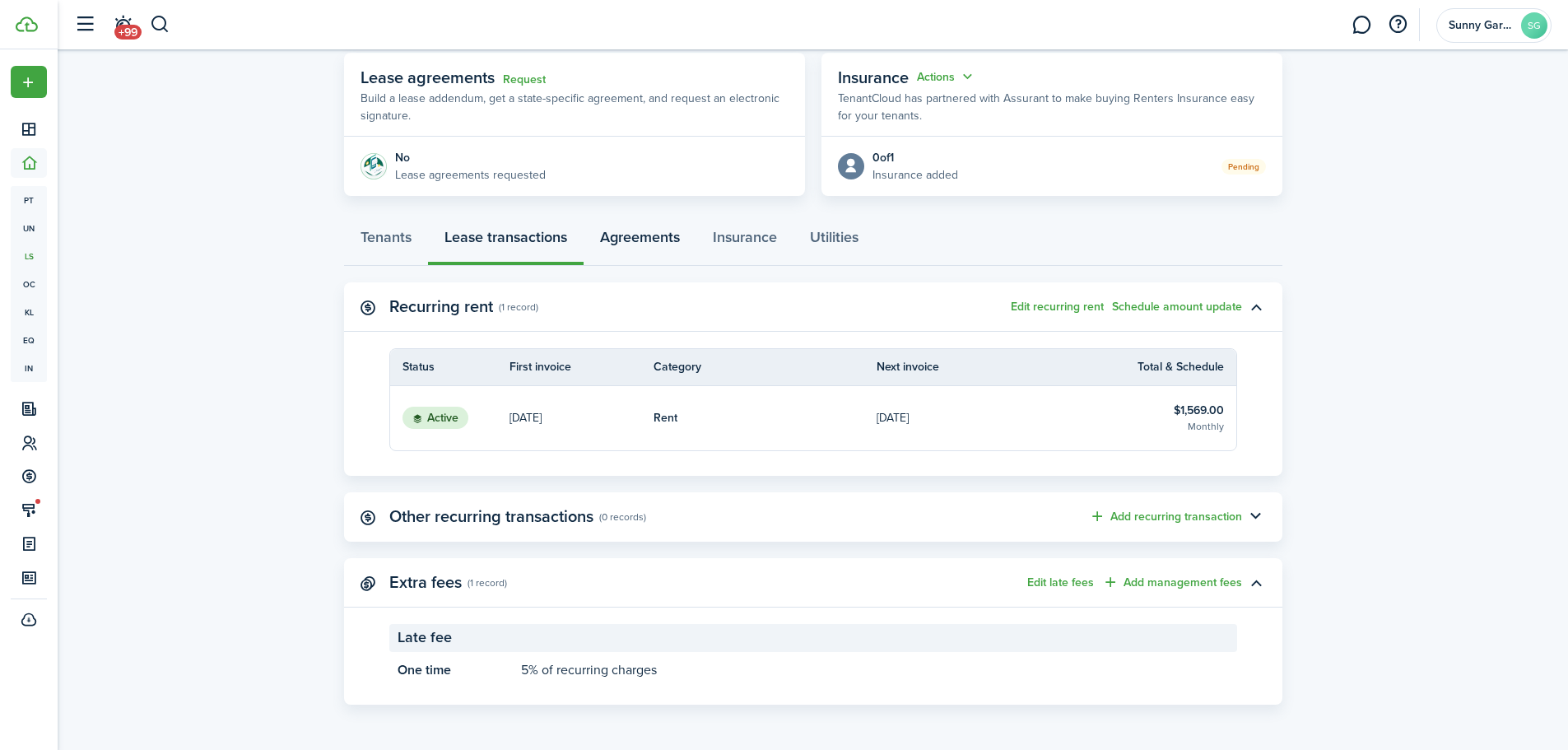
click at [671, 239] on link "Agreements" at bounding box center [639, 241] width 112 height 49
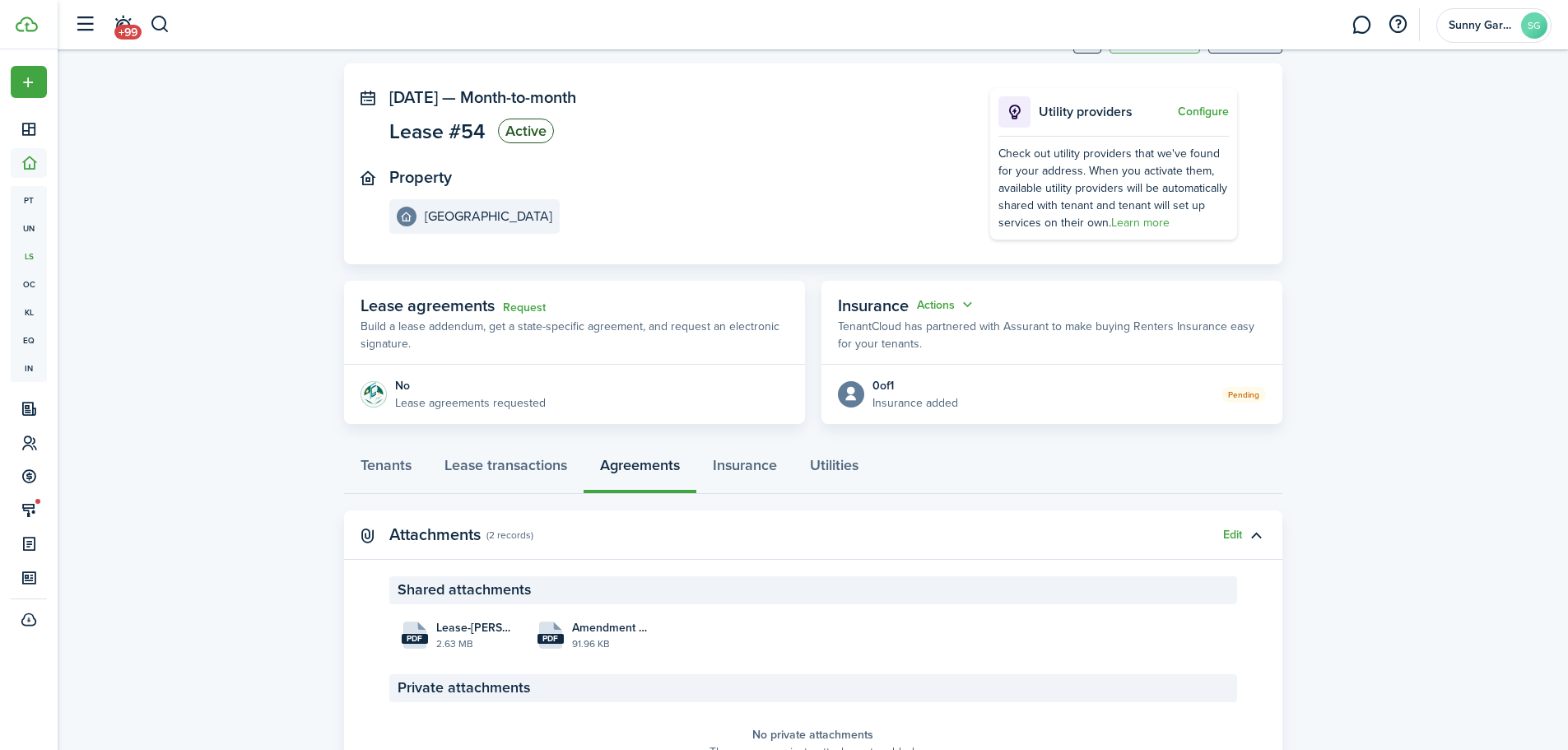
scroll to position [165, 0]
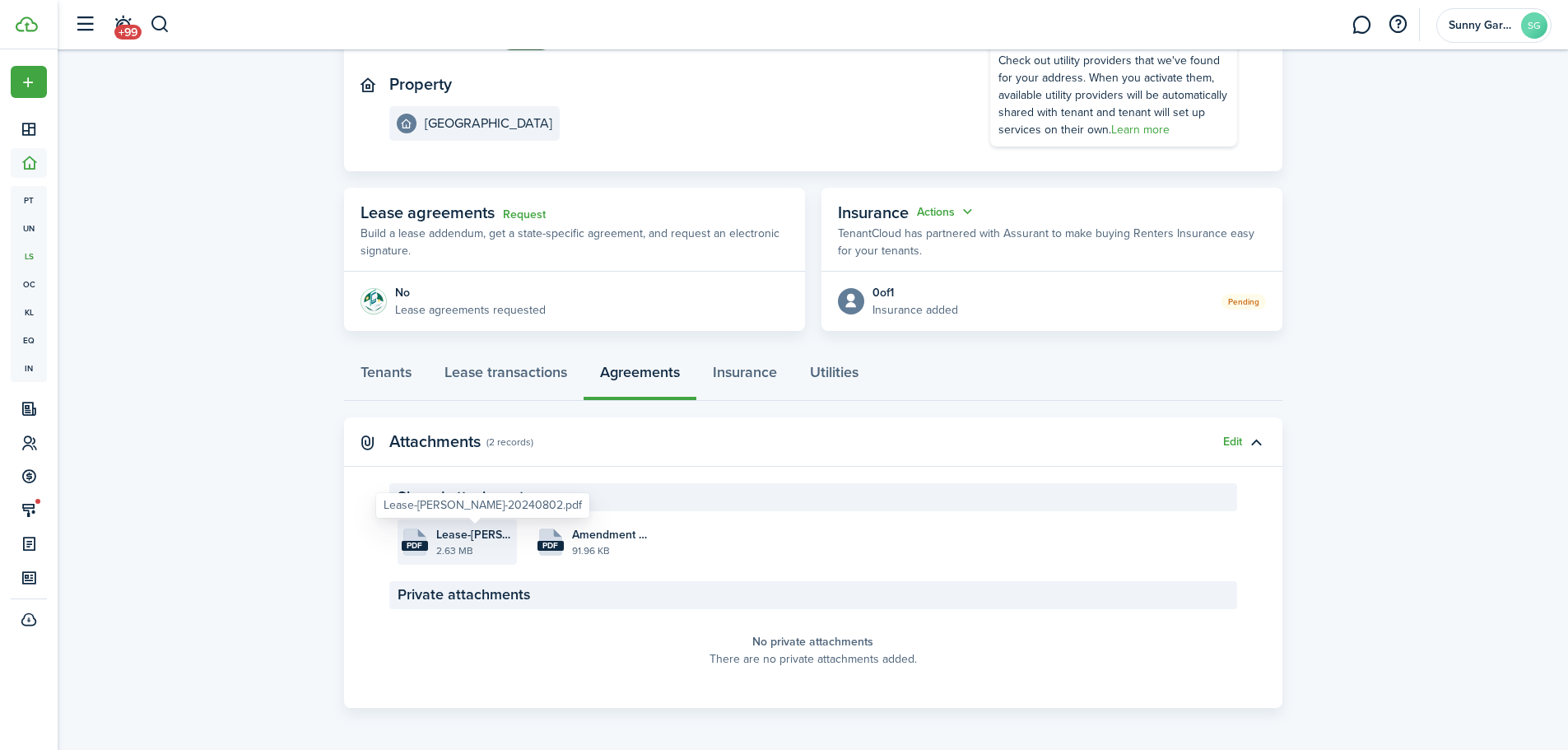
click at [468, 540] on span "Lease-[PERSON_NAME]-20240802.pdf" at bounding box center [474, 534] width 76 height 17
